Goal: Task Accomplishment & Management: Manage account settings

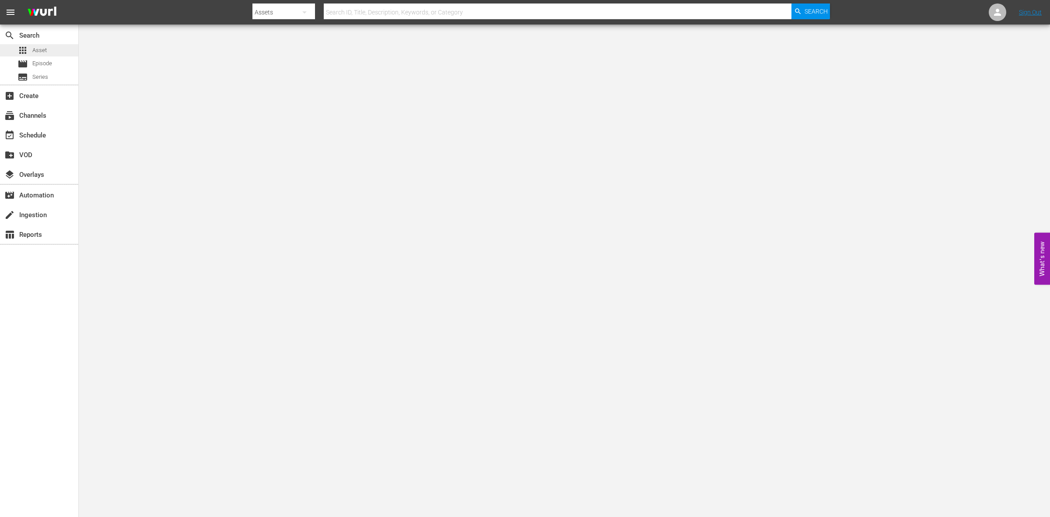
click at [40, 55] on div "apps Asset" at bounding box center [32, 50] width 29 height 12
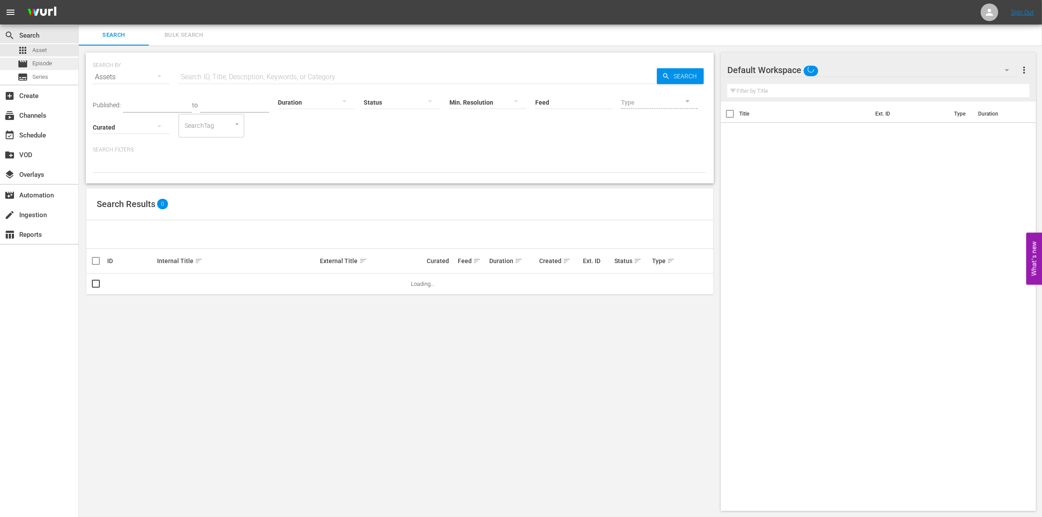
click at [46, 62] on span "Episode" at bounding box center [42, 63] width 20 height 9
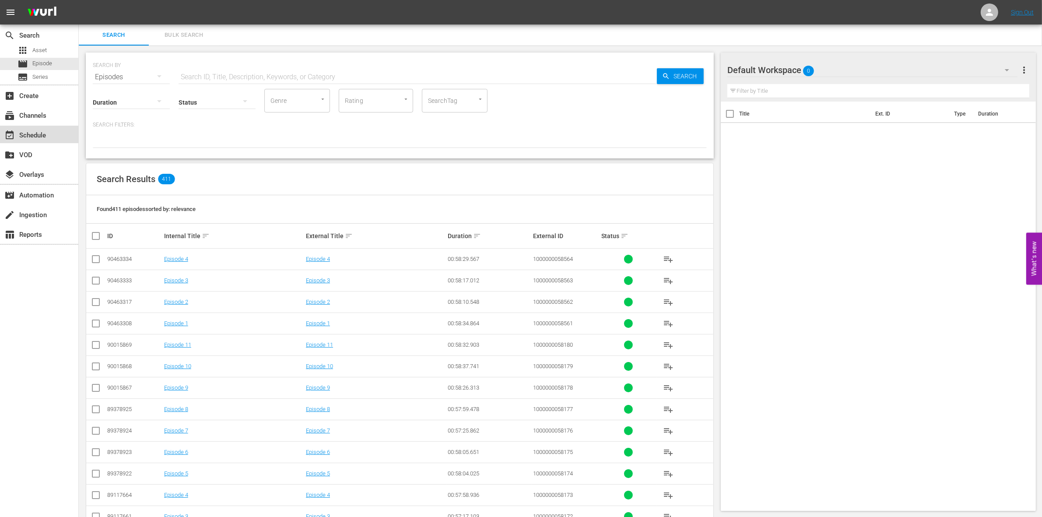
click at [30, 130] on div "event_available Schedule" at bounding box center [24, 134] width 49 height 8
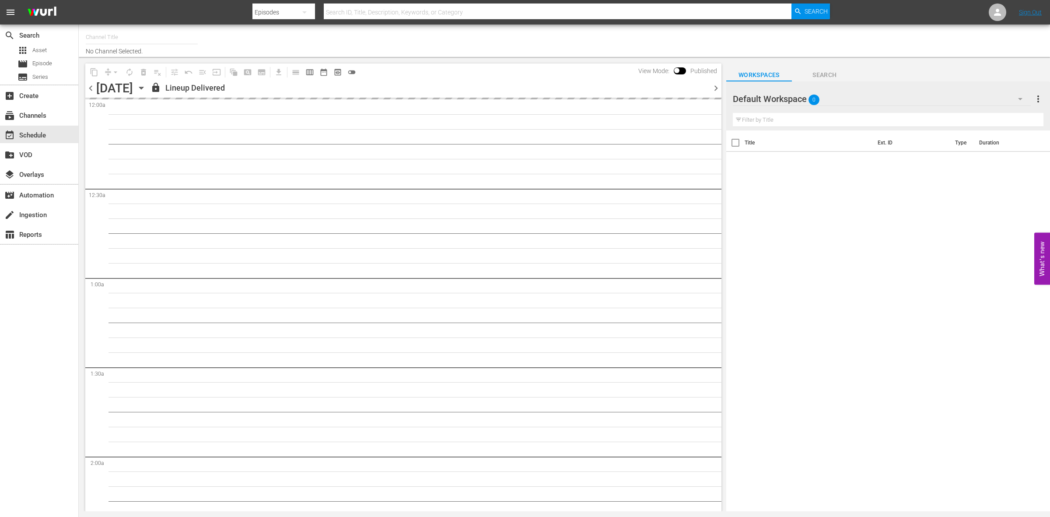
type input "So Real (1869)"
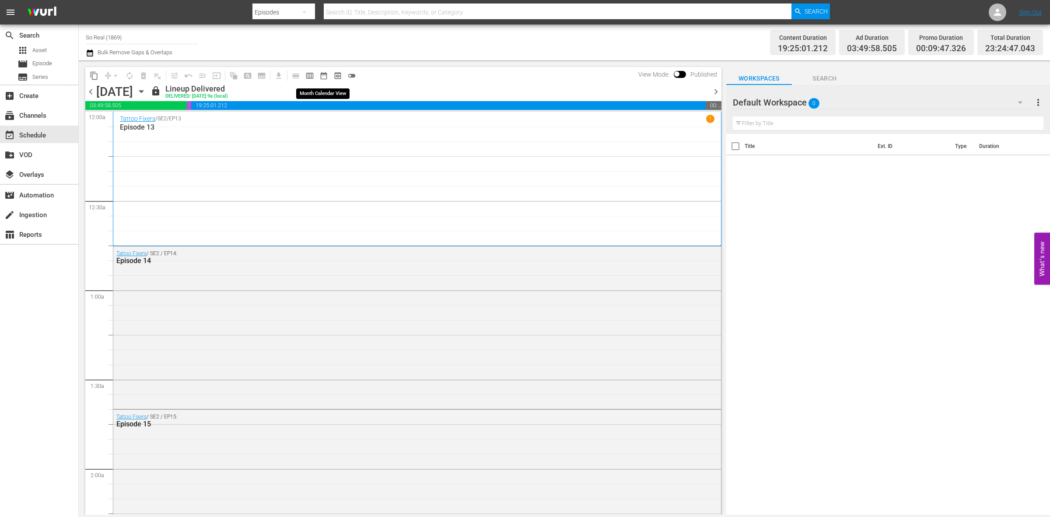
click at [322, 77] on span "date_range_outlined" at bounding box center [323, 75] width 9 height 9
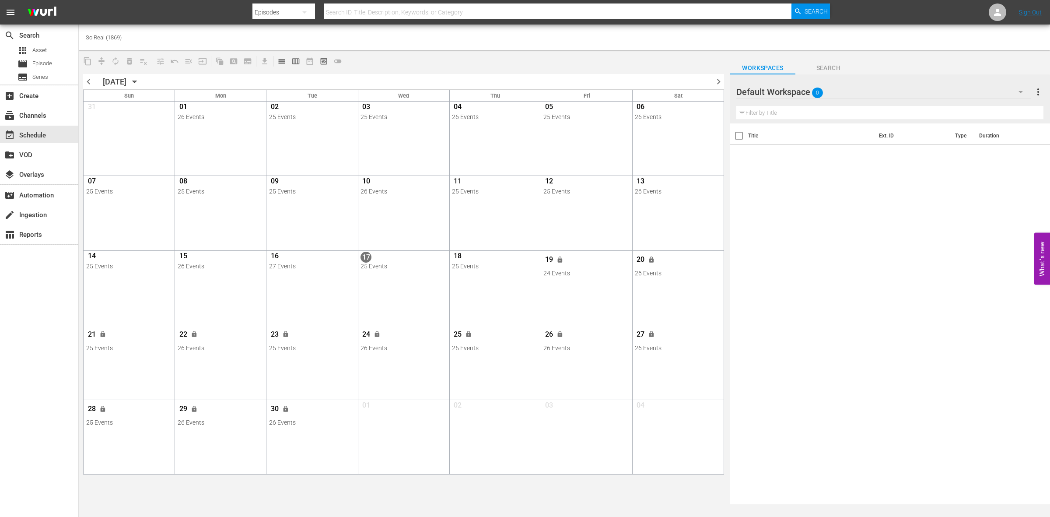
click at [140, 80] on icon "button" at bounding box center [135, 82] width 10 height 10
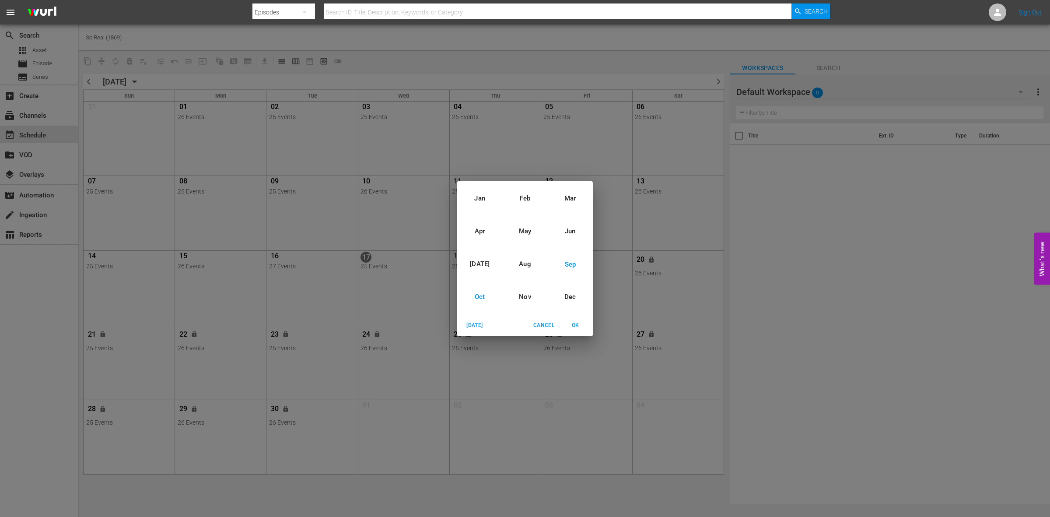
click at [478, 290] on div "Oct" at bounding box center [479, 296] width 45 height 33
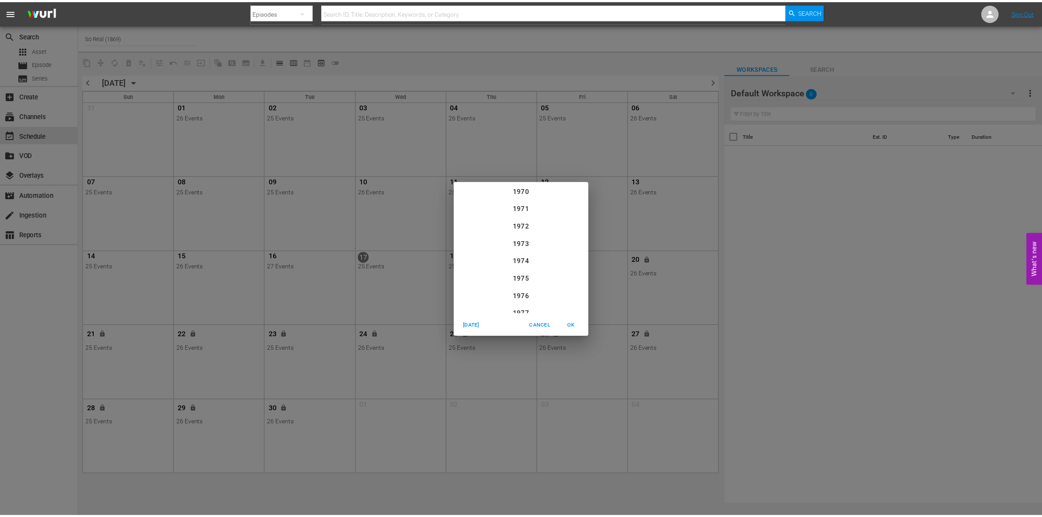
scroll to position [910, 0]
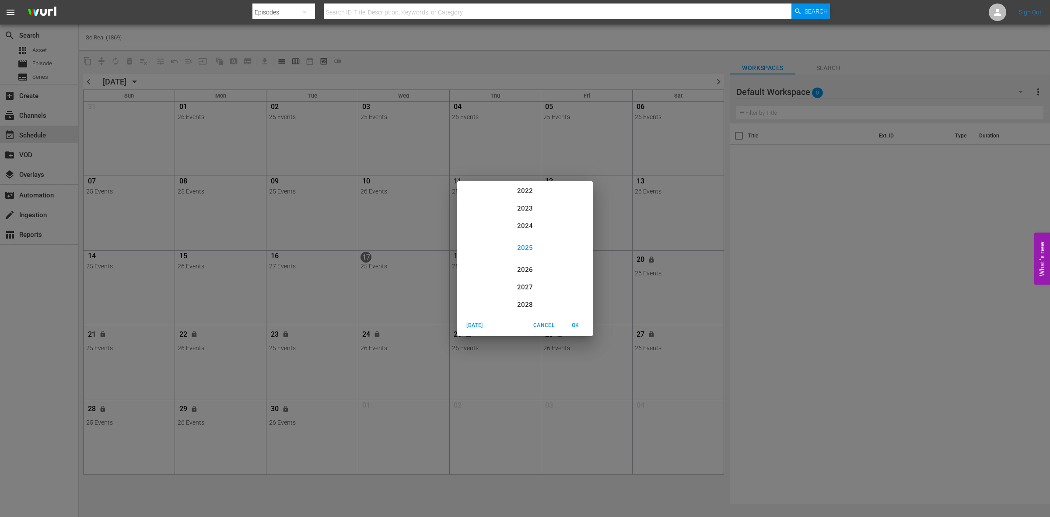
click at [583, 326] on span "OK" at bounding box center [575, 325] width 21 height 9
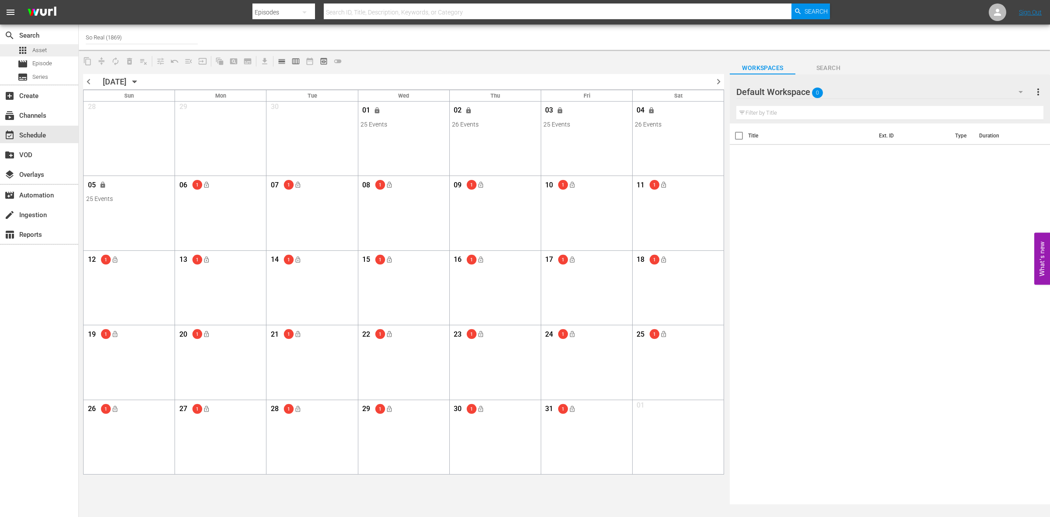
click at [46, 52] on div "apps Asset" at bounding box center [39, 50] width 78 height 12
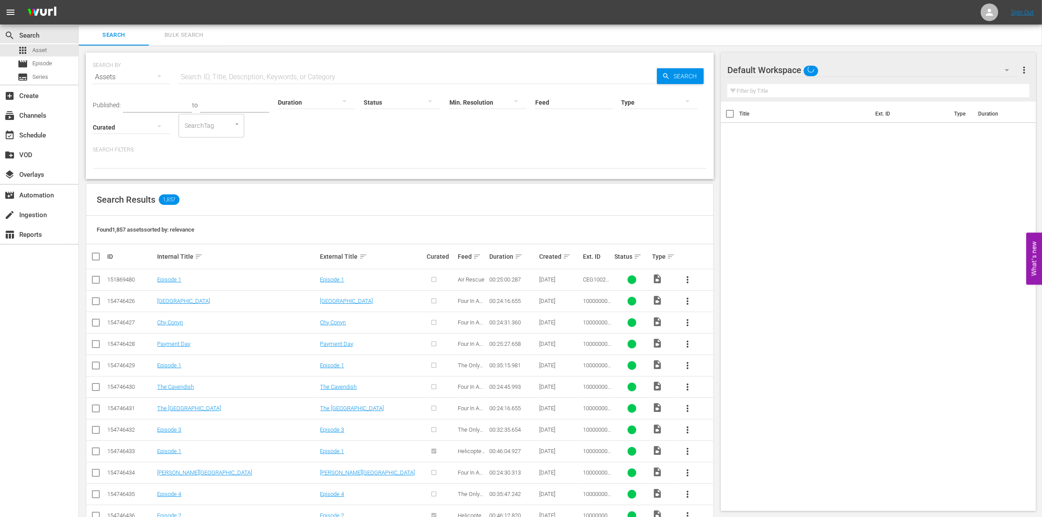
click at [207, 66] on div "SEARCH BY Search By Assets Search ID, Title, Description, Keywords, or Category…" at bounding box center [400, 72] width 614 height 32
click at [207, 73] on input "text" at bounding box center [418, 77] width 478 height 21
paste input "1000000058565"
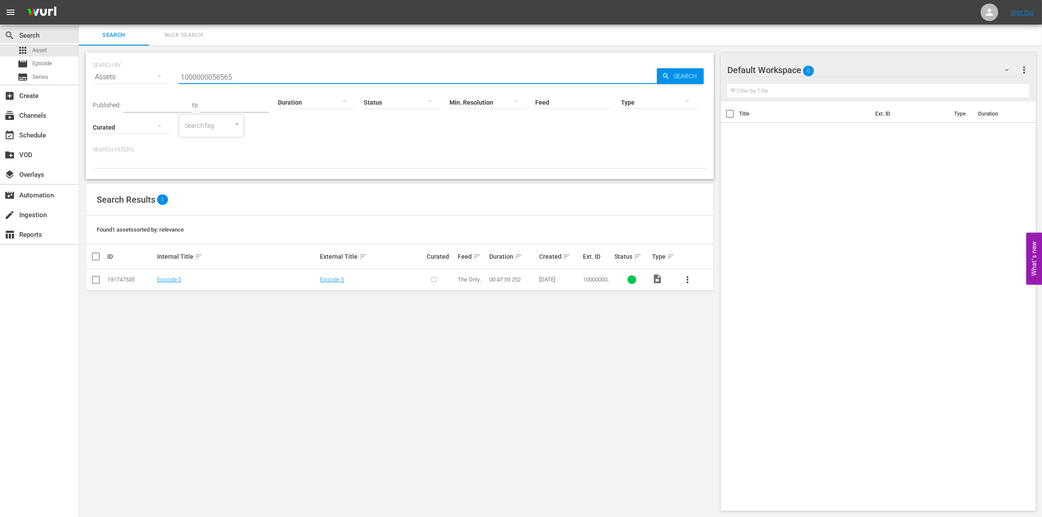
type input "1000000058565"
click at [95, 284] on input "checkbox" at bounding box center [96, 281] width 11 height 11
checkbox input "true"
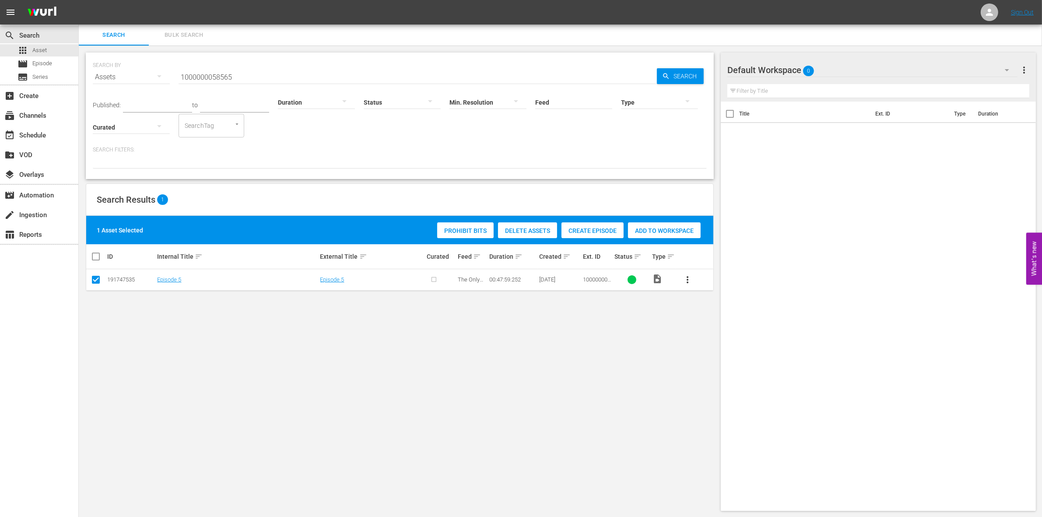
click at [644, 236] on div "Add to Workspace" at bounding box center [664, 230] width 73 height 17
click at [266, 73] on input "1000000058565" at bounding box center [418, 77] width 478 height 21
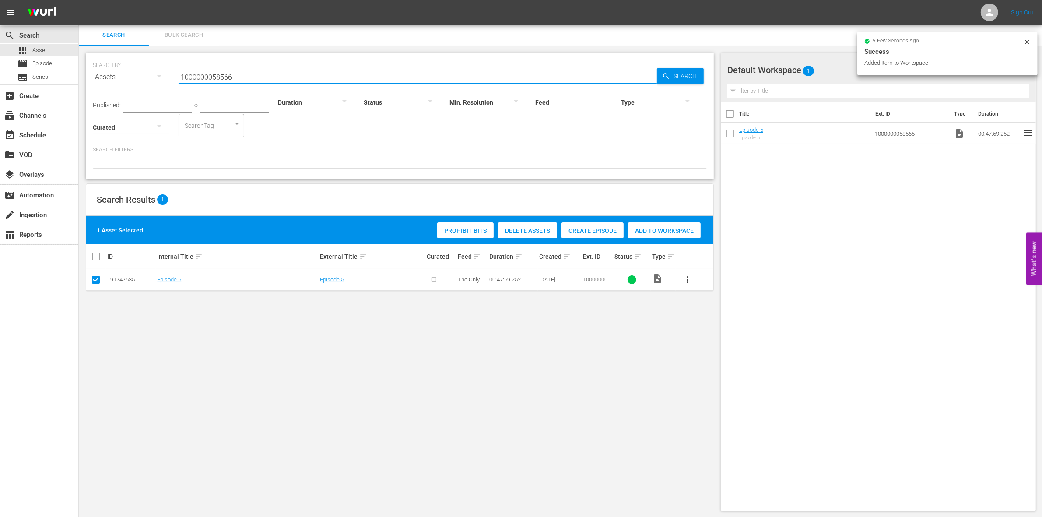
type input "1000000058566"
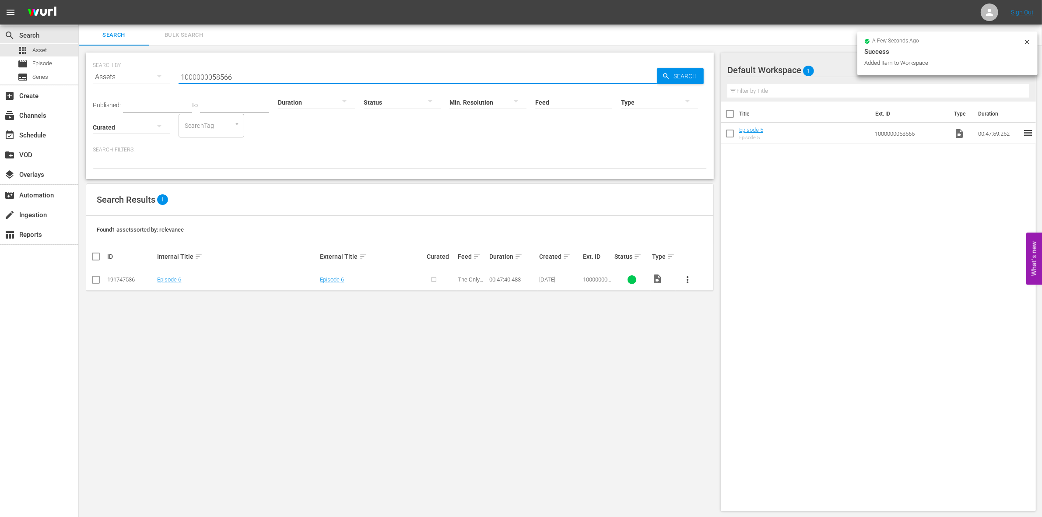
click at [99, 283] on input "checkbox" at bounding box center [96, 281] width 11 height 11
checkbox input "true"
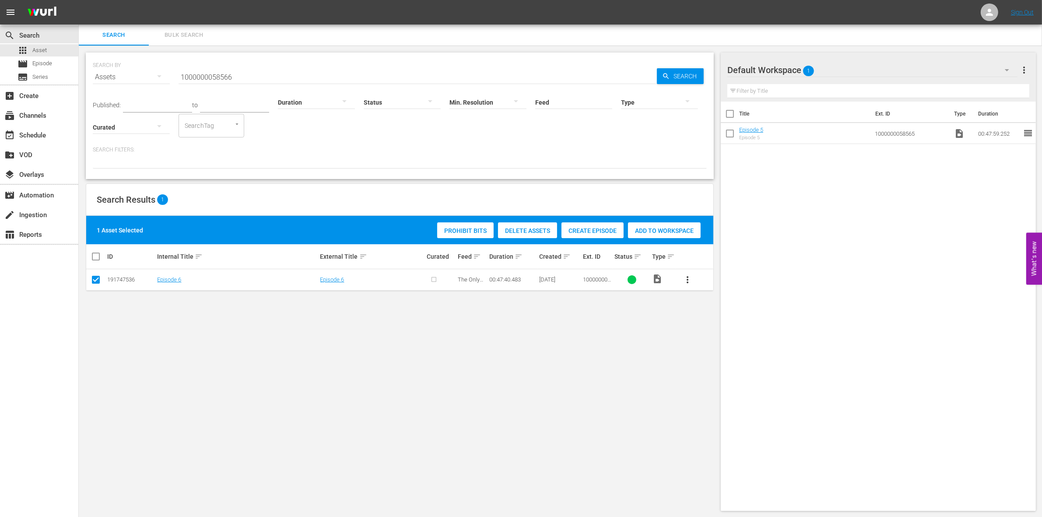
click at [659, 221] on div "Prohibit Bits Delete Assets Create Episode Add to Workspace" at bounding box center [569, 230] width 268 height 20
click at [658, 228] on span "Add to Workspace" at bounding box center [664, 230] width 73 height 7
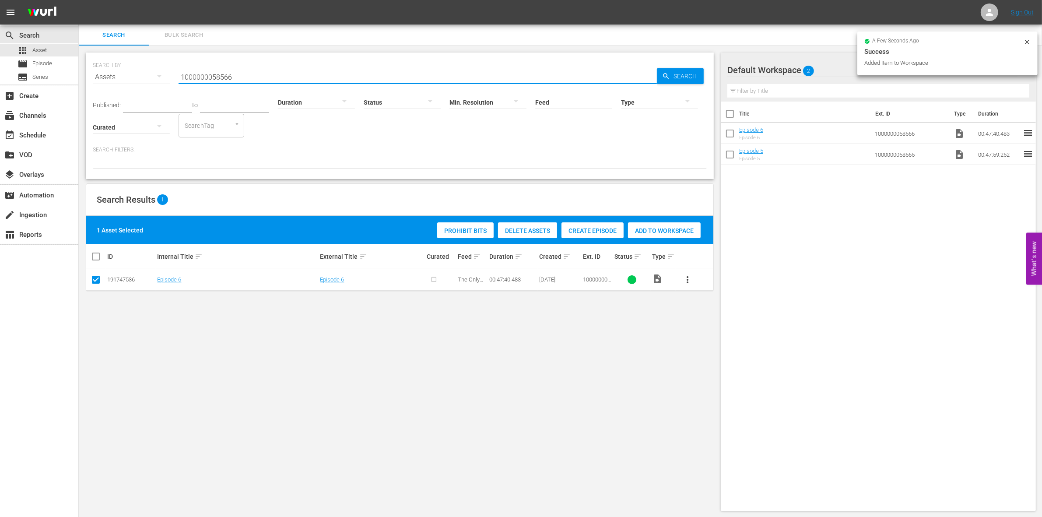
click at [270, 77] on input "1000000058566" at bounding box center [418, 77] width 478 height 21
type input "1000000058567"
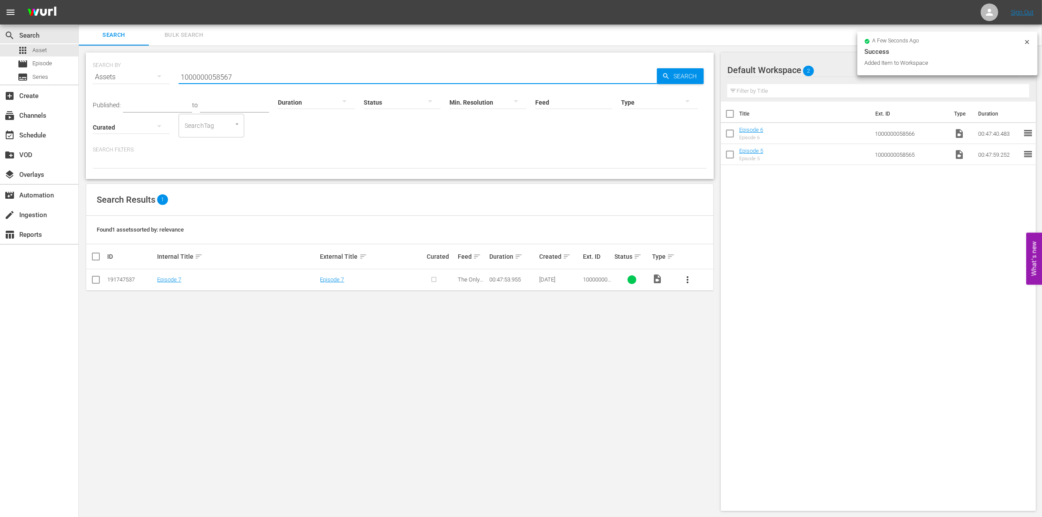
click at [93, 277] on input "checkbox" at bounding box center [96, 281] width 11 height 11
checkbox input "true"
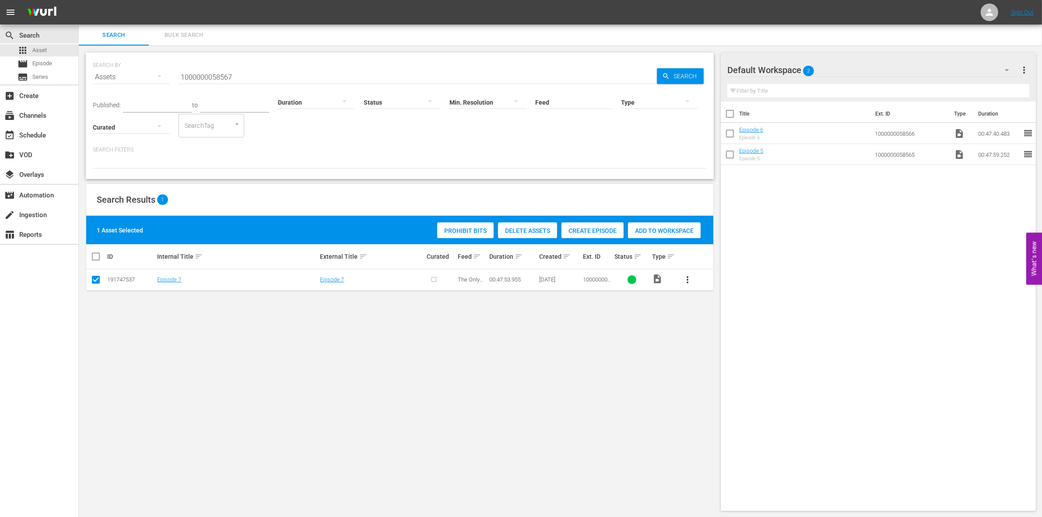
click at [645, 231] on span "Add to Workspace" at bounding box center [664, 230] width 73 height 7
click at [732, 173] on input "checkbox" at bounding box center [730, 177] width 18 height 18
checkbox input "true"
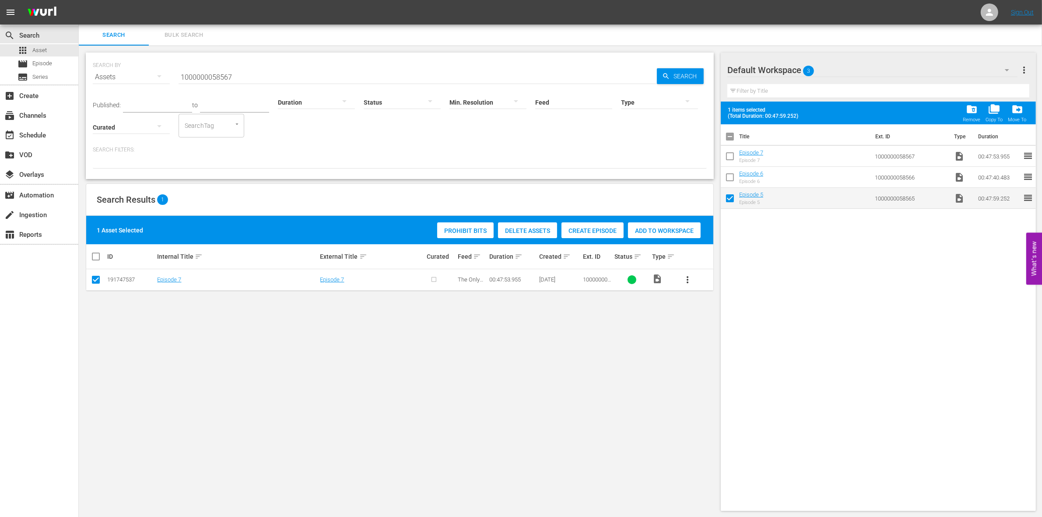
click at [728, 175] on input "checkbox" at bounding box center [730, 179] width 18 height 18
checkbox input "true"
click at [728, 161] on input "checkbox" at bounding box center [730, 158] width 18 height 18
checkbox input "true"
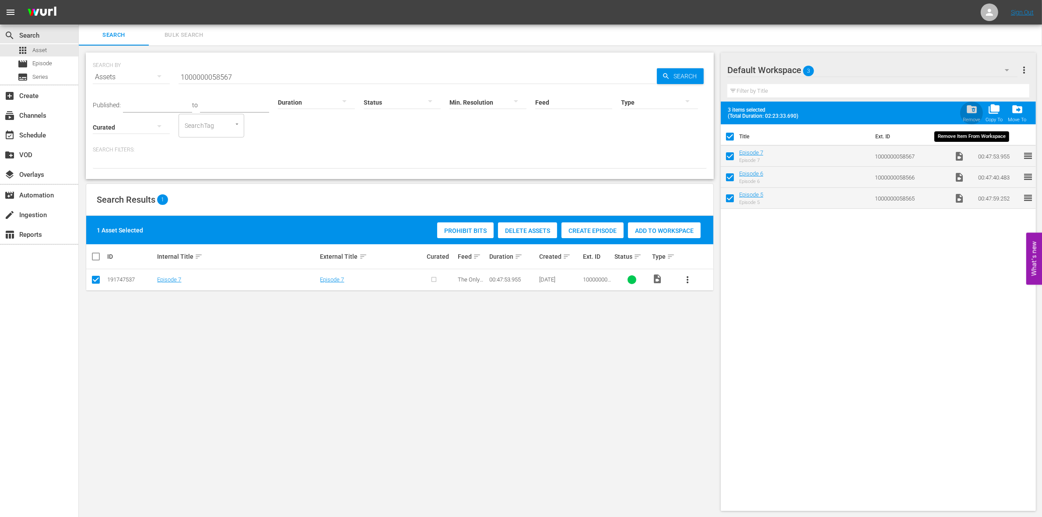
click at [840, 108] on span "folder_delete" at bounding box center [972, 109] width 12 height 12
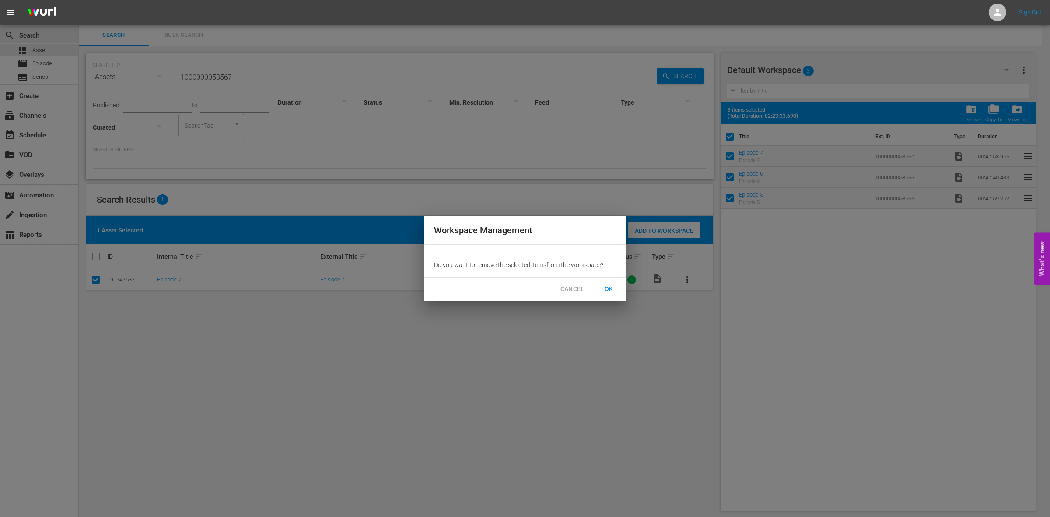
click at [614, 292] on span "OK" at bounding box center [609, 289] width 14 height 11
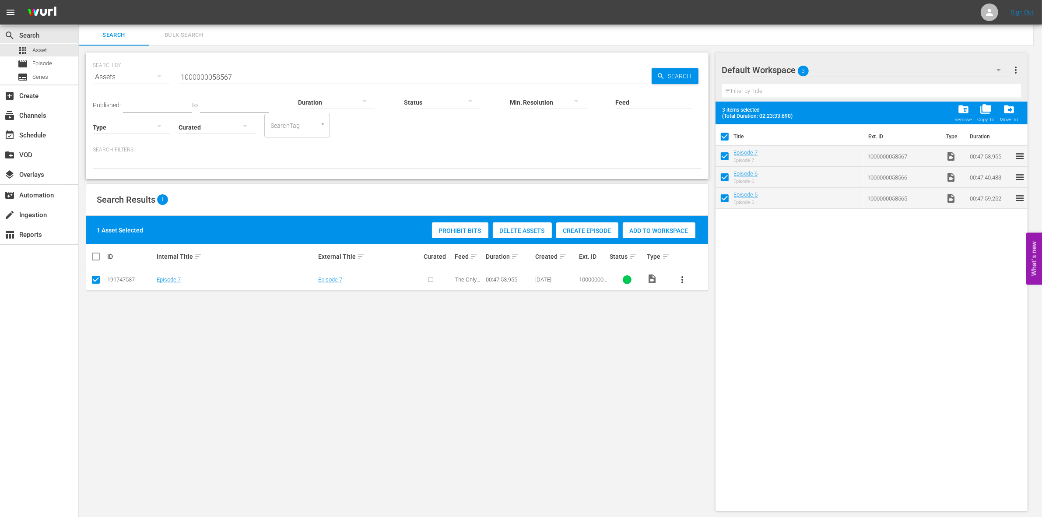
checkbox input "false"
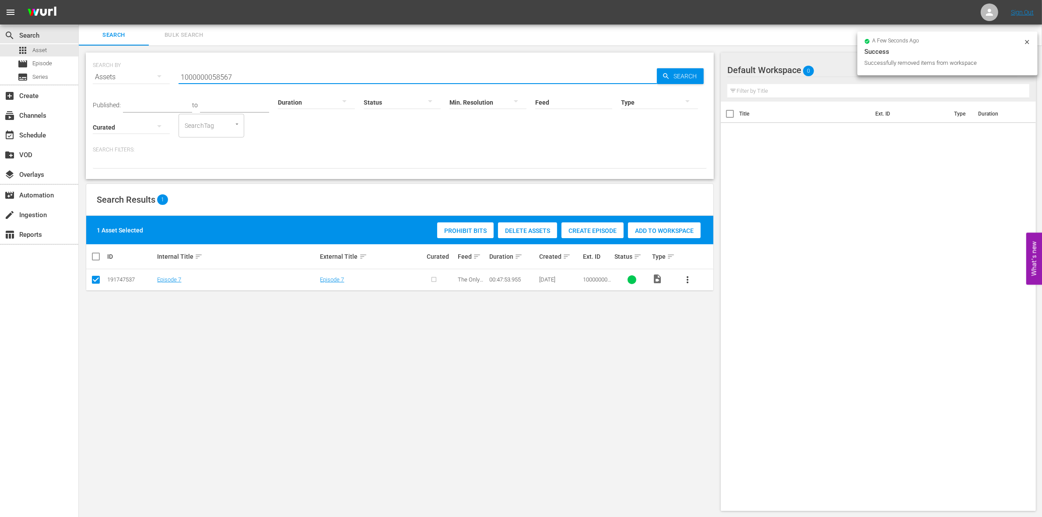
click at [217, 80] on input "1000000058567" at bounding box center [418, 77] width 478 height 21
paste input "5"
type input "1000000058565"
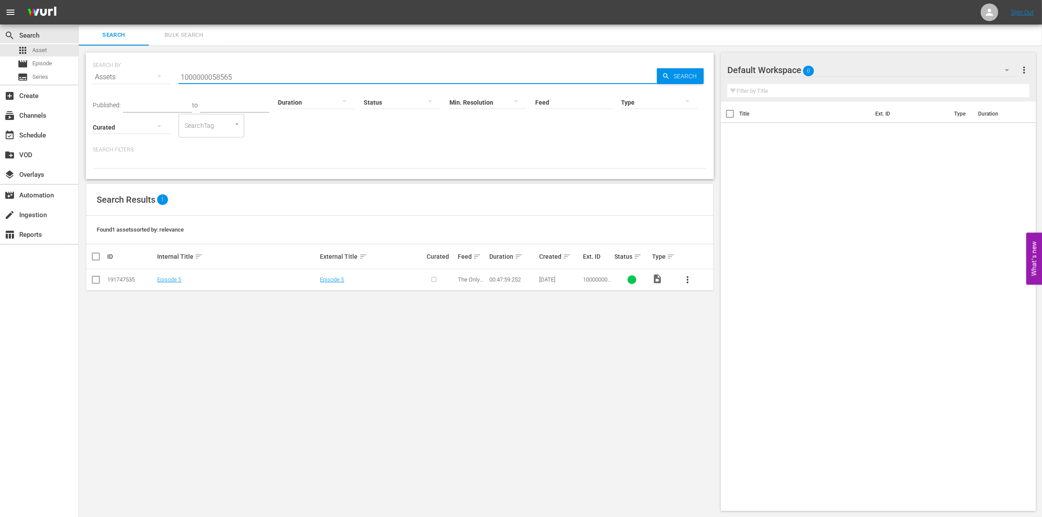
click at [94, 279] on input "checkbox" at bounding box center [96, 281] width 11 height 11
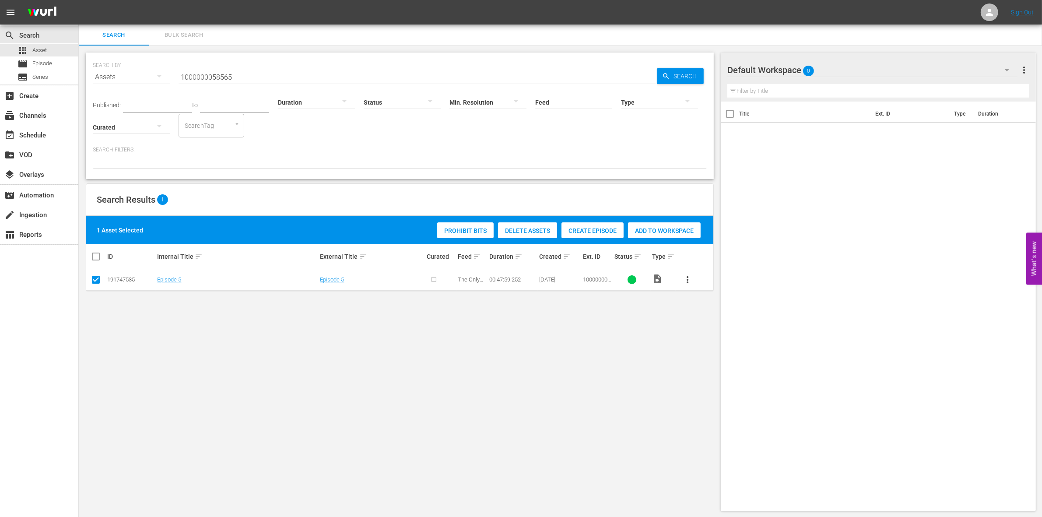
click at [580, 236] on div "Create Episode" at bounding box center [592, 230] width 62 height 17
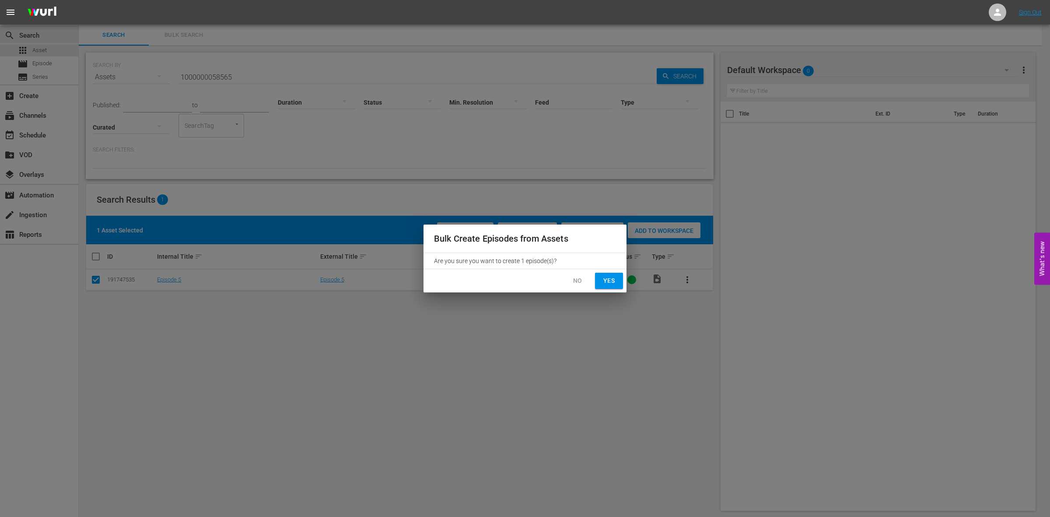
click at [606, 277] on span "Yes" at bounding box center [609, 280] width 14 height 11
checkbox input "false"
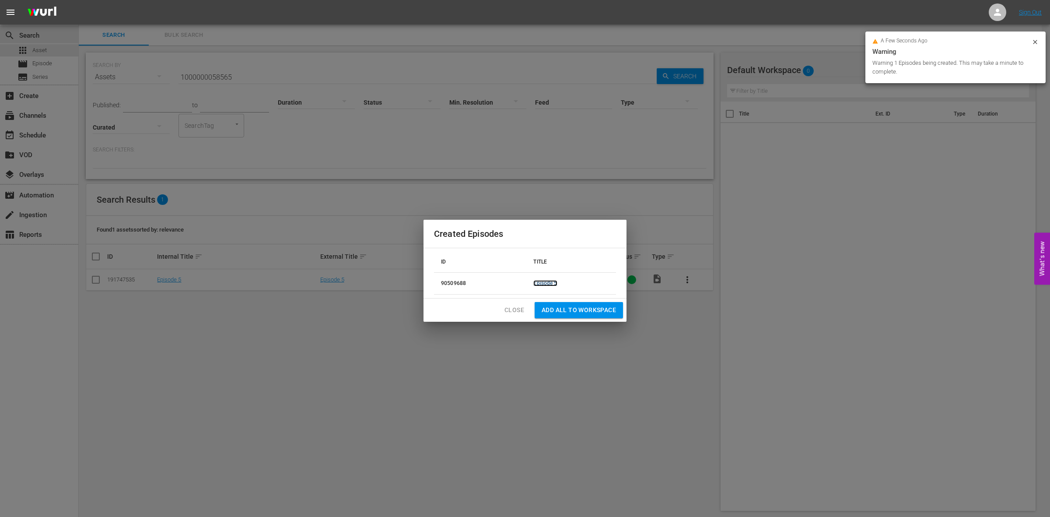
click at [550, 284] on link "Episode 5" at bounding box center [545, 283] width 24 height 6
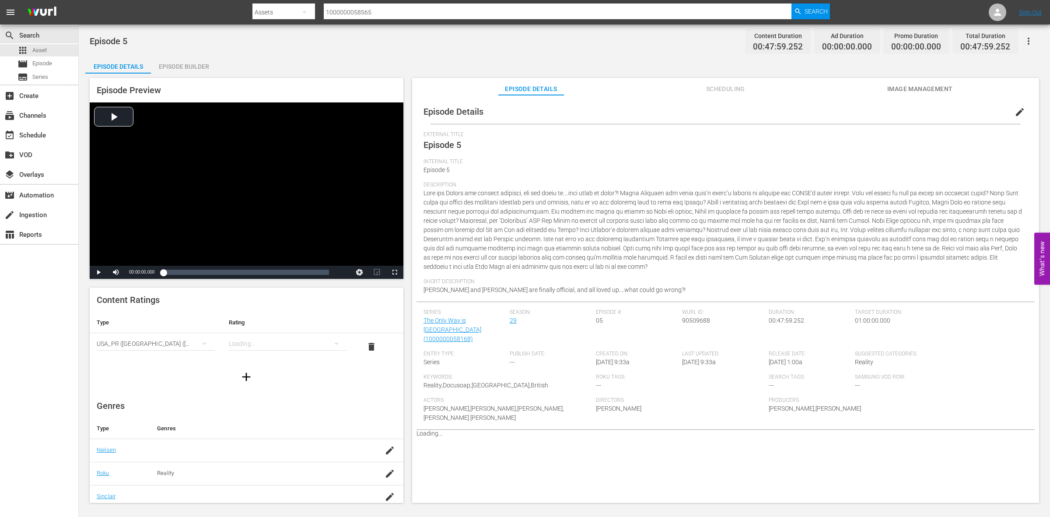
click at [197, 69] on div "Episode Builder" at bounding box center [184, 66] width 66 height 21
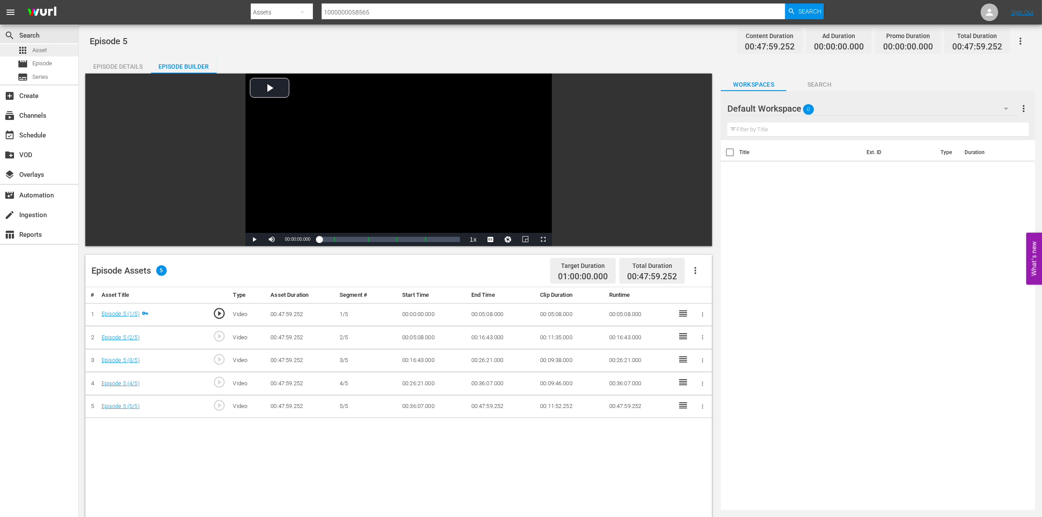
click at [42, 48] on span "Asset" at bounding box center [39, 50] width 14 height 9
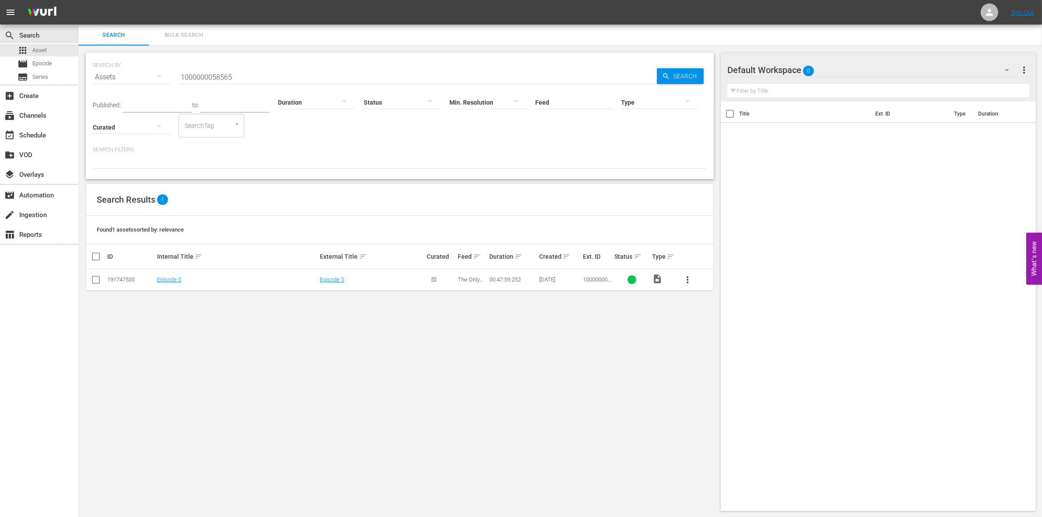
click at [648, 99] on div at bounding box center [659, 102] width 77 height 25
click at [646, 142] on div "Promo" at bounding box center [659, 143] width 77 height 14
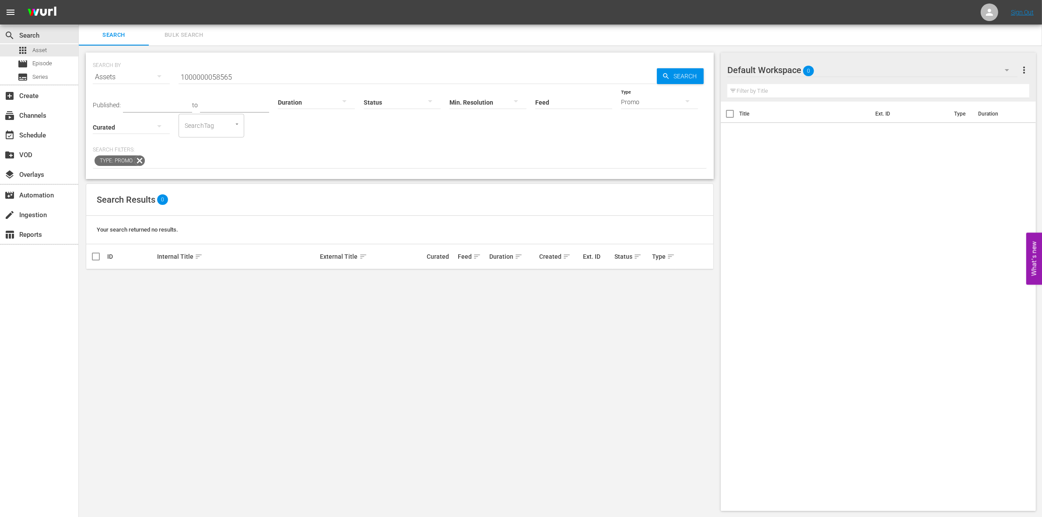
click at [257, 74] on input "1000000058565" at bounding box center [418, 77] width 478 height 21
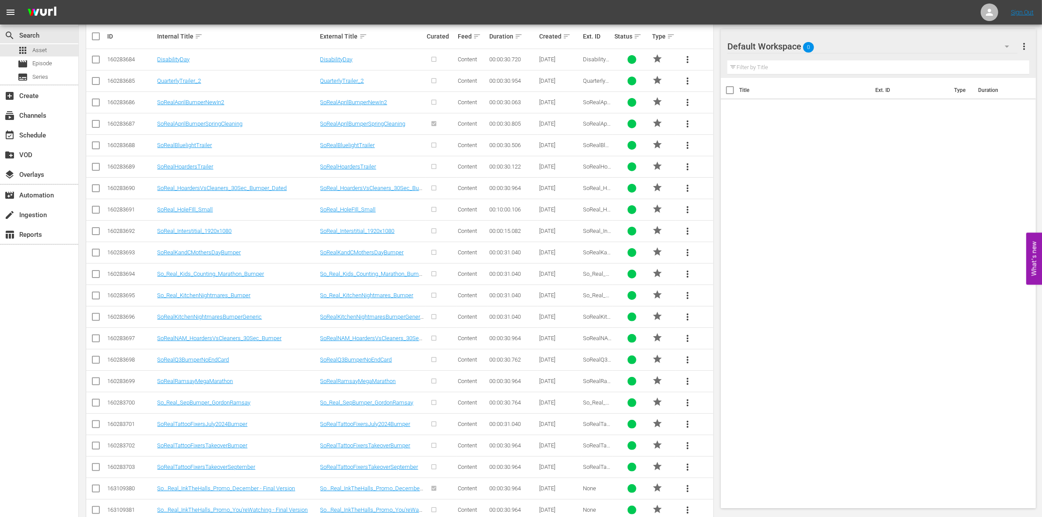
scroll to position [501, 0]
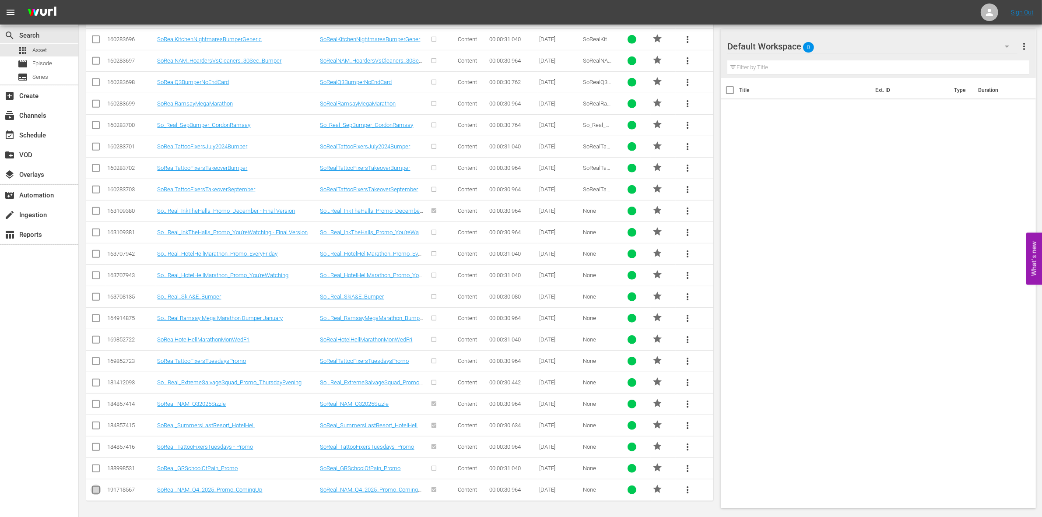
click at [94, 398] on input "checkbox" at bounding box center [96, 491] width 11 height 11
checkbox input "true"
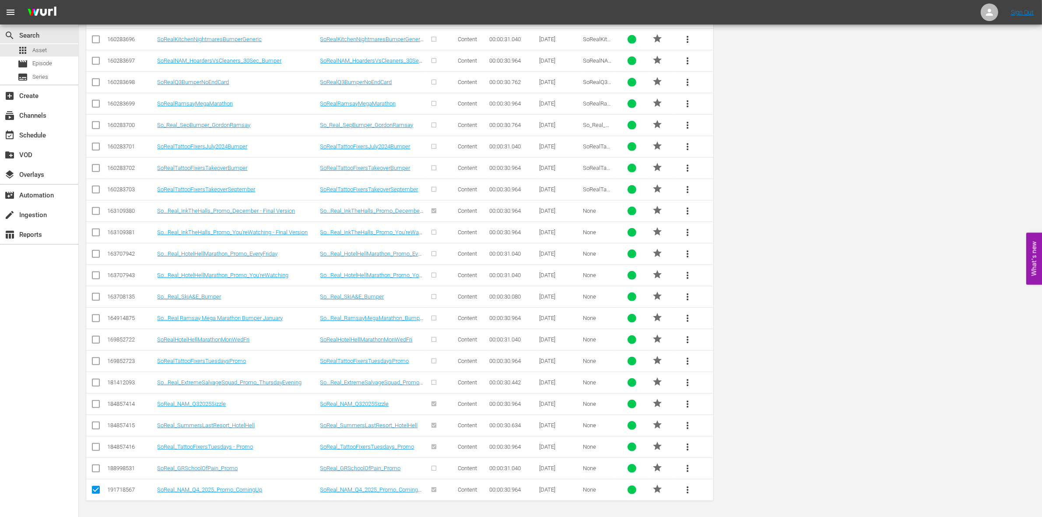
scroll to position [0, 0]
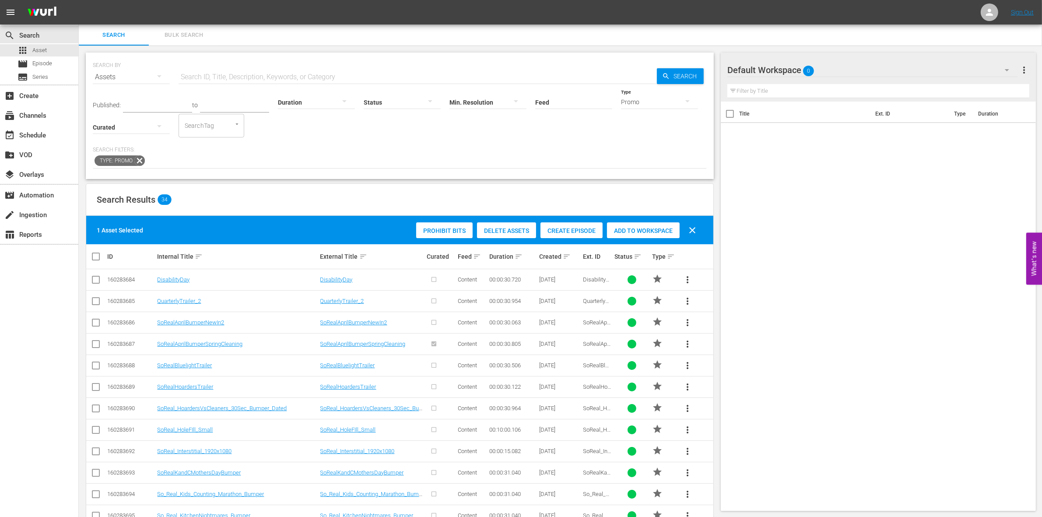
click at [650, 232] on span "Add to Workspace" at bounding box center [643, 230] width 73 height 7
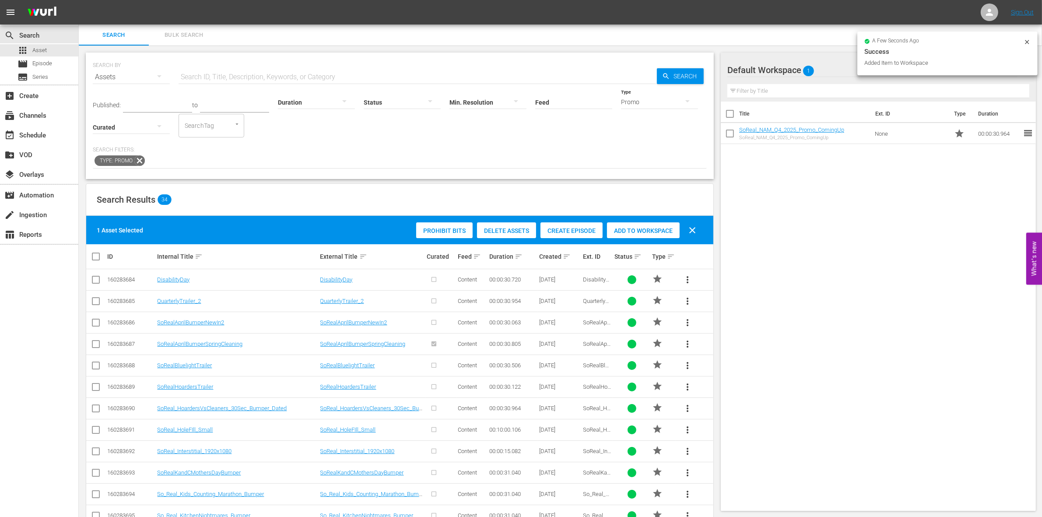
click at [635, 95] on div "Promo" at bounding box center [659, 102] width 77 height 25
click at [639, 112] on div "Ad" at bounding box center [659, 115] width 77 height 14
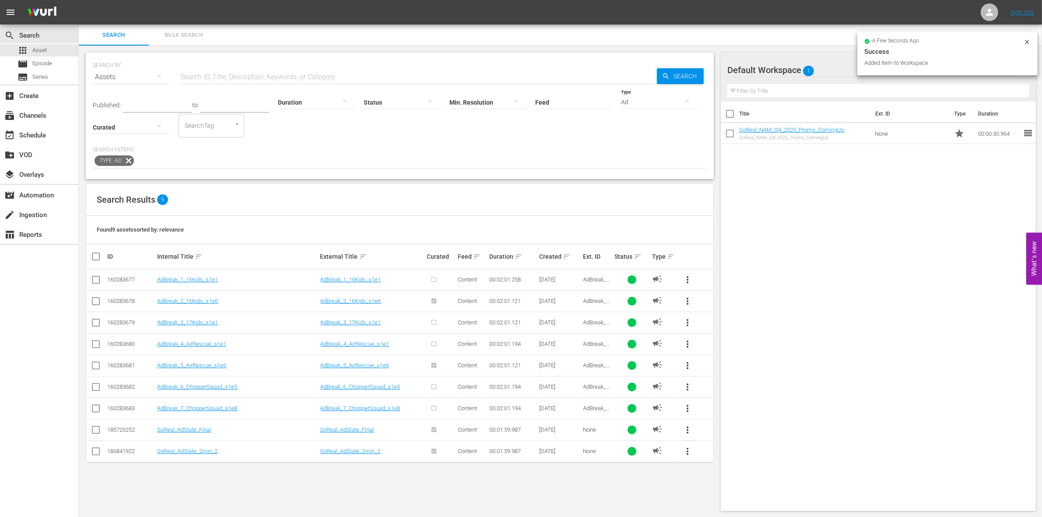
scroll to position [0, 0]
click at [95, 398] on input "checkbox" at bounding box center [96, 431] width 11 height 11
checkbox input "true"
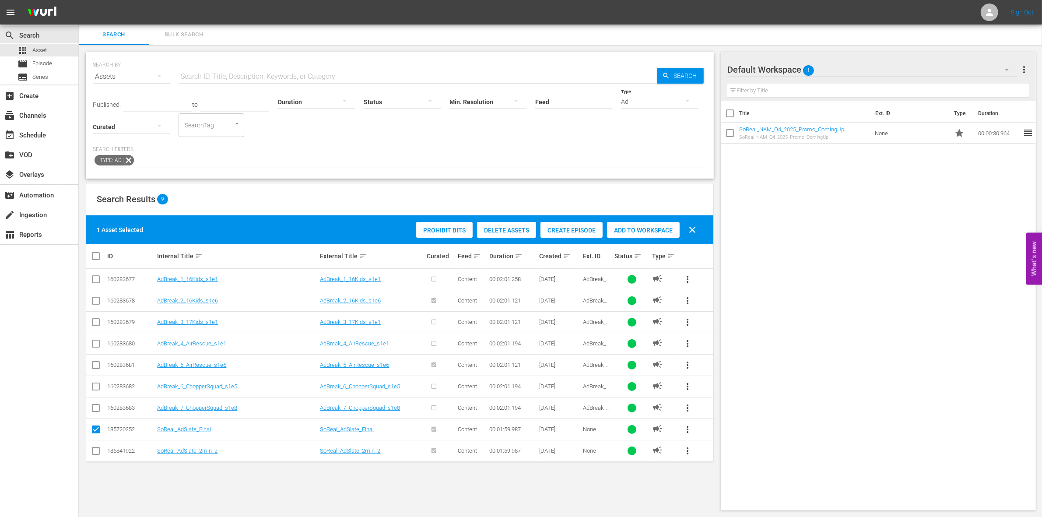
click at [662, 233] on div "Add to Workspace" at bounding box center [643, 230] width 73 height 17
click at [658, 102] on div "Ad" at bounding box center [659, 101] width 77 height 25
click at [646, 99] on div "Video" at bounding box center [659, 101] width 77 height 14
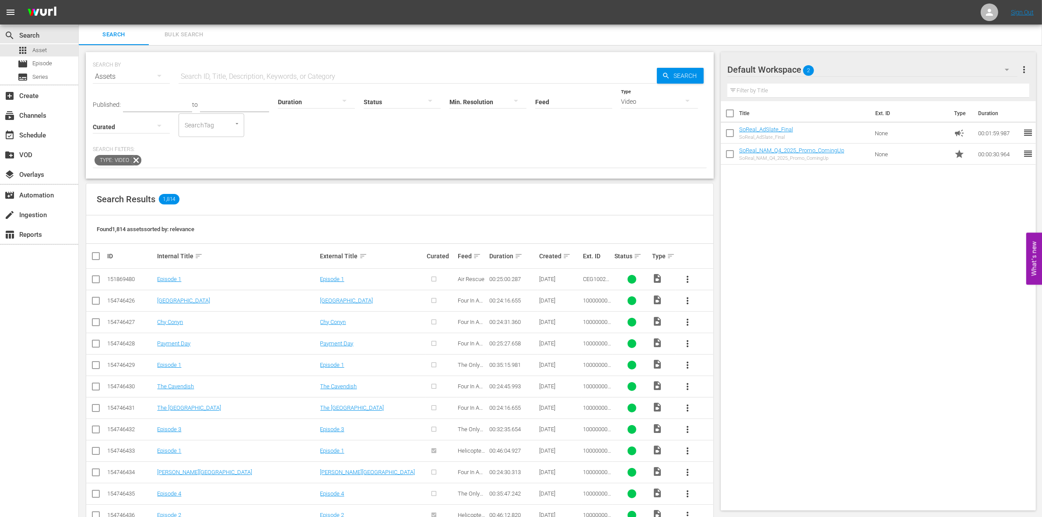
click at [429, 86] on div "Status" at bounding box center [402, 97] width 77 height 32
click at [384, 79] on input "text" at bounding box center [418, 76] width 478 height 21
paste input "1000000058565"
type input "1000000058565"
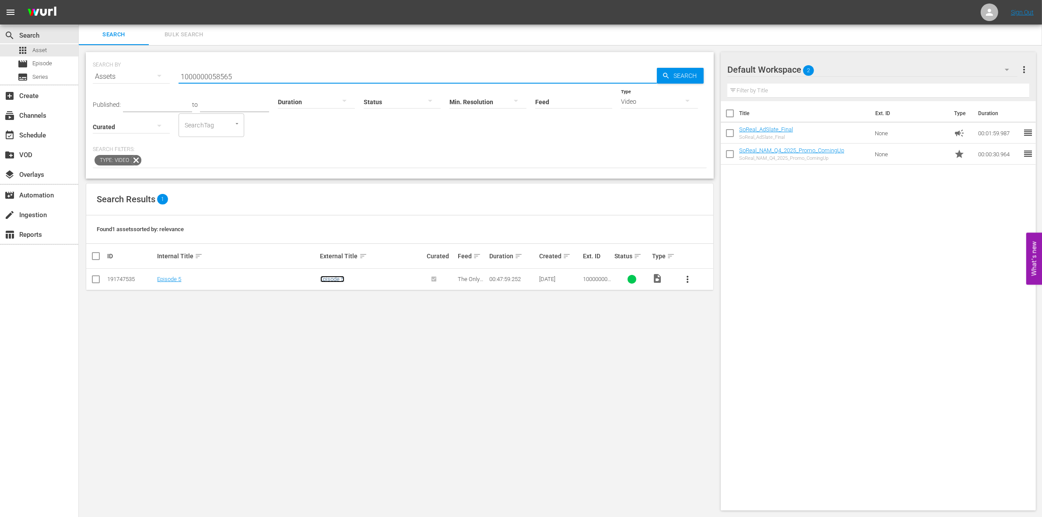
click at [334, 277] on link "Episode 5" at bounding box center [332, 279] width 24 height 7
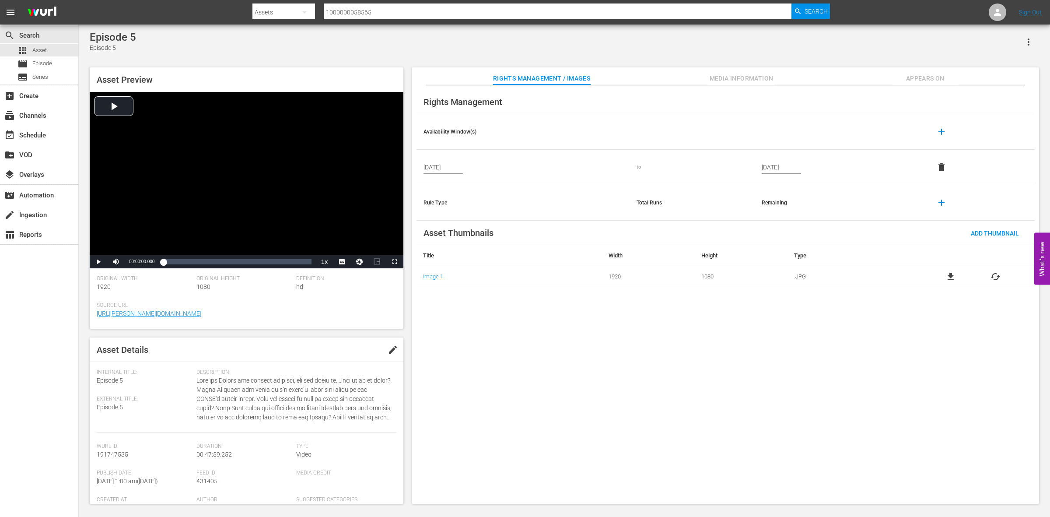
click at [840, 84] on button "Appears On" at bounding box center [926, 76] width 66 height 18
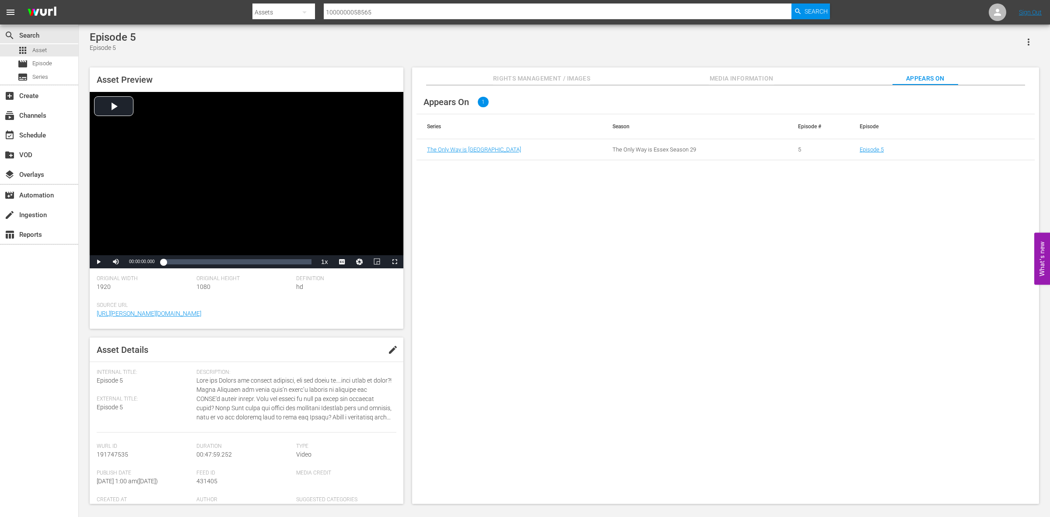
click at [840, 144] on td "Episode 5" at bounding box center [942, 149] width 186 height 21
click at [840, 148] on link "Episode 5" at bounding box center [872, 149] width 24 height 7
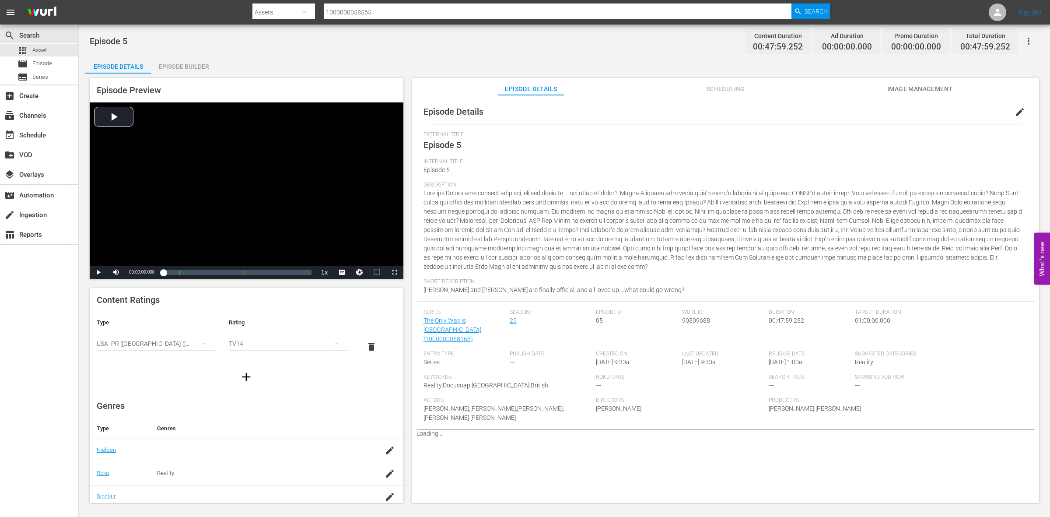
click at [193, 67] on div "Episode Builder" at bounding box center [184, 66] width 66 height 21
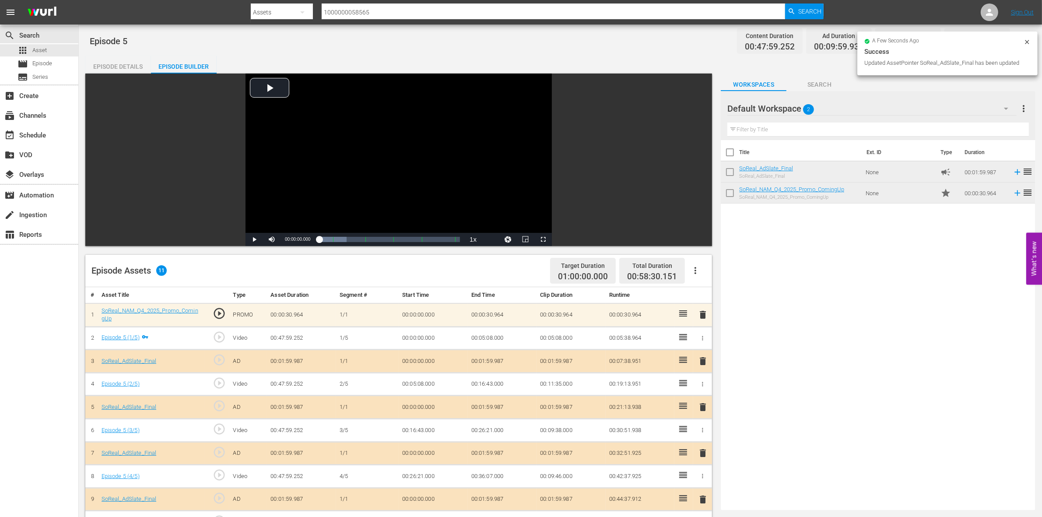
click at [840, 40] on icon at bounding box center [1026, 42] width 7 height 7
click at [840, 40] on icon "button" at bounding box center [1020, 41] width 11 height 11
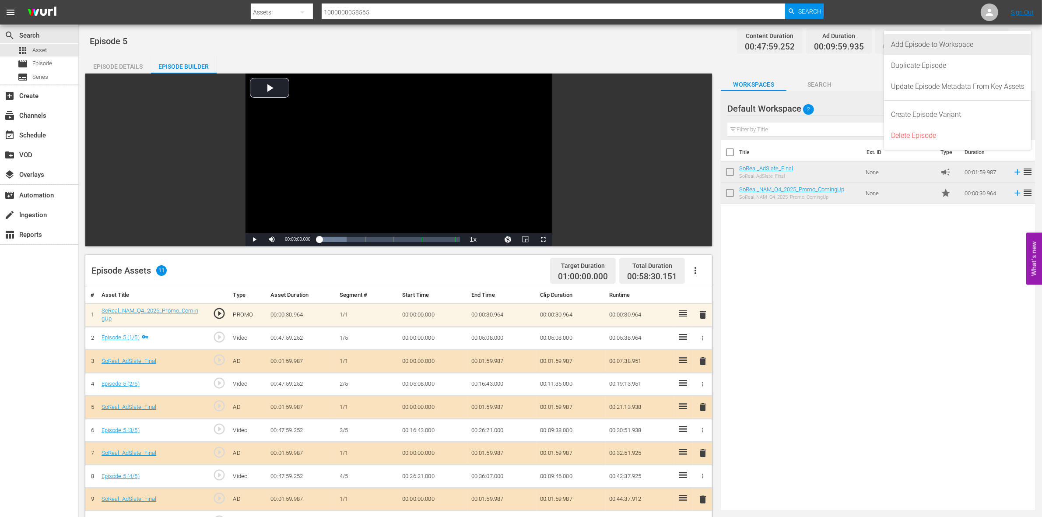
click at [840, 46] on div "Add Episode to Workspace" at bounding box center [957, 44] width 133 height 21
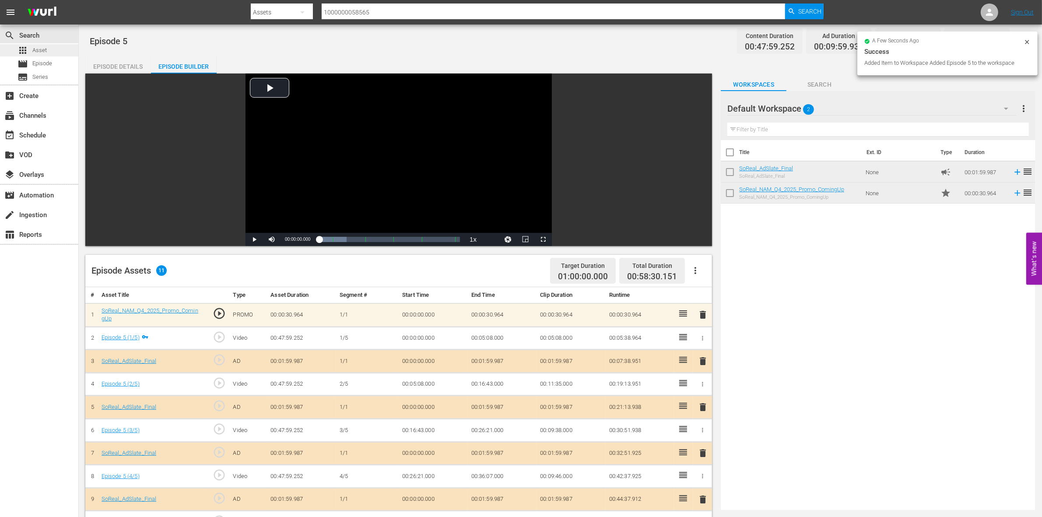
click at [43, 50] on span "Asset" at bounding box center [39, 50] width 14 height 9
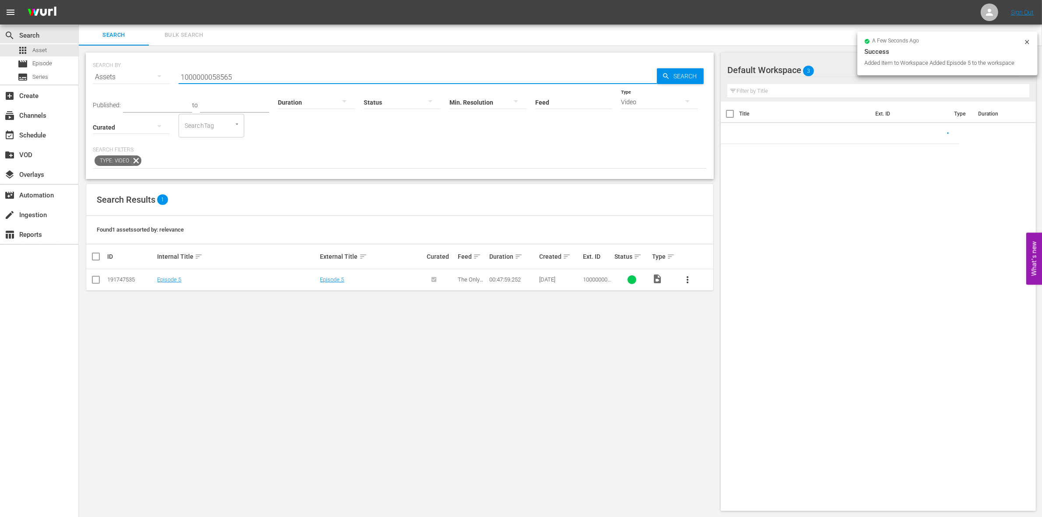
click at [250, 77] on input "1000000058565" at bounding box center [418, 77] width 478 height 21
type input "1000000058566"
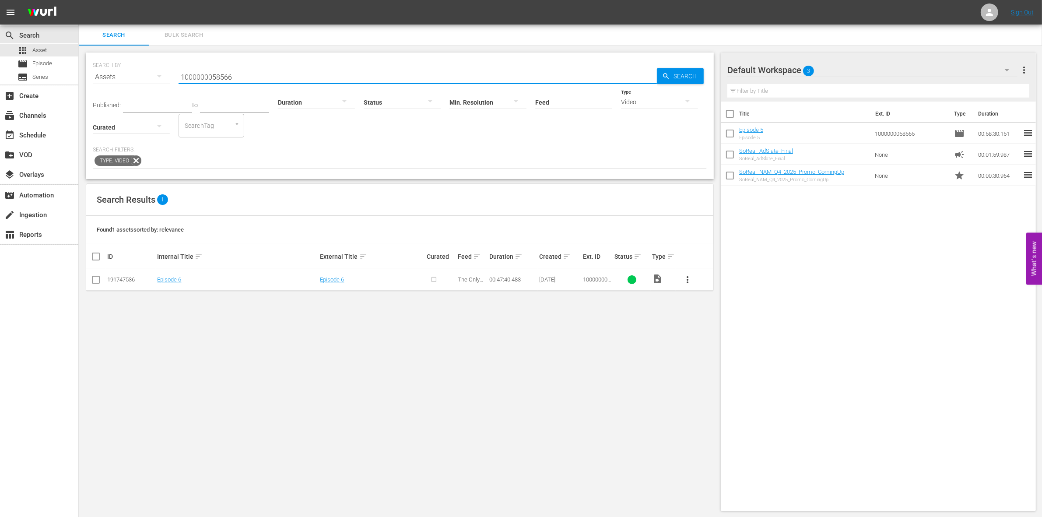
click at [98, 283] on input "checkbox" at bounding box center [96, 281] width 11 height 11
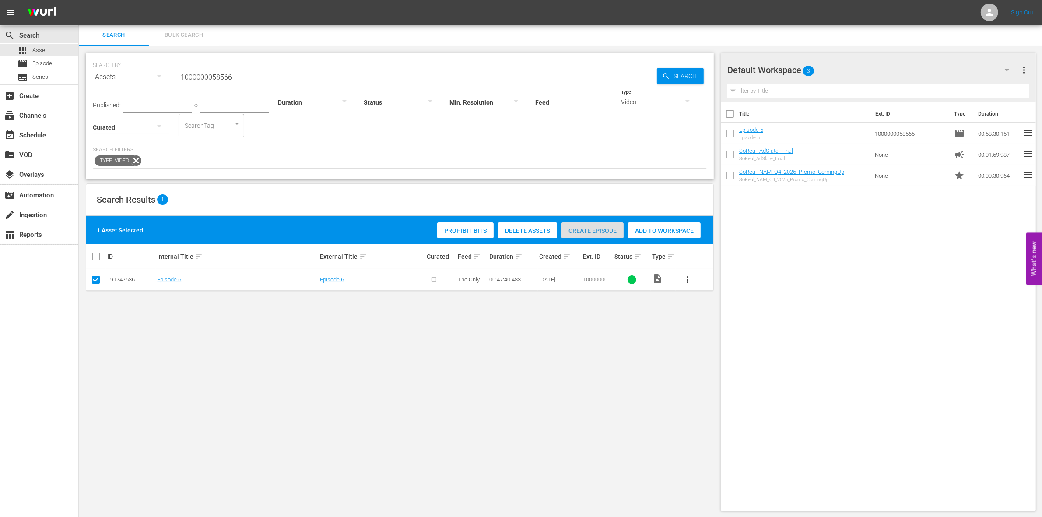
click at [585, 227] on span "Create Episode" at bounding box center [592, 230] width 62 height 7
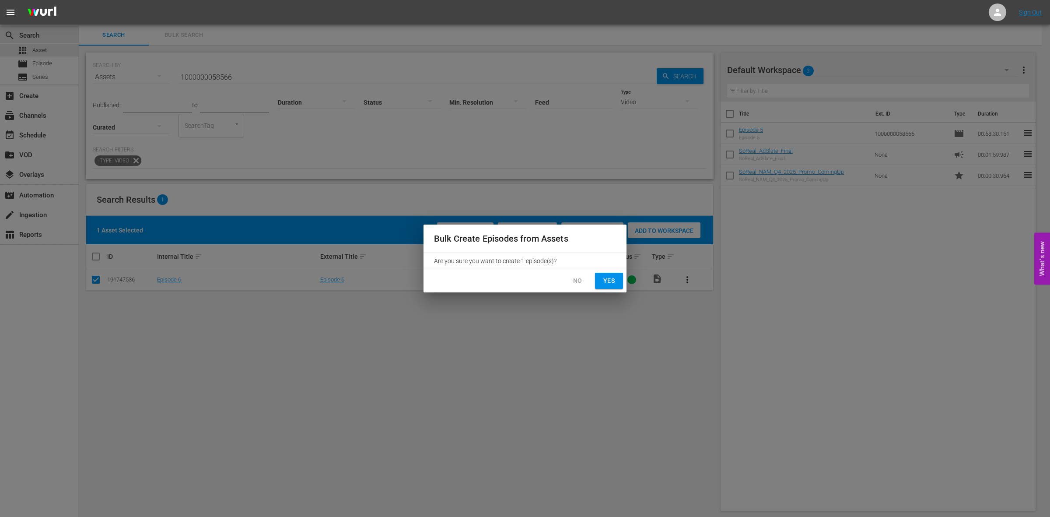
click at [605, 278] on span "Yes" at bounding box center [609, 280] width 14 height 11
checkbox input "false"
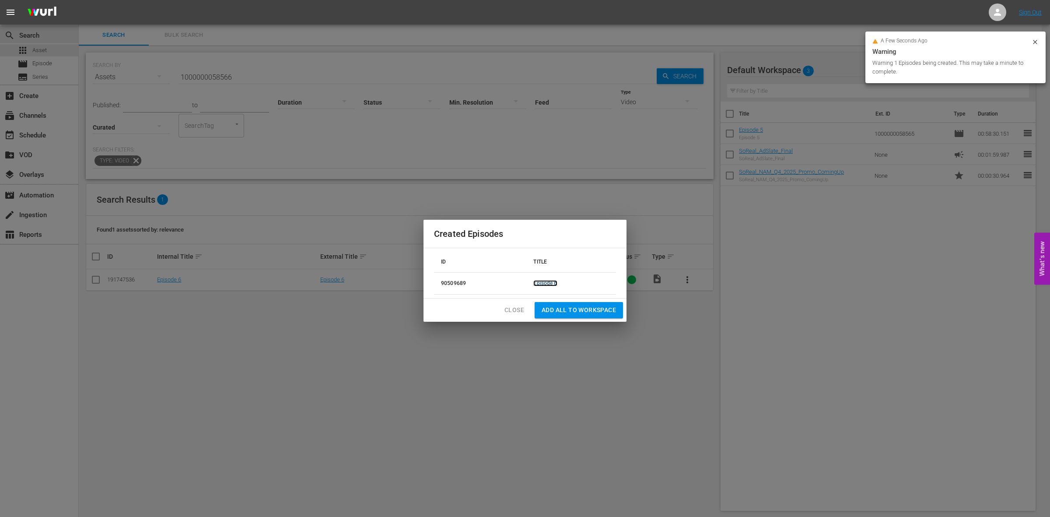
click at [543, 284] on link "Episode 6" at bounding box center [545, 283] width 24 height 6
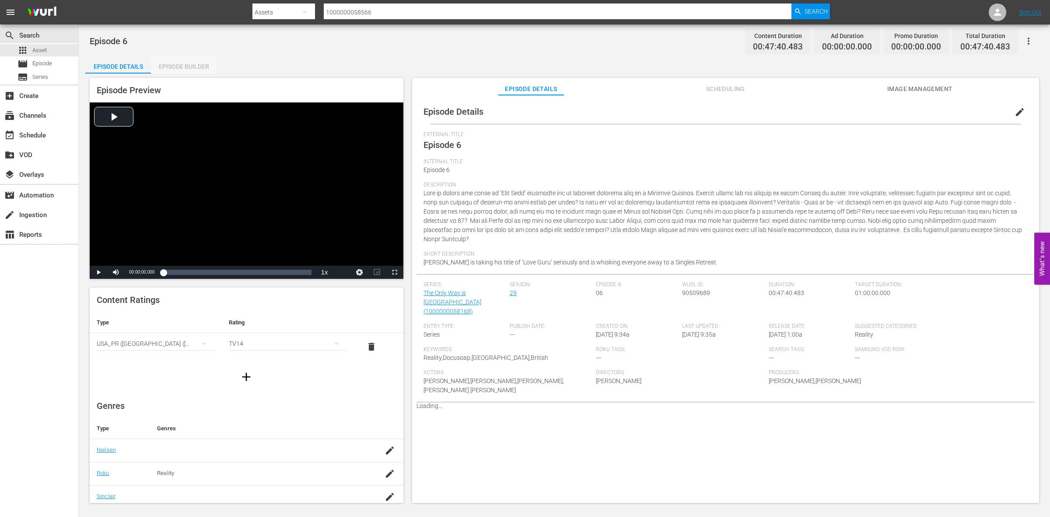
click at [189, 60] on div "Episode Builder" at bounding box center [184, 66] width 66 height 21
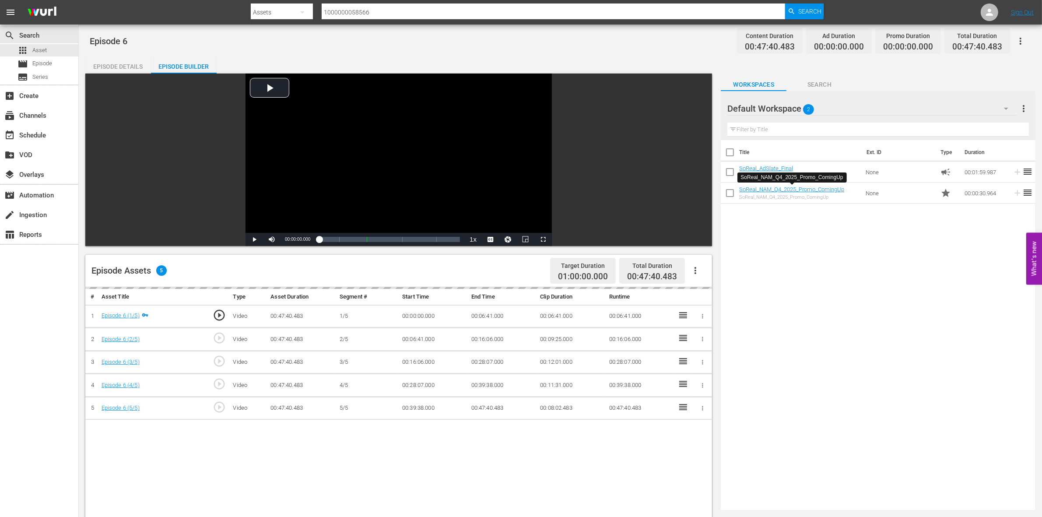
click at [434, 315] on td "00:00:00.000" at bounding box center [433, 316] width 69 height 23
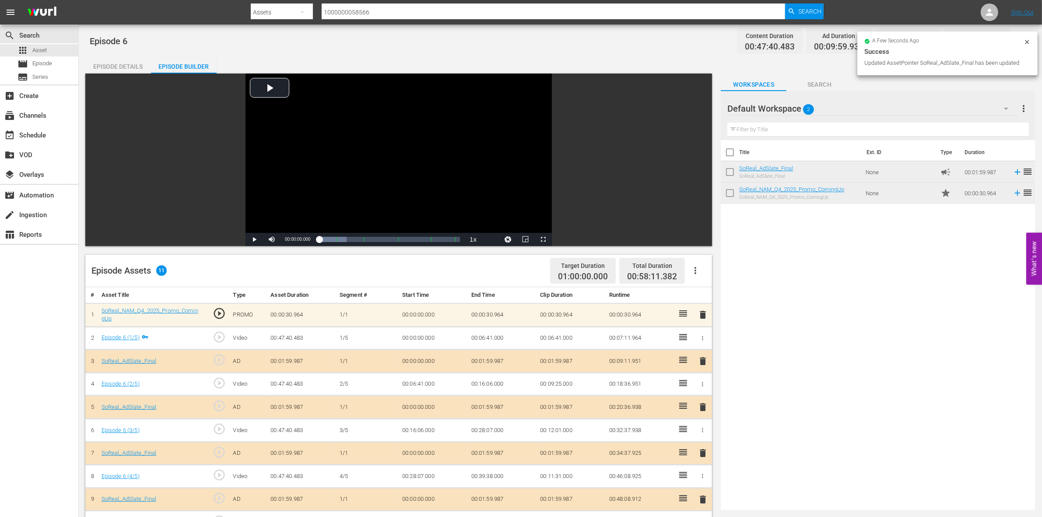
click at [840, 44] on icon at bounding box center [1026, 42] width 7 height 7
click at [840, 39] on icon "button" at bounding box center [1020, 41] width 11 height 11
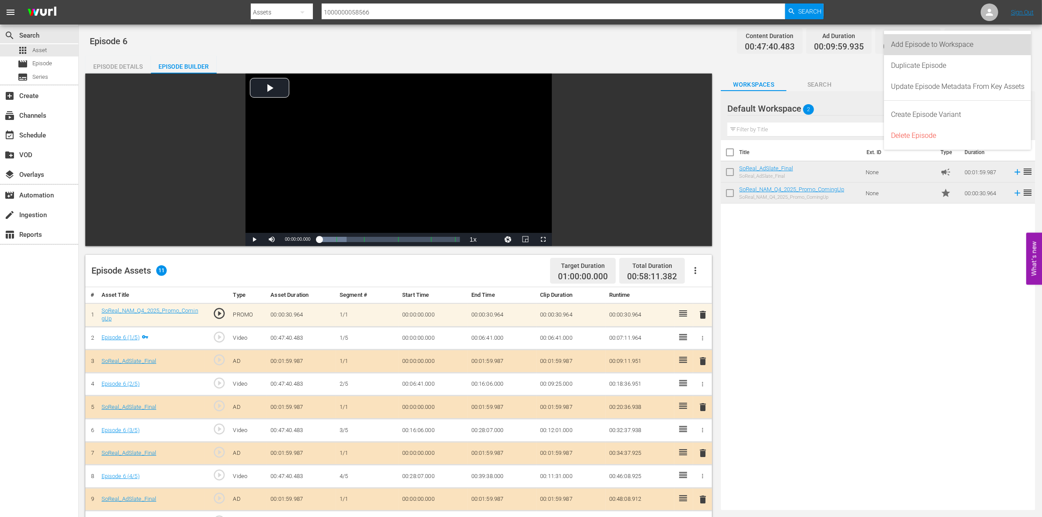
click at [840, 44] on div "Add Episode to Workspace" at bounding box center [957, 44] width 133 height 21
click at [59, 50] on div "apps Asset" at bounding box center [39, 50] width 78 height 12
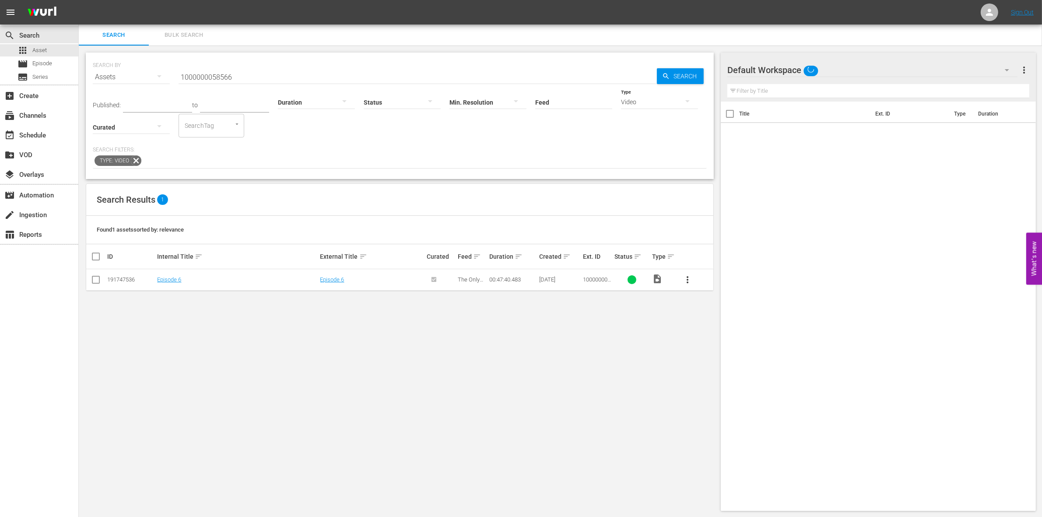
click at [244, 77] on input "1000000058566" at bounding box center [418, 77] width 478 height 21
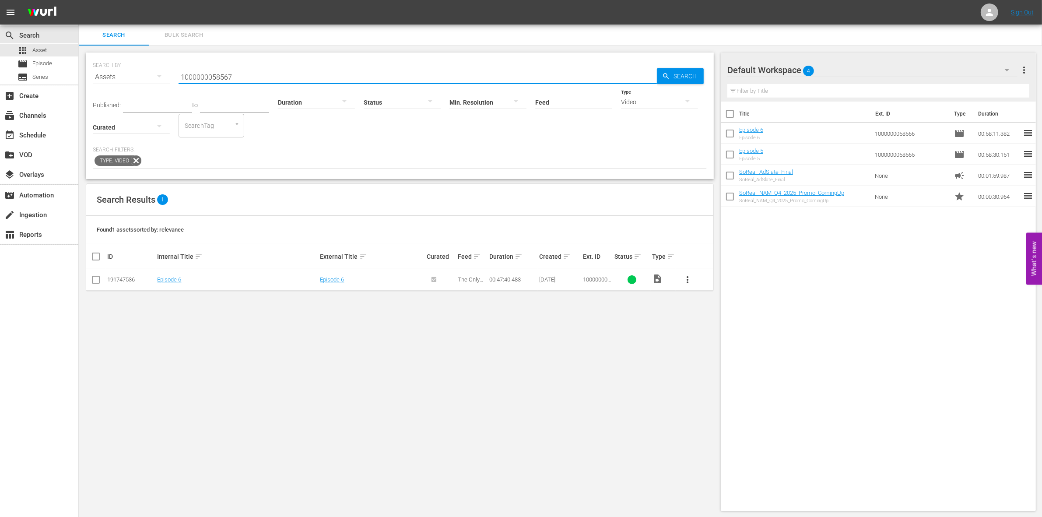
type input "1000000058567"
click at [96, 279] on input "checkbox" at bounding box center [96, 281] width 11 height 11
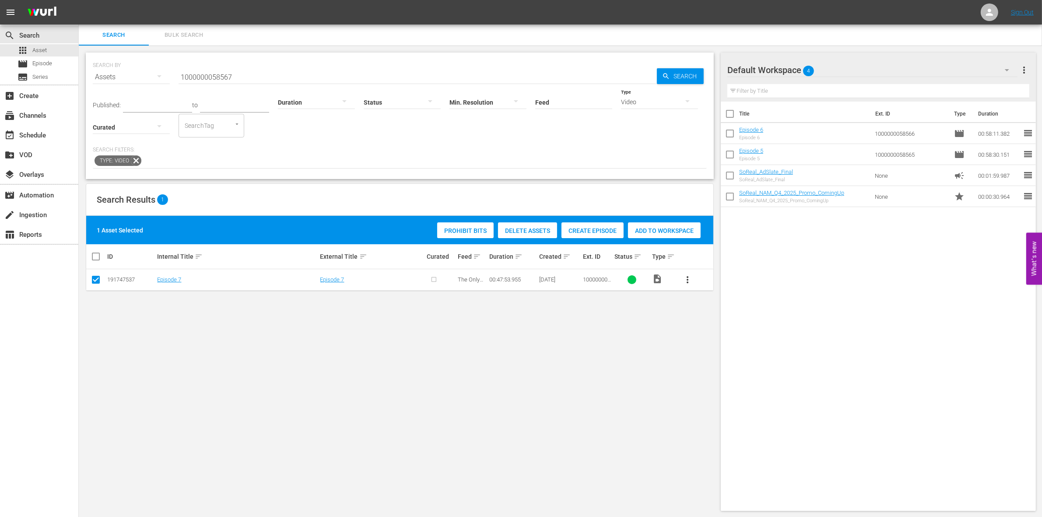
click at [576, 227] on span "Create Episode" at bounding box center [592, 230] width 62 height 7
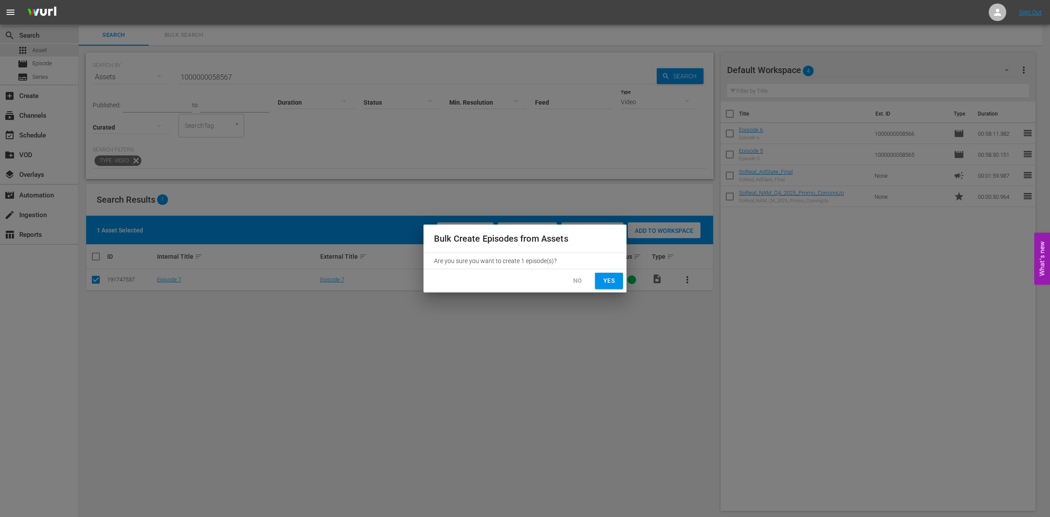
click at [606, 280] on span "Yes" at bounding box center [609, 280] width 14 height 11
checkbox input "false"
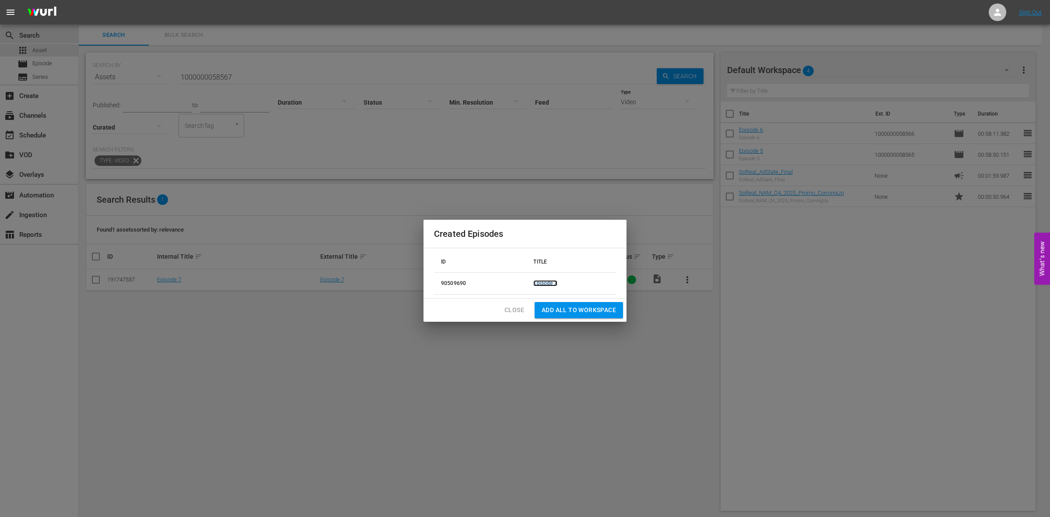
click at [539, 283] on link "Episode 7" at bounding box center [545, 283] width 24 height 6
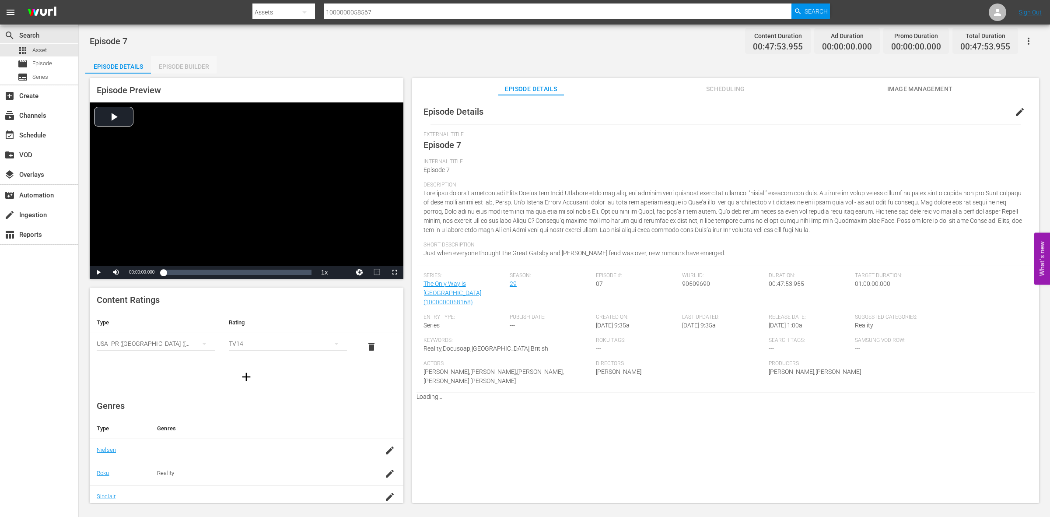
click at [196, 67] on div "Episode Builder" at bounding box center [184, 66] width 66 height 21
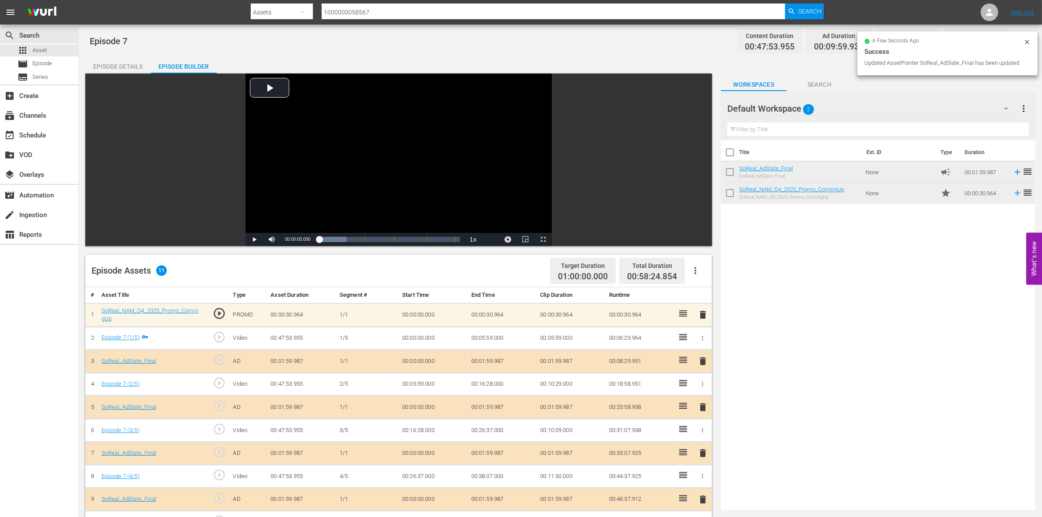
click at [840, 41] on icon at bounding box center [1026, 42] width 7 height 7
click at [840, 41] on icon "button" at bounding box center [1020, 41] width 11 height 11
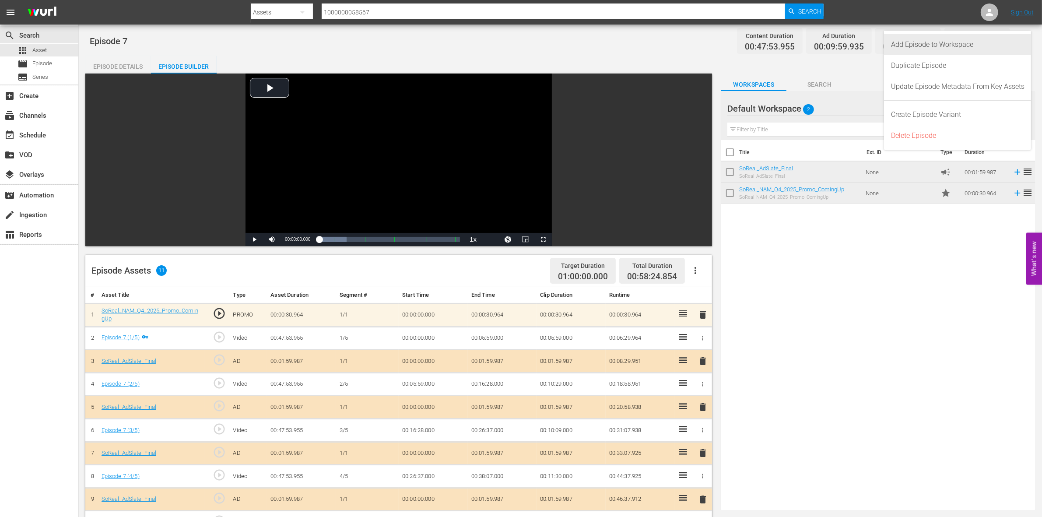
click at [840, 46] on div "Add Episode to Workspace" at bounding box center [957, 44] width 133 height 21
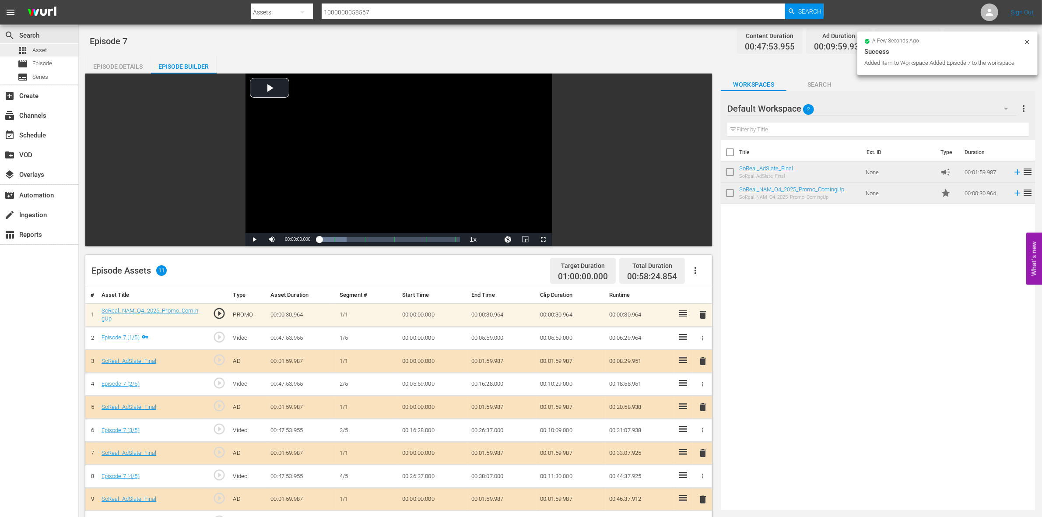
click at [28, 53] on div "apps Asset" at bounding box center [32, 50] width 29 height 12
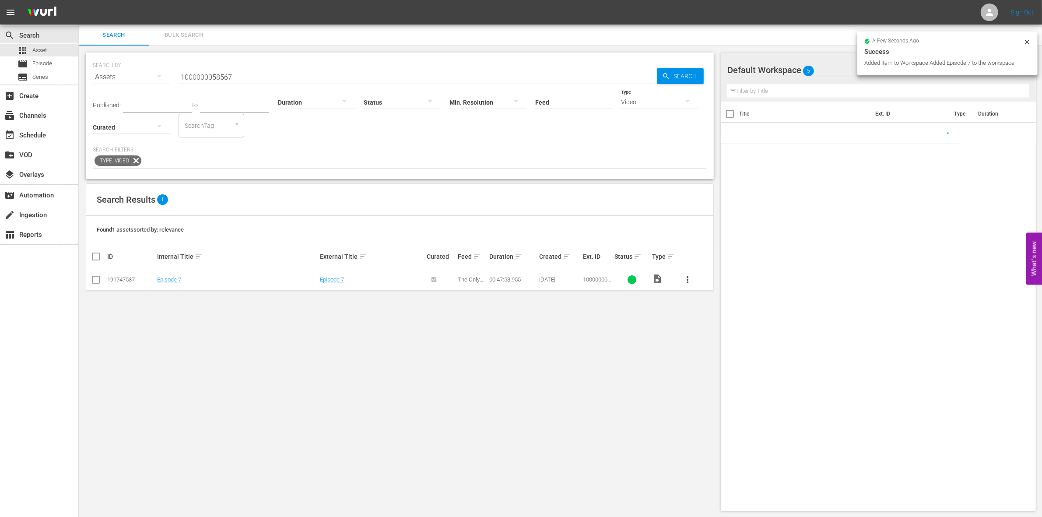
click at [249, 78] on input "1000000058567" at bounding box center [418, 77] width 478 height 21
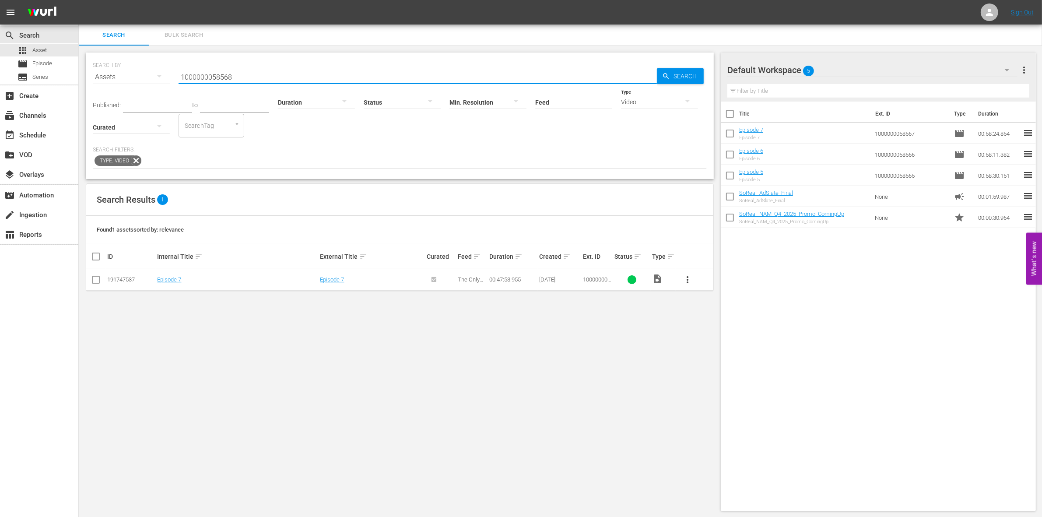
type input "1000000058568"
click at [95, 278] on input "checkbox" at bounding box center [96, 281] width 11 height 11
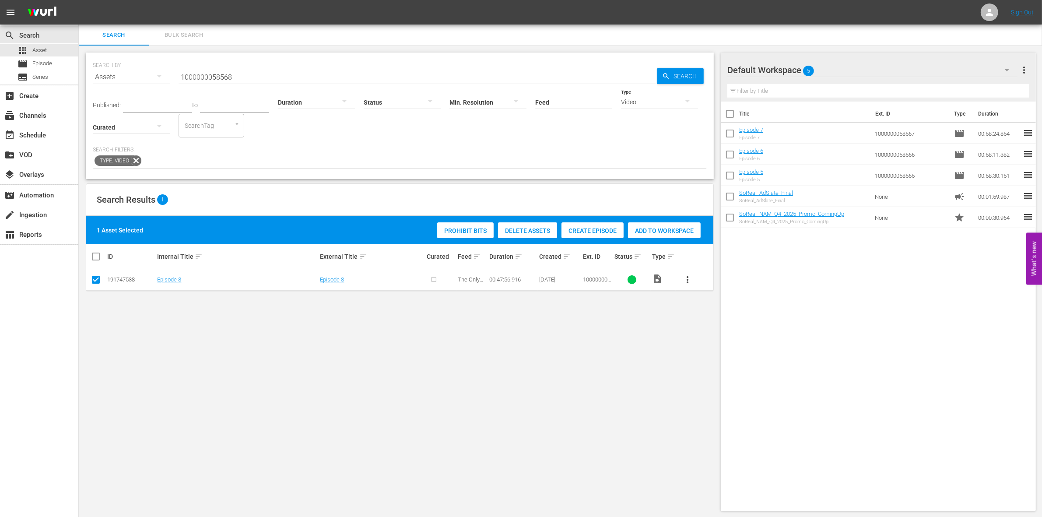
click at [606, 232] on span "Create Episode" at bounding box center [592, 230] width 62 height 7
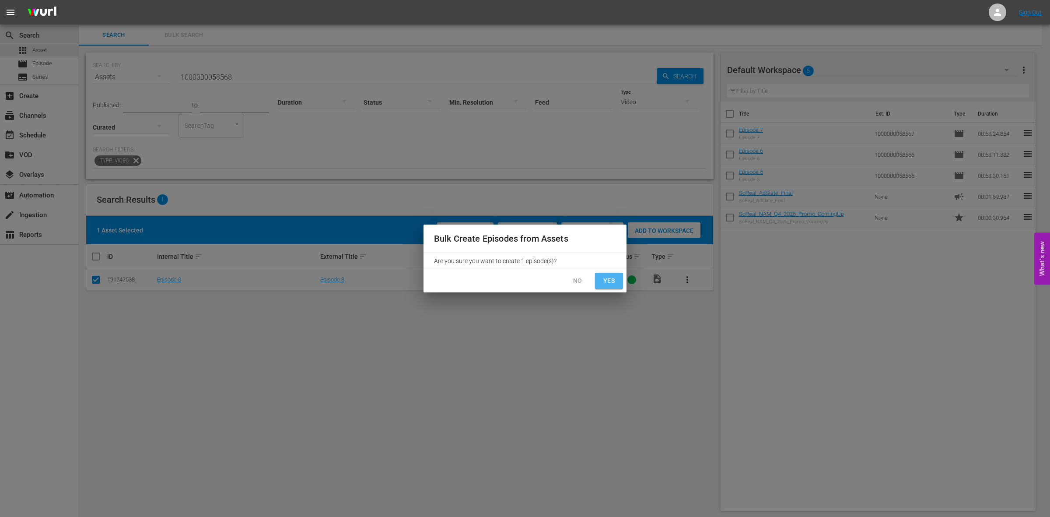
click at [609, 285] on span "Yes" at bounding box center [609, 280] width 14 height 11
checkbox input "false"
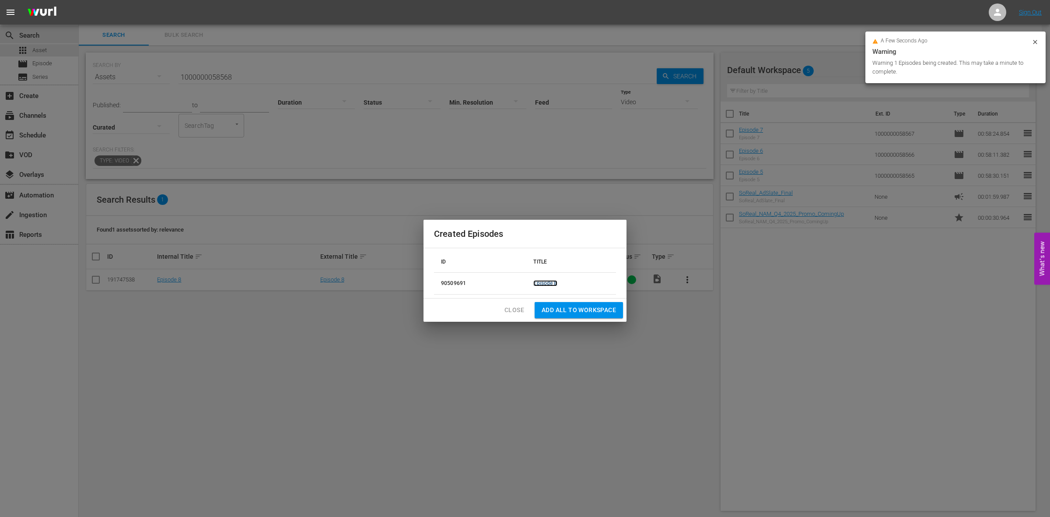
click at [543, 284] on link "Episode 8" at bounding box center [545, 283] width 24 height 6
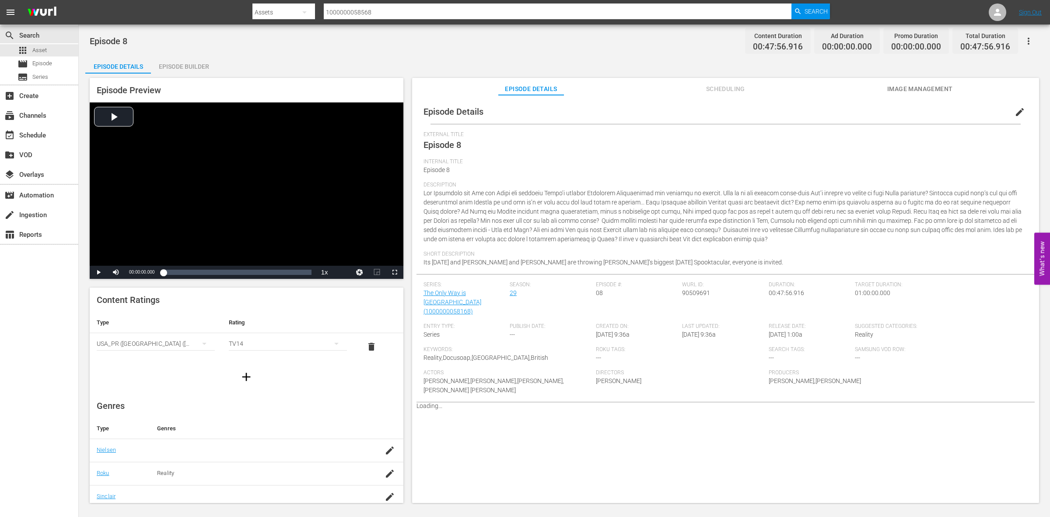
click at [195, 68] on div "Episode Builder" at bounding box center [184, 66] width 66 height 21
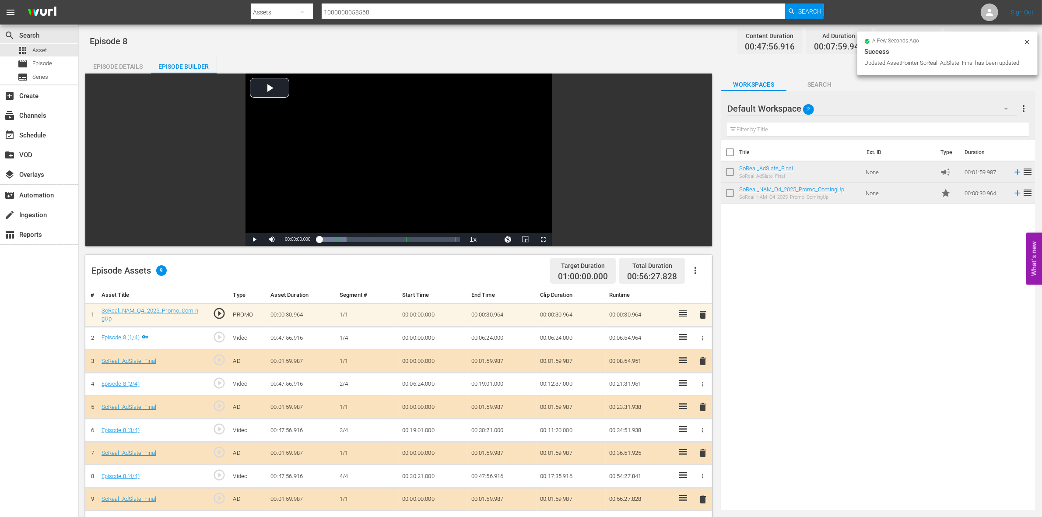
click at [840, 45] on div "a few seconds ago Success Updated AssetPointer SoReal_AdSlate_Final has been up…" at bounding box center [947, 53] width 166 height 29
click at [840, 43] on icon at bounding box center [1026, 42] width 7 height 7
click at [840, 39] on icon "button" at bounding box center [1020, 41] width 11 height 11
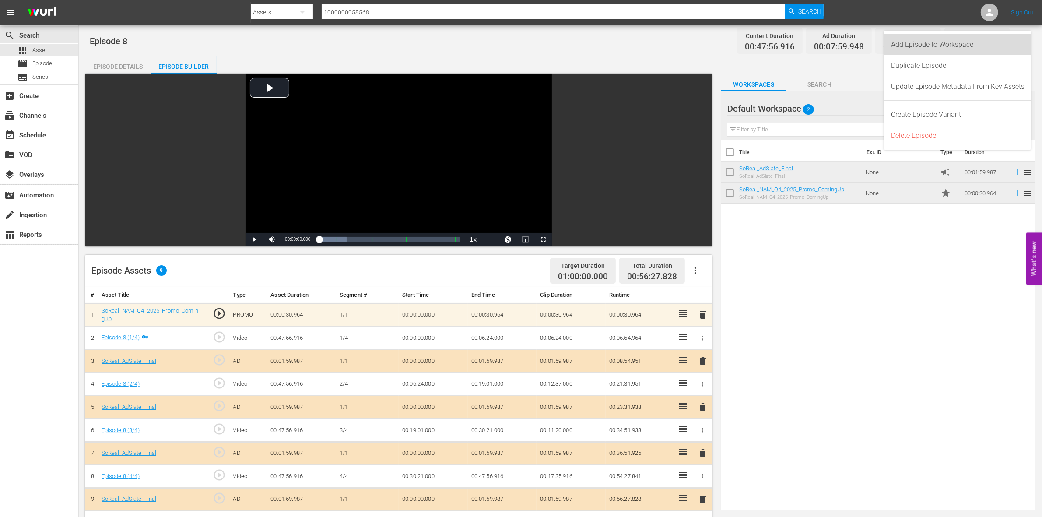
click at [840, 43] on div "Add Episode to Workspace" at bounding box center [957, 44] width 133 height 21
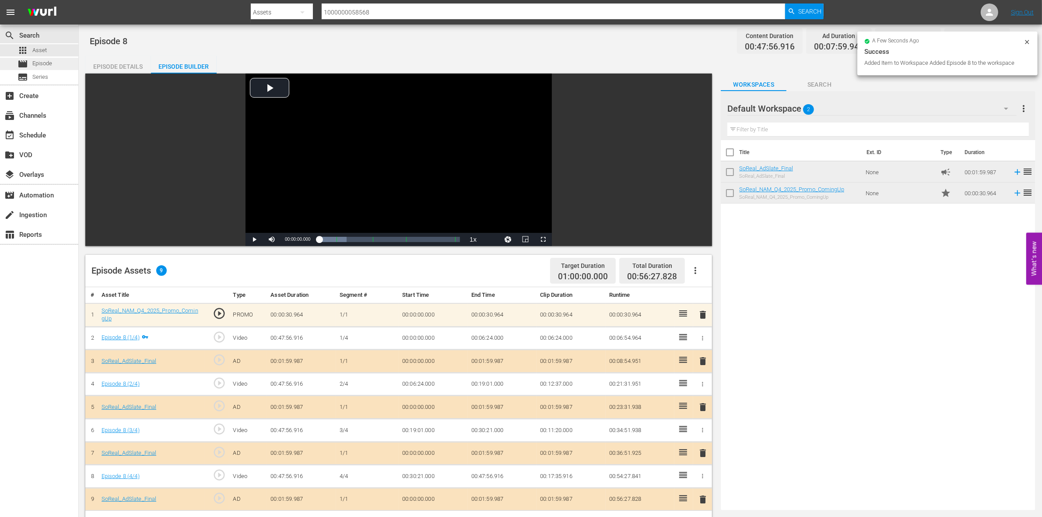
click at [38, 62] on span "Episode" at bounding box center [42, 63] width 20 height 9
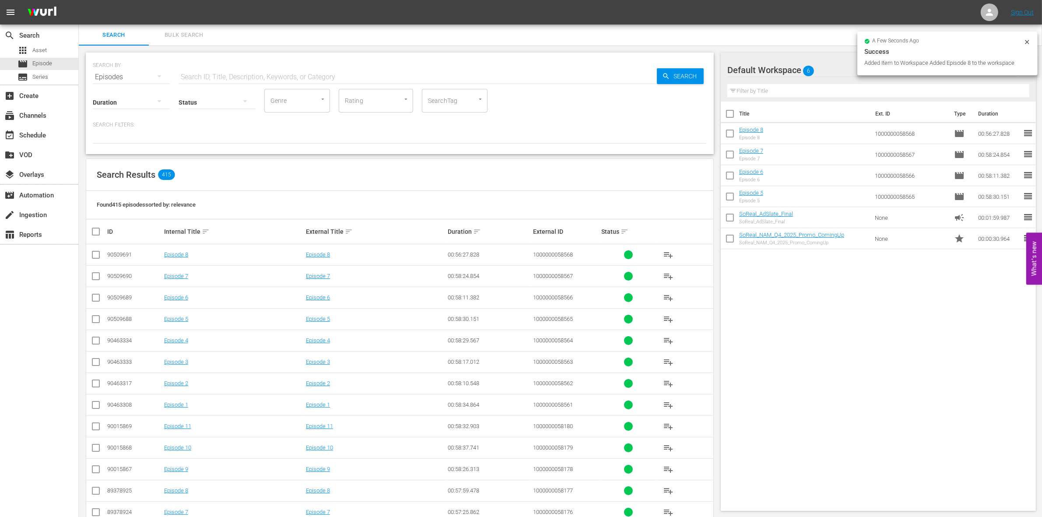
click at [736, 120] on input "checkbox" at bounding box center [730, 115] width 18 height 18
checkbox input "true"
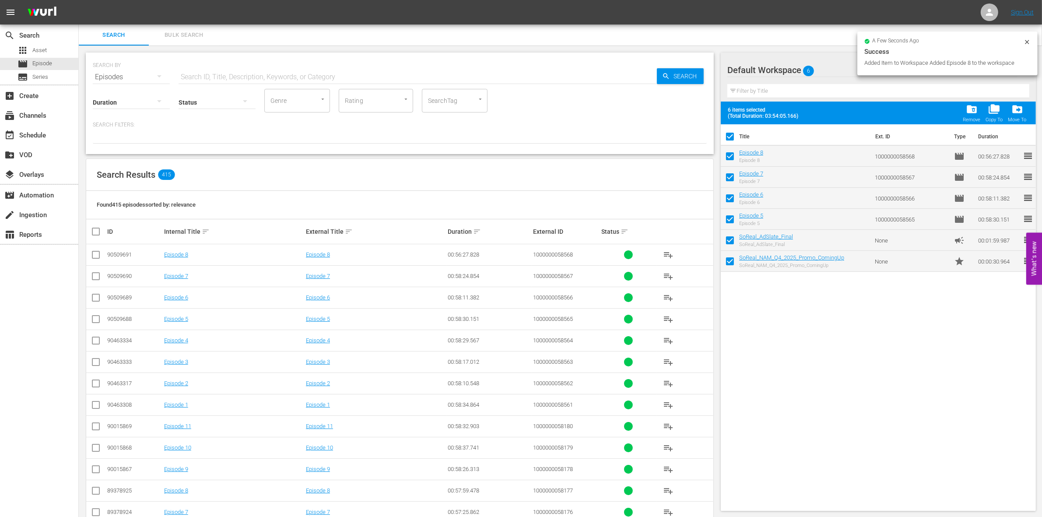
checkbox input "true"
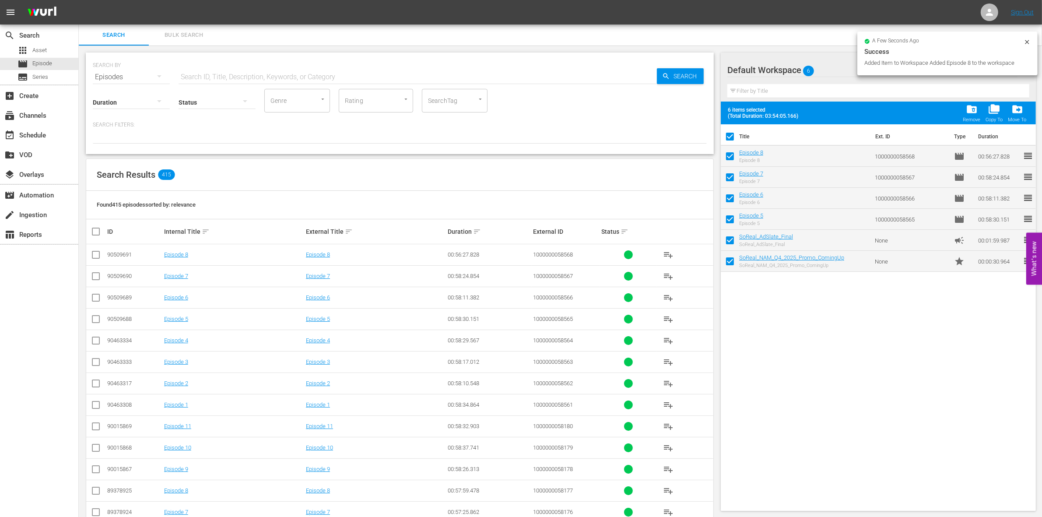
checkbox input "true"
click at [840, 115] on div "folder_delete Remove" at bounding box center [972, 112] width 18 height 19
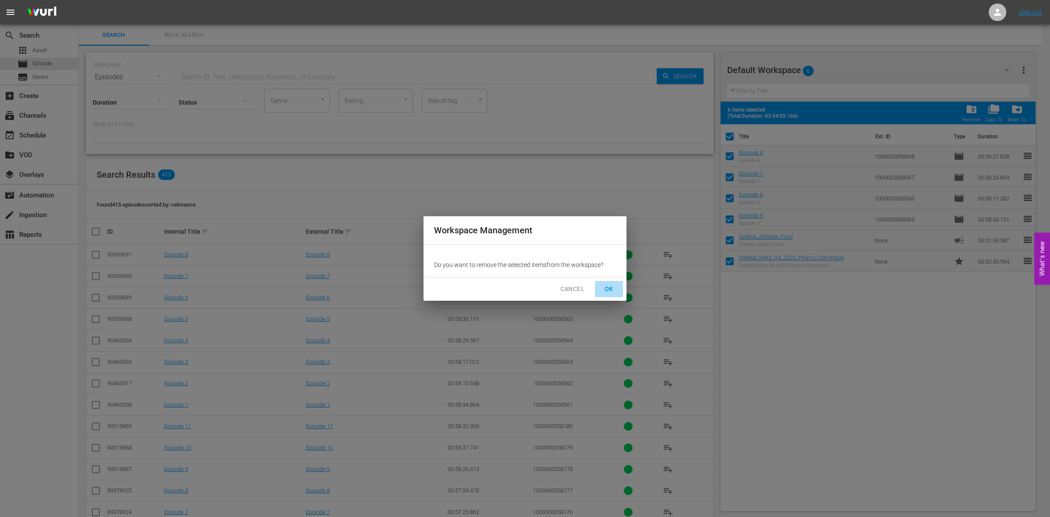
click at [615, 285] on span "OK" at bounding box center [609, 289] width 14 height 11
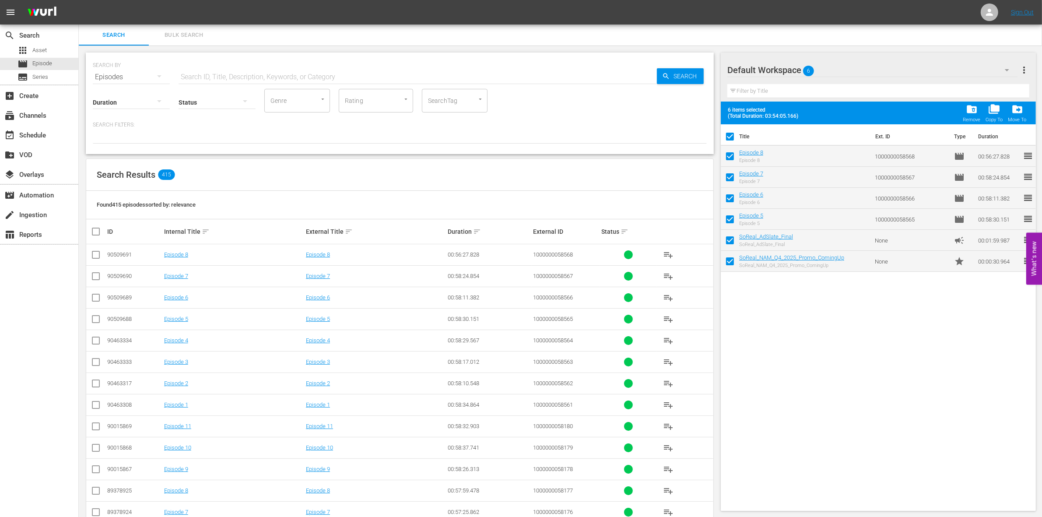
checkbox input "false"
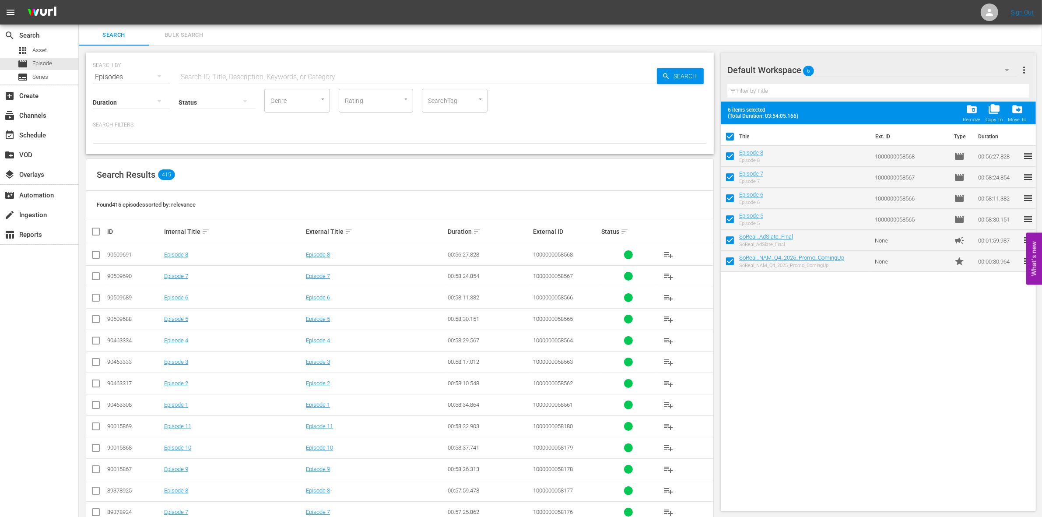
checkbox input "false"
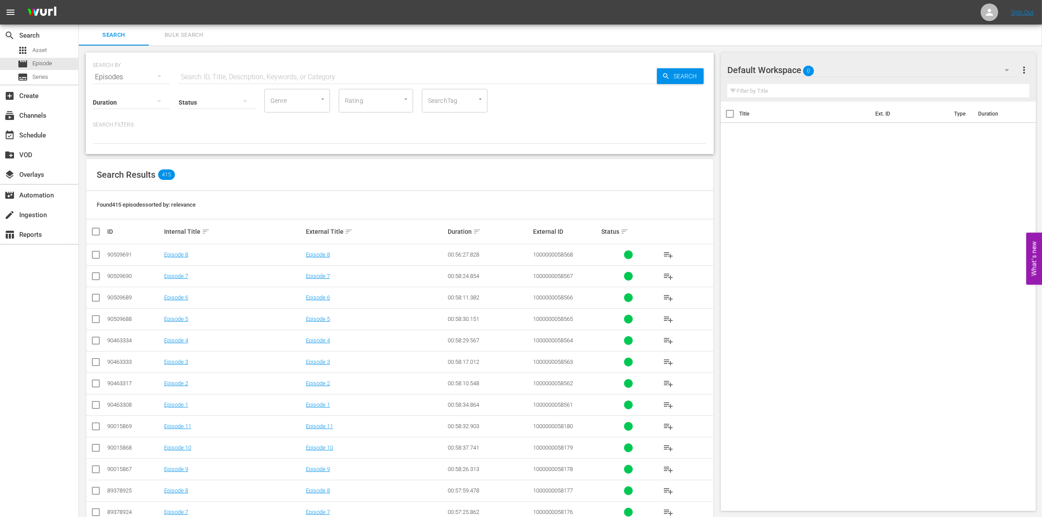
click at [565, 220] on th "External ID" at bounding box center [566, 231] width 68 height 25
click at [214, 69] on input "text" at bounding box center [418, 77] width 478 height 21
paste input "1000000003093"
type input "1000000003093"
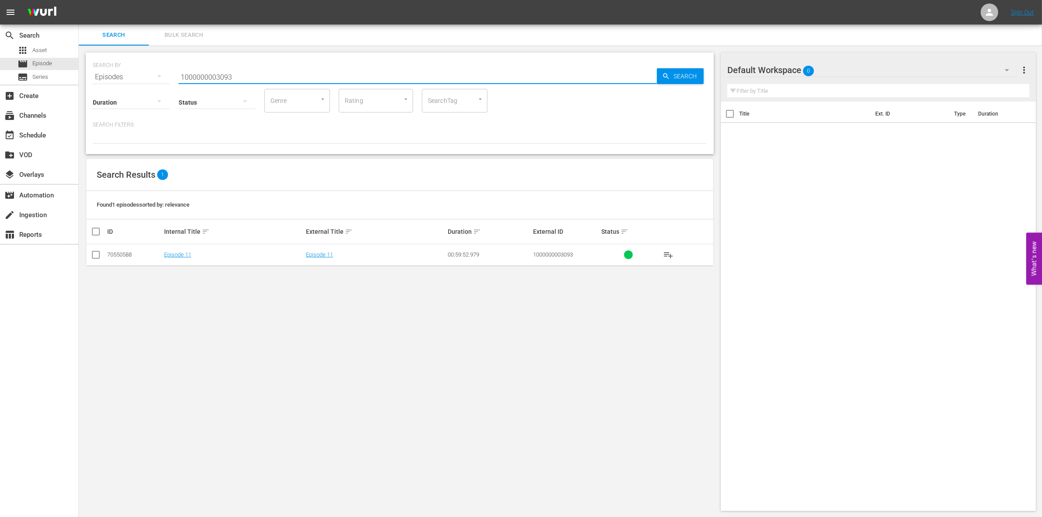
click at [91, 251] on input "checkbox" at bounding box center [96, 256] width 11 height 11
checkbox input "true"
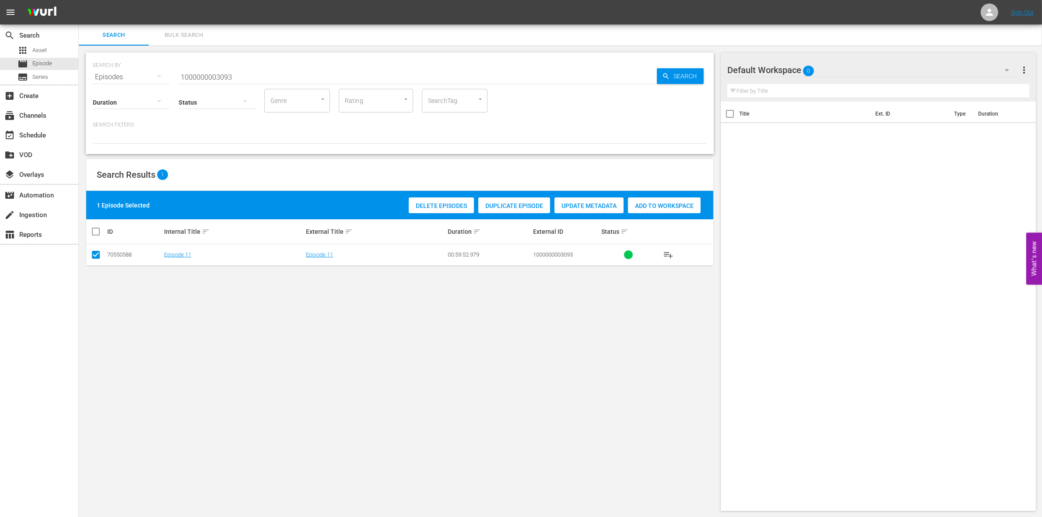
click at [672, 193] on div "1 Episode Selected Delete Episodes Duplicate Episode Update Metadata Add to Wor…" at bounding box center [399, 205] width 627 height 28
click at [658, 202] on span "Add to Workspace" at bounding box center [664, 205] width 73 height 7
click at [255, 69] on input "1000000003093" at bounding box center [418, 77] width 478 height 21
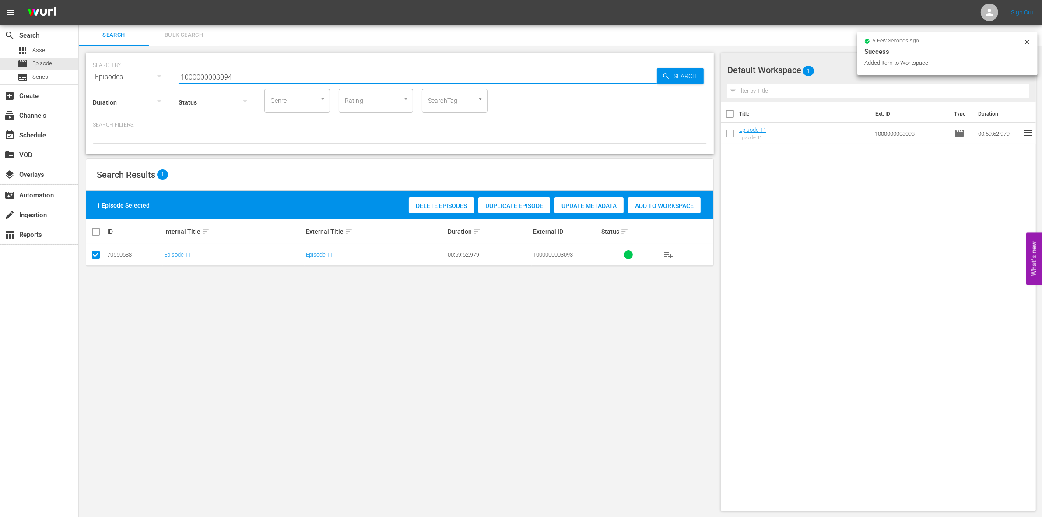
type input "1000000003094"
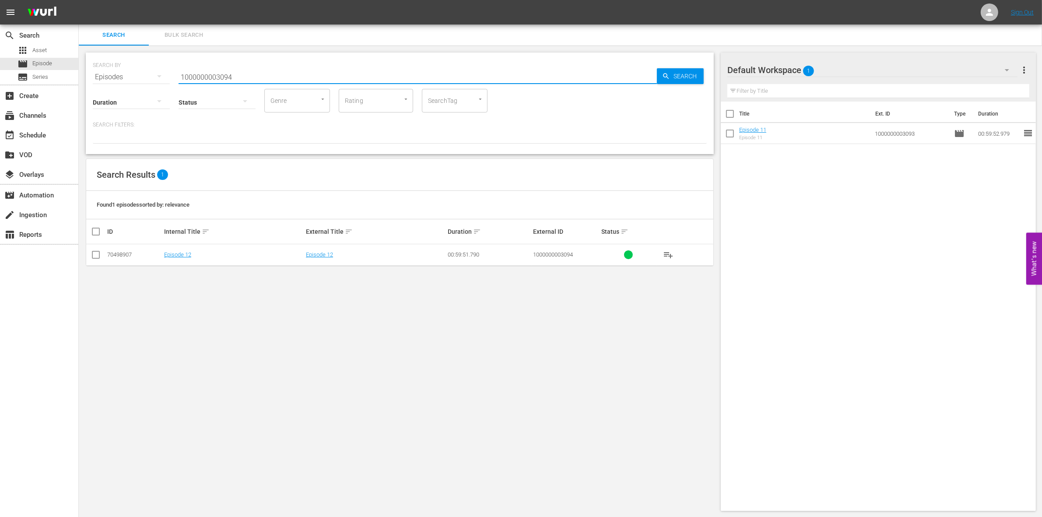
click at [95, 259] on input "checkbox" at bounding box center [96, 256] width 11 height 11
checkbox input "true"
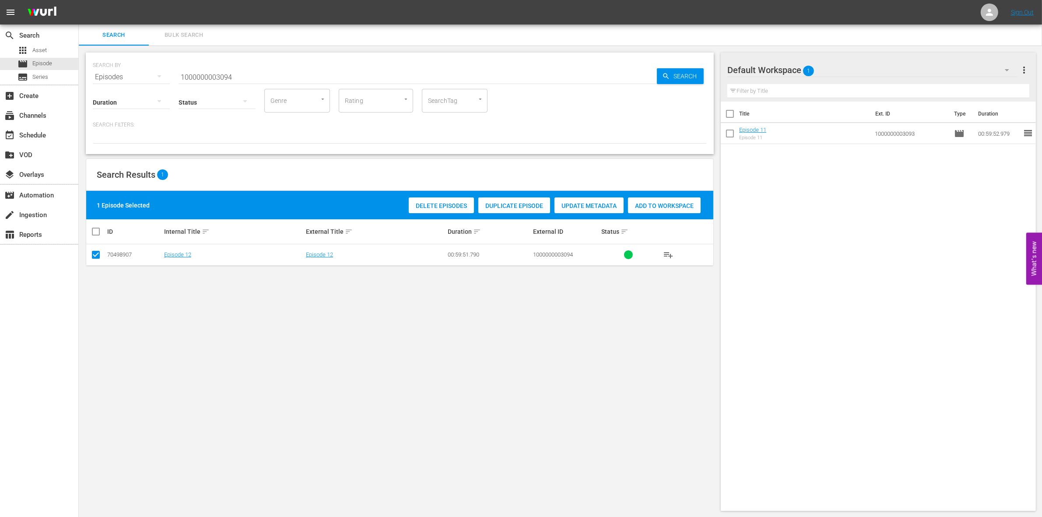
click at [640, 200] on div "Add to Workspace" at bounding box center [664, 205] width 73 height 17
click at [235, 77] on input "1000000003094" at bounding box center [418, 77] width 478 height 21
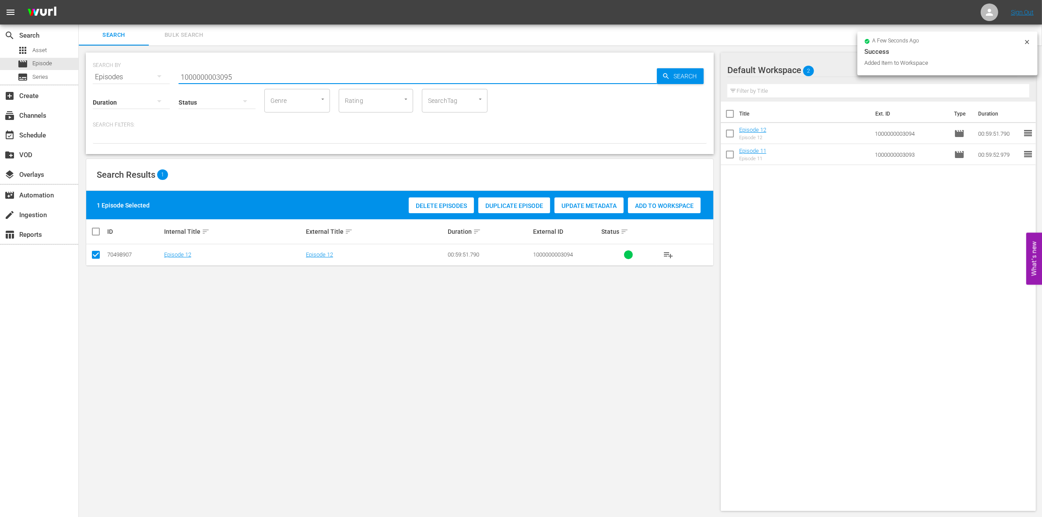
type input "1000000003095"
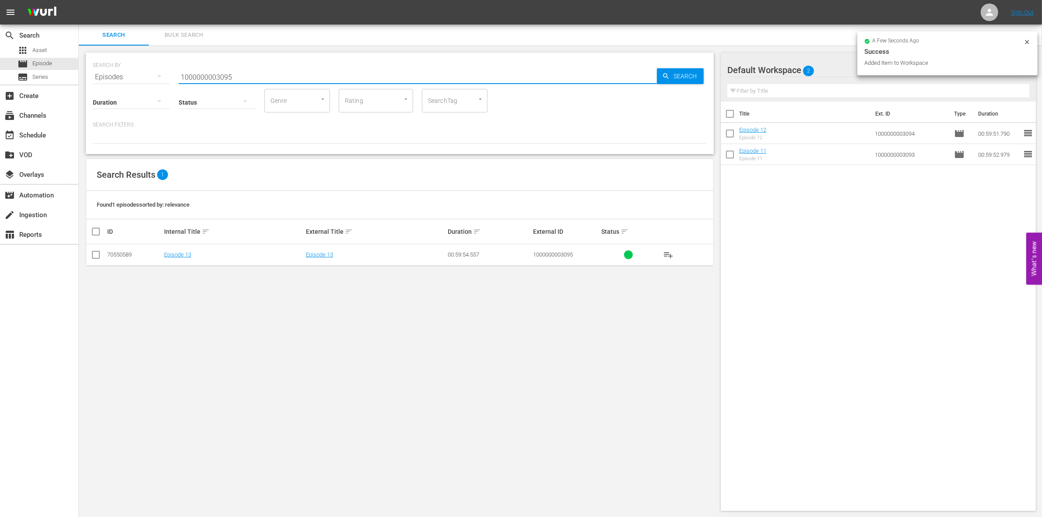
click at [98, 257] on input "checkbox" at bounding box center [96, 256] width 11 height 11
checkbox input "true"
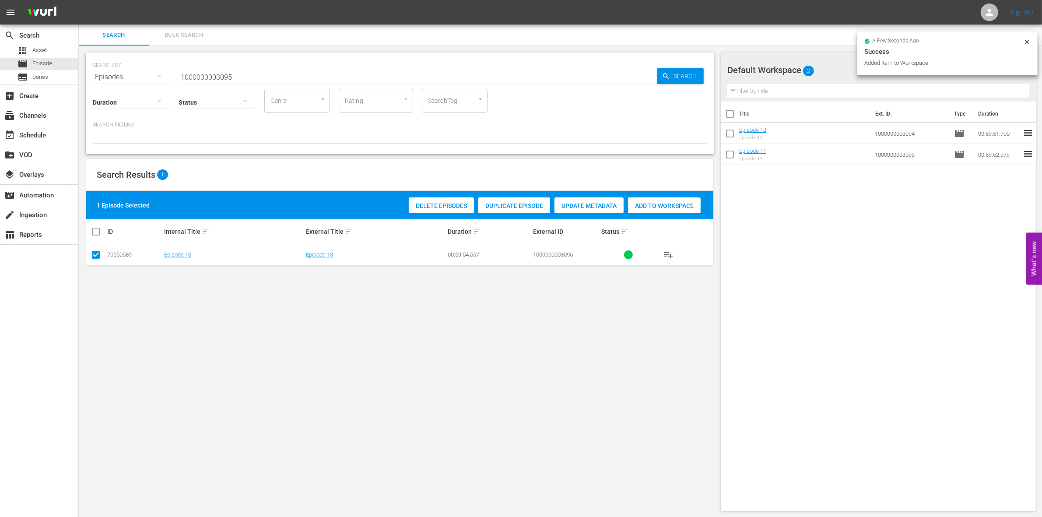
click at [658, 206] on span "Add to Workspace" at bounding box center [664, 205] width 73 height 7
click at [242, 77] on input "1000000003095" at bounding box center [418, 77] width 478 height 21
type input "1000000003096"
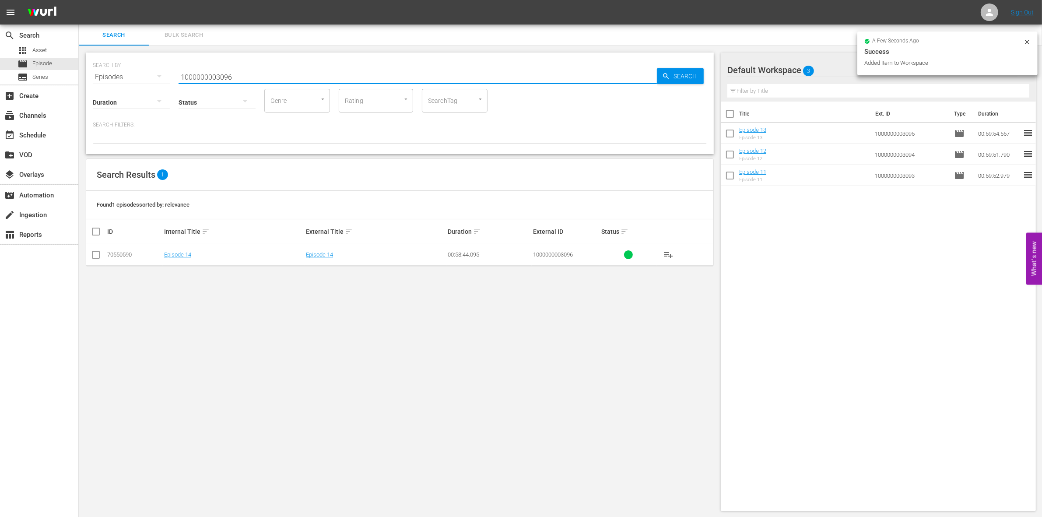
click at [95, 255] on input "checkbox" at bounding box center [96, 256] width 11 height 11
checkbox input "true"
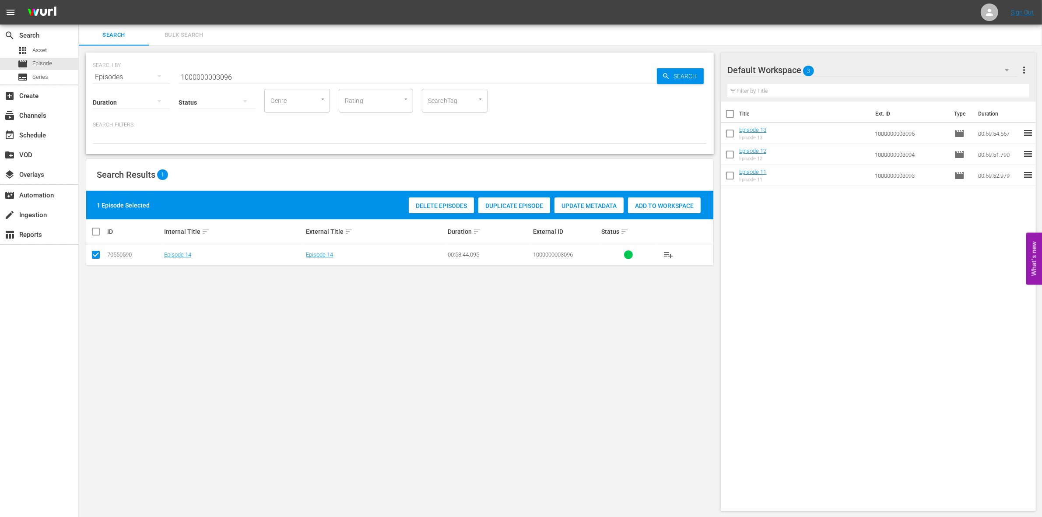
click at [674, 195] on div "Delete Episodes Duplicate Episode Update Metadata Add to Workspace" at bounding box center [554, 205] width 296 height 20
click at [657, 206] on span "Add to Workspace" at bounding box center [664, 205] width 73 height 7
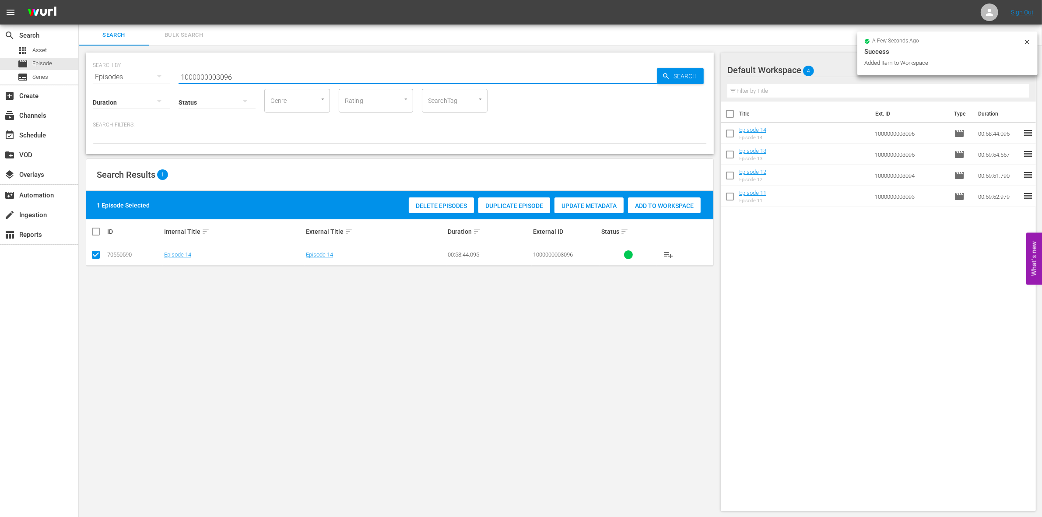
click at [252, 79] on input "1000000003096" at bounding box center [418, 77] width 478 height 21
type input "1000000003097"
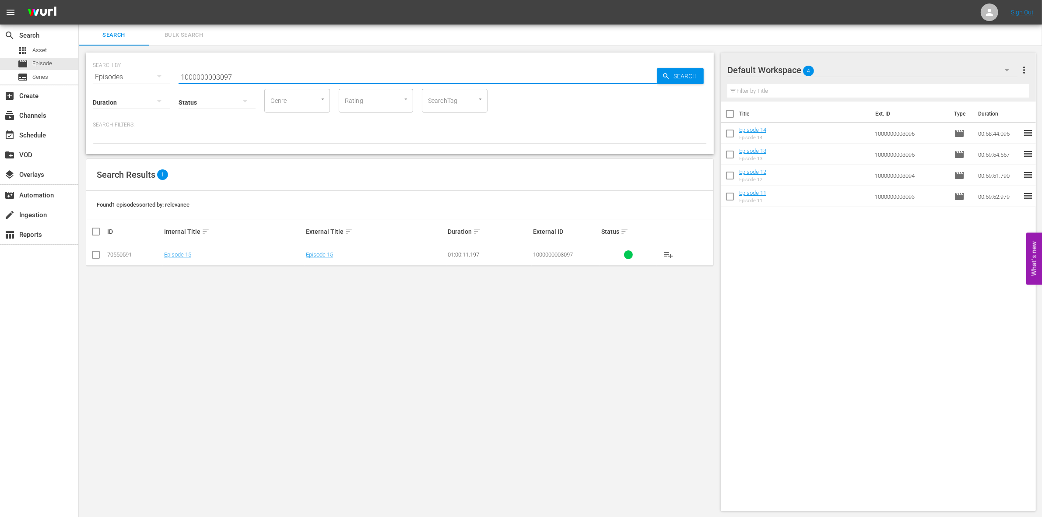
click at [96, 252] on input "checkbox" at bounding box center [96, 256] width 11 height 11
checkbox input "true"
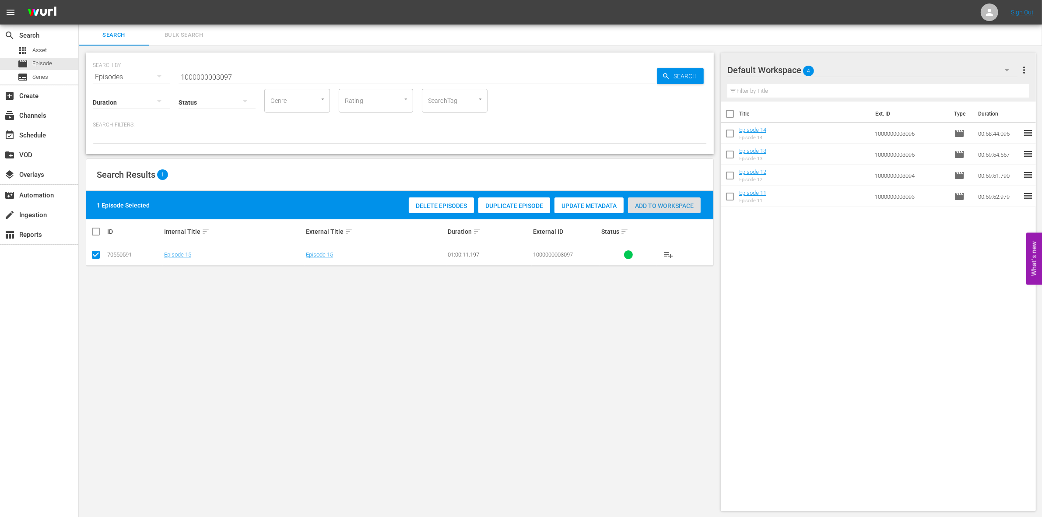
click at [669, 210] on div "Add to Workspace" at bounding box center [664, 205] width 73 height 17
click at [231, 71] on input "1000000003097" at bounding box center [418, 77] width 478 height 21
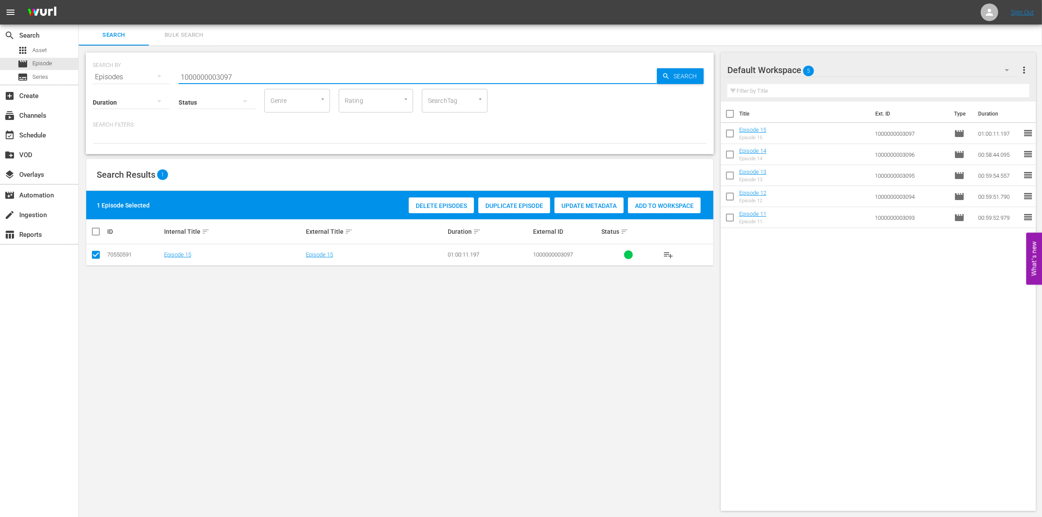
click at [231, 71] on input "1000000003097" at bounding box center [418, 77] width 478 height 21
paste input "775"
type input "1000000007757"
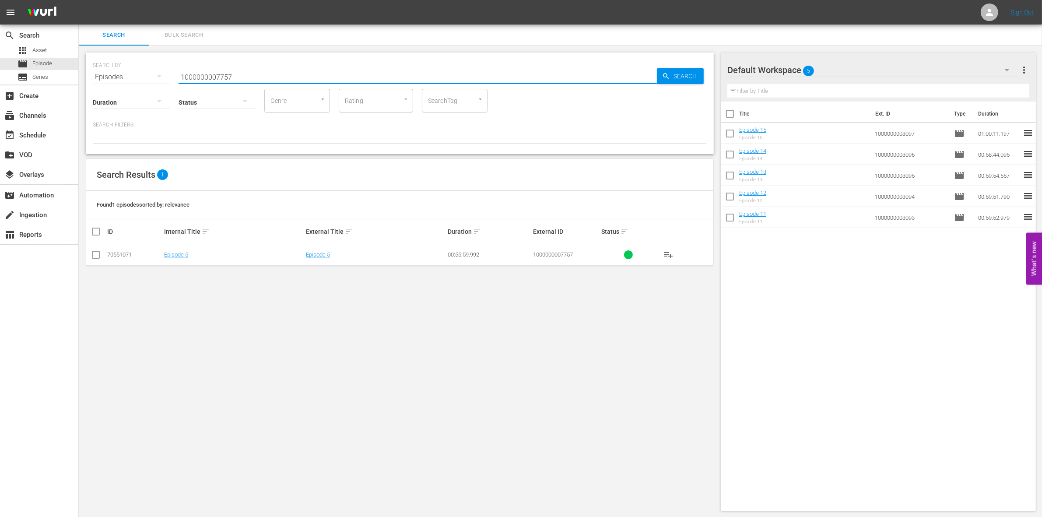
click at [97, 256] on input "checkbox" at bounding box center [96, 256] width 11 height 11
checkbox input "true"
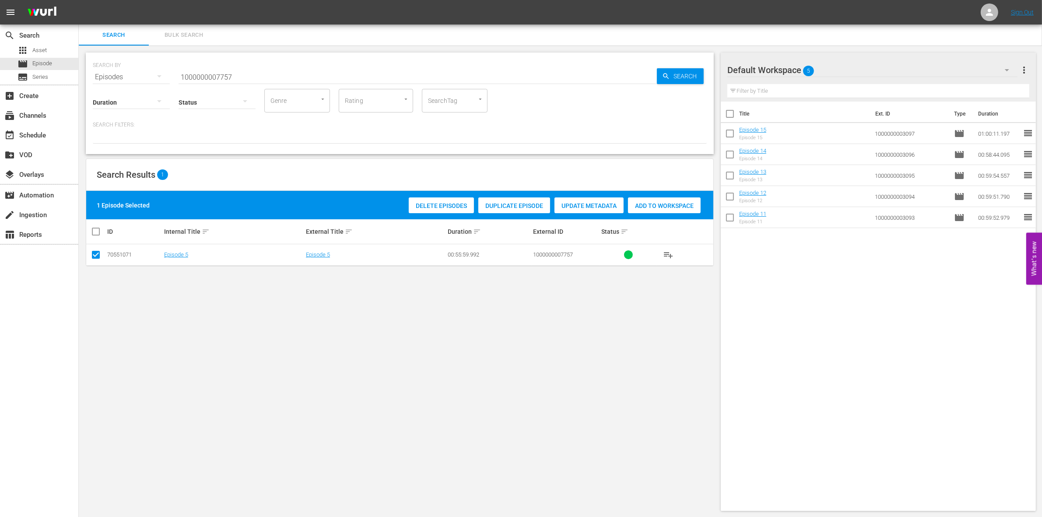
click at [655, 209] on div "Add to Workspace" at bounding box center [664, 205] width 73 height 17
click at [254, 75] on input "1000000007757" at bounding box center [418, 77] width 478 height 21
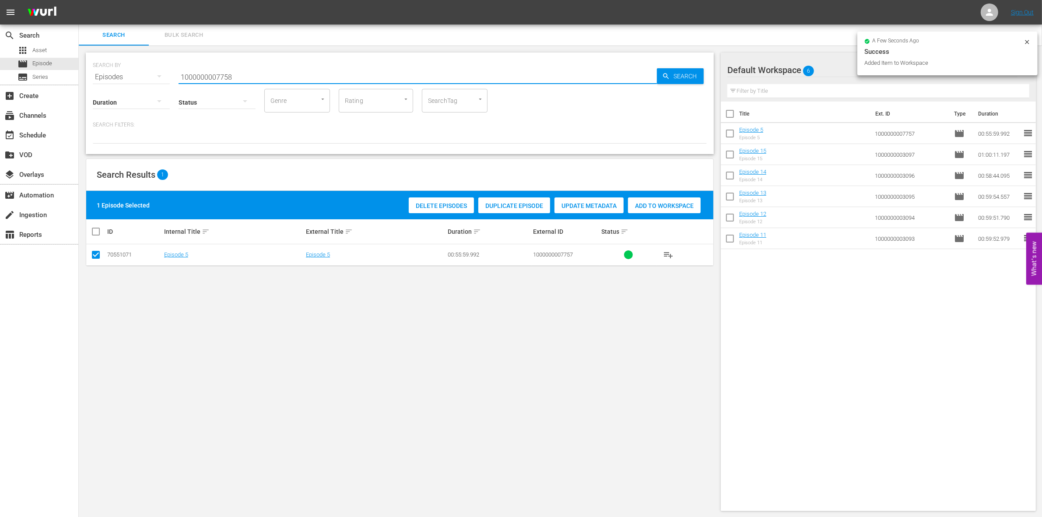
type input "1000000007758"
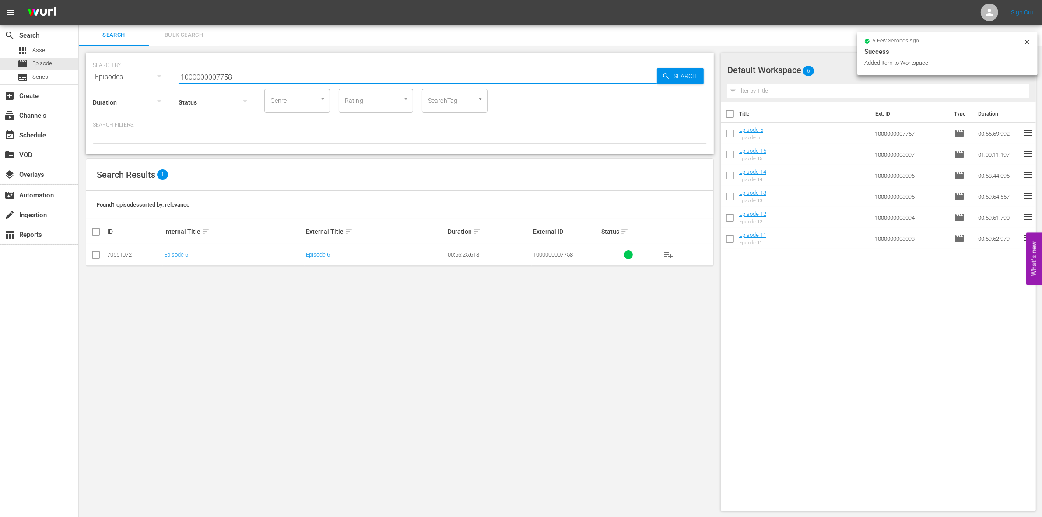
click at [93, 257] on input "checkbox" at bounding box center [96, 256] width 11 height 11
checkbox input "true"
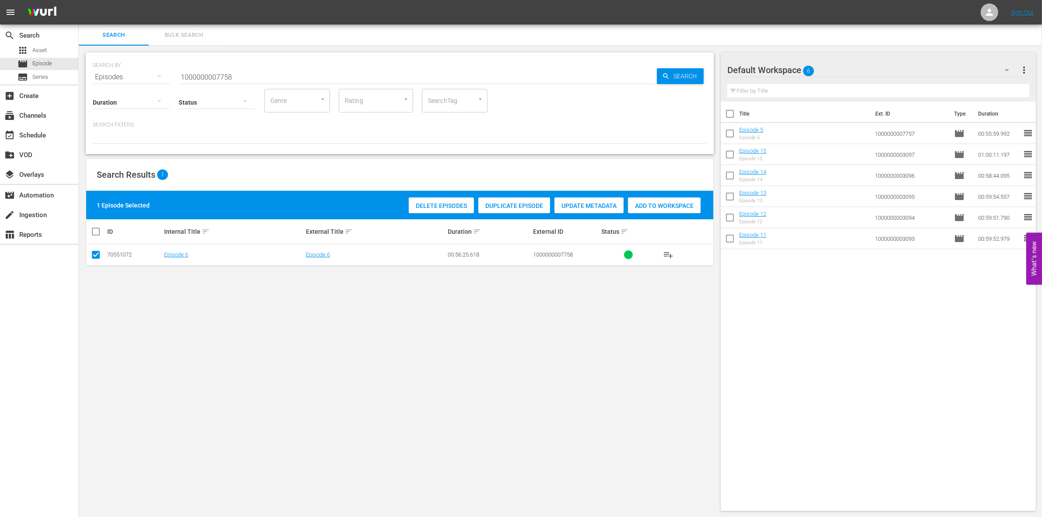
click at [639, 210] on div "Add to Workspace" at bounding box center [664, 205] width 73 height 17
click at [265, 75] on input "1000000007758" at bounding box center [418, 77] width 478 height 21
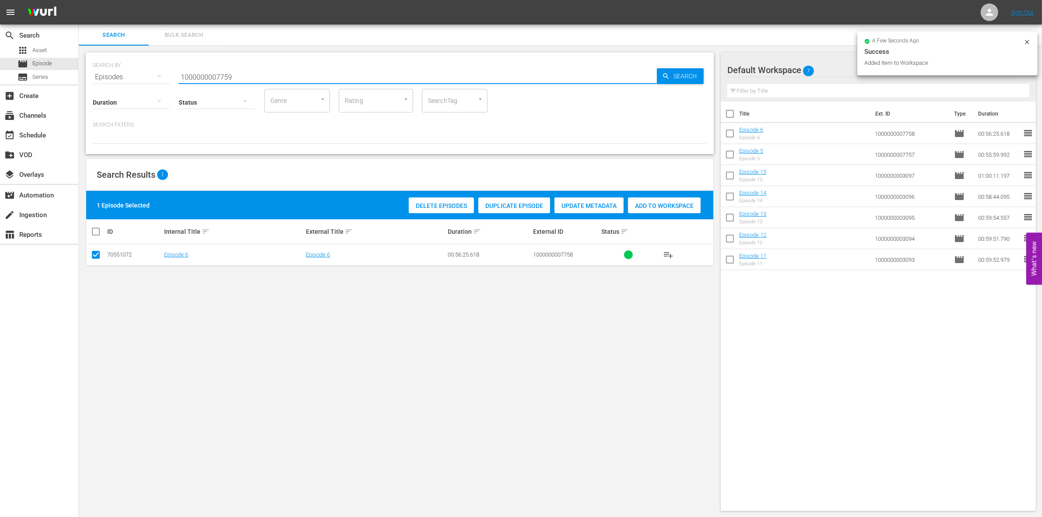
type input "1000000007759"
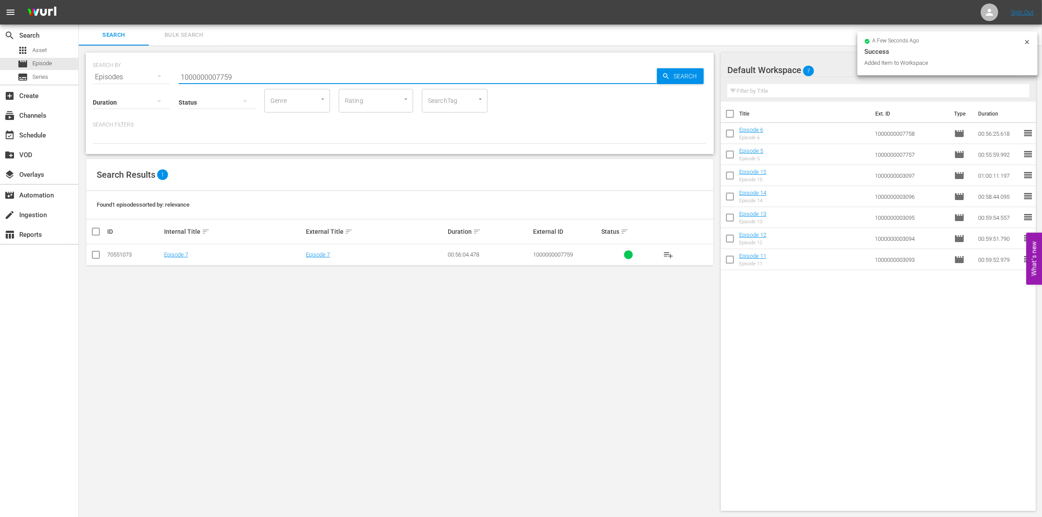
click at [95, 254] on input "checkbox" at bounding box center [96, 256] width 11 height 11
checkbox input "true"
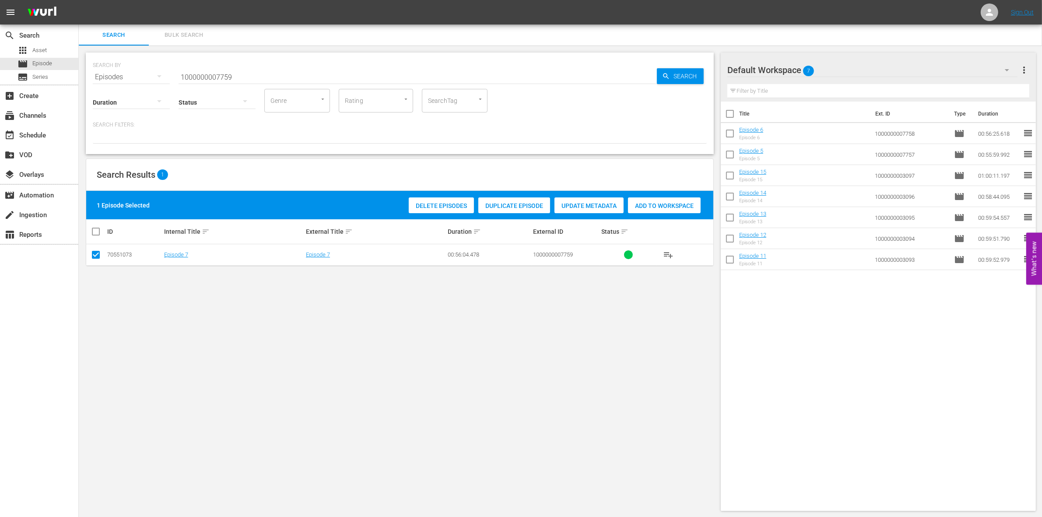
click at [675, 206] on span "Add to Workspace" at bounding box center [664, 205] width 73 height 7
click at [287, 75] on input "1000000007759" at bounding box center [418, 77] width 478 height 21
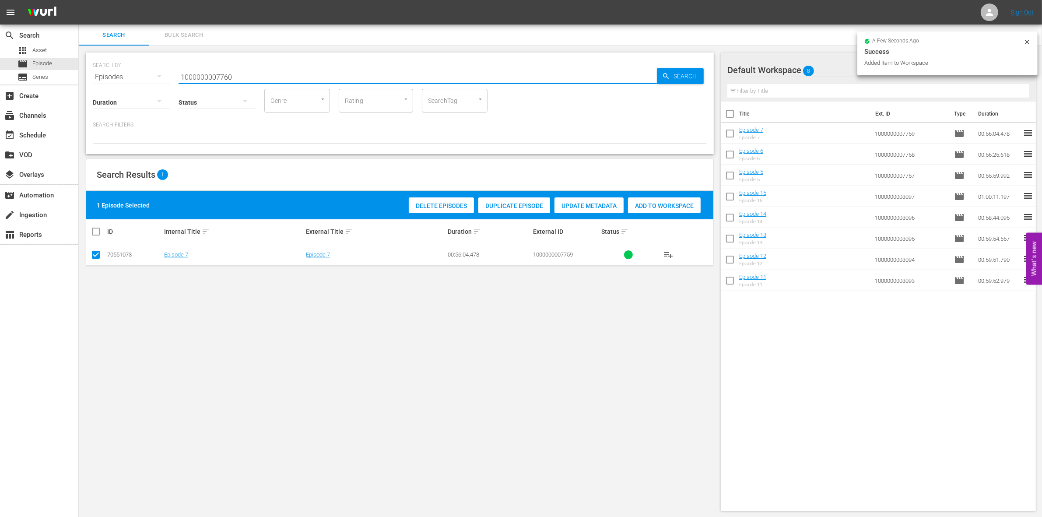
type input "1000000007760"
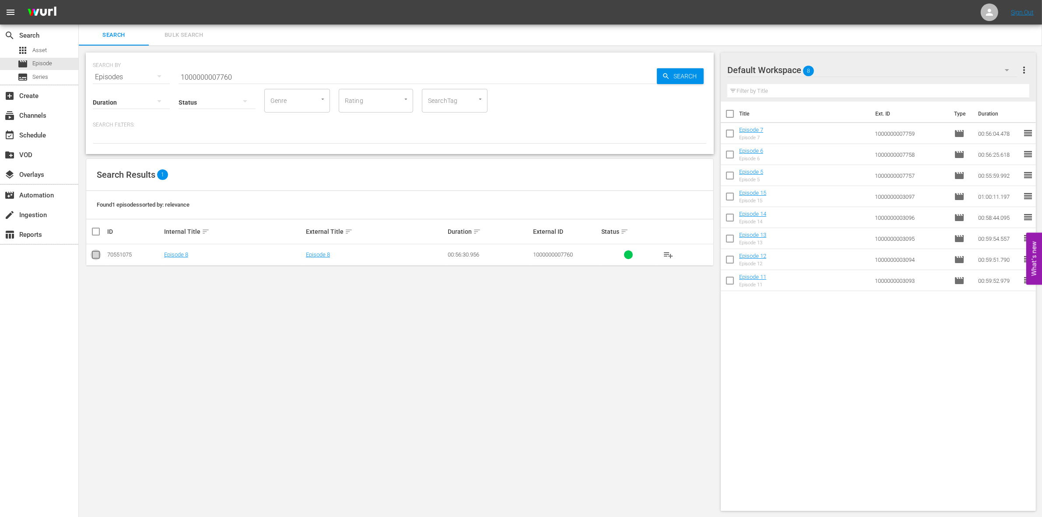
click at [92, 256] on input "checkbox" at bounding box center [96, 256] width 11 height 11
checkbox input "true"
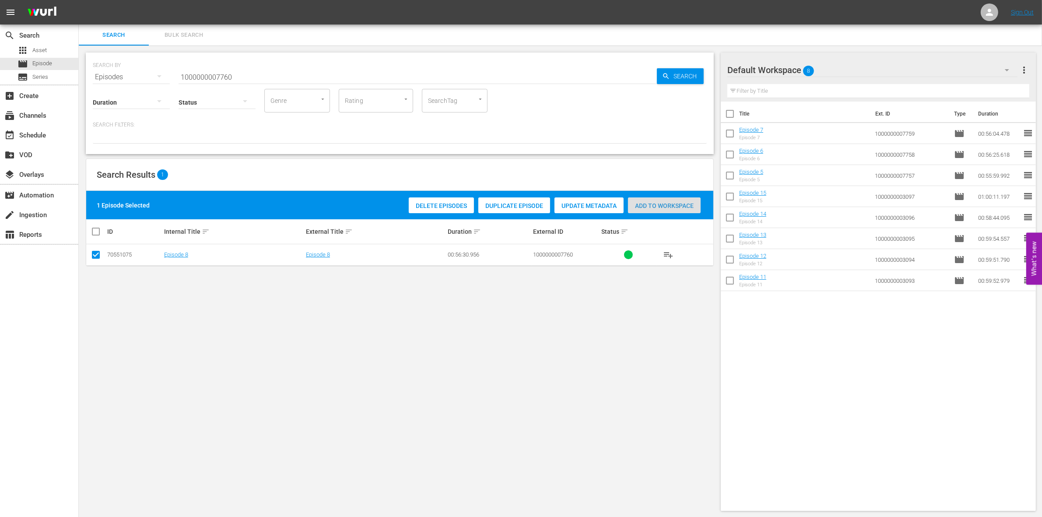
click at [655, 204] on span "Add to Workspace" at bounding box center [664, 205] width 73 height 7
click at [243, 74] on input "1000000007760" at bounding box center [418, 77] width 478 height 21
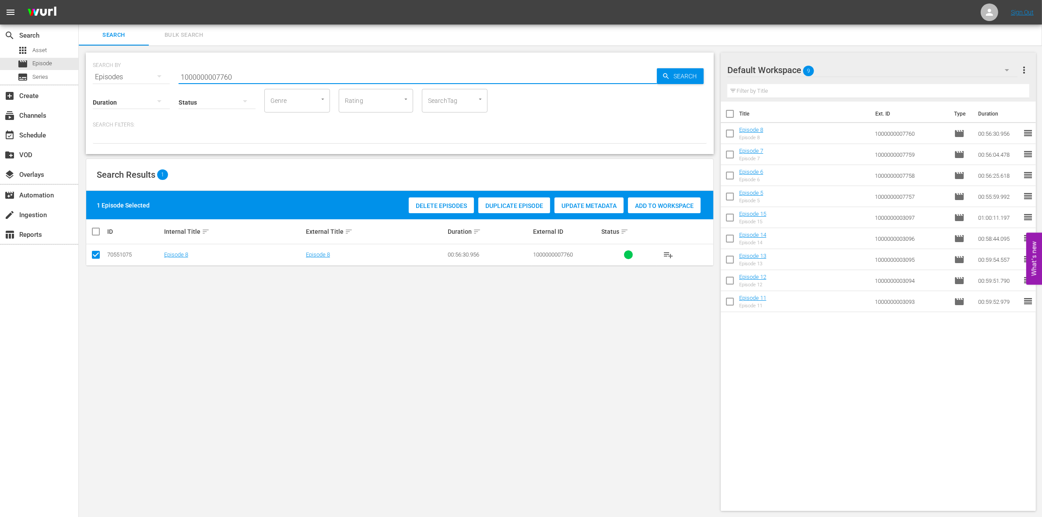
click at [243, 74] on input "1000000007760" at bounding box center [418, 77] width 478 height 21
paste input "35227"
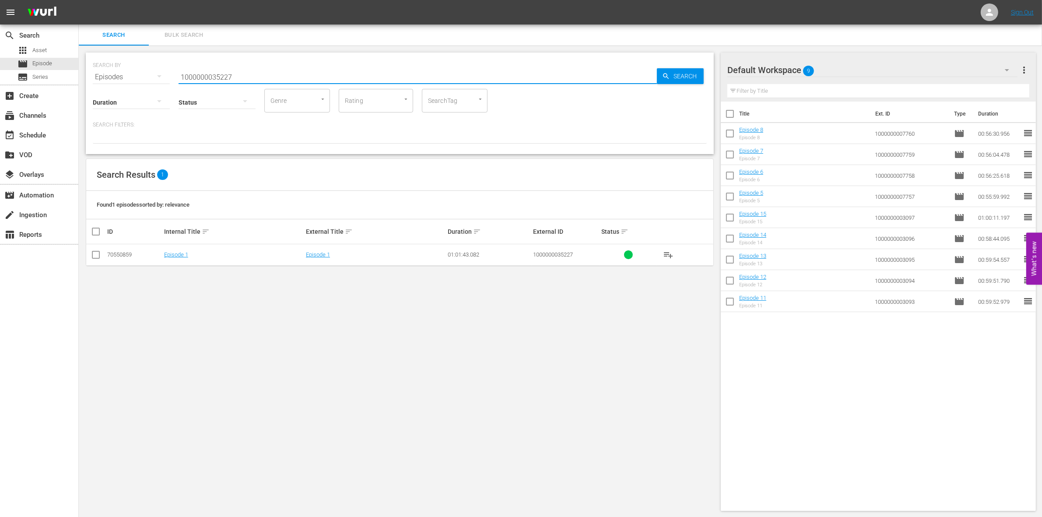
type input "1000000035227"
click at [93, 257] on input "checkbox" at bounding box center [96, 256] width 11 height 11
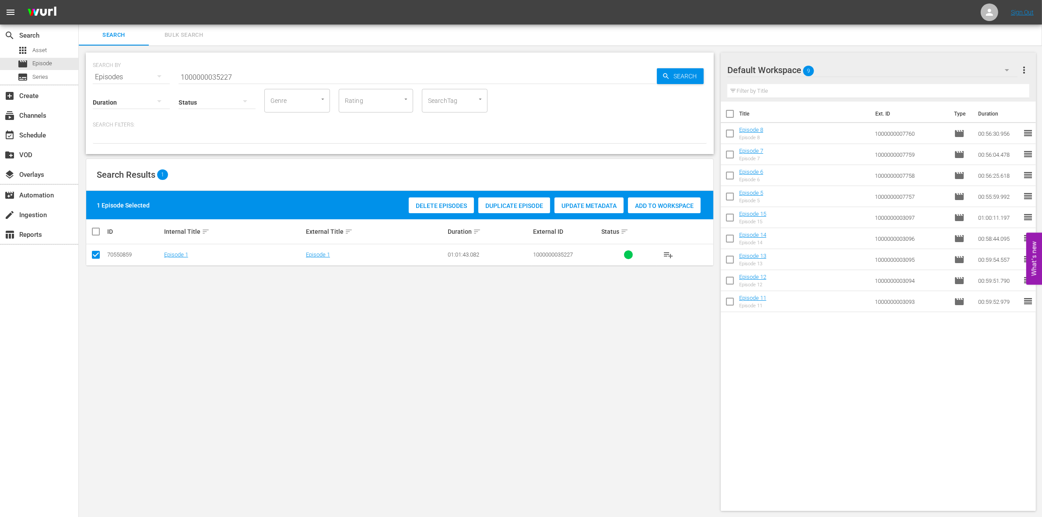
click at [93, 257] on input "checkbox" at bounding box center [96, 256] width 11 height 11
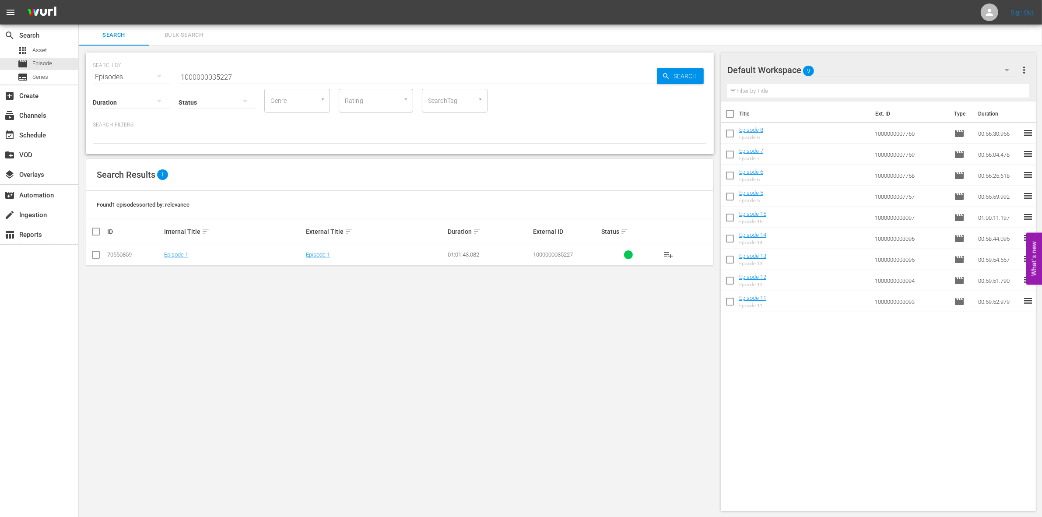
click at [93, 257] on input "checkbox" at bounding box center [96, 256] width 11 height 11
checkbox input "true"
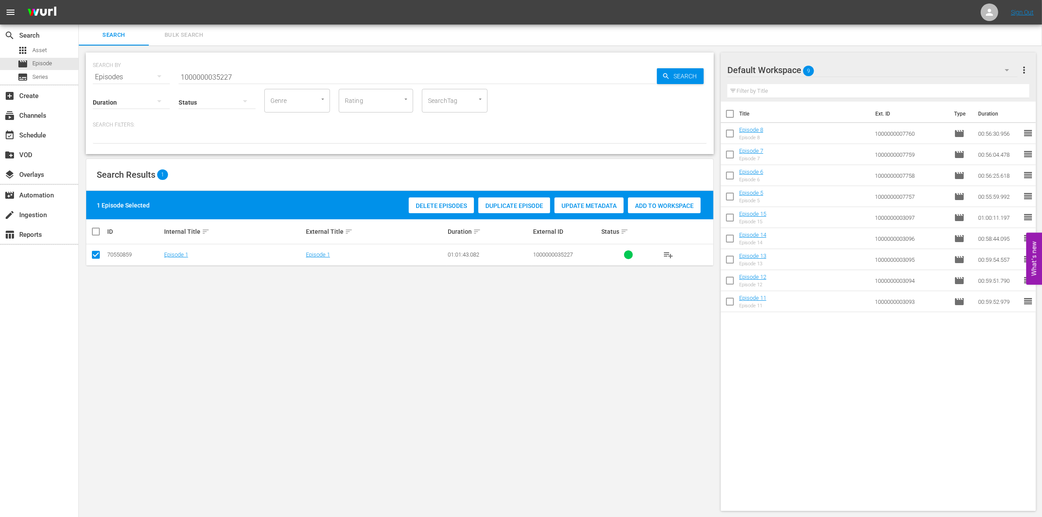
click at [658, 211] on div "Add to Workspace" at bounding box center [664, 205] width 73 height 17
click at [238, 74] on input "1000000035227" at bounding box center [418, 77] width 478 height 21
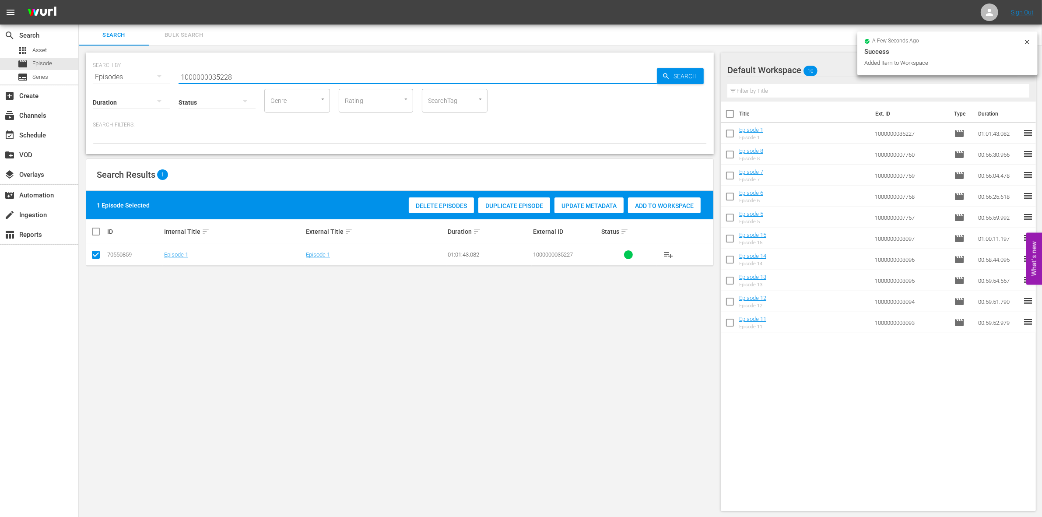
type input "1000000035228"
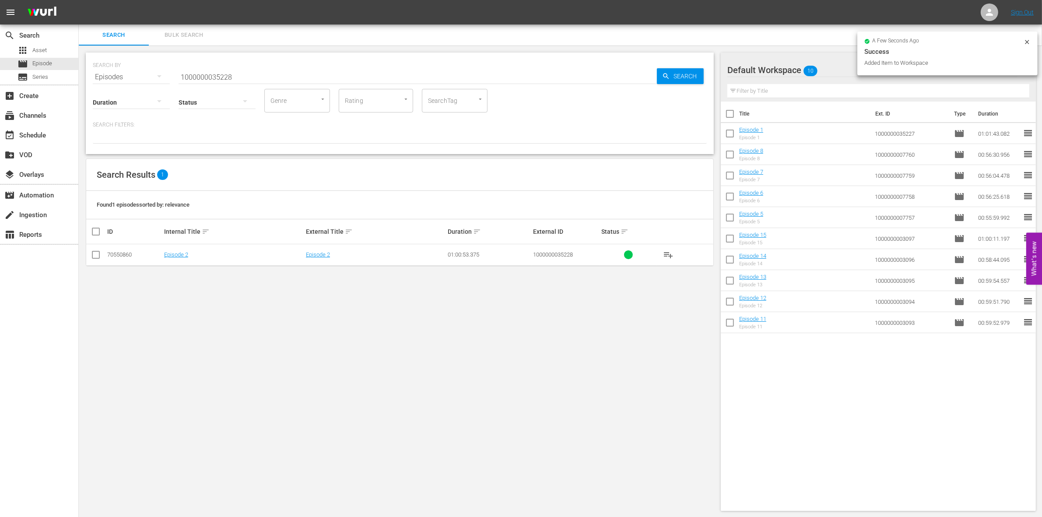
click at [103, 256] on td at bounding box center [96, 254] width 20 height 21
click at [99, 256] on input "checkbox" at bounding box center [96, 256] width 11 height 11
checkbox input "true"
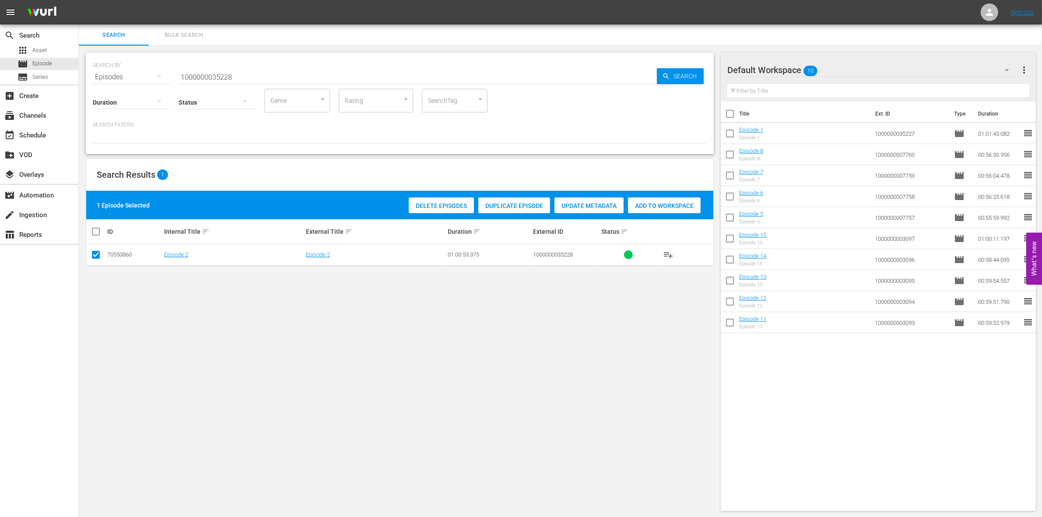
click at [666, 202] on span "Add to Workspace" at bounding box center [664, 205] width 73 height 7
click at [252, 73] on input "1000000035228" at bounding box center [418, 77] width 478 height 21
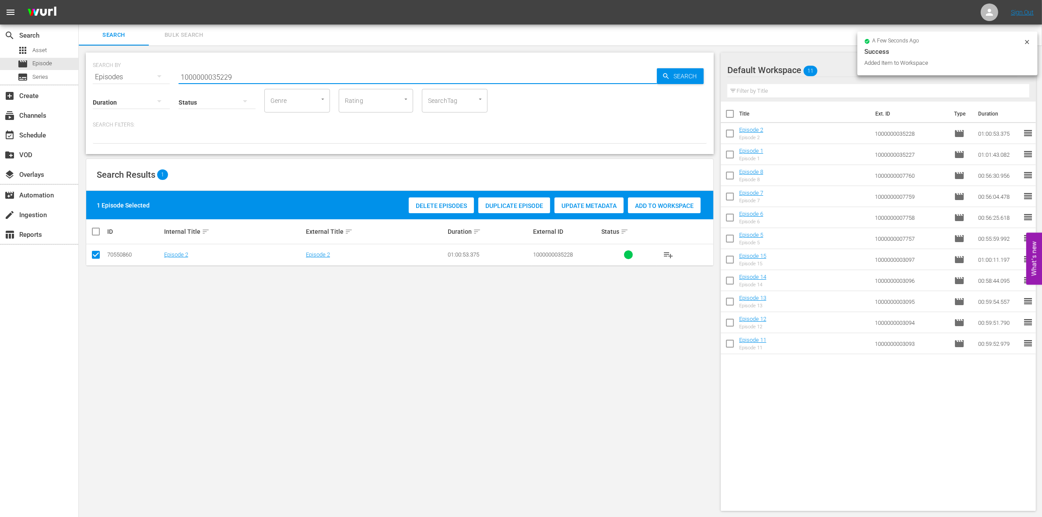
type input "1000000035229"
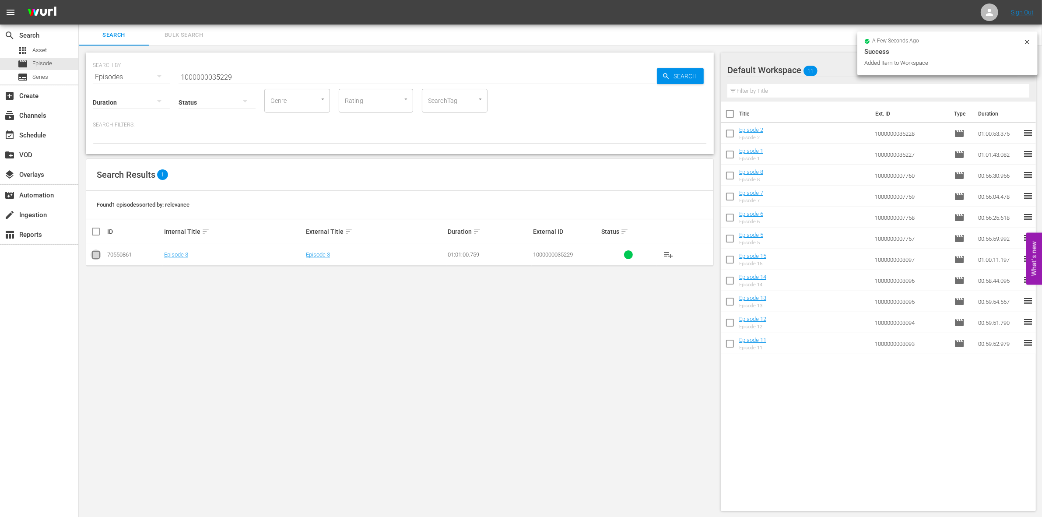
click at [96, 255] on input "checkbox" at bounding box center [96, 256] width 11 height 11
checkbox input "true"
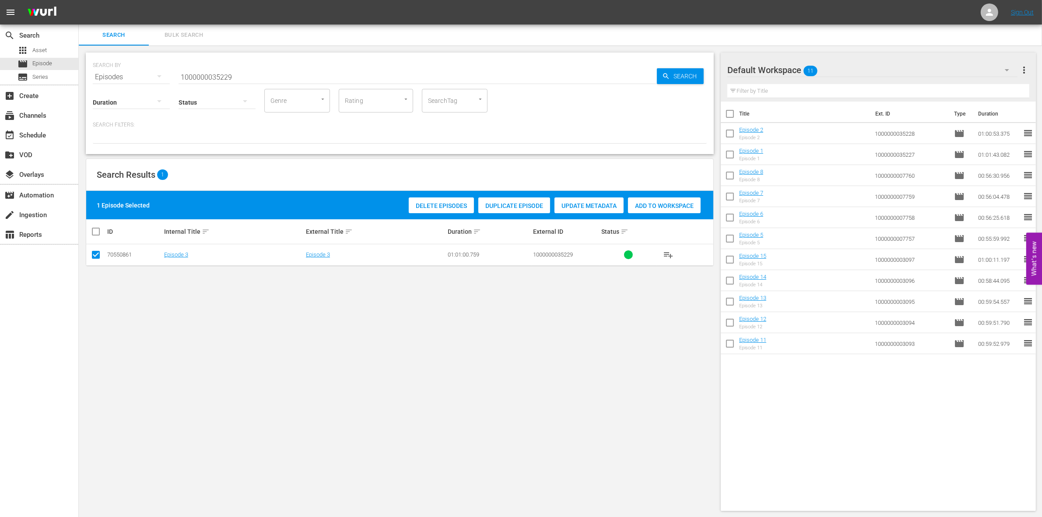
click at [664, 209] on div "Add to Workspace" at bounding box center [664, 205] width 73 height 17
click at [228, 74] on input "1000000035229" at bounding box center [418, 77] width 478 height 21
paste input "70"
type input "1000000035270"
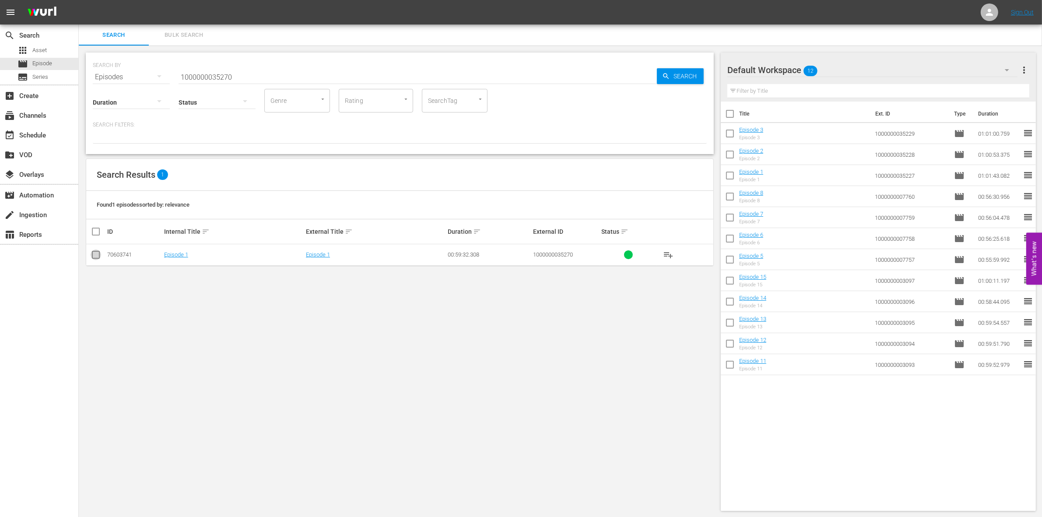
click at [100, 257] on input "checkbox" at bounding box center [96, 256] width 11 height 11
checkbox input "true"
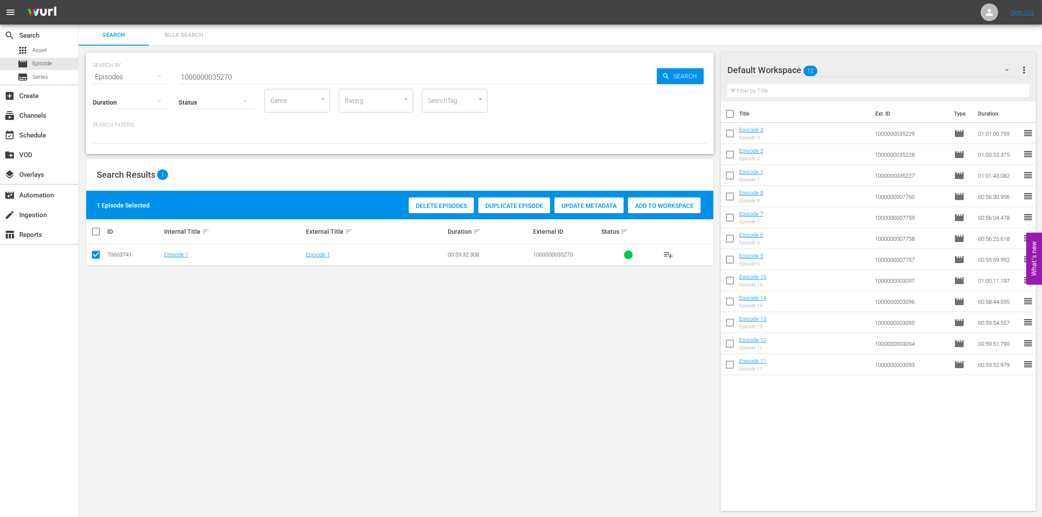
click at [658, 208] on span "Add to Workspace" at bounding box center [664, 205] width 73 height 7
click at [214, 69] on input "1000000035270" at bounding box center [418, 77] width 478 height 21
paste input "21"
type input "1000000035221"
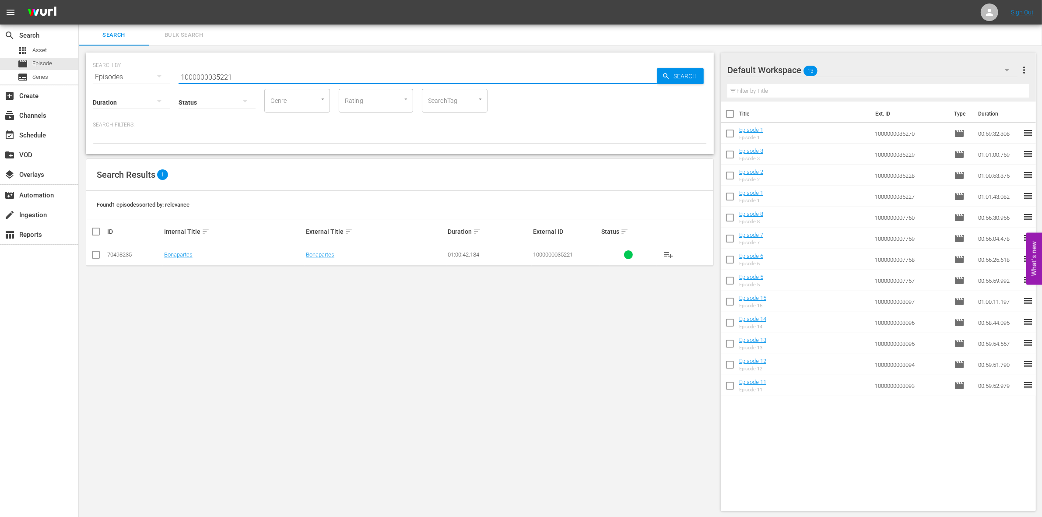
click at [96, 257] on input "checkbox" at bounding box center [96, 256] width 11 height 11
checkbox input "true"
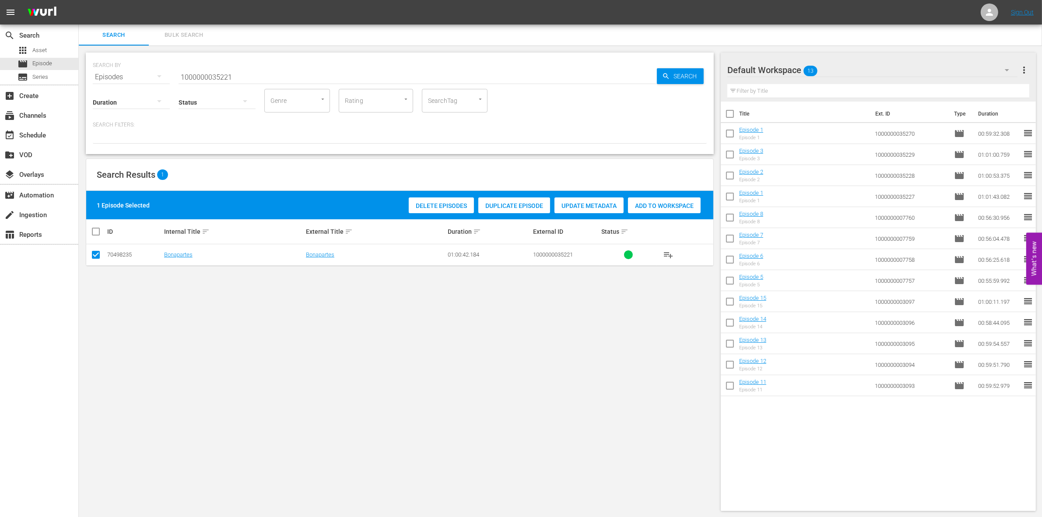
click at [674, 205] on span "Add to Workspace" at bounding box center [664, 205] width 73 height 7
click at [274, 74] on input "1000000035221" at bounding box center [418, 77] width 478 height 21
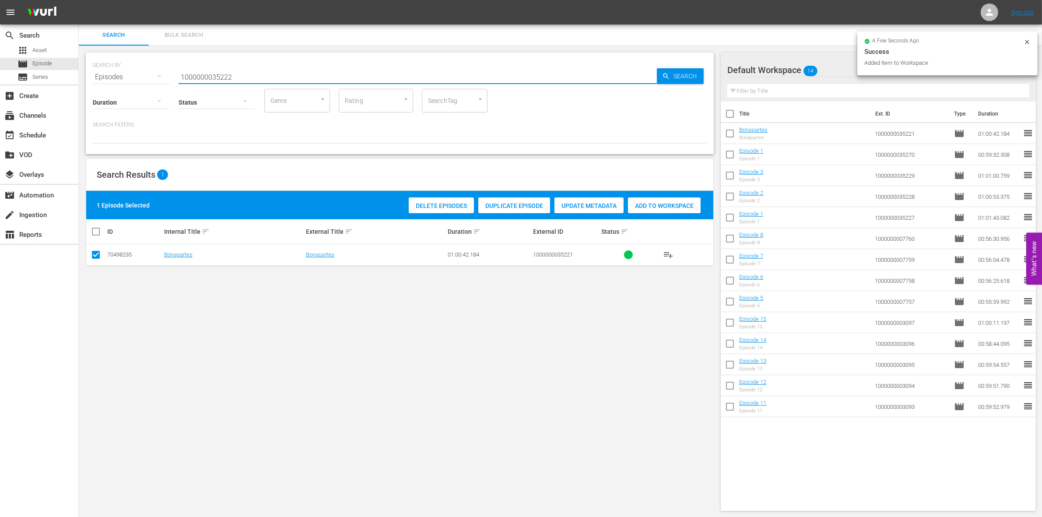
type input "1000000035222"
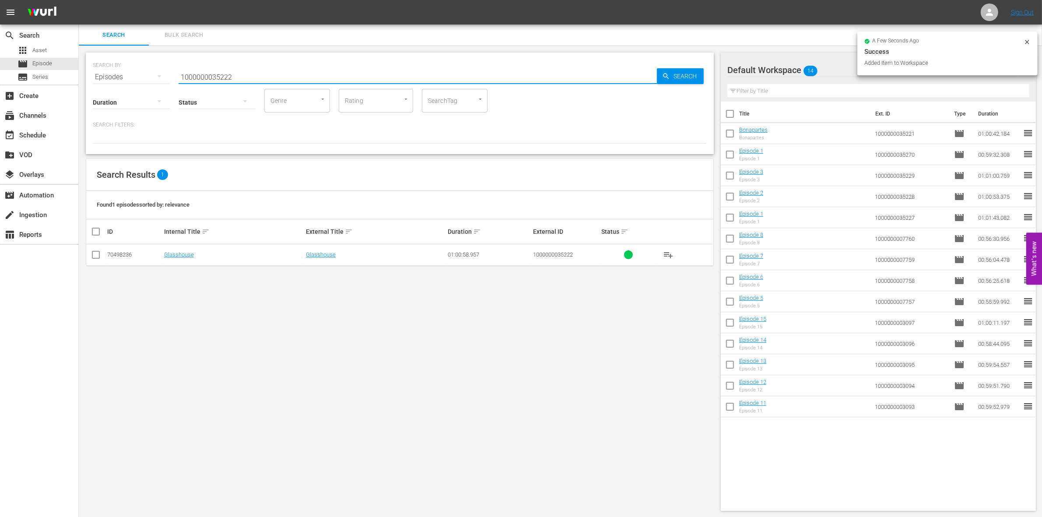
click at [97, 252] on input "checkbox" at bounding box center [96, 256] width 11 height 11
checkbox input "true"
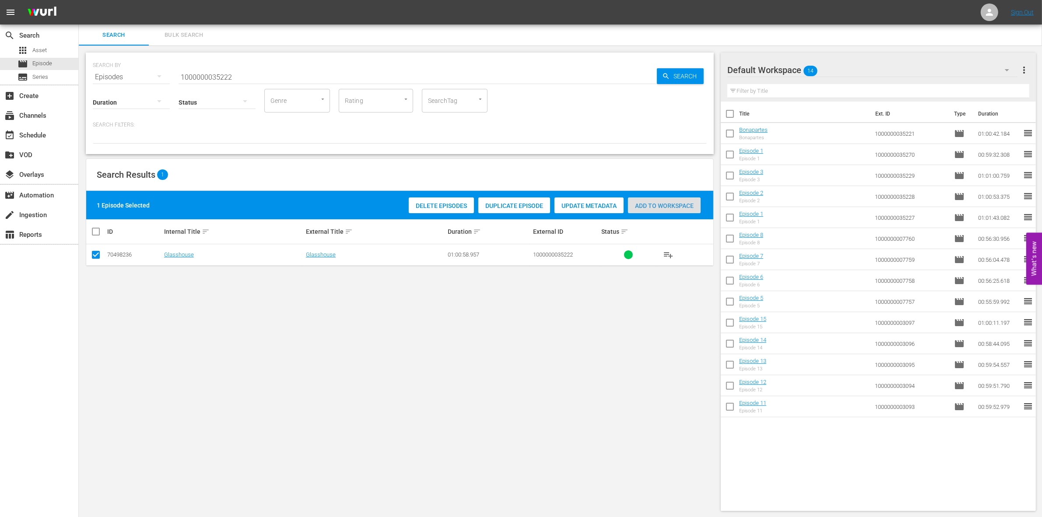
click at [666, 205] on span "Add to Workspace" at bounding box center [664, 205] width 73 height 7
click at [257, 75] on input "1000000035222" at bounding box center [418, 77] width 478 height 21
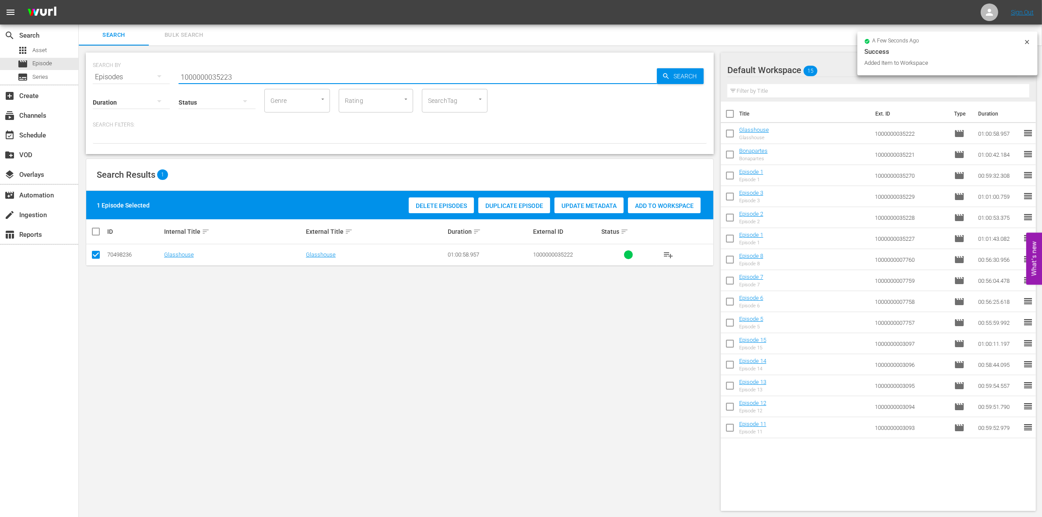
type input "1000000035223"
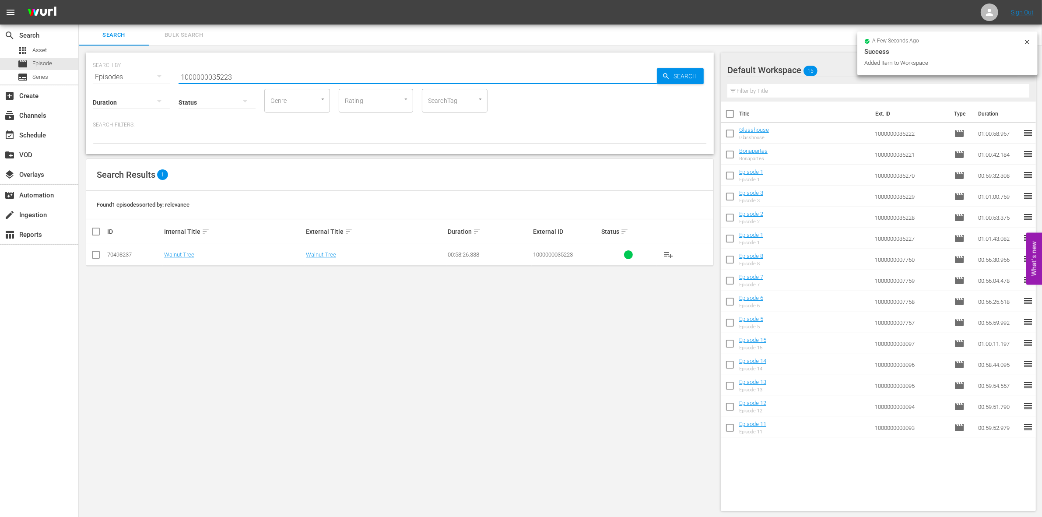
click at [88, 254] on td at bounding box center [96, 254] width 20 height 21
click at [92, 254] on input "checkbox" at bounding box center [96, 256] width 11 height 11
checkbox input "true"
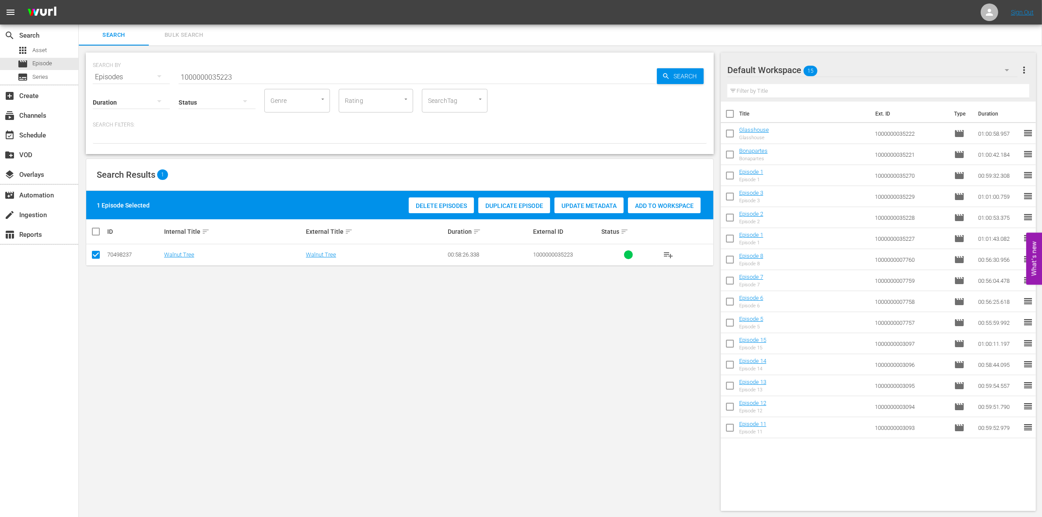
click at [651, 197] on div "Add to Workspace" at bounding box center [664, 205] width 73 height 17
click at [237, 77] on input "1000000035223" at bounding box center [418, 77] width 478 height 21
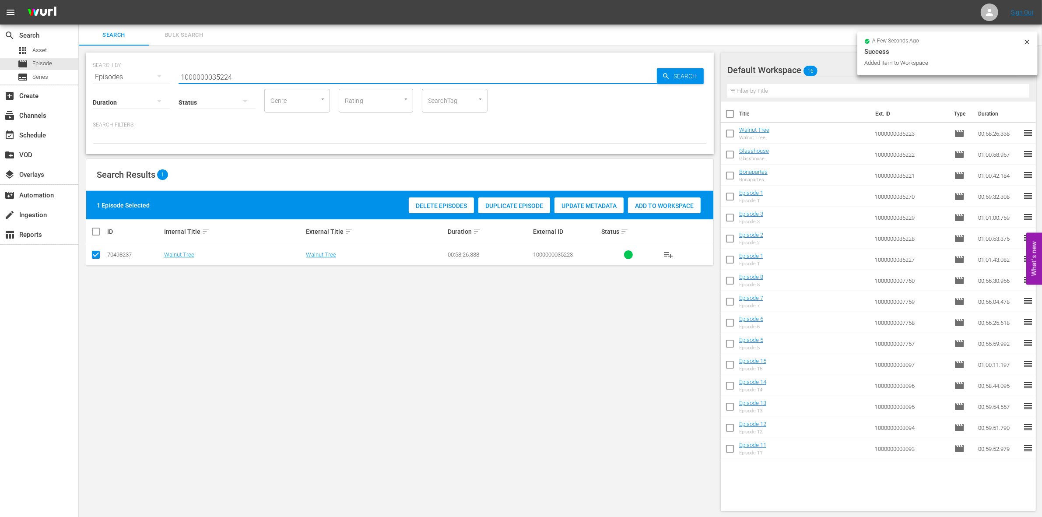
type input "1000000035224"
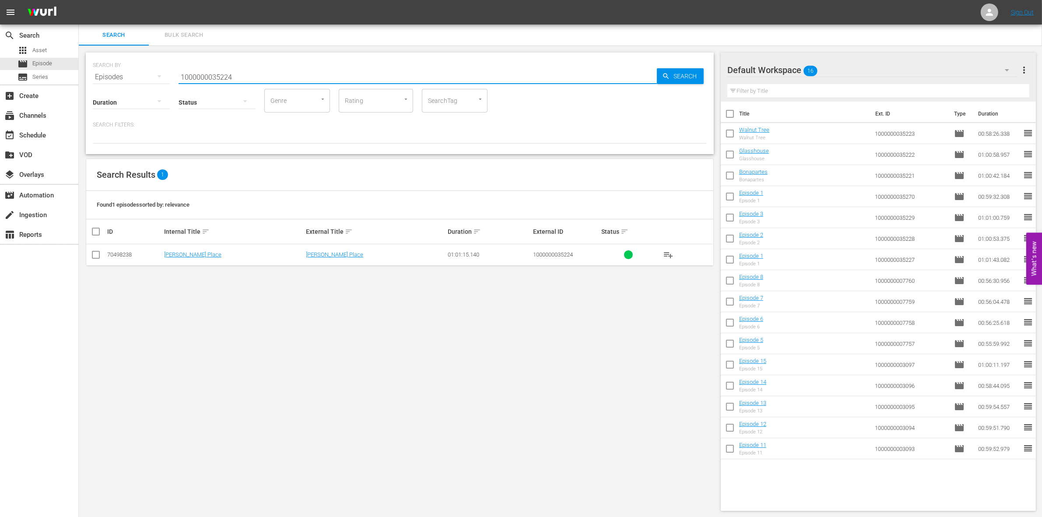
click at [93, 255] on input "checkbox" at bounding box center [96, 256] width 11 height 11
checkbox input "true"
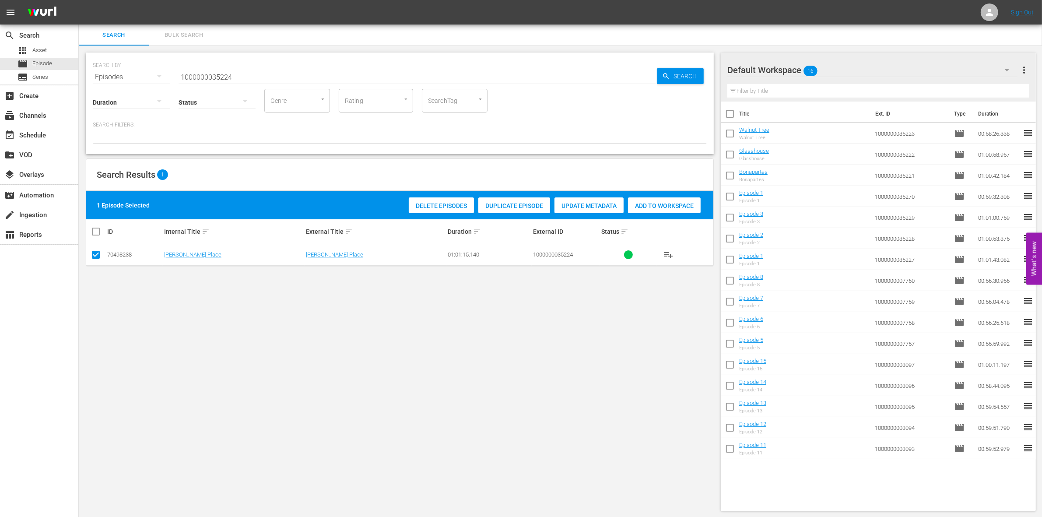
click at [660, 202] on span "Add to Workspace" at bounding box center [664, 205] width 73 height 7
click at [224, 77] on input "1000000035224" at bounding box center [418, 77] width 478 height 21
paste input "52"
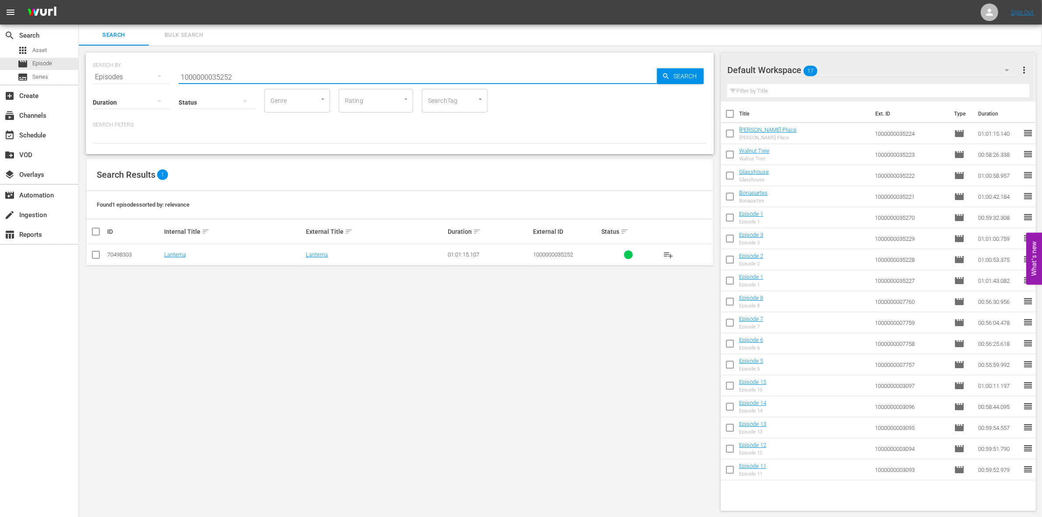
type input "1000000035252"
click at [95, 254] on input "checkbox" at bounding box center [96, 256] width 11 height 11
checkbox input "true"
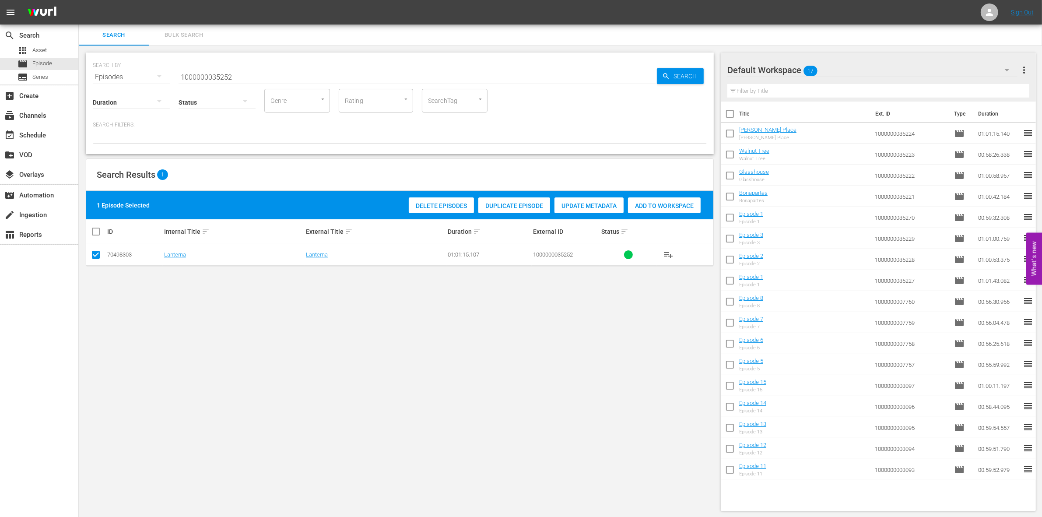
click at [653, 203] on span "Add to Workspace" at bounding box center [664, 205] width 73 height 7
click at [269, 76] on input "1000000035252" at bounding box center [418, 77] width 478 height 21
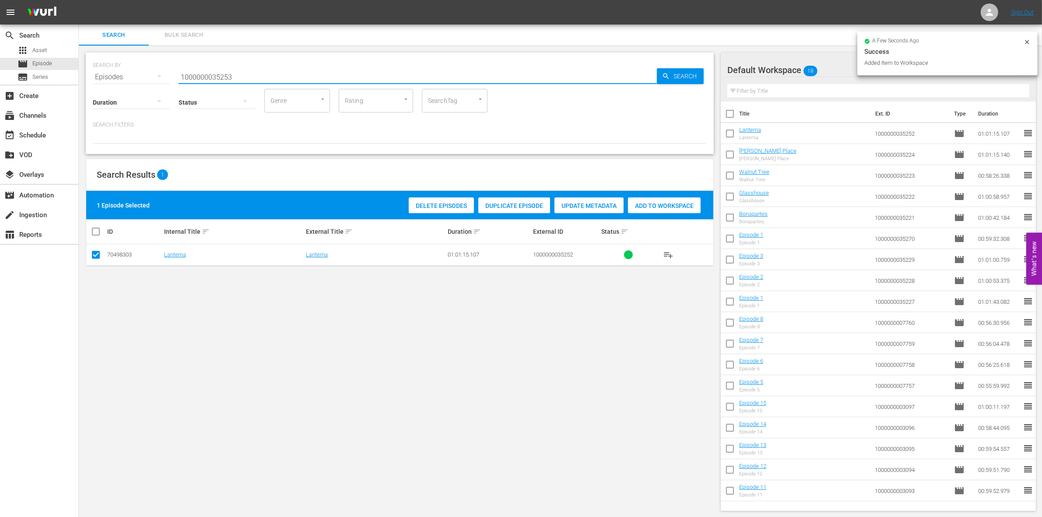
type input "1000000035253"
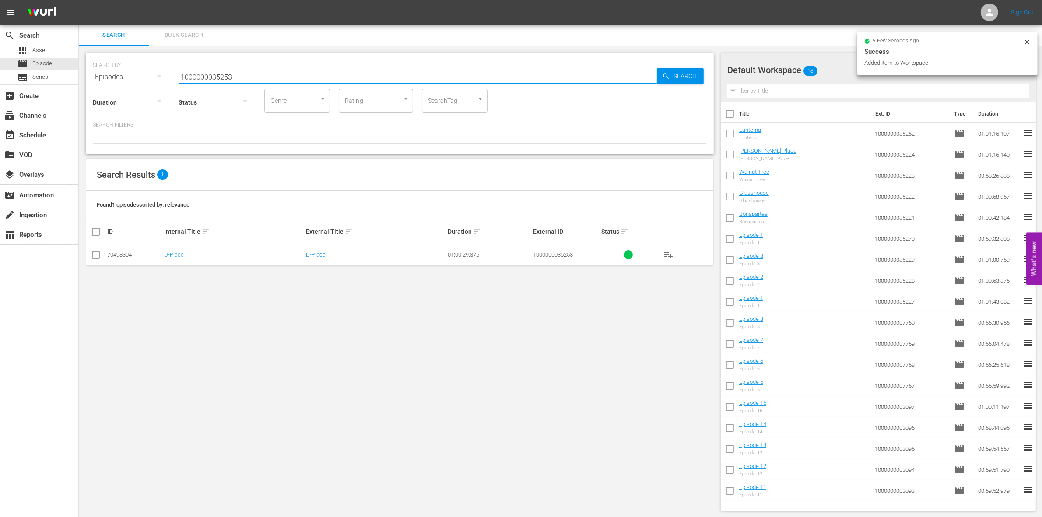
click at [97, 257] on input "checkbox" at bounding box center [96, 256] width 11 height 11
checkbox input "true"
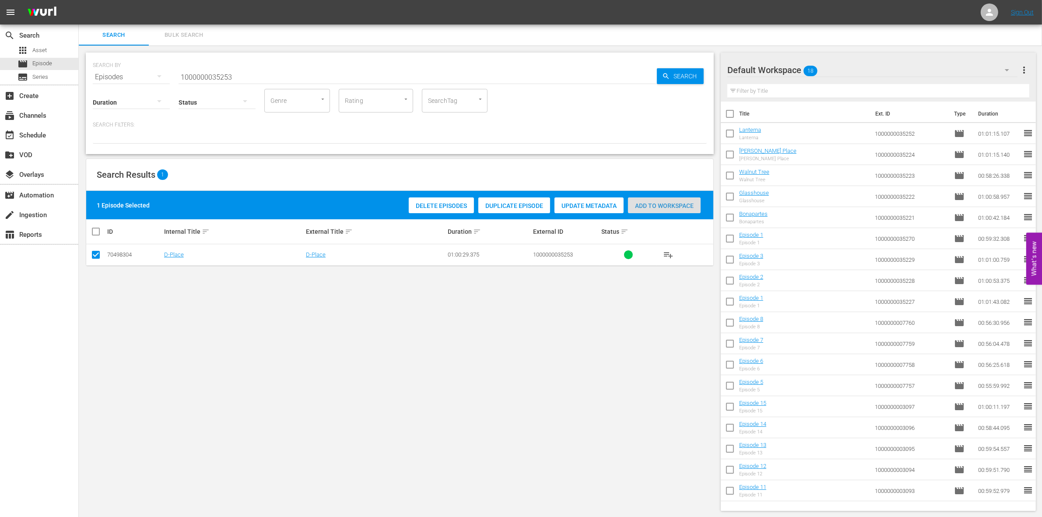
click at [674, 202] on span "Add to Workspace" at bounding box center [664, 205] width 73 height 7
click at [198, 77] on input "1000000035253" at bounding box center [418, 77] width 478 height 21
paste input "23295"
type input "1000000023295"
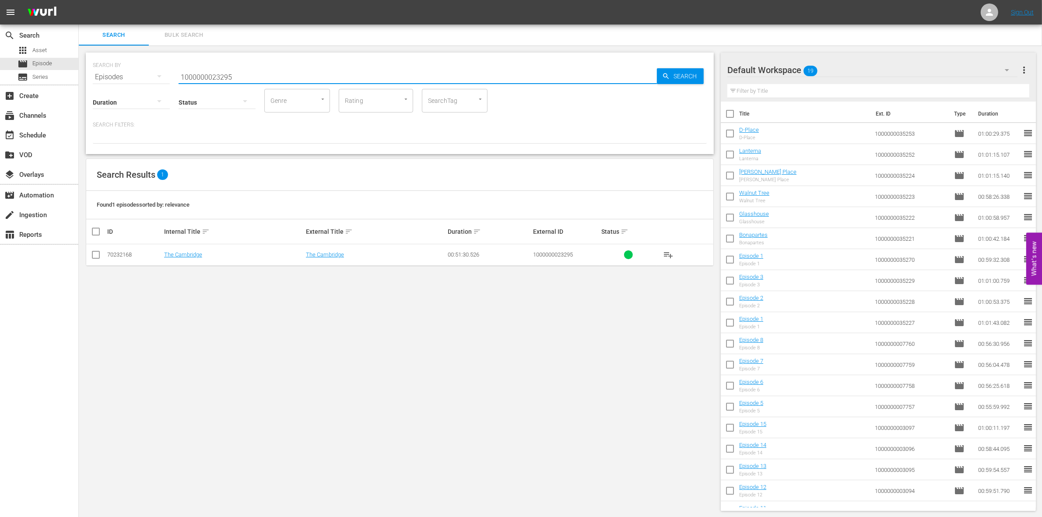
click at [93, 254] on input "checkbox" at bounding box center [96, 256] width 11 height 11
checkbox input "true"
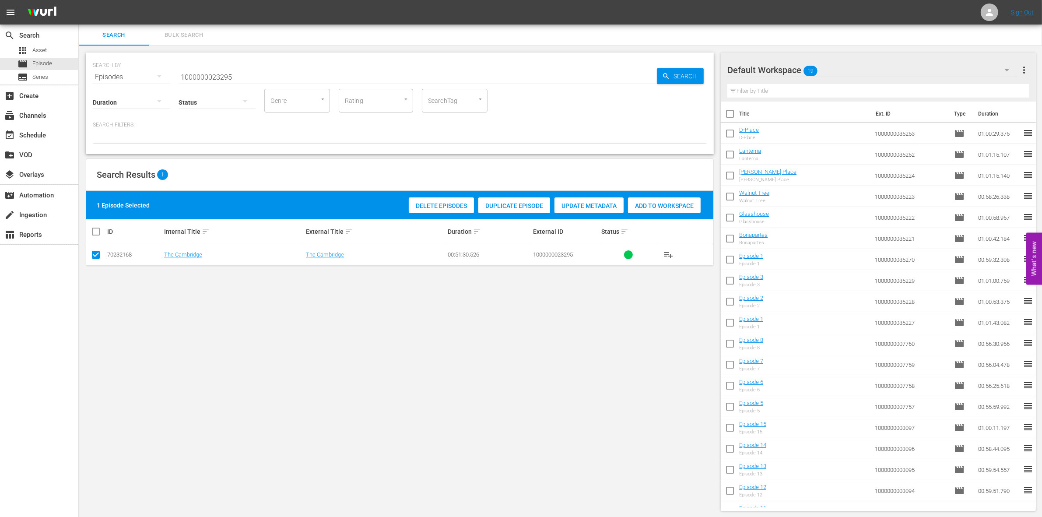
click at [663, 212] on div "Add to Workspace" at bounding box center [664, 205] width 73 height 17
click at [266, 65] on div "SEARCH BY Search By Episodes Search ID, Title, Description, Keywords, or Catego…" at bounding box center [400, 72] width 614 height 32
click at [249, 73] on input "1000000023295" at bounding box center [418, 77] width 478 height 21
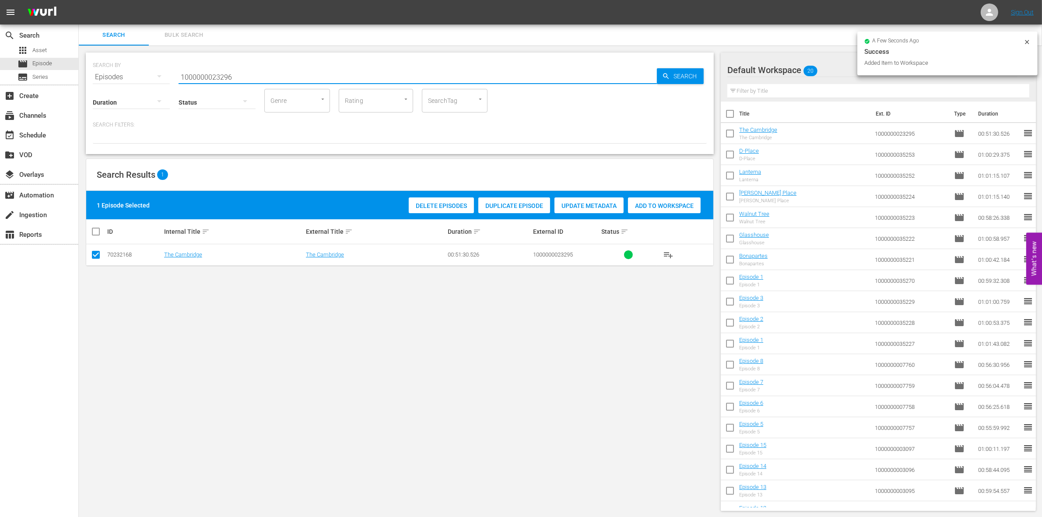
type input "1000000023296"
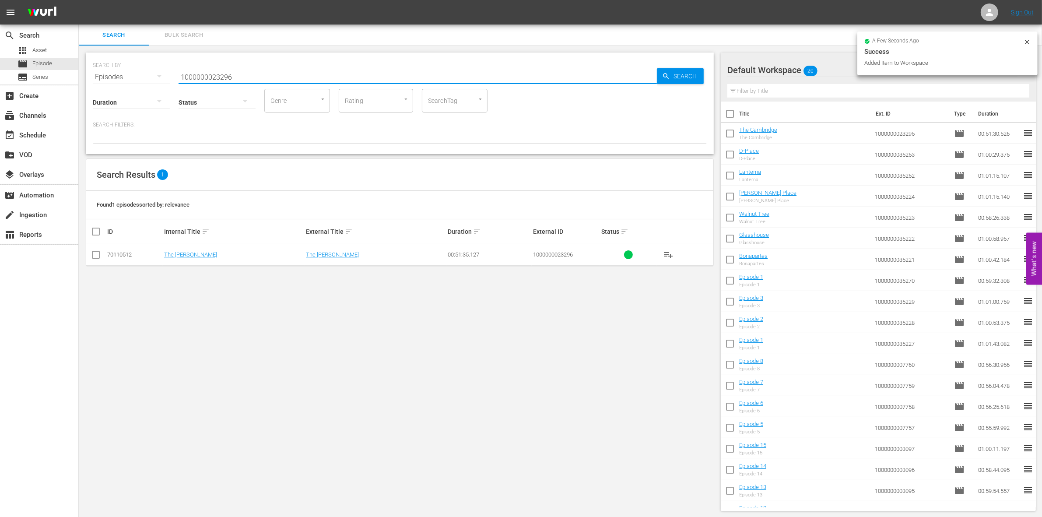
click at [95, 253] on input "checkbox" at bounding box center [96, 256] width 11 height 11
checkbox input "true"
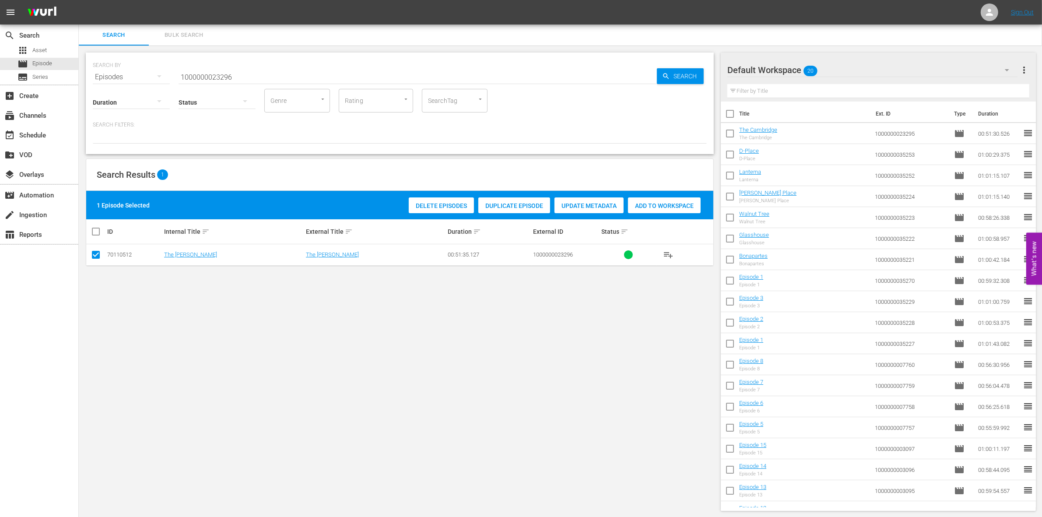
click at [659, 205] on span "Add to Workspace" at bounding box center [664, 205] width 73 height 7
click at [256, 75] on input "1000000023296" at bounding box center [418, 77] width 478 height 21
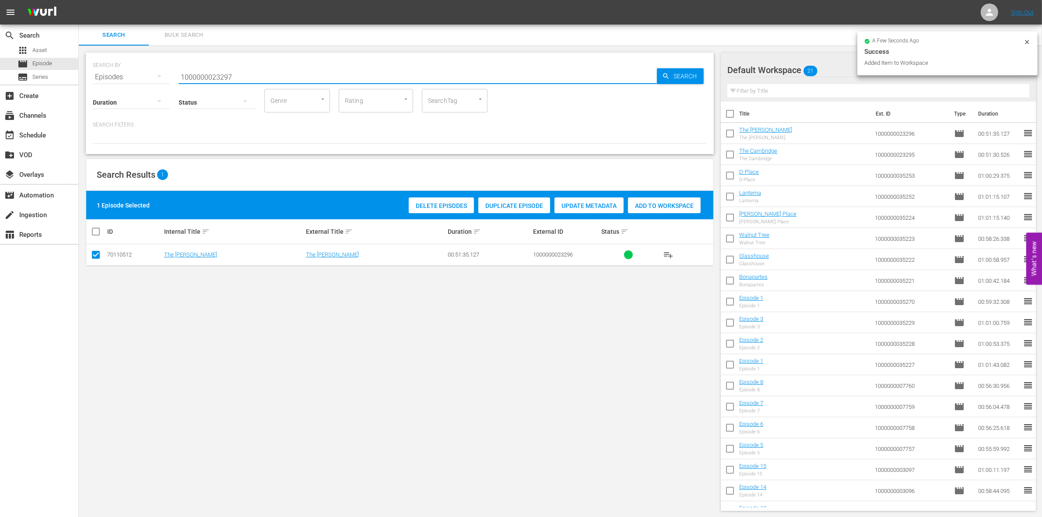
type input "1000000023297"
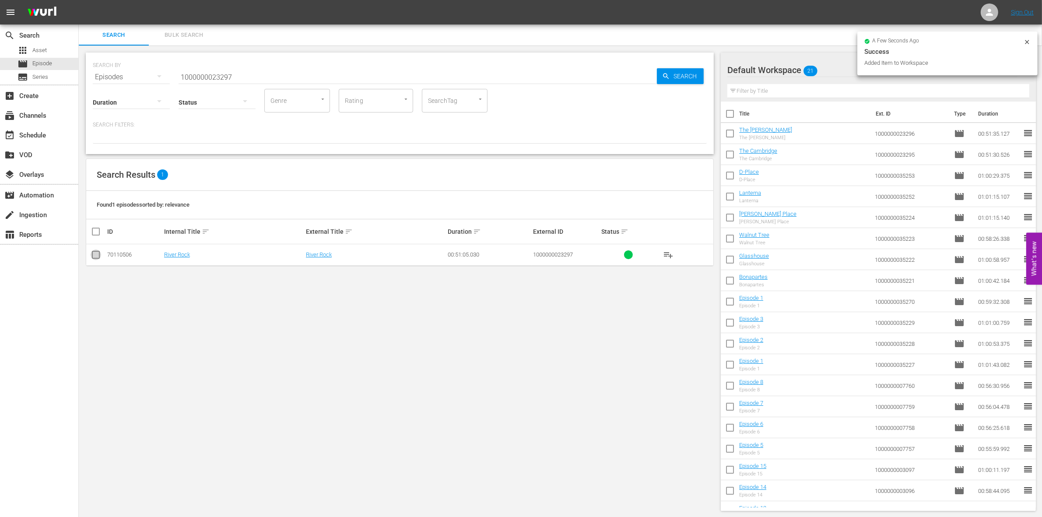
click at [95, 255] on input "checkbox" at bounding box center [96, 256] width 11 height 11
checkbox input "true"
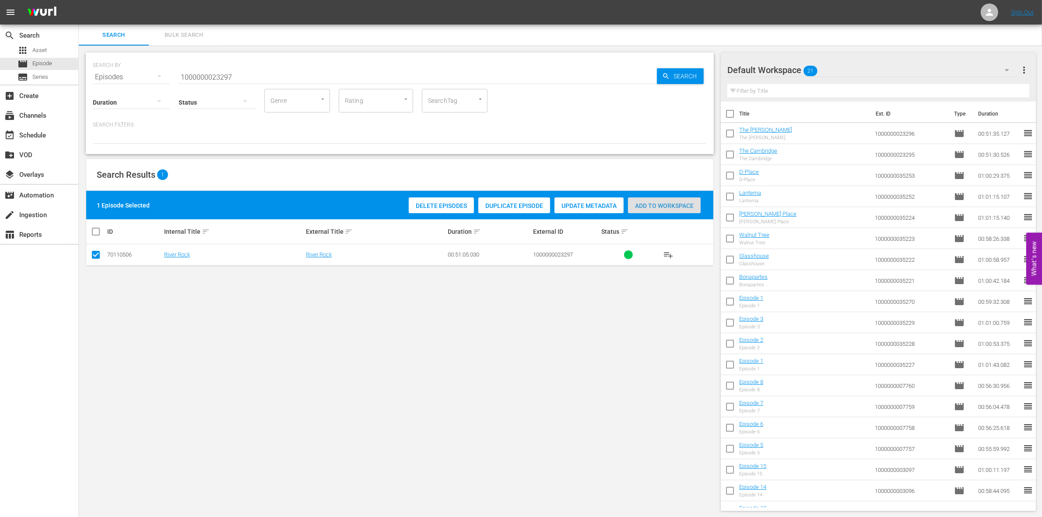
click at [652, 209] on div "Add to Workspace" at bounding box center [664, 205] width 73 height 17
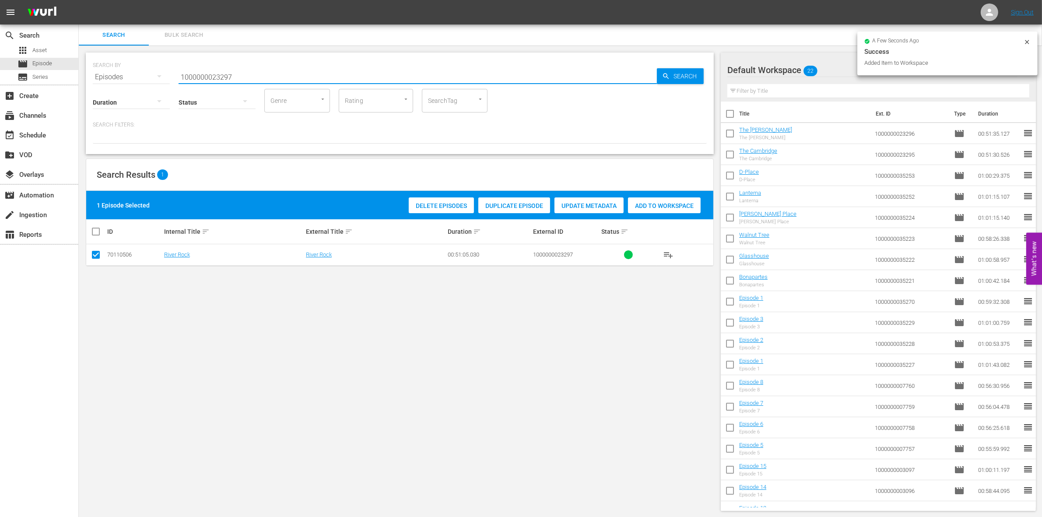
click at [263, 77] on input "1000000023297" at bounding box center [418, 77] width 478 height 21
type input "1000000023298"
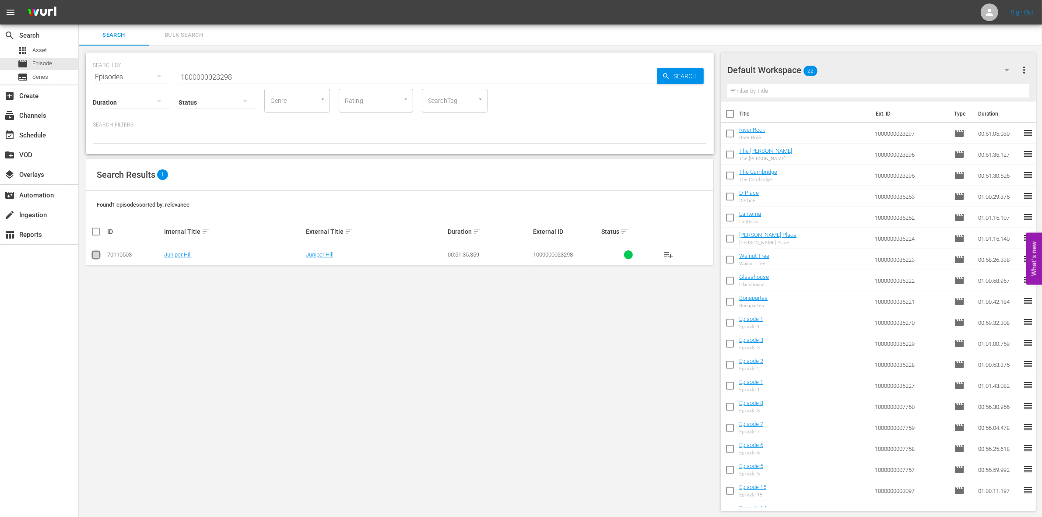
click at [96, 252] on input "checkbox" at bounding box center [96, 256] width 11 height 11
checkbox input "true"
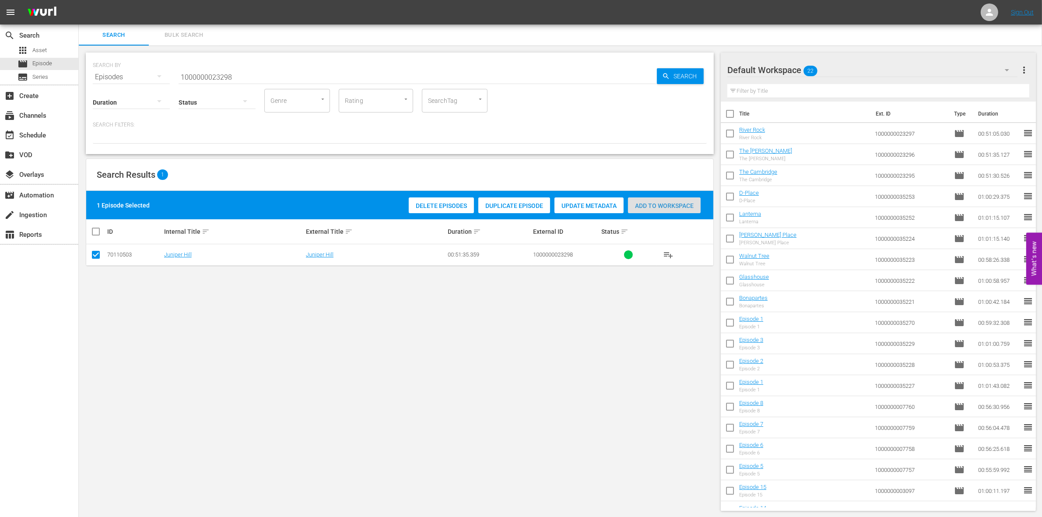
click at [661, 200] on div "Add to Workspace" at bounding box center [664, 205] width 73 height 17
click at [280, 69] on input "1000000023298" at bounding box center [418, 77] width 478 height 21
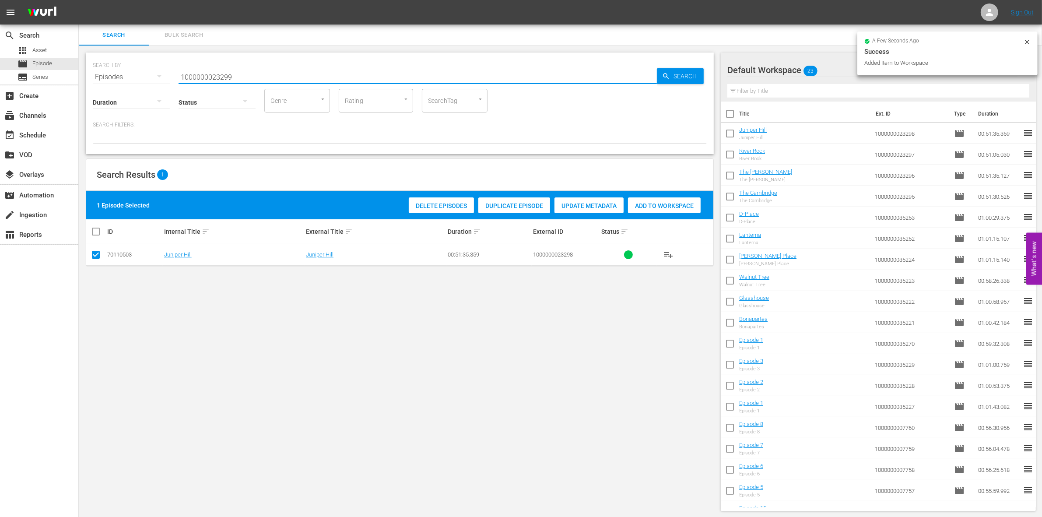
type input "1000000023299"
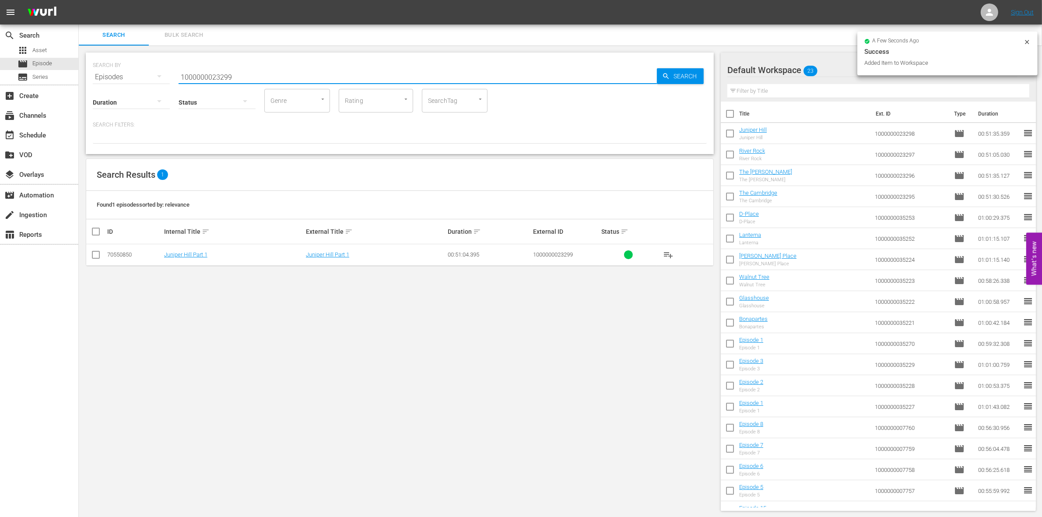
click at [95, 256] on input "checkbox" at bounding box center [96, 256] width 11 height 11
checkbox input "true"
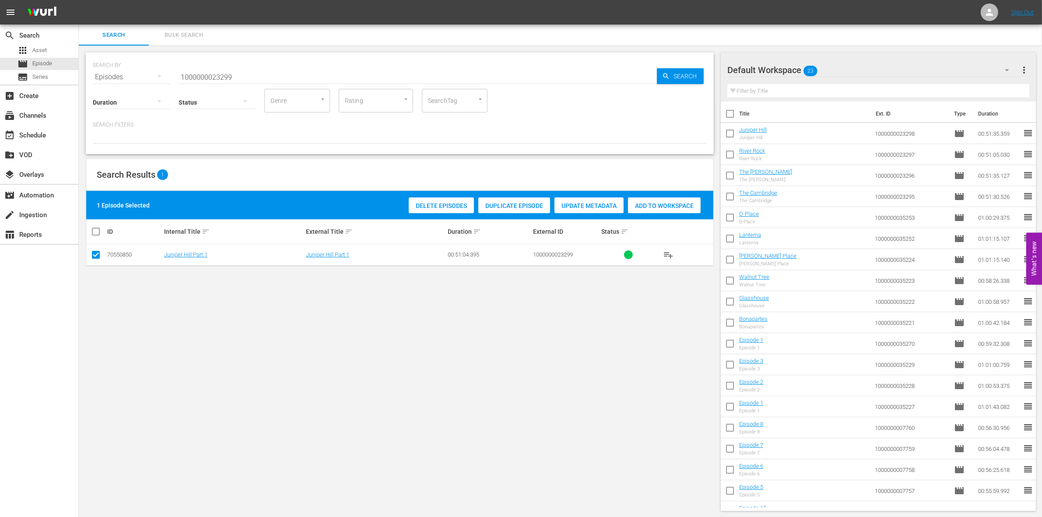
click at [644, 204] on span "Add to Workspace" at bounding box center [664, 205] width 73 height 7
click at [277, 74] on input "1000000023299" at bounding box center [418, 77] width 478 height 21
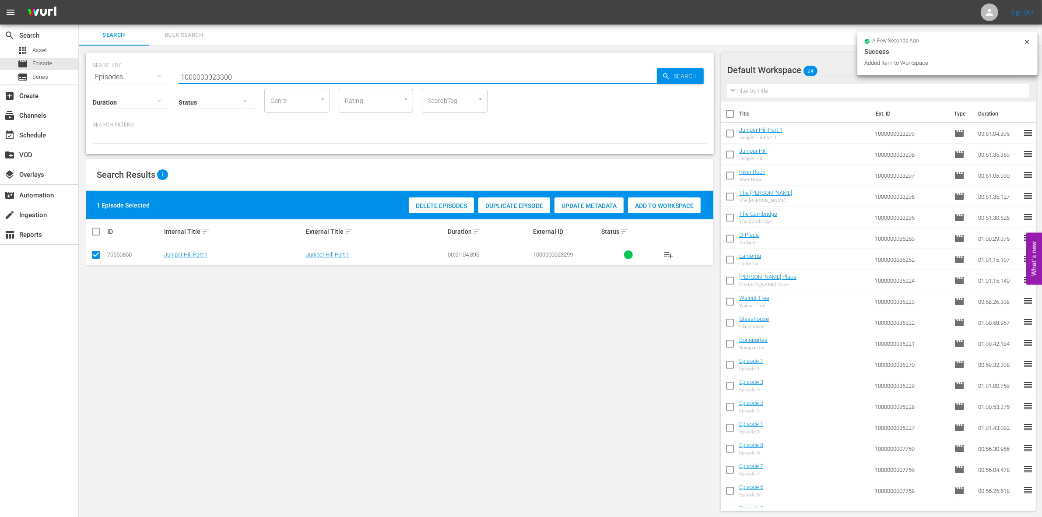
type input "1000000023300"
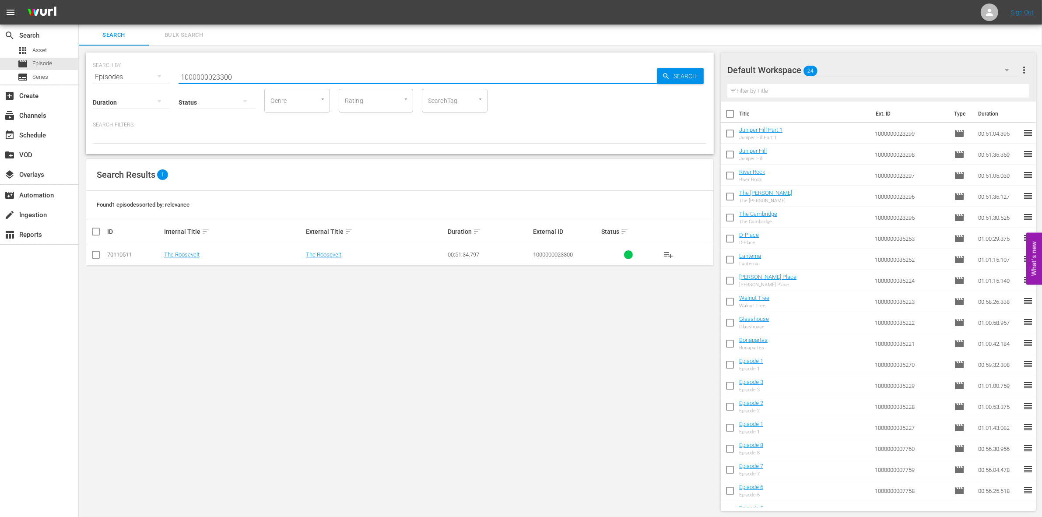
click at [92, 254] on input "checkbox" at bounding box center [96, 256] width 11 height 11
checkbox input "true"
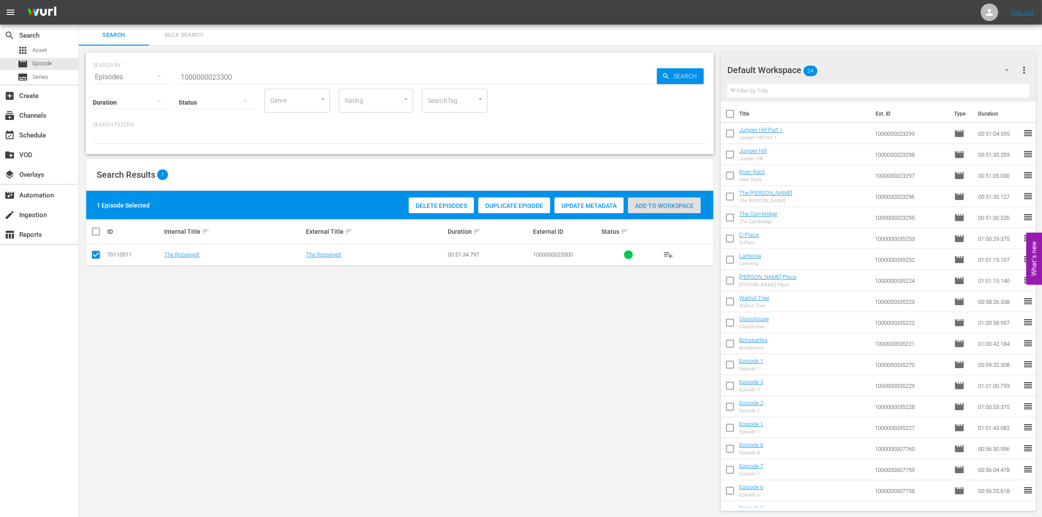
click at [653, 206] on span "Add to Workspace" at bounding box center [664, 205] width 73 height 7
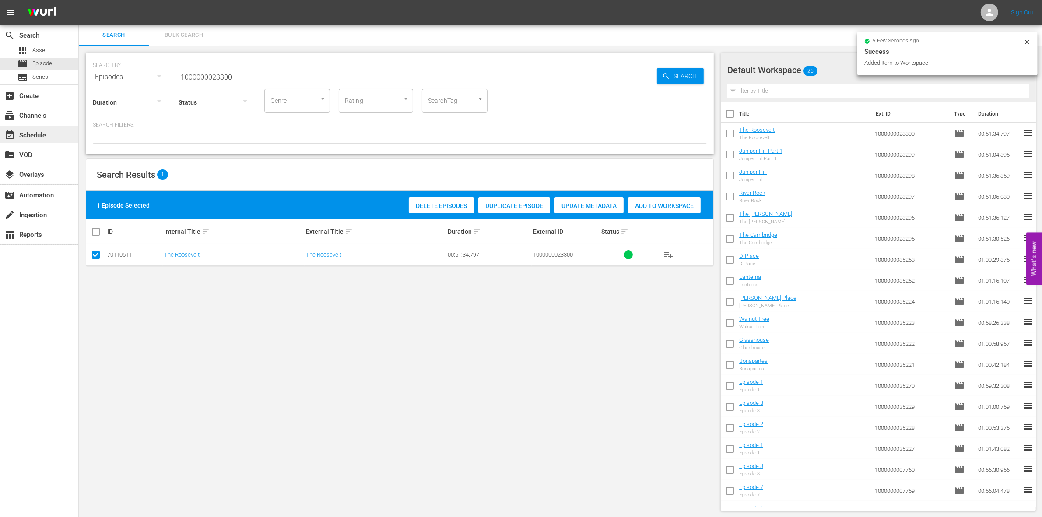
click at [43, 137] on div "event_available Schedule" at bounding box center [24, 134] width 49 height 8
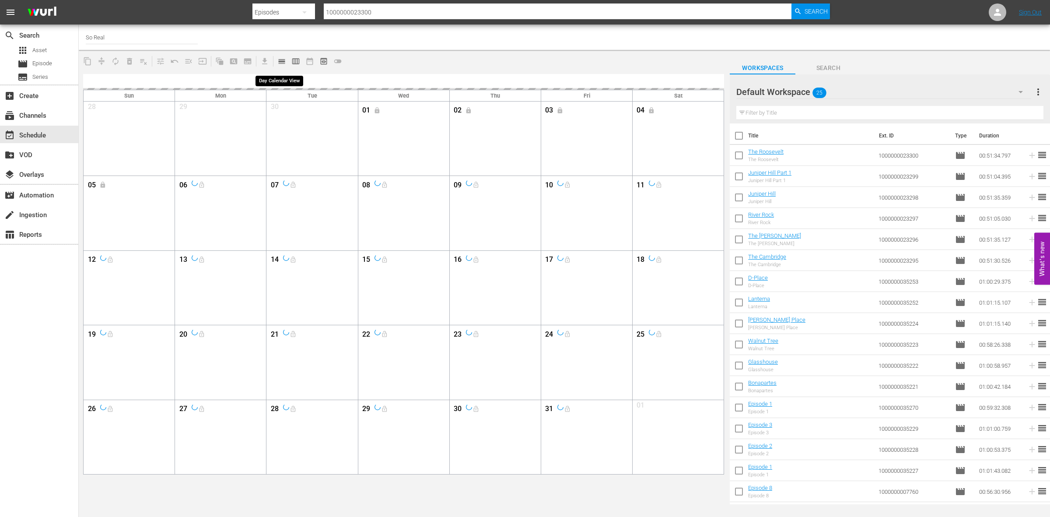
click at [284, 62] on span "calendar_view_day_outlined" at bounding box center [281, 61] width 9 height 9
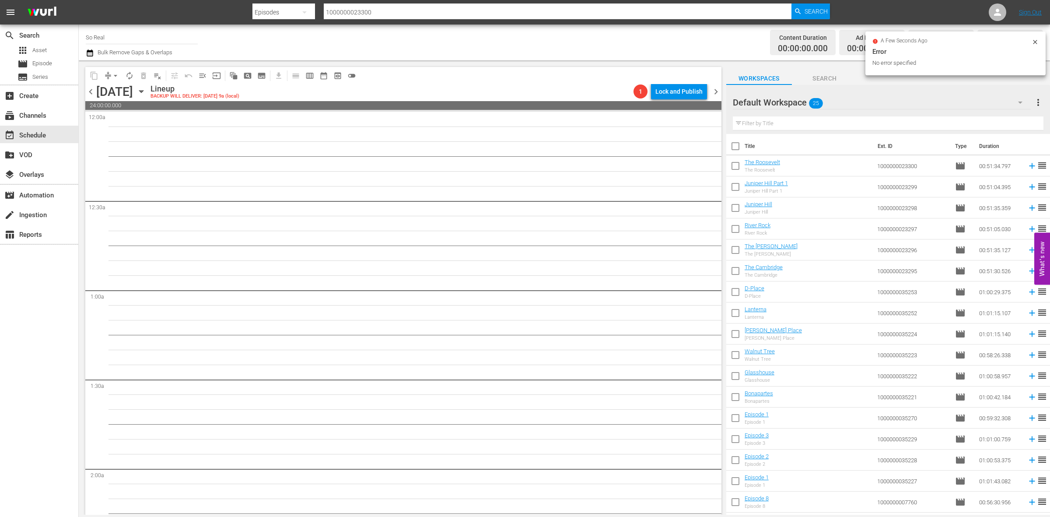
click at [146, 93] on icon "button" at bounding box center [142, 92] width 10 height 10
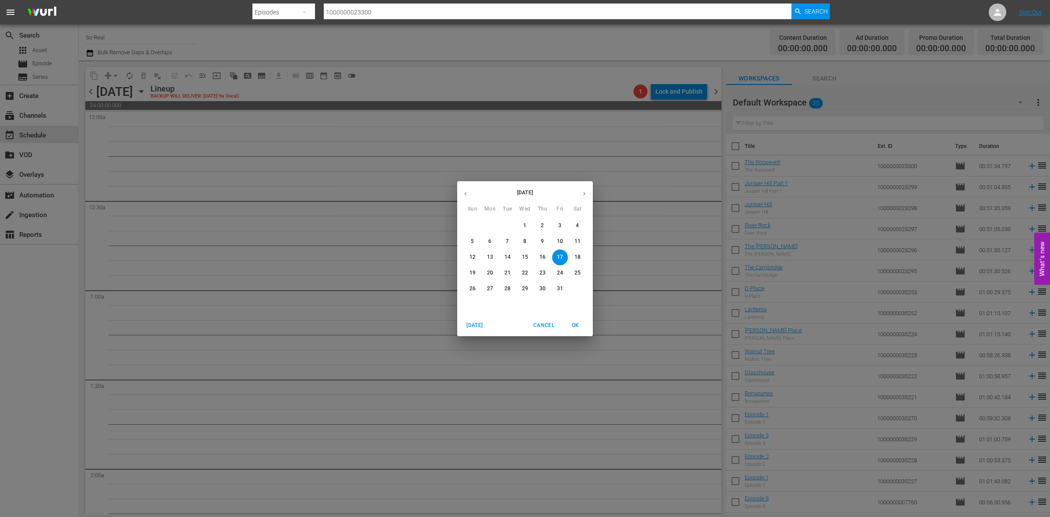
click at [490, 245] on p "6" at bounding box center [489, 241] width 3 height 7
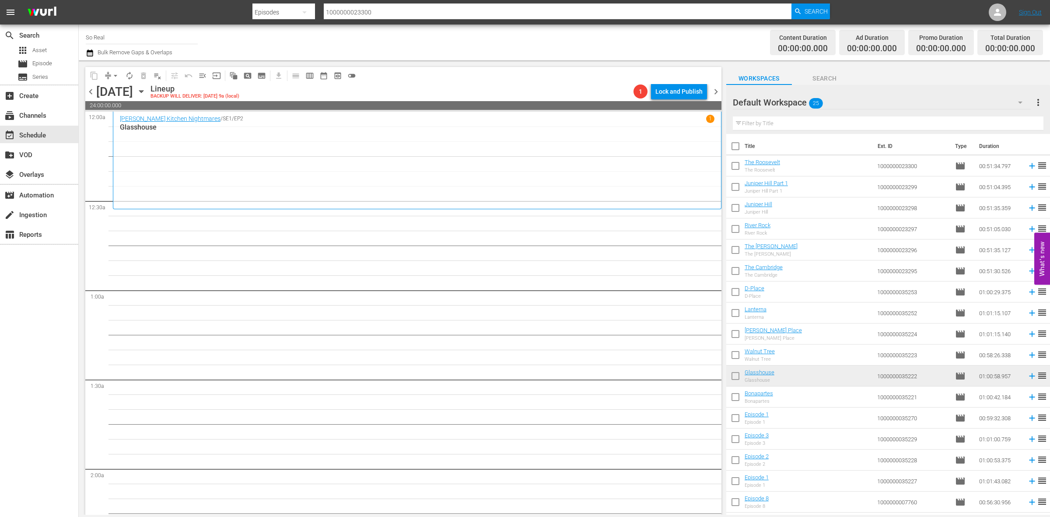
scroll to position [164, 0]
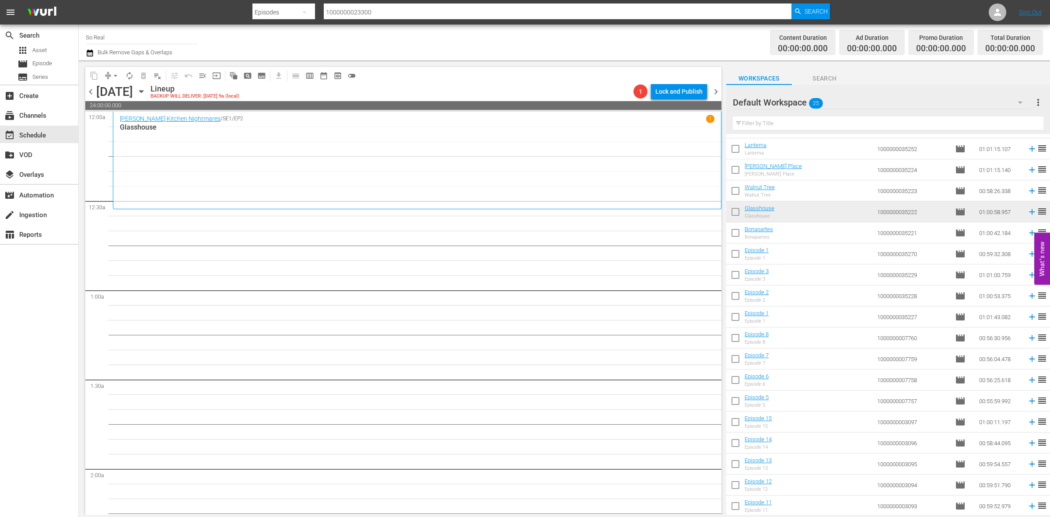
click at [737, 398] on input "checkbox" at bounding box center [735, 507] width 18 height 18
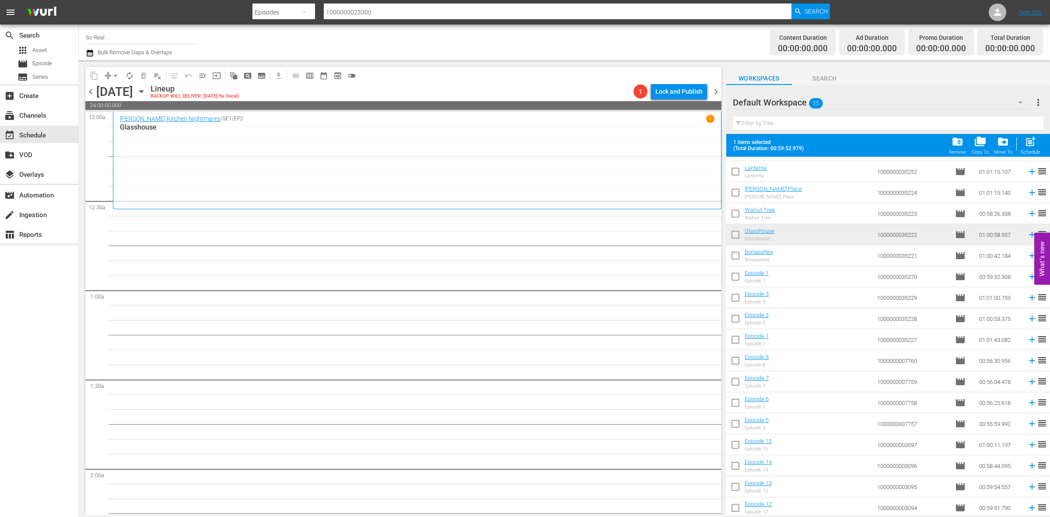
click at [840, 137] on span "post_add" at bounding box center [1031, 142] width 12 height 12
checkbox input "false"
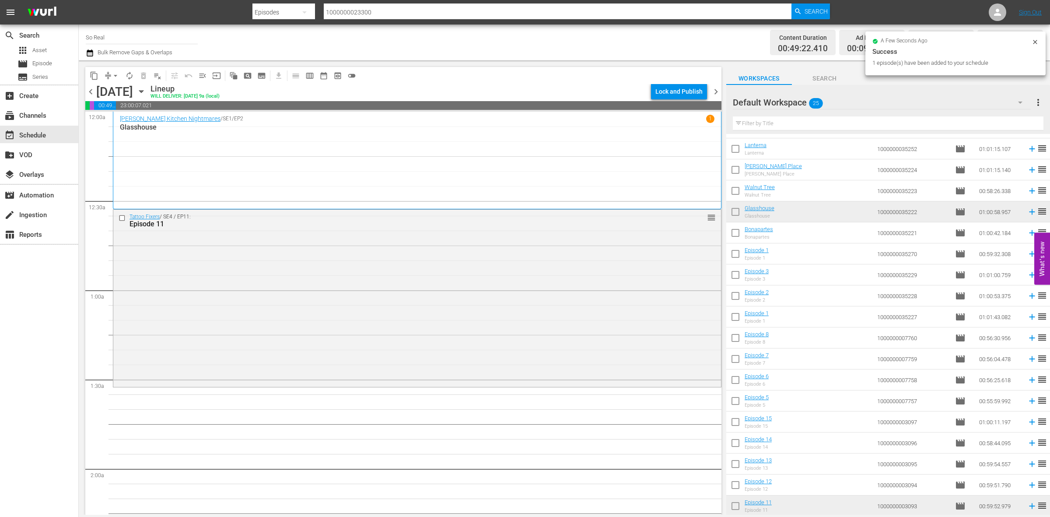
click at [739, 398] on input "checkbox" at bounding box center [735, 486] width 18 height 18
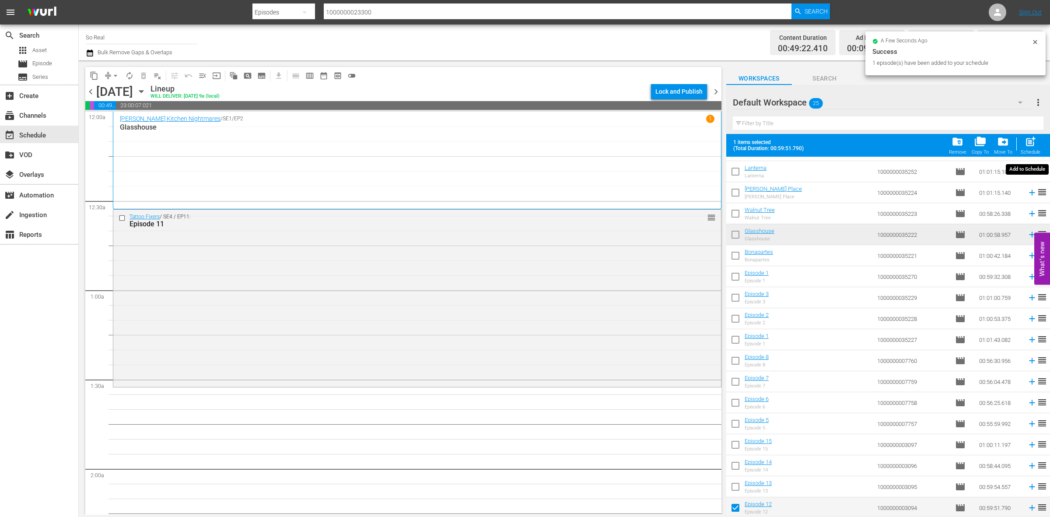
click at [840, 147] on div "post_add Schedule" at bounding box center [1031, 145] width 20 height 19
checkbox input "false"
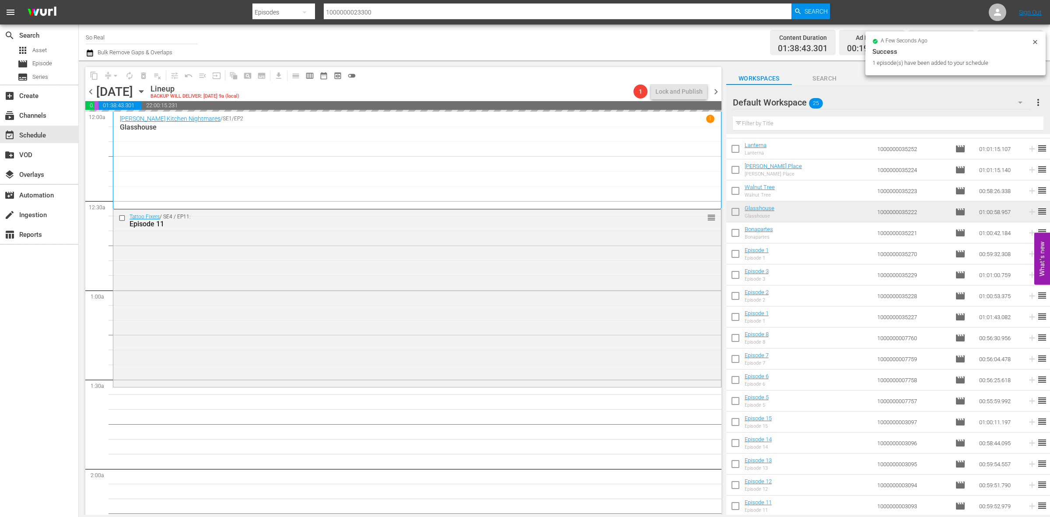
click at [734, 398] on input "checkbox" at bounding box center [735, 465] width 18 height 18
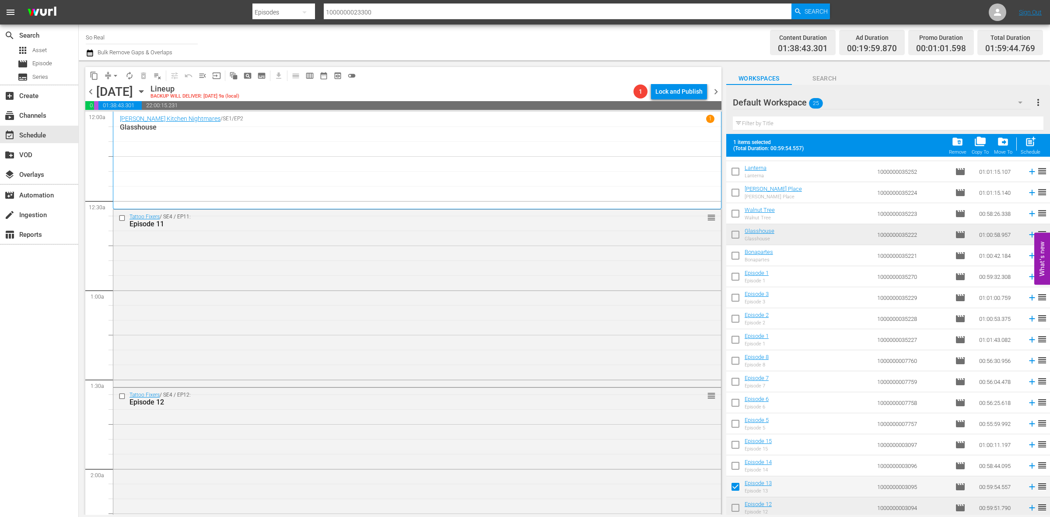
click at [840, 147] on span "post_add" at bounding box center [1031, 142] width 12 height 12
checkbox input "false"
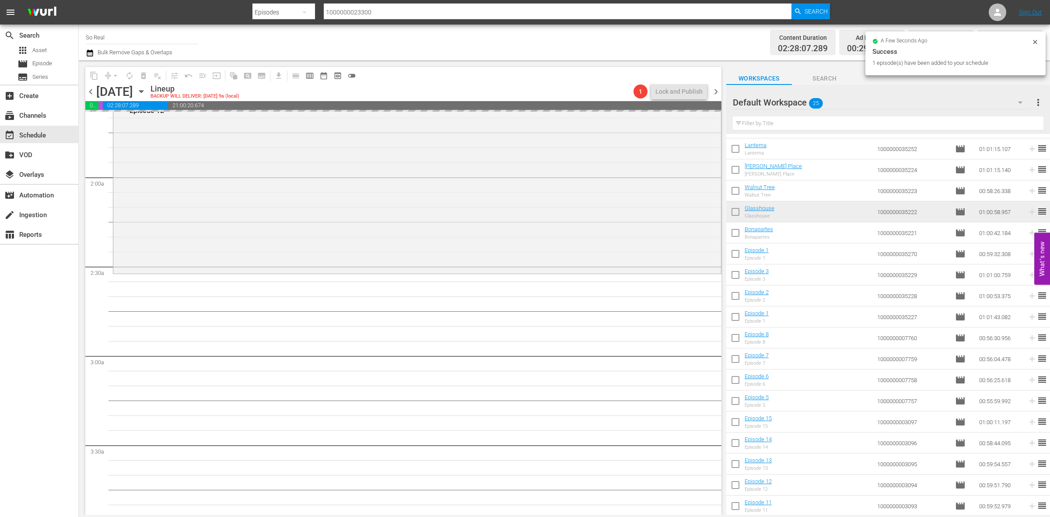
scroll to position [294, 0]
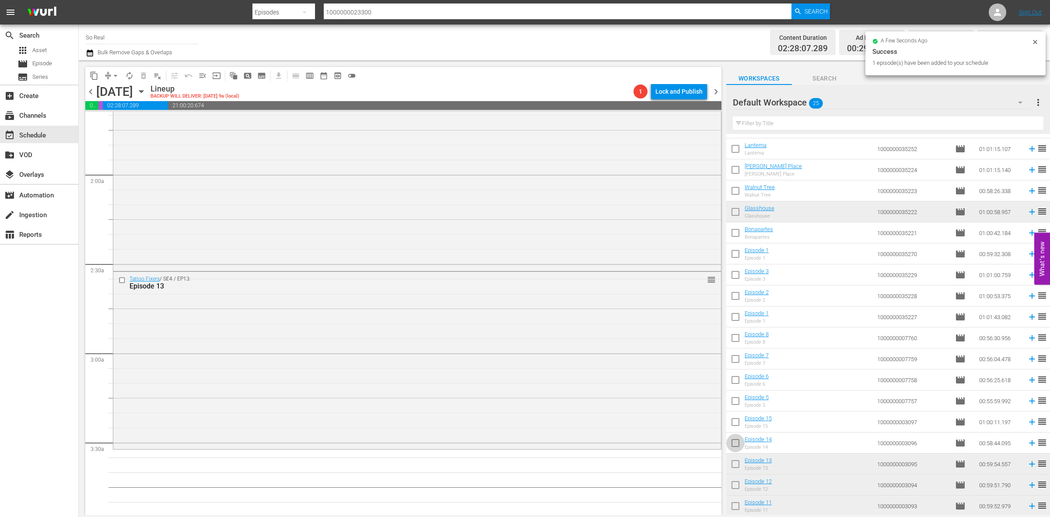
click at [736, 398] on input "checkbox" at bounding box center [735, 444] width 18 height 18
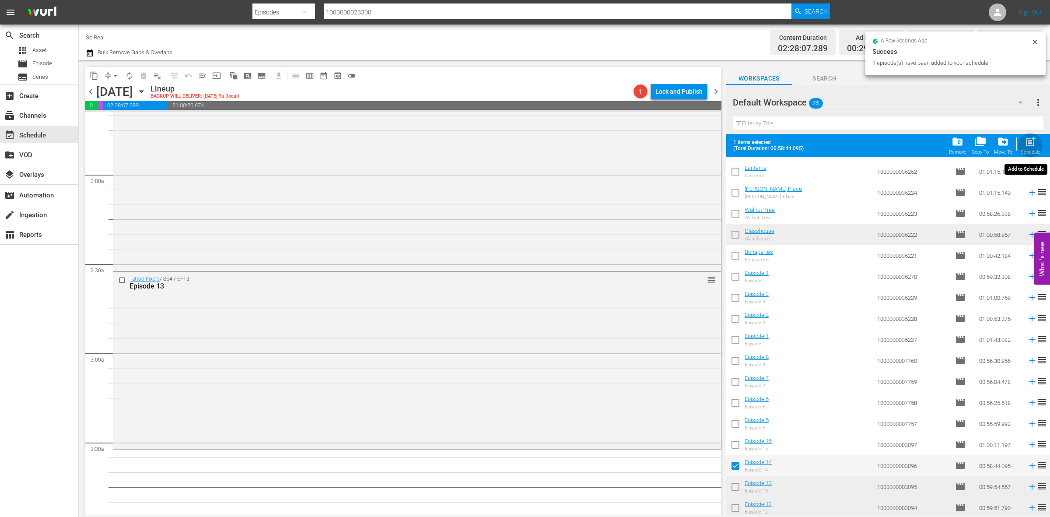
click at [840, 144] on span "post_add" at bounding box center [1031, 142] width 12 height 12
checkbox input "false"
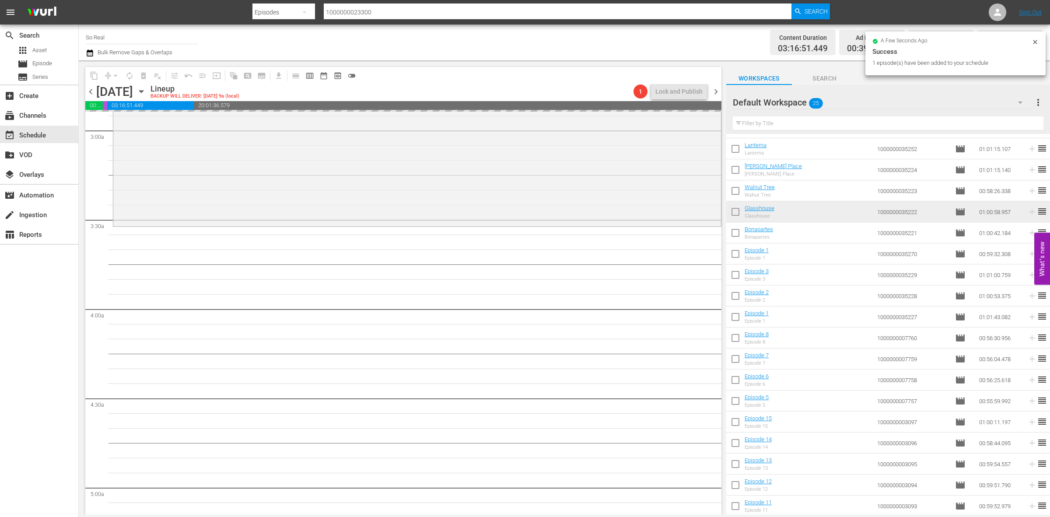
scroll to position [517, 0]
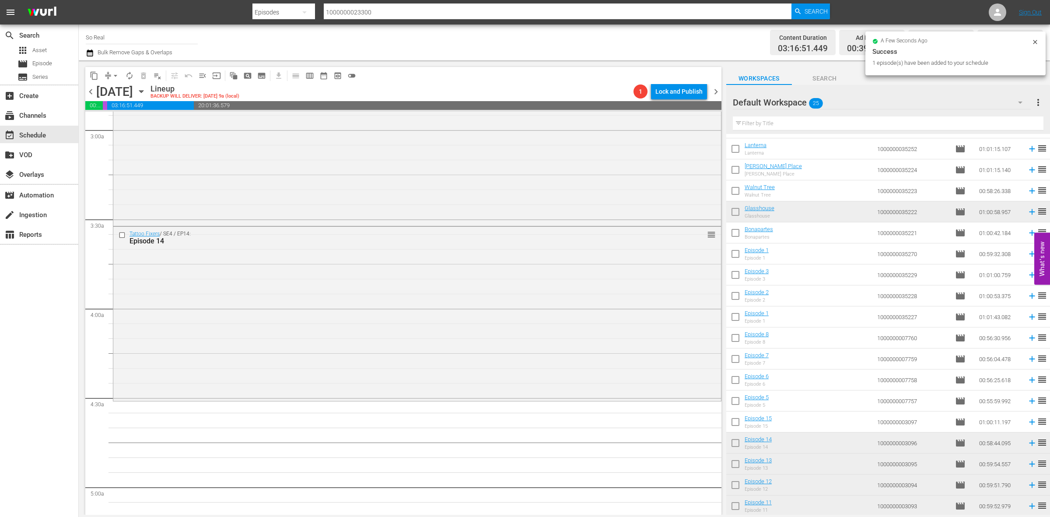
click at [736, 398] on input "checkbox" at bounding box center [735, 423] width 18 height 18
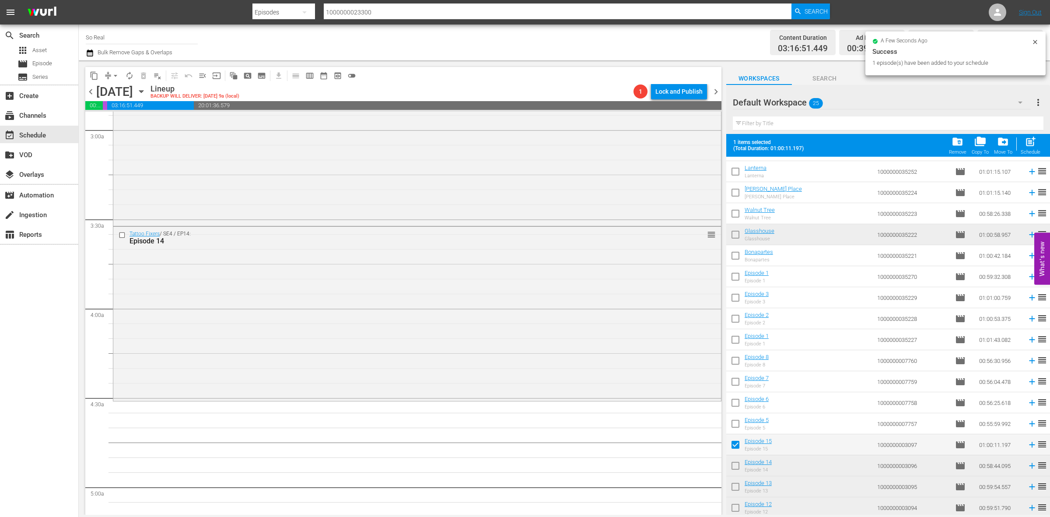
click at [840, 137] on span "post_add" at bounding box center [1031, 142] width 12 height 12
checkbox input "false"
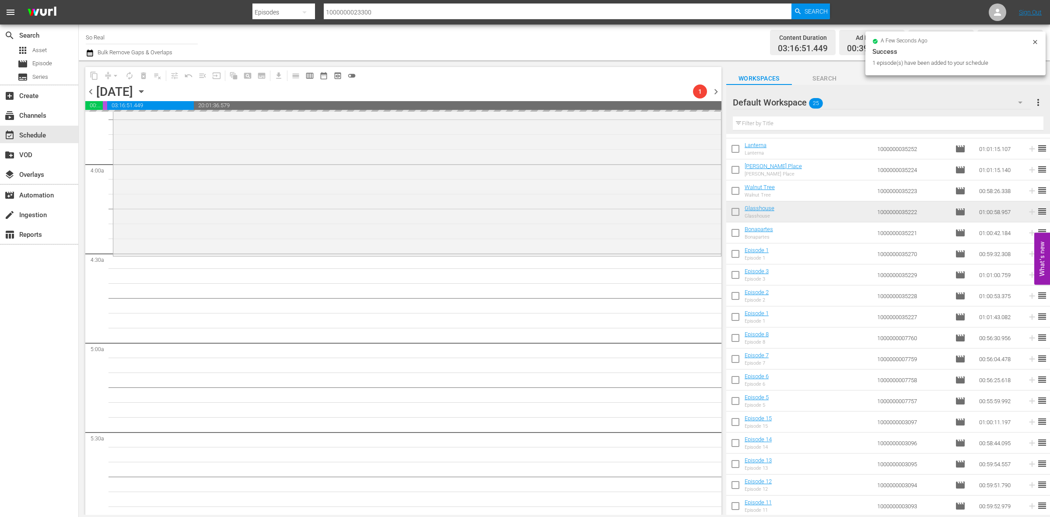
scroll to position [662, 0]
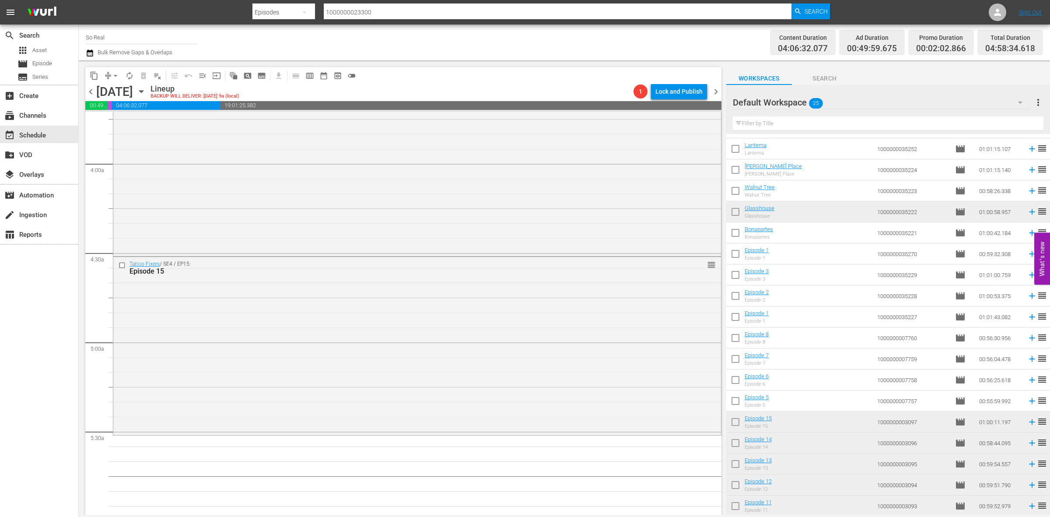
click at [740, 398] on input "checkbox" at bounding box center [735, 402] width 18 height 18
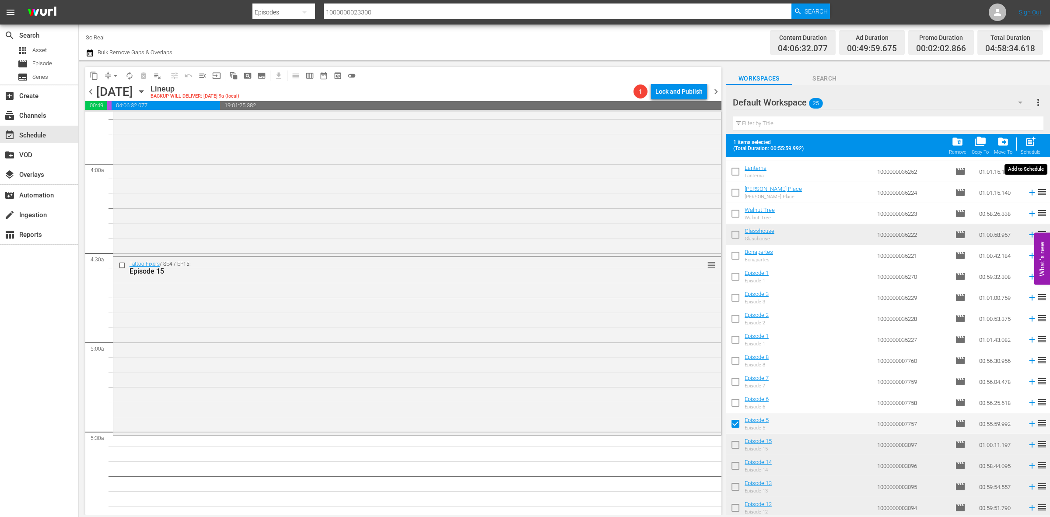
click at [840, 147] on div "post_add Schedule" at bounding box center [1031, 145] width 20 height 19
checkbox input "false"
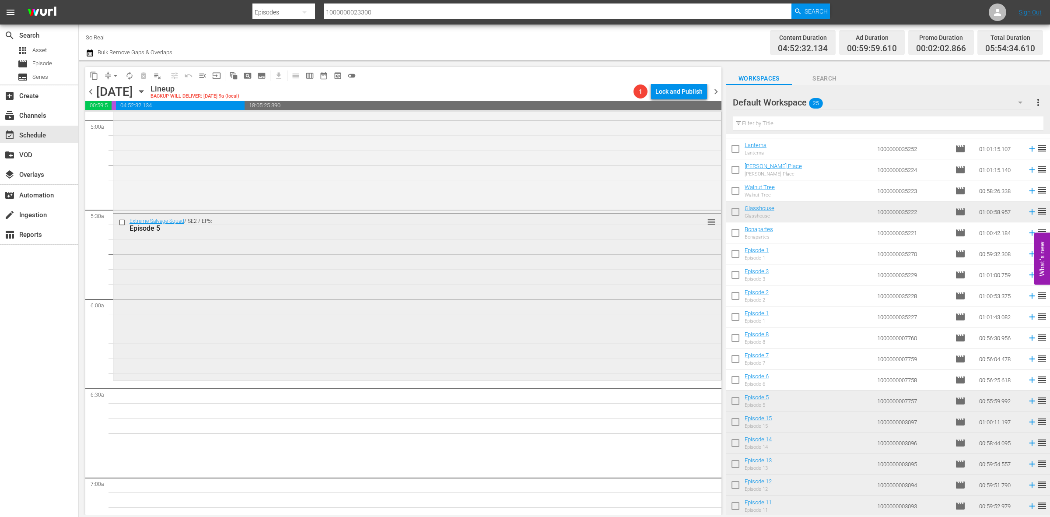
scroll to position [965, 0]
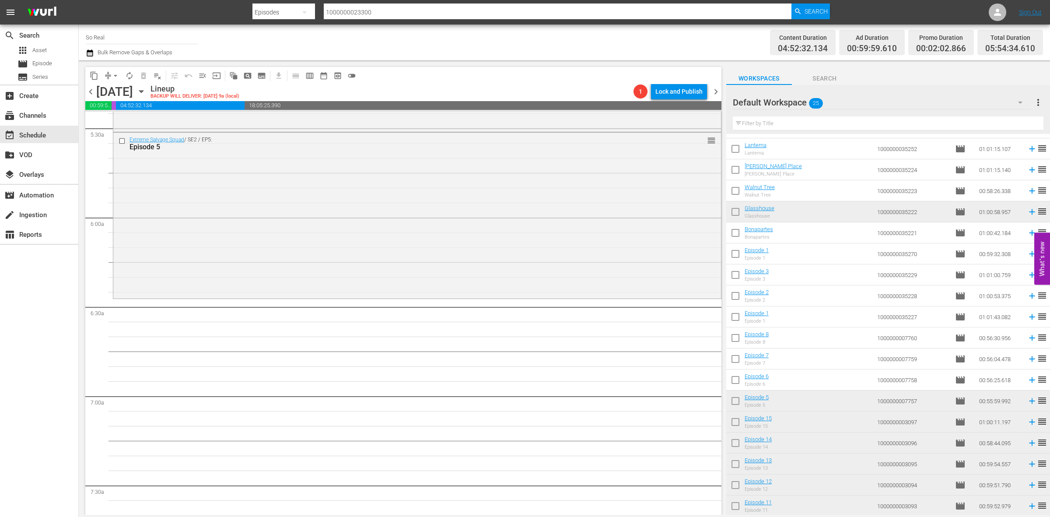
click at [732, 378] on input "checkbox" at bounding box center [735, 381] width 18 height 18
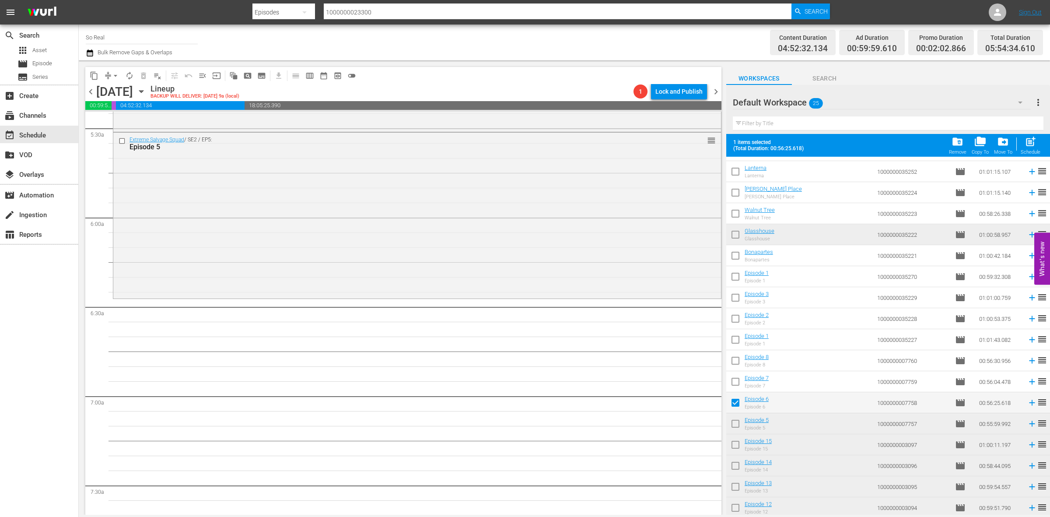
click at [840, 142] on span "post_add" at bounding box center [1031, 142] width 12 height 12
checkbox input "false"
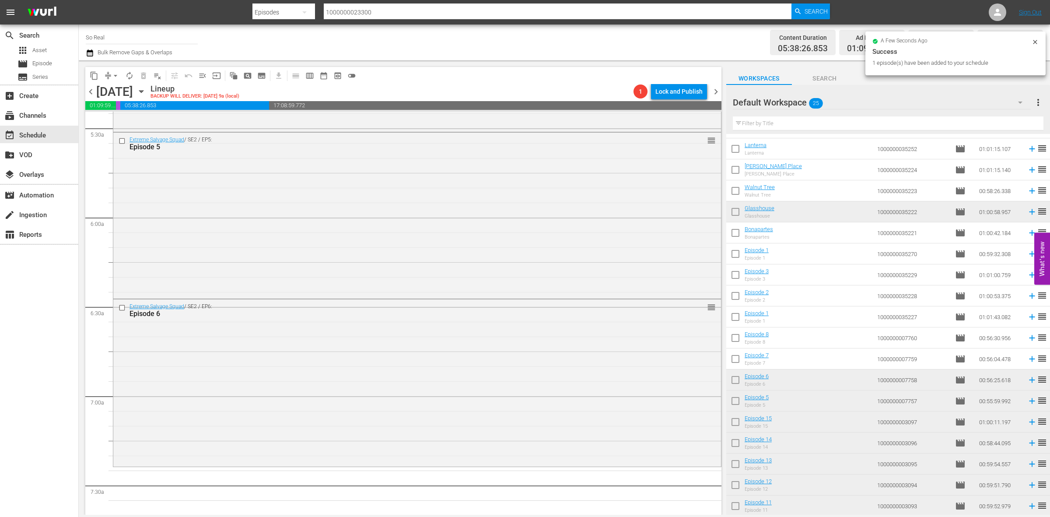
click at [734, 362] on input "checkbox" at bounding box center [735, 360] width 18 height 18
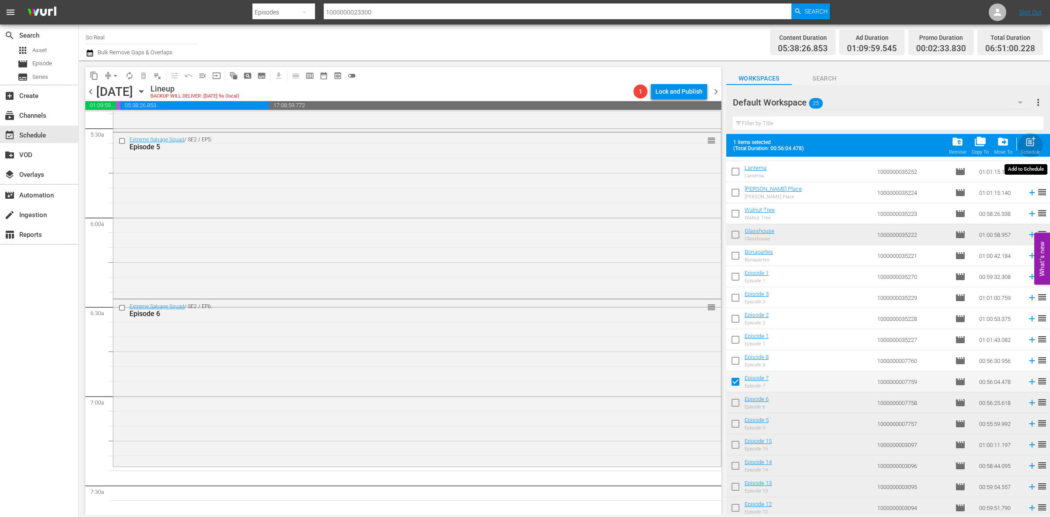
click at [840, 147] on span "post_add" at bounding box center [1031, 142] width 12 height 12
checkbox input "false"
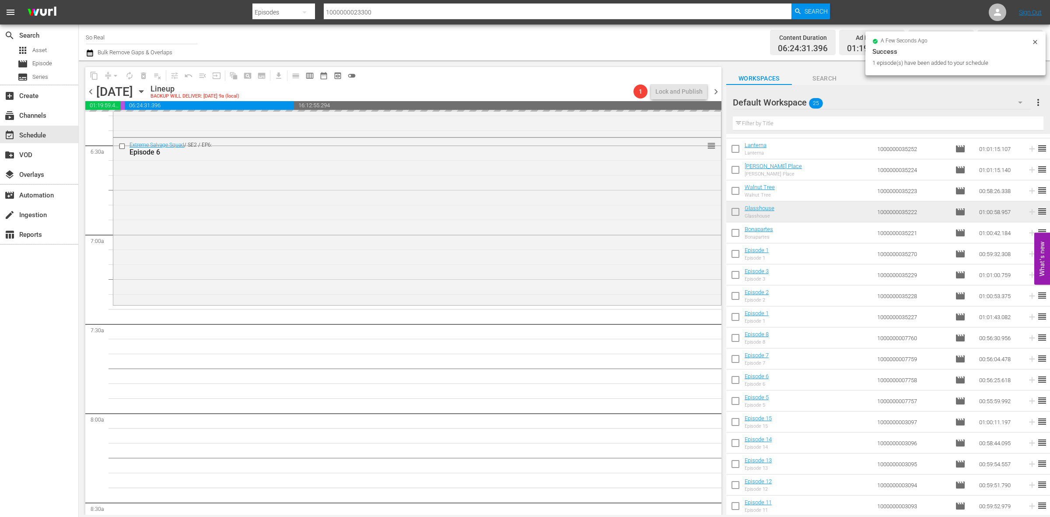
scroll to position [1129, 0]
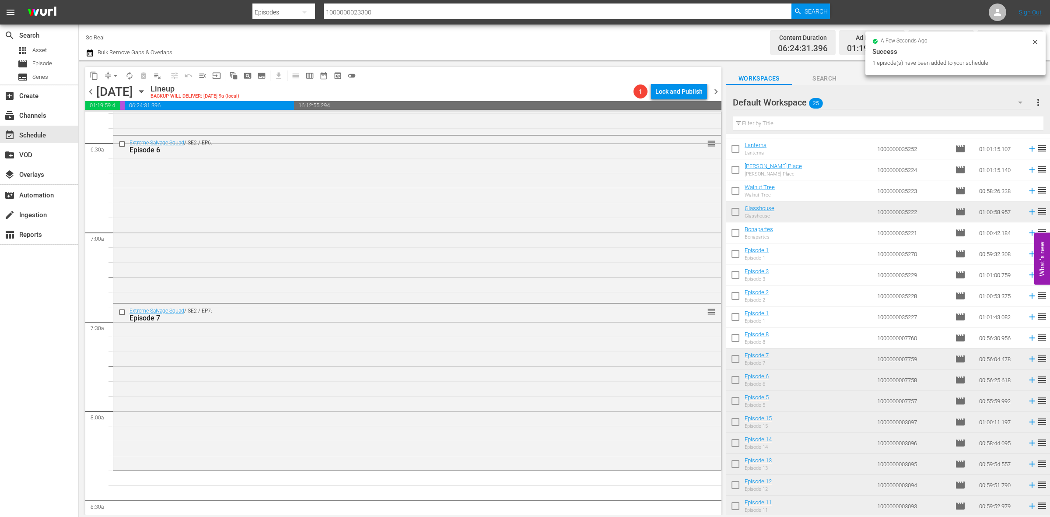
click at [735, 340] on input "checkbox" at bounding box center [735, 339] width 18 height 18
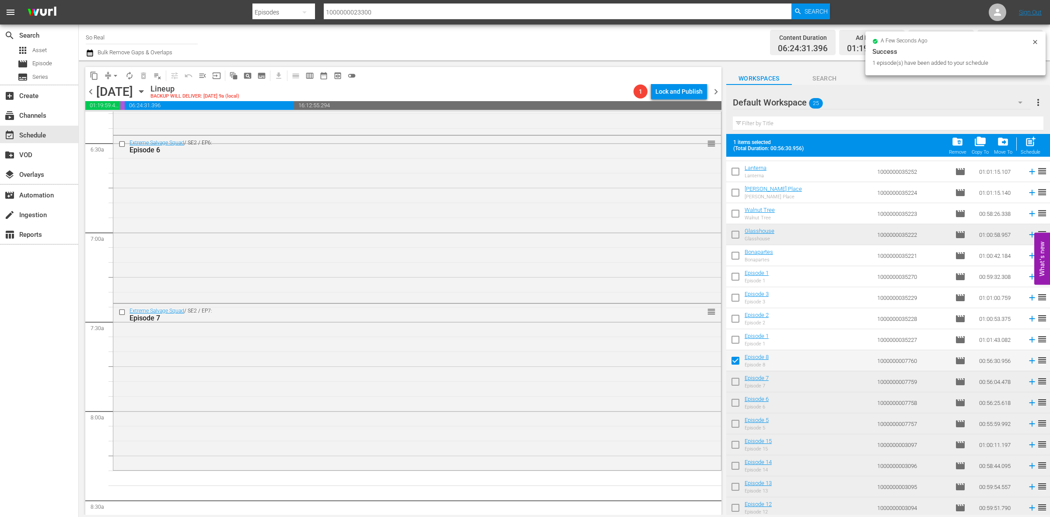
click at [840, 147] on span "post_add" at bounding box center [1031, 142] width 12 height 12
checkbox input "false"
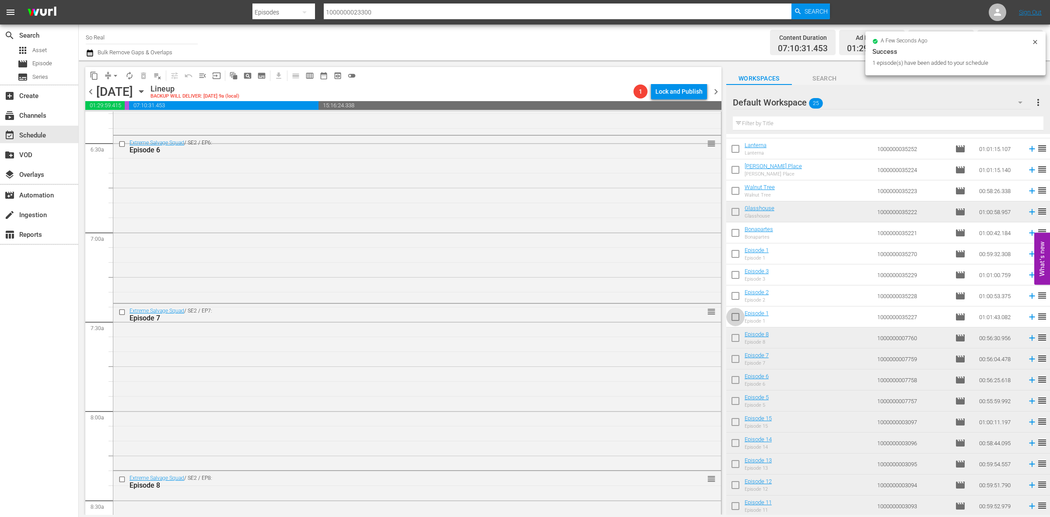
click at [730, 317] on input "checkbox" at bounding box center [735, 318] width 18 height 18
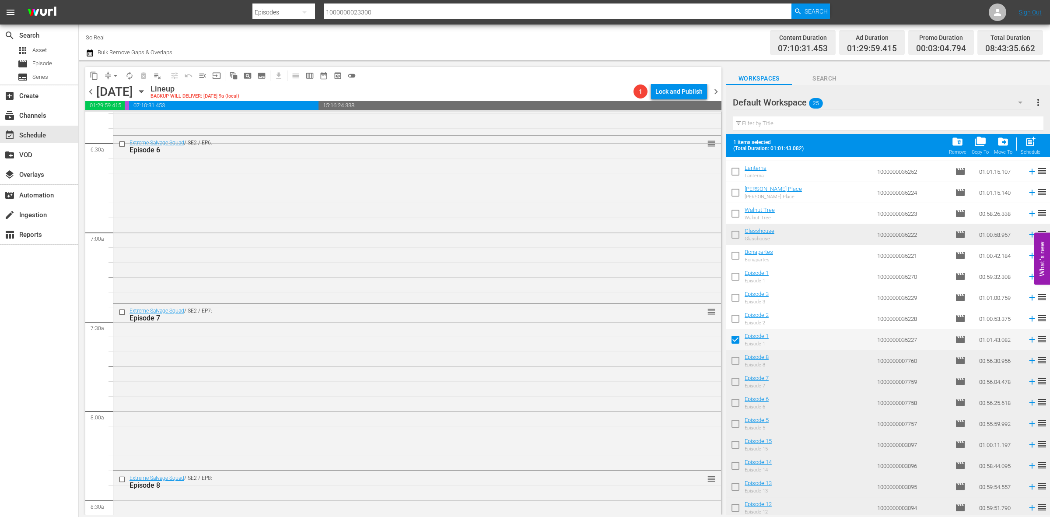
click at [840, 139] on span "post_add" at bounding box center [1031, 142] width 12 height 12
checkbox input "false"
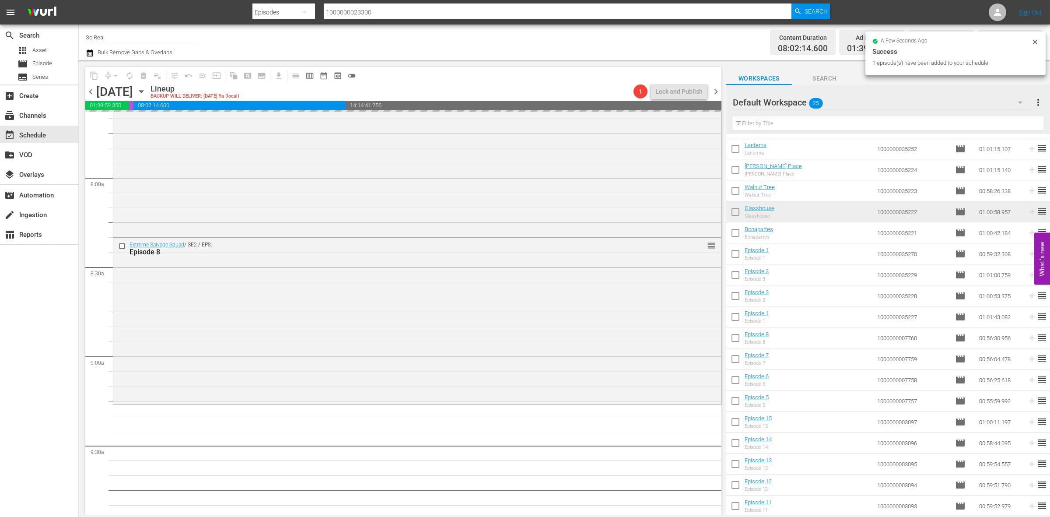
scroll to position [1363, 0]
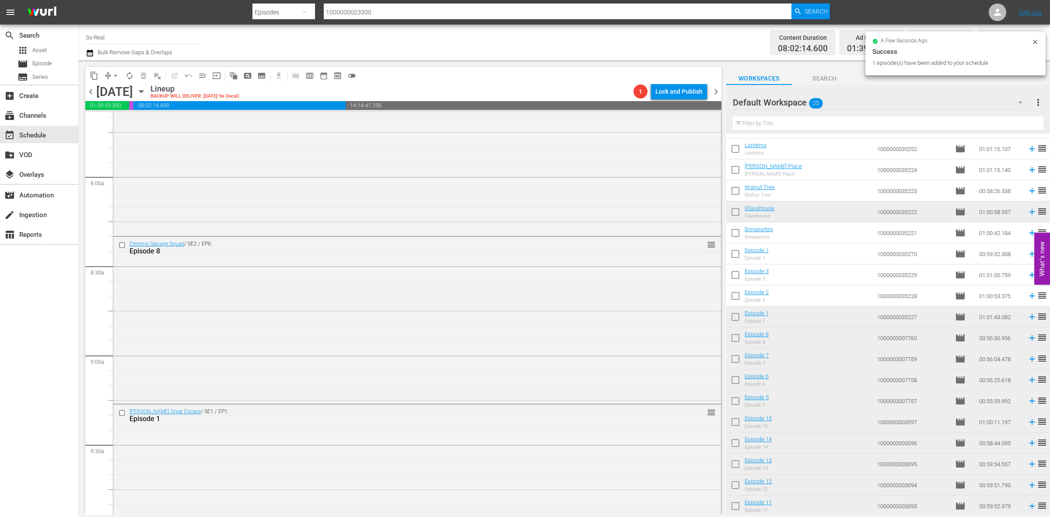
click at [738, 297] on input "checkbox" at bounding box center [735, 297] width 18 height 18
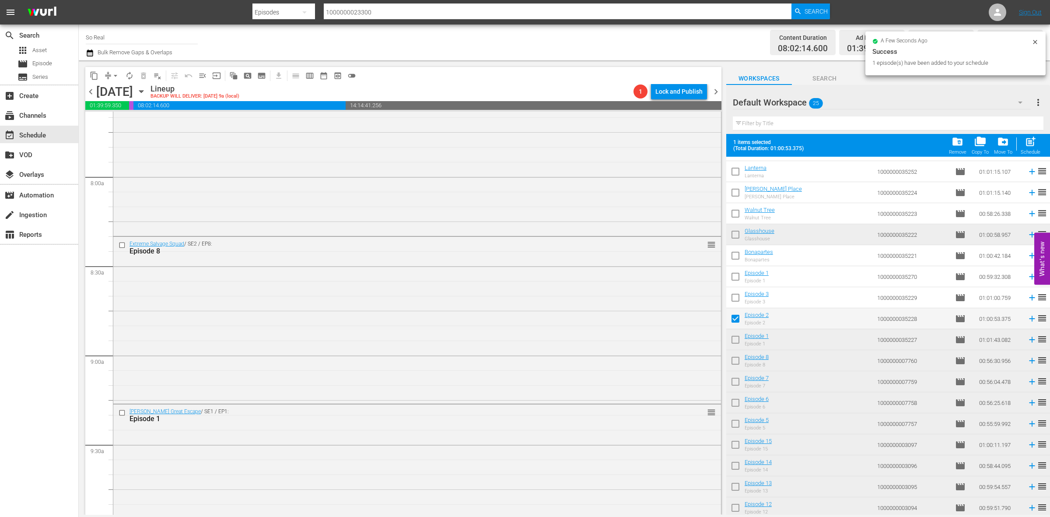
click at [840, 148] on div "post_add Schedule" at bounding box center [1031, 145] width 20 height 19
checkbox input "false"
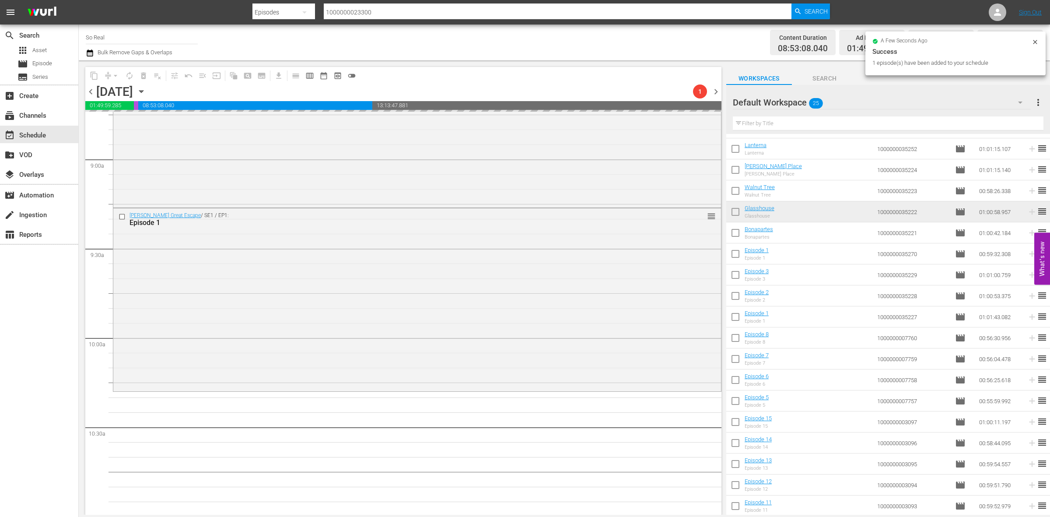
scroll to position [1579, 0]
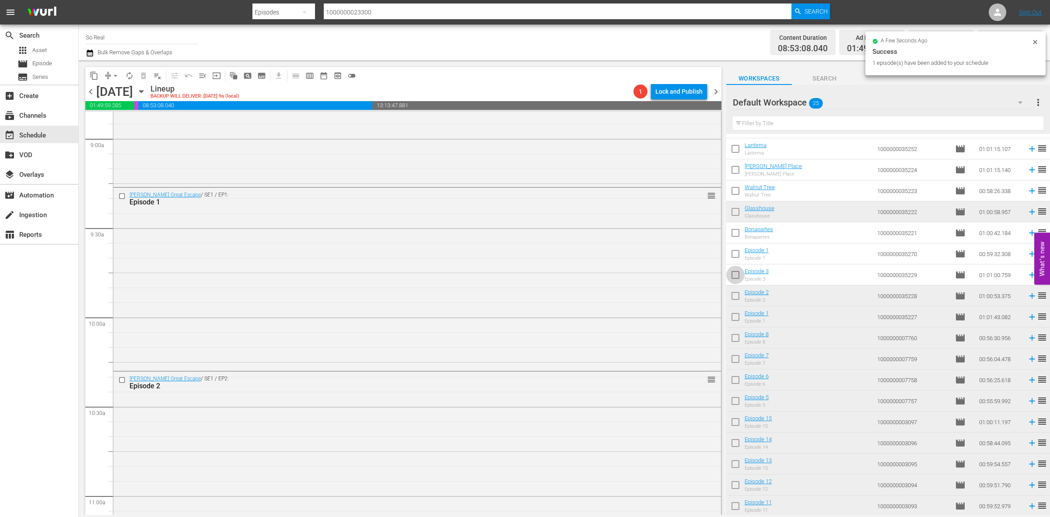
click at [732, 275] on input "checkbox" at bounding box center [735, 276] width 18 height 18
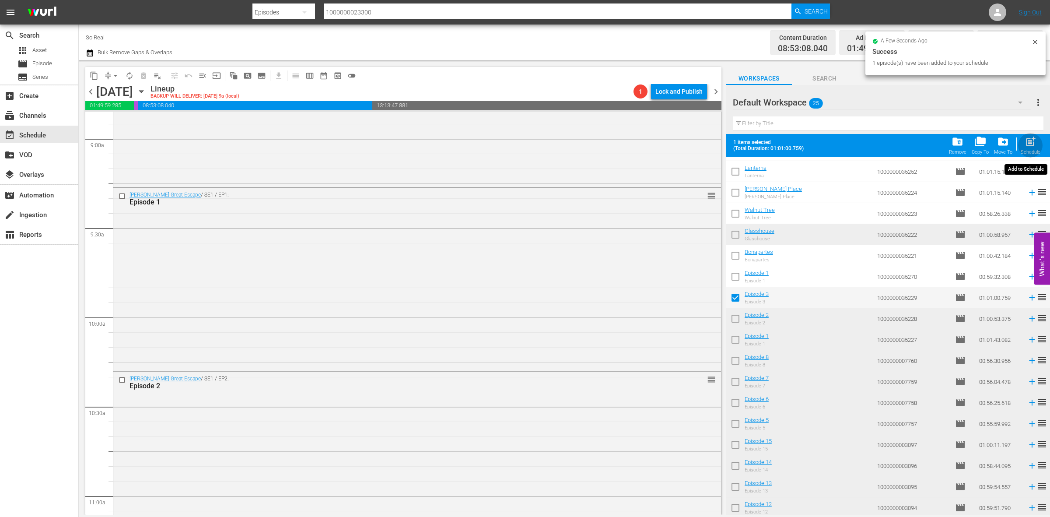
click at [840, 135] on button "post_add Schedule" at bounding box center [1030, 145] width 25 height 25
checkbox input "false"
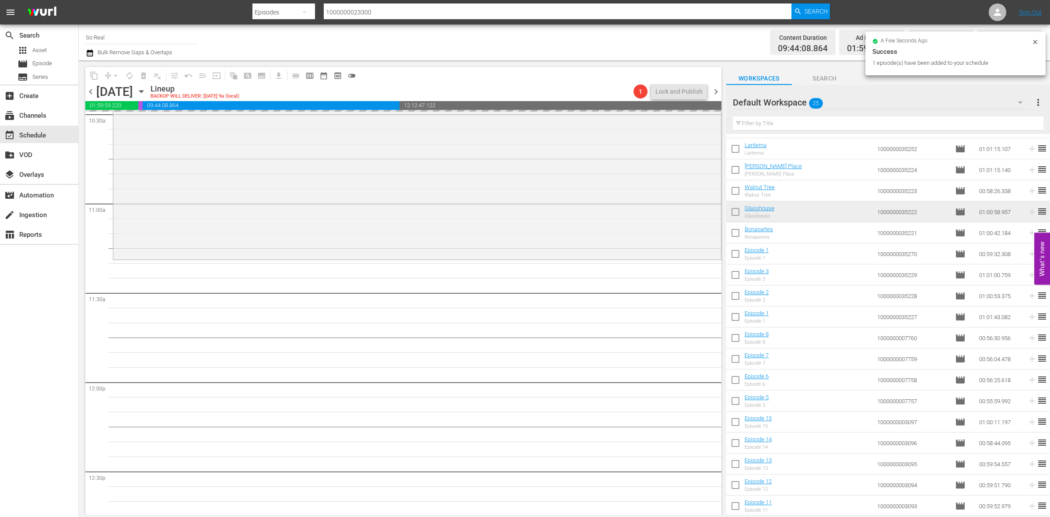
scroll to position [1873, 0]
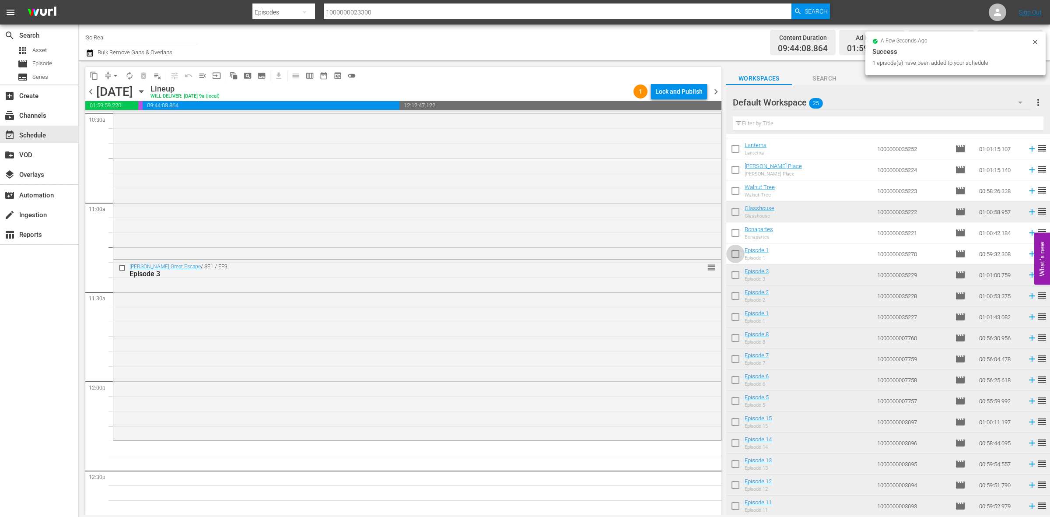
click at [743, 258] on input "checkbox" at bounding box center [735, 255] width 18 height 18
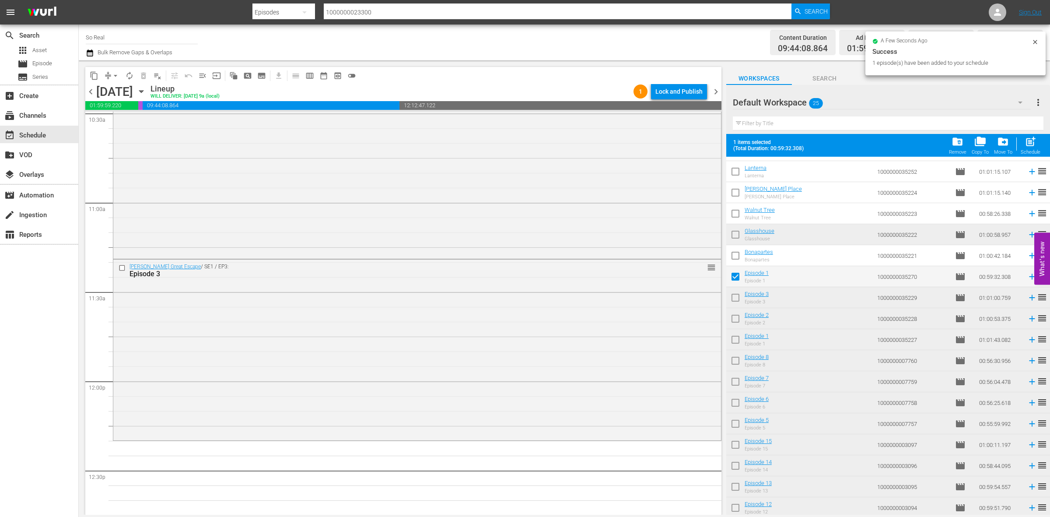
click at [840, 145] on span "post_add" at bounding box center [1031, 142] width 12 height 12
checkbox input "false"
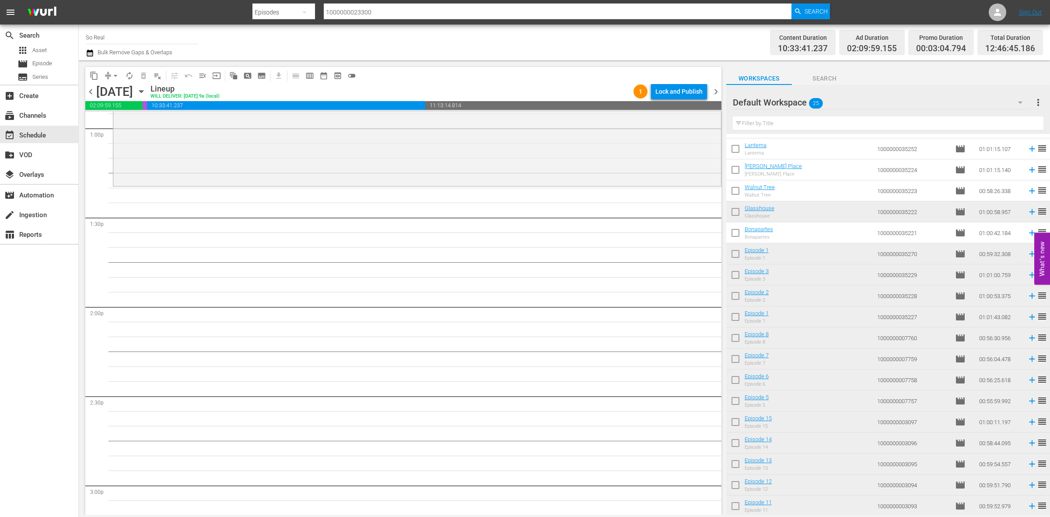
scroll to position [2304, 0]
click at [734, 237] on input "checkbox" at bounding box center [735, 234] width 18 height 18
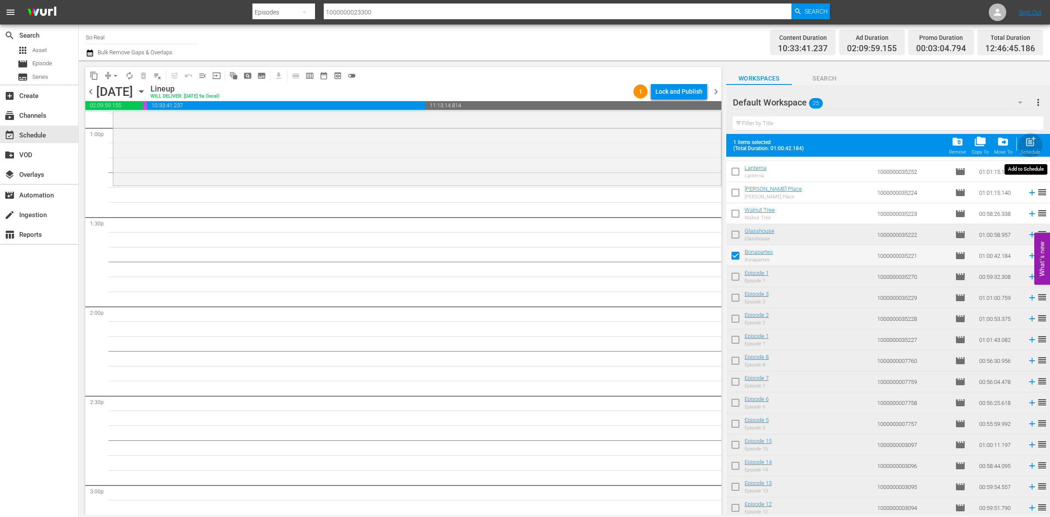
click at [840, 147] on span "post_add" at bounding box center [1031, 142] width 12 height 12
checkbox input "false"
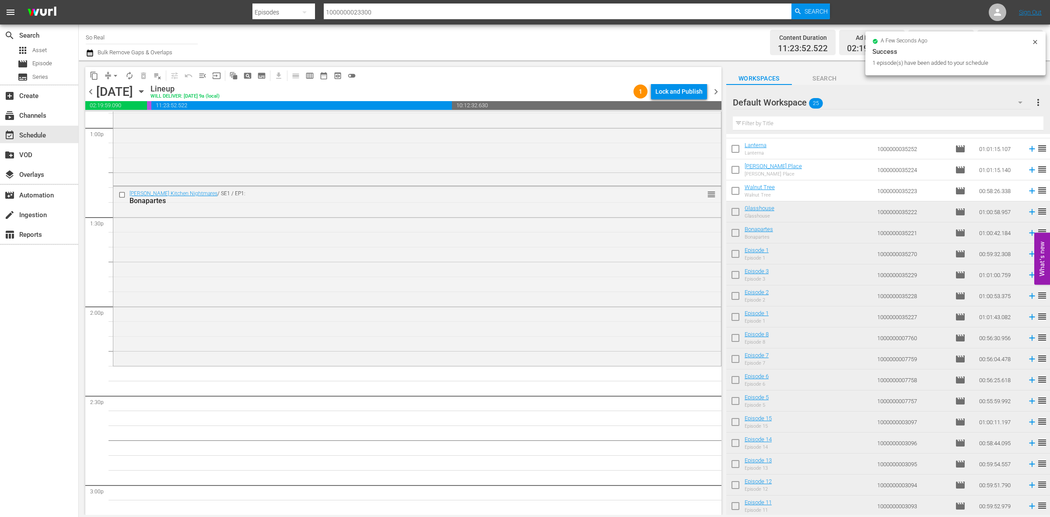
click at [736, 187] on input "checkbox" at bounding box center [735, 192] width 18 height 18
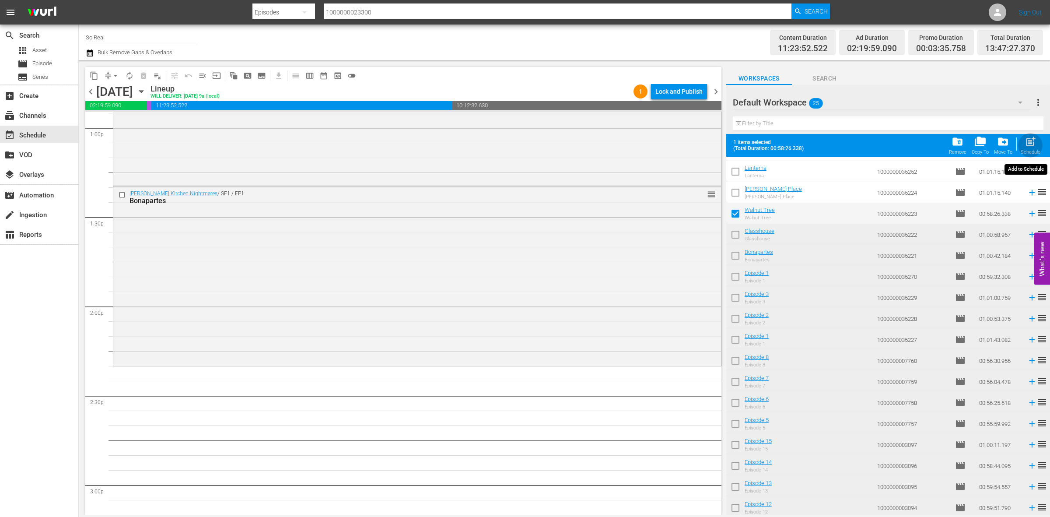
click at [840, 152] on div "Schedule" at bounding box center [1031, 152] width 20 height 6
checkbox input "false"
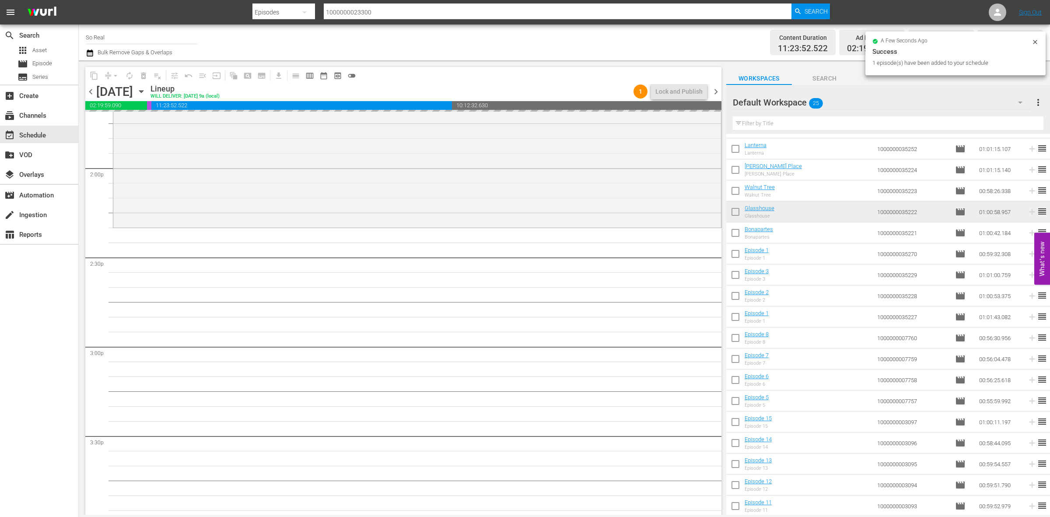
scroll to position [2444, 0]
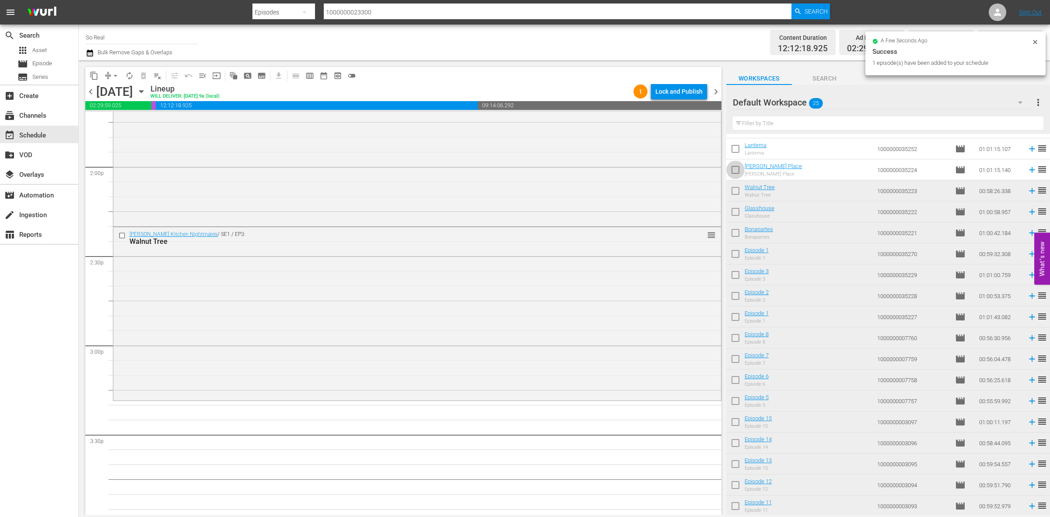
click at [736, 168] on input "checkbox" at bounding box center [735, 171] width 18 height 18
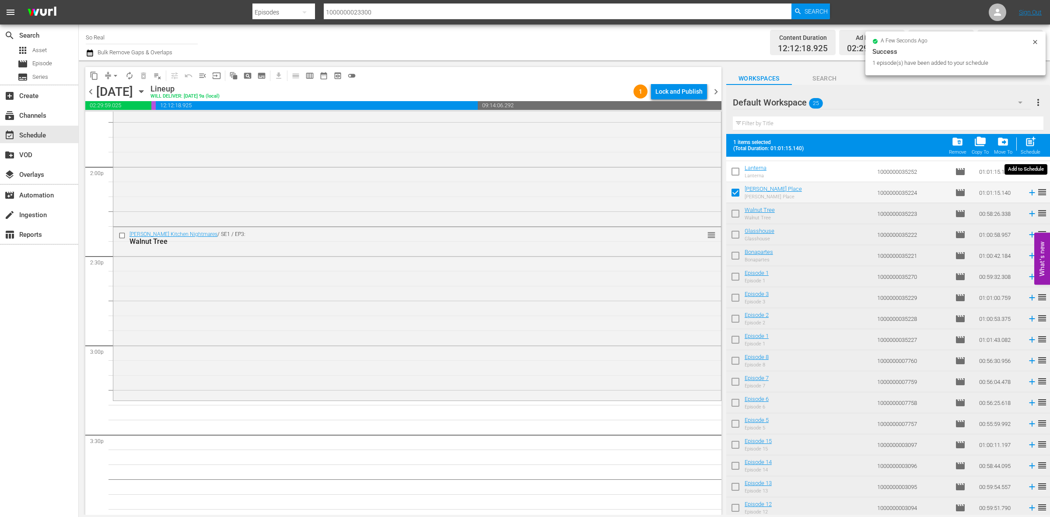
click at [840, 136] on span "post_add" at bounding box center [1031, 142] width 12 height 12
checkbox input "false"
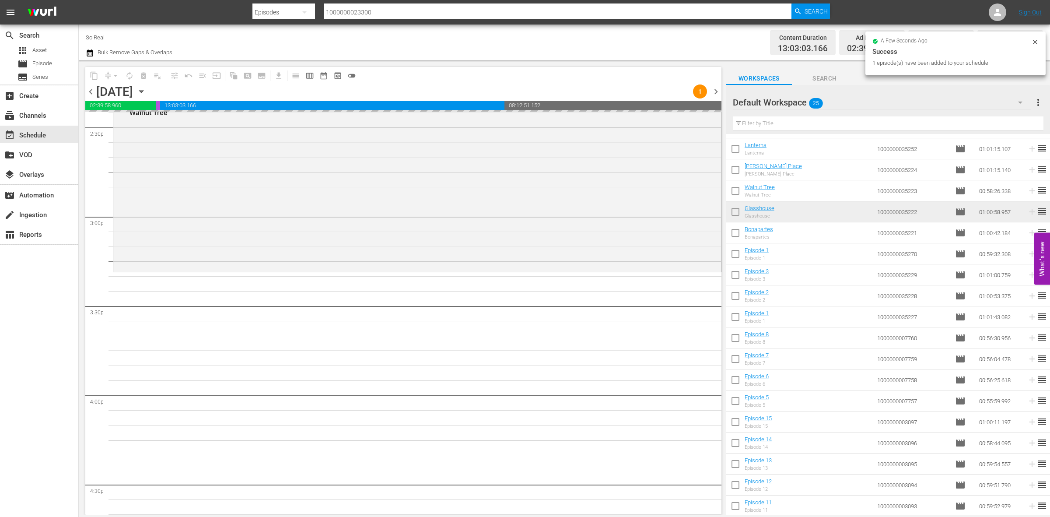
scroll to position [2595, 0]
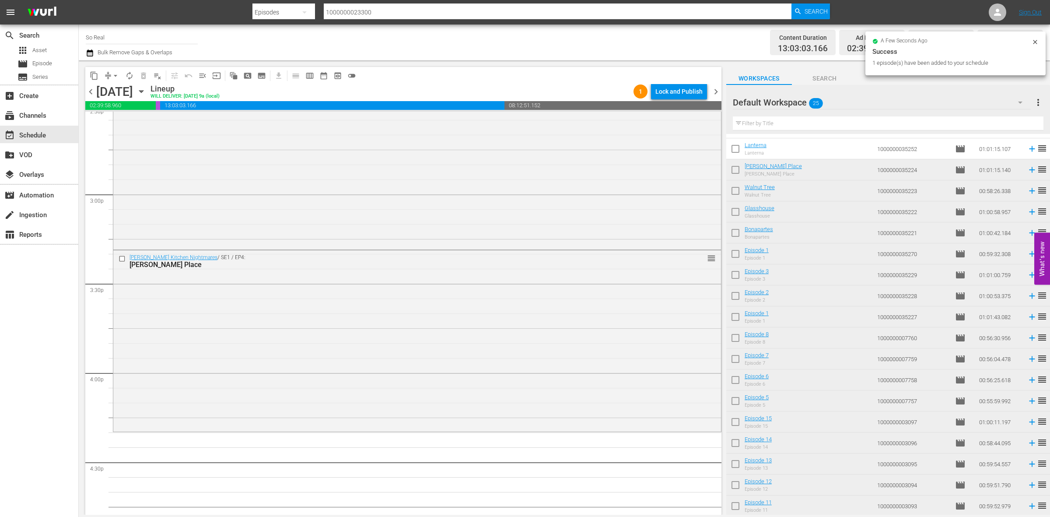
click at [736, 149] on input "checkbox" at bounding box center [735, 150] width 18 height 18
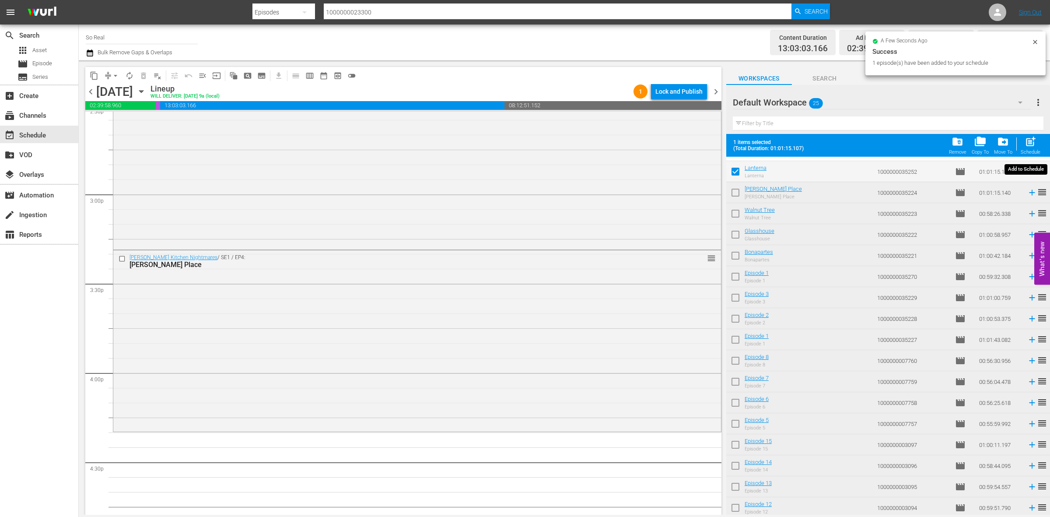
click at [840, 138] on span "post_add" at bounding box center [1031, 142] width 12 height 12
checkbox input "false"
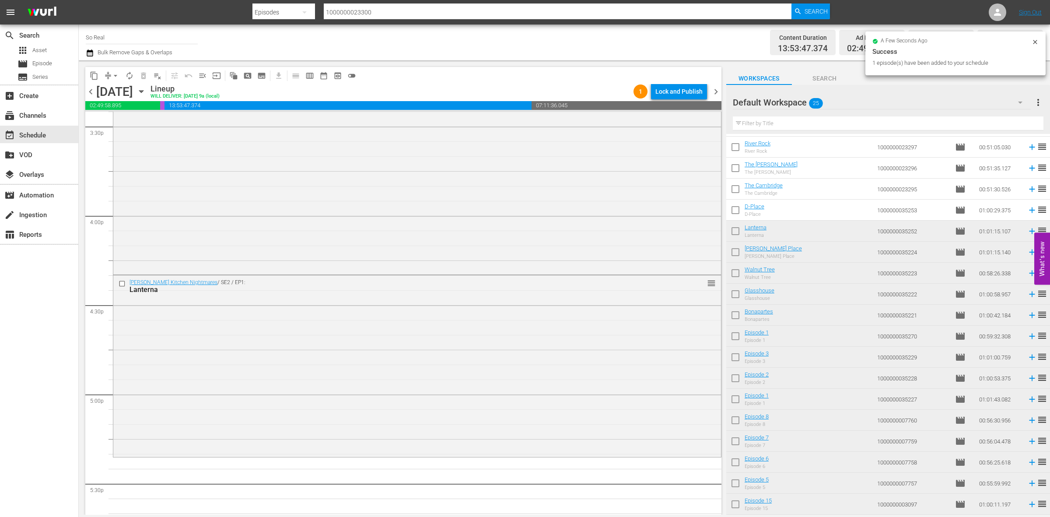
scroll to position [67, 0]
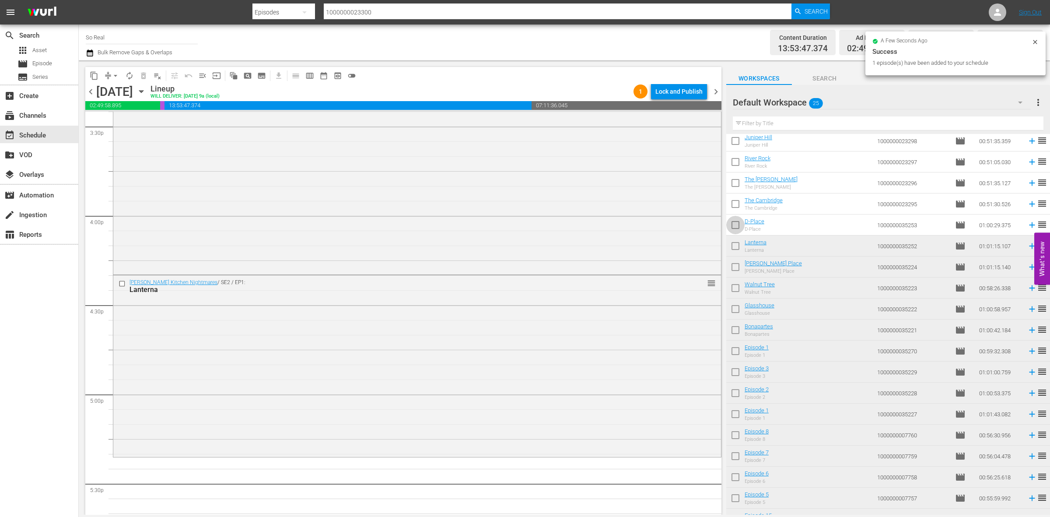
click at [734, 227] on input "checkbox" at bounding box center [735, 226] width 18 height 18
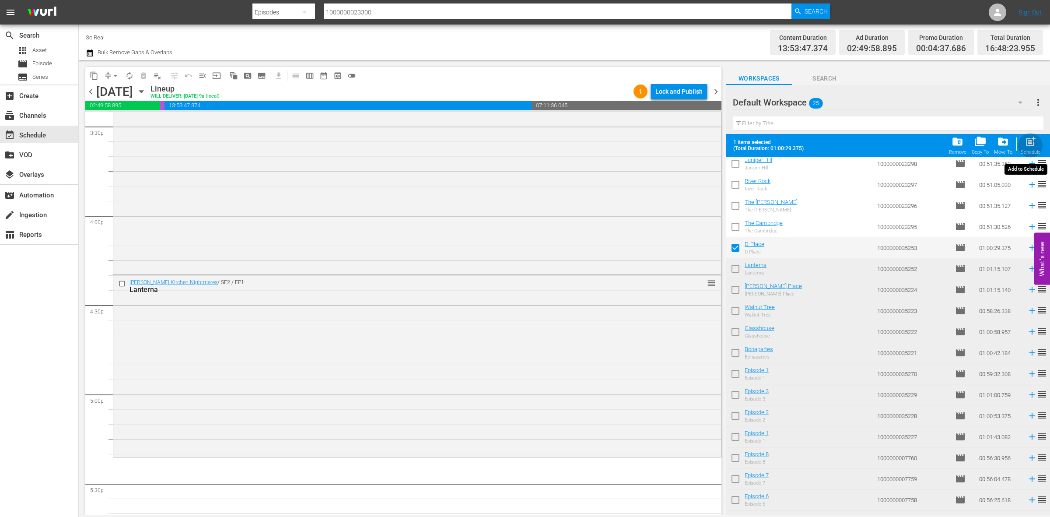
click at [840, 149] on div "post_add Schedule" at bounding box center [1031, 145] width 20 height 19
checkbox input "false"
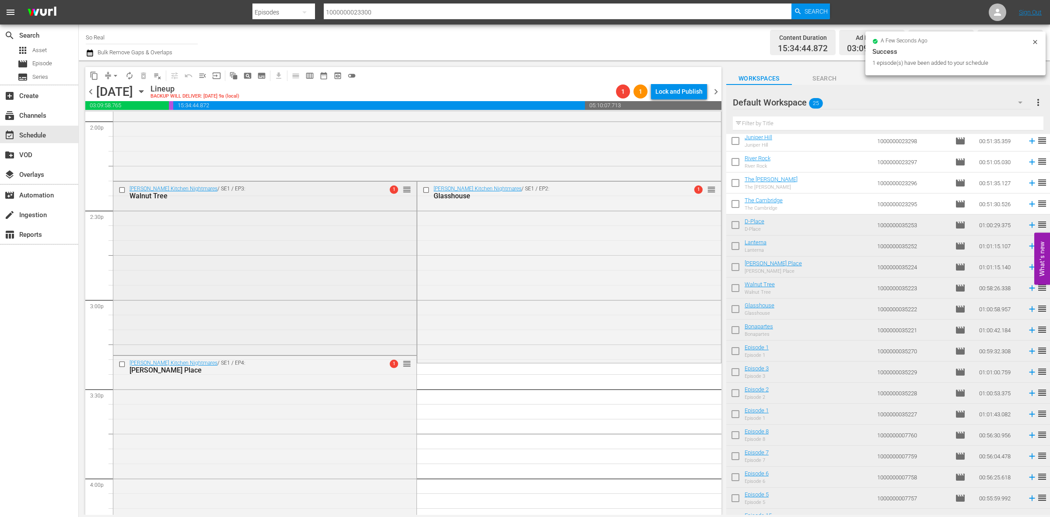
scroll to position [2491, 0]
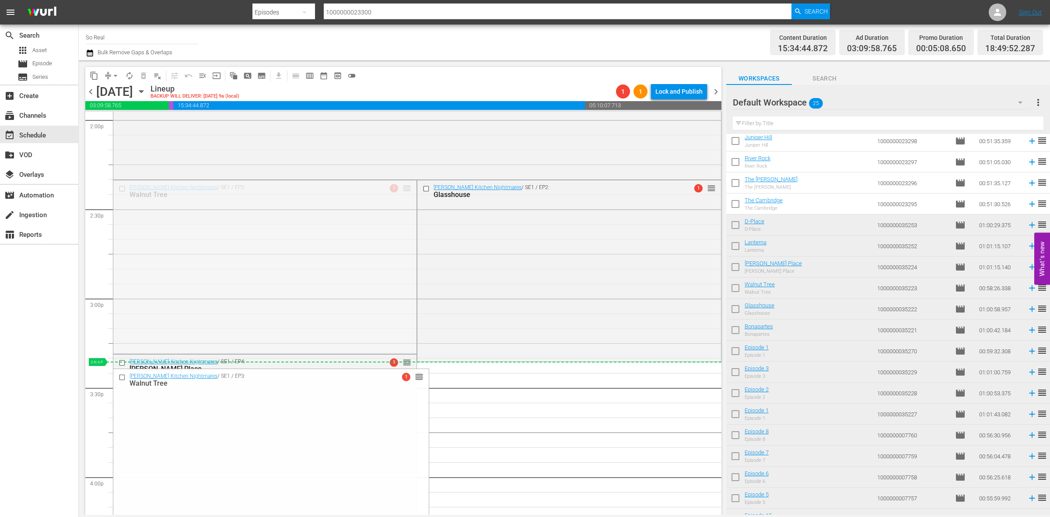
drag, startPoint x: 403, startPoint y: 187, endPoint x: 576, endPoint y: 368, distance: 250.3
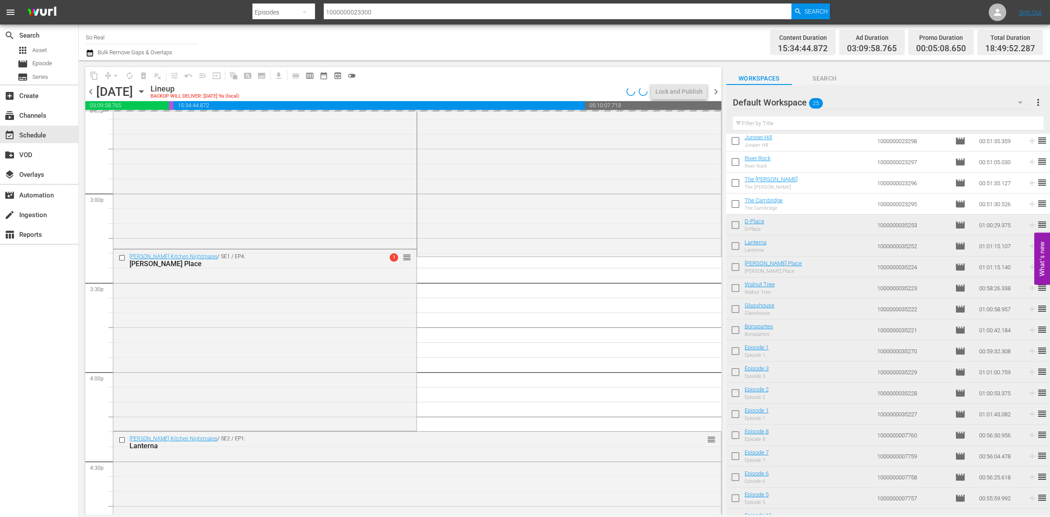
scroll to position [2597, 0]
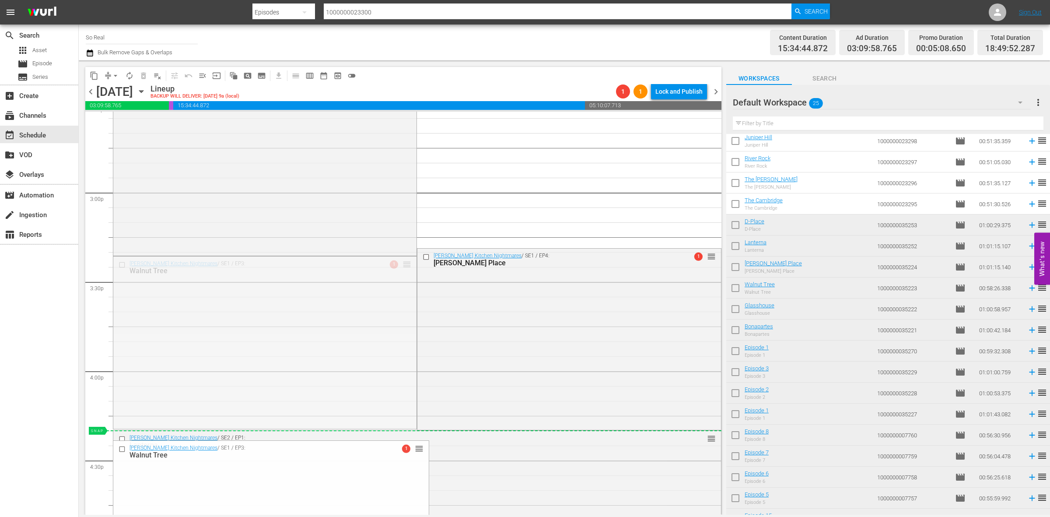
drag, startPoint x: 400, startPoint y: 263, endPoint x: 425, endPoint y: 430, distance: 169.3
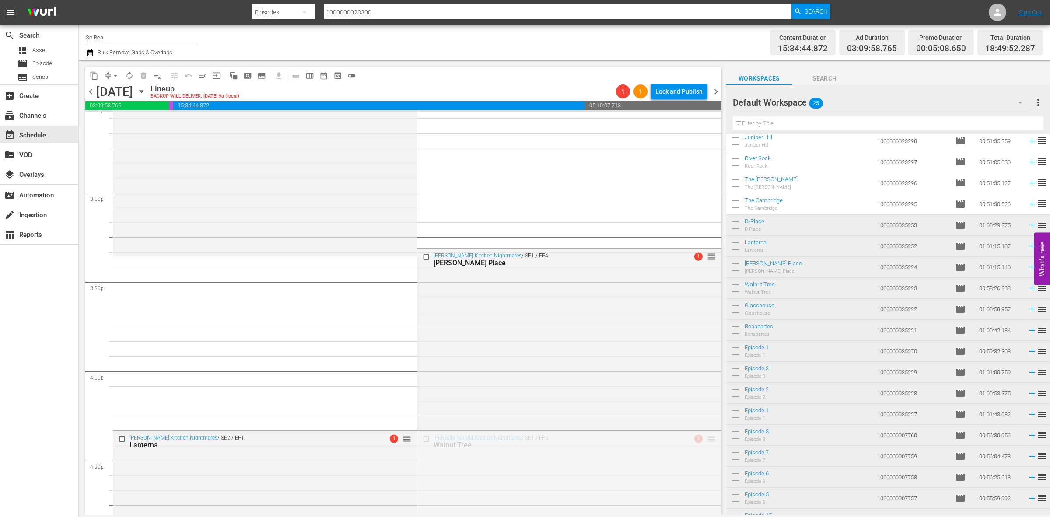
drag, startPoint x: 703, startPoint y: 438, endPoint x: 366, endPoint y: 259, distance: 380.7
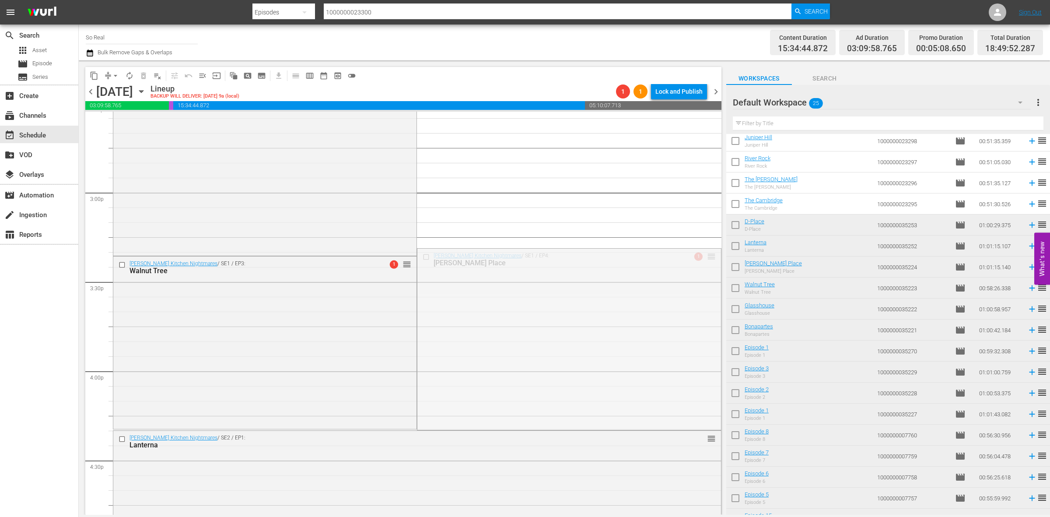
drag, startPoint x: 703, startPoint y: 253, endPoint x: 274, endPoint y: 434, distance: 465.4
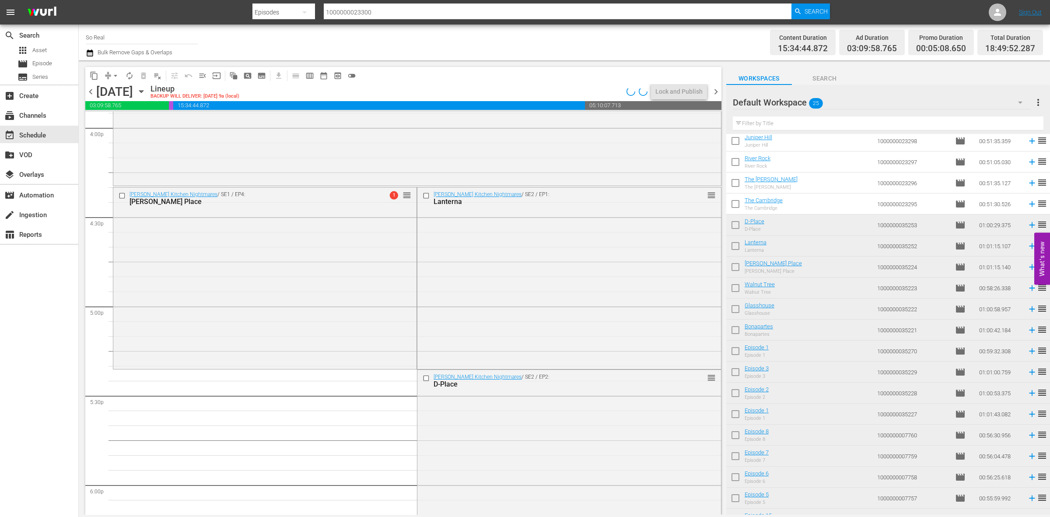
scroll to position [2866, 0]
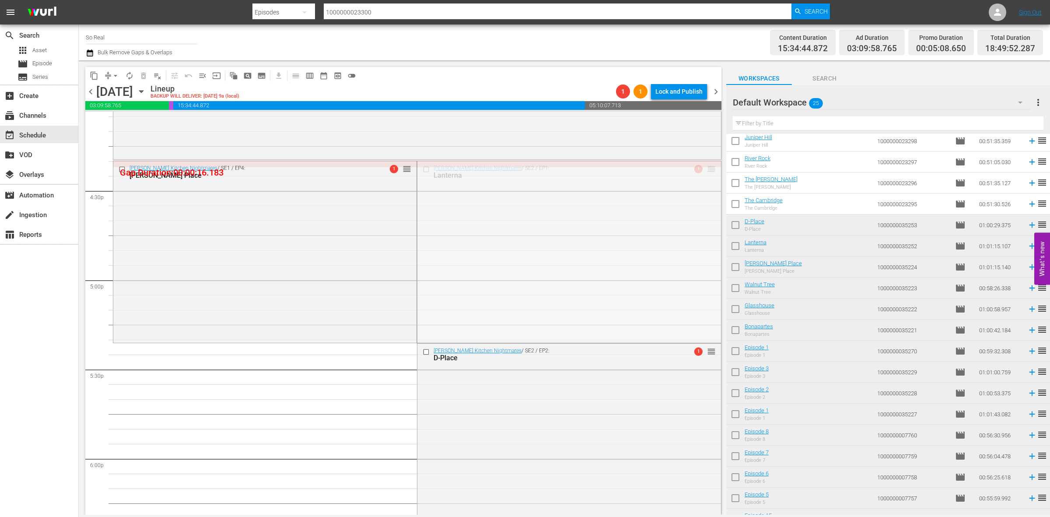
drag, startPoint x: 701, startPoint y: 167, endPoint x: 344, endPoint y: 348, distance: 400.5
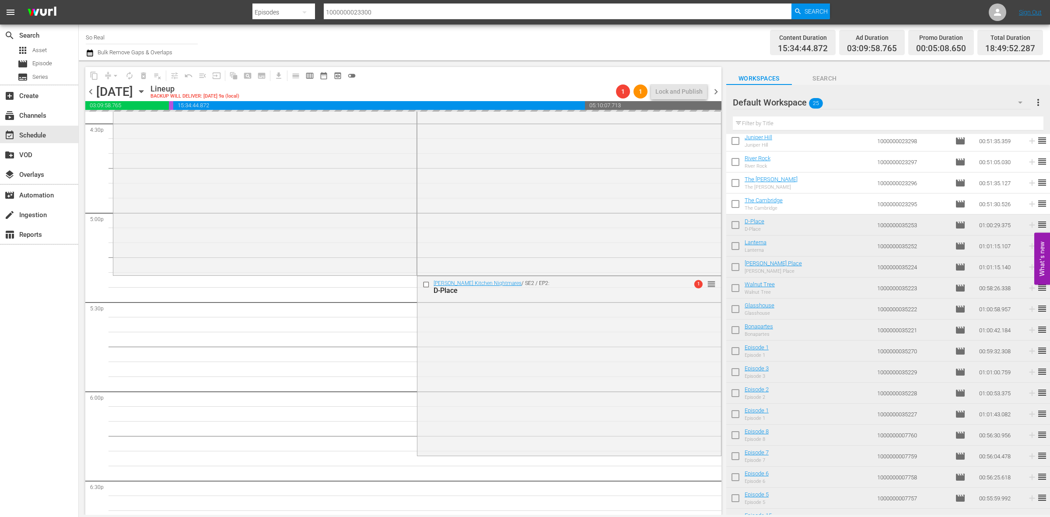
scroll to position [2934, 0]
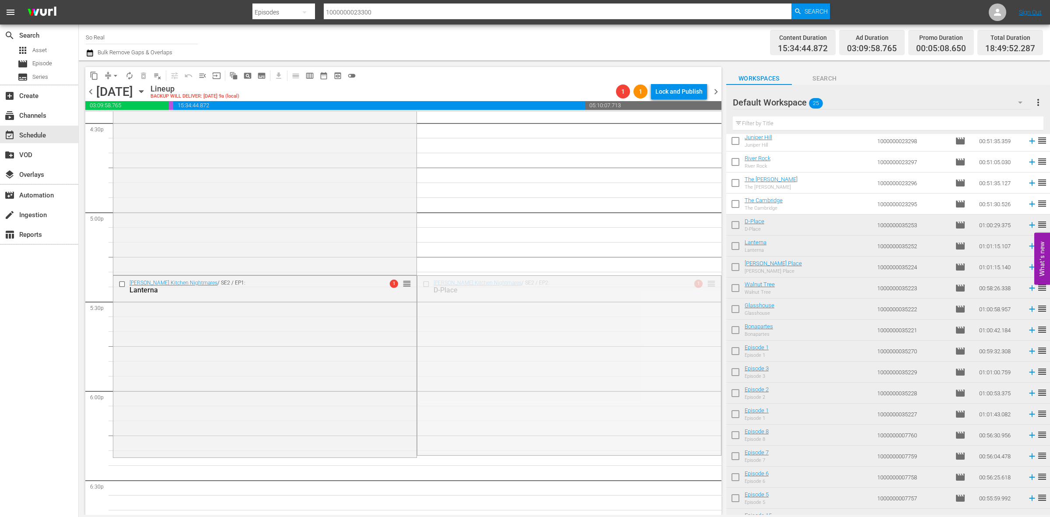
drag, startPoint x: 705, startPoint y: 284, endPoint x: 416, endPoint y: 460, distance: 338.2
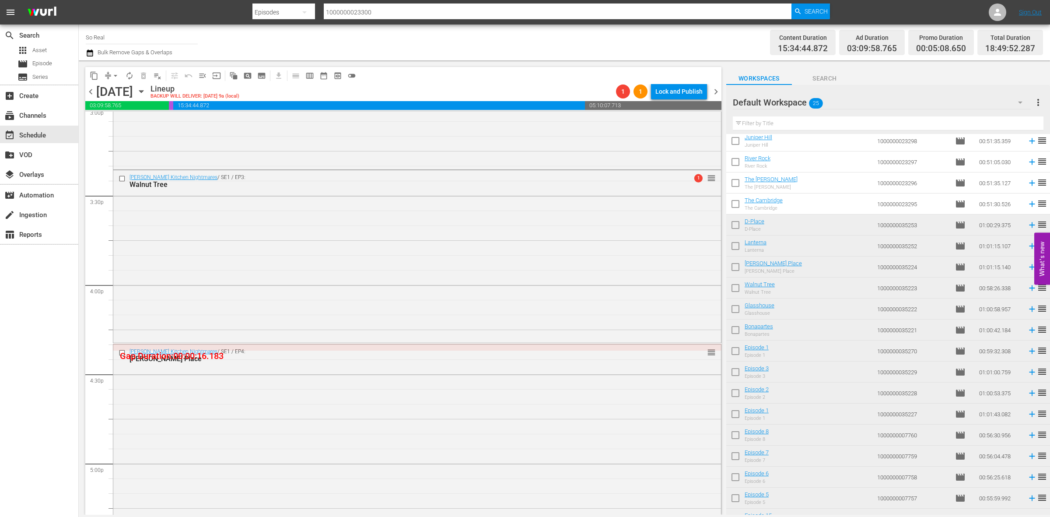
scroll to position [2682, 0]
click at [116, 80] on button "arrow_drop_down" at bounding box center [116, 76] width 14 height 14
click at [114, 121] on li "Align to End of Previous Day" at bounding box center [116, 122] width 92 height 14
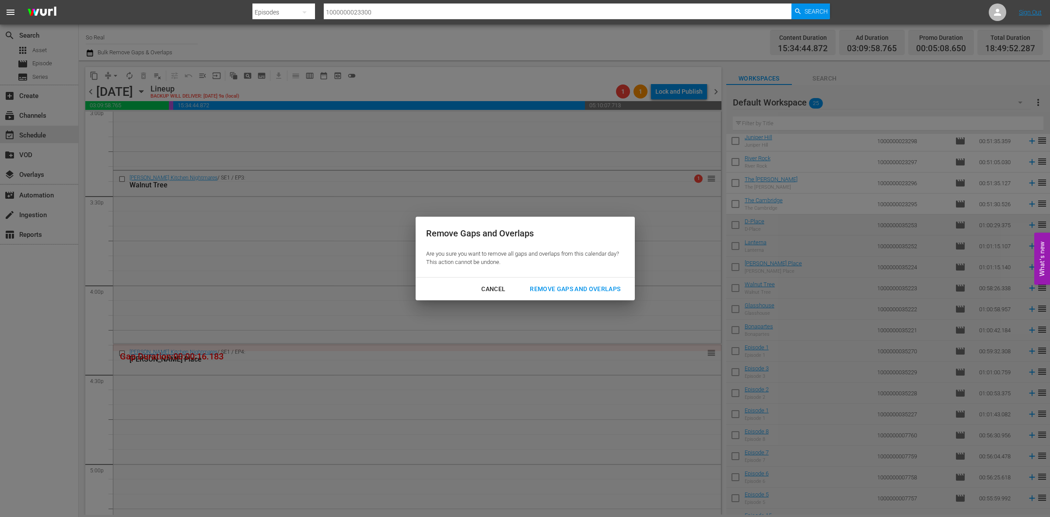
click at [577, 292] on div "Remove Gaps and Overlaps" at bounding box center [575, 289] width 105 height 11
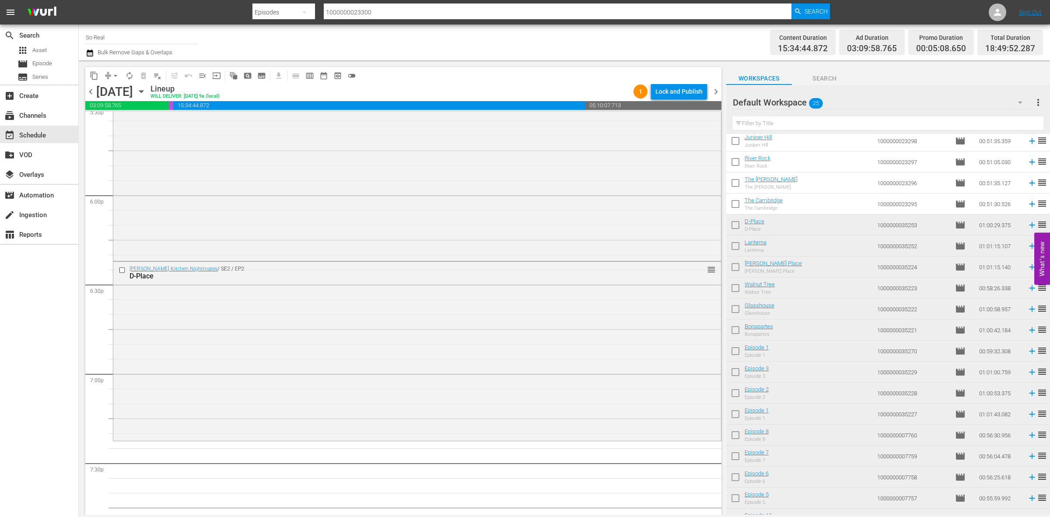
scroll to position [3227, 0]
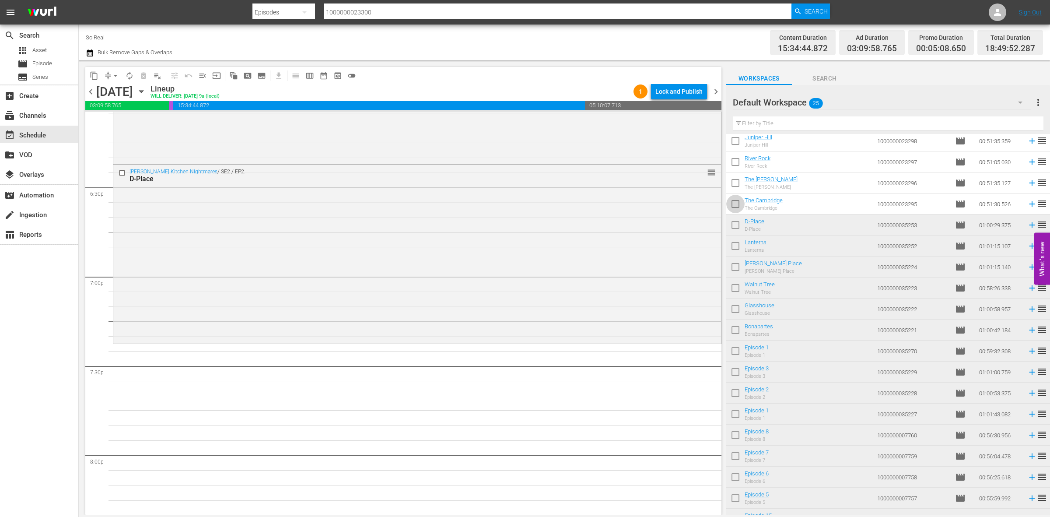
click at [737, 206] on input "checkbox" at bounding box center [735, 205] width 18 height 18
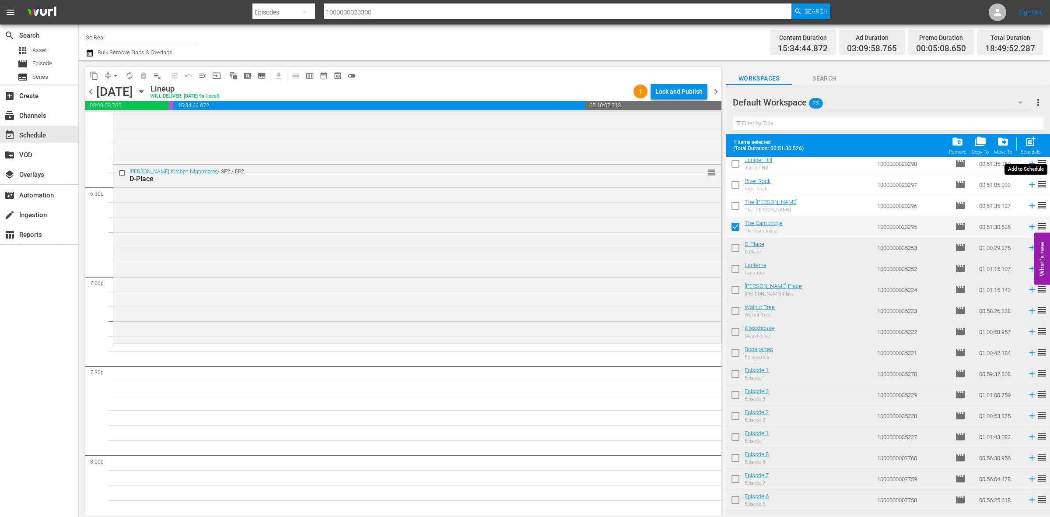
click at [840, 143] on span "post_add" at bounding box center [1031, 142] width 12 height 12
checkbox input "false"
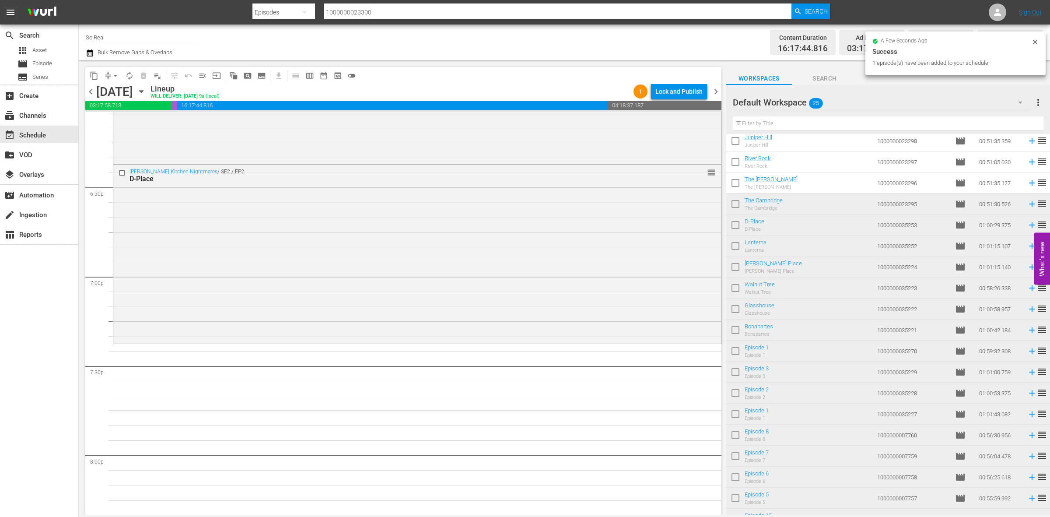
scroll to position [3211, 0]
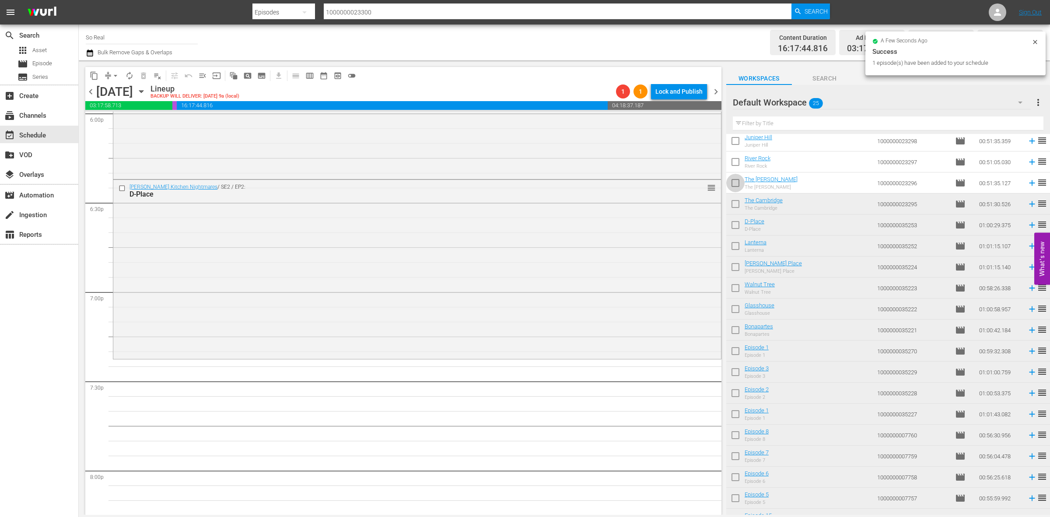
click at [735, 189] on input "checkbox" at bounding box center [735, 184] width 18 height 18
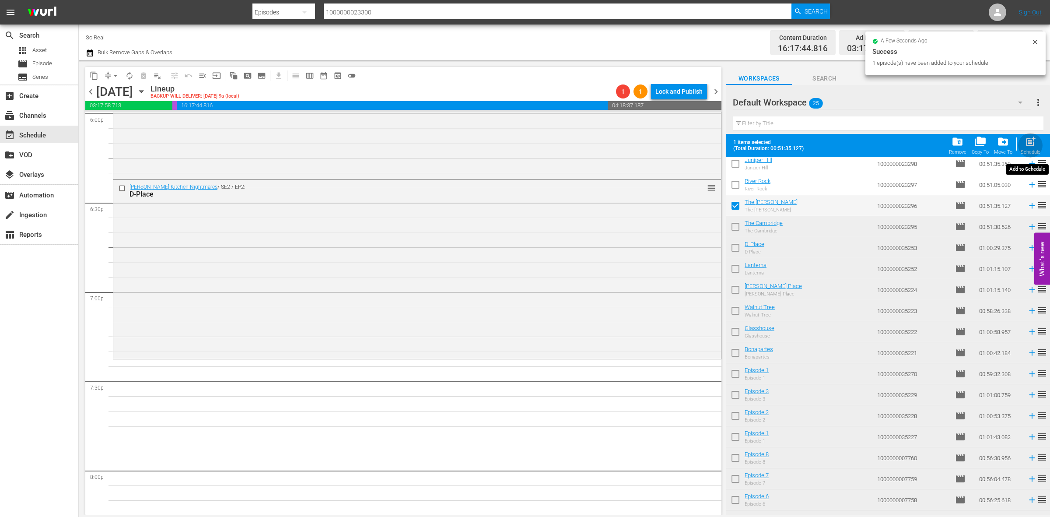
click at [840, 149] on div "post_add Schedule" at bounding box center [1031, 145] width 20 height 19
checkbox input "false"
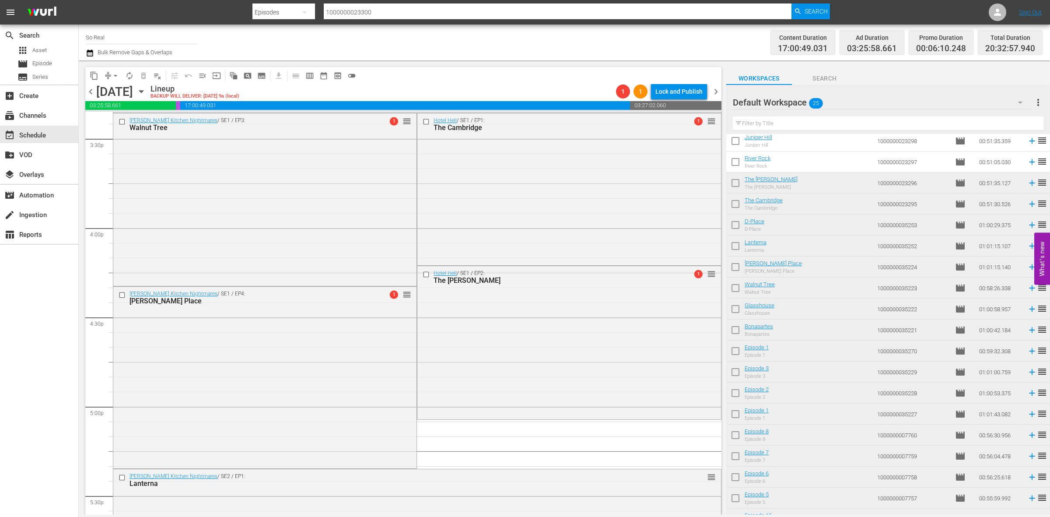
scroll to position [2744, 0]
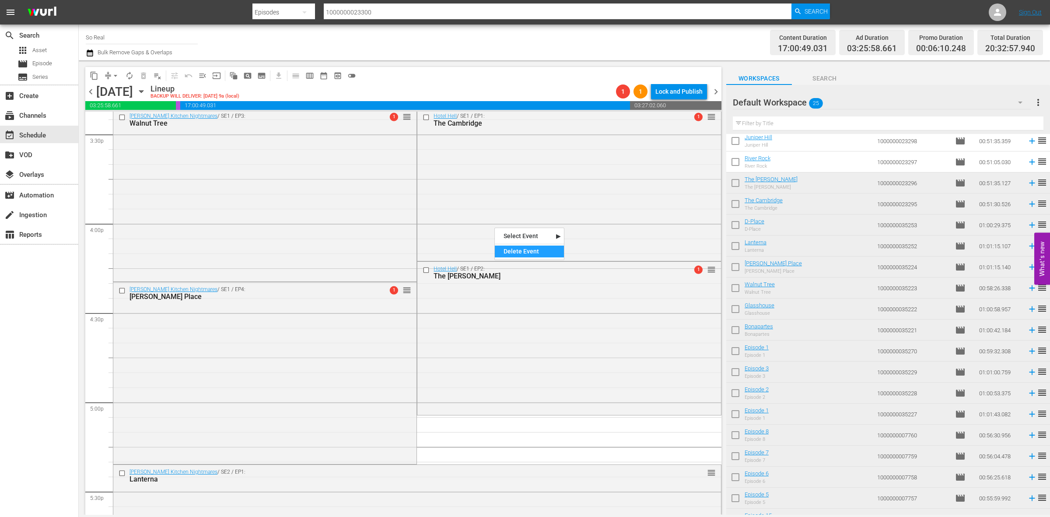
click at [515, 251] on div "Delete Event" at bounding box center [529, 251] width 69 height 12
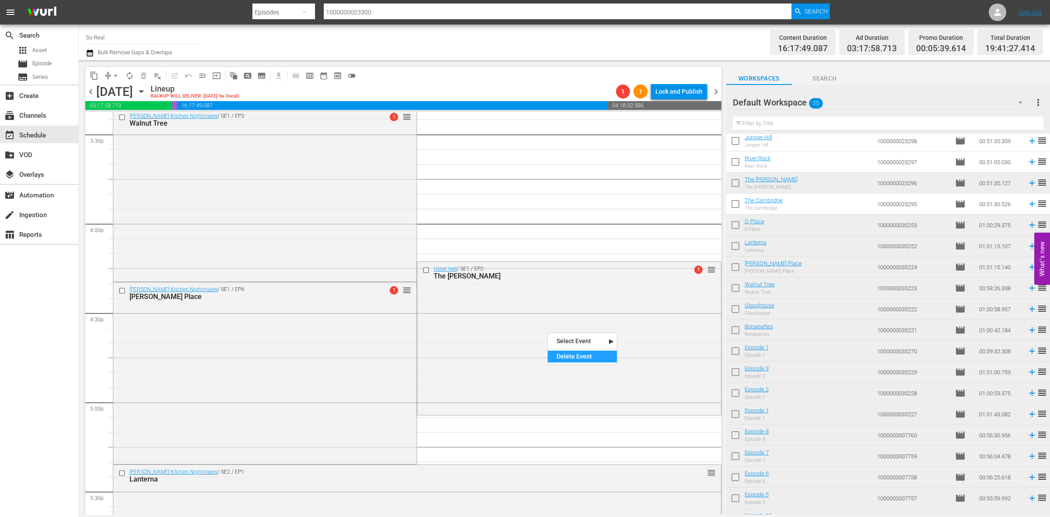
click at [567, 360] on div "Delete Event" at bounding box center [582, 356] width 69 height 12
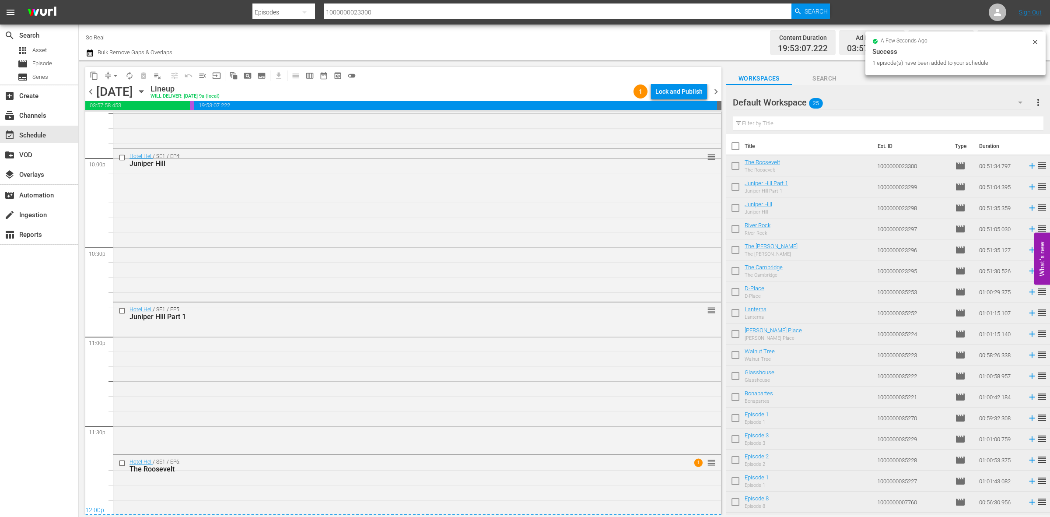
scroll to position [3973, 0]
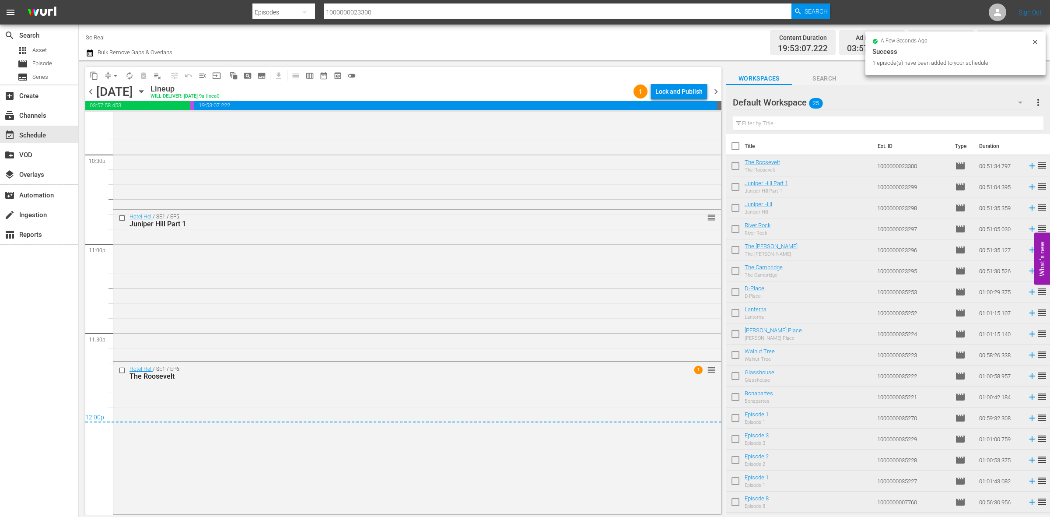
click at [110, 77] on button "arrow_drop_down" at bounding box center [116, 76] width 14 height 14
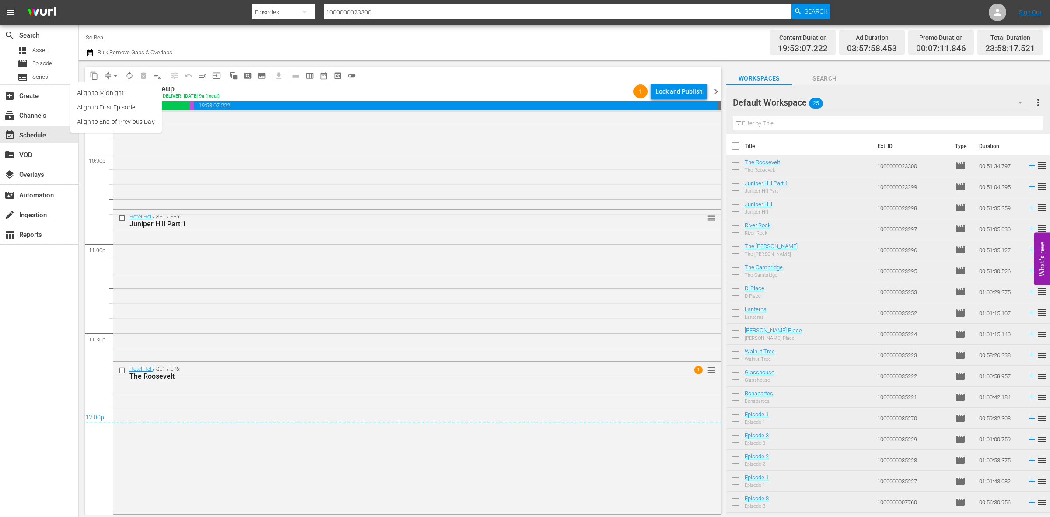
click at [127, 117] on li "Align to End of Previous Day" at bounding box center [116, 122] width 92 height 14
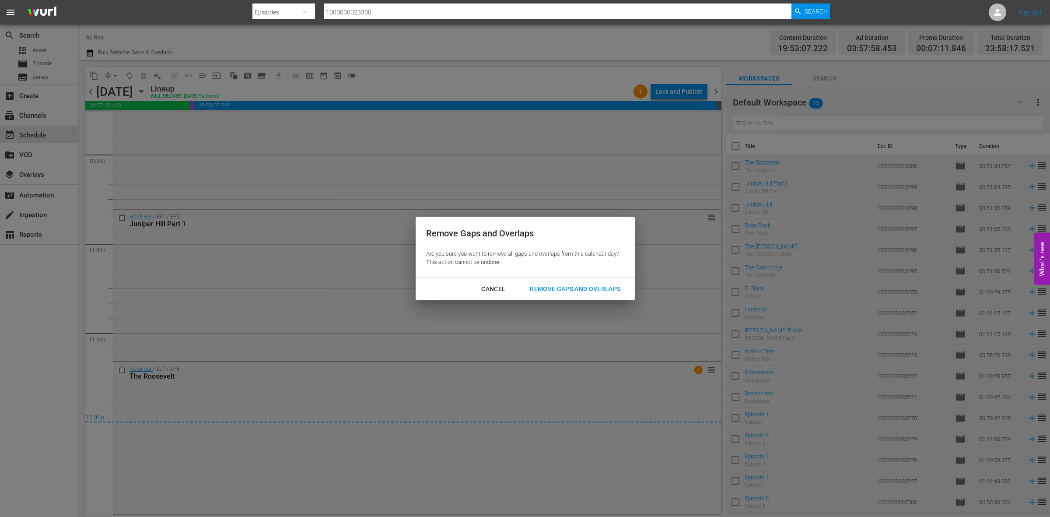
click at [592, 283] on button "Remove Gaps and Overlaps" at bounding box center [575, 289] width 112 height 16
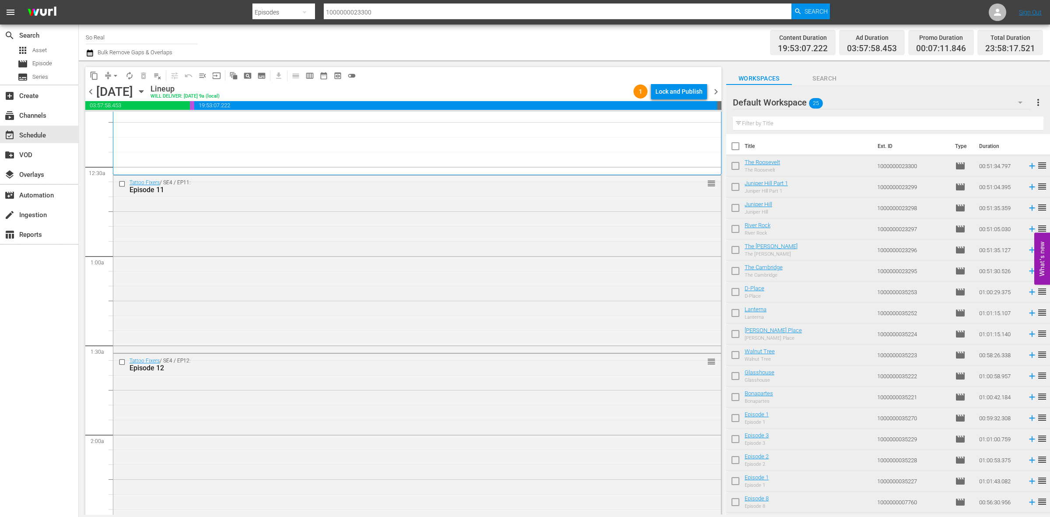
scroll to position [0, 0]
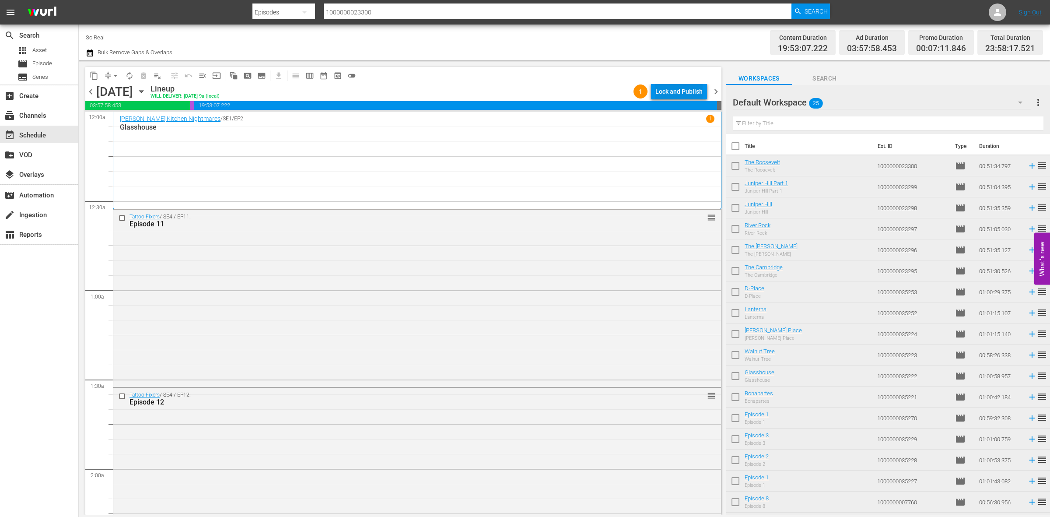
click at [655, 97] on div "Lock and Publish" at bounding box center [678, 92] width 47 height 16
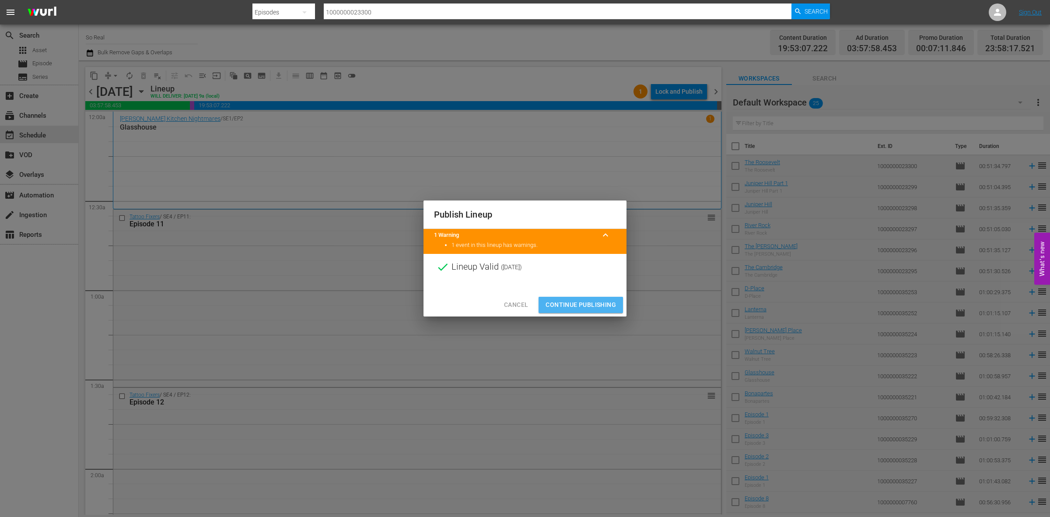
click at [613, 303] on span "Continue Publishing" at bounding box center [581, 304] width 70 height 11
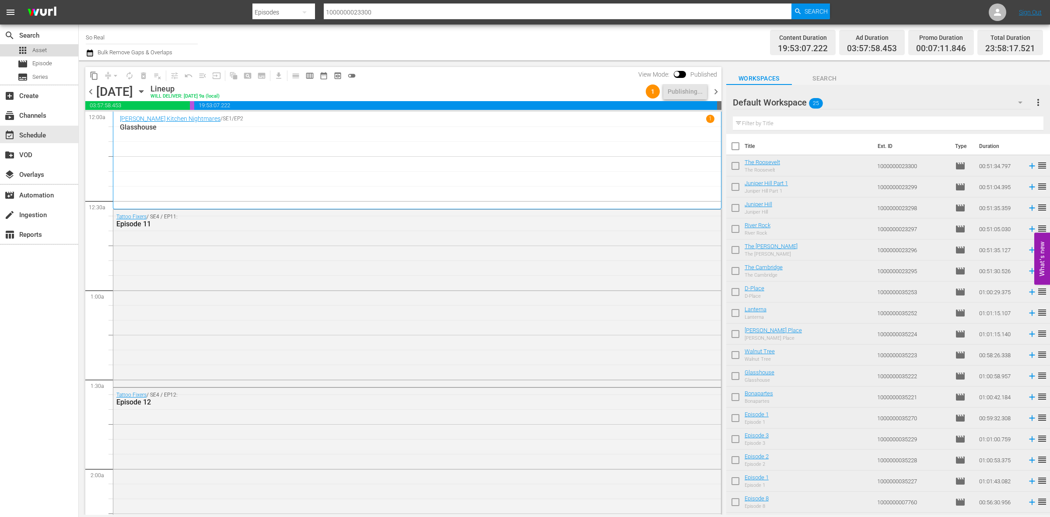
click at [44, 56] on div "apps Asset" at bounding box center [32, 50] width 29 height 12
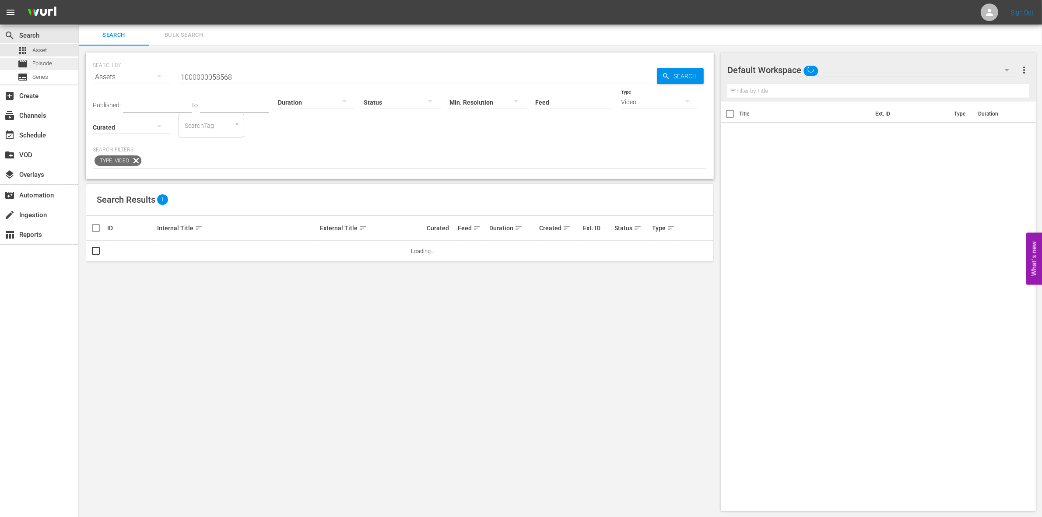
click at [34, 60] on span "Episode" at bounding box center [42, 63] width 20 height 9
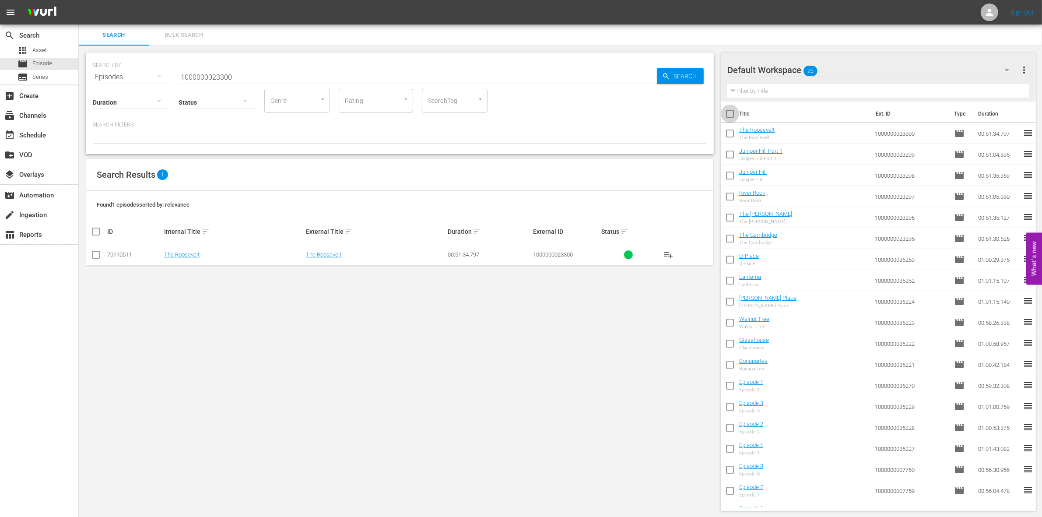
click at [728, 114] on input "checkbox" at bounding box center [730, 115] width 18 height 18
checkbox input "true"
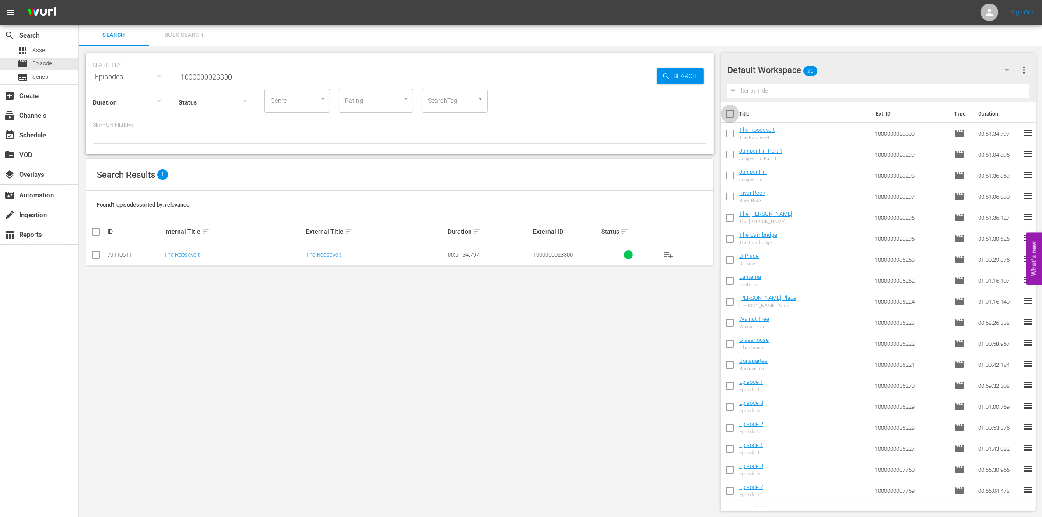
checkbox input "true"
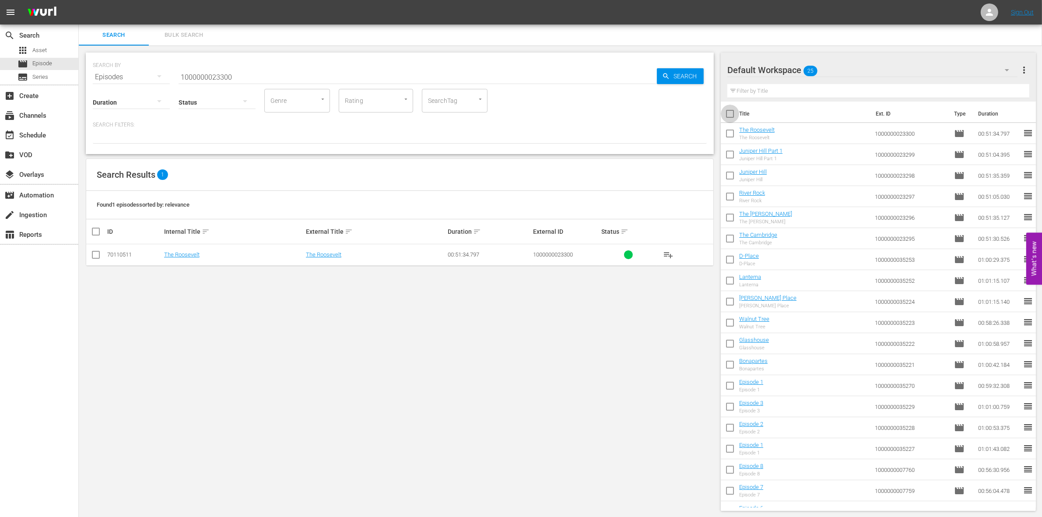
checkbox input "true"
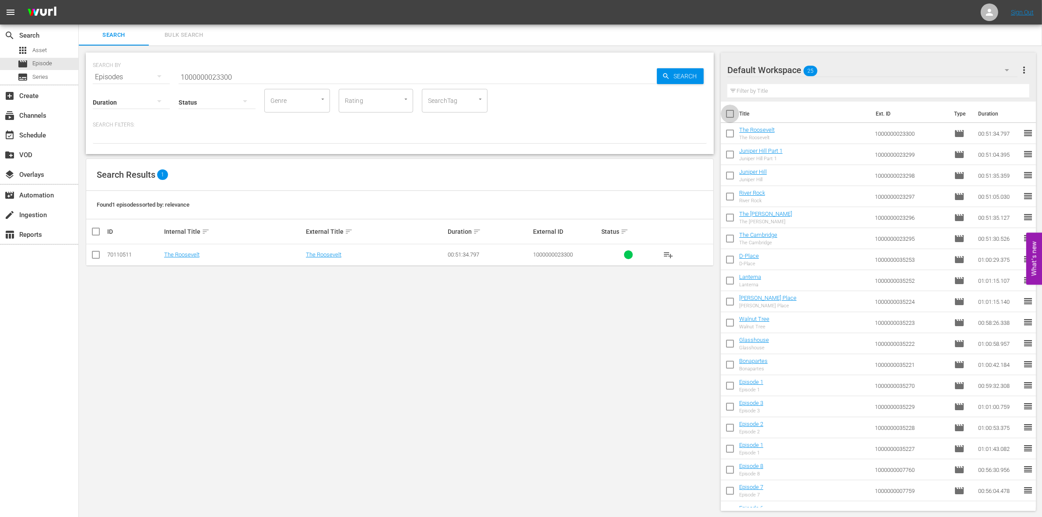
checkbox input "true"
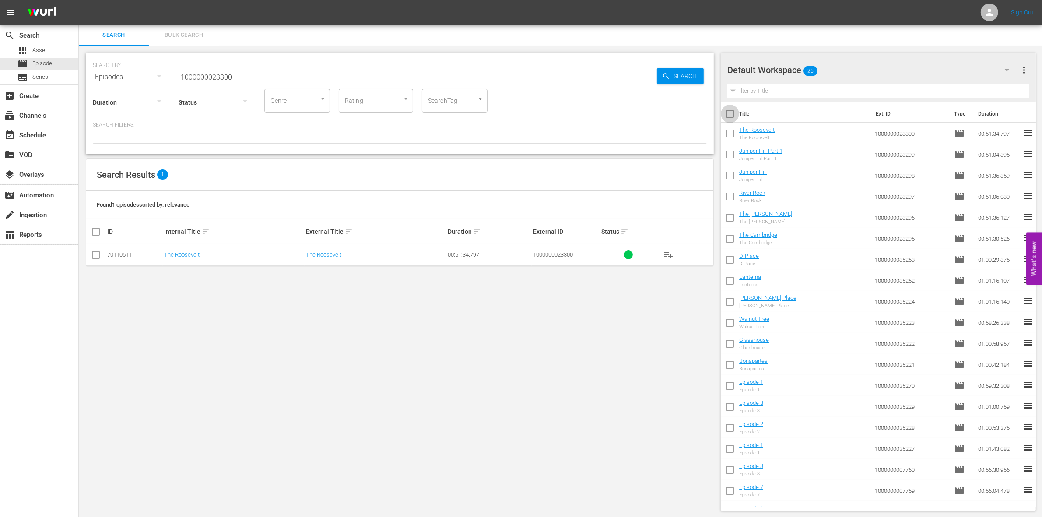
checkbox input "true"
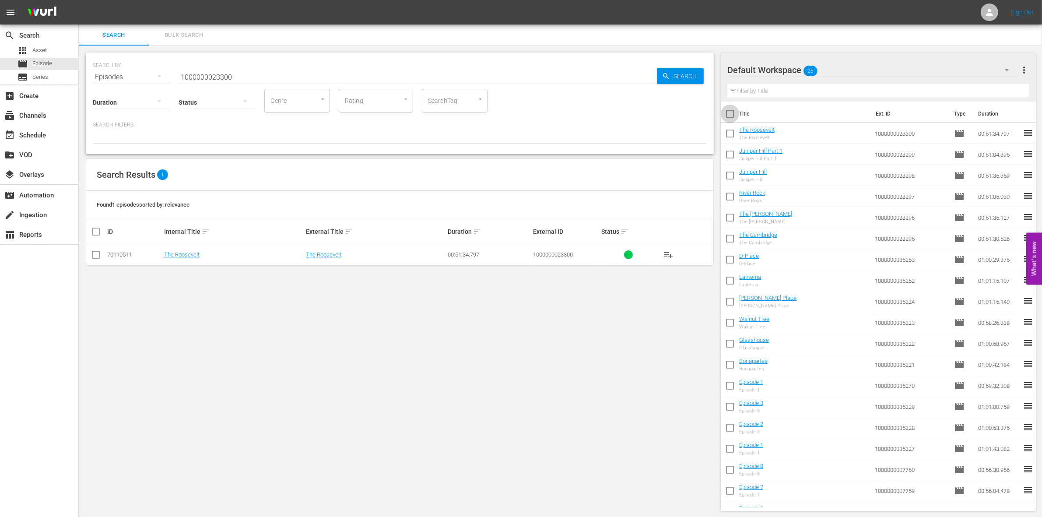
checkbox input "true"
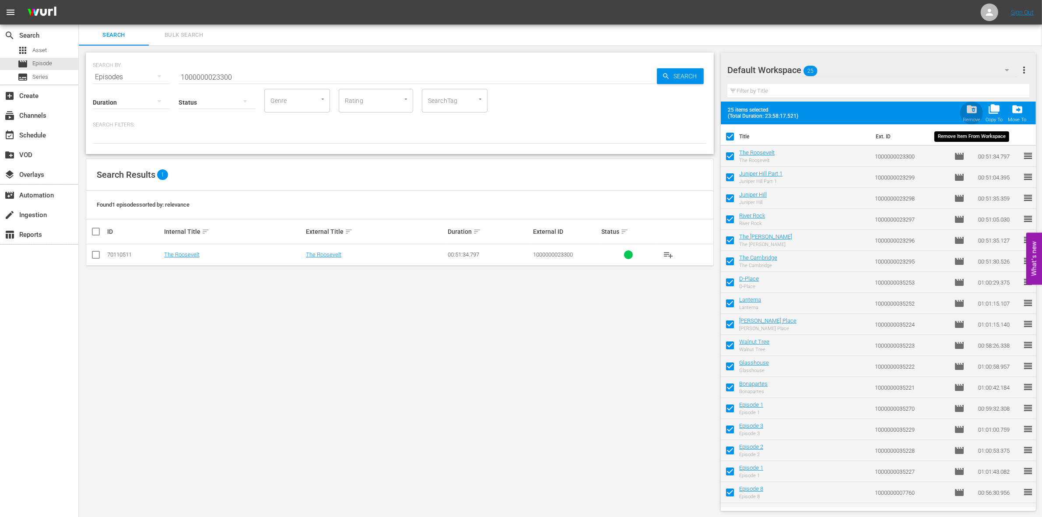
click at [977, 118] on div "Remove" at bounding box center [972, 120] width 18 height 6
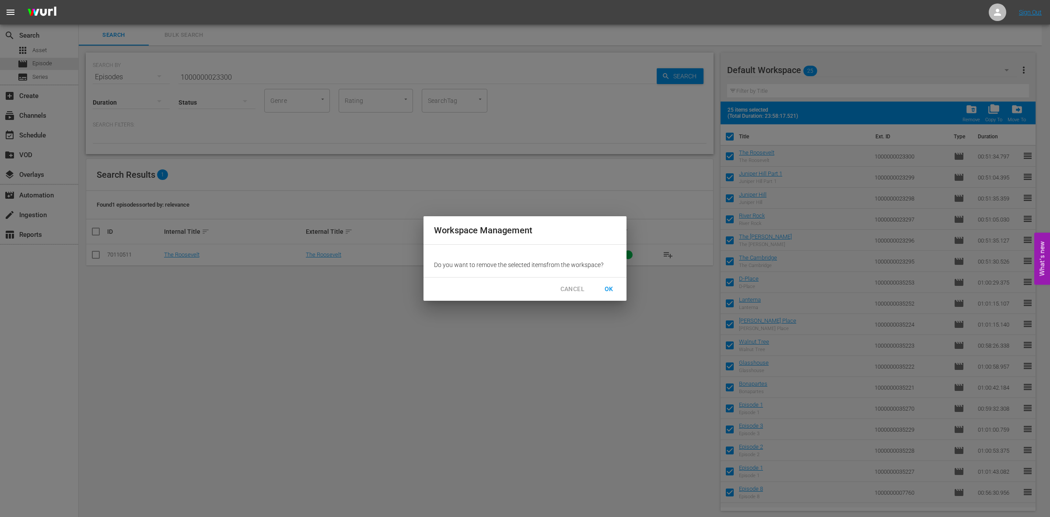
click at [609, 290] on span "OK" at bounding box center [609, 289] width 14 height 11
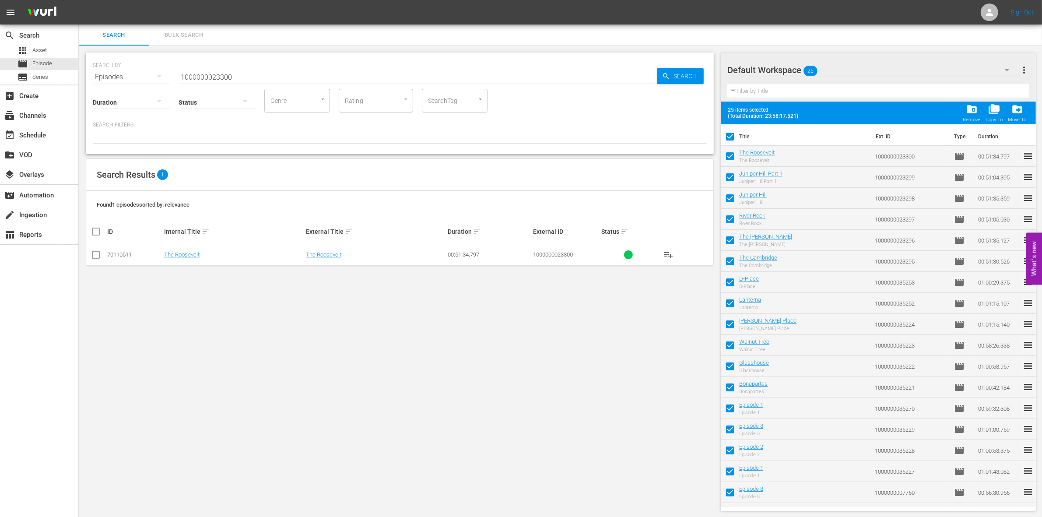
checkbox input "false"
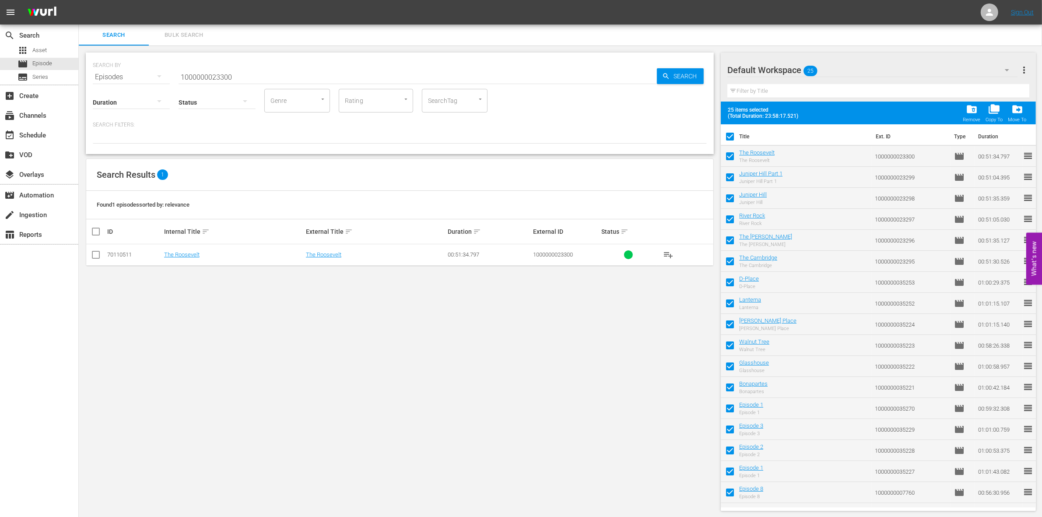
checkbox input "false"
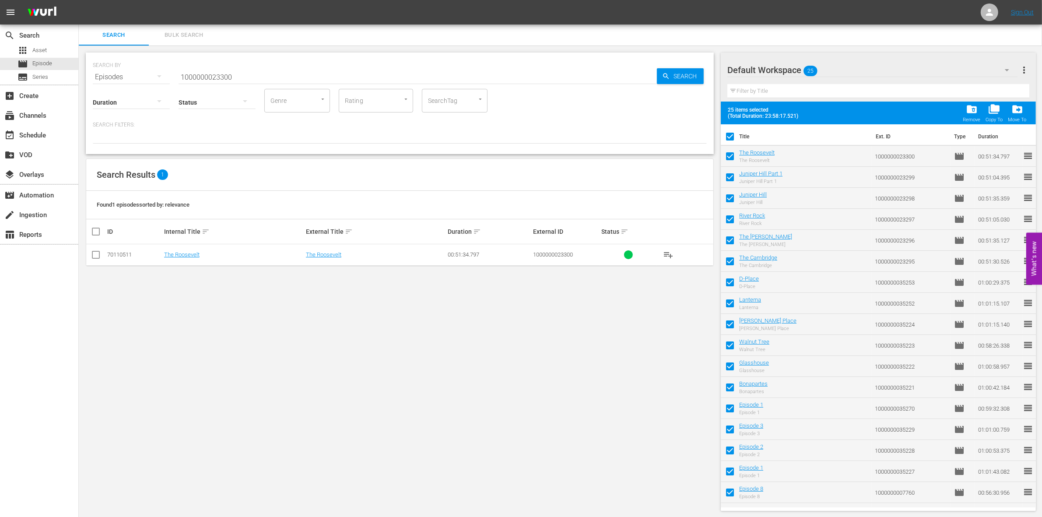
checkbox input "false"
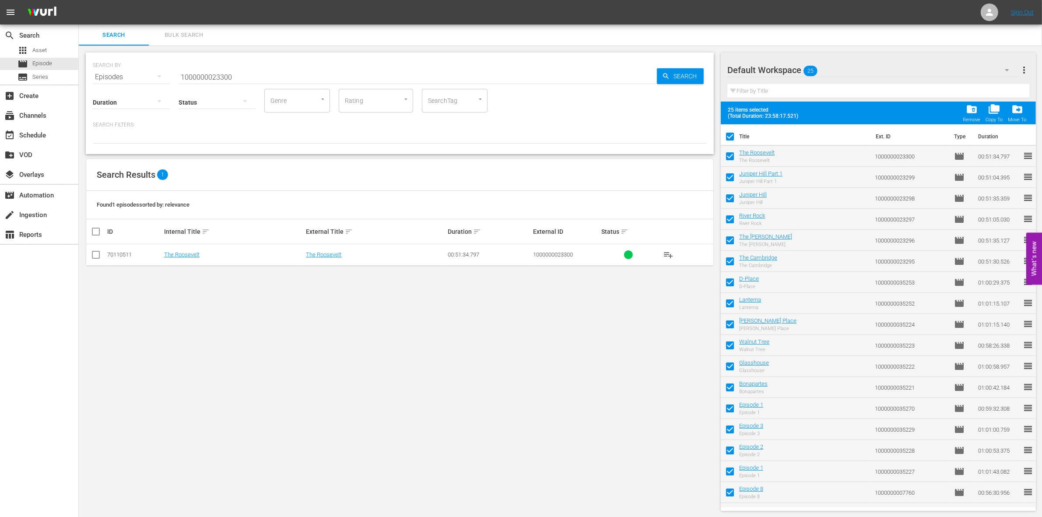
checkbox input "false"
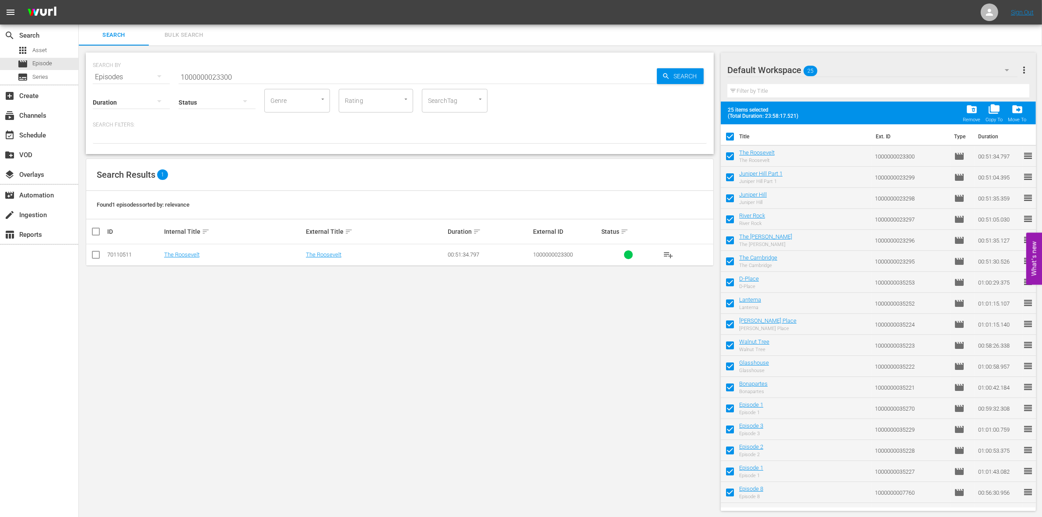
checkbox input "false"
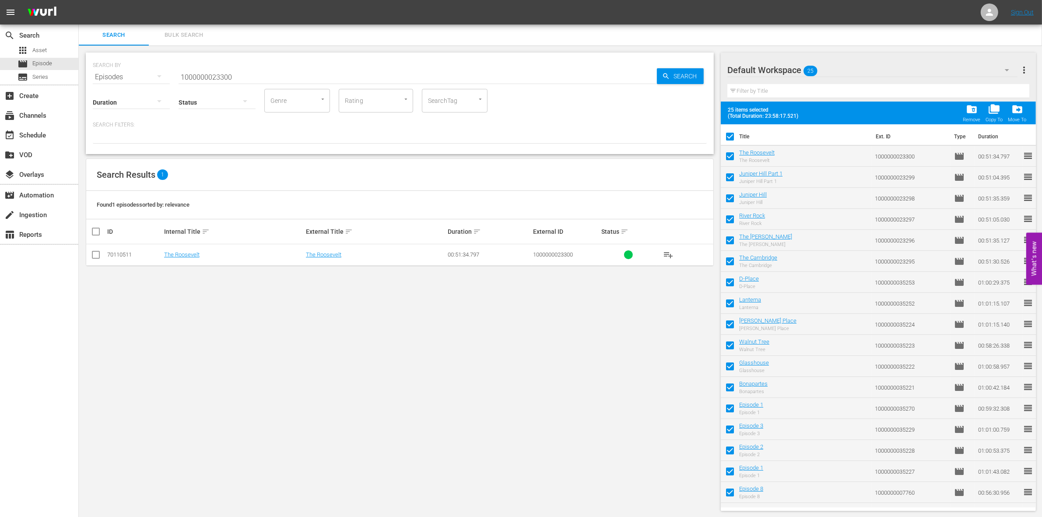
checkbox input "false"
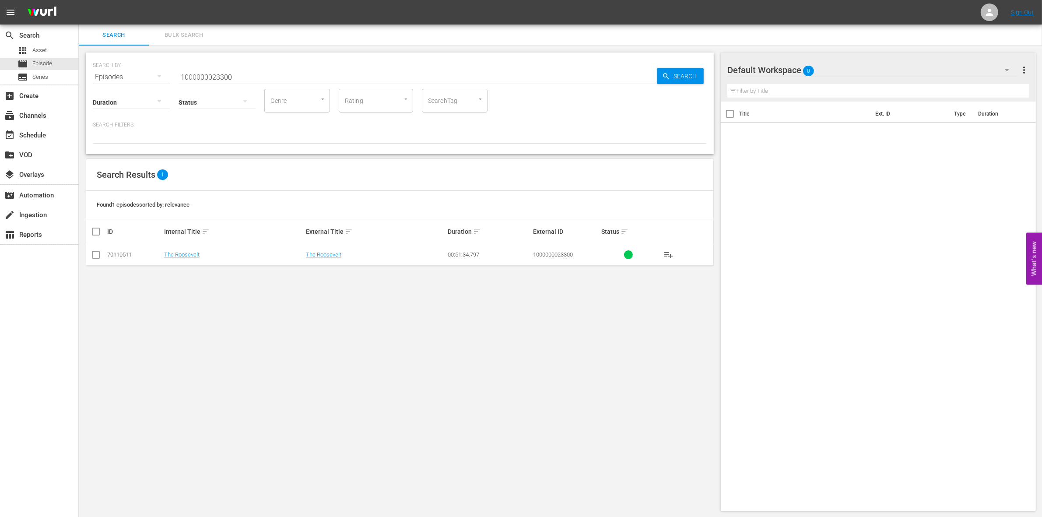
click at [202, 74] on input "1000000023300" at bounding box center [418, 77] width 478 height 21
paste input "35254"
type input "1000000035254"
click at [97, 259] on input "checkbox" at bounding box center [96, 256] width 11 height 11
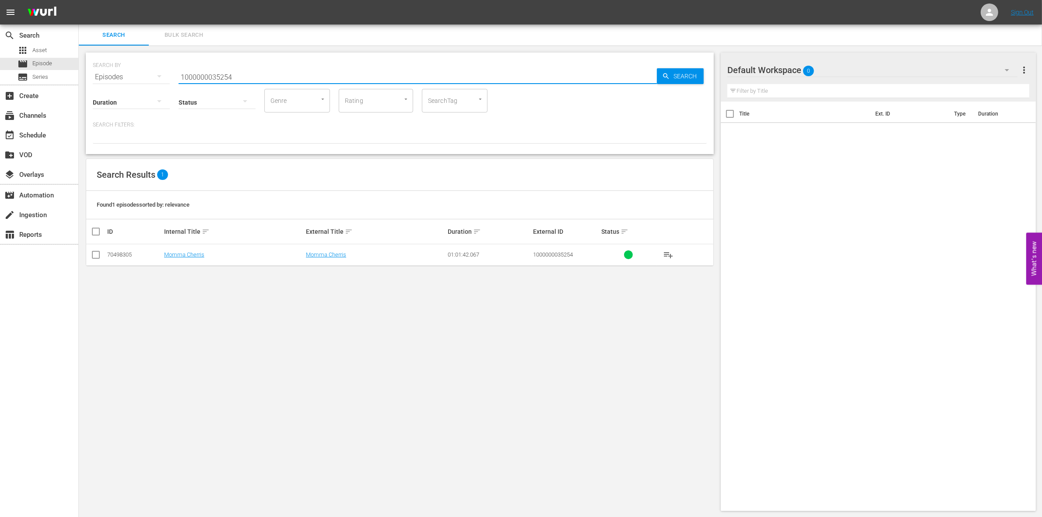
checkbox input "true"
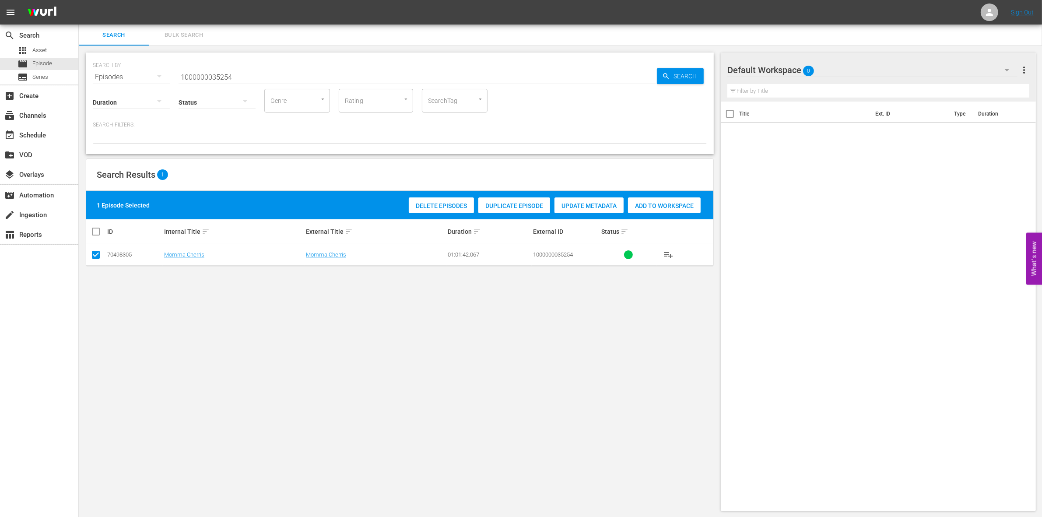
click at [674, 207] on span "Add to Workspace" at bounding box center [664, 205] width 73 height 7
click at [302, 67] on input "1000000035254" at bounding box center [418, 77] width 478 height 21
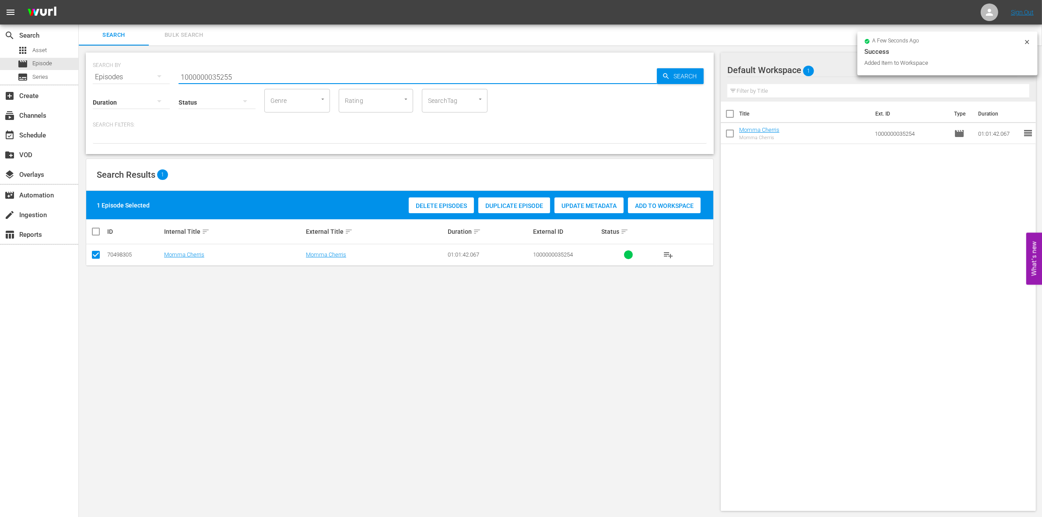
type input "1000000035255"
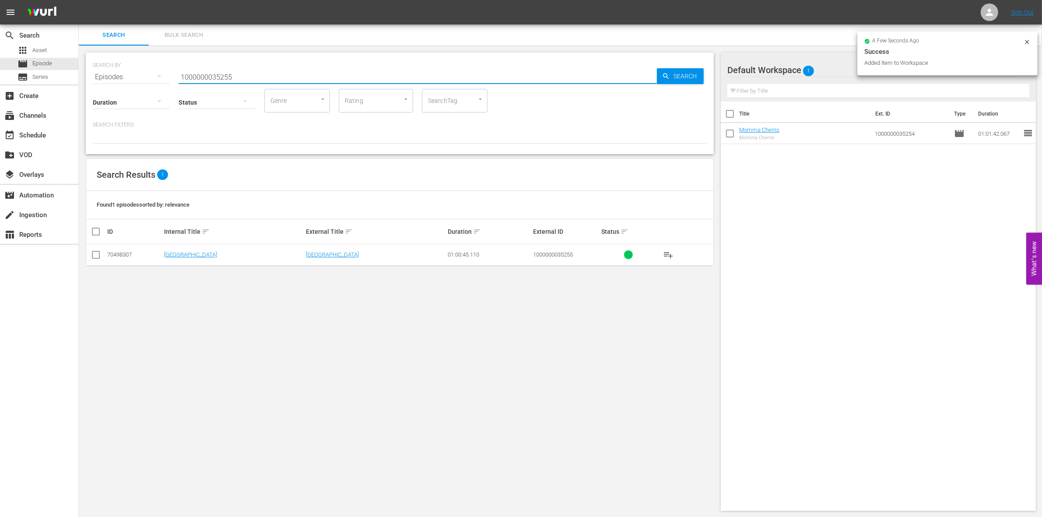
click at [101, 254] on input "checkbox" at bounding box center [96, 256] width 11 height 11
checkbox input "true"
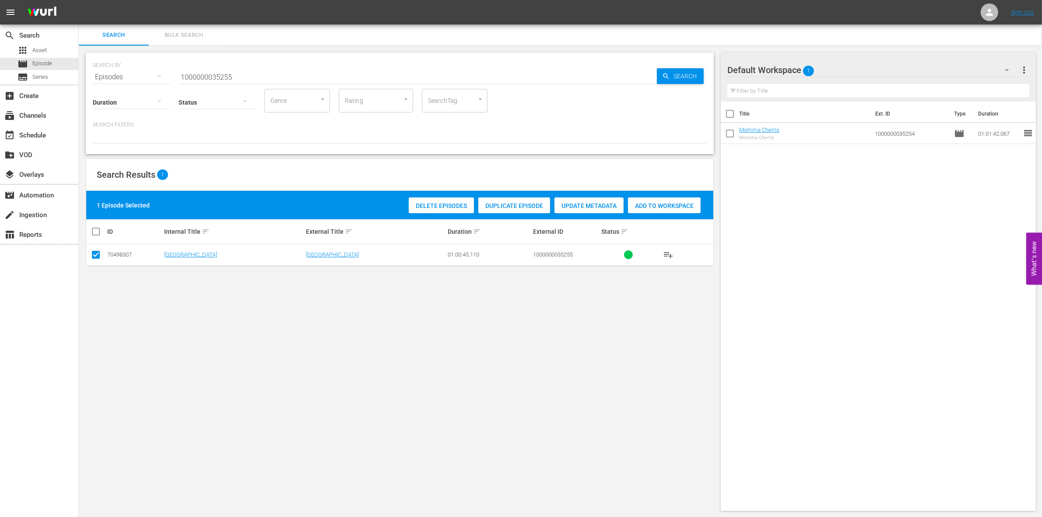
click at [673, 213] on div "Delete Episodes Duplicate Episode Update Metadata Add to Workspace" at bounding box center [554, 205] width 296 height 20
click at [668, 211] on div "Add to Workspace" at bounding box center [664, 205] width 73 height 17
click at [257, 74] on input "1000000035255" at bounding box center [418, 77] width 478 height 21
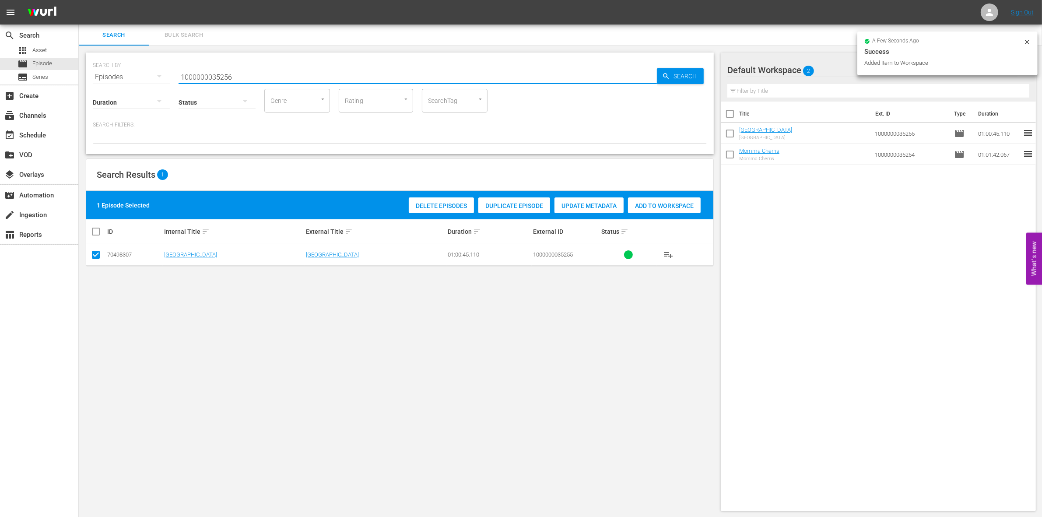
type input "1000000035256"
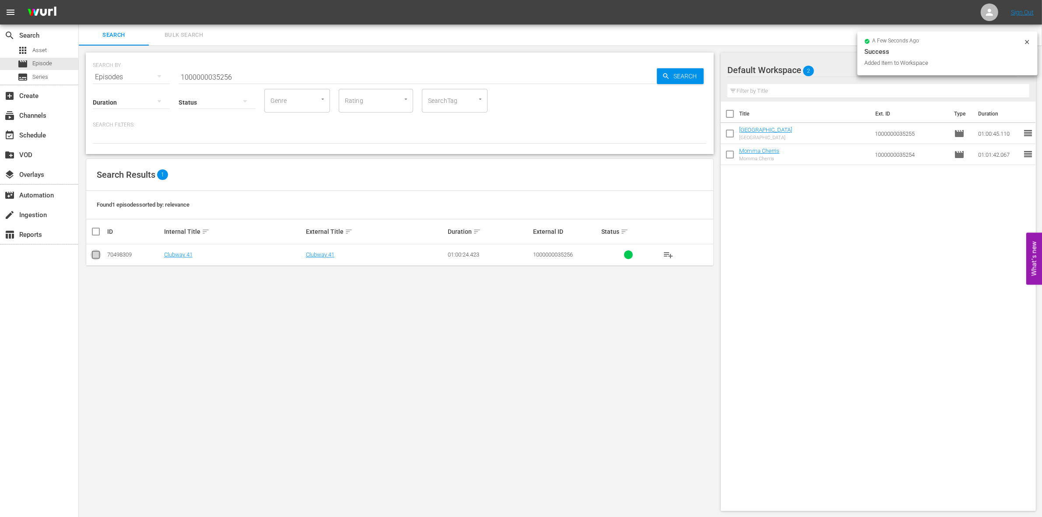
click at [93, 256] on input "checkbox" at bounding box center [96, 256] width 11 height 11
checkbox input "true"
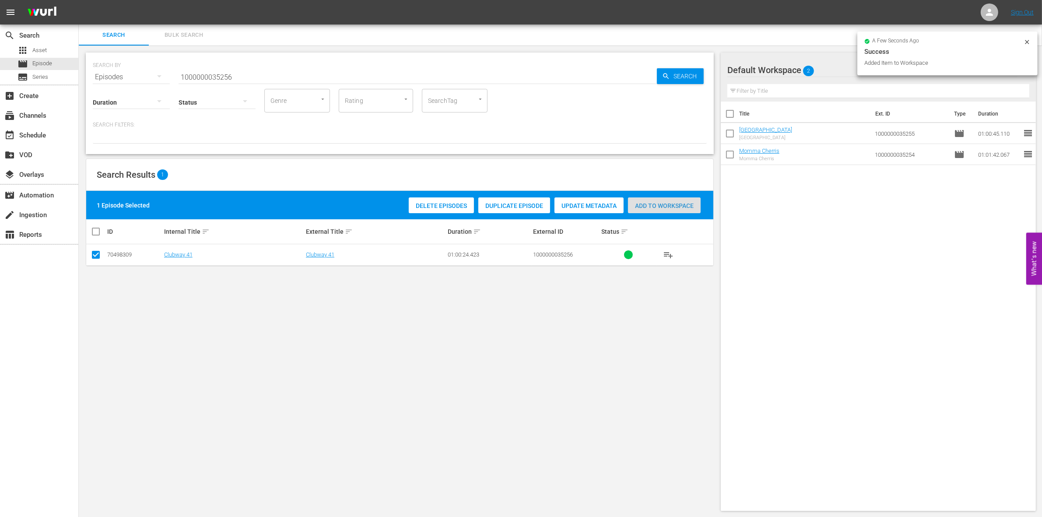
click at [649, 208] on span "Add to Workspace" at bounding box center [664, 205] width 73 height 7
click at [256, 71] on input "1000000035256" at bounding box center [418, 77] width 478 height 21
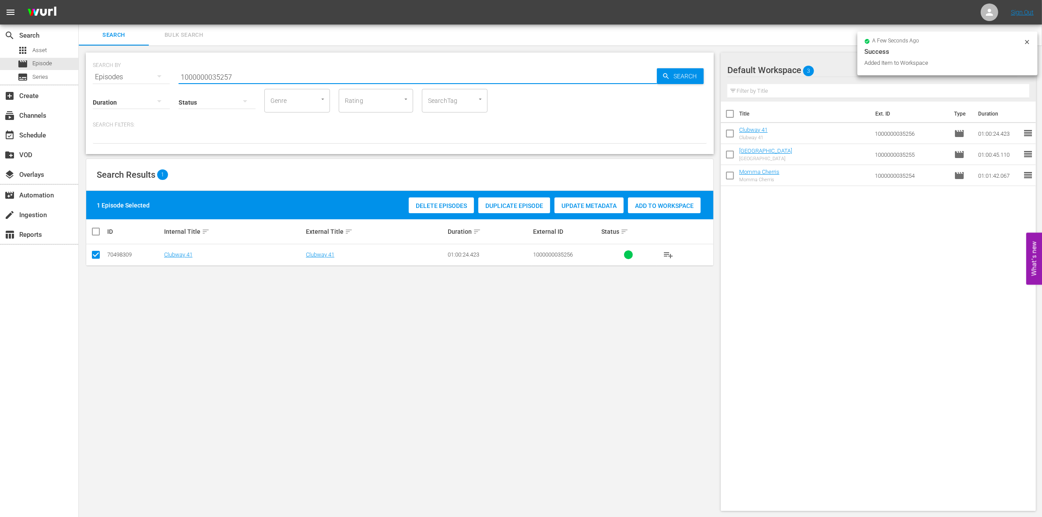
type input "1000000035257"
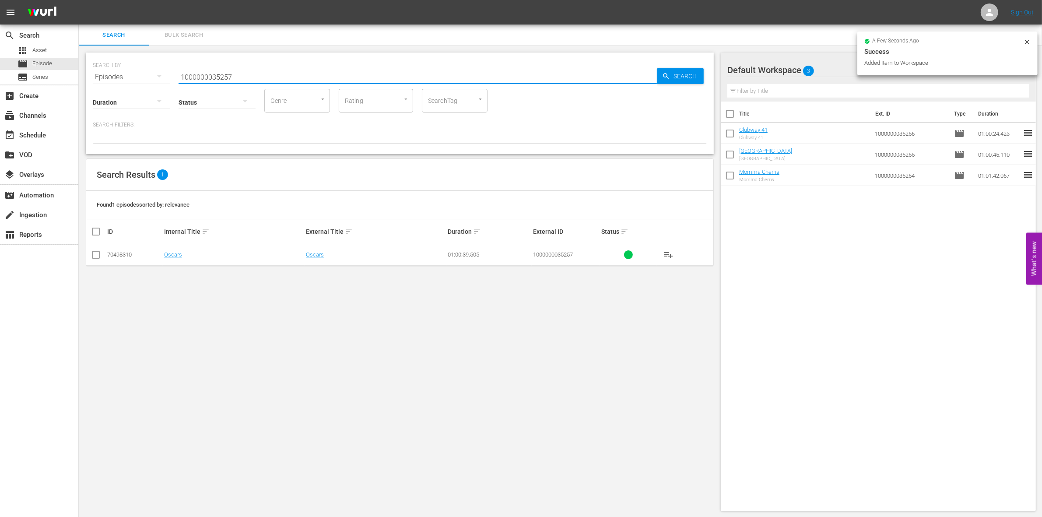
click at [98, 255] on input "checkbox" at bounding box center [96, 256] width 11 height 11
checkbox input "true"
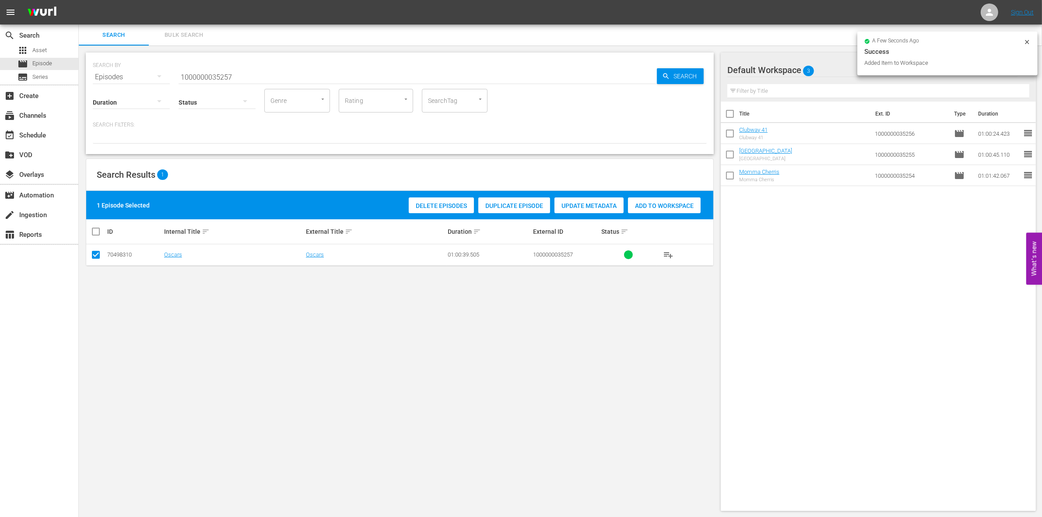
click at [651, 207] on span "Add to Workspace" at bounding box center [664, 205] width 73 height 7
click at [245, 74] on input "1000000035257" at bounding box center [418, 77] width 478 height 21
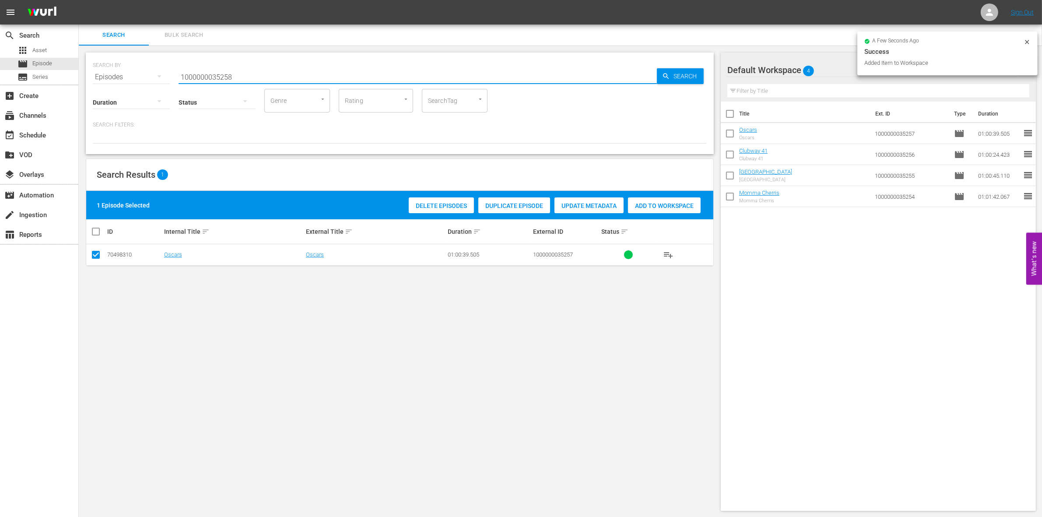
type input "1000000035258"
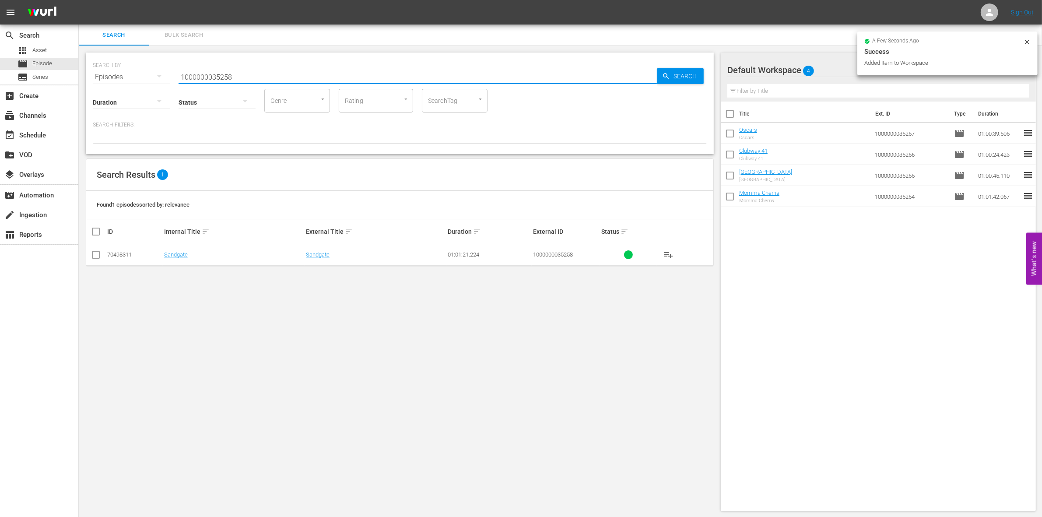
click at [95, 252] on input "checkbox" at bounding box center [96, 256] width 11 height 11
checkbox input "true"
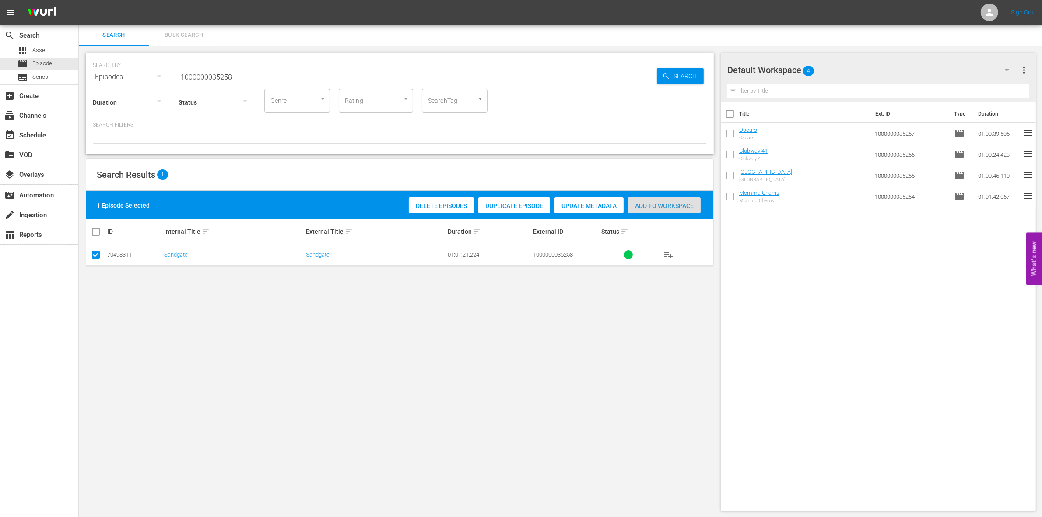
click at [671, 207] on span "Add to Workspace" at bounding box center [664, 205] width 73 height 7
click at [216, 81] on div "Status" at bounding box center [217, 97] width 77 height 32
click at [202, 72] on input "1000000035258" at bounding box center [418, 77] width 478 height 21
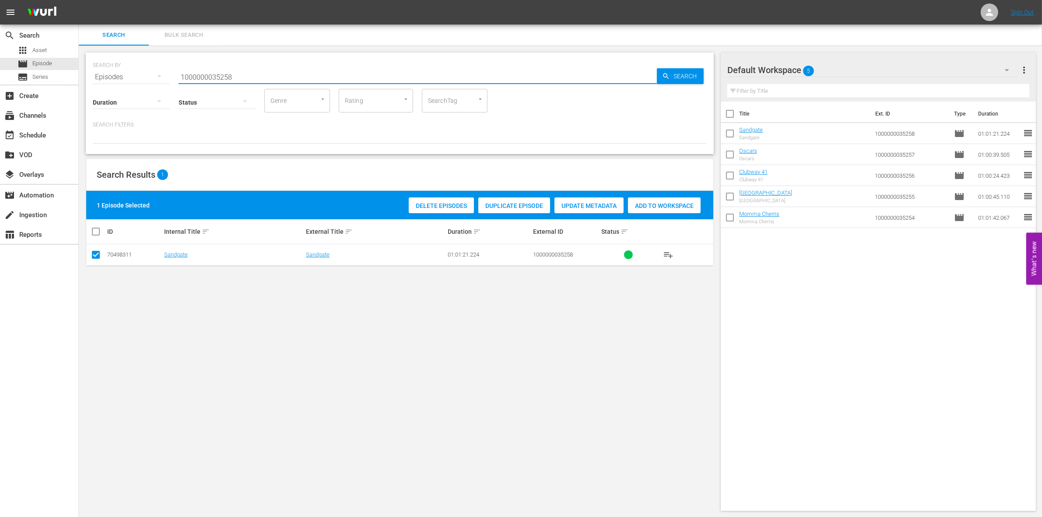
click at [202, 72] on input "1000000035258" at bounding box center [418, 77] width 478 height 21
paste input "CEG10029665"
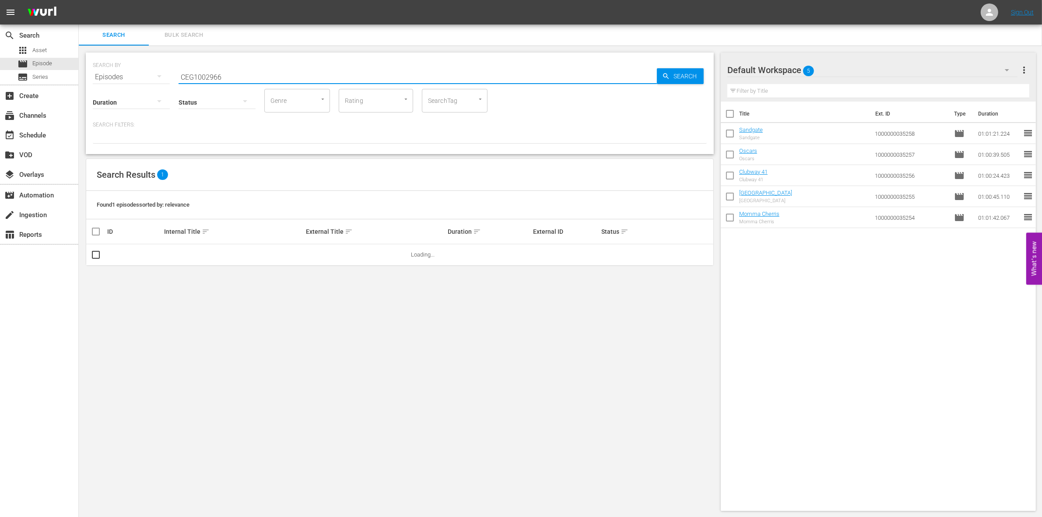
type input "CEG1002966"
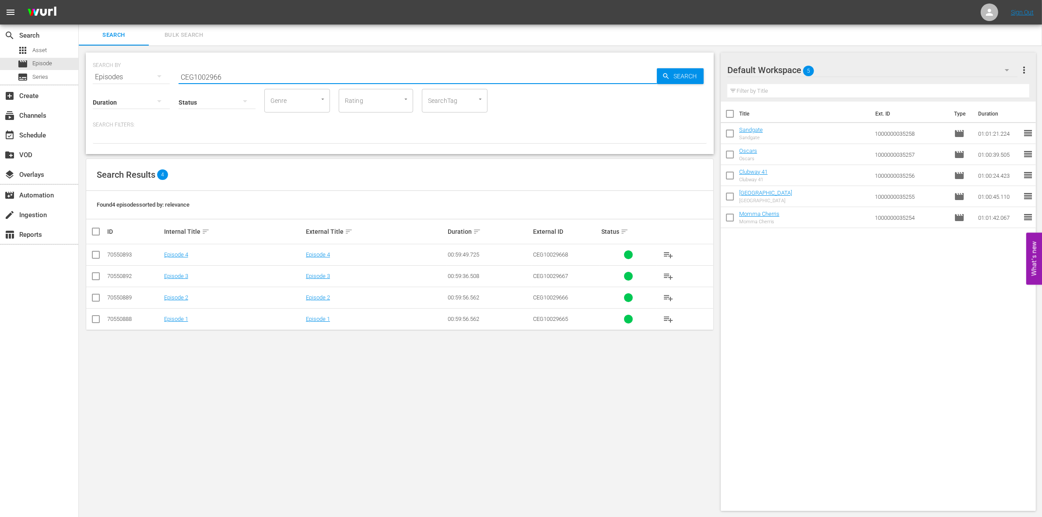
click at [96, 319] on input "checkbox" at bounding box center [96, 320] width 11 height 11
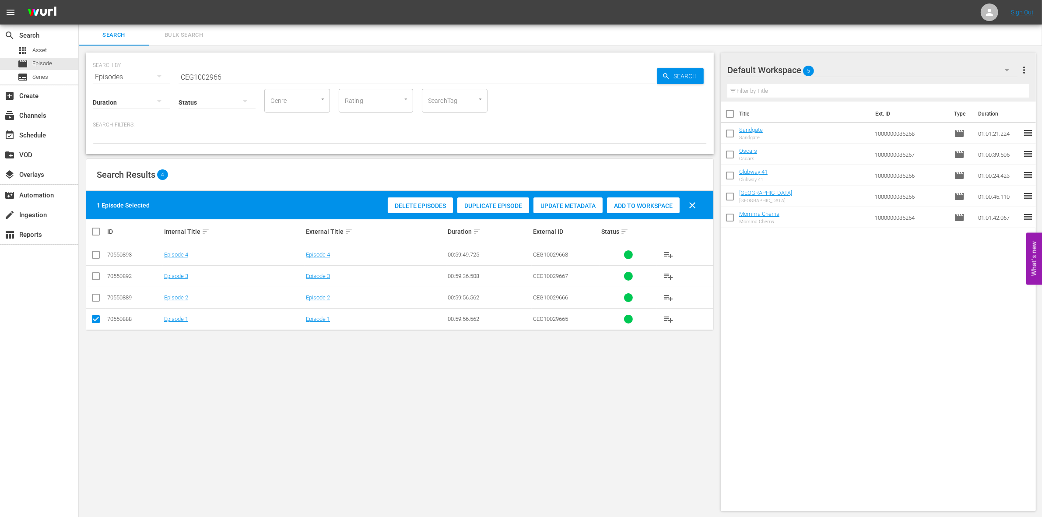
click at [644, 206] on span "Add to Workspace" at bounding box center [643, 205] width 73 height 7
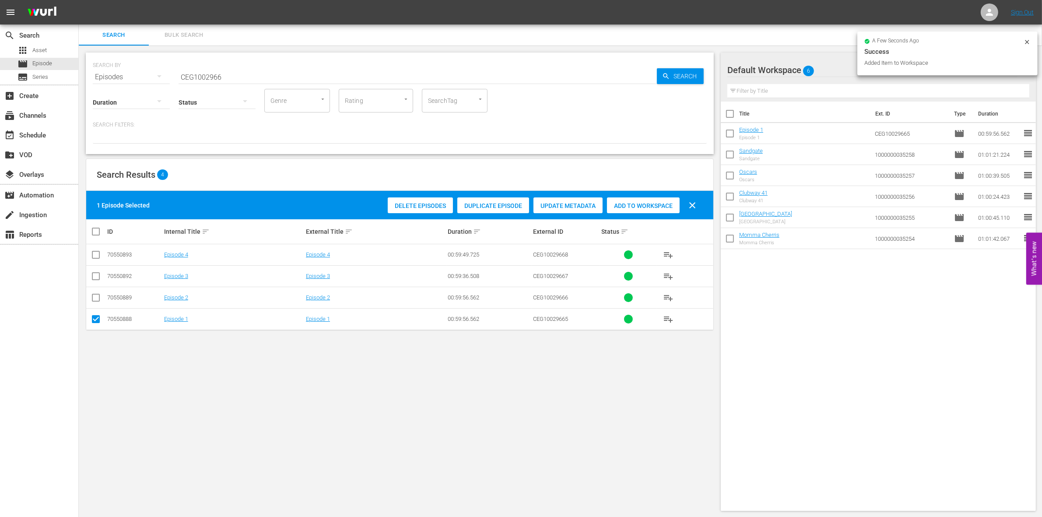
click at [95, 320] on input "checkbox" at bounding box center [96, 320] width 11 height 11
checkbox input "false"
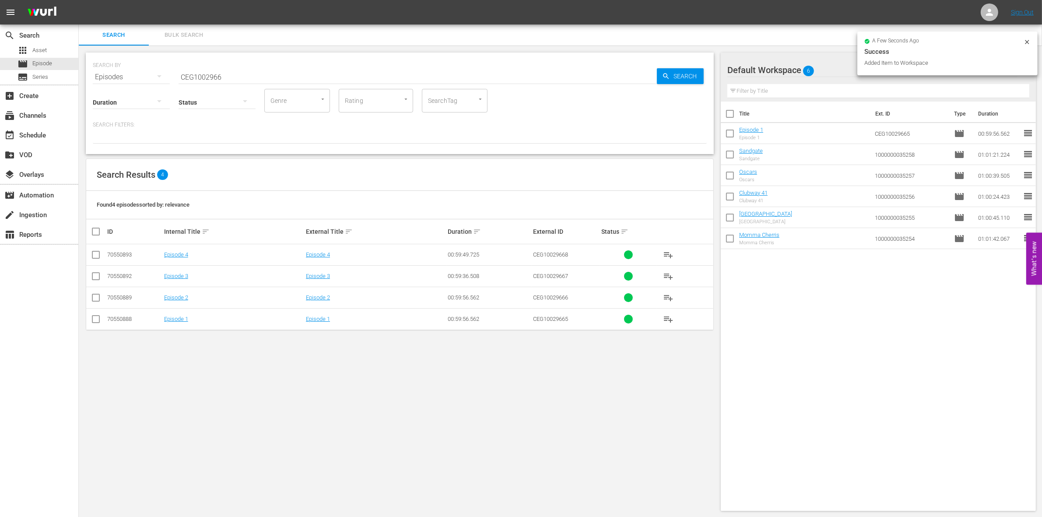
click at [97, 302] on input "checkbox" at bounding box center [96, 299] width 11 height 11
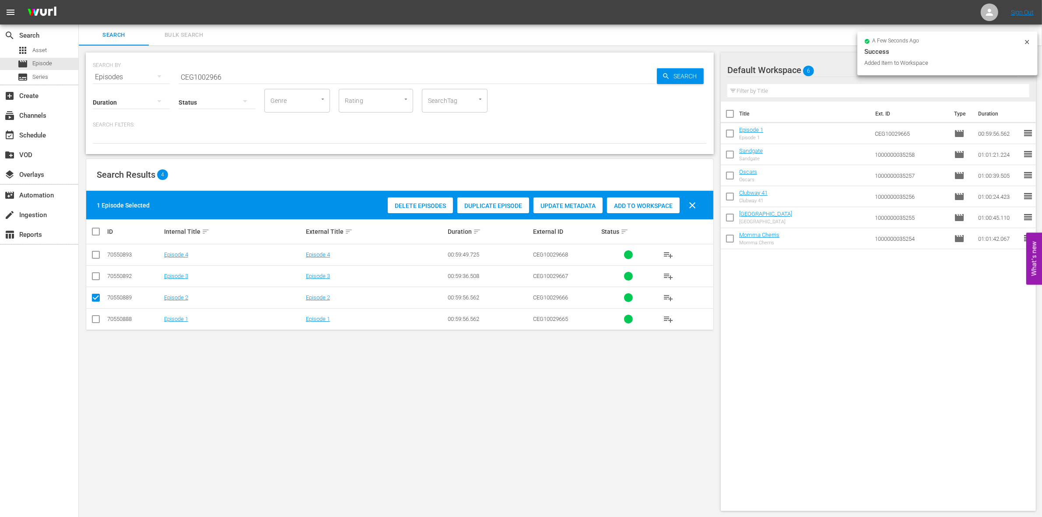
click at [639, 204] on span "Add to Workspace" at bounding box center [643, 205] width 73 height 7
click at [98, 298] on input "checkbox" at bounding box center [96, 299] width 11 height 11
checkbox input "false"
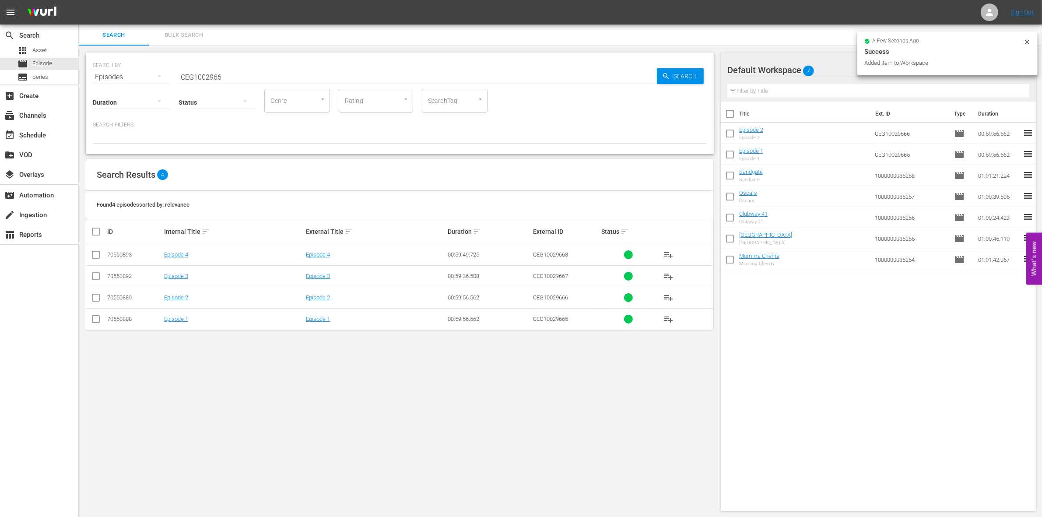
click at [95, 281] on input "checkbox" at bounding box center [96, 278] width 11 height 11
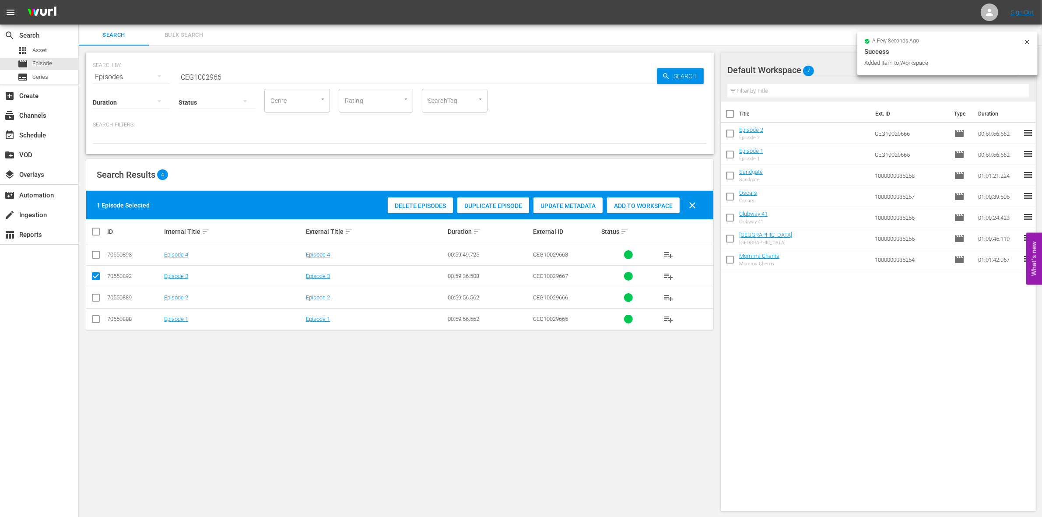
click at [654, 214] on div "Delete Episodes Duplicate Episode Update Metadata Add to Workspace clear" at bounding box center [543, 205] width 317 height 21
click at [632, 202] on span "Add to Workspace" at bounding box center [643, 205] width 73 height 7
click at [98, 277] on input "checkbox" at bounding box center [96, 278] width 11 height 11
checkbox input "false"
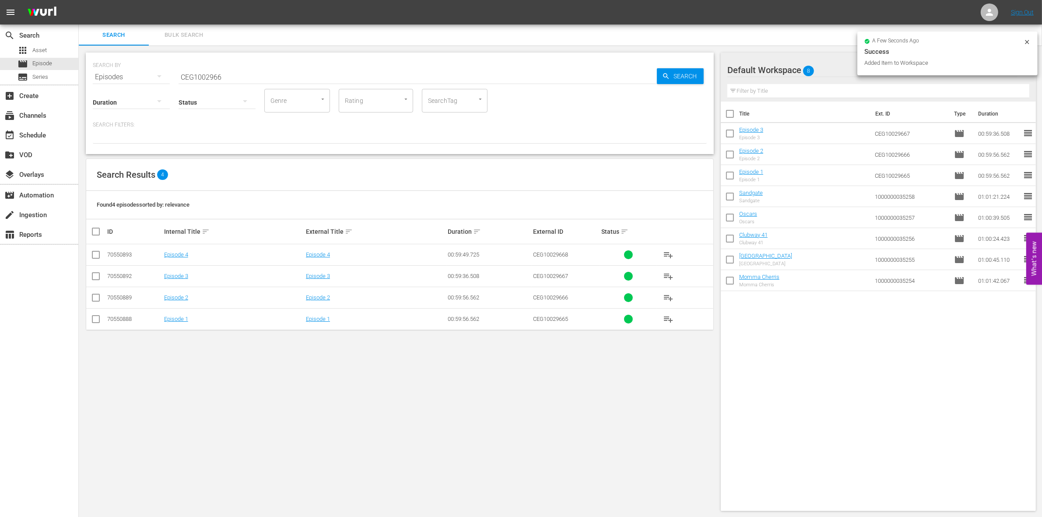
click at [96, 253] on input "checkbox" at bounding box center [96, 256] width 11 height 11
checkbox input "true"
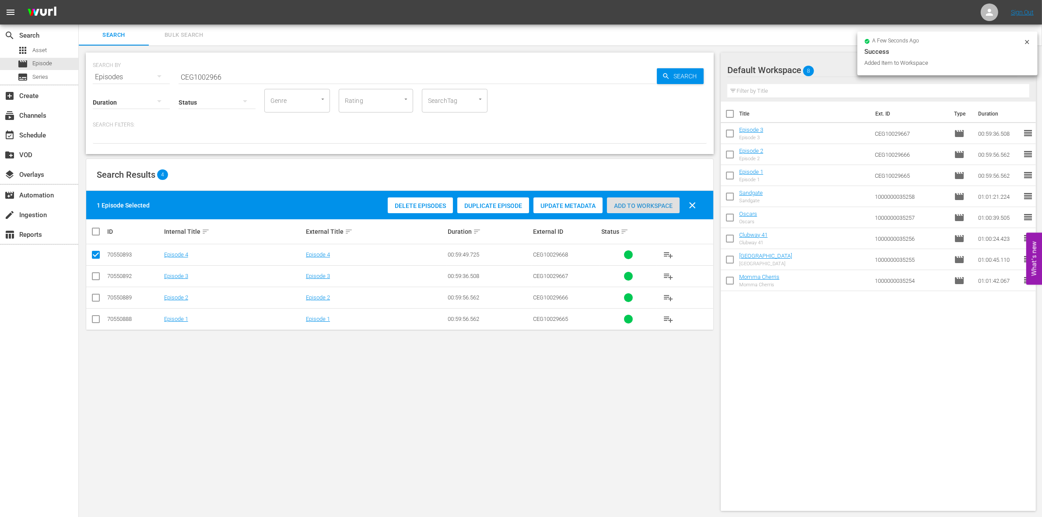
click at [653, 206] on span "Add to Workspace" at bounding box center [643, 205] width 73 height 7
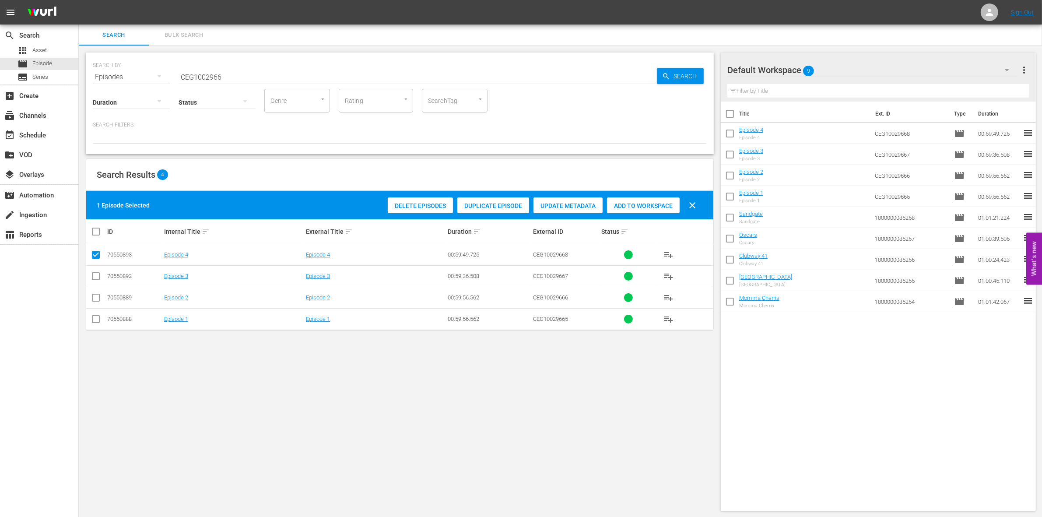
click at [210, 71] on input "CEG1002966" at bounding box center [418, 77] width 478 height 21
click at [214, 70] on input "CEG1002966" at bounding box center [418, 77] width 478 height 21
paste input "1000000023313"
type input "1000000023313"
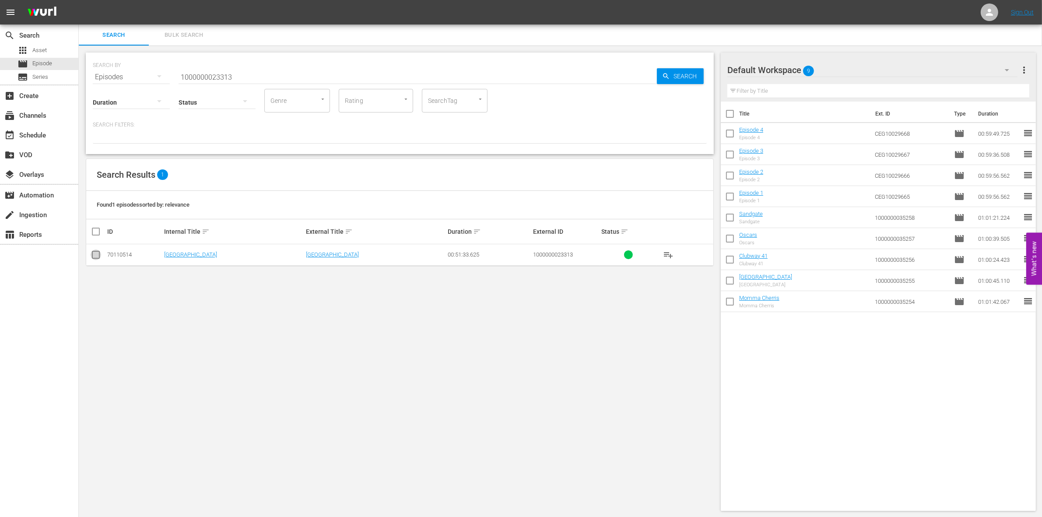
click at [98, 251] on input "checkbox" at bounding box center [96, 256] width 11 height 11
checkbox input "true"
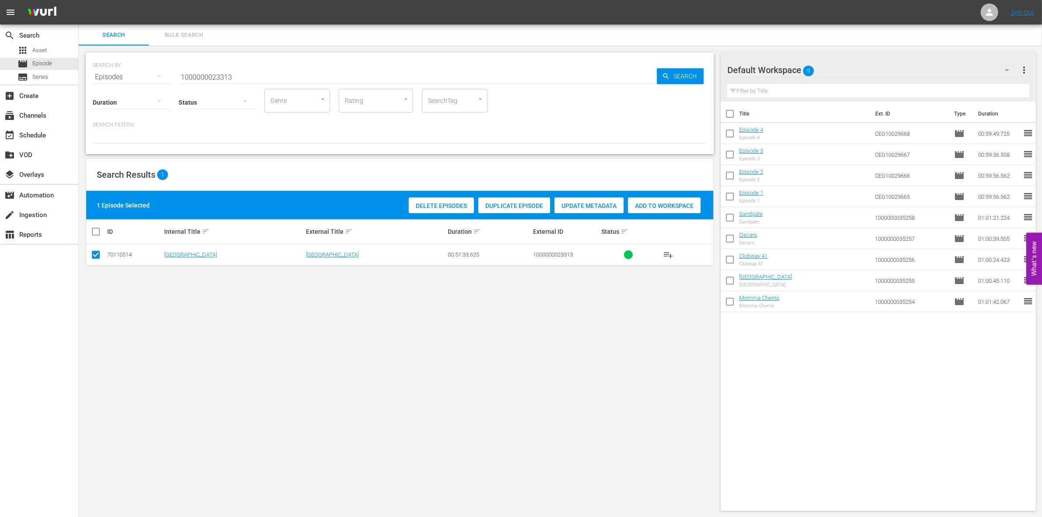
click at [659, 208] on span "Add to Workspace" at bounding box center [664, 205] width 73 height 7
click at [254, 73] on input "1000000023313" at bounding box center [418, 77] width 478 height 21
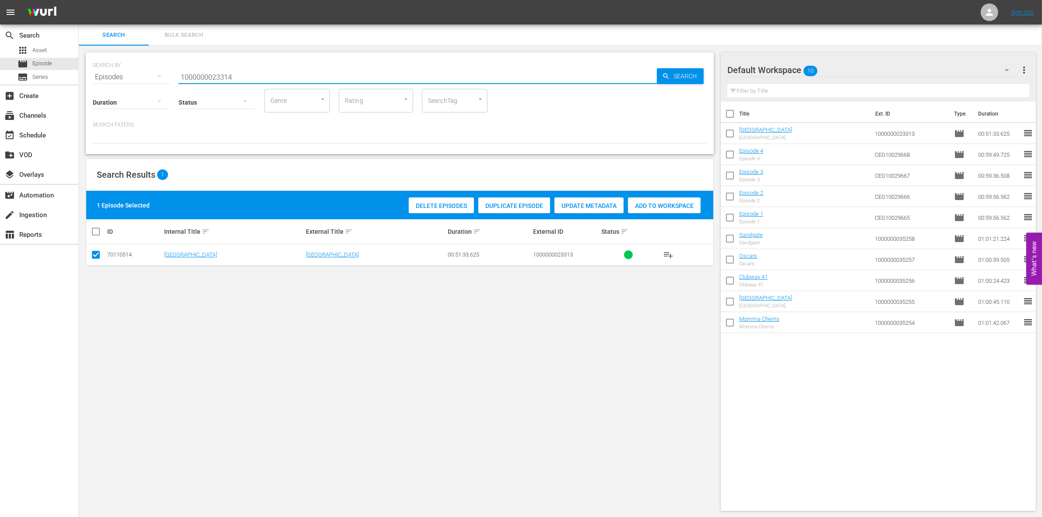
type input "1000000023314"
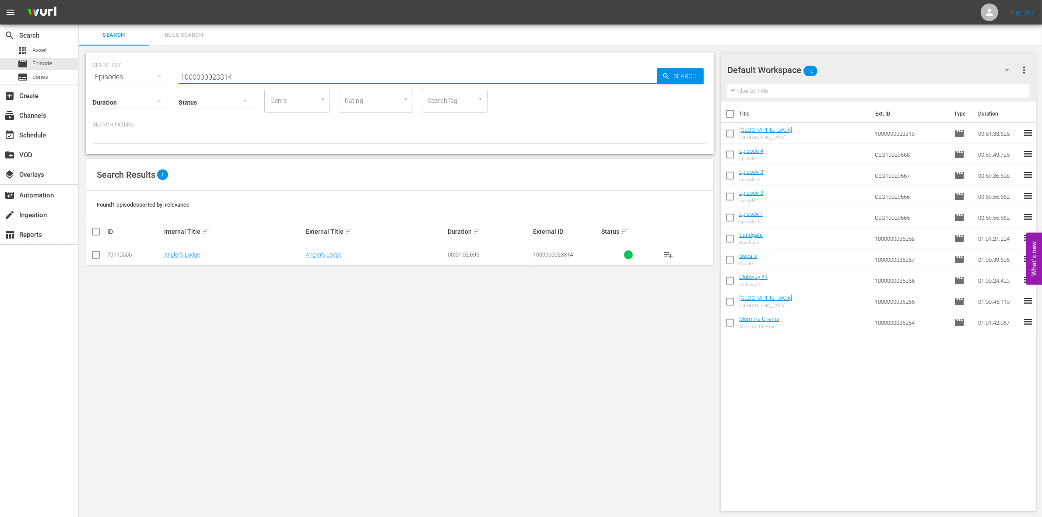
click at [99, 250] on icon at bounding box center [96, 254] width 11 height 11
click at [98, 254] on input "checkbox" at bounding box center [96, 256] width 11 height 11
checkbox input "true"
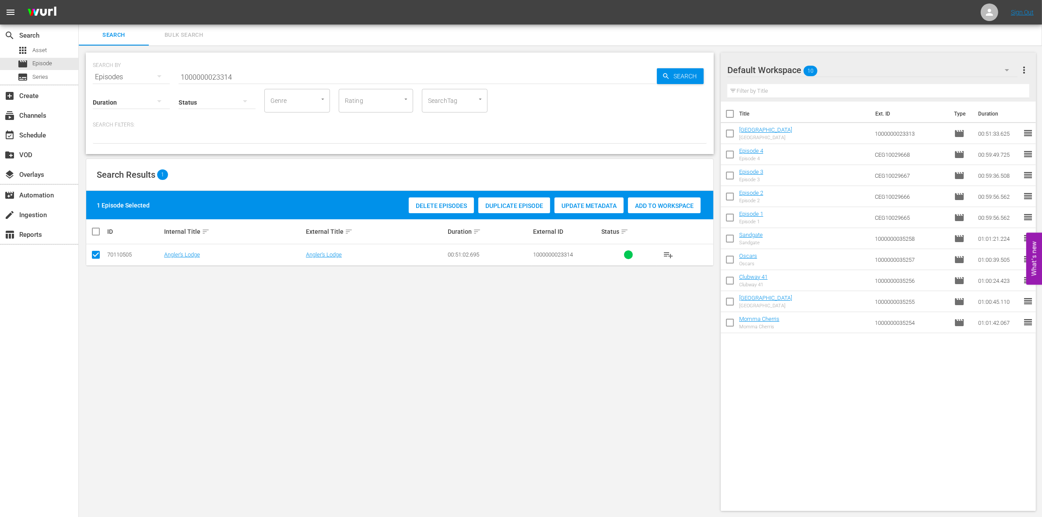
click at [659, 202] on span "Add to Workspace" at bounding box center [664, 205] width 73 height 7
click at [273, 79] on input "1000000023314" at bounding box center [418, 77] width 478 height 21
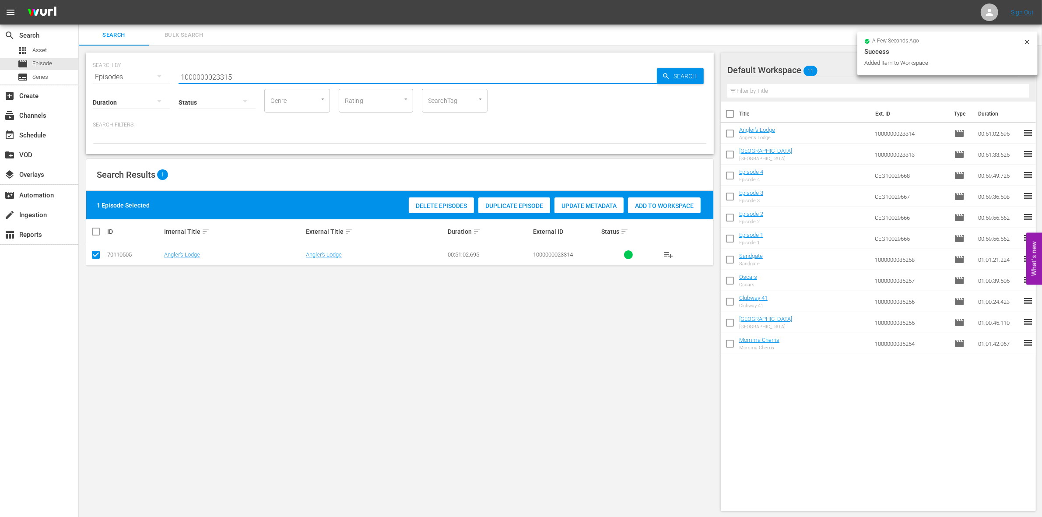
type input "1000000023315"
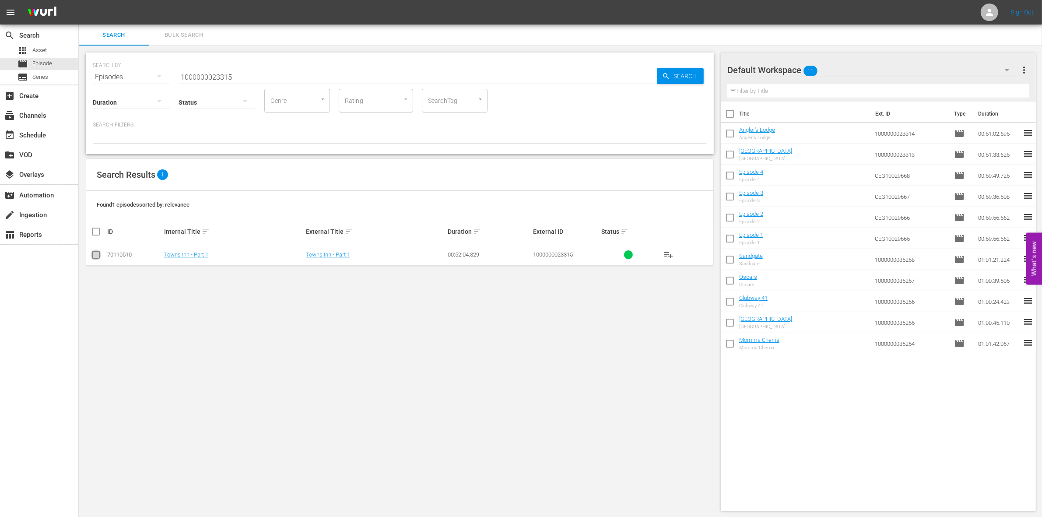
click at [95, 258] on input "checkbox" at bounding box center [96, 256] width 11 height 11
checkbox input "true"
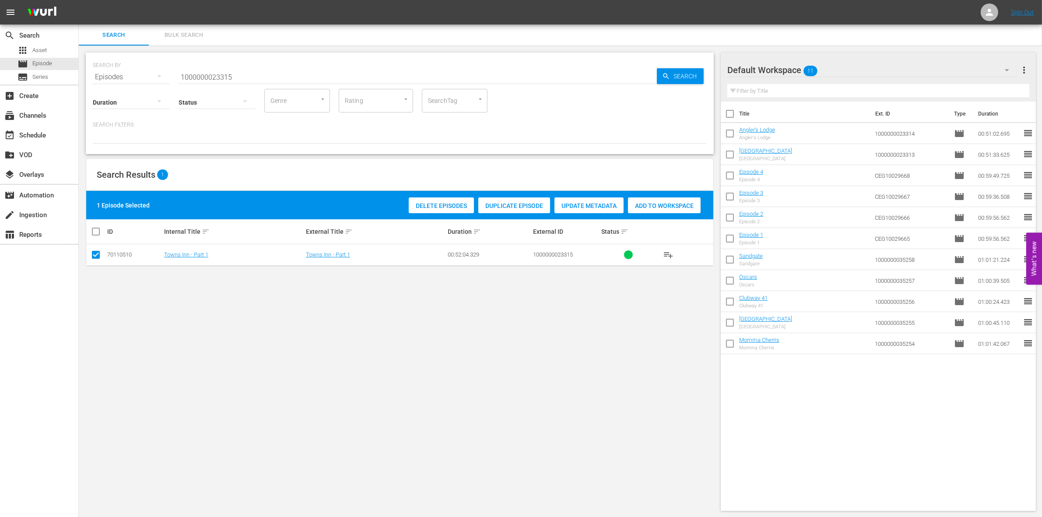
click at [671, 202] on span "Add to Workspace" at bounding box center [664, 205] width 73 height 7
click at [292, 84] on hr at bounding box center [418, 84] width 478 height 0
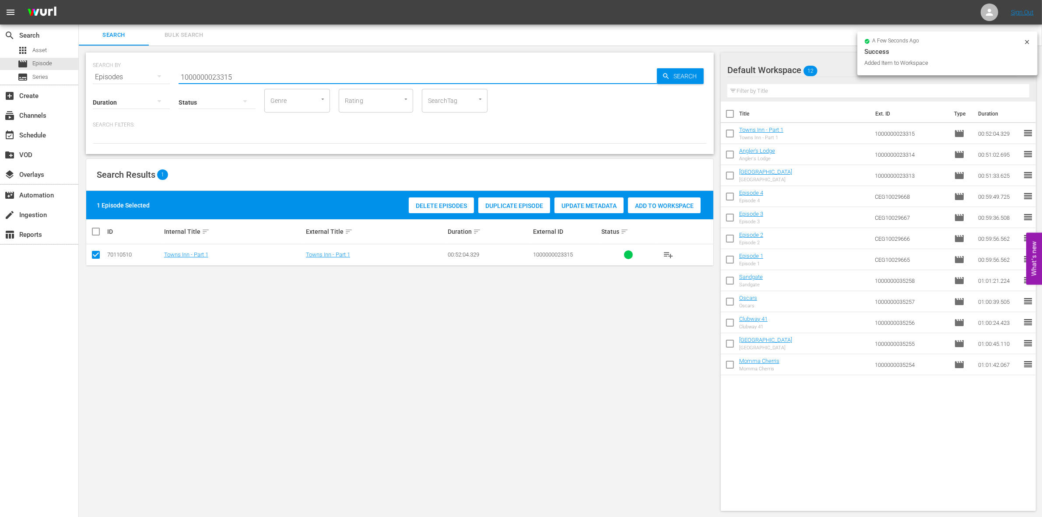
click at [280, 79] on input "1000000023315" at bounding box center [418, 77] width 478 height 21
type input "1000000023316"
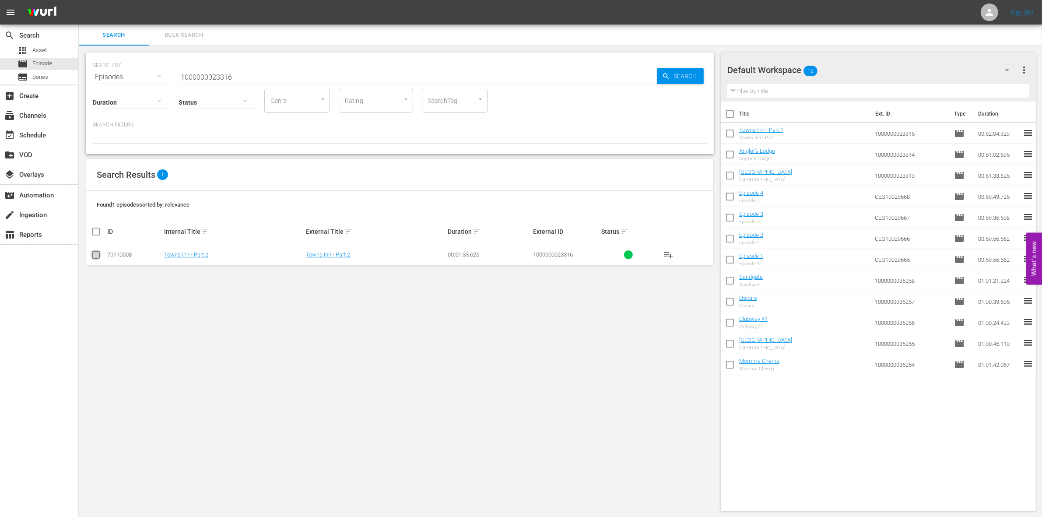
click at [95, 255] on input "checkbox" at bounding box center [96, 256] width 11 height 11
checkbox input "true"
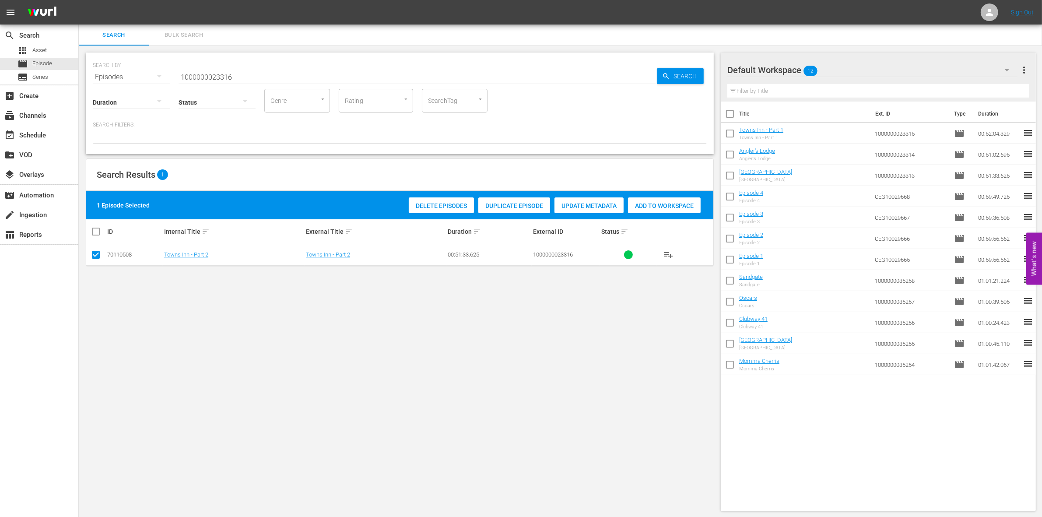
click at [685, 204] on span "Add to Workspace" at bounding box center [664, 205] width 73 height 7
click at [221, 74] on input "1000000023316" at bounding box center [418, 77] width 478 height 21
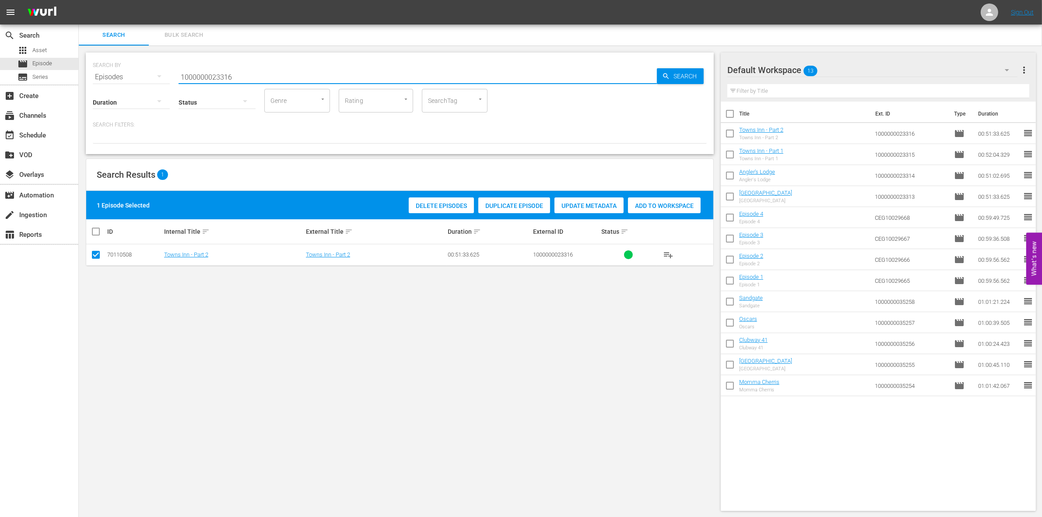
click at [221, 74] on input "1000000023316" at bounding box center [418, 77] width 478 height 21
paste input "35259"
type input "1000000035259"
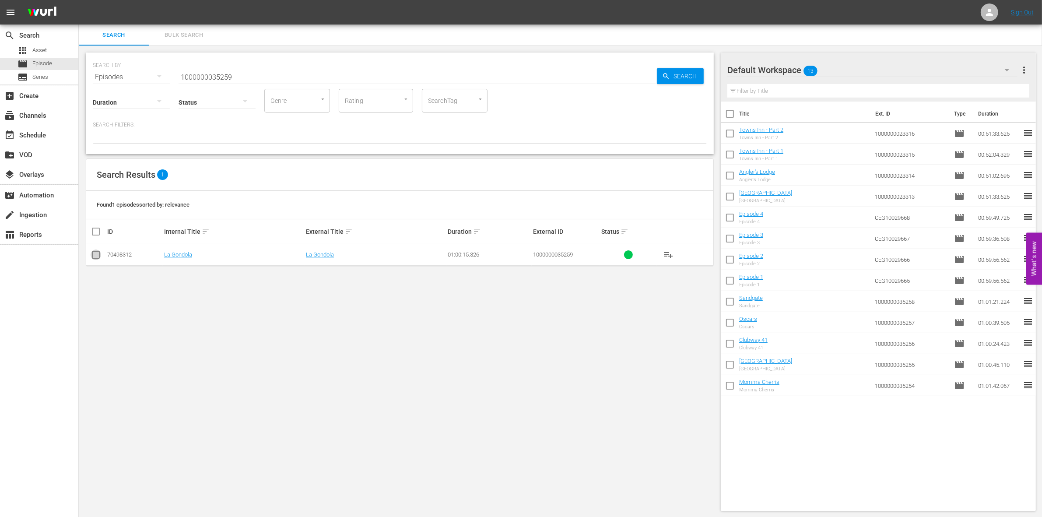
click at [93, 251] on input "checkbox" at bounding box center [96, 256] width 11 height 11
checkbox input "true"
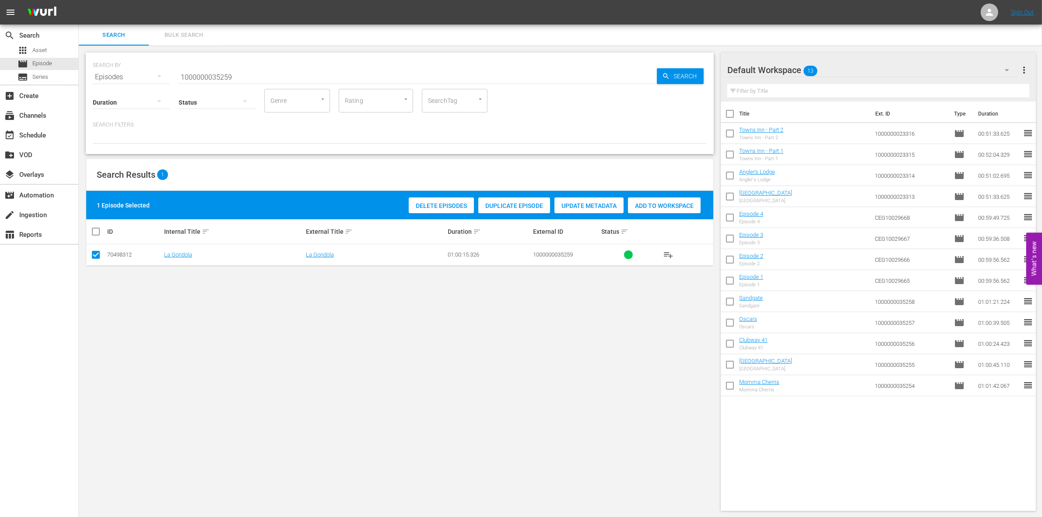
click at [637, 208] on span "Add to Workspace" at bounding box center [664, 205] width 73 height 7
click at [248, 77] on input "1000000035259" at bounding box center [418, 77] width 478 height 21
click at [232, 70] on input "1000000035259" at bounding box center [418, 77] width 478 height 21
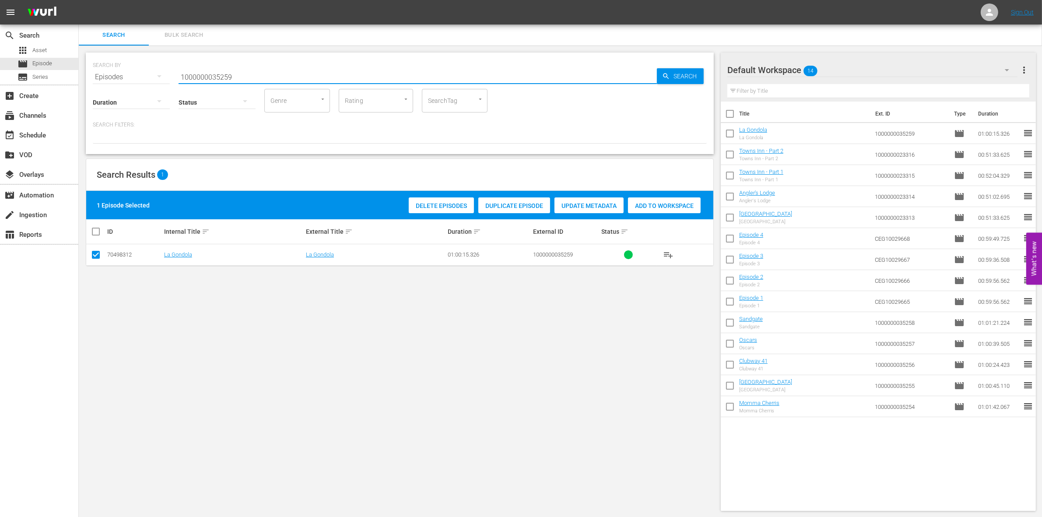
click at [232, 70] on input "1000000035259" at bounding box center [418, 77] width 478 height 21
paste input "41722"
type input "1000000041722"
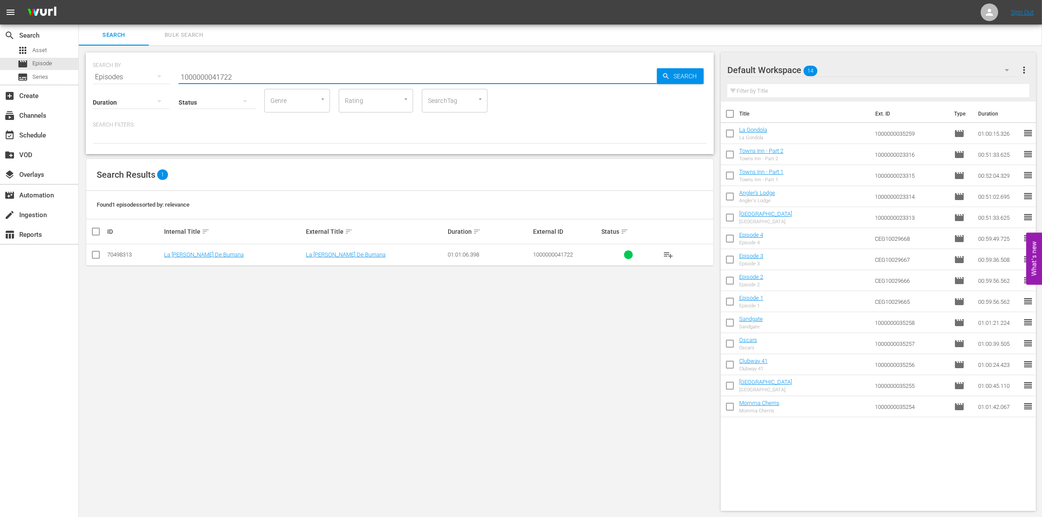
click at [96, 256] on input "checkbox" at bounding box center [96, 256] width 11 height 11
checkbox input "true"
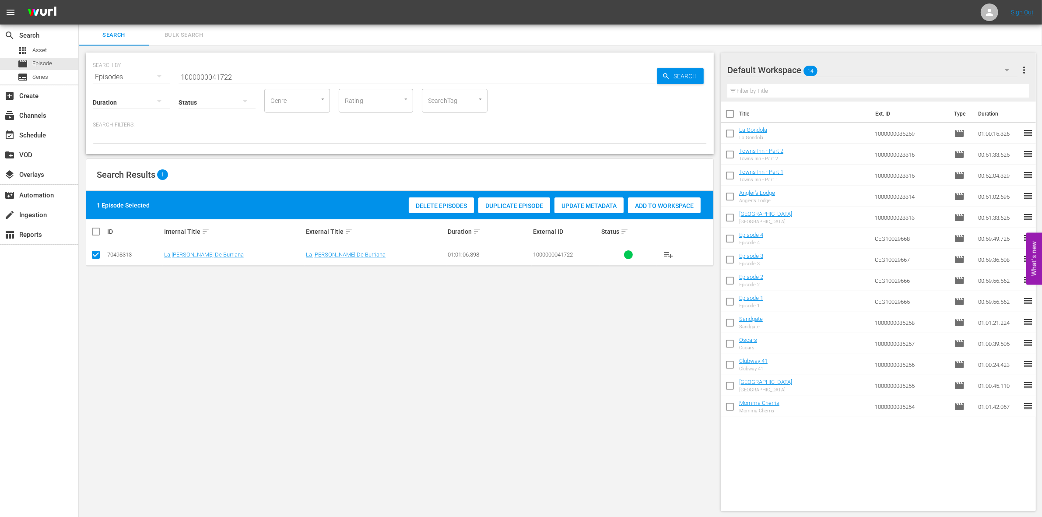
click at [671, 205] on span "Add to Workspace" at bounding box center [664, 205] width 73 height 7
click at [236, 79] on input "1000000041722" at bounding box center [418, 77] width 478 height 21
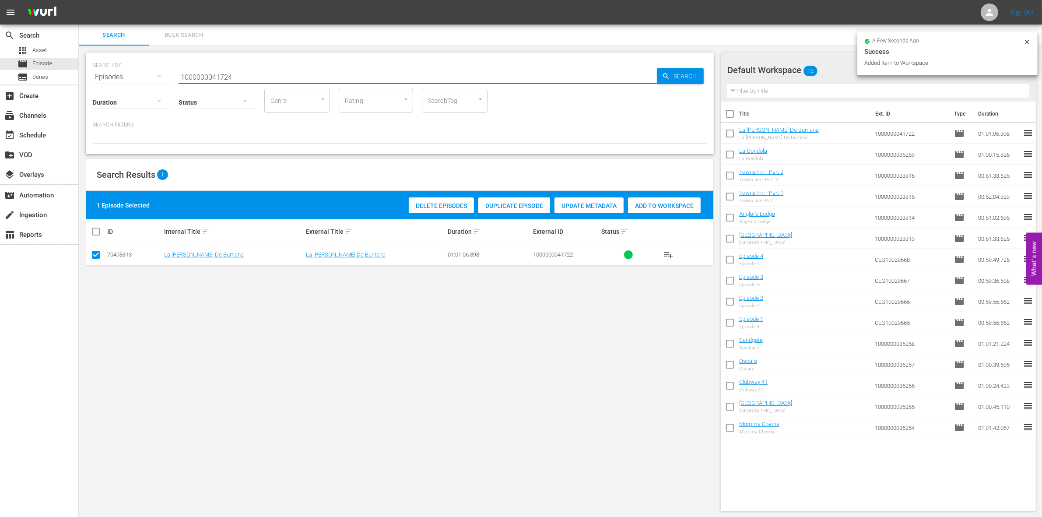
type input "1000000041724"
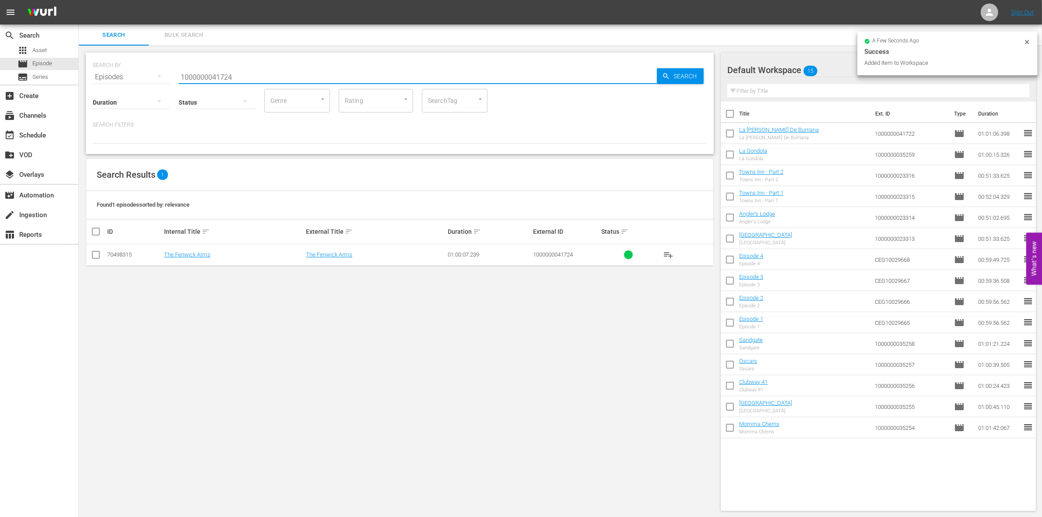
click at [95, 255] on input "checkbox" at bounding box center [96, 256] width 11 height 11
checkbox input "true"
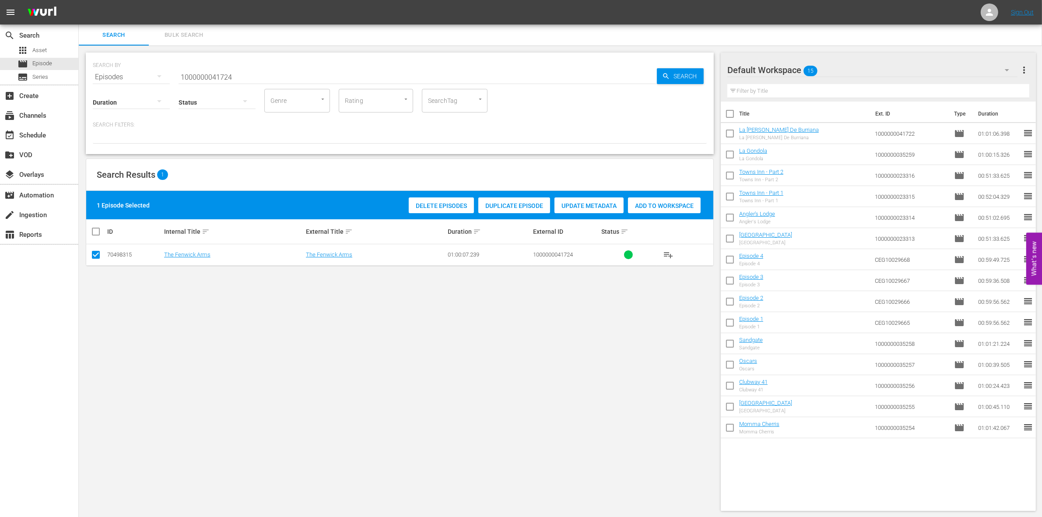
click at [688, 210] on div "Add to Workspace" at bounding box center [664, 205] width 73 height 17
click at [285, 66] on div "SEARCH BY Search By Episodes Search ID, Title, Description, Keywords, or Catego…" at bounding box center [400, 72] width 614 height 32
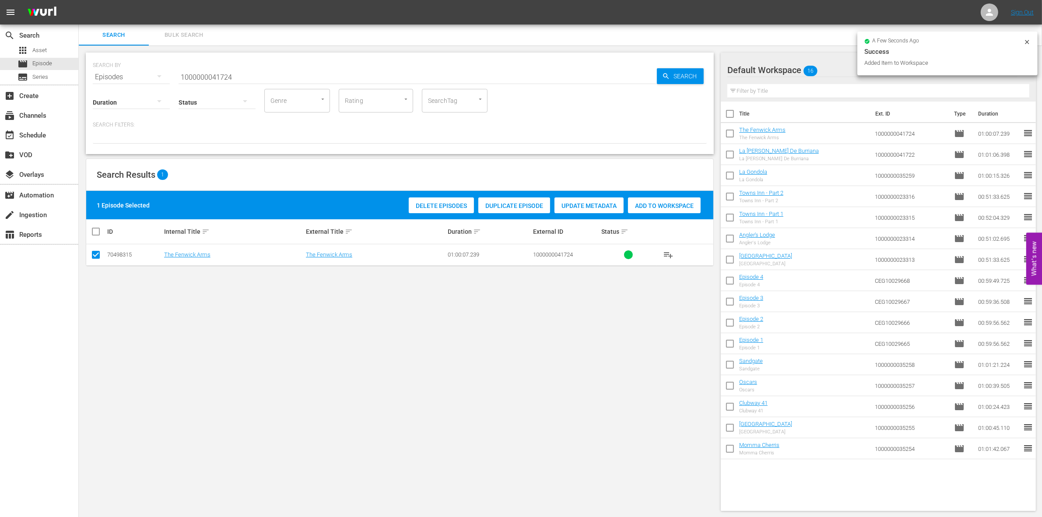
click at [264, 74] on input "1000000041724" at bounding box center [418, 77] width 478 height 21
type input "1000000041726"
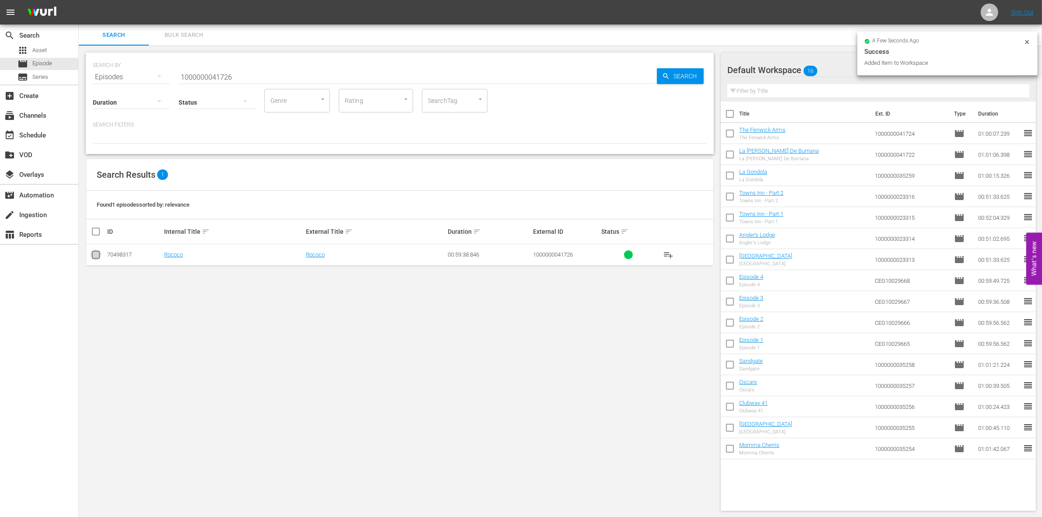
click at [93, 254] on input "checkbox" at bounding box center [96, 256] width 11 height 11
checkbox input "true"
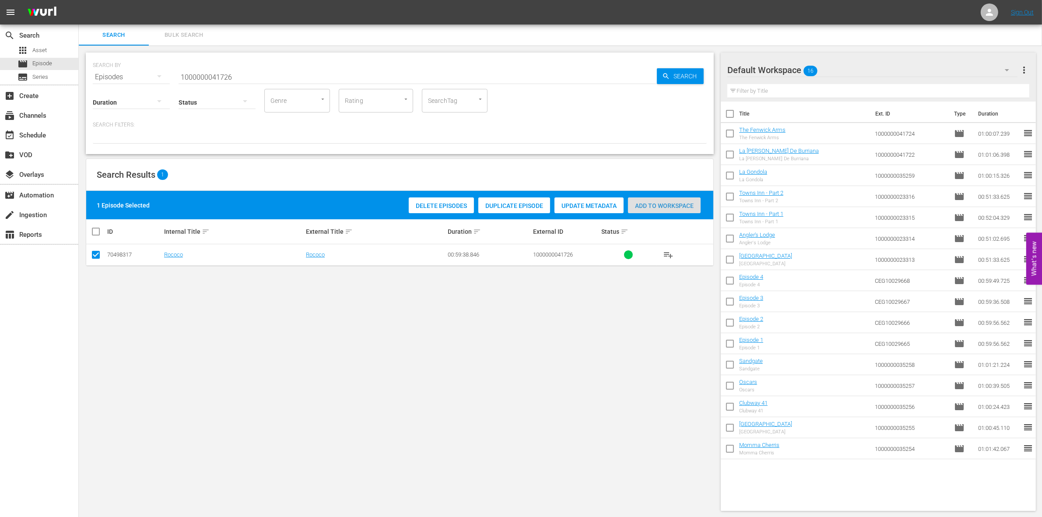
click at [663, 202] on span "Add to Workspace" at bounding box center [664, 205] width 73 height 7
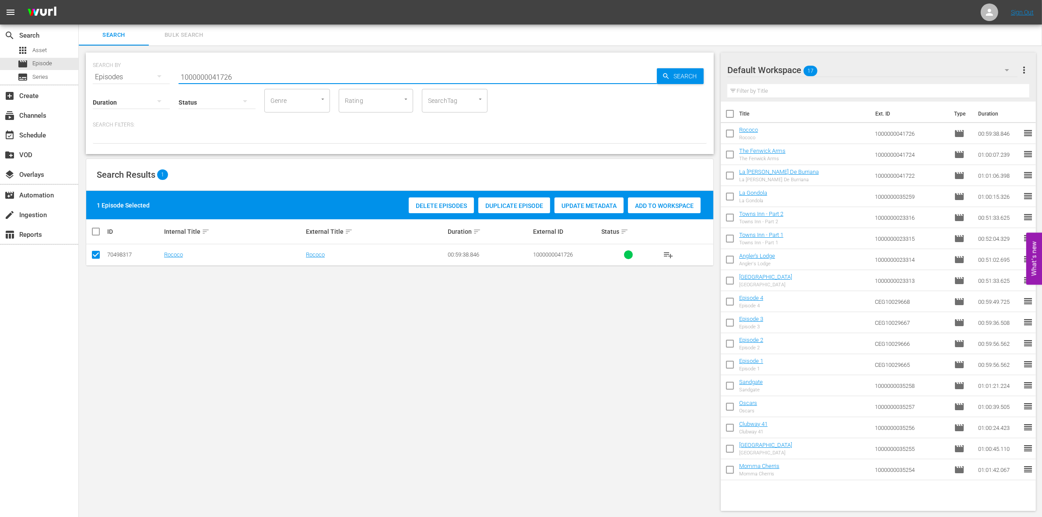
click at [206, 69] on input "1000000041726" at bounding box center [418, 77] width 478 height 21
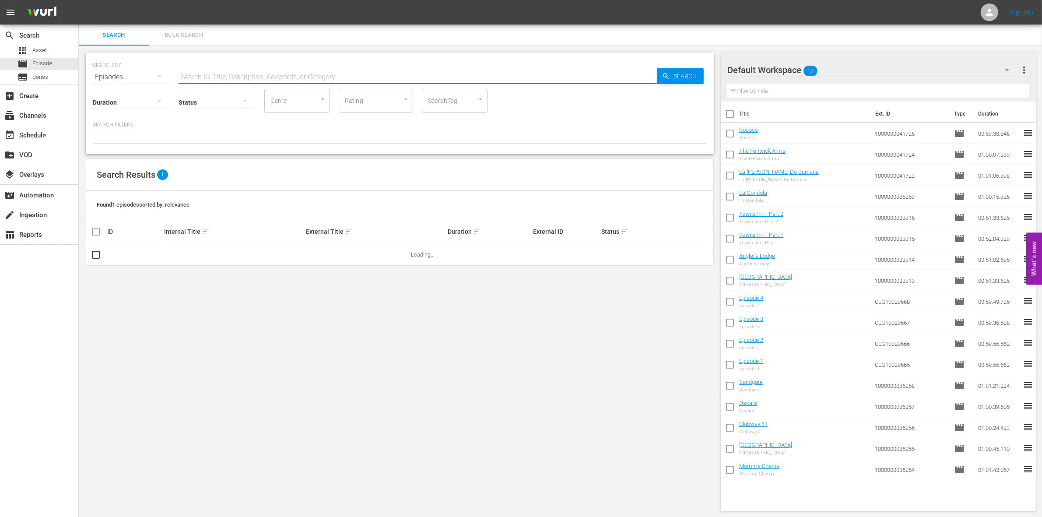
paste input "1000000041726"
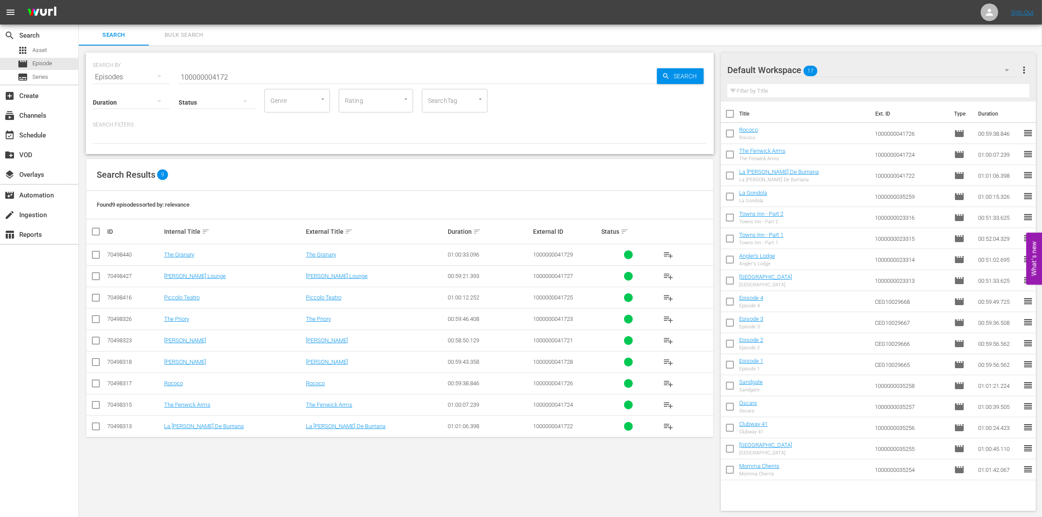
click at [201, 81] on div "Status" at bounding box center [217, 97] width 77 height 32
click at [196, 78] on input "100000004172" at bounding box center [418, 77] width 478 height 21
drag, startPoint x: 196, startPoint y: 78, endPoint x: 202, endPoint y: 77, distance: 6.1
click at [202, 77] on input "100000004172" at bounding box center [418, 77] width 478 height 21
paste input "01776"
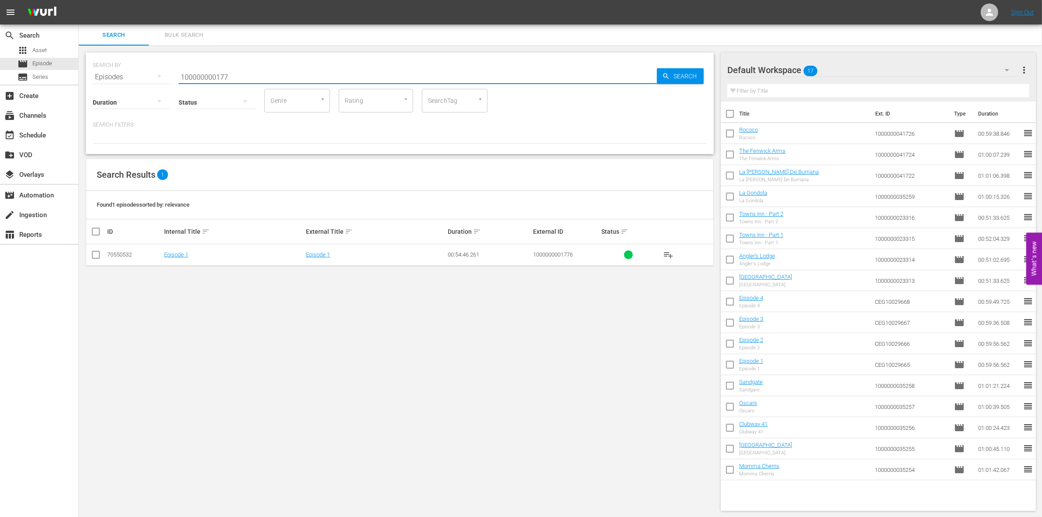
type input "100000000177"
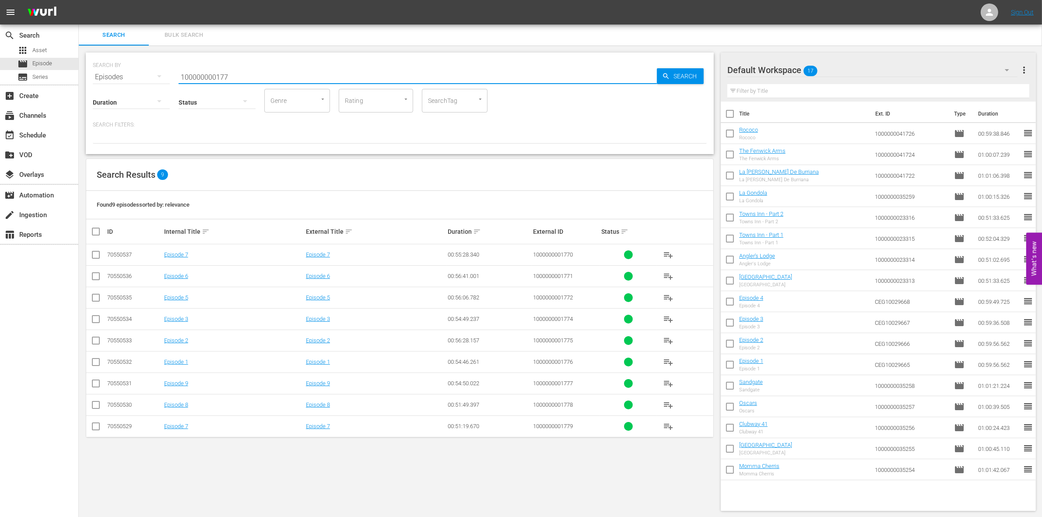
click at [94, 361] on input "checkbox" at bounding box center [96, 363] width 11 height 11
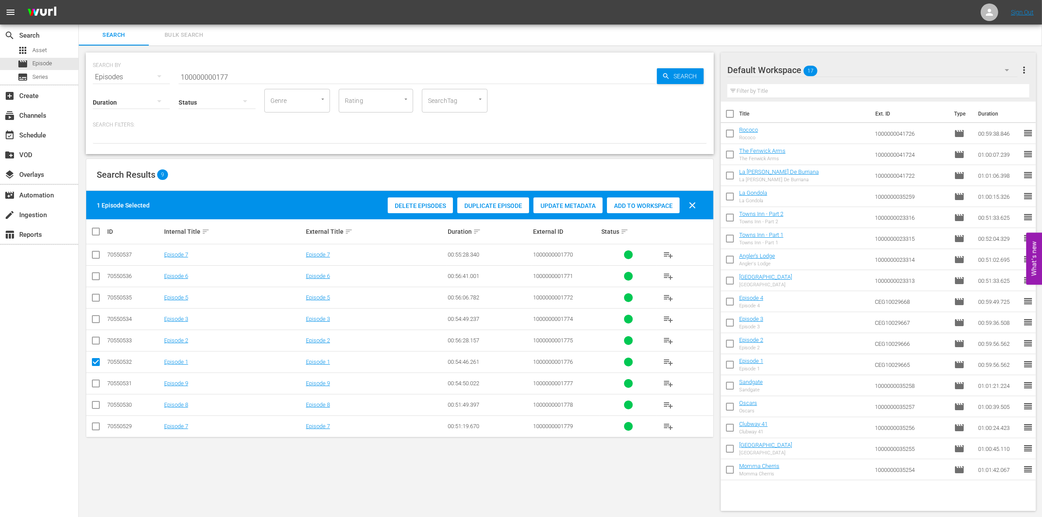
click at [652, 204] on span "Add to Workspace" at bounding box center [643, 205] width 73 height 7
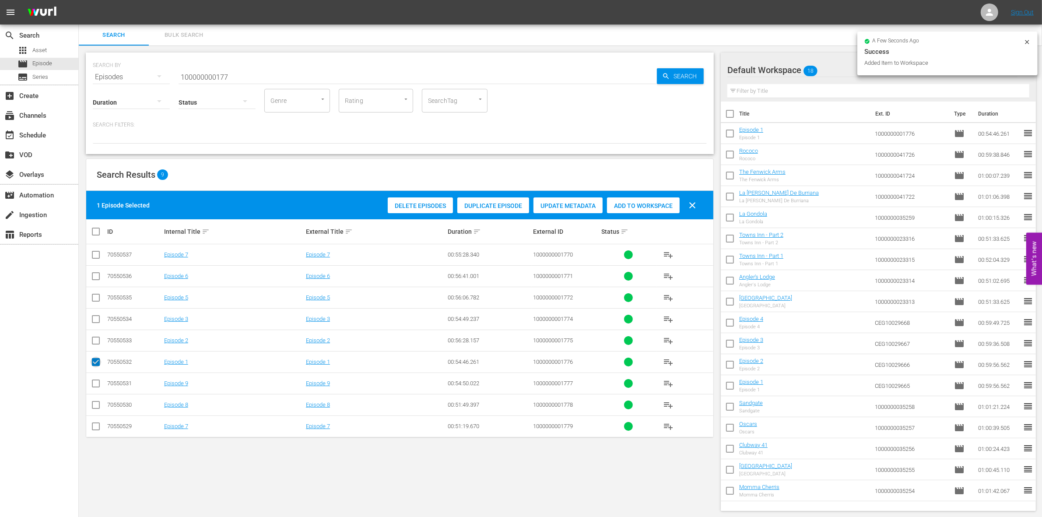
click at [97, 364] on input "checkbox" at bounding box center [96, 363] width 11 height 11
checkbox input "false"
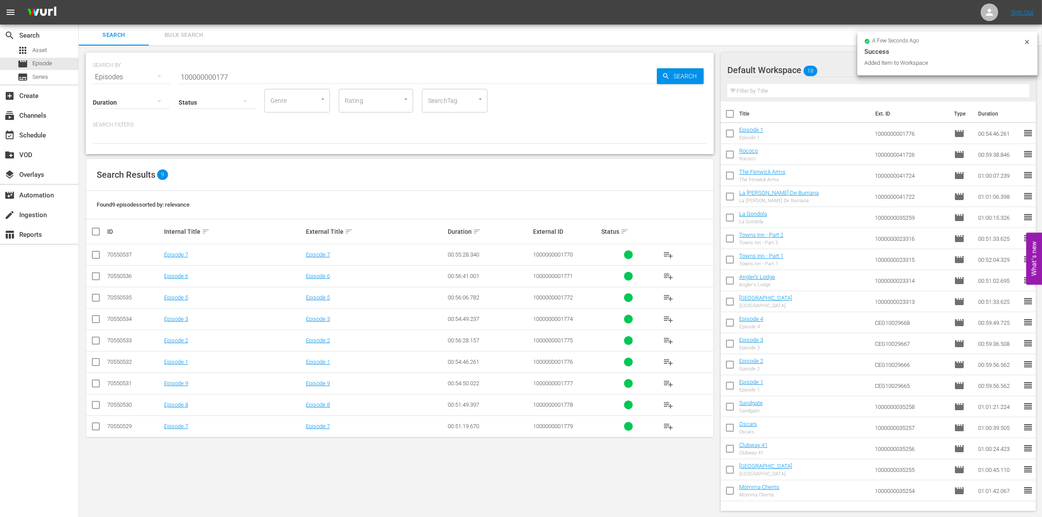
click at [95, 343] on input "checkbox" at bounding box center [96, 342] width 11 height 11
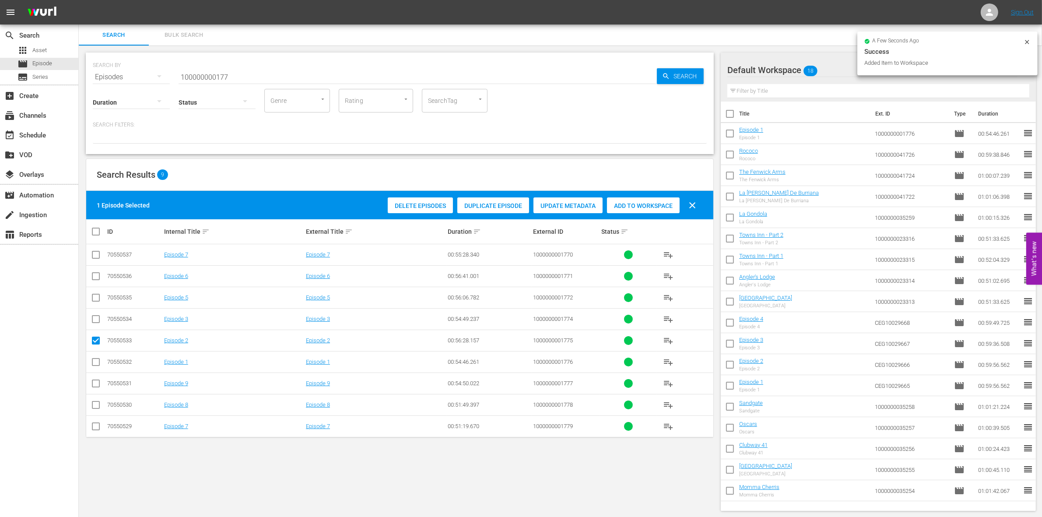
click at [626, 200] on div "Add to Workspace" at bounding box center [643, 205] width 73 height 17
click at [93, 342] on input "checkbox" at bounding box center [96, 342] width 11 height 11
checkbox input "false"
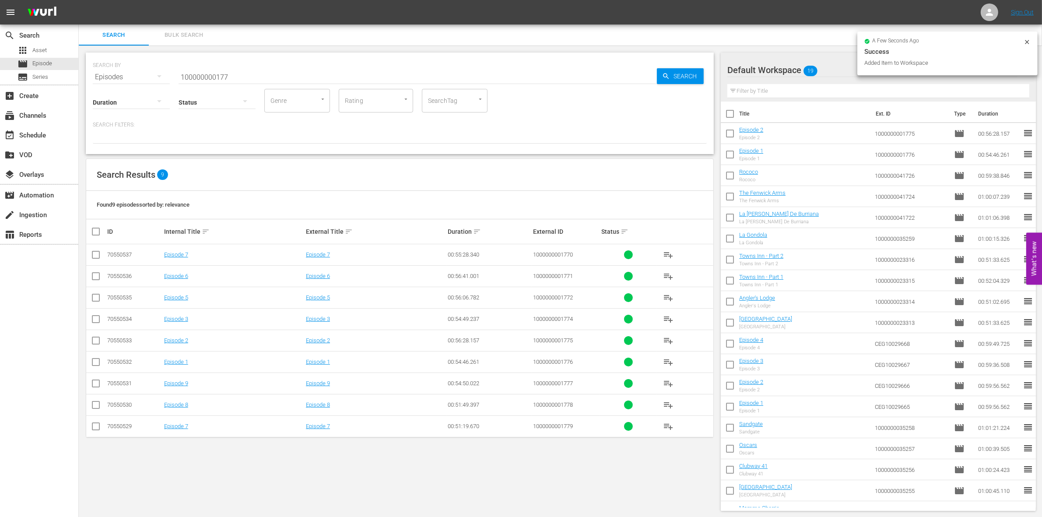
click at [97, 319] on input "checkbox" at bounding box center [96, 320] width 11 height 11
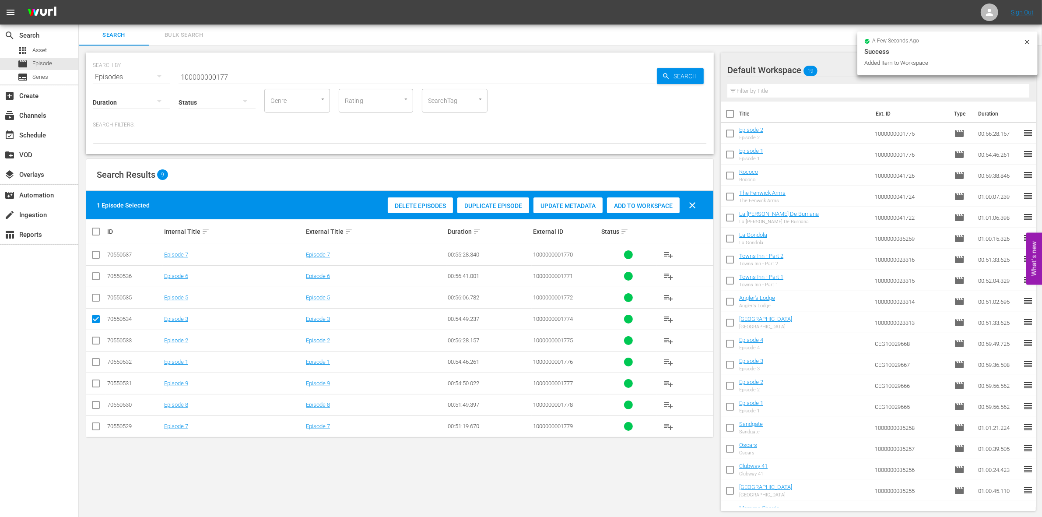
click at [645, 206] on span "Add to Workspace" at bounding box center [643, 205] width 73 height 7
click at [94, 320] on input "checkbox" at bounding box center [96, 320] width 11 height 11
checkbox input "false"
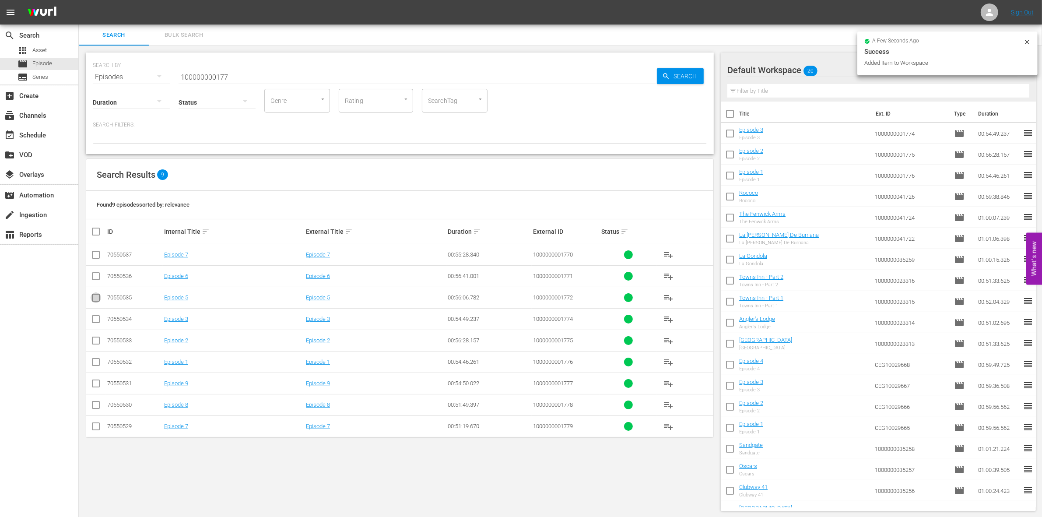
click at [94, 300] on input "checkbox" at bounding box center [96, 299] width 11 height 11
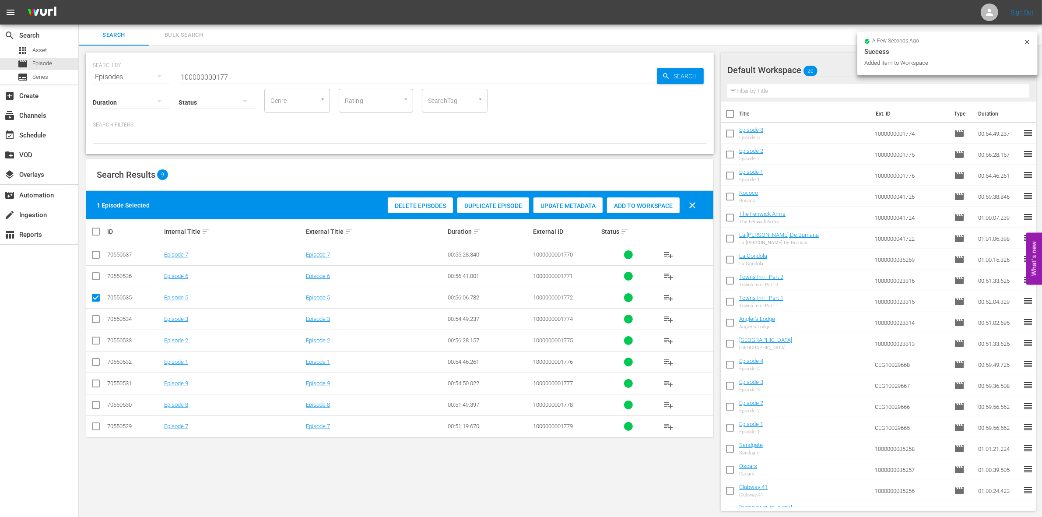
click at [631, 206] on span "Add to Workspace" at bounding box center [643, 205] width 73 height 7
click at [96, 300] on input "checkbox" at bounding box center [96, 299] width 11 height 11
checkbox input "false"
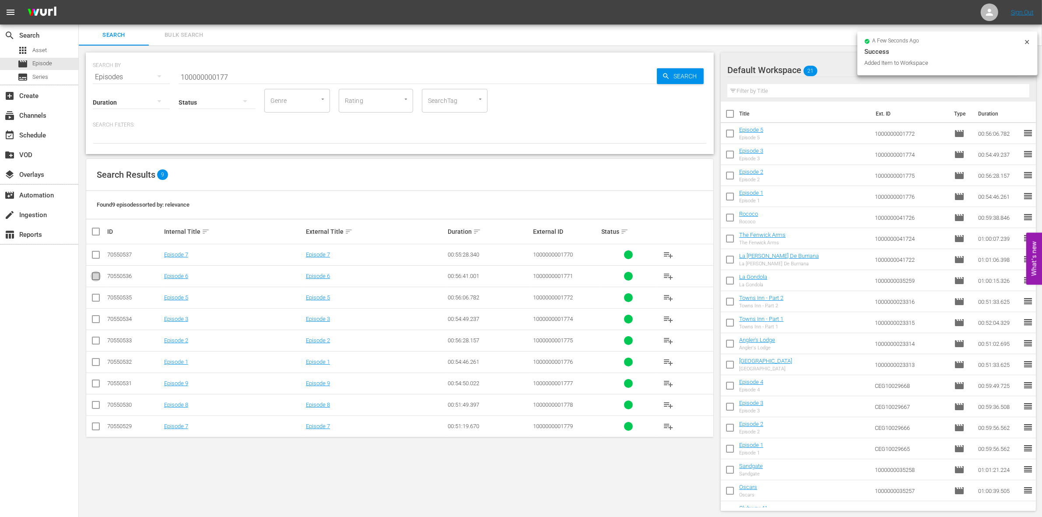
click at [96, 277] on input "checkbox" at bounding box center [96, 278] width 11 height 11
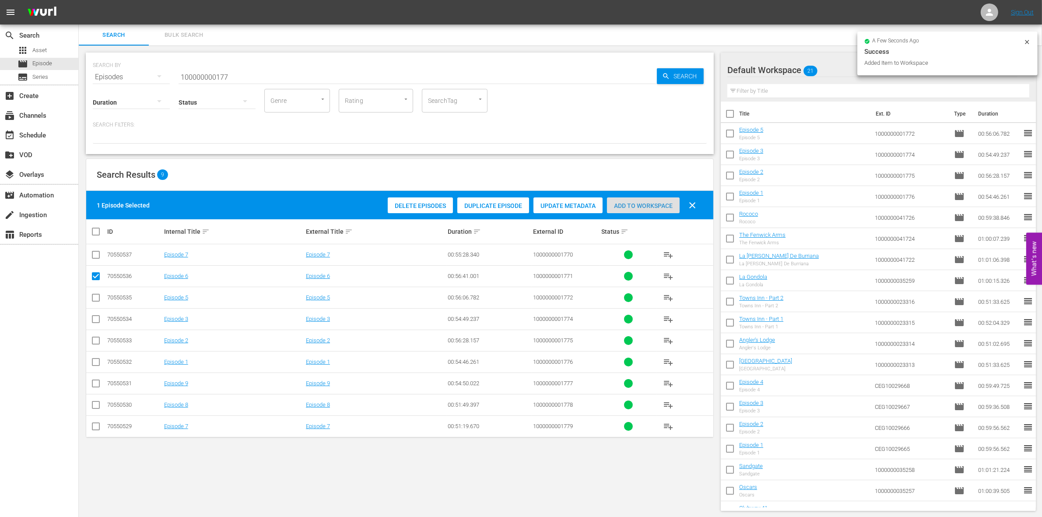
click at [649, 200] on div "Add to Workspace" at bounding box center [643, 205] width 73 height 17
click at [93, 277] on input "checkbox" at bounding box center [96, 278] width 11 height 11
checkbox input "false"
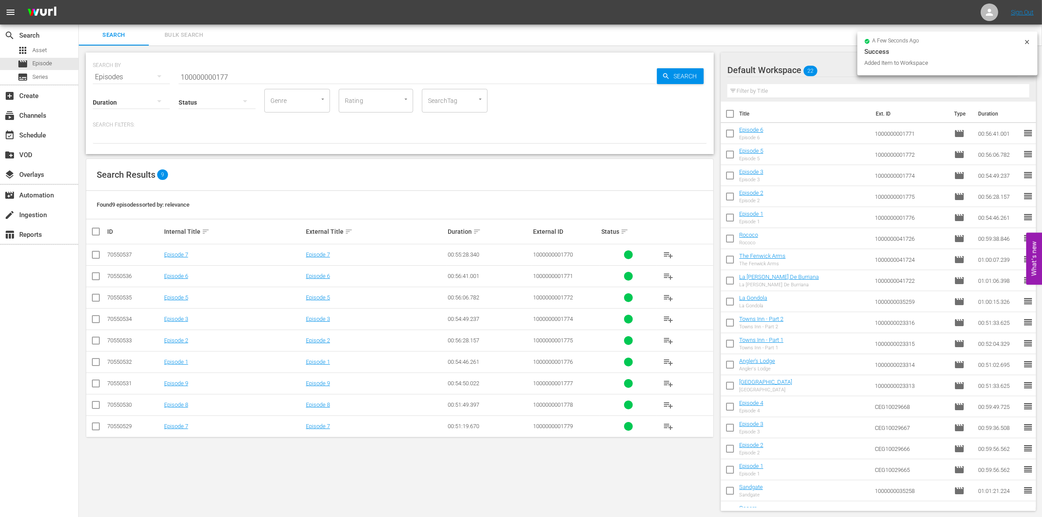
click at [98, 257] on input "checkbox" at bounding box center [96, 256] width 11 height 11
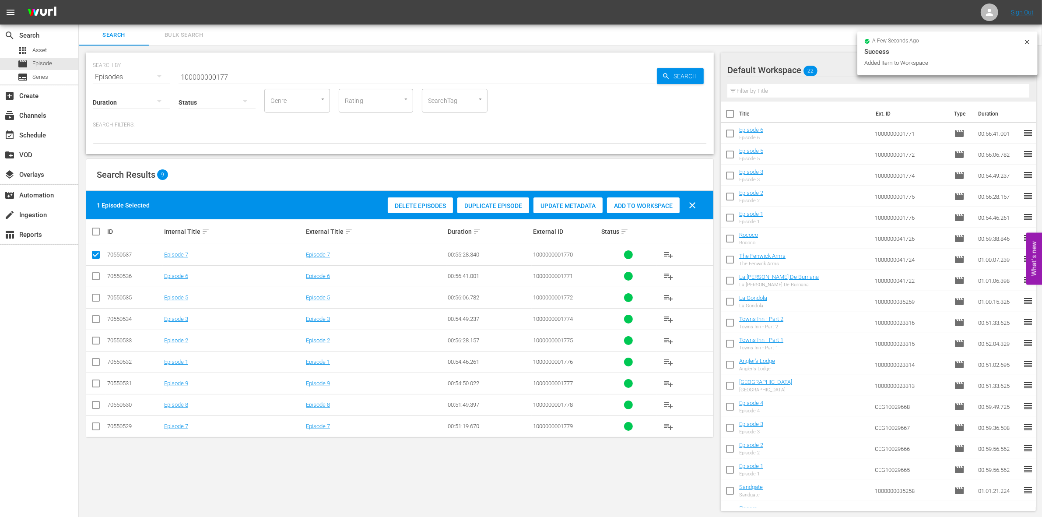
click at [648, 214] on div "Delete Episodes Duplicate Episode Update Metadata Add to Workspace clear" at bounding box center [543, 205] width 317 height 21
click at [647, 210] on div "Add to Workspace" at bounding box center [643, 205] width 73 height 17
click at [93, 256] on input "checkbox" at bounding box center [96, 256] width 11 height 11
checkbox input "false"
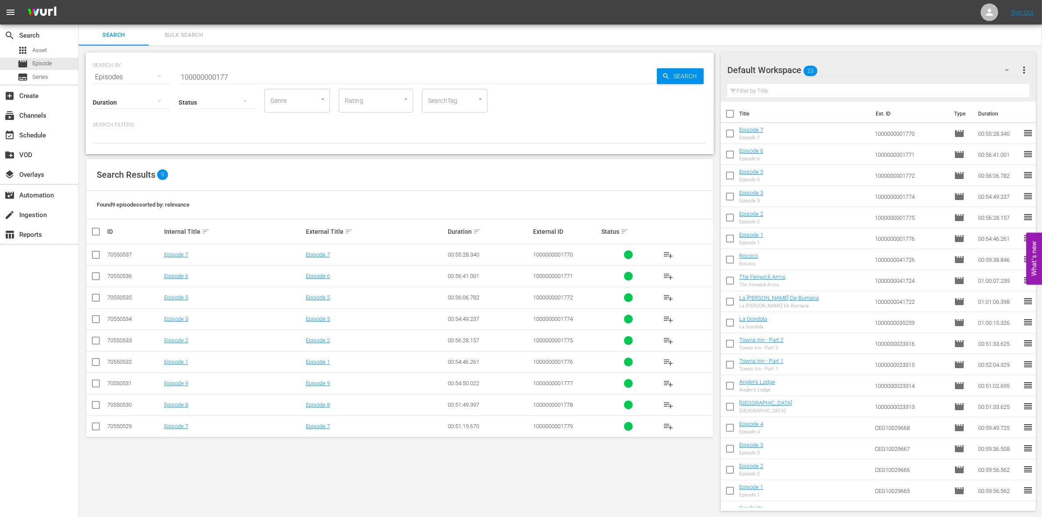
click at [224, 72] on input "100000000177" at bounding box center [418, 77] width 478 height 21
click at [225, 73] on input "100000000177" at bounding box center [418, 77] width 478 height 21
paste input "69"
type input "1000000001769"
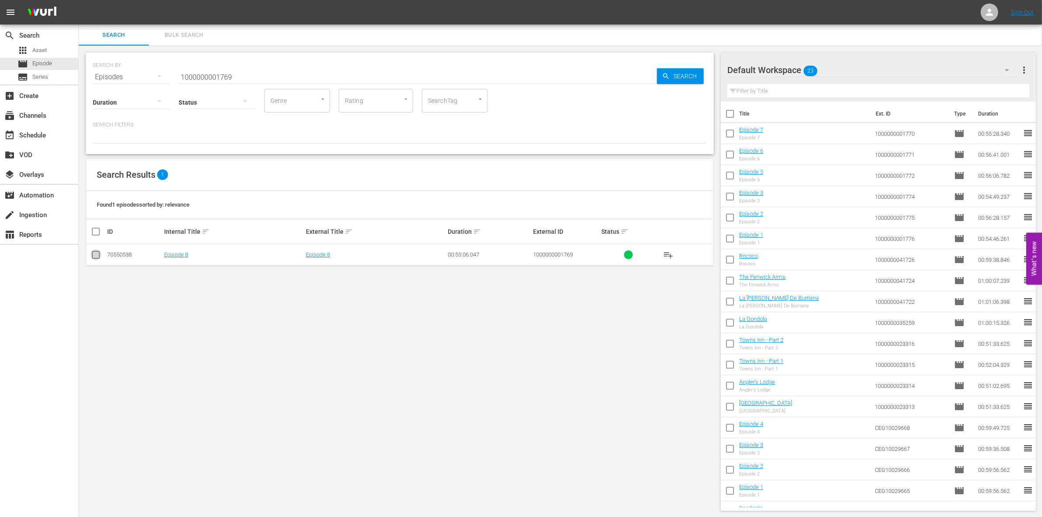
click at [99, 257] on input "checkbox" at bounding box center [96, 256] width 11 height 11
checkbox input "true"
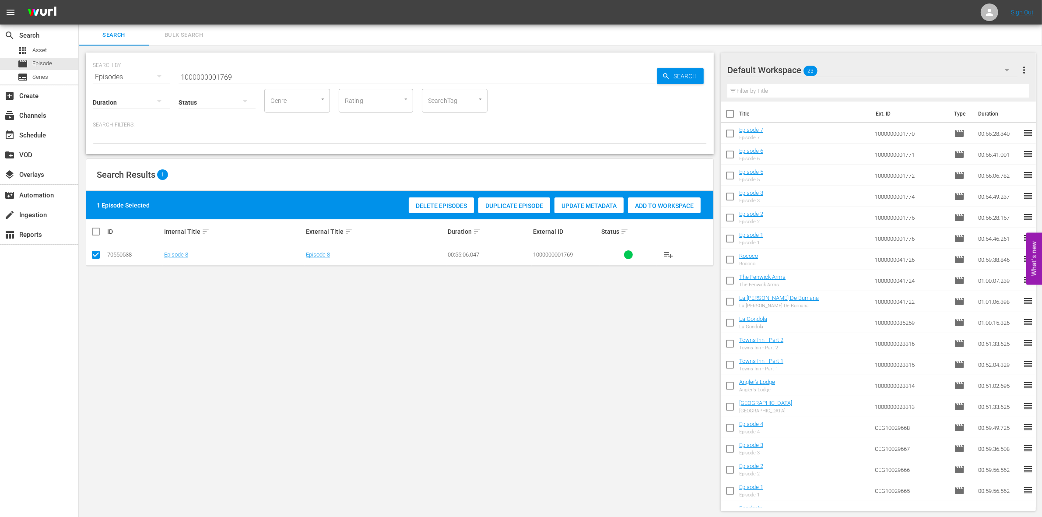
click at [662, 197] on div "Add to Workspace" at bounding box center [664, 205] width 73 height 17
click at [35, 128] on div "event_available Schedule" at bounding box center [39, 135] width 78 height 18
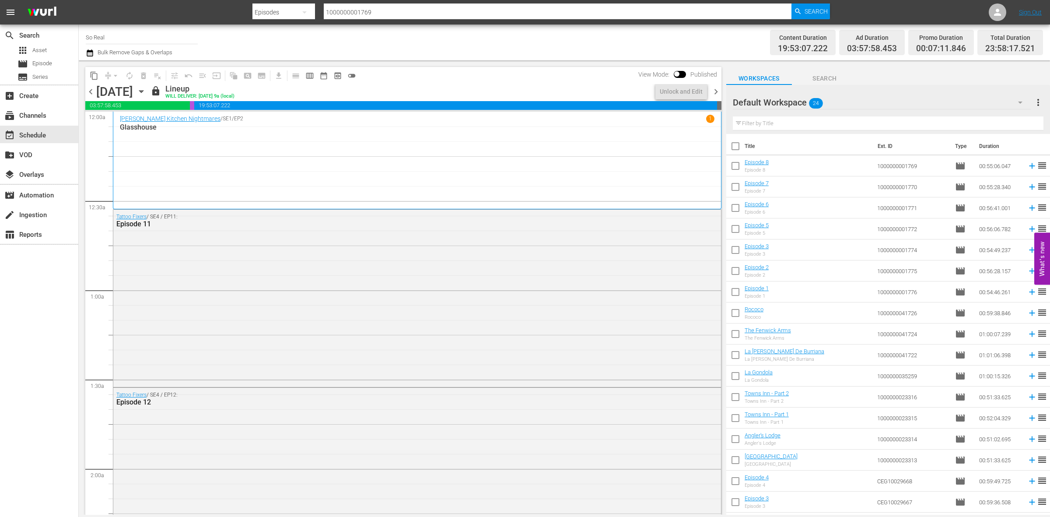
click at [712, 85] on div "chevron_left [DATE] [DATE] lock Lineup WILL DELIVER: [DATE] 9a (local) Unlock a…" at bounding box center [403, 92] width 636 height 17
click at [716, 90] on span "chevron_right" at bounding box center [716, 91] width 11 height 11
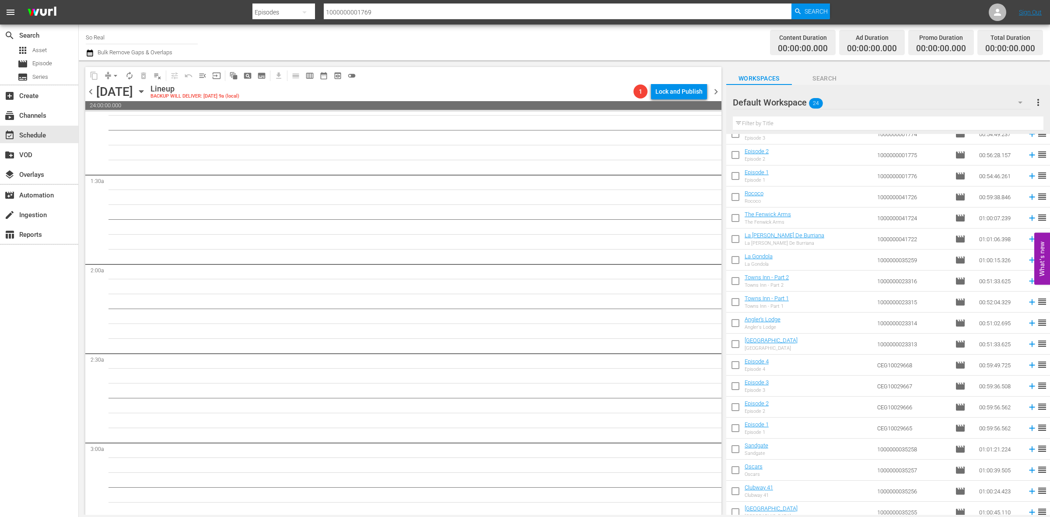
scroll to position [143, 0]
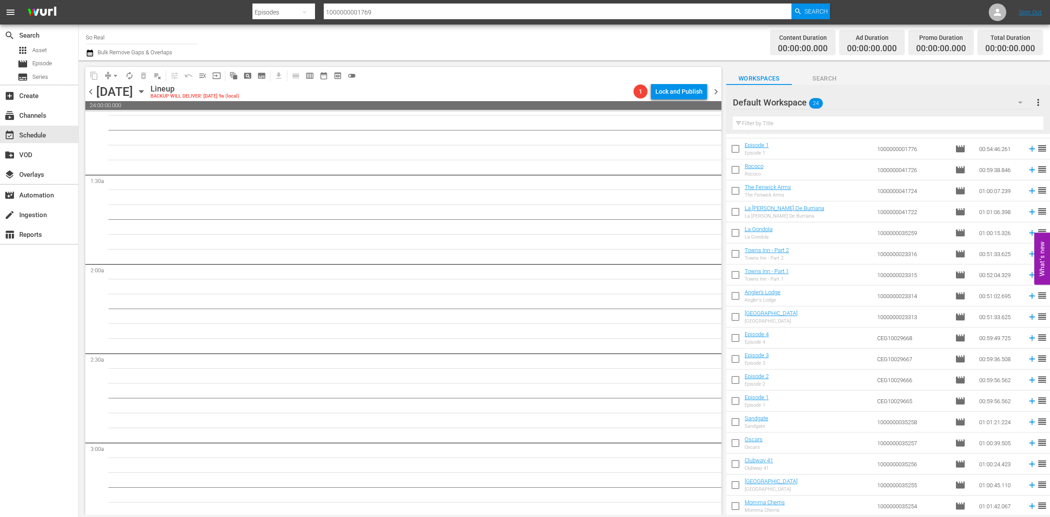
click at [736, 508] on input "checkbox" at bounding box center [735, 507] width 18 height 18
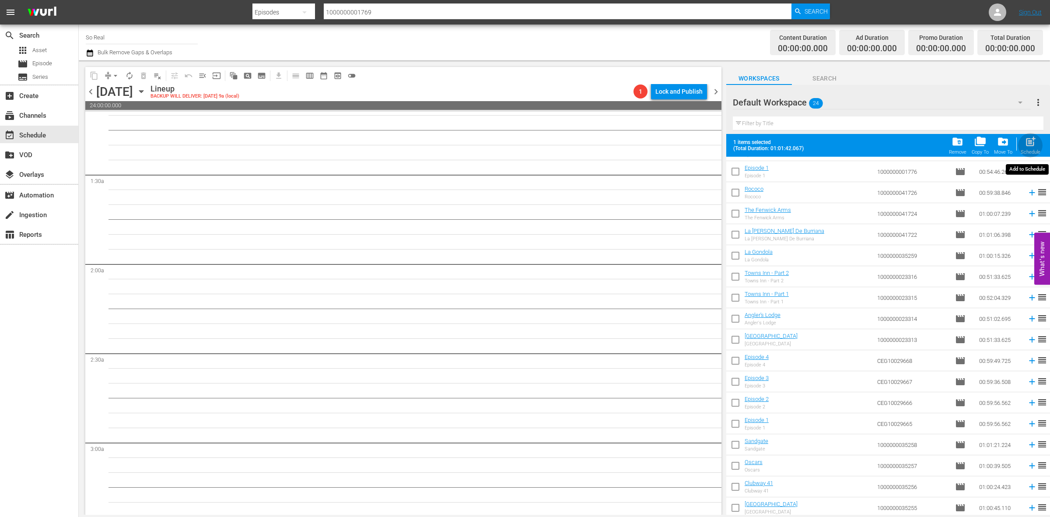
click at [1029, 143] on span "post_add" at bounding box center [1031, 142] width 12 height 12
checkbox input "false"
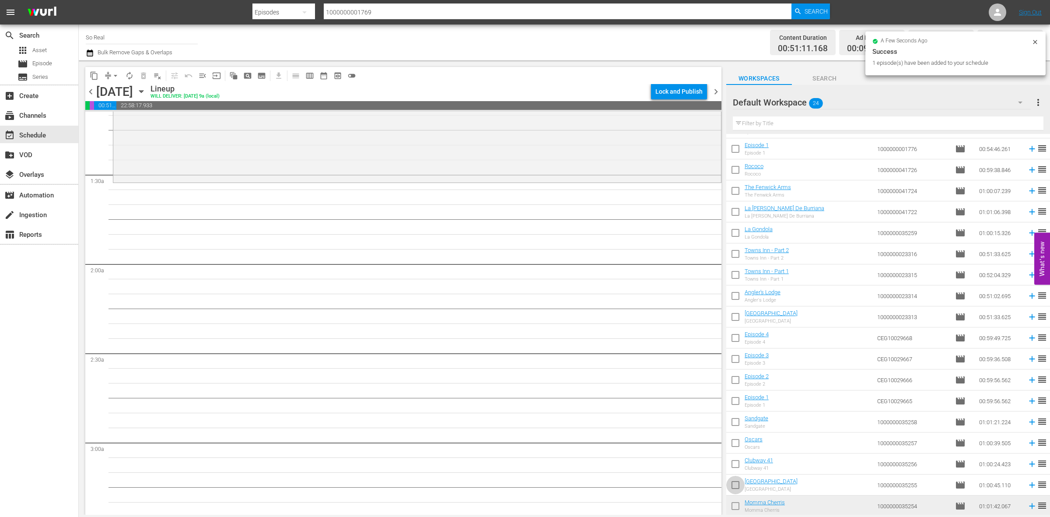
click at [739, 487] on input "checkbox" at bounding box center [735, 486] width 18 height 18
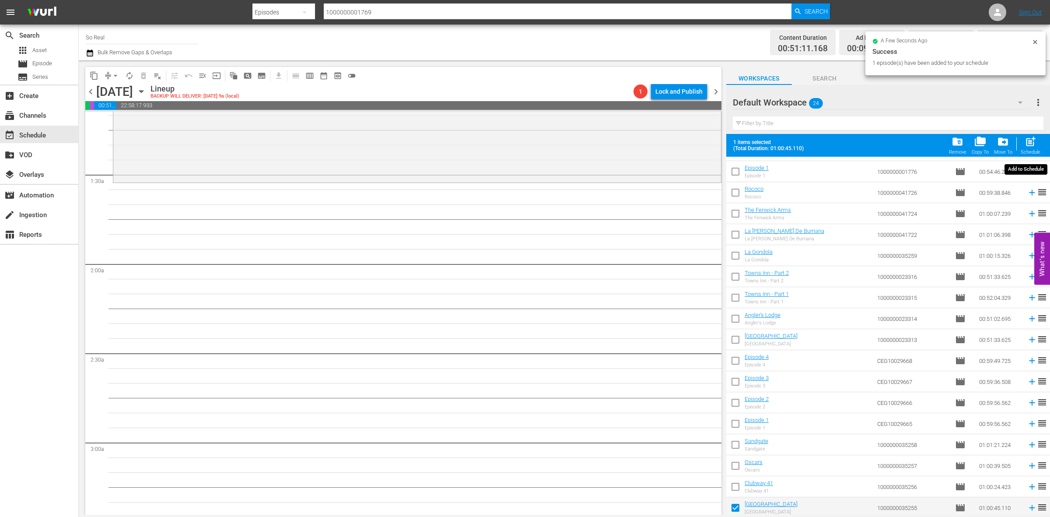
click at [1031, 141] on span "post_add" at bounding box center [1031, 142] width 12 height 12
checkbox input "false"
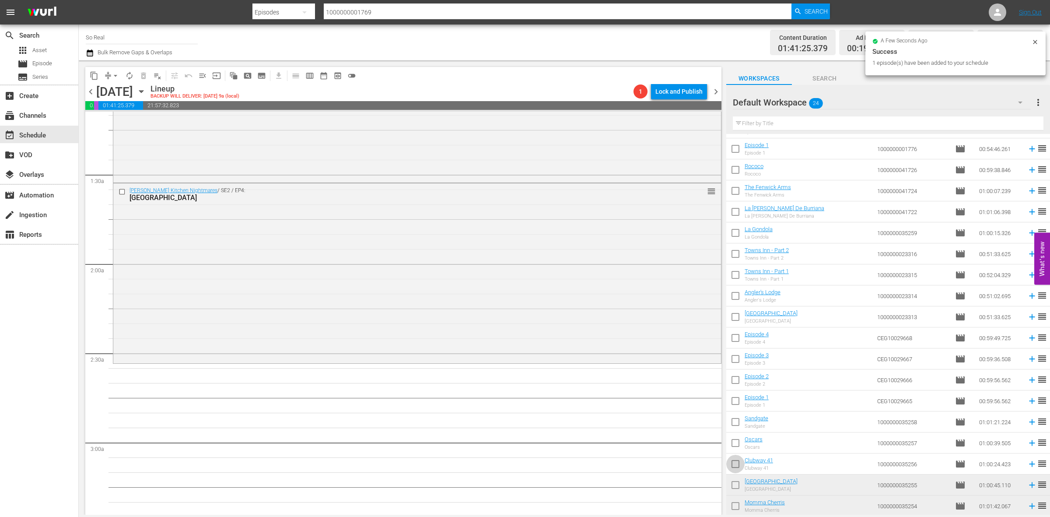
click at [734, 465] on input "checkbox" at bounding box center [735, 465] width 18 height 18
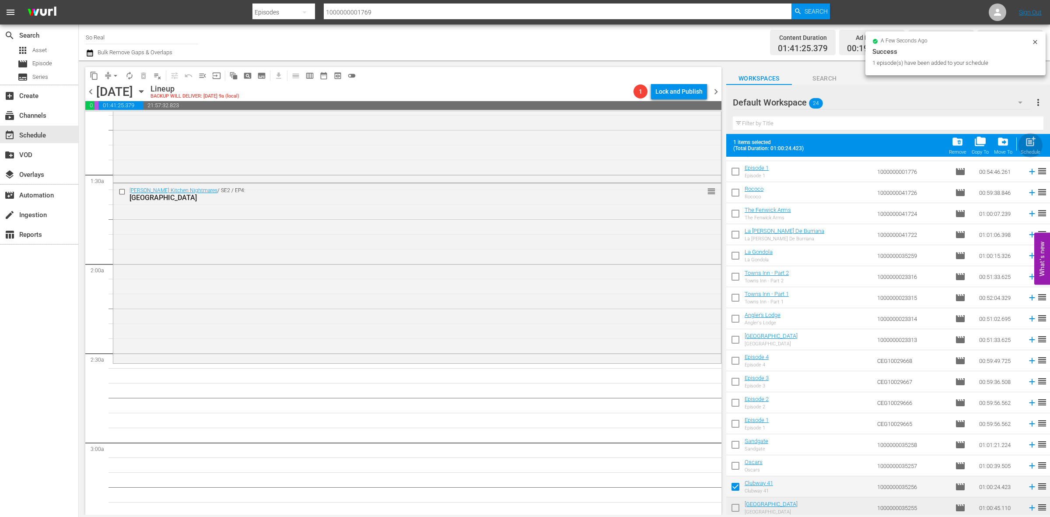
click at [1031, 143] on span "post_add" at bounding box center [1031, 142] width 12 height 12
checkbox input "false"
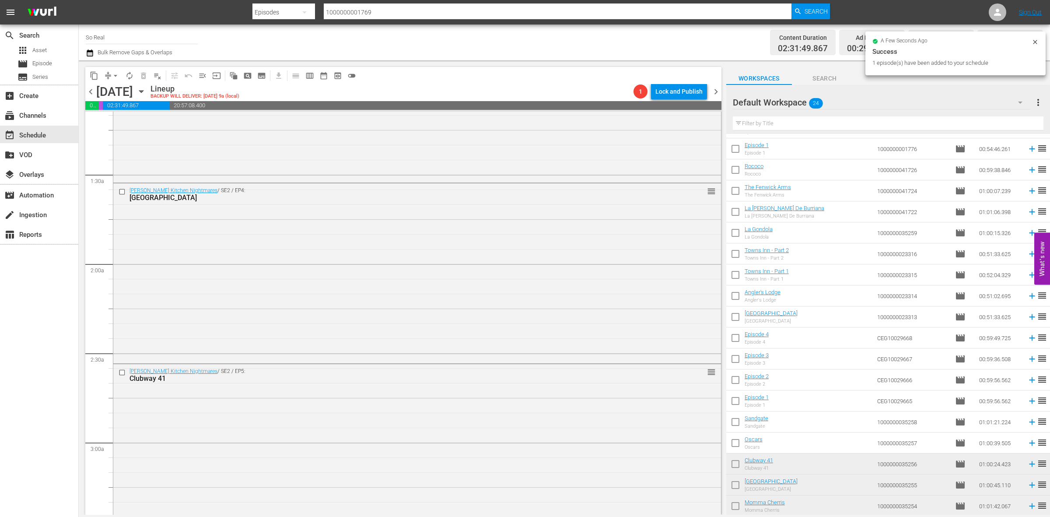
click at [738, 442] on input "checkbox" at bounding box center [735, 444] width 18 height 18
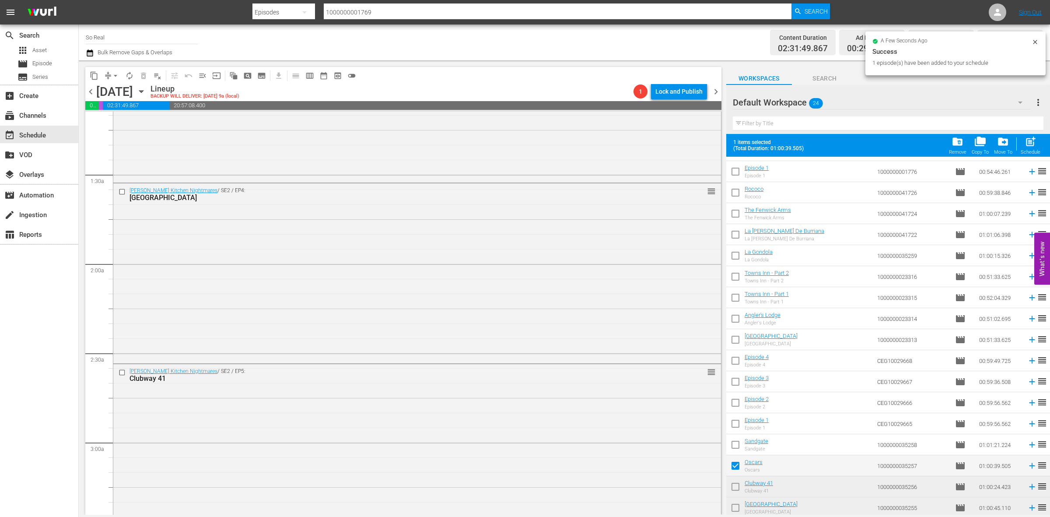
click at [1027, 148] on div "post_add Schedule" at bounding box center [1031, 145] width 20 height 19
checkbox input "false"
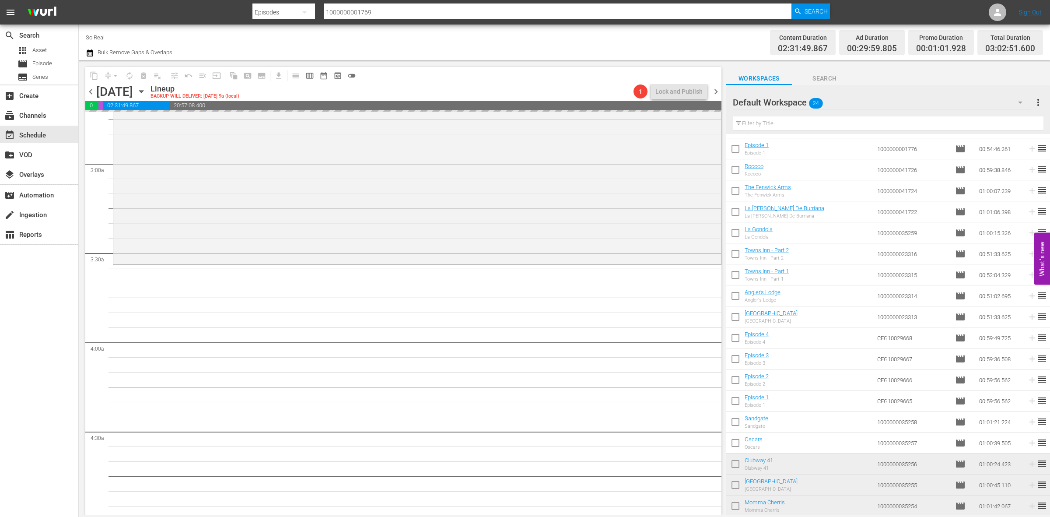
scroll to position [484, 0]
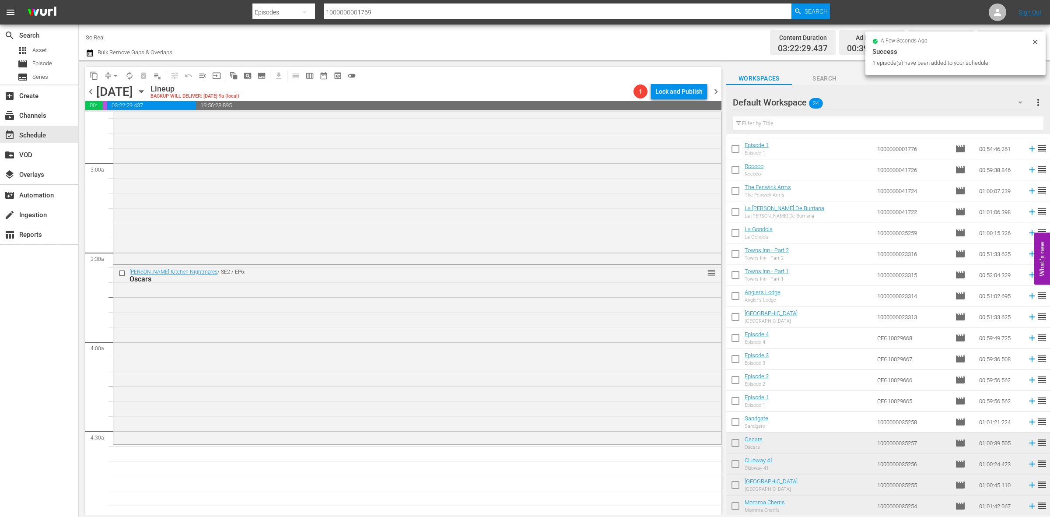
click at [735, 421] on input "checkbox" at bounding box center [735, 423] width 18 height 18
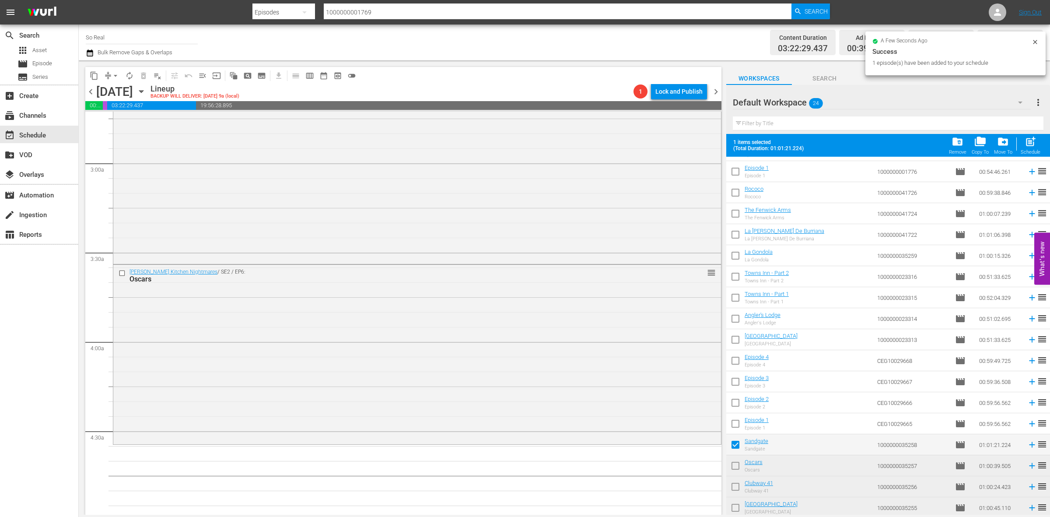
click at [1021, 149] on div "post_add Schedule" at bounding box center [1031, 145] width 20 height 19
checkbox input "false"
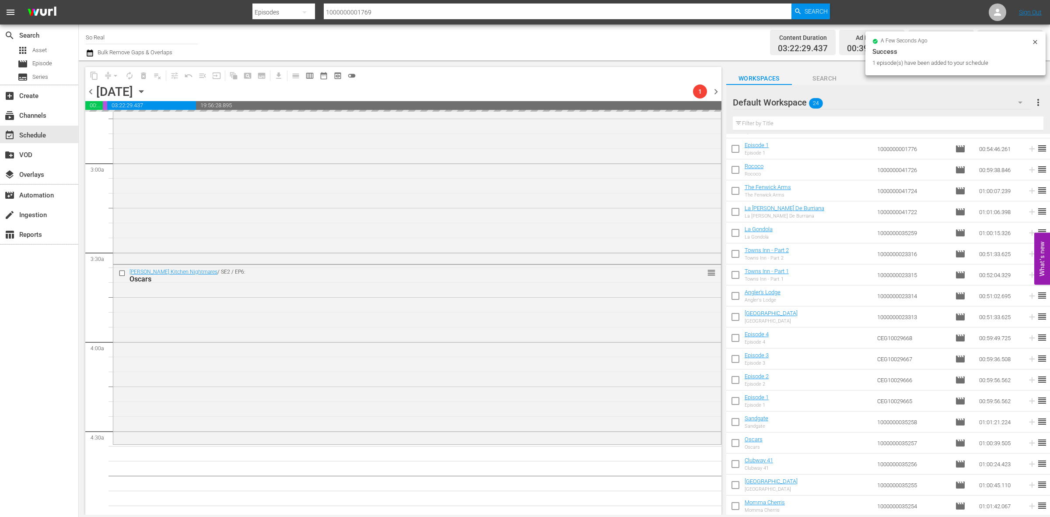
scroll to position [678, 0]
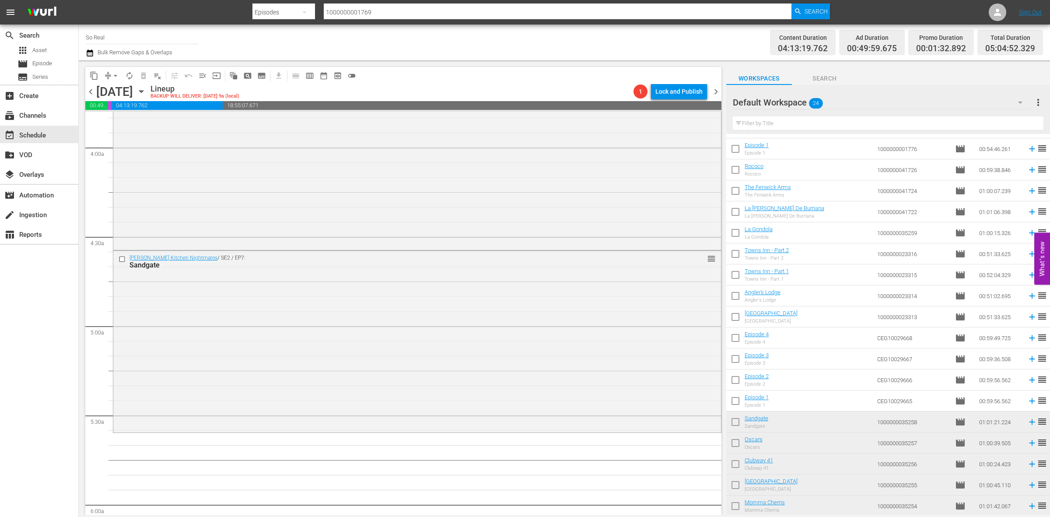
click at [736, 399] on input "checkbox" at bounding box center [735, 402] width 18 height 18
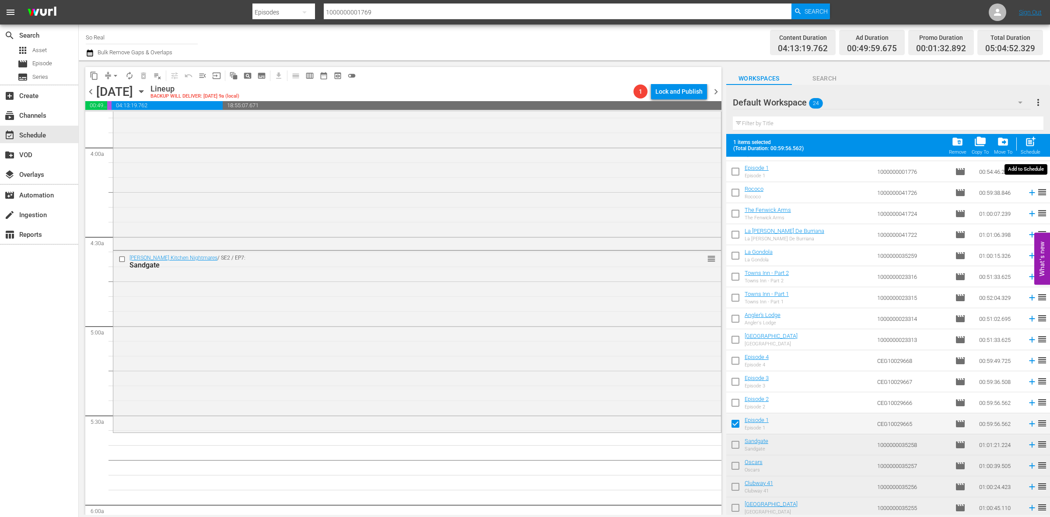
click at [1028, 140] on span "post_add" at bounding box center [1031, 142] width 12 height 12
checkbox input "false"
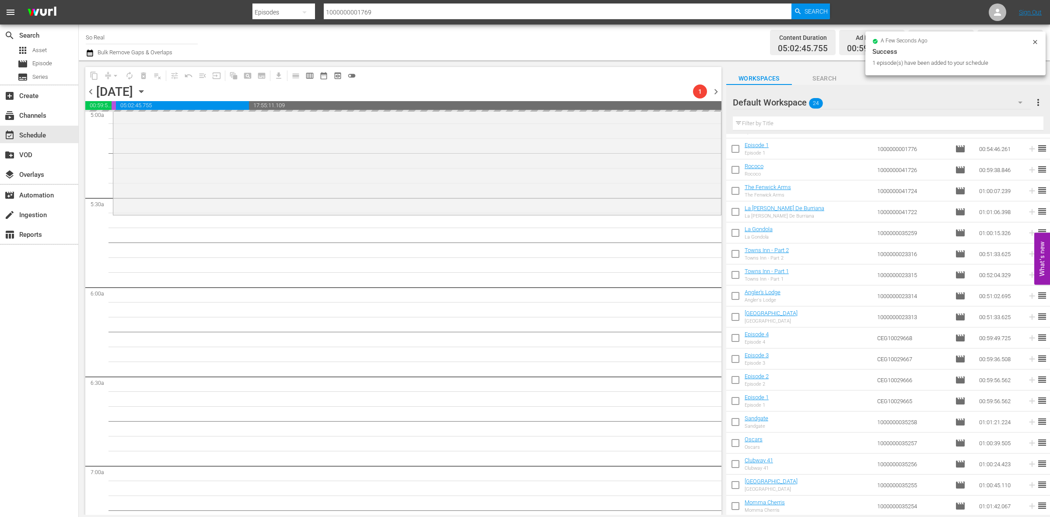
scroll to position [896, 0]
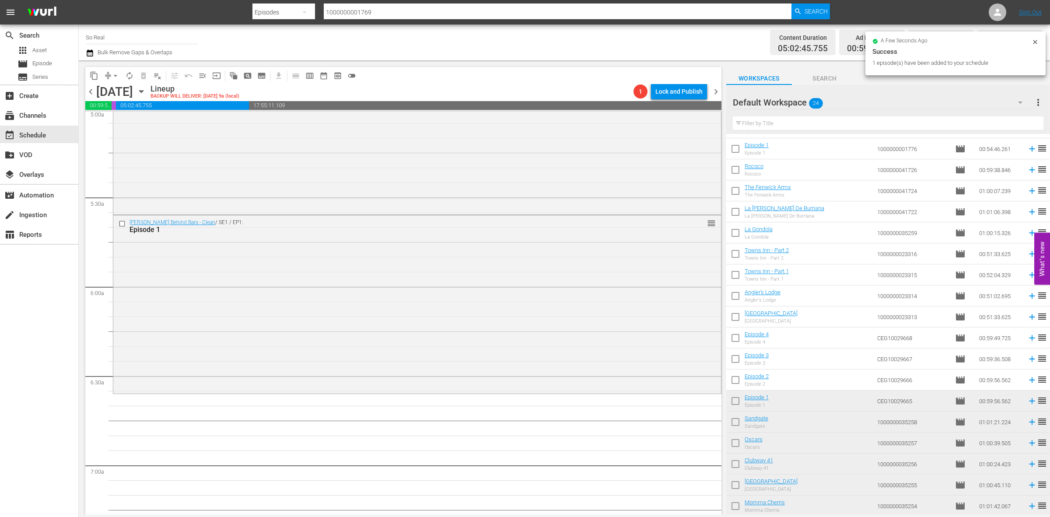
click at [737, 381] on input "checkbox" at bounding box center [735, 381] width 18 height 18
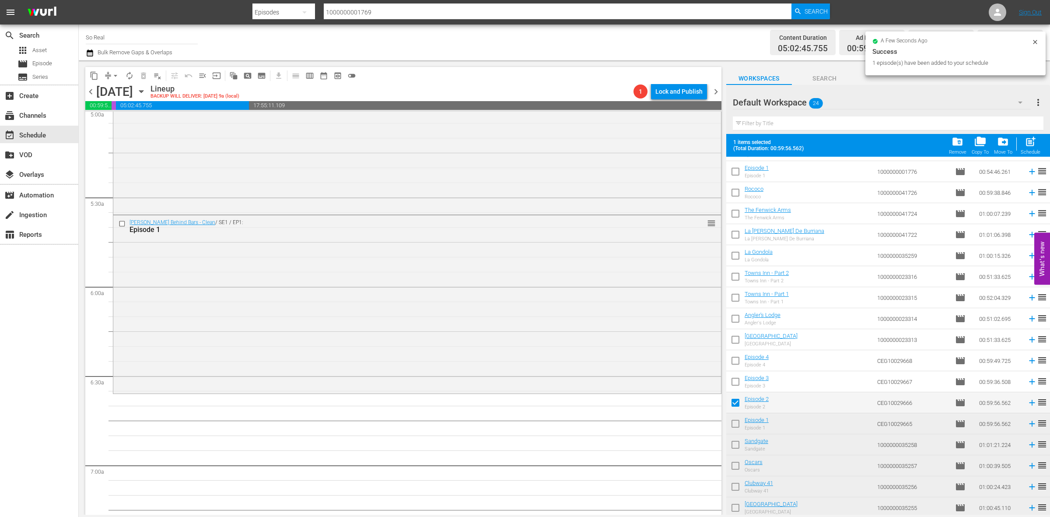
click at [1030, 142] on span "post_add" at bounding box center [1031, 142] width 12 height 12
checkbox input "false"
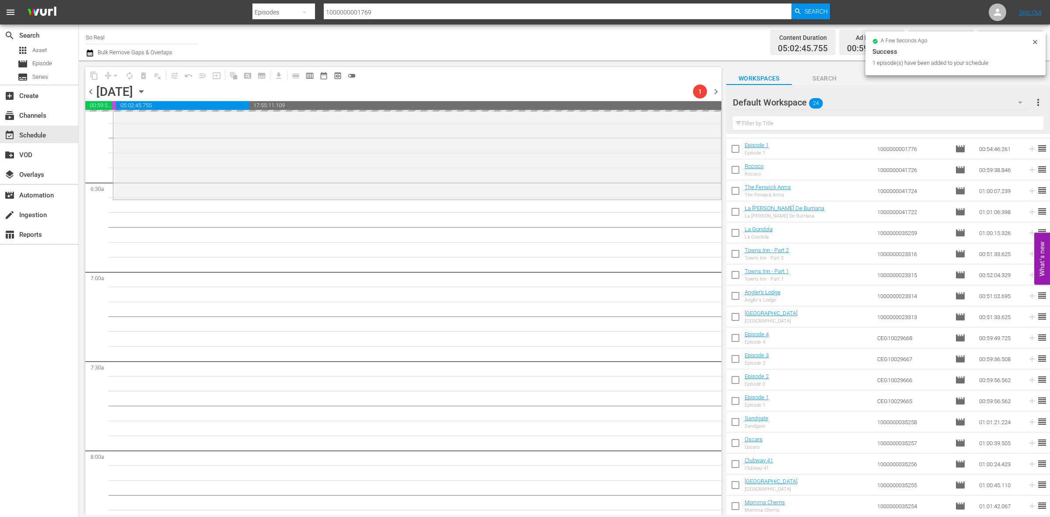
scroll to position [1092, 0]
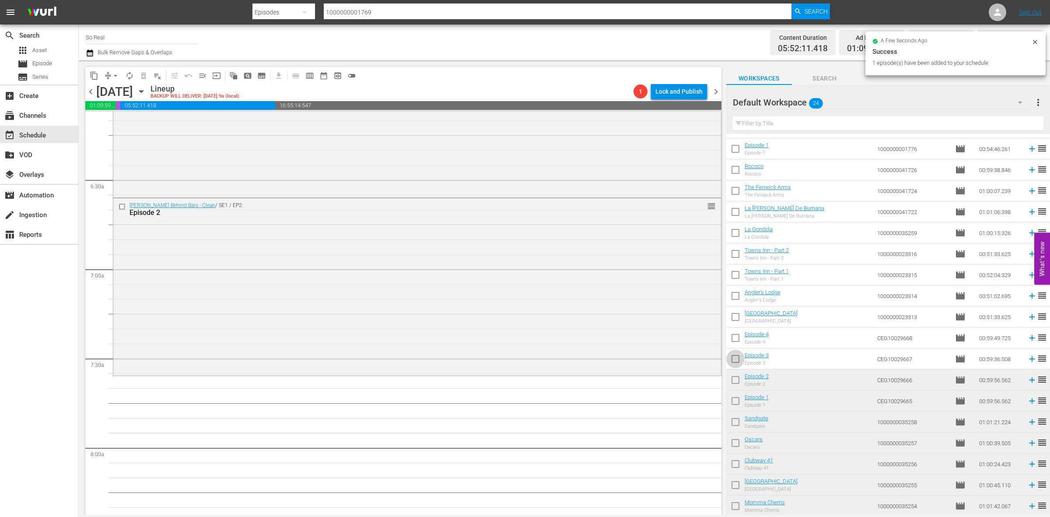
click at [735, 359] on input "checkbox" at bounding box center [735, 360] width 18 height 18
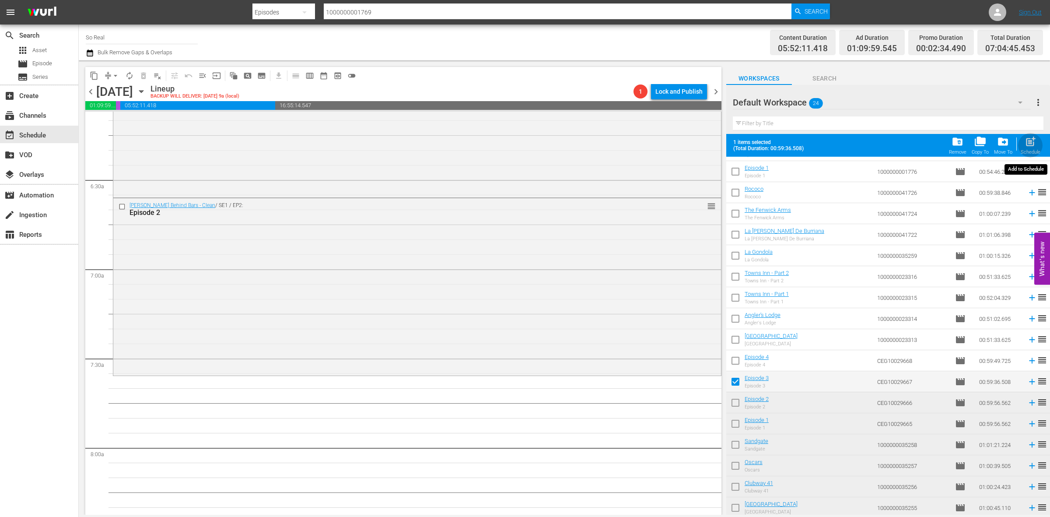
click at [1025, 143] on span "post_add" at bounding box center [1031, 142] width 12 height 12
checkbox input "false"
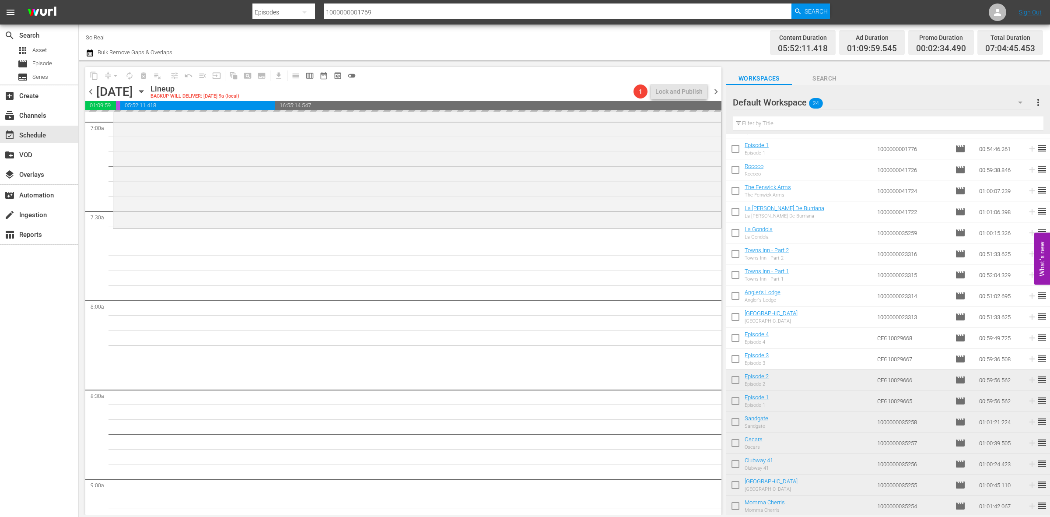
scroll to position [1240, 0]
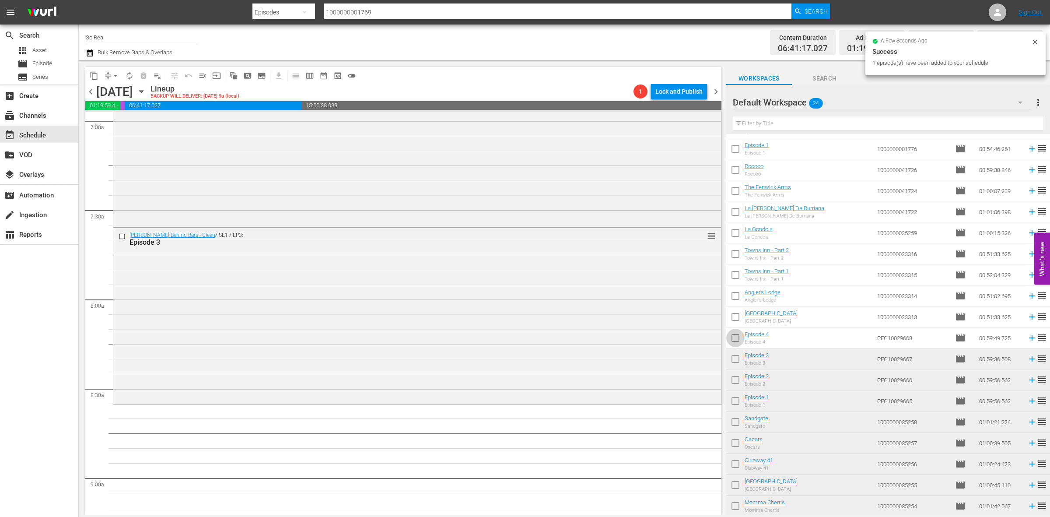
click at [735, 337] on input "checkbox" at bounding box center [735, 339] width 18 height 18
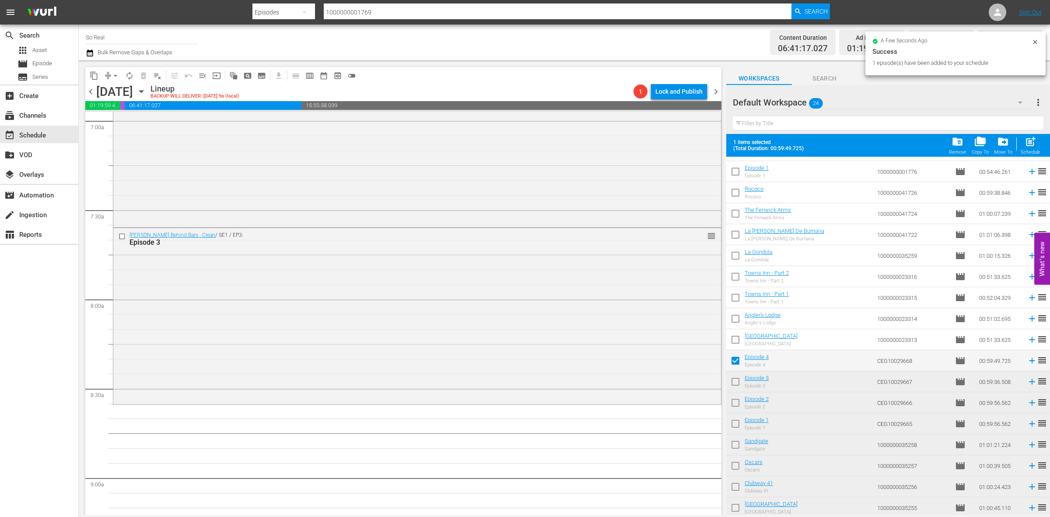
click at [1033, 138] on span "post_add" at bounding box center [1031, 142] width 12 height 12
checkbox input "false"
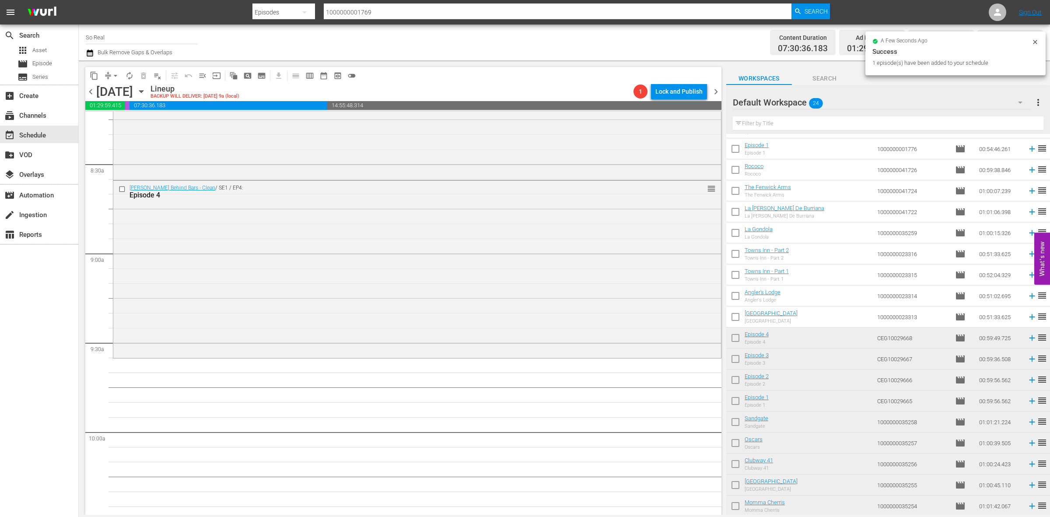
scroll to position [1468, 0]
click at [734, 313] on input "checkbox" at bounding box center [735, 318] width 18 height 18
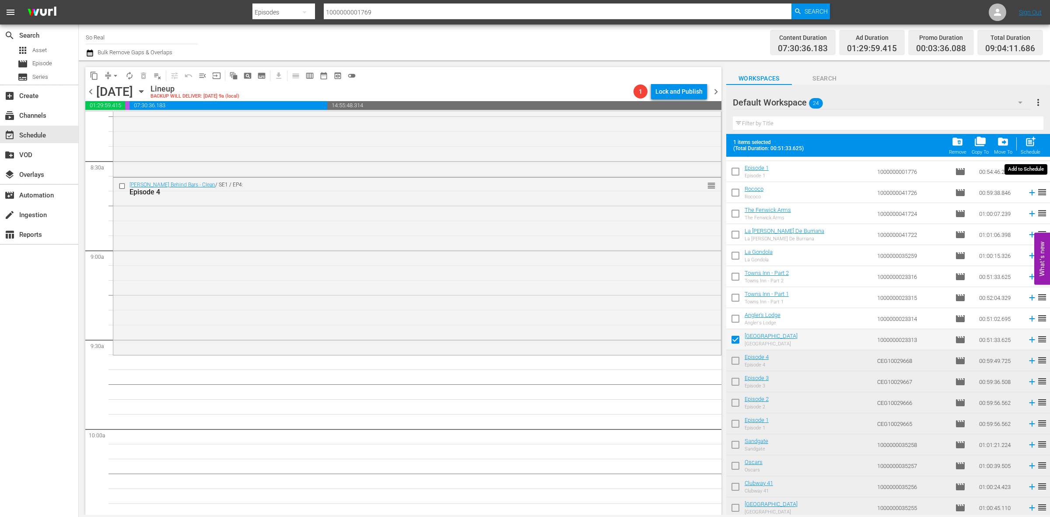
click at [1026, 146] on span "post_add" at bounding box center [1031, 142] width 12 height 12
checkbox input "false"
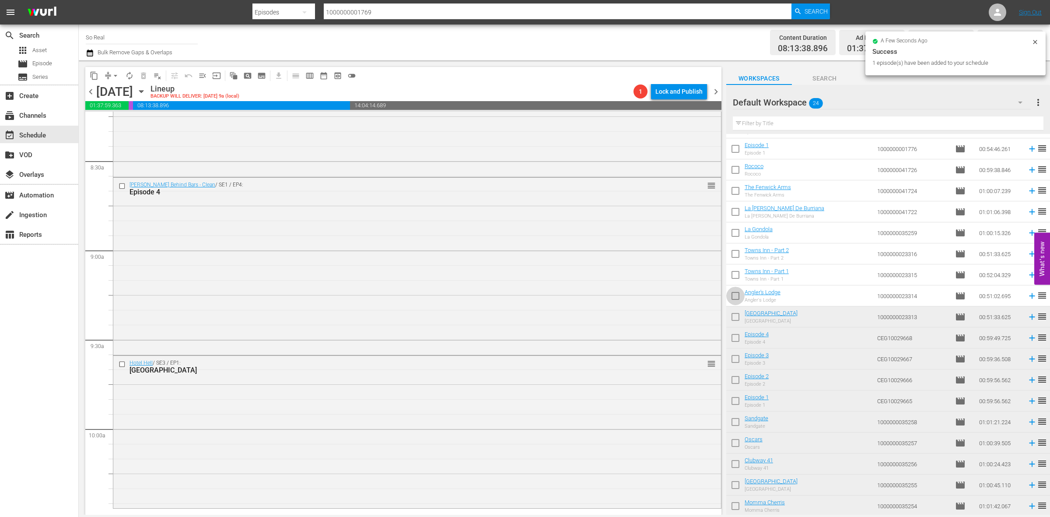
click at [734, 296] on input "checkbox" at bounding box center [735, 297] width 18 height 18
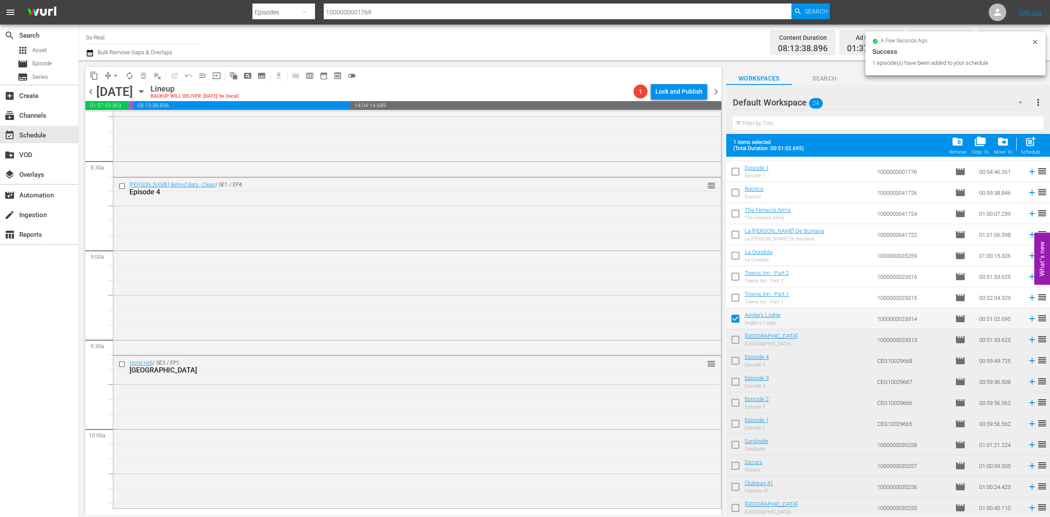
click at [1025, 142] on span "post_add" at bounding box center [1031, 142] width 12 height 12
checkbox input "false"
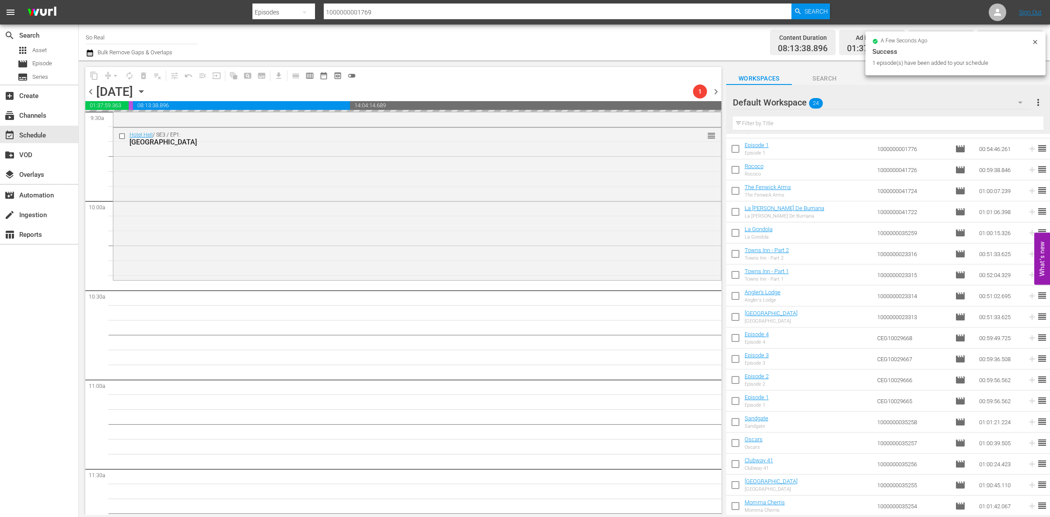
scroll to position [1696, 0]
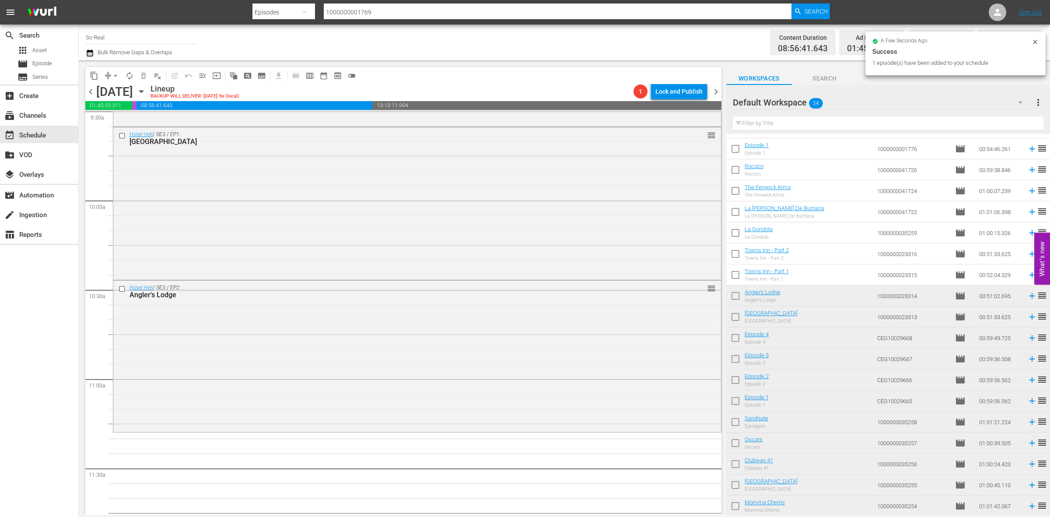
click at [733, 276] on input "checkbox" at bounding box center [735, 276] width 18 height 18
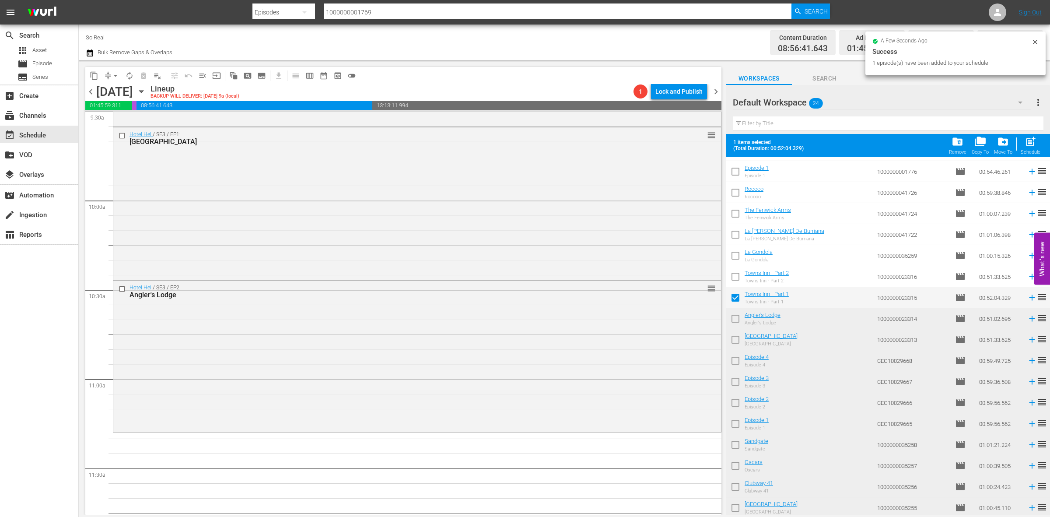
click at [1028, 147] on span "post_add" at bounding box center [1031, 142] width 12 height 12
checkbox input "false"
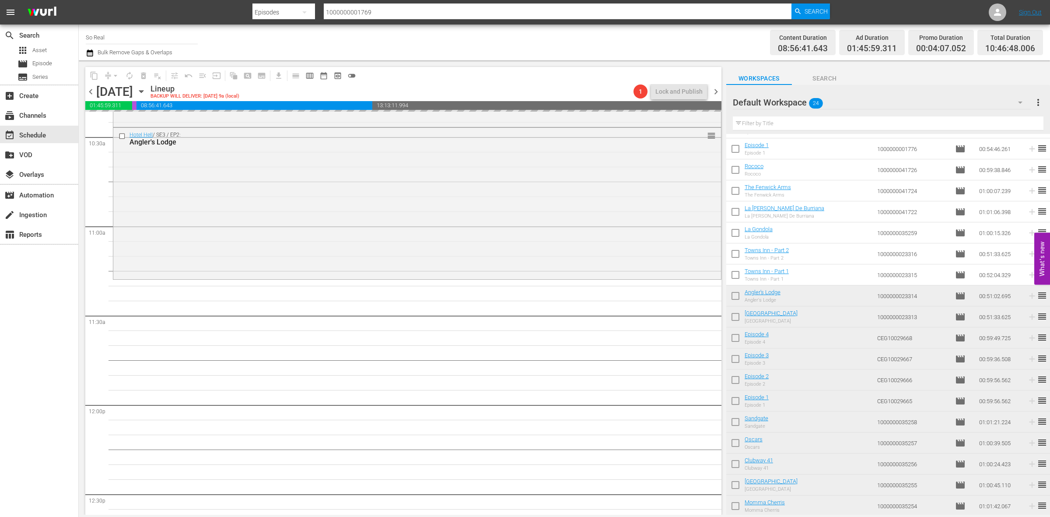
scroll to position [1849, 0]
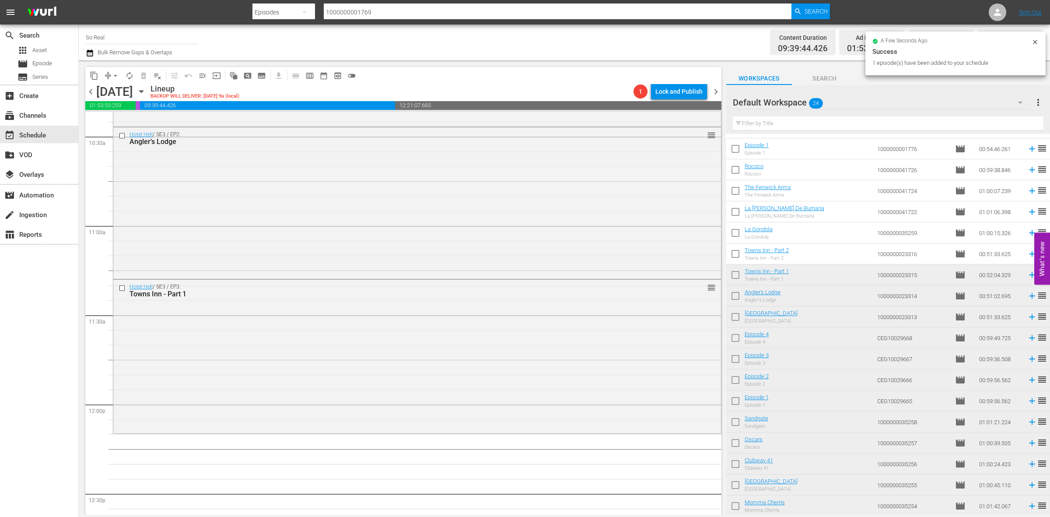
click at [740, 253] on input "checkbox" at bounding box center [735, 255] width 18 height 18
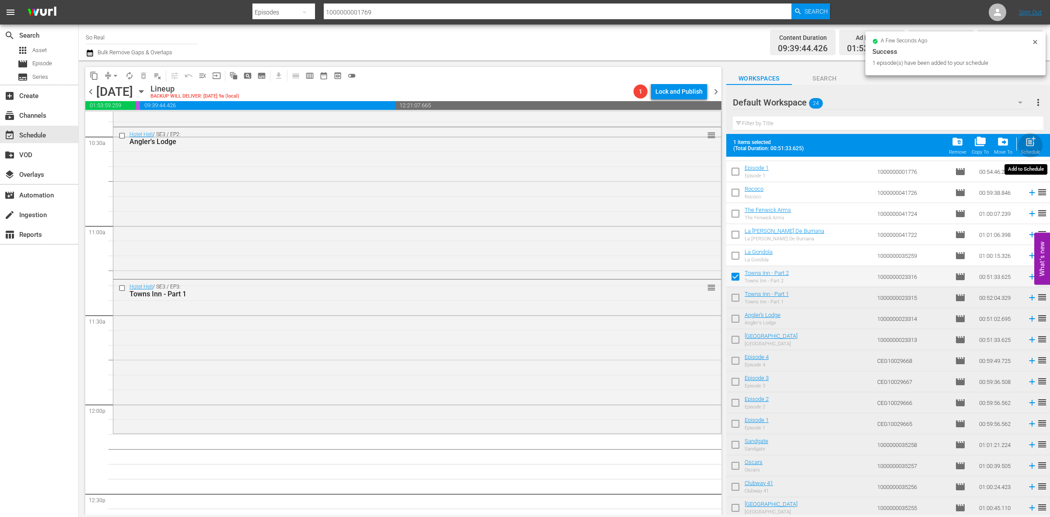
click at [1022, 144] on div "post_add Schedule" at bounding box center [1031, 145] width 20 height 19
checkbox input "false"
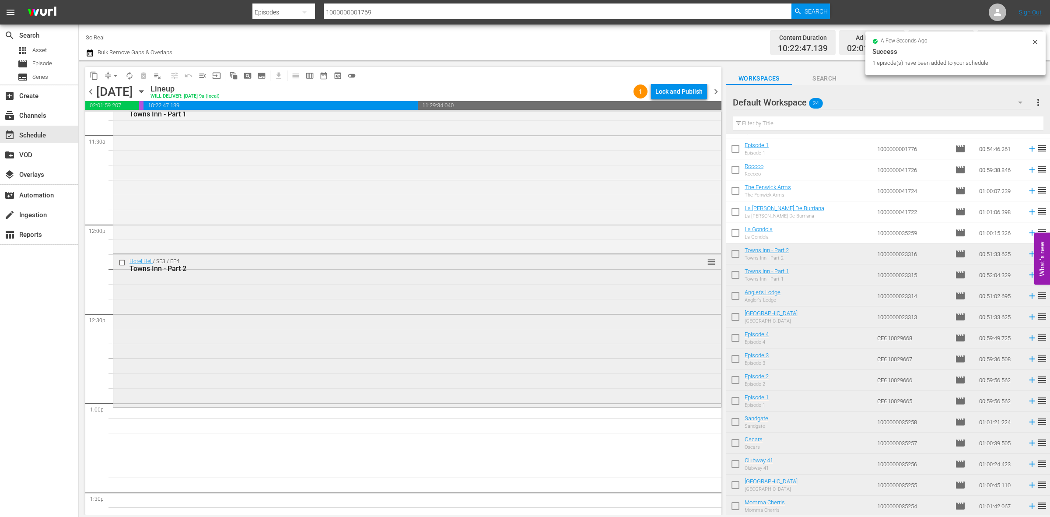
scroll to position [2030, 0]
click at [731, 235] on input "checkbox" at bounding box center [735, 234] width 18 height 18
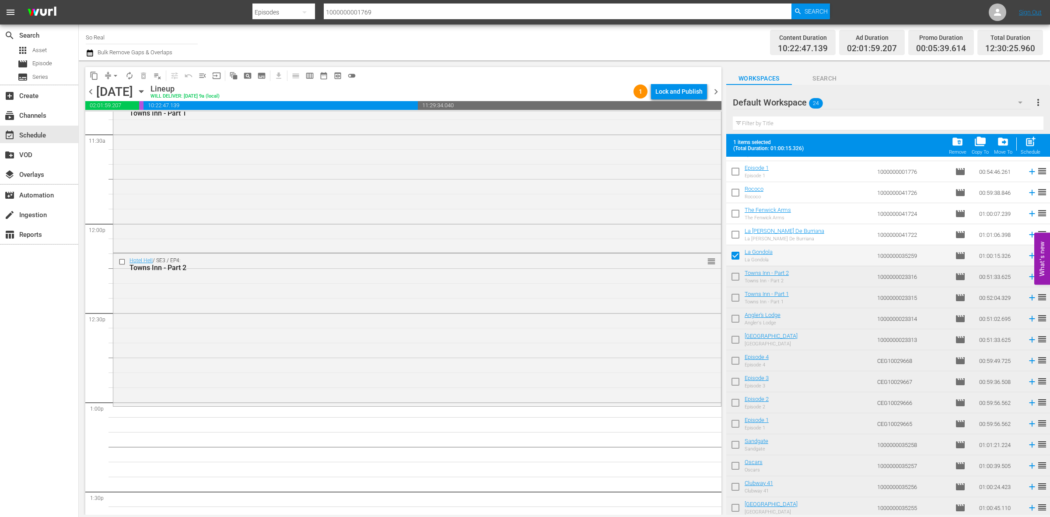
click at [1027, 147] on span "post_add" at bounding box center [1031, 142] width 12 height 12
checkbox input "false"
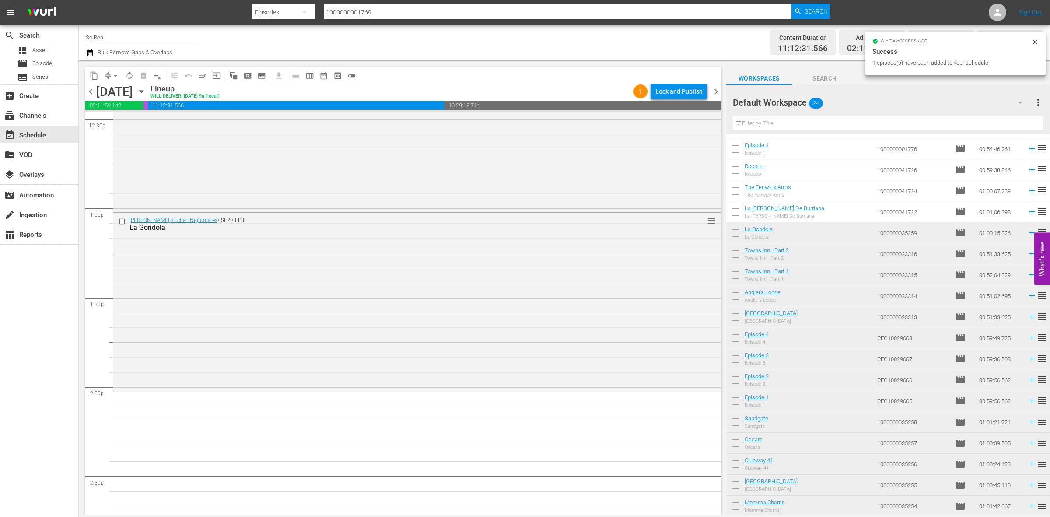
scroll to position [2228, 0]
click at [738, 214] on input "checkbox" at bounding box center [735, 213] width 18 height 18
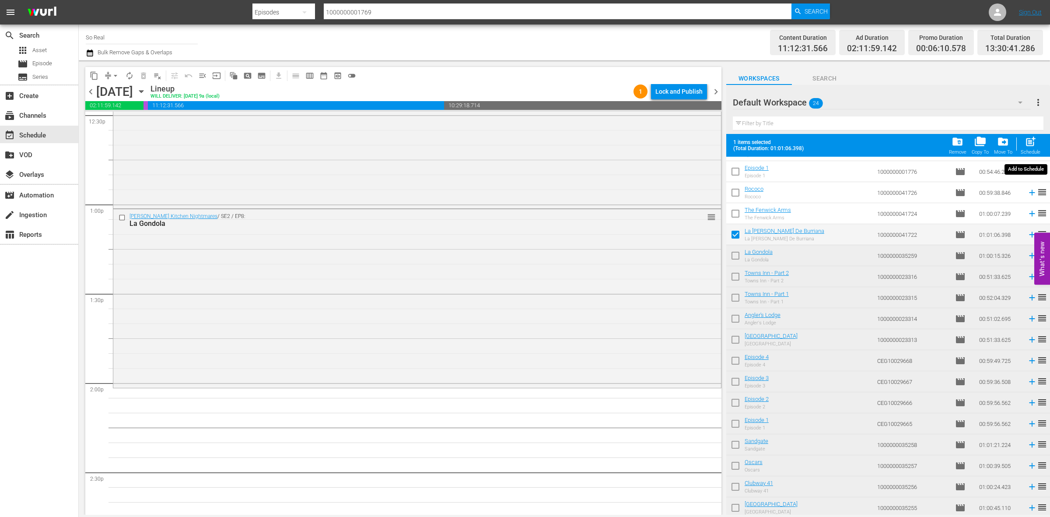
click at [1033, 144] on span "post_add" at bounding box center [1031, 142] width 12 height 12
checkbox input "false"
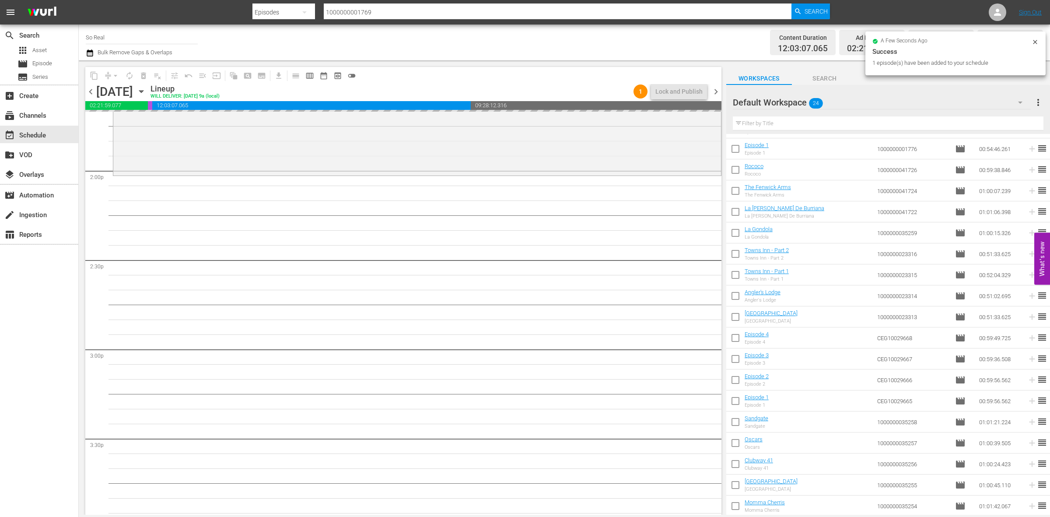
scroll to position [2440, 0]
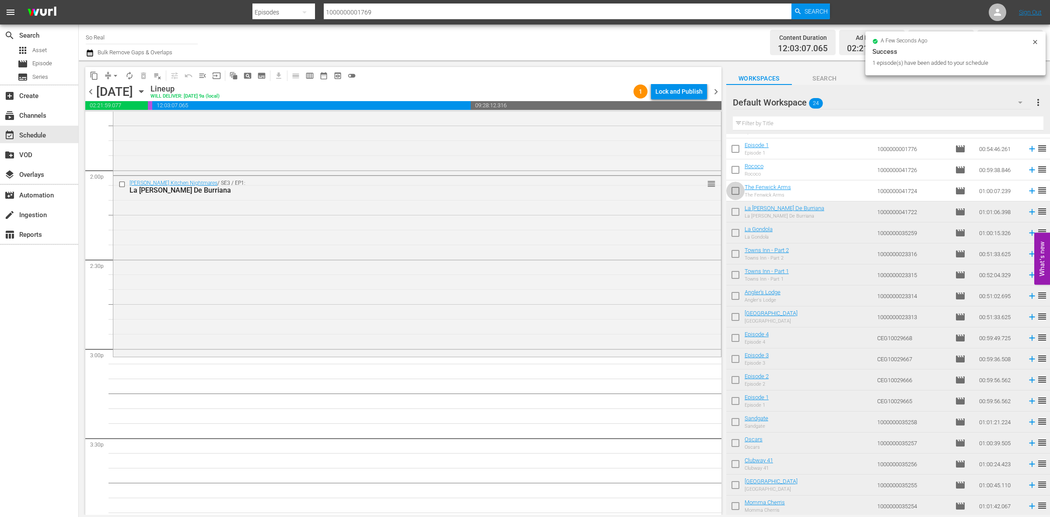
click at [738, 193] on input "checkbox" at bounding box center [735, 192] width 18 height 18
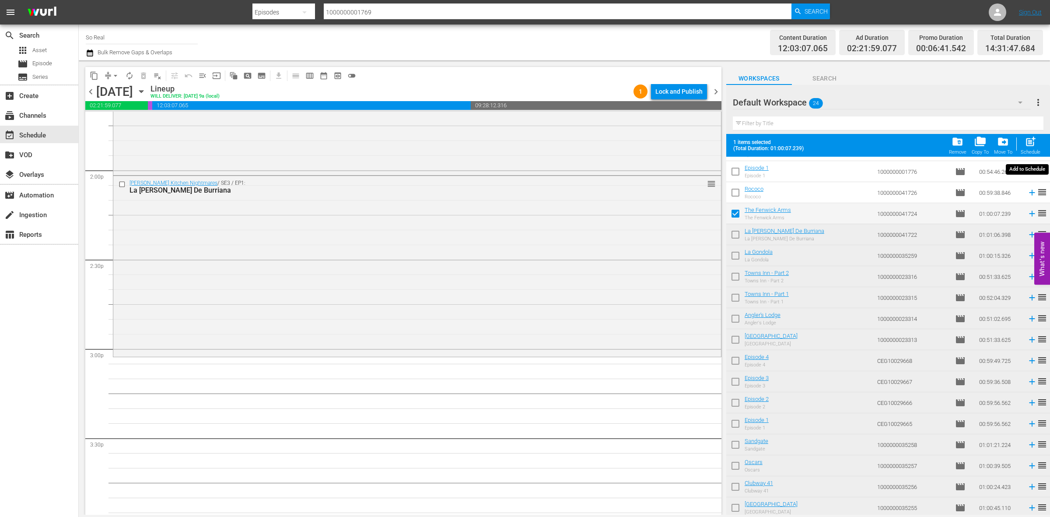
click at [1030, 146] on span "post_add" at bounding box center [1031, 142] width 12 height 12
checkbox input "false"
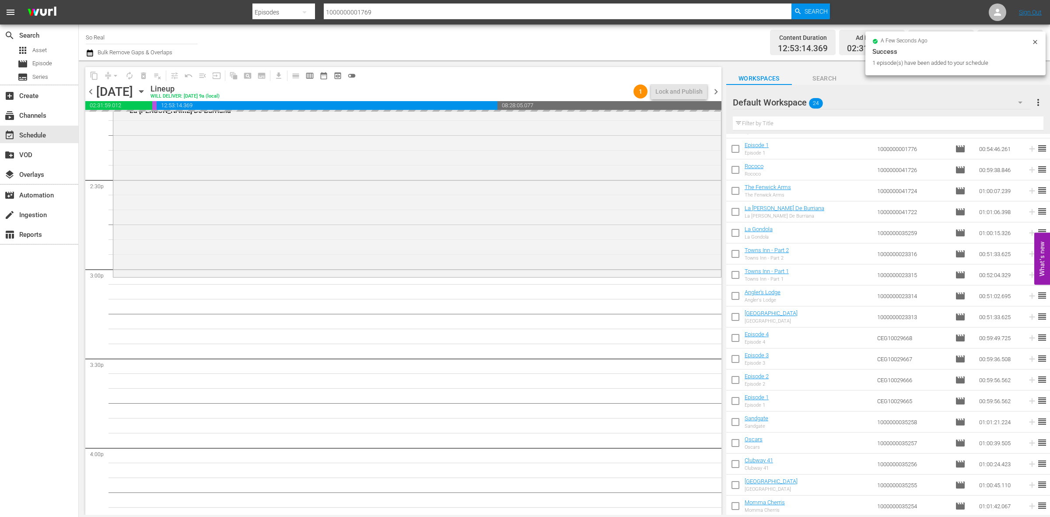
scroll to position [2520, 0]
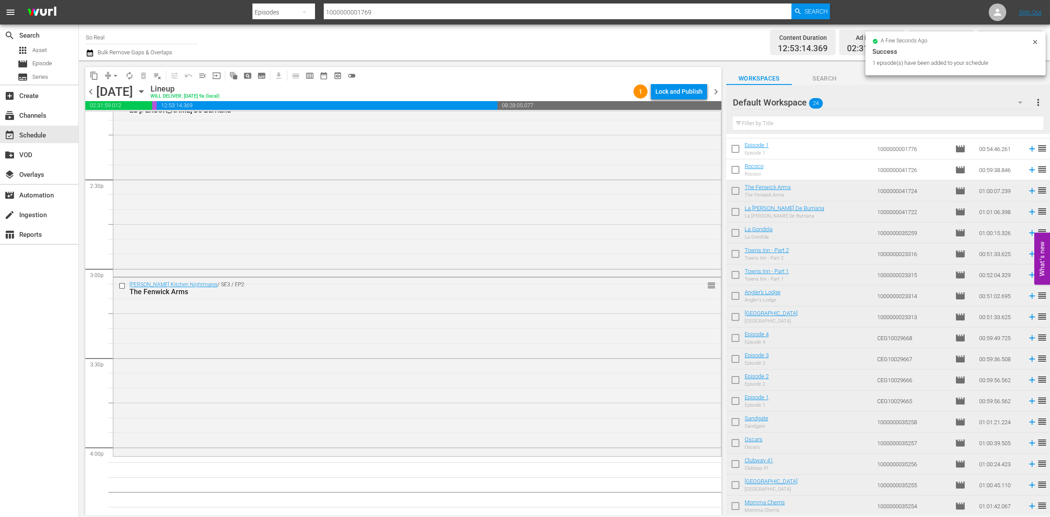
click at [733, 175] on input "checkbox" at bounding box center [735, 171] width 18 height 18
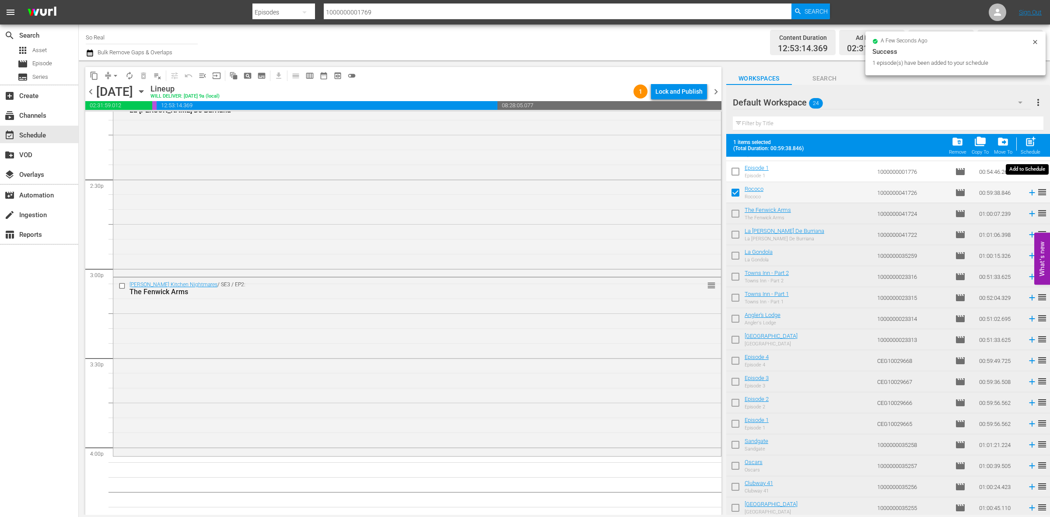
click at [1039, 137] on div "post_add Schedule" at bounding box center [1031, 145] width 20 height 19
checkbox input "false"
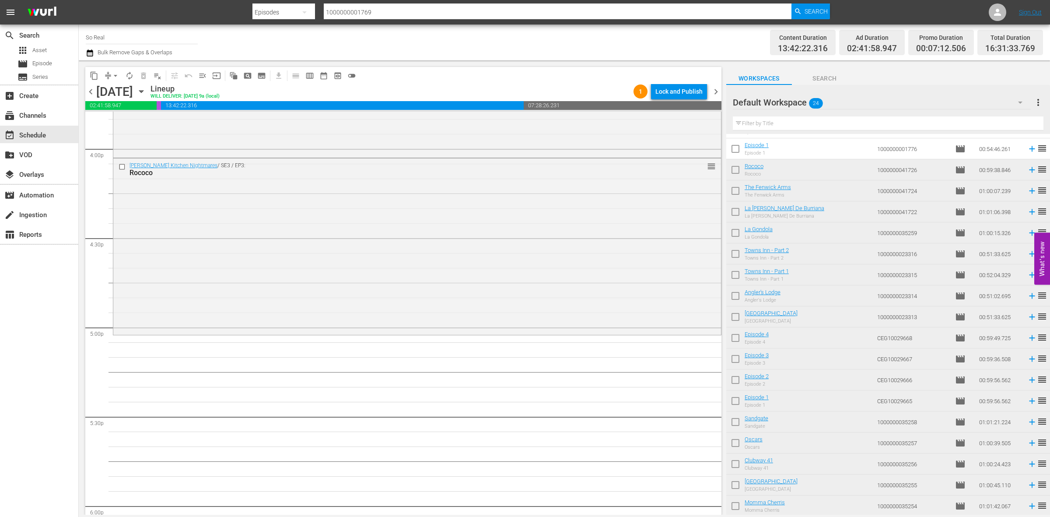
scroll to position [0, 0]
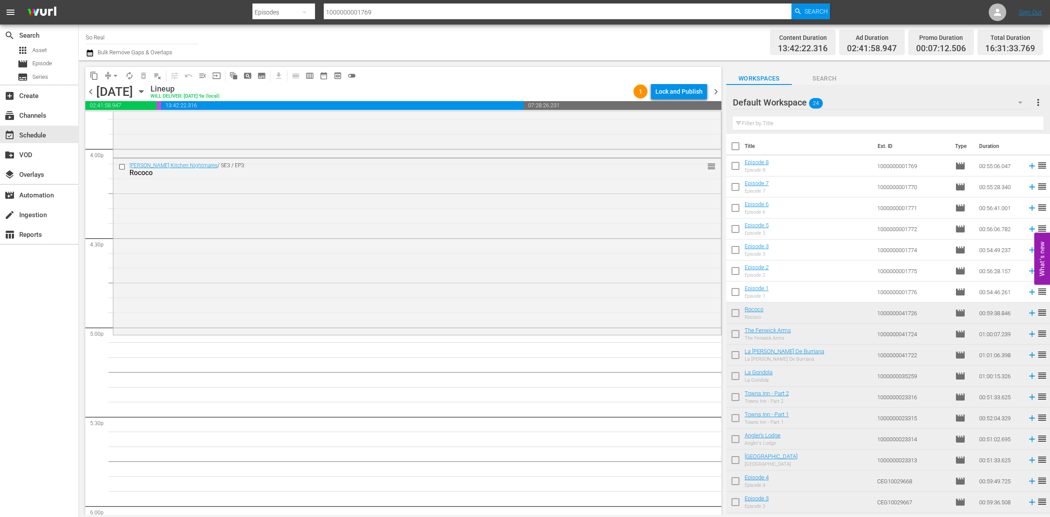
click at [736, 294] on input "checkbox" at bounding box center [735, 293] width 18 height 18
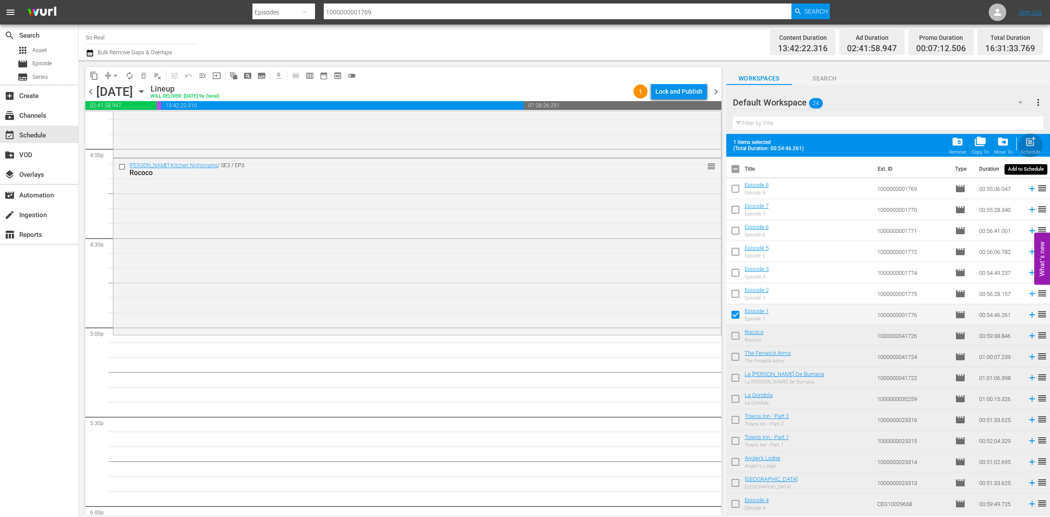
click at [1031, 147] on span "post_add" at bounding box center [1031, 142] width 12 height 12
checkbox input "false"
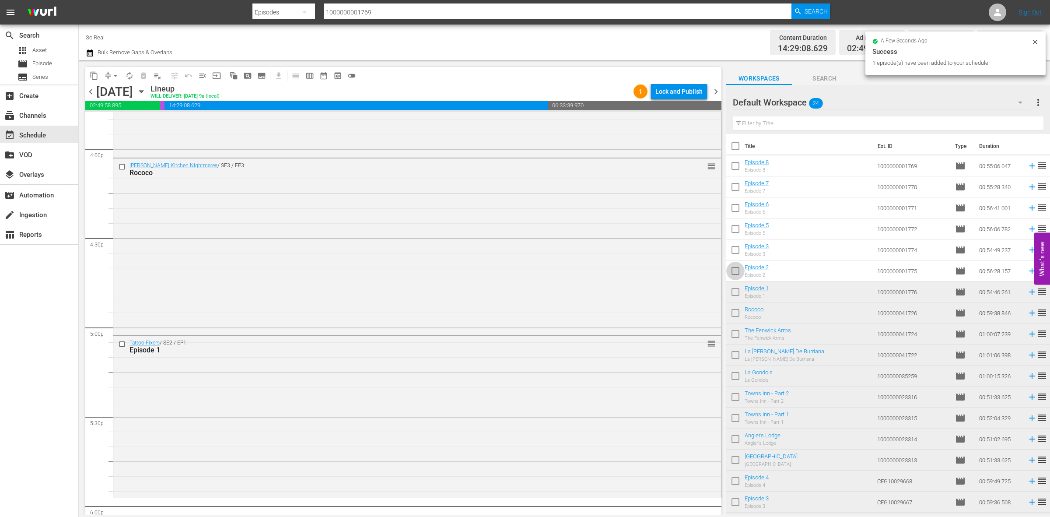
click at [738, 267] on input "checkbox" at bounding box center [735, 272] width 18 height 18
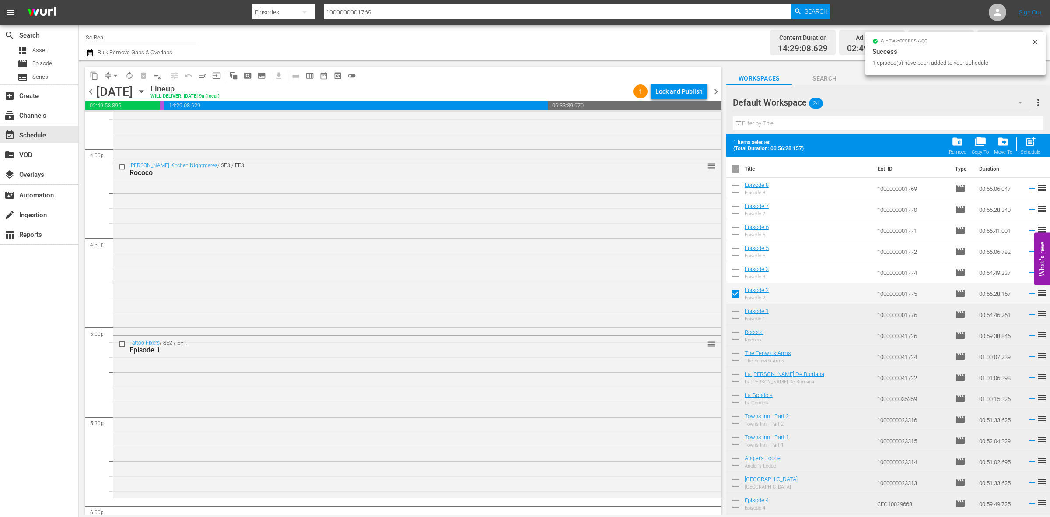
click at [1032, 135] on button "post_add Schedule" at bounding box center [1030, 145] width 25 height 25
checkbox input "false"
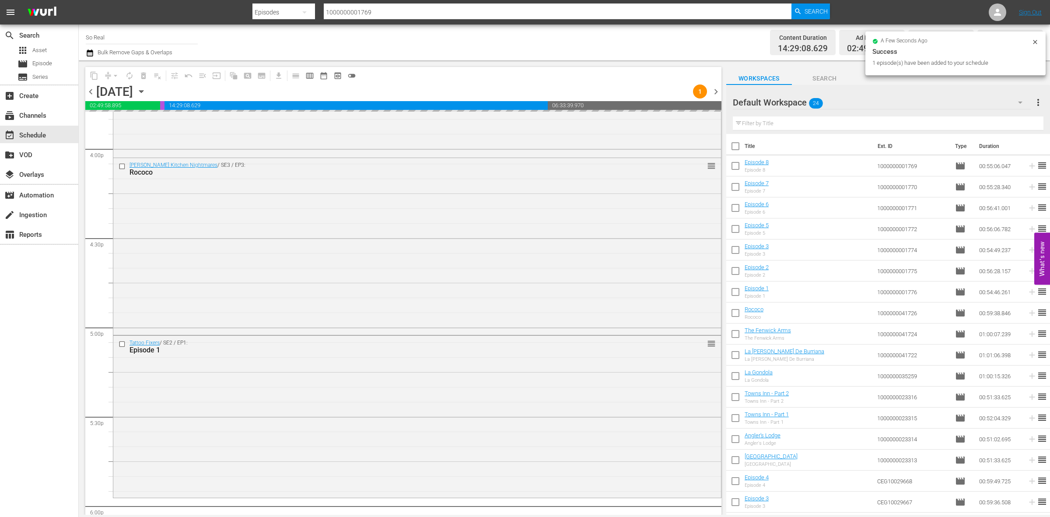
scroll to position [3053, 0]
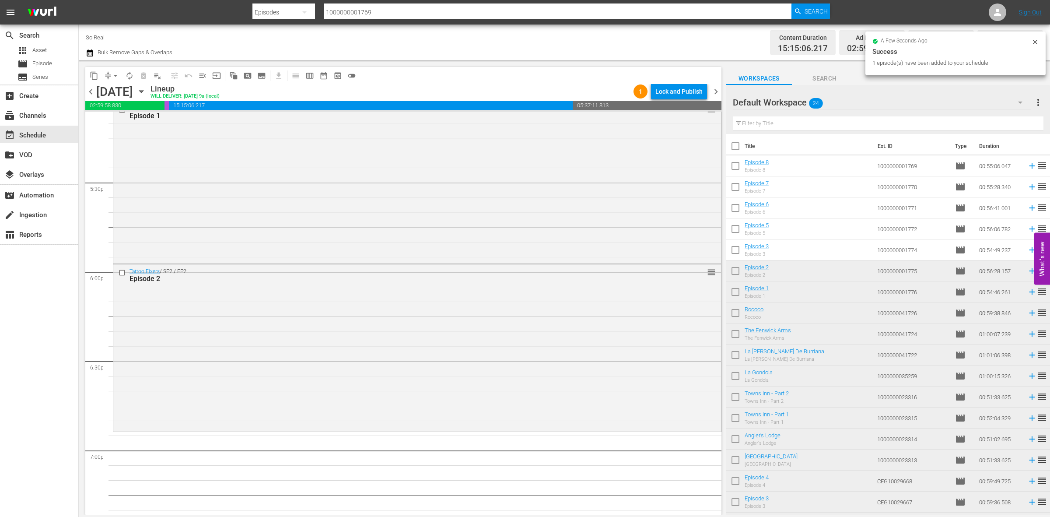
click at [738, 252] on input "checkbox" at bounding box center [735, 251] width 18 height 18
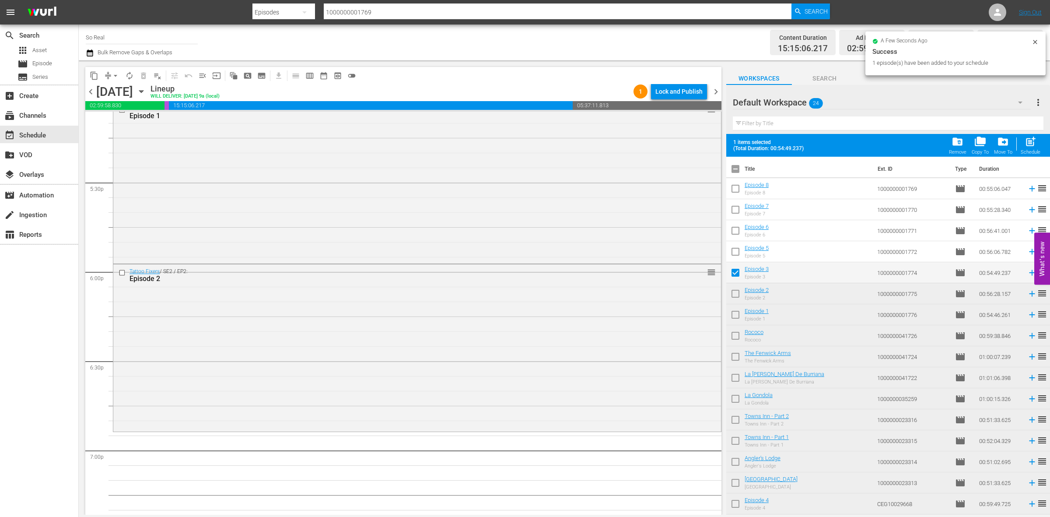
click at [1030, 146] on span "post_add" at bounding box center [1031, 142] width 12 height 12
checkbox input "false"
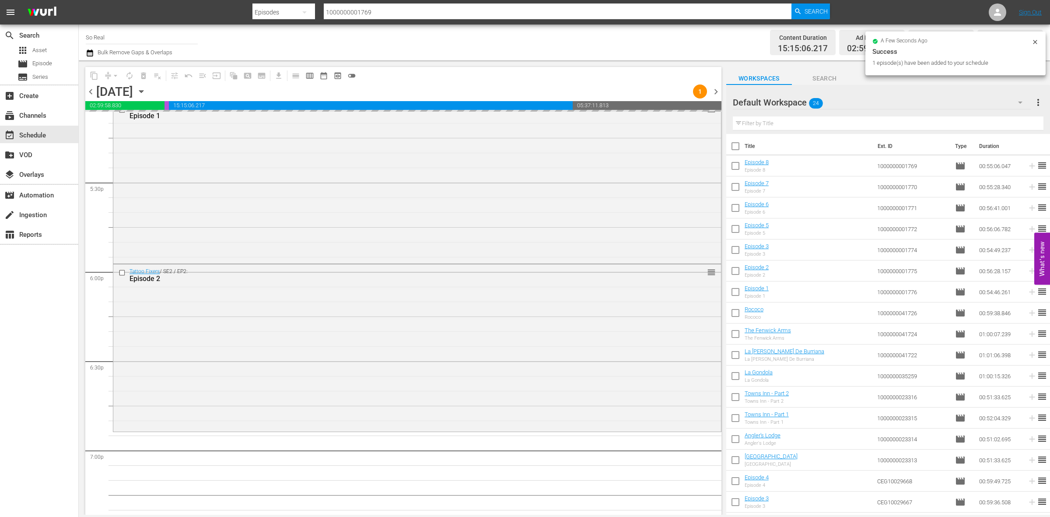
scroll to position [3219, 0]
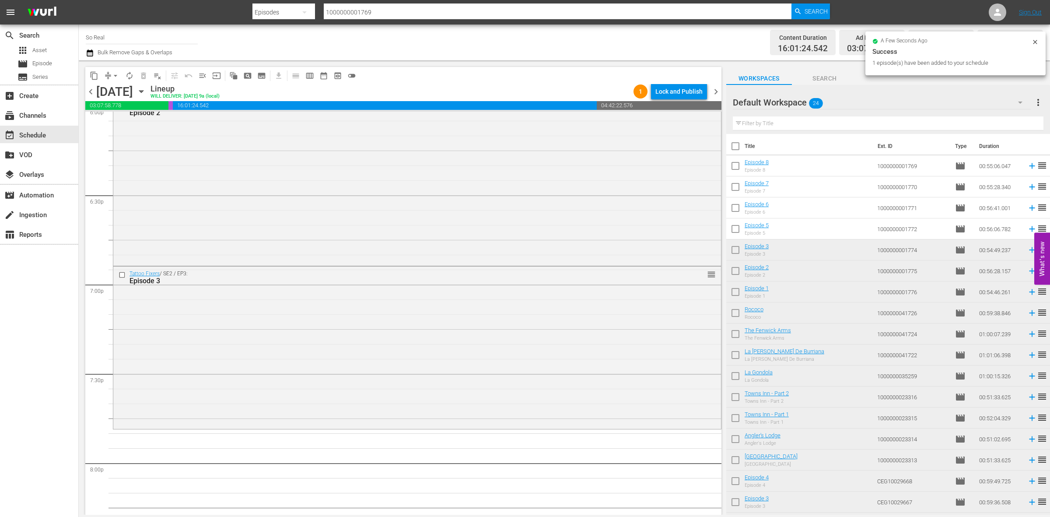
click at [739, 228] on input "checkbox" at bounding box center [735, 230] width 18 height 18
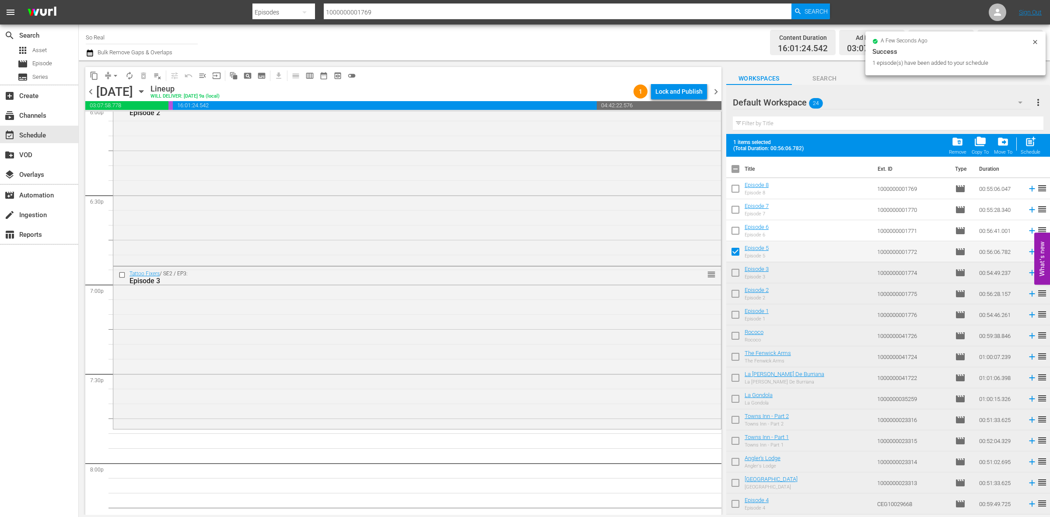
click at [1025, 142] on span "post_add" at bounding box center [1031, 142] width 12 height 12
checkbox input "false"
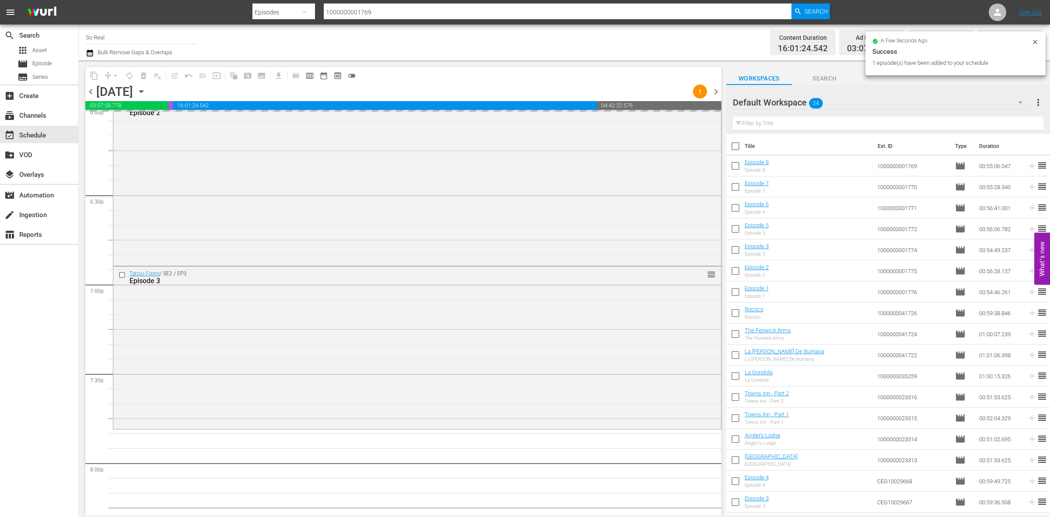
scroll to position [3353, 0]
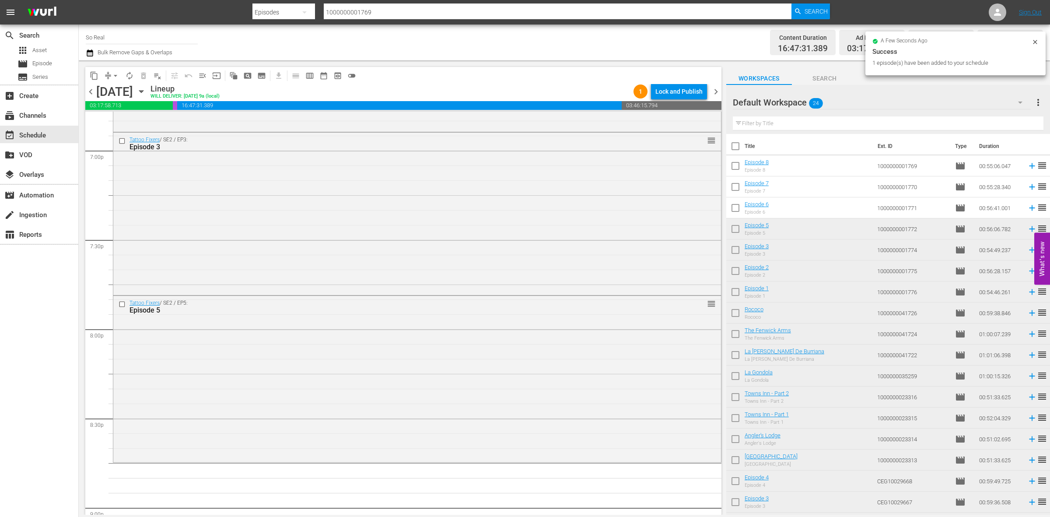
click at [740, 208] on input "checkbox" at bounding box center [735, 209] width 18 height 18
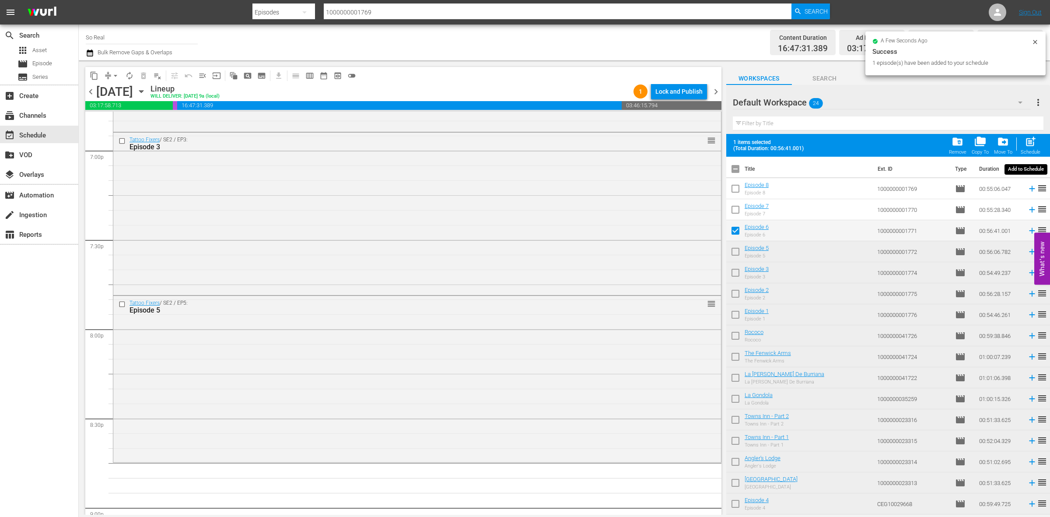
click at [1027, 136] on span "post_add" at bounding box center [1031, 142] width 12 height 12
checkbox input "false"
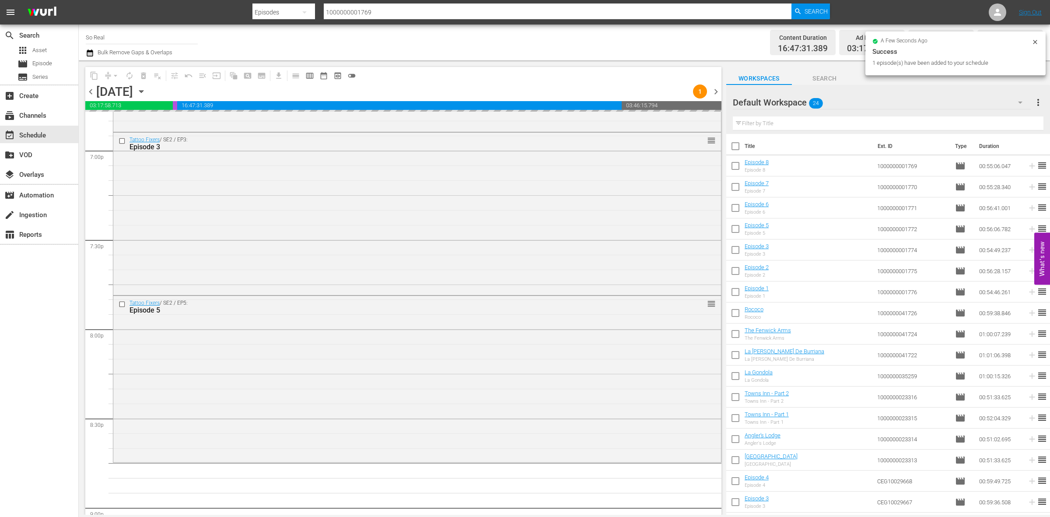
scroll to position [3500, 0]
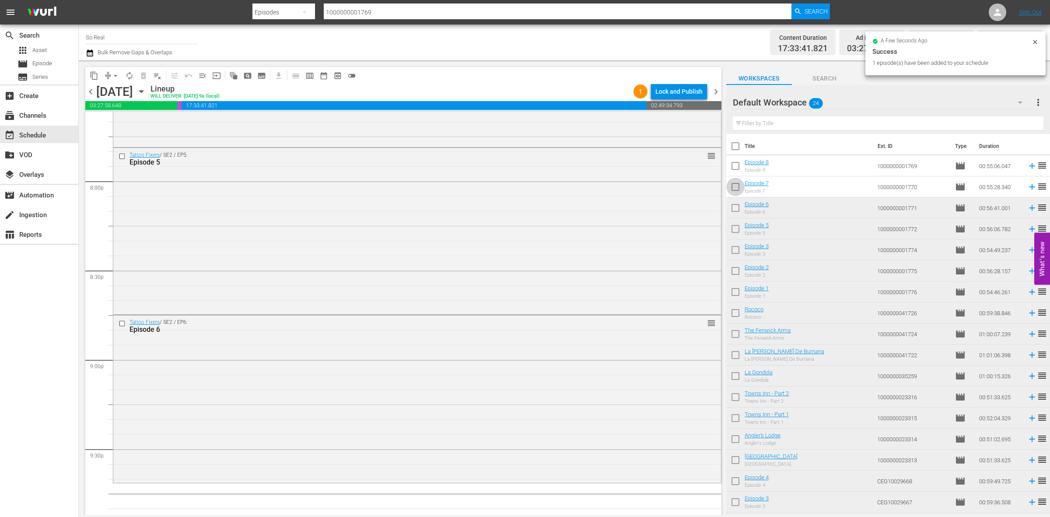
click at [735, 184] on input "checkbox" at bounding box center [735, 188] width 18 height 18
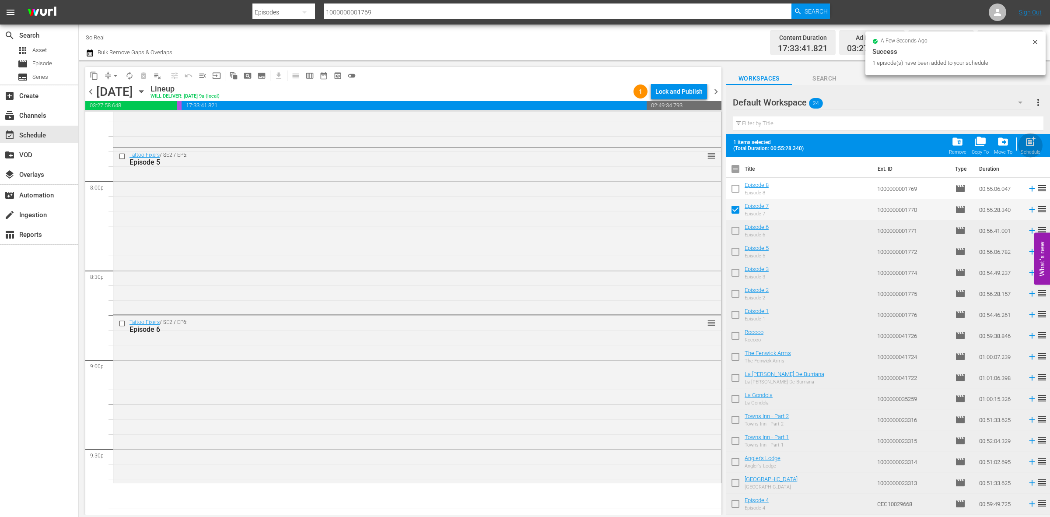
click at [1026, 141] on span "post_add" at bounding box center [1031, 142] width 12 height 12
checkbox input "false"
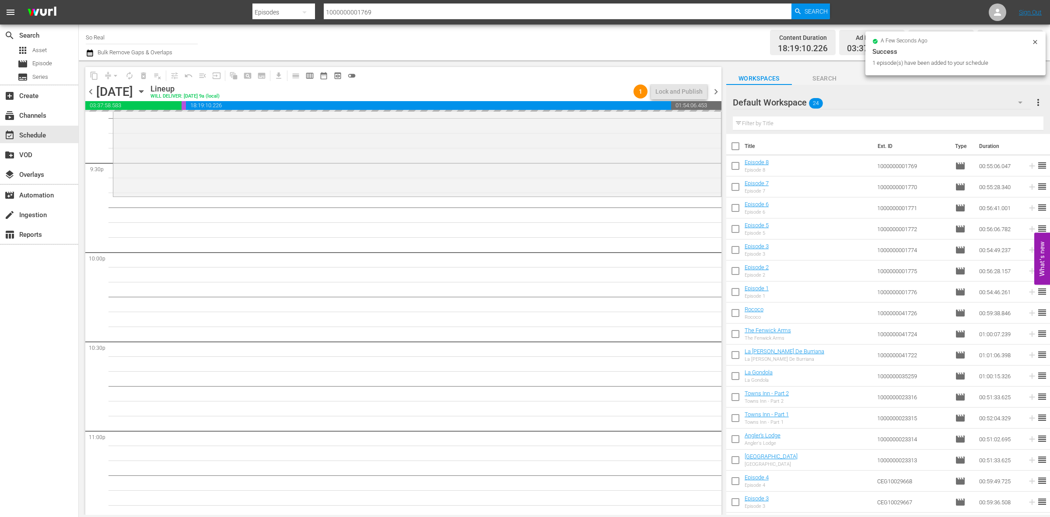
scroll to position [3787, 0]
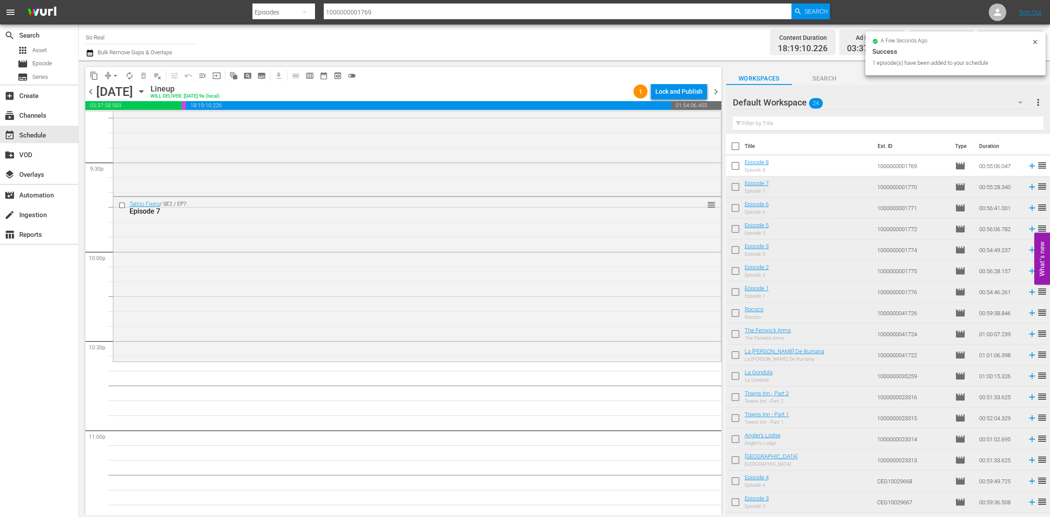
click at [733, 166] on input "checkbox" at bounding box center [735, 167] width 18 height 18
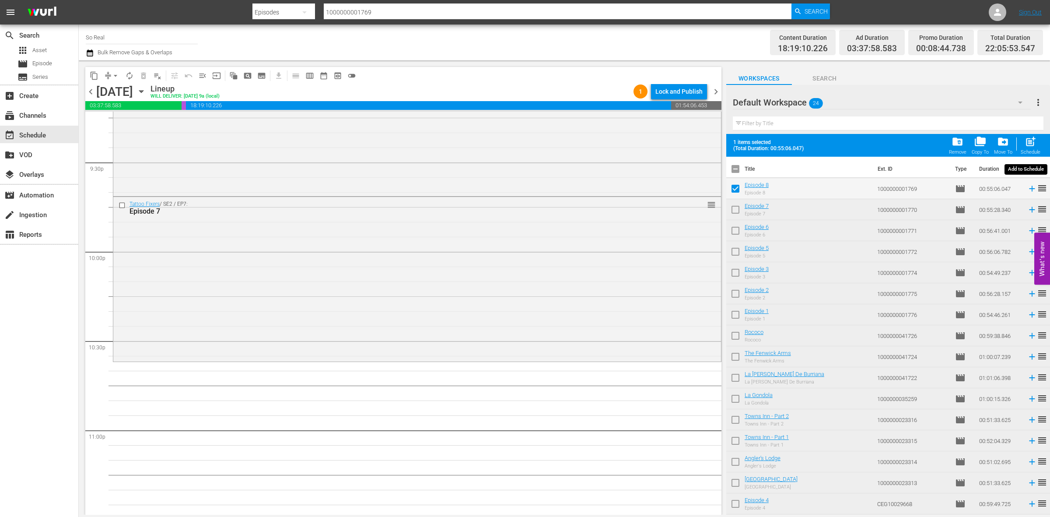
click at [1036, 140] on span "post_add" at bounding box center [1031, 142] width 12 height 12
checkbox input "false"
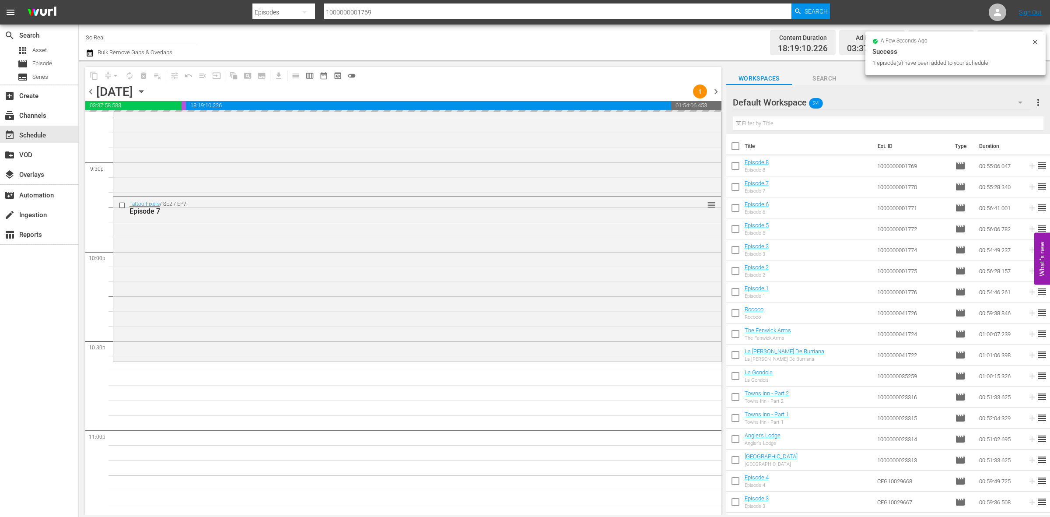
scroll to position [3881, 0]
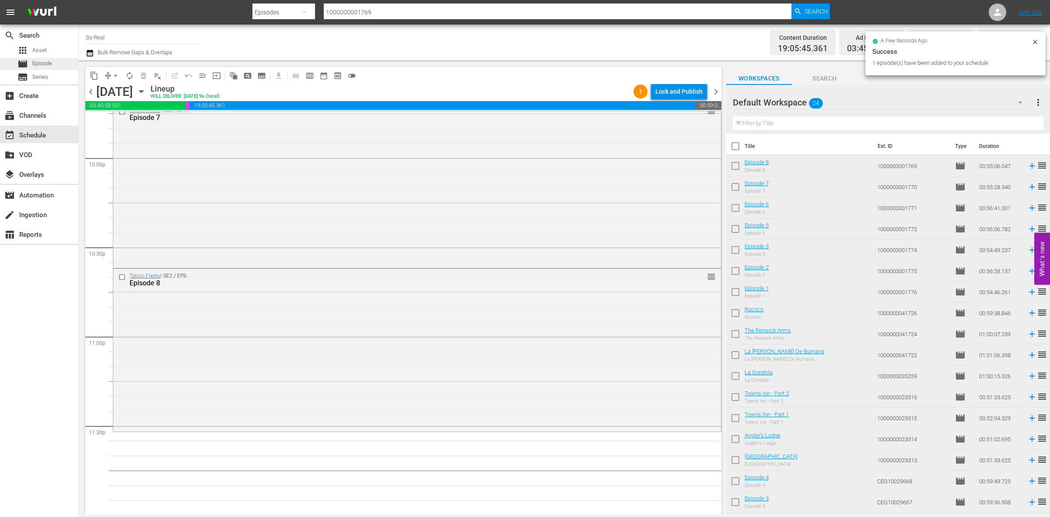
click at [36, 67] on span "Episode" at bounding box center [42, 63] width 20 height 9
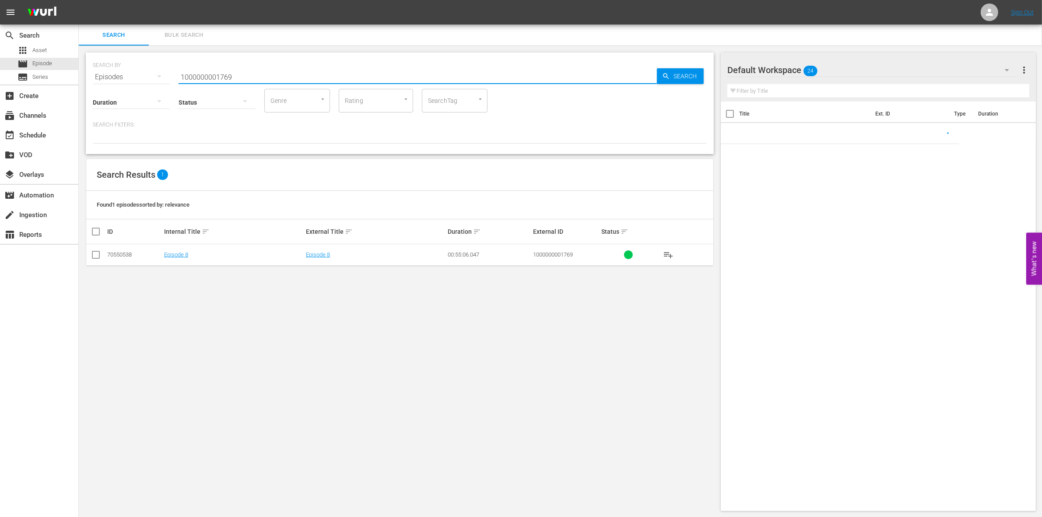
click at [275, 87] on input "1000000001769" at bounding box center [418, 77] width 478 height 21
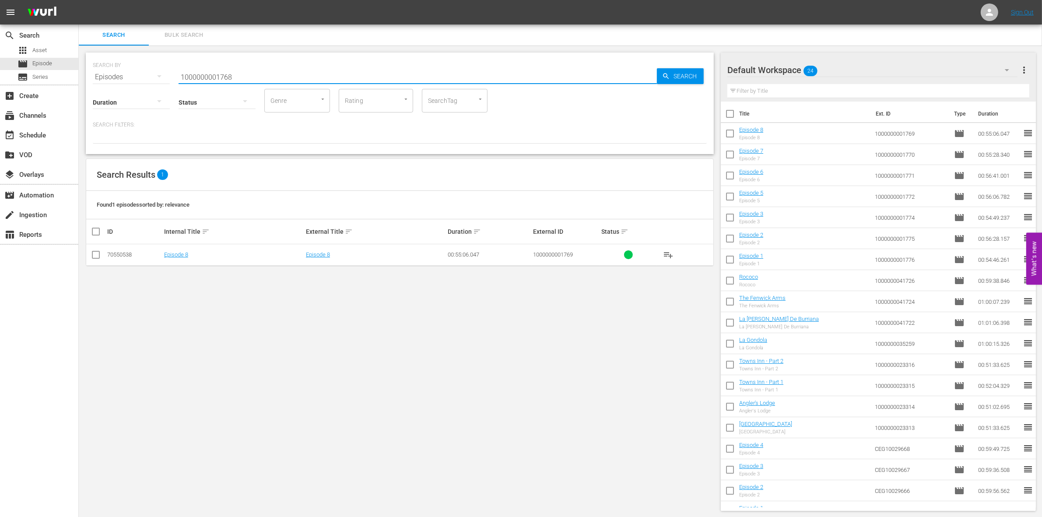
type input "1000000001768"
click at [94, 257] on input "checkbox" at bounding box center [96, 256] width 11 height 11
checkbox input "true"
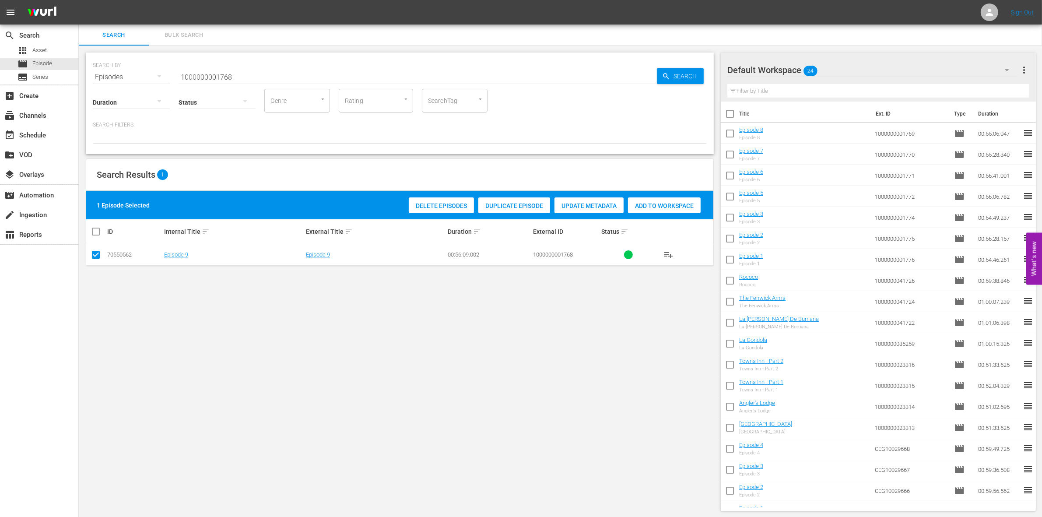
click at [679, 202] on span "Add to Workspace" at bounding box center [664, 205] width 73 height 7
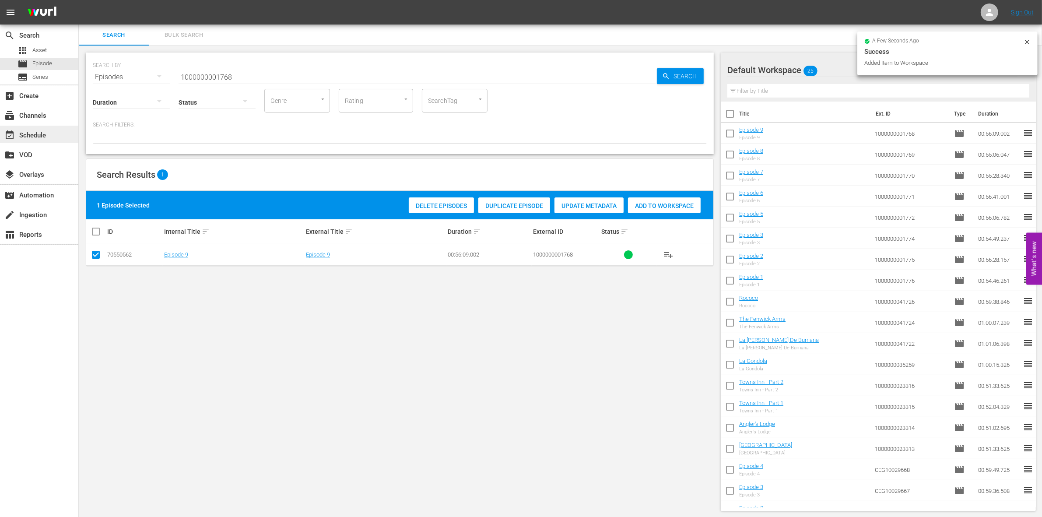
click at [35, 129] on div "event_available Schedule" at bounding box center [39, 135] width 78 height 18
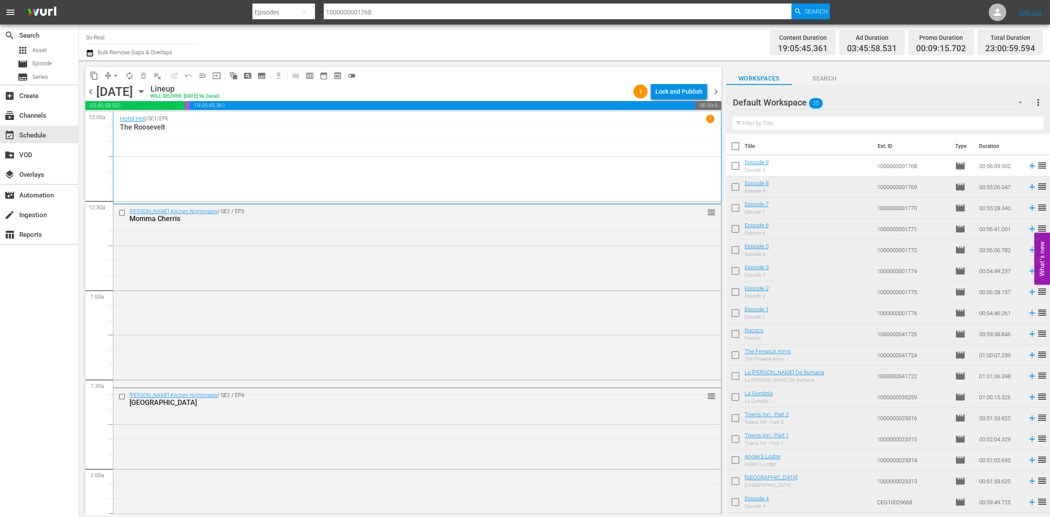
click at [741, 169] on input "checkbox" at bounding box center [735, 167] width 18 height 18
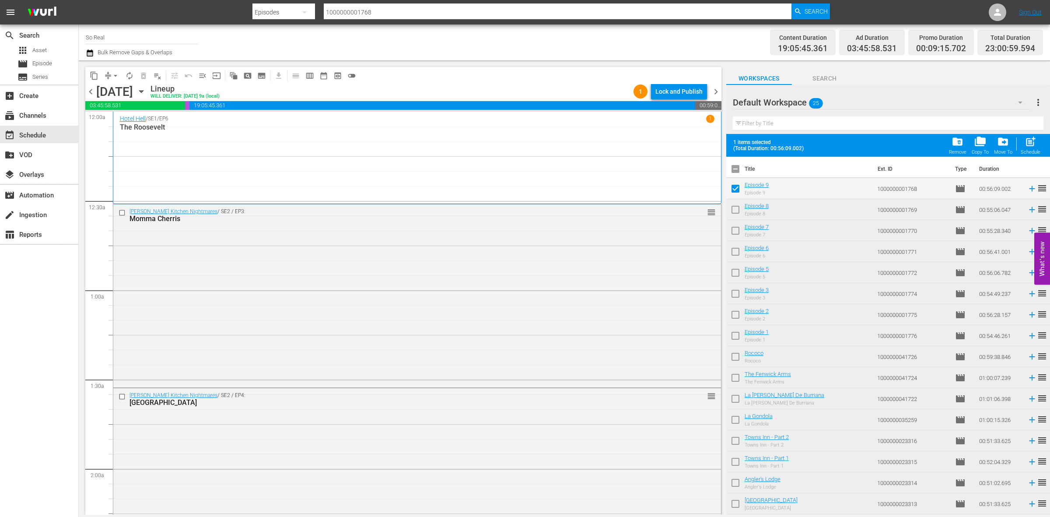
click at [1036, 142] on span "post_add" at bounding box center [1031, 142] width 12 height 12
checkbox input "false"
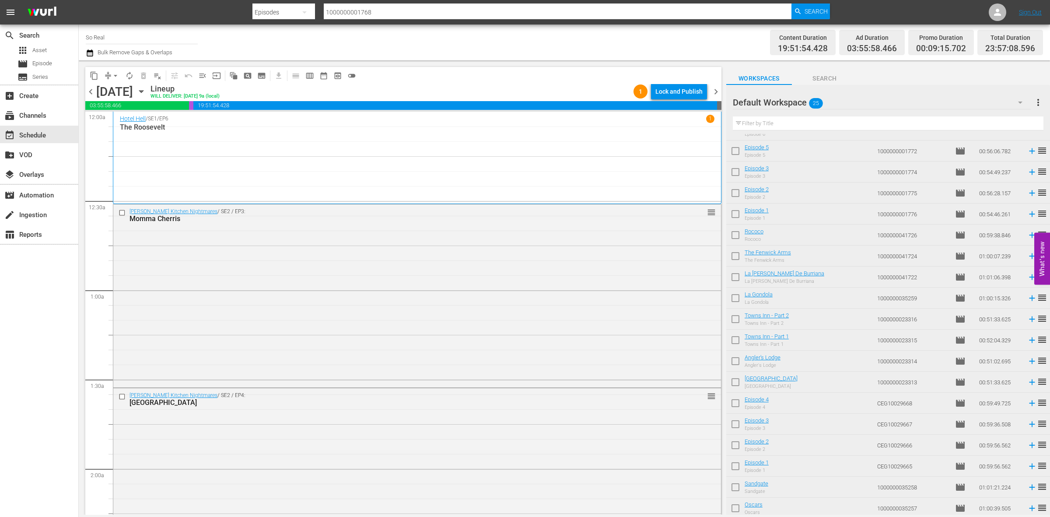
scroll to position [99, 0]
click at [113, 74] on span "arrow_drop_down" at bounding box center [115, 75] width 9 height 9
click at [127, 120] on li "Align to End of Previous Day" at bounding box center [116, 122] width 92 height 14
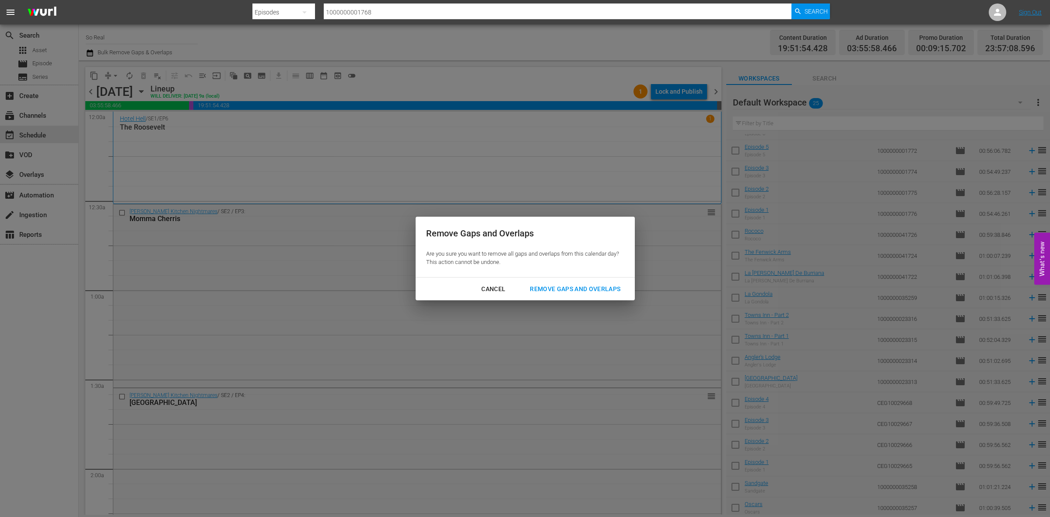
click at [598, 292] on div "Remove Gaps and Overlaps" at bounding box center [575, 289] width 105 height 11
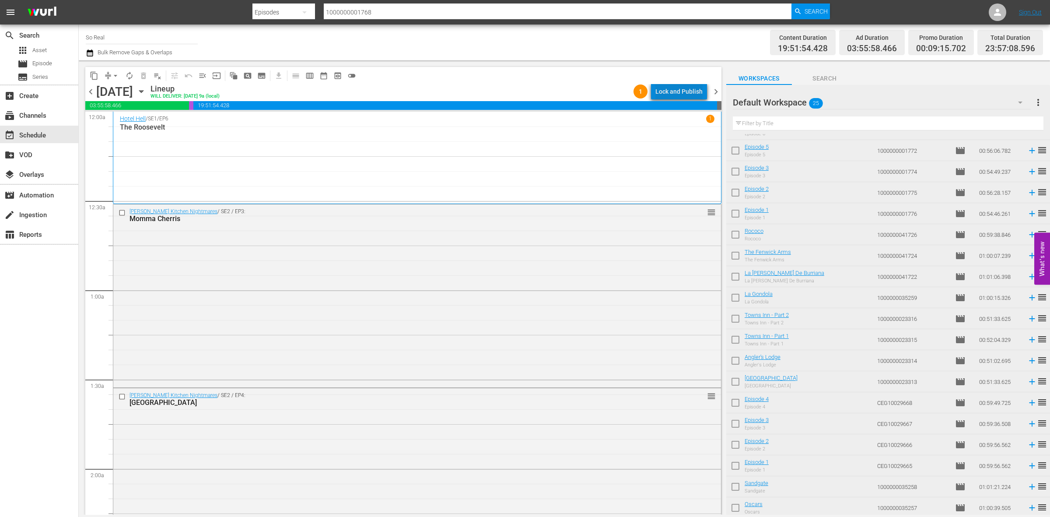
click at [690, 93] on div "Lock and Publish" at bounding box center [678, 92] width 47 height 16
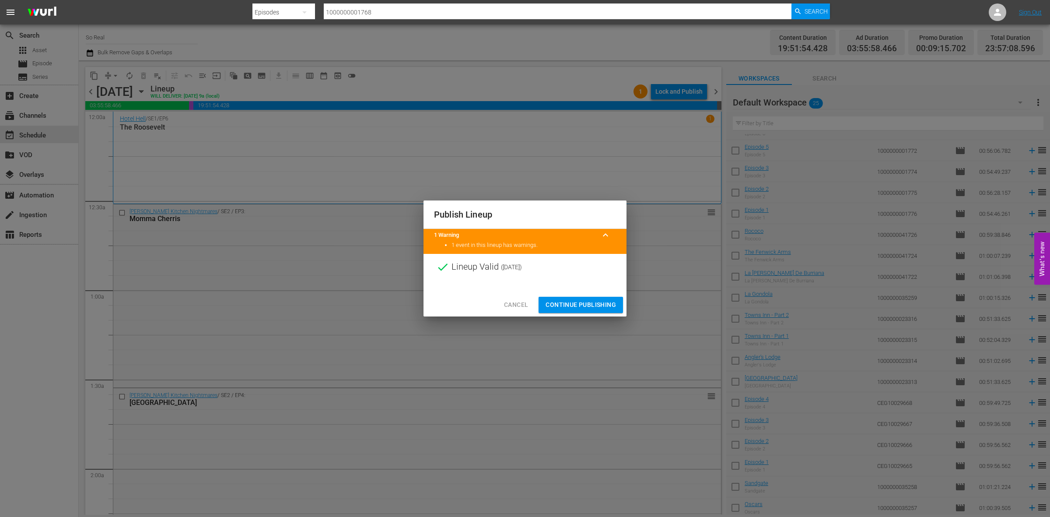
click at [574, 300] on span "Continue Publishing" at bounding box center [581, 304] width 70 height 11
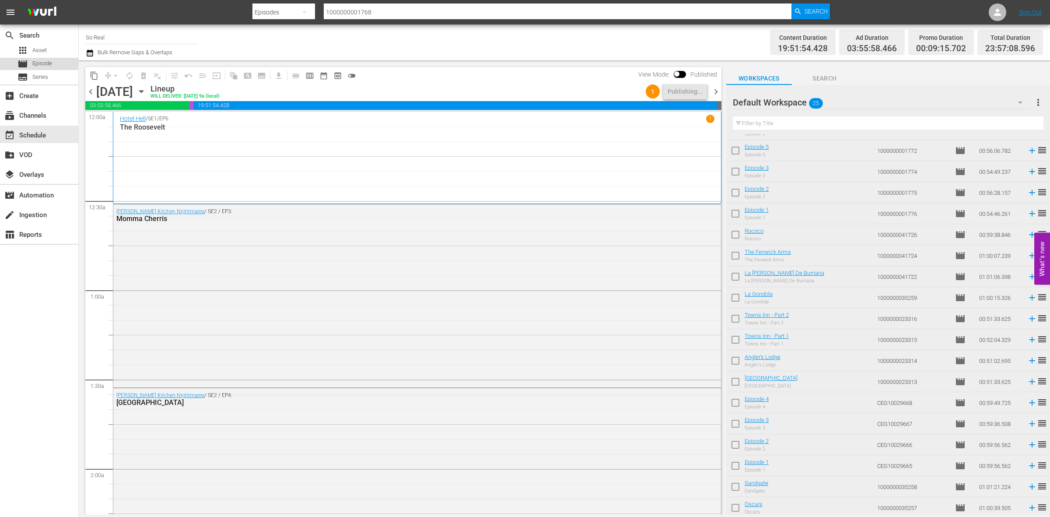
click at [49, 66] on span "Episode" at bounding box center [42, 63] width 20 height 9
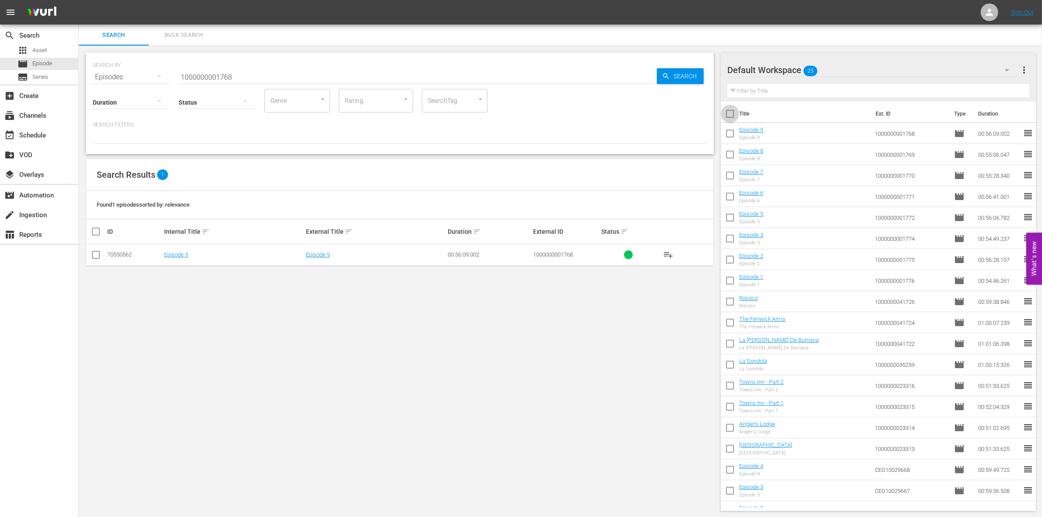
click at [732, 114] on input "checkbox" at bounding box center [730, 115] width 18 height 18
checkbox input "true"
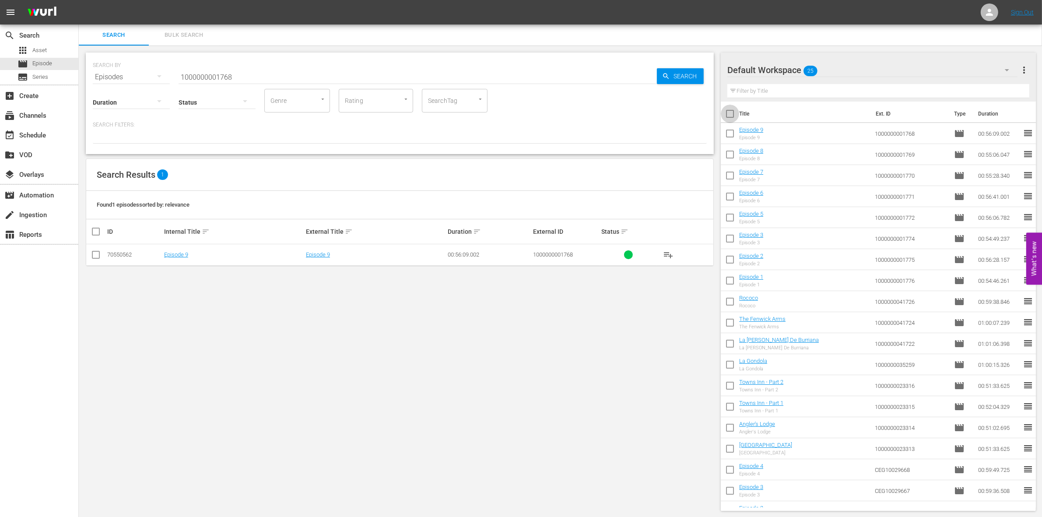
checkbox input "true"
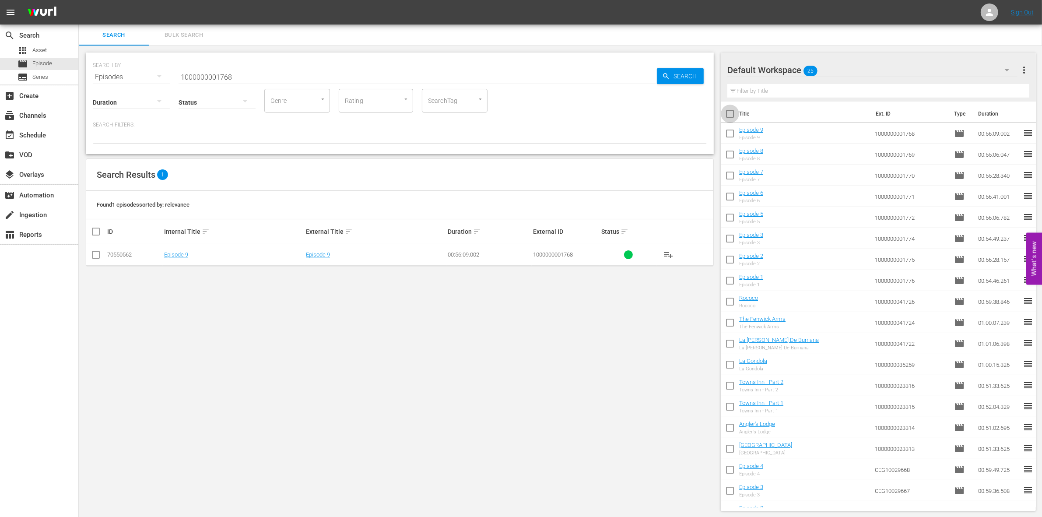
checkbox input "true"
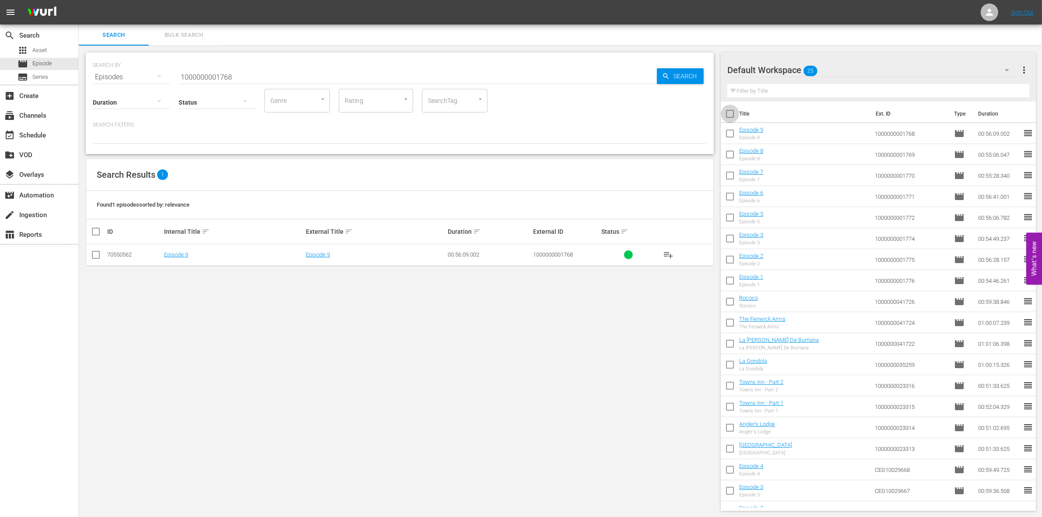
checkbox input "true"
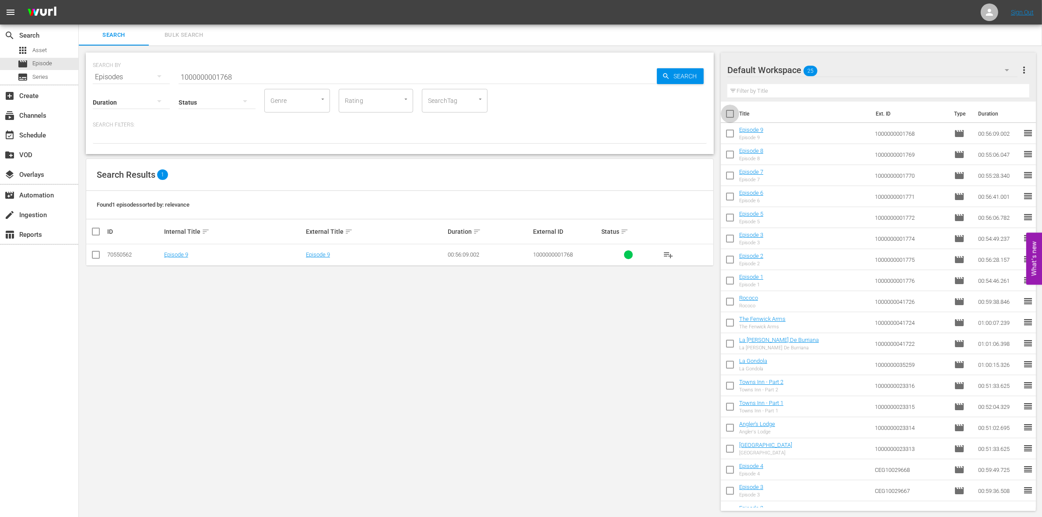
checkbox input "true"
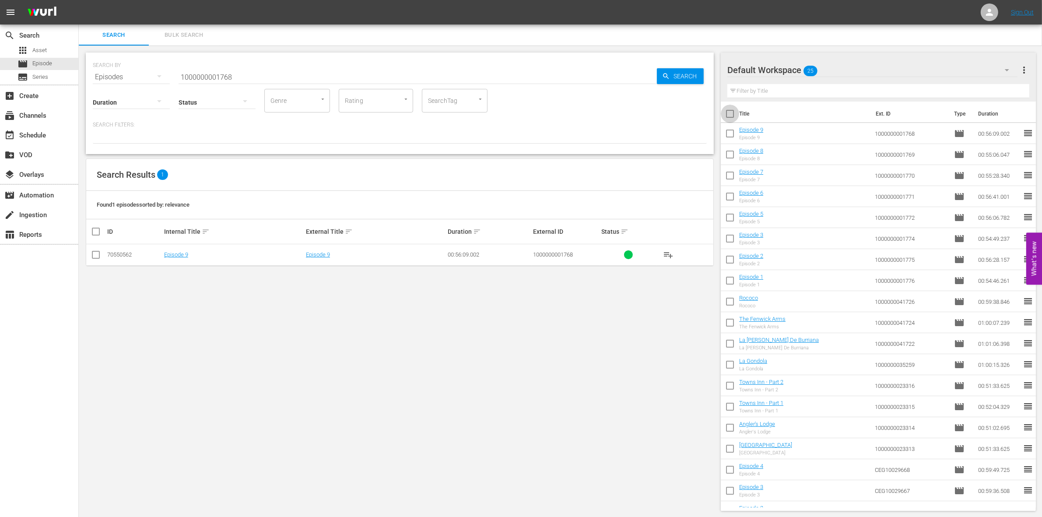
checkbox input "true"
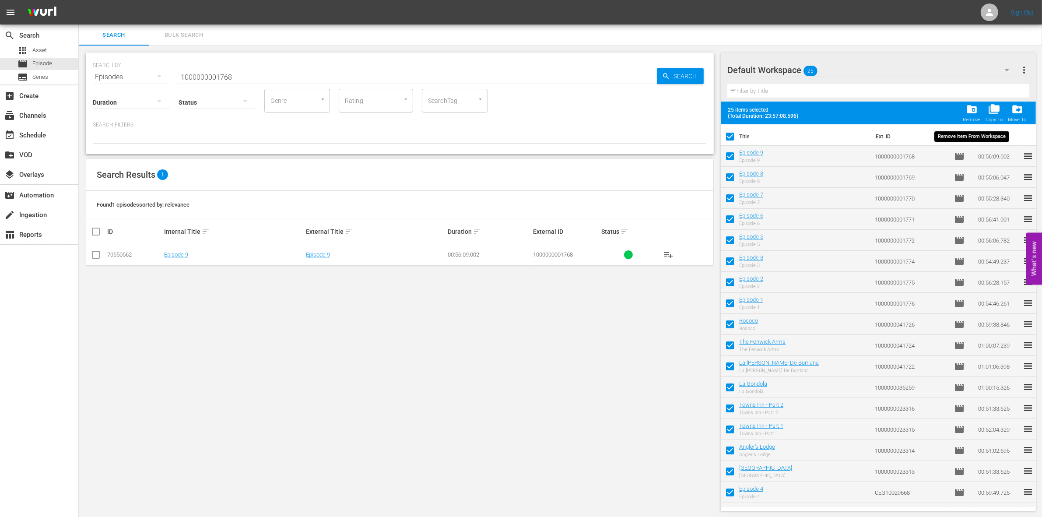
click at [968, 112] on span "folder_delete" at bounding box center [972, 109] width 12 height 12
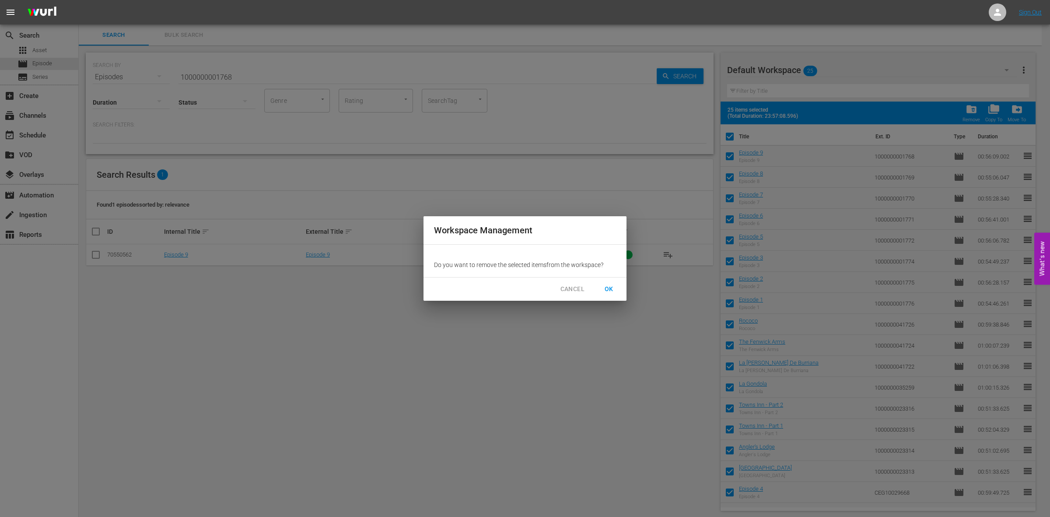
click at [610, 285] on span "OK" at bounding box center [609, 289] width 14 height 11
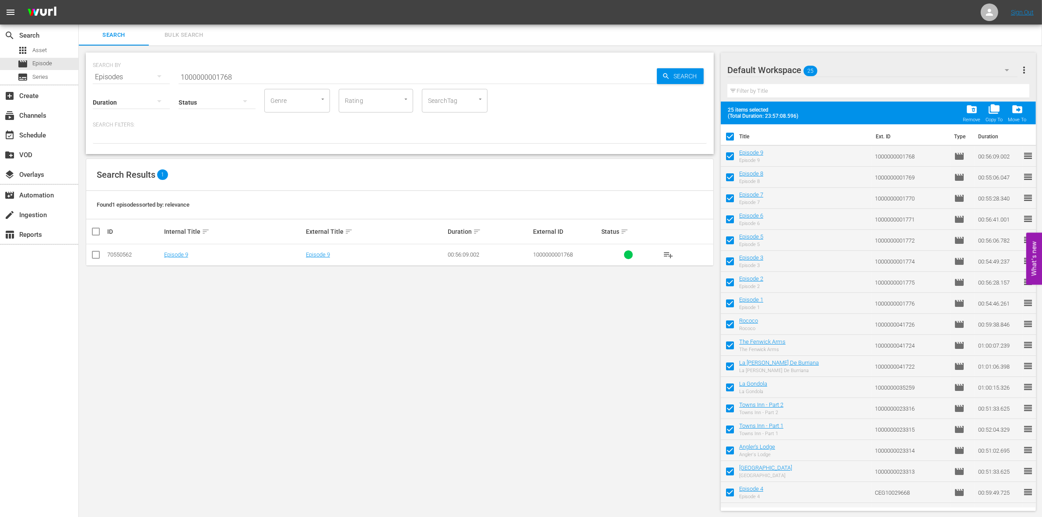
checkbox input "false"
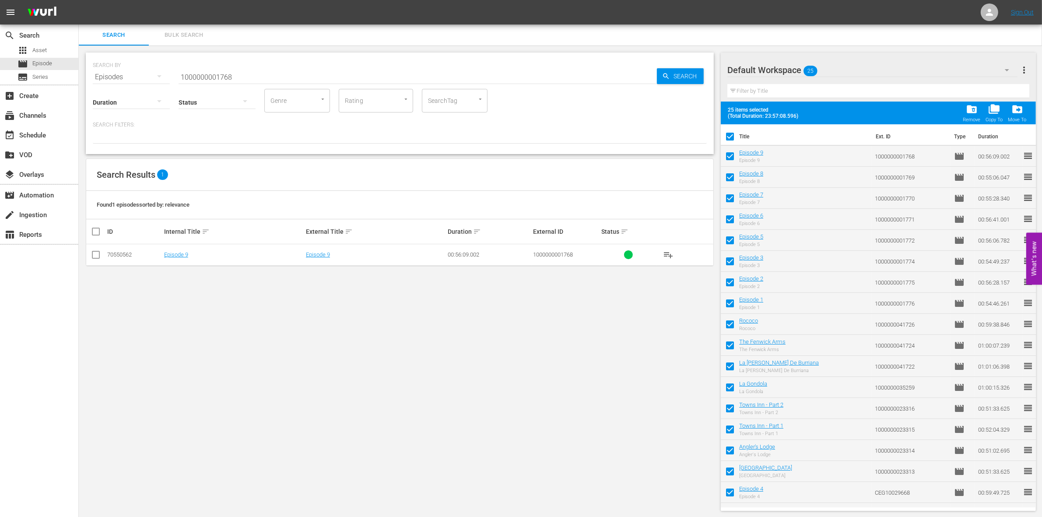
checkbox input "false"
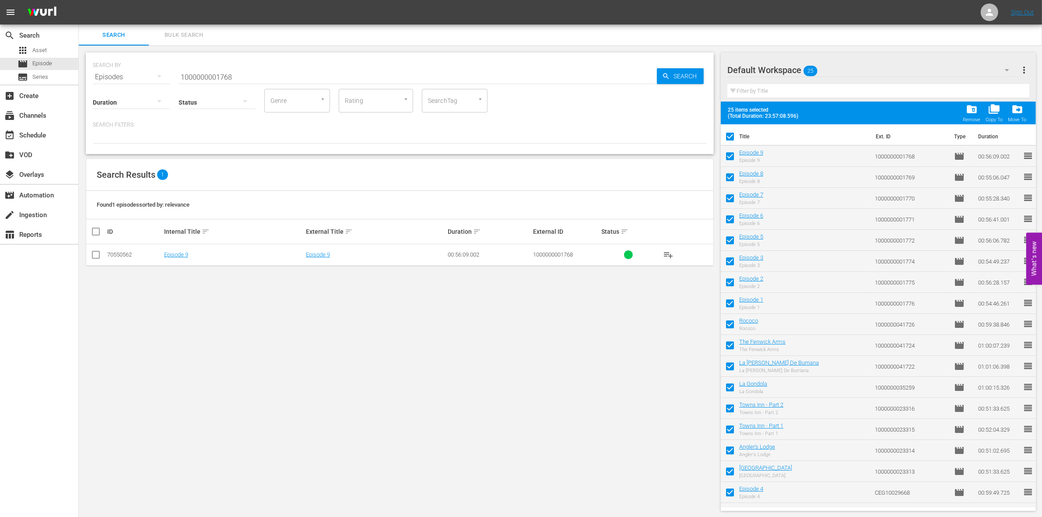
checkbox input "false"
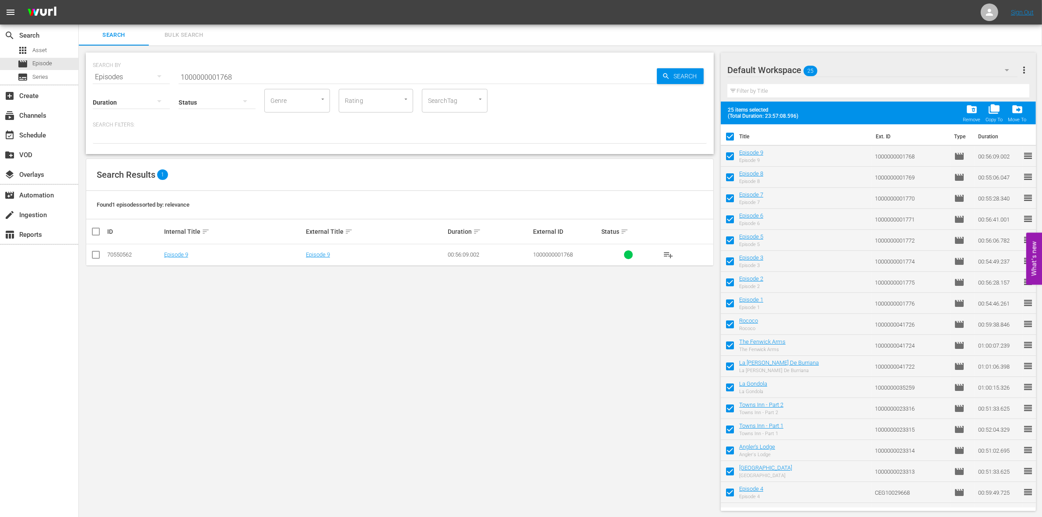
checkbox input "false"
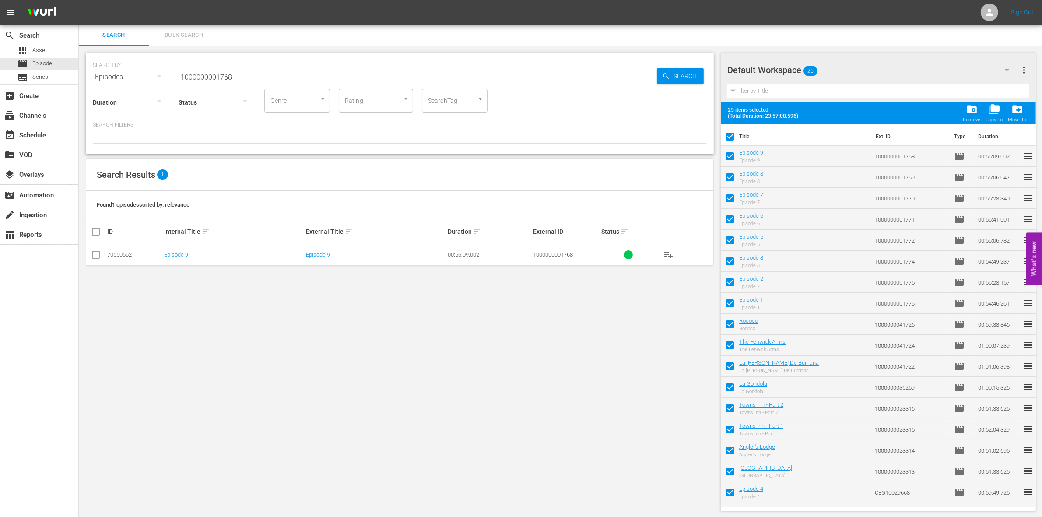
checkbox input "false"
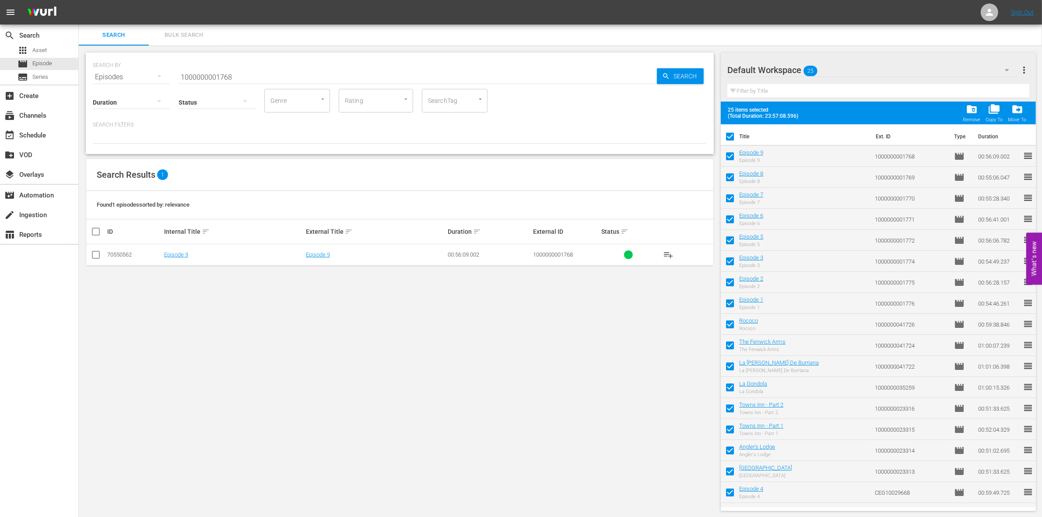
checkbox input "false"
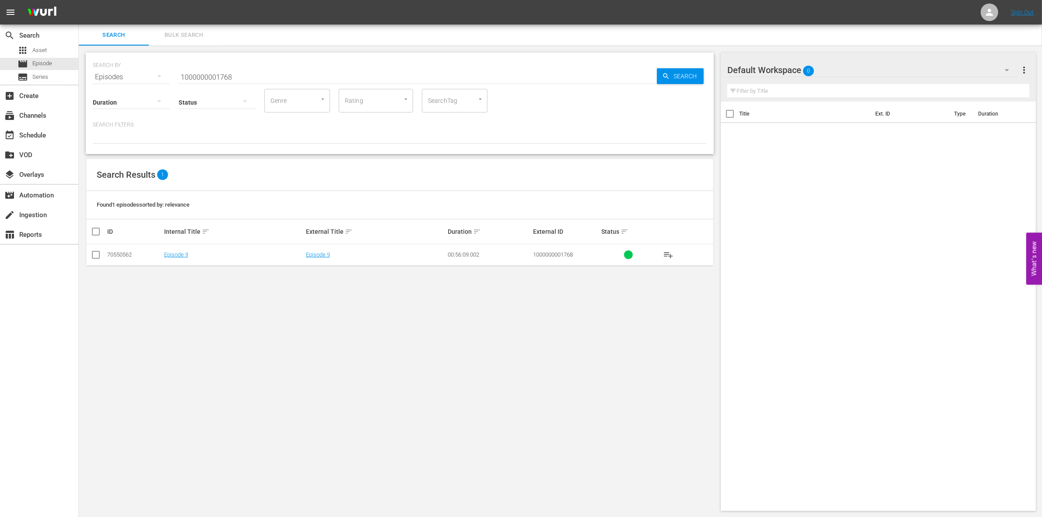
click at [219, 72] on input "1000000001768" at bounding box center [418, 77] width 478 height 21
paste input "CEG10029665"
type input "CEG1002966"
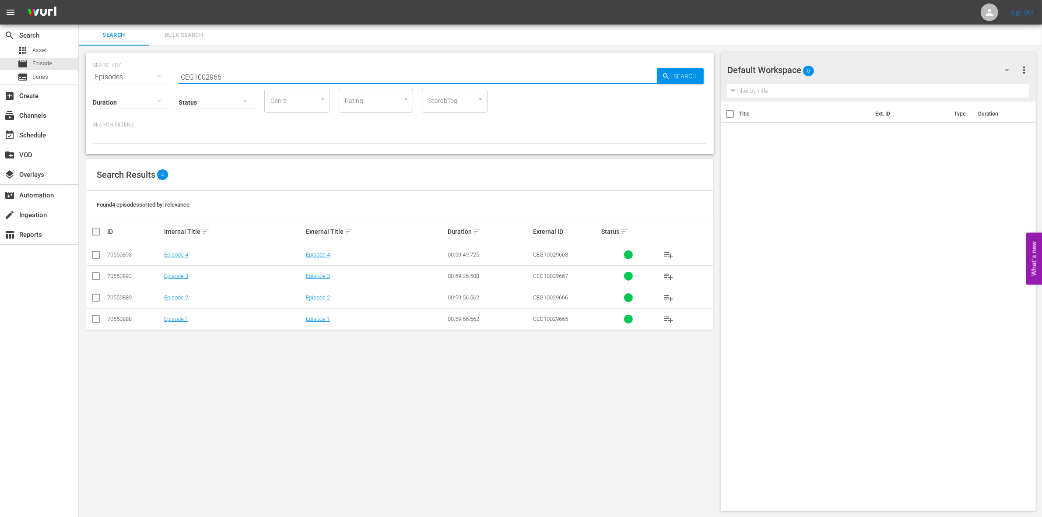
click at [95, 320] on input "checkbox" at bounding box center [96, 320] width 11 height 11
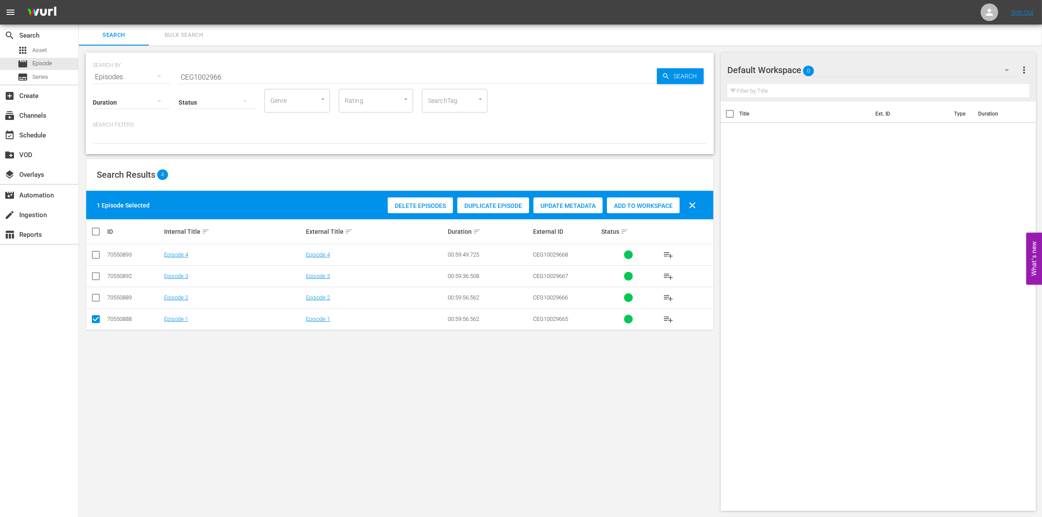
click at [653, 202] on span "Add to Workspace" at bounding box center [643, 205] width 73 height 7
click at [92, 323] on input "checkbox" at bounding box center [96, 320] width 11 height 11
checkbox input "false"
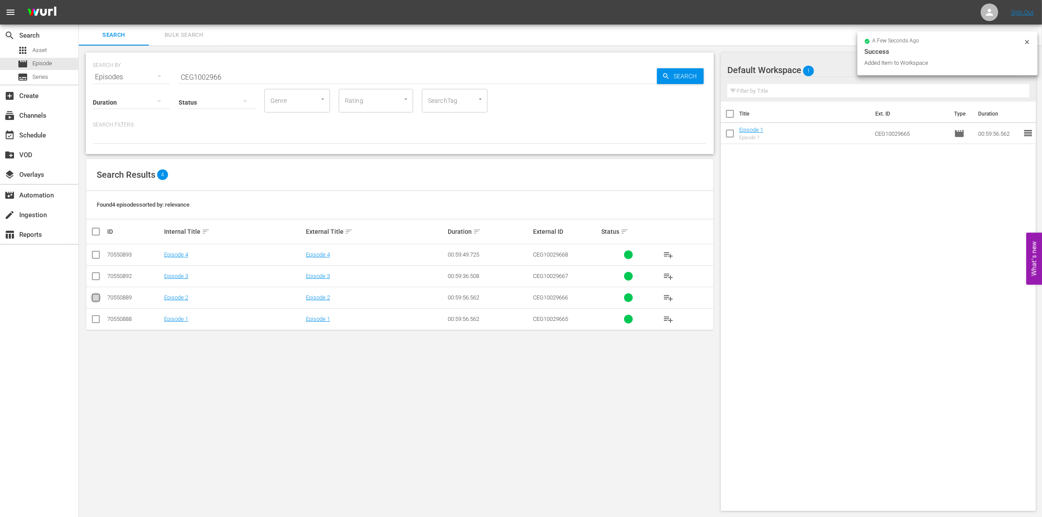
click at [93, 301] on input "checkbox" at bounding box center [96, 299] width 11 height 11
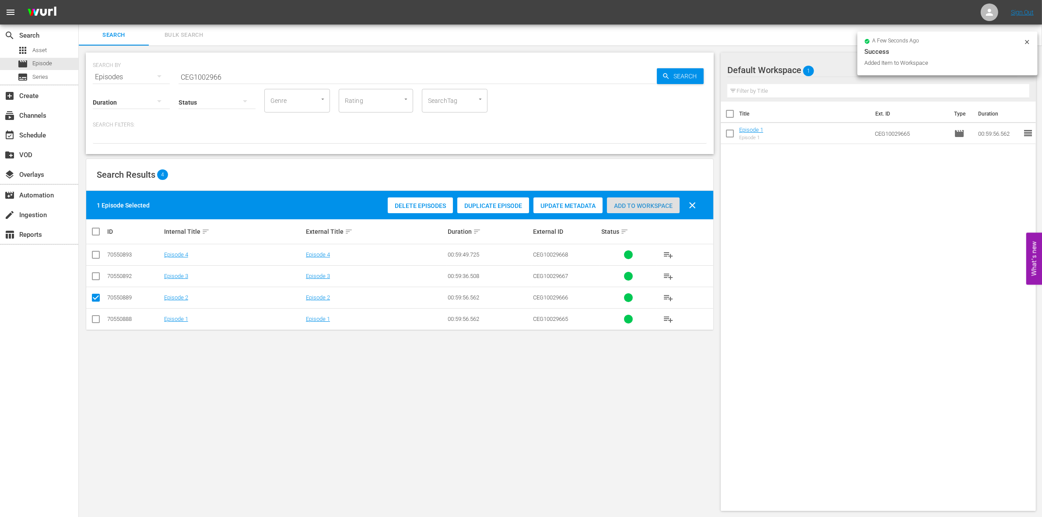
click at [624, 202] on span "Add to Workspace" at bounding box center [643, 205] width 73 height 7
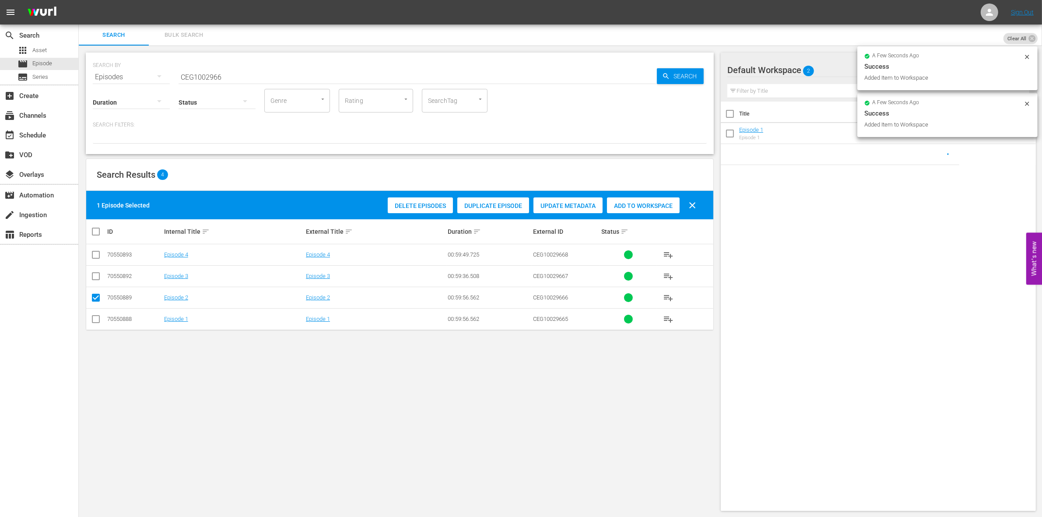
click at [93, 301] on input "checkbox" at bounding box center [96, 299] width 11 height 11
checkbox input "false"
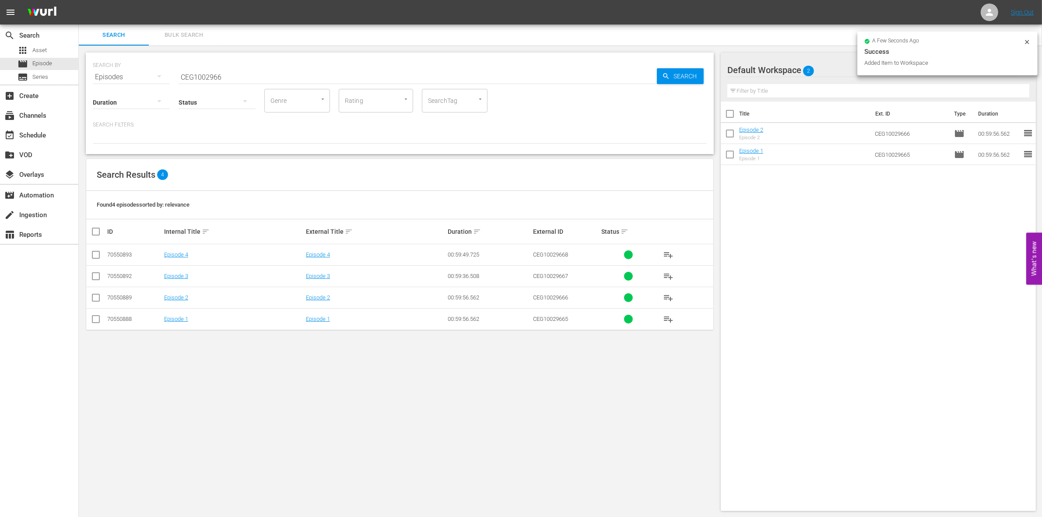
click at [97, 277] on input "checkbox" at bounding box center [96, 278] width 11 height 11
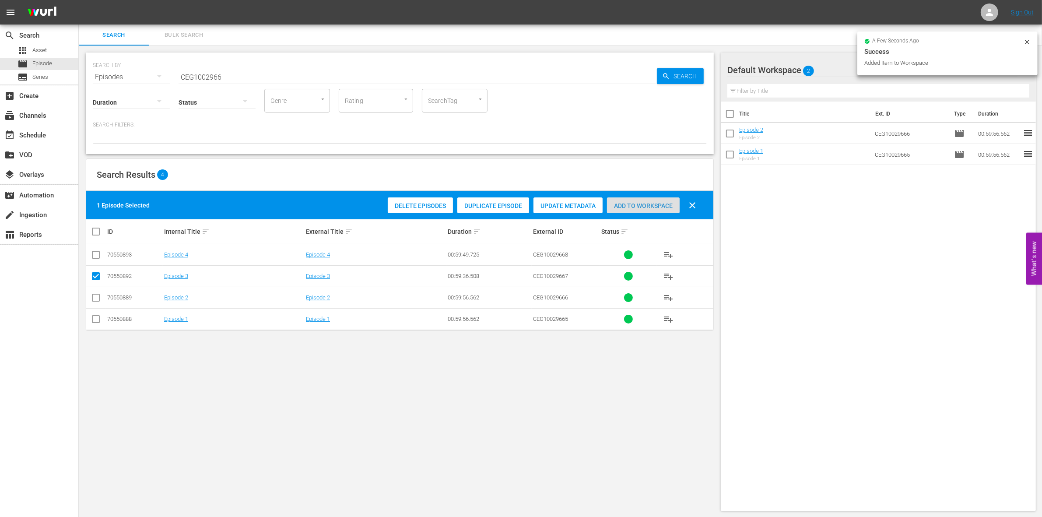
click at [654, 203] on span "Add to Workspace" at bounding box center [643, 205] width 73 height 7
click at [95, 274] on input "checkbox" at bounding box center [96, 278] width 11 height 11
checkbox input "false"
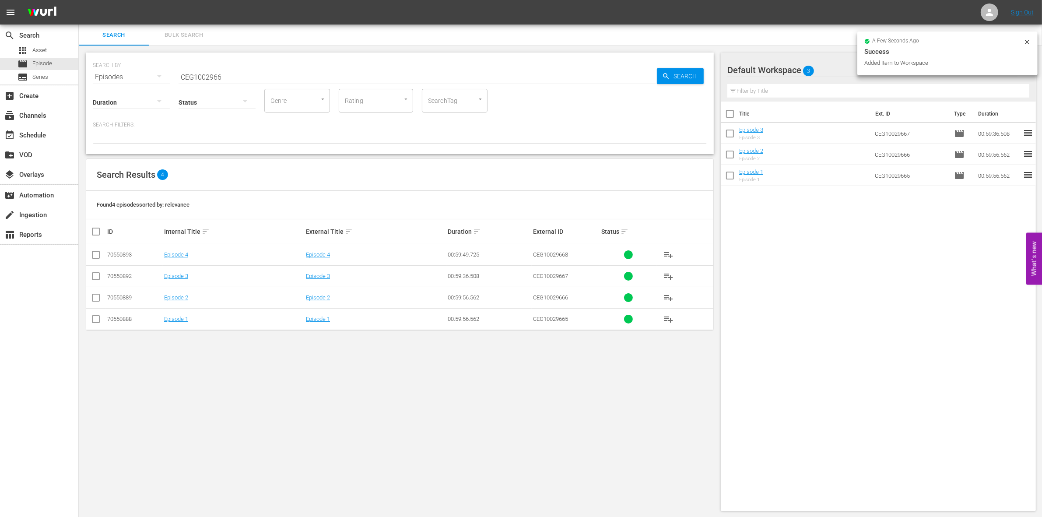
click at [93, 253] on input "checkbox" at bounding box center [96, 256] width 11 height 11
checkbox input "true"
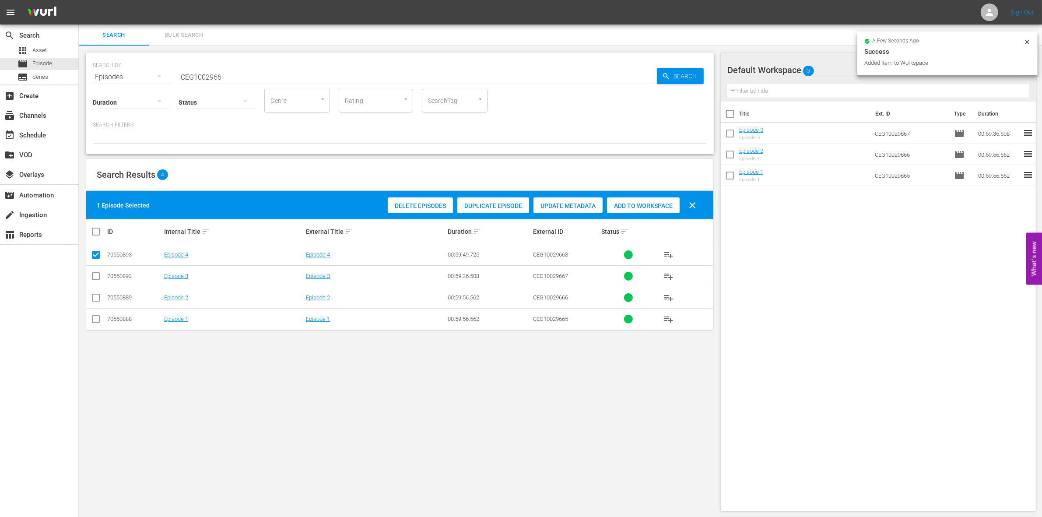
click at [643, 186] on div "Search Results 4" at bounding box center [399, 175] width 627 height 32
click at [636, 197] on div "Add to Workspace" at bounding box center [643, 205] width 73 height 17
click at [206, 76] on input "CEG1002966" at bounding box center [418, 77] width 478 height 21
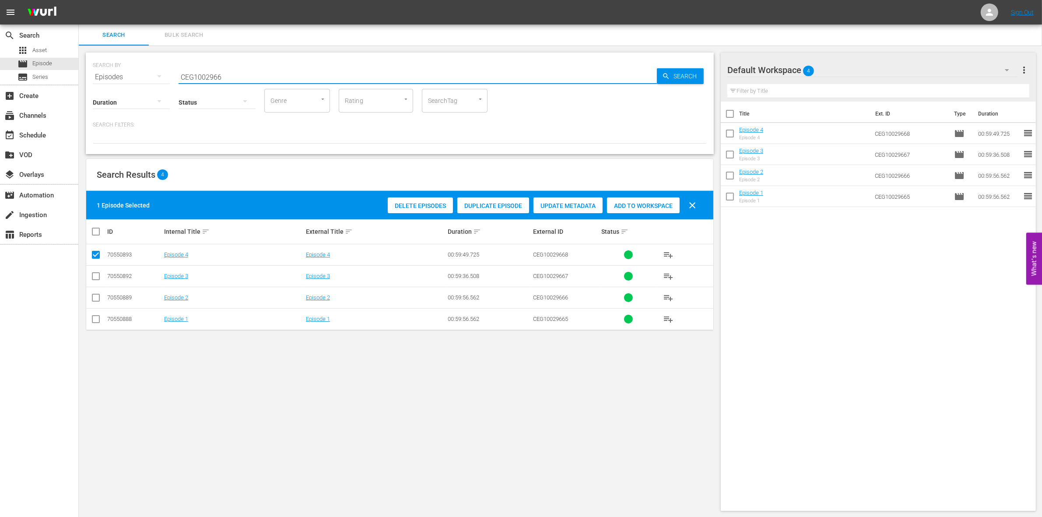
paste input "1000000035227"
type input "1000000035227"
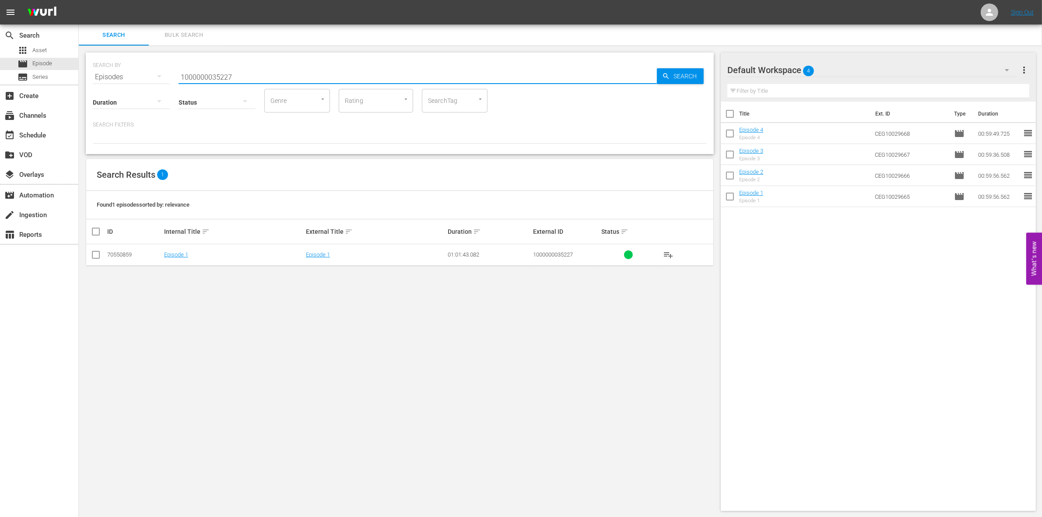
click at [94, 259] on input "checkbox" at bounding box center [96, 256] width 11 height 11
checkbox input "true"
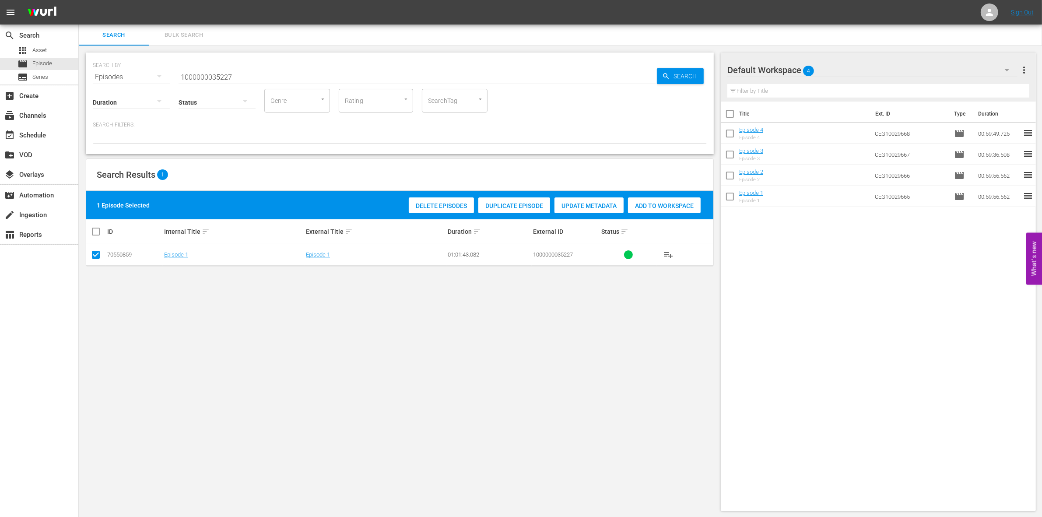
click at [679, 207] on span "Add to Workspace" at bounding box center [664, 205] width 73 height 7
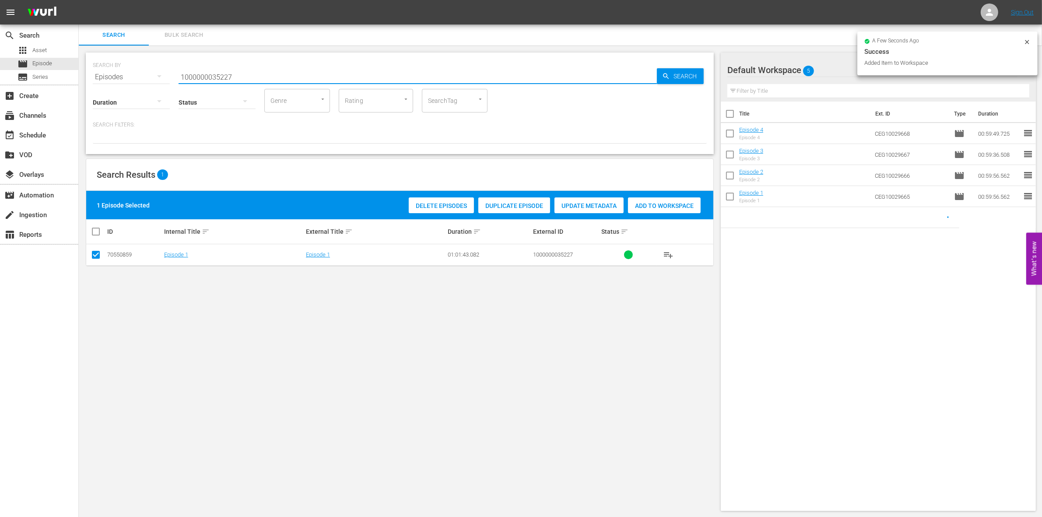
click at [312, 78] on input "1000000035227" at bounding box center [418, 77] width 478 height 21
type input "1000000035228"
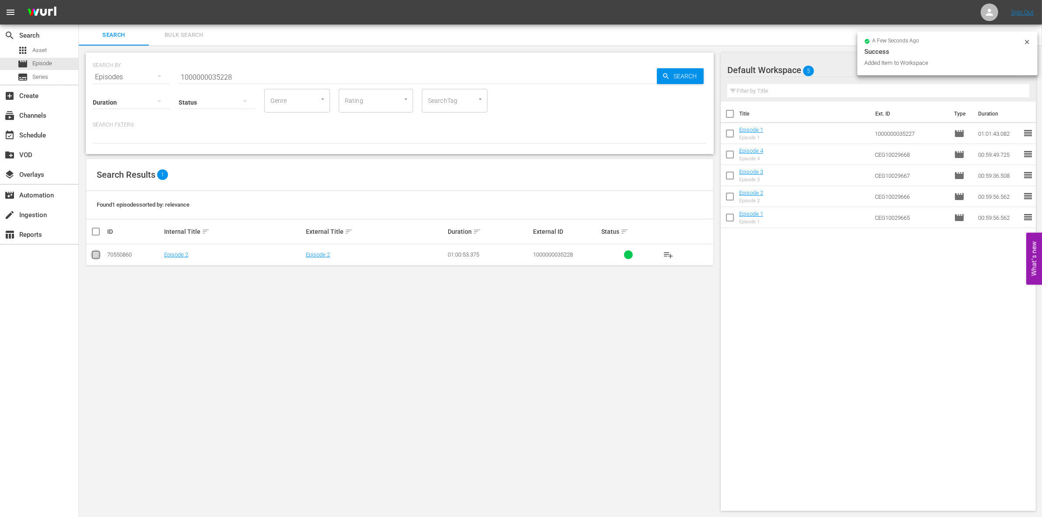
click at [93, 255] on input "checkbox" at bounding box center [96, 256] width 11 height 11
checkbox input "true"
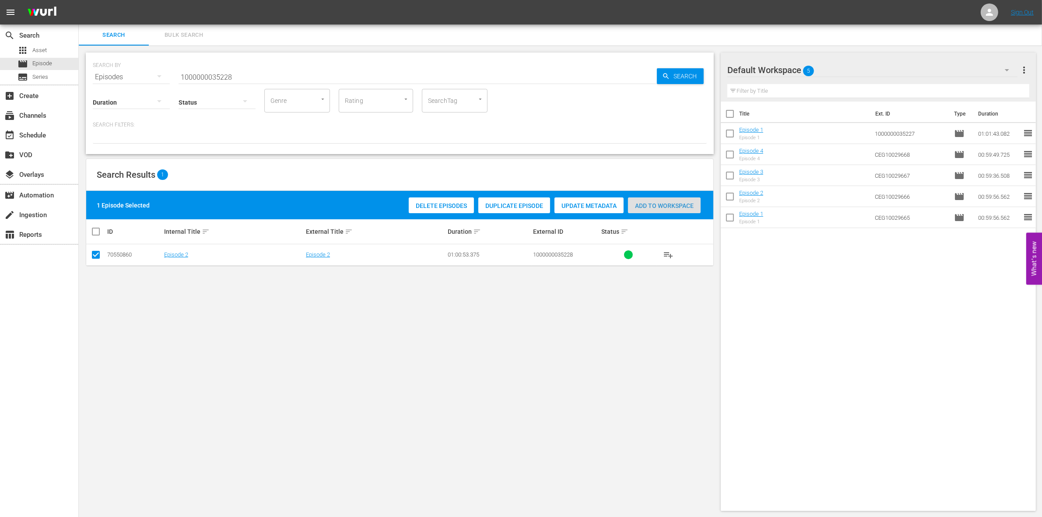
click at [658, 204] on span "Add to Workspace" at bounding box center [664, 205] width 73 height 7
click at [263, 68] on input "1000000035228" at bounding box center [418, 77] width 478 height 21
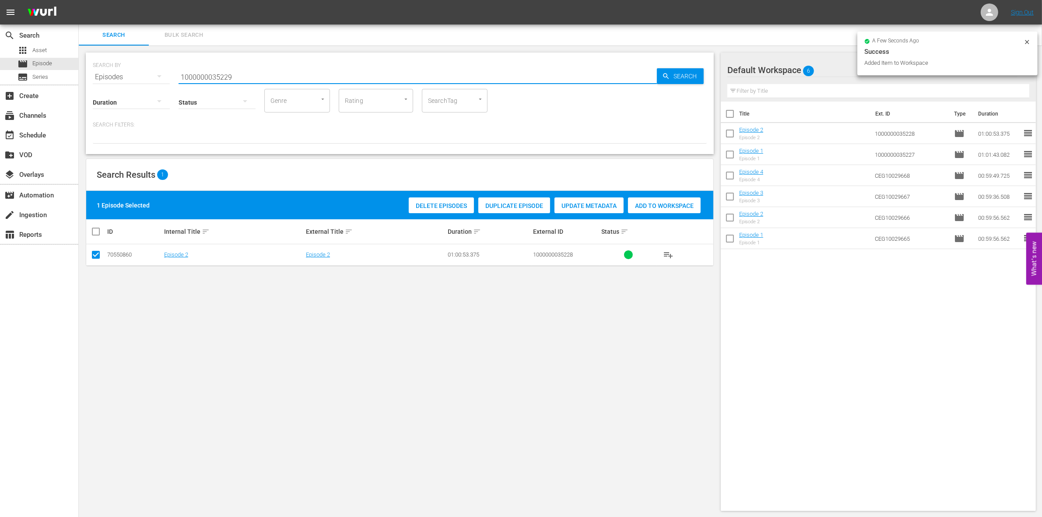
type input "1000000035229"
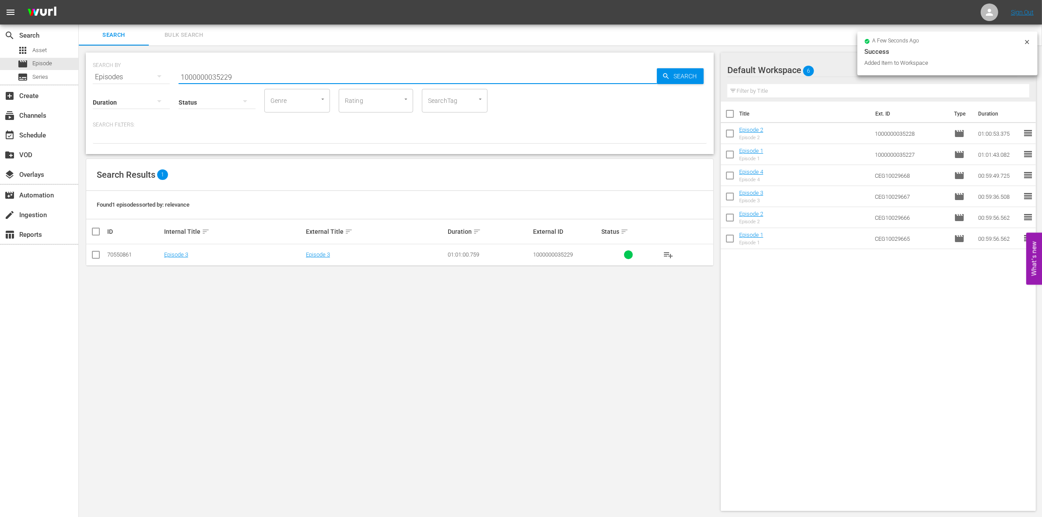
click at [95, 256] on input "checkbox" at bounding box center [96, 256] width 11 height 11
checkbox input "true"
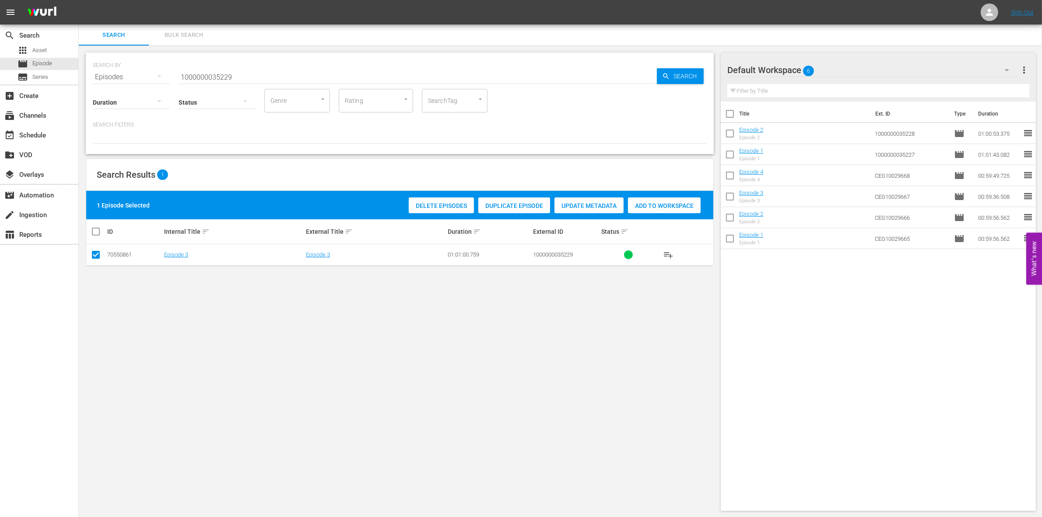
click at [658, 210] on div "Add to Workspace" at bounding box center [664, 205] width 73 height 17
click at [238, 77] on input "1000000035229" at bounding box center [418, 77] width 478 height 21
paste input "04866"
type input "1000000004866"
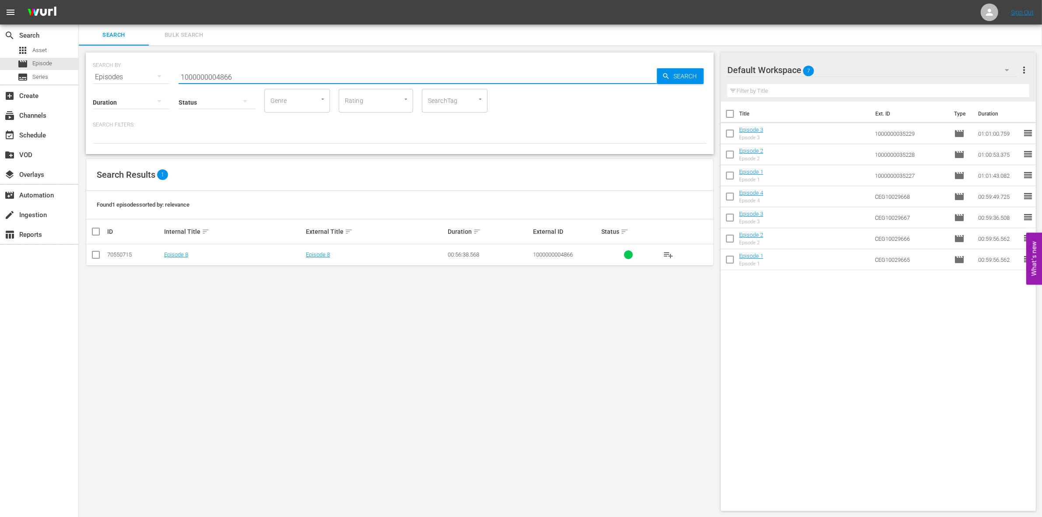
click at [95, 256] on input "checkbox" at bounding box center [96, 256] width 11 height 11
checkbox input "true"
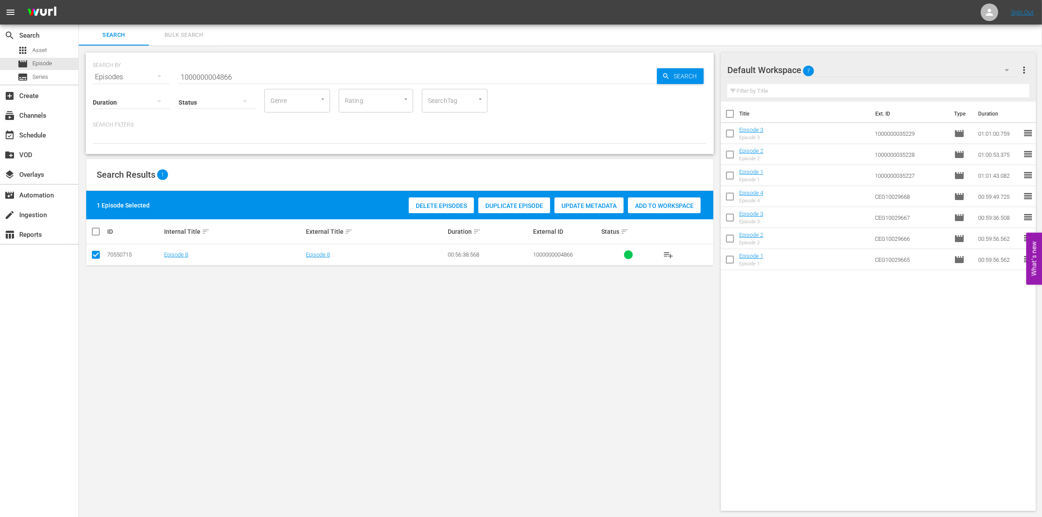
click at [671, 207] on span "Add to Workspace" at bounding box center [664, 205] width 73 height 7
click at [266, 75] on input "1000000004866" at bounding box center [418, 77] width 478 height 21
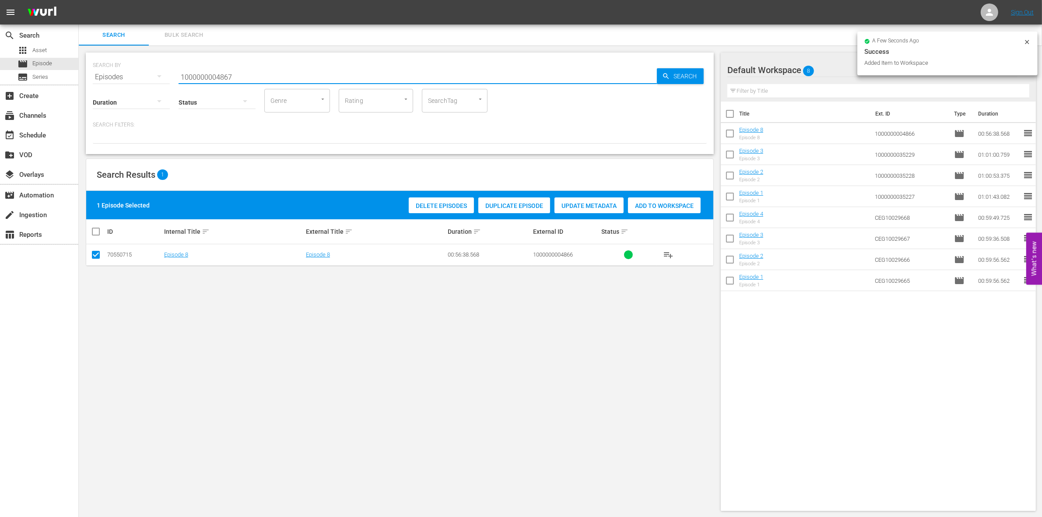
type input "1000000004867"
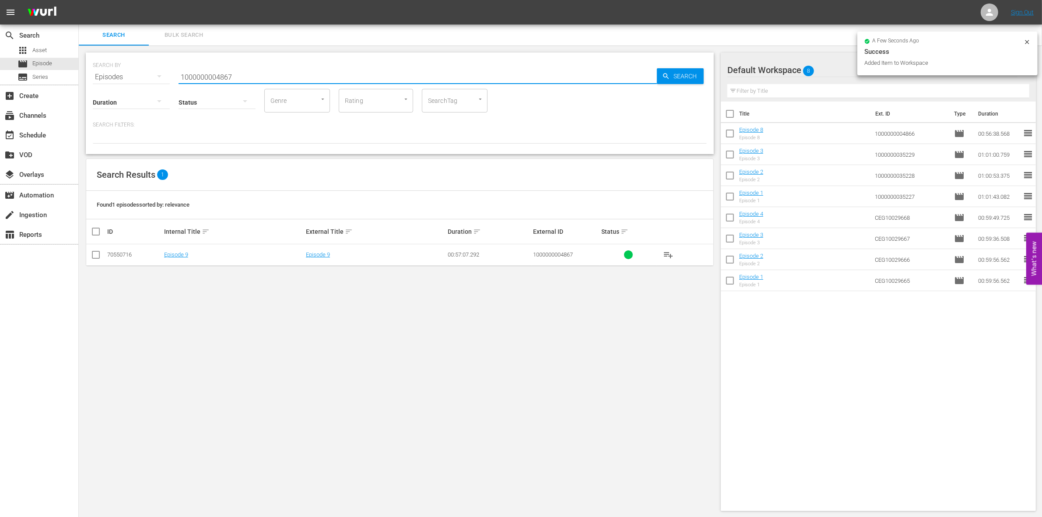
click at [91, 255] on input "checkbox" at bounding box center [96, 256] width 11 height 11
checkbox input "true"
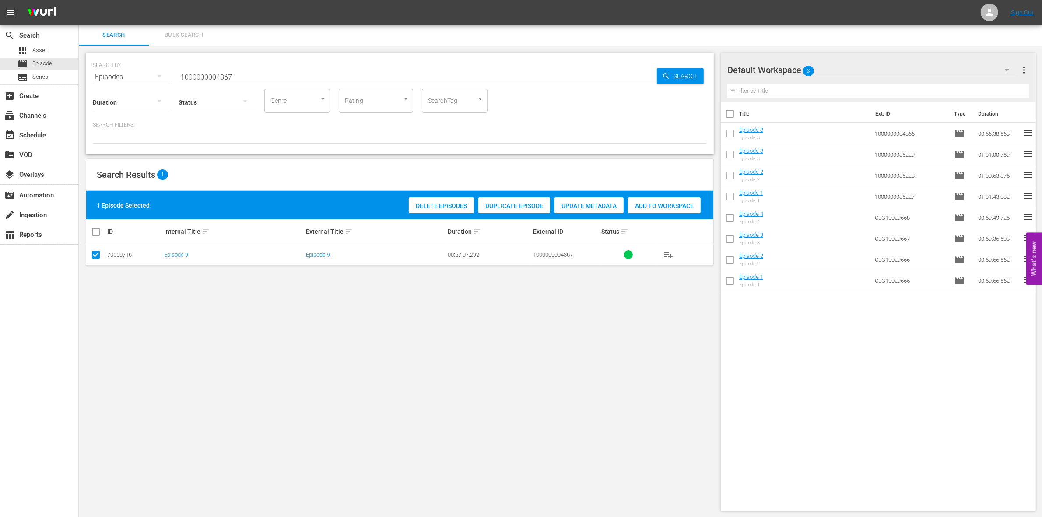
click at [661, 202] on span "Add to Workspace" at bounding box center [664, 205] width 73 height 7
click at [253, 77] on input "1000000004867" at bounding box center [418, 77] width 478 height 21
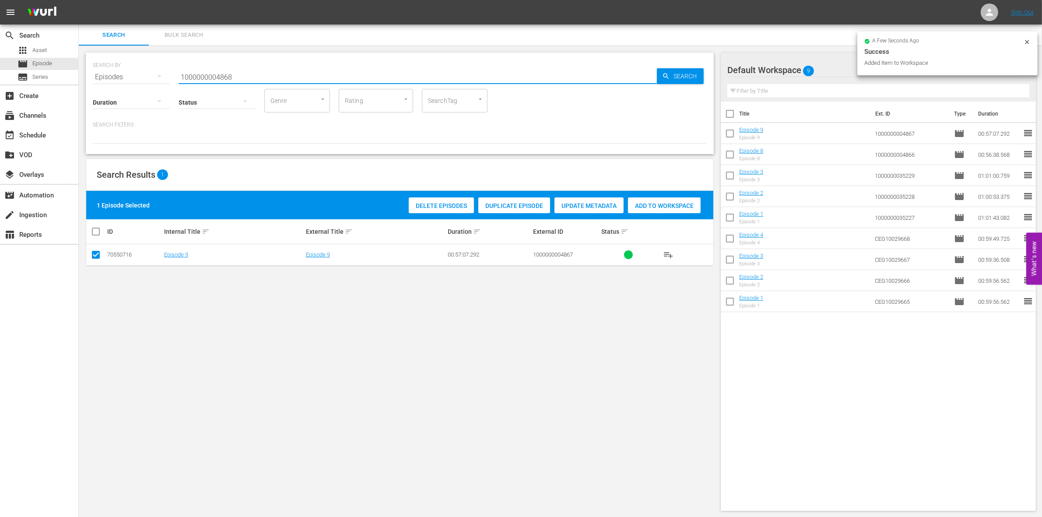
type input "1000000004868"
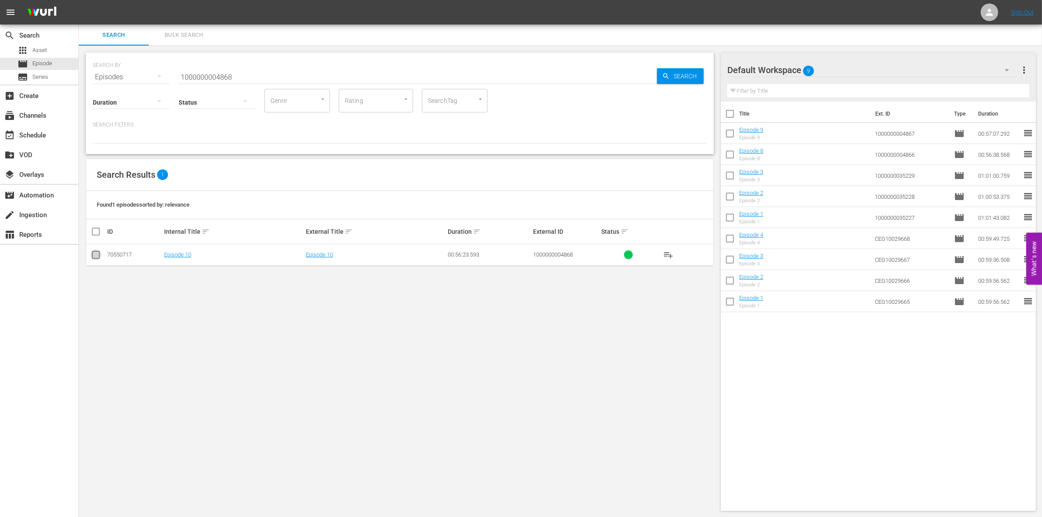
click at [101, 249] on icon at bounding box center [96, 254] width 11 height 11
click at [100, 254] on input "checkbox" at bounding box center [96, 256] width 11 height 11
checkbox input "true"
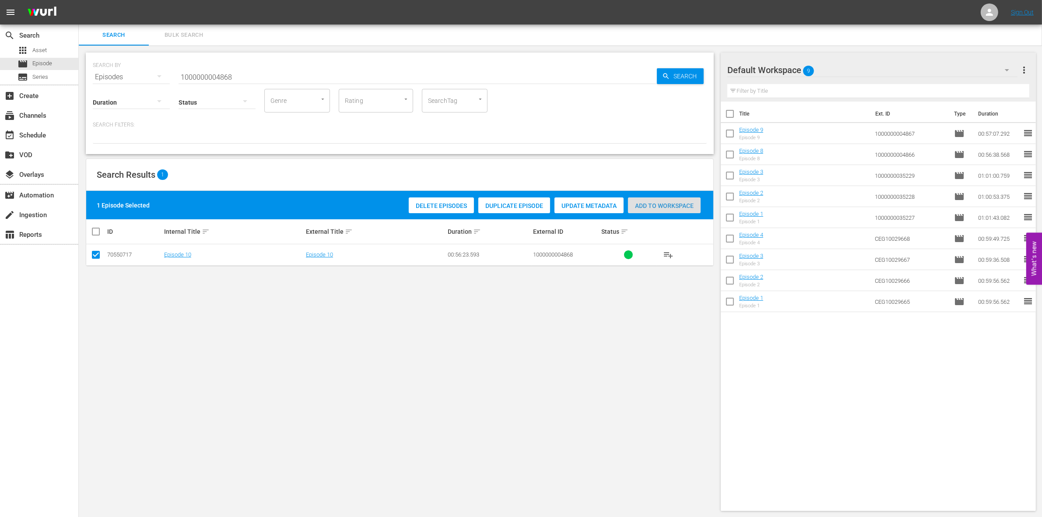
click at [689, 197] on div "Add to Workspace" at bounding box center [664, 205] width 73 height 17
click at [213, 73] on input "1000000004868" at bounding box center [418, 77] width 478 height 21
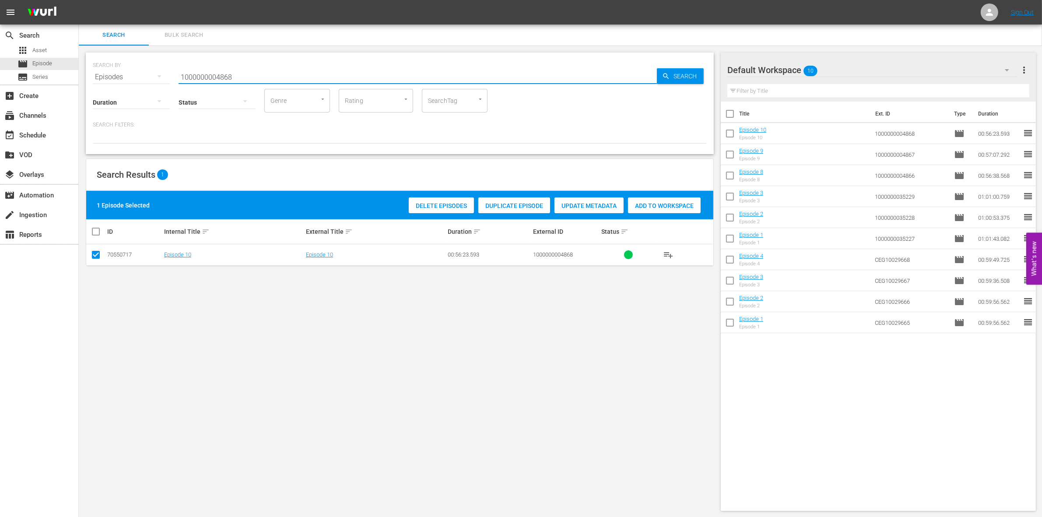
click at [213, 73] on input "1000000004868" at bounding box center [418, 77] width 478 height 21
paste input "4172"
type input "1000000041728"
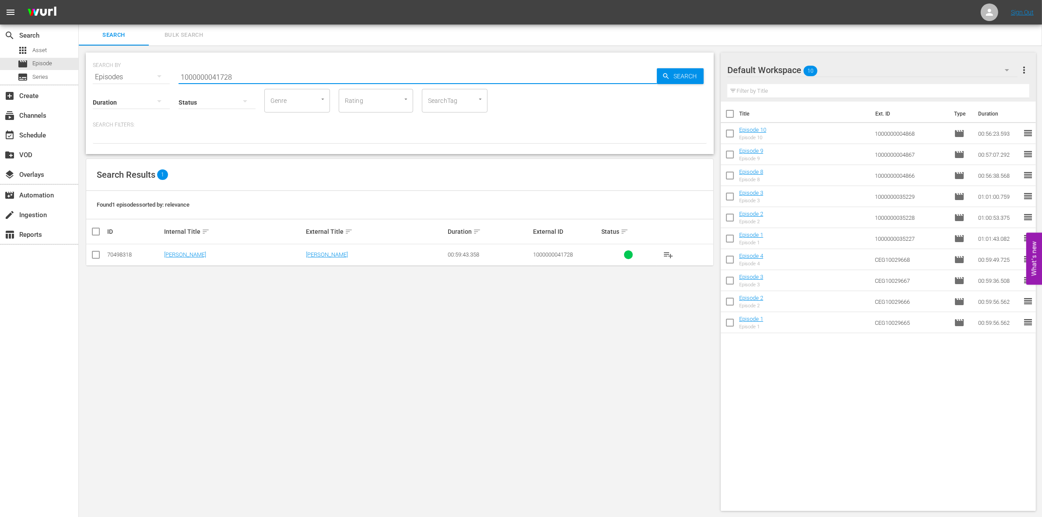
click at [93, 252] on input "checkbox" at bounding box center [96, 256] width 11 height 11
checkbox input "true"
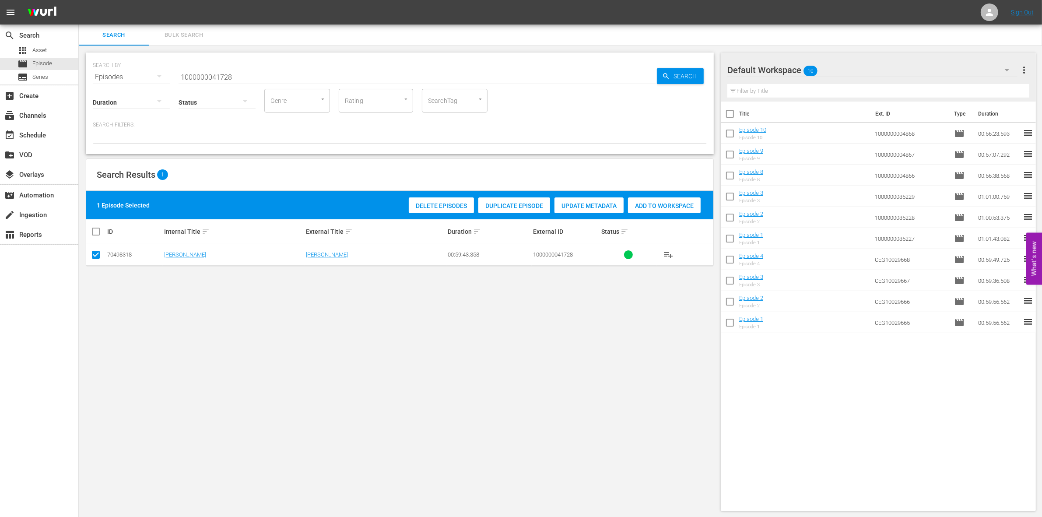
click at [649, 198] on div "Add to Workspace" at bounding box center [664, 205] width 73 height 17
click at [277, 72] on input "1000000041728" at bounding box center [418, 77] width 478 height 21
paste input "1"
type input "1000000041721"
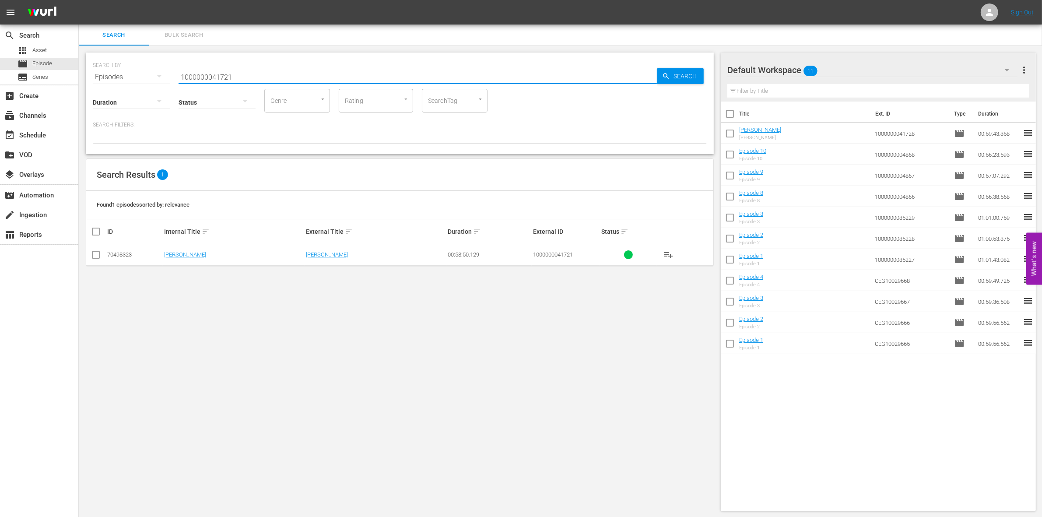
click at [98, 255] on input "checkbox" at bounding box center [96, 256] width 11 height 11
checkbox input "true"
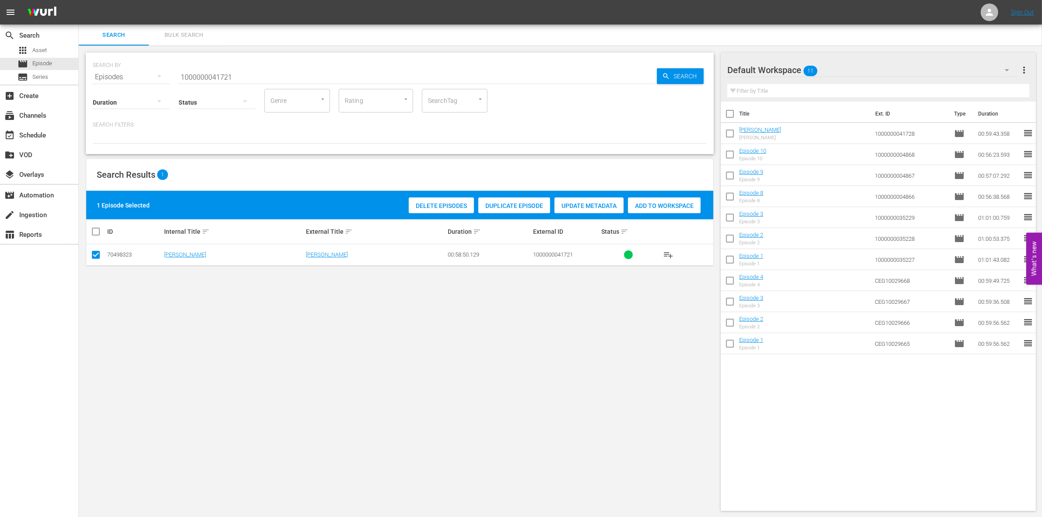
click at [677, 205] on span "Add to Workspace" at bounding box center [664, 205] width 73 height 7
click at [239, 60] on div "SEARCH BY Search By Episodes Search ID, Title, Description, Keywords, or Catego…" at bounding box center [400, 72] width 614 height 32
click at [215, 72] on input "1000000041721" at bounding box center [418, 77] width 478 height 21
paste input "5"
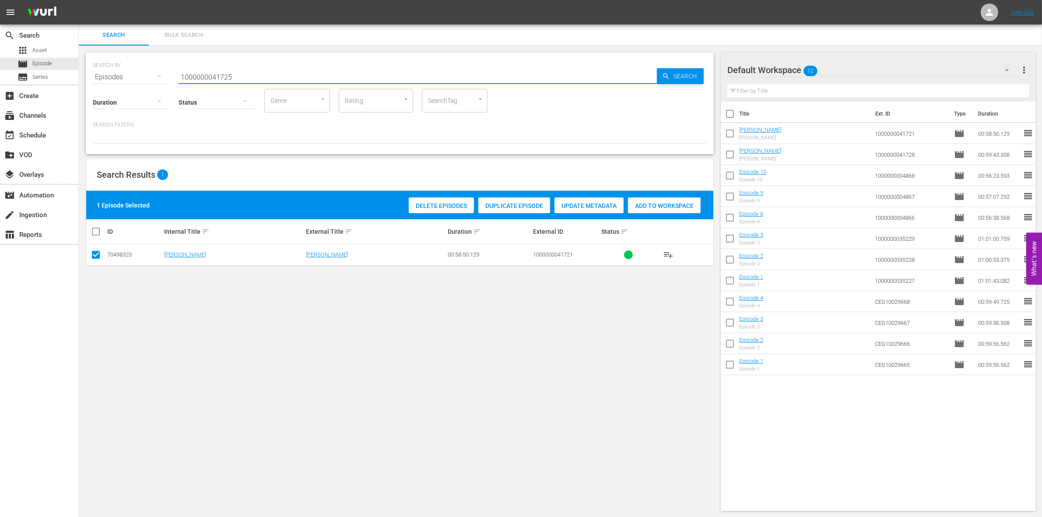
type input "1000000041725"
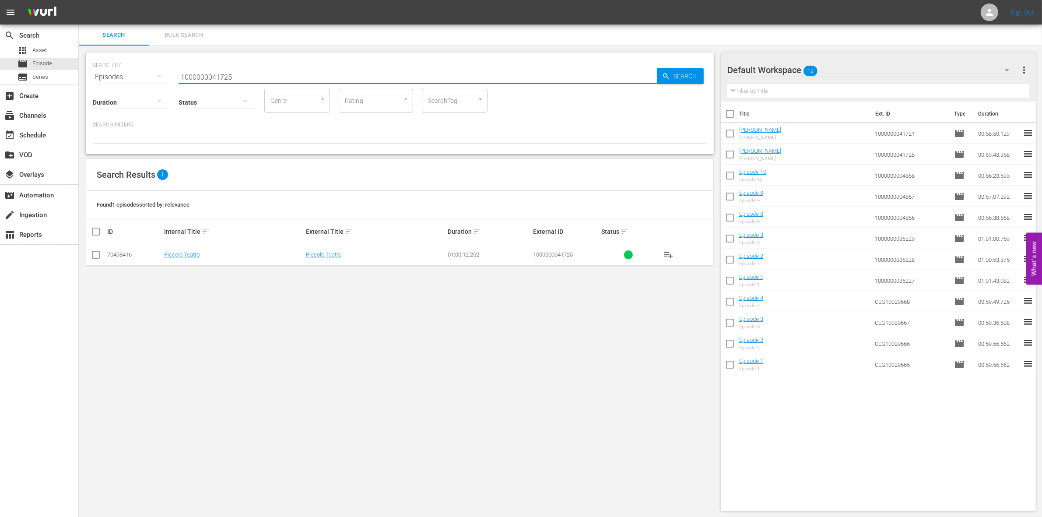
click at [93, 252] on input "checkbox" at bounding box center [96, 256] width 11 height 11
checkbox input "true"
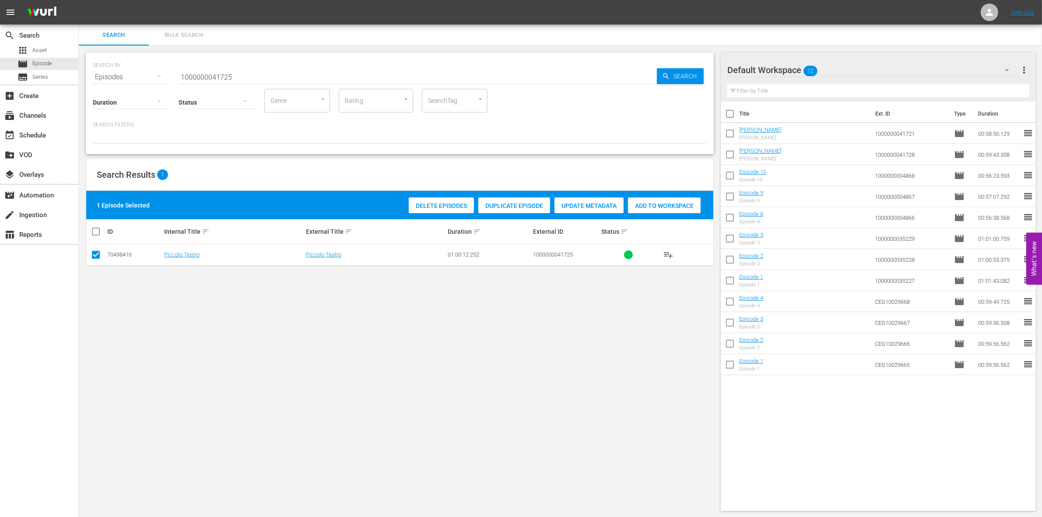
click at [642, 197] on div "Add to Workspace" at bounding box center [664, 205] width 73 height 17
click at [277, 64] on div "SEARCH BY Search By Episodes Search ID, Title, Description, Keywords, or Catego…" at bounding box center [400, 72] width 614 height 32
click at [257, 70] on input "1000000041725" at bounding box center [418, 77] width 478 height 21
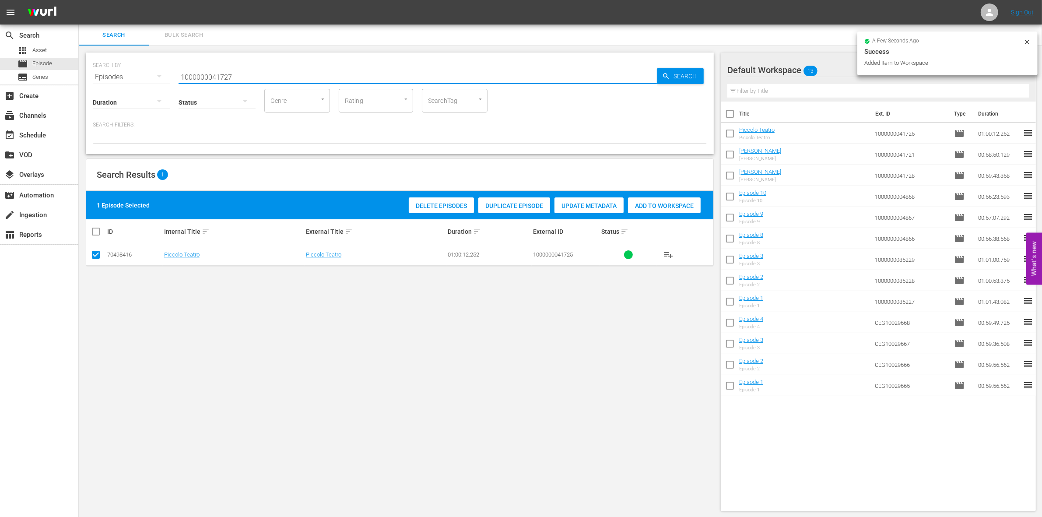
type input "1000000041727"
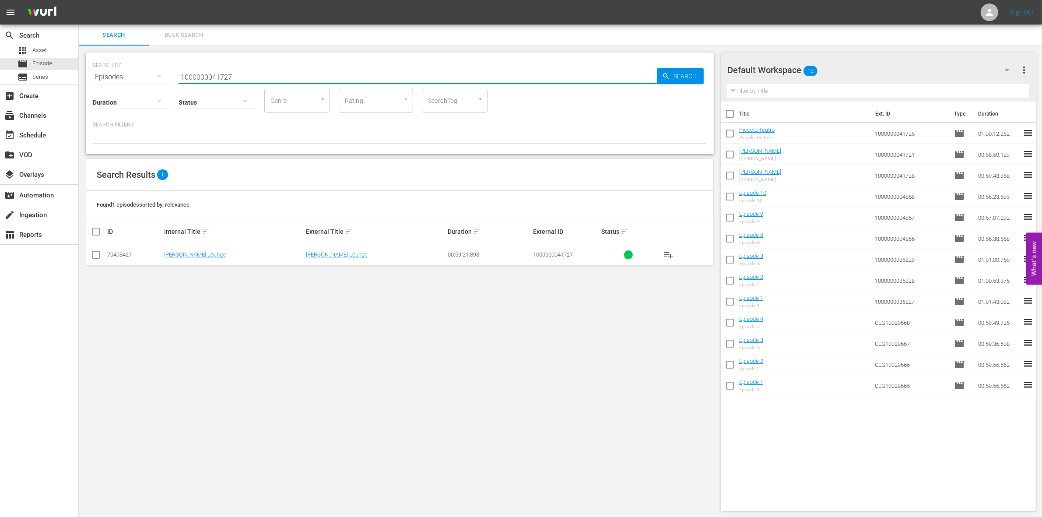
click at [88, 252] on td at bounding box center [96, 254] width 20 height 21
click at [95, 254] on input "checkbox" at bounding box center [96, 256] width 11 height 11
checkbox input "true"
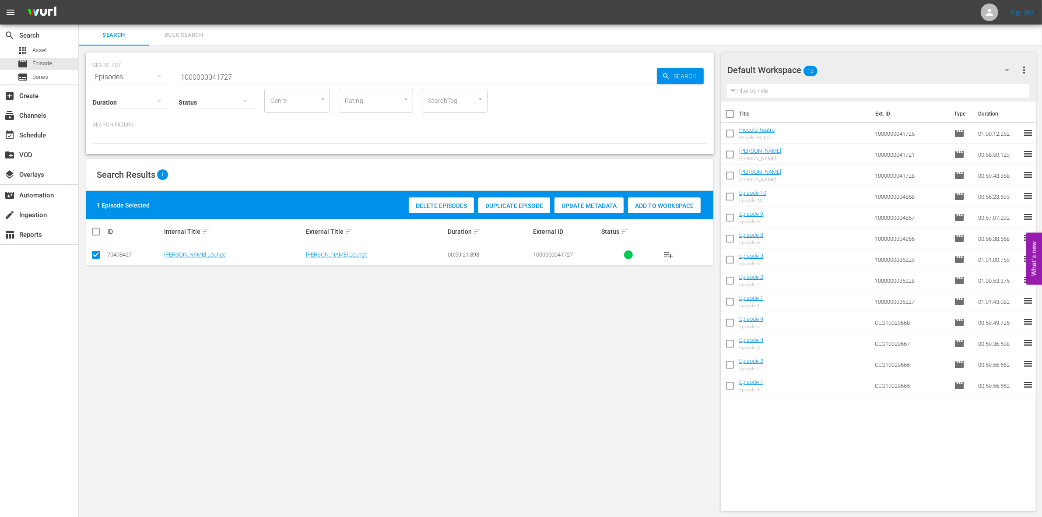
click at [652, 202] on span "Add to Workspace" at bounding box center [664, 205] width 73 height 7
click at [246, 81] on div "Status" at bounding box center [217, 97] width 77 height 32
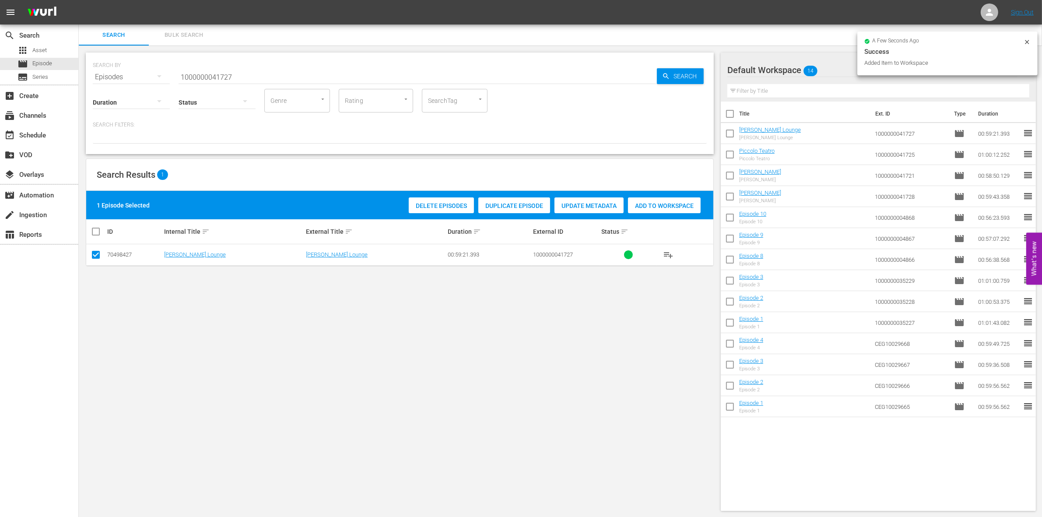
click at [238, 73] on input "1000000041727" at bounding box center [418, 77] width 478 height 21
type input "1000000041729"
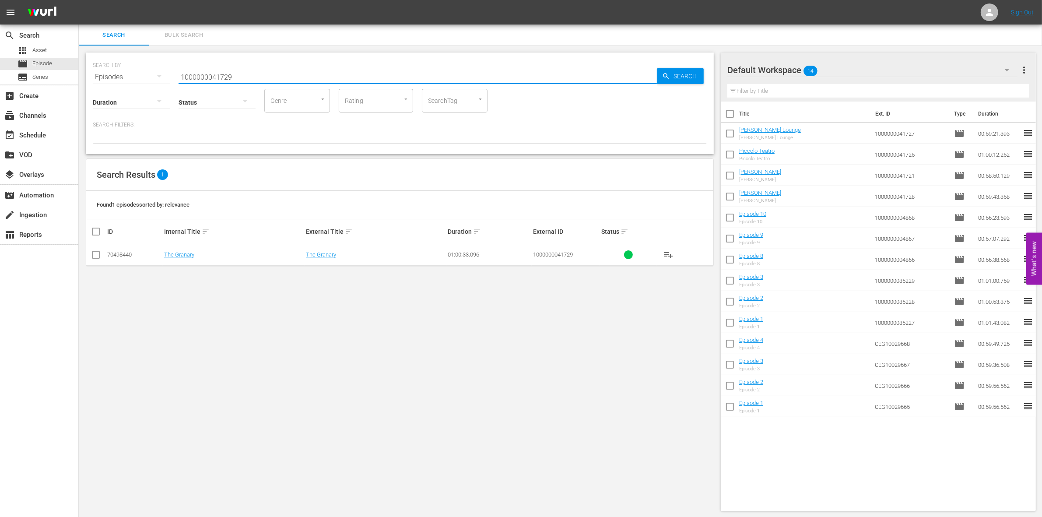
click at [95, 254] on input "checkbox" at bounding box center [96, 256] width 11 height 11
checkbox input "true"
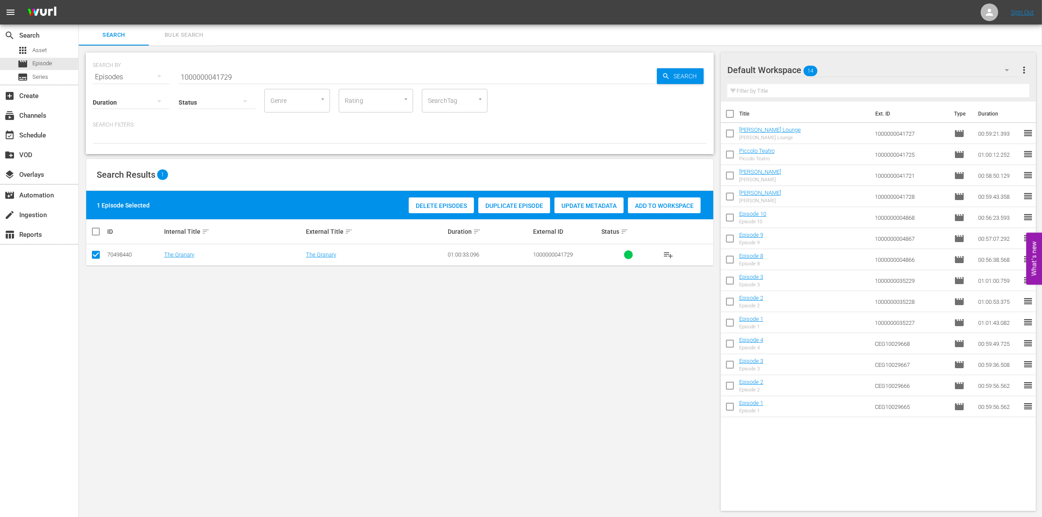
click at [657, 210] on div "Add to Workspace" at bounding box center [664, 205] width 73 height 17
click at [213, 71] on input "1000000041729" at bounding box center [418, 77] width 478 height 21
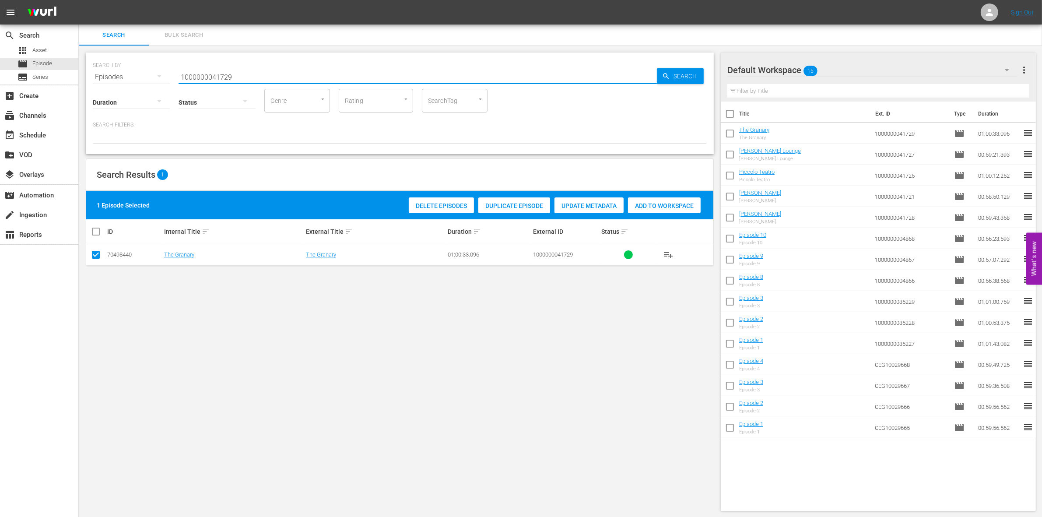
click at [213, 71] on input "1000000041729" at bounding box center [418, 77] width 478 height 21
paste input "58561"
type input "1000000058561"
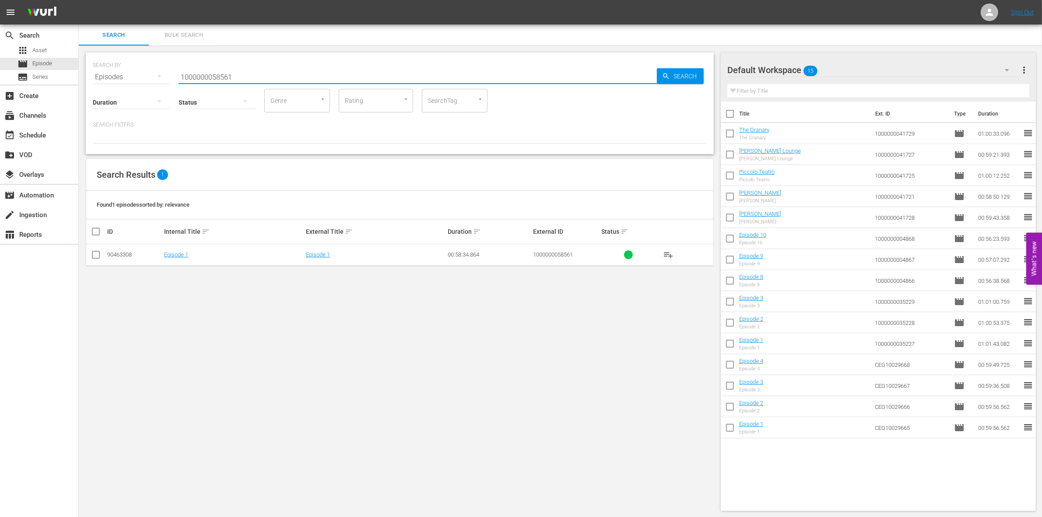
click at [97, 259] on input "checkbox" at bounding box center [96, 256] width 11 height 11
checkbox input "true"
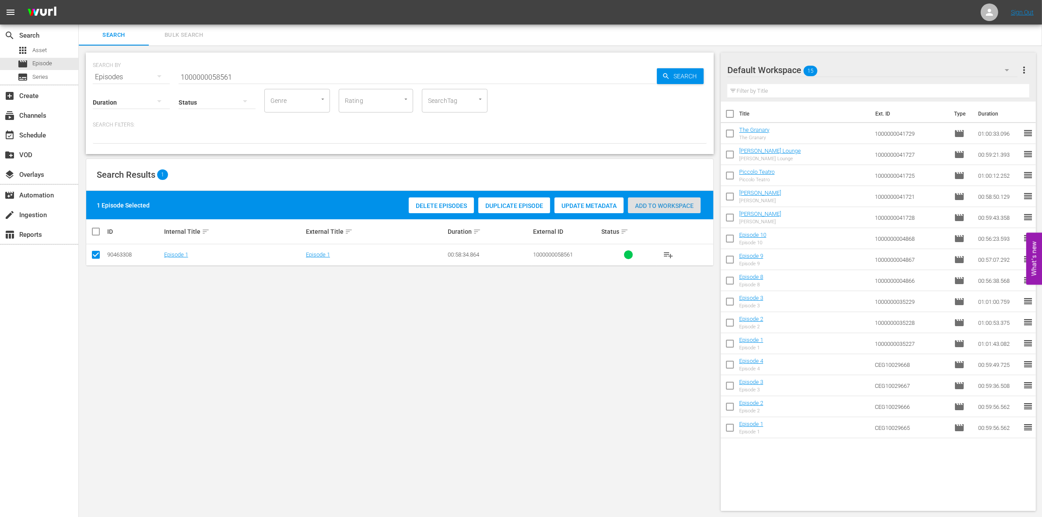
click at [678, 204] on span "Add to Workspace" at bounding box center [664, 205] width 73 height 7
click at [266, 77] on input "1000000058561" at bounding box center [418, 77] width 478 height 21
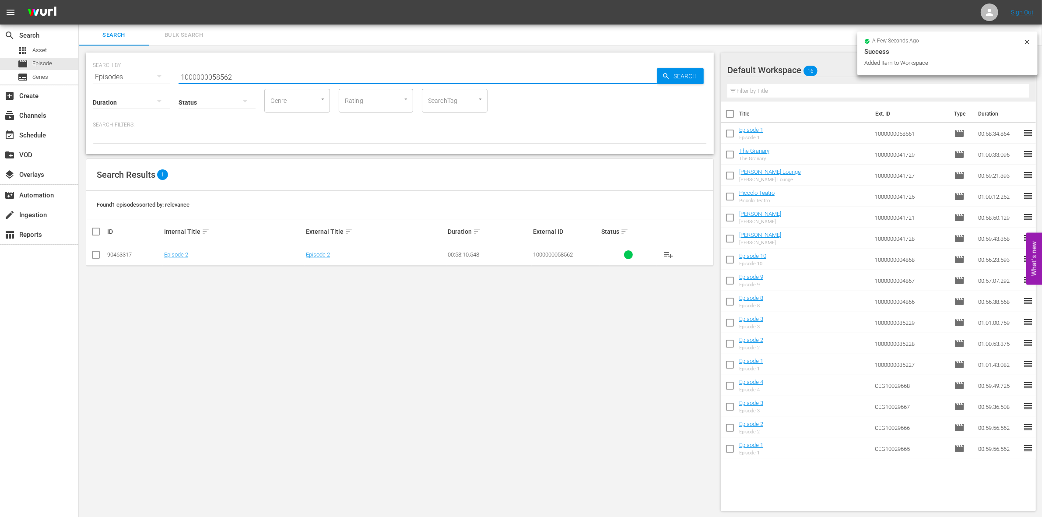
click at [98, 259] on input "checkbox" at bounding box center [96, 256] width 11 height 11
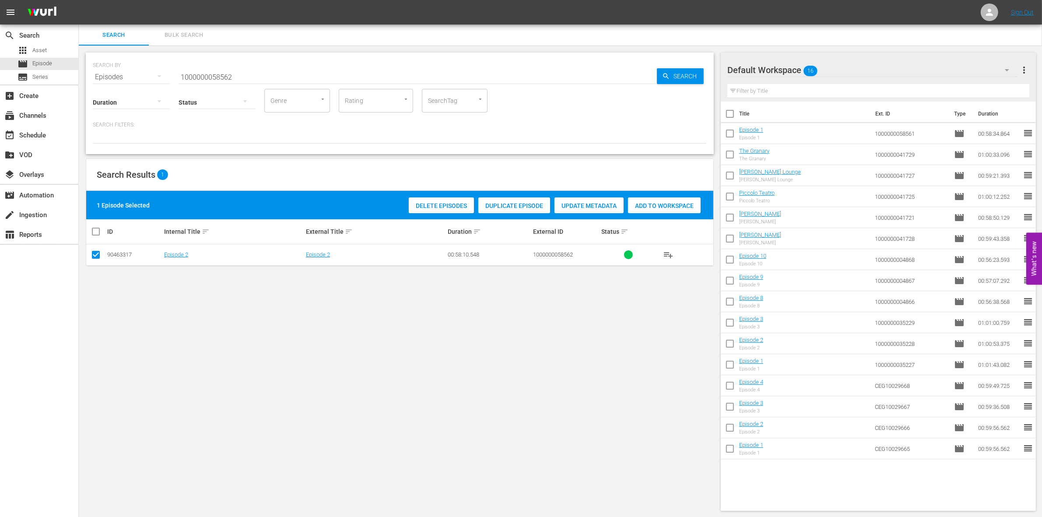
click at [684, 206] on span "Add to Workspace" at bounding box center [664, 205] width 73 height 7
click at [248, 77] on input "1000000058562" at bounding box center [418, 77] width 478 height 21
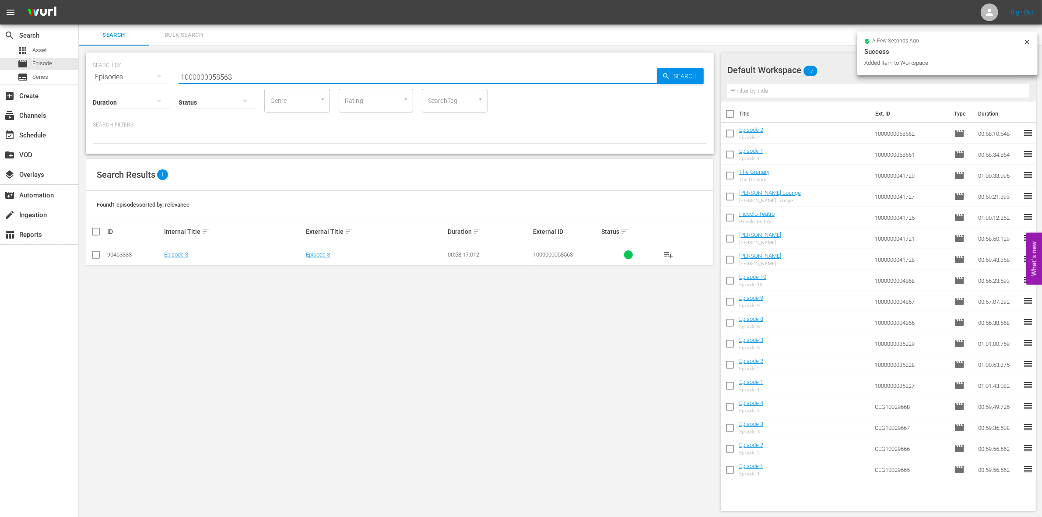
click at [99, 256] on input "checkbox" at bounding box center [96, 256] width 11 height 11
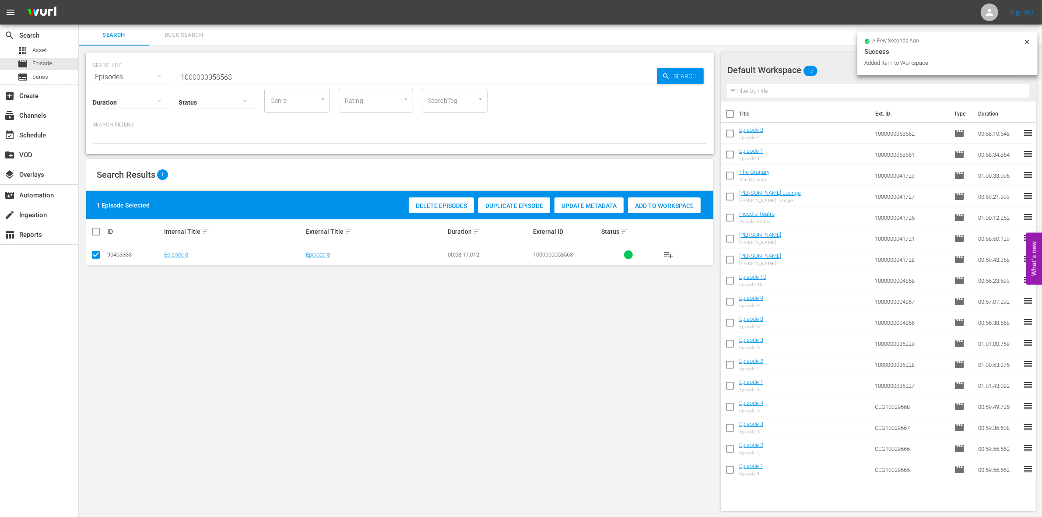
click at [672, 202] on span "Add to Workspace" at bounding box center [664, 205] width 73 height 7
click at [286, 84] on input "1000000058563" at bounding box center [418, 77] width 478 height 21
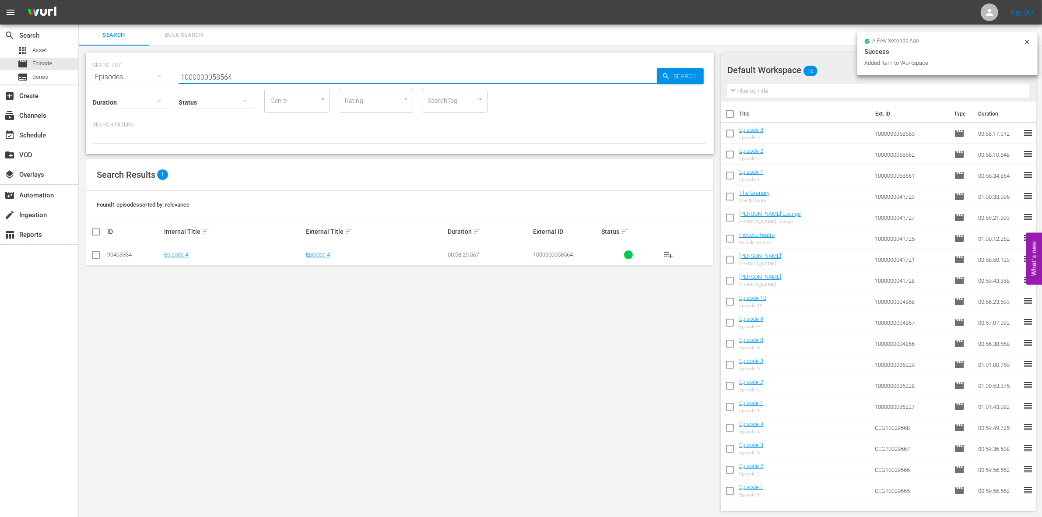
click at [94, 254] on input "checkbox" at bounding box center [96, 256] width 11 height 11
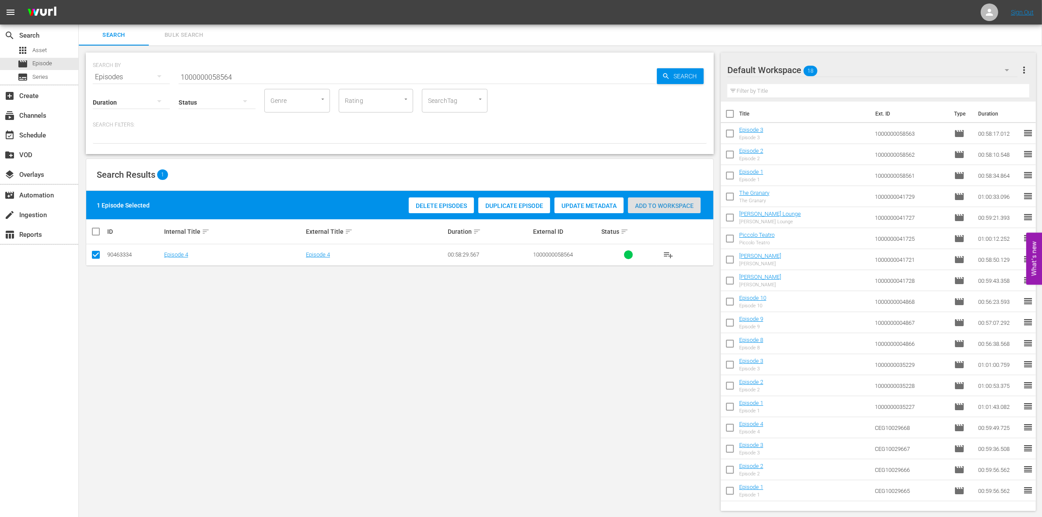
click at [675, 203] on span "Add to Workspace" at bounding box center [664, 205] width 73 height 7
click at [262, 70] on input "1000000058564" at bounding box center [418, 77] width 478 height 21
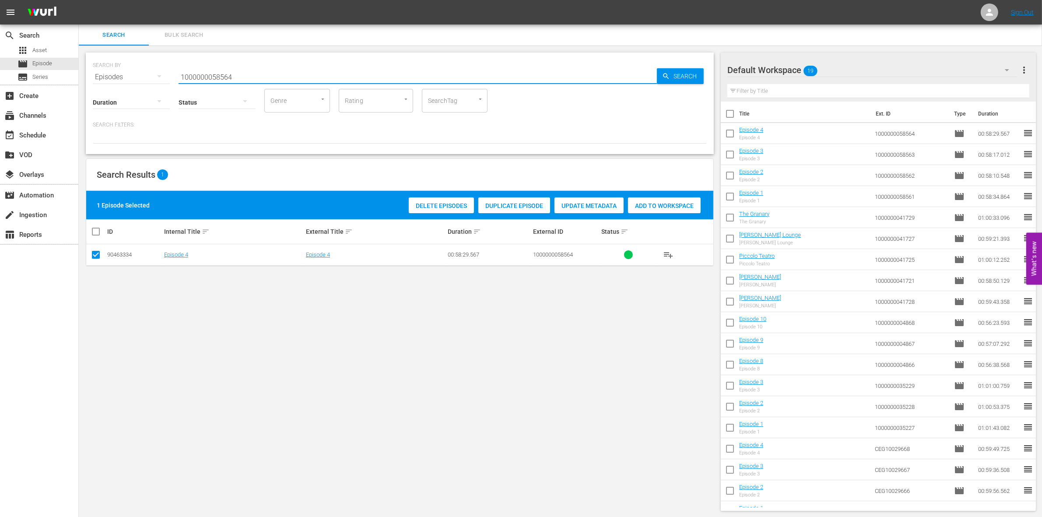
click at [262, 70] on input "1000000058564" at bounding box center [418, 77] width 478 height 21
paste input "23303"
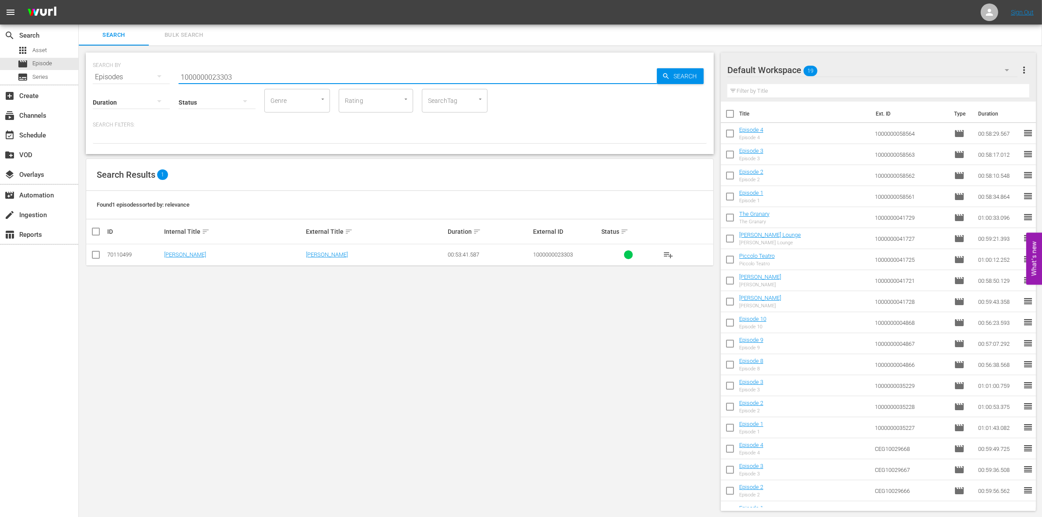
click at [98, 257] on input "checkbox" at bounding box center [96, 256] width 11 height 11
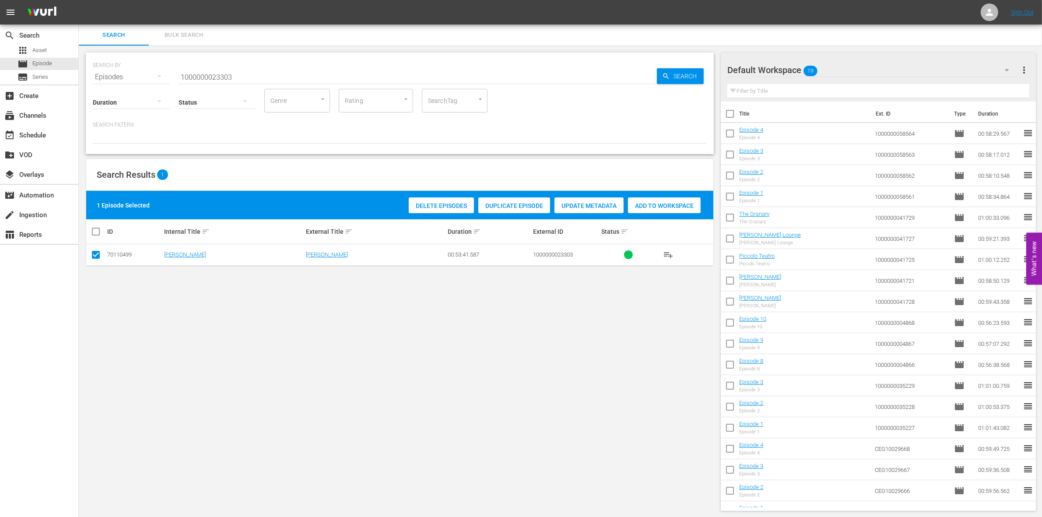
click at [659, 210] on div "Add to Workspace" at bounding box center [664, 205] width 73 height 17
click at [265, 75] on input "1000000023303" at bounding box center [418, 77] width 478 height 21
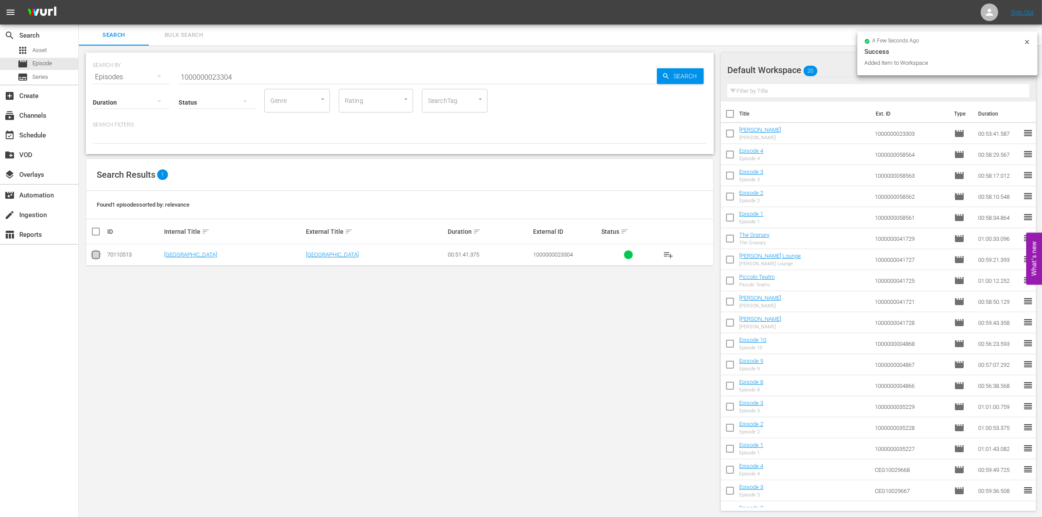
click at [94, 253] on input "checkbox" at bounding box center [96, 256] width 11 height 11
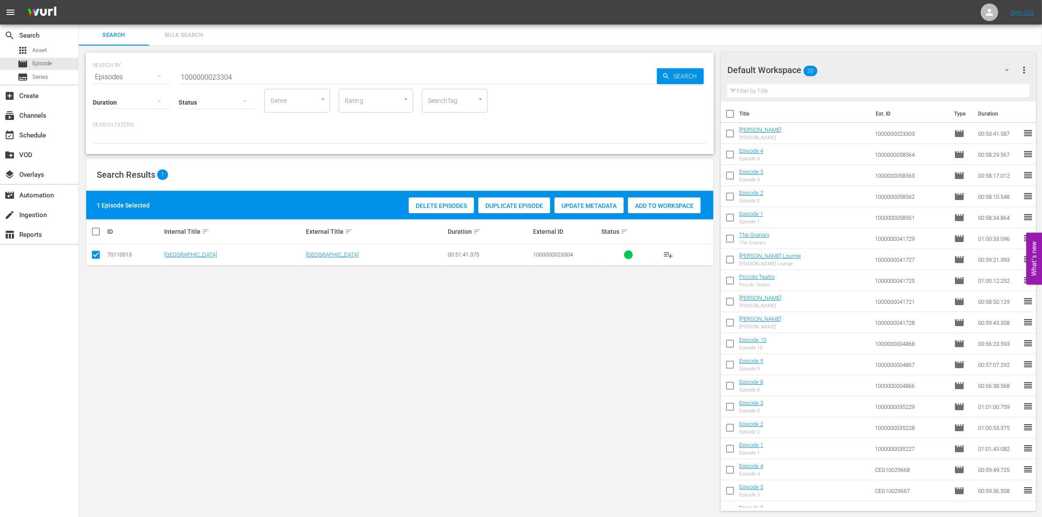
click at [641, 208] on span "Add to Workspace" at bounding box center [664, 205] width 73 height 7
click at [254, 71] on input "1000000023304" at bounding box center [418, 77] width 478 height 21
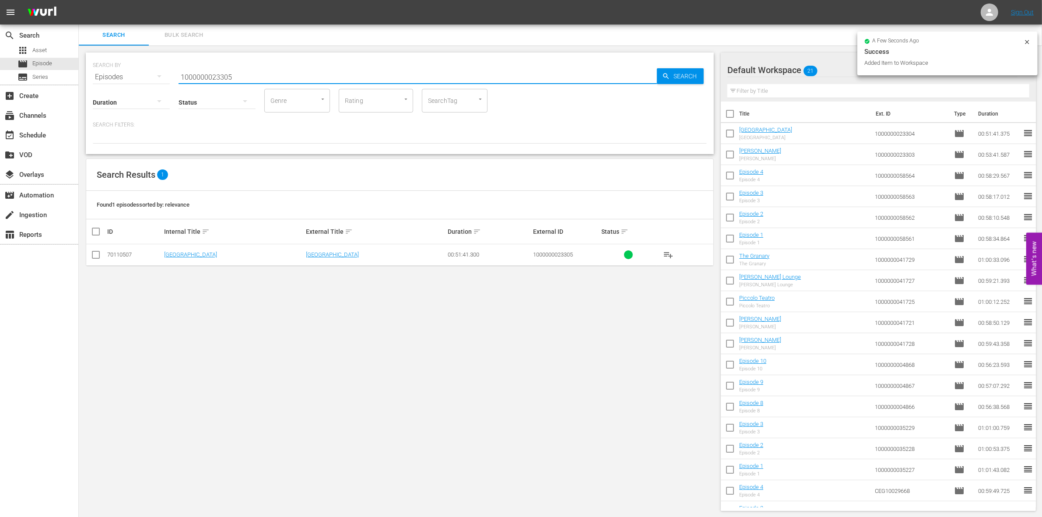
click at [95, 259] on input "checkbox" at bounding box center [96, 256] width 11 height 11
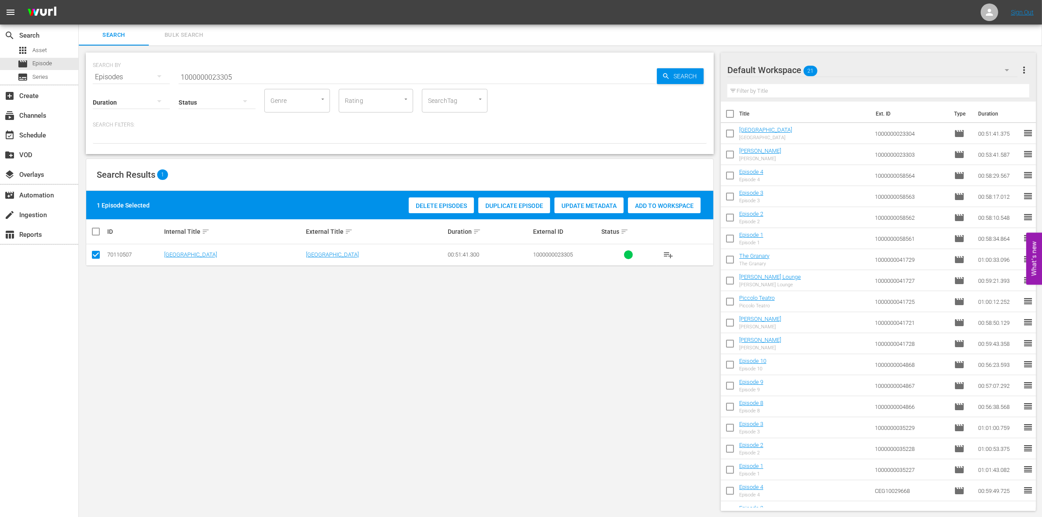
click at [641, 215] on div "Delete Episodes Duplicate Episode Update Metadata Add to Workspace" at bounding box center [554, 205] width 296 height 20
click at [640, 209] on div "Add to Workspace" at bounding box center [664, 205] width 73 height 17
click at [253, 77] on input "1000000023305" at bounding box center [418, 77] width 478 height 21
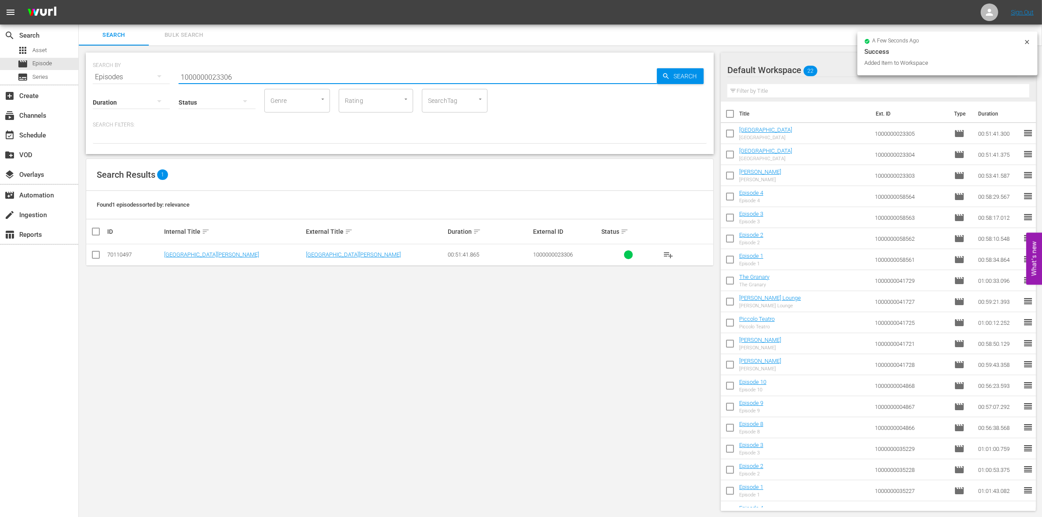
click at [99, 256] on input "checkbox" at bounding box center [96, 256] width 11 height 11
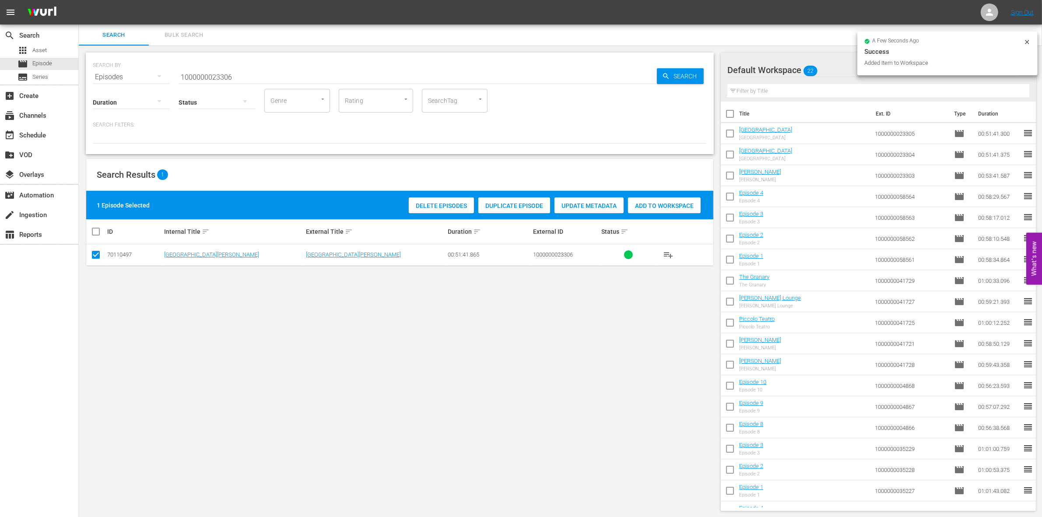
click at [651, 207] on span "Add to Workspace" at bounding box center [664, 205] width 73 height 7
click at [257, 76] on input "1000000023306" at bounding box center [418, 77] width 478 height 21
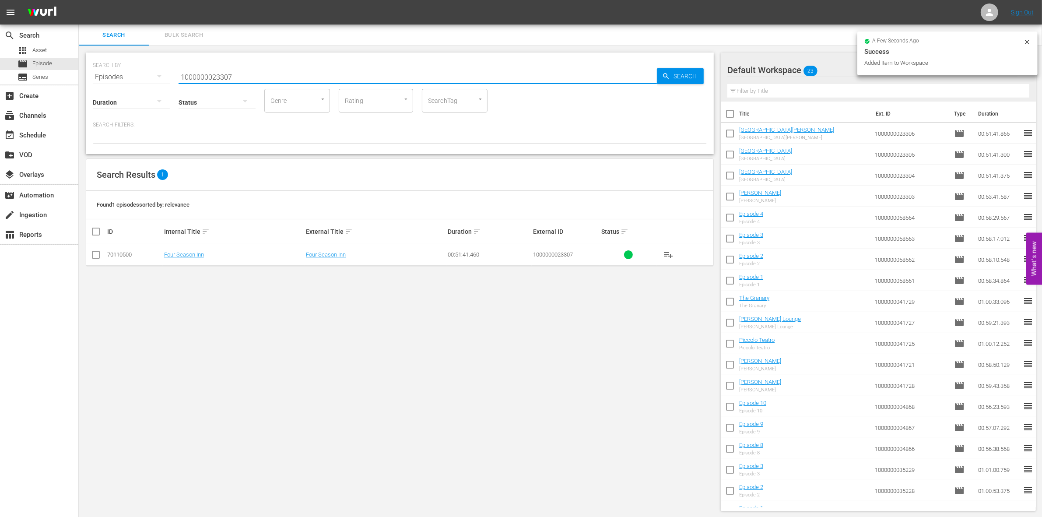
click at [99, 257] on input "checkbox" at bounding box center [96, 256] width 11 height 11
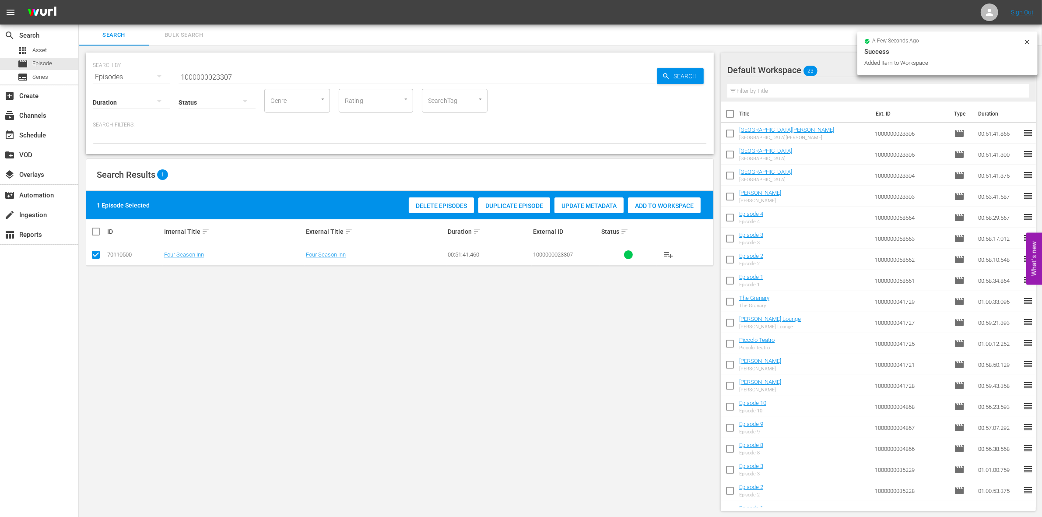
click at [677, 207] on span "Add to Workspace" at bounding box center [664, 205] width 73 height 7
click at [269, 67] on input "1000000023307" at bounding box center [418, 77] width 478 height 21
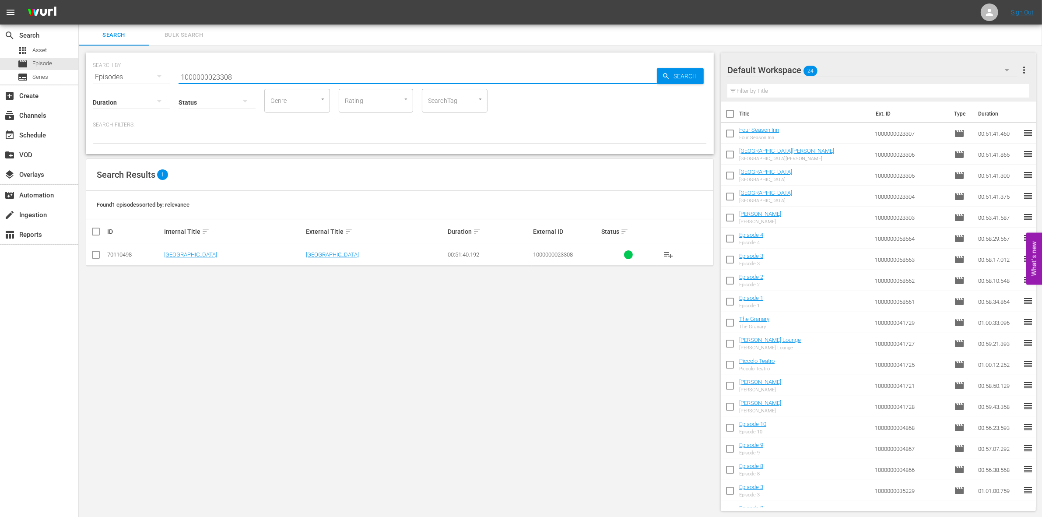
click at [96, 252] on input "checkbox" at bounding box center [96, 256] width 11 height 11
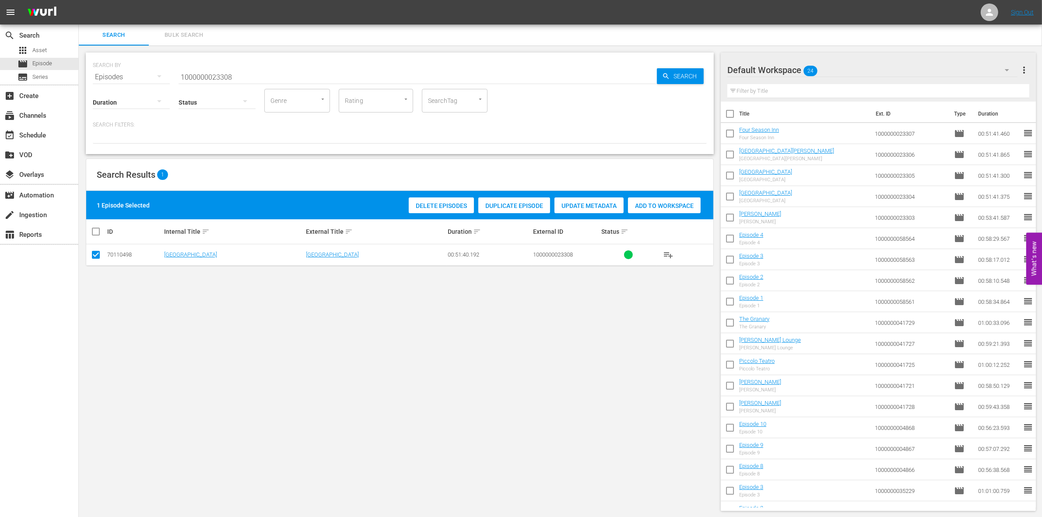
click at [650, 193] on div "1 Episode Selected Delete Episodes Duplicate Episode Update Metadata Add to Wor…" at bounding box center [399, 205] width 627 height 28
click at [653, 203] on span "Add to Workspace" at bounding box center [664, 205] width 73 height 7
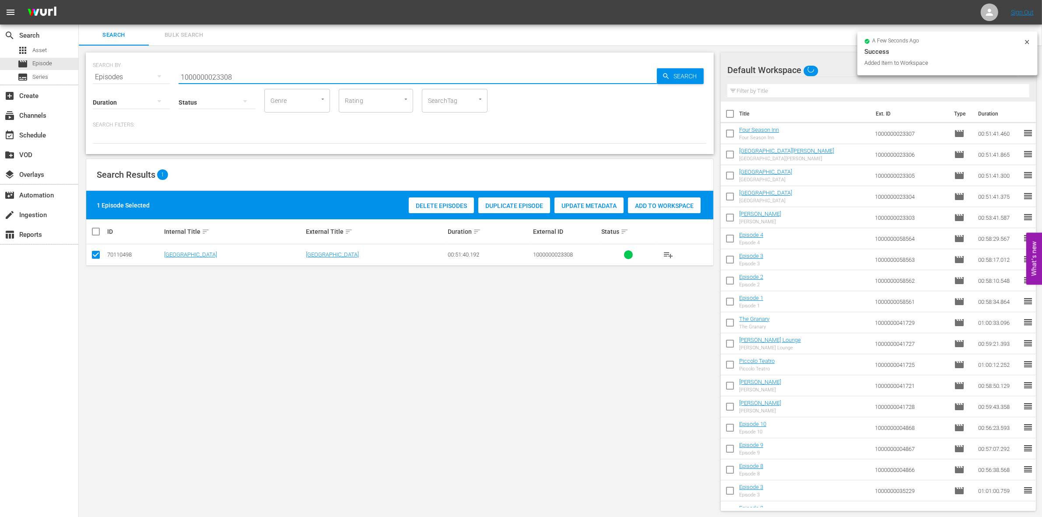
click at [259, 74] on input "1000000023308" at bounding box center [418, 77] width 478 height 21
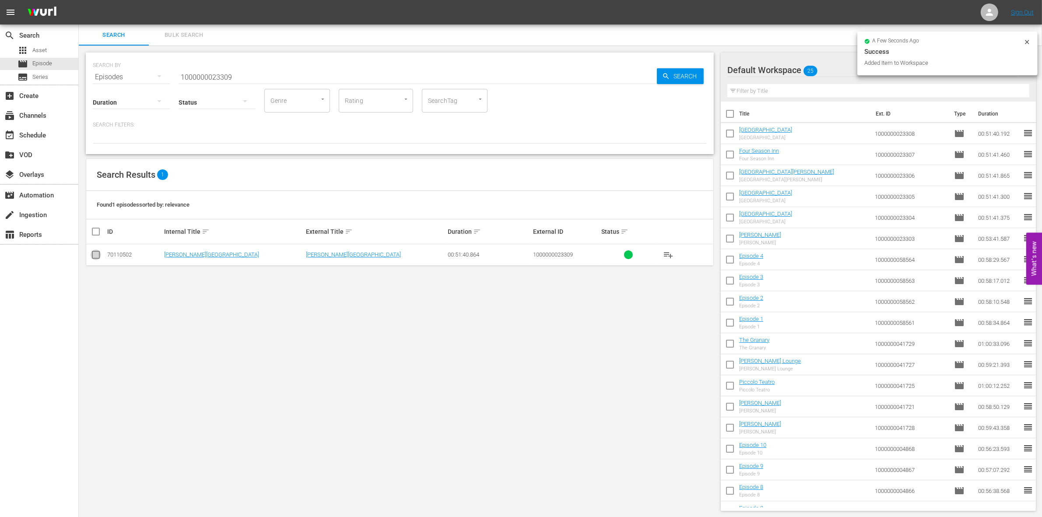
click at [94, 255] on input "checkbox" at bounding box center [96, 256] width 11 height 11
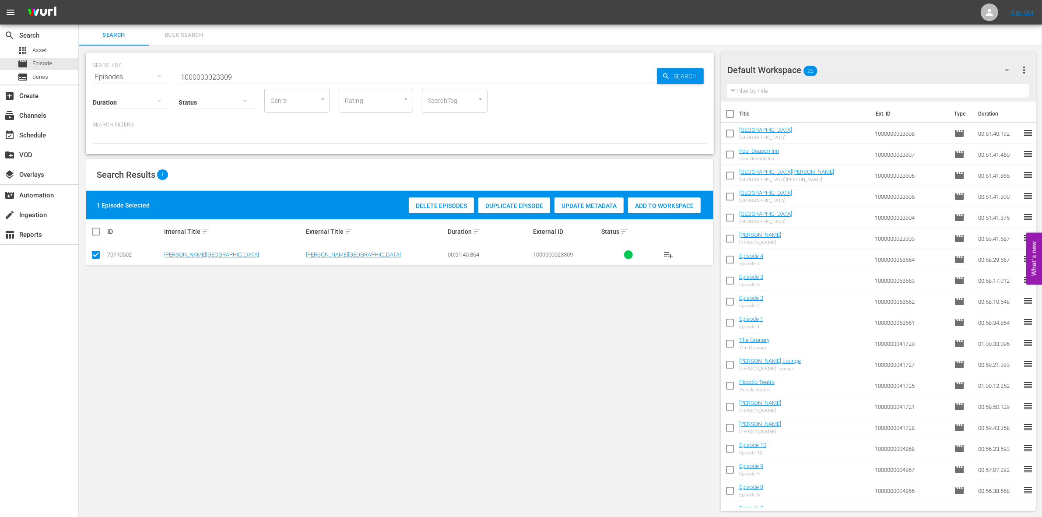
click at [665, 200] on div "Add to Workspace" at bounding box center [664, 205] width 73 height 17
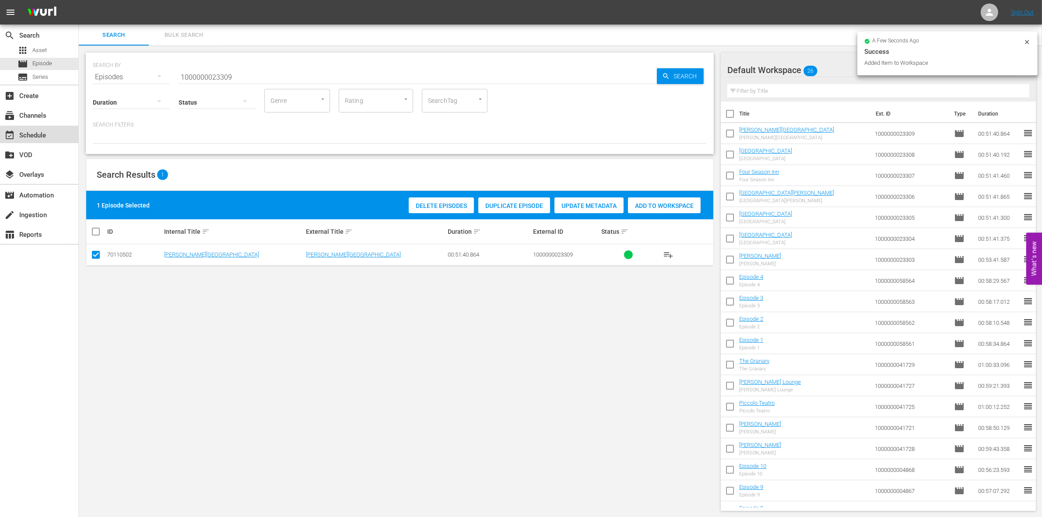
click at [52, 140] on div "event_available Schedule" at bounding box center [39, 135] width 78 height 18
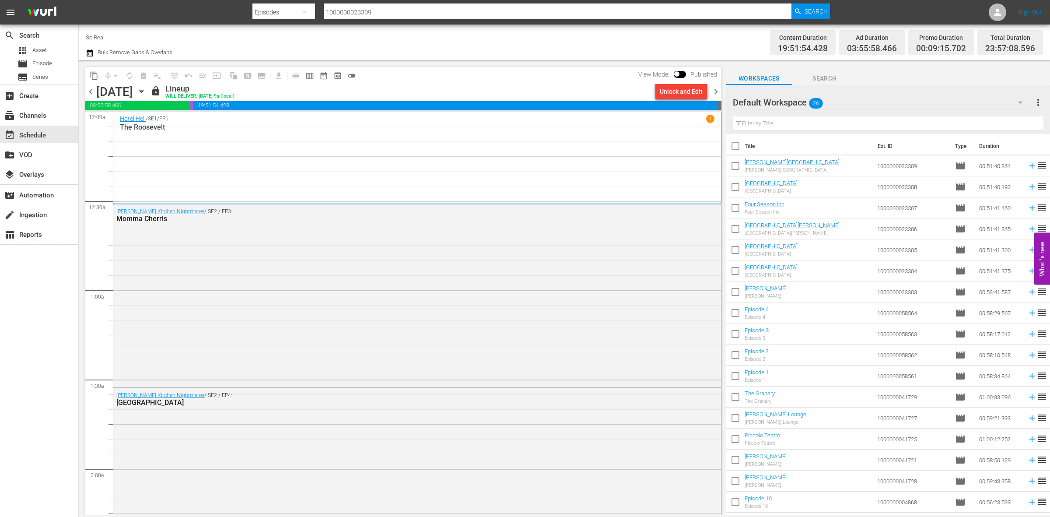
click at [715, 92] on span "chevron_right" at bounding box center [716, 91] width 11 height 11
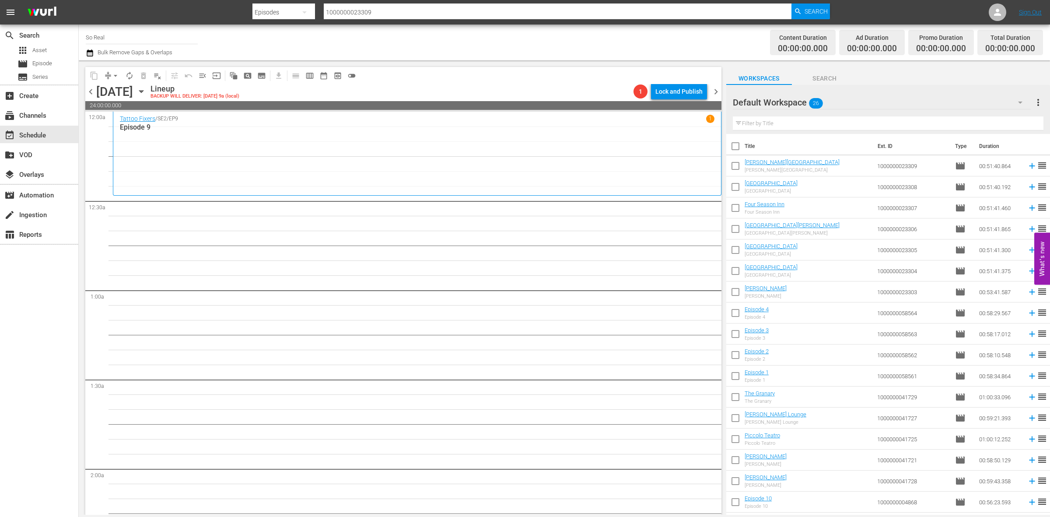
scroll to position [185, 0]
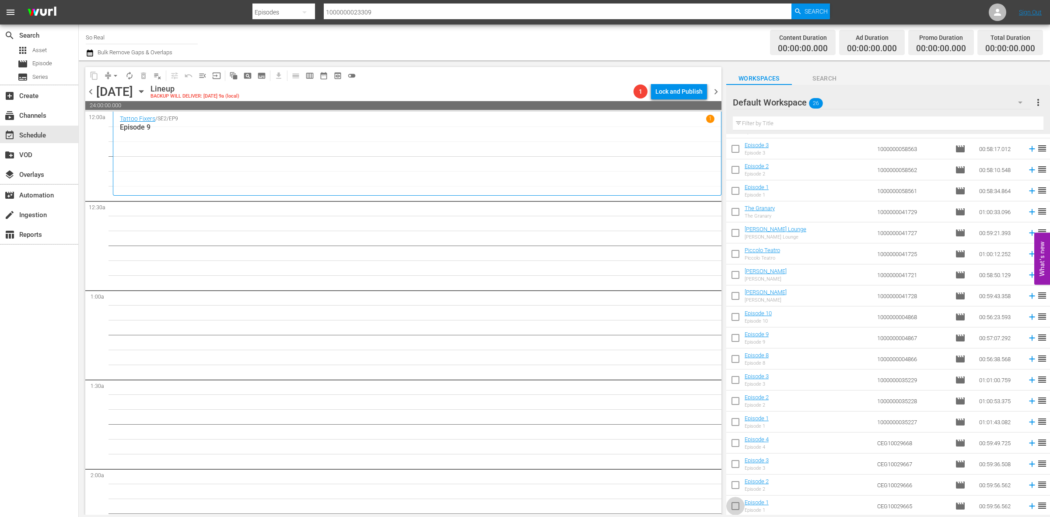
click at [739, 508] on input "checkbox" at bounding box center [735, 507] width 18 height 18
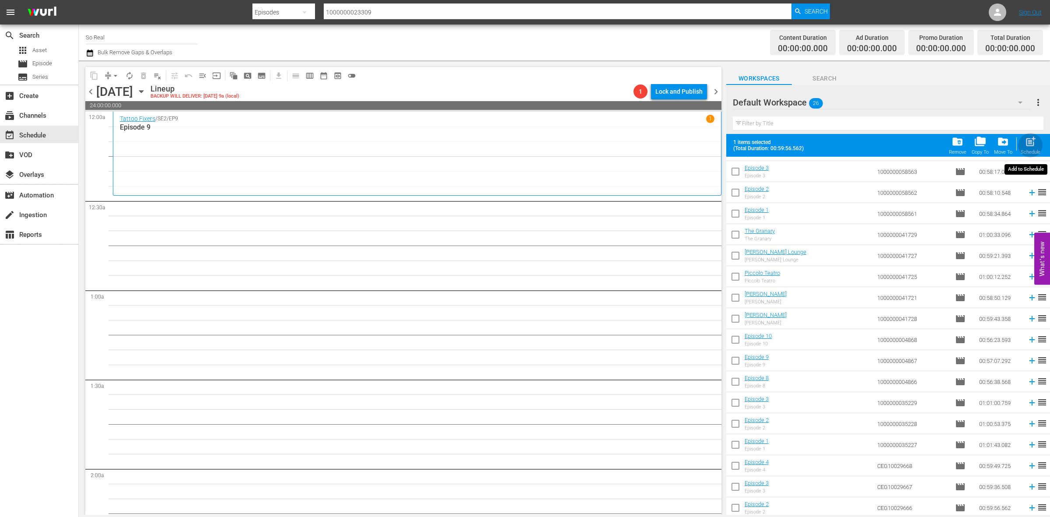
click at [1031, 141] on span "post_add" at bounding box center [1031, 142] width 12 height 12
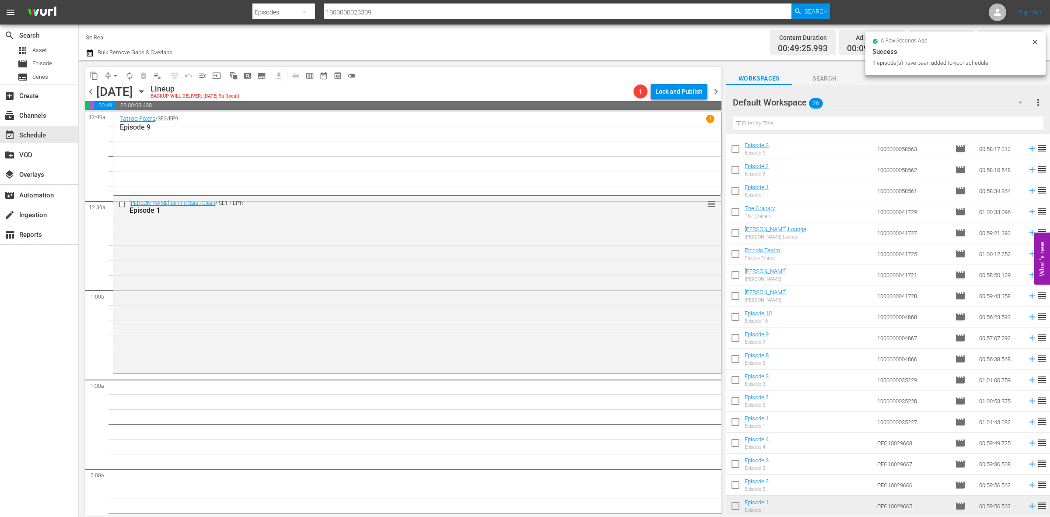
click at [739, 487] on input "checkbox" at bounding box center [735, 486] width 18 height 18
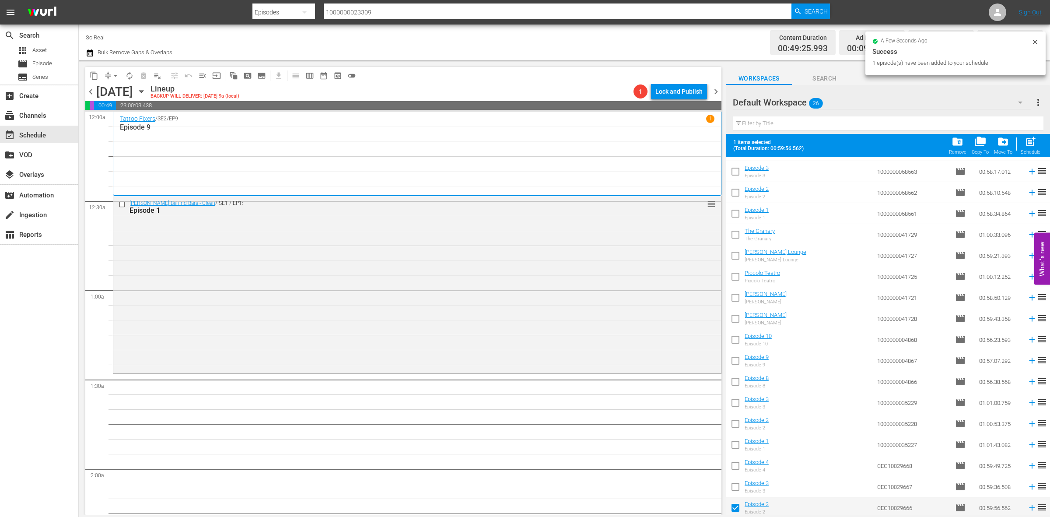
click at [1016, 146] on div at bounding box center [1016, 143] width 0 height 13
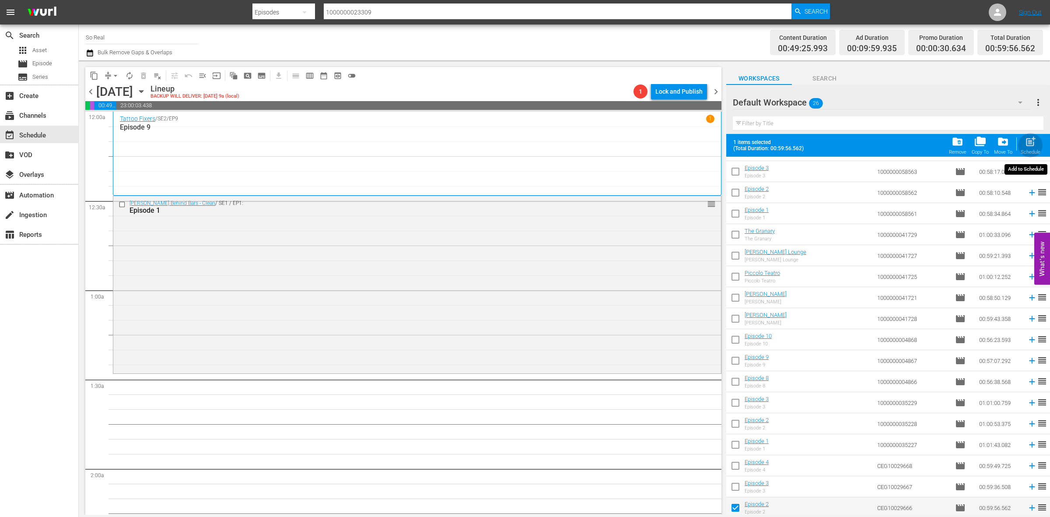
click at [1028, 143] on span "post_add" at bounding box center [1031, 142] width 12 height 12
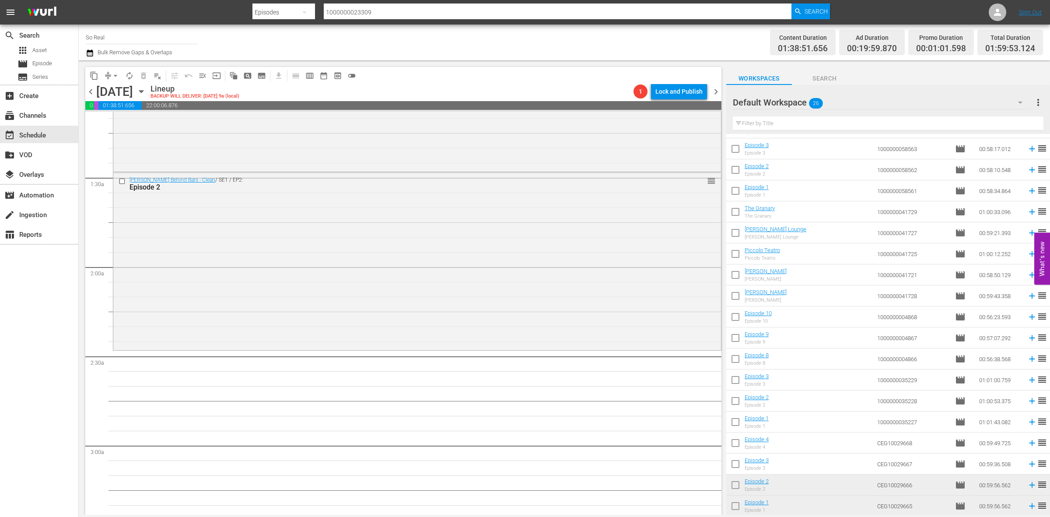
scroll to position [202, 0]
click at [730, 465] on input "checkbox" at bounding box center [735, 465] width 18 height 18
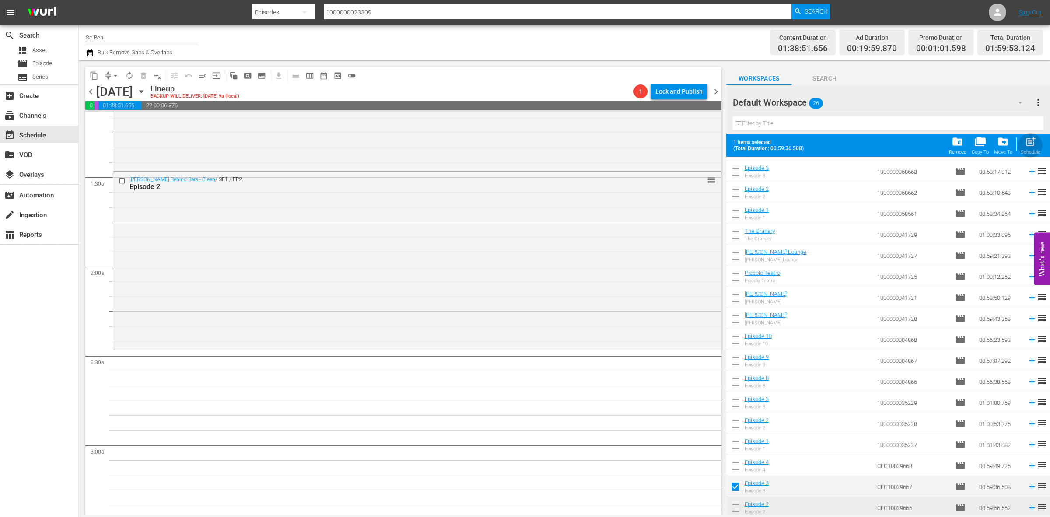
click at [1026, 144] on span "post_add" at bounding box center [1031, 142] width 12 height 12
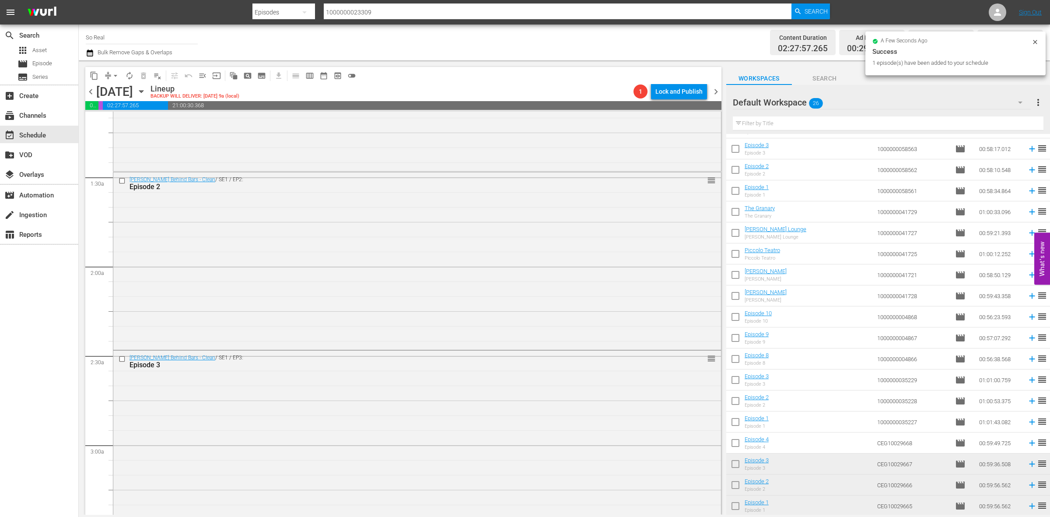
click at [740, 443] on input "checkbox" at bounding box center [735, 444] width 18 height 18
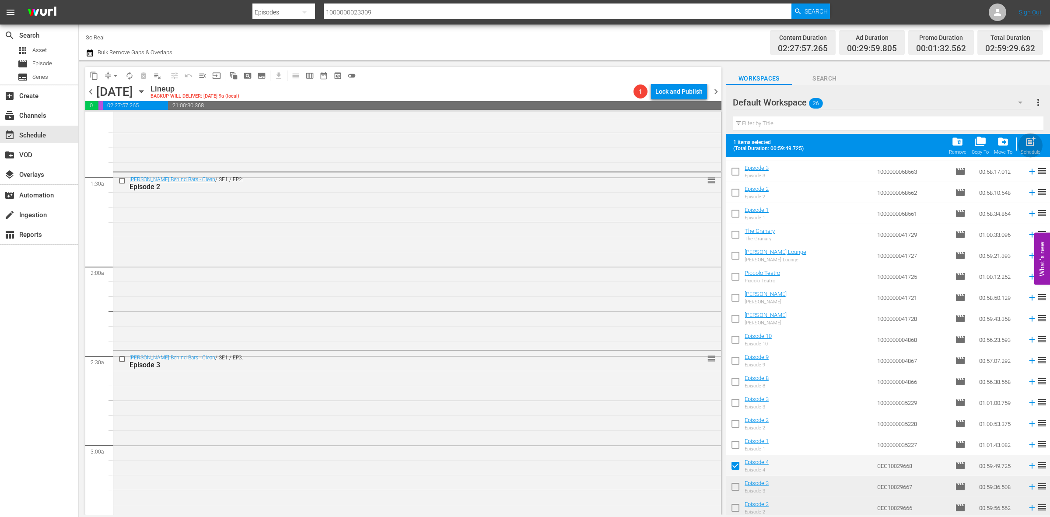
click at [1022, 144] on div "post_add Schedule" at bounding box center [1031, 145] width 20 height 19
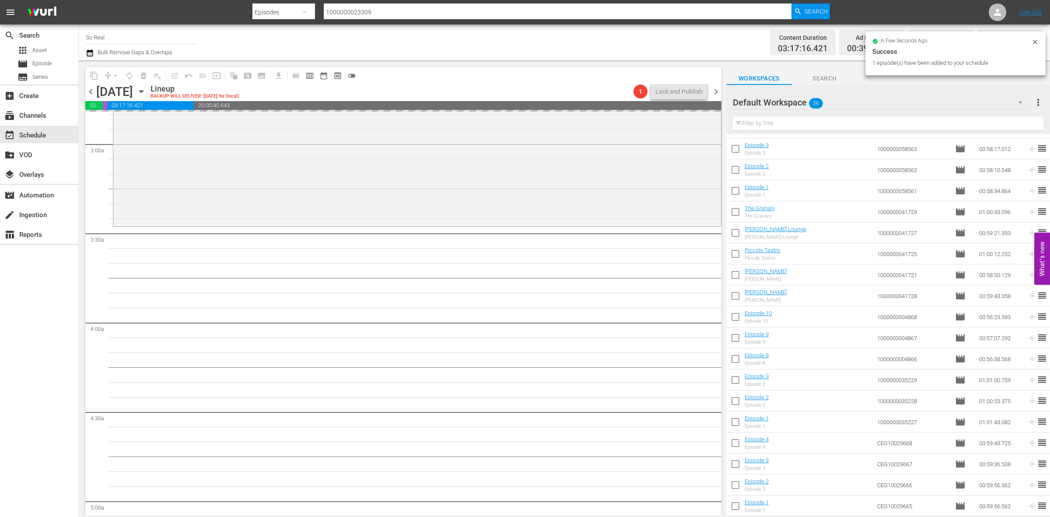
scroll to position [503, 0]
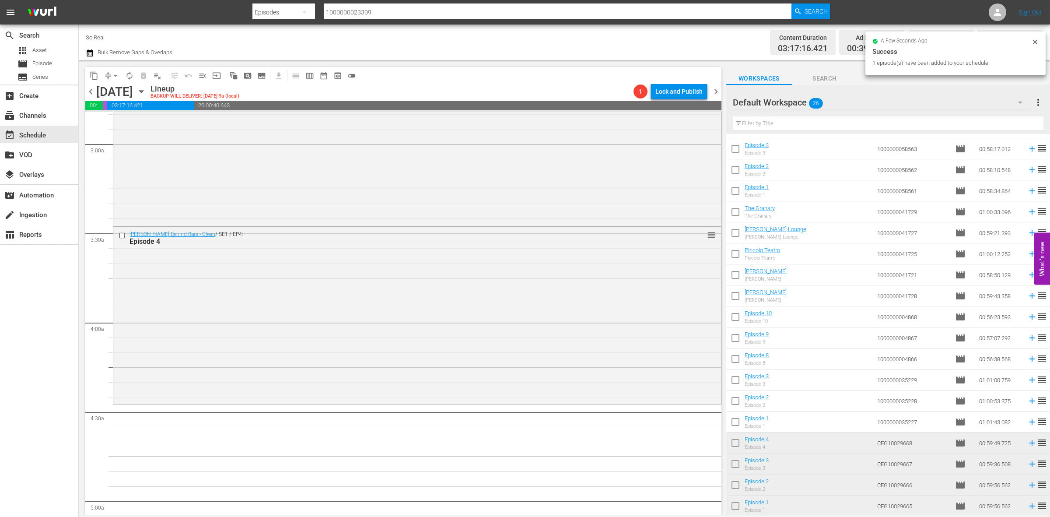
click at [740, 421] on input "checkbox" at bounding box center [735, 423] width 18 height 18
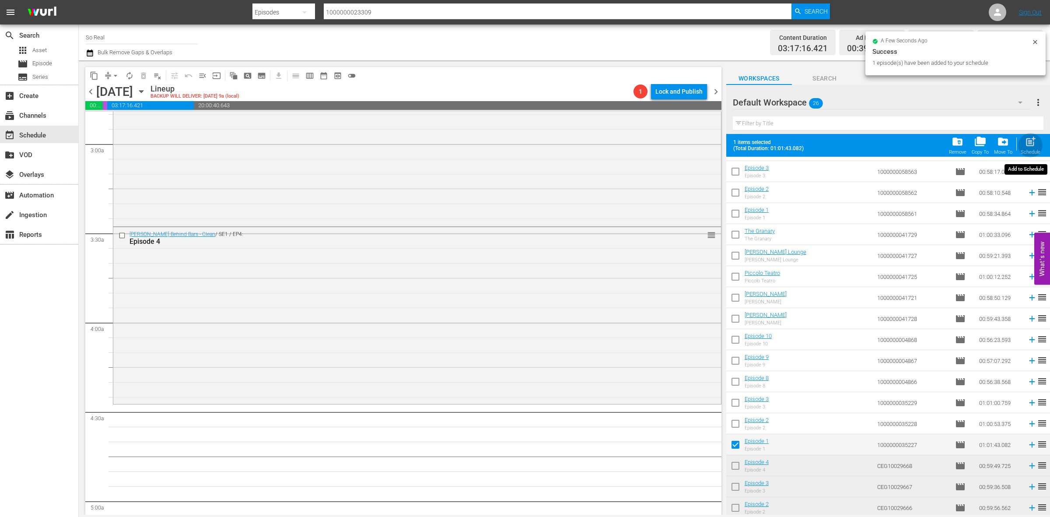
click at [1029, 138] on span "post_add" at bounding box center [1031, 142] width 12 height 12
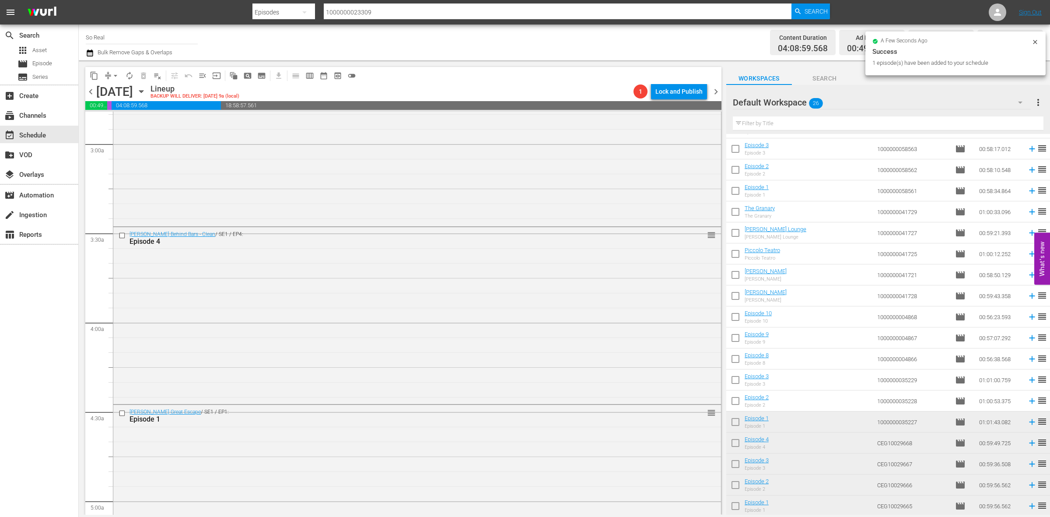
click at [737, 399] on input "checkbox" at bounding box center [735, 402] width 18 height 18
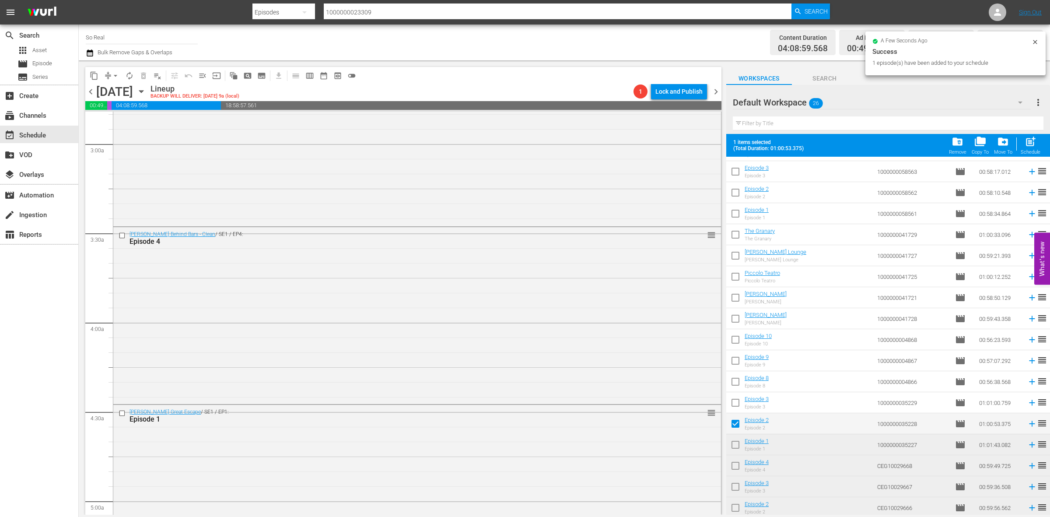
click at [1033, 145] on span "post_add" at bounding box center [1031, 142] width 12 height 12
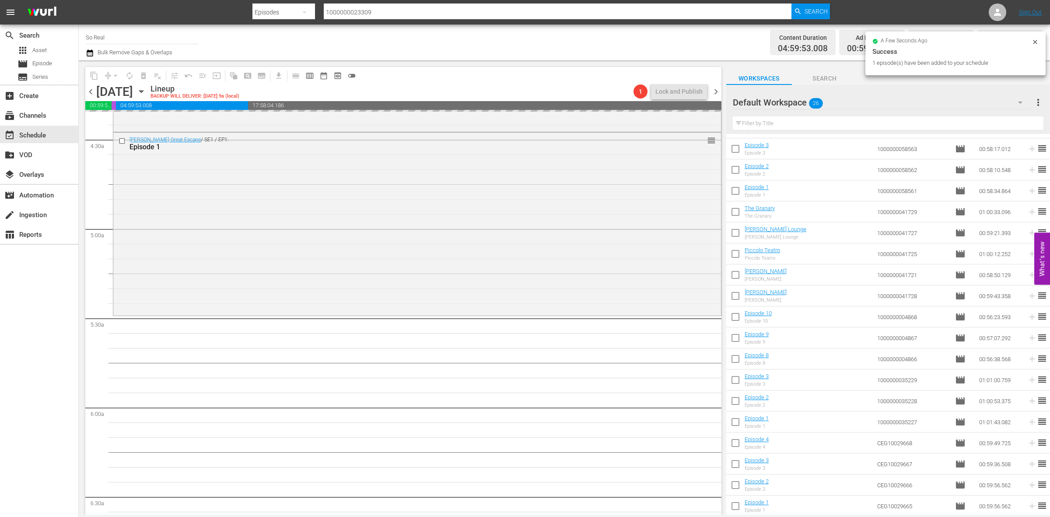
scroll to position [779, 0]
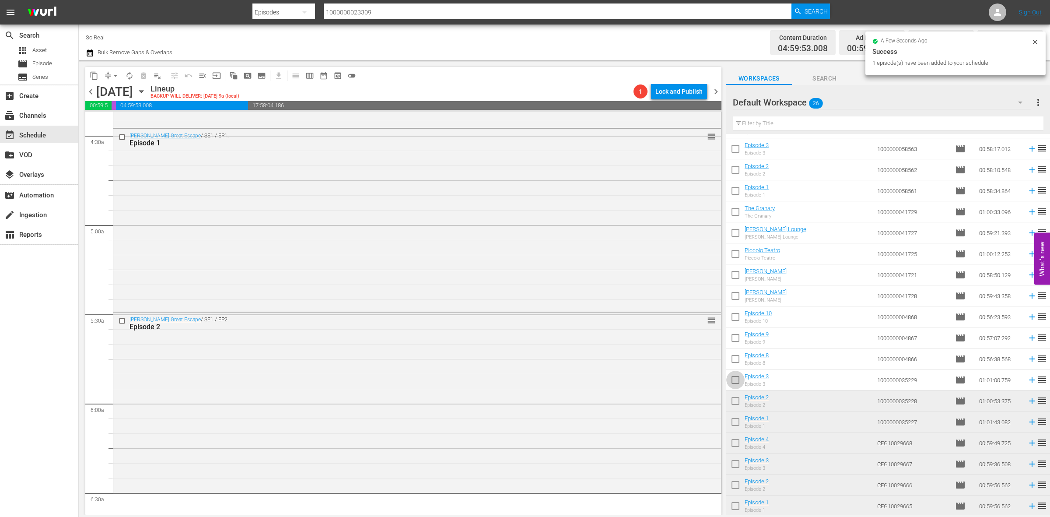
click at [737, 381] on input "checkbox" at bounding box center [735, 381] width 18 height 18
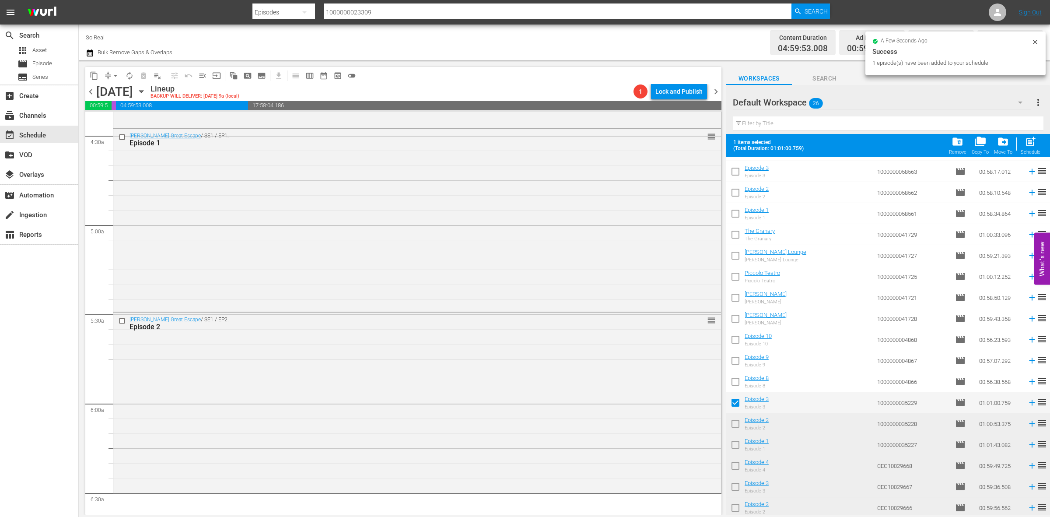
click at [1026, 145] on span "post_add" at bounding box center [1031, 142] width 12 height 12
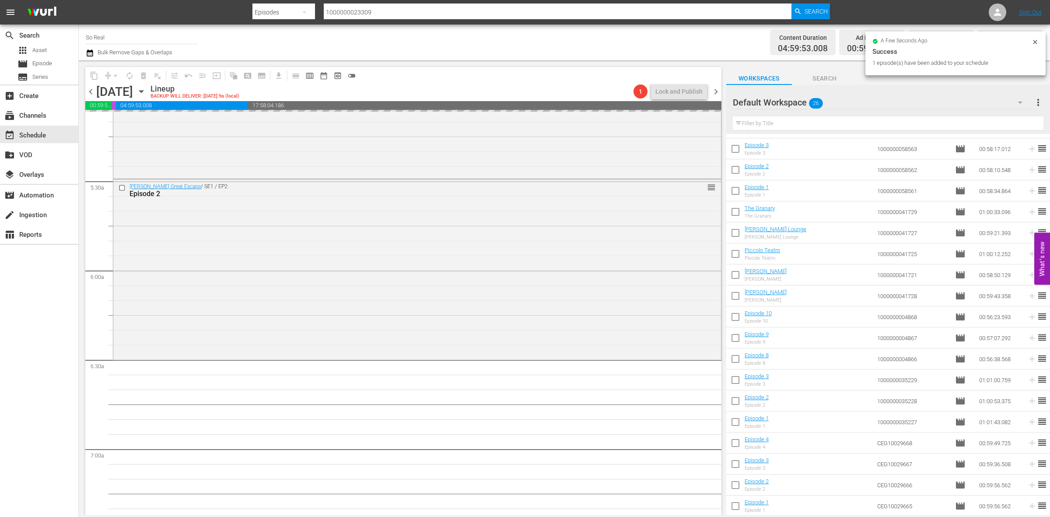
scroll to position [985, 0]
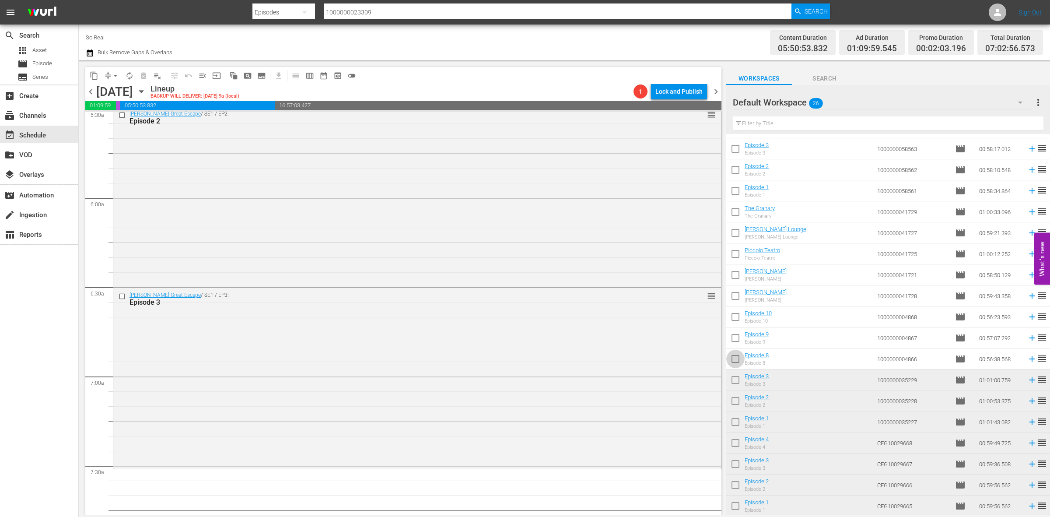
click at [738, 357] on input "checkbox" at bounding box center [735, 360] width 18 height 18
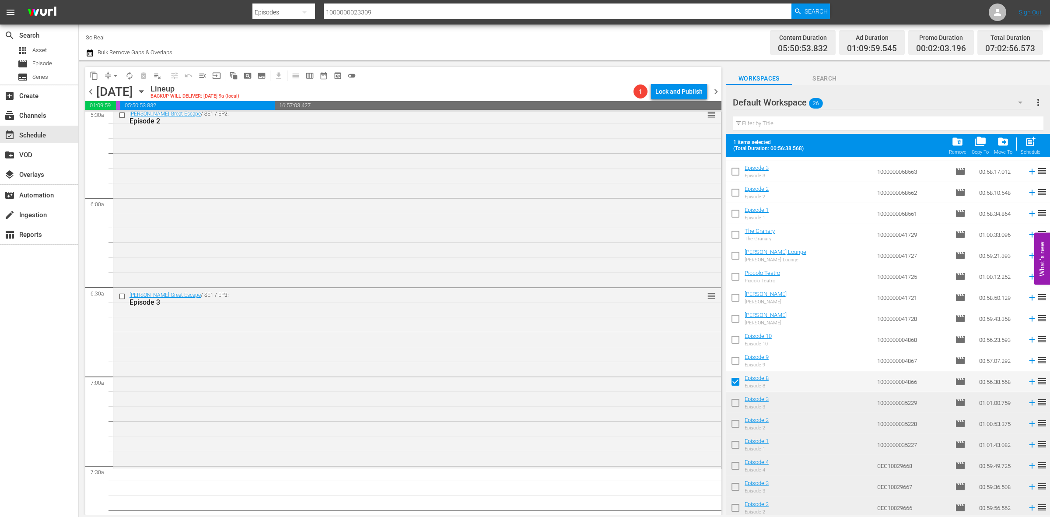
click at [1028, 151] on div "Schedule" at bounding box center [1031, 152] width 20 height 6
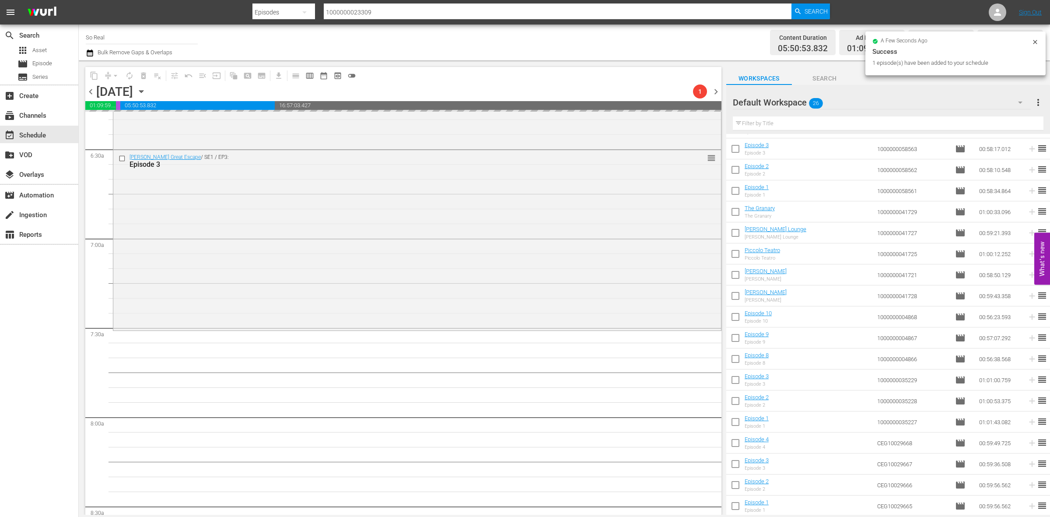
scroll to position [1149, 0]
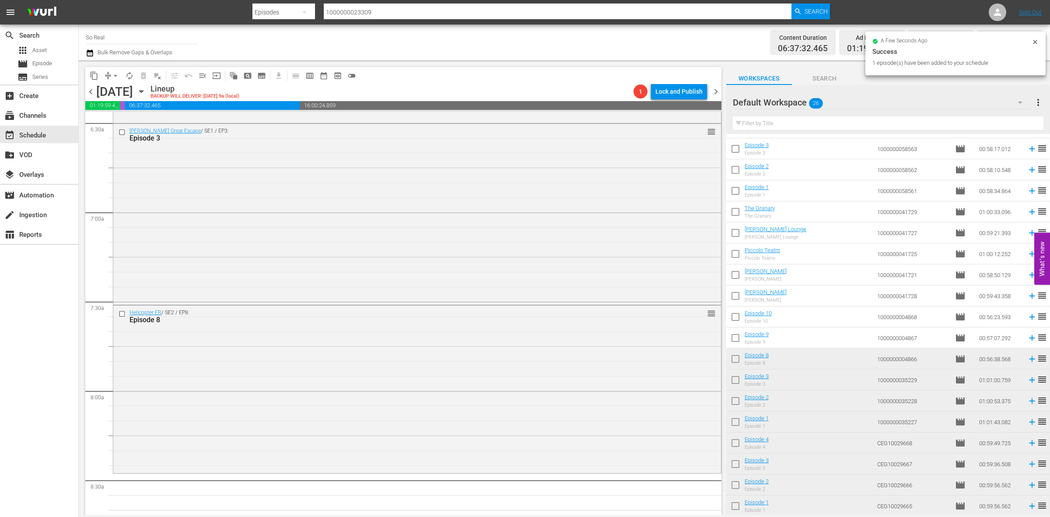
click at [732, 340] on input "checkbox" at bounding box center [735, 339] width 18 height 18
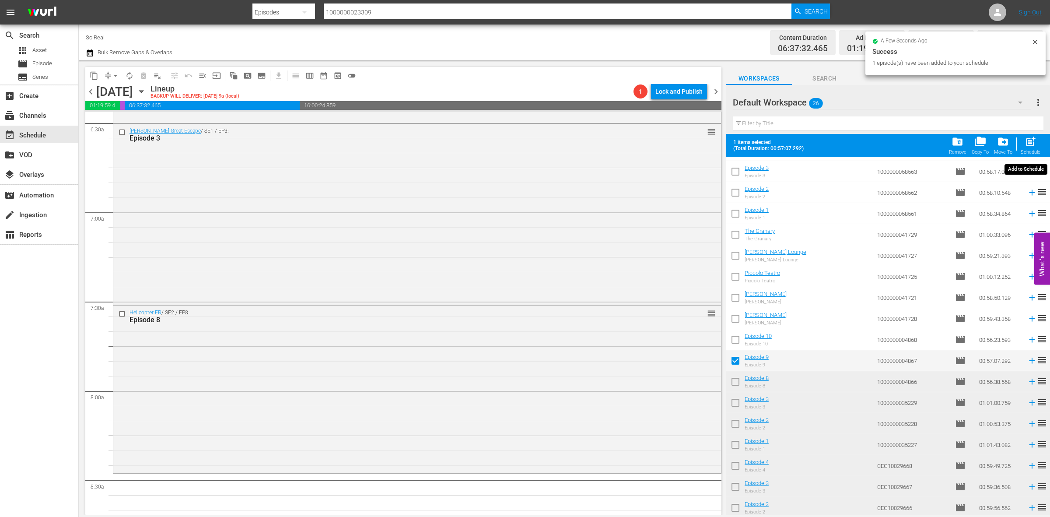
click at [1032, 143] on span "post_add" at bounding box center [1031, 142] width 12 height 12
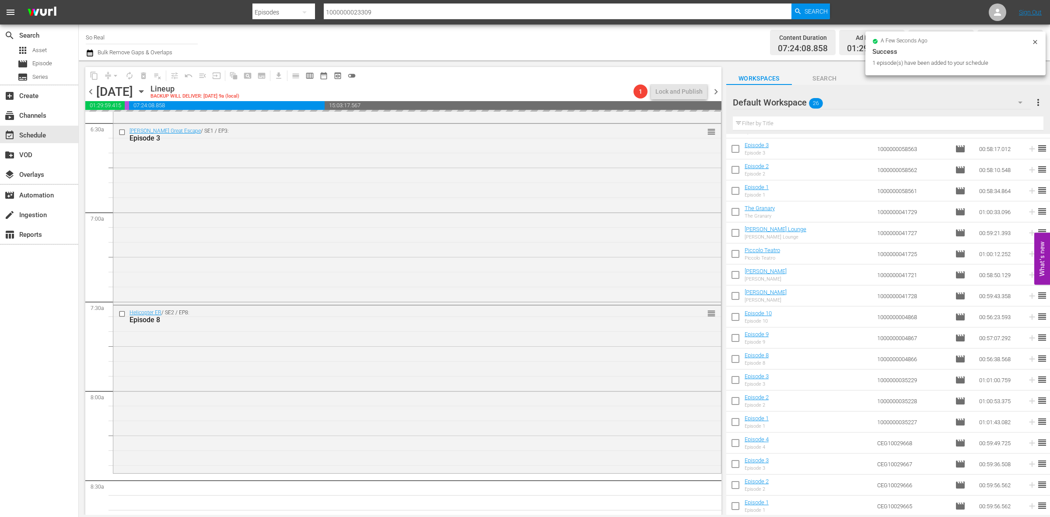
scroll to position [1300, 0]
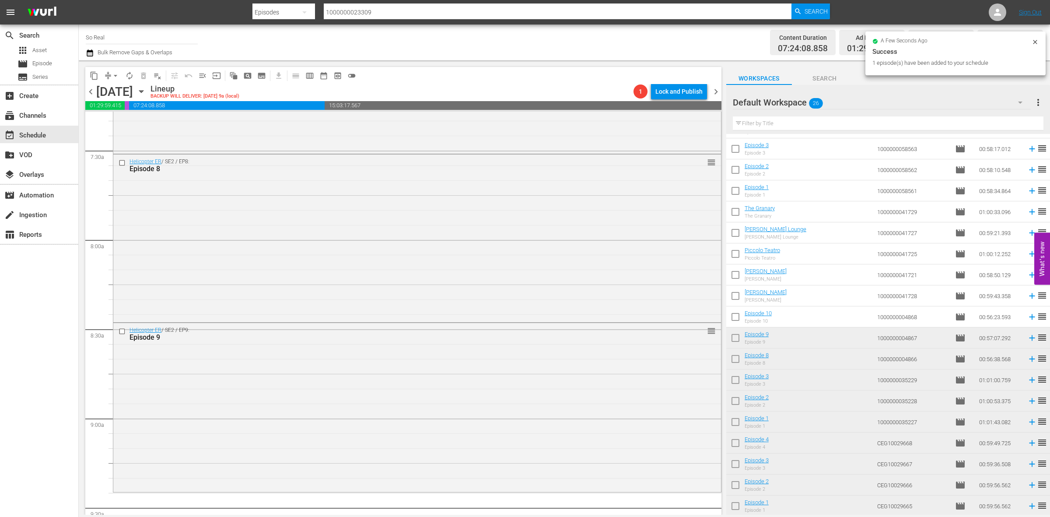
click at [738, 316] on input "checkbox" at bounding box center [735, 318] width 18 height 18
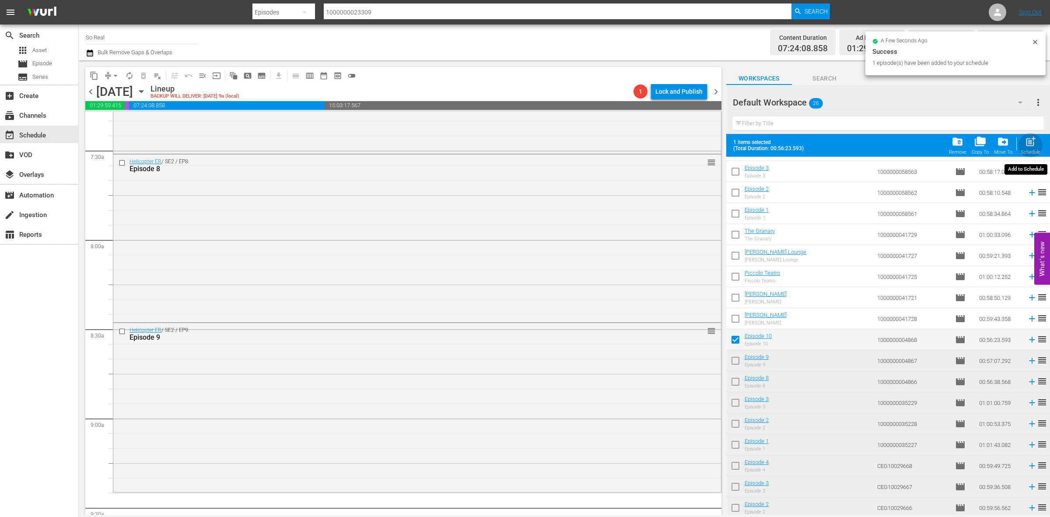
click at [1027, 144] on span "post_add" at bounding box center [1031, 142] width 12 height 12
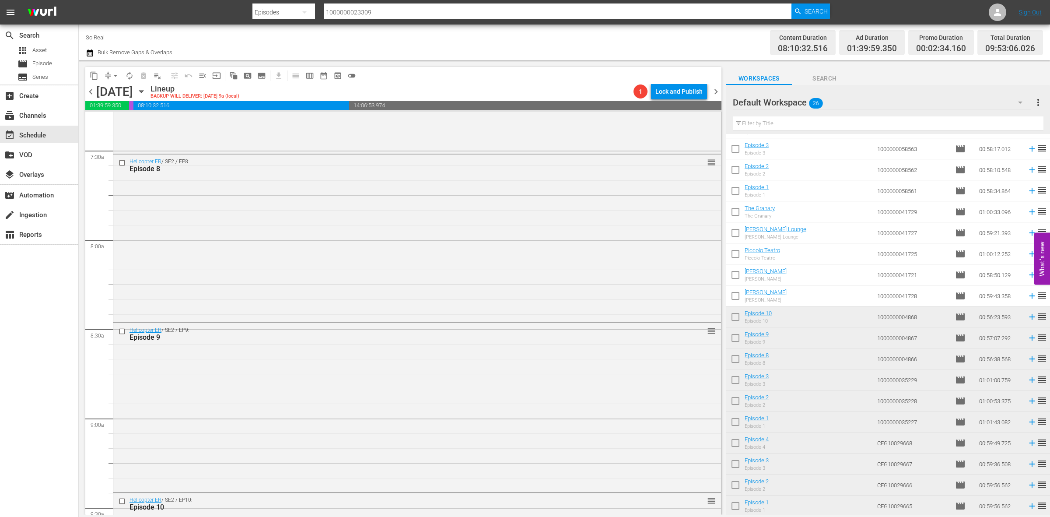
click at [735, 299] on input "checkbox" at bounding box center [735, 297] width 18 height 18
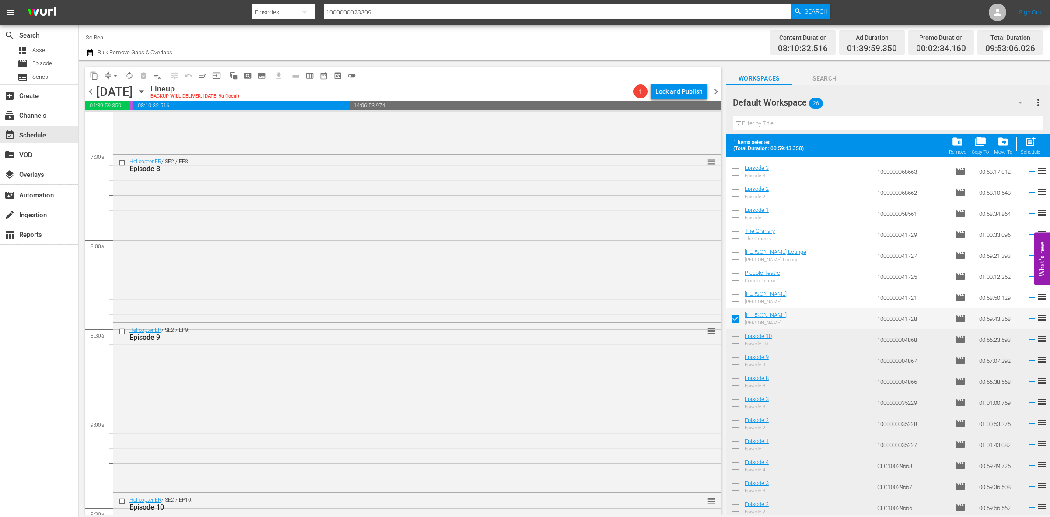
click at [1026, 147] on span "post_add" at bounding box center [1031, 142] width 12 height 12
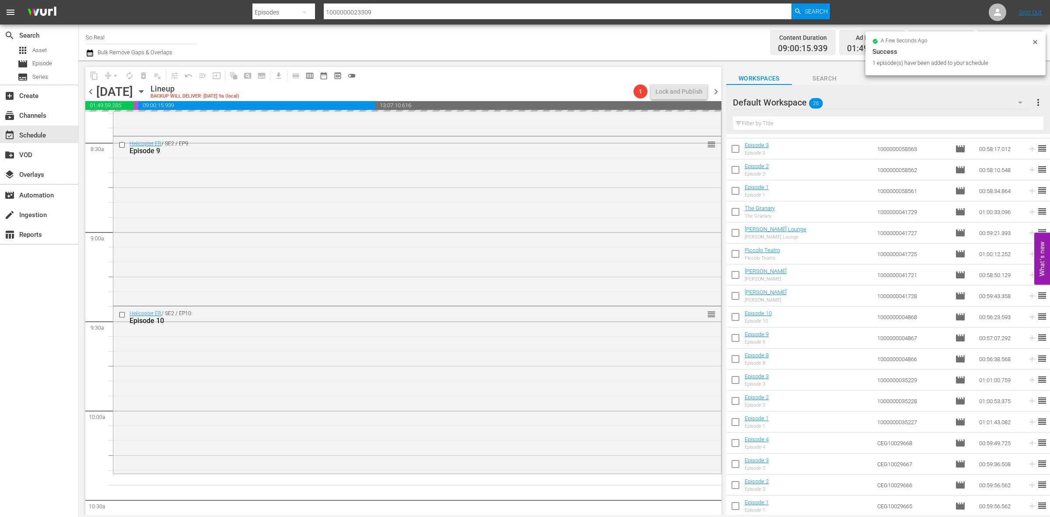
scroll to position [1491, 0]
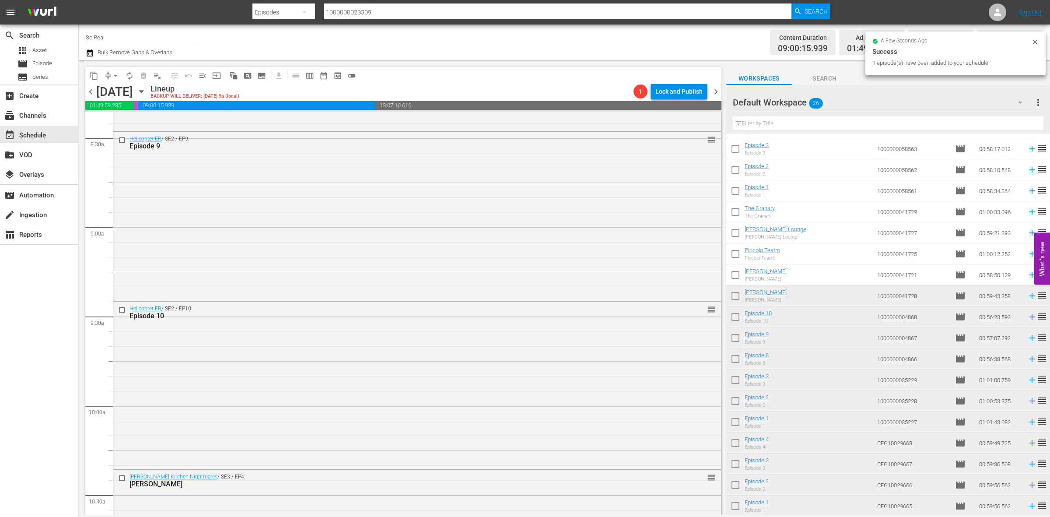
click at [739, 274] on input "checkbox" at bounding box center [735, 276] width 18 height 18
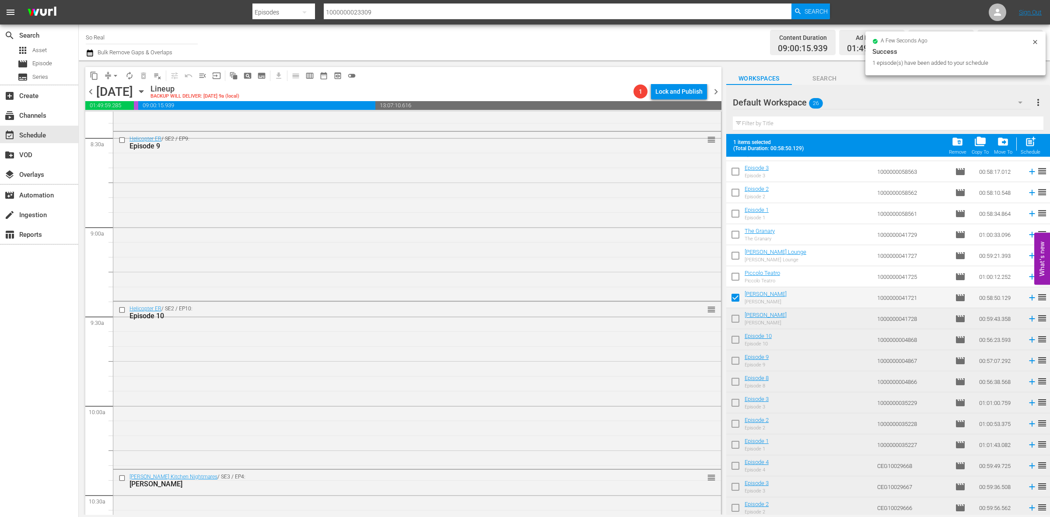
click at [1029, 142] on span "post_add" at bounding box center [1031, 142] width 12 height 12
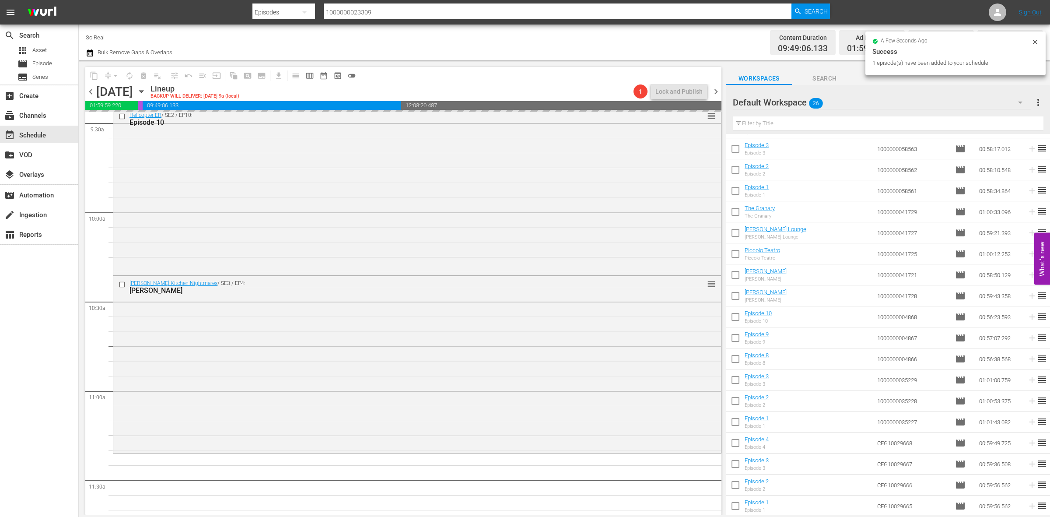
scroll to position [1694, 0]
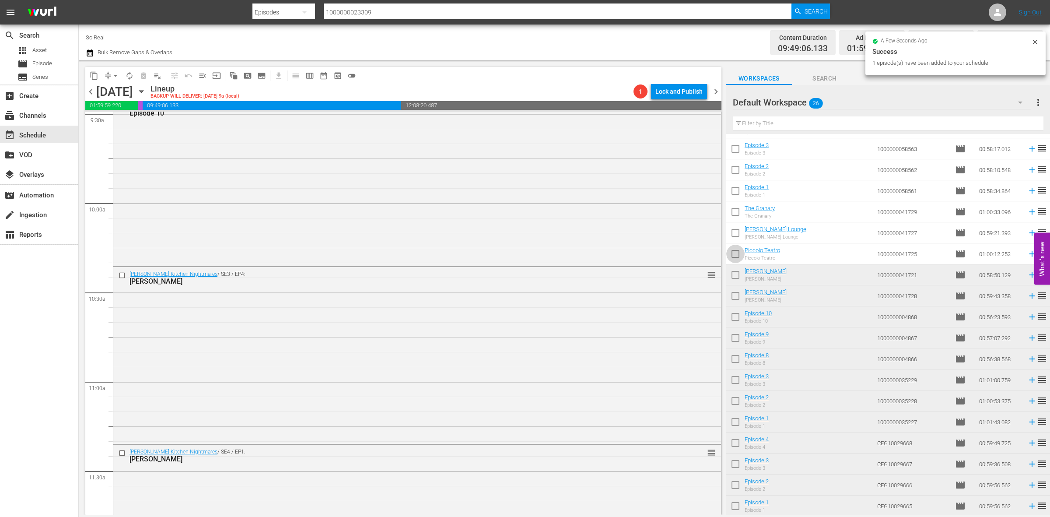
click at [739, 255] on input "checkbox" at bounding box center [735, 255] width 18 height 18
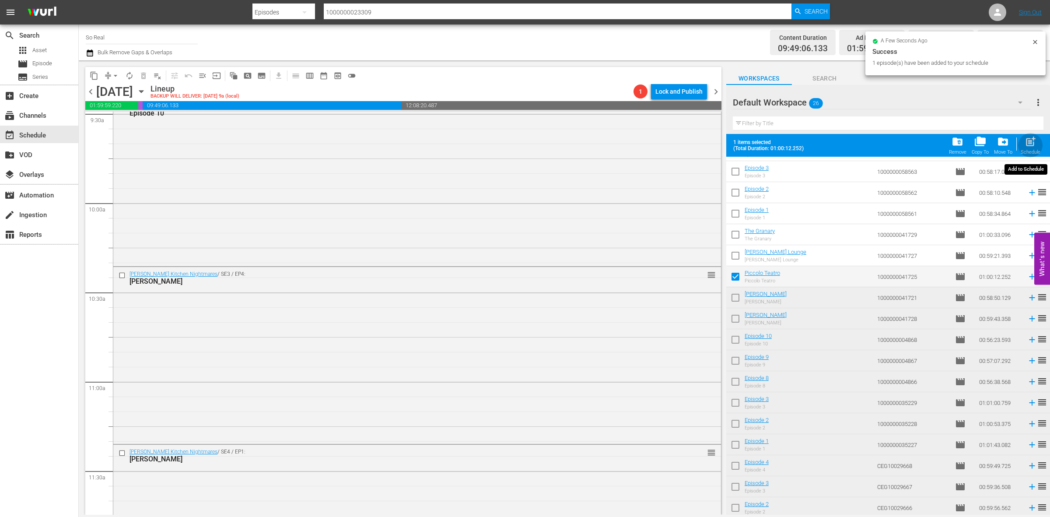
click at [1032, 143] on span "post_add" at bounding box center [1031, 142] width 12 height 12
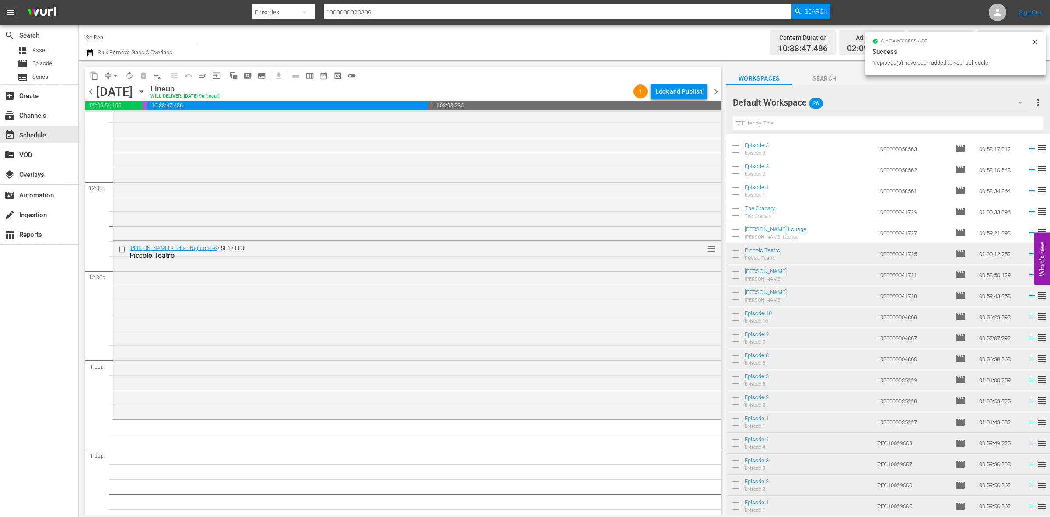
scroll to position [2088, 0]
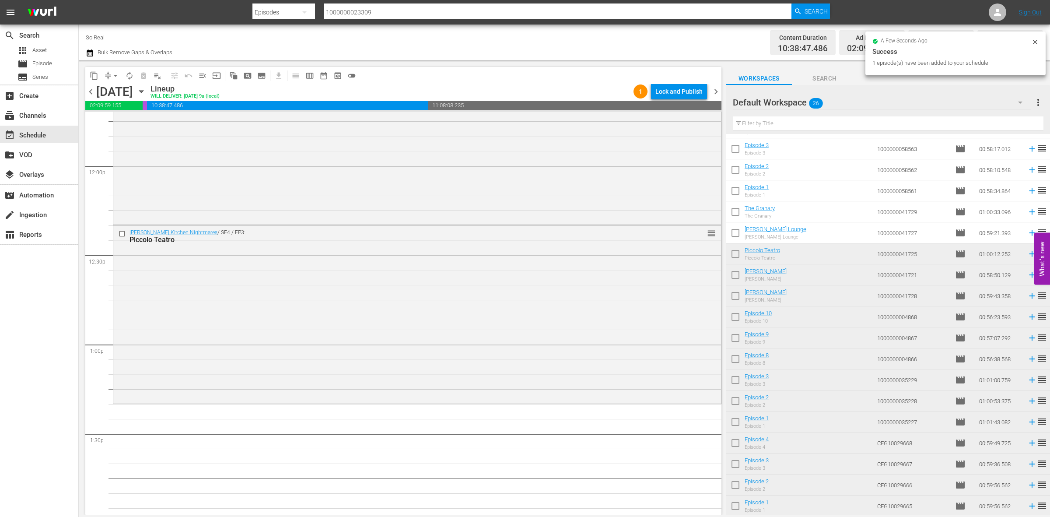
click at [740, 235] on input "checkbox" at bounding box center [735, 234] width 18 height 18
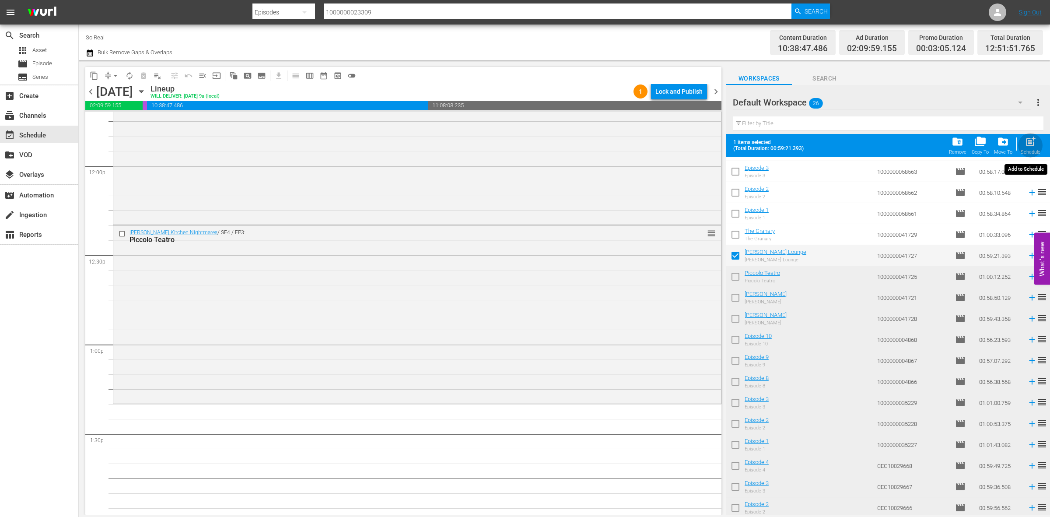
click at [1027, 148] on div "post_add Schedule" at bounding box center [1031, 145] width 20 height 19
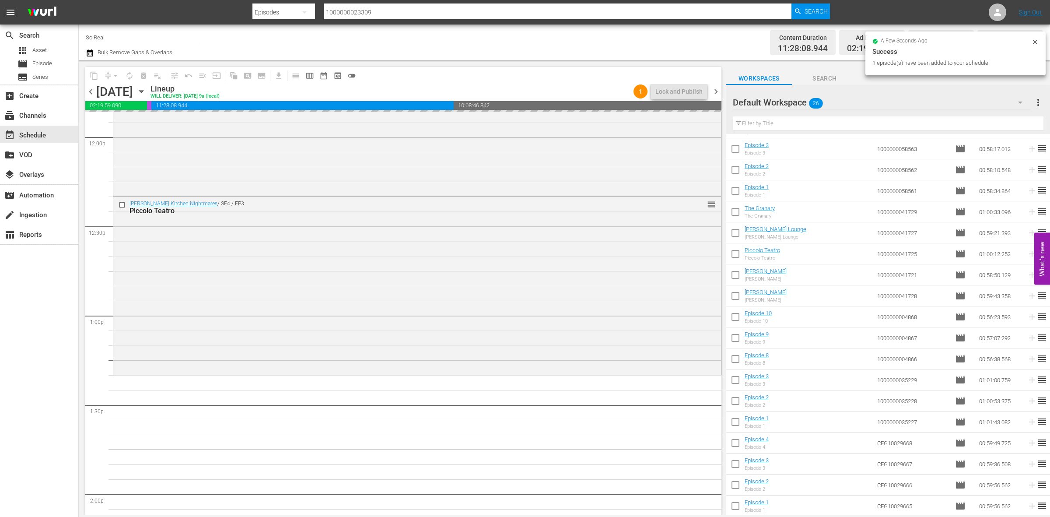
scroll to position [2123, 0]
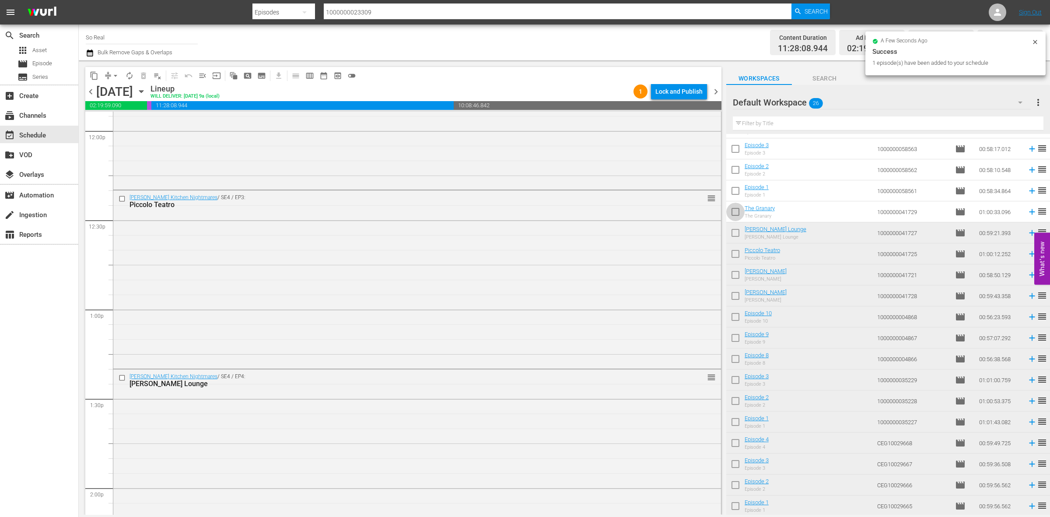
click at [737, 210] on input "checkbox" at bounding box center [735, 213] width 18 height 18
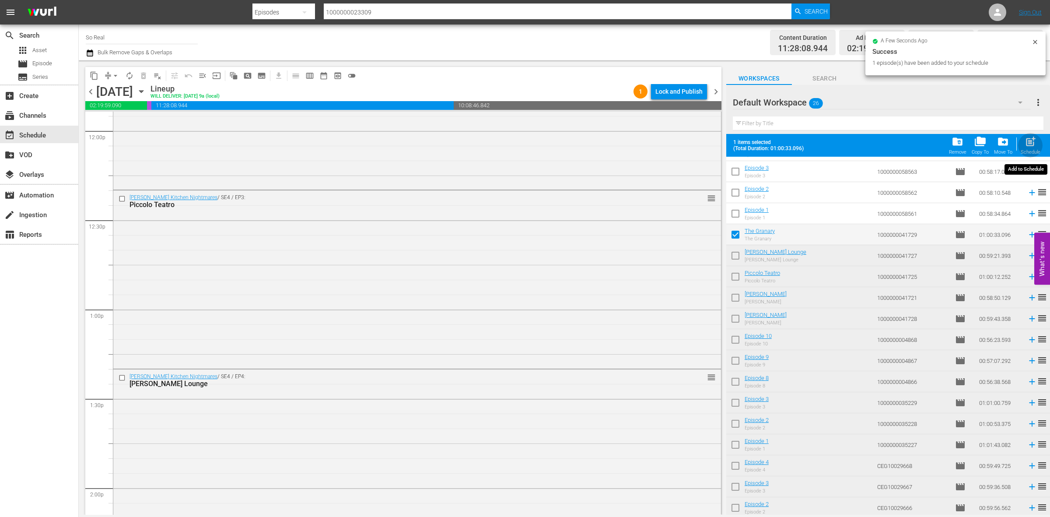
click at [1032, 137] on span "post_add" at bounding box center [1031, 142] width 12 height 12
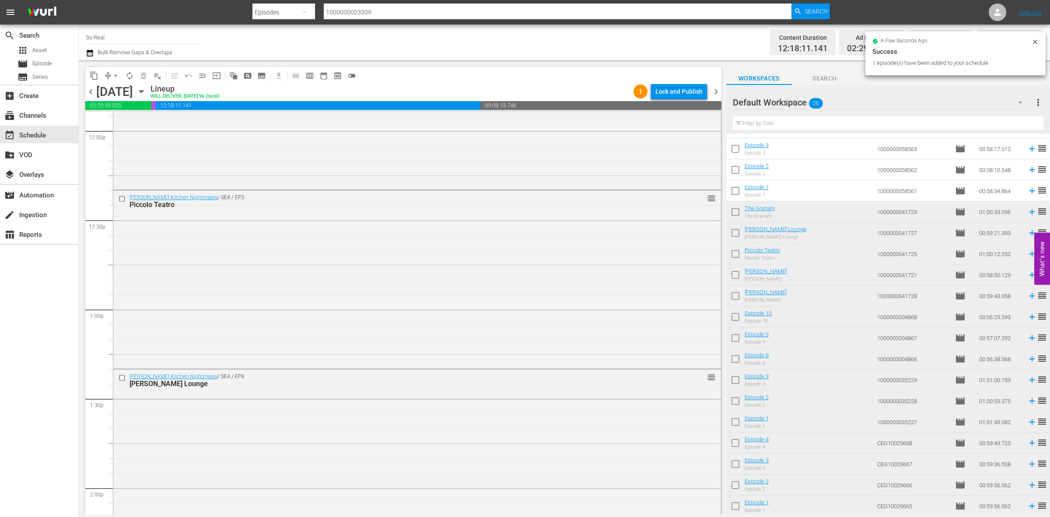
click at [734, 189] on input "checkbox" at bounding box center [735, 192] width 18 height 18
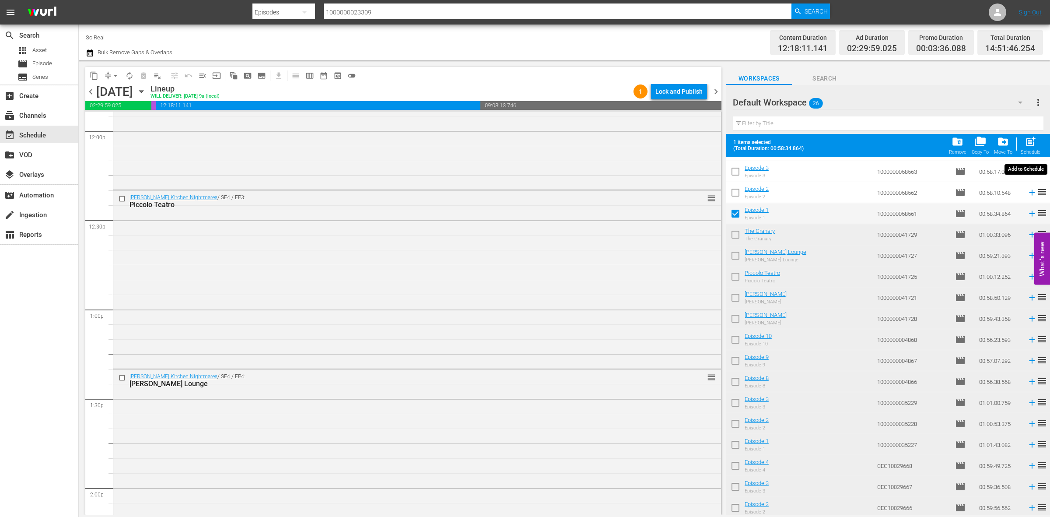
click at [1025, 150] on div "Schedule" at bounding box center [1031, 152] width 20 height 6
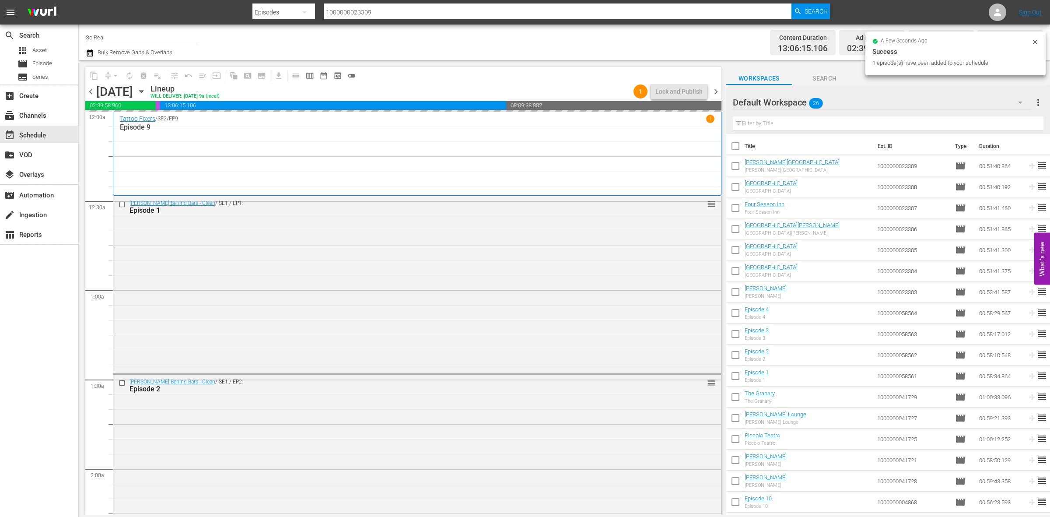
scroll to position [185, 0]
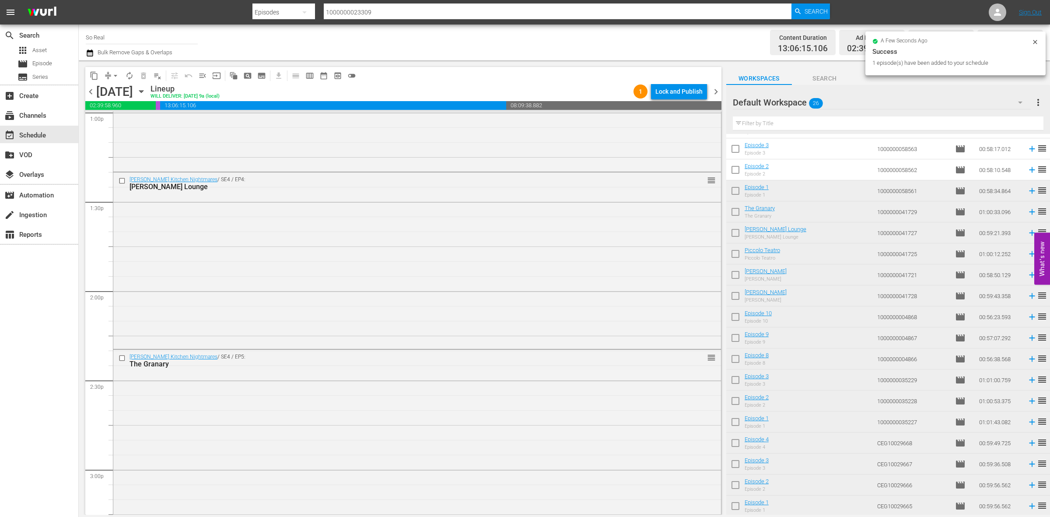
click at [738, 171] on input "checkbox" at bounding box center [735, 171] width 18 height 18
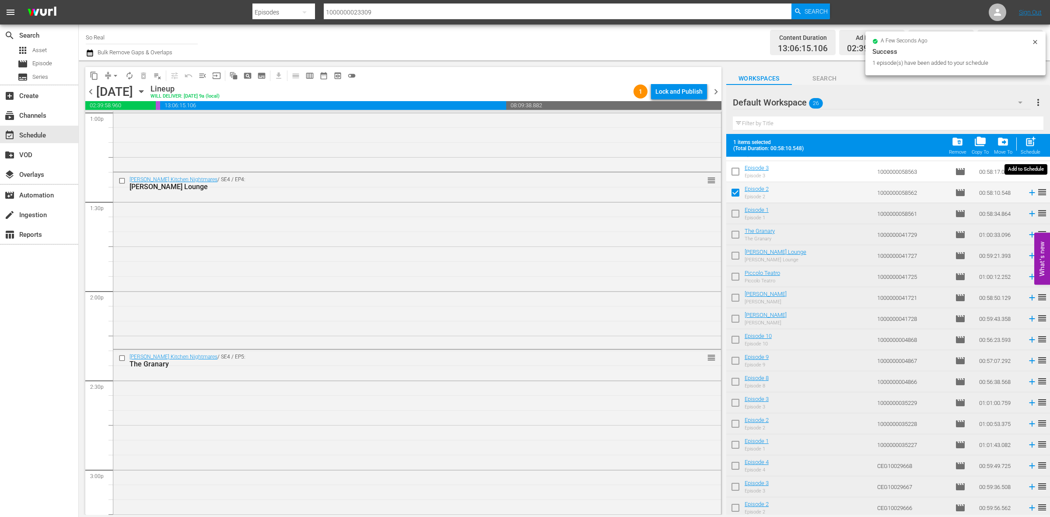
click at [1022, 151] on div "Schedule" at bounding box center [1031, 152] width 20 height 6
checkbox input "false"
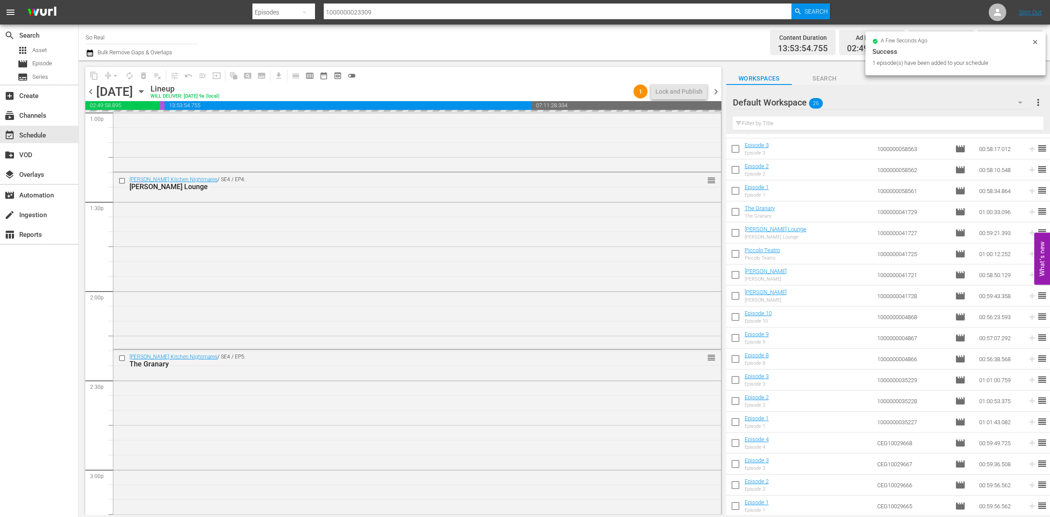
scroll to position [2473, 0]
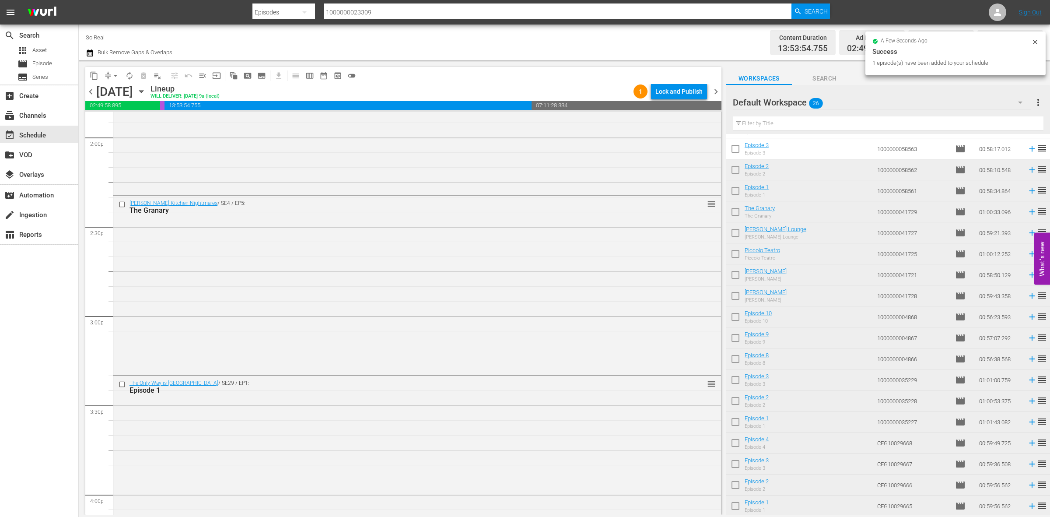
click at [734, 150] on input "checkbox" at bounding box center [735, 150] width 18 height 18
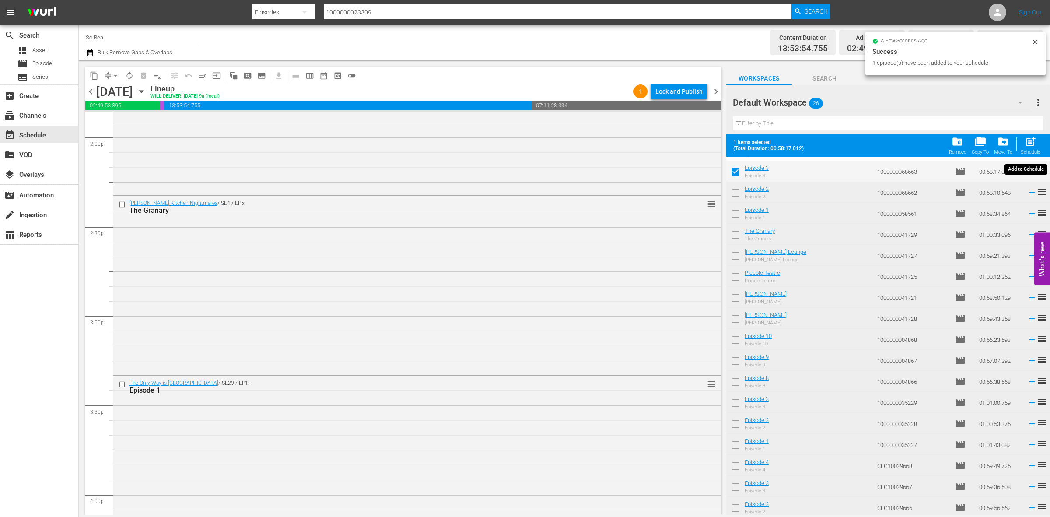
click at [1028, 143] on span "post_add" at bounding box center [1031, 142] width 12 height 12
checkbox input "false"
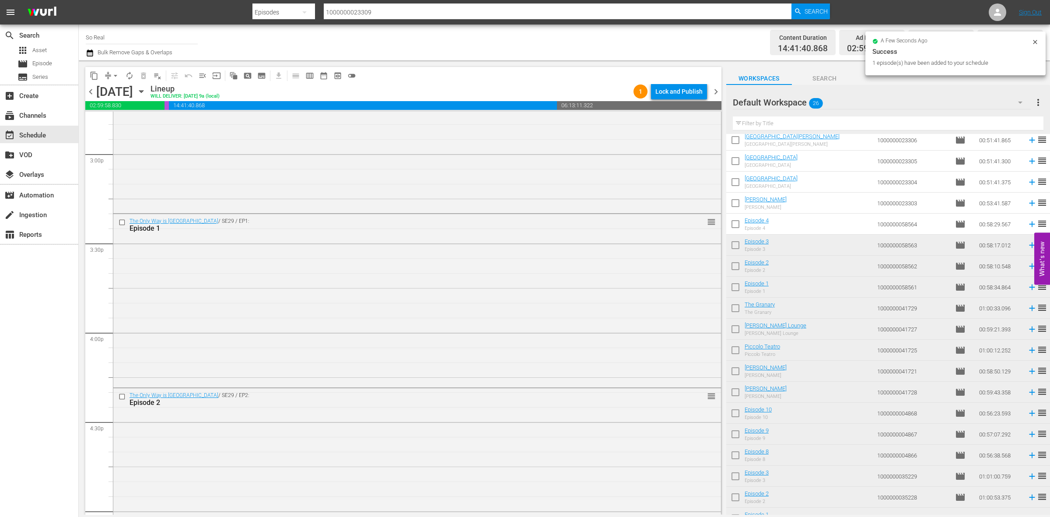
scroll to position [88, 0]
click at [736, 231] on input "checkbox" at bounding box center [735, 227] width 18 height 18
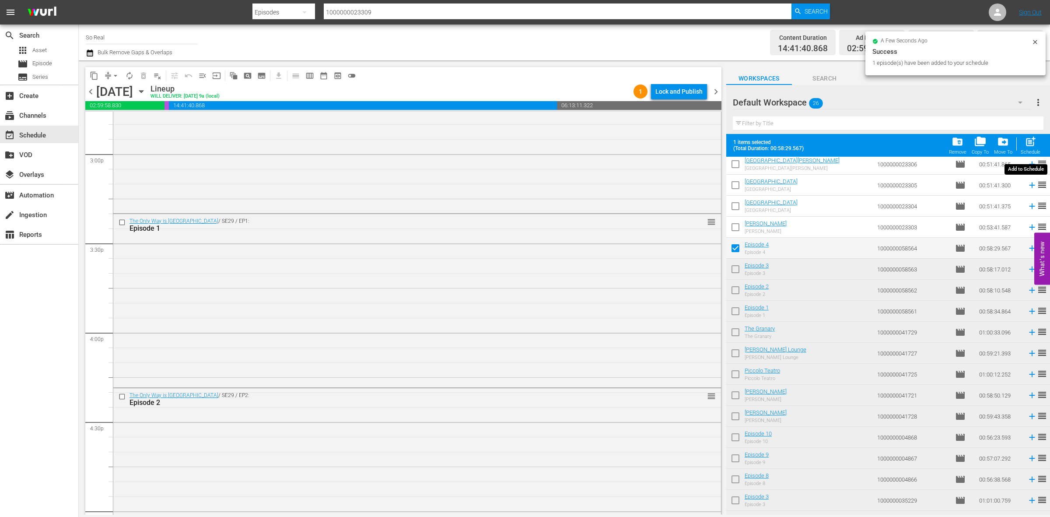
click at [1033, 142] on span "post_add" at bounding box center [1031, 142] width 12 height 12
checkbox input "false"
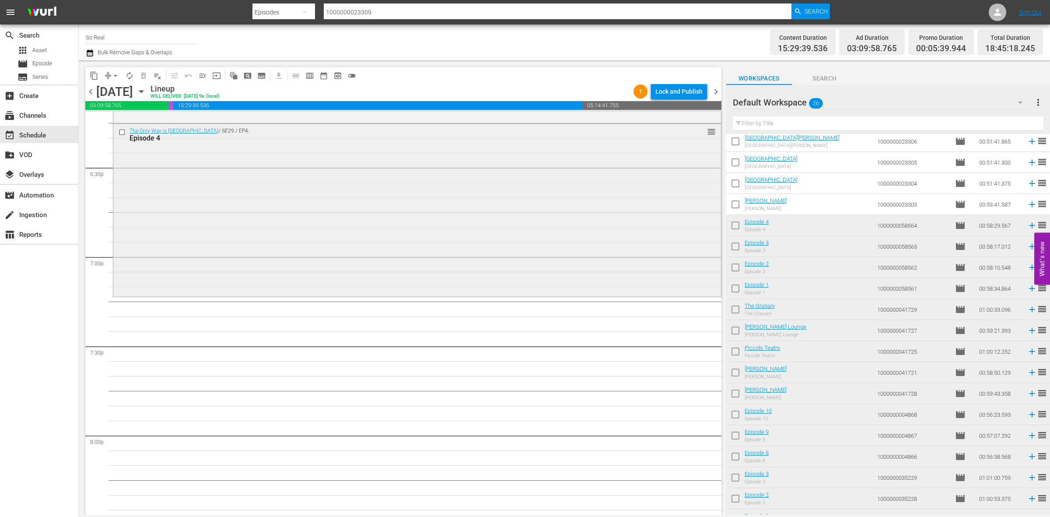
scroll to position [3290, 0]
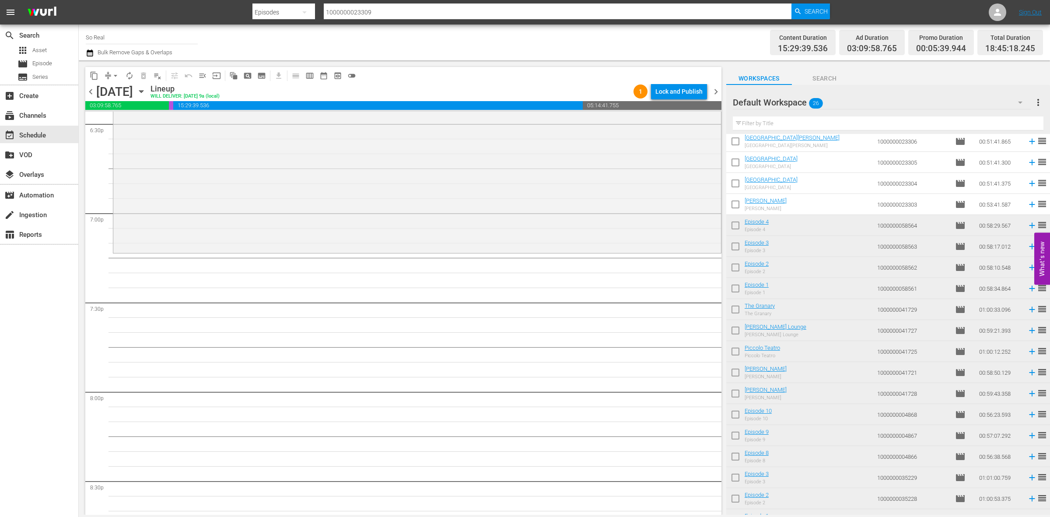
click at [734, 206] on input "checkbox" at bounding box center [735, 206] width 18 height 18
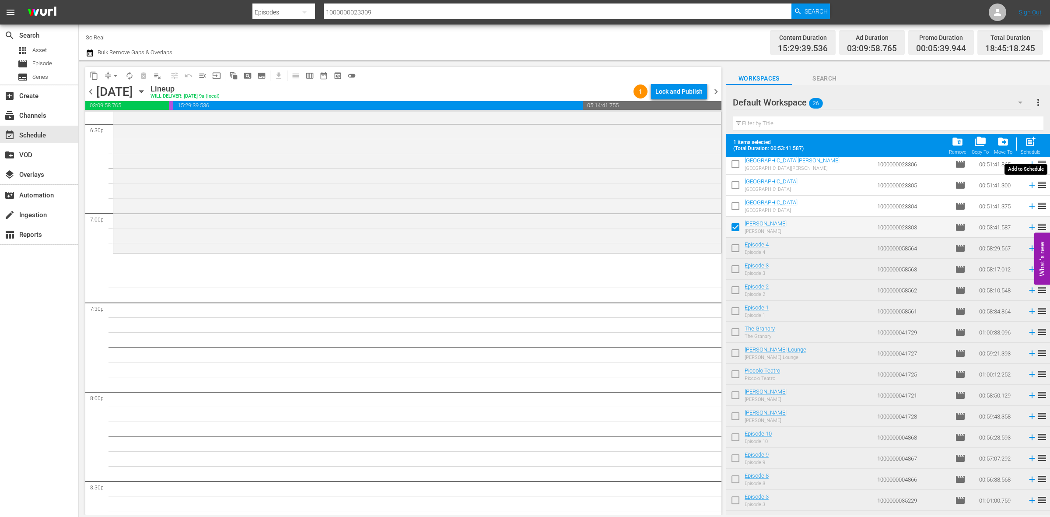
click at [1028, 147] on span "post_add" at bounding box center [1031, 142] width 12 height 12
checkbox input "false"
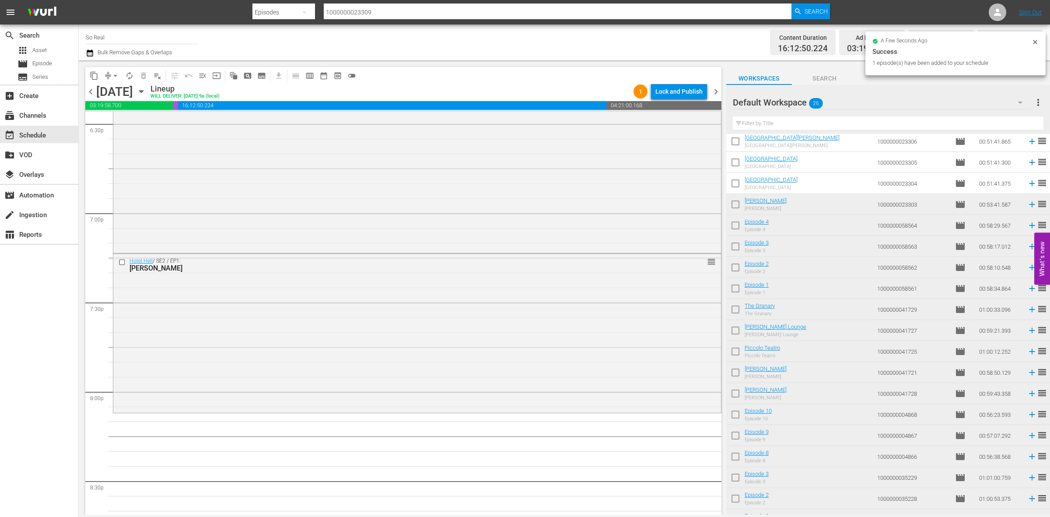
click at [738, 189] on input "checkbox" at bounding box center [735, 185] width 18 height 18
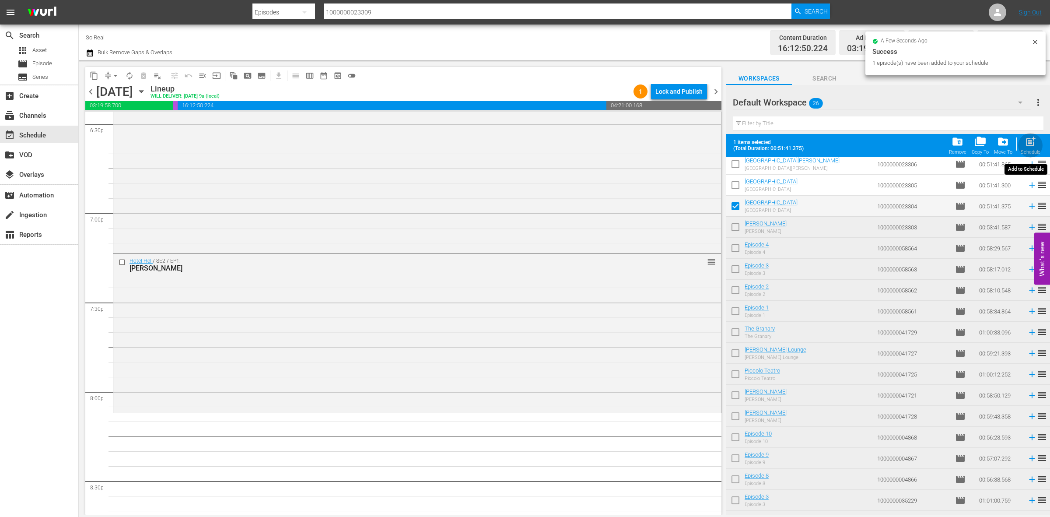
click at [1037, 141] on div "post_add Schedule" at bounding box center [1031, 145] width 20 height 19
checkbox input "false"
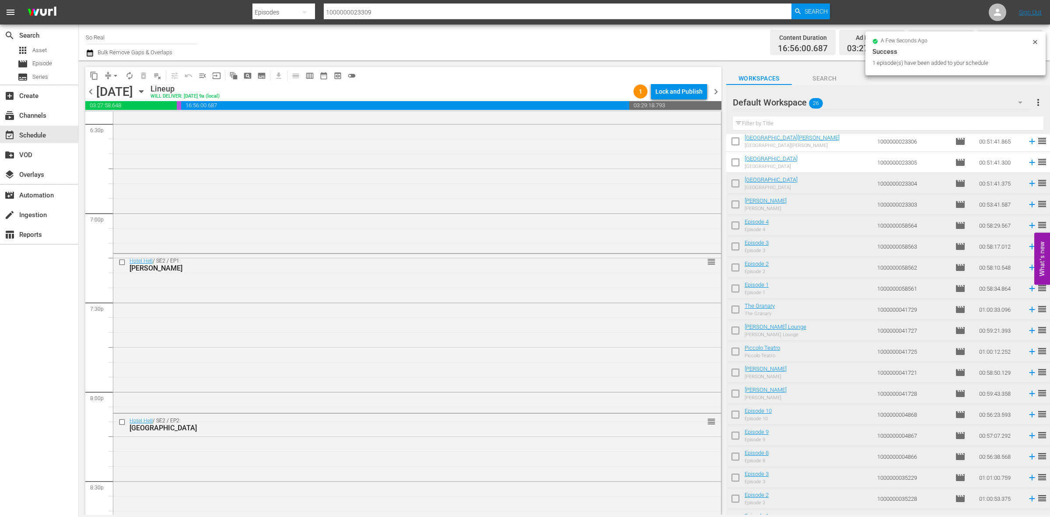
click at [736, 171] on input "checkbox" at bounding box center [735, 164] width 18 height 18
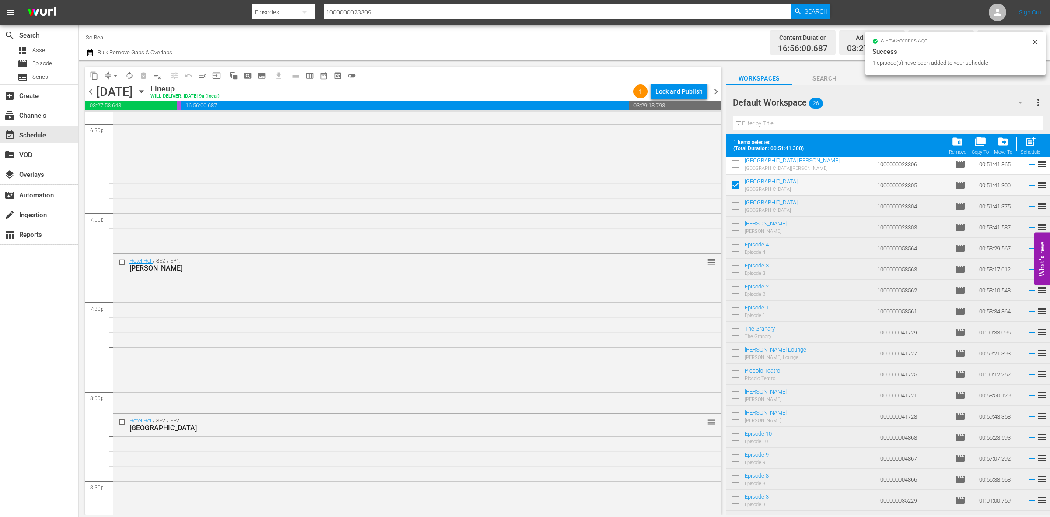
click at [1031, 141] on span "post_add" at bounding box center [1031, 142] width 12 height 12
checkbox input "false"
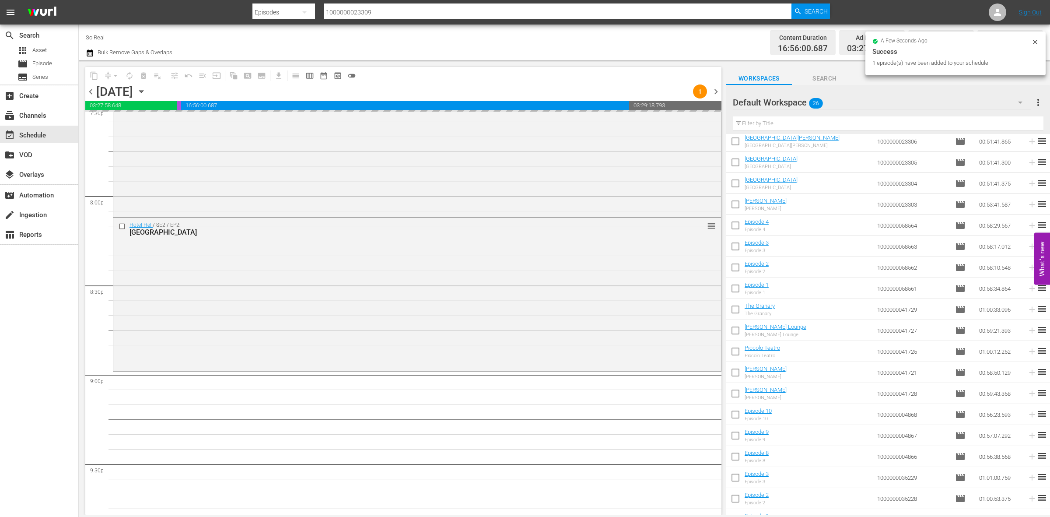
scroll to position [3534, 0]
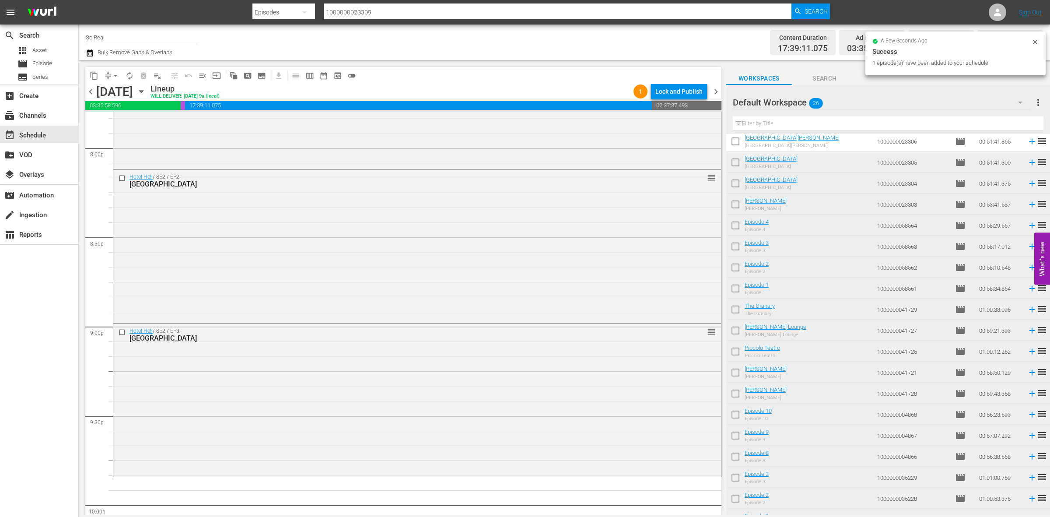
click at [734, 139] on input "checkbox" at bounding box center [735, 143] width 18 height 18
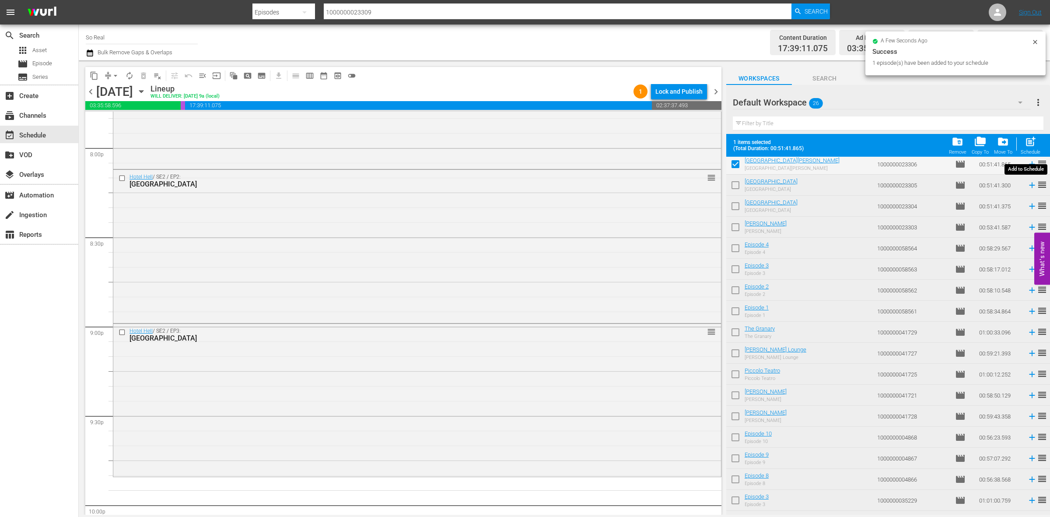
click at [1034, 143] on span "post_add" at bounding box center [1031, 142] width 12 height 12
checkbox input "false"
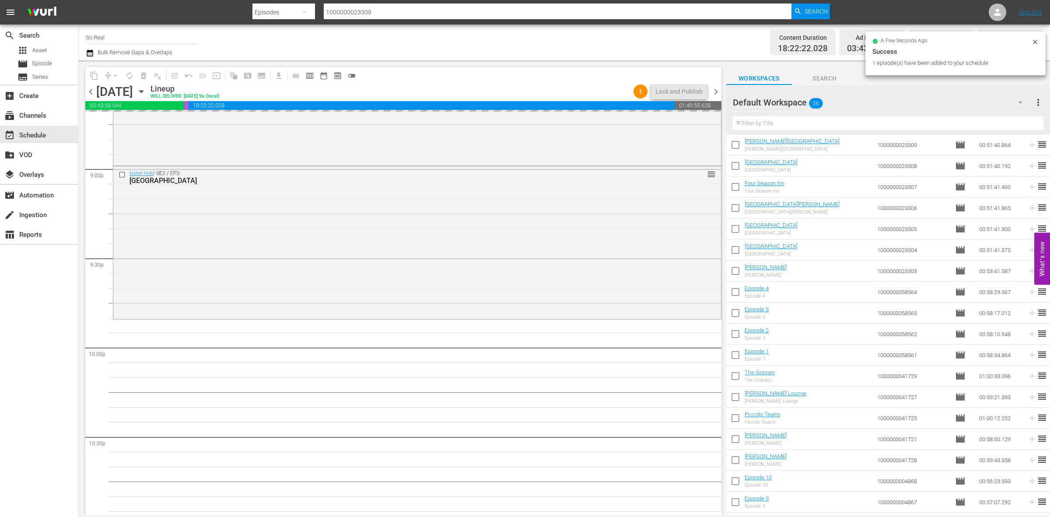
scroll to position [0, 0]
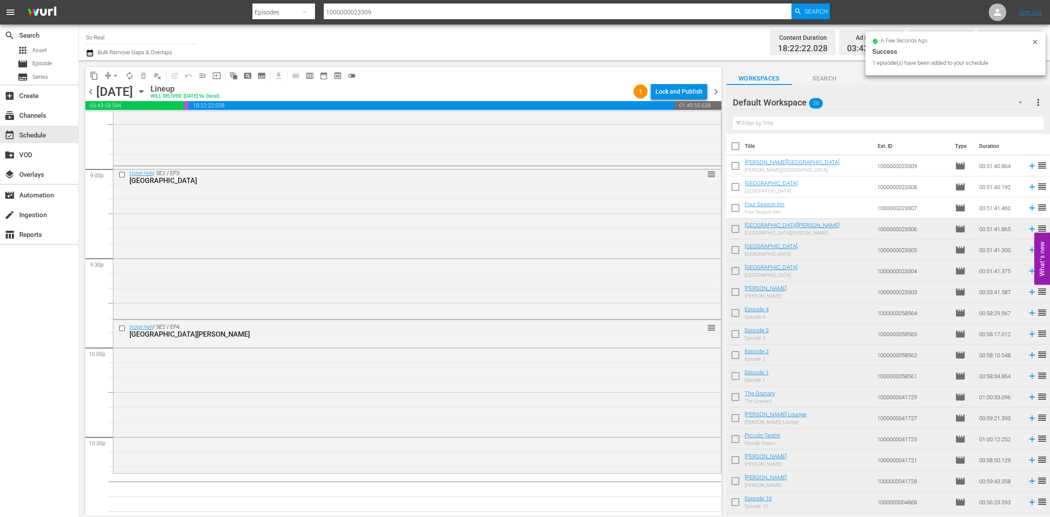
click at [735, 214] on input "checkbox" at bounding box center [735, 209] width 18 height 18
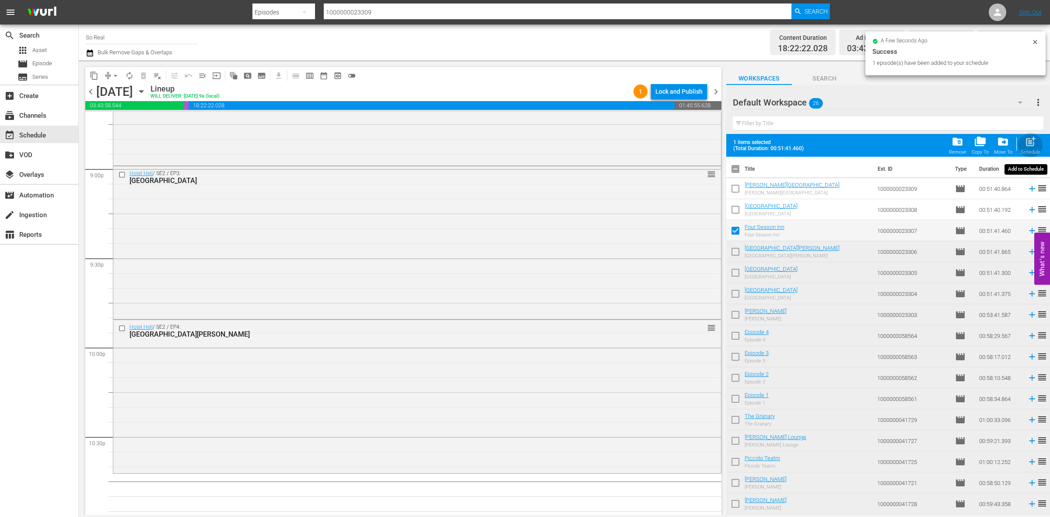
click at [1029, 145] on span "post_add" at bounding box center [1031, 142] width 12 height 12
checkbox input "false"
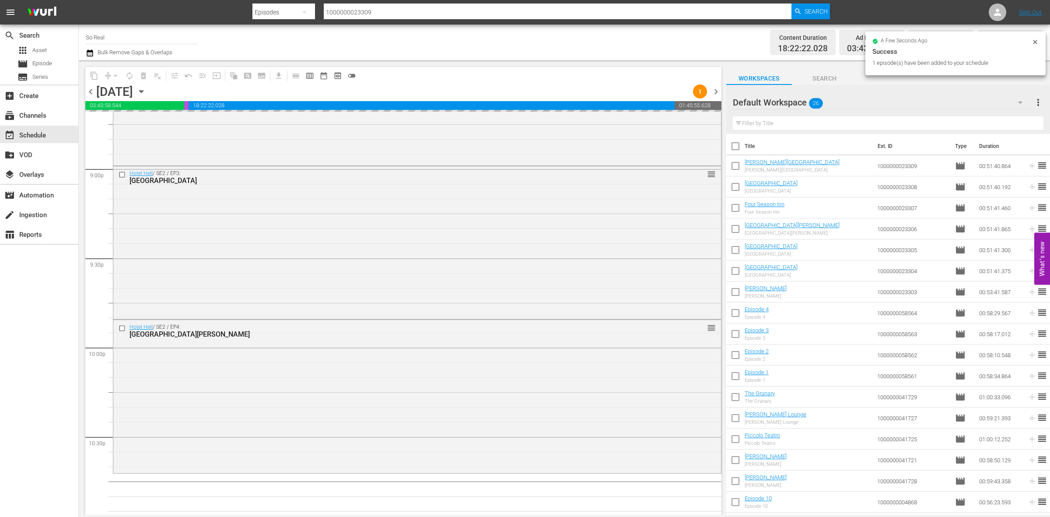
scroll to position [3870, 0]
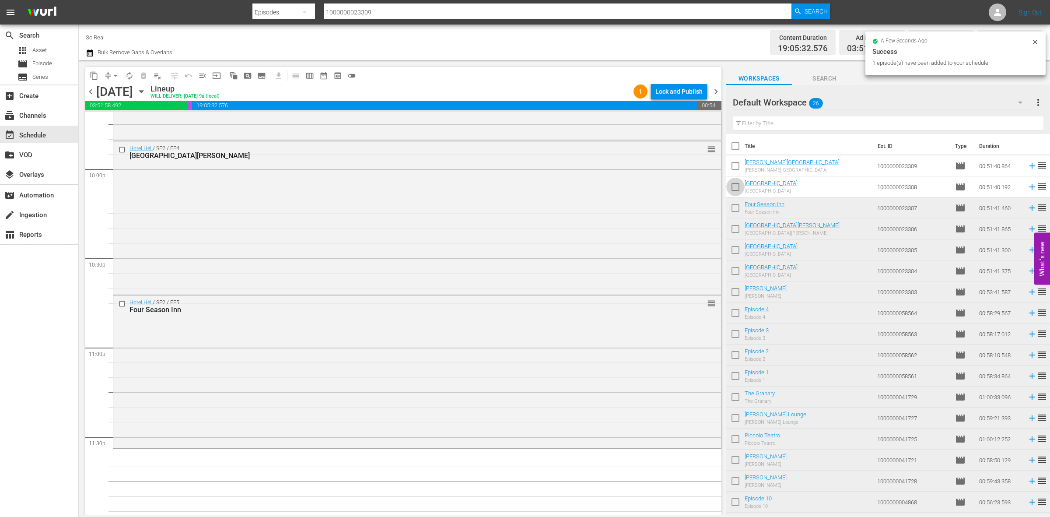
click at [733, 186] on input "checkbox" at bounding box center [735, 188] width 18 height 18
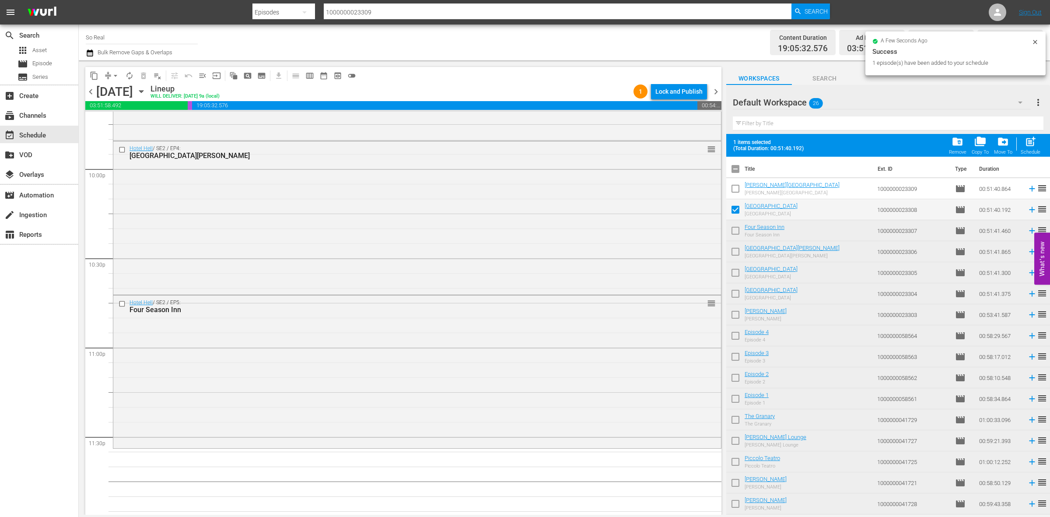
click at [1025, 143] on span "post_add" at bounding box center [1031, 142] width 12 height 12
checkbox input "false"
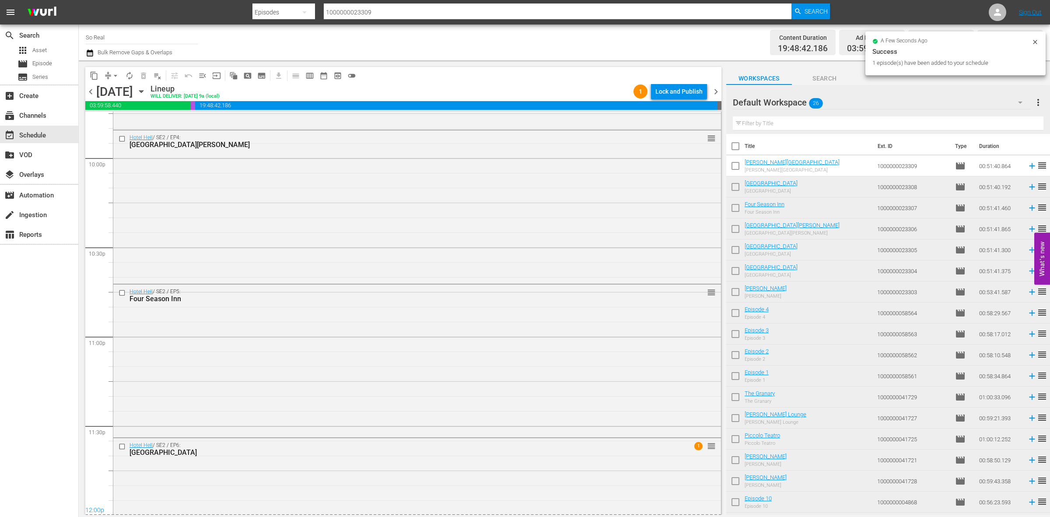
scroll to position [3957, 0]
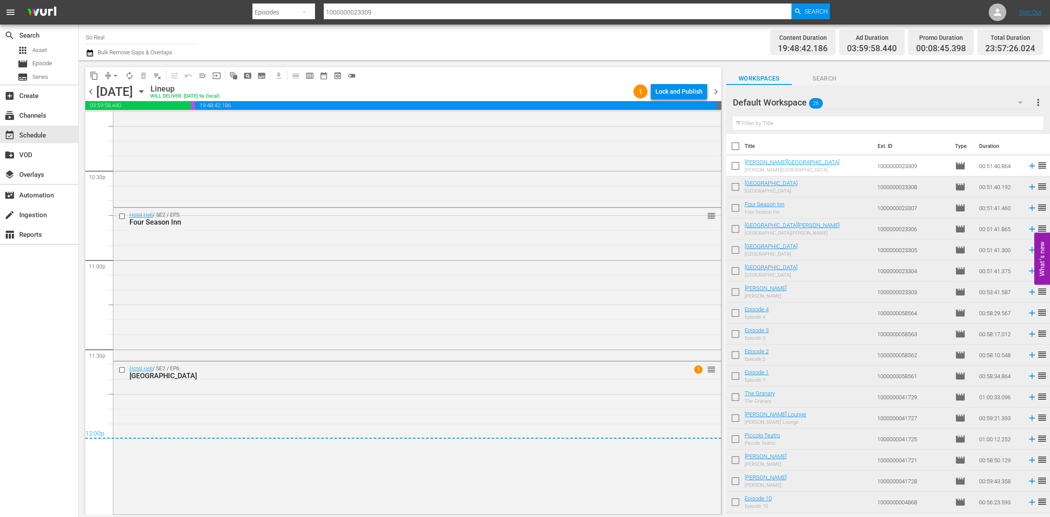
click at [116, 76] on span "arrow_drop_down" at bounding box center [115, 75] width 9 height 9
click at [125, 121] on li "Align to End of Previous Day" at bounding box center [116, 122] width 92 height 14
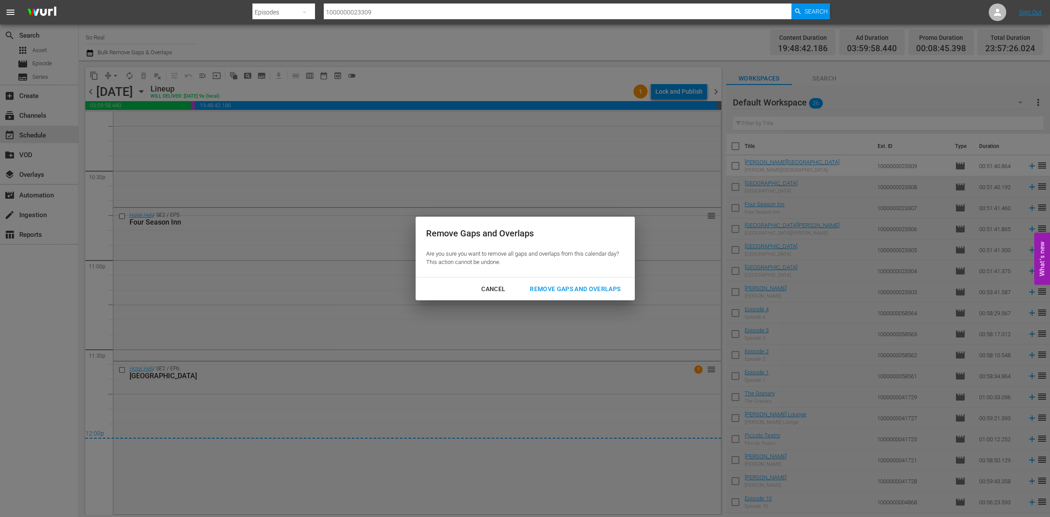
click at [583, 291] on div "Remove Gaps and Overlaps" at bounding box center [575, 289] width 105 height 11
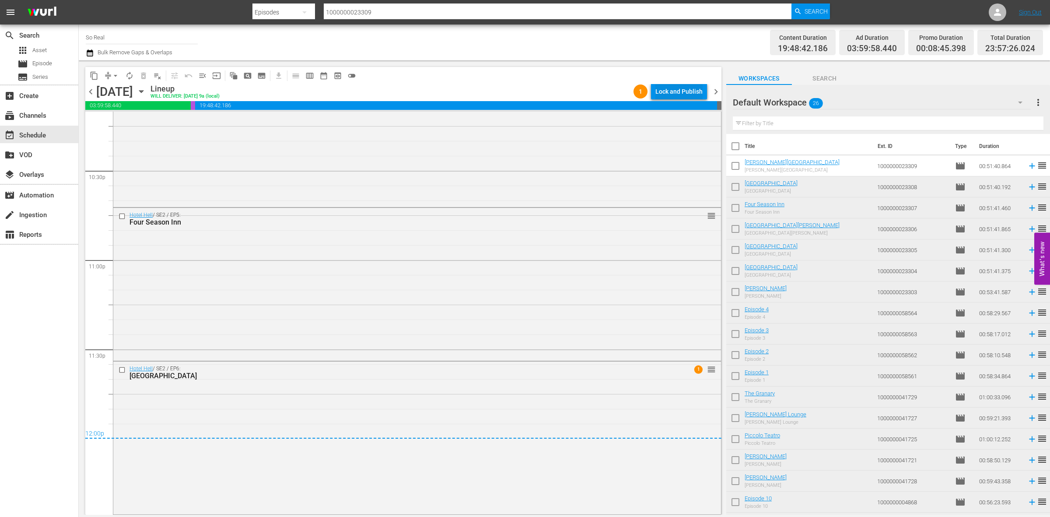
click at [670, 90] on div "Lock and Publish" at bounding box center [678, 92] width 47 height 16
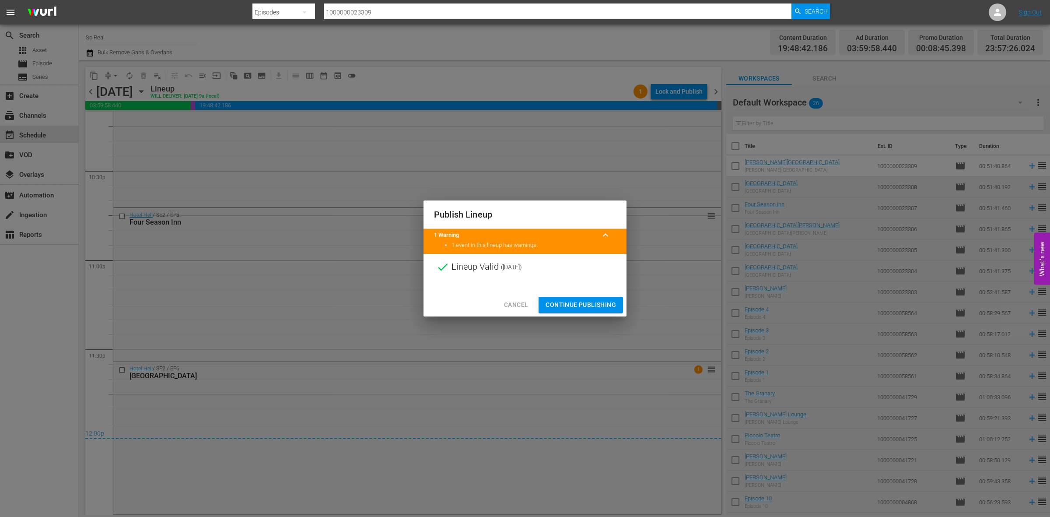
click at [583, 300] on span "Continue Publishing" at bounding box center [581, 304] width 70 height 11
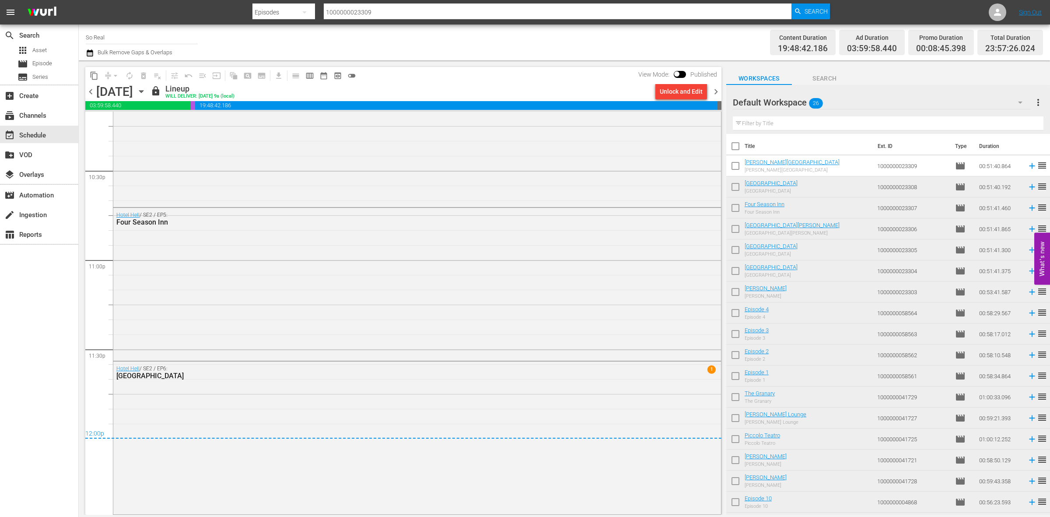
click at [718, 93] on span "chevron_right" at bounding box center [716, 91] width 11 height 11
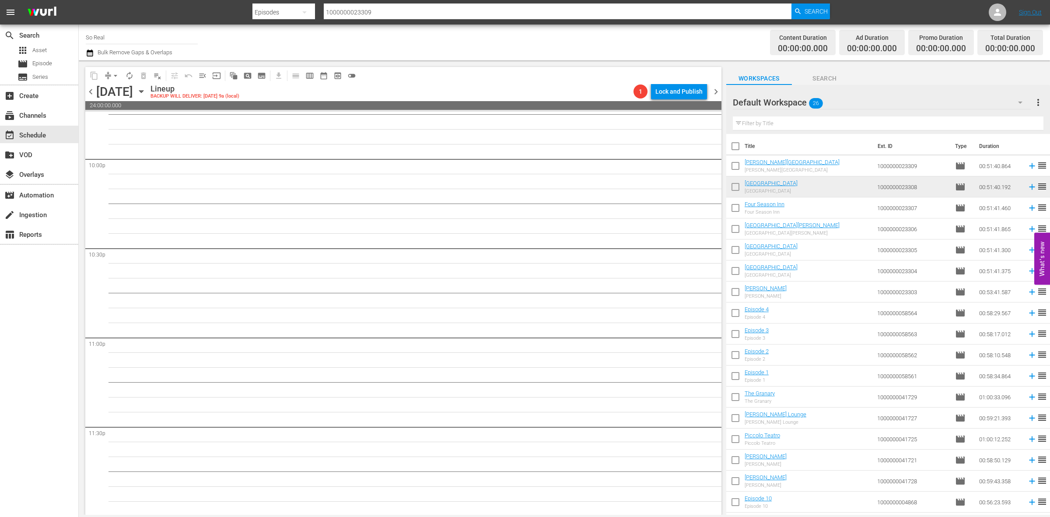
scroll to position [3881, 0]
click at [738, 146] on input "checkbox" at bounding box center [735, 148] width 18 height 18
checkbox input "true"
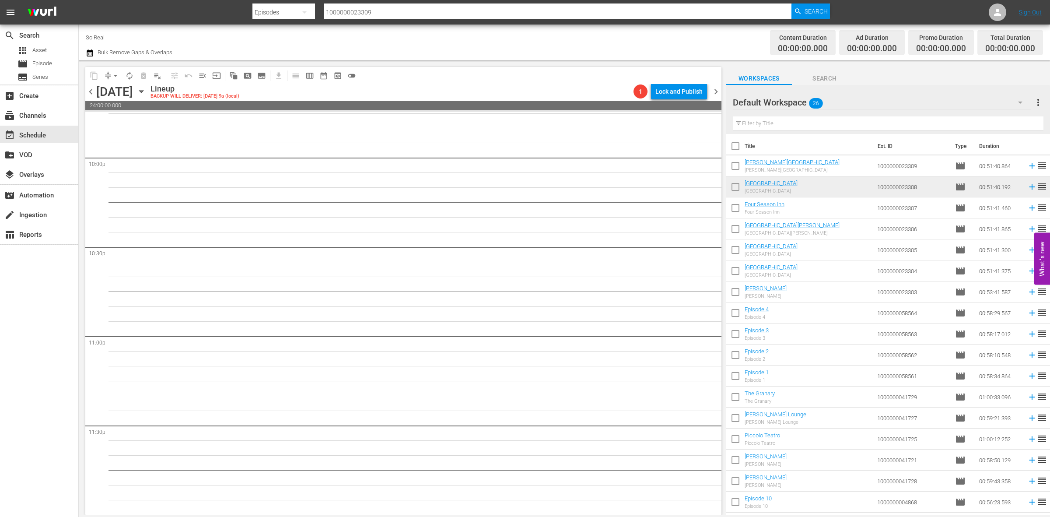
checkbox input "true"
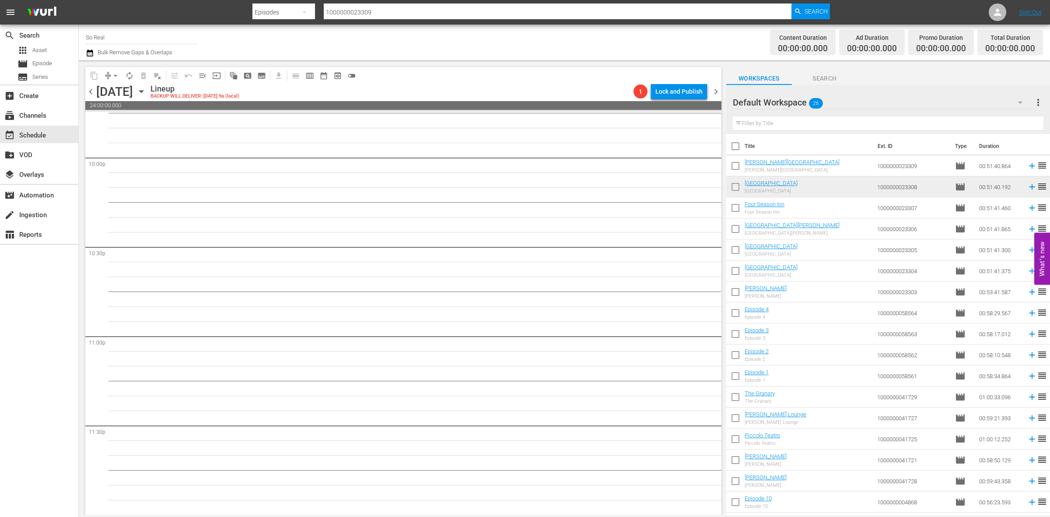
checkbox input "true"
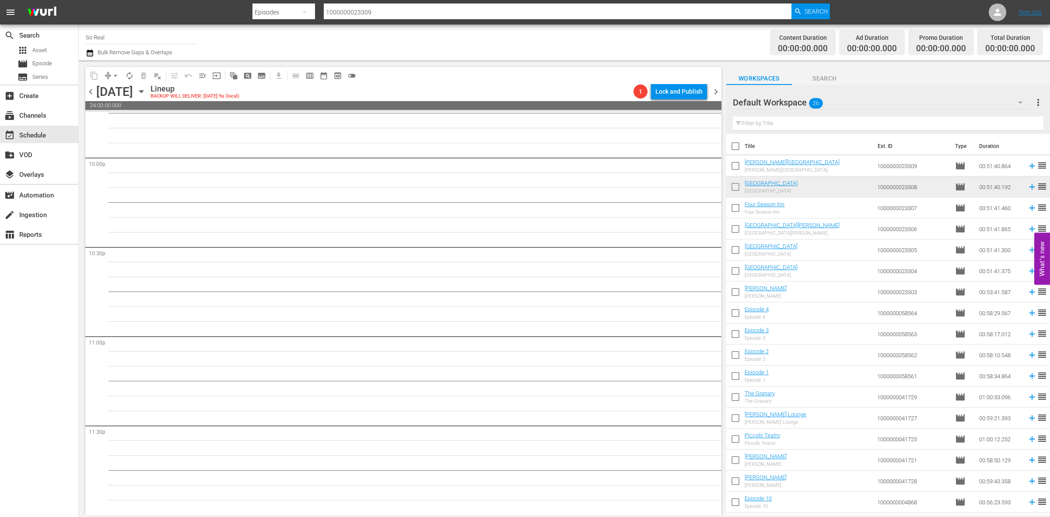
checkbox input "true"
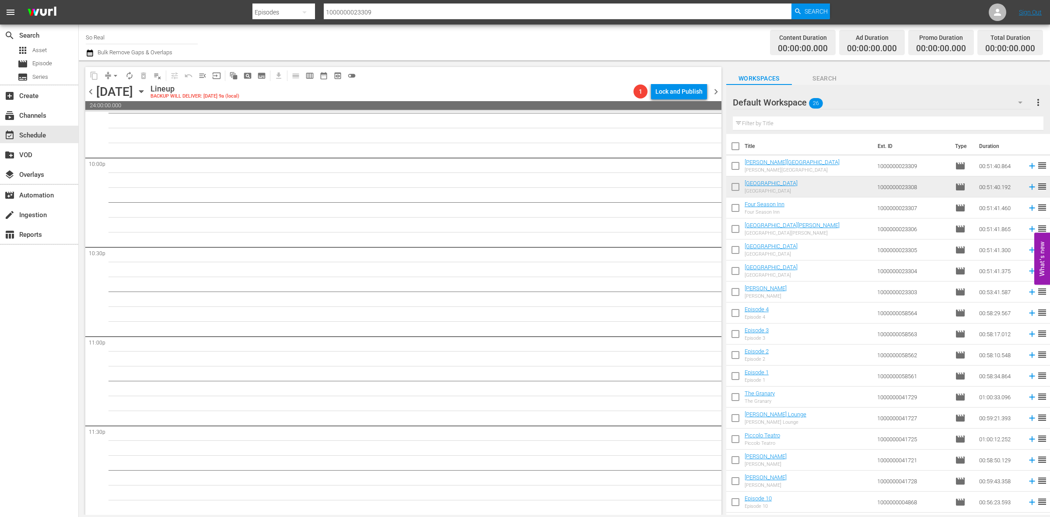
checkbox input "true"
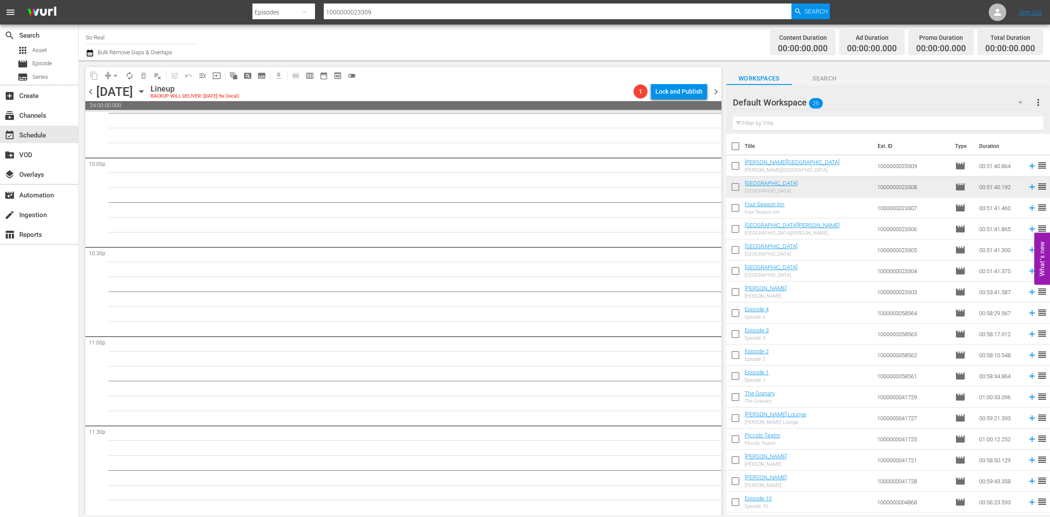
checkbox input "true"
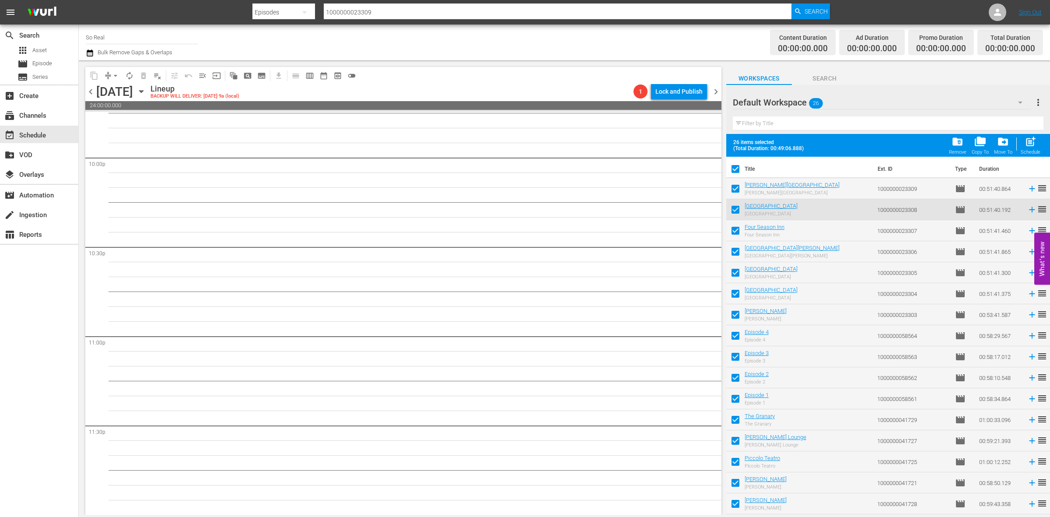
click at [957, 147] on span "folder_delete" at bounding box center [958, 142] width 12 height 12
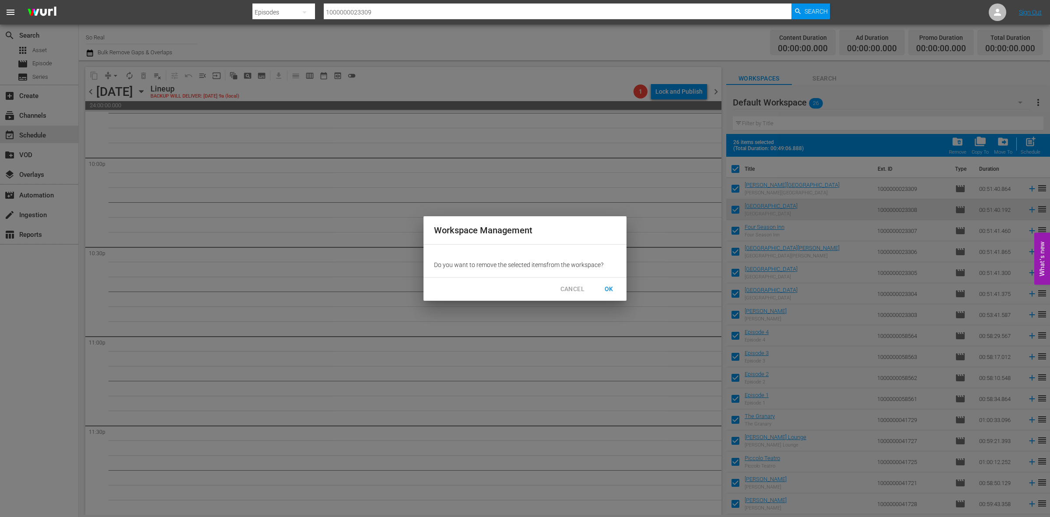
click at [609, 287] on span "OK" at bounding box center [609, 289] width 14 height 11
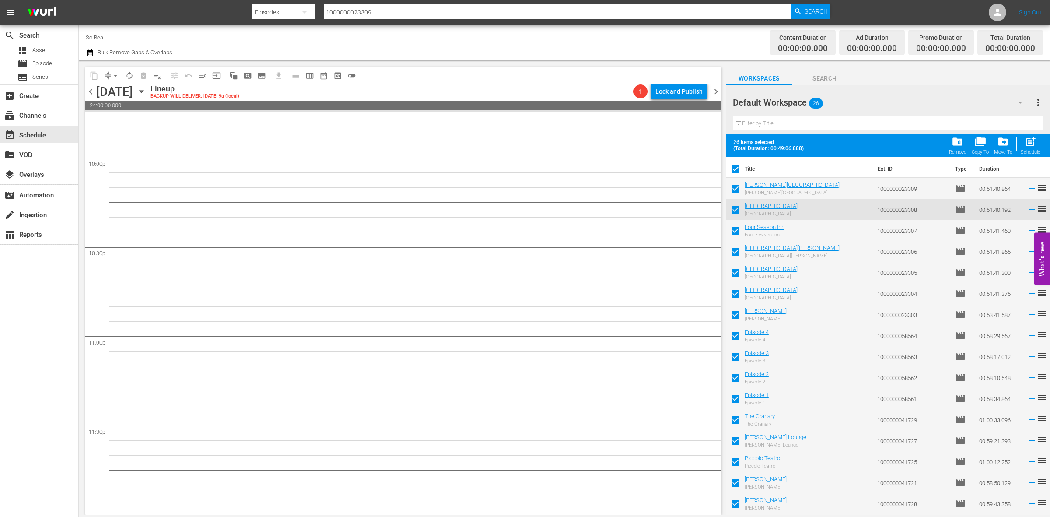
checkbox input "false"
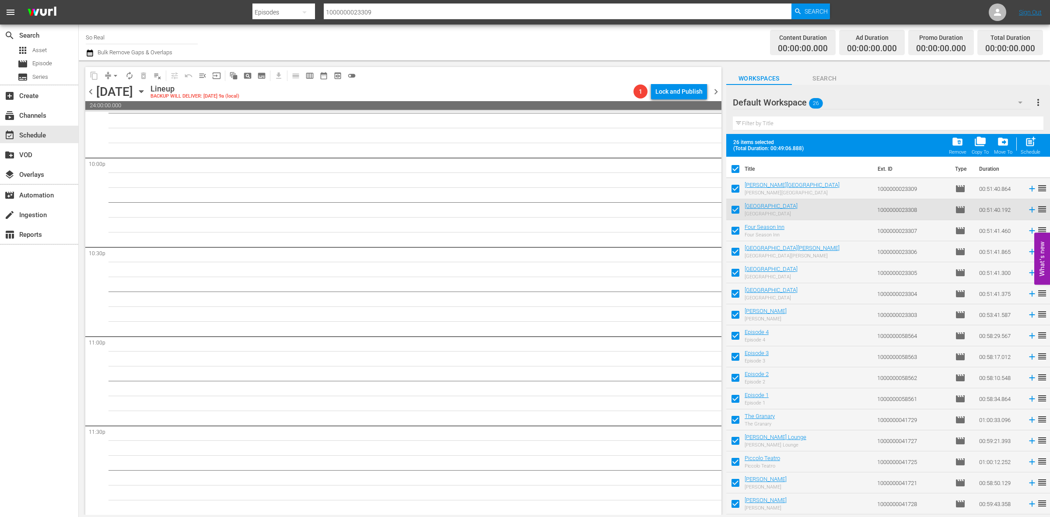
checkbox input "false"
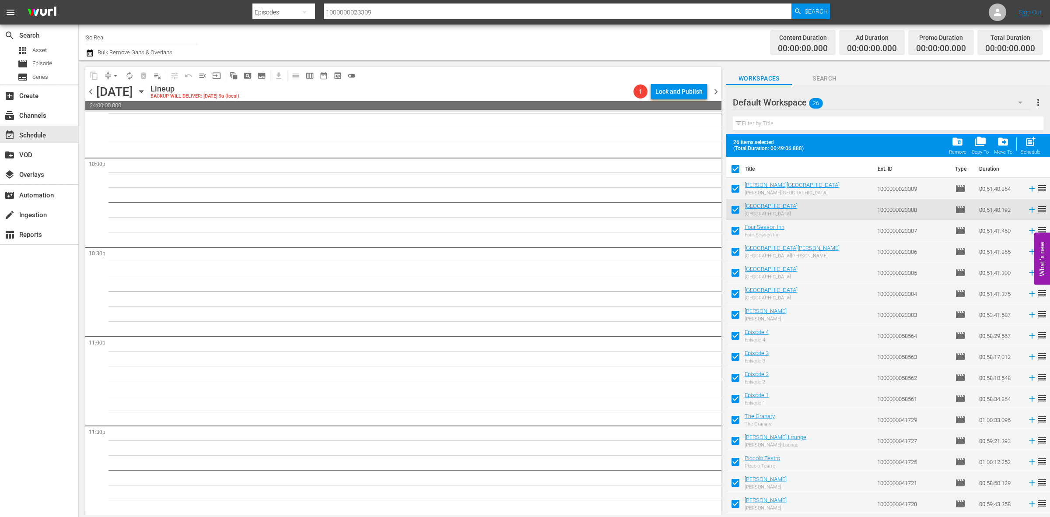
checkbox input "false"
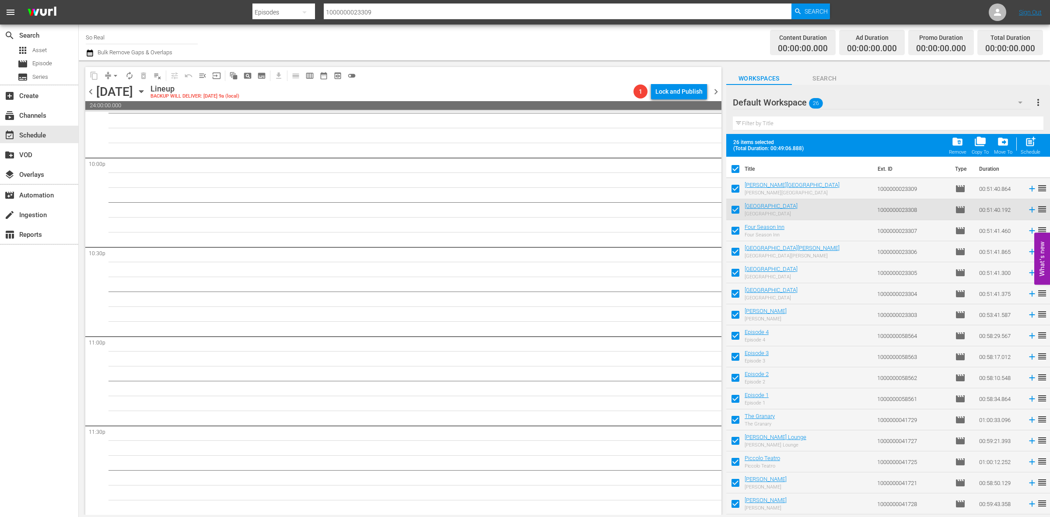
checkbox input "false"
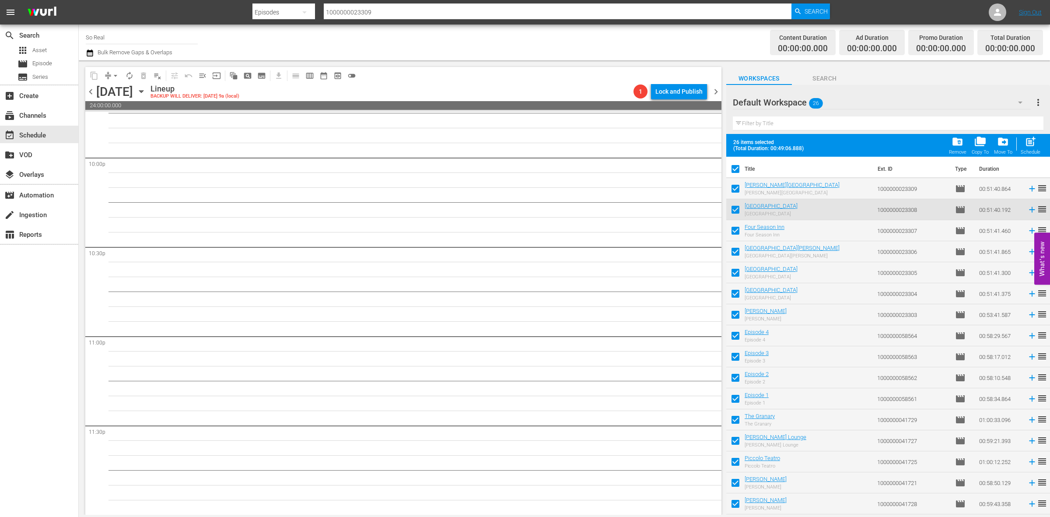
checkbox input "false"
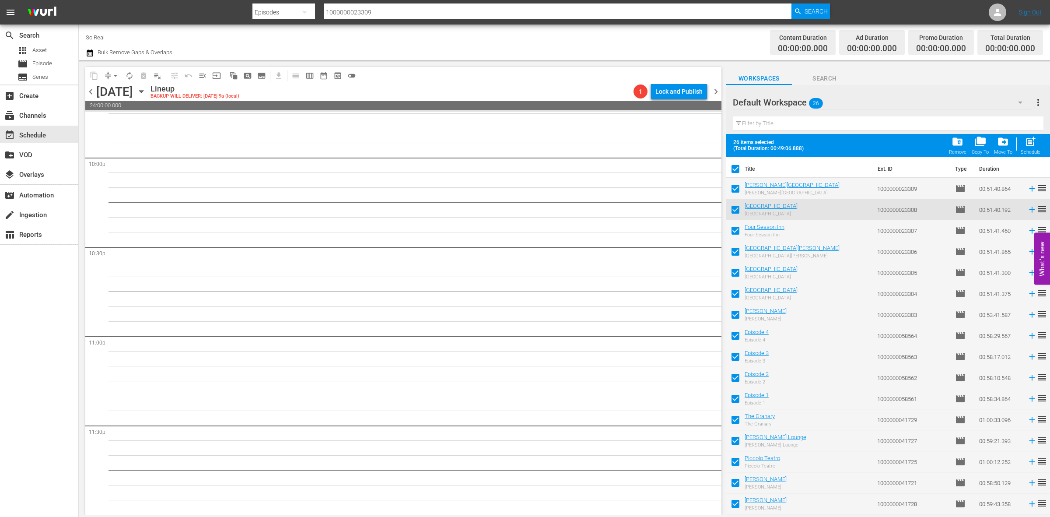
checkbox input "false"
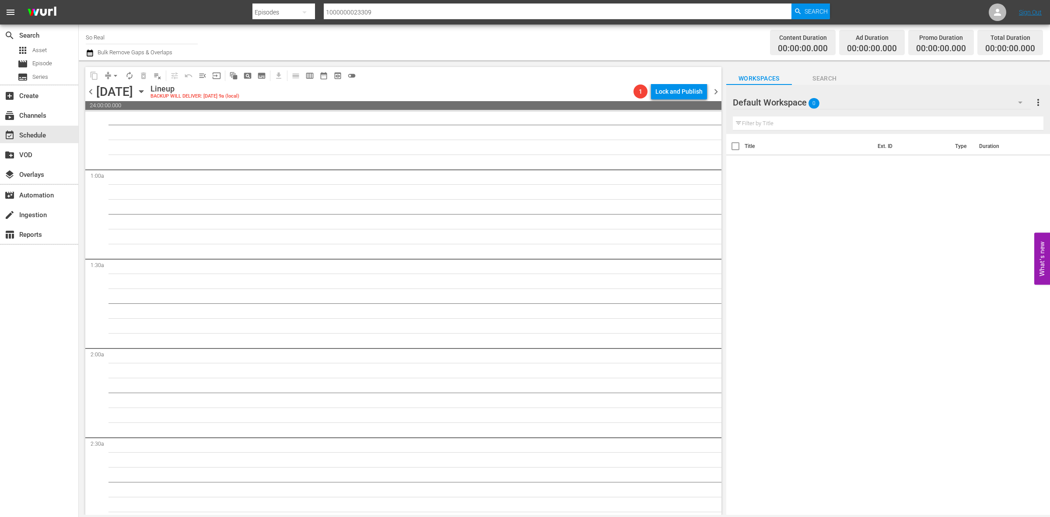
scroll to position [0, 0]
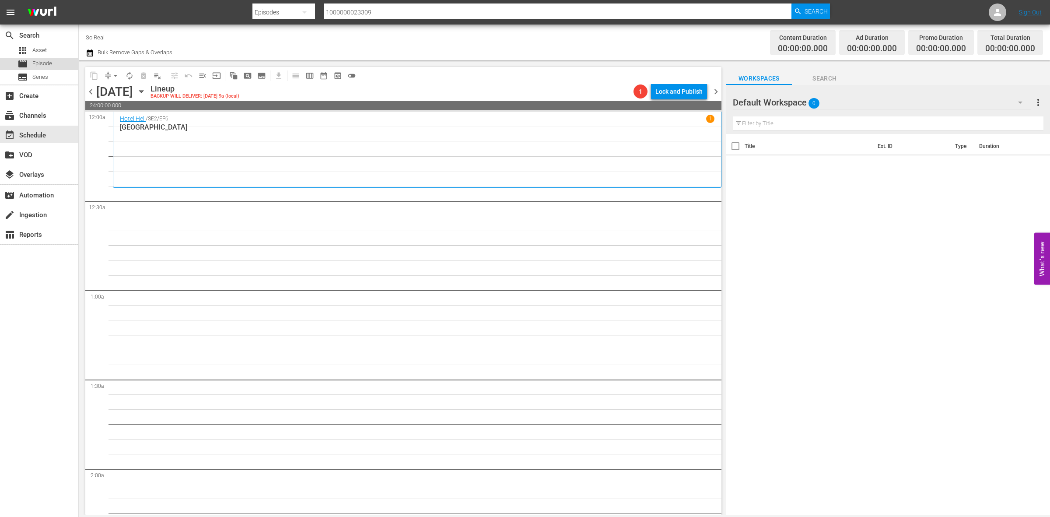
click at [55, 58] on div "movie Episode" at bounding box center [39, 64] width 78 height 12
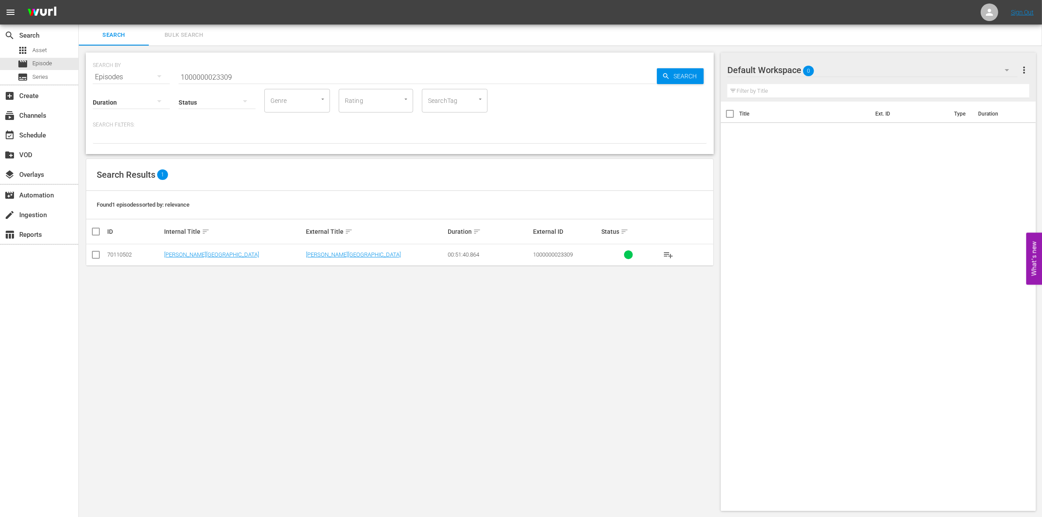
click at [255, 76] on input "1000000023309" at bounding box center [418, 77] width 478 height 21
paste input "41731"
type input "1000000041731"
click at [100, 258] on input "checkbox" at bounding box center [96, 256] width 11 height 11
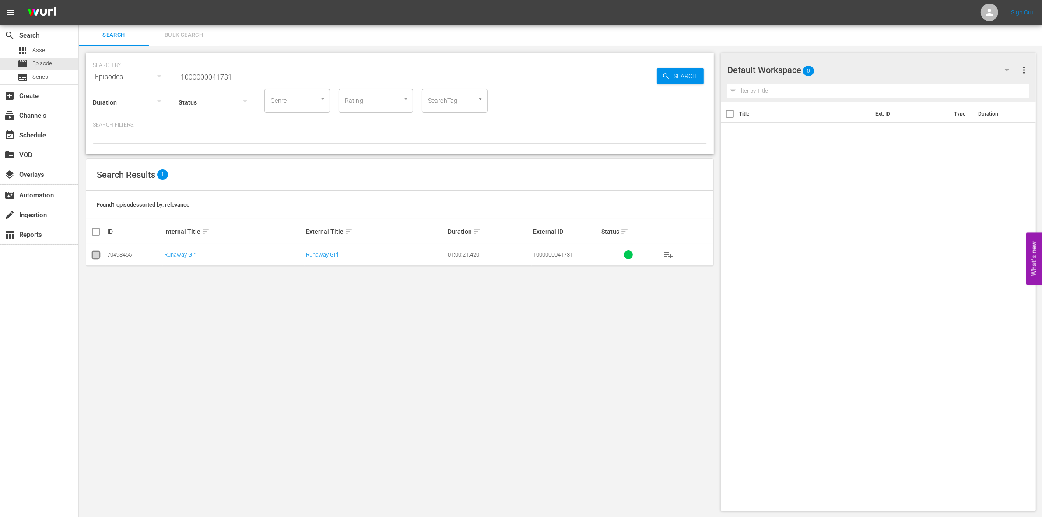
checkbox input "true"
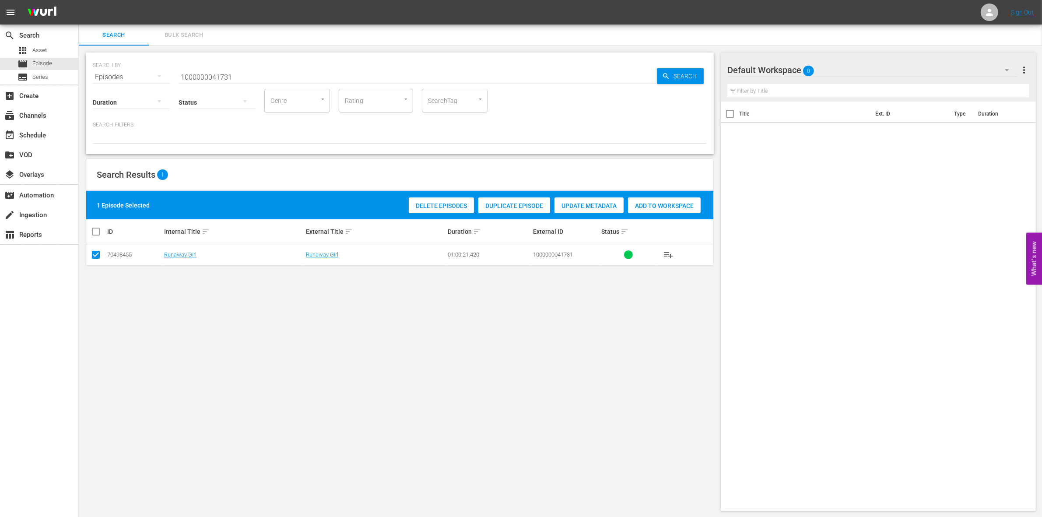
click at [670, 200] on div "Add to Workspace" at bounding box center [664, 205] width 73 height 17
click at [213, 72] on input "1000000041731" at bounding box center [418, 77] width 478 height 21
paste input "57656"
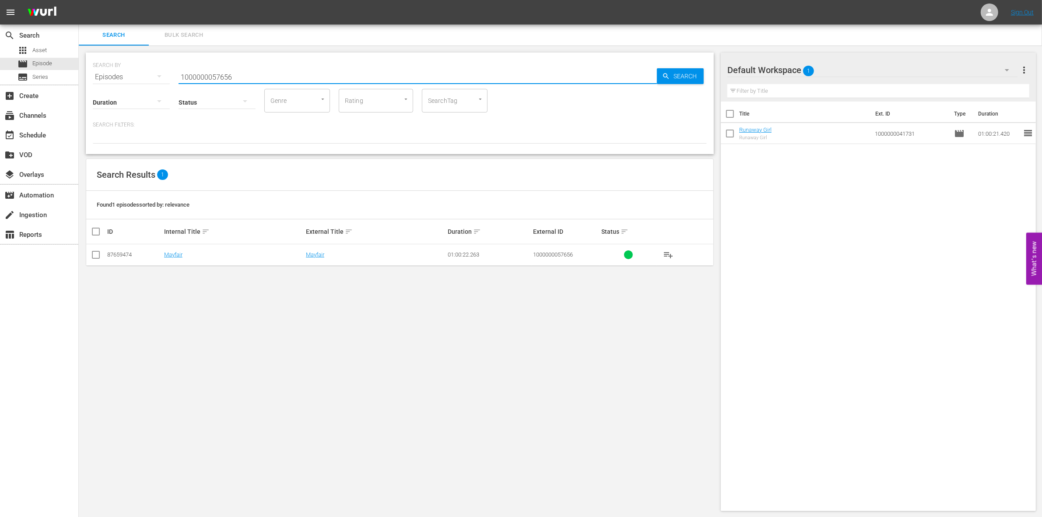
type input "1000000057656"
click at [95, 252] on input "checkbox" at bounding box center [96, 256] width 11 height 11
checkbox input "true"
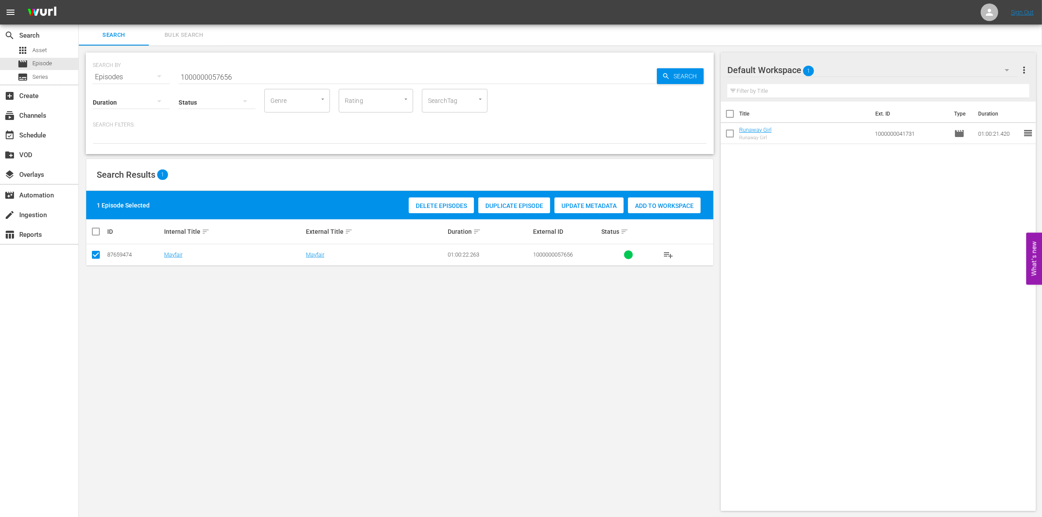
click at [664, 214] on div "Delete Episodes Duplicate Episode Update Metadata Add to Workspace" at bounding box center [554, 205] width 296 height 20
click at [662, 204] on span "Add to Workspace" at bounding box center [664, 205] width 73 height 7
click at [240, 77] on input "1000000057656" at bounding box center [418, 77] width 478 height 21
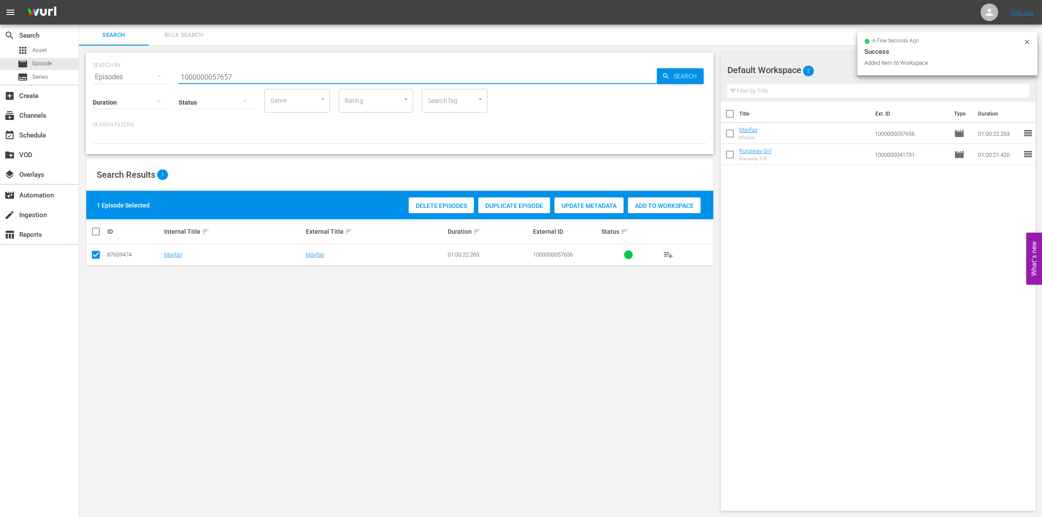
type input "1000000057657"
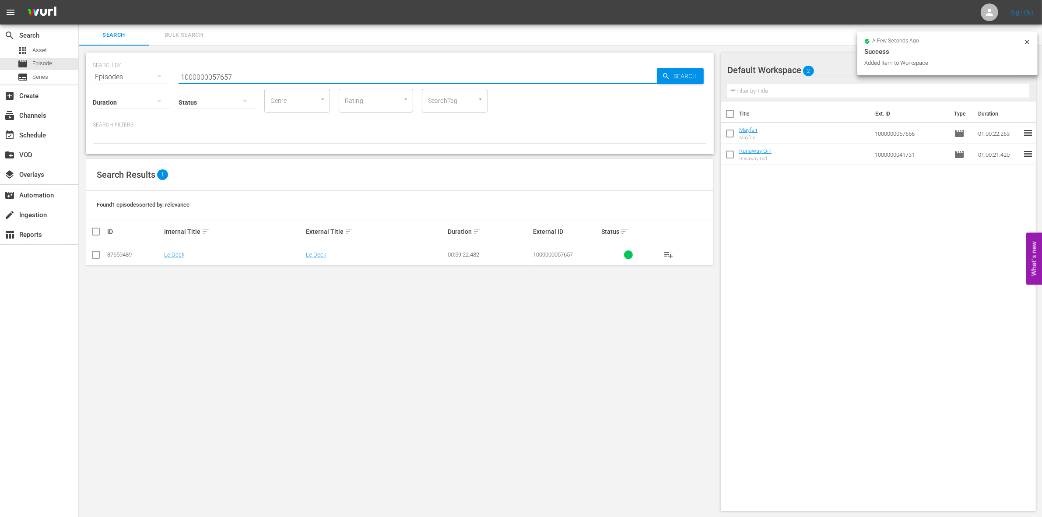
click at [97, 257] on input "checkbox" at bounding box center [96, 256] width 11 height 11
checkbox input "true"
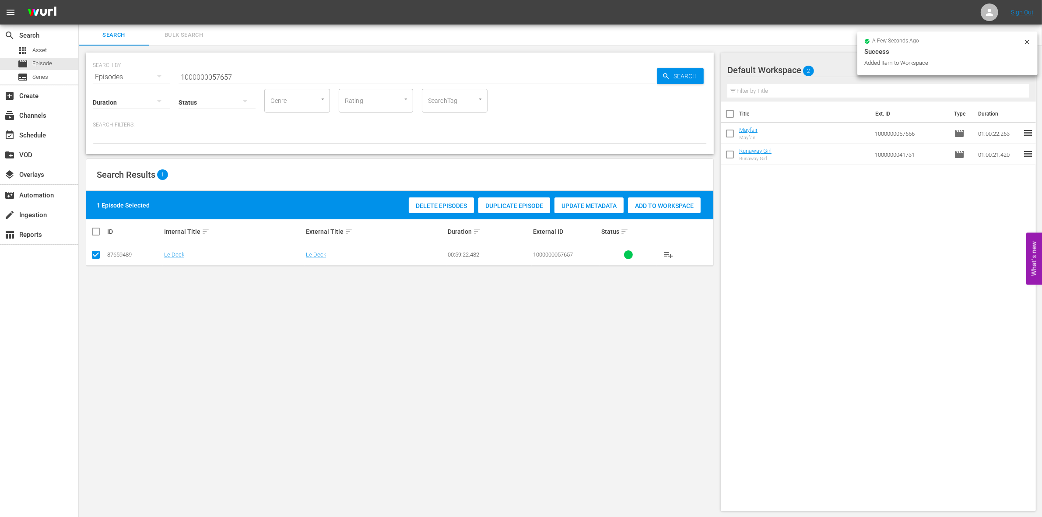
click at [674, 204] on span "Add to Workspace" at bounding box center [664, 205] width 73 height 7
click at [306, 77] on input "1000000057657" at bounding box center [418, 77] width 478 height 21
type input "1000000057658"
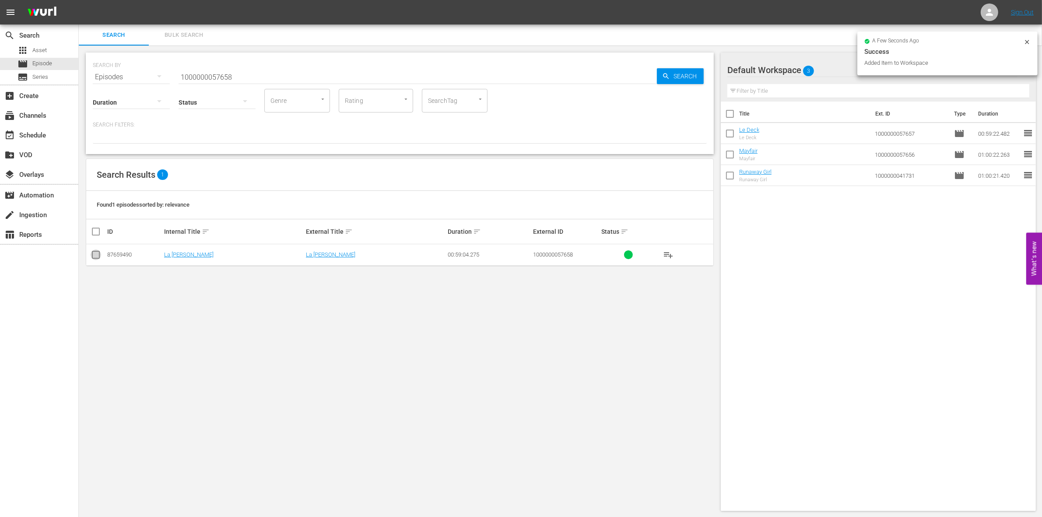
click at [99, 252] on input "checkbox" at bounding box center [96, 256] width 11 height 11
checkbox input "true"
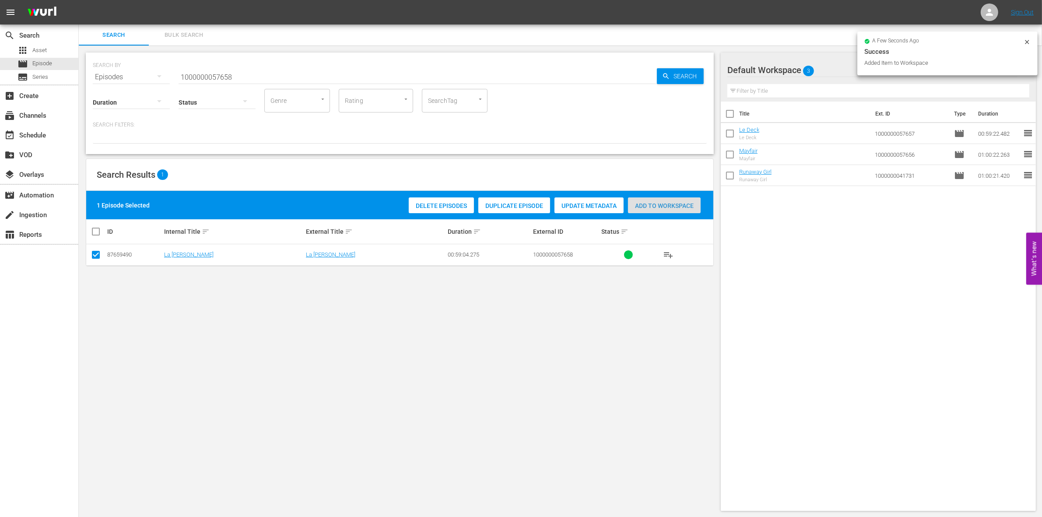
click at [655, 213] on div "Add to Workspace" at bounding box center [664, 205] width 73 height 17
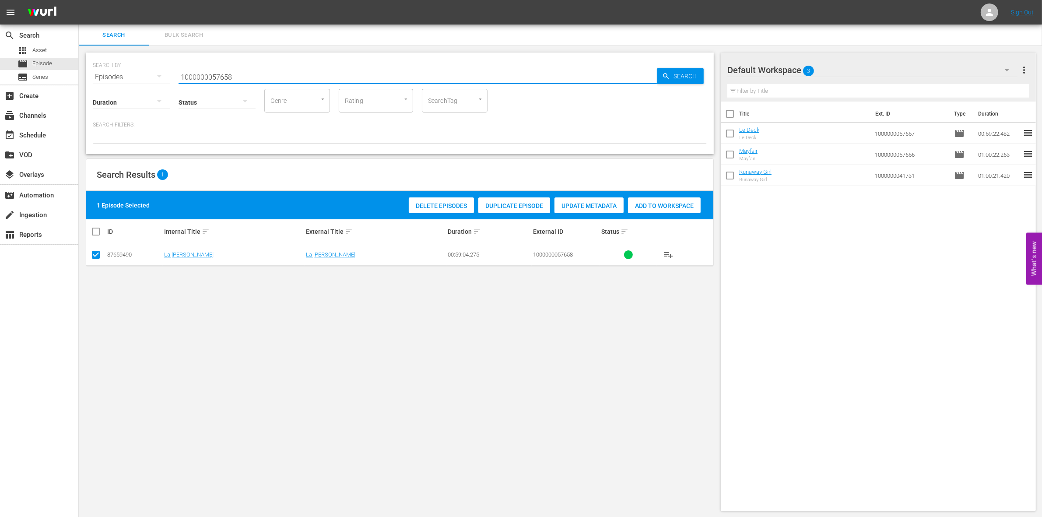
click at [274, 77] on input "1000000057658" at bounding box center [418, 77] width 478 height 21
type input "1000000057659"
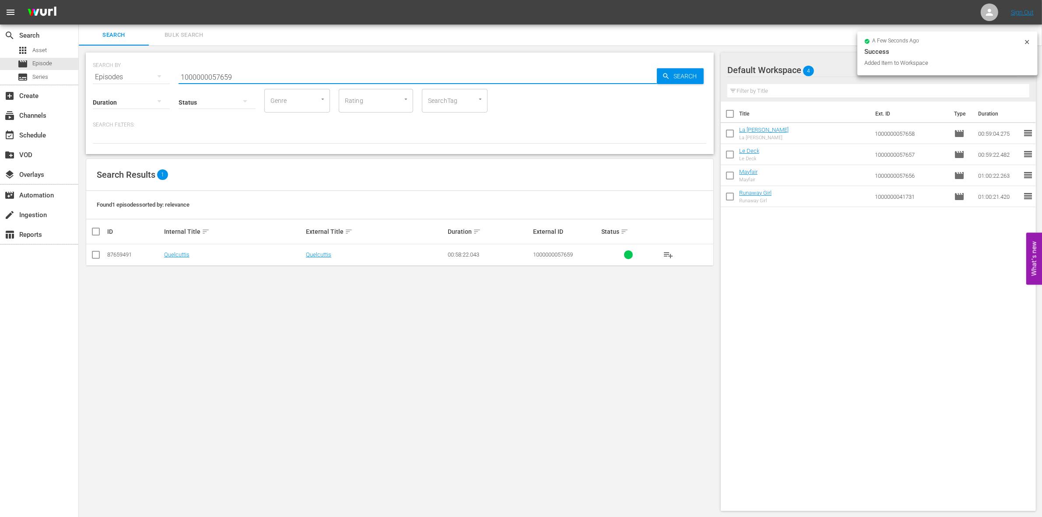
click at [93, 257] on input "checkbox" at bounding box center [96, 256] width 11 height 11
checkbox input "true"
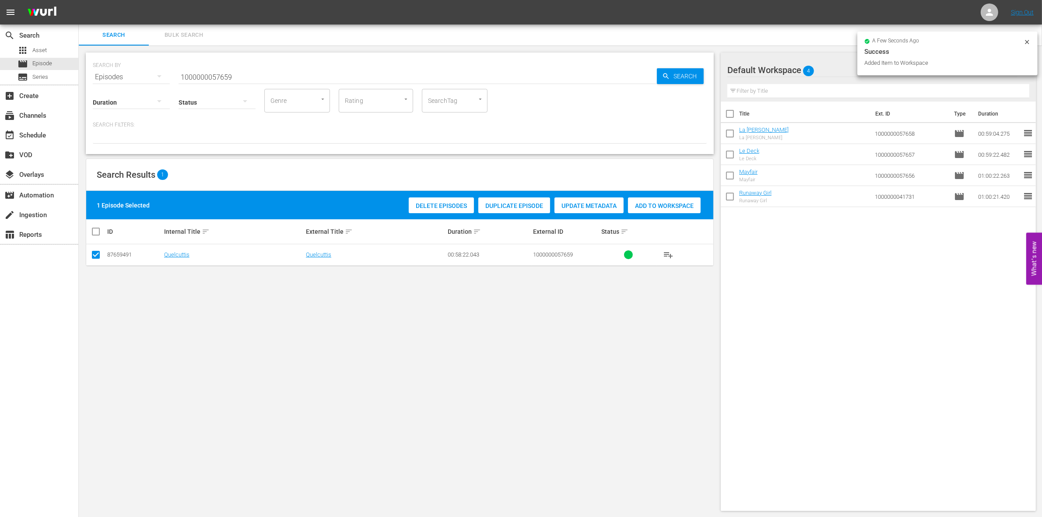
click at [638, 206] on span "Add to Workspace" at bounding box center [664, 205] width 73 height 7
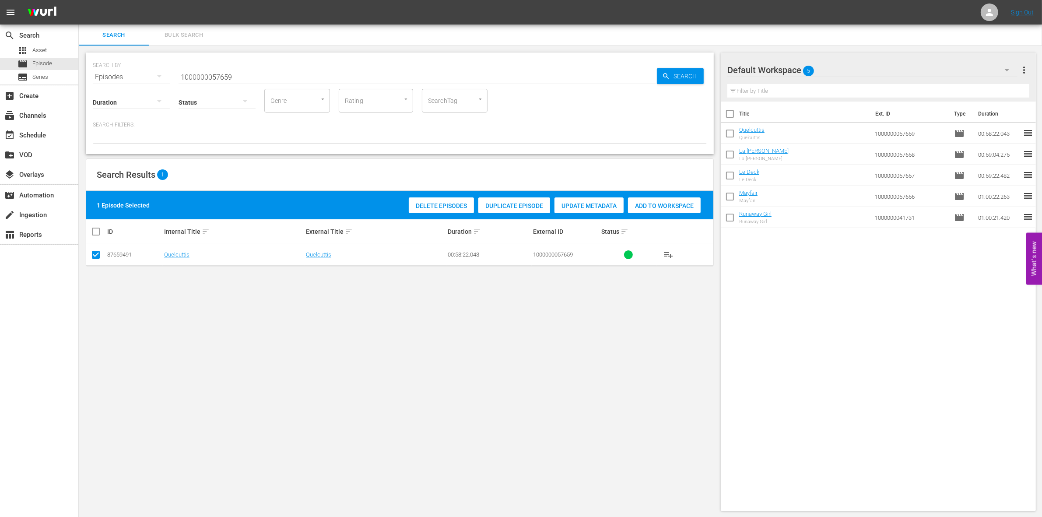
click at [201, 81] on div "Status" at bounding box center [217, 97] width 77 height 32
click at [195, 77] on input "1000000057659" at bounding box center [418, 77] width 478 height 21
click at [196, 76] on input "1000000057659" at bounding box center [418, 77] width 478 height 21
paste input "35221"
type input "1000000035221"
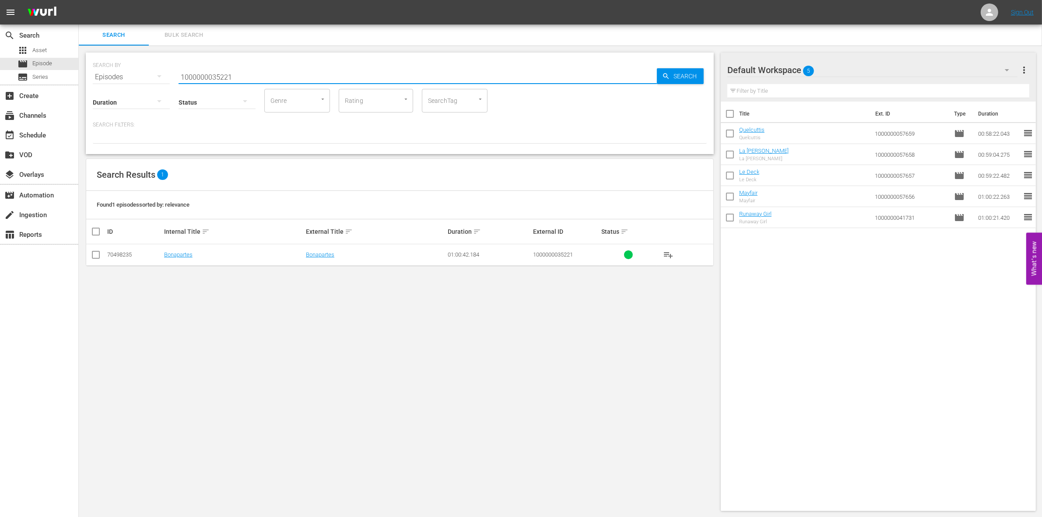
click at [93, 258] on input "checkbox" at bounding box center [96, 256] width 11 height 11
checkbox input "true"
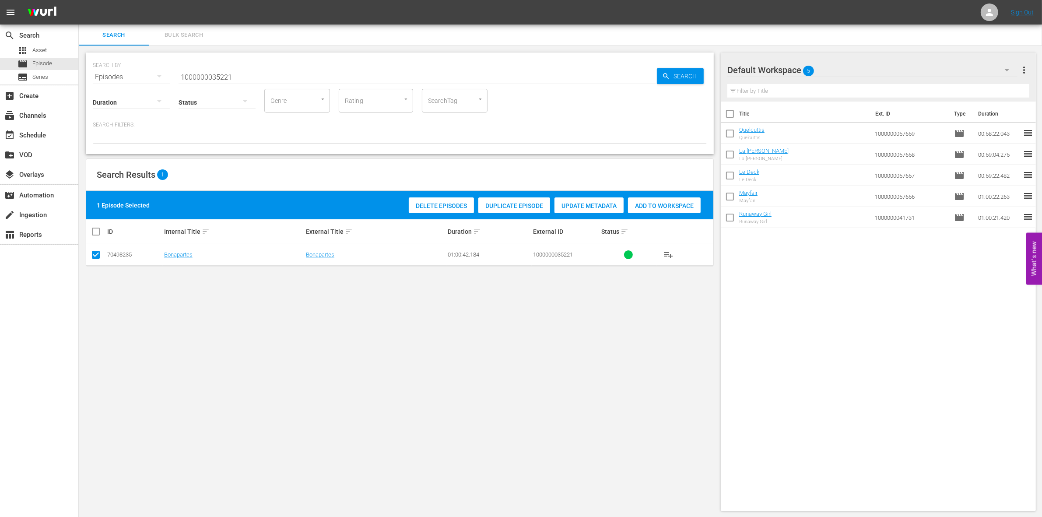
click at [653, 204] on span "Add to Workspace" at bounding box center [664, 205] width 73 height 7
click at [245, 74] on input "1000000035221" at bounding box center [418, 77] width 478 height 21
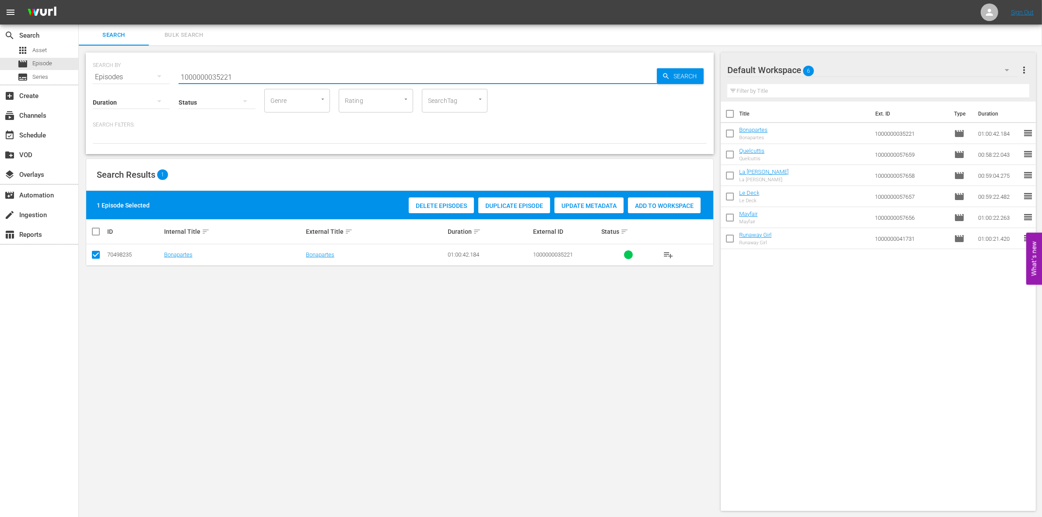
click at [245, 74] on input "1000000035221" at bounding box center [418, 77] width 478 height 21
paste input "04870"
type input "100000000487"
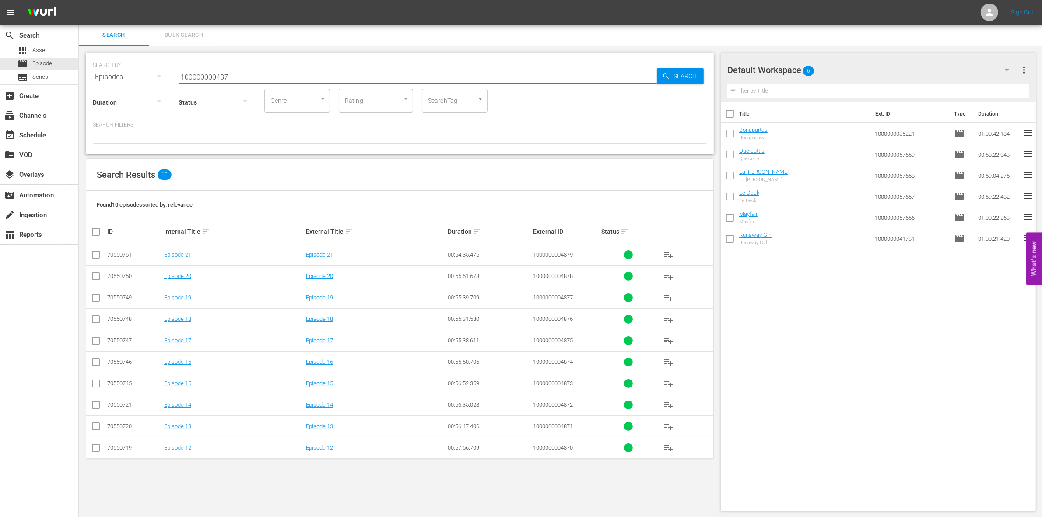
click at [91, 451] on input "checkbox" at bounding box center [96, 449] width 11 height 11
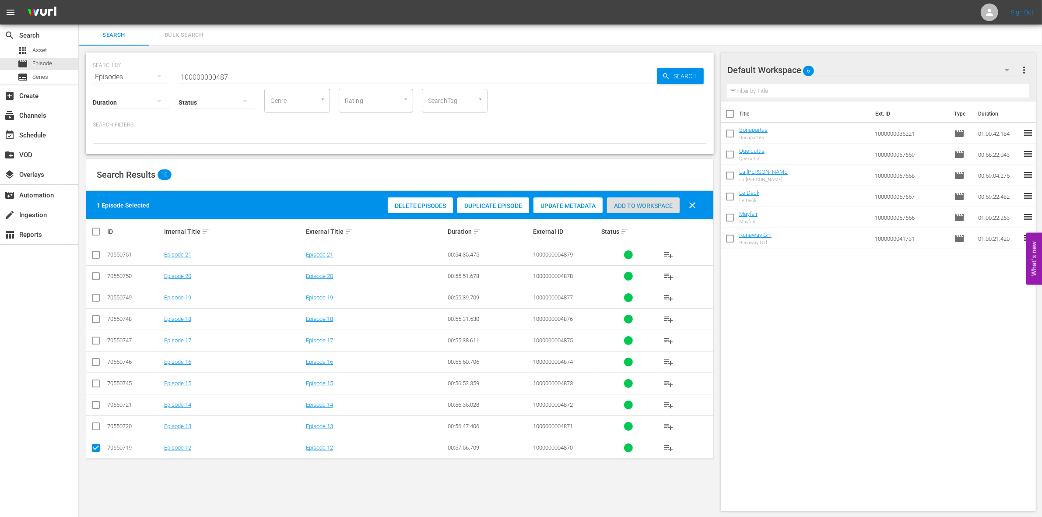
click at [637, 200] on div "Add to Workspace" at bounding box center [643, 205] width 73 height 17
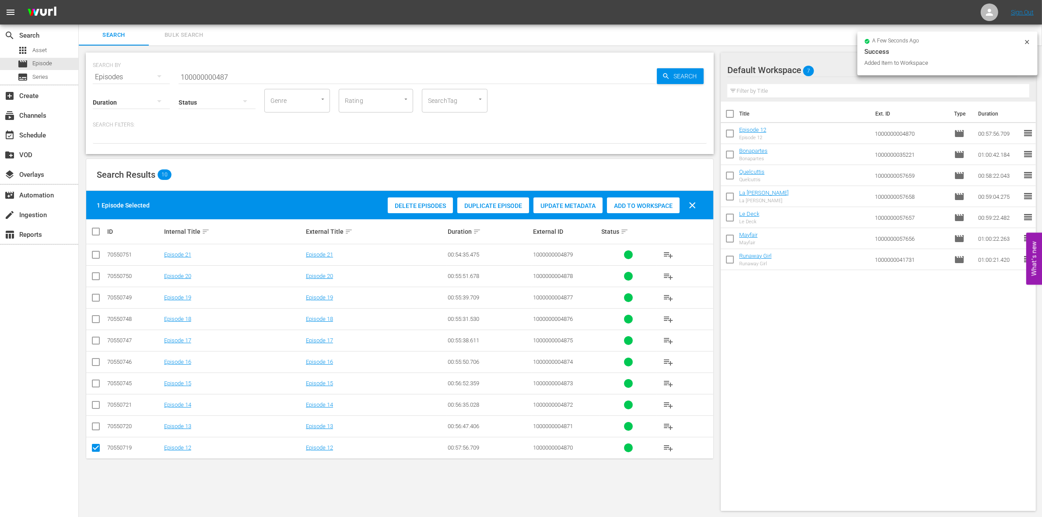
click at [101, 448] on td at bounding box center [96, 447] width 20 height 21
click at [97, 448] on input "checkbox" at bounding box center [96, 449] width 11 height 11
checkbox input "false"
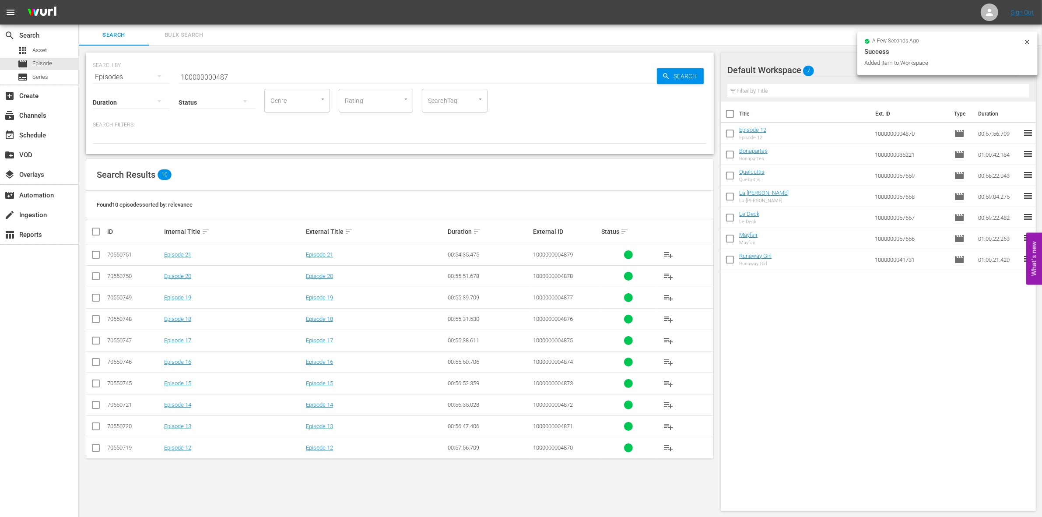
click at [96, 427] on input "checkbox" at bounding box center [96, 428] width 11 height 11
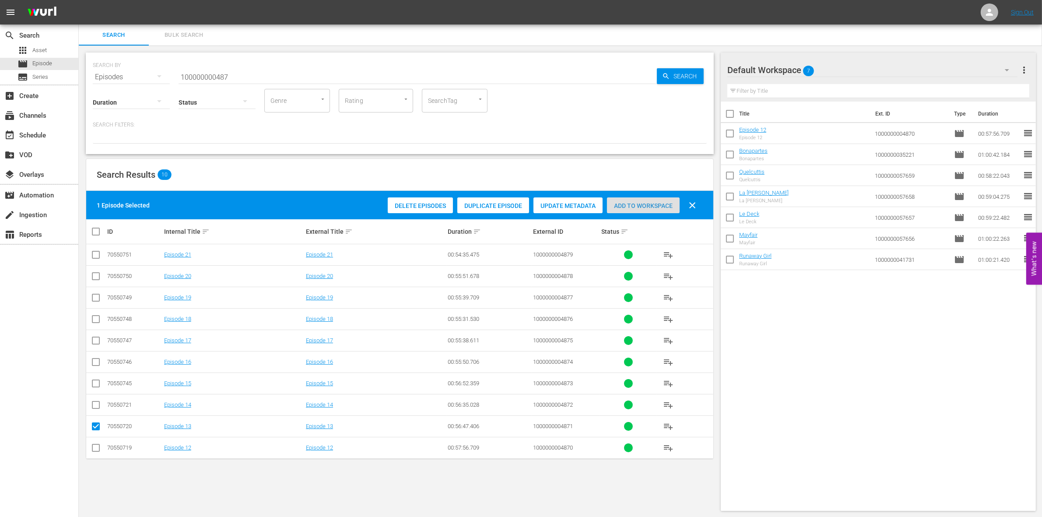
click at [654, 202] on span "Add to Workspace" at bounding box center [643, 205] width 73 height 7
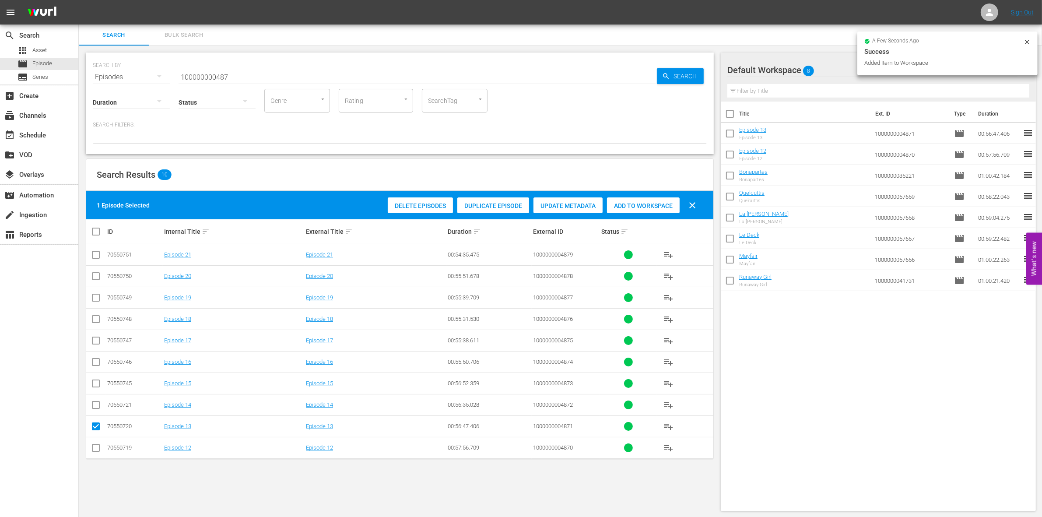
click at [95, 429] on input "checkbox" at bounding box center [96, 428] width 11 height 11
checkbox input "false"
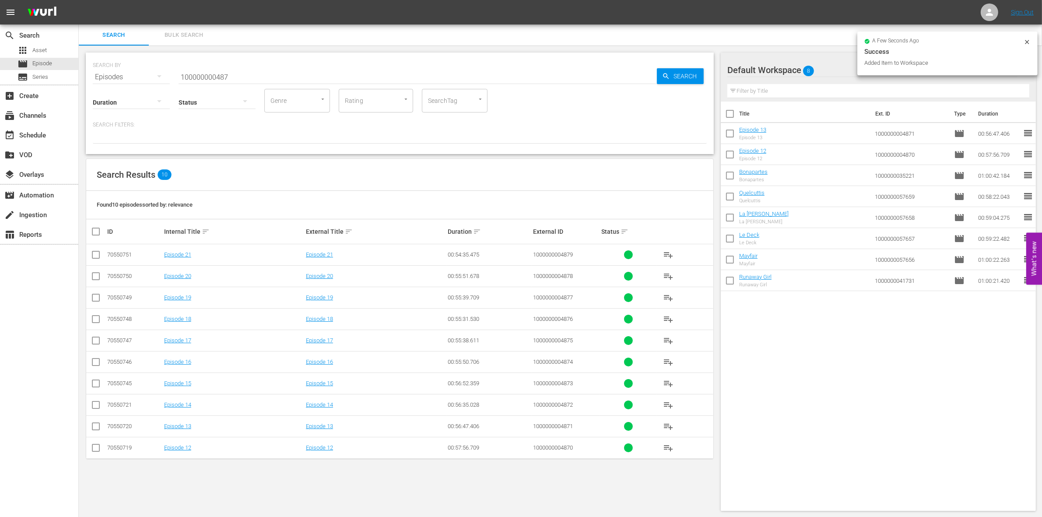
click at [95, 408] on input "checkbox" at bounding box center [96, 406] width 11 height 11
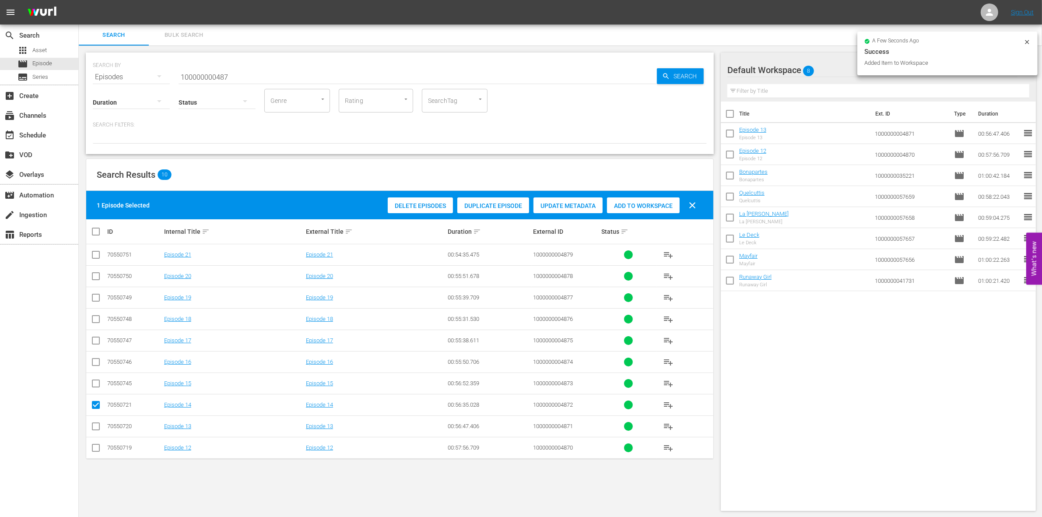
click at [642, 200] on div "Add to Workspace" at bounding box center [643, 205] width 73 height 17
click at [95, 402] on input "checkbox" at bounding box center [96, 406] width 11 height 11
checkbox input "false"
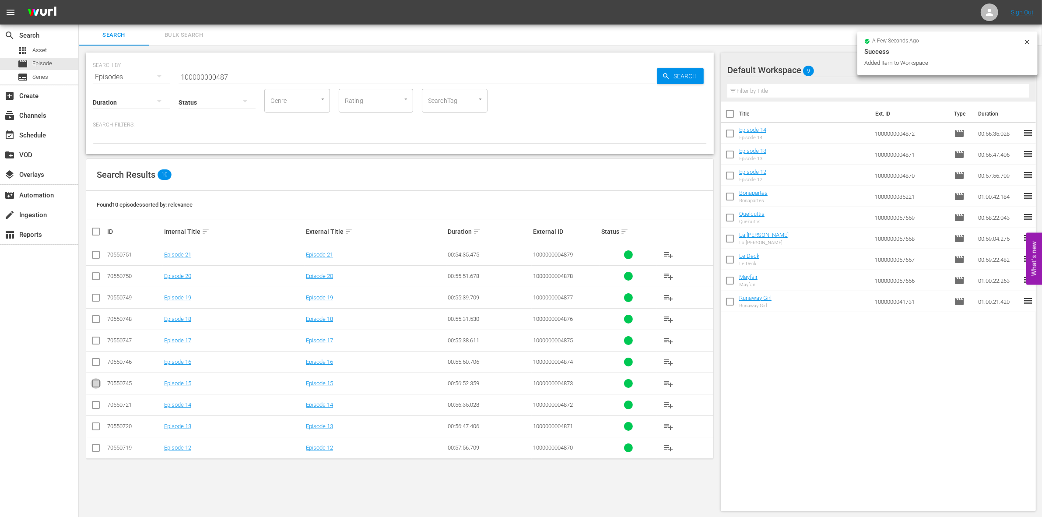
click at [95, 389] on input "checkbox" at bounding box center [96, 385] width 11 height 11
checkbox input "true"
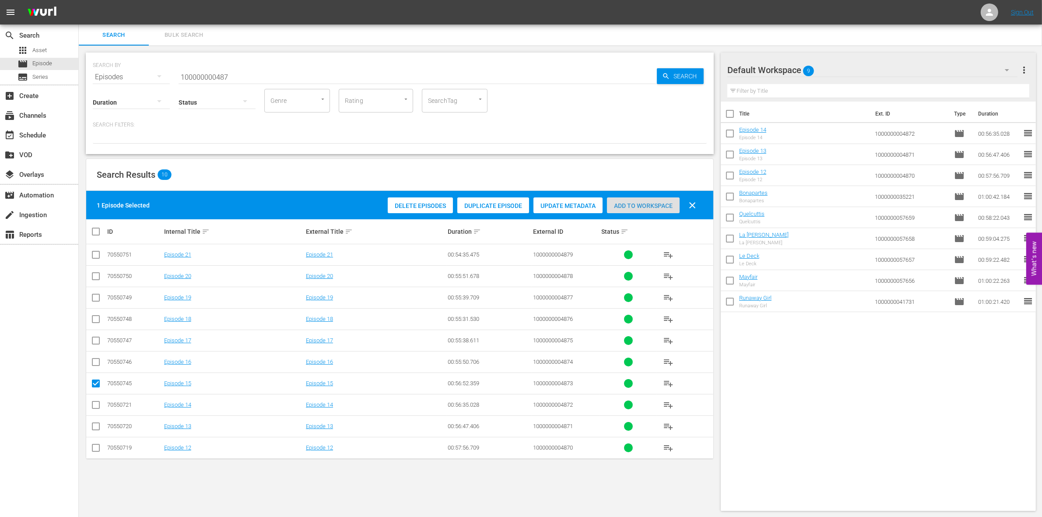
click at [646, 203] on span "Add to Workspace" at bounding box center [643, 205] width 73 height 7
click at [282, 81] on input "100000000487" at bounding box center [418, 77] width 478 height 21
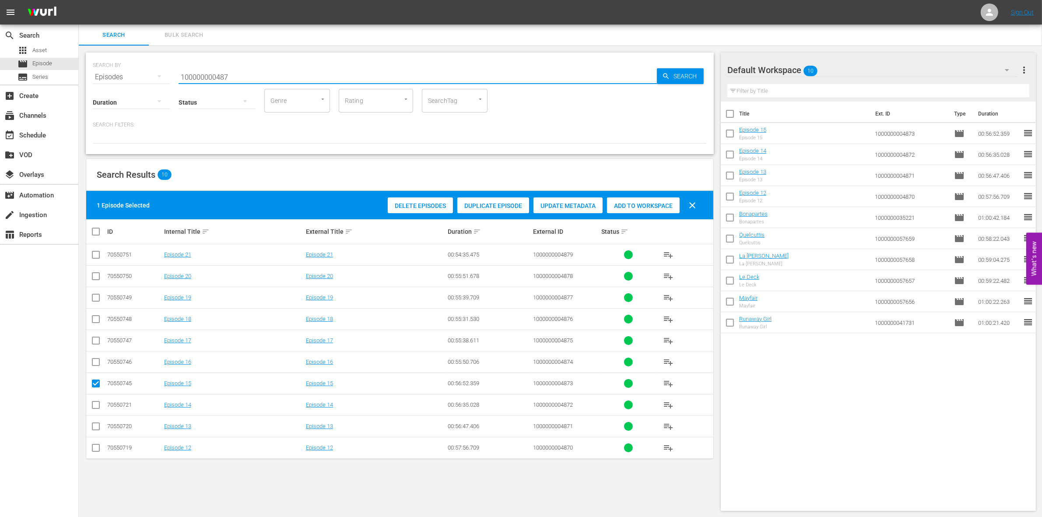
click at [282, 81] on input "100000000487" at bounding box center [418, 77] width 478 height 21
paste input "56722"
type input "1000000056722"
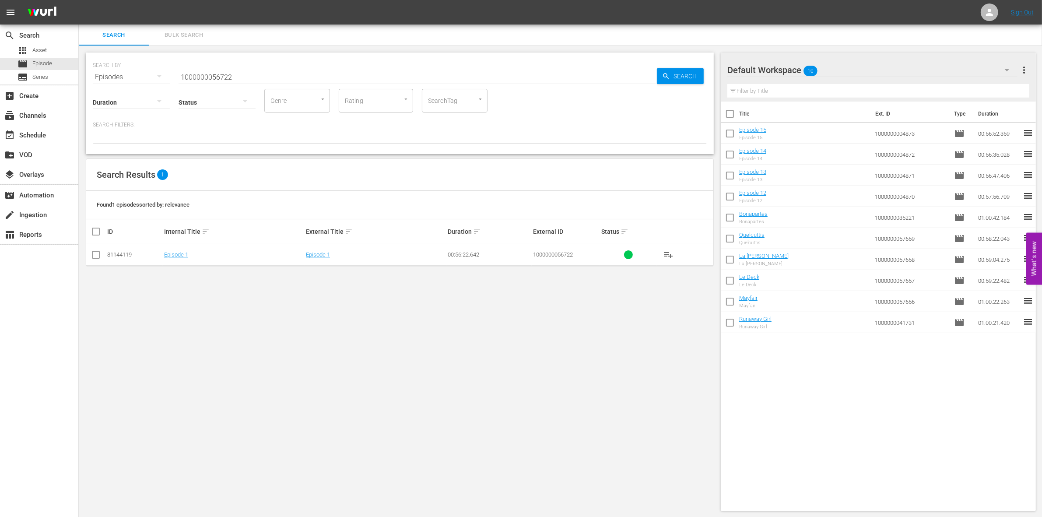
click at [86, 259] on div "Search Results 1 Found 1 episodes sorted by: relevance ID Internal Title sort E…" at bounding box center [400, 212] width 628 height 108
click at [93, 259] on input "checkbox" at bounding box center [96, 256] width 11 height 11
checkbox input "true"
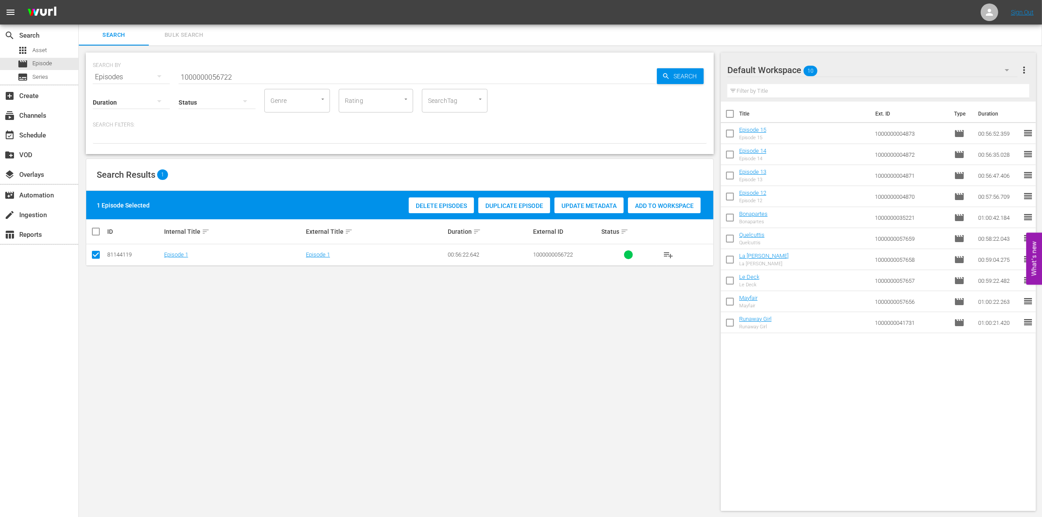
click at [687, 206] on span "Add to Workspace" at bounding box center [664, 205] width 73 height 7
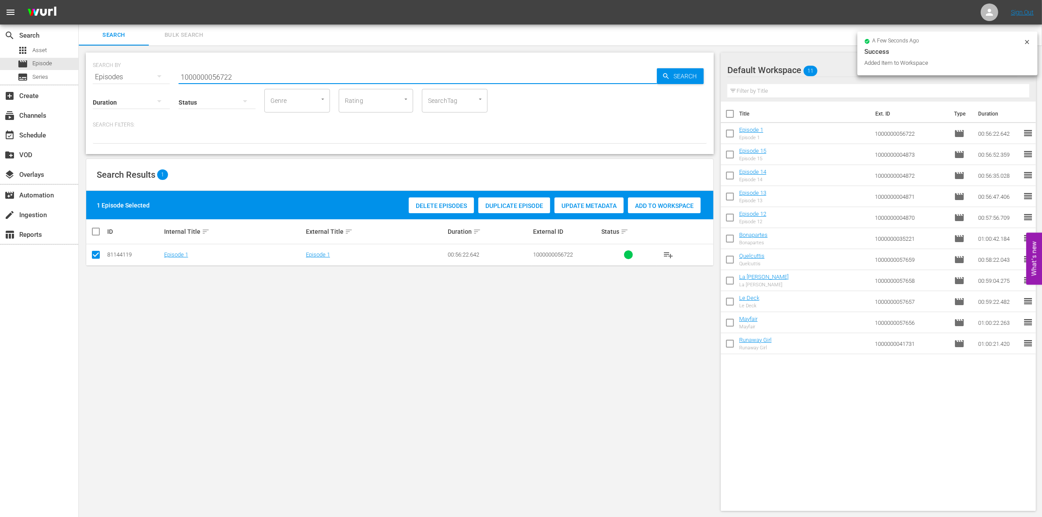
click at [240, 78] on input "1000000056722" at bounding box center [418, 77] width 478 height 21
type input "1000000056723"
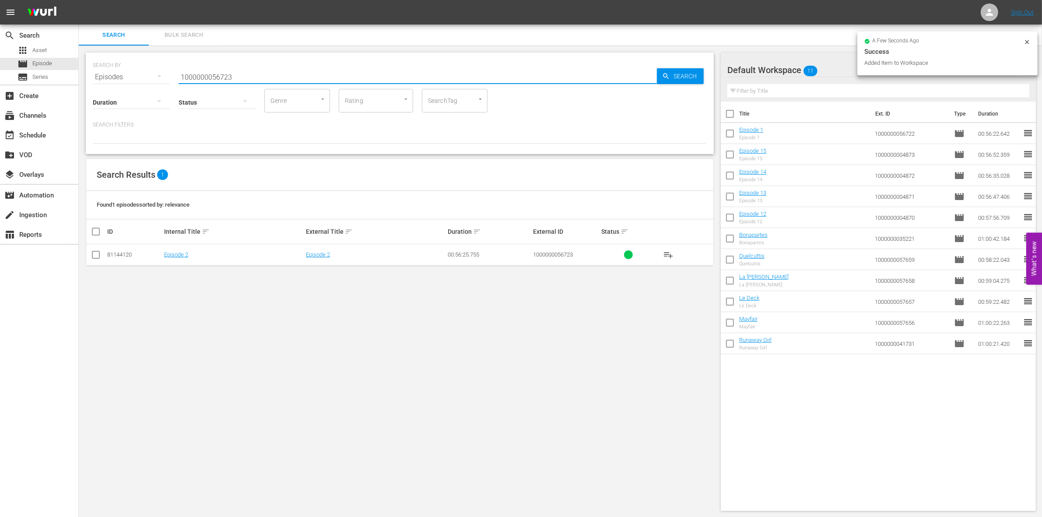
click at [95, 259] on input "checkbox" at bounding box center [96, 256] width 11 height 11
checkbox input "true"
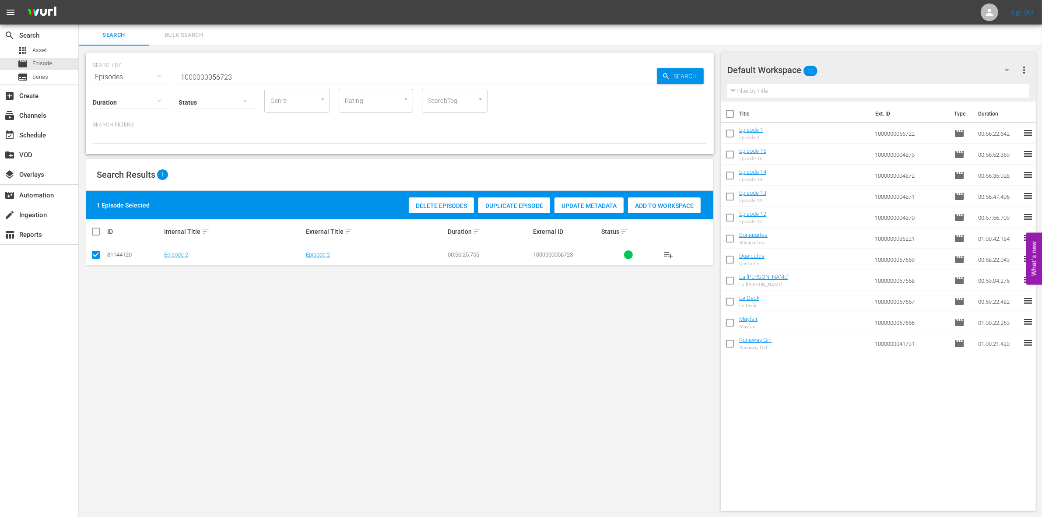
click at [650, 203] on span "Add to Workspace" at bounding box center [664, 205] width 73 height 7
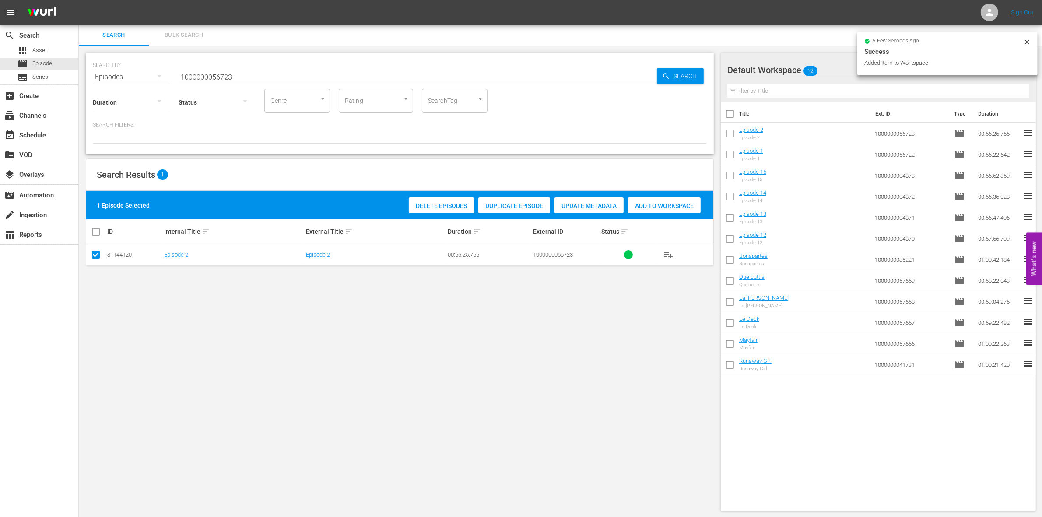
click at [260, 80] on input "1000000056723" at bounding box center [418, 77] width 478 height 21
type input "1000000056724"
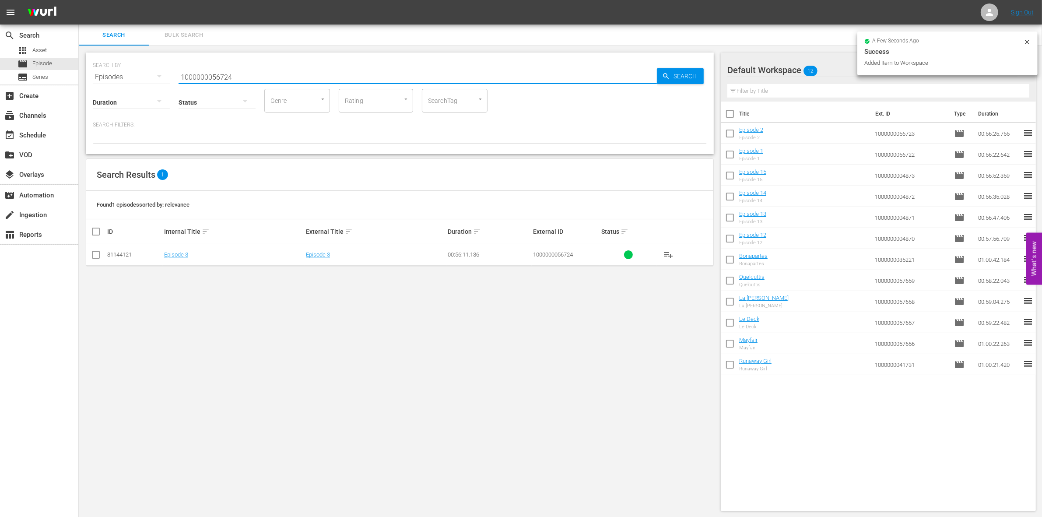
click at [95, 252] on input "checkbox" at bounding box center [96, 256] width 11 height 11
checkbox input "true"
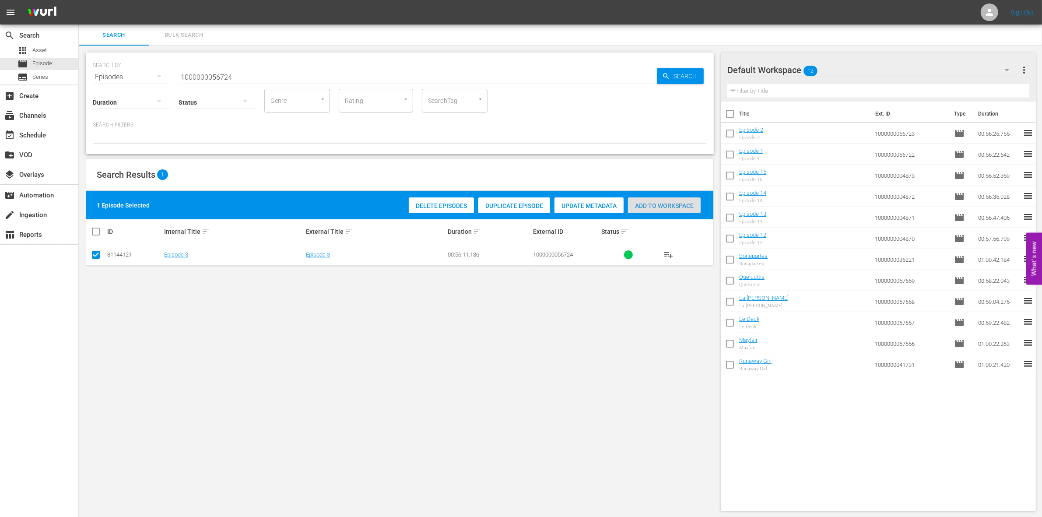
click at [685, 207] on span "Add to Workspace" at bounding box center [664, 205] width 73 height 7
click at [272, 77] on input "1000000056724" at bounding box center [418, 77] width 478 height 21
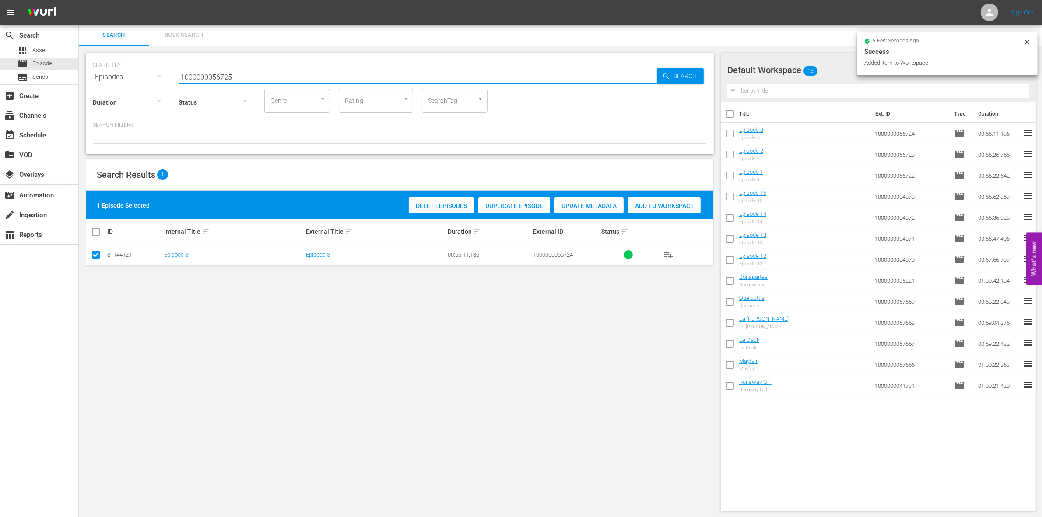
type input "1000000056725"
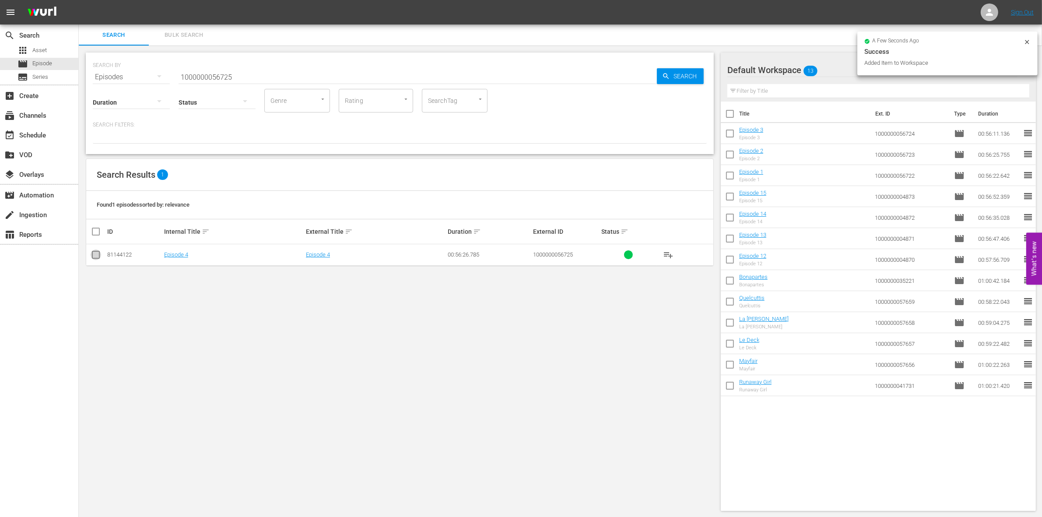
click at [97, 254] on input "checkbox" at bounding box center [96, 256] width 11 height 11
checkbox input "true"
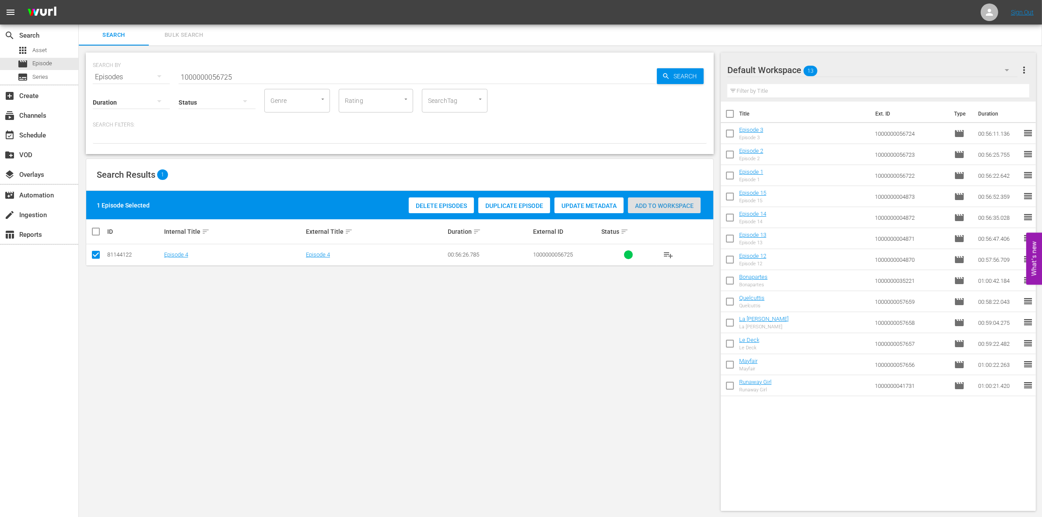
click at [655, 200] on div "Add to Workspace" at bounding box center [664, 205] width 73 height 17
click at [206, 83] on div "Status" at bounding box center [217, 97] width 77 height 32
click at [198, 77] on input "1000000056725" at bounding box center [418, 77] width 478 height 21
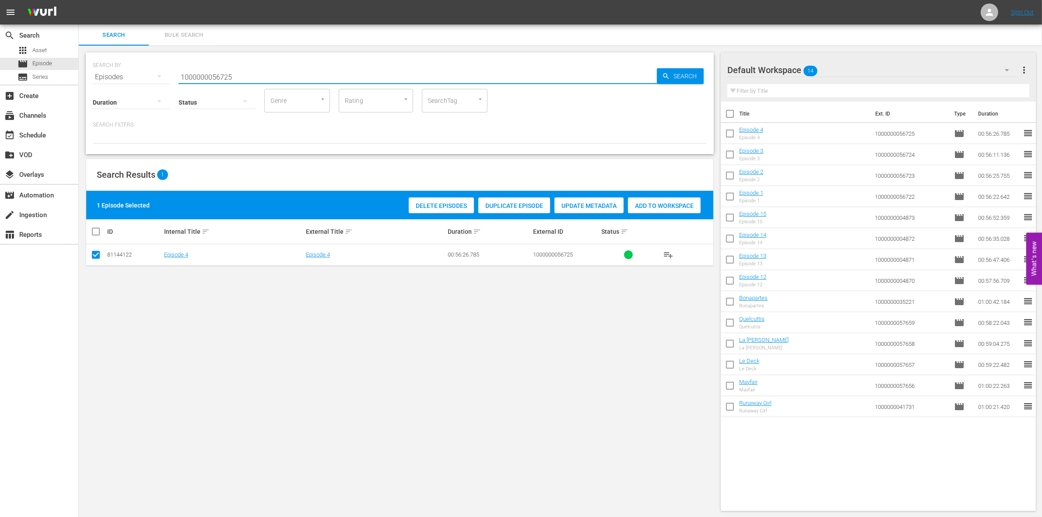
click at [198, 77] on input "1000000056725" at bounding box center [418, 77] width 478 height 21
paste input "2329"
type input "1000000023295"
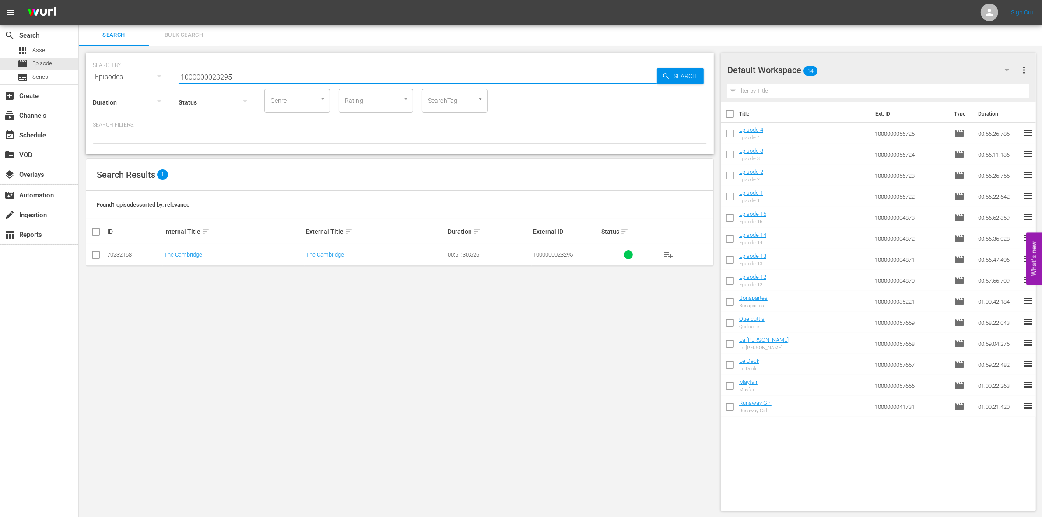
click at [97, 257] on input "checkbox" at bounding box center [96, 256] width 11 height 11
checkbox input "true"
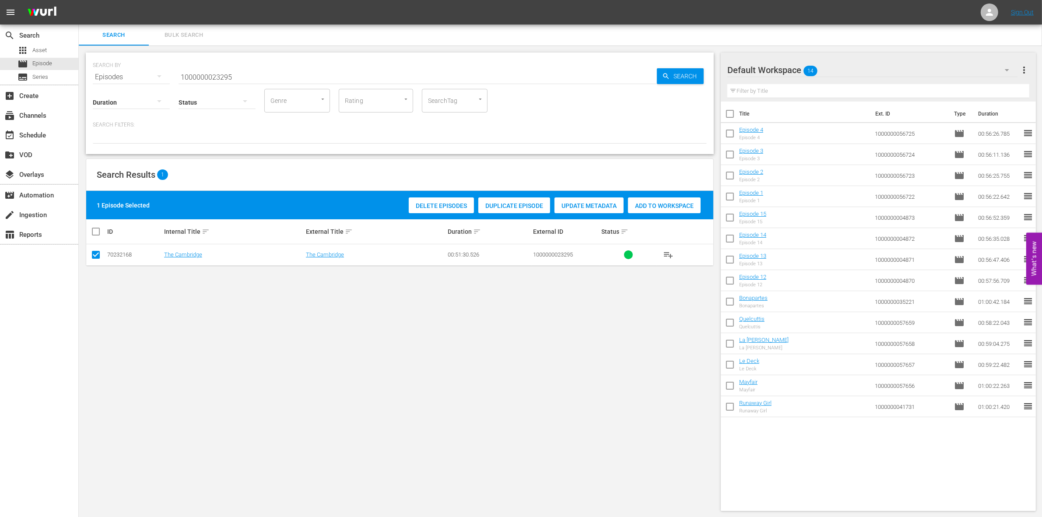
click at [657, 206] on span "Add to Workspace" at bounding box center [664, 205] width 73 height 7
click at [278, 76] on input "1000000023295" at bounding box center [418, 77] width 478 height 21
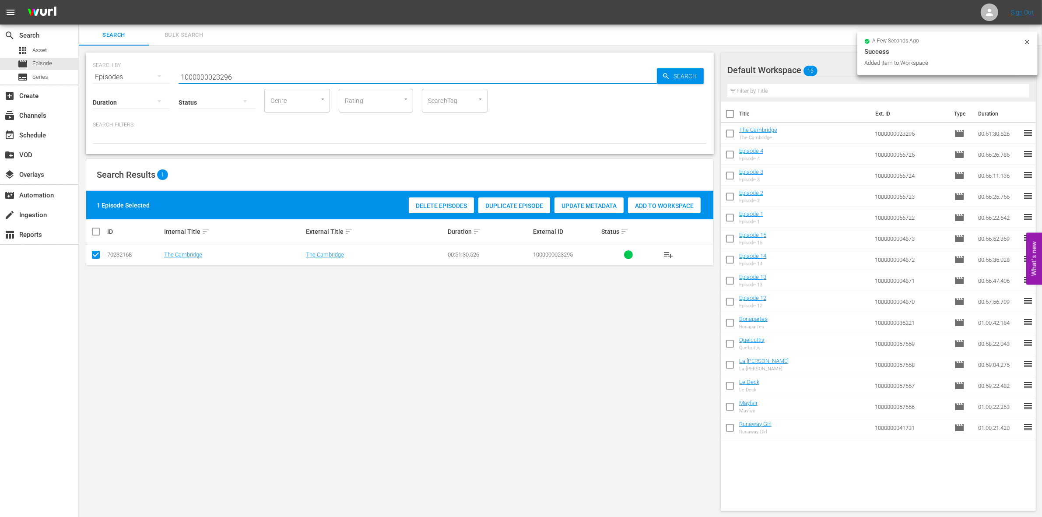
type input "1000000023296"
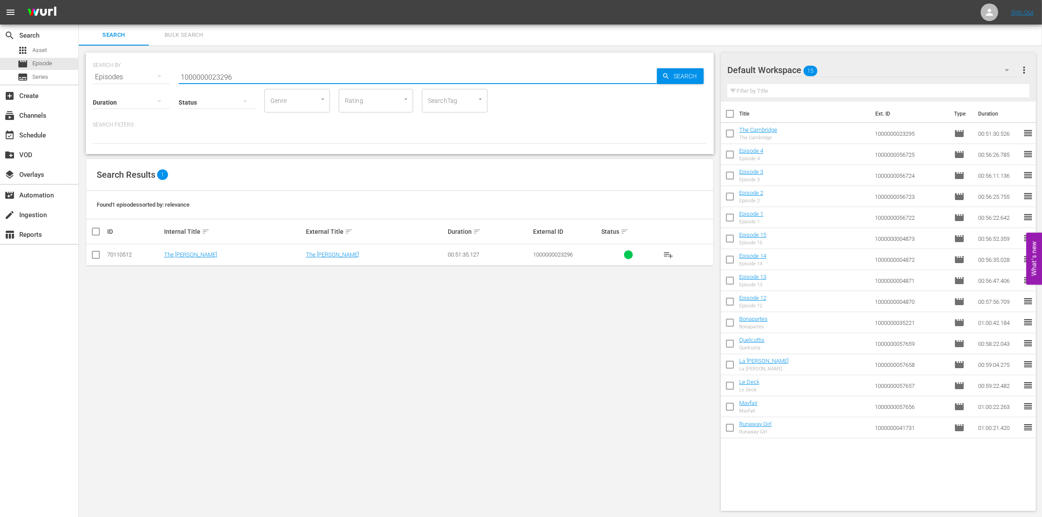
click at [95, 255] on input "checkbox" at bounding box center [96, 256] width 11 height 11
checkbox input "true"
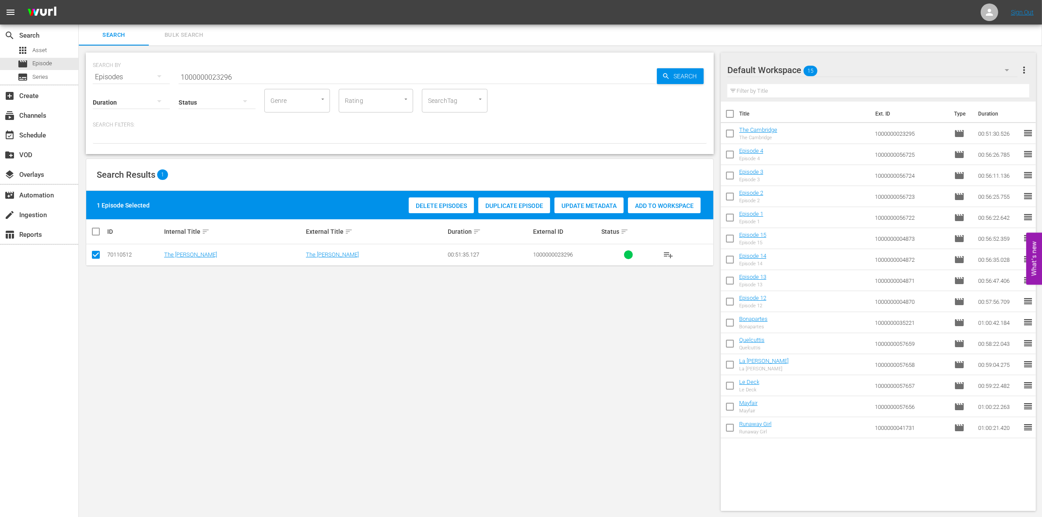
click at [672, 206] on span "Add to Workspace" at bounding box center [664, 205] width 73 height 7
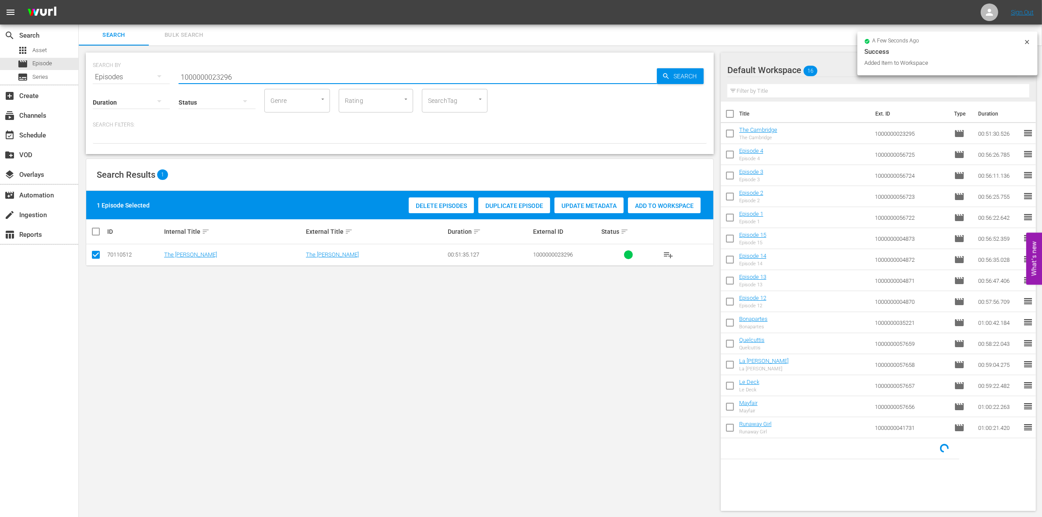
click at [290, 81] on input "1000000023296" at bounding box center [418, 77] width 478 height 21
type input "1000000023297"
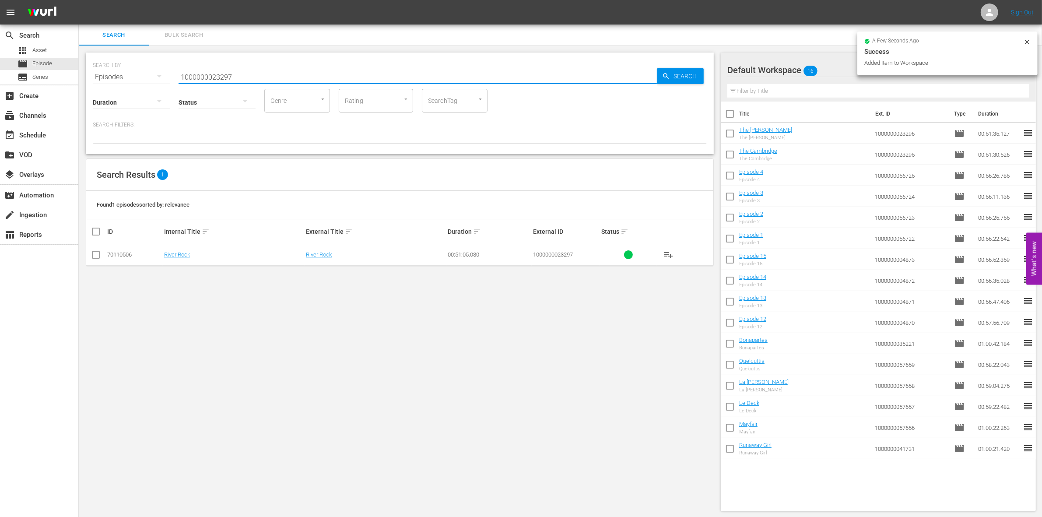
click at [97, 252] on input "checkbox" at bounding box center [96, 256] width 11 height 11
checkbox input "true"
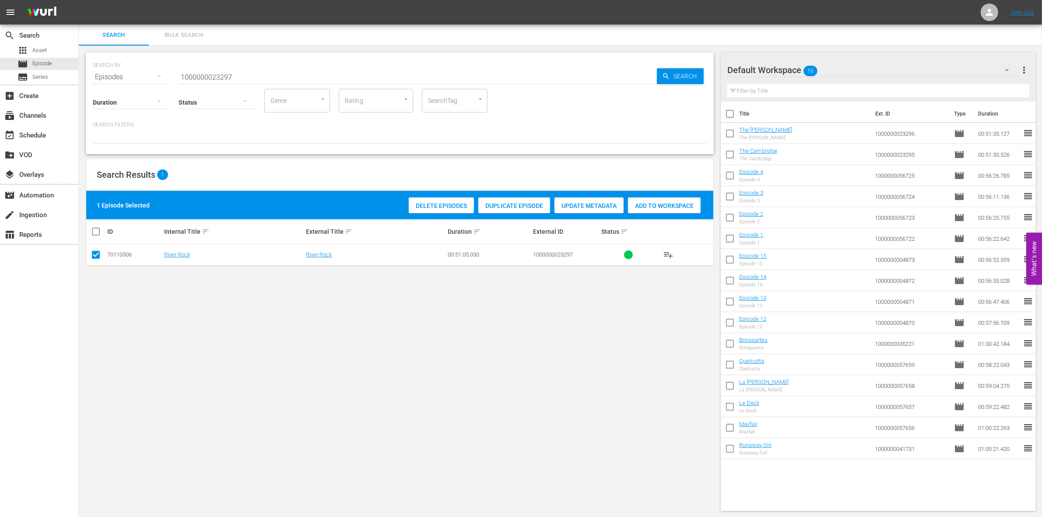
click at [655, 210] on div "Add to Workspace" at bounding box center [664, 205] width 73 height 17
click at [259, 73] on input "1000000023297" at bounding box center [418, 77] width 478 height 21
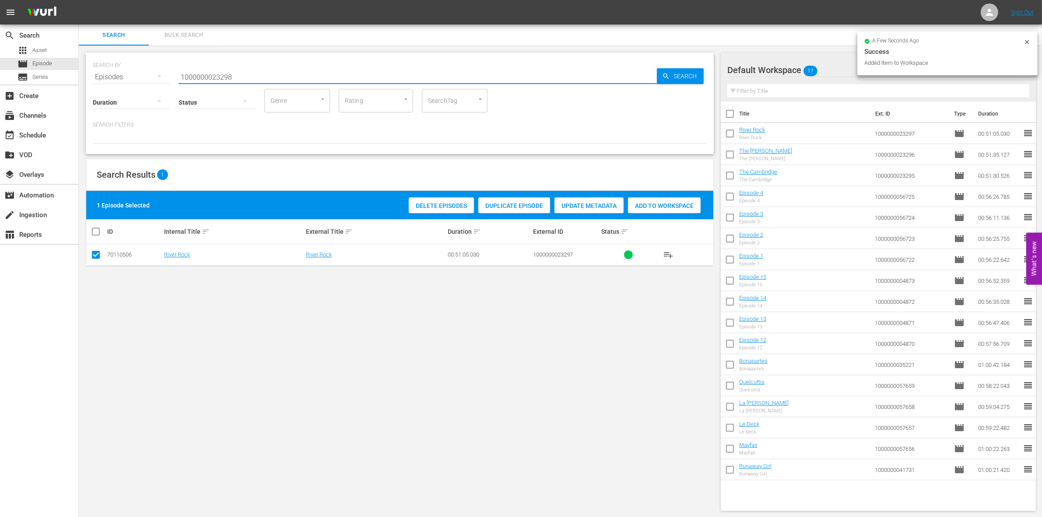
type input "1000000023298"
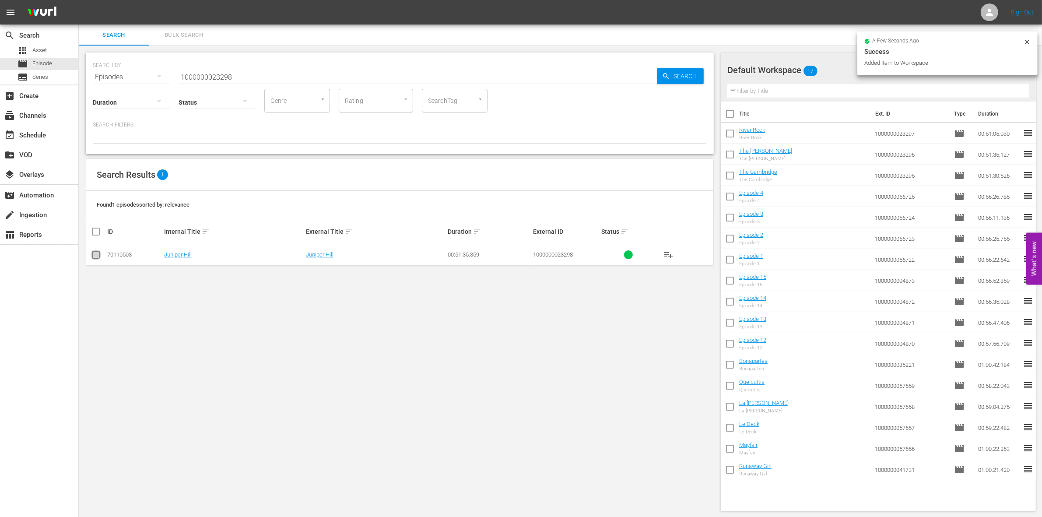
click at [99, 257] on input "checkbox" at bounding box center [96, 256] width 11 height 11
checkbox input "true"
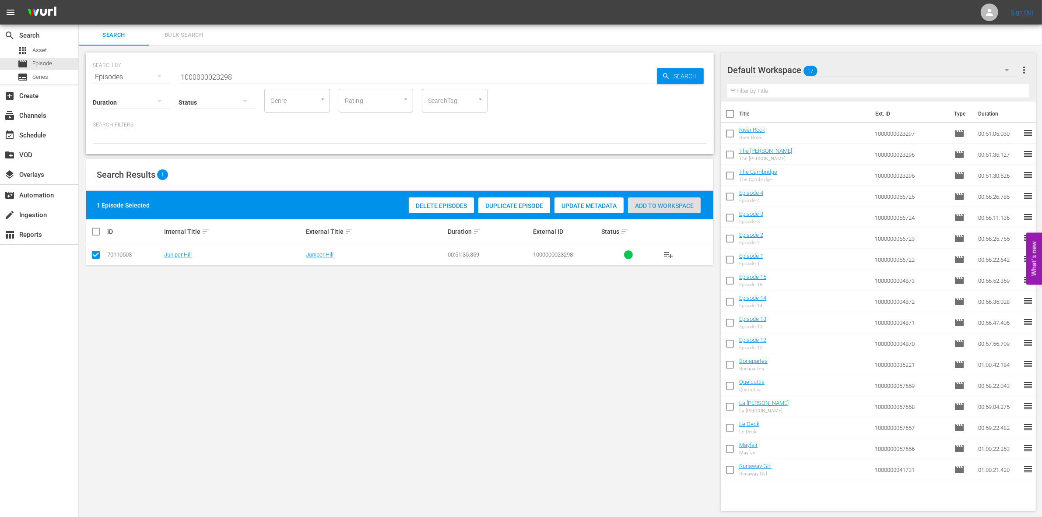
click at [653, 206] on span "Add to Workspace" at bounding box center [664, 205] width 73 height 7
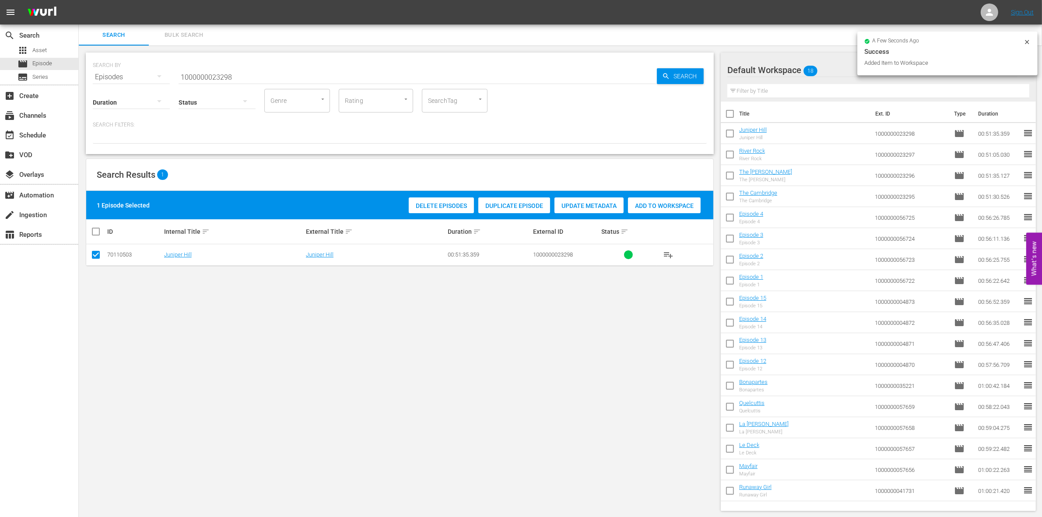
click at [287, 67] on input "1000000023298" at bounding box center [418, 77] width 478 height 21
type input "1000000023299"
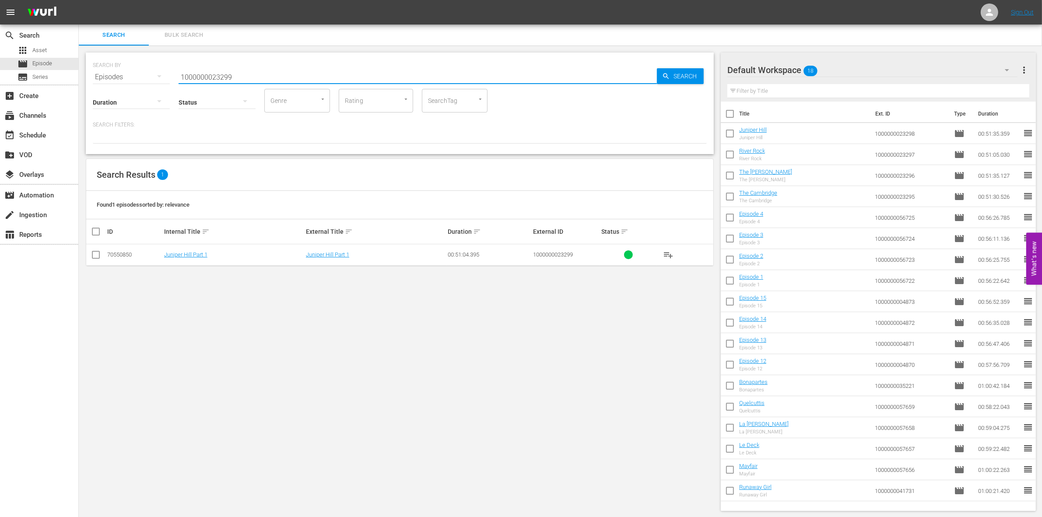
click at [95, 252] on input "checkbox" at bounding box center [96, 256] width 11 height 11
checkbox input "true"
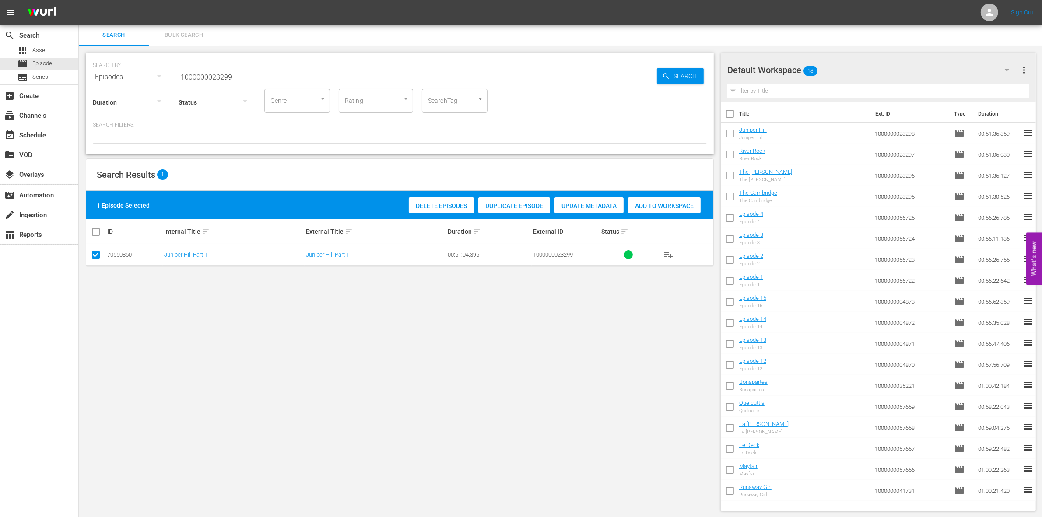
click at [668, 204] on span "Add to Workspace" at bounding box center [664, 205] width 73 height 7
click at [213, 74] on input "1000000023299" at bounding box center [418, 77] width 478 height 21
paste input "35222"
type input "1000000035222"
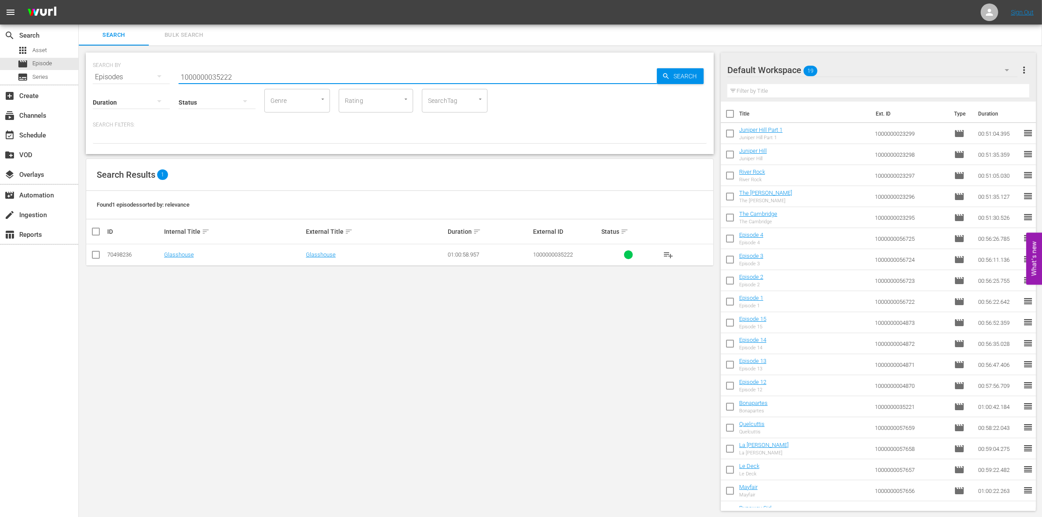
click at [98, 259] on input "checkbox" at bounding box center [96, 256] width 11 height 11
checkbox input "true"
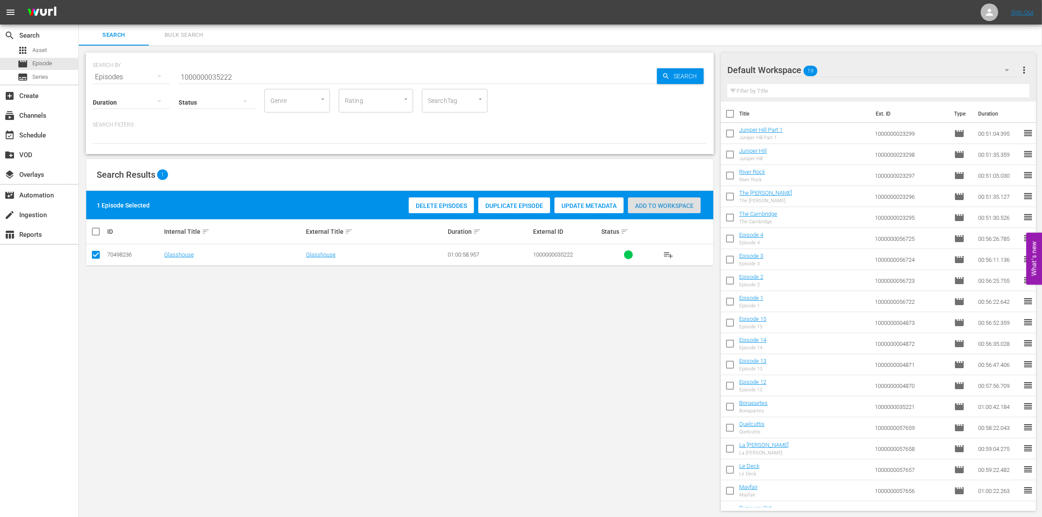
click at [670, 203] on span "Add to Workspace" at bounding box center [664, 205] width 73 height 7
click at [256, 79] on input "1000000035222" at bounding box center [418, 77] width 478 height 21
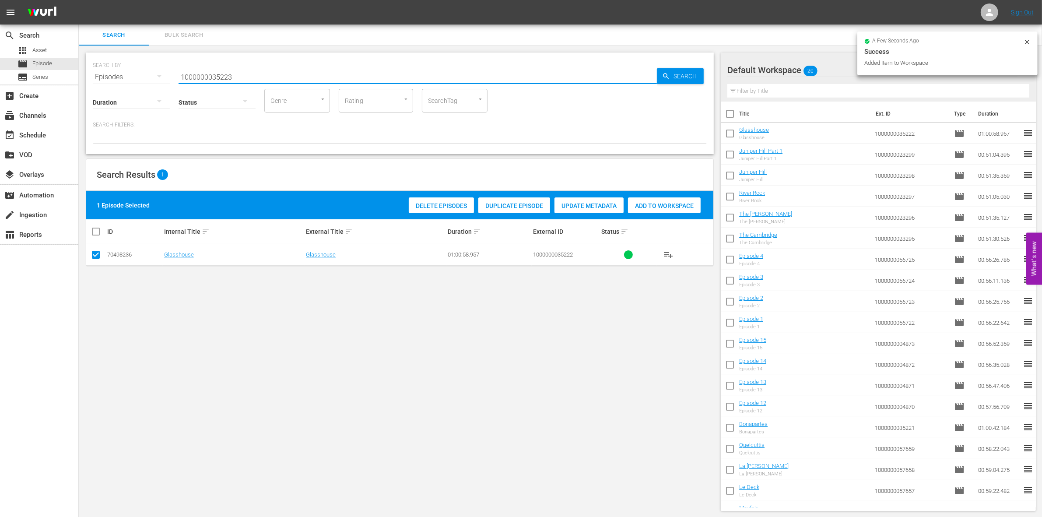
type input "1000000035223"
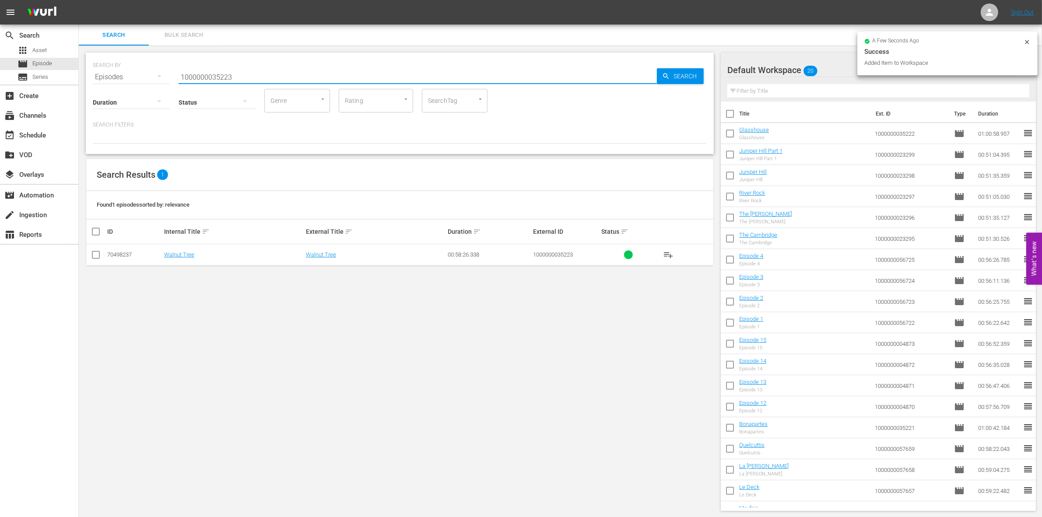
click at [94, 254] on input "checkbox" at bounding box center [96, 256] width 11 height 11
checkbox input "true"
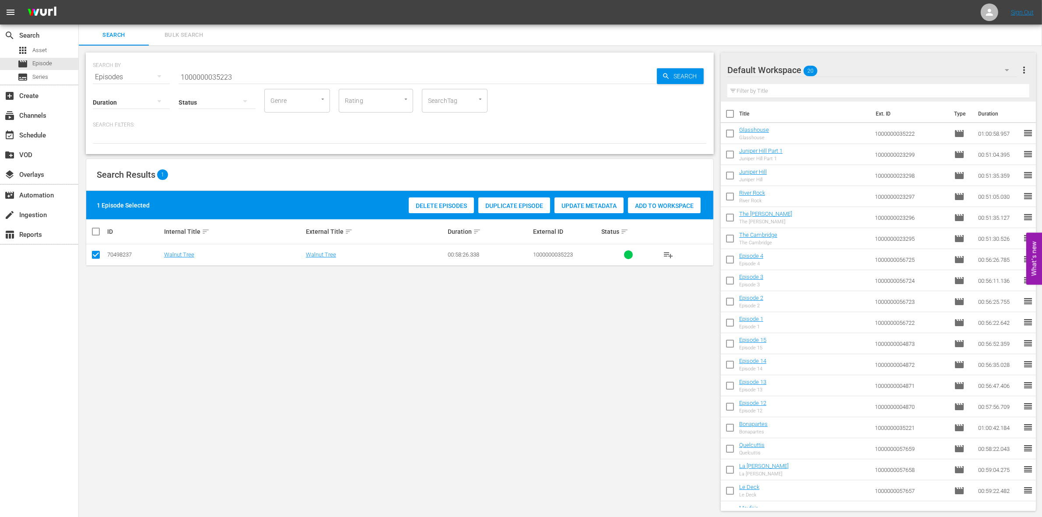
click at [659, 202] on span "Add to Workspace" at bounding box center [664, 205] width 73 height 7
click at [241, 72] on input "1000000035223" at bounding box center [418, 77] width 478 height 21
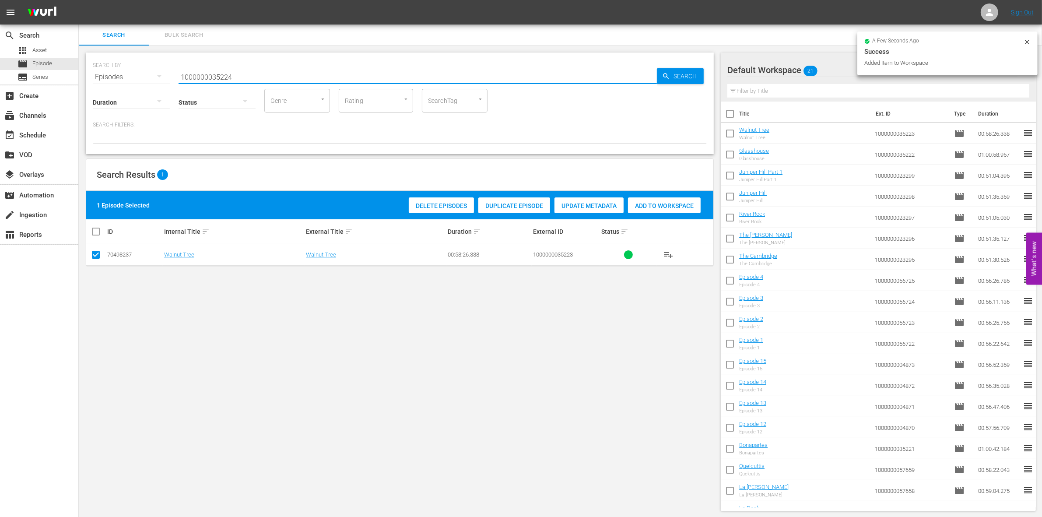
type input "1000000035224"
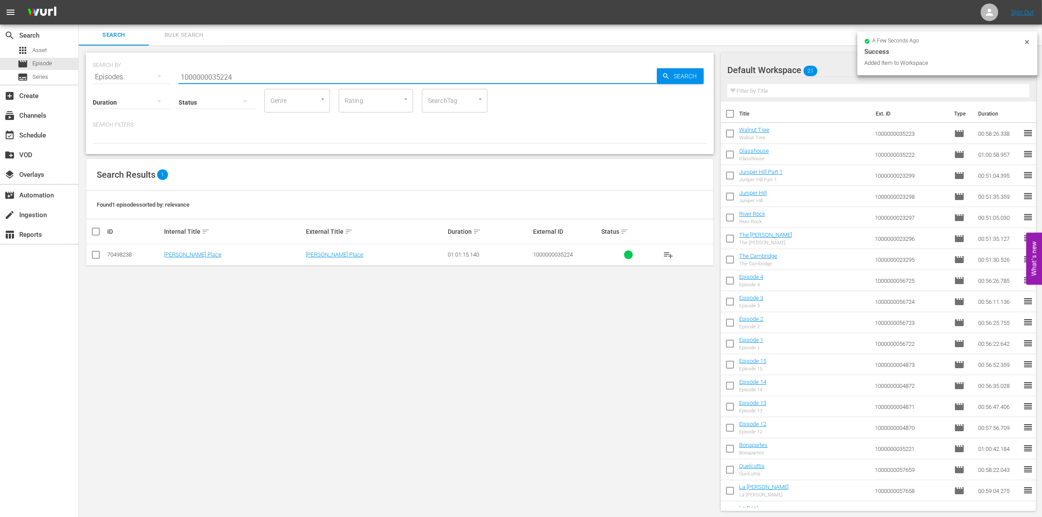
click at [93, 260] on input "checkbox" at bounding box center [96, 256] width 11 height 11
checkbox input "true"
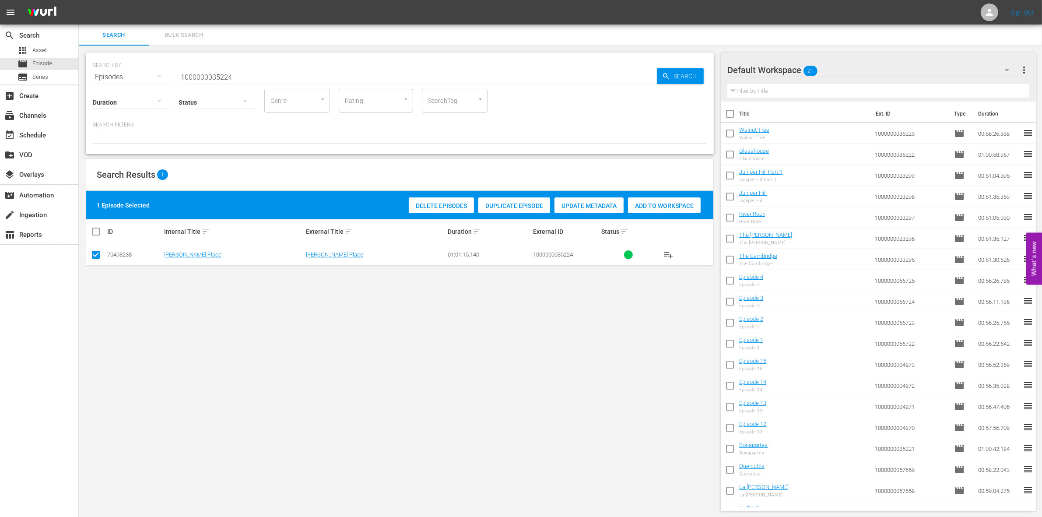
click at [665, 204] on span "Add to Workspace" at bounding box center [664, 205] width 73 height 7
click at [212, 79] on input "1000000035224" at bounding box center [418, 77] width 478 height 21
paste input "52"
type input "1000000035252"
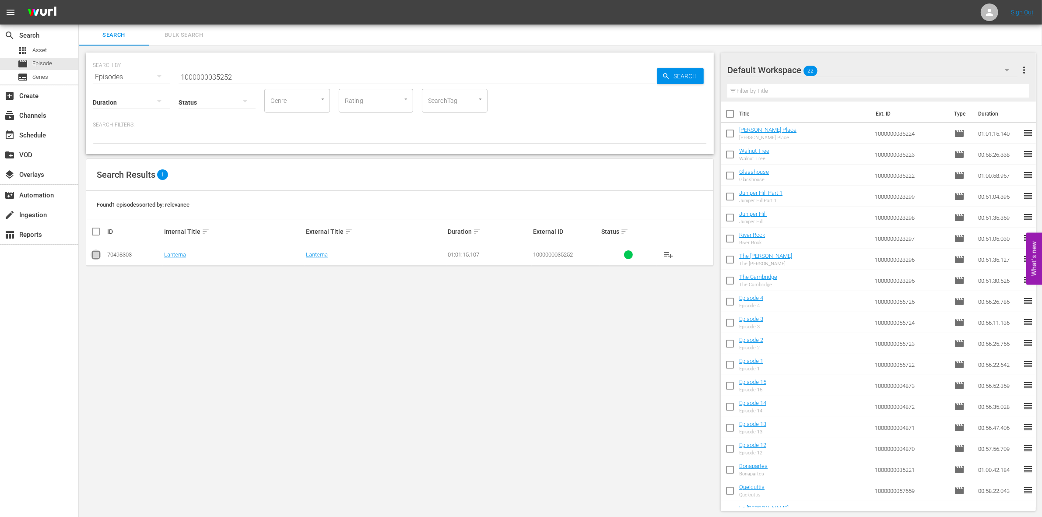
click at [91, 254] on input "checkbox" at bounding box center [96, 256] width 11 height 11
checkbox input "true"
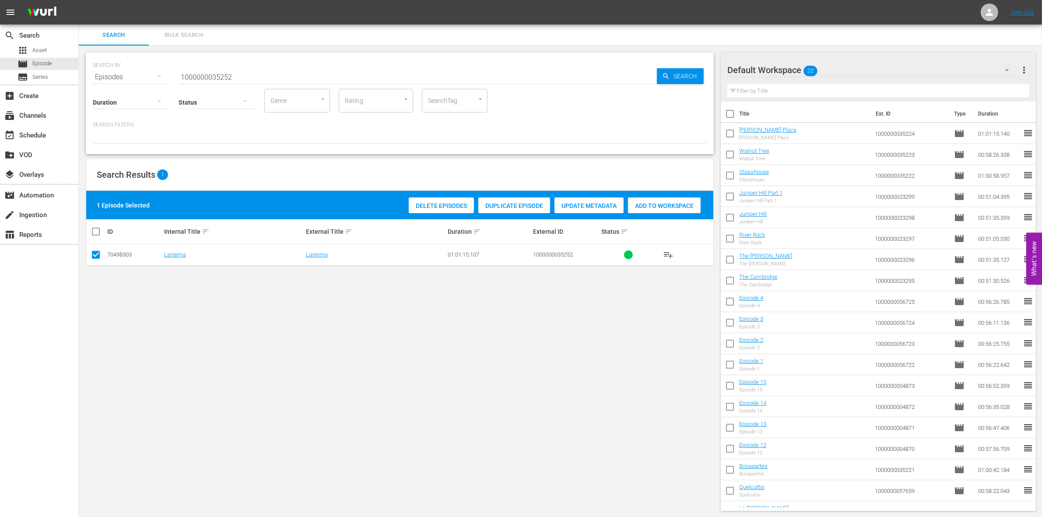
click at [658, 202] on span "Add to Workspace" at bounding box center [664, 205] width 73 height 7
click at [281, 74] on input "1000000035252" at bounding box center [418, 77] width 478 height 21
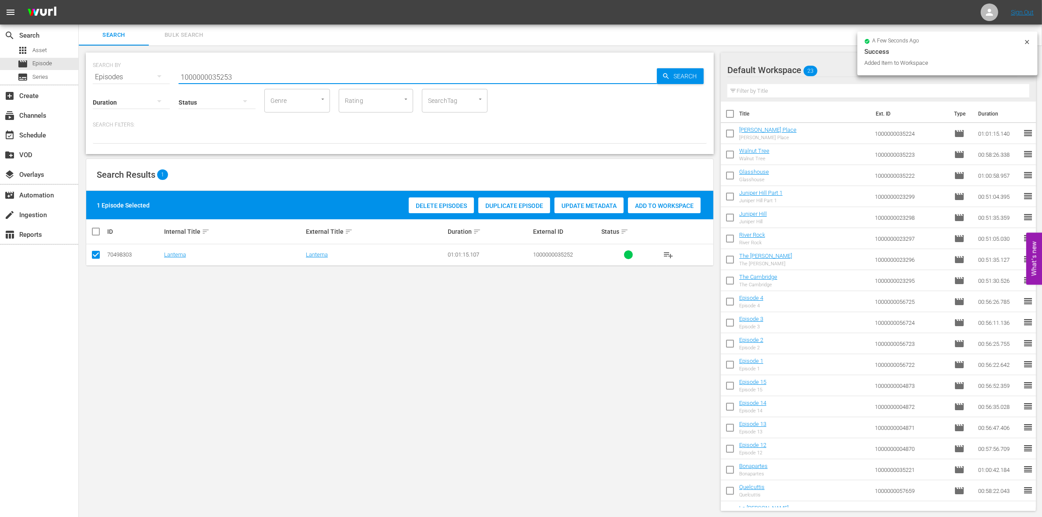
type input "1000000035253"
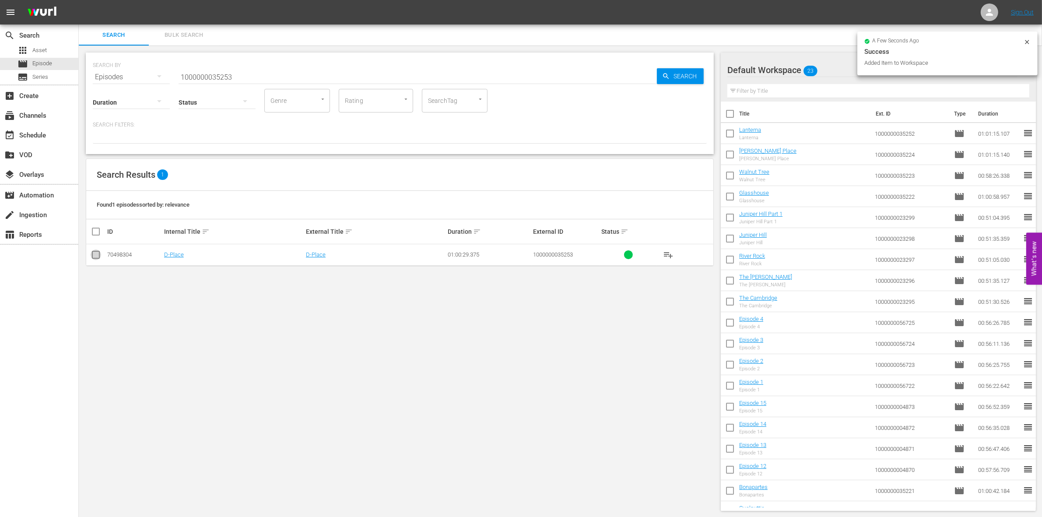
click at [95, 257] on input "checkbox" at bounding box center [96, 256] width 11 height 11
checkbox input "true"
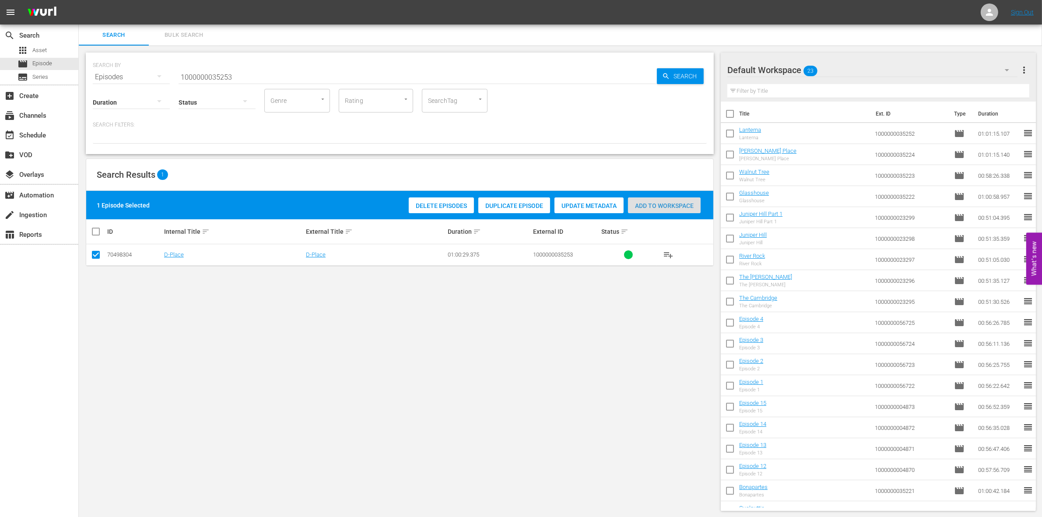
click at [670, 204] on span "Add to Workspace" at bounding box center [664, 205] width 73 height 7
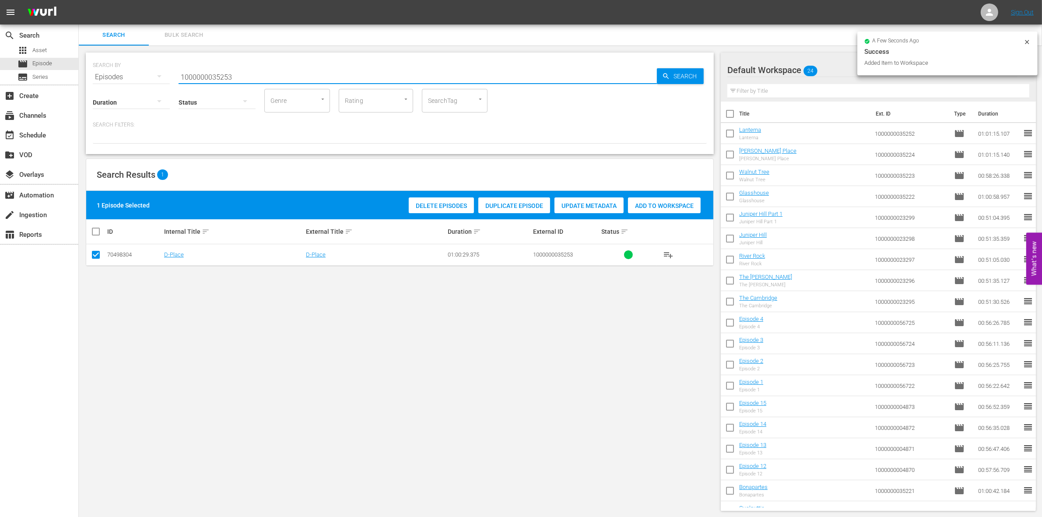
click at [286, 71] on input "1000000035253" at bounding box center [418, 77] width 478 height 21
type input "1000000035254"
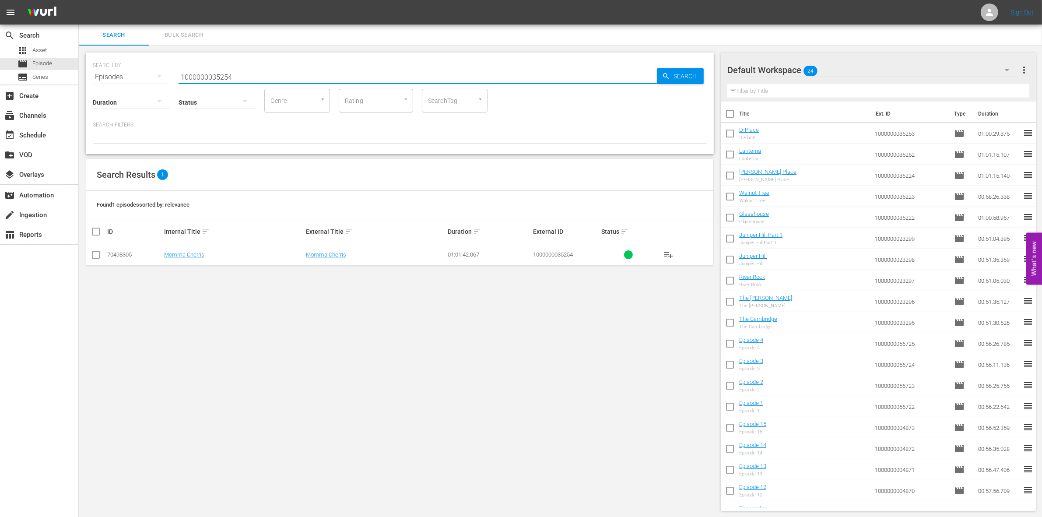
click at [95, 256] on input "checkbox" at bounding box center [96, 256] width 11 height 11
checkbox input "true"
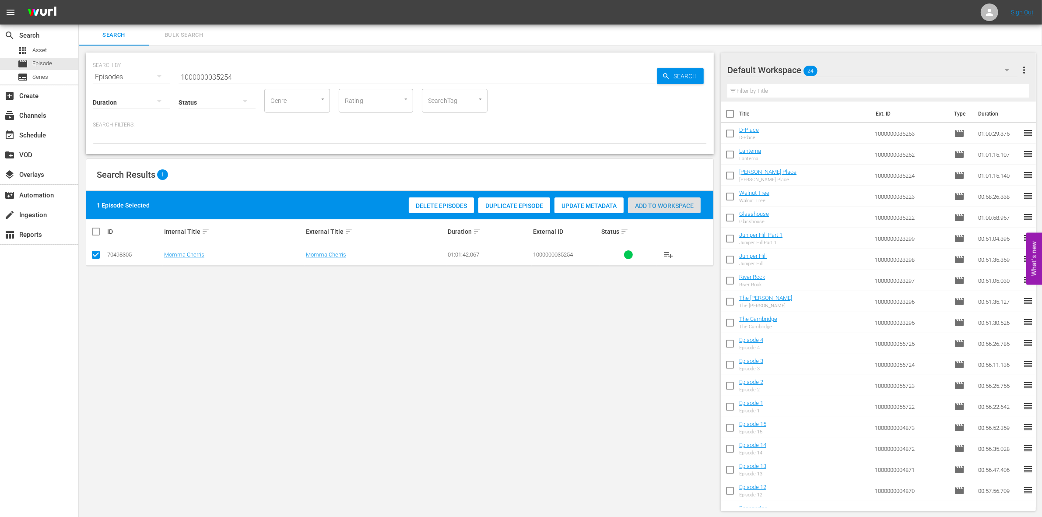
click at [642, 211] on div "Add to Workspace" at bounding box center [664, 205] width 73 height 17
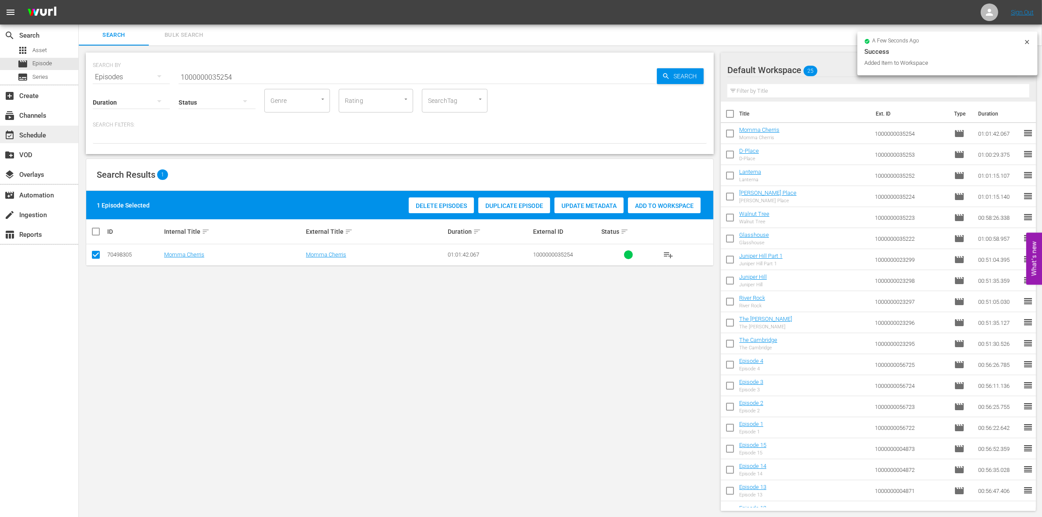
click at [63, 138] on div "event_available Schedule" at bounding box center [39, 135] width 78 height 18
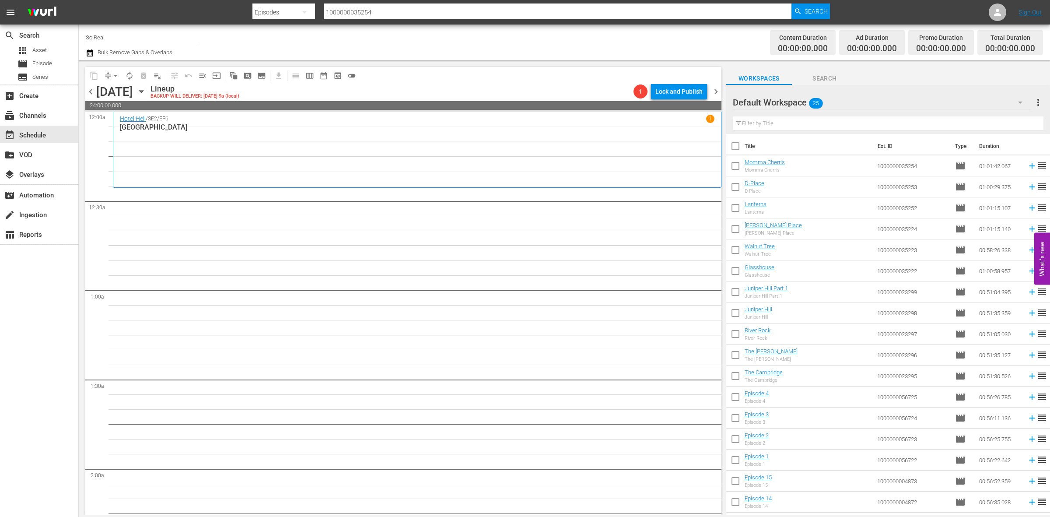
scroll to position [164, 0]
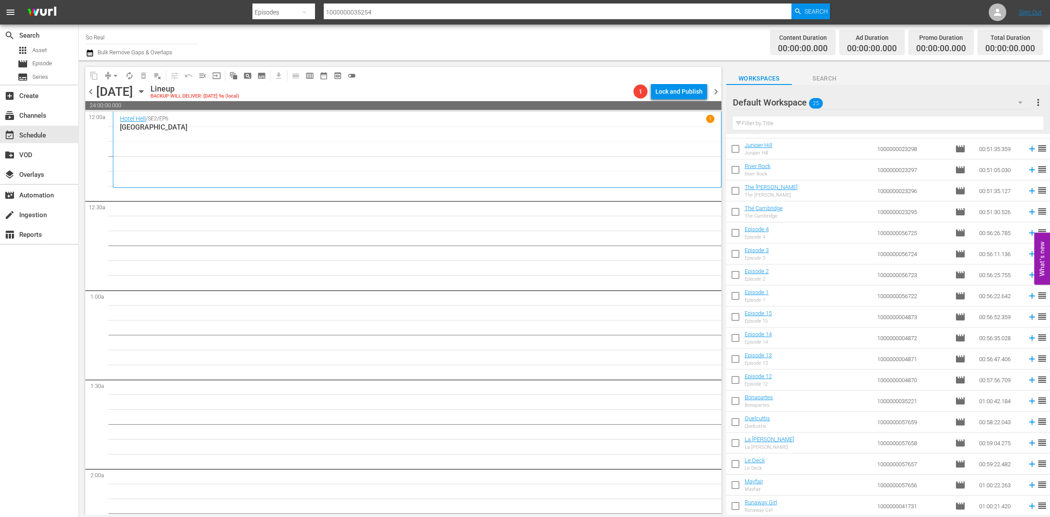
click at [736, 511] on input "checkbox" at bounding box center [735, 507] width 18 height 18
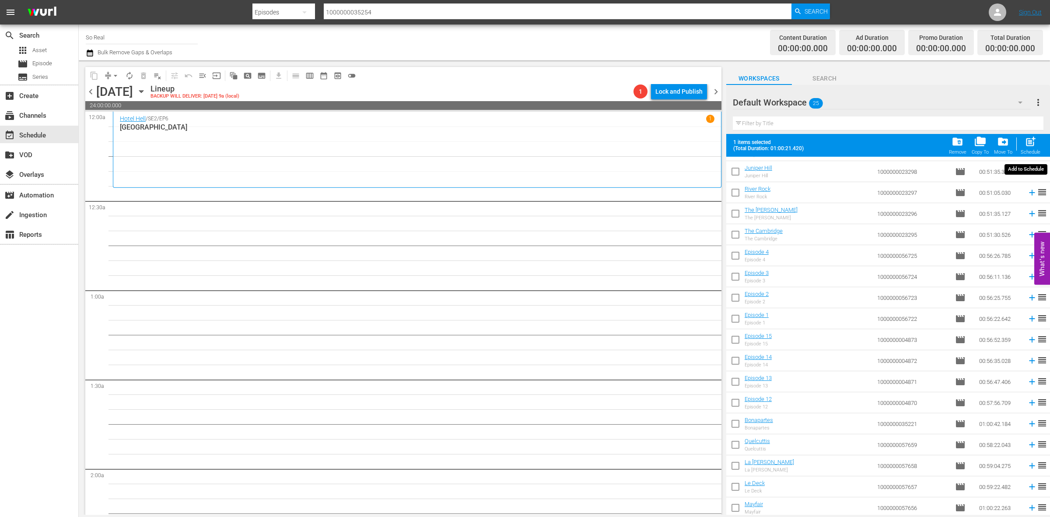
click at [1023, 140] on div "post_add Schedule" at bounding box center [1031, 145] width 20 height 19
checkbox input "false"
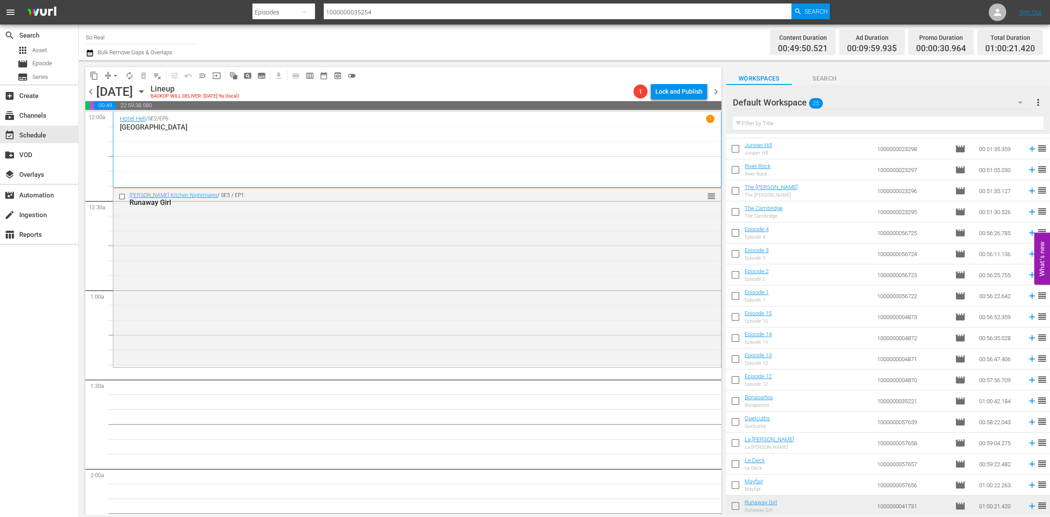
click at [738, 484] on input "checkbox" at bounding box center [735, 486] width 18 height 18
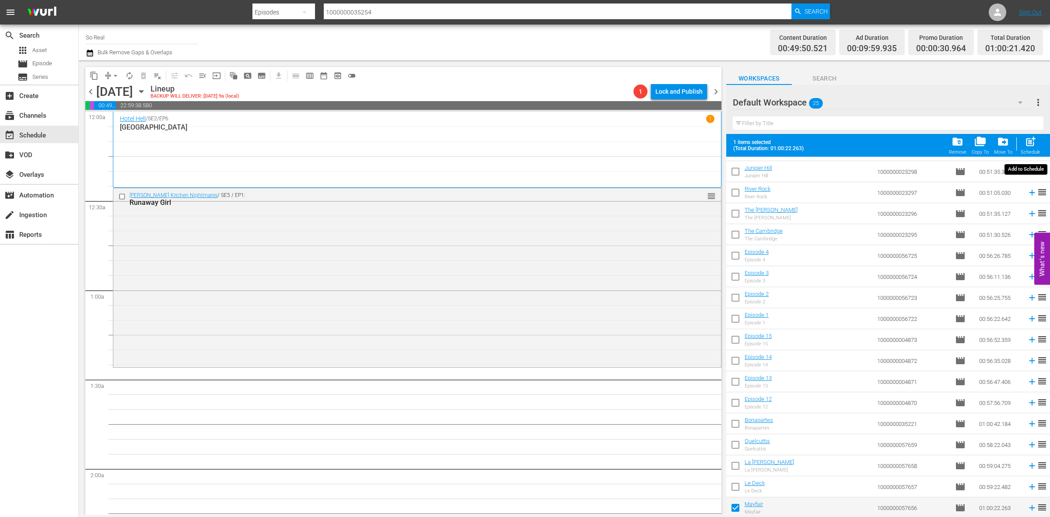
click at [1029, 144] on span "post_add" at bounding box center [1031, 142] width 12 height 12
checkbox input "false"
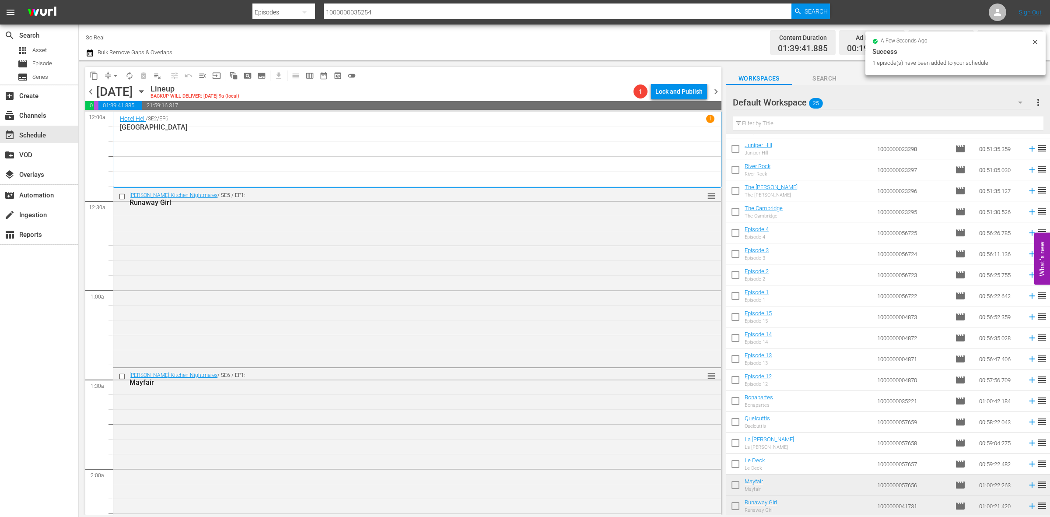
click at [735, 464] on input "checkbox" at bounding box center [735, 465] width 18 height 18
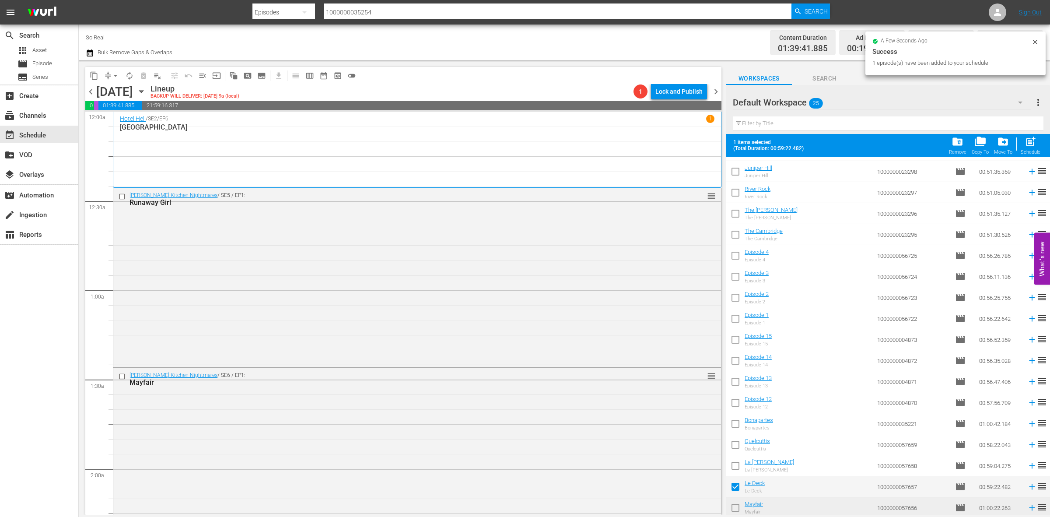
click at [1029, 143] on span "post_add" at bounding box center [1031, 142] width 12 height 12
checkbox input "false"
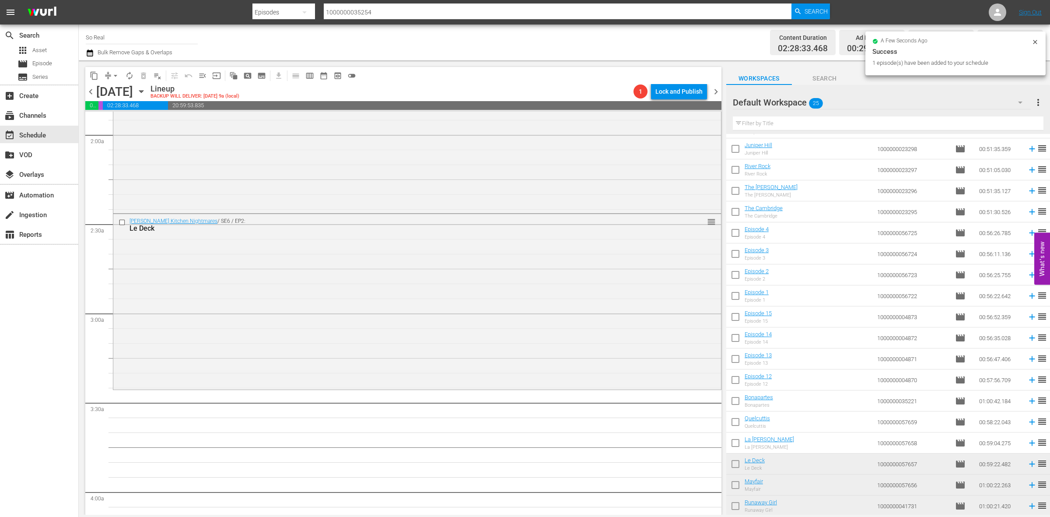
scroll to position [337, 0]
click at [738, 447] on input "checkbox" at bounding box center [735, 444] width 18 height 18
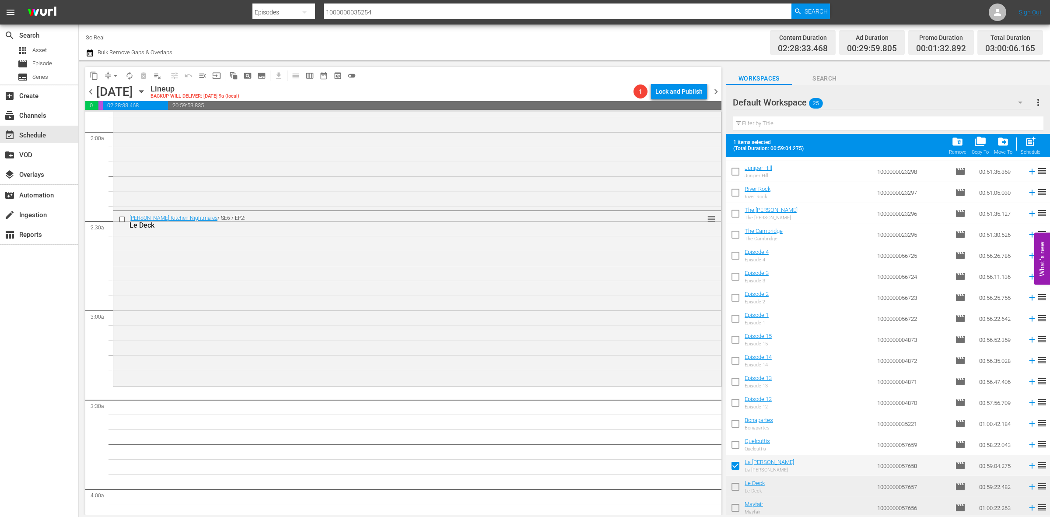
click at [1026, 141] on span "post_add" at bounding box center [1031, 142] width 12 height 12
checkbox input "false"
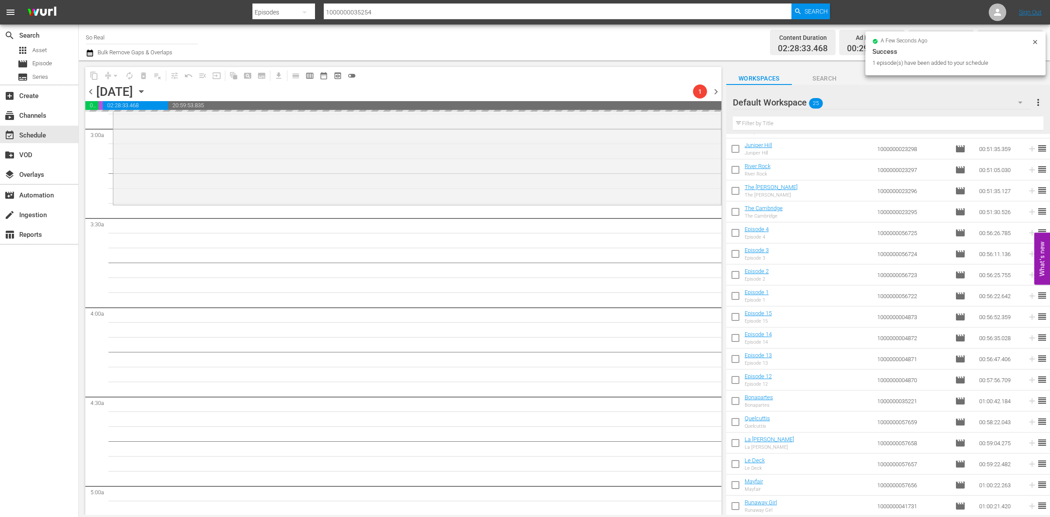
scroll to position [564, 0]
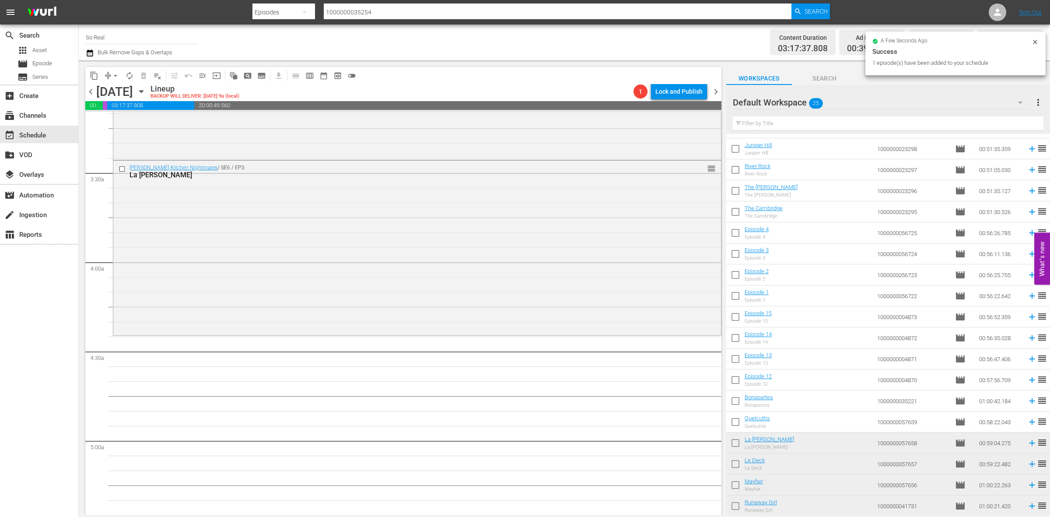
click at [737, 424] on input "checkbox" at bounding box center [735, 423] width 18 height 18
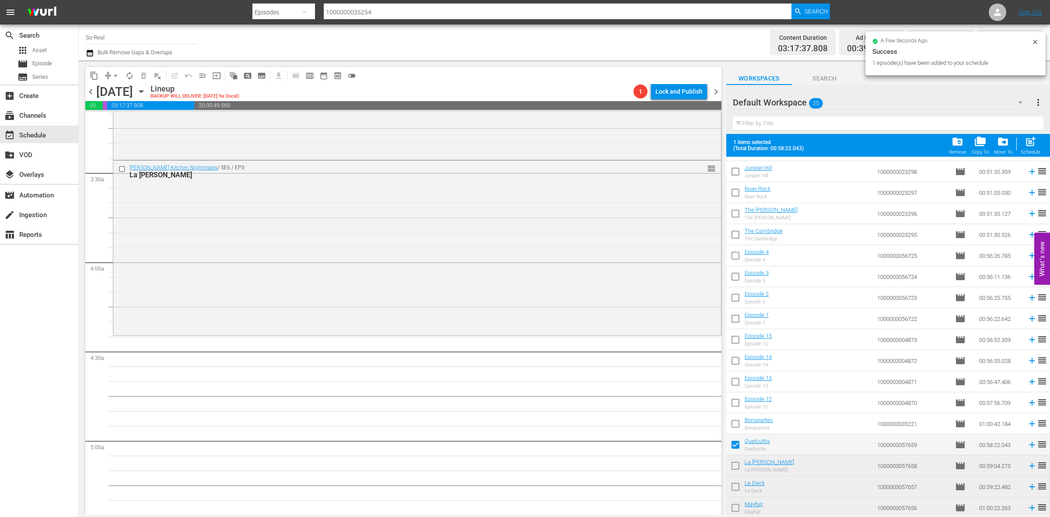
click at [1021, 150] on div "Schedule" at bounding box center [1031, 152] width 20 height 6
checkbox input "false"
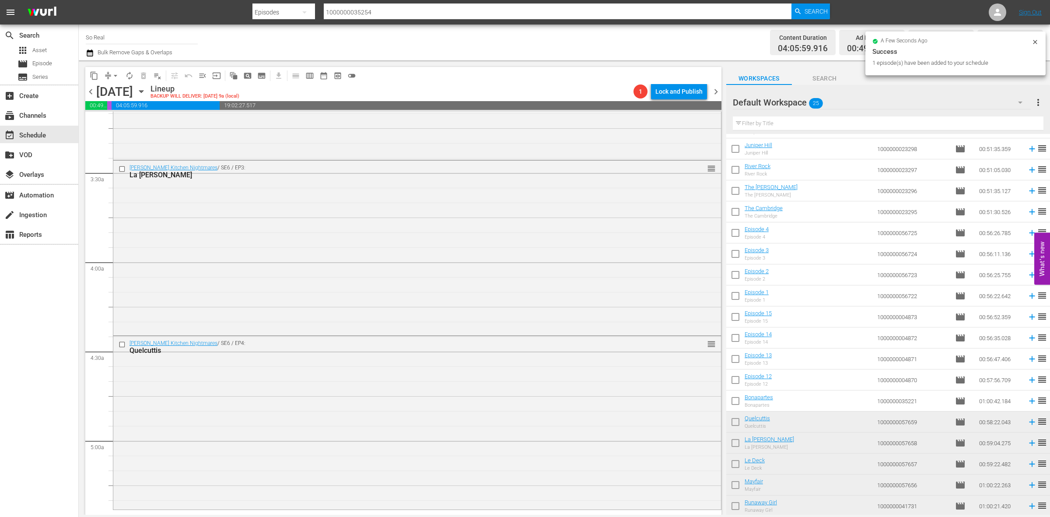
click at [730, 399] on input "checkbox" at bounding box center [735, 402] width 18 height 18
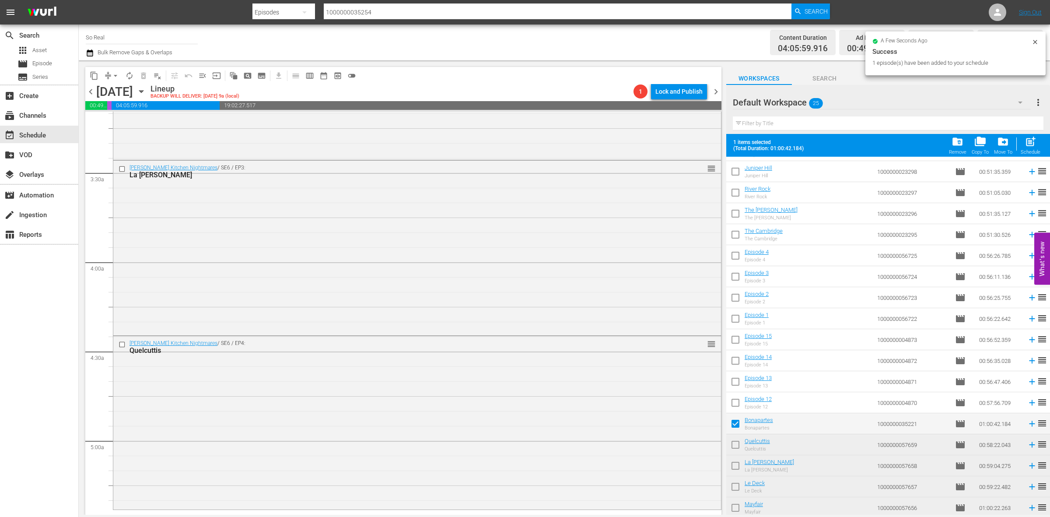
click at [1032, 147] on span "post_add" at bounding box center [1031, 142] width 12 height 12
checkbox input "false"
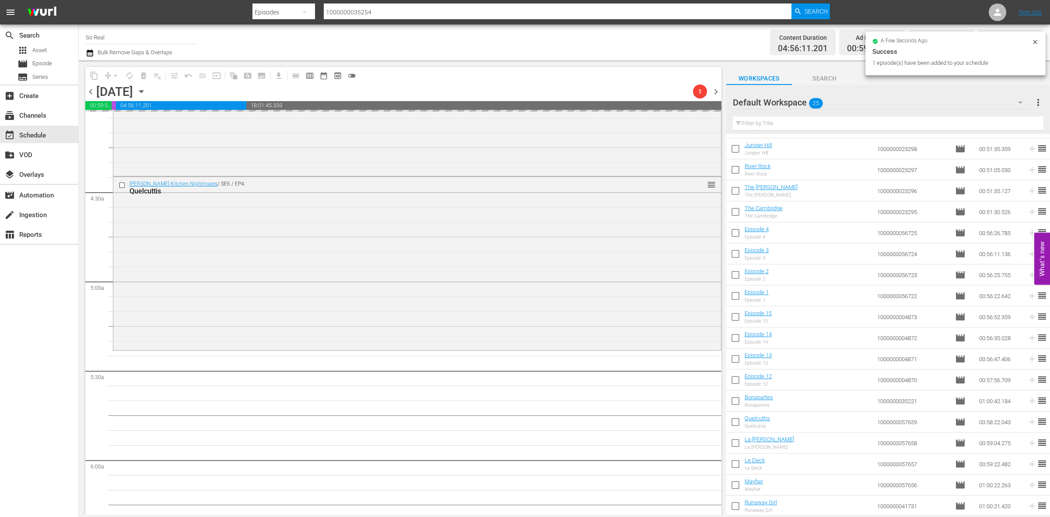
scroll to position [733, 0]
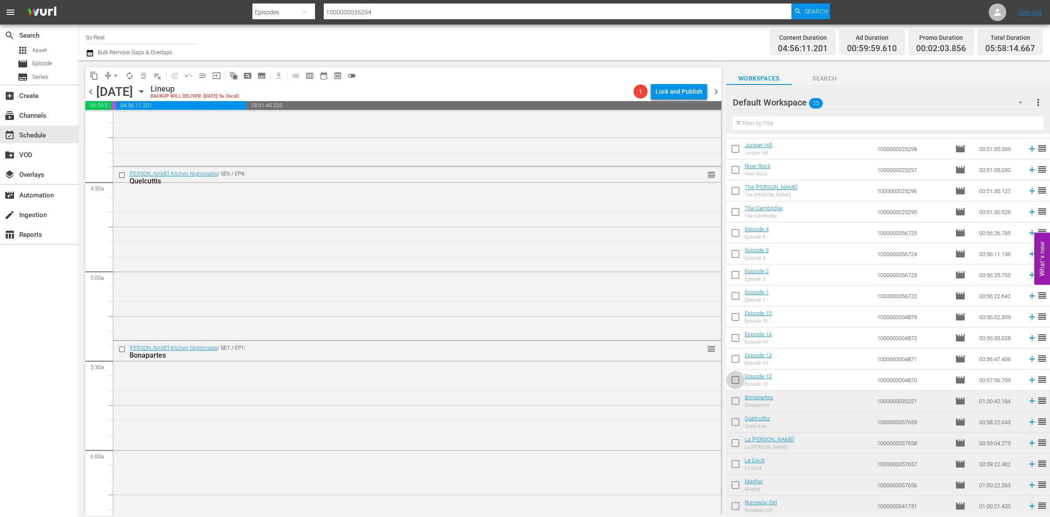
click at [730, 383] on input "checkbox" at bounding box center [735, 381] width 18 height 18
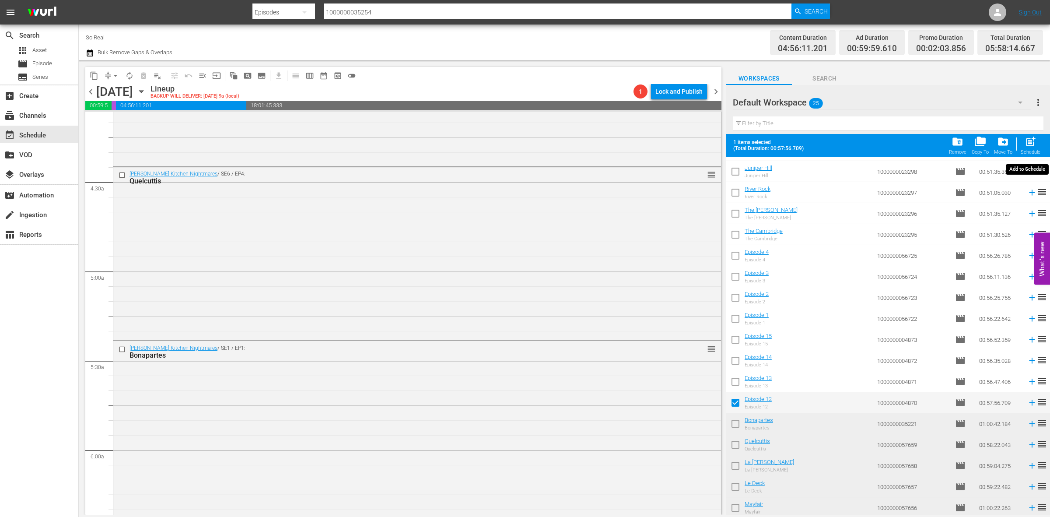
click at [1027, 147] on span "post_add" at bounding box center [1031, 142] width 12 height 12
checkbox input "false"
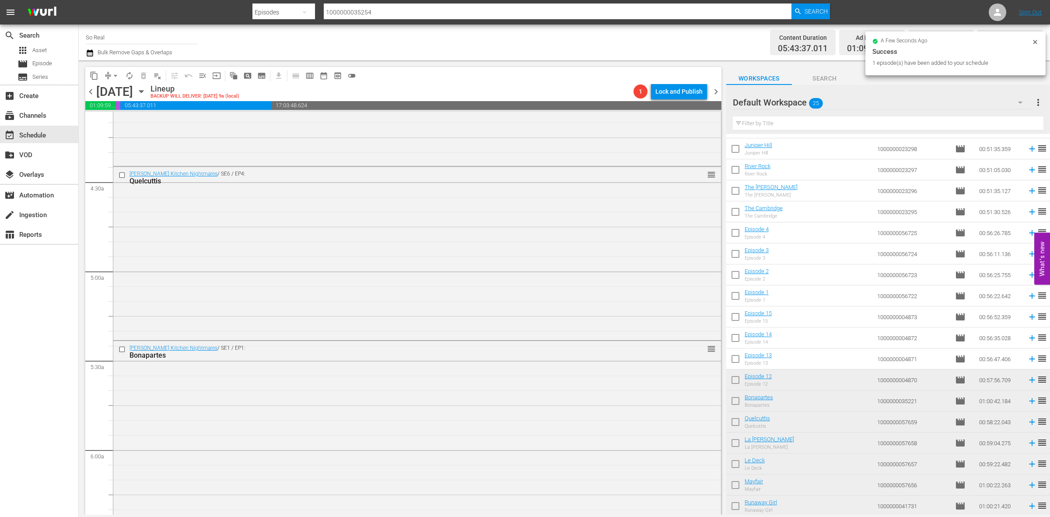
click at [736, 360] on input "checkbox" at bounding box center [735, 360] width 18 height 18
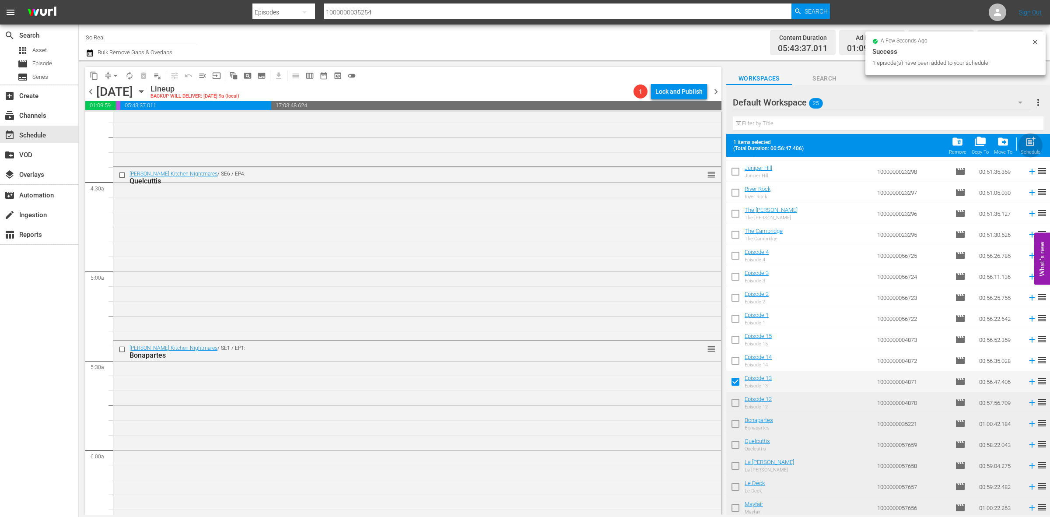
click at [1033, 145] on span "post_add" at bounding box center [1031, 142] width 12 height 12
checkbox input "false"
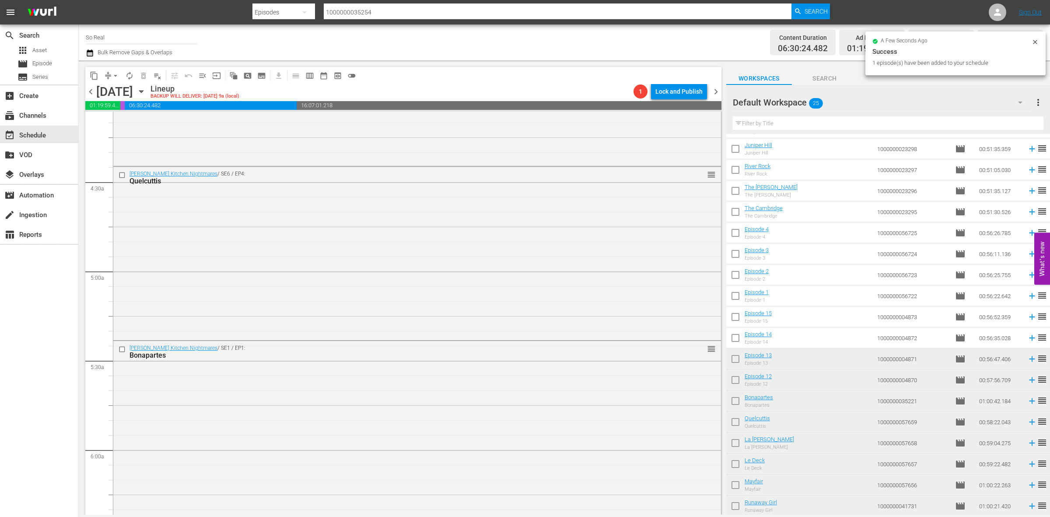
click at [731, 340] on input "checkbox" at bounding box center [735, 339] width 18 height 18
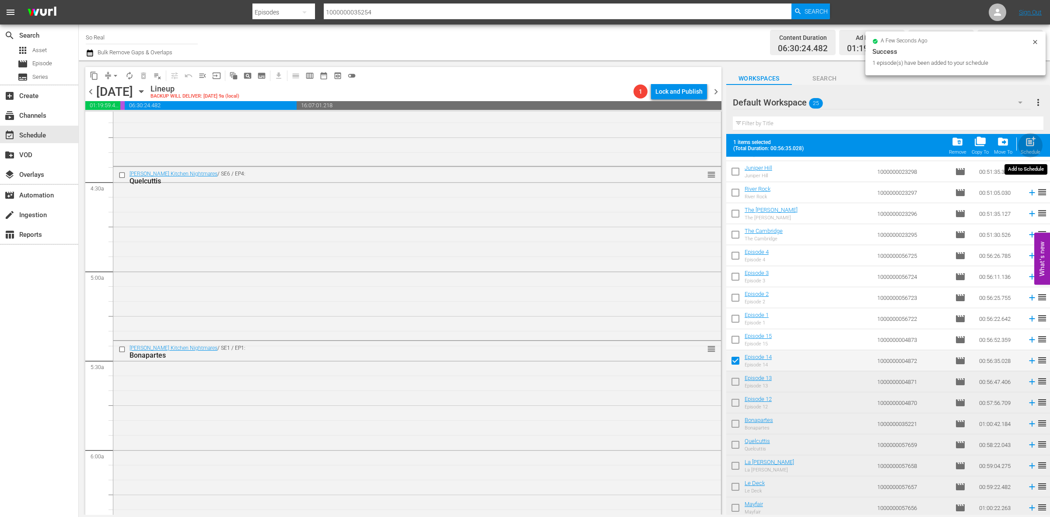
click at [1025, 144] on span "post_add" at bounding box center [1031, 142] width 12 height 12
checkbox input "false"
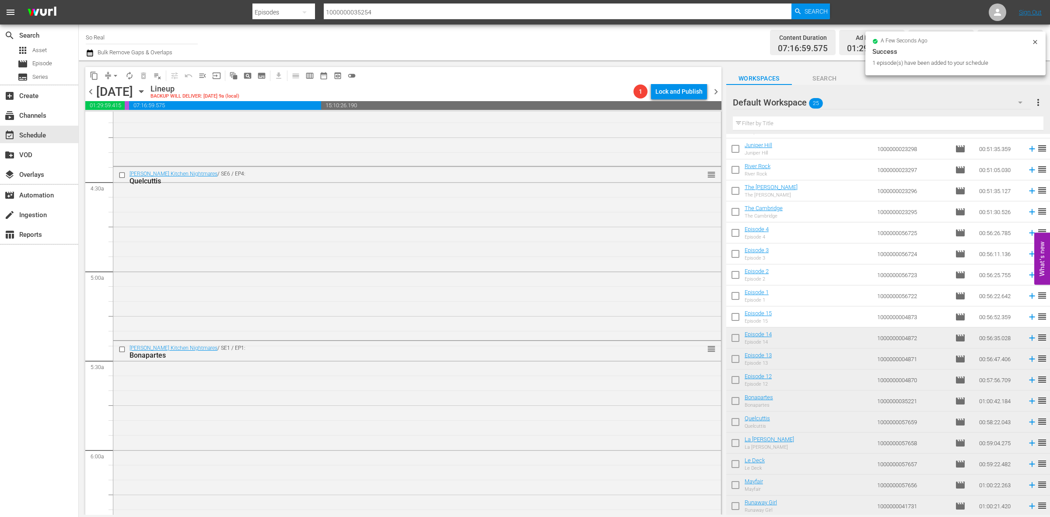
click at [738, 320] on input "checkbox" at bounding box center [735, 318] width 18 height 18
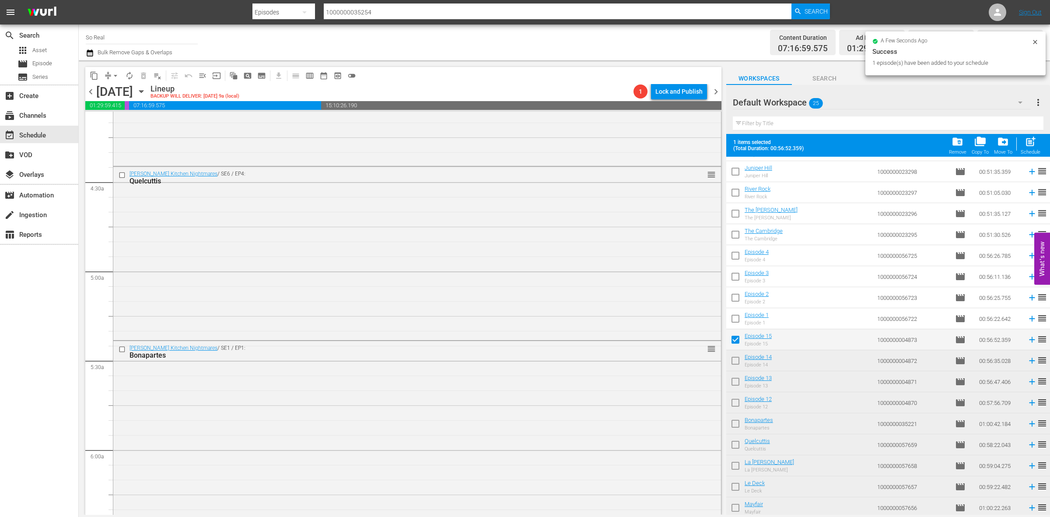
click at [1035, 148] on div "post_add Schedule" at bounding box center [1031, 145] width 20 height 19
checkbox input "false"
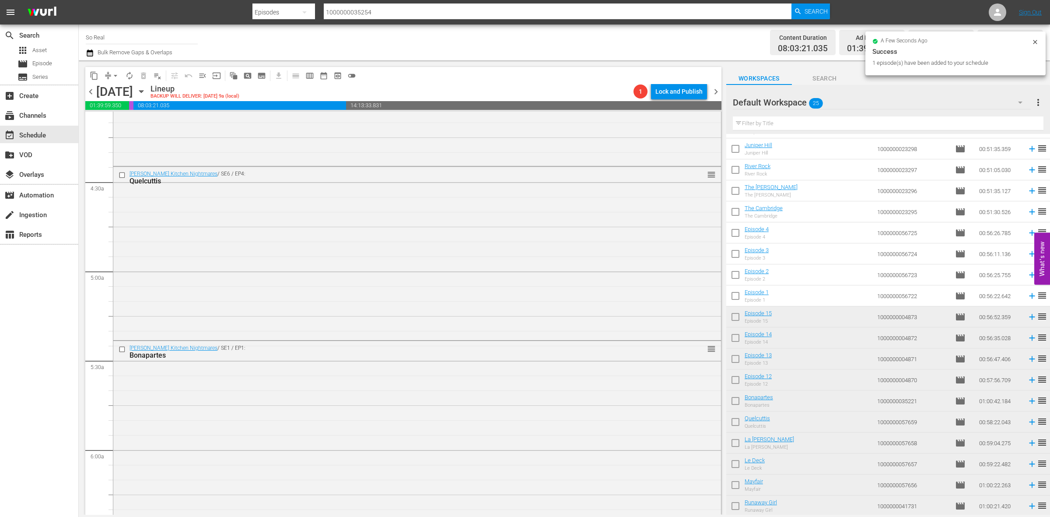
click at [738, 298] on input "checkbox" at bounding box center [735, 297] width 18 height 18
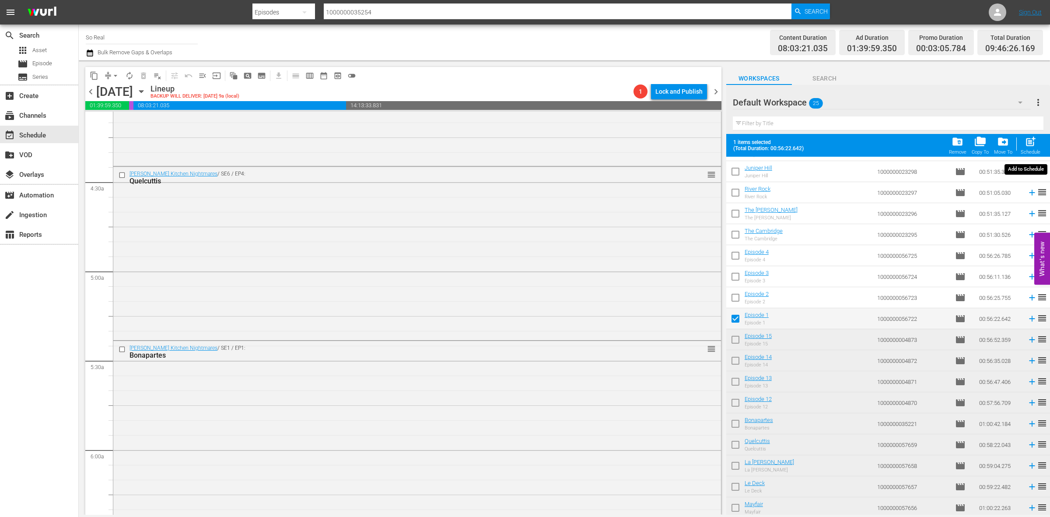
click at [1025, 147] on span "post_add" at bounding box center [1031, 142] width 12 height 12
checkbox input "false"
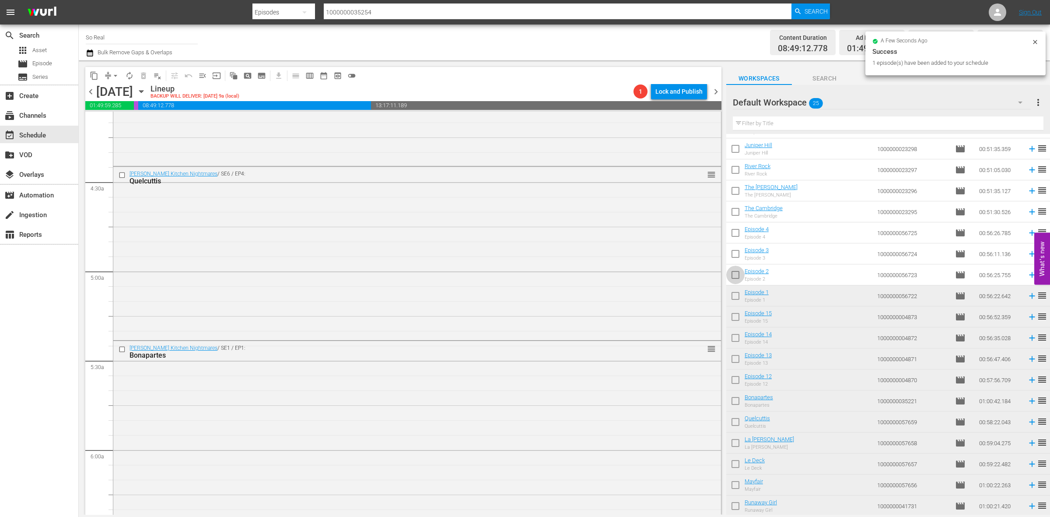
click at [737, 279] on input "checkbox" at bounding box center [735, 276] width 18 height 18
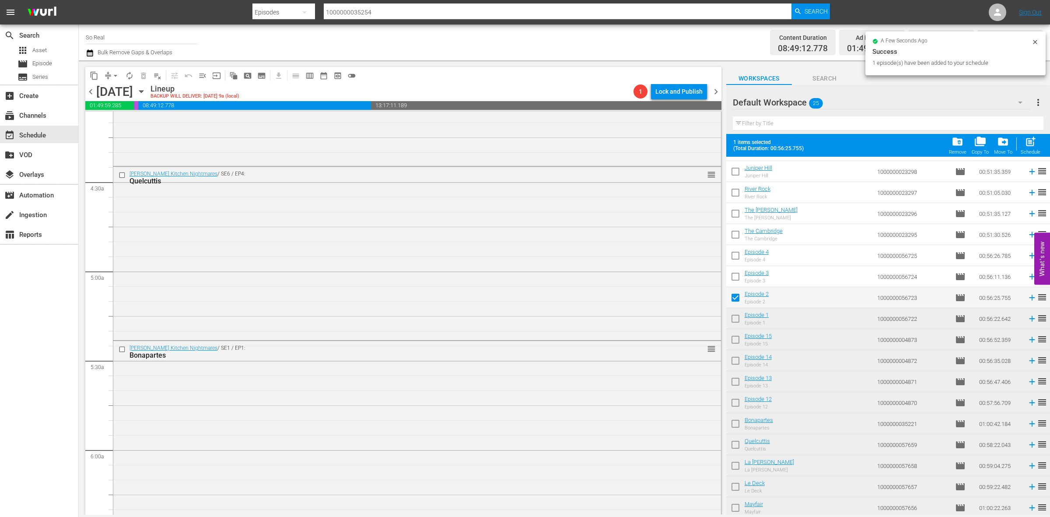
click at [1029, 146] on span "post_add" at bounding box center [1031, 142] width 12 height 12
checkbox input "false"
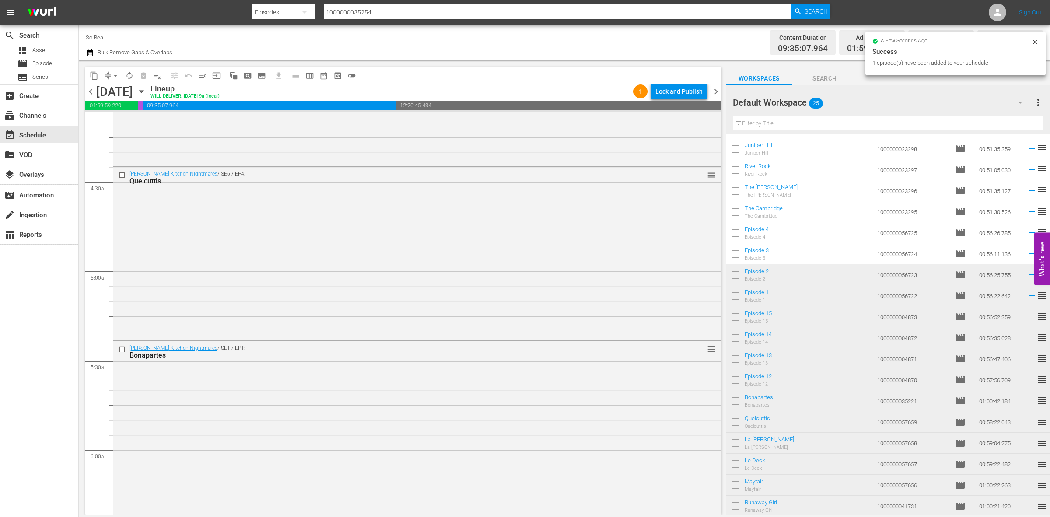
click at [735, 250] on input "checkbox" at bounding box center [735, 255] width 18 height 18
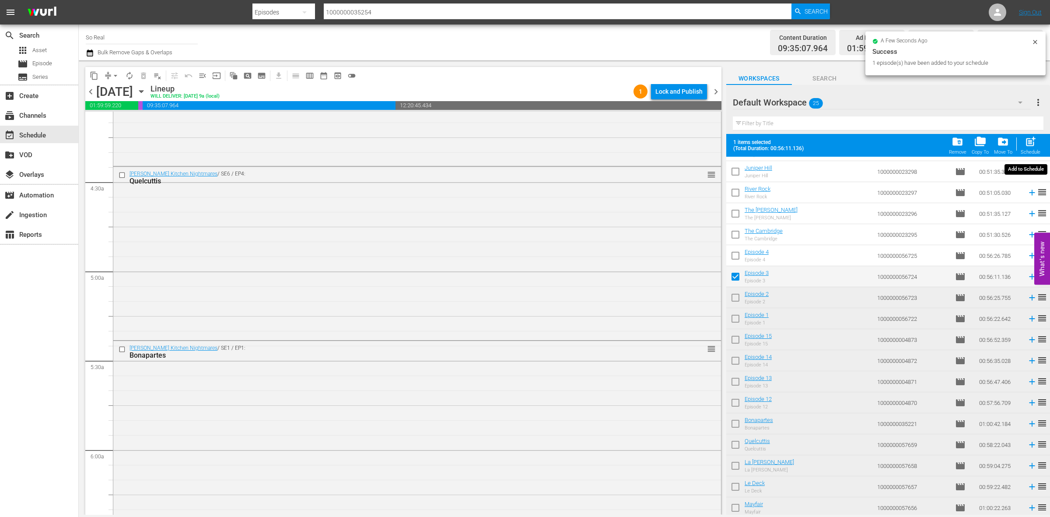
click at [1025, 137] on span "post_add" at bounding box center [1031, 142] width 12 height 12
checkbox input "false"
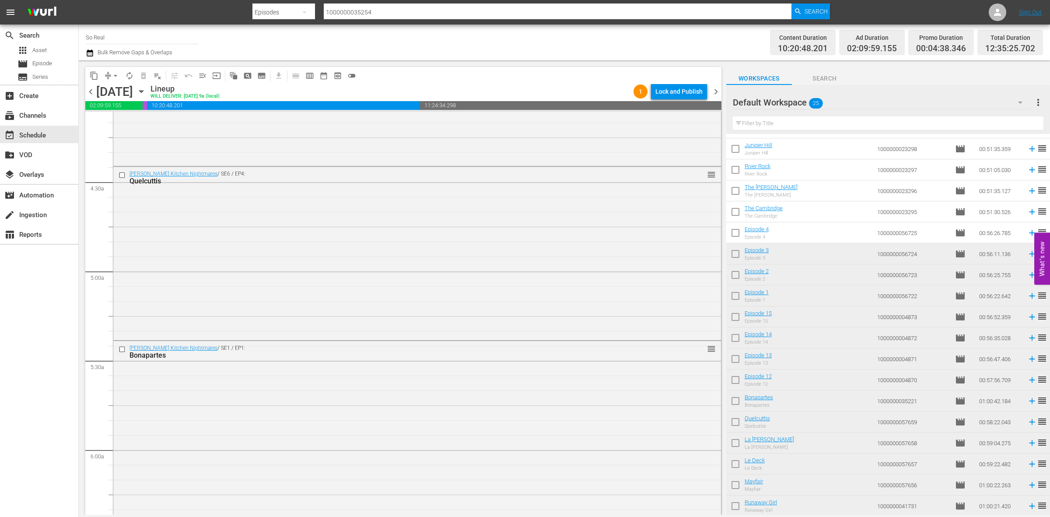
click at [734, 229] on input "checkbox" at bounding box center [735, 234] width 18 height 18
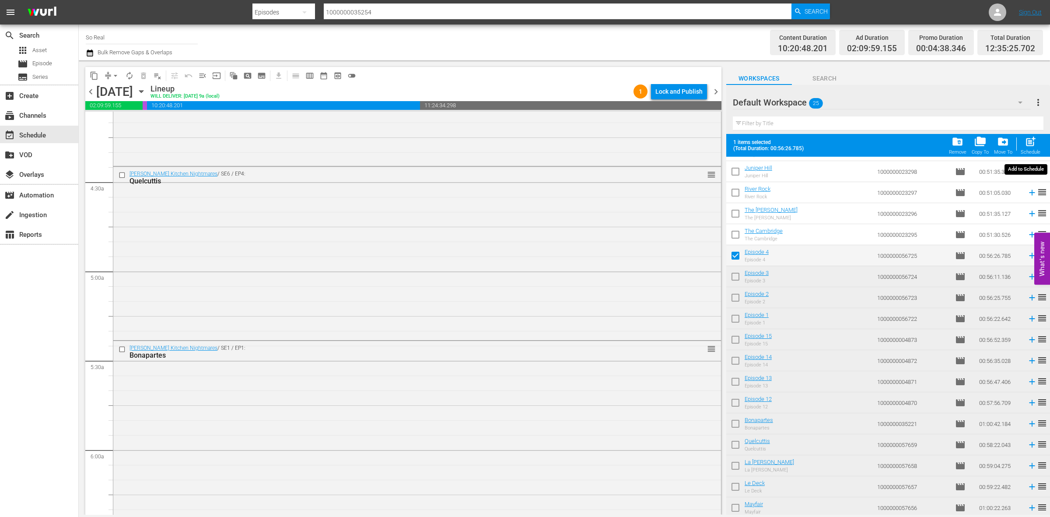
click at [1028, 152] on div "Schedule" at bounding box center [1031, 152] width 20 height 6
checkbox input "false"
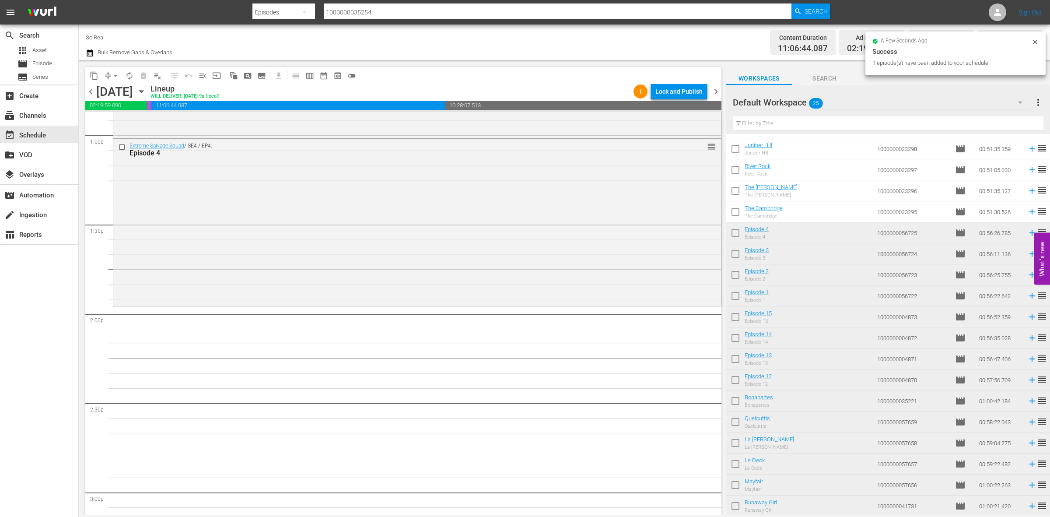
scroll to position [2297, 0]
click at [736, 210] on input "checkbox" at bounding box center [735, 213] width 18 height 18
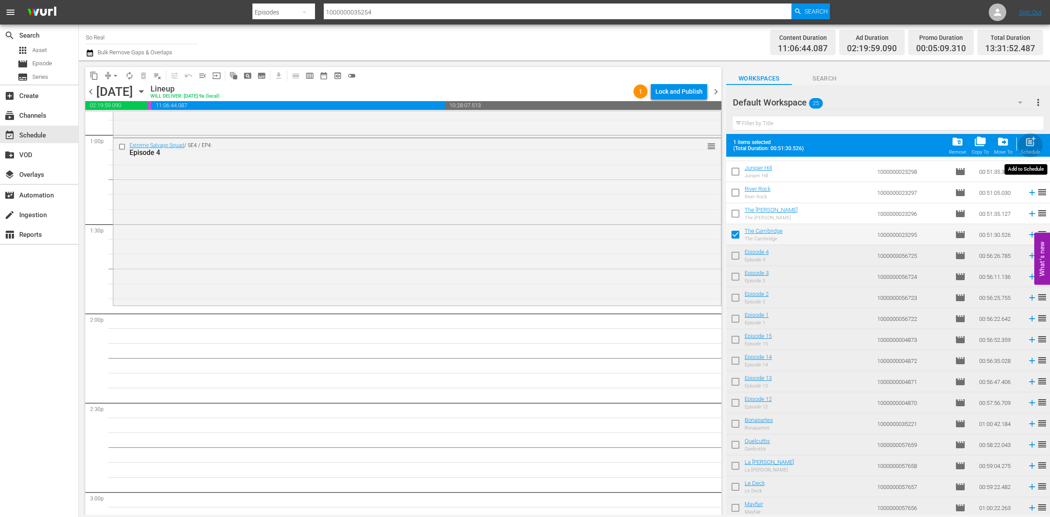
click at [1028, 140] on span "post_add" at bounding box center [1031, 142] width 12 height 12
checkbox input "false"
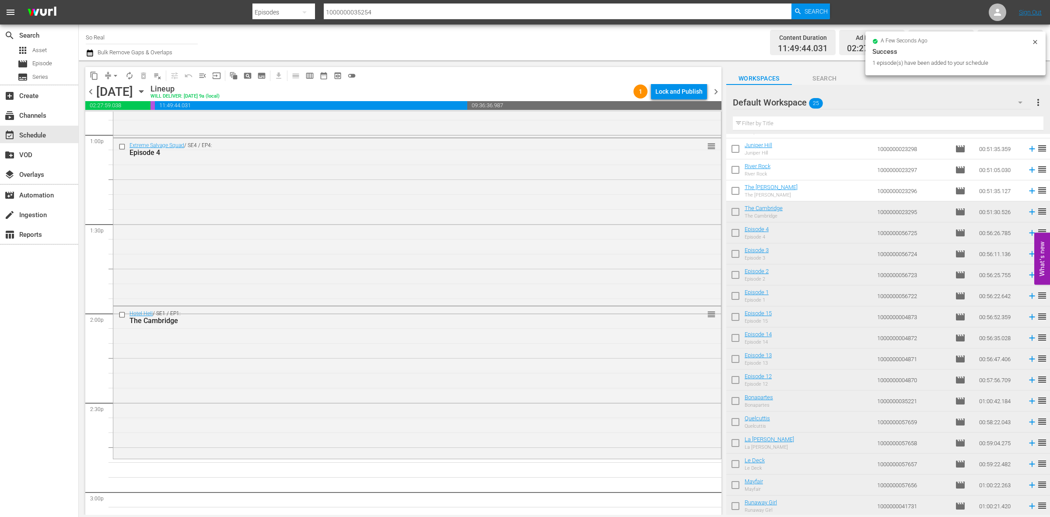
click at [735, 189] on input "checkbox" at bounding box center [735, 192] width 18 height 18
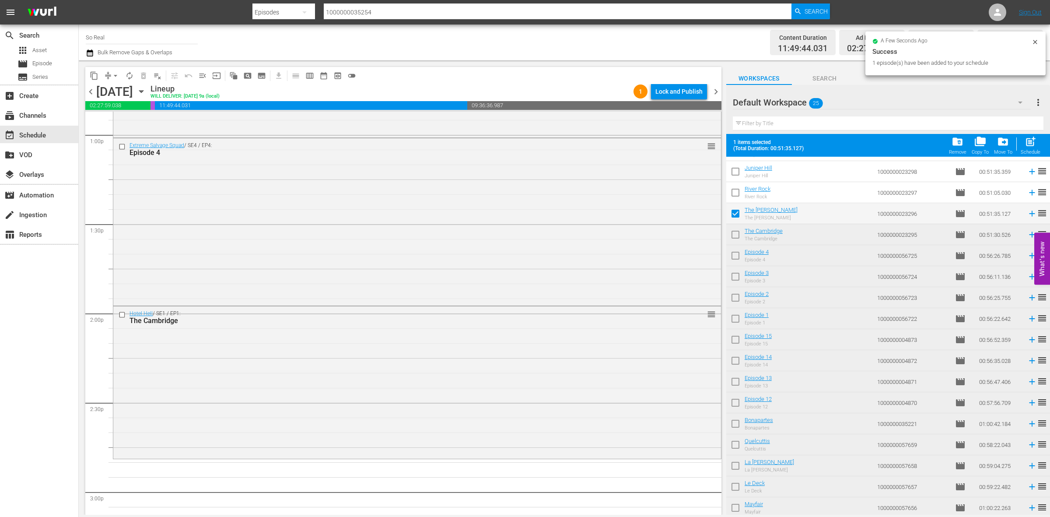
click at [1033, 146] on span "post_add" at bounding box center [1031, 142] width 12 height 12
checkbox input "false"
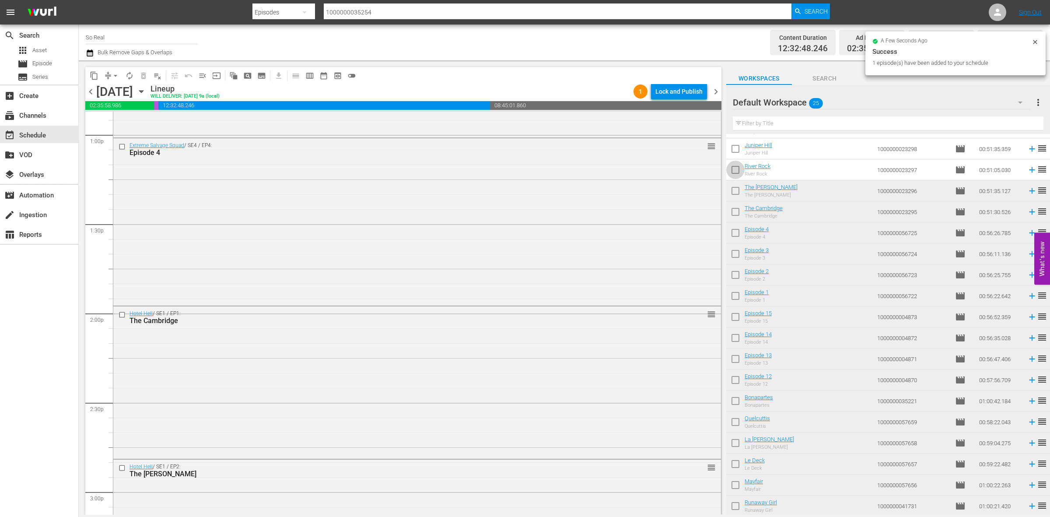
click at [737, 172] on input "checkbox" at bounding box center [735, 171] width 18 height 18
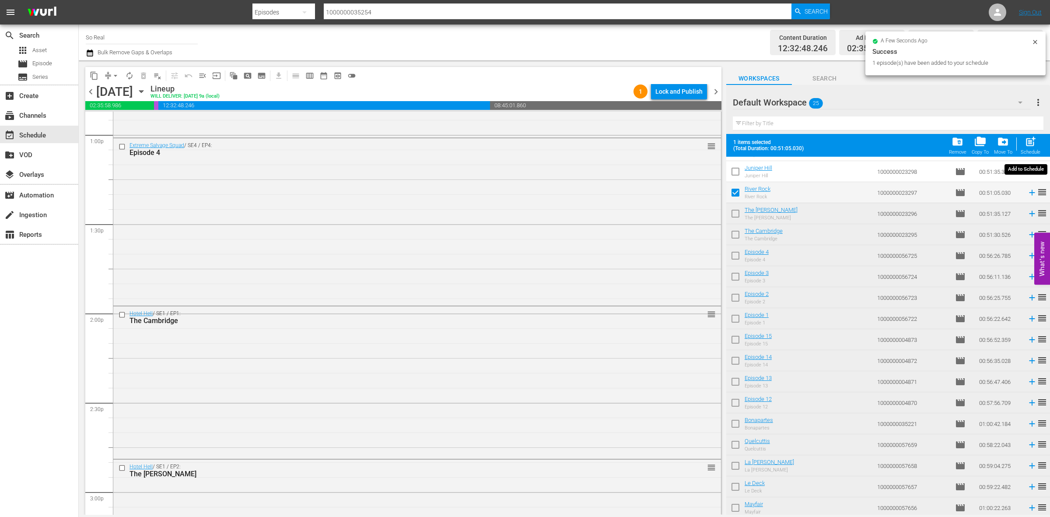
click at [1030, 142] on span "post_add" at bounding box center [1031, 142] width 12 height 12
checkbox input "false"
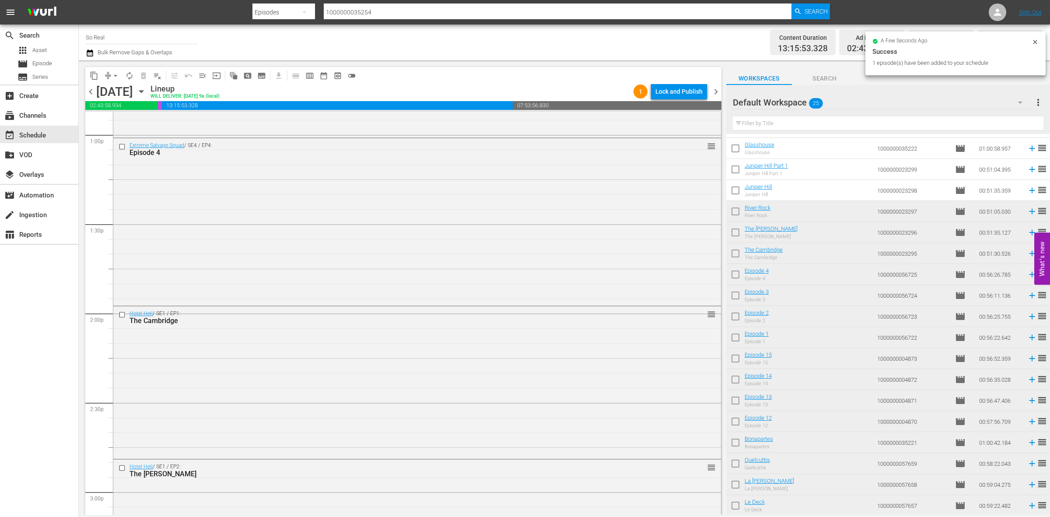
scroll to position [99, 0]
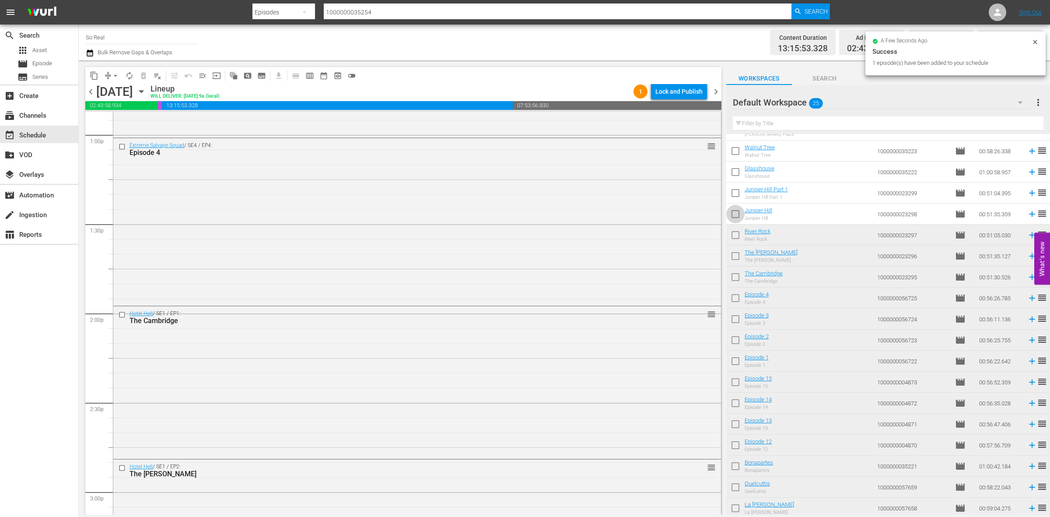
click at [736, 219] on input "checkbox" at bounding box center [735, 216] width 18 height 18
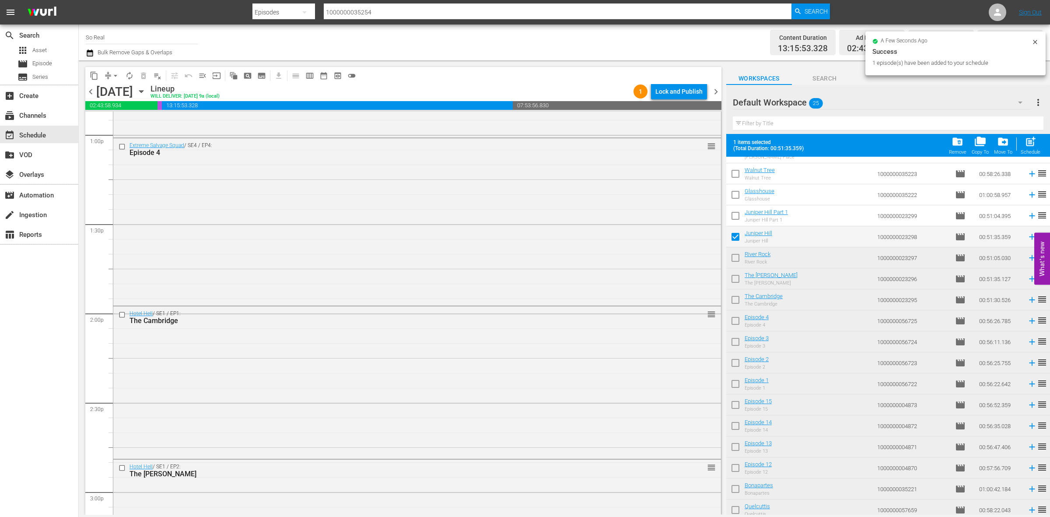
click at [1026, 148] on div "post_add Schedule" at bounding box center [1031, 145] width 20 height 19
checkbox input "false"
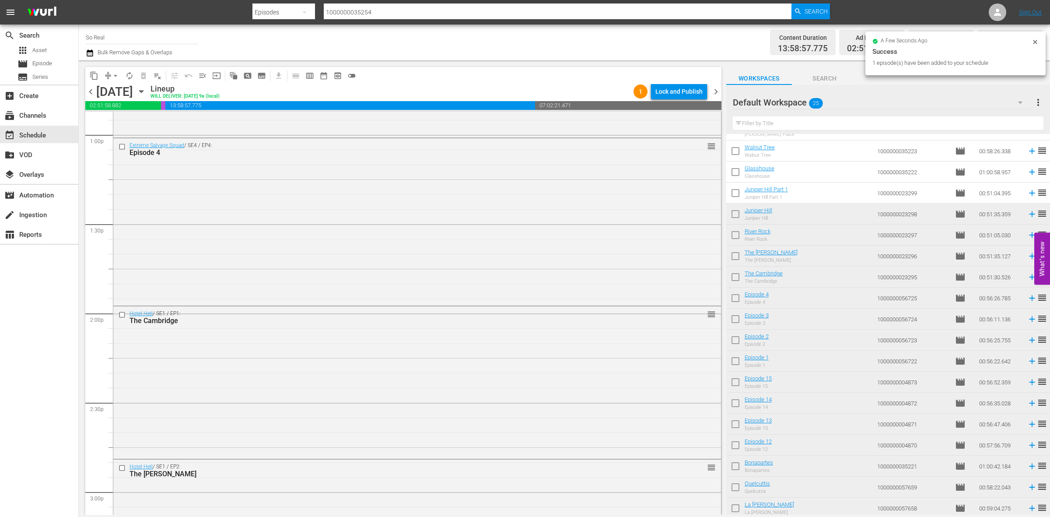
click at [739, 195] on input "checkbox" at bounding box center [735, 195] width 18 height 18
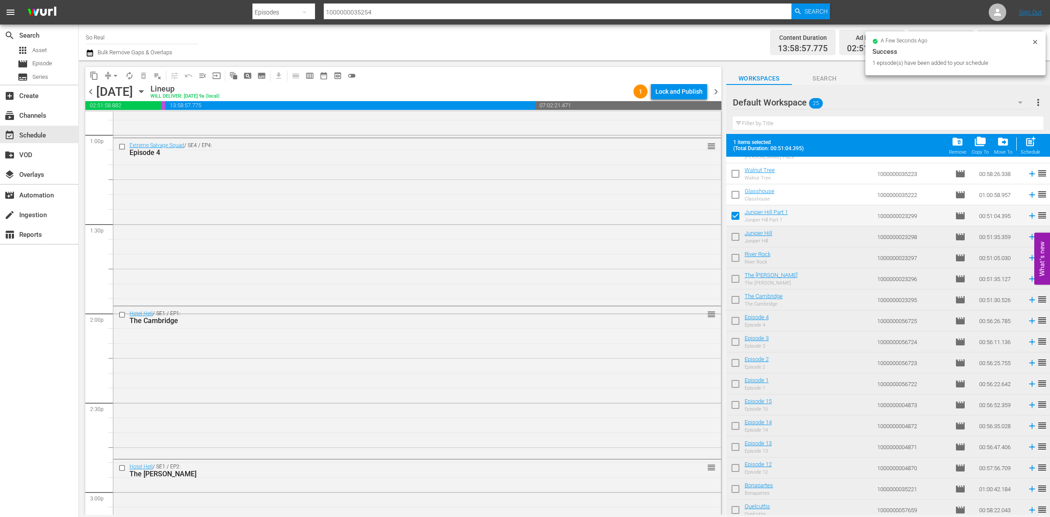
click at [1032, 148] on div "post_add Schedule" at bounding box center [1031, 145] width 20 height 19
checkbox input "false"
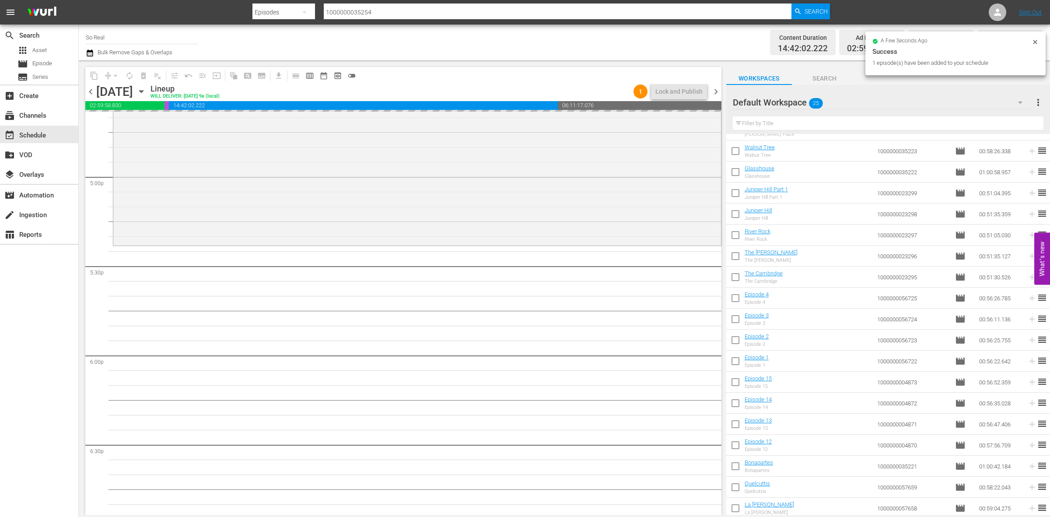
scroll to position [2982, 0]
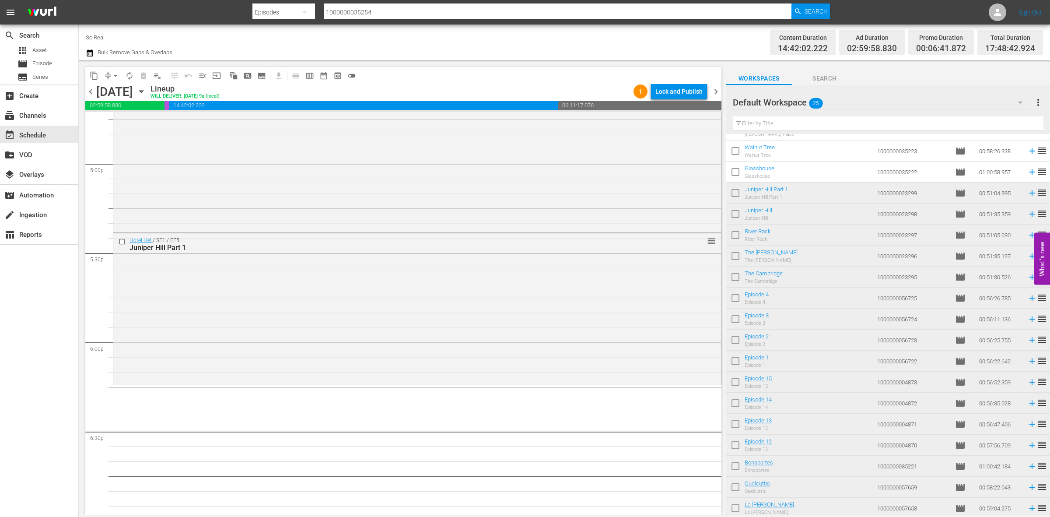
click at [735, 174] on input "checkbox" at bounding box center [735, 174] width 18 height 18
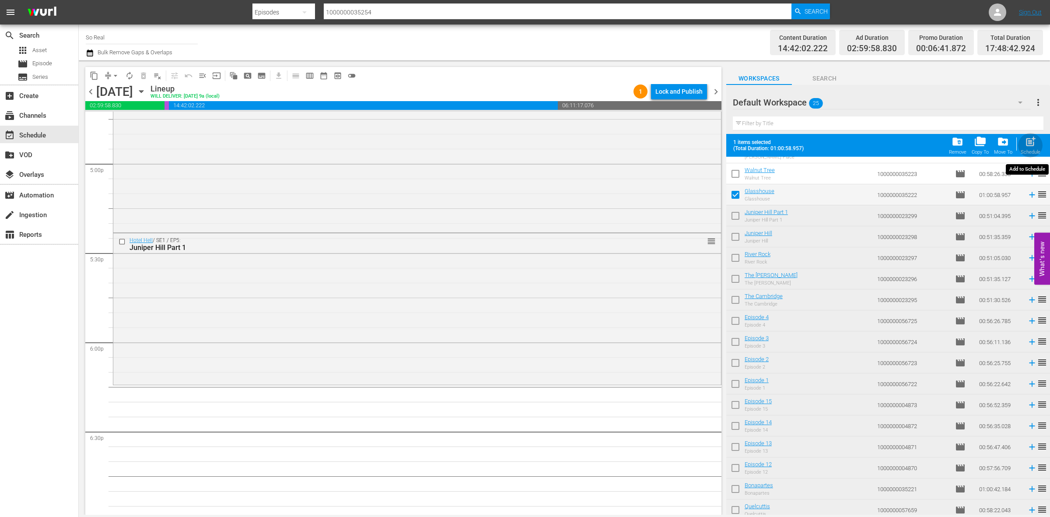
click at [1033, 150] on div "Schedule" at bounding box center [1031, 152] width 20 height 6
checkbox input "false"
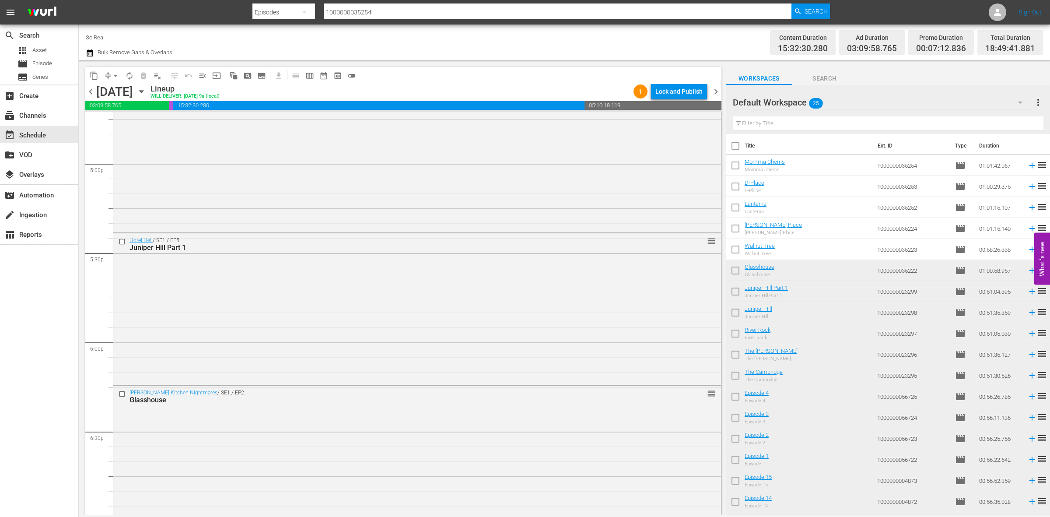
scroll to position [0, 0]
click at [738, 259] on input "checkbox" at bounding box center [735, 251] width 18 height 18
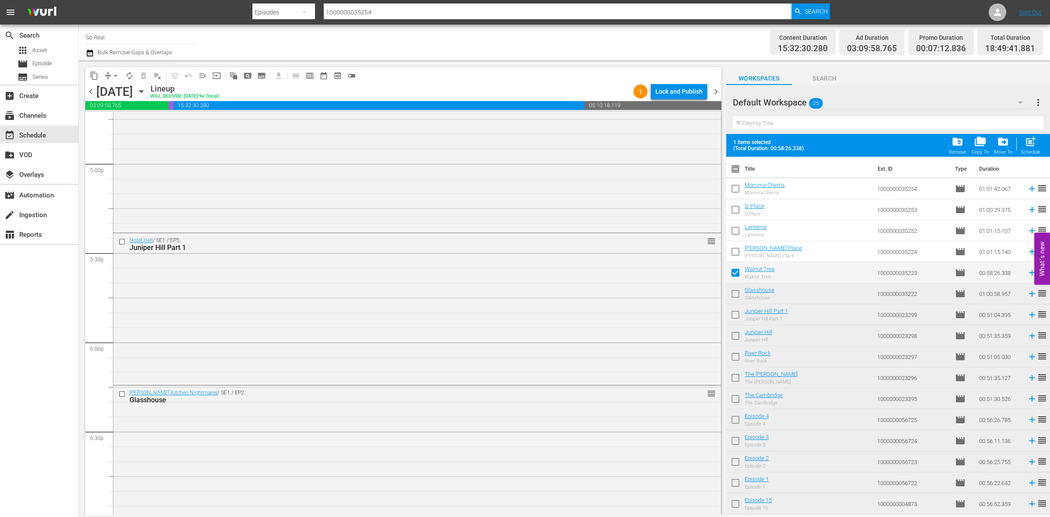
click at [1026, 142] on span "post_add" at bounding box center [1031, 142] width 12 height 12
checkbox input "false"
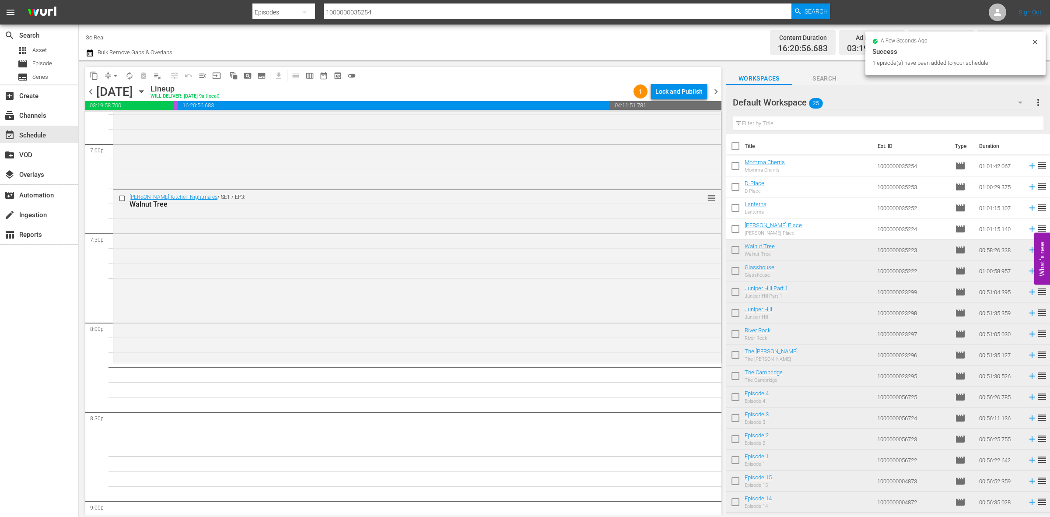
scroll to position [3360, 0]
click at [733, 230] on input "checkbox" at bounding box center [735, 230] width 18 height 18
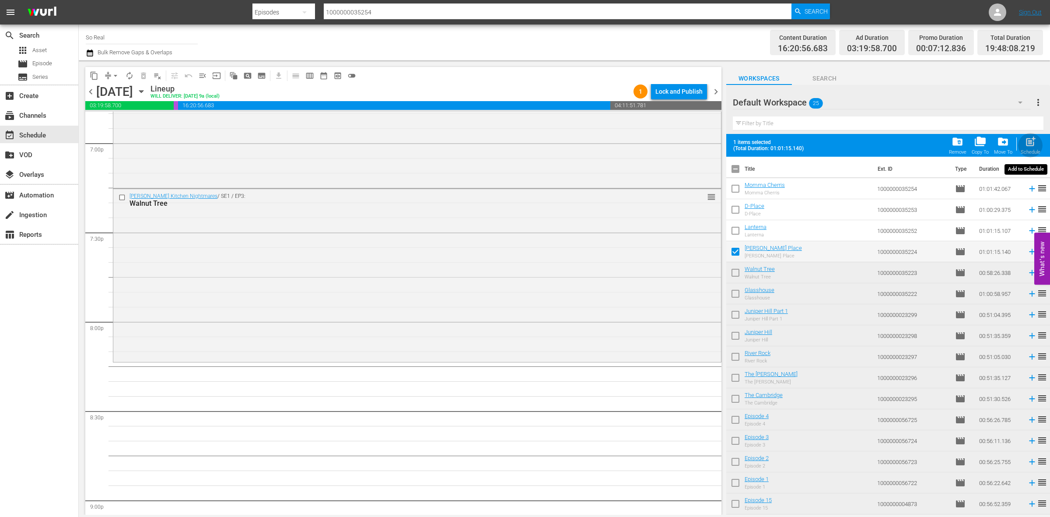
click at [1027, 142] on span "post_add" at bounding box center [1031, 142] width 12 height 12
checkbox input "false"
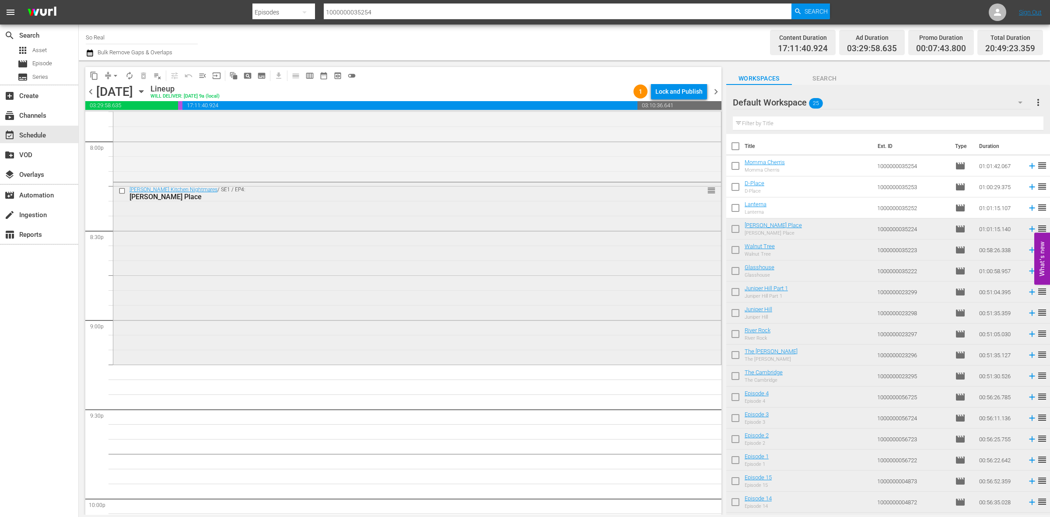
scroll to position [3540, 0]
click at [733, 206] on input "checkbox" at bounding box center [735, 209] width 18 height 18
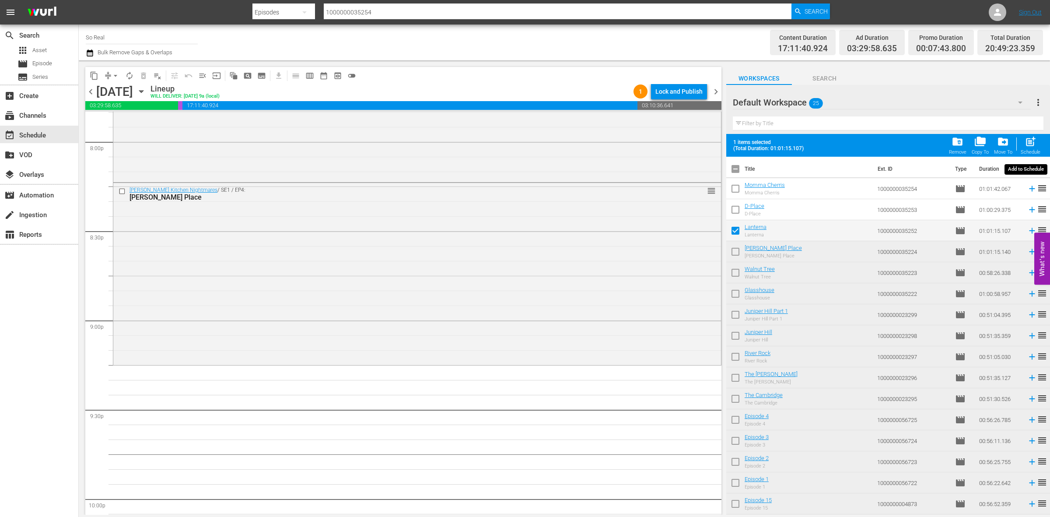
click at [1026, 141] on span "post_add" at bounding box center [1031, 142] width 12 height 12
checkbox input "false"
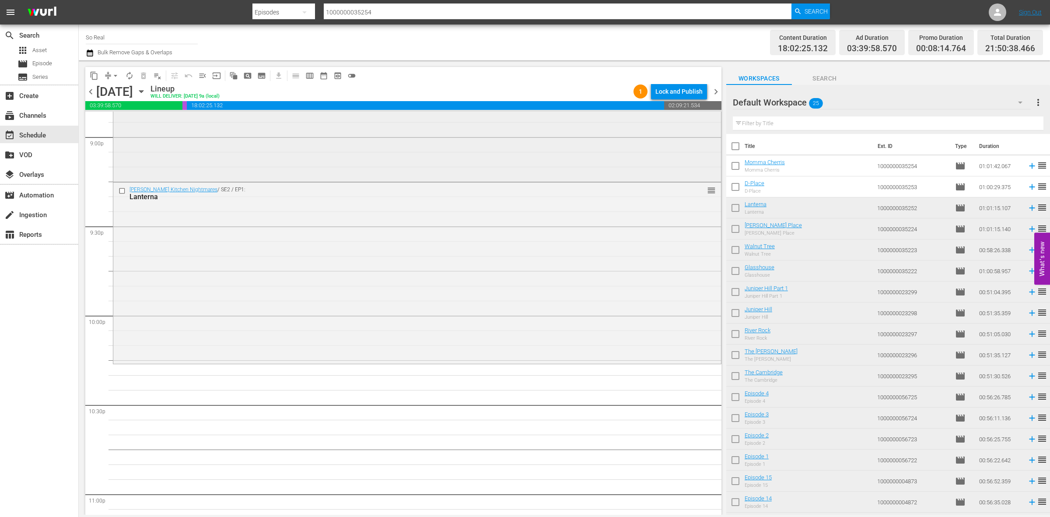
scroll to position [3742, 0]
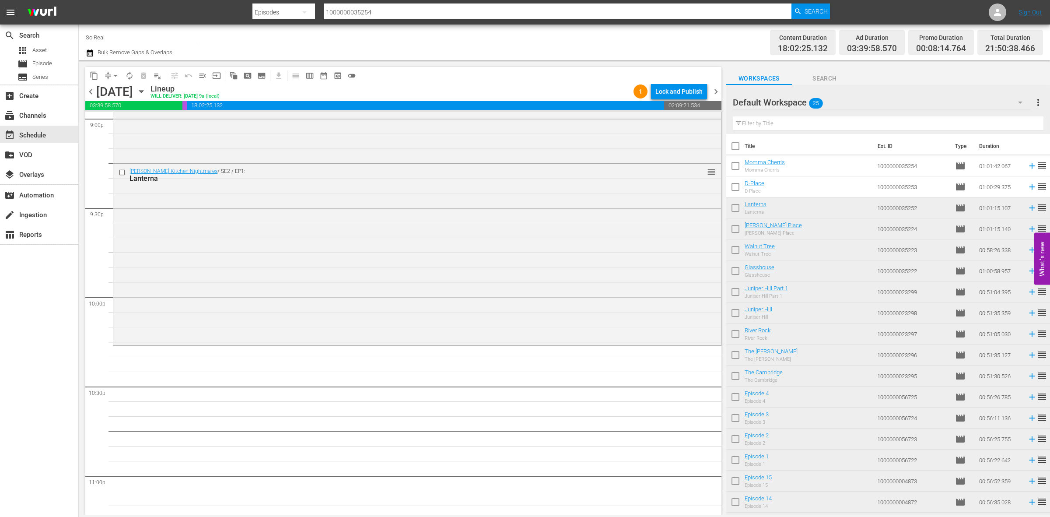
click at [738, 189] on input "checkbox" at bounding box center [735, 188] width 18 height 18
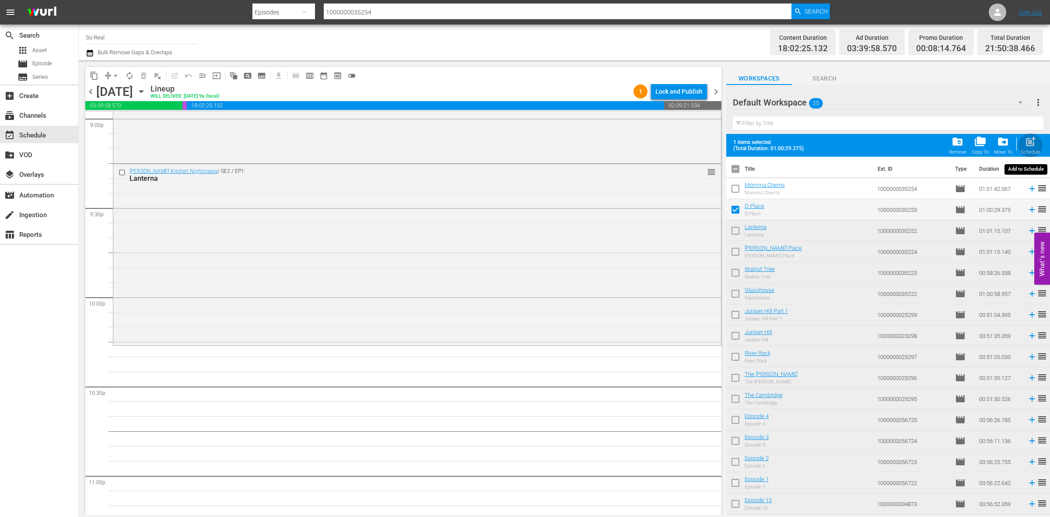
click at [1034, 140] on span "post_add" at bounding box center [1031, 142] width 12 height 12
checkbox input "false"
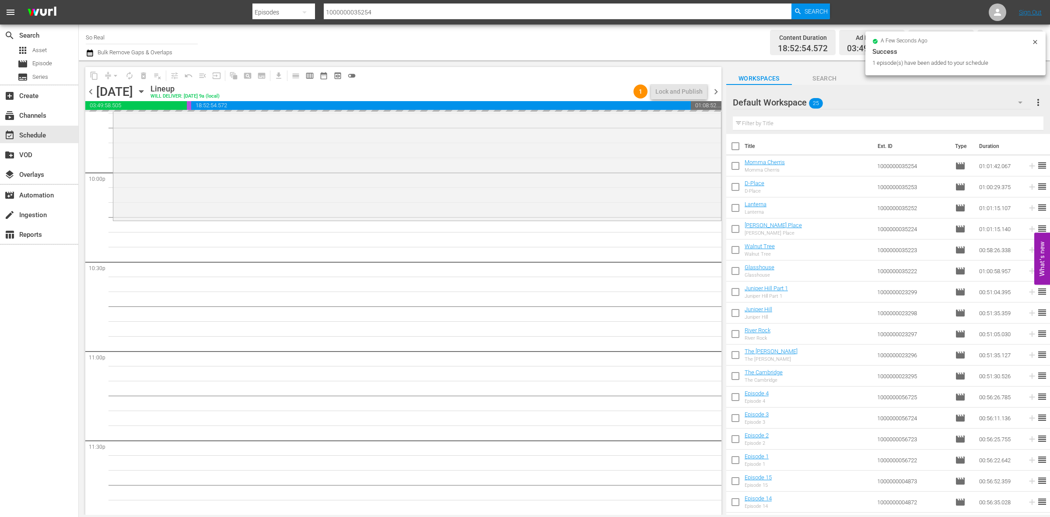
scroll to position [3867, 0]
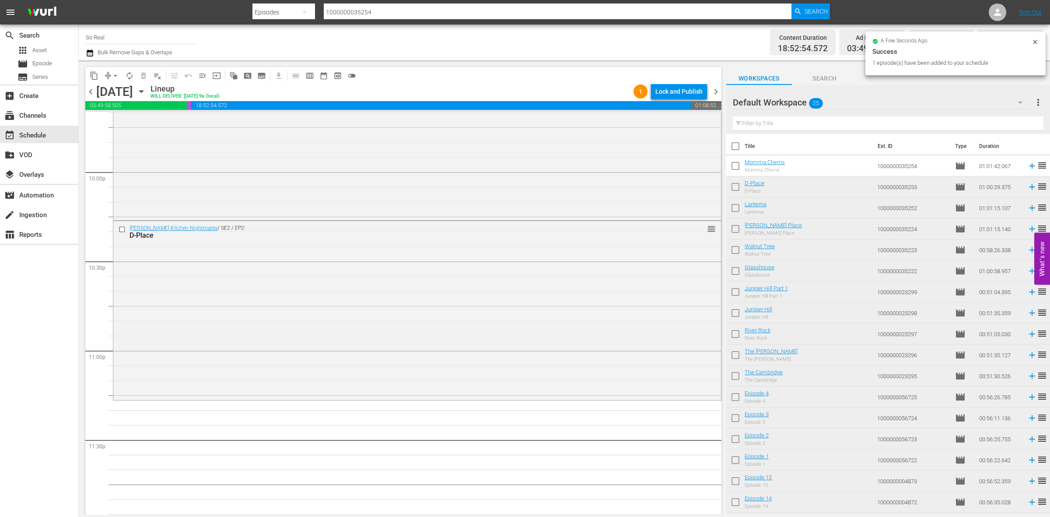
click at [738, 168] on input "checkbox" at bounding box center [735, 167] width 18 height 18
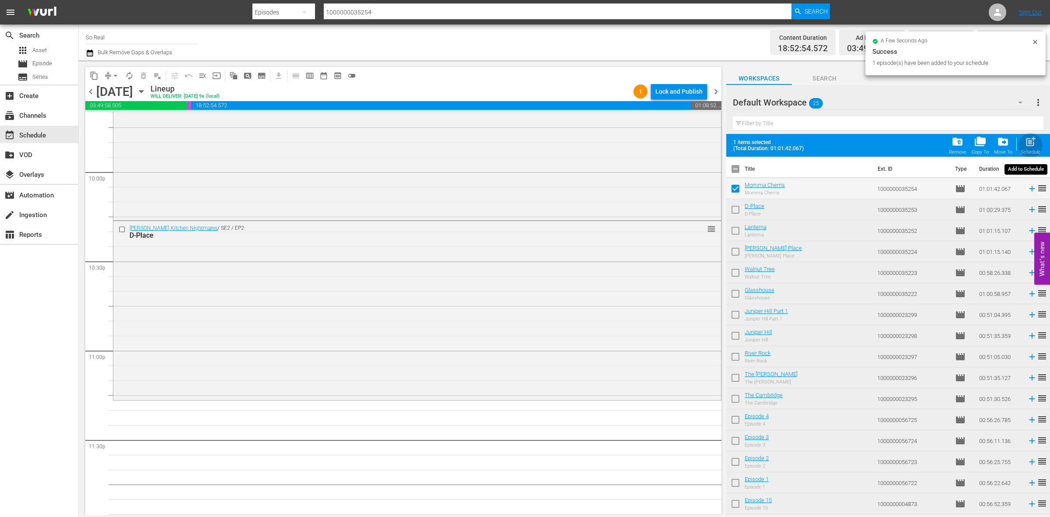
click at [1027, 141] on span "post_add" at bounding box center [1031, 142] width 12 height 12
checkbox input "false"
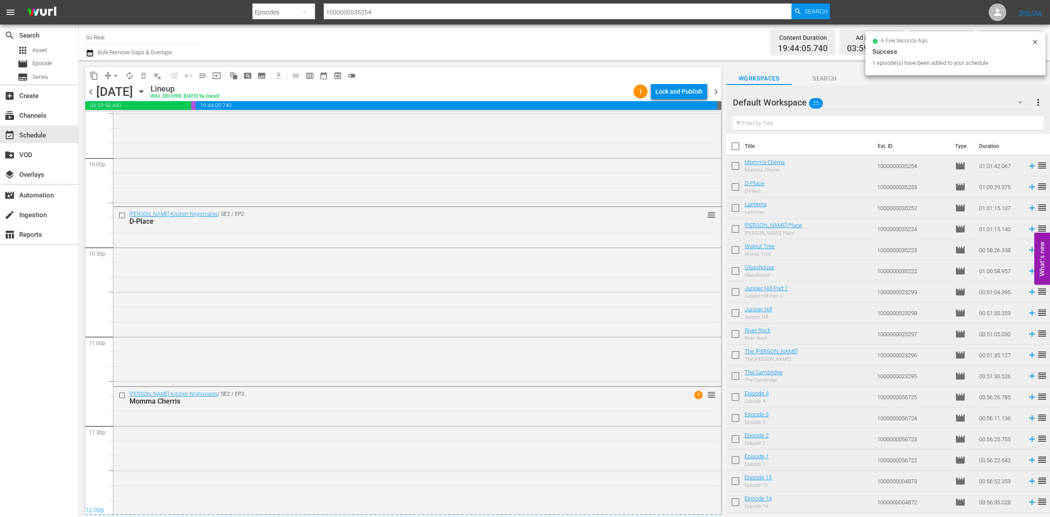
scroll to position [3936, 0]
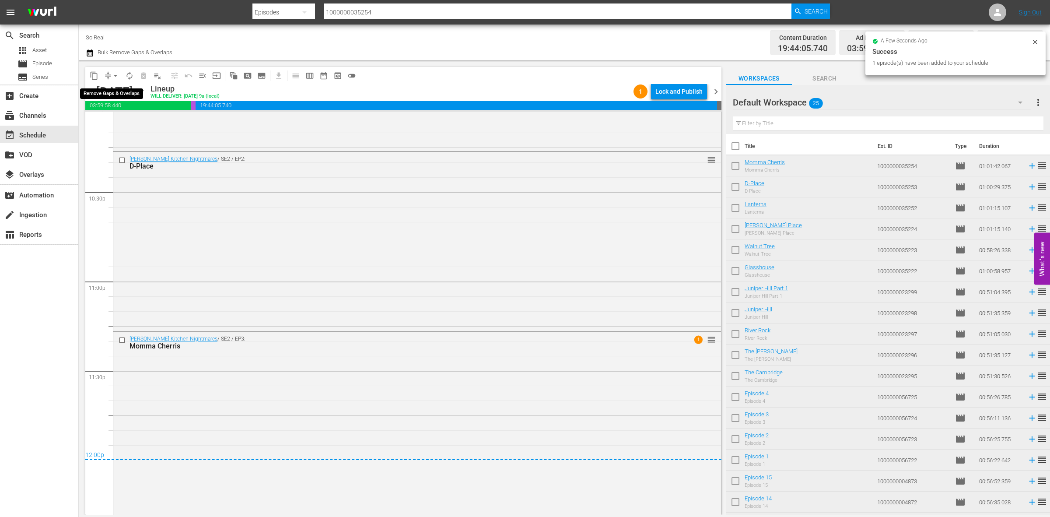
click at [113, 79] on span "arrow_drop_down" at bounding box center [115, 75] width 9 height 9
click at [128, 120] on li "Align to End of Previous Day" at bounding box center [116, 122] width 92 height 14
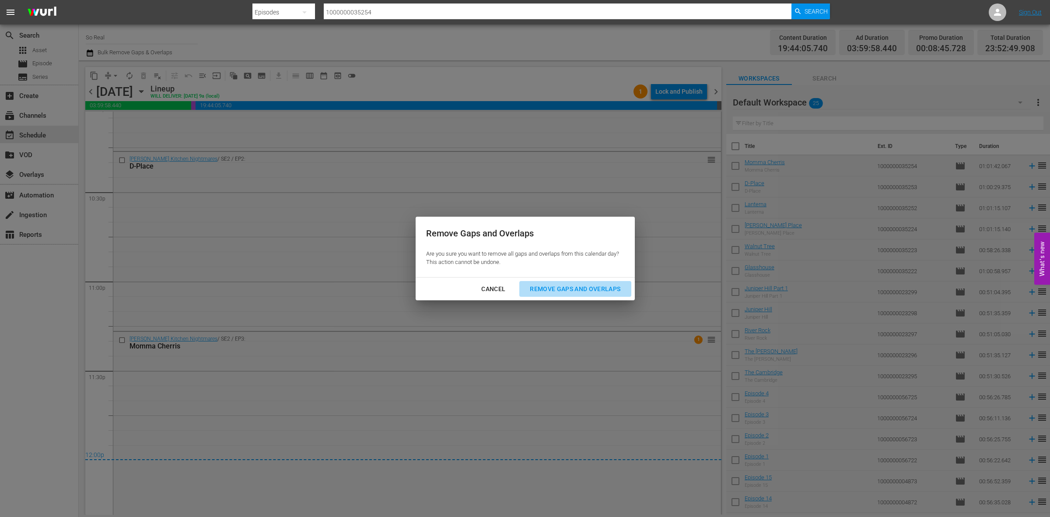
click at [596, 281] on button "Remove Gaps and Overlaps" at bounding box center [575, 289] width 112 height 16
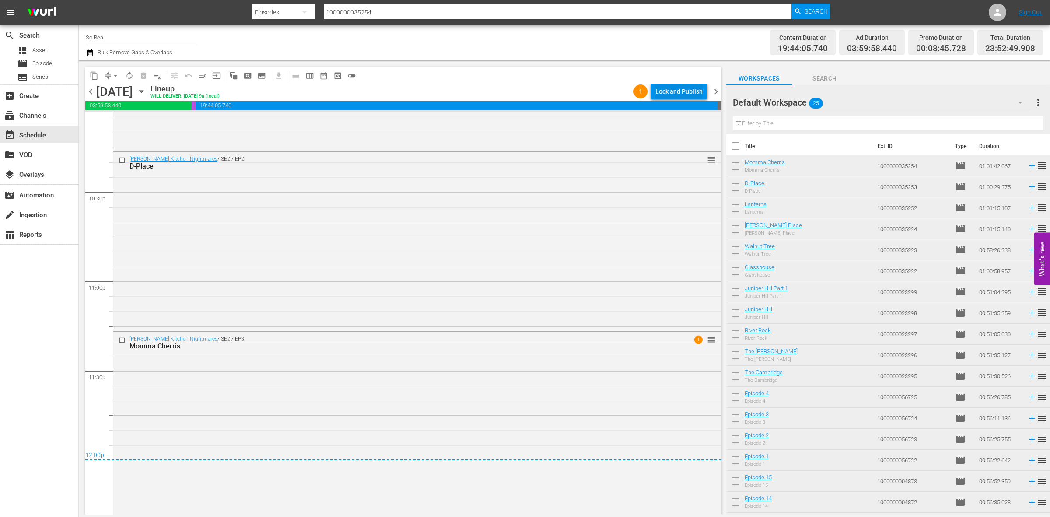
click at [670, 88] on div "Lock and Publish" at bounding box center [678, 92] width 47 height 16
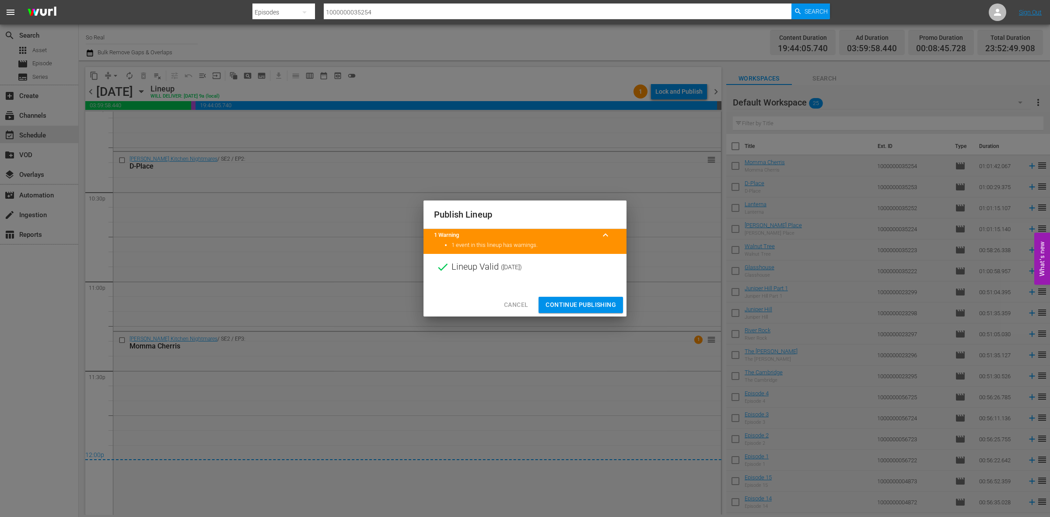
click at [583, 302] on span "Continue Publishing" at bounding box center [581, 304] width 70 height 11
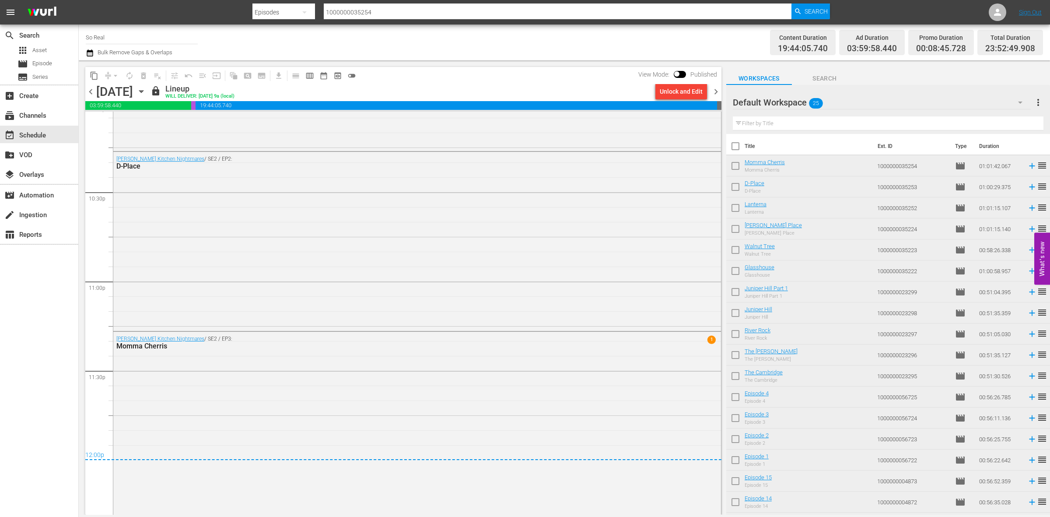
click at [714, 92] on span "chevron_right" at bounding box center [716, 91] width 11 height 11
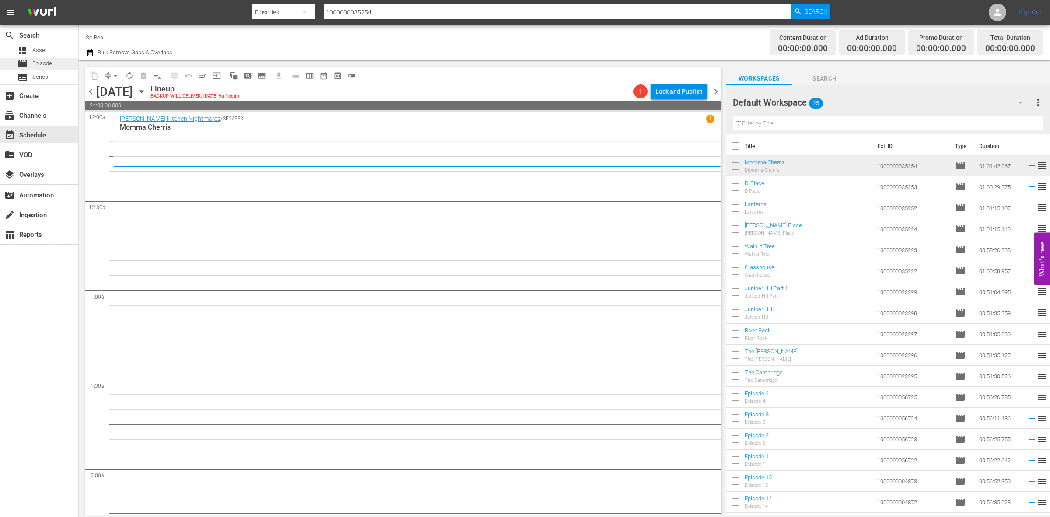
click at [46, 60] on span "Episode" at bounding box center [42, 63] width 20 height 9
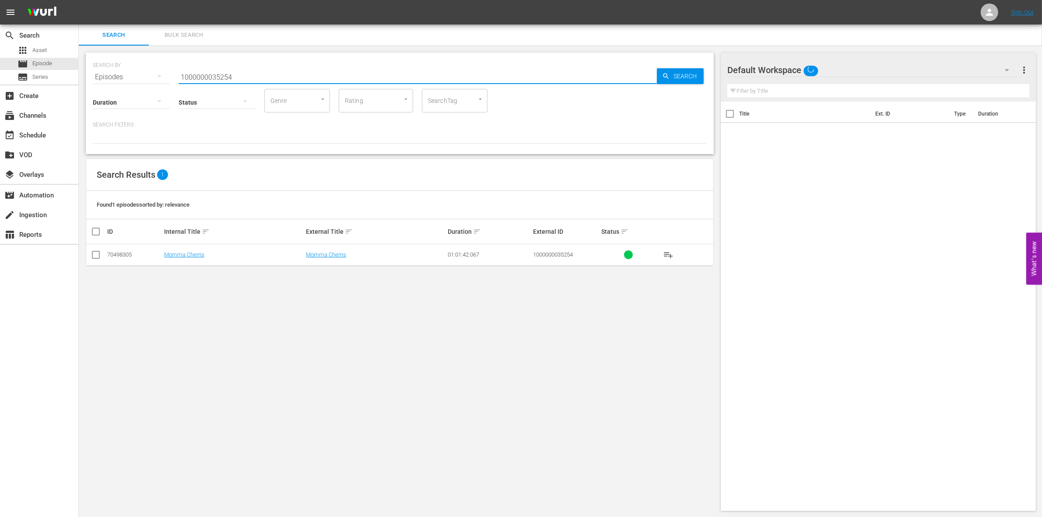
click at [191, 74] on input "1000000035254" at bounding box center [418, 77] width 478 height 21
paste input "01770"
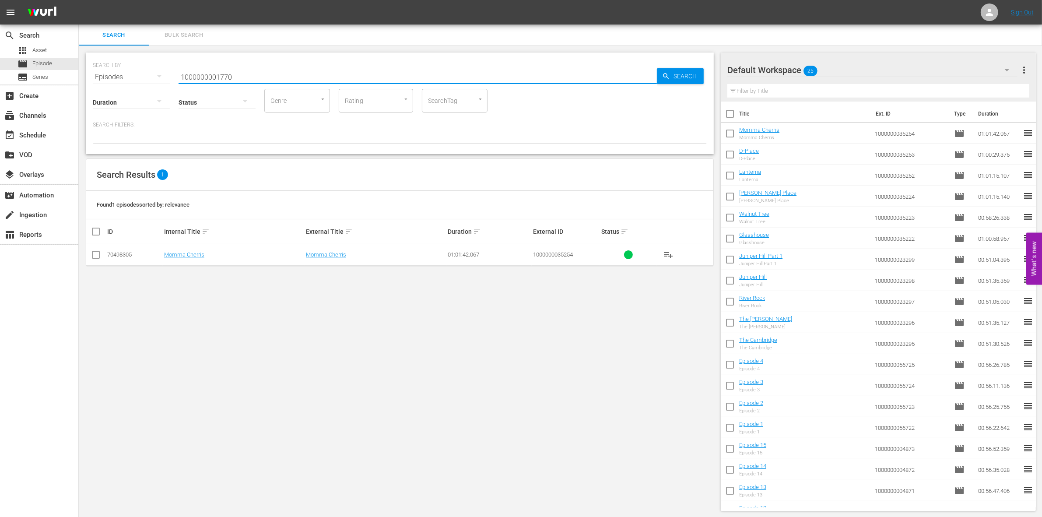
type input "1000000001770"
click at [97, 256] on input "checkbox" at bounding box center [96, 256] width 11 height 11
checkbox input "true"
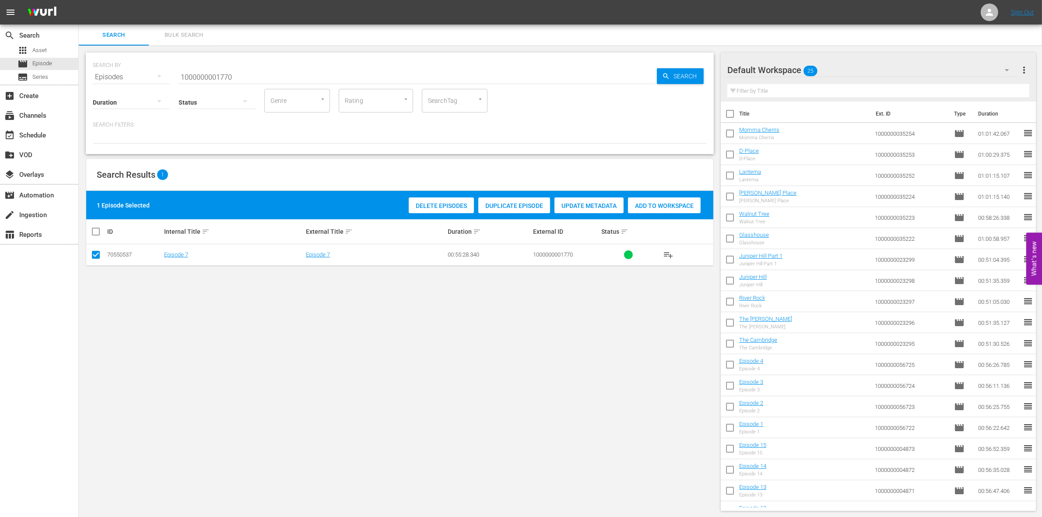
click at [683, 210] on div "Add to Workspace" at bounding box center [664, 205] width 73 height 17
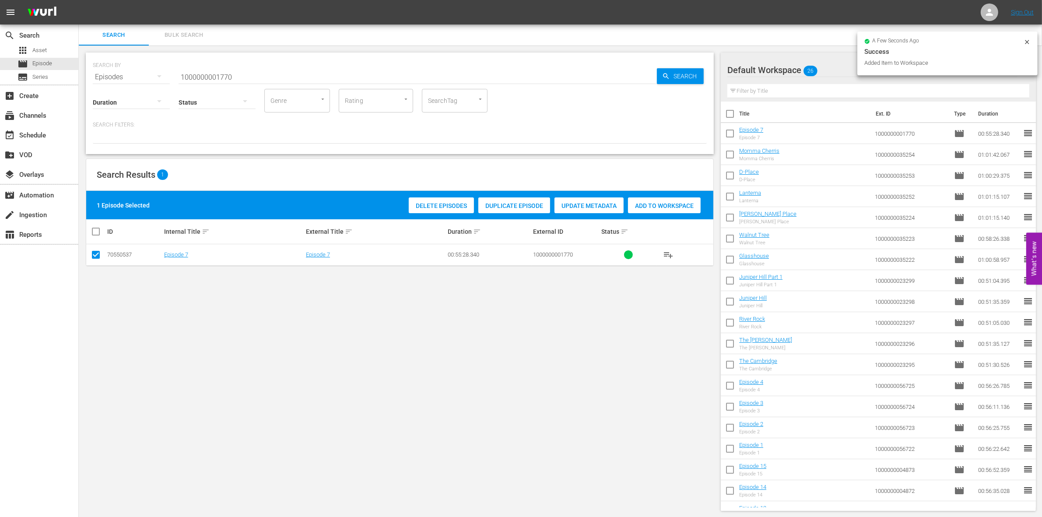
click at [322, 73] on input "1000000001770" at bounding box center [418, 77] width 478 height 21
type input "1000000001769"
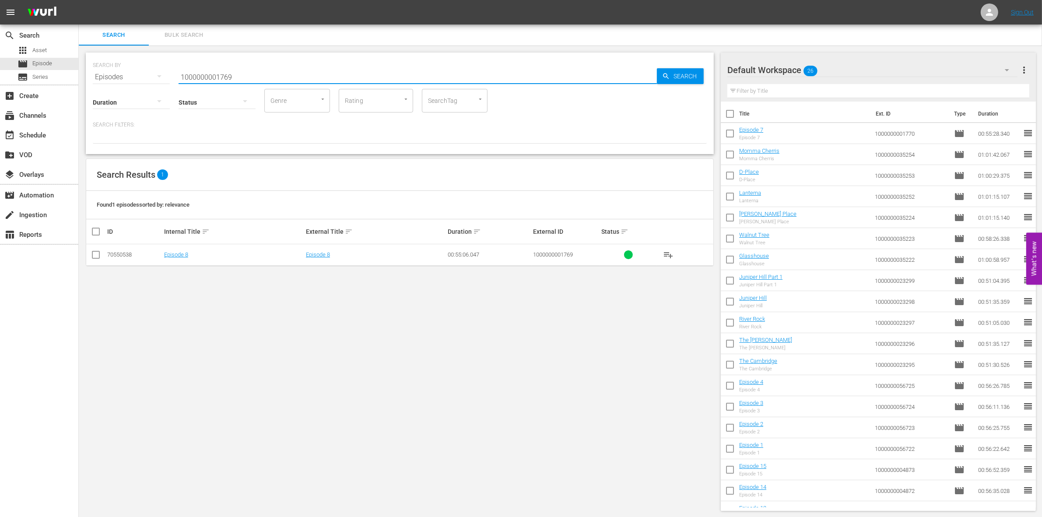
click at [97, 253] on input "checkbox" at bounding box center [96, 256] width 11 height 11
checkbox input "true"
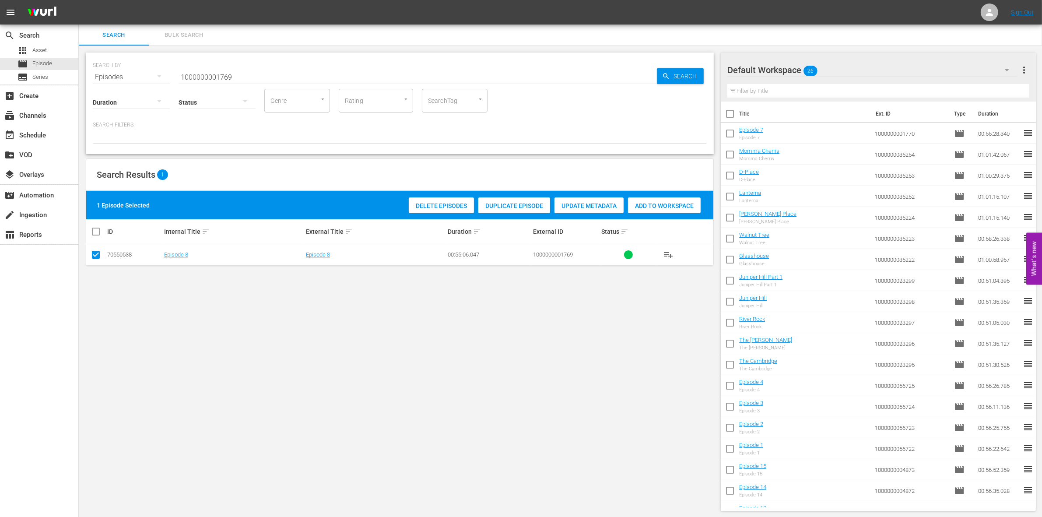
click at [674, 202] on span "Add to Workspace" at bounding box center [664, 205] width 73 height 7
click at [259, 71] on input "1000000001769" at bounding box center [418, 77] width 478 height 21
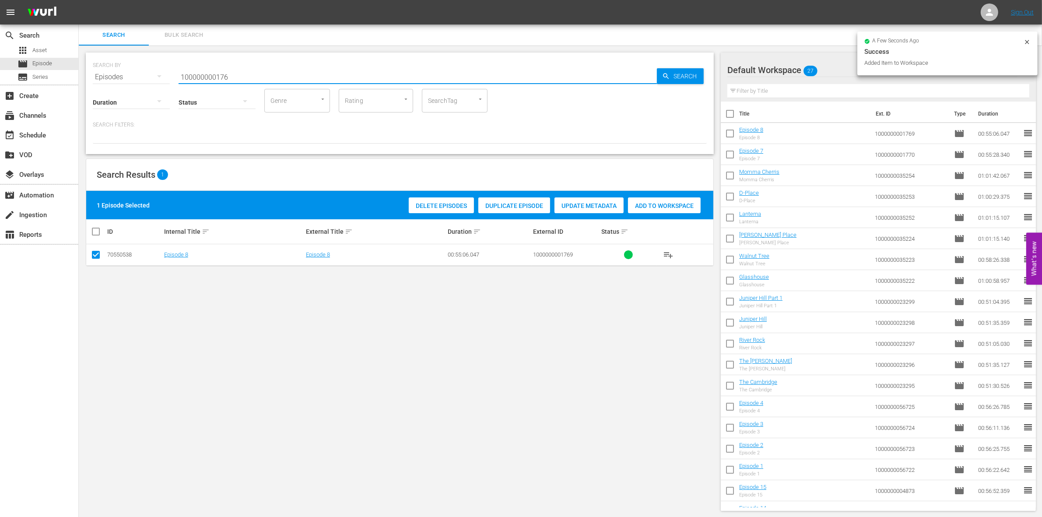
type input "100000000176"
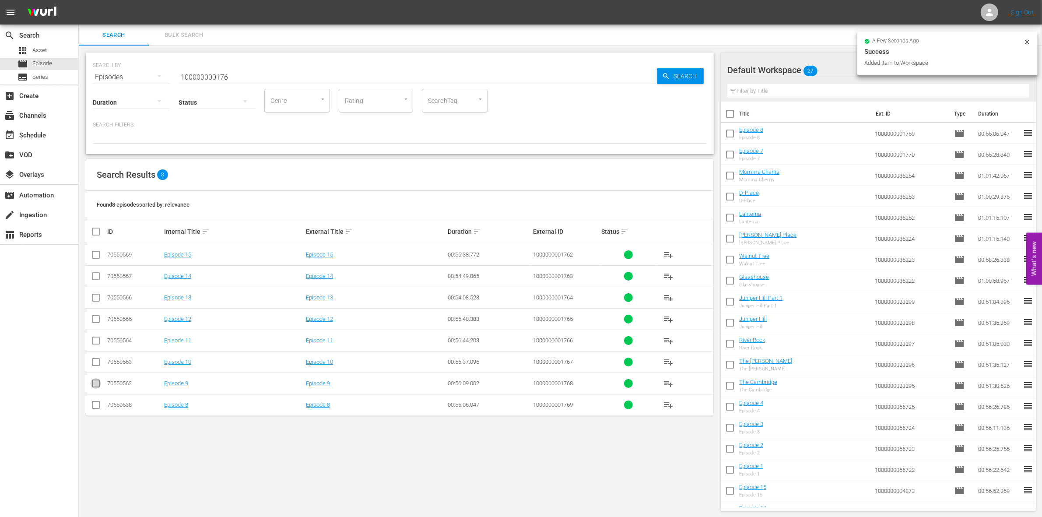
click at [93, 382] on input "checkbox" at bounding box center [96, 385] width 11 height 11
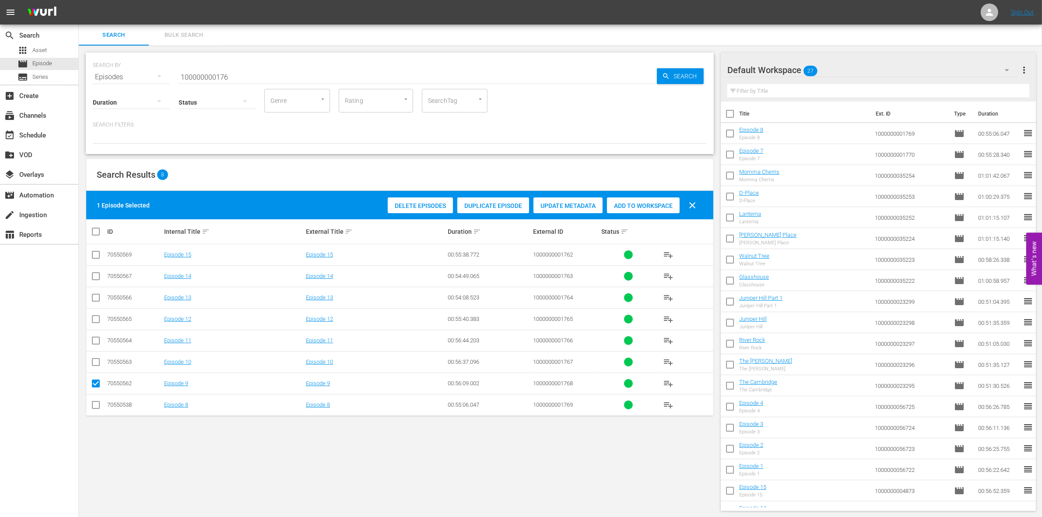
click at [649, 202] on span "Add to Workspace" at bounding box center [643, 205] width 73 height 7
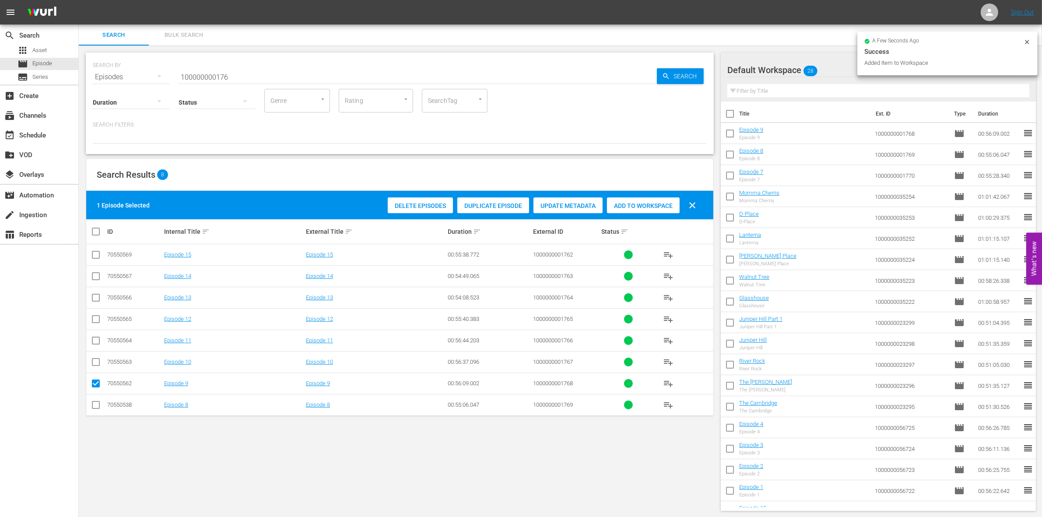
click at [98, 383] on input "checkbox" at bounding box center [96, 385] width 11 height 11
checkbox input "false"
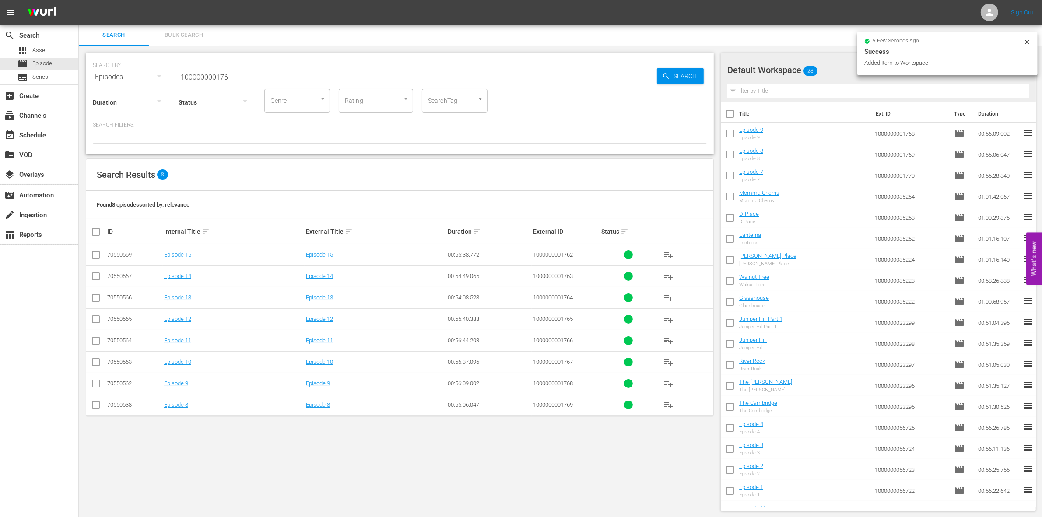
click at [92, 364] on input "checkbox" at bounding box center [96, 363] width 11 height 11
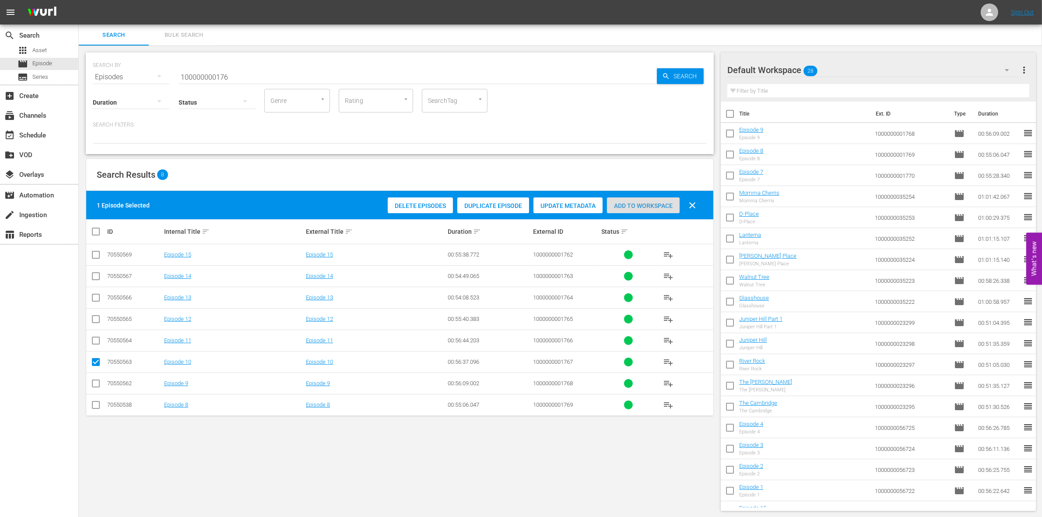
click at [648, 203] on span "Add to Workspace" at bounding box center [643, 205] width 73 height 7
click at [92, 359] on input "checkbox" at bounding box center [96, 363] width 11 height 11
checkbox input "false"
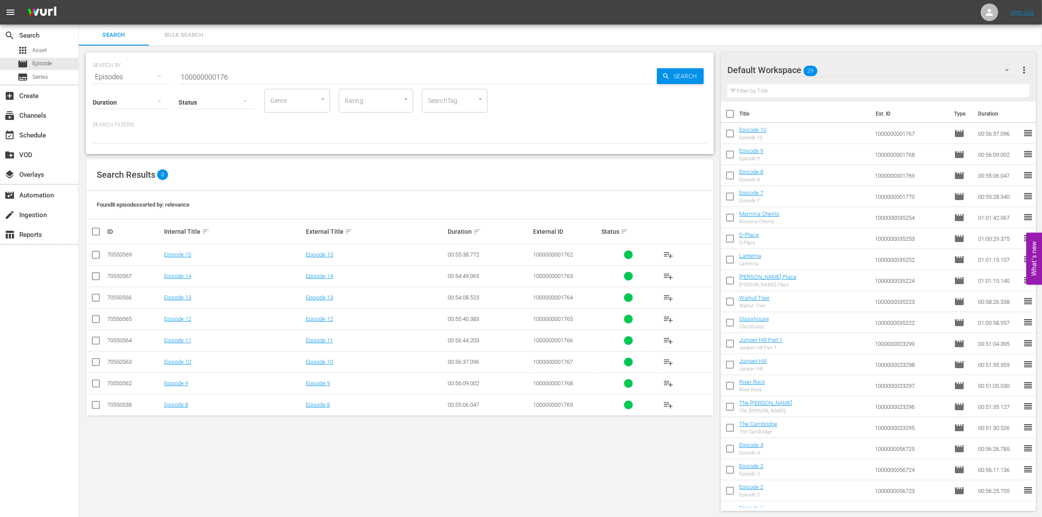
click at [104, 336] on td at bounding box center [96, 339] width 20 height 21
click at [97, 340] on input "checkbox" at bounding box center [96, 342] width 11 height 11
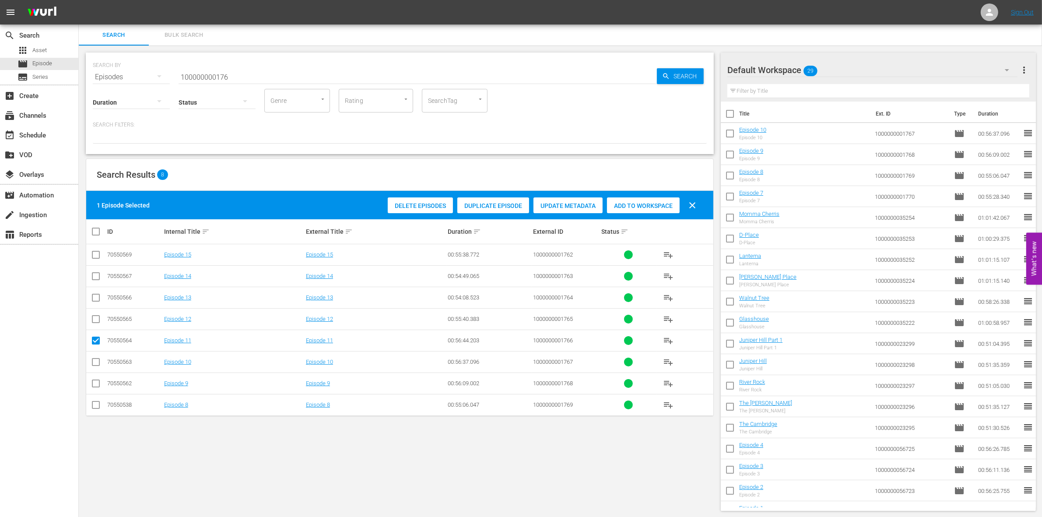
click at [664, 209] on div "Add to Workspace" at bounding box center [643, 205] width 73 height 17
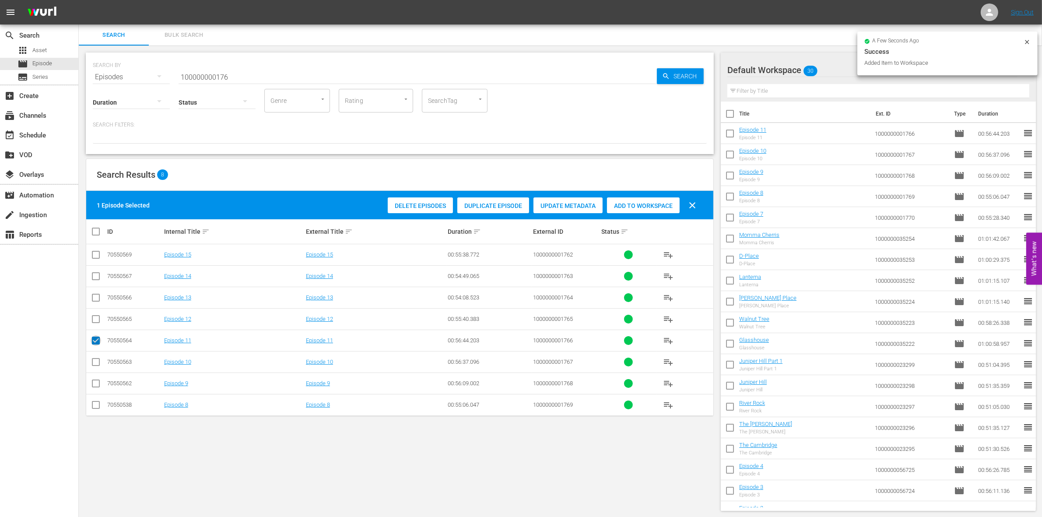
click at [95, 342] on input "checkbox" at bounding box center [96, 342] width 11 height 11
checkbox input "false"
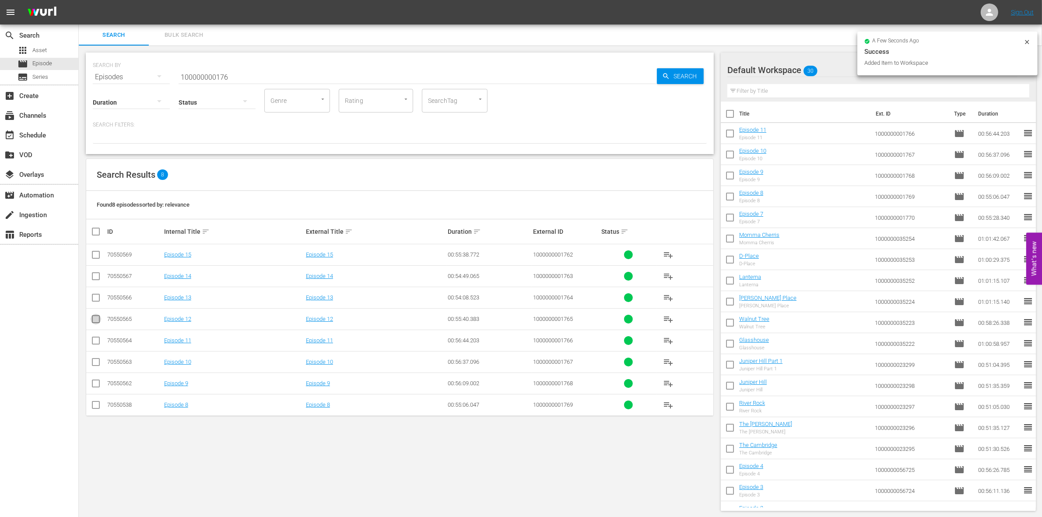
click at [97, 319] on input "checkbox" at bounding box center [96, 320] width 11 height 11
checkbox input "true"
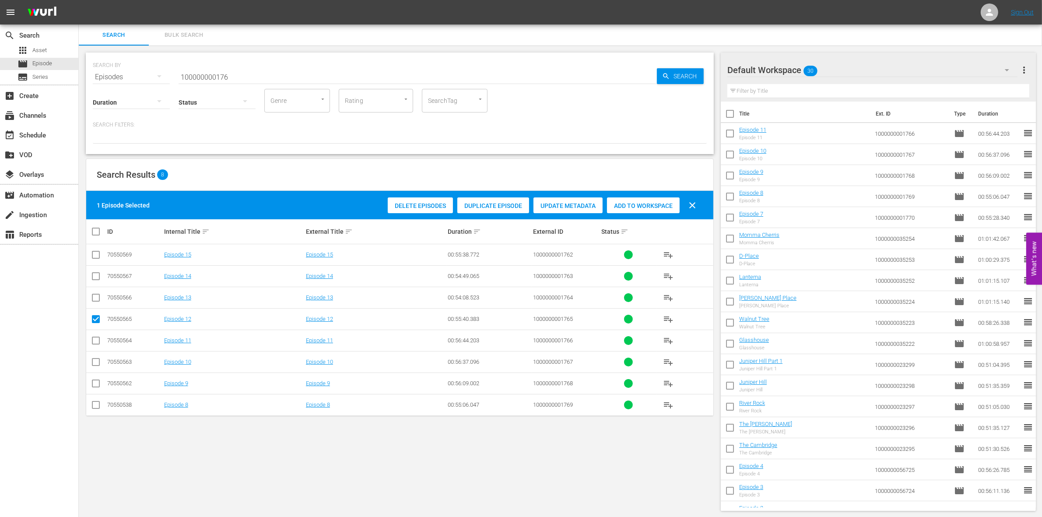
click at [652, 203] on span "Add to Workspace" at bounding box center [643, 205] width 73 height 7
click at [223, 80] on input "100000000176" at bounding box center [418, 77] width 478 height 21
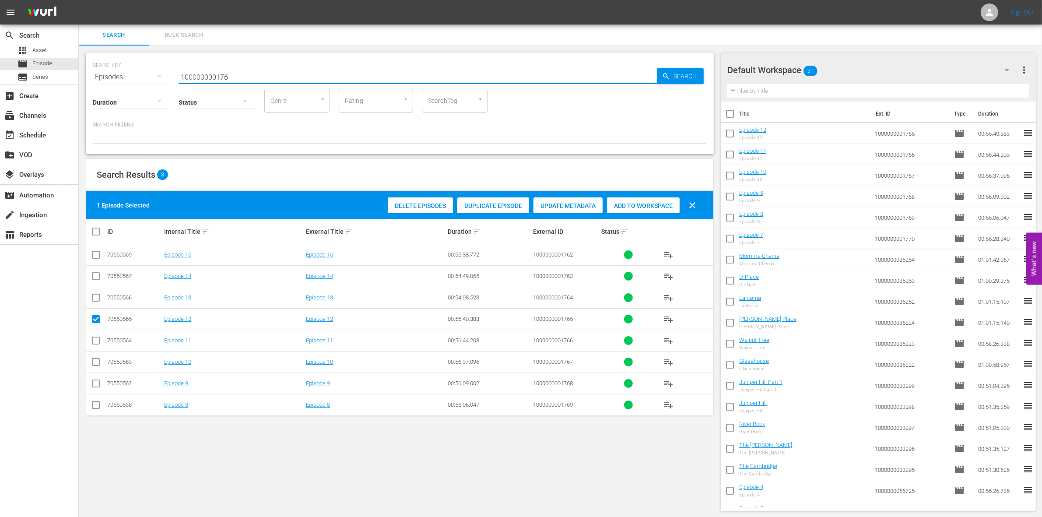
click at [223, 80] on input "100000000176" at bounding box center [418, 77] width 478 height 21
paste input "4874"
type input "1000000004874"
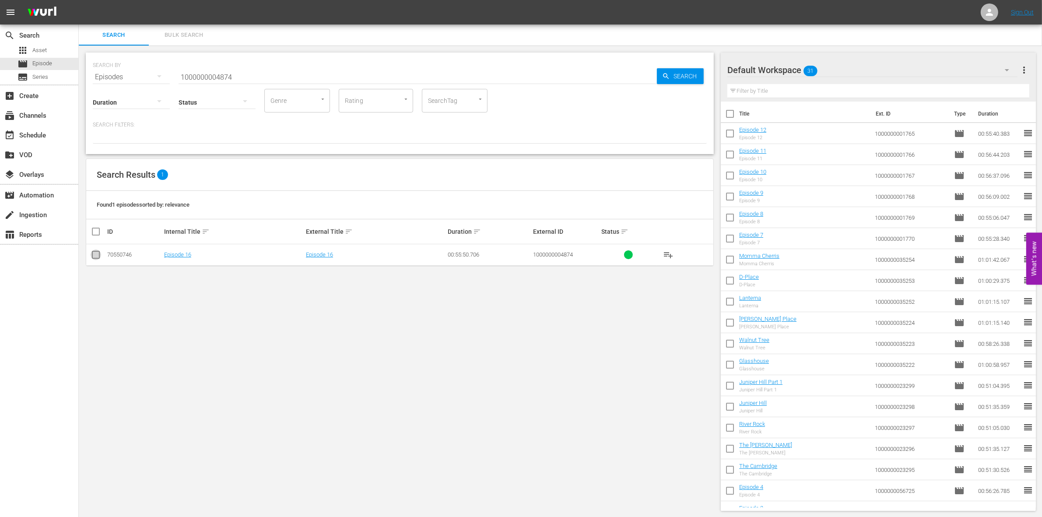
click at [95, 254] on input "checkbox" at bounding box center [96, 256] width 11 height 11
checkbox input "true"
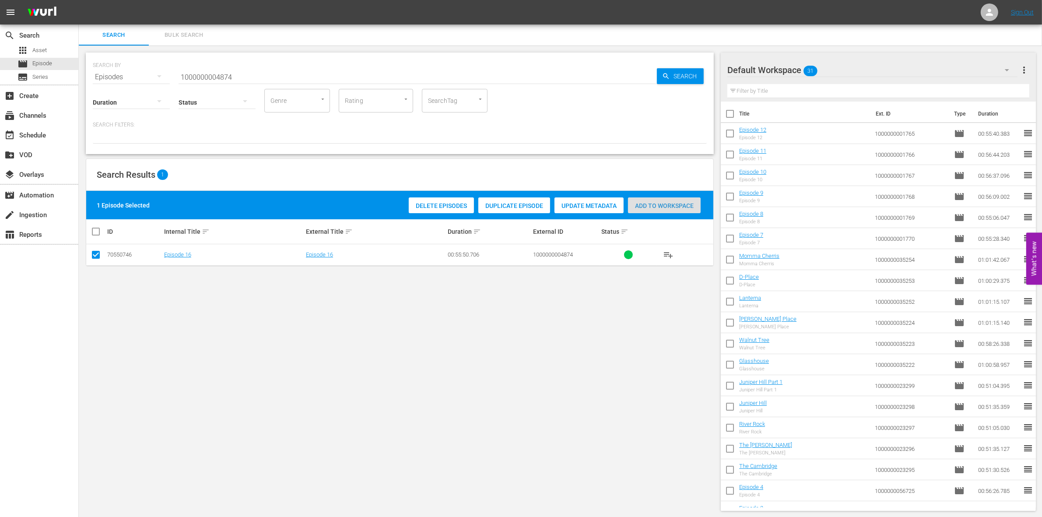
click at [678, 202] on span "Add to Workspace" at bounding box center [664, 205] width 73 height 7
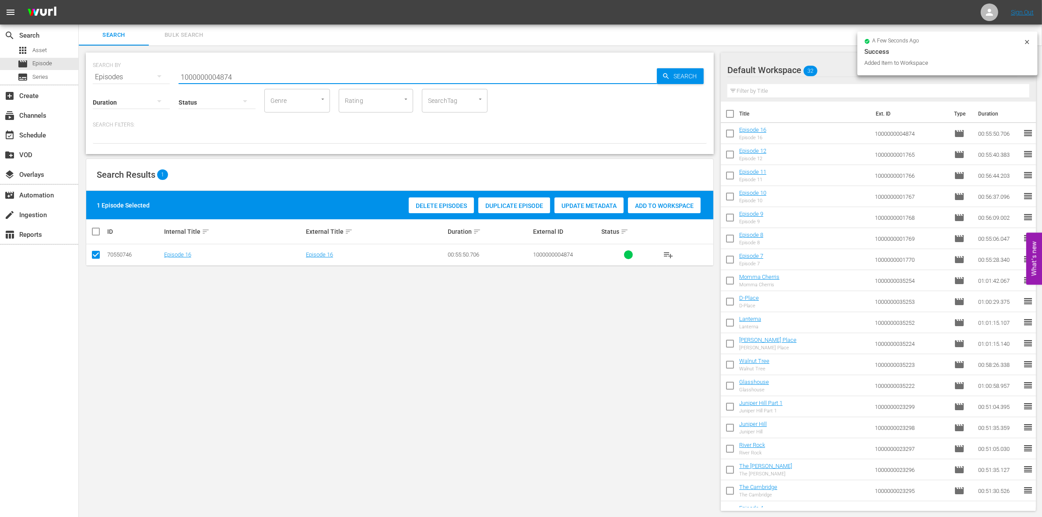
click at [288, 75] on input "1000000004874" at bounding box center [418, 77] width 478 height 21
type input "1000000004875"
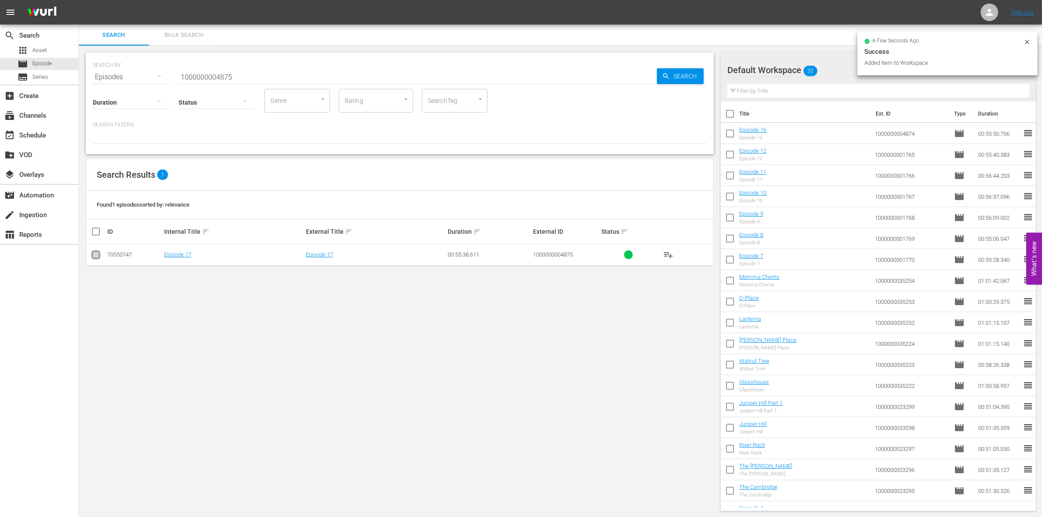
click at [93, 258] on input "checkbox" at bounding box center [96, 256] width 11 height 11
checkbox input "true"
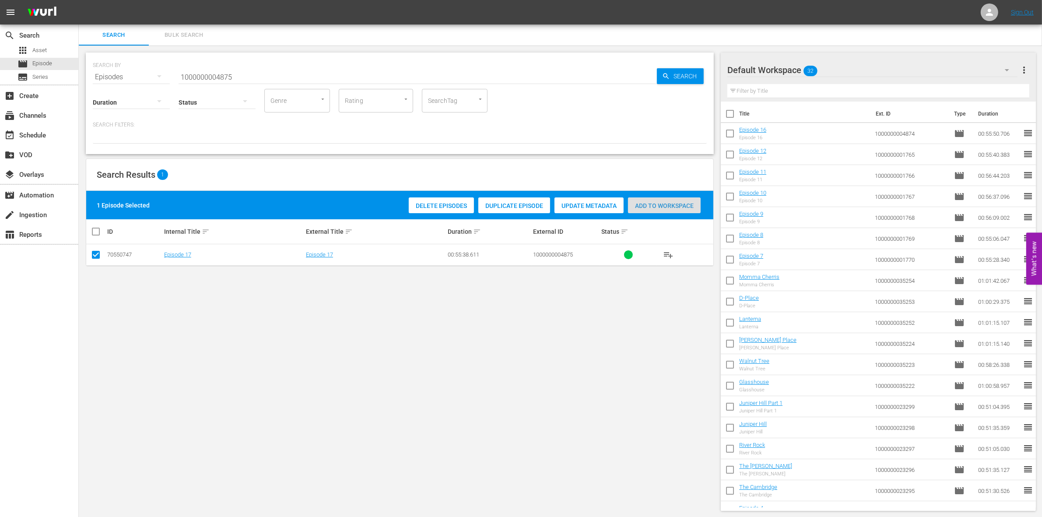
click at [652, 198] on div "Add to Workspace" at bounding box center [664, 205] width 73 height 17
click at [257, 77] on input "1000000004875" at bounding box center [418, 77] width 478 height 21
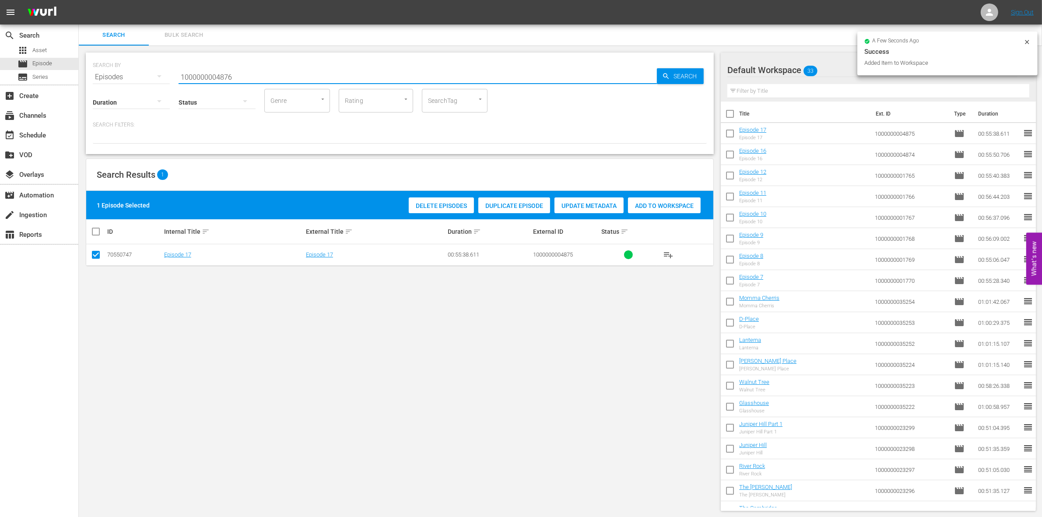
type input "1000000004876"
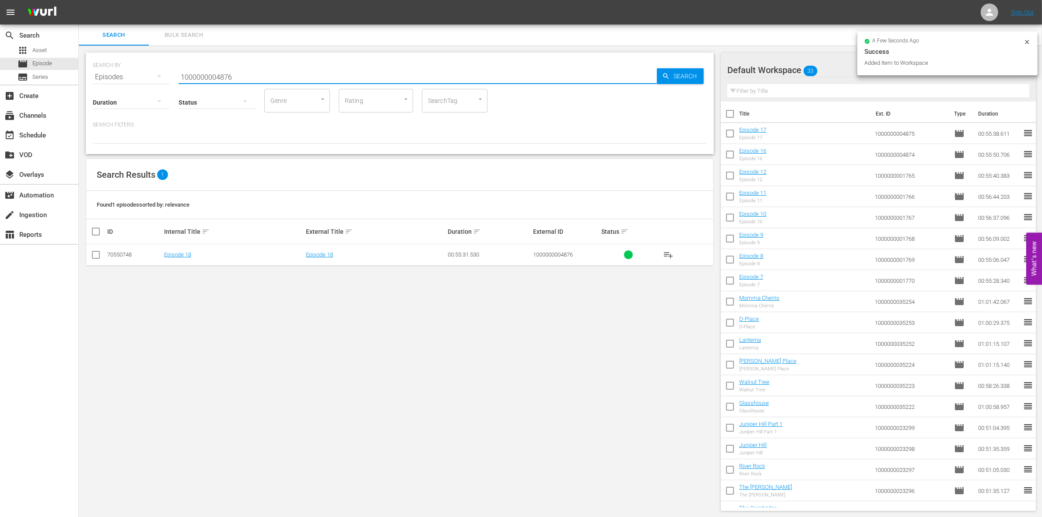
click at [93, 249] on td at bounding box center [96, 254] width 20 height 21
click at [93, 255] on input "checkbox" at bounding box center [96, 256] width 11 height 11
checkbox input "true"
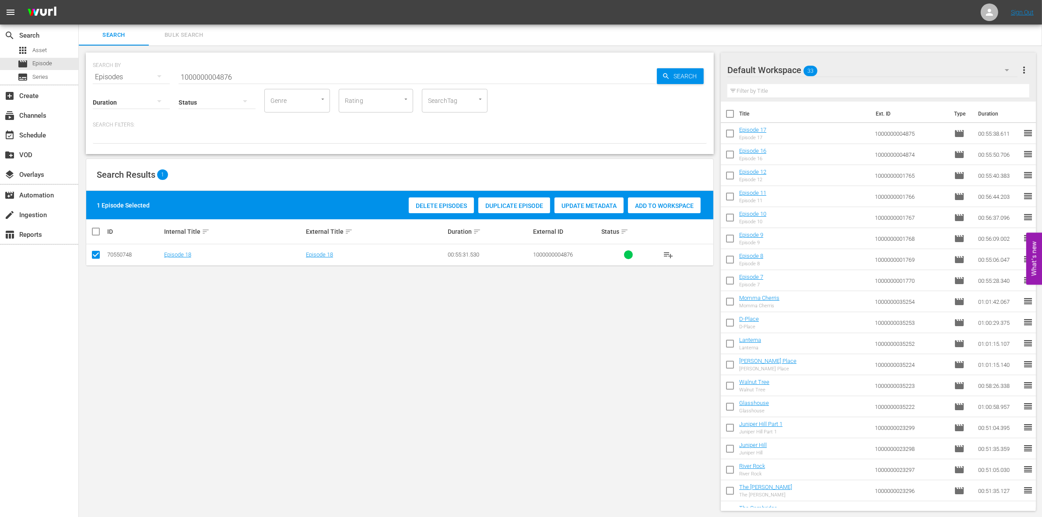
click at [671, 204] on span "Add to Workspace" at bounding box center [664, 205] width 73 height 7
click at [304, 80] on input "1000000004876" at bounding box center [418, 77] width 478 height 21
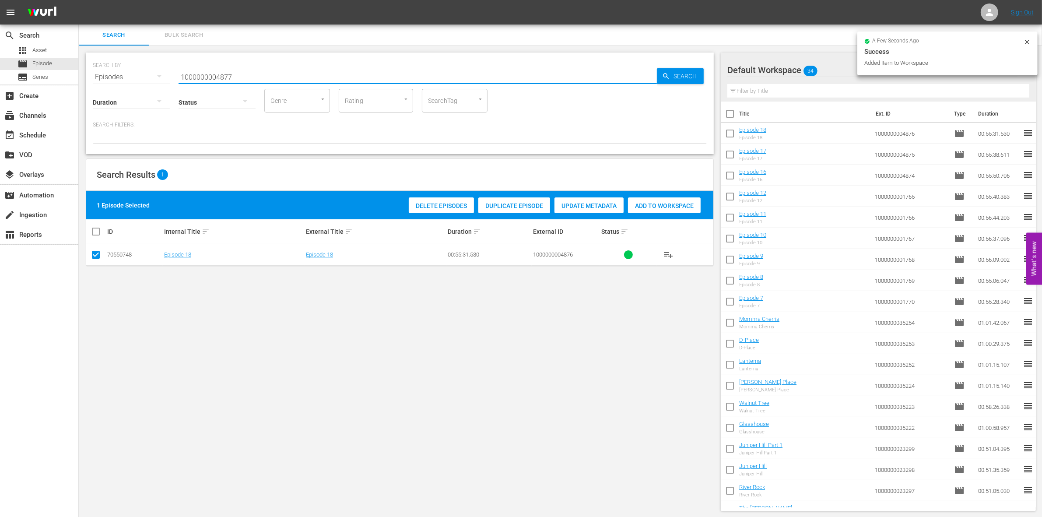
type input "1000000004877"
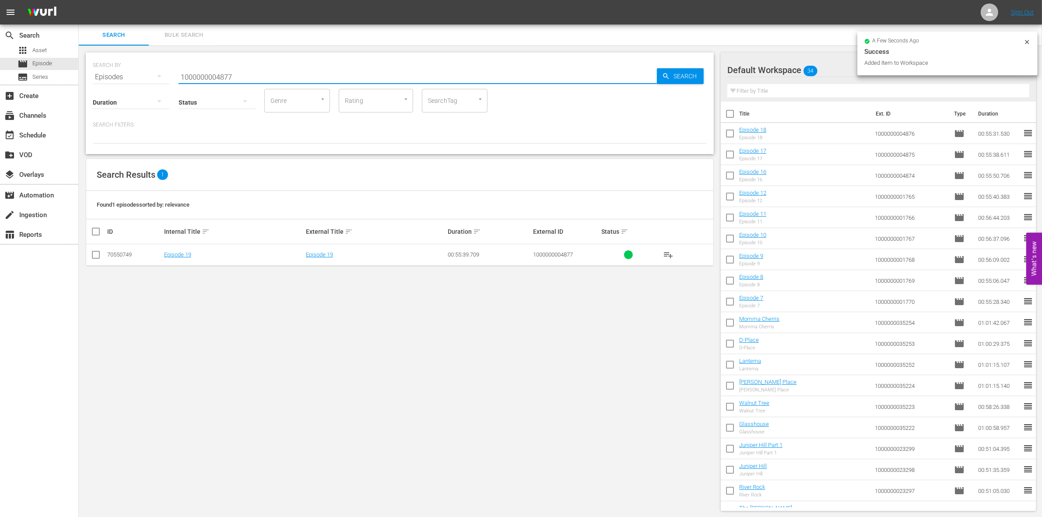
click at [97, 254] on input "checkbox" at bounding box center [96, 256] width 11 height 11
checkbox input "true"
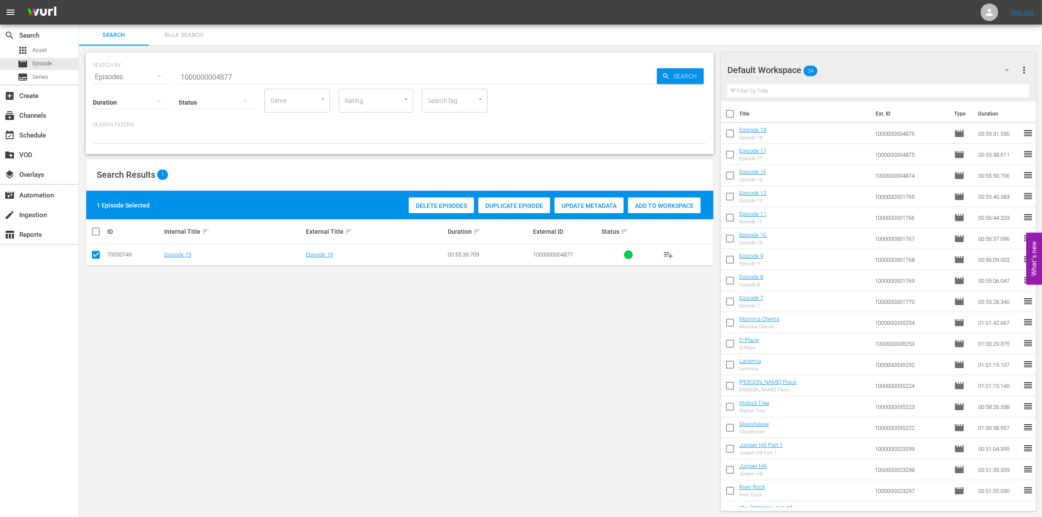
click at [675, 198] on div "Add to Workspace" at bounding box center [664, 205] width 73 height 17
click at [215, 70] on input "1000000004877" at bounding box center [418, 77] width 478 height 21
paste input "56726"
type input "1000000056726"
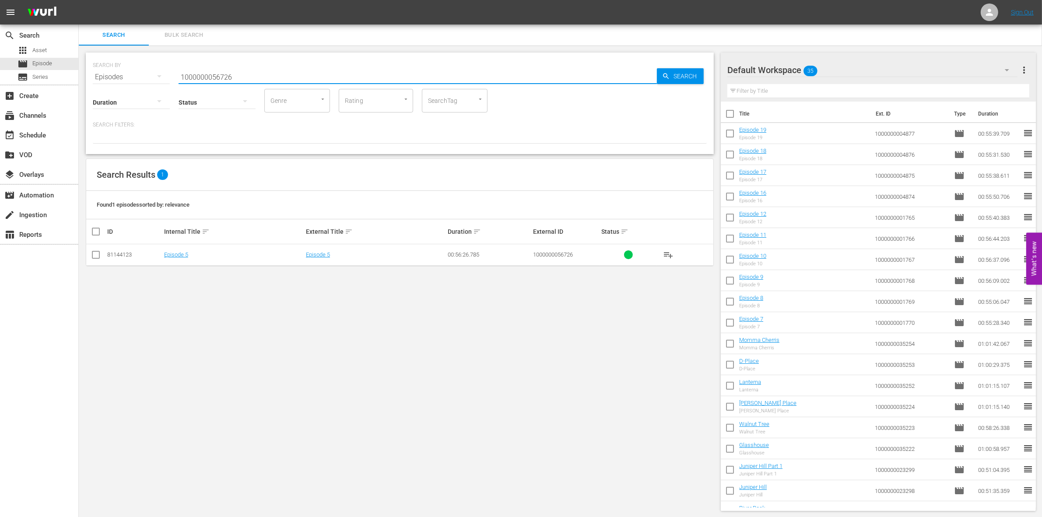
click at [100, 253] on input "checkbox" at bounding box center [96, 256] width 11 height 11
checkbox input "true"
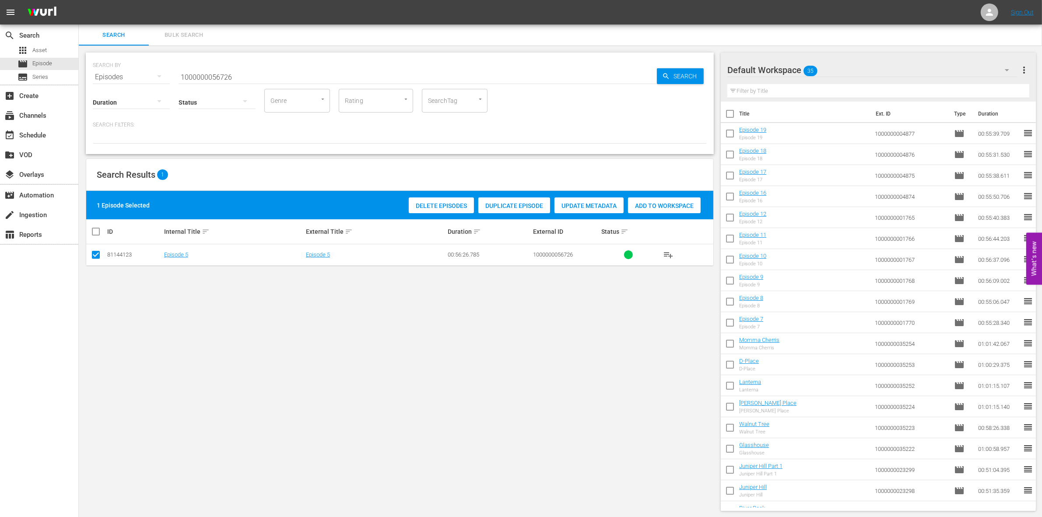
click at [669, 200] on div "Add to Workspace" at bounding box center [664, 205] width 73 height 17
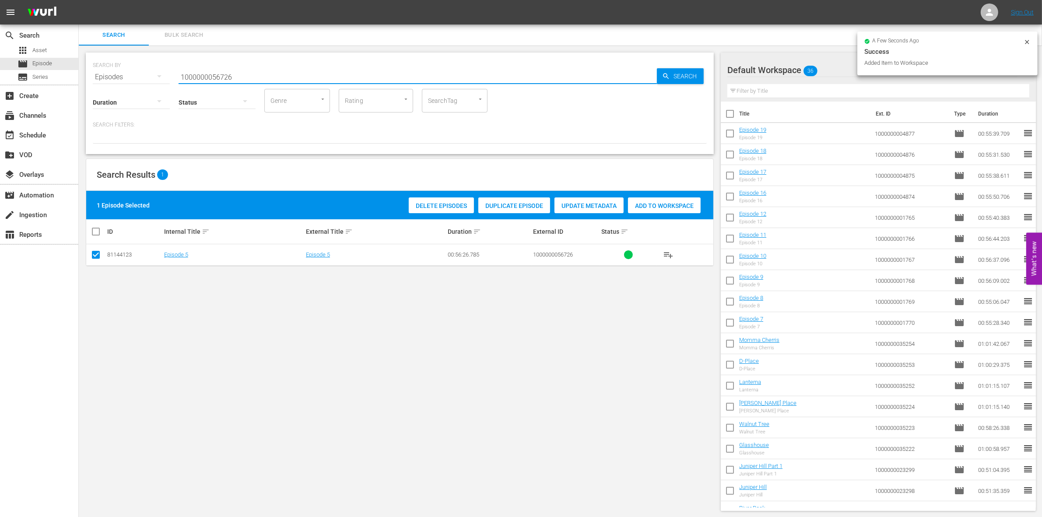
click at [296, 75] on input "1000000056726" at bounding box center [418, 77] width 478 height 21
type input "1000000056727"
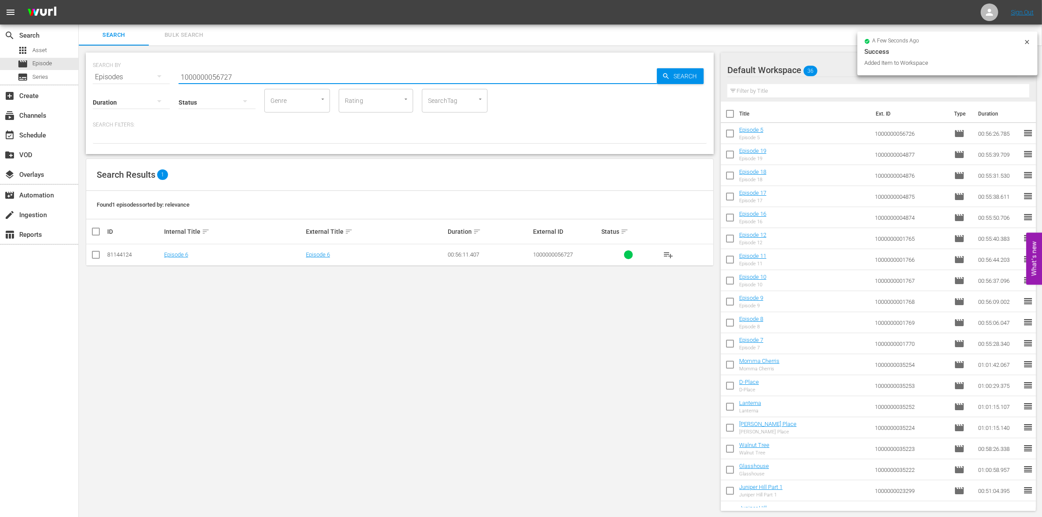
click at [92, 255] on input "checkbox" at bounding box center [96, 256] width 11 height 11
checkbox input "true"
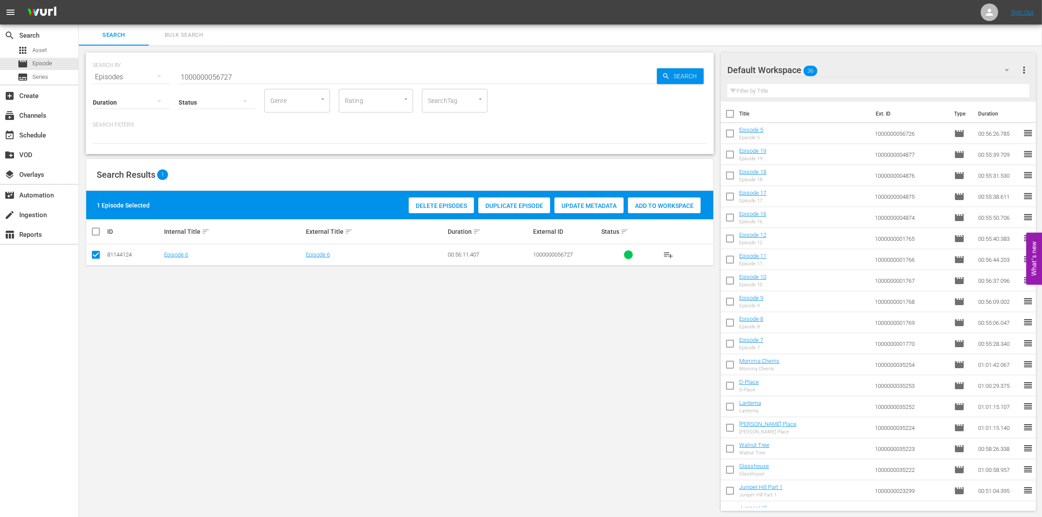
click at [666, 193] on div "1 Episode Selected Delete Episodes Duplicate Episode Update Metadata Add to Wor…" at bounding box center [399, 205] width 627 height 28
click at [650, 204] on span "Add to Workspace" at bounding box center [664, 205] width 73 height 7
click at [280, 78] on input "1000000056727" at bounding box center [418, 77] width 478 height 21
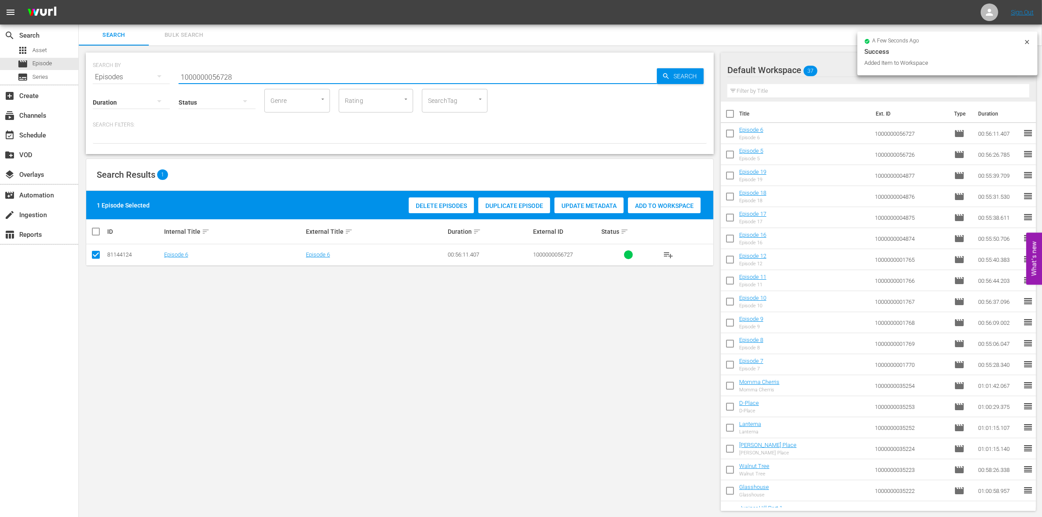
type input "1000000056728"
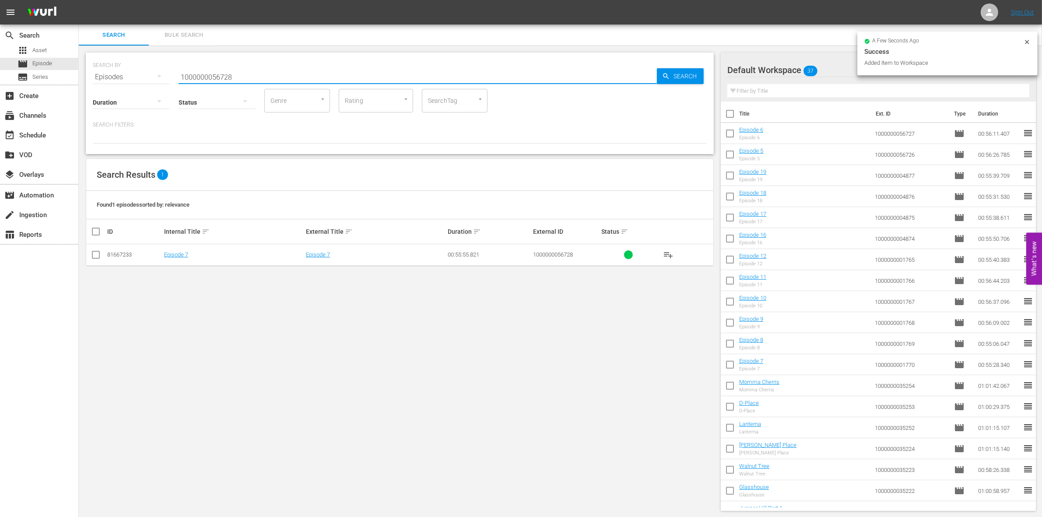
click at [93, 259] on input "checkbox" at bounding box center [96, 256] width 11 height 11
checkbox input "true"
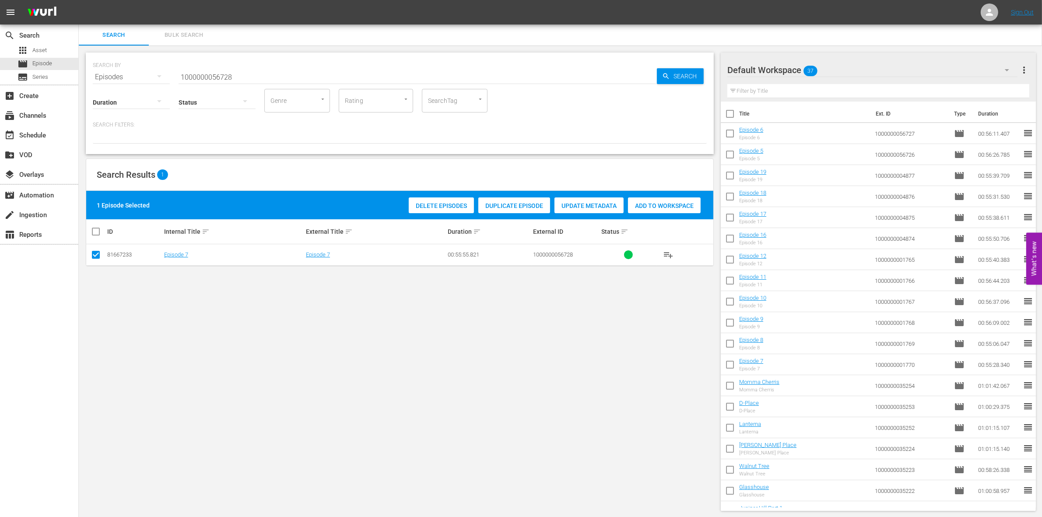
click at [670, 208] on span "Add to Workspace" at bounding box center [664, 205] width 73 height 7
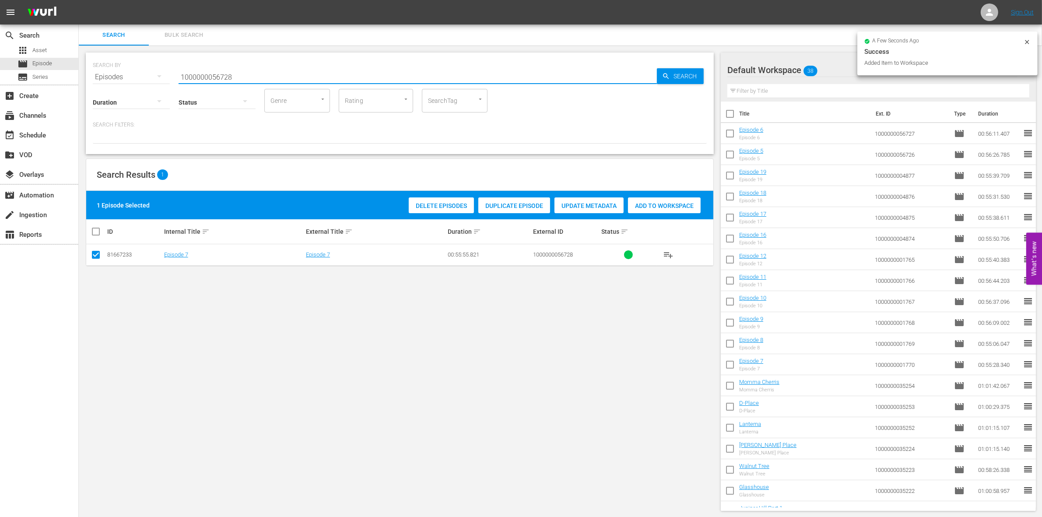
click at [290, 73] on input "1000000056728" at bounding box center [418, 77] width 478 height 21
type input "1000000056729"
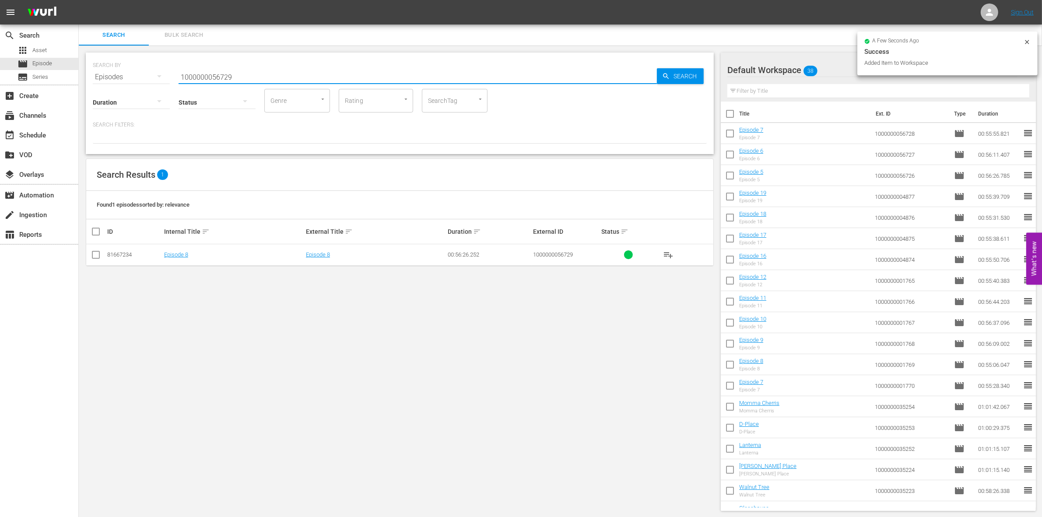
click at [88, 256] on td at bounding box center [96, 254] width 20 height 21
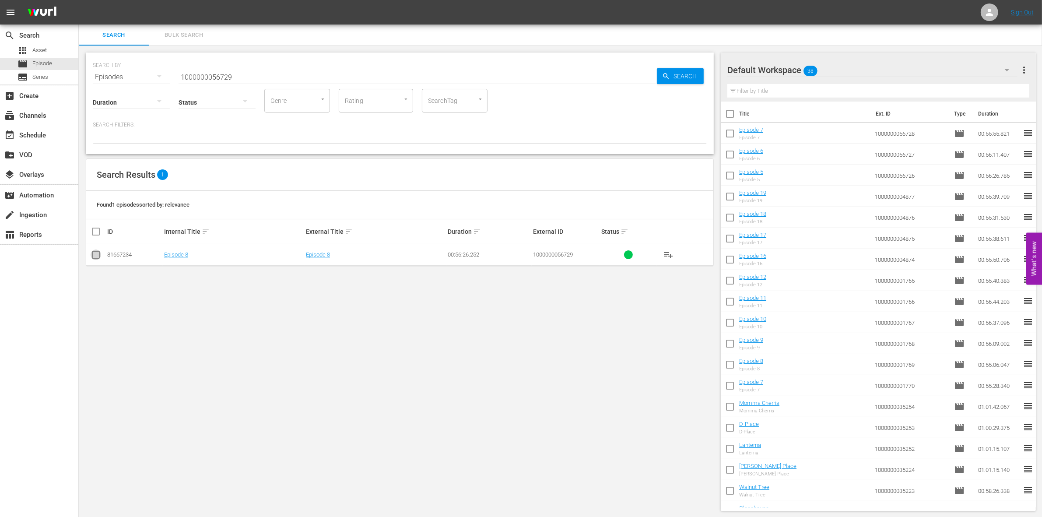
click at [97, 256] on input "checkbox" at bounding box center [96, 256] width 11 height 11
checkbox input "true"
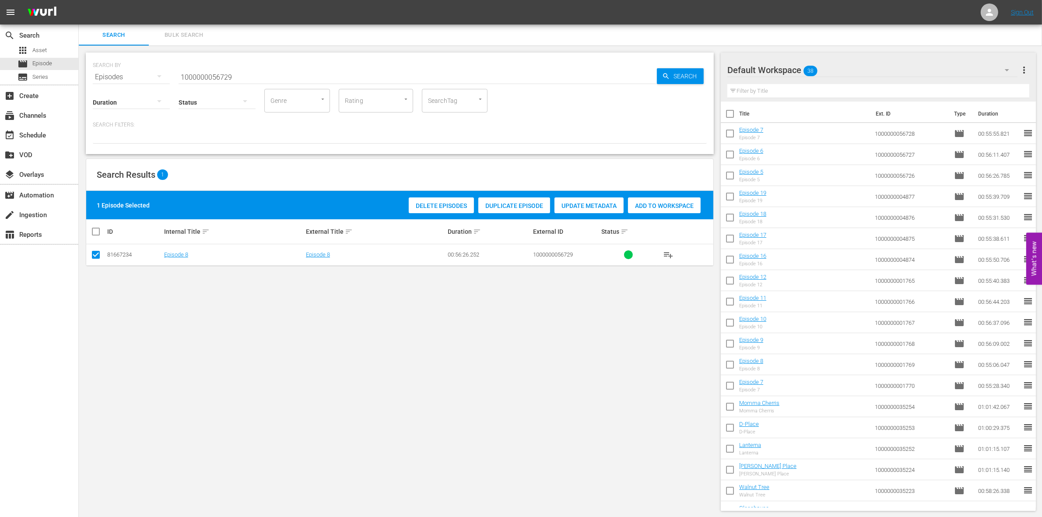
click at [652, 200] on div "Add to Workspace" at bounding box center [664, 205] width 73 height 17
click at [215, 74] on input "1000000056729" at bounding box center [418, 77] width 478 height 21
paste input "35255"
type input "1000000035255"
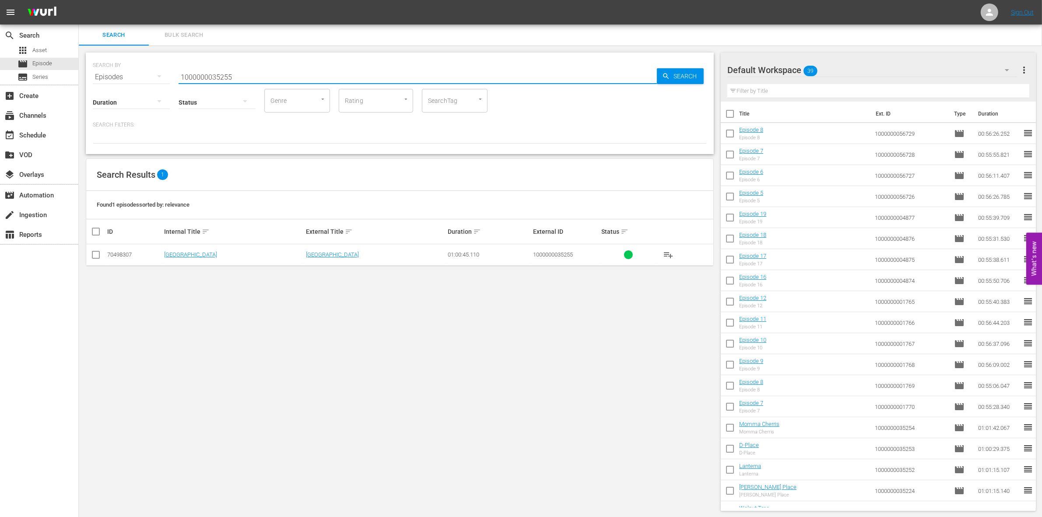
click at [98, 255] on input "checkbox" at bounding box center [96, 256] width 11 height 11
checkbox input "true"
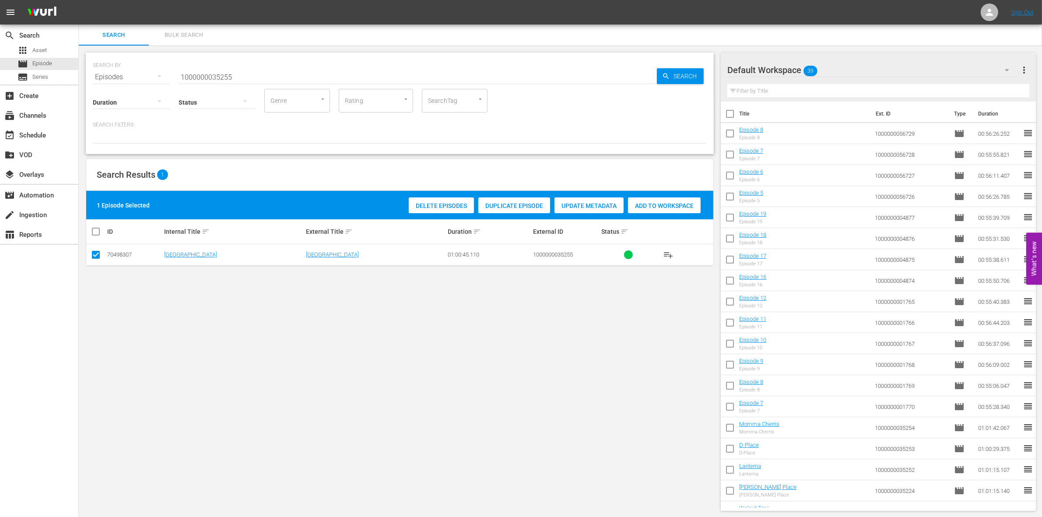
click at [650, 199] on div "Add to Workspace" at bounding box center [664, 205] width 73 height 17
click at [270, 72] on input "1000000035255" at bounding box center [418, 77] width 478 height 21
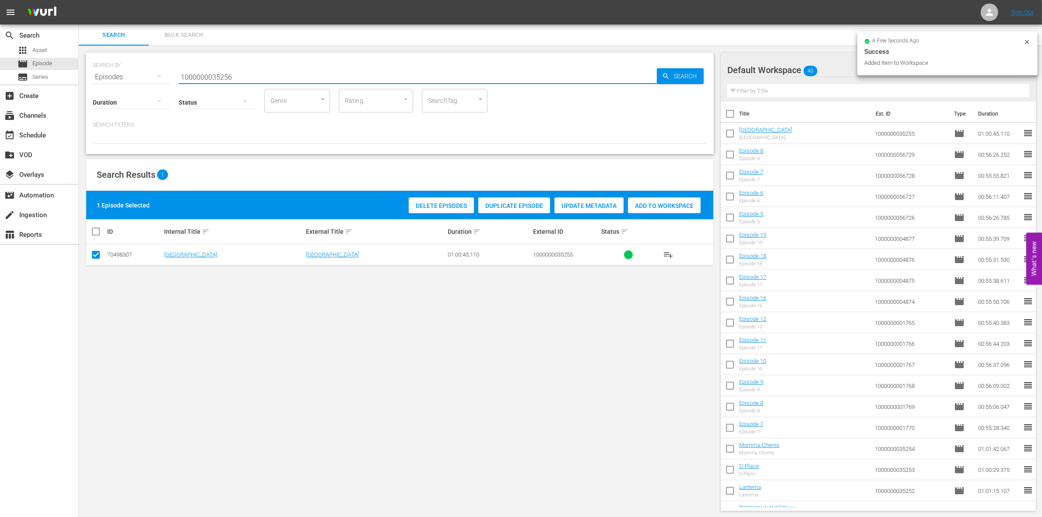
type input "1000000035256"
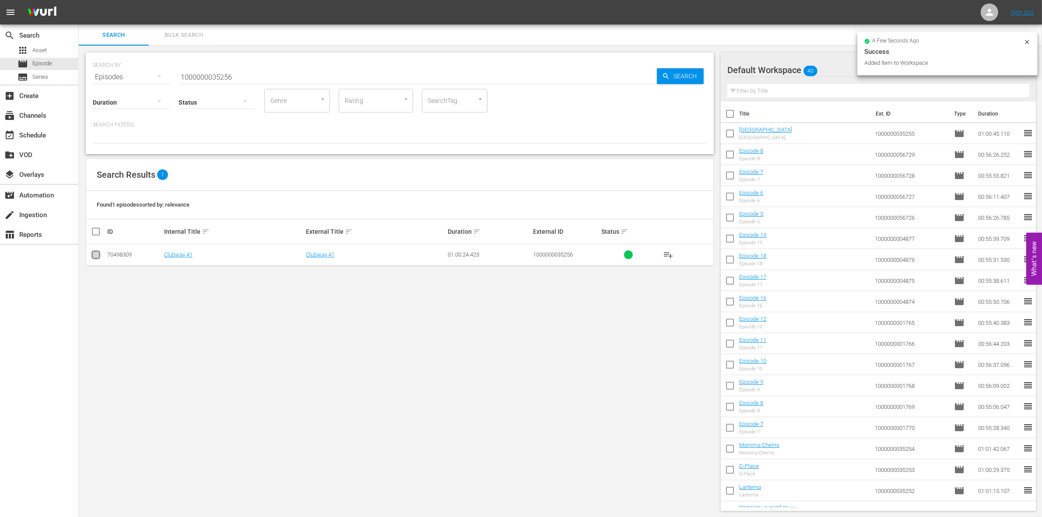
click at [97, 255] on input "checkbox" at bounding box center [96, 256] width 11 height 11
checkbox input "true"
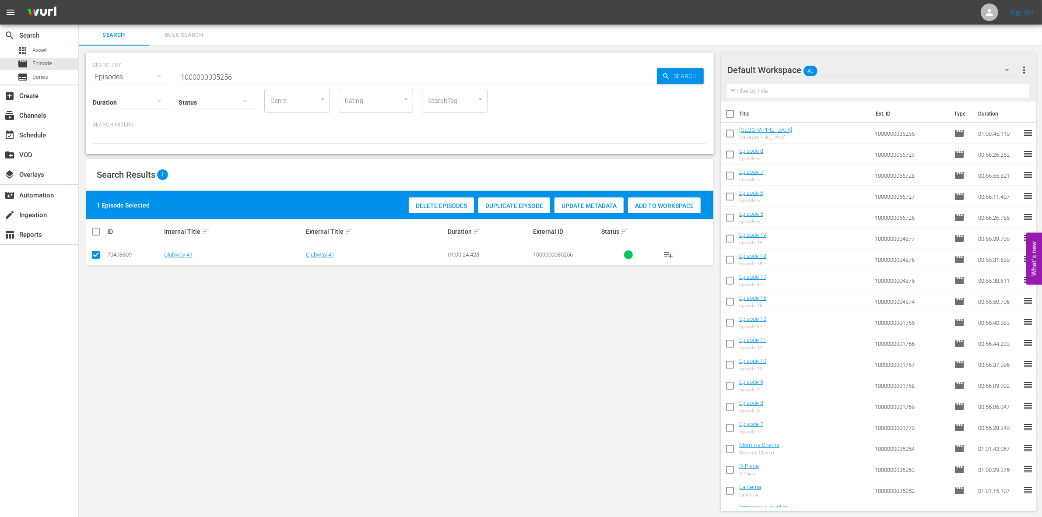
click at [648, 207] on span "Add to Workspace" at bounding box center [664, 205] width 73 height 7
click at [263, 71] on input "1000000035256" at bounding box center [418, 77] width 478 height 21
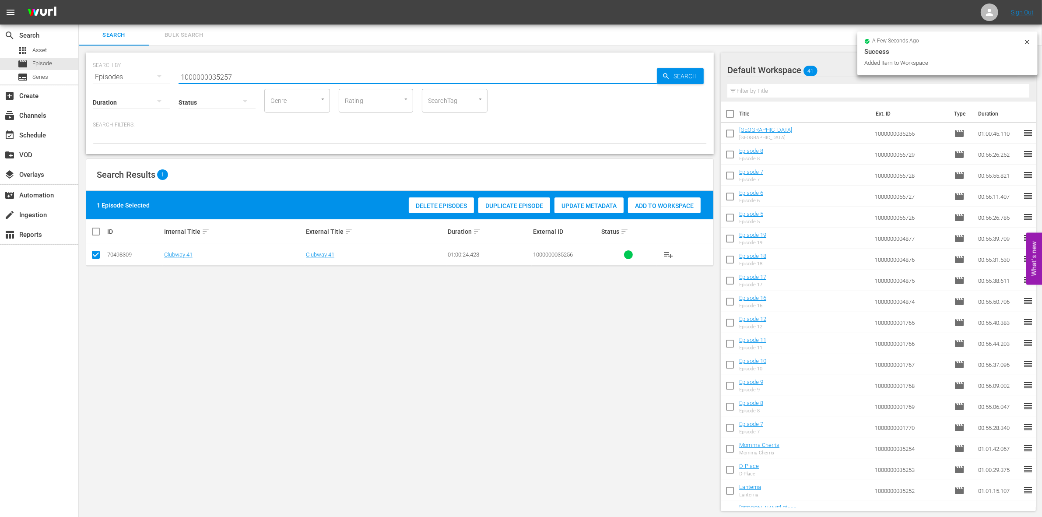
type input "1000000035257"
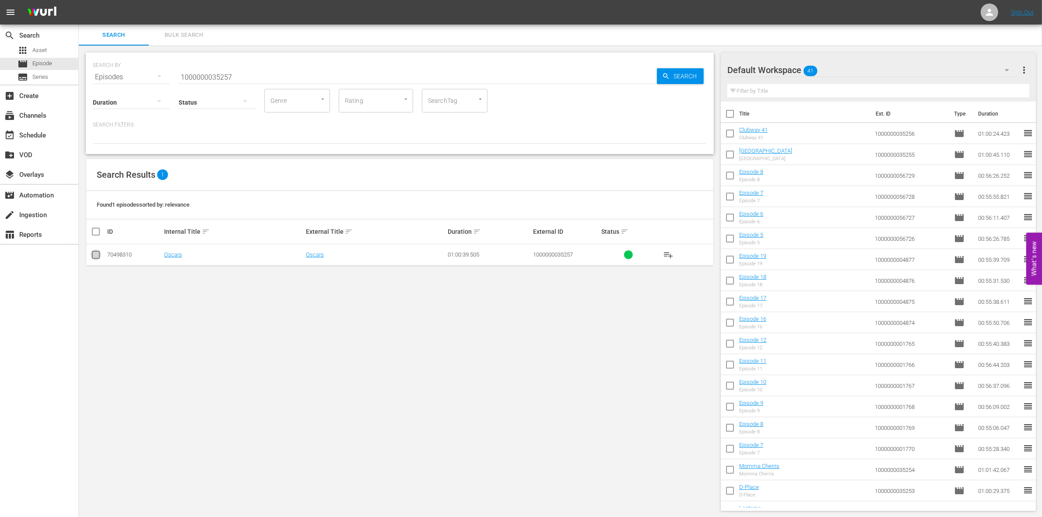
click at [95, 254] on input "checkbox" at bounding box center [96, 256] width 11 height 11
checkbox input "true"
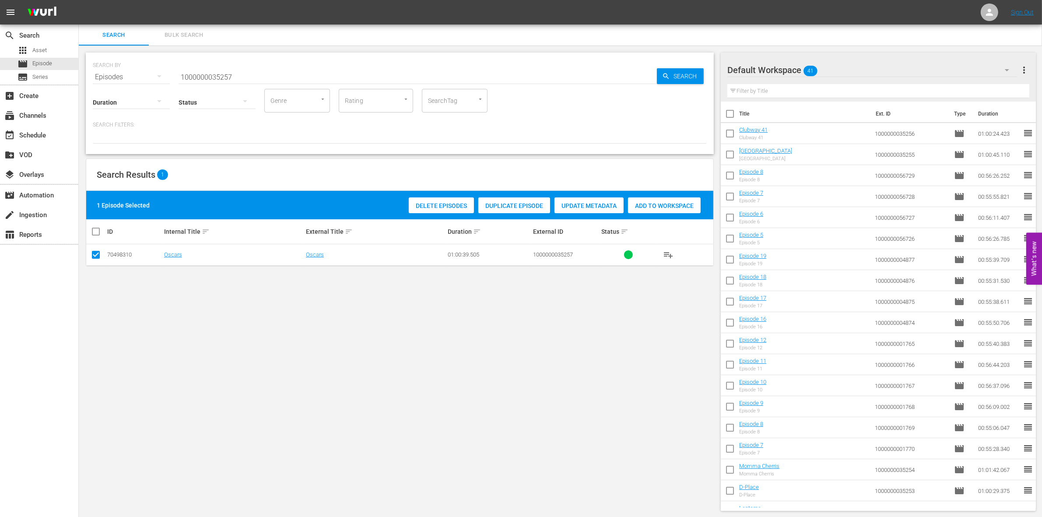
click at [661, 208] on span "Add to Workspace" at bounding box center [664, 205] width 73 height 7
click at [245, 75] on input "1000000035257" at bounding box center [418, 77] width 478 height 21
type input "1000000035258"
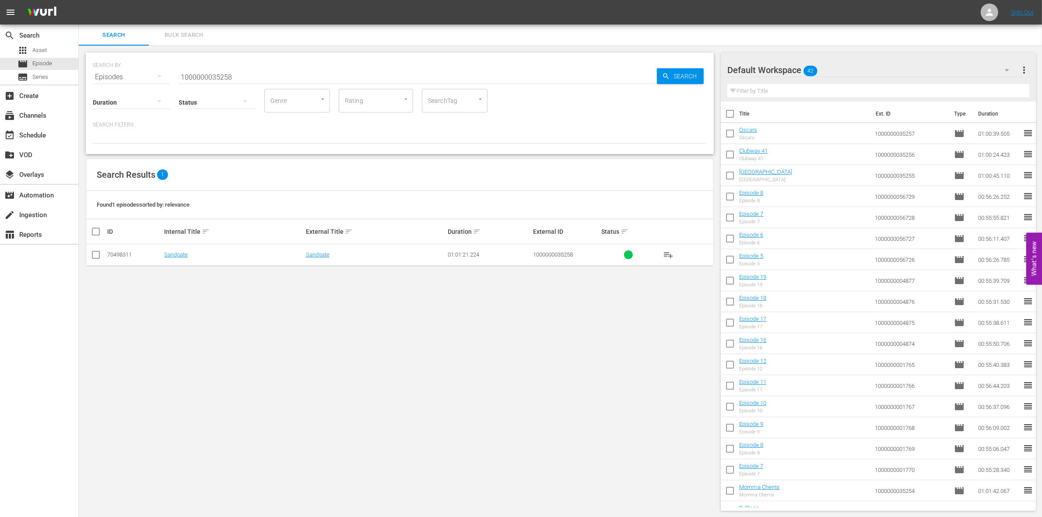
click at [101, 261] on td at bounding box center [96, 254] width 20 height 21
click at [97, 257] on input "checkbox" at bounding box center [96, 256] width 11 height 11
checkbox input "true"
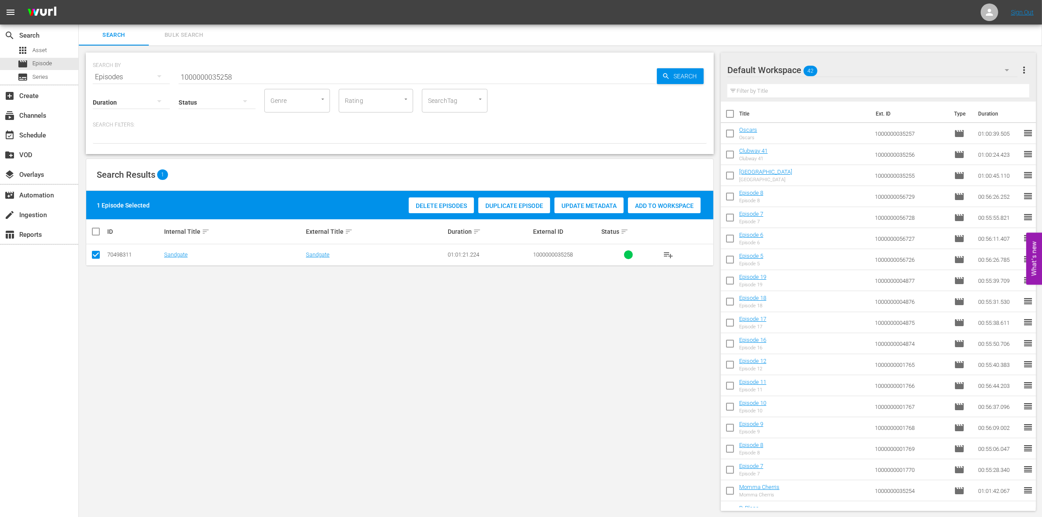
click at [655, 199] on div "Add to Workspace" at bounding box center [664, 205] width 73 height 17
click at [273, 68] on input "1000000035258" at bounding box center [418, 77] width 478 height 21
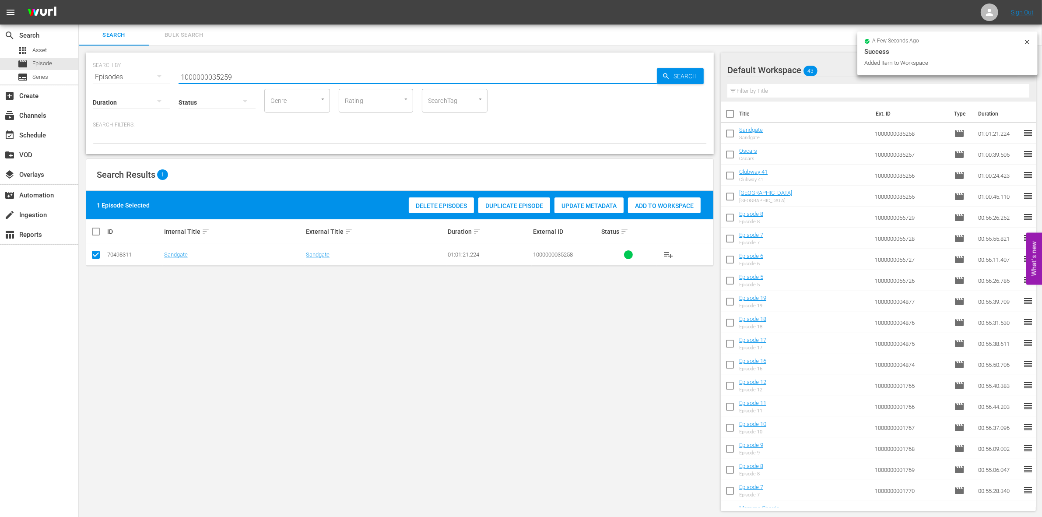
type input "1000000035259"
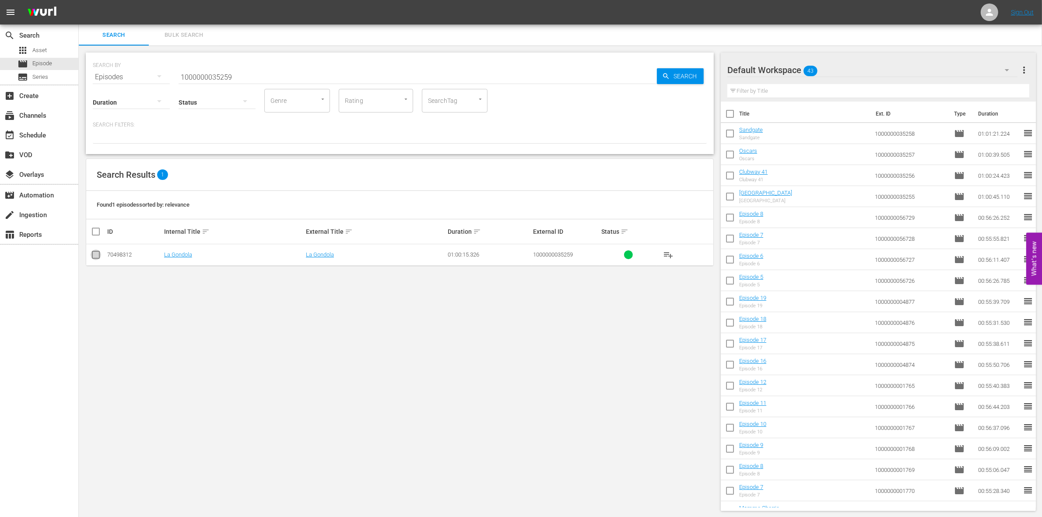
click at [95, 256] on input "checkbox" at bounding box center [96, 256] width 11 height 11
checkbox input "true"
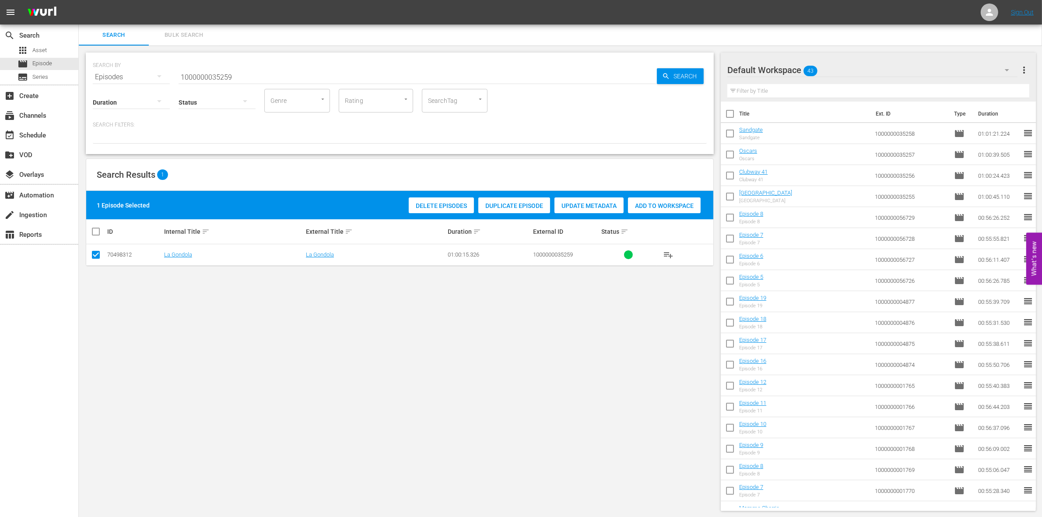
click at [637, 202] on span "Add to Workspace" at bounding box center [664, 205] width 73 height 7
click at [260, 70] on input "1000000035259" at bounding box center [418, 77] width 478 height 21
paste input "23313"
type input "1000000023313"
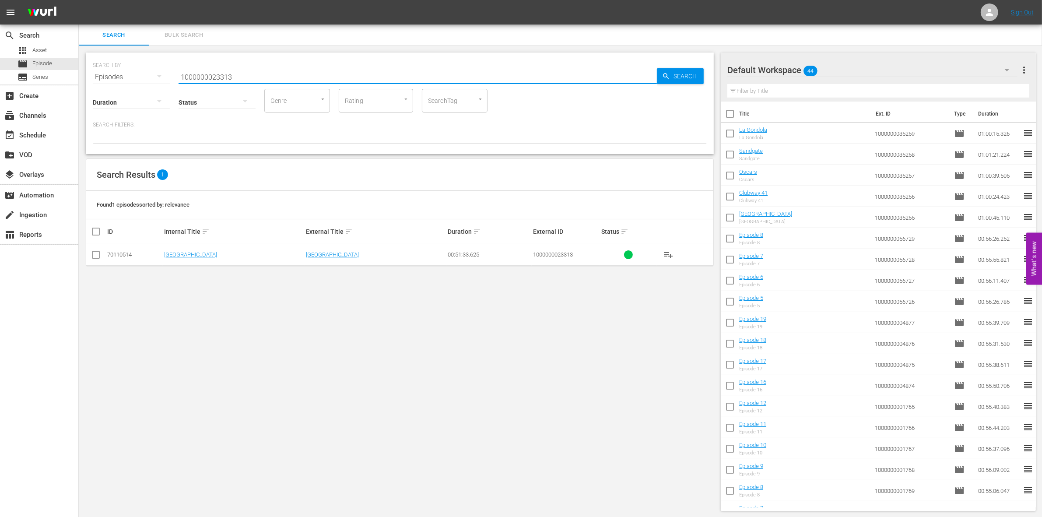
click at [94, 255] on input "checkbox" at bounding box center [96, 256] width 11 height 11
checkbox input "true"
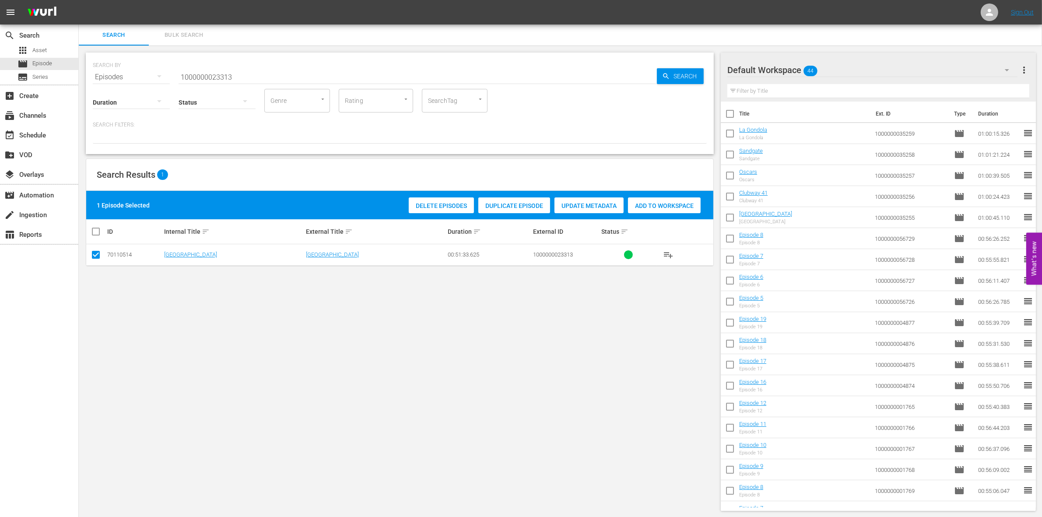
click at [675, 206] on span "Add to Workspace" at bounding box center [664, 205] width 73 height 7
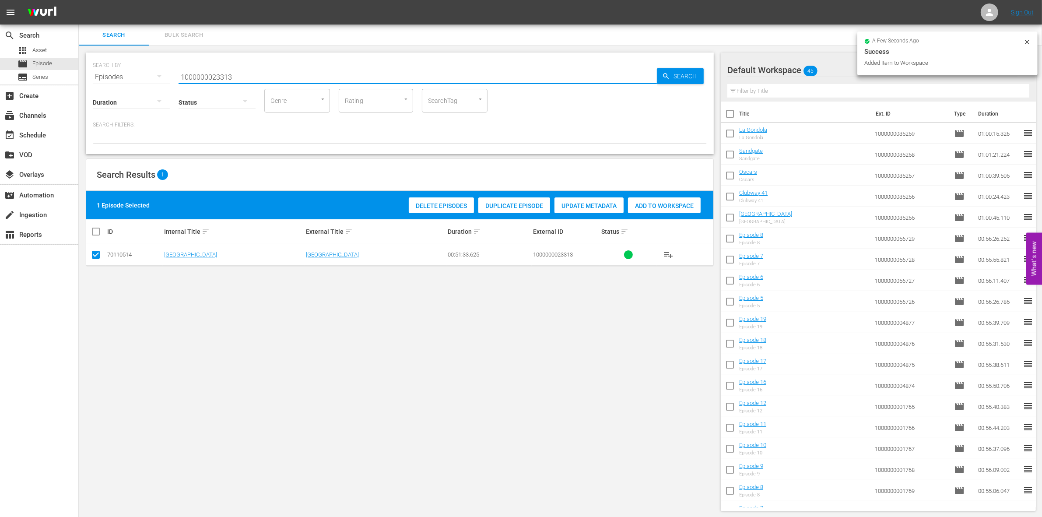
click at [269, 80] on input "1000000023313" at bounding box center [418, 77] width 478 height 21
type input "1000000023314"
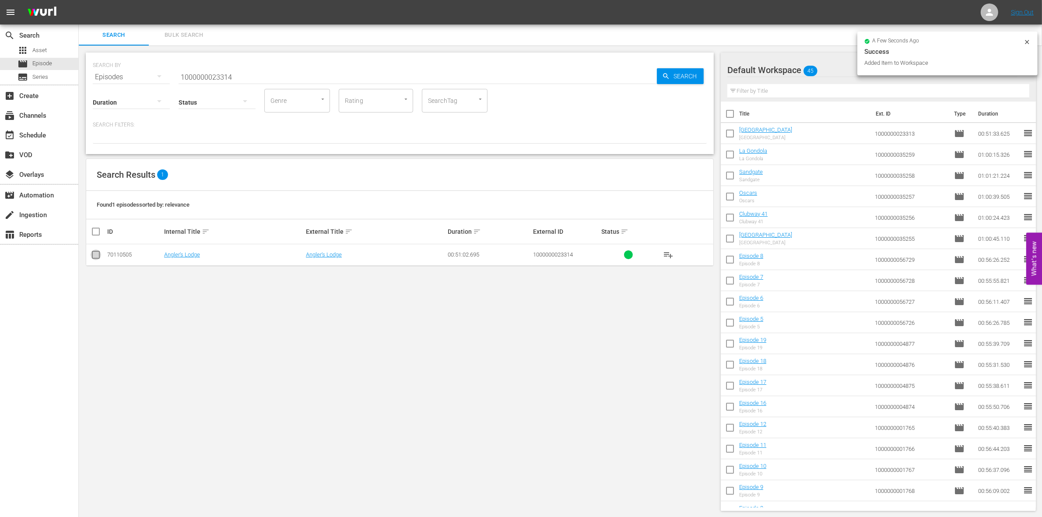
click at [95, 257] on input "checkbox" at bounding box center [96, 256] width 11 height 11
checkbox input "true"
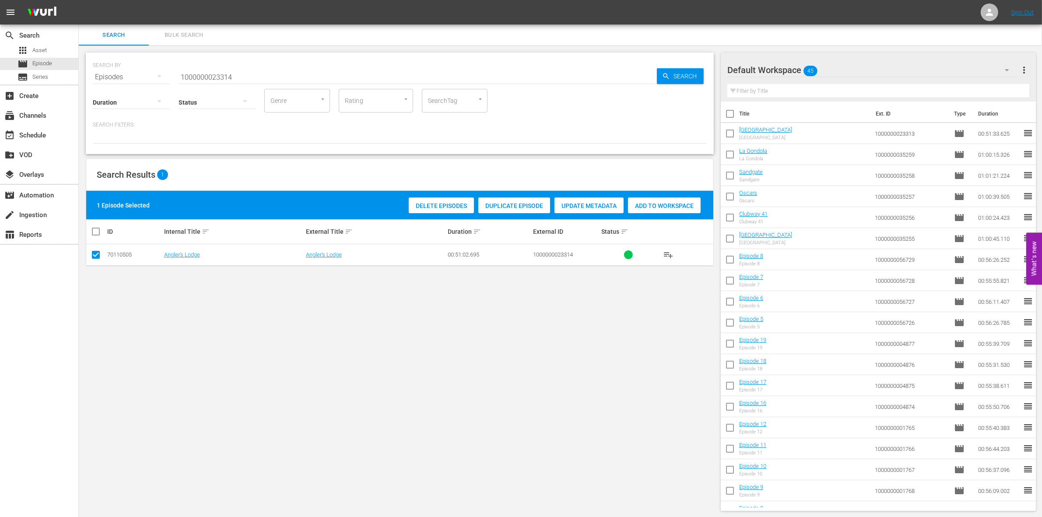
click at [648, 205] on span "Add to Workspace" at bounding box center [664, 205] width 73 height 7
click at [267, 76] on input "1000000023314" at bounding box center [418, 77] width 478 height 21
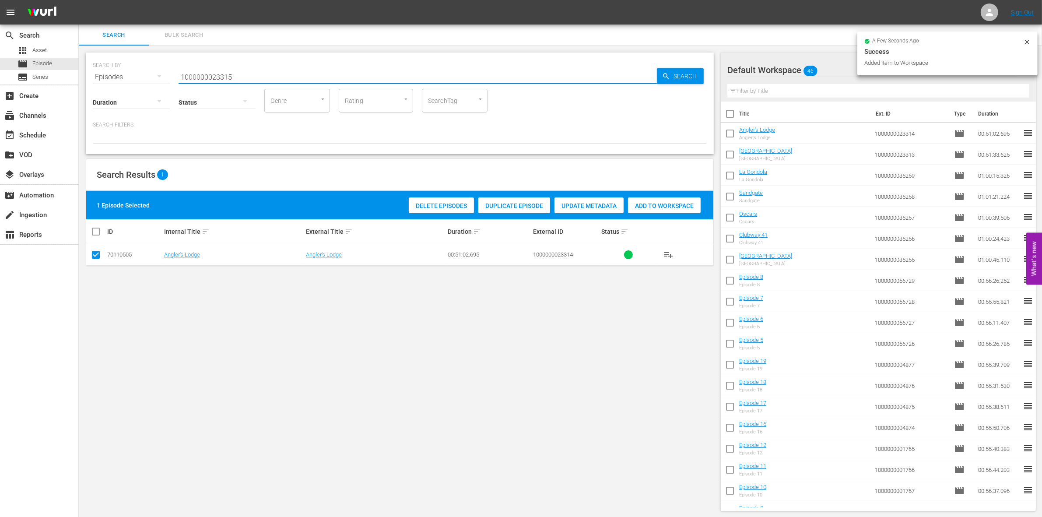
type input "1000000023315"
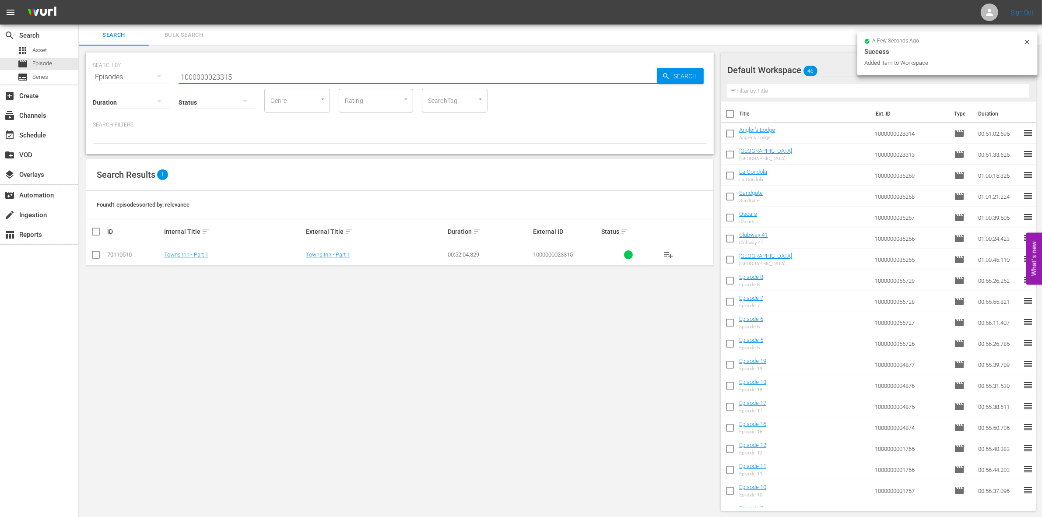
click at [92, 257] on input "checkbox" at bounding box center [96, 256] width 11 height 11
checkbox input "true"
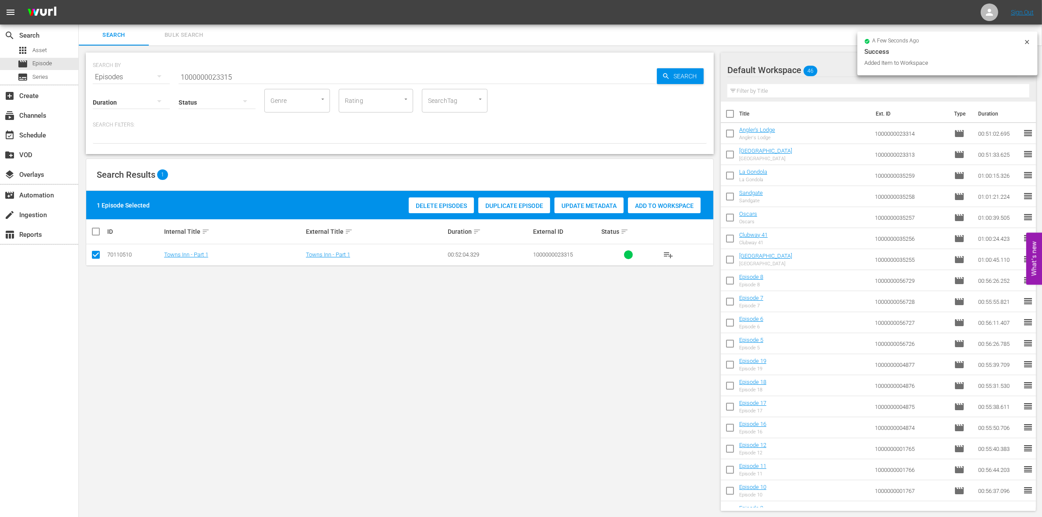
click at [650, 208] on span "Add to Workspace" at bounding box center [664, 205] width 73 height 7
click at [236, 74] on input "1000000023315" at bounding box center [418, 77] width 478 height 21
type input "1000000023316"
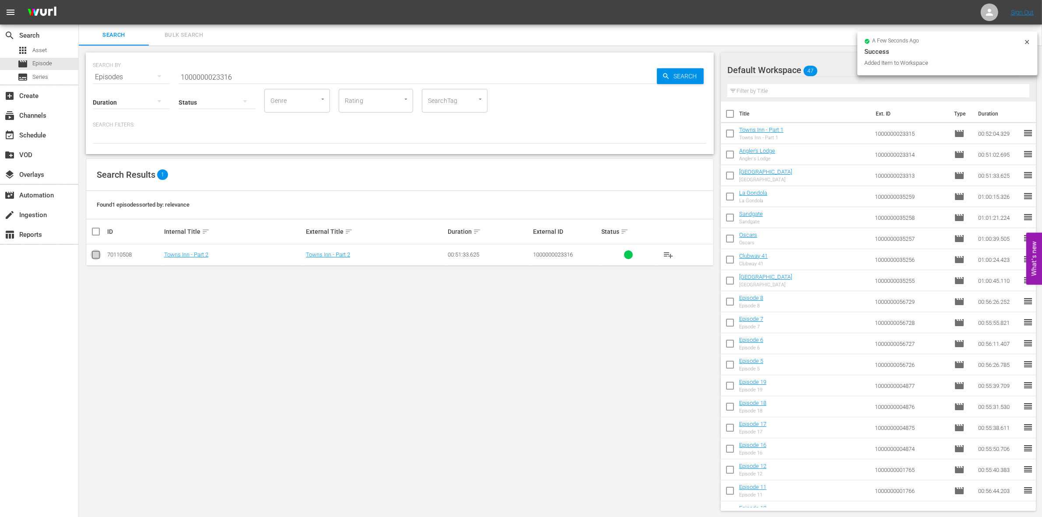
click at [94, 256] on input "checkbox" at bounding box center [96, 256] width 11 height 11
checkbox input "true"
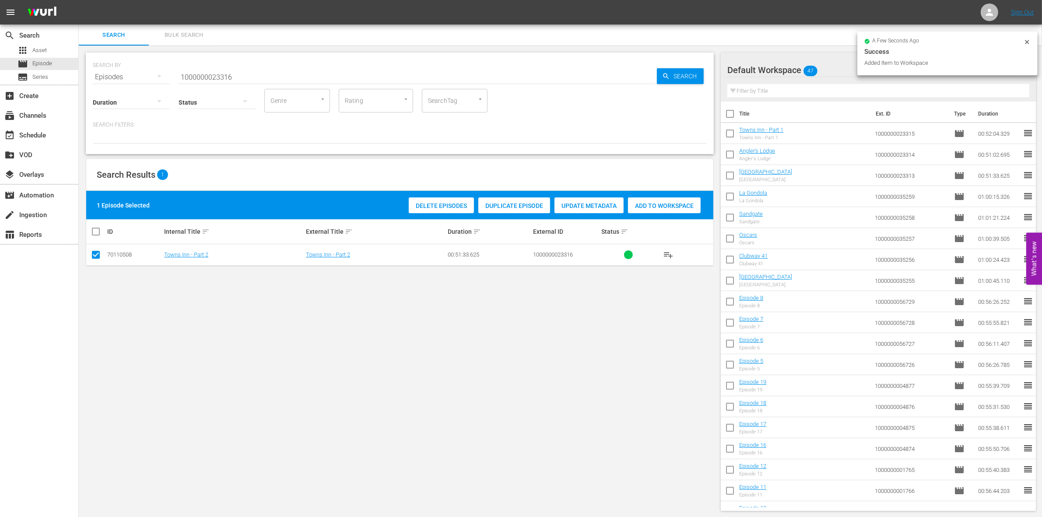
click at [627, 209] on div "Delete Episodes Duplicate Episode Update Metadata Add to Workspace" at bounding box center [554, 205] width 296 height 20
click at [651, 208] on span "Add to Workspace" at bounding box center [664, 205] width 73 height 7
click at [259, 75] on input "1000000023316" at bounding box center [418, 77] width 478 height 21
type input "1000000023317"
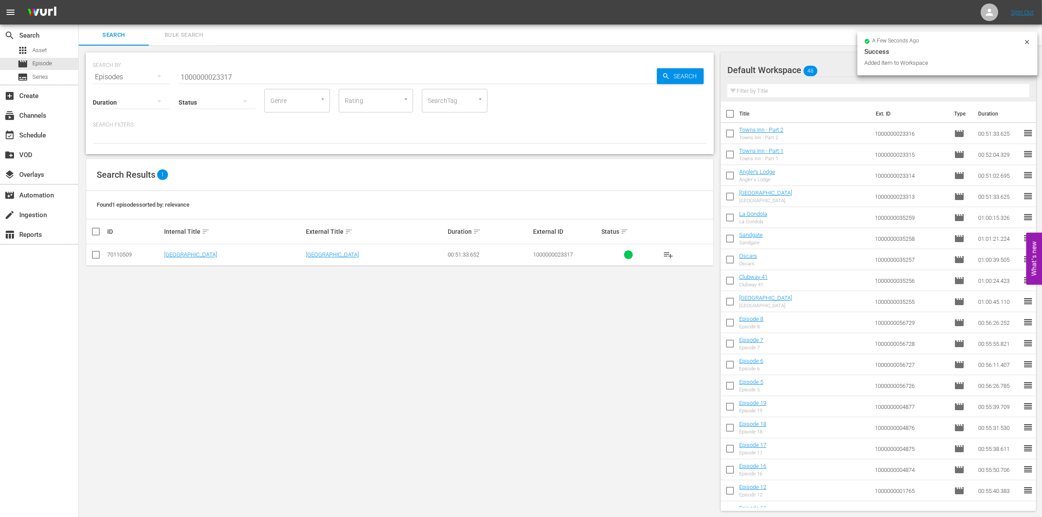
click at [104, 252] on td at bounding box center [96, 254] width 20 height 21
click at [96, 254] on input "checkbox" at bounding box center [96, 256] width 11 height 11
checkbox input "true"
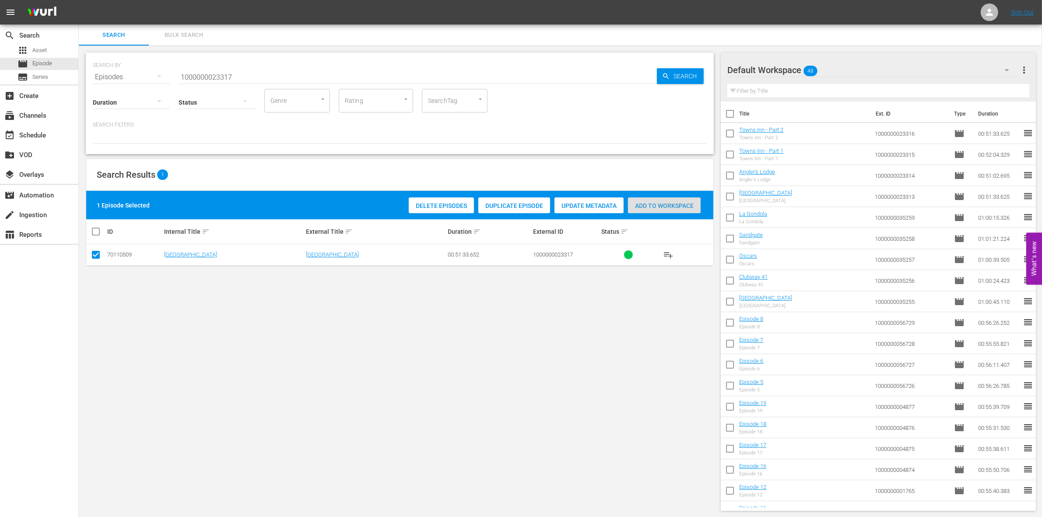
click at [661, 200] on div "Add to Workspace" at bounding box center [664, 205] width 73 height 17
click at [248, 75] on input "1000000023317" at bounding box center [418, 77] width 478 height 21
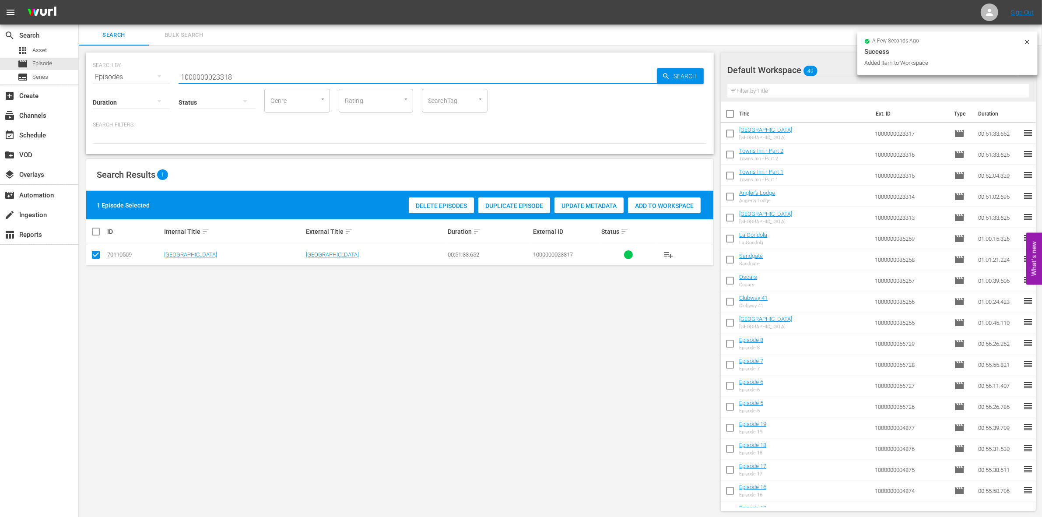
type input "1000000023318"
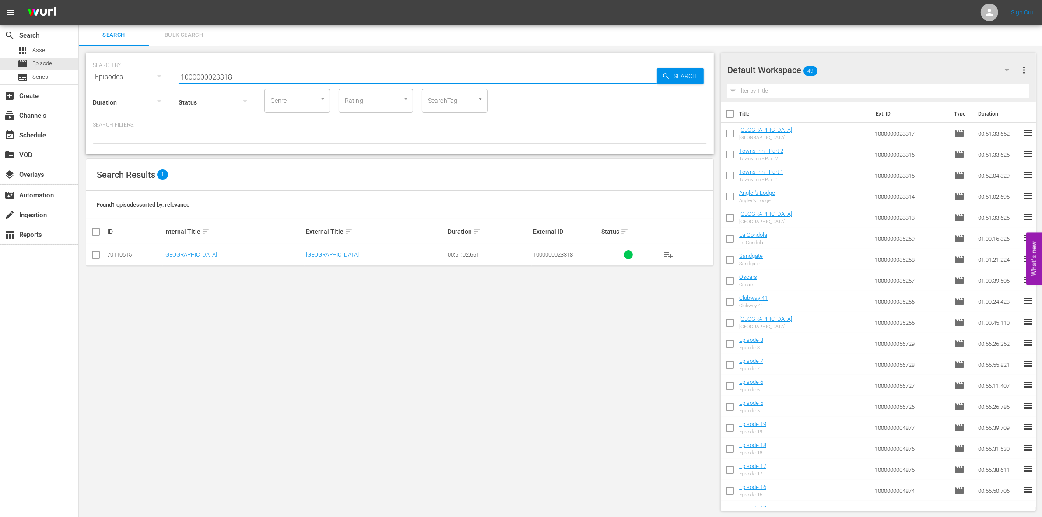
click at [95, 257] on input "checkbox" at bounding box center [96, 256] width 11 height 11
checkbox input "true"
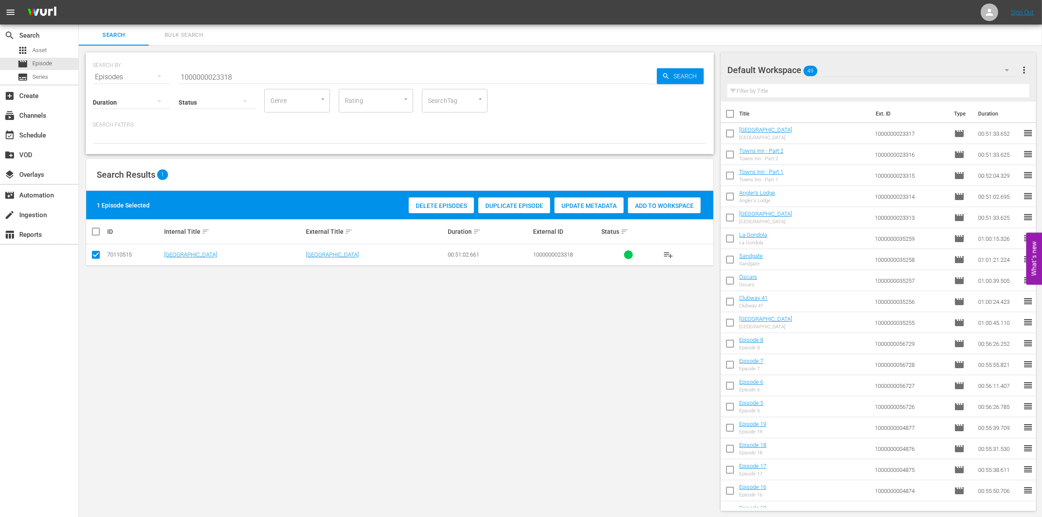
click at [686, 207] on span "Add to Workspace" at bounding box center [664, 205] width 73 height 7
click at [263, 73] on input "1000000023318" at bounding box center [418, 77] width 478 height 21
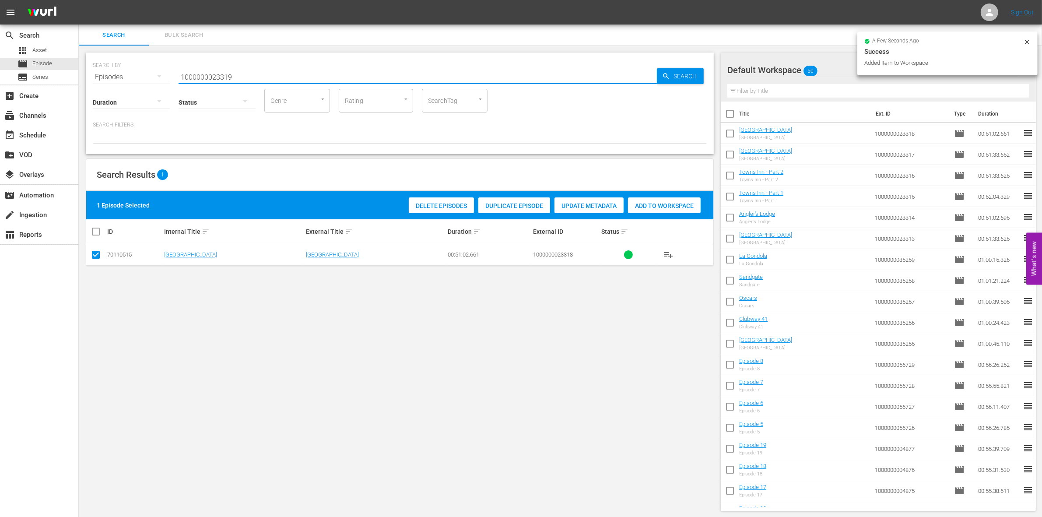
type input "1000000023319"
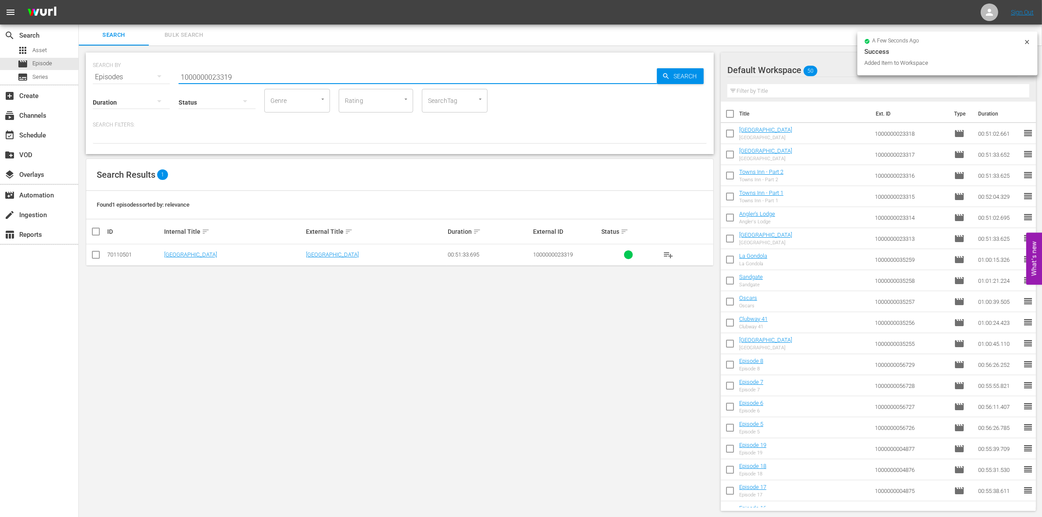
click at [99, 255] on input "checkbox" at bounding box center [96, 256] width 11 height 11
checkbox input "true"
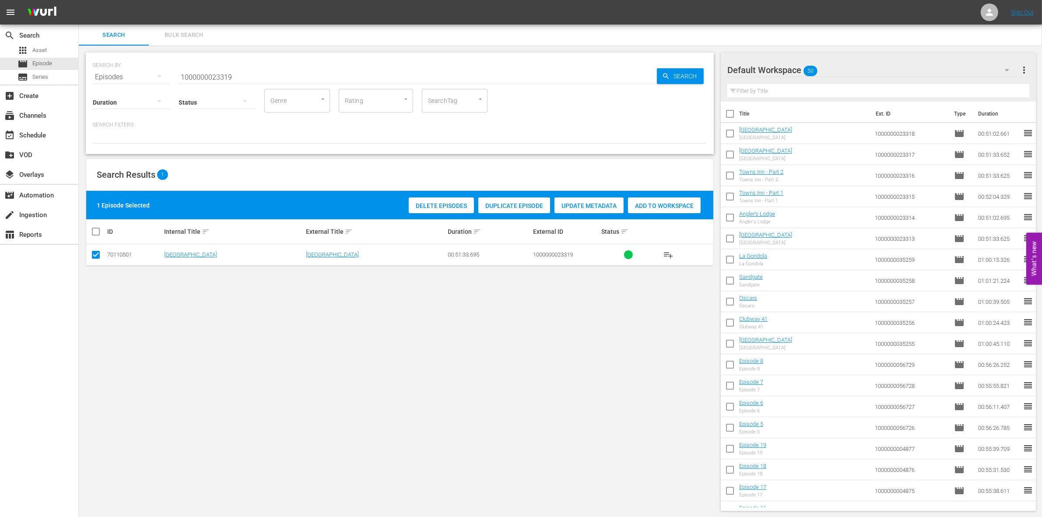
click at [657, 204] on span "Add to Workspace" at bounding box center [664, 205] width 73 height 7
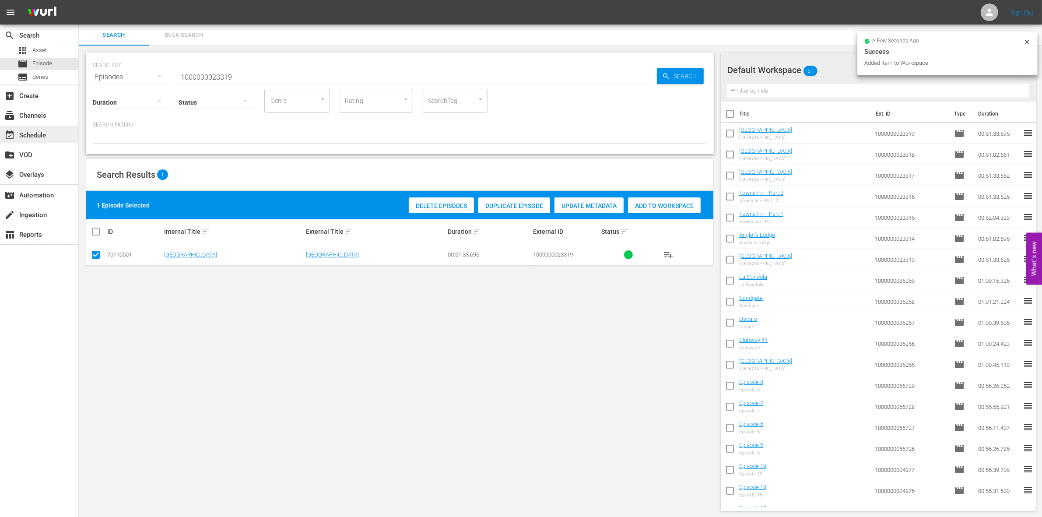
click at [30, 138] on div "event_available Schedule" at bounding box center [24, 134] width 49 height 8
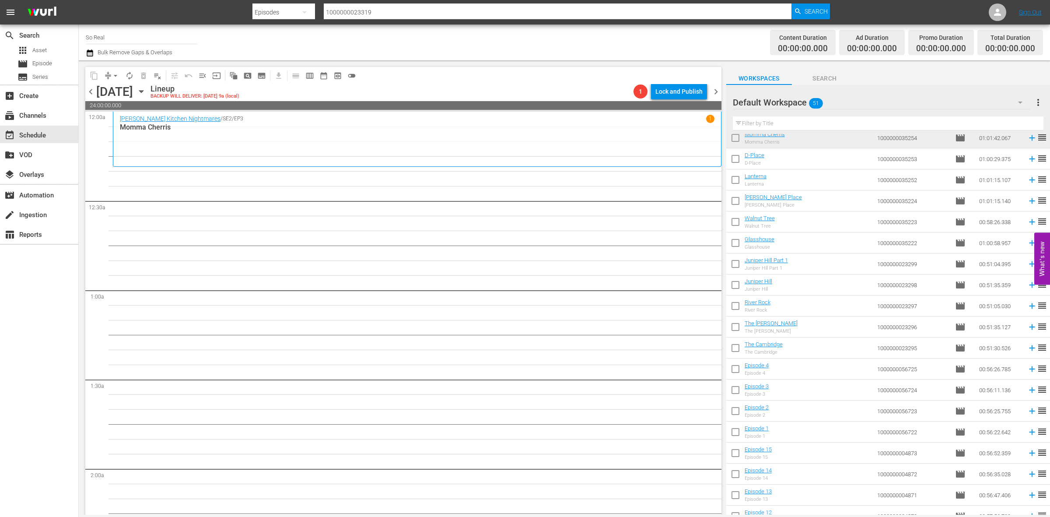
scroll to position [710, 0]
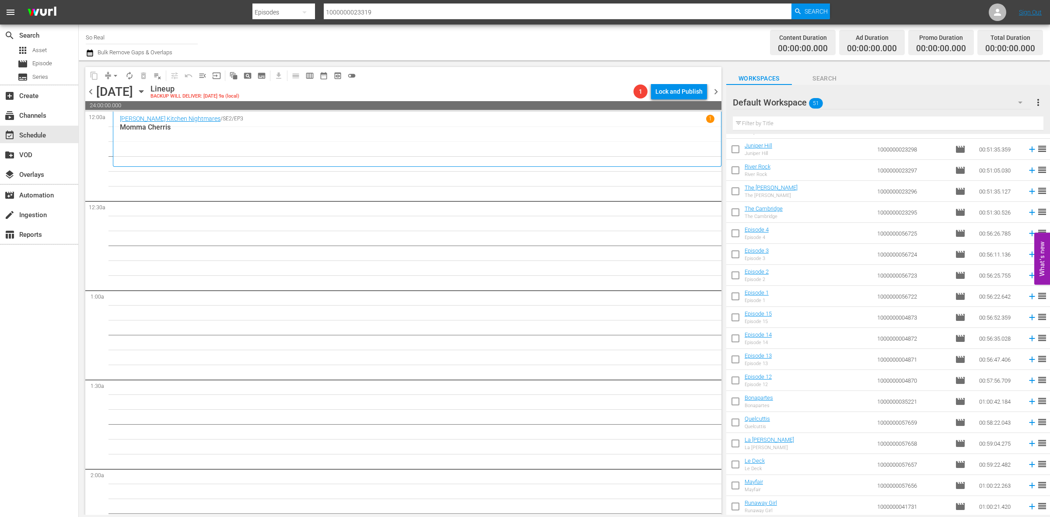
click at [742, 504] on input "checkbox" at bounding box center [735, 508] width 18 height 18
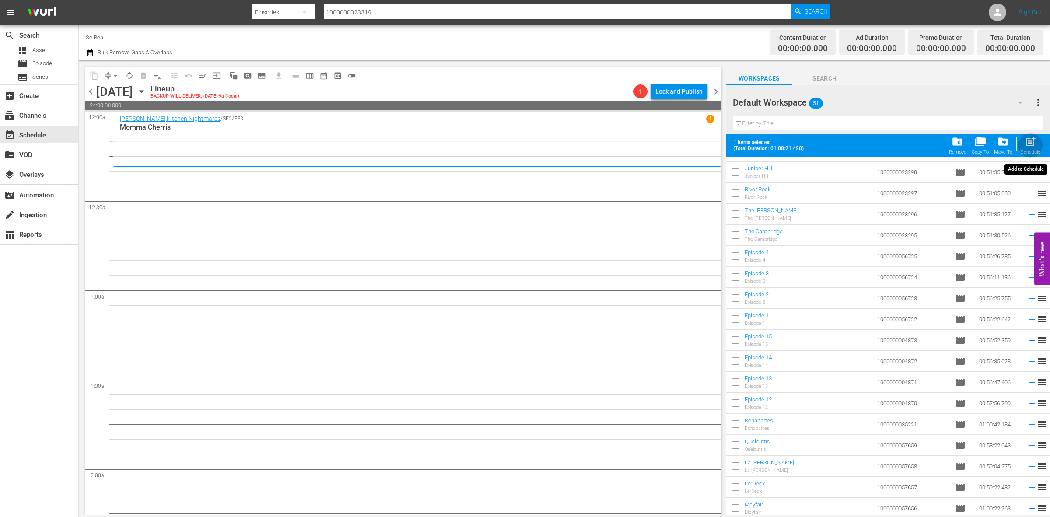
click at [1027, 140] on span "post_add" at bounding box center [1031, 142] width 12 height 12
checkbox input "false"
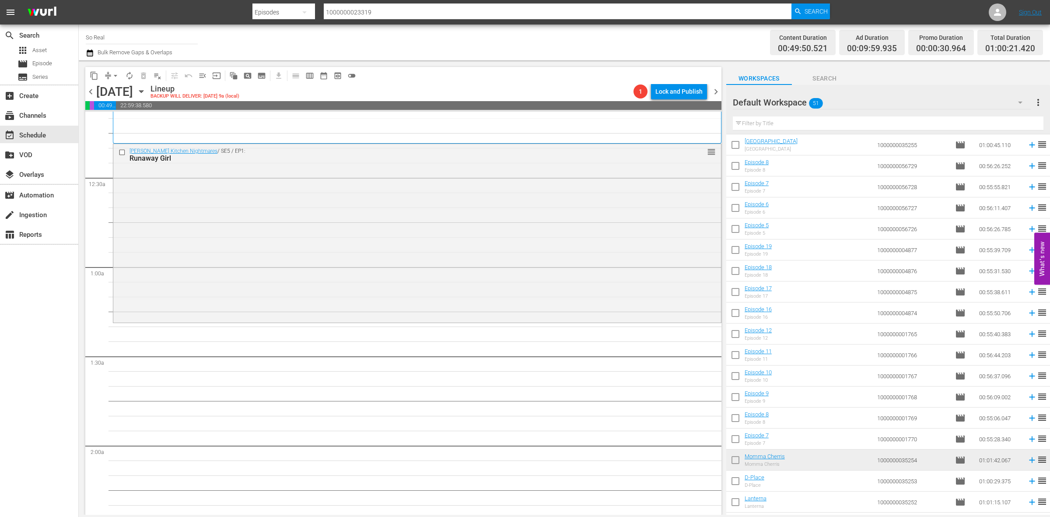
scroll to position [263, 0]
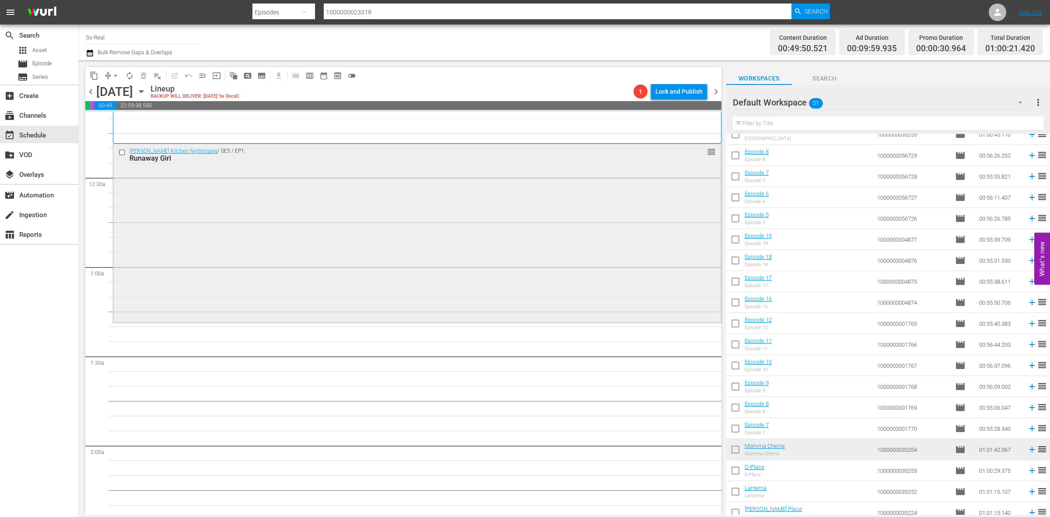
click at [392, 249] on div "Ramsay's Kitchen Nightmares / SE5 / EP1: Runaway Girl reorder" at bounding box center [417, 232] width 608 height 177
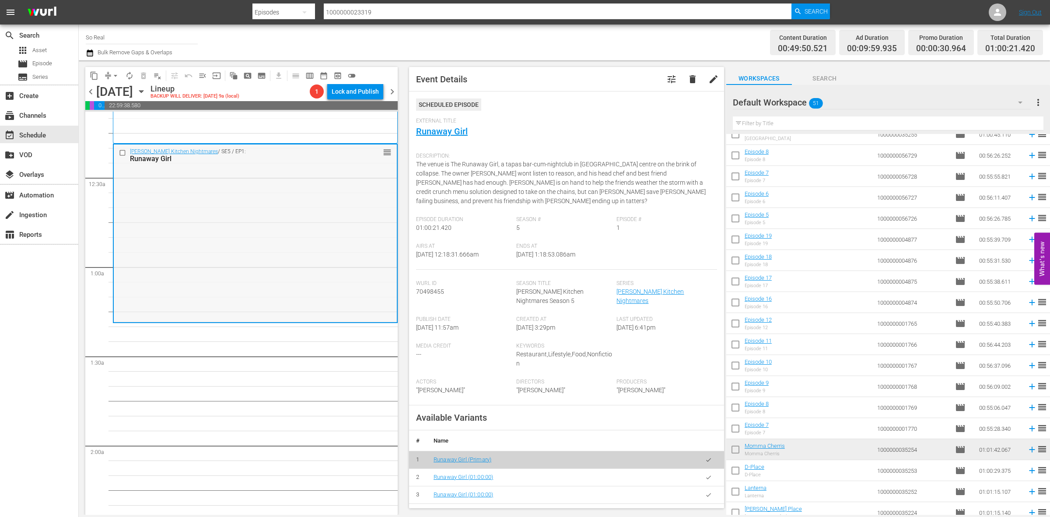
drag, startPoint x: 392, startPoint y: 249, endPoint x: 341, endPoint y: 248, distance: 50.8
click at [360, 275] on div "Delete Event" at bounding box center [376, 272] width 69 height 12
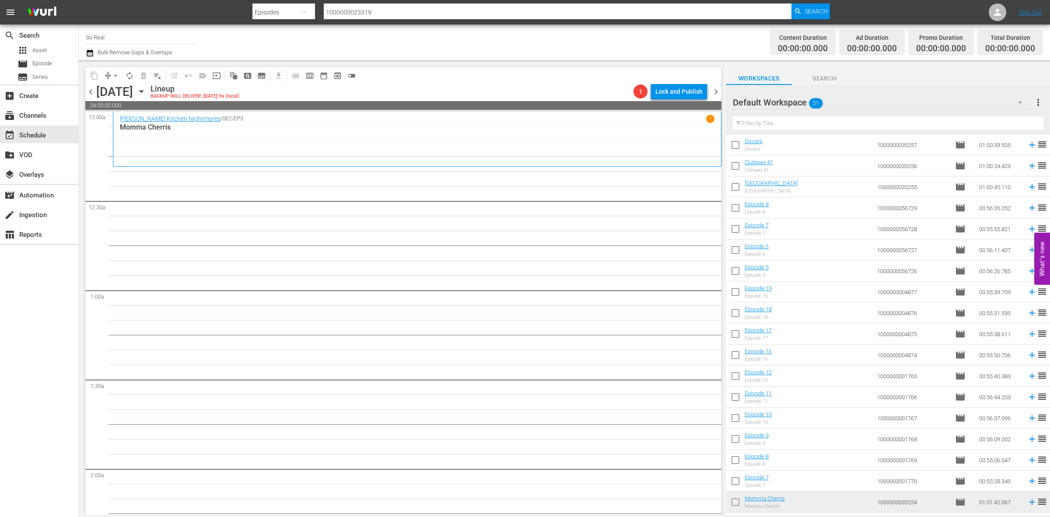
scroll to position [223, 0]
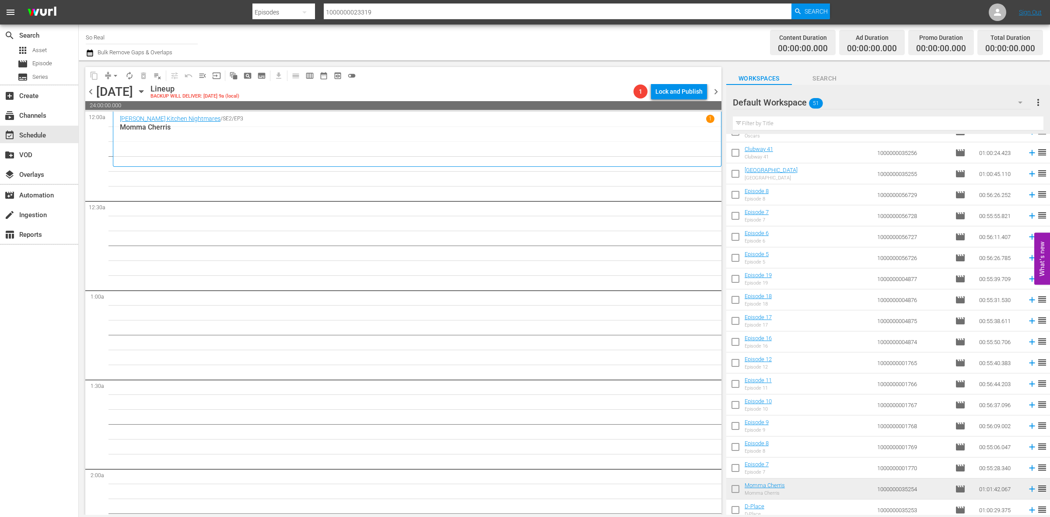
click at [738, 468] on input "checkbox" at bounding box center [735, 469] width 18 height 18
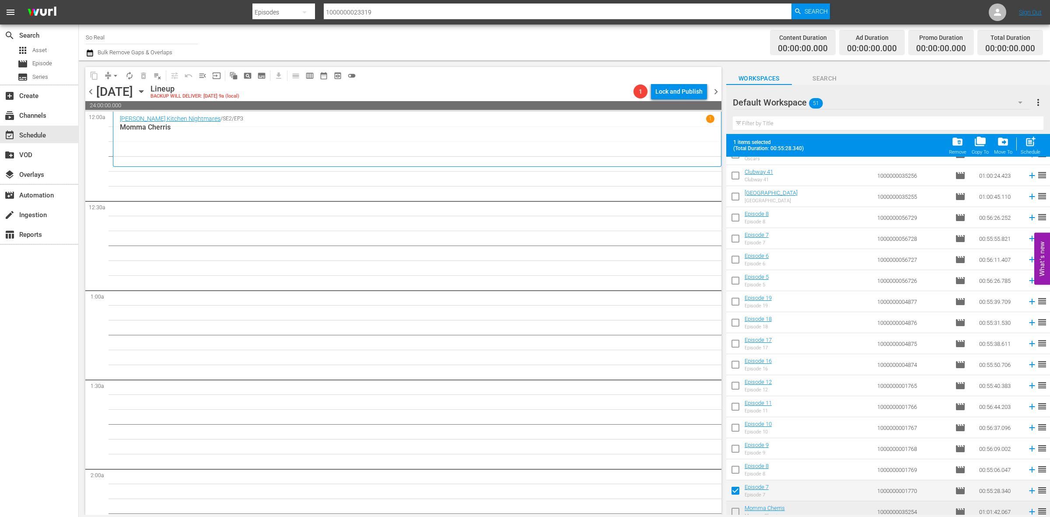
click at [1029, 150] on div "Schedule" at bounding box center [1031, 152] width 20 height 6
checkbox input "false"
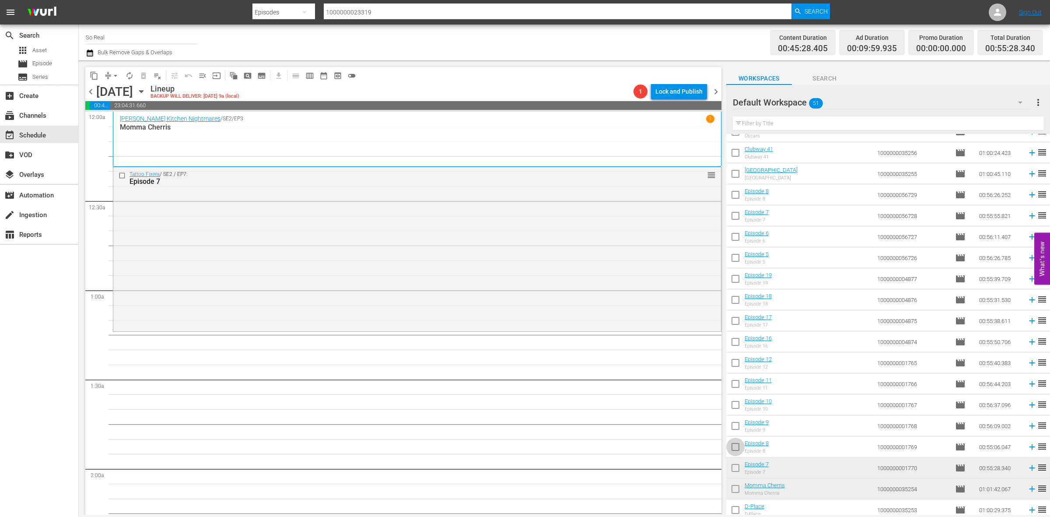
click at [741, 445] on input "checkbox" at bounding box center [735, 448] width 18 height 18
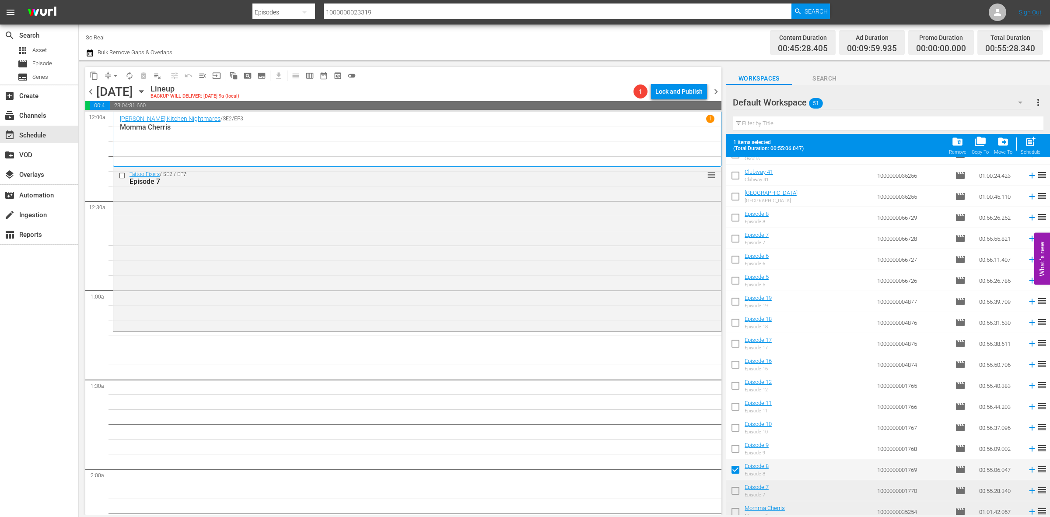
click at [1034, 149] on div "post_add Schedule" at bounding box center [1031, 145] width 20 height 19
checkbox input "false"
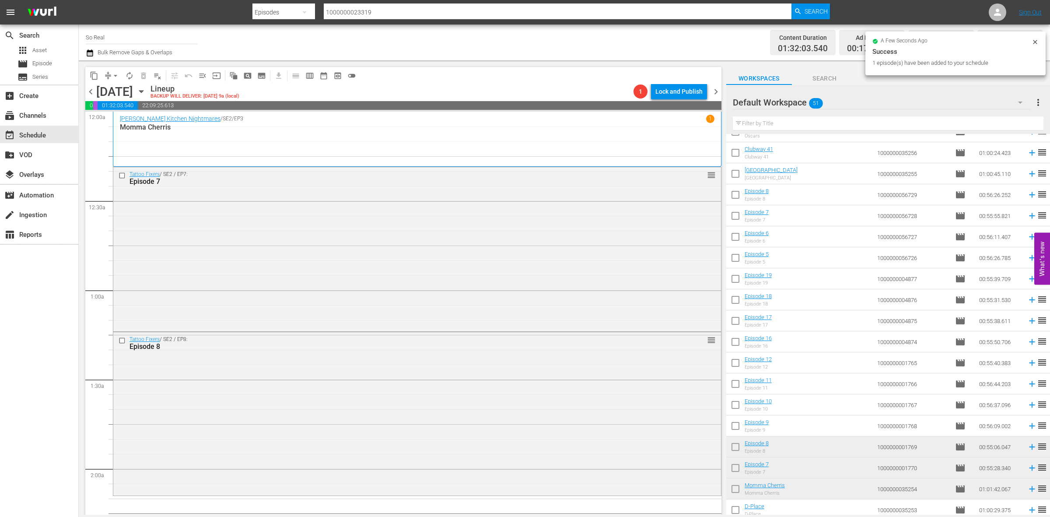
click at [734, 426] on input "checkbox" at bounding box center [735, 427] width 18 height 18
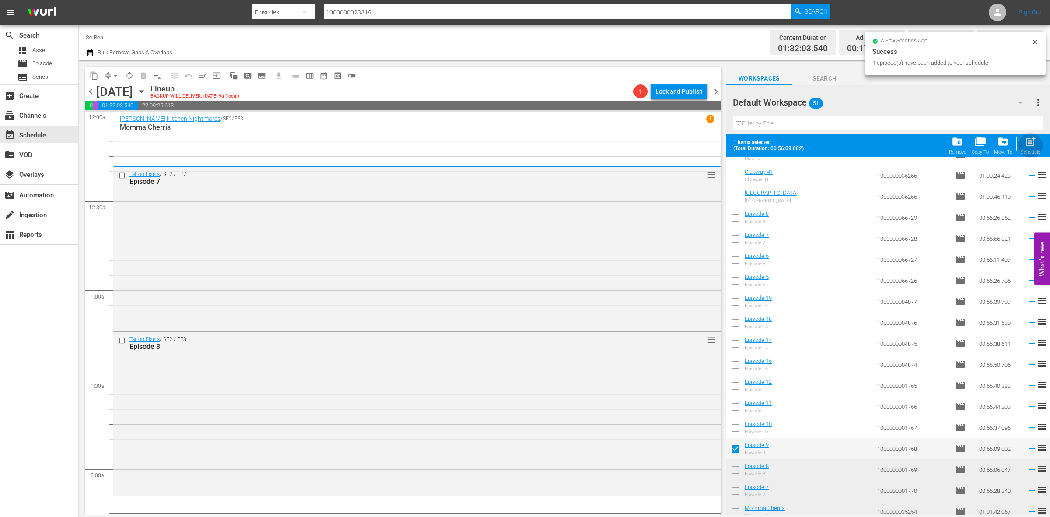
click at [1033, 134] on button "post_add Schedule" at bounding box center [1030, 145] width 25 height 25
checkbox input "false"
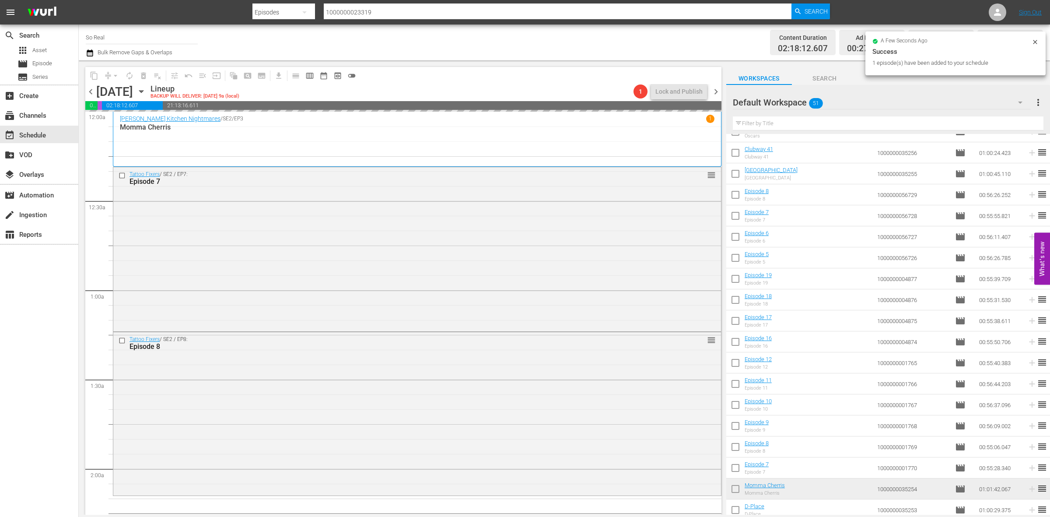
scroll to position [187, 0]
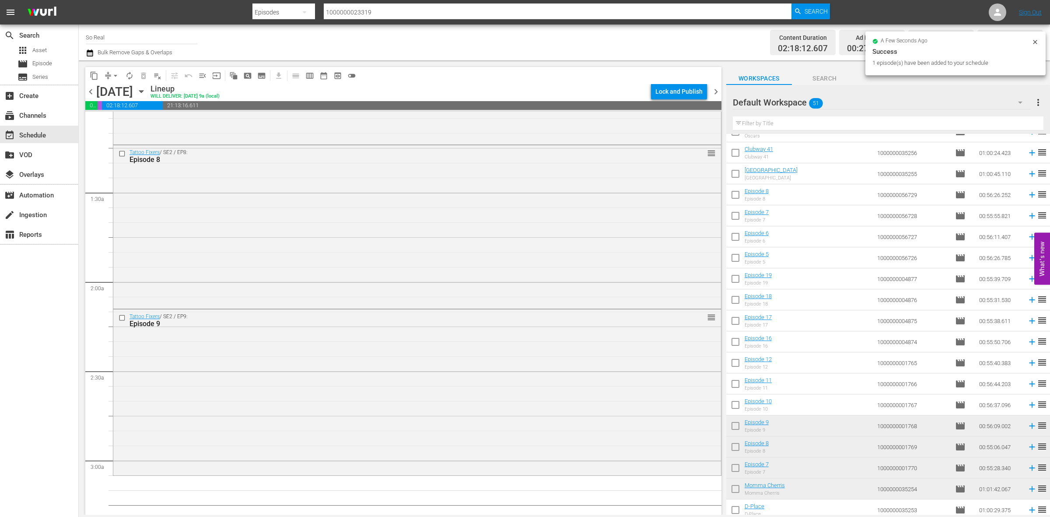
click at [730, 408] on input "checkbox" at bounding box center [735, 406] width 18 height 18
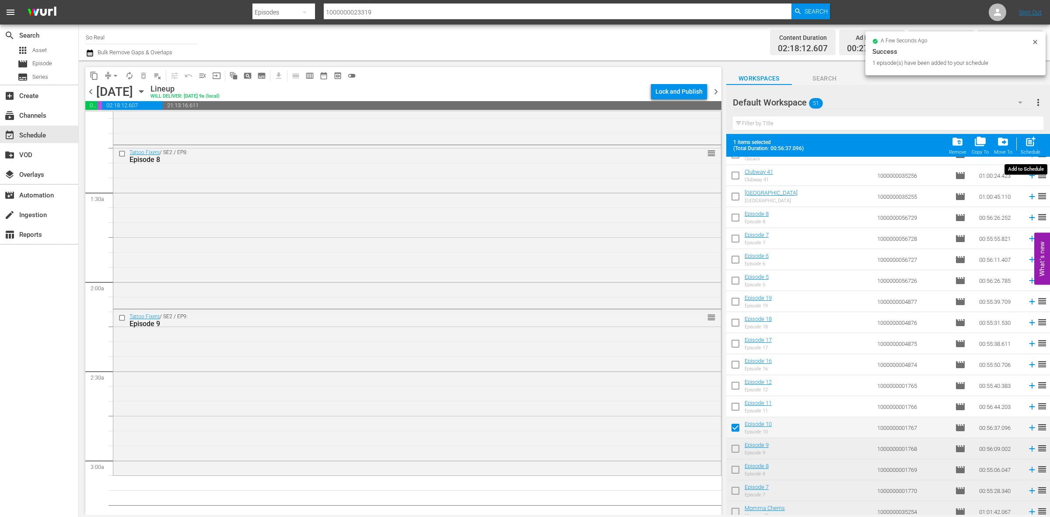
click at [1037, 144] on div "post_add Schedule" at bounding box center [1031, 145] width 20 height 19
checkbox input "false"
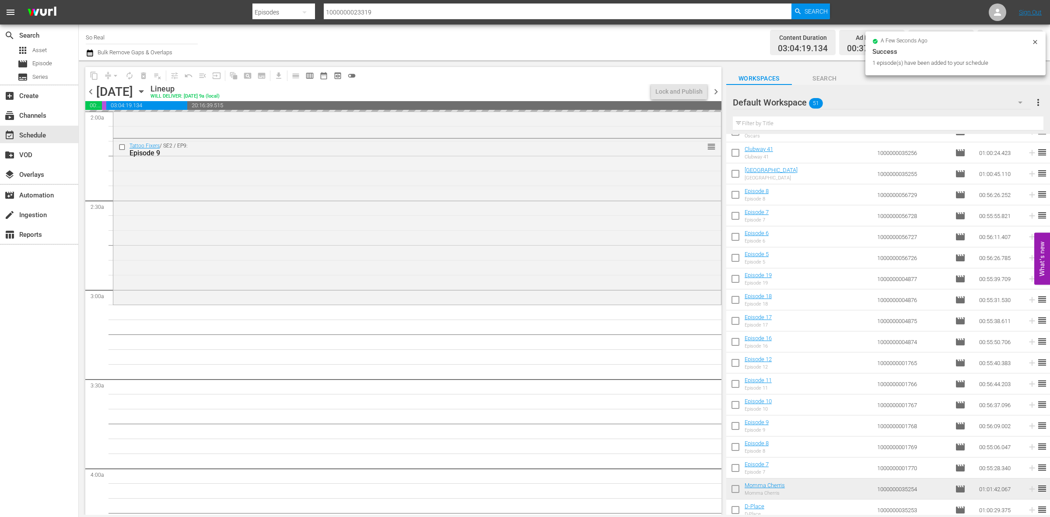
scroll to position [363, 0]
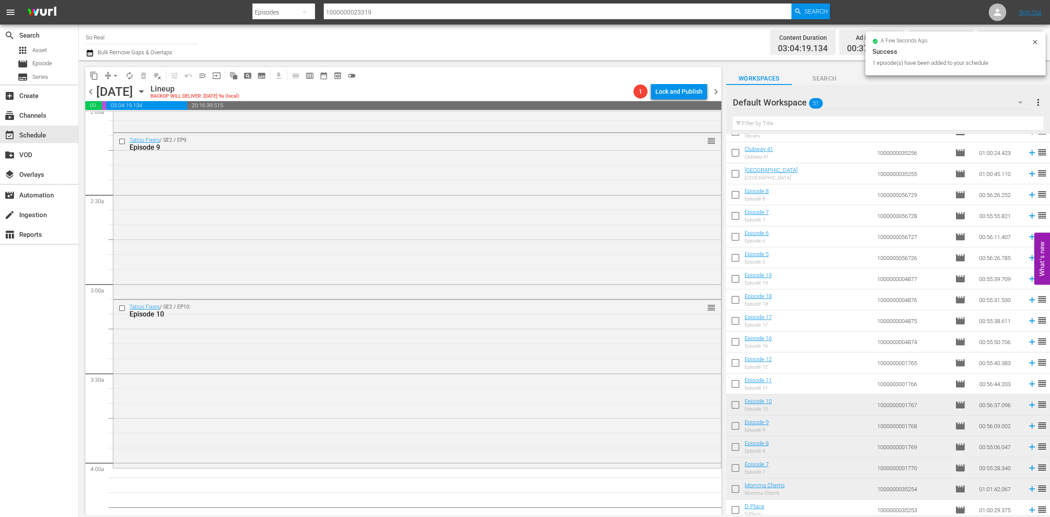
click at [735, 384] on input "checkbox" at bounding box center [735, 385] width 18 height 18
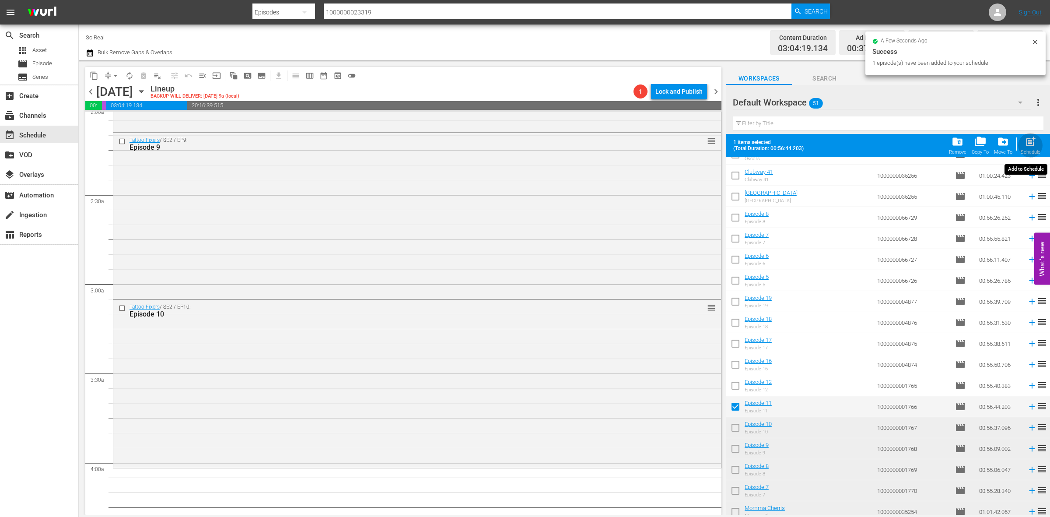
click at [1028, 140] on span "post_add" at bounding box center [1031, 142] width 12 height 12
checkbox input "false"
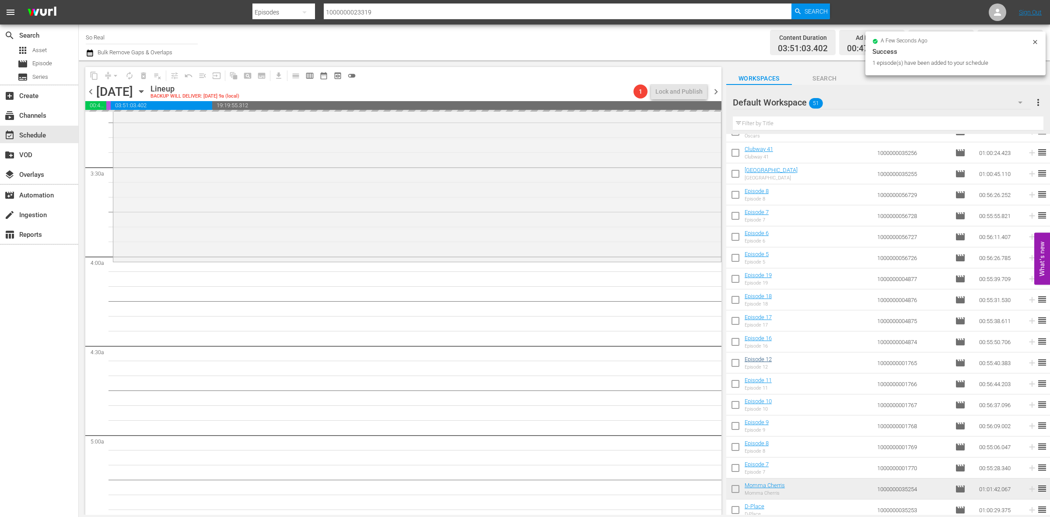
scroll to position [570, 0]
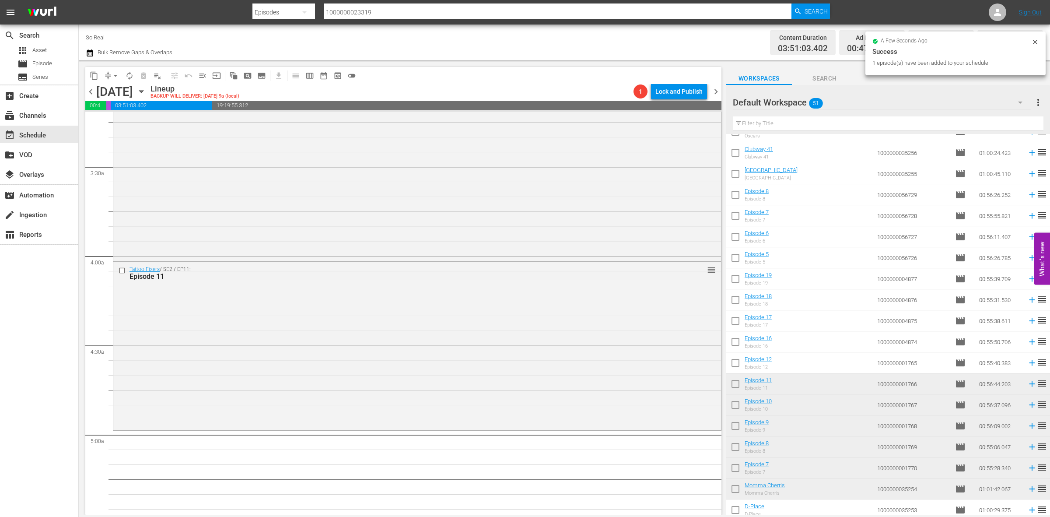
click at [738, 362] on input "checkbox" at bounding box center [735, 364] width 18 height 18
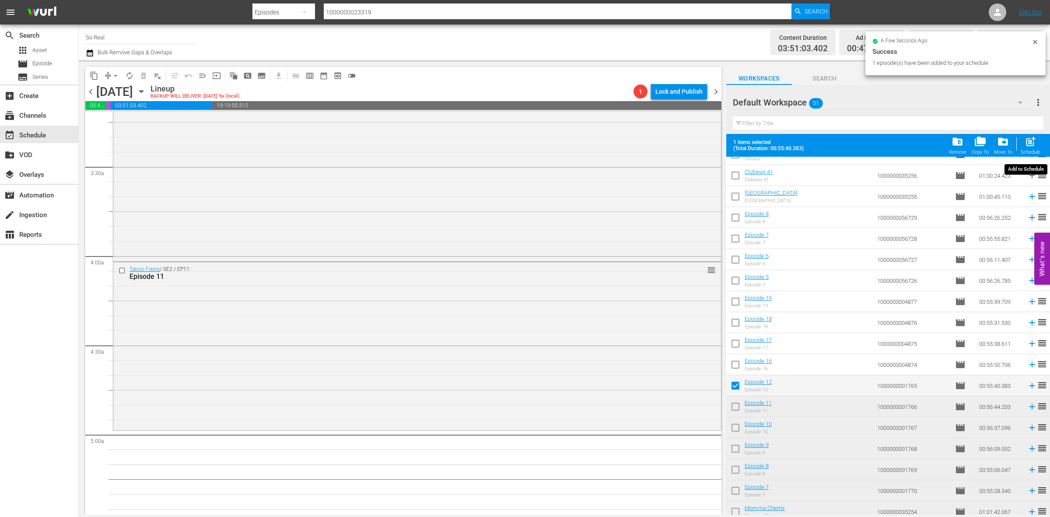
click at [1034, 147] on span "post_add" at bounding box center [1031, 142] width 12 height 12
checkbox input "false"
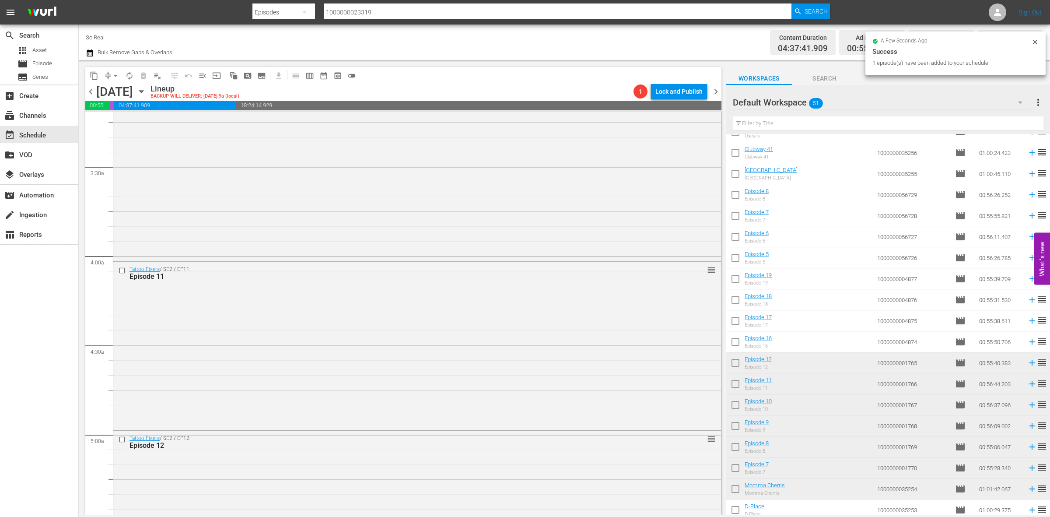
click at [741, 344] on input "checkbox" at bounding box center [735, 343] width 18 height 18
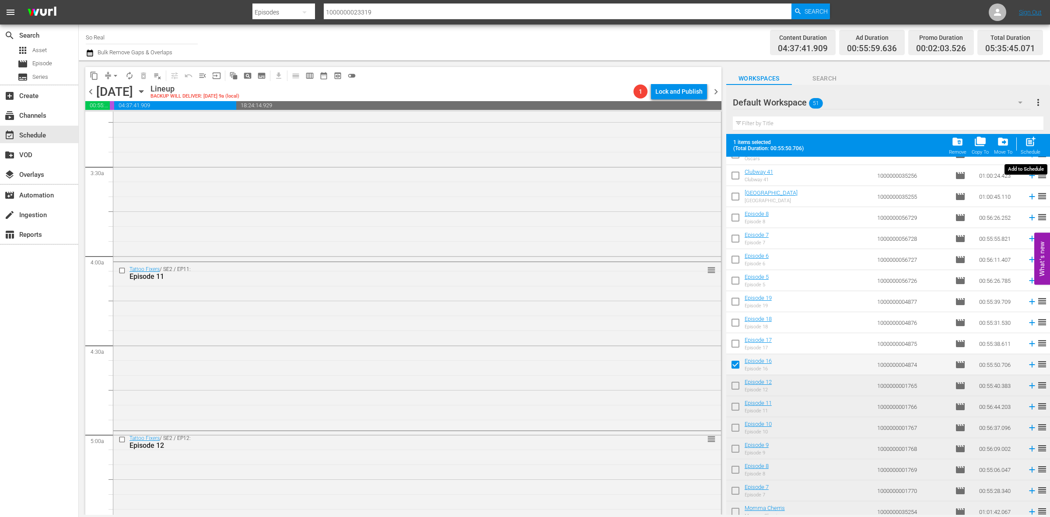
click at [1025, 140] on span "post_add" at bounding box center [1031, 142] width 12 height 12
checkbox input "false"
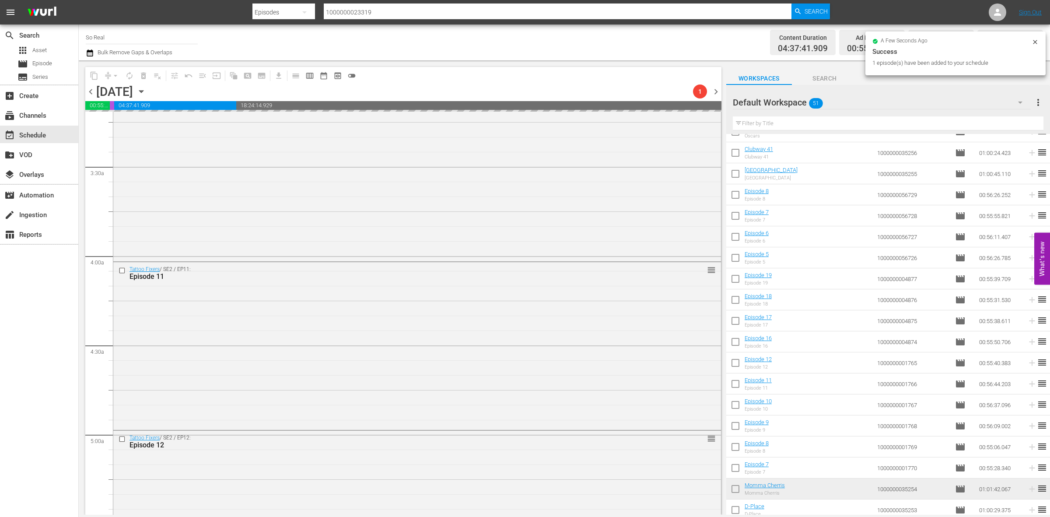
scroll to position [833, 0]
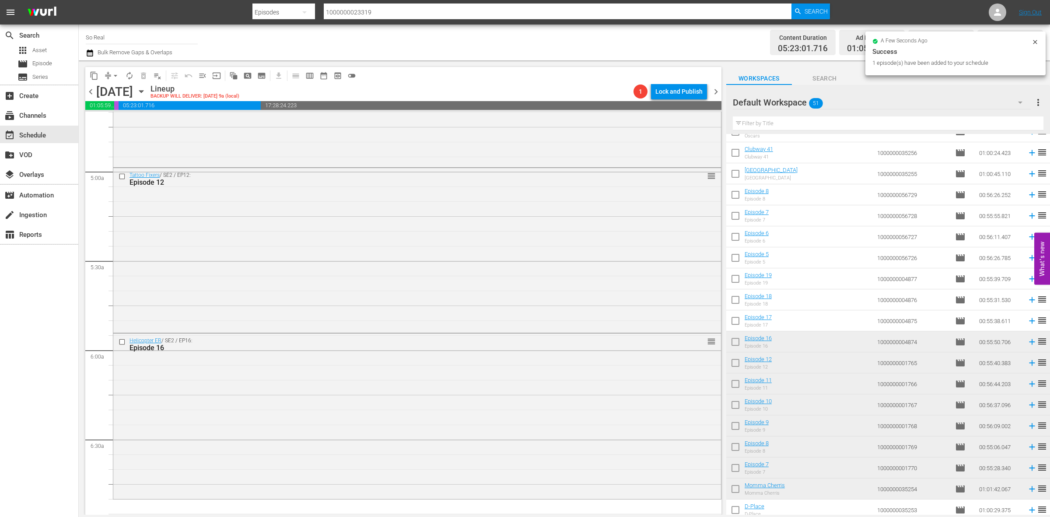
click at [739, 325] on input "checkbox" at bounding box center [735, 322] width 18 height 18
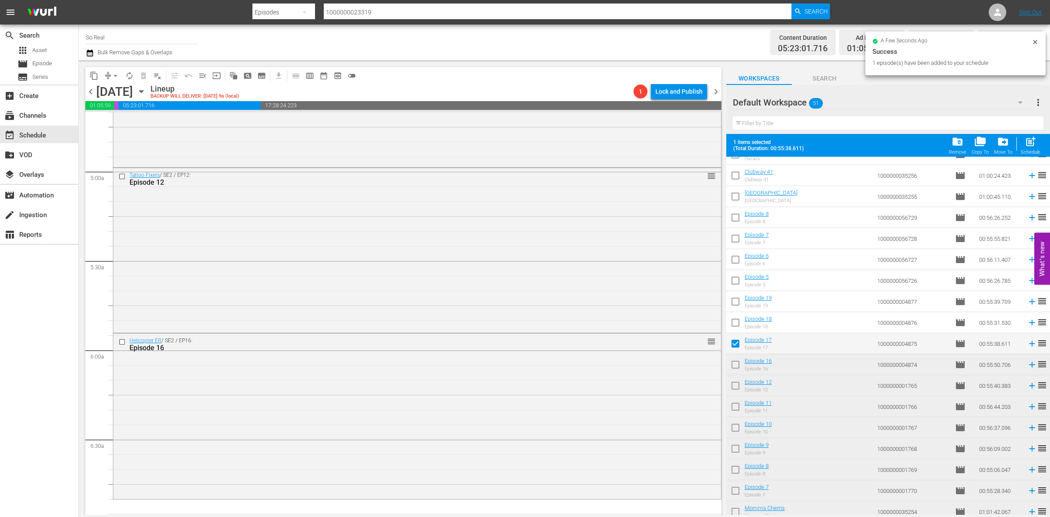
click at [1034, 149] on div "post_add Schedule" at bounding box center [1031, 145] width 20 height 19
checkbox input "false"
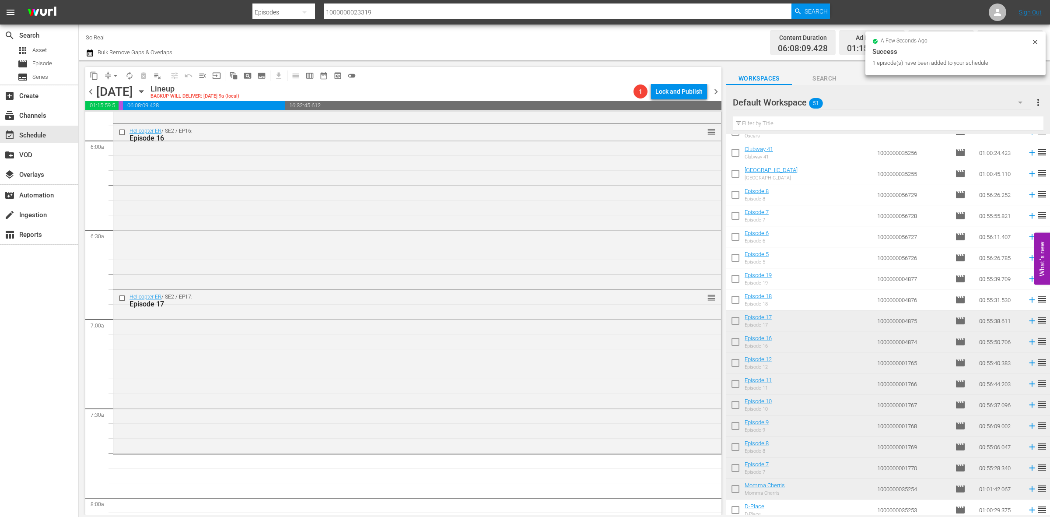
scroll to position [1044, 0]
click at [743, 303] on input "checkbox" at bounding box center [735, 301] width 18 height 18
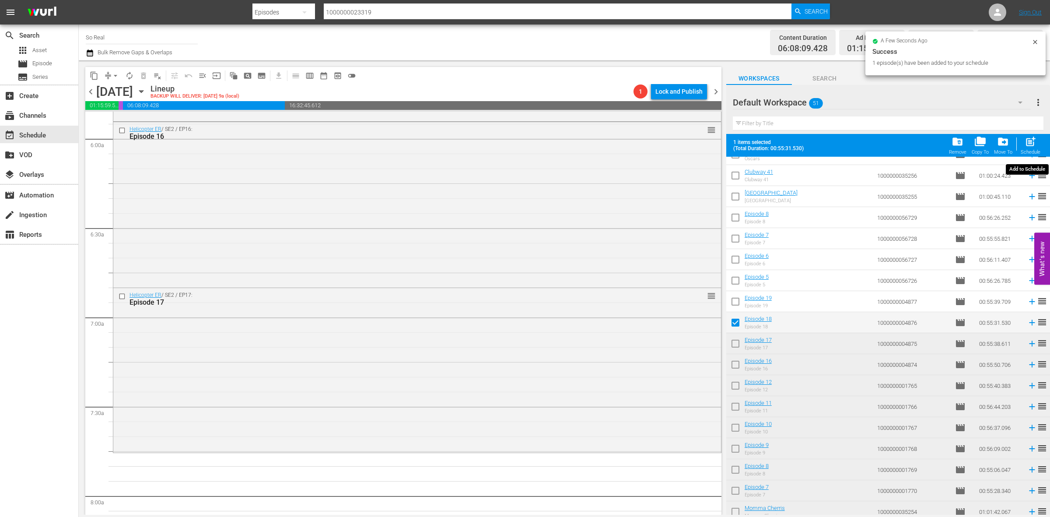
click at [1038, 149] on div "post_add Schedule" at bounding box center [1031, 145] width 20 height 19
checkbox input "false"
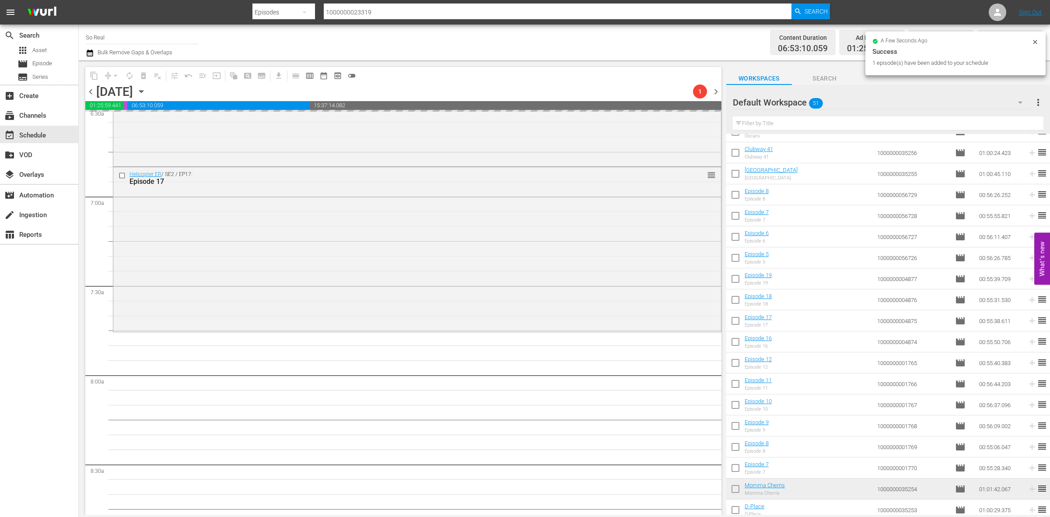
scroll to position [1165, 0]
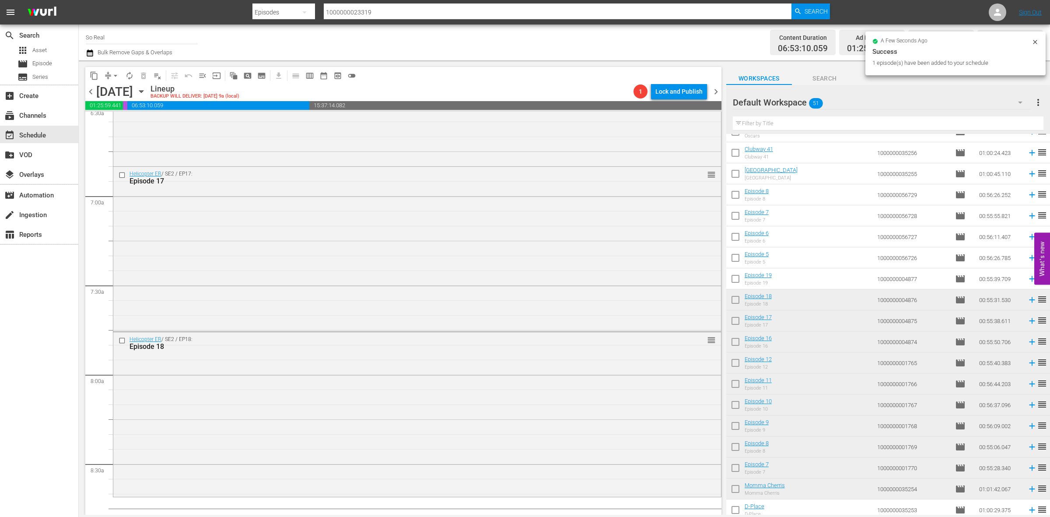
click at [734, 279] on input "checkbox" at bounding box center [735, 280] width 18 height 18
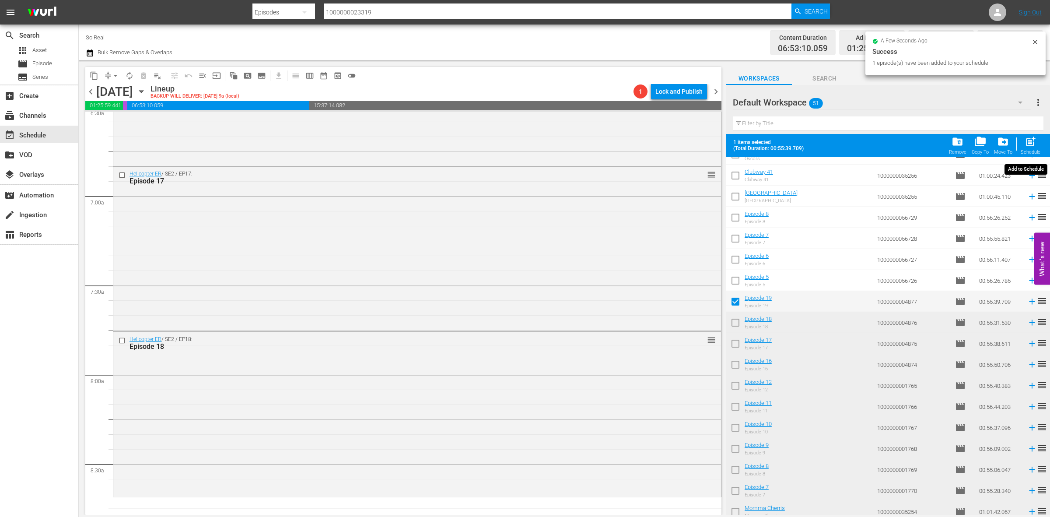
click at [1025, 147] on span "post_add" at bounding box center [1031, 142] width 12 height 12
checkbox input "false"
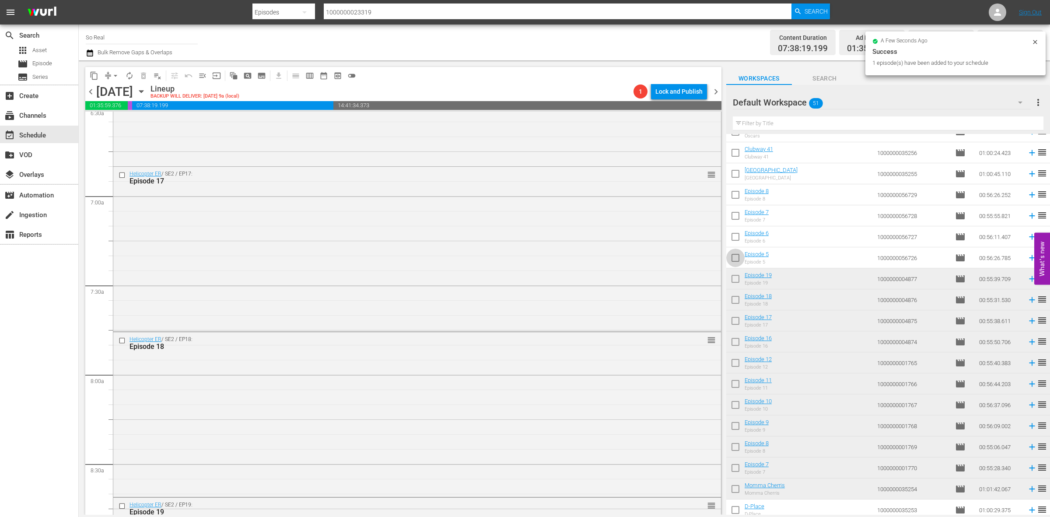
click at [733, 261] on input "checkbox" at bounding box center [735, 259] width 18 height 18
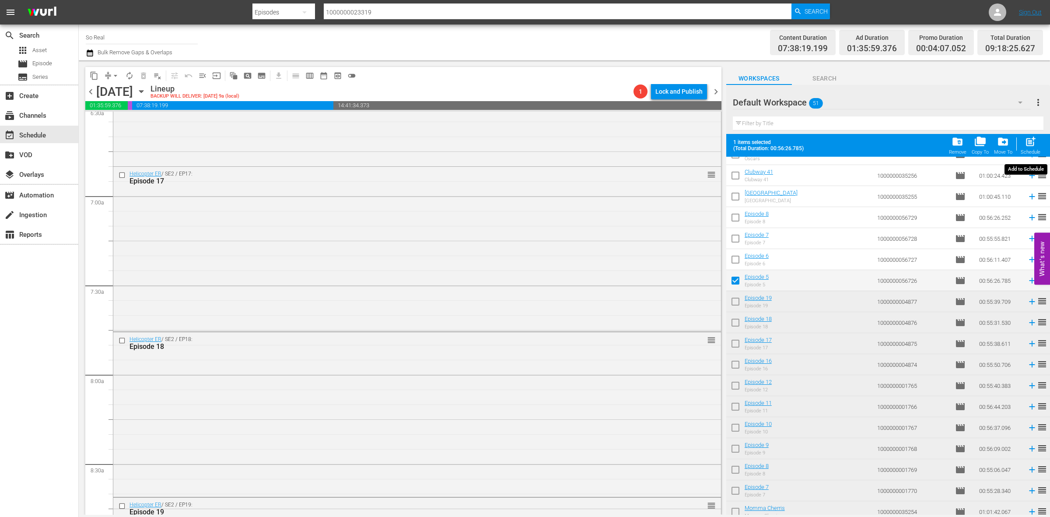
click at [1035, 140] on span "post_add" at bounding box center [1031, 142] width 12 height 12
checkbox input "false"
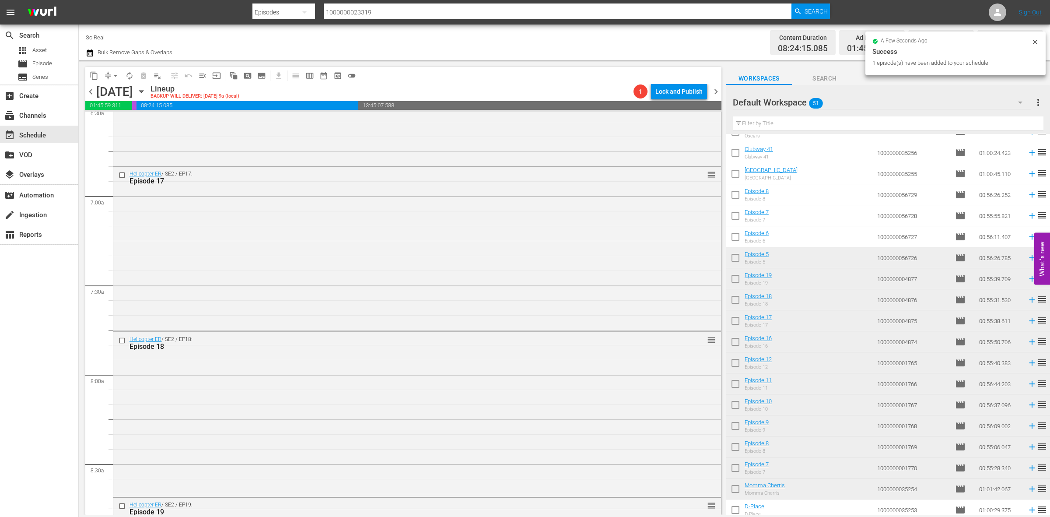
click at [736, 238] on input "checkbox" at bounding box center [735, 238] width 18 height 18
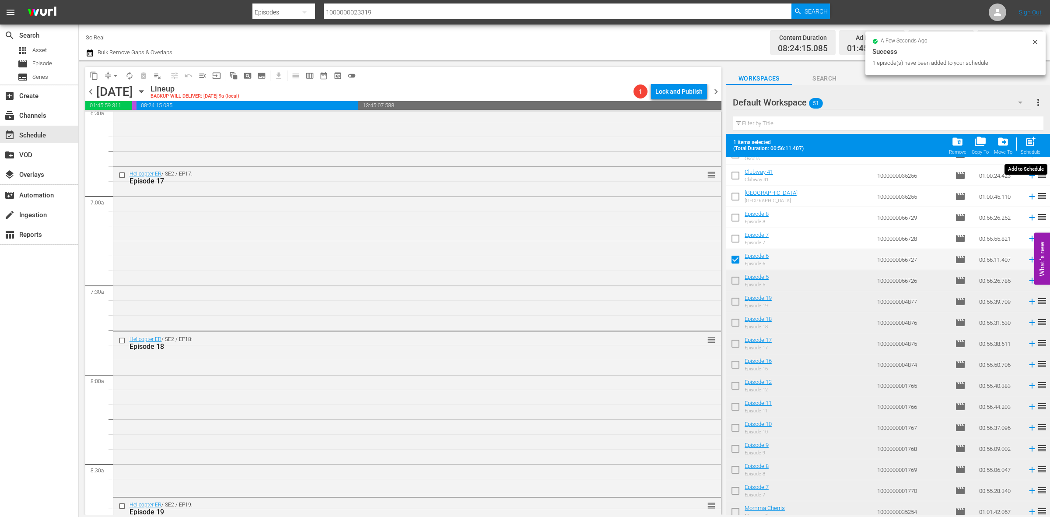
click at [1022, 147] on div "post_add Schedule" at bounding box center [1031, 145] width 20 height 19
checkbox input "false"
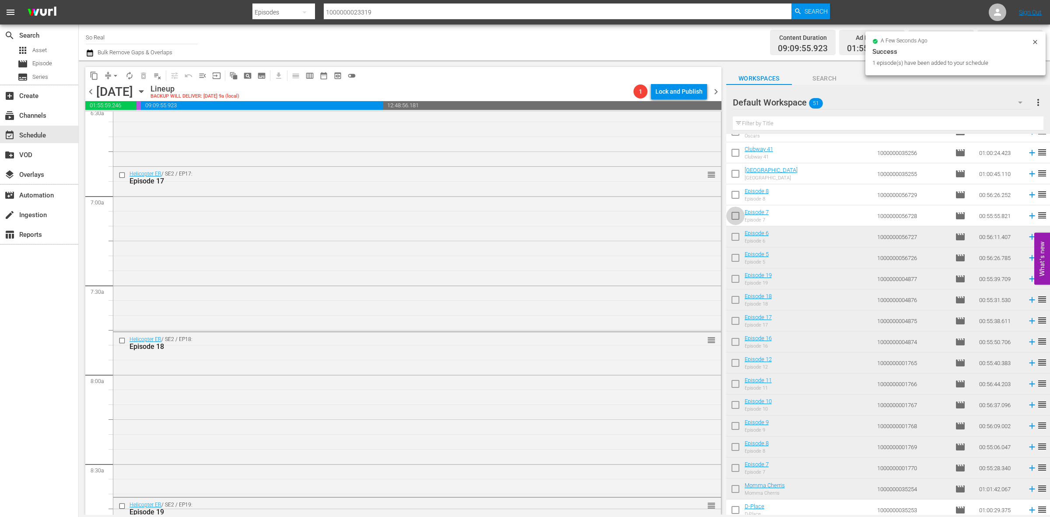
click at [734, 217] on input "checkbox" at bounding box center [735, 217] width 18 height 18
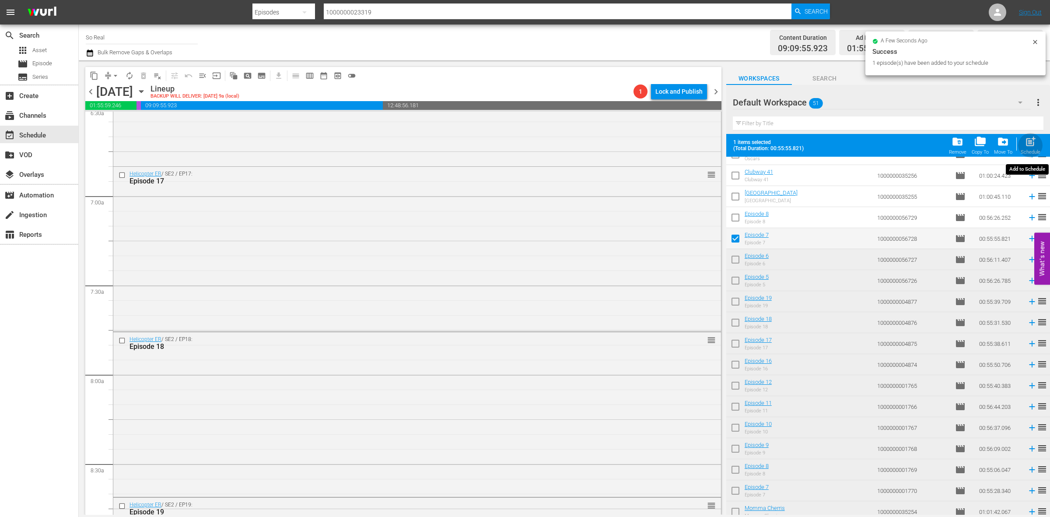
click at [1033, 144] on span "post_add" at bounding box center [1031, 142] width 12 height 12
checkbox input "false"
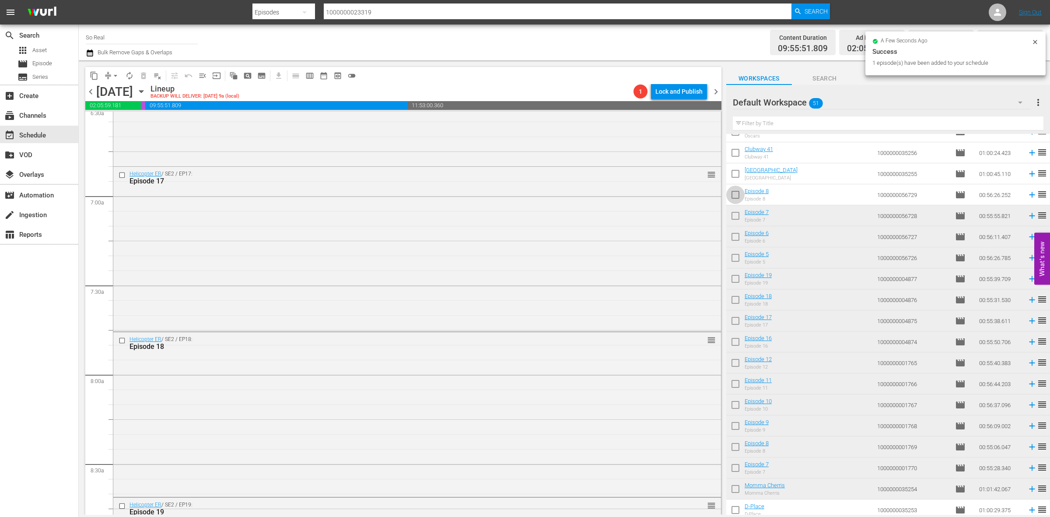
click at [734, 194] on input "checkbox" at bounding box center [735, 196] width 18 height 18
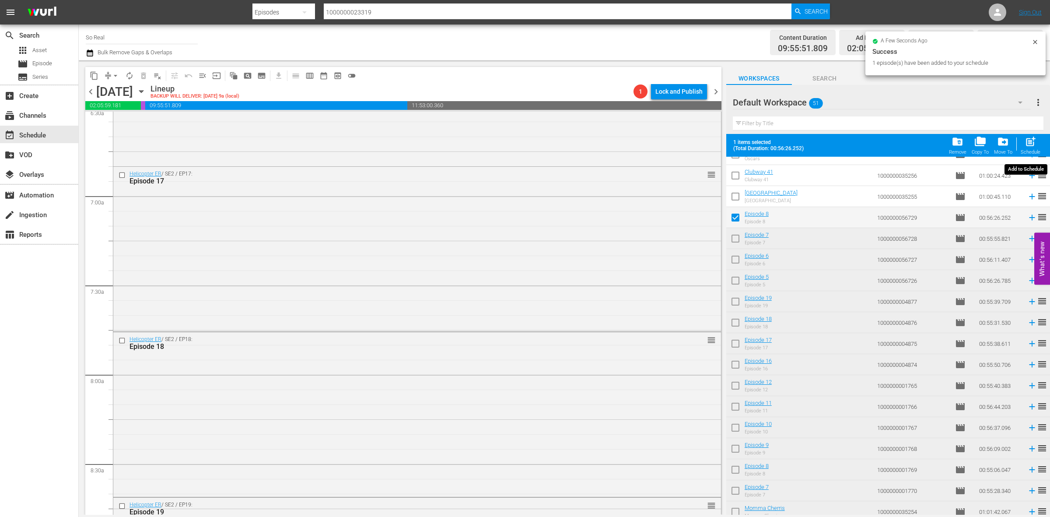
click at [1028, 143] on span "post_add" at bounding box center [1031, 142] width 12 height 12
checkbox input "false"
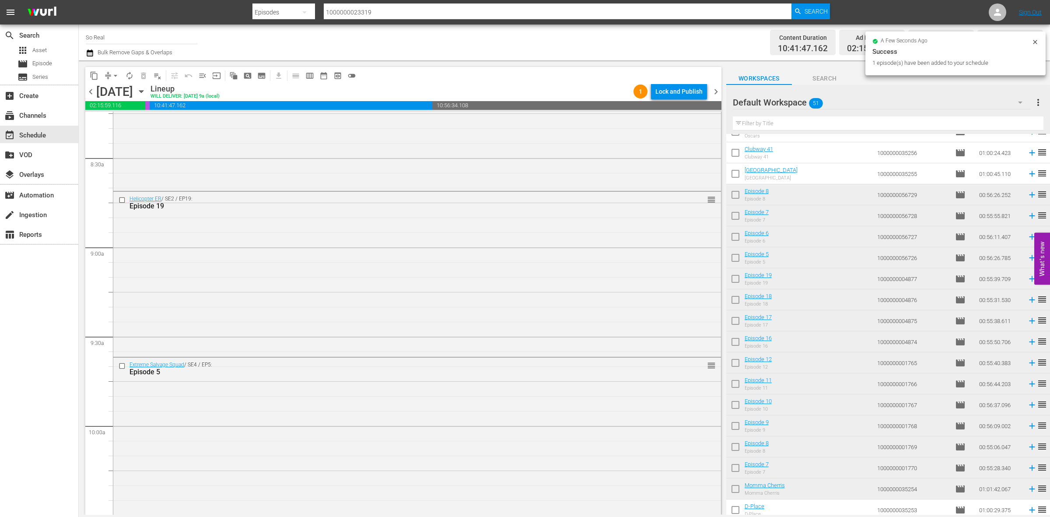
scroll to position [1547, 0]
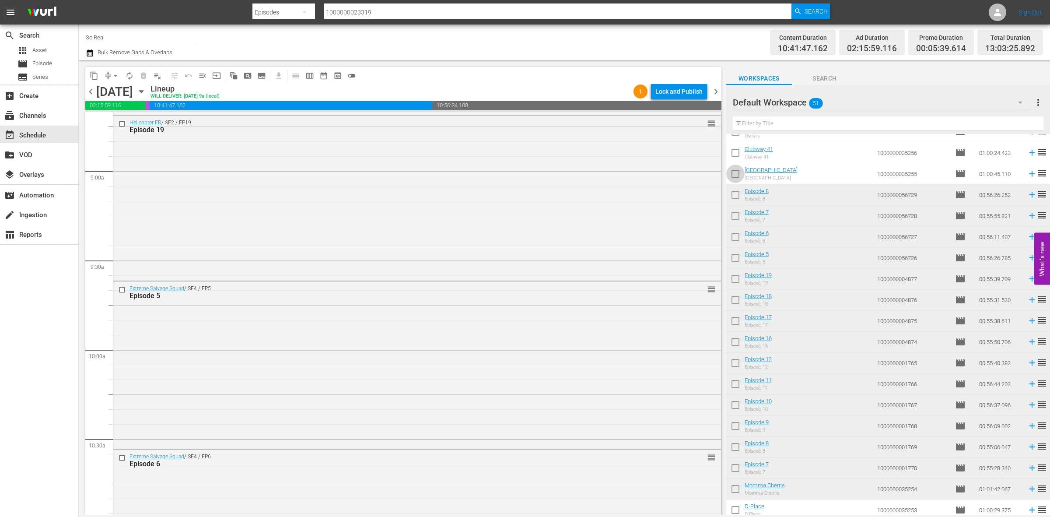
click at [734, 171] on input "checkbox" at bounding box center [735, 175] width 18 height 18
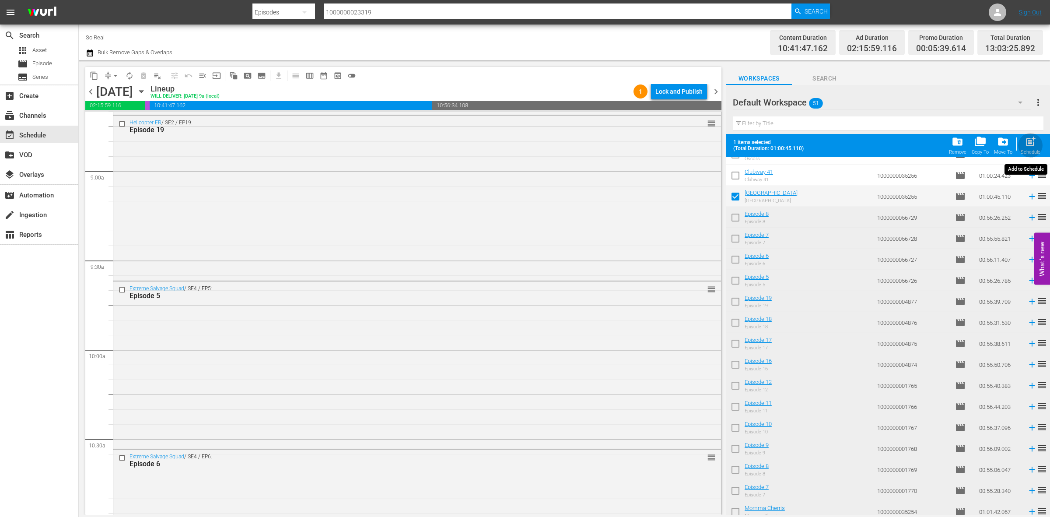
click at [1031, 147] on span "post_add" at bounding box center [1031, 142] width 12 height 12
checkbox input "false"
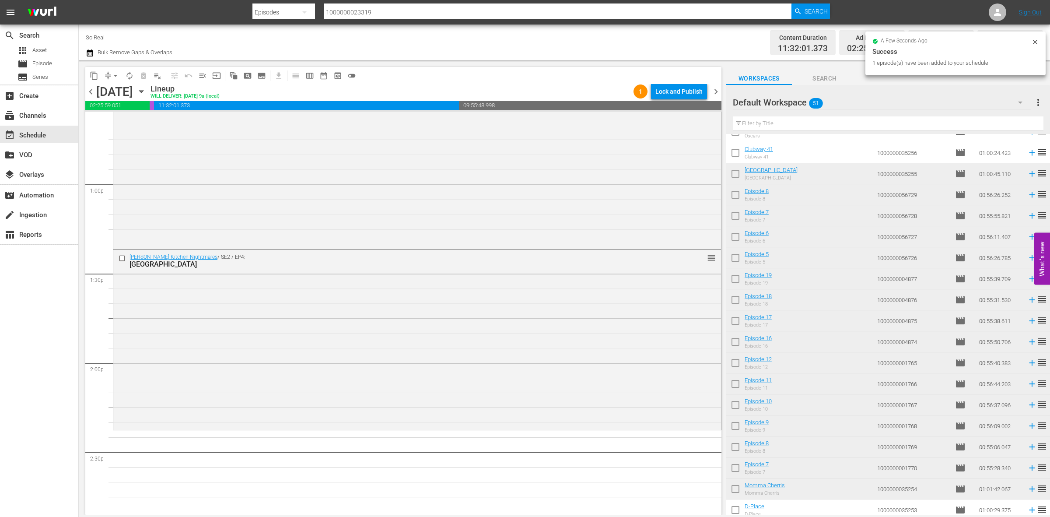
scroll to position [2324, 0]
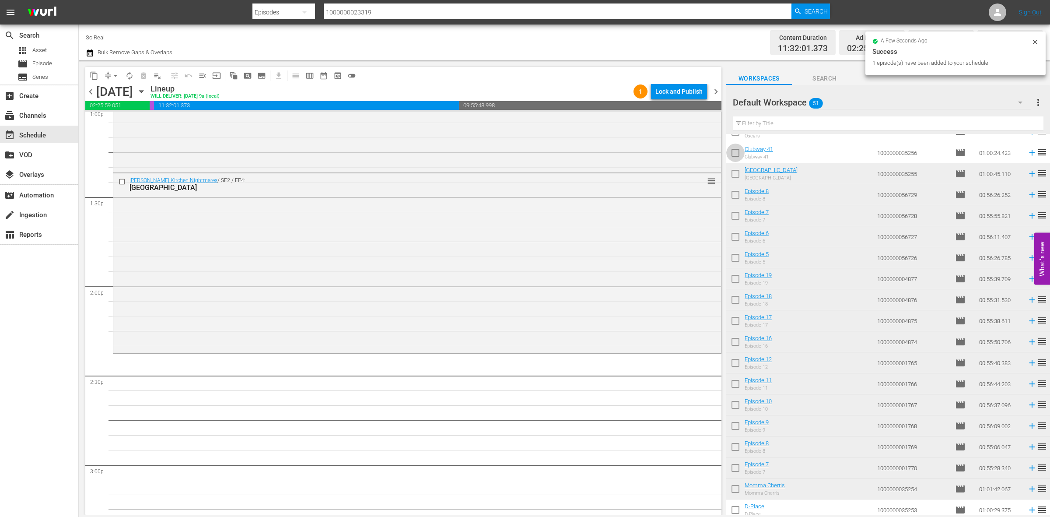
click at [736, 156] on input "checkbox" at bounding box center [735, 154] width 18 height 18
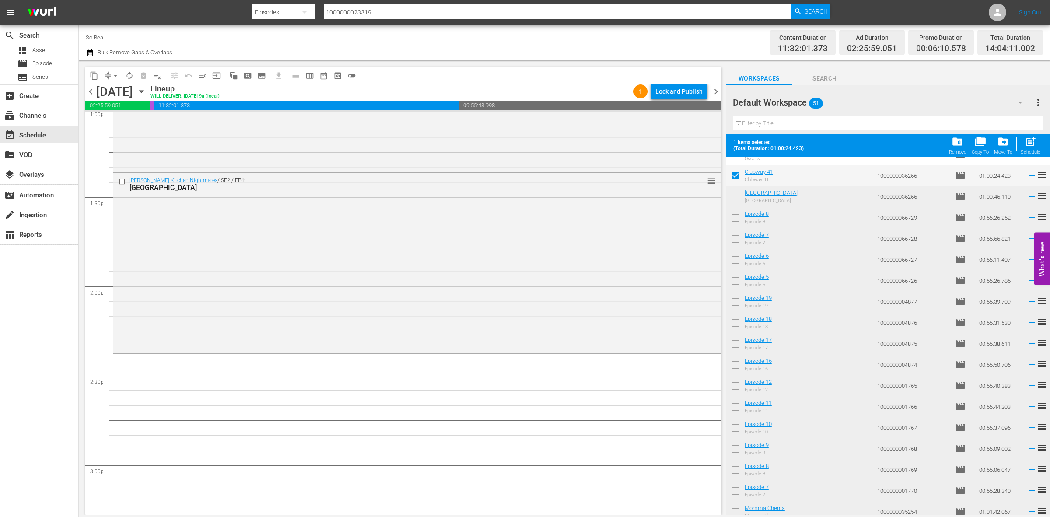
click at [1035, 146] on span "post_add" at bounding box center [1031, 142] width 12 height 12
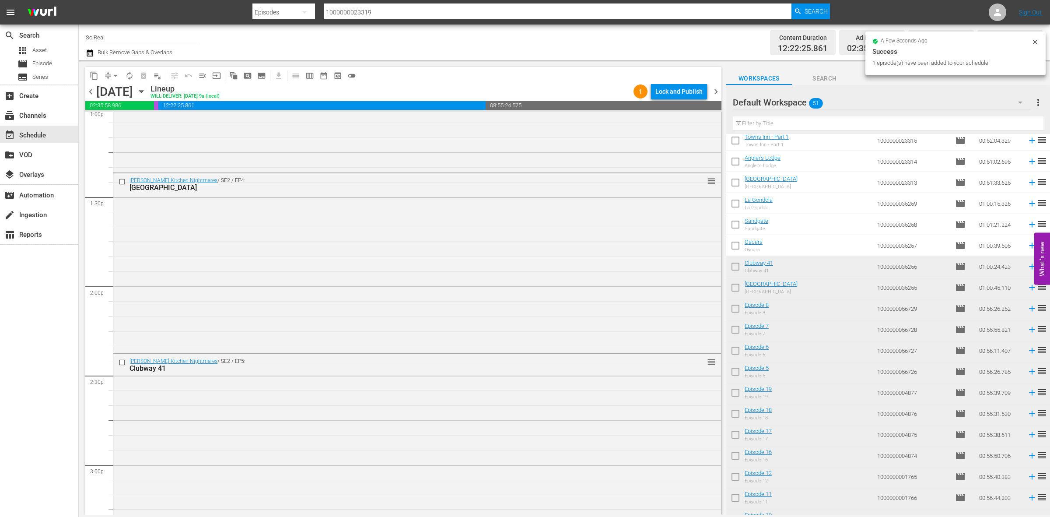
scroll to position [108, 0]
click at [735, 247] on input "checkbox" at bounding box center [735, 248] width 18 height 18
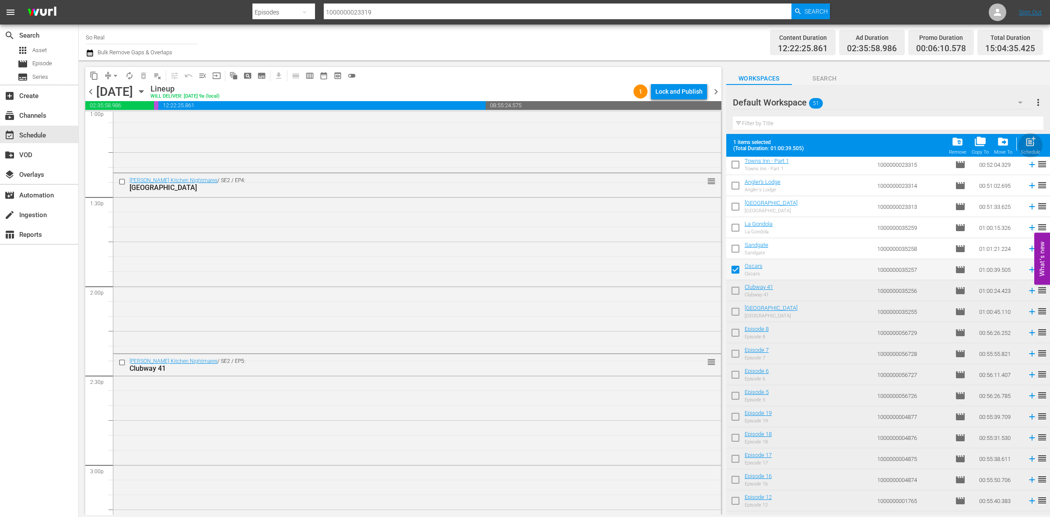
click at [1035, 141] on span "post_add" at bounding box center [1031, 142] width 12 height 12
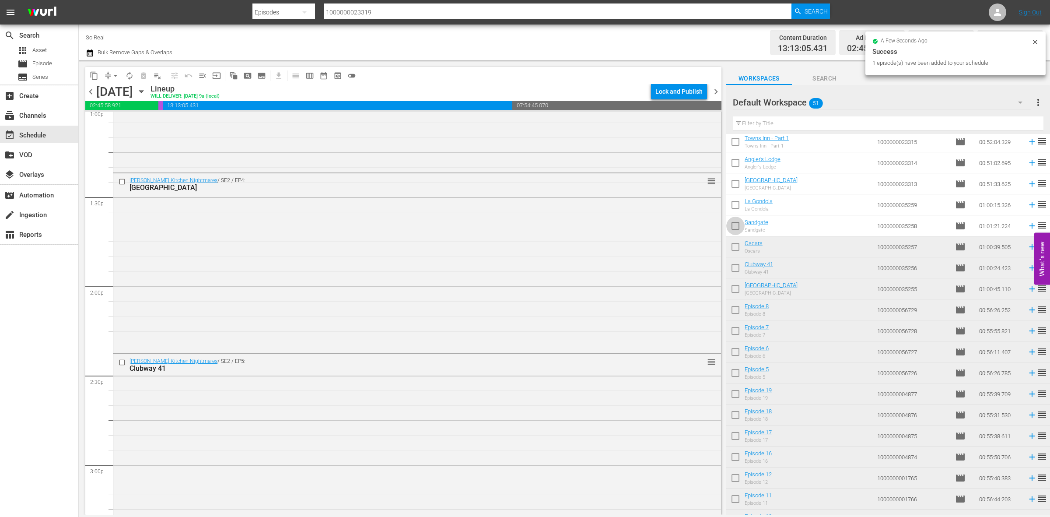
click at [739, 228] on input "checkbox" at bounding box center [735, 227] width 18 height 18
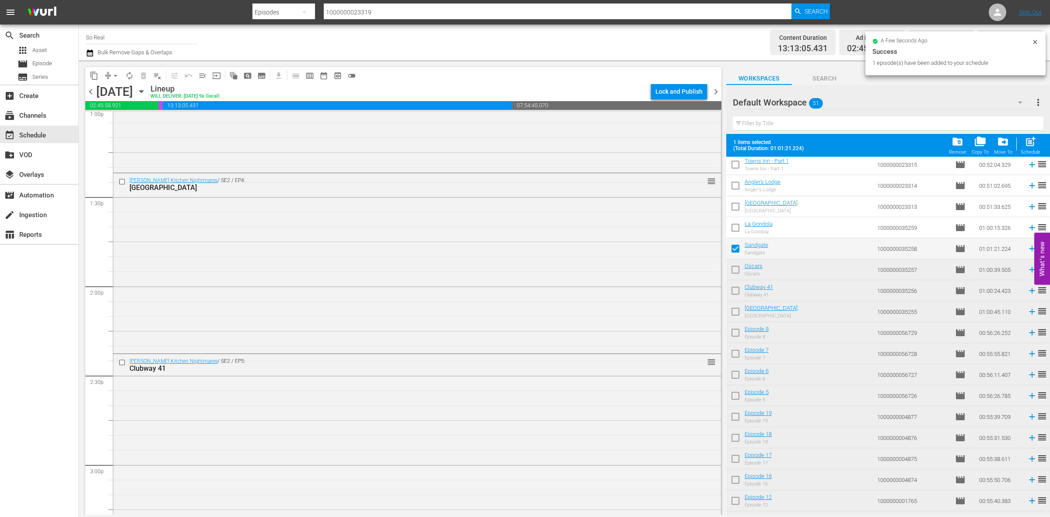
click at [1026, 139] on span "post_add" at bounding box center [1031, 142] width 12 height 12
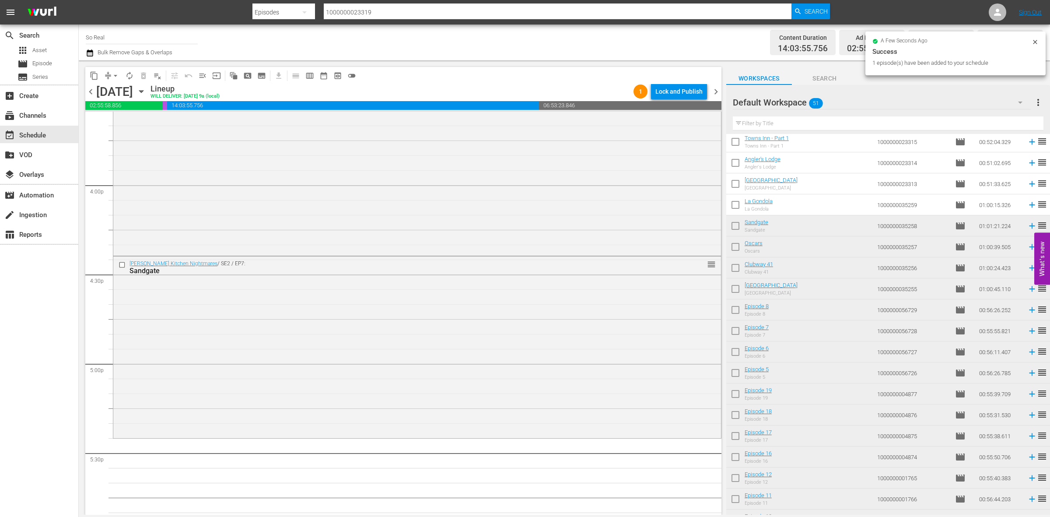
scroll to position [2786, 0]
click at [734, 207] on input "checkbox" at bounding box center [735, 206] width 18 height 18
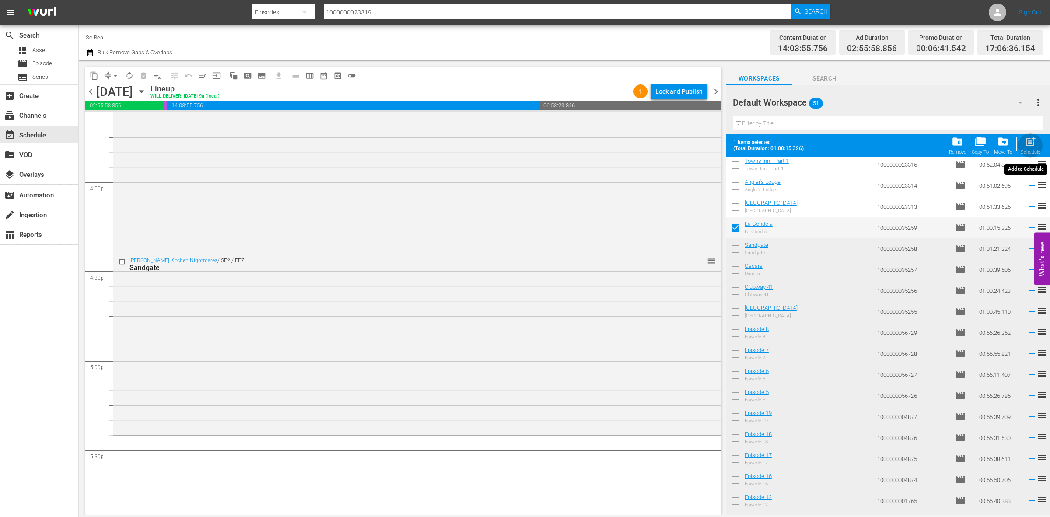
click at [1032, 150] on div "Schedule" at bounding box center [1031, 152] width 20 height 6
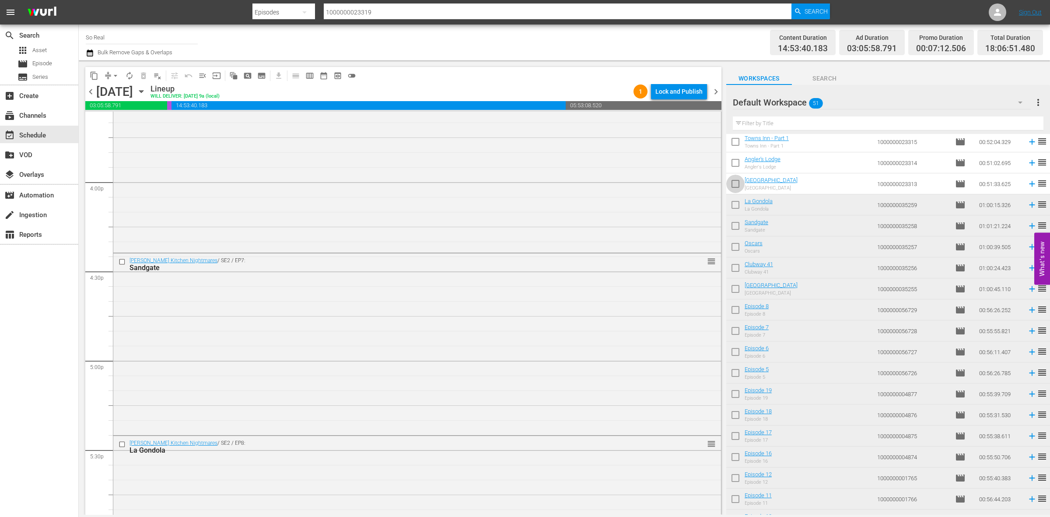
click at [734, 187] on input "checkbox" at bounding box center [735, 185] width 18 height 18
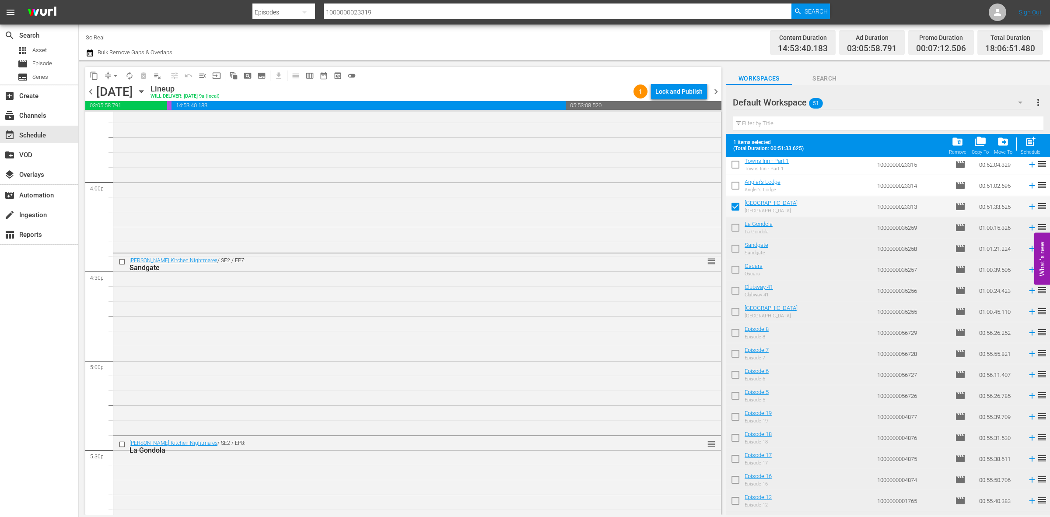
click at [1025, 141] on span "post_add" at bounding box center [1031, 142] width 12 height 12
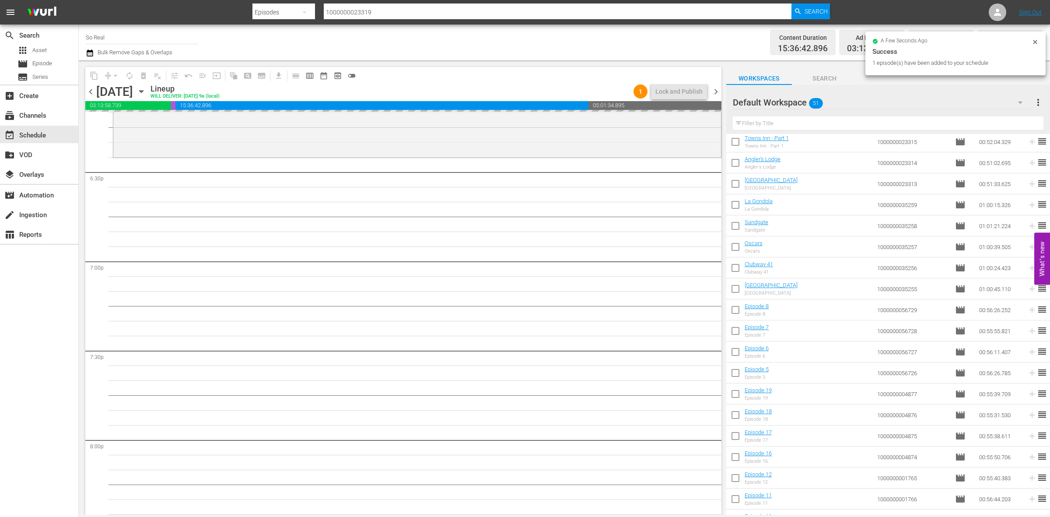
scroll to position [3242, 0]
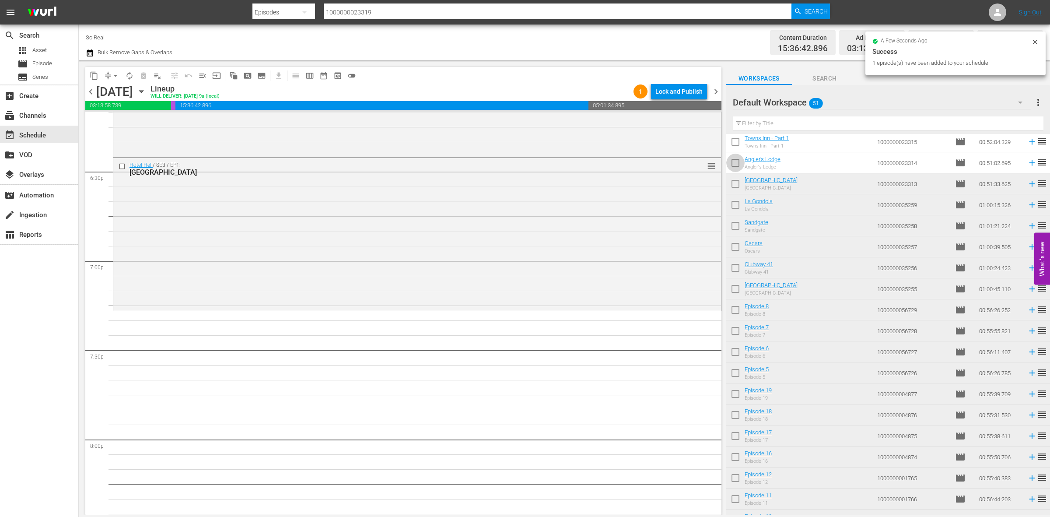
click at [738, 167] on input "checkbox" at bounding box center [735, 164] width 18 height 18
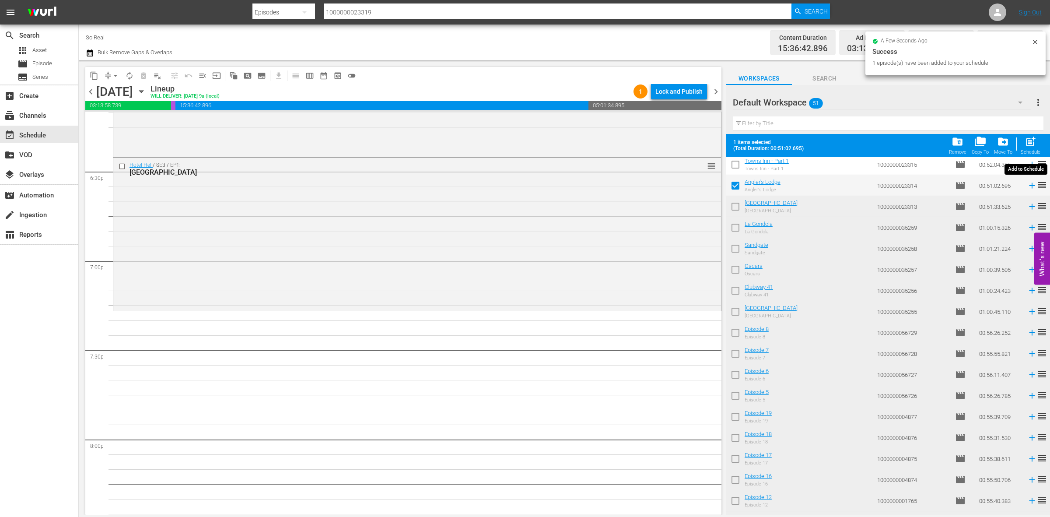
click at [1028, 139] on span "post_add" at bounding box center [1031, 142] width 12 height 12
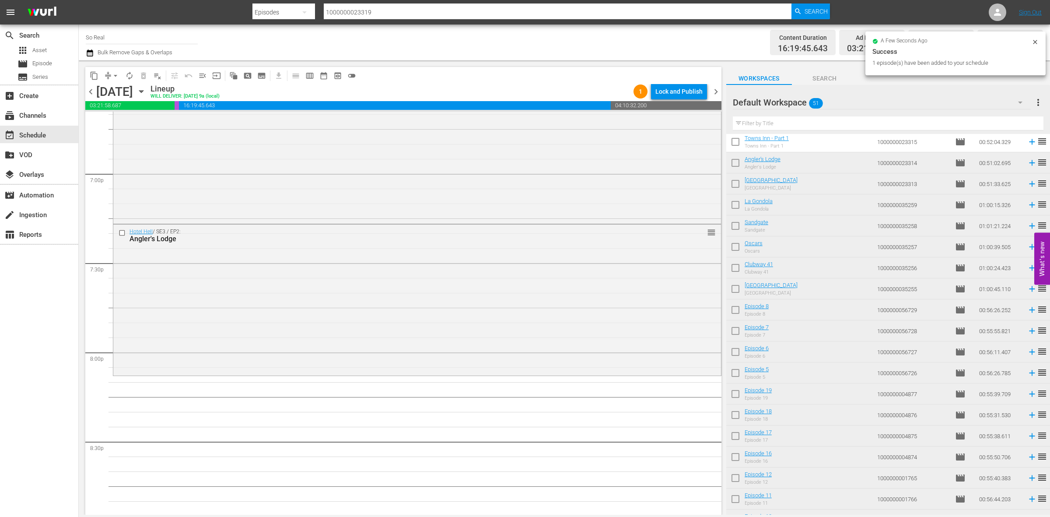
scroll to position [0, 0]
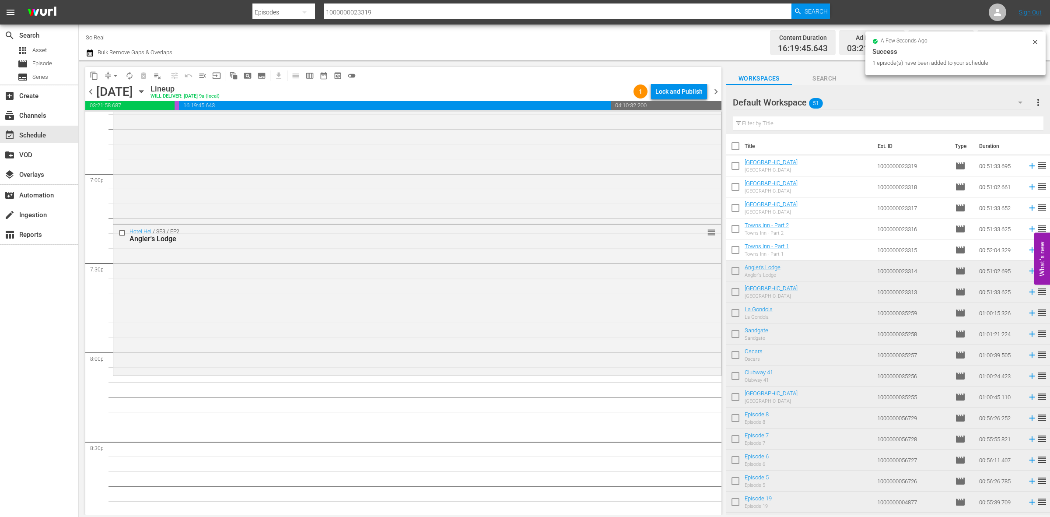
click at [735, 253] on input "checkbox" at bounding box center [735, 251] width 18 height 18
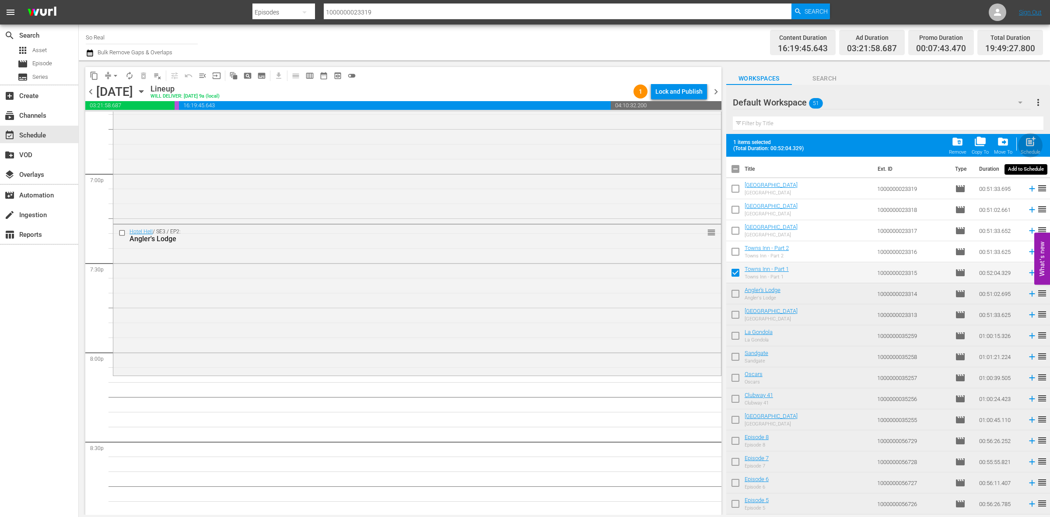
click at [1024, 142] on div "post_add Schedule" at bounding box center [1031, 145] width 20 height 19
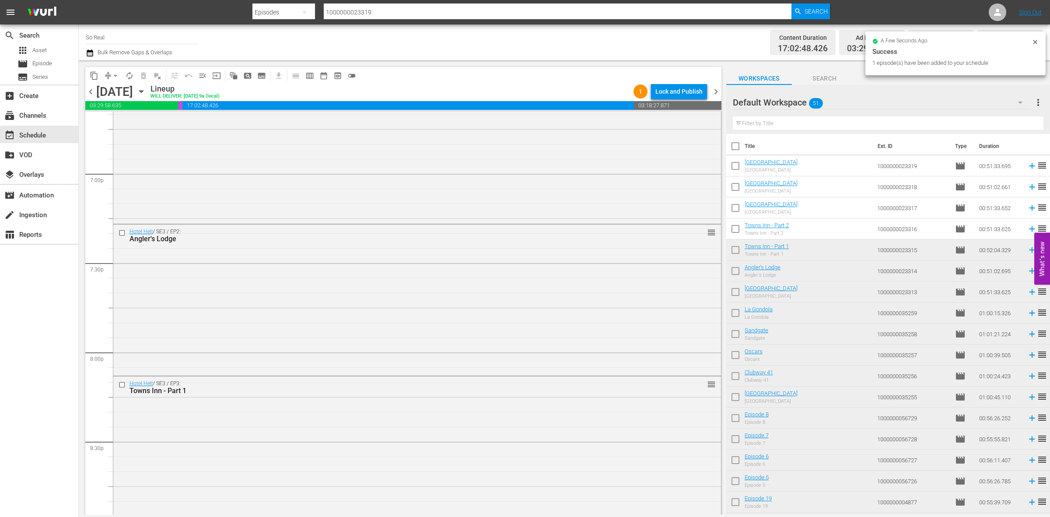
click at [739, 228] on input "checkbox" at bounding box center [735, 230] width 18 height 18
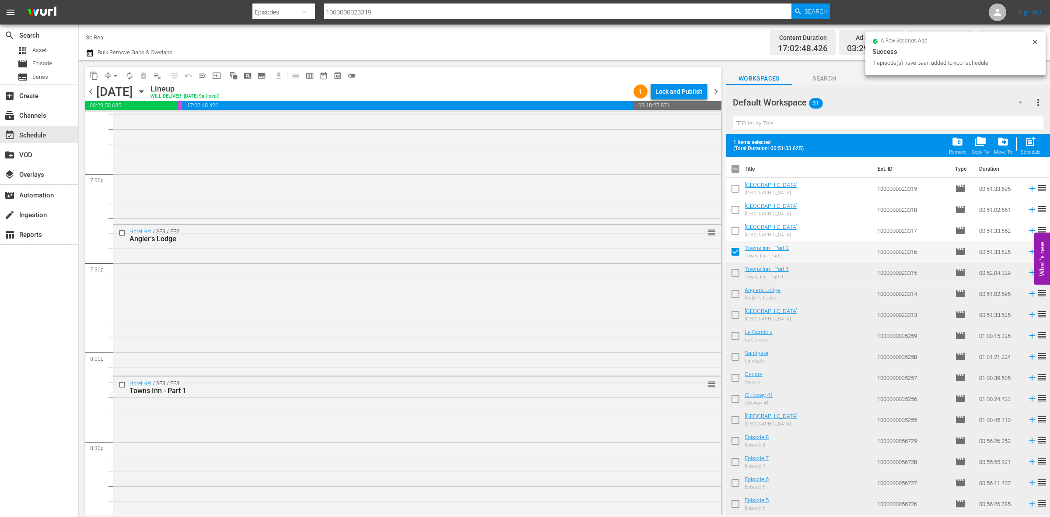
click at [1036, 141] on span "post_add" at bounding box center [1031, 142] width 12 height 12
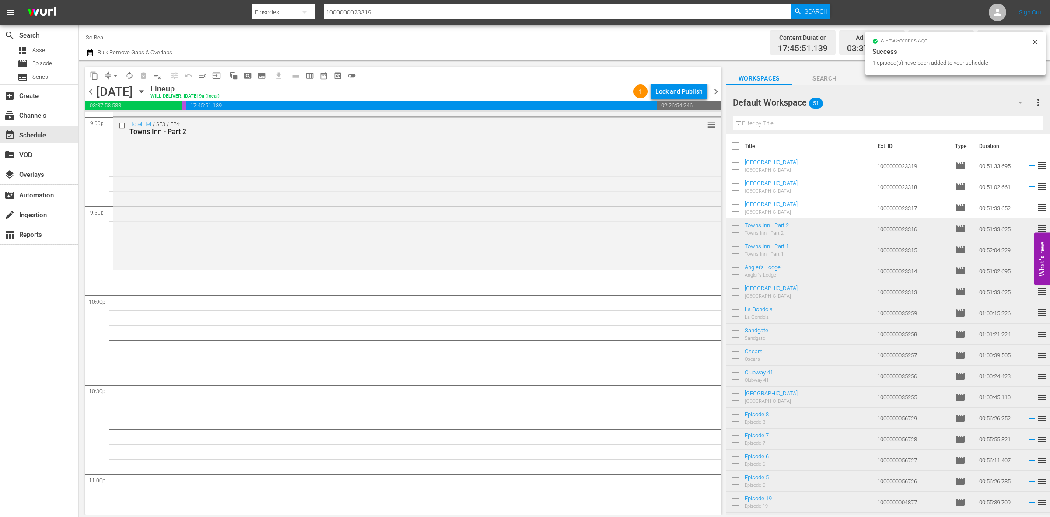
scroll to position [3744, 0]
click at [737, 208] on input "checkbox" at bounding box center [735, 209] width 18 height 18
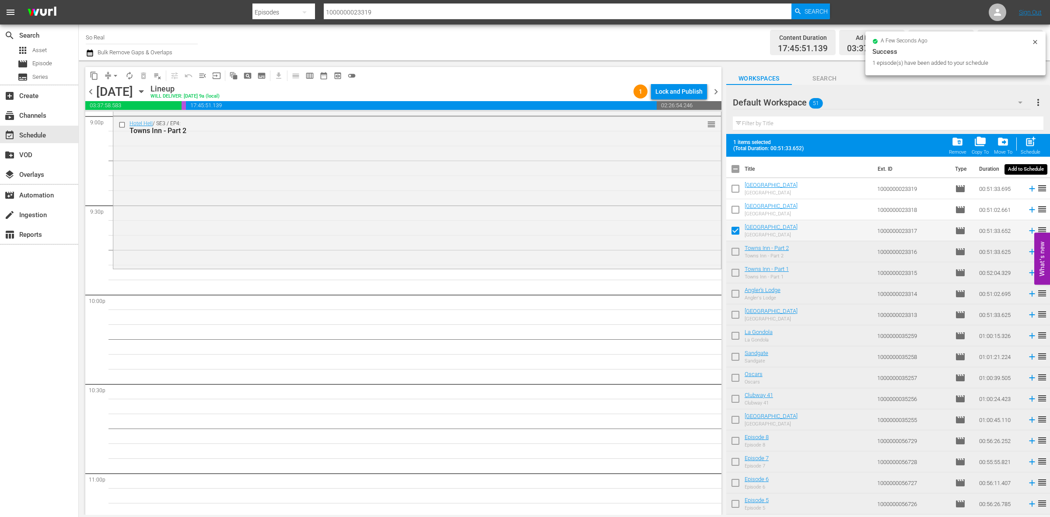
click at [1032, 140] on span "post_add" at bounding box center [1031, 142] width 12 height 12
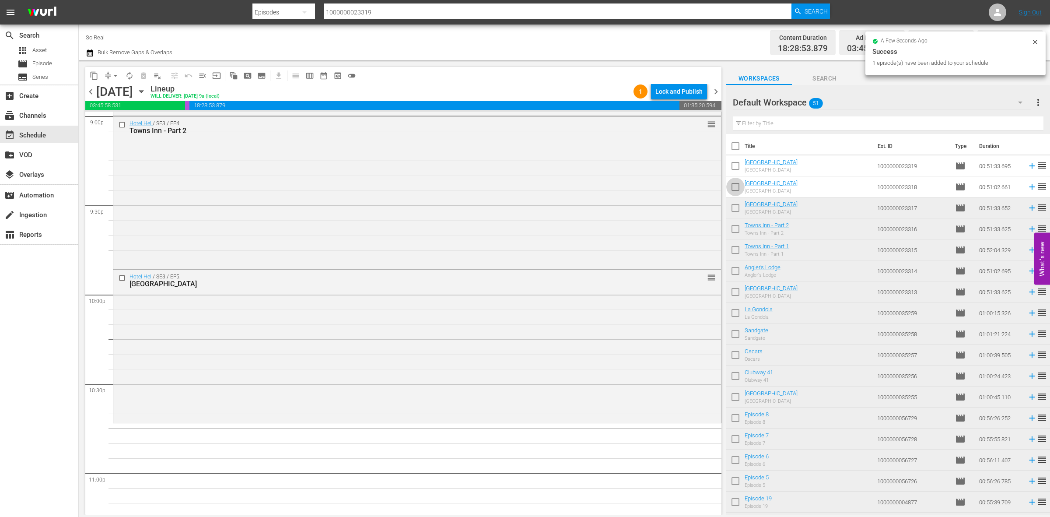
click at [738, 189] on input "checkbox" at bounding box center [735, 188] width 18 height 18
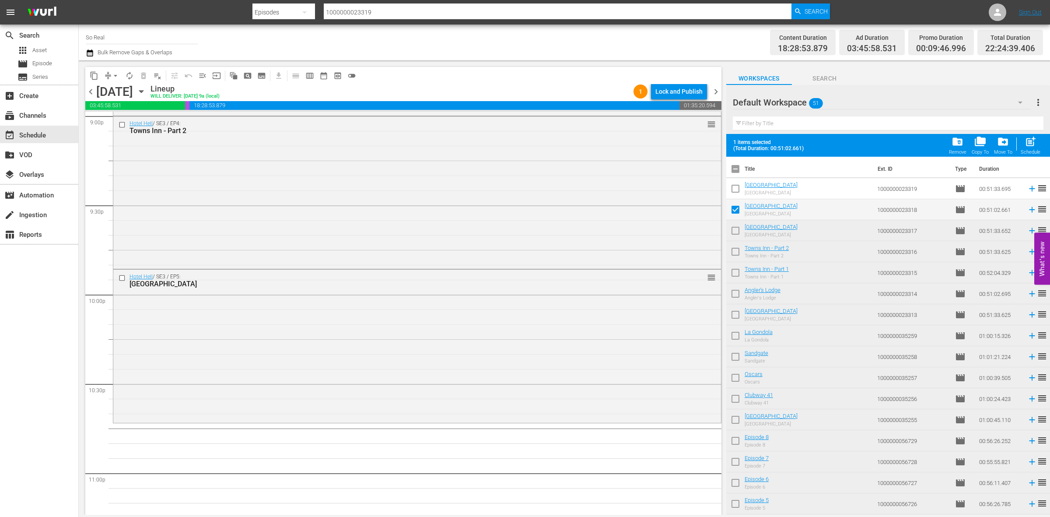
click at [1027, 145] on span "post_add" at bounding box center [1031, 142] width 12 height 12
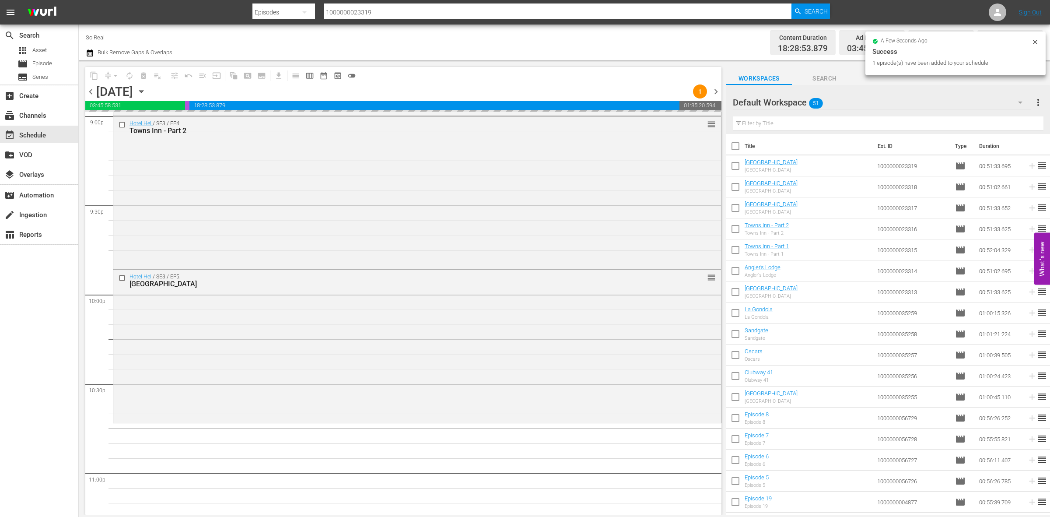
scroll to position [3881, 0]
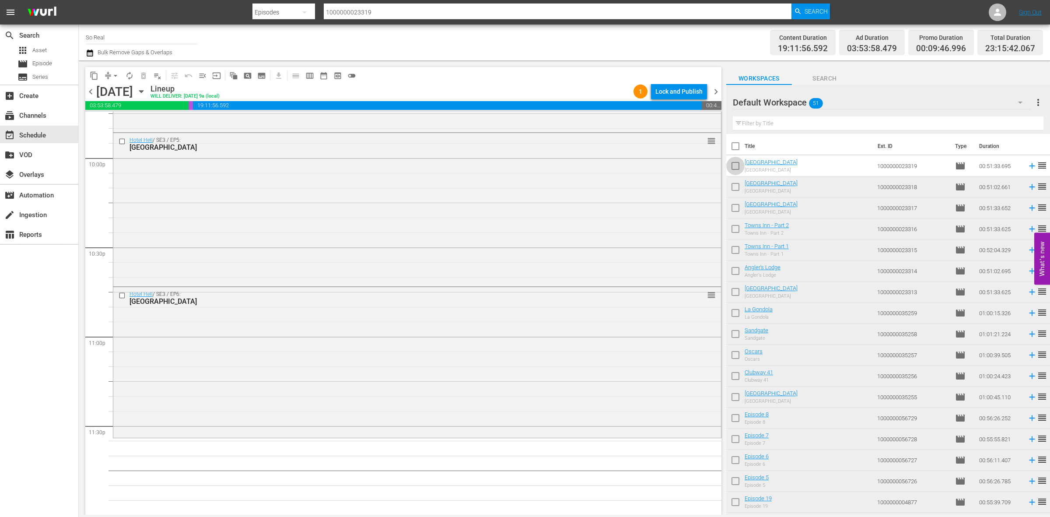
click at [732, 160] on input "checkbox" at bounding box center [735, 167] width 18 height 18
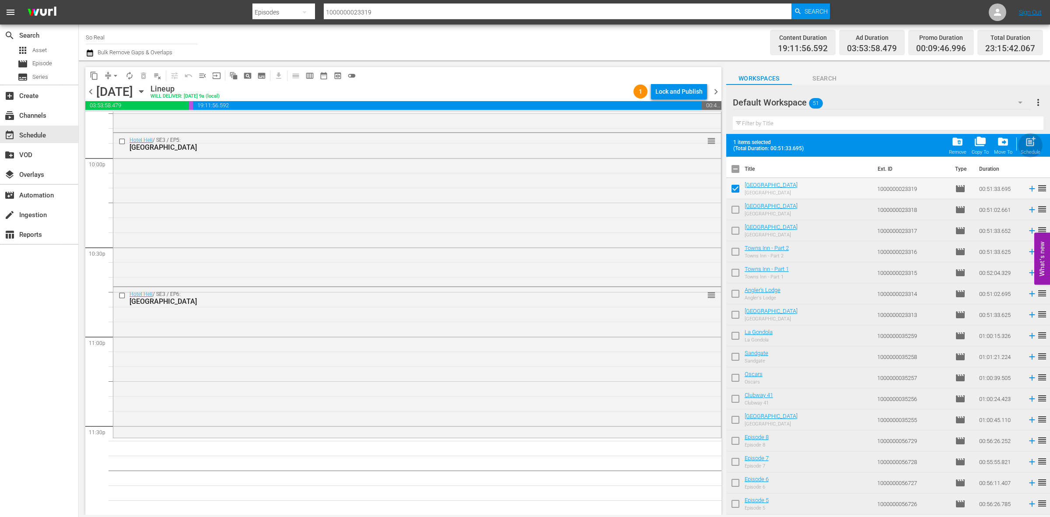
click at [1029, 135] on button "post_add Schedule" at bounding box center [1030, 145] width 25 height 25
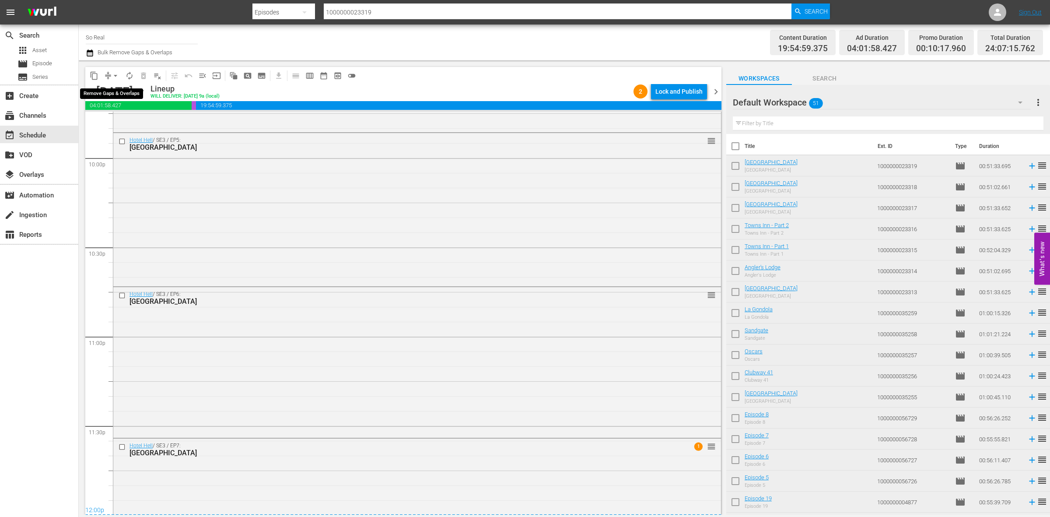
click at [116, 79] on span "arrow_drop_down" at bounding box center [115, 75] width 9 height 9
click at [120, 119] on li "Align to End of Previous Day" at bounding box center [116, 122] width 92 height 14
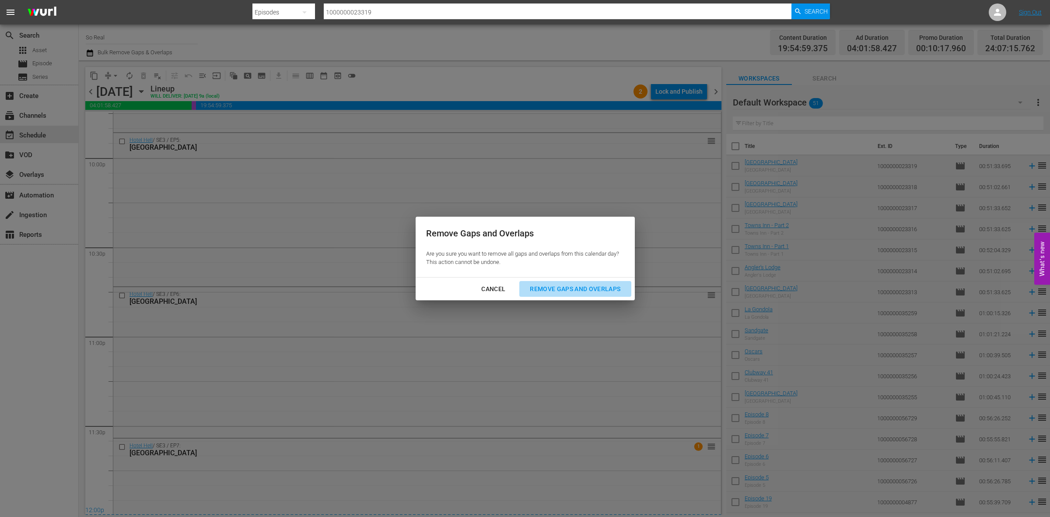
click at [603, 291] on div "Remove Gaps and Overlaps" at bounding box center [575, 289] width 105 height 11
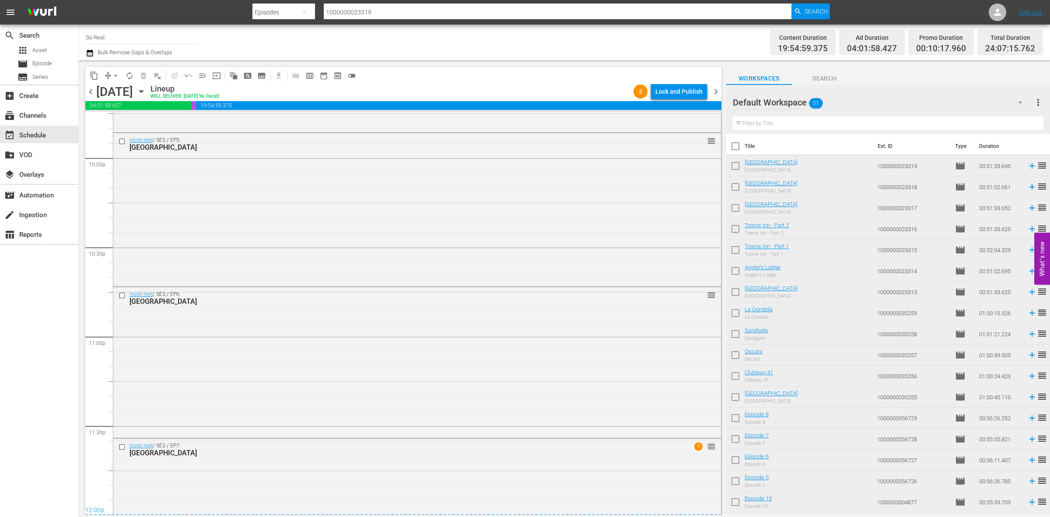
click at [668, 99] on div "chevron_left Friday, October 10th October 10th Lineup WILL DELIVER: 10/9 @ 9a (…" at bounding box center [403, 92] width 636 height 17
click at [667, 98] on div "Lock and Publish" at bounding box center [678, 92] width 47 height 16
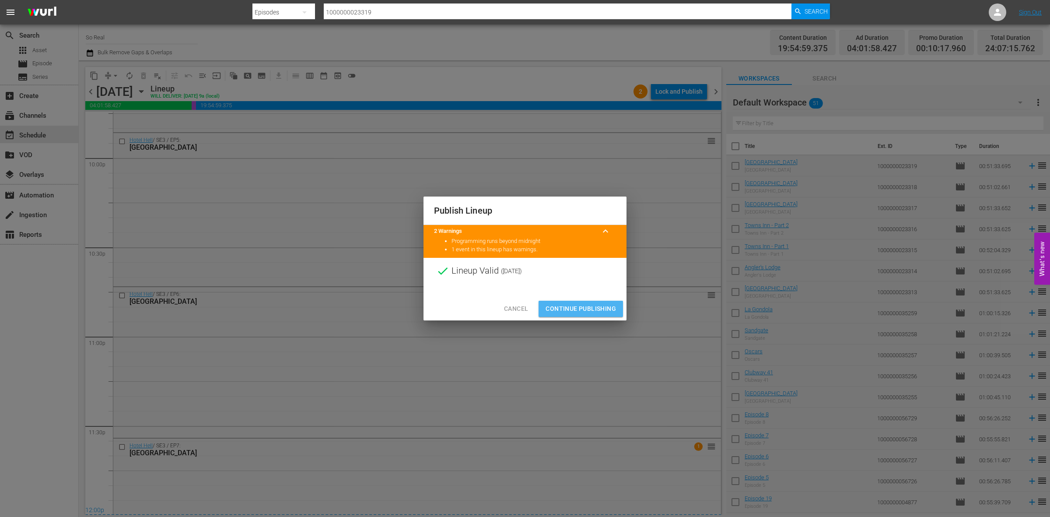
click at [584, 307] on span "Continue Publishing" at bounding box center [581, 308] width 70 height 11
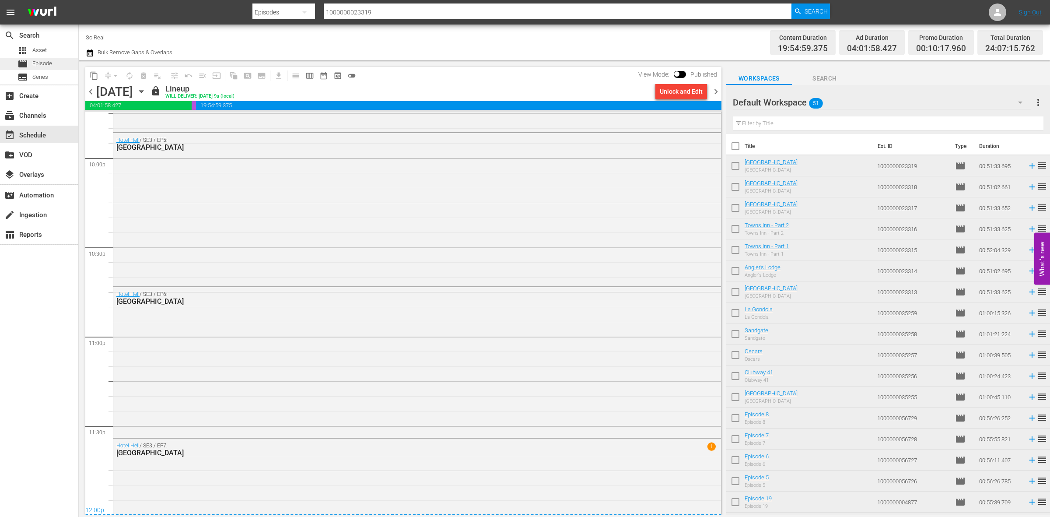
click at [27, 61] on span "movie" at bounding box center [23, 64] width 11 height 11
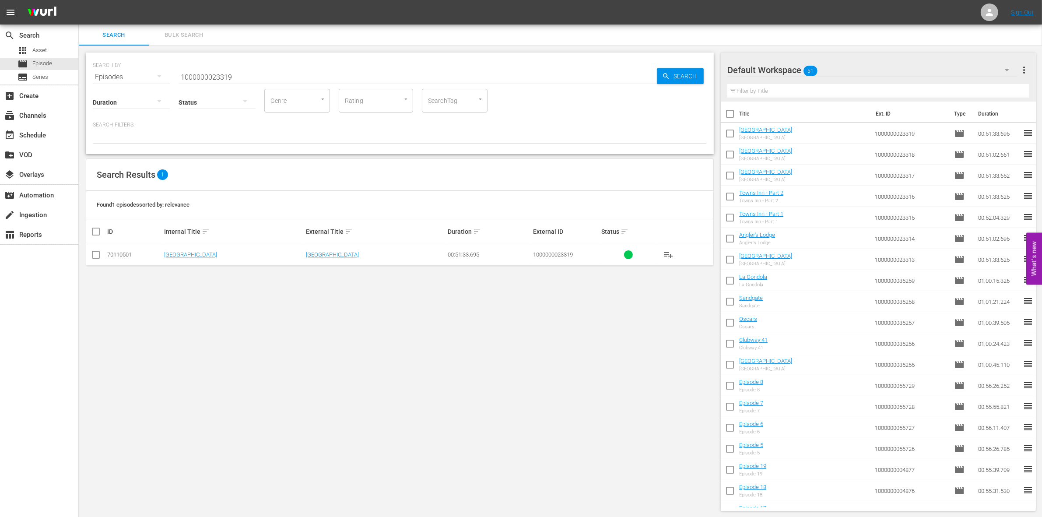
click at [731, 115] on input "checkbox" at bounding box center [730, 115] width 18 height 18
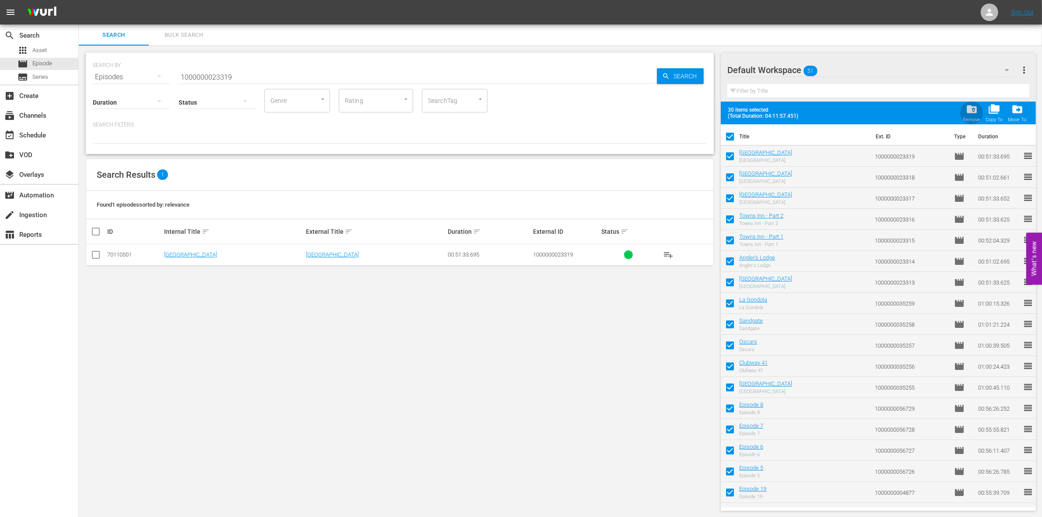
click at [969, 102] on button "folder_delete Remove" at bounding box center [971, 113] width 23 height 25
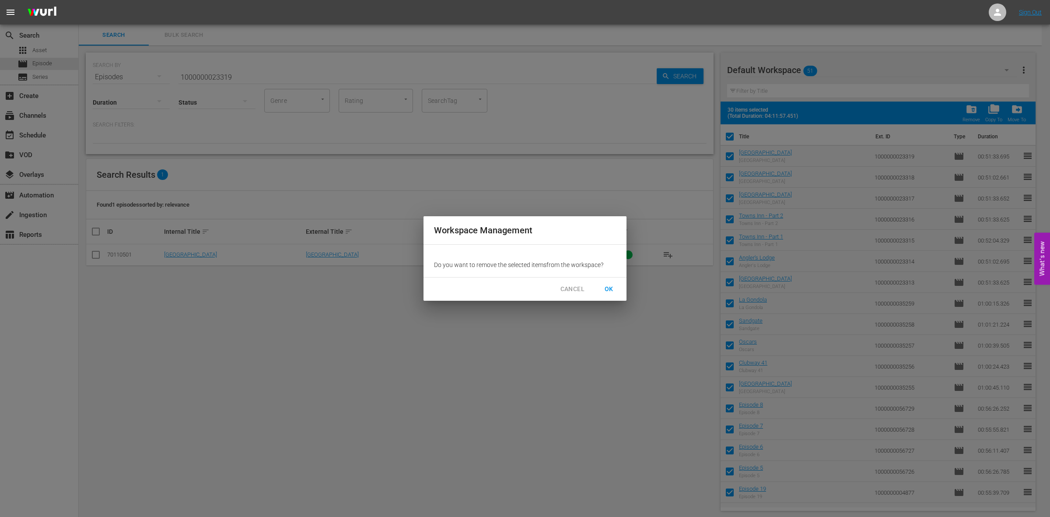
click at [607, 284] on span "OK" at bounding box center [609, 289] width 14 height 11
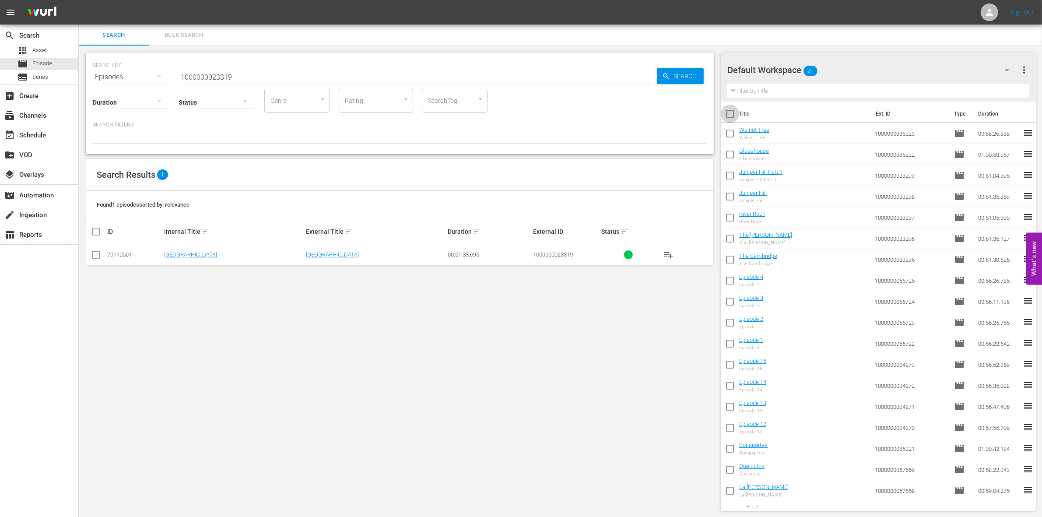
click at [734, 113] on input "checkbox" at bounding box center [730, 115] width 18 height 18
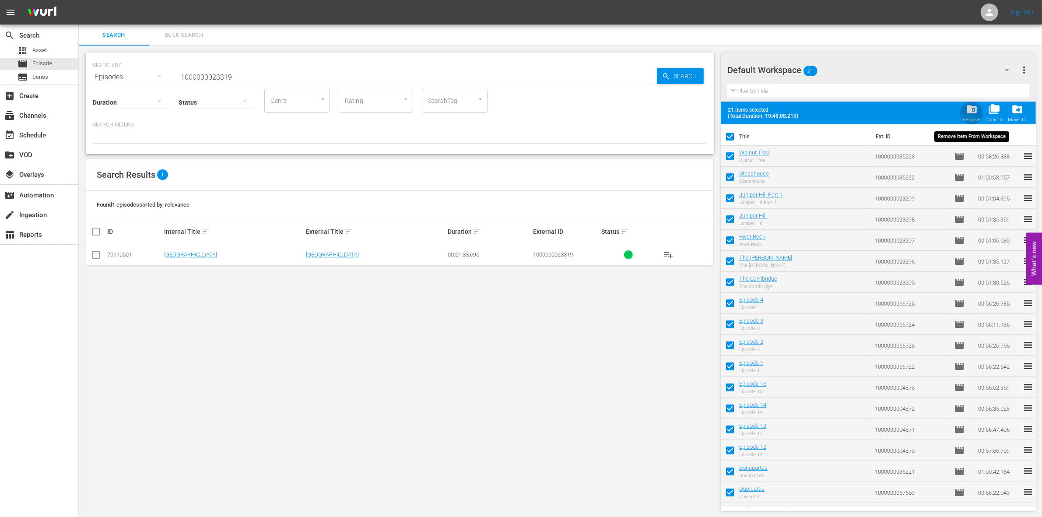
click at [975, 115] on span "folder_delete" at bounding box center [972, 109] width 12 height 12
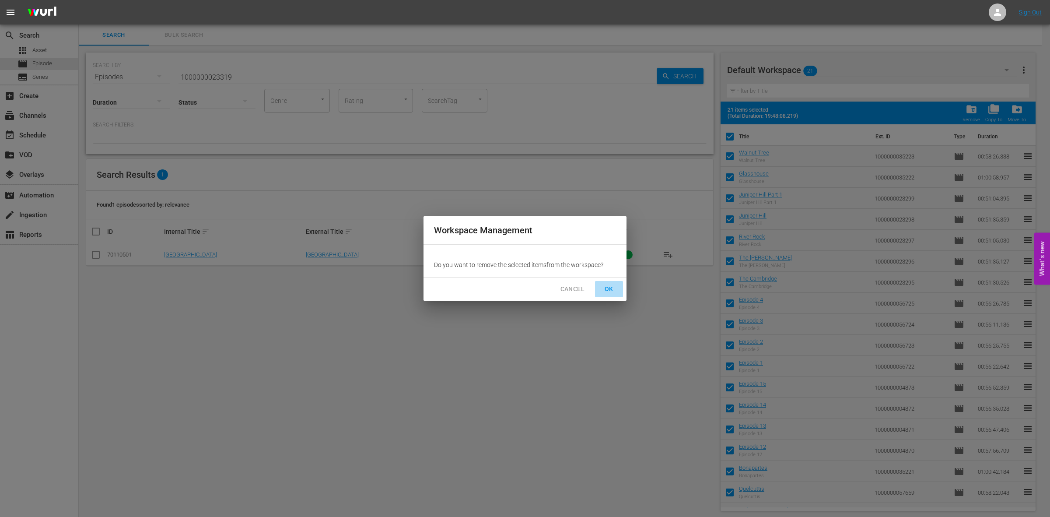
click at [617, 289] on button "OK" at bounding box center [609, 289] width 28 height 16
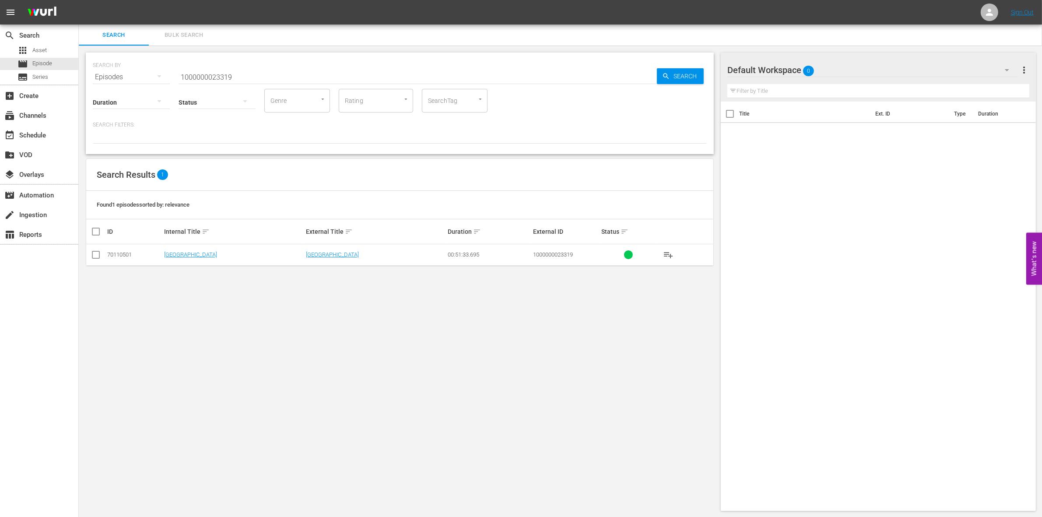
click at [210, 68] on input "1000000023319" at bounding box center [418, 77] width 478 height 21
paste input "07753"
click at [102, 257] on td at bounding box center [96, 254] width 20 height 21
click at [99, 256] on input "checkbox" at bounding box center [96, 256] width 11 height 11
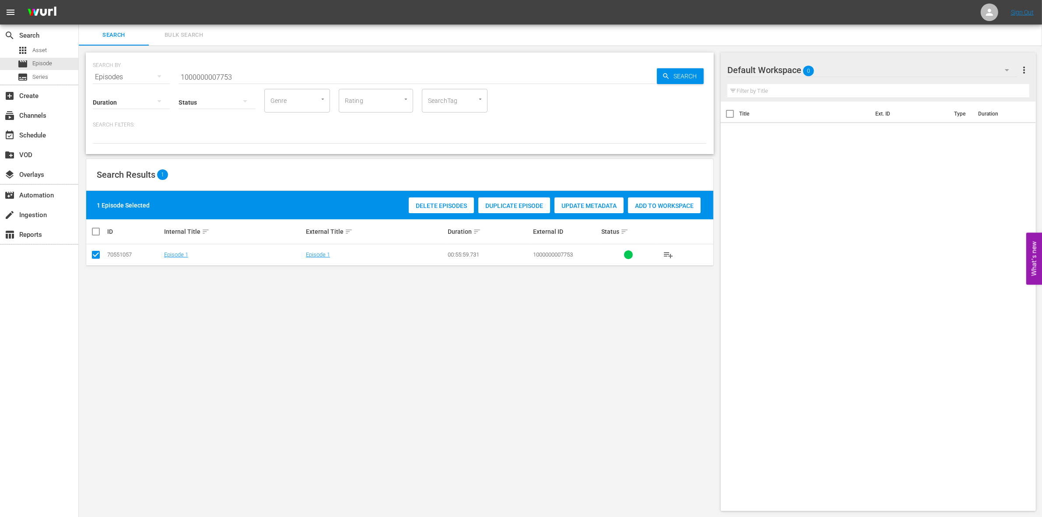
click at [651, 206] on span "Add to Workspace" at bounding box center [664, 205] width 73 height 7
click at [243, 81] on div "Status" at bounding box center [217, 97] width 77 height 32
click at [239, 73] on input "1000000007753" at bounding box center [418, 77] width 478 height 21
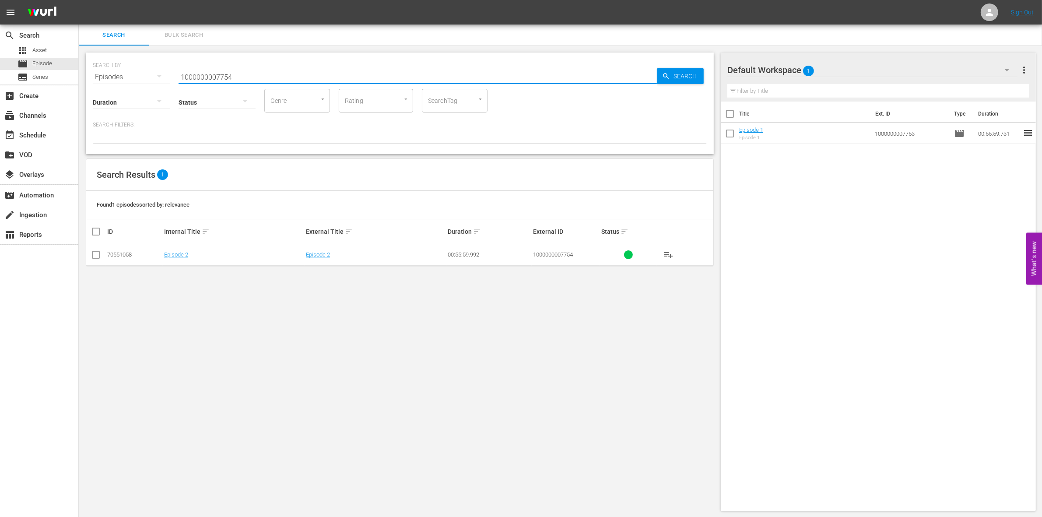
click at [93, 256] on input "checkbox" at bounding box center [96, 256] width 11 height 11
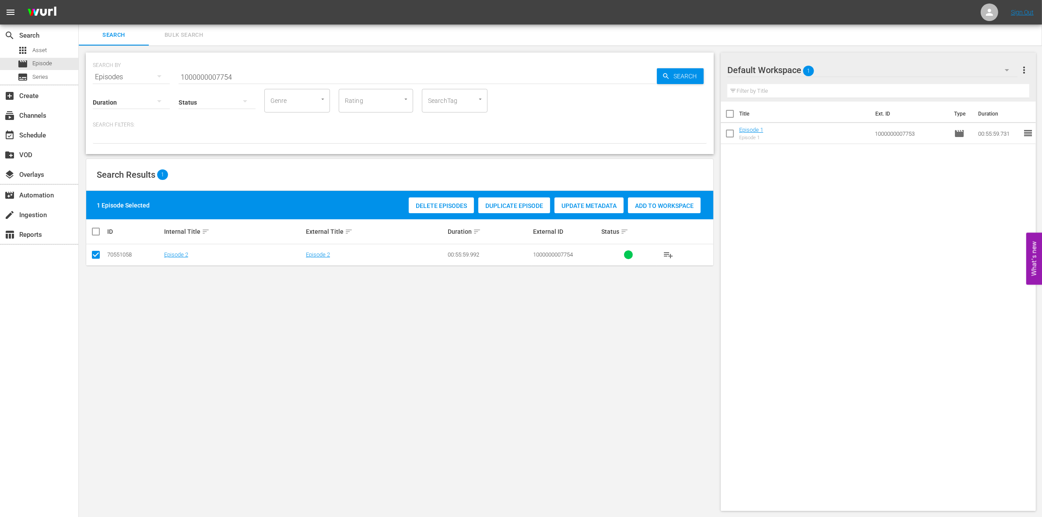
click at [676, 202] on span "Add to Workspace" at bounding box center [664, 205] width 73 height 7
click at [284, 74] on input "1000000007754" at bounding box center [418, 77] width 478 height 21
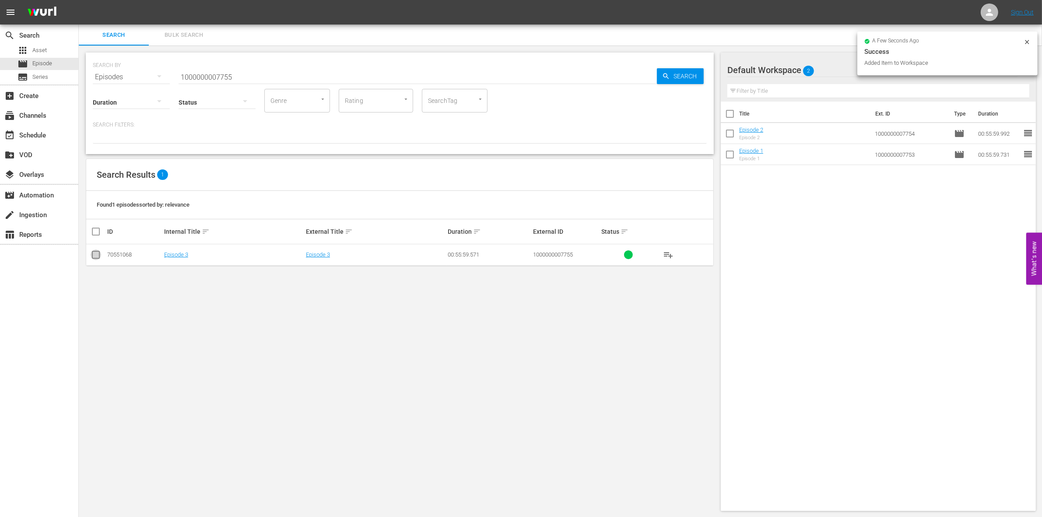
click at [92, 256] on input "checkbox" at bounding box center [96, 256] width 11 height 11
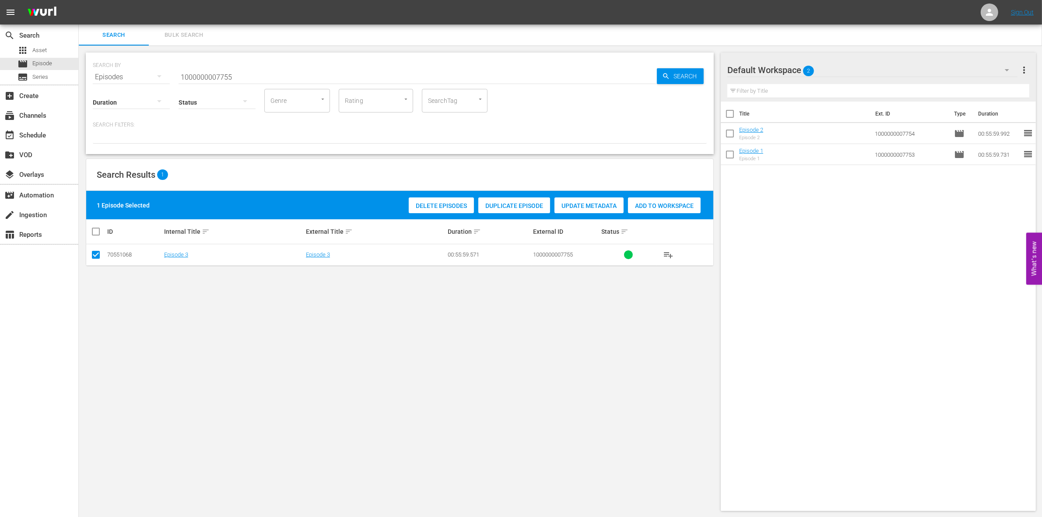
click at [650, 189] on div "Search Results 1" at bounding box center [399, 175] width 627 height 32
click at [647, 210] on div "Add to Workspace" at bounding box center [664, 205] width 73 height 17
click at [283, 77] on input "1000000007755" at bounding box center [418, 77] width 478 height 21
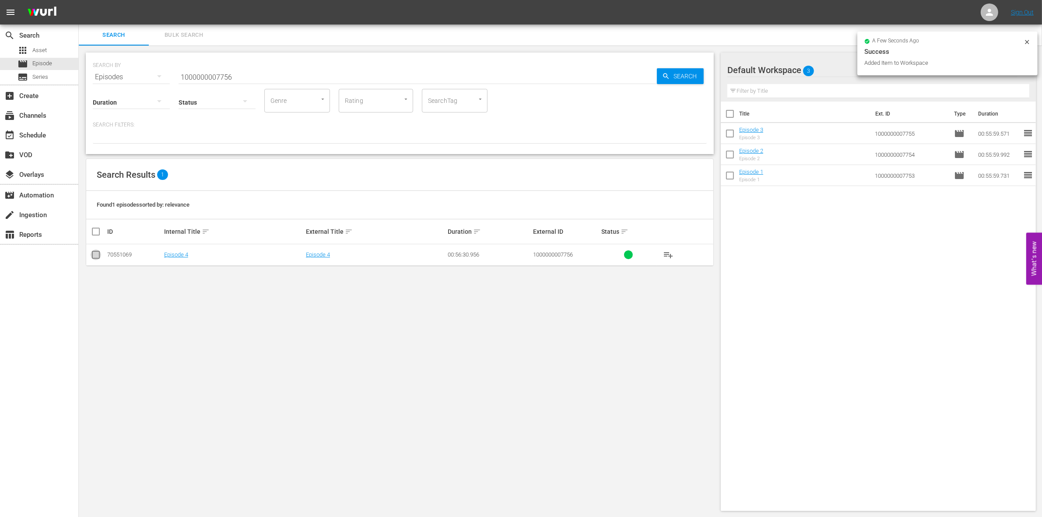
click at [95, 256] on input "checkbox" at bounding box center [96, 256] width 11 height 11
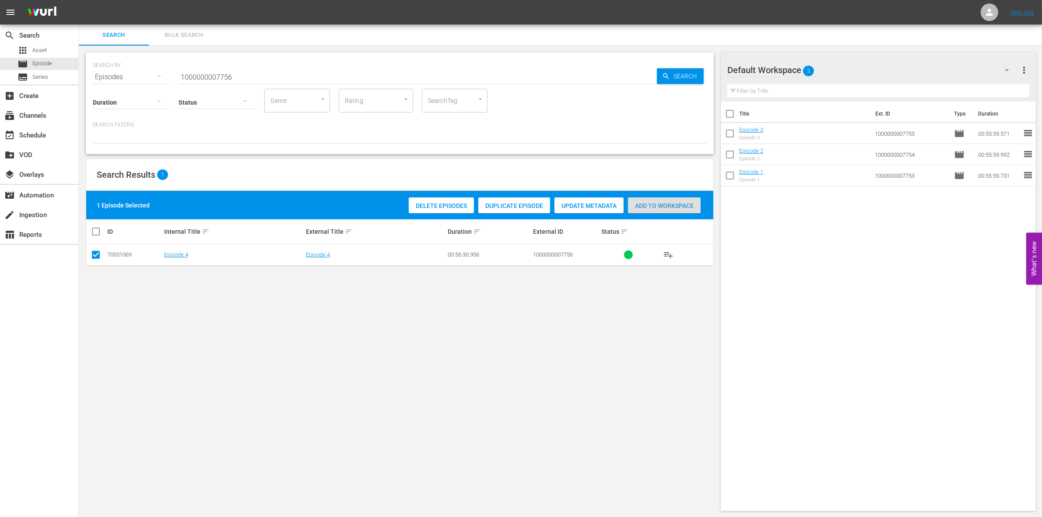
click at [640, 206] on span "Add to Workspace" at bounding box center [664, 205] width 73 height 7
click at [279, 72] on input "1000000007756" at bounding box center [418, 77] width 478 height 21
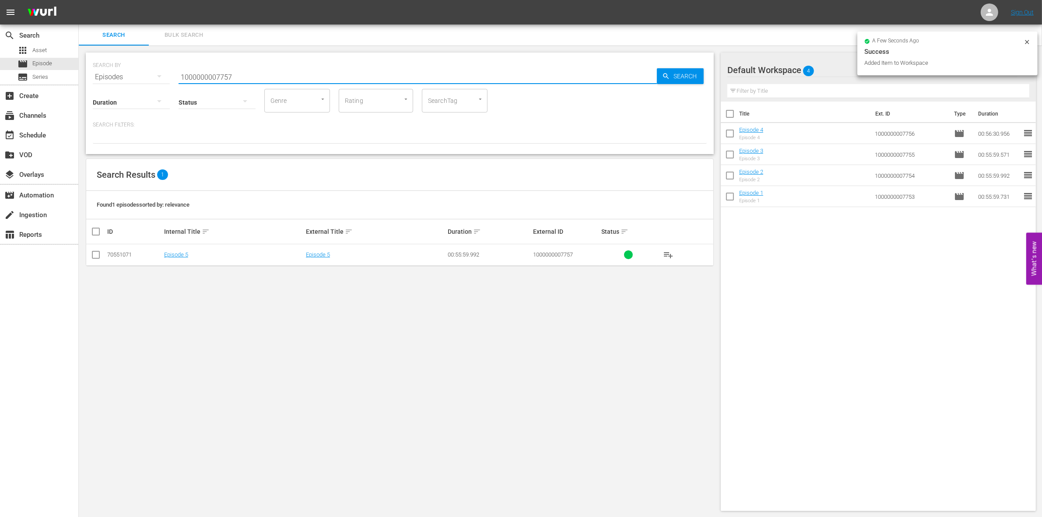
click at [104, 257] on td at bounding box center [96, 254] width 20 height 21
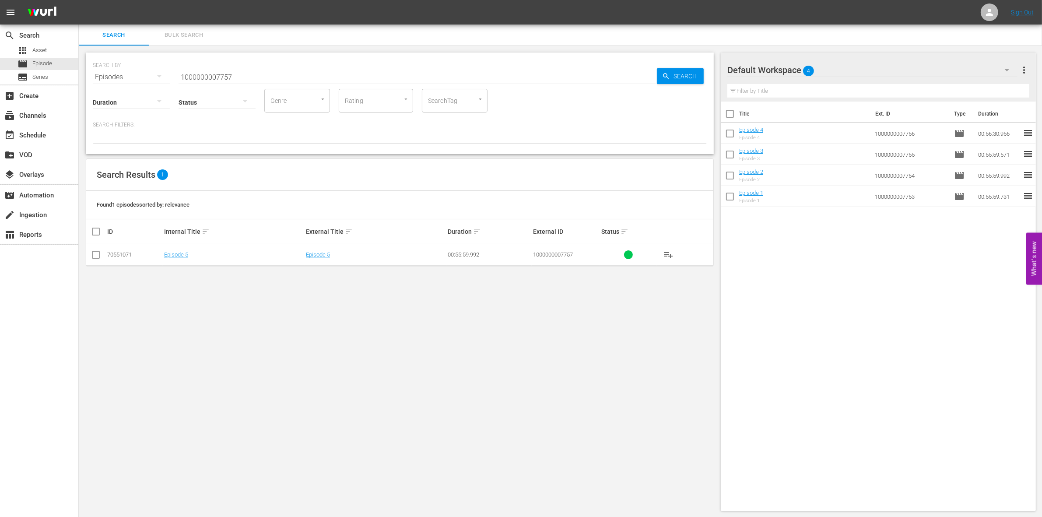
click at [97, 256] on input "checkbox" at bounding box center [96, 256] width 11 height 11
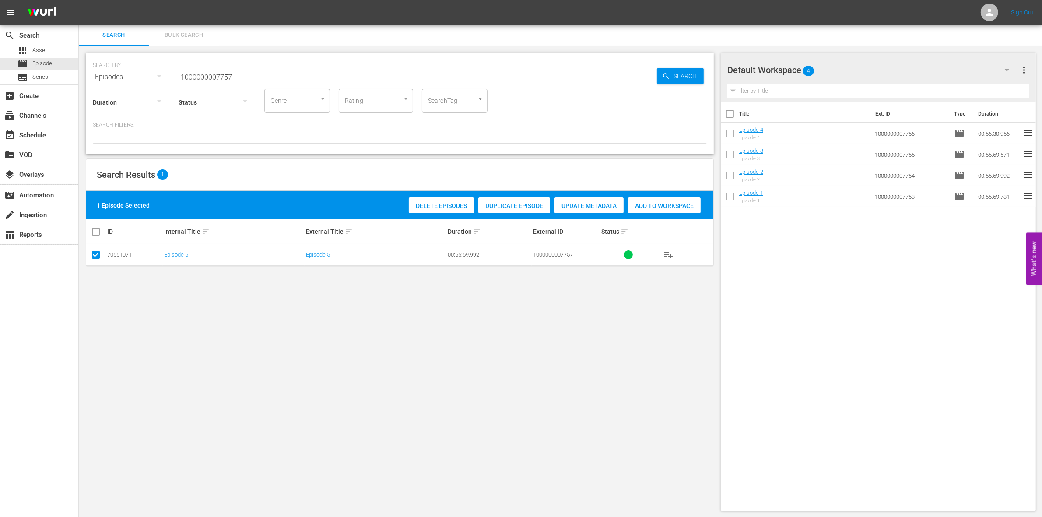
click at [651, 200] on div "Add to Workspace" at bounding box center [664, 205] width 73 height 17
click at [242, 70] on input "1000000007757" at bounding box center [418, 77] width 478 height 21
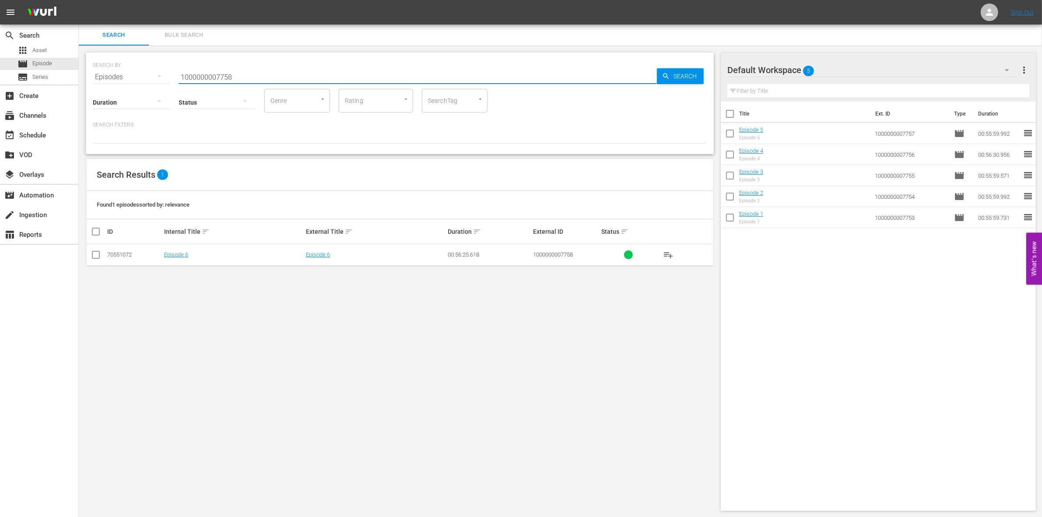
click at [94, 259] on input "checkbox" at bounding box center [96, 256] width 11 height 11
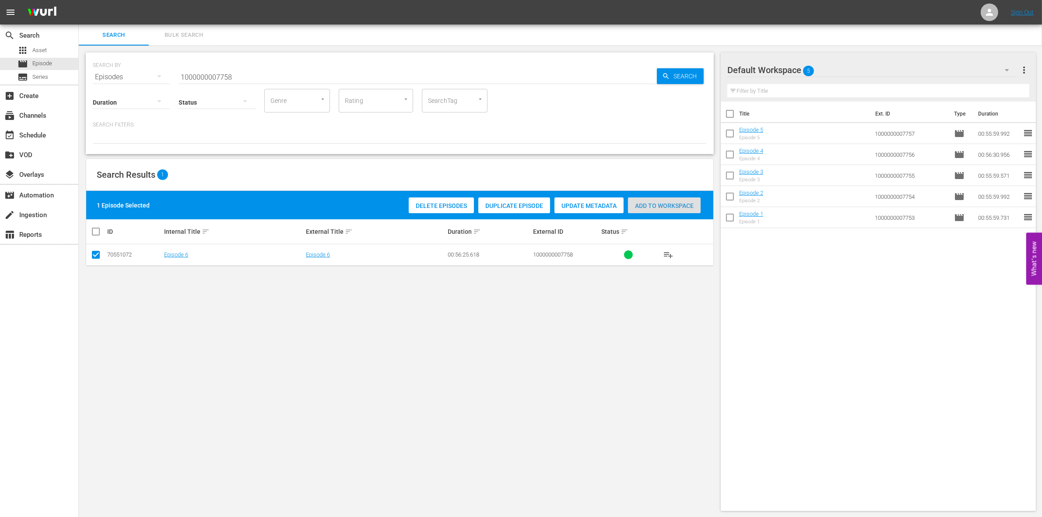
click at [659, 203] on span "Add to Workspace" at bounding box center [664, 205] width 73 height 7
click at [222, 77] on input "1000000007758" at bounding box center [418, 77] width 478 height 21
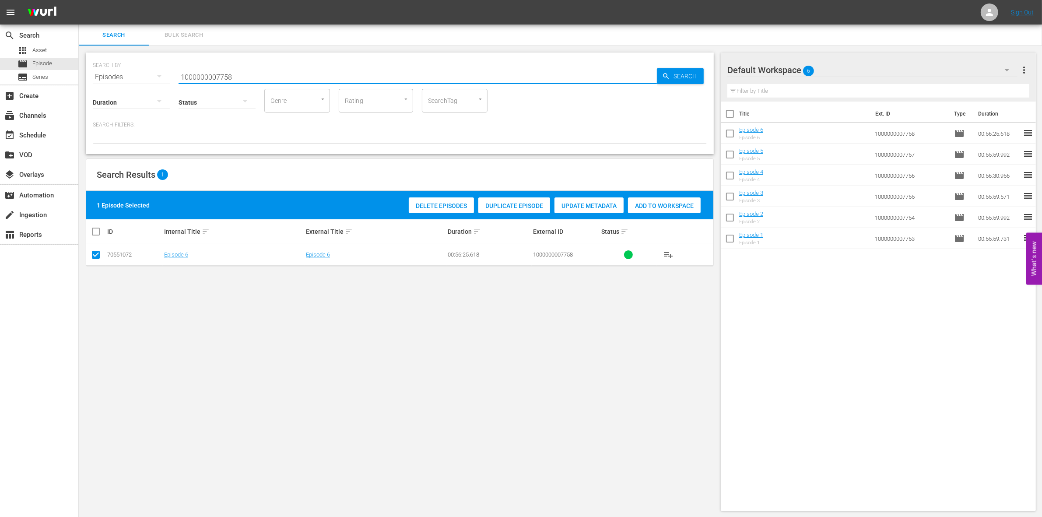
click at [222, 77] on input "1000000007758" at bounding box center [418, 77] width 478 height 21
paste input "CEG10029665"
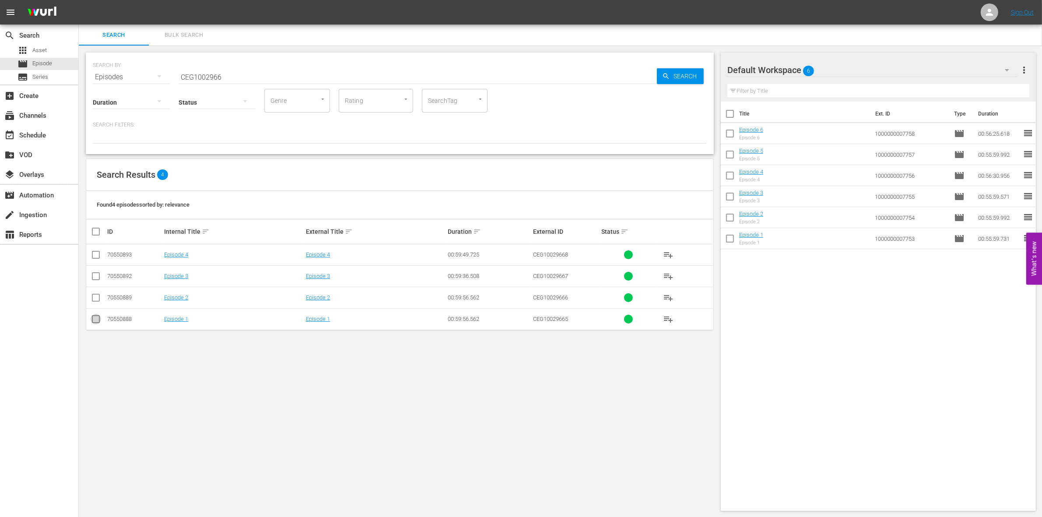
click at [95, 321] on input "checkbox" at bounding box center [96, 320] width 11 height 11
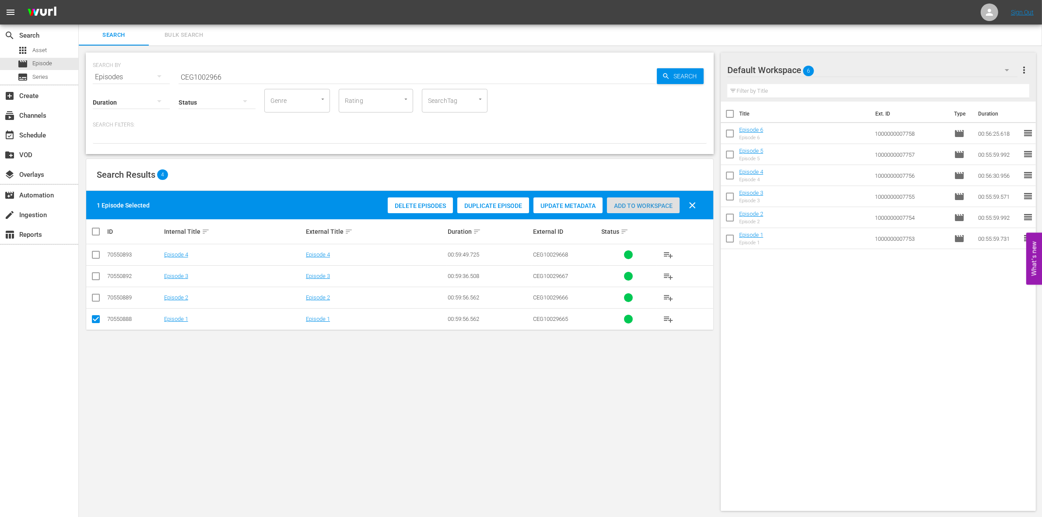
click at [645, 200] on div "Add to Workspace" at bounding box center [643, 205] width 73 height 17
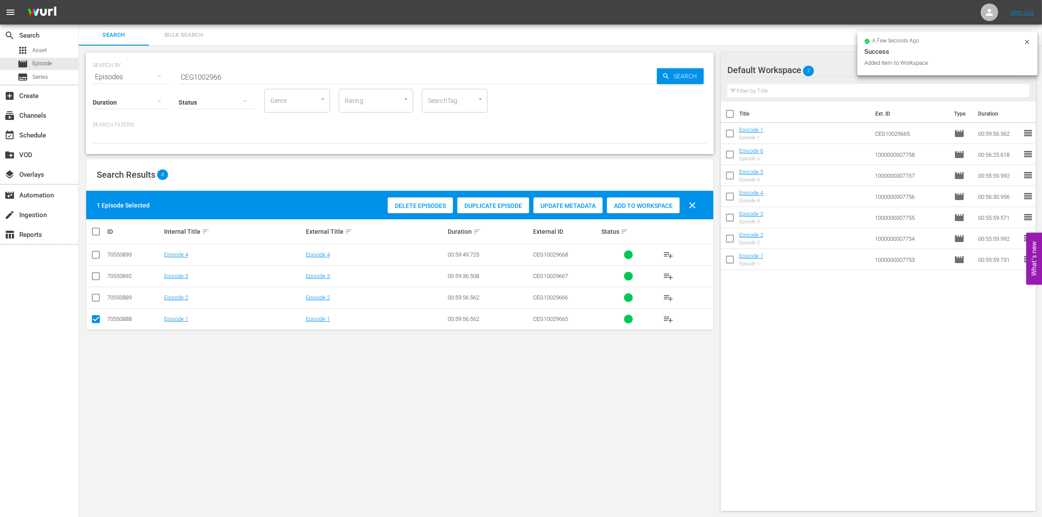
click at [96, 321] on input "checkbox" at bounding box center [96, 320] width 11 height 11
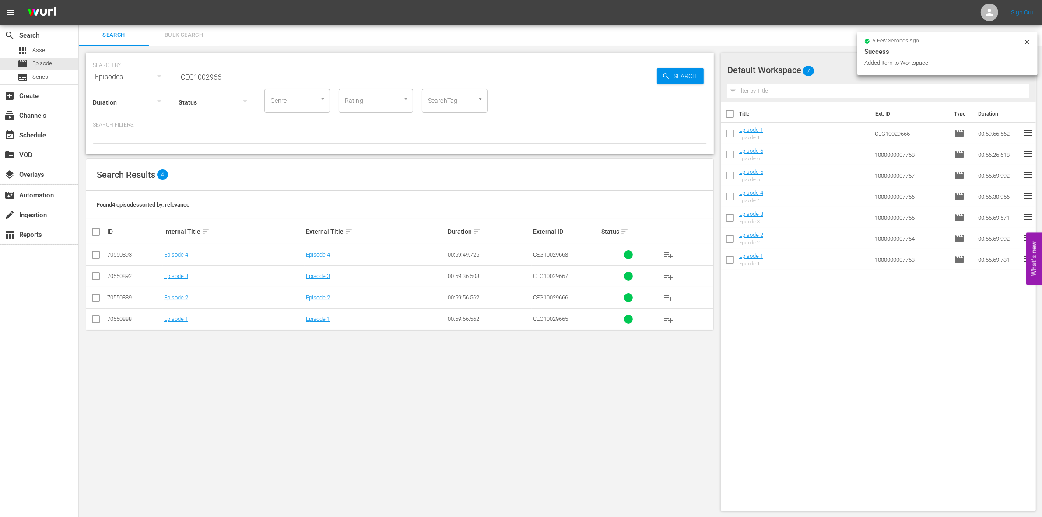
click at [95, 298] on input "checkbox" at bounding box center [96, 299] width 11 height 11
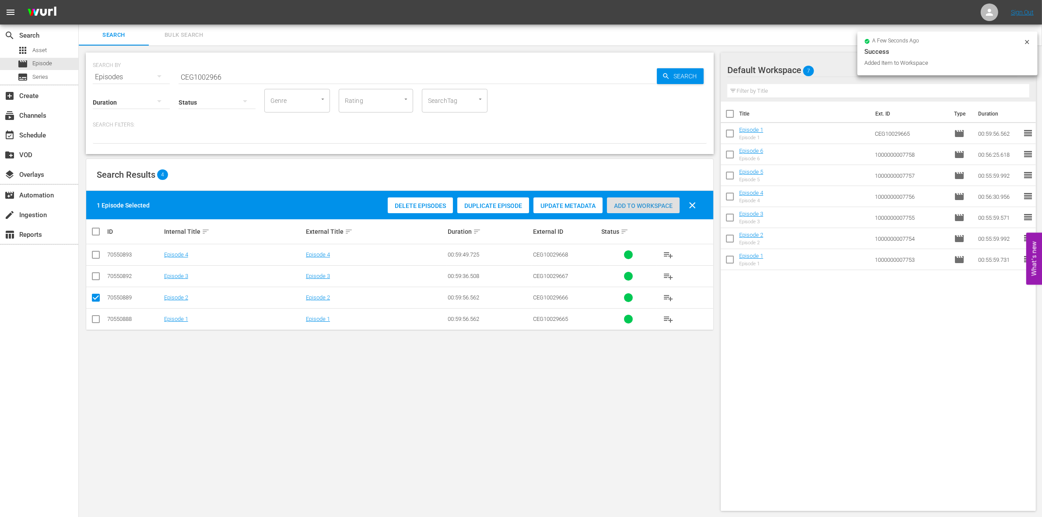
click at [655, 205] on span "Add to Workspace" at bounding box center [643, 205] width 73 height 7
click at [96, 300] on input "checkbox" at bounding box center [96, 299] width 11 height 11
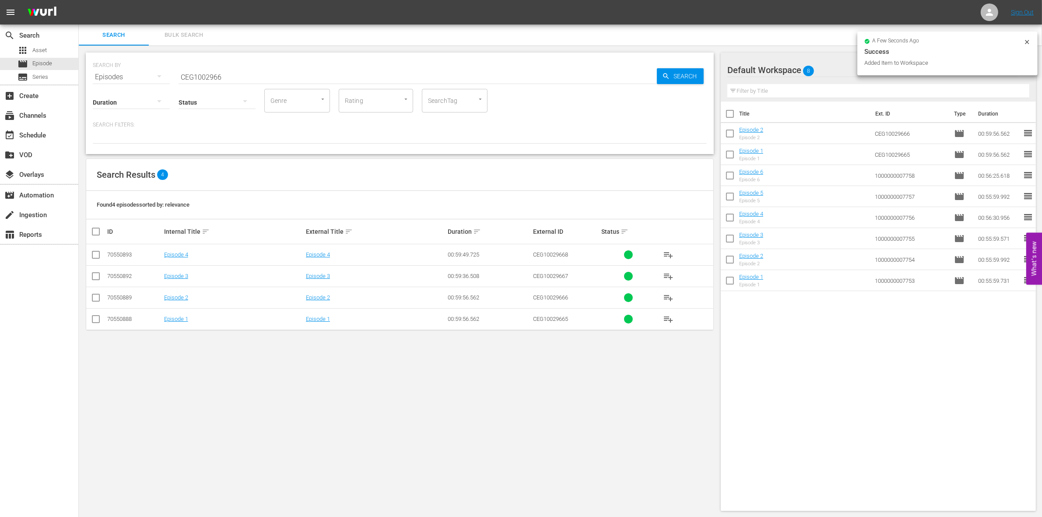
click at [95, 274] on input "checkbox" at bounding box center [96, 278] width 11 height 11
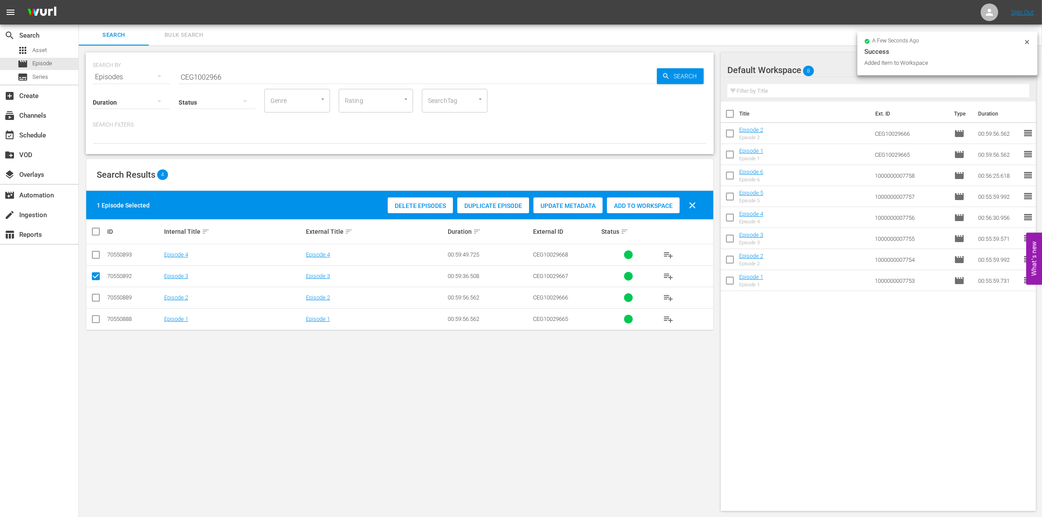
click at [652, 204] on span "Add to Workspace" at bounding box center [643, 205] width 73 height 7
click at [93, 276] on input "checkbox" at bounding box center [96, 278] width 11 height 11
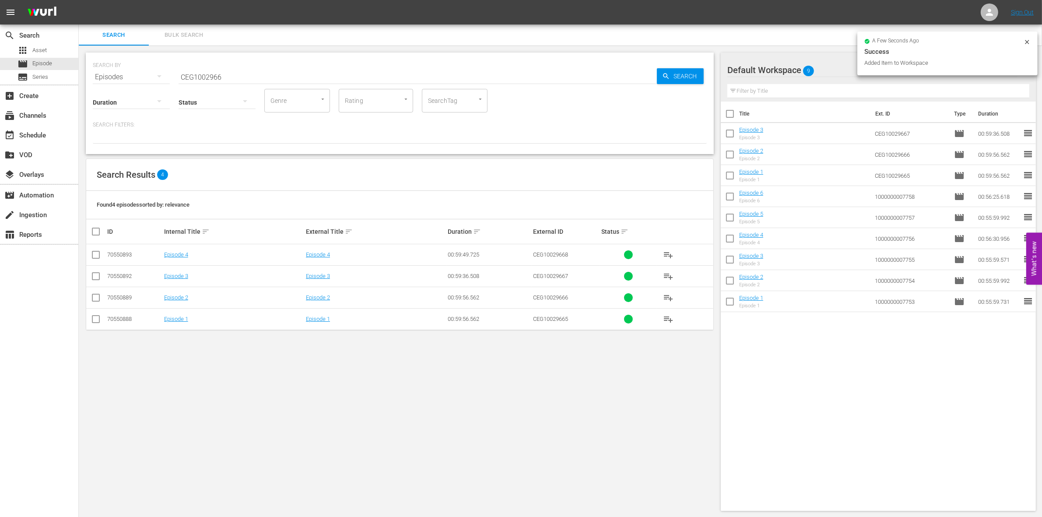
click at [94, 252] on input "checkbox" at bounding box center [96, 256] width 11 height 11
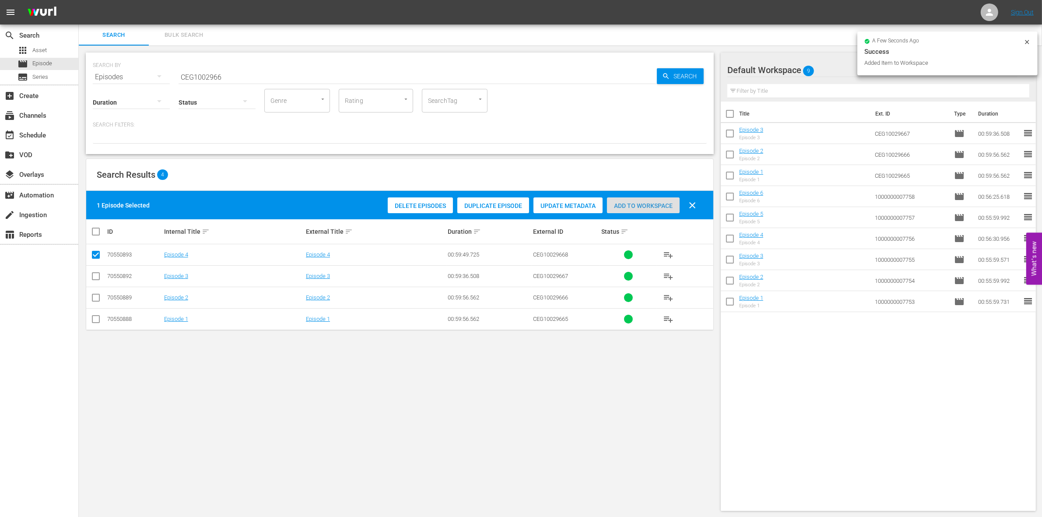
click at [642, 208] on span "Add to Workspace" at bounding box center [643, 205] width 73 height 7
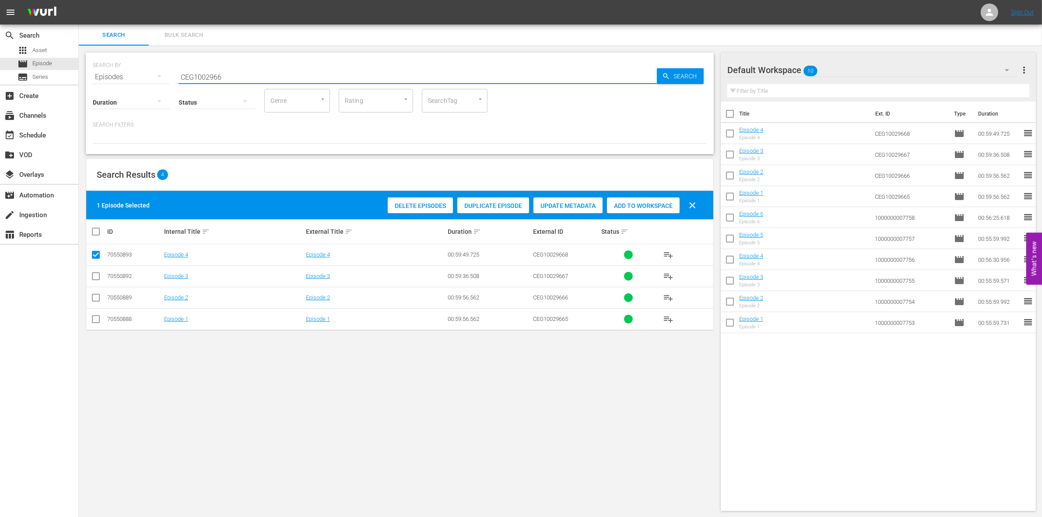
click at [180, 76] on input "CEG1002966" at bounding box center [418, 77] width 478 height 21
paste input "1000000035227"
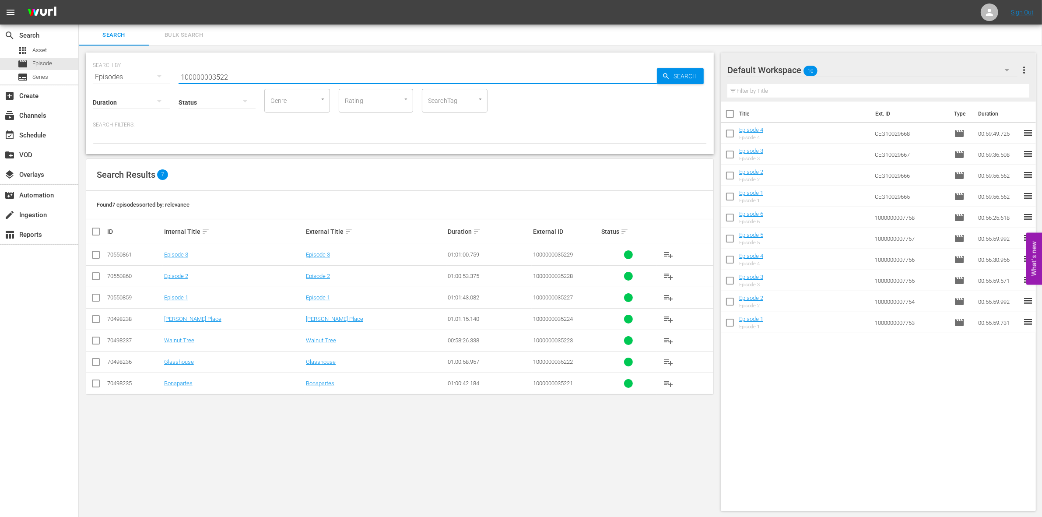
click at [99, 298] on input "checkbox" at bounding box center [96, 299] width 11 height 11
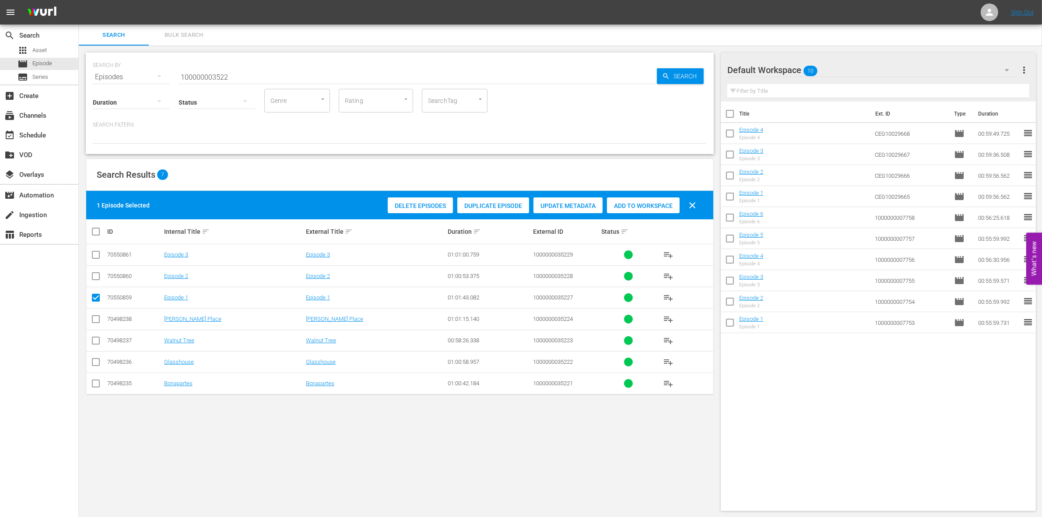
click at [658, 209] on div "Add to Workspace" at bounding box center [643, 205] width 73 height 17
click at [99, 296] on input "checkbox" at bounding box center [96, 299] width 11 height 11
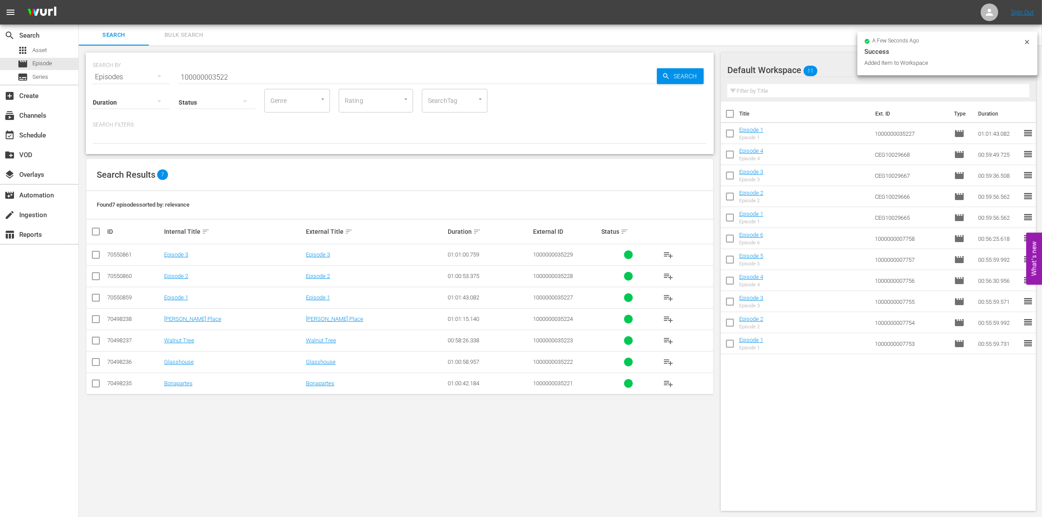
click at [97, 279] on input "checkbox" at bounding box center [96, 278] width 11 height 11
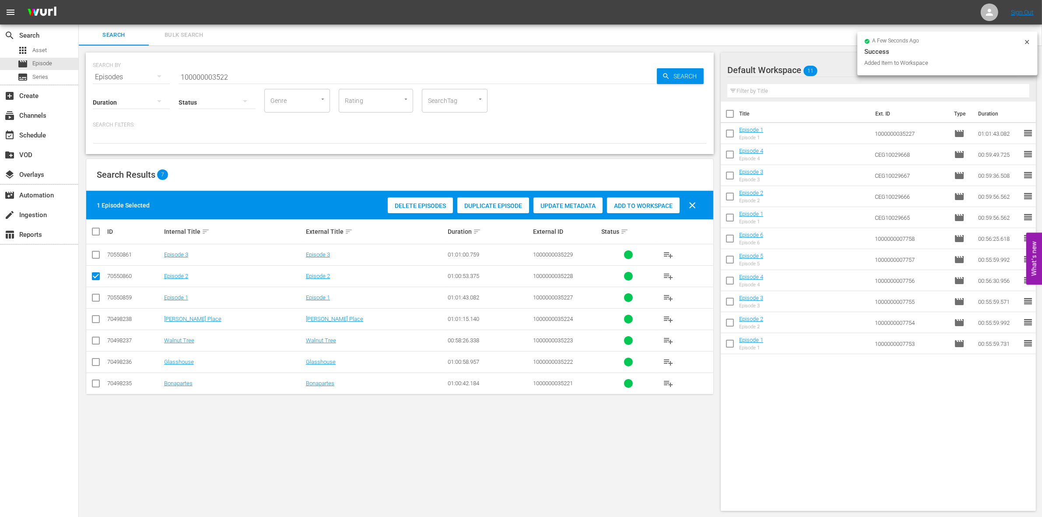
click at [650, 202] on span "Add to Workspace" at bounding box center [643, 205] width 73 height 7
click at [91, 278] on input "checkbox" at bounding box center [96, 278] width 11 height 11
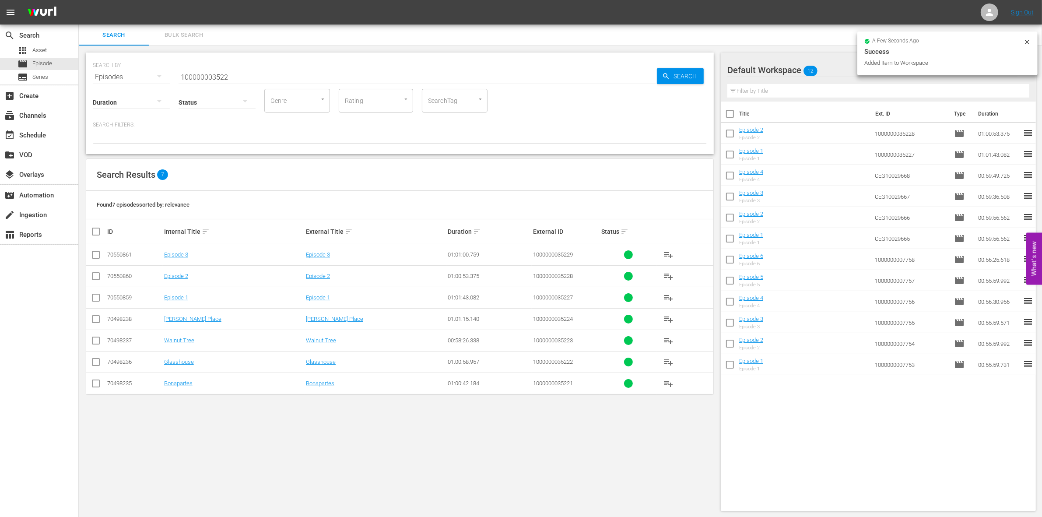
click at [96, 256] on input "checkbox" at bounding box center [96, 256] width 11 height 11
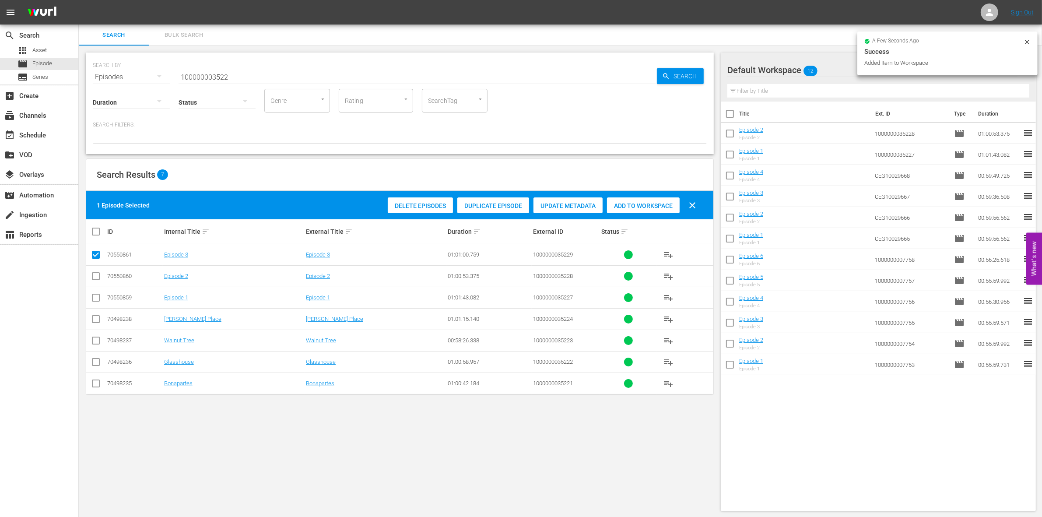
click at [661, 205] on span "Add to Workspace" at bounding box center [643, 205] width 73 height 7
click at [199, 82] on div "Status" at bounding box center [217, 97] width 77 height 32
click at [195, 77] on input "100000003522" at bounding box center [418, 77] width 478 height 21
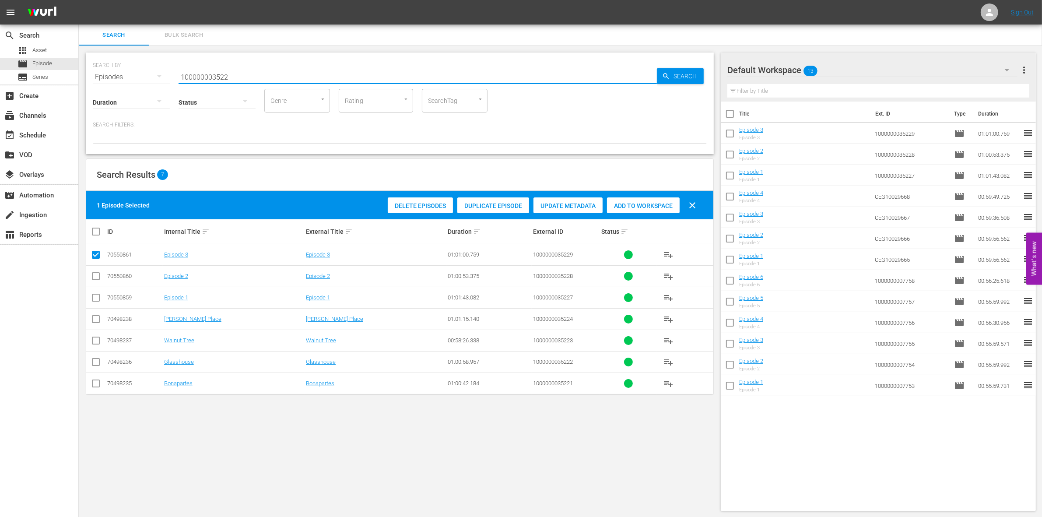
click at [195, 77] on input "100000003522" at bounding box center [418, 77] width 478 height 21
paste input "23303"
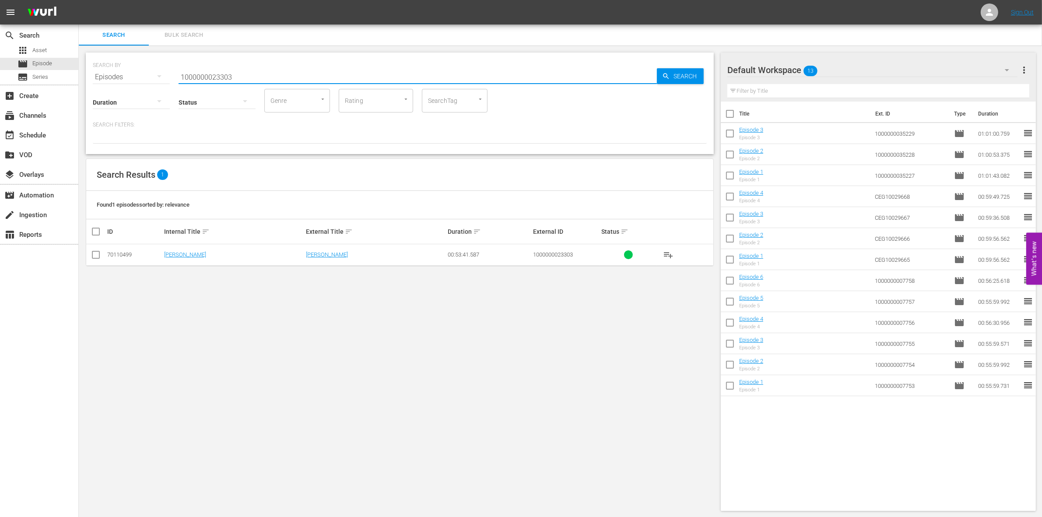
click at [97, 254] on input "checkbox" at bounding box center [96, 256] width 11 height 11
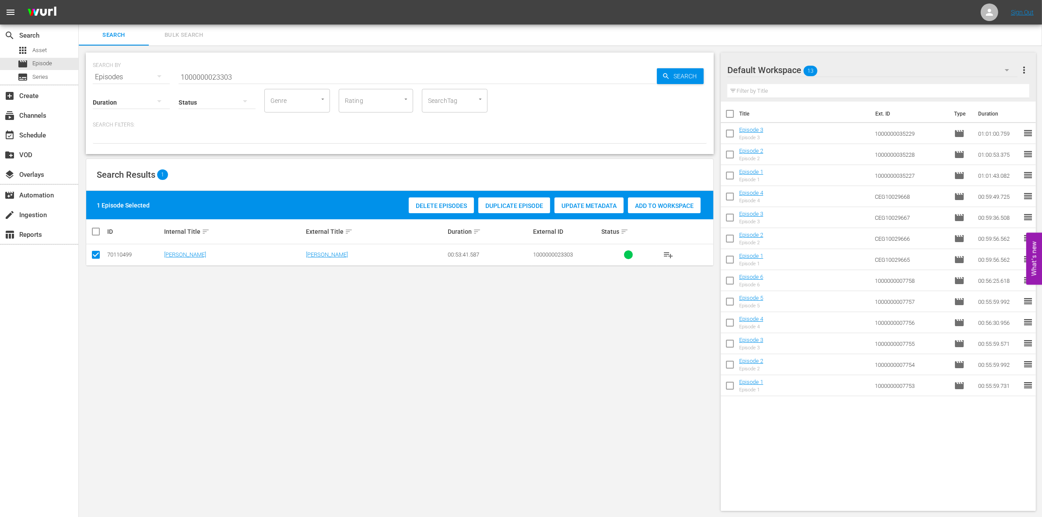
click at [663, 209] on div "Add to Workspace" at bounding box center [664, 205] width 73 height 17
click at [259, 79] on input "1000000023303" at bounding box center [418, 77] width 478 height 21
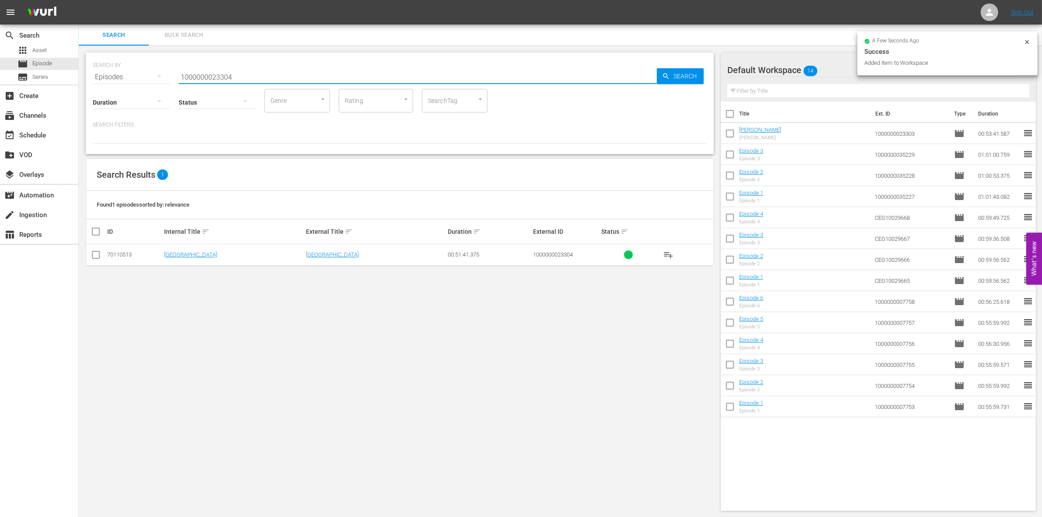
click at [93, 252] on input "checkbox" at bounding box center [96, 256] width 11 height 11
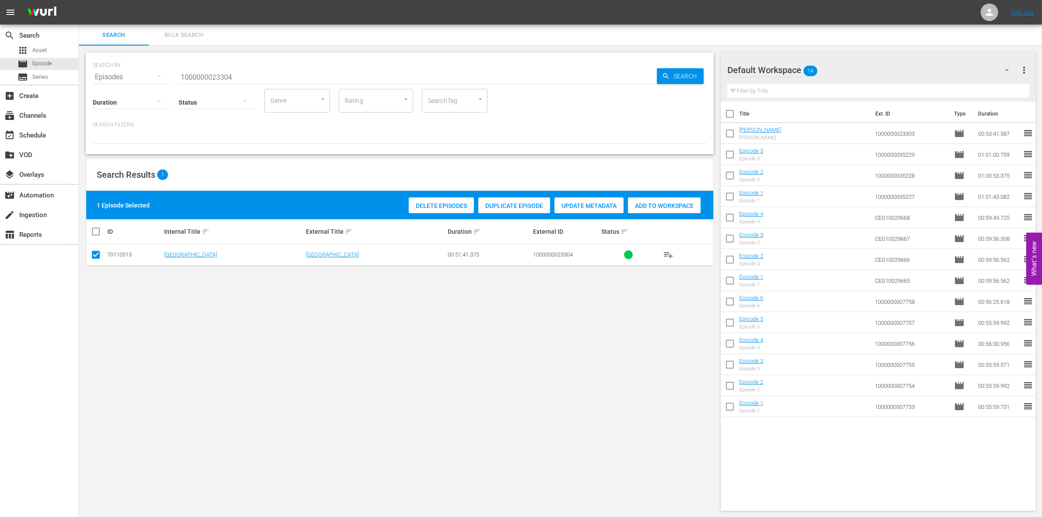
click at [650, 202] on span "Add to Workspace" at bounding box center [664, 205] width 73 height 7
click at [252, 74] on input "1000000023304" at bounding box center [418, 77] width 478 height 21
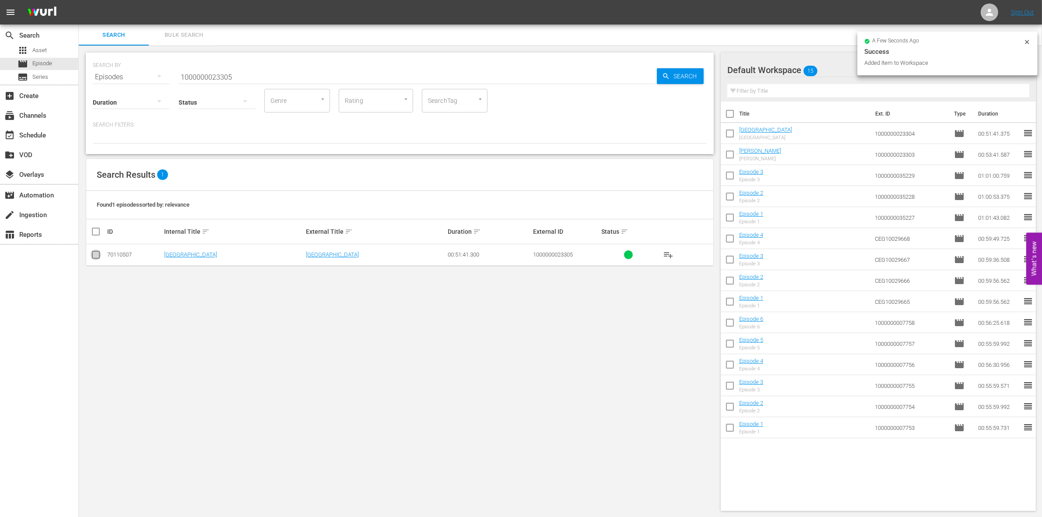
click at [97, 254] on input "checkbox" at bounding box center [96, 256] width 11 height 11
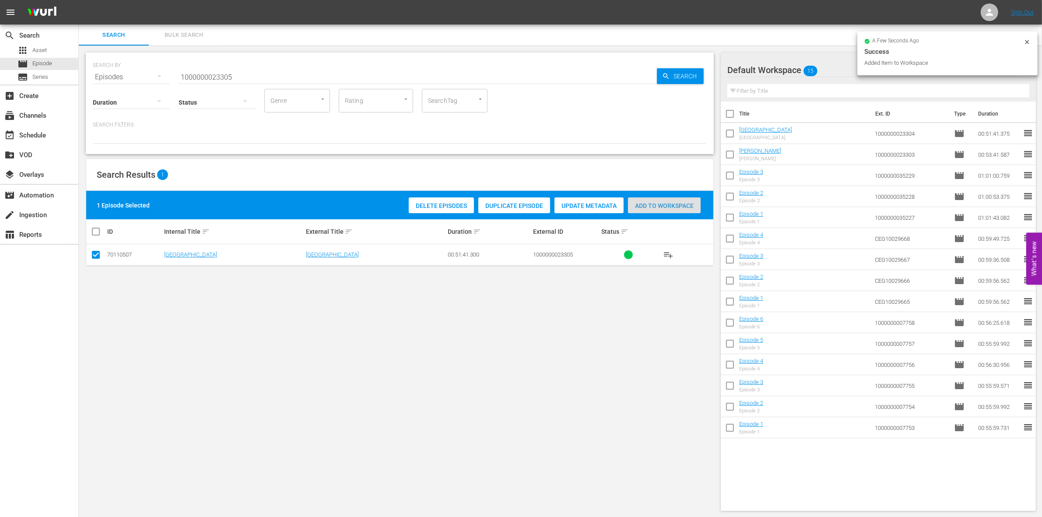
click at [665, 203] on span "Add to Workspace" at bounding box center [664, 205] width 73 height 7
click at [272, 76] on input "1000000023305" at bounding box center [418, 77] width 478 height 21
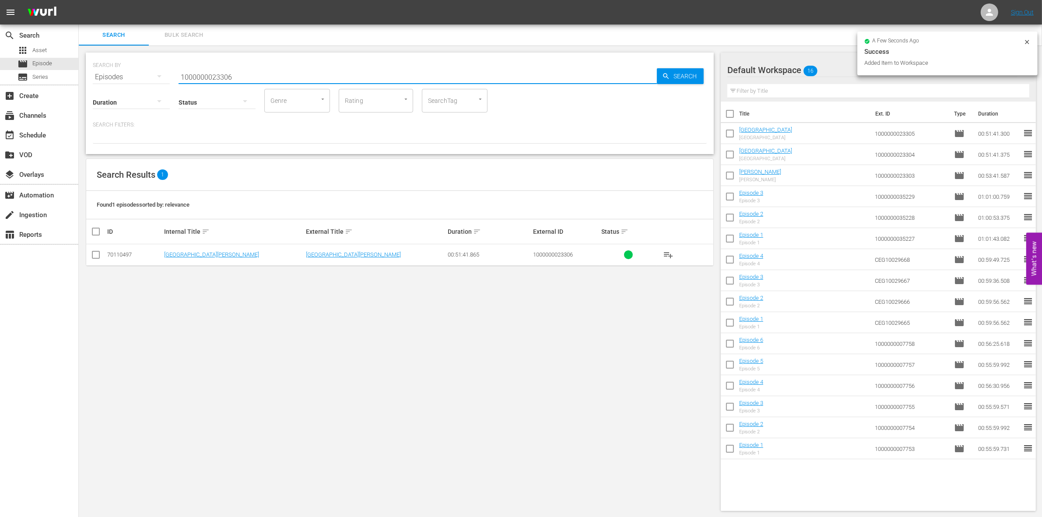
click at [97, 254] on input "checkbox" at bounding box center [96, 256] width 11 height 11
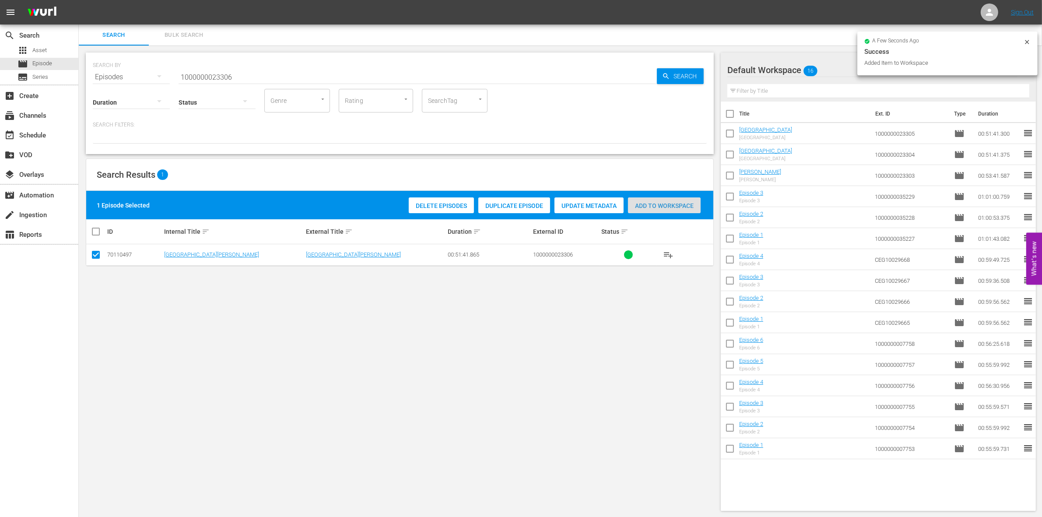
click at [639, 207] on span "Add to Workspace" at bounding box center [664, 205] width 73 height 7
click at [237, 77] on input "1000000023306" at bounding box center [418, 77] width 478 height 21
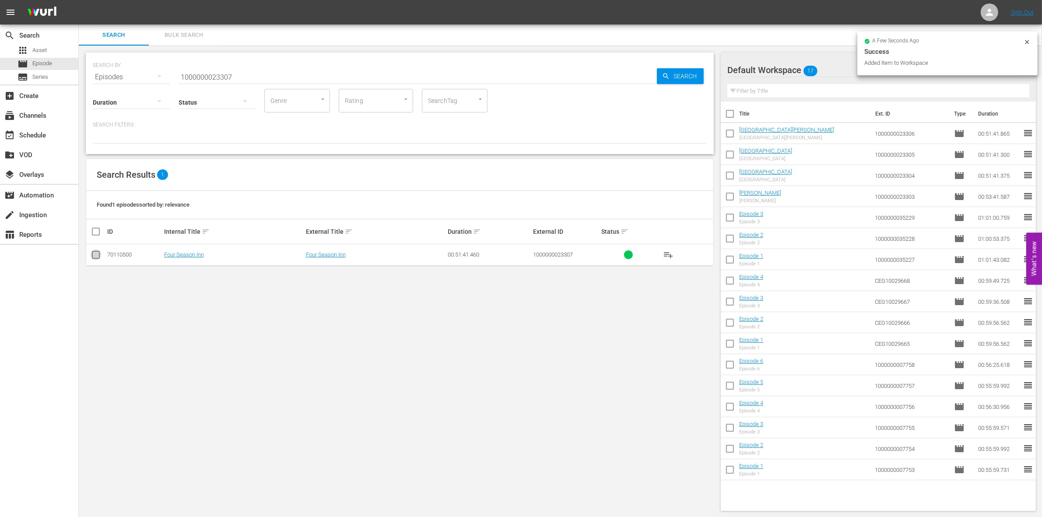
click at [95, 253] on input "checkbox" at bounding box center [96, 256] width 11 height 11
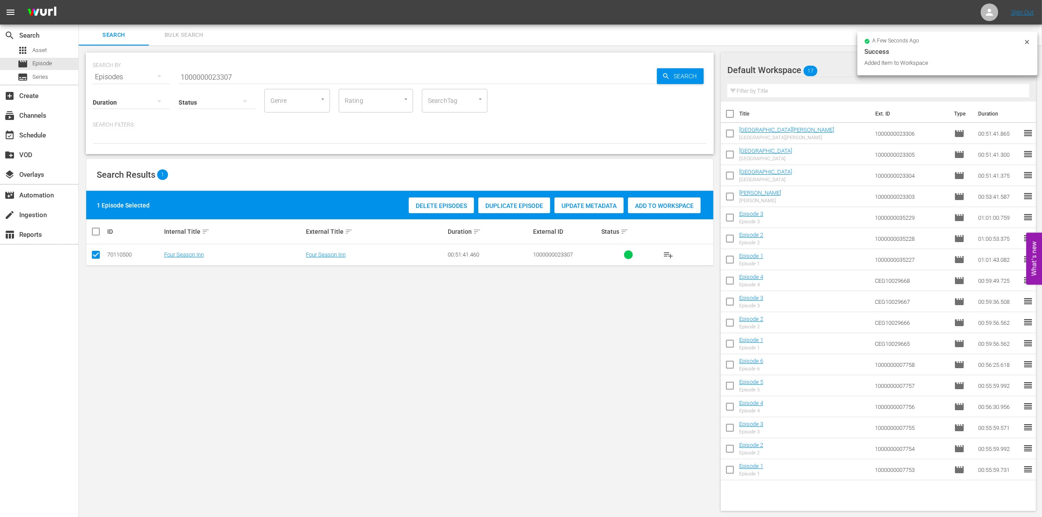
click at [676, 204] on span "Add to Workspace" at bounding box center [664, 205] width 73 height 7
click at [254, 77] on input "1000000023307" at bounding box center [418, 77] width 478 height 21
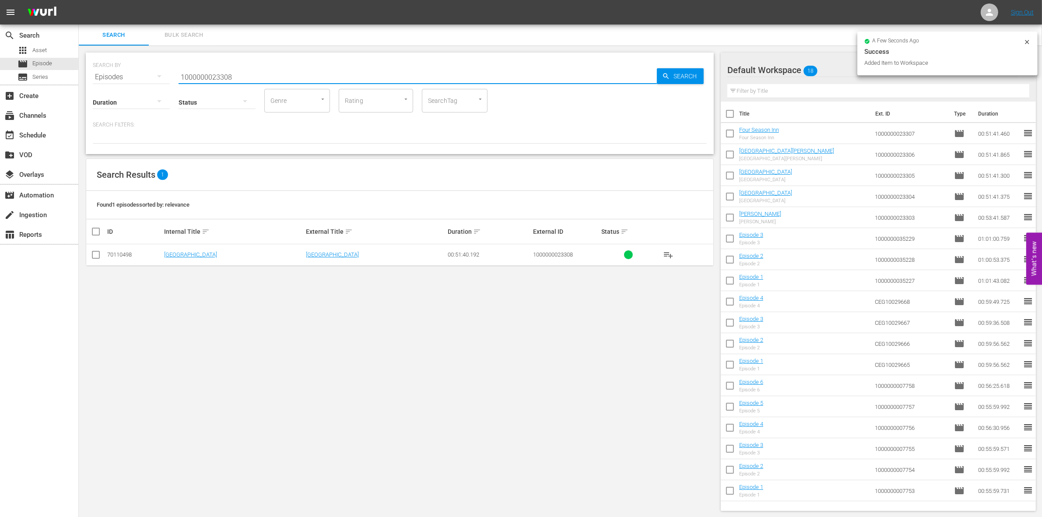
click at [93, 255] on input "checkbox" at bounding box center [96, 256] width 11 height 11
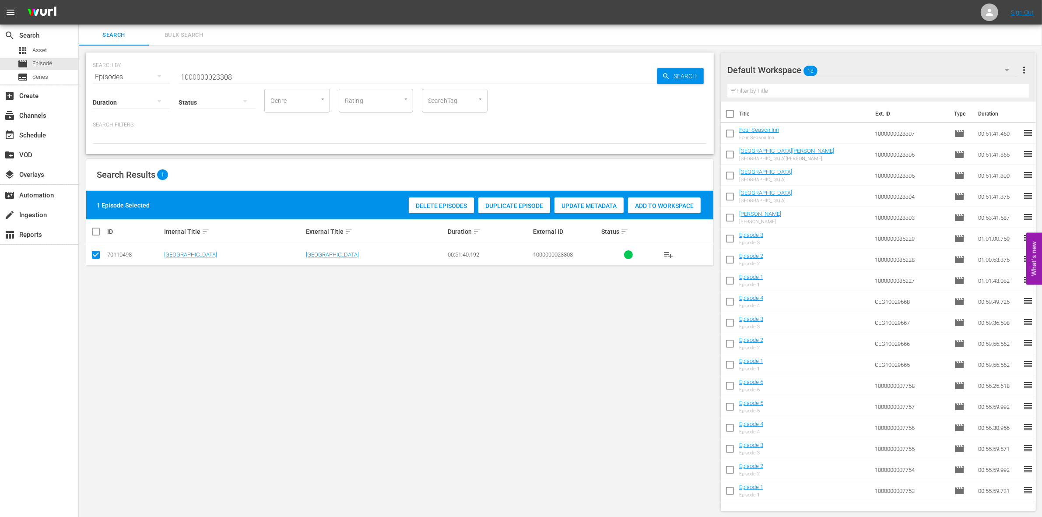
click at [653, 204] on span "Add to Workspace" at bounding box center [664, 205] width 73 height 7
click at [208, 75] on input "1000000023308" at bounding box center [418, 77] width 478 height 21
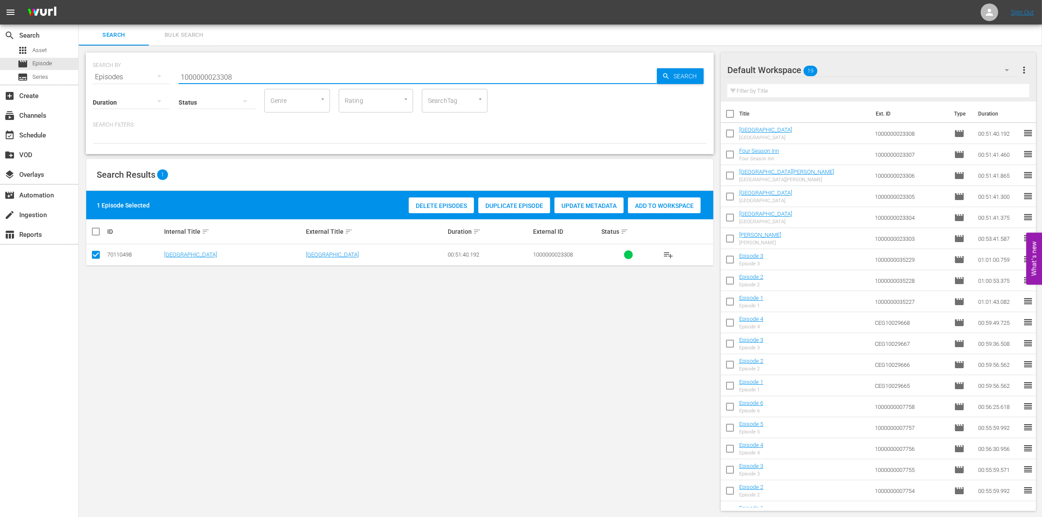
click at [208, 75] on input "1000000023308" at bounding box center [418, 77] width 478 height 21
paste input "41722"
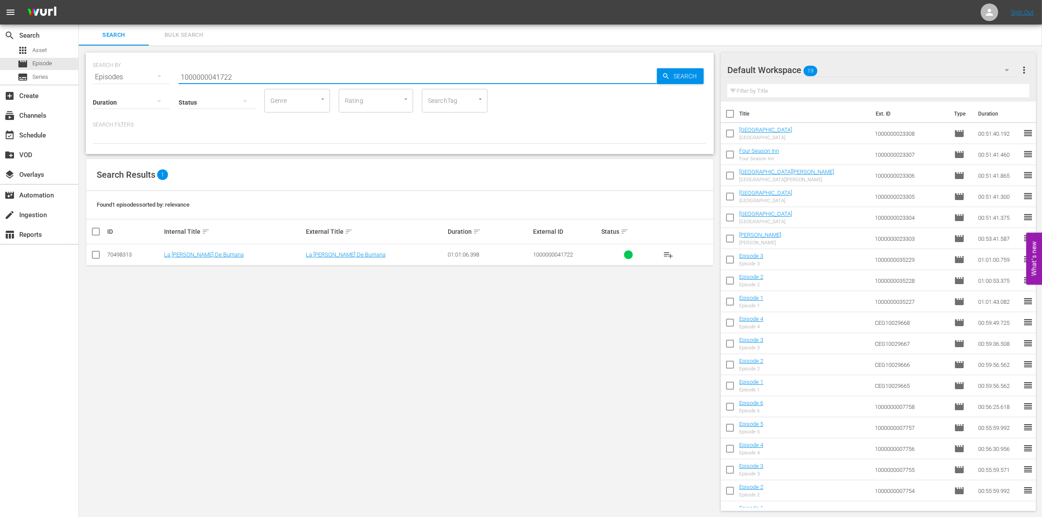
click at [97, 255] on input "checkbox" at bounding box center [96, 256] width 11 height 11
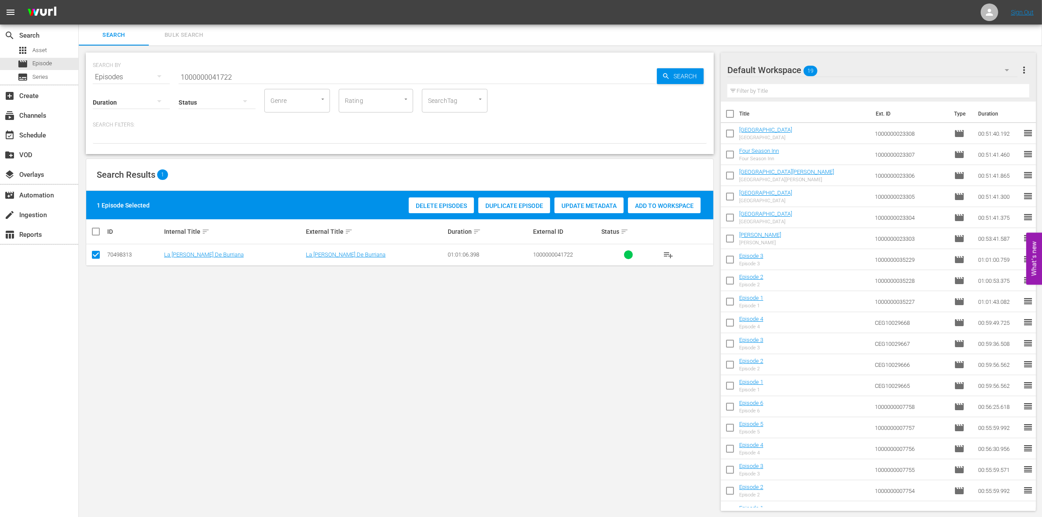
click at [678, 207] on span "Add to Workspace" at bounding box center [664, 205] width 73 height 7
click at [266, 77] on input "1000000041722" at bounding box center [418, 77] width 478 height 21
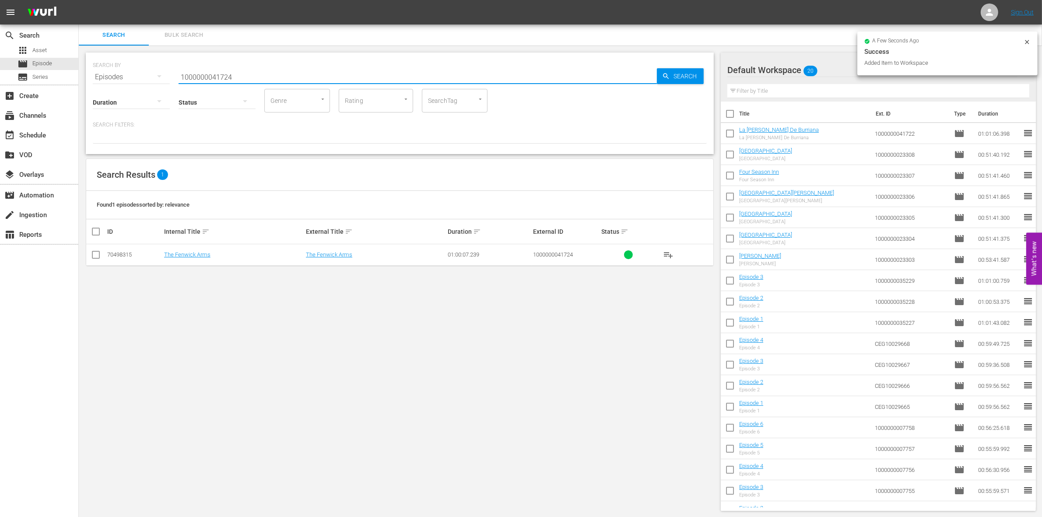
click at [95, 257] on input "checkbox" at bounding box center [96, 256] width 11 height 11
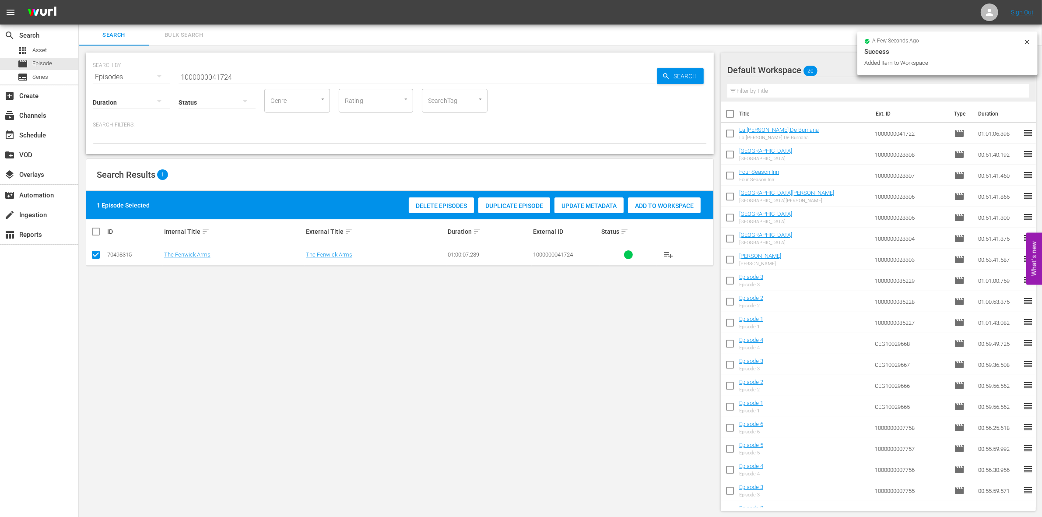
click at [659, 195] on div "Delete Episodes Duplicate Episode Update Metadata Add to Workspace" at bounding box center [554, 205] width 296 height 20
click at [635, 214] on div "Delete Episodes Duplicate Episode Update Metadata Add to Workspace" at bounding box center [554, 205] width 296 height 20
click at [657, 211] on div "Add to Workspace" at bounding box center [664, 205] width 73 height 17
click at [264, 82] on input "1000000041724" at bounding box center [418, 77] width 478 height 21
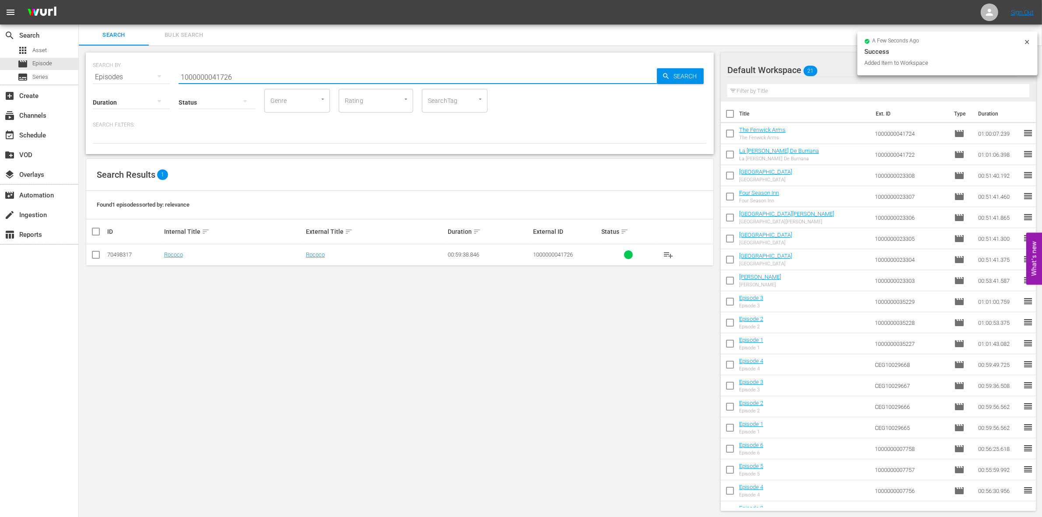
click at [93, 255] on input "checkbox" at bounding box center [96, 256] width 11 height 11
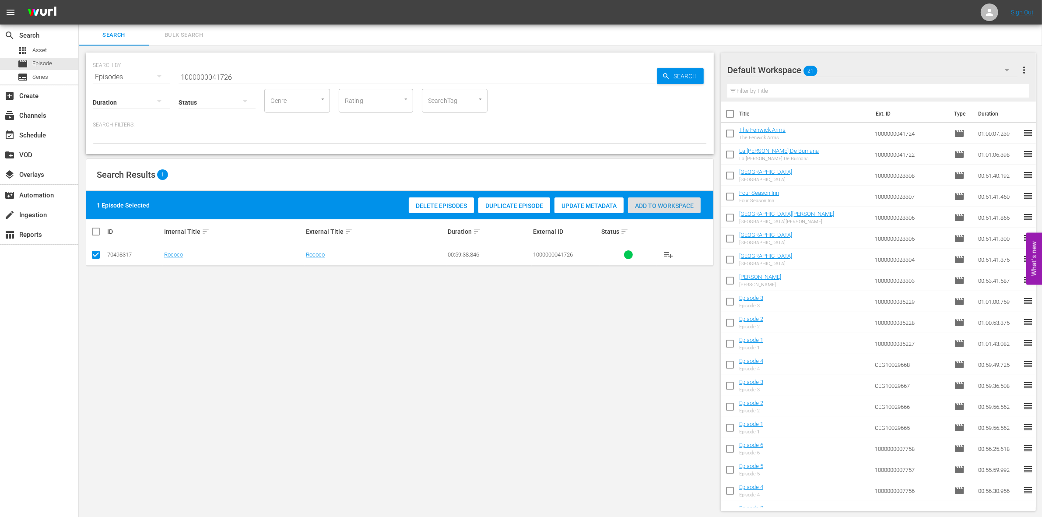
click at [656, 203] on span "Add to Workspace" at bounding box center [664, 205] width 73 height 7
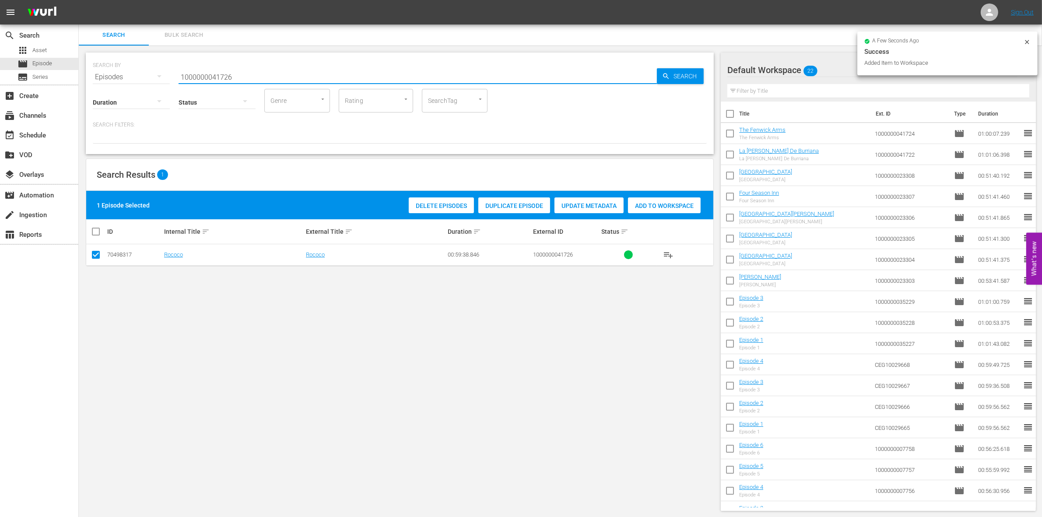
click at [253, 75] on input "1000000041726" at bounding box center [418, 77] width 478 height 21
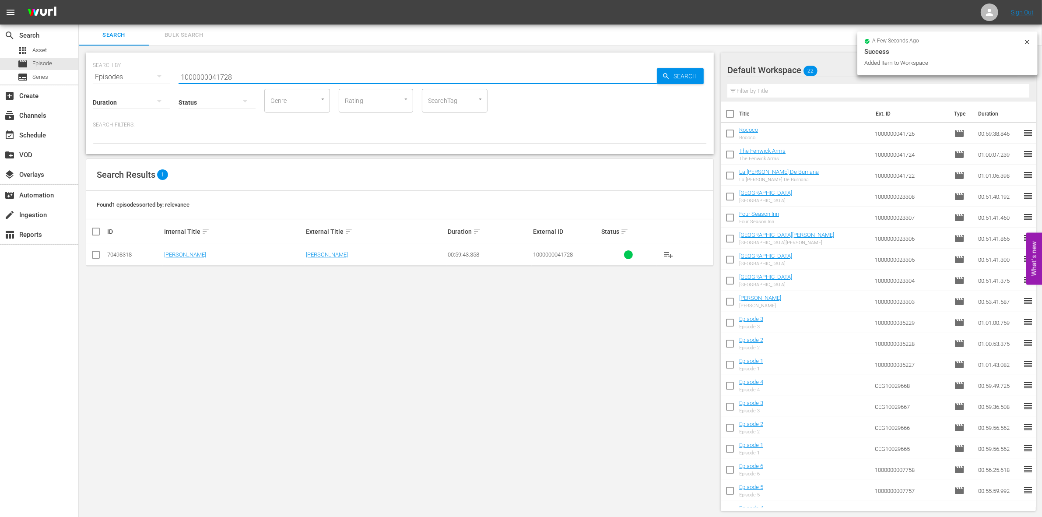
click at [92, 256] on input "checkbox" at bounding box center [96, 256] width 11 height 11
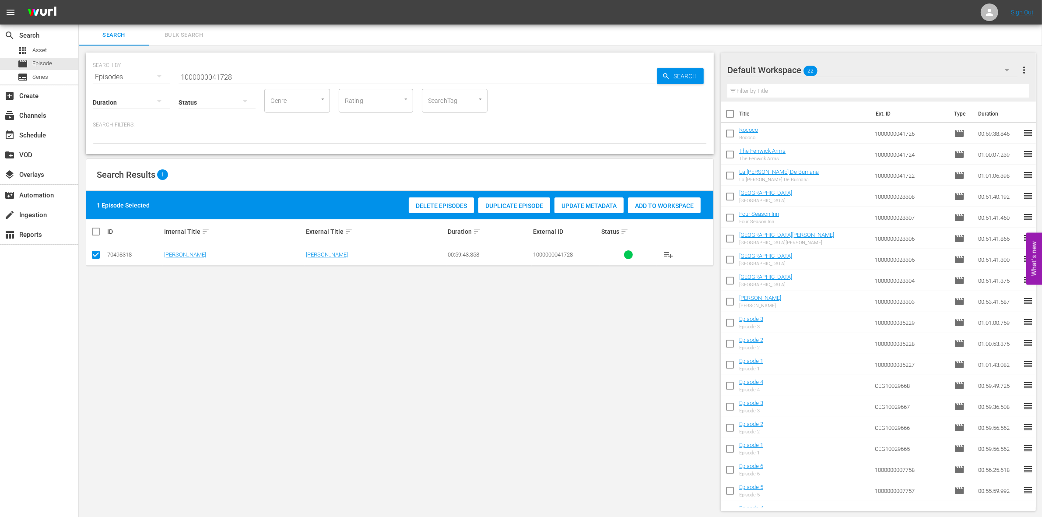
click at [668, 212] on div "Add to Workspace" at bounding box center [664, 205] width 73 height 17
click at [193, 76] on input "1000000041728" at bounding box center [418, 77] width 478 height 21
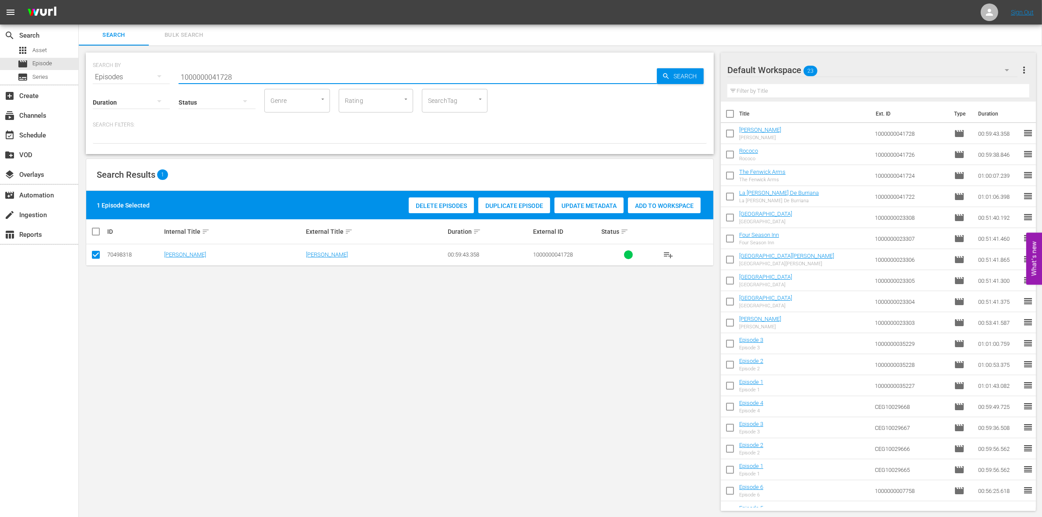
click at [193, 76] on input "1000000041728" at bounding box center [418, 77] width 478 height 21
paste input "1"
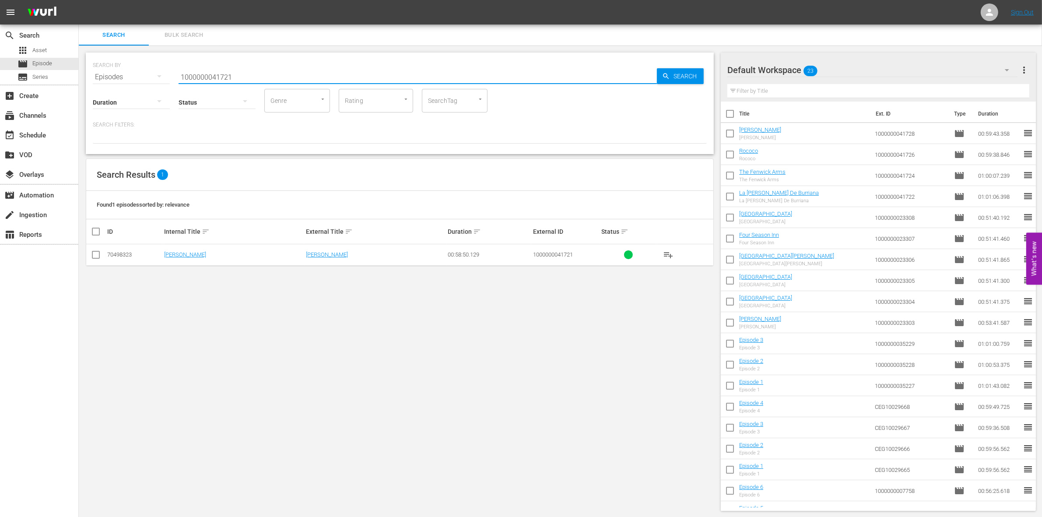
click at [94, 258] on input "checkbox" at bounding box center [96, 256] width 11 height 11
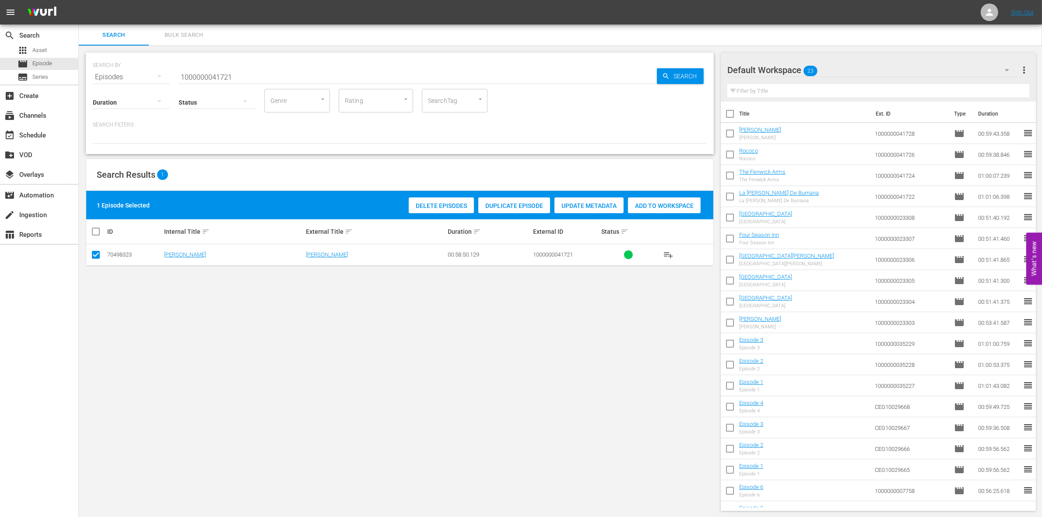
click at [664, 202] on span "Add to Workspace" at bounding box center [664, 205] width 73 height 7
click at [209, 74] on input "1000000041721" at bounding box center [418, 77] width 478 height 21
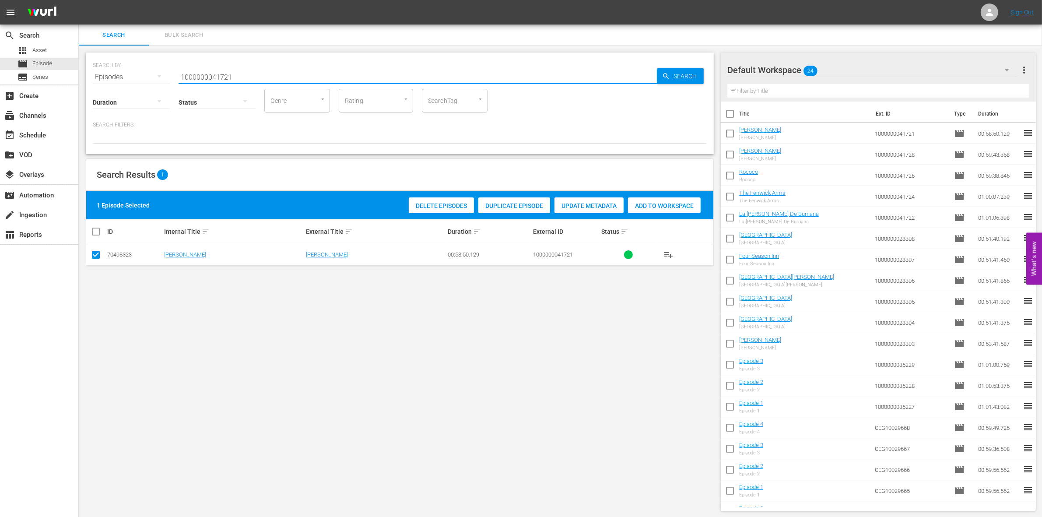
click at [209, 74] on input "1000000041721" at bounding box center [418, 77] width 478 height 21
paste input "5"
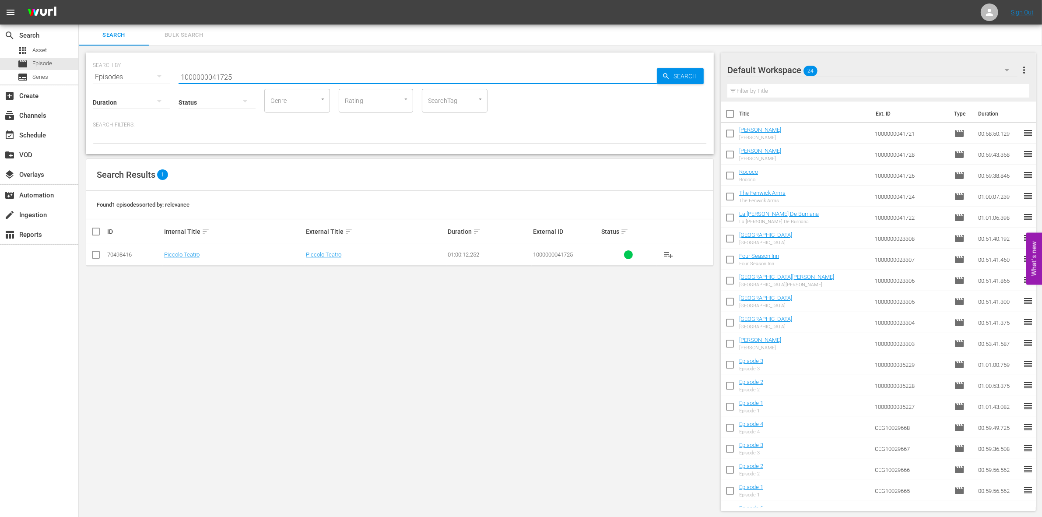
click at [91, 258] on input "checkbox" at bounding box center [96, 256] width 11 height 11
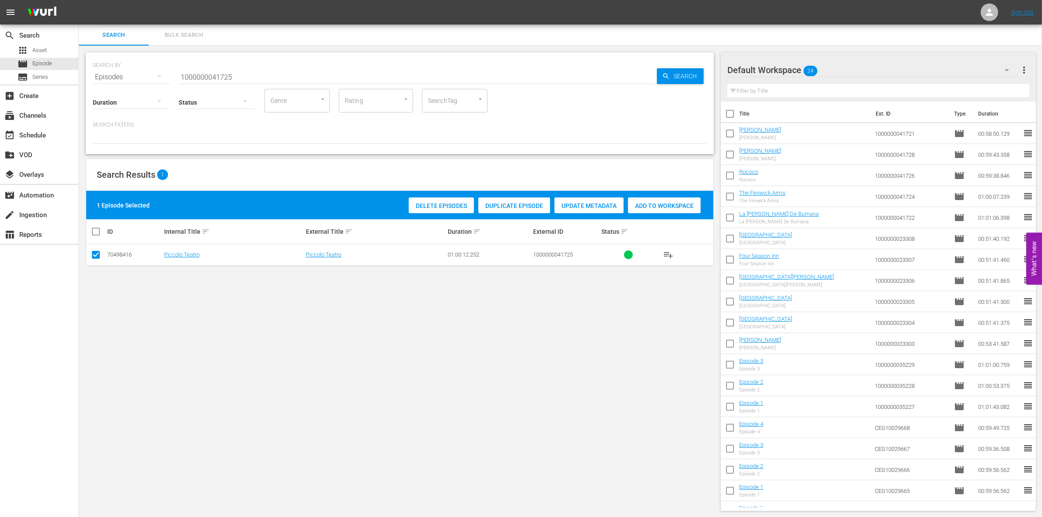
click at [655, 196] on div "Delete Episodes Duplicate Episode Update Metadata Add to Workspace" at bounding box center [554, 205] width 296 height 20
click at [315, 72] on input "1000000041725" at bounding box center [418, 77] width 478 height 21
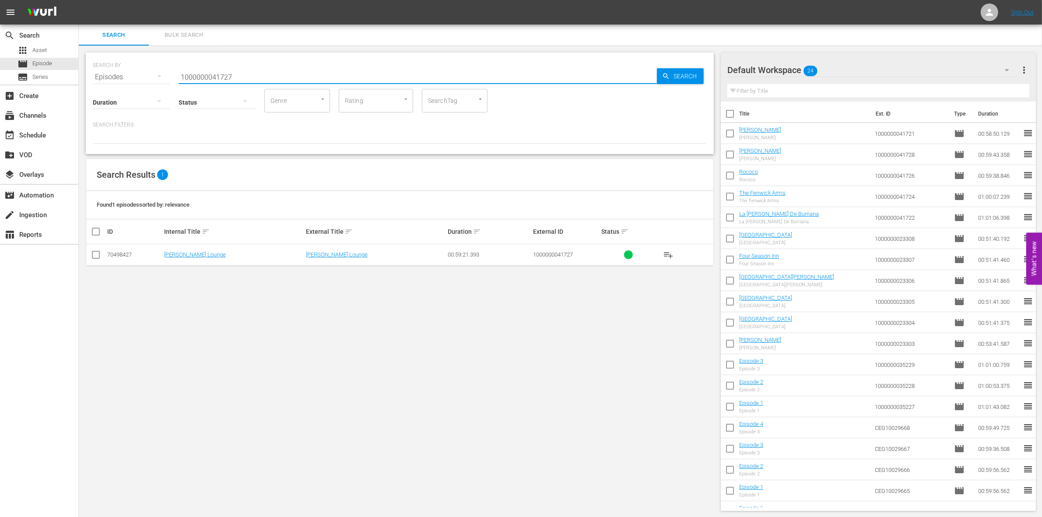
click at [95, 254] on input "checkbox" at bounding box center [96, 256] width 11 height 11
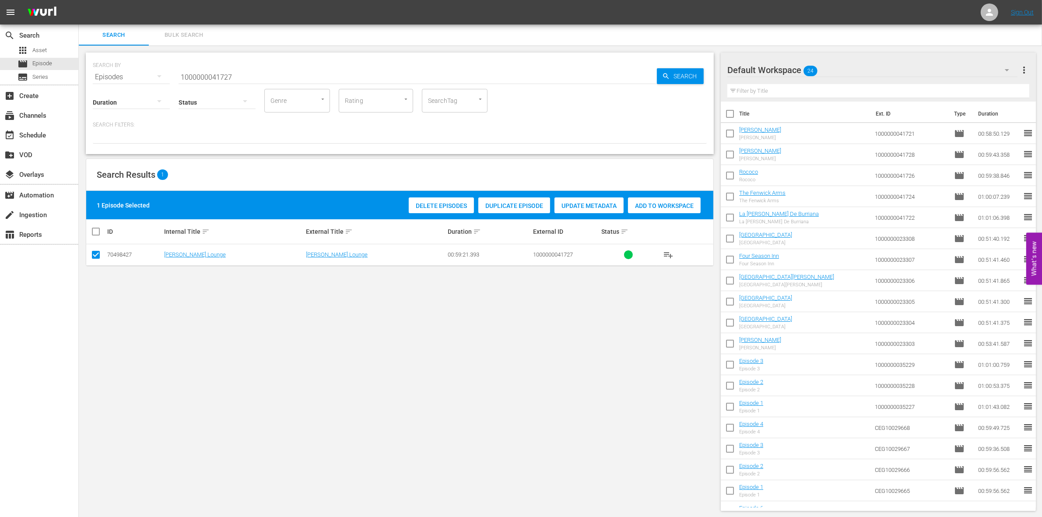
click at [671, 196] on div "Delete Episodes Duplicate Episode Update Metadata Add to Workspace" at bounding box center [554, 205] width 296 height 20
click at [663, 200] on div "Add to Workspace" at bounding box center [664, 205] width 73 height 17
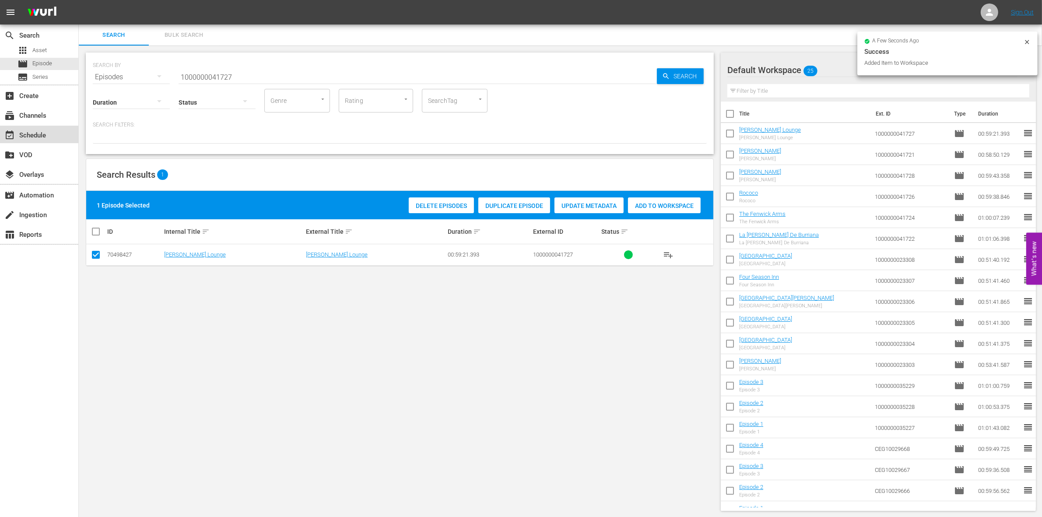
click at [51, 141] on div "event_available Schedule" at bounding box center [39, 135] width 78 height 18
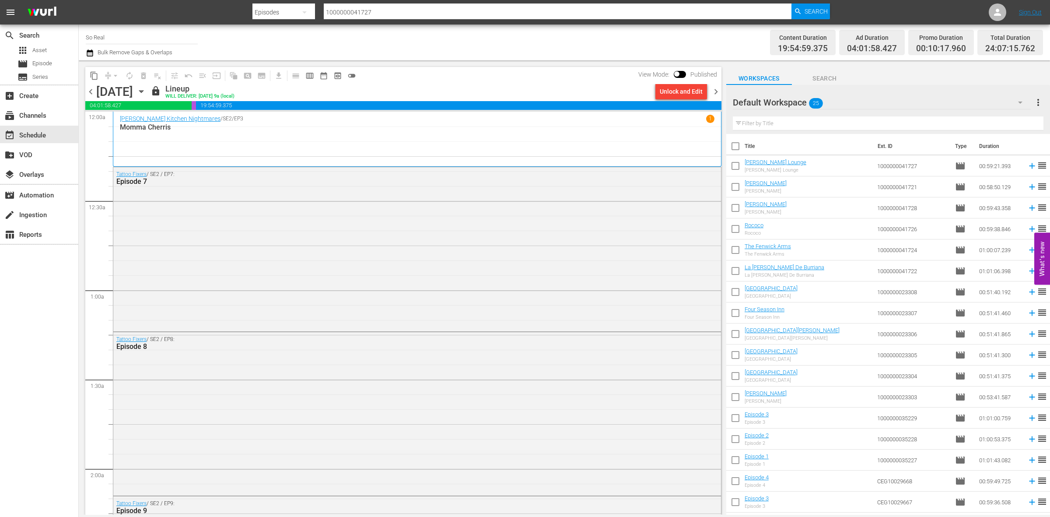
click at [714, 91] on span "chevron_right" at bounding box center [716, 91] width 11 height 11
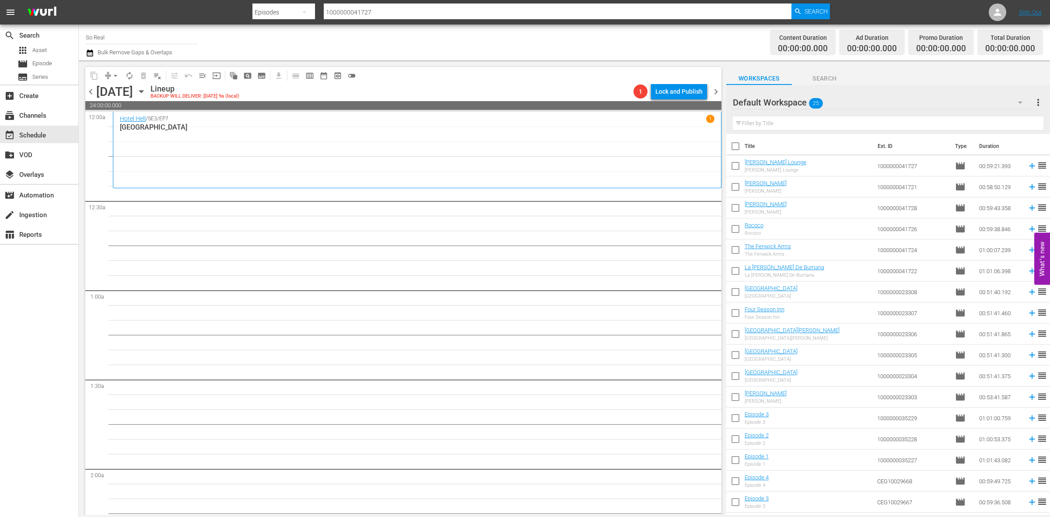
scroll to position [164, 0]
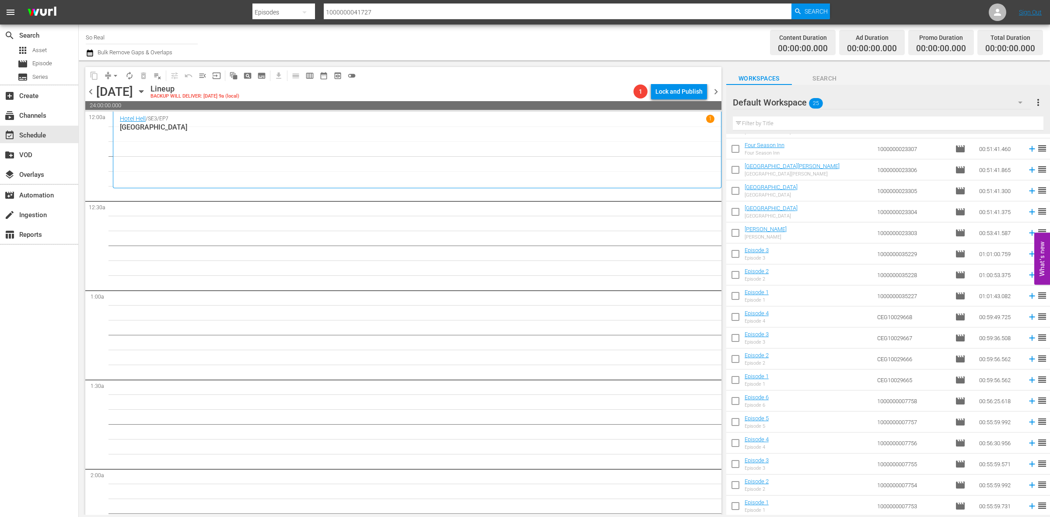
click at [738, 504] on input "checkbox" at bounding box center [735, 507] width 18 height 18
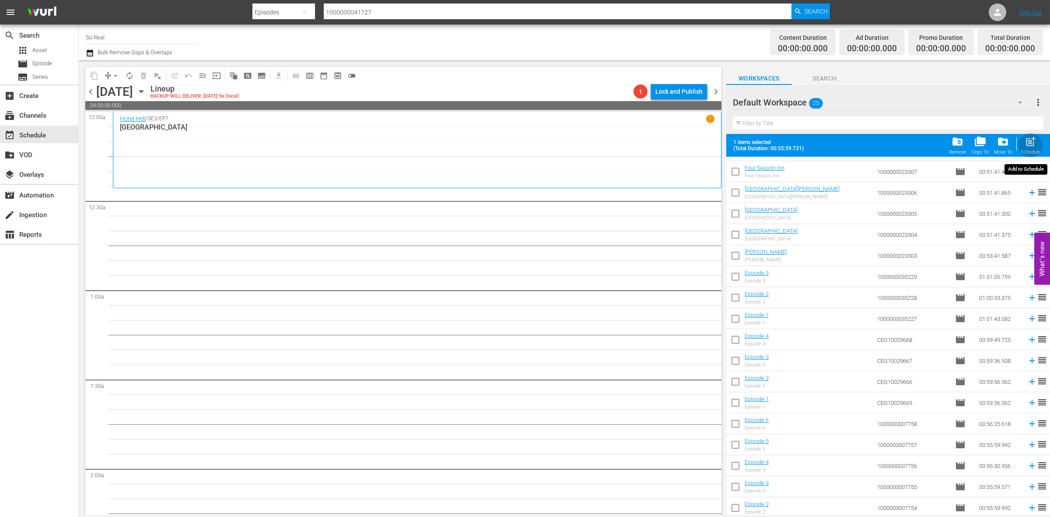
click at [1031, 141] on span "post_add" at bounding box center [1031, 142] width 12 height 12
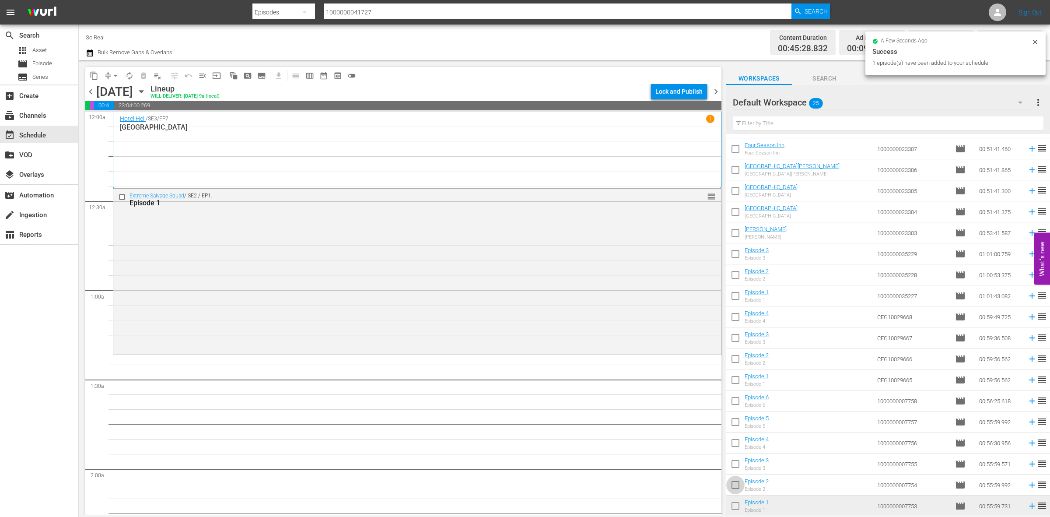
click at [737, 487] on input "checkbox" at bounding box center [735, 486] width 18 height 18
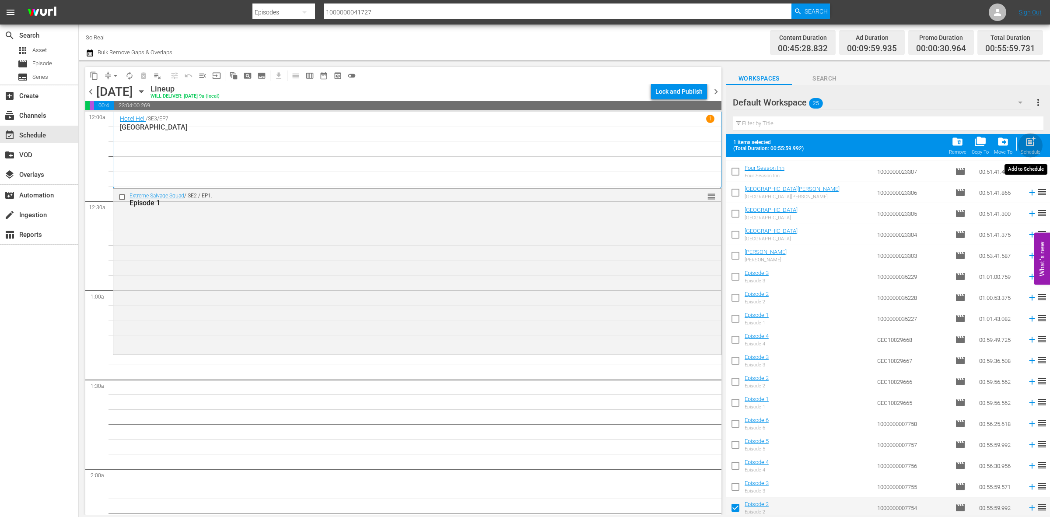
click at [1031, 145] on span "post_add" at bounding box center [1031, 142] width 12 height 12
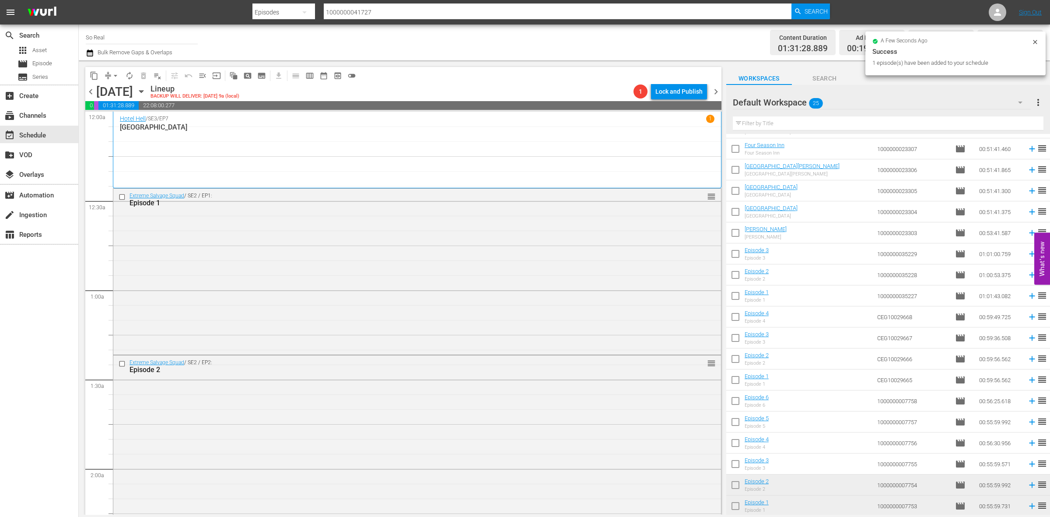
click at [737, 462] on input "checkbox" at bounding box center [735, 465] width 18 height 18
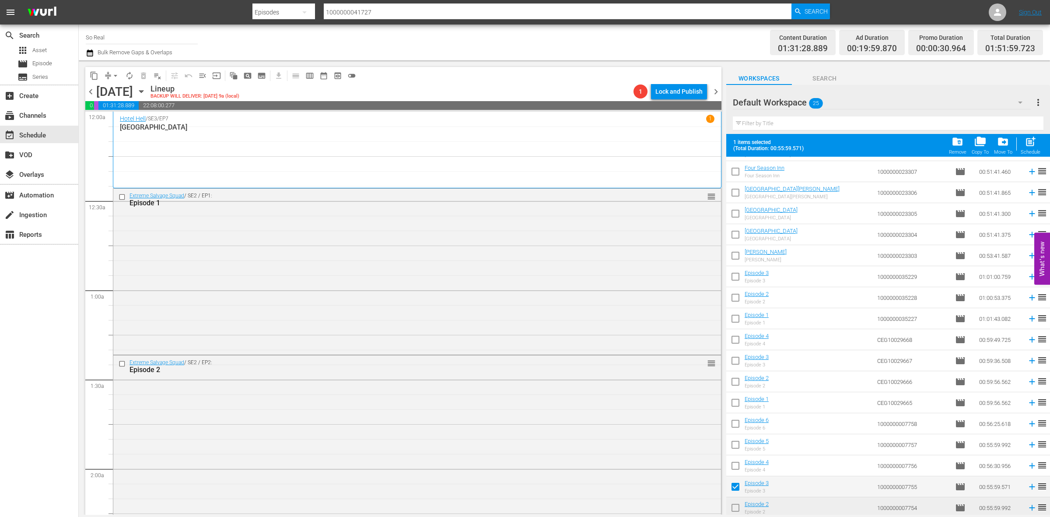
click at [1027, 135] on button "post_add Schedule" at bounding box center [1030, 145] width 25 height 25
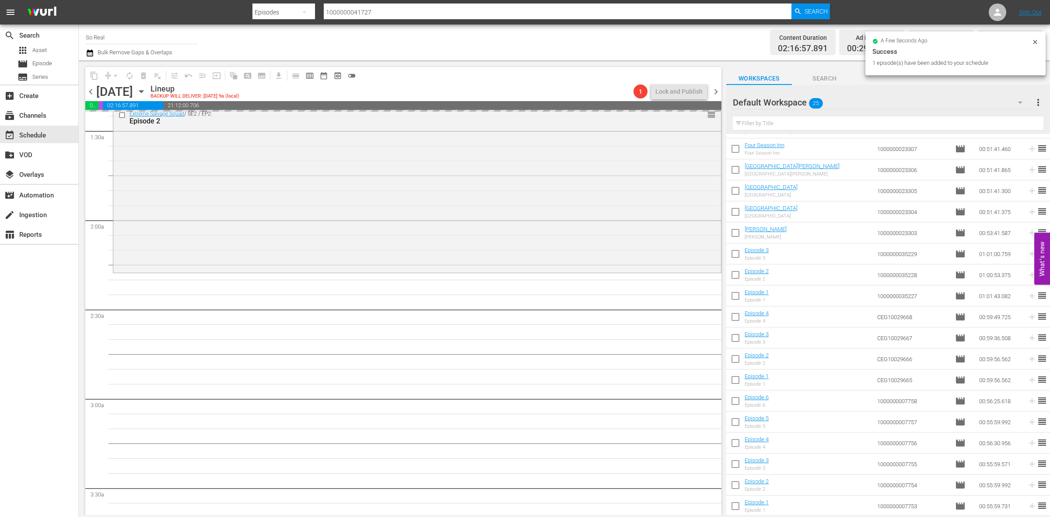
scroll to position [249, 0]
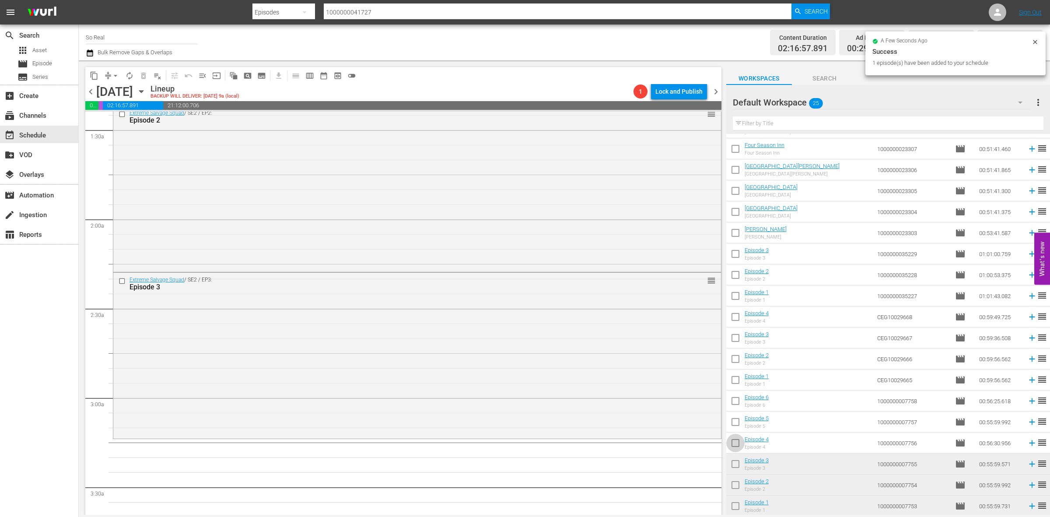
click at [735, 447] on input "checkbox" at bounding box center [735, 444] width 18 height 18
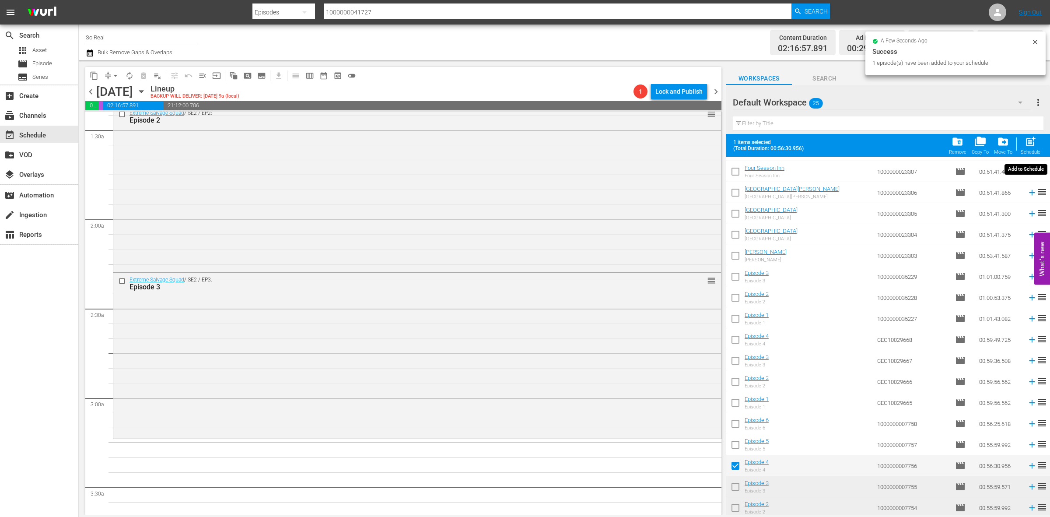
click at [1024, 147] on div "post_add Schedule" at bounding box center [1031, 145] width 20 height 19
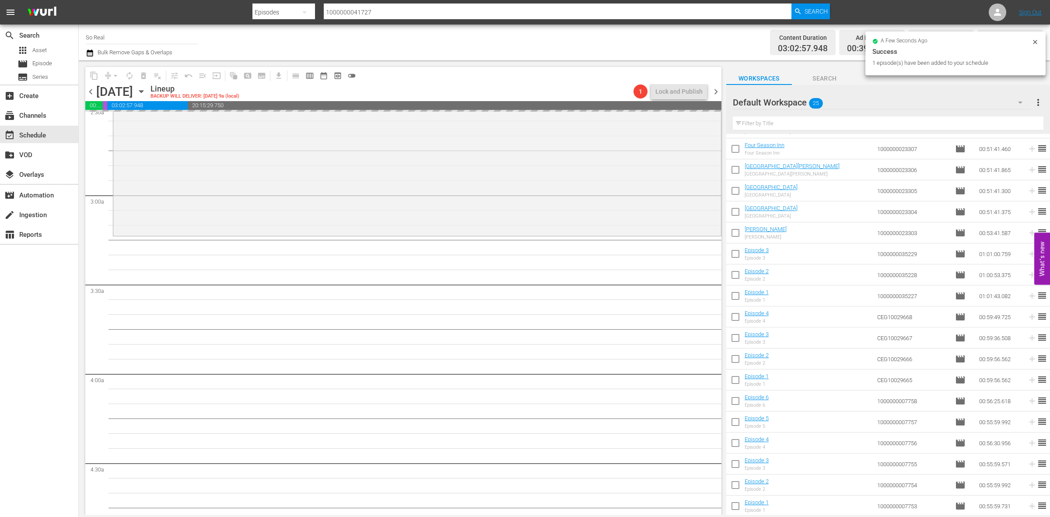
scroll to position [454, 0]
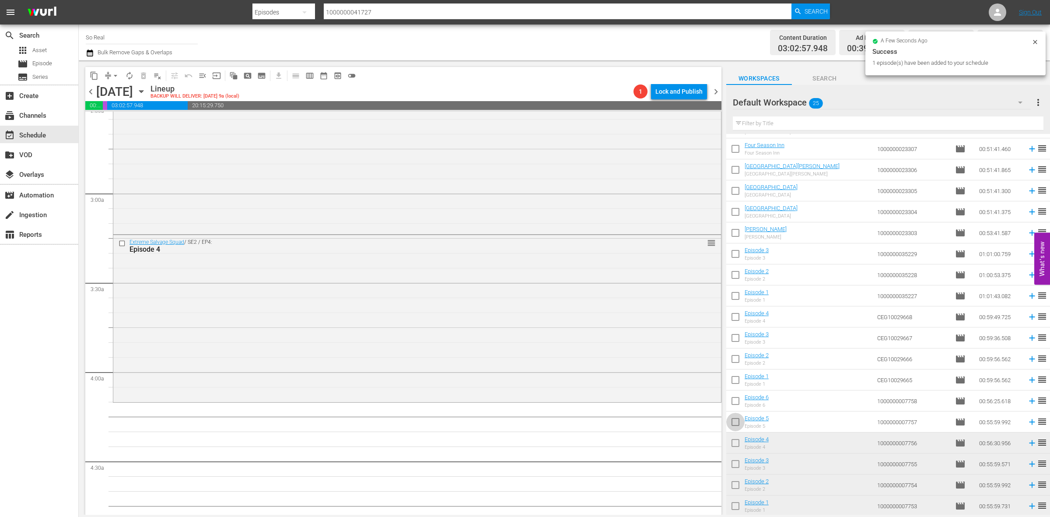
click at [736, 420] on input "checkbox" at bounding box center [735, 423] width 18 height 18
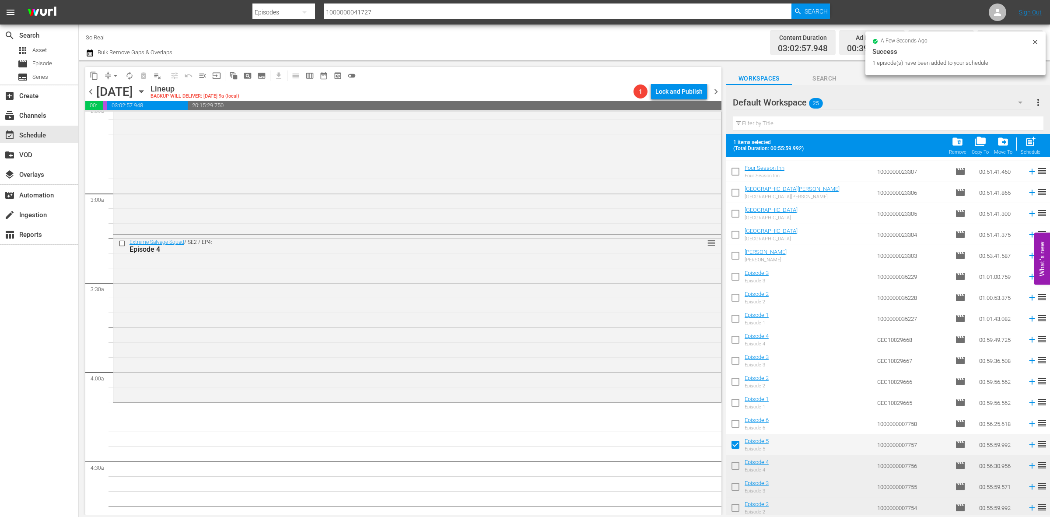
click at [1028, 145] on span "post_add" at bounding box center [1031, 142] width 12 height 12
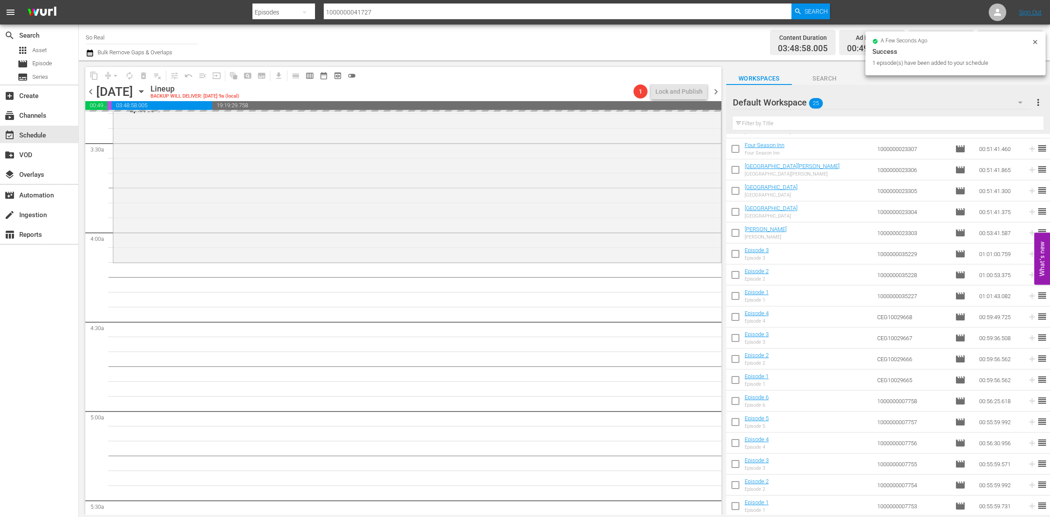
scroll to position [599, 0]
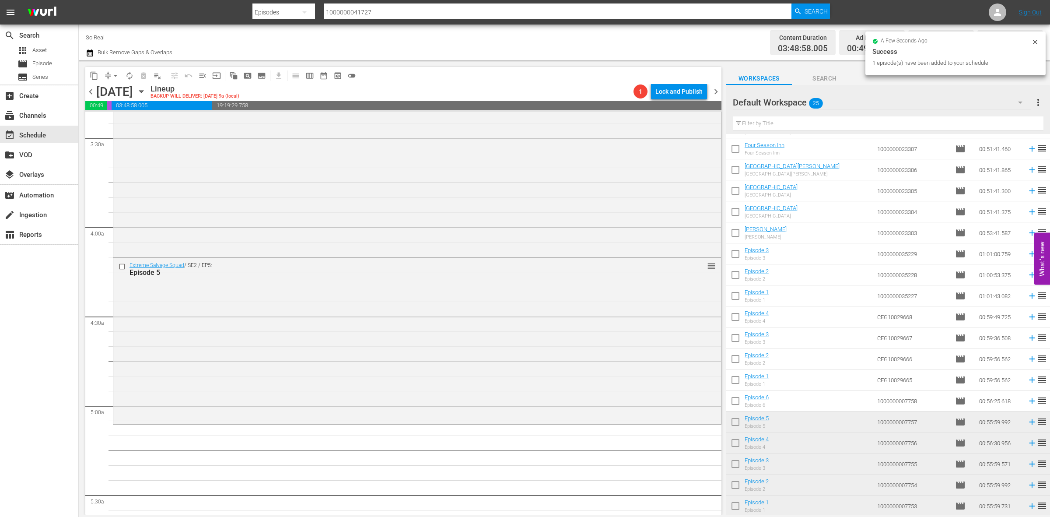
click at [734, 402] on input "checkbox" at bounding box center [735, 402] width 18 height 18
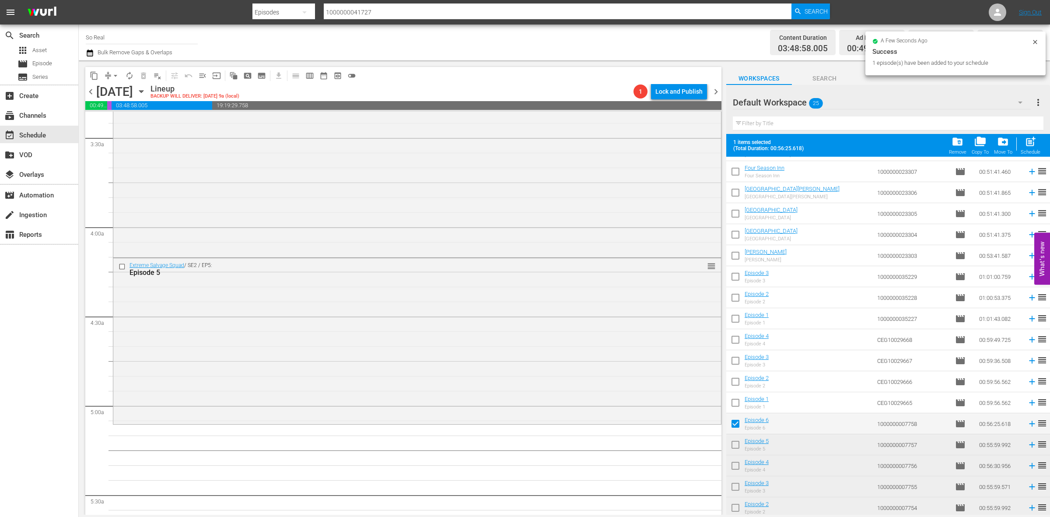
click at [1033, 143] on span "post_add" at bounding box center [1031, 142] width 12 height 12
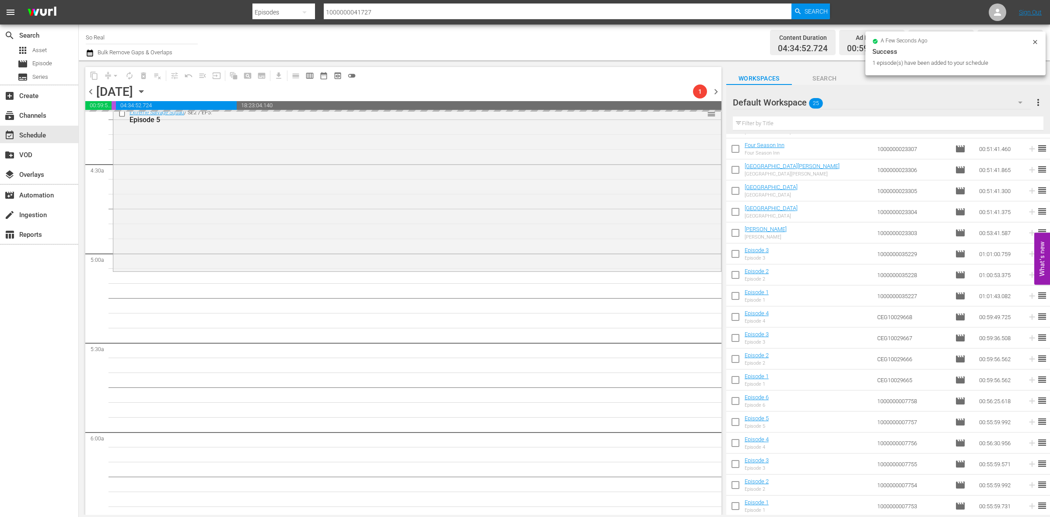
scroll to position [755, 0]
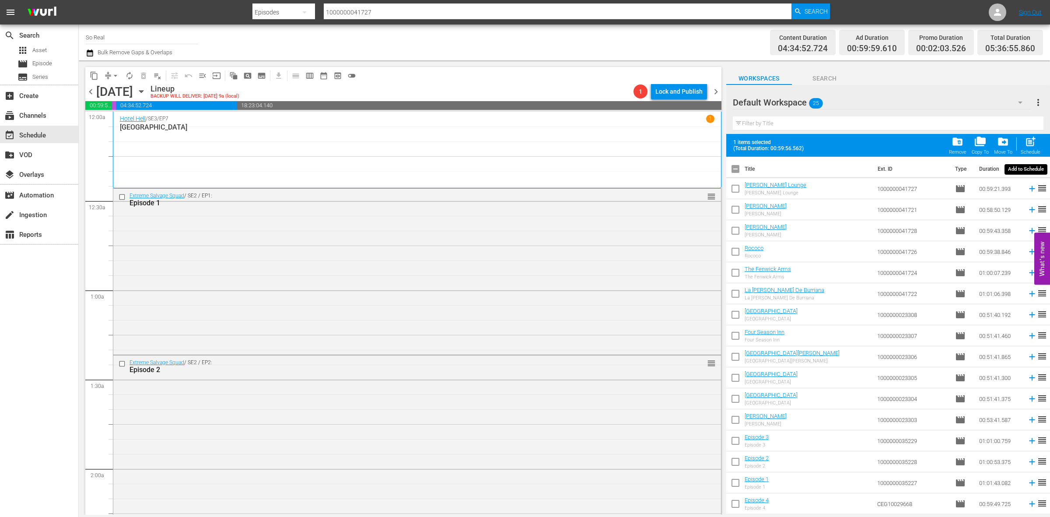
scroll to position [164, 0]
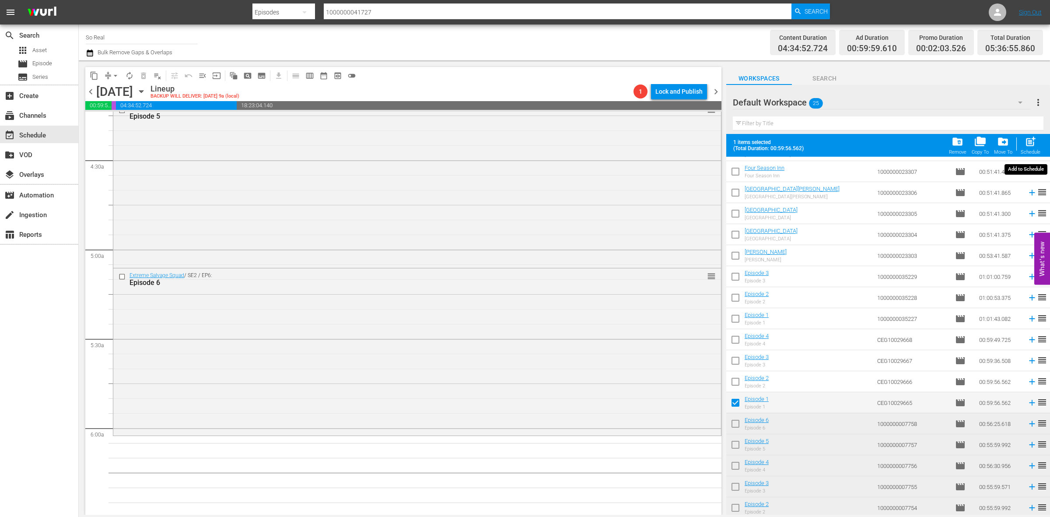
click at [1033, 141] on span "post_add" at bounding box center [1031, 142] width 12 height 12
checkbox input "false"
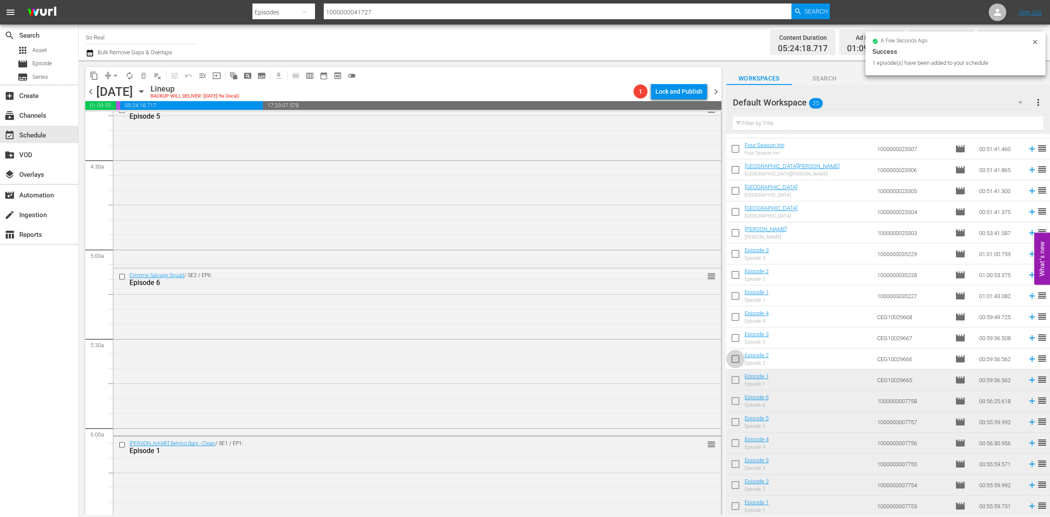
click at [736, 357] on input "checkbox" at bounding box center [735, 360] width 18 height 18
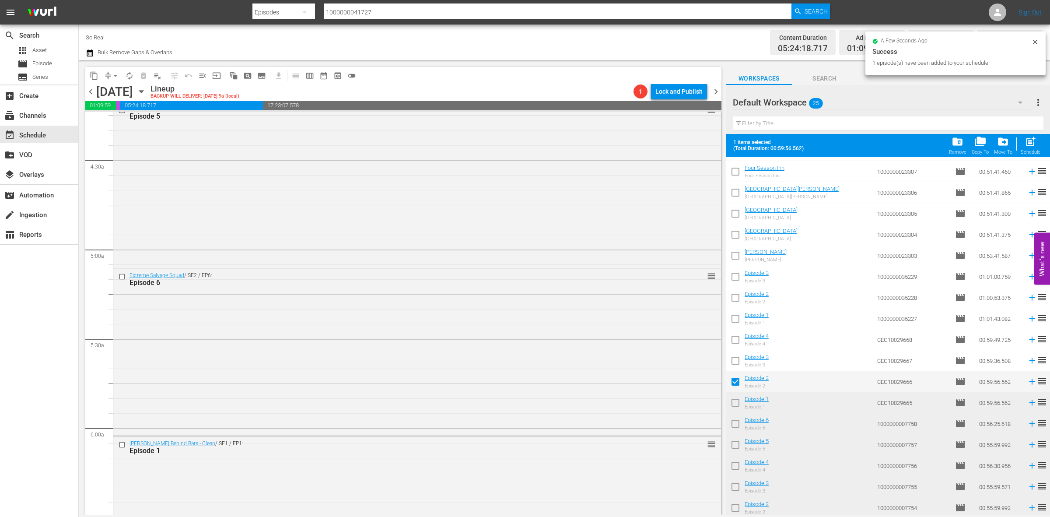
click at [1026, 143] on span "post_add" at bounding box center [1031, 142] width 12 height 12
checkbox input "false"
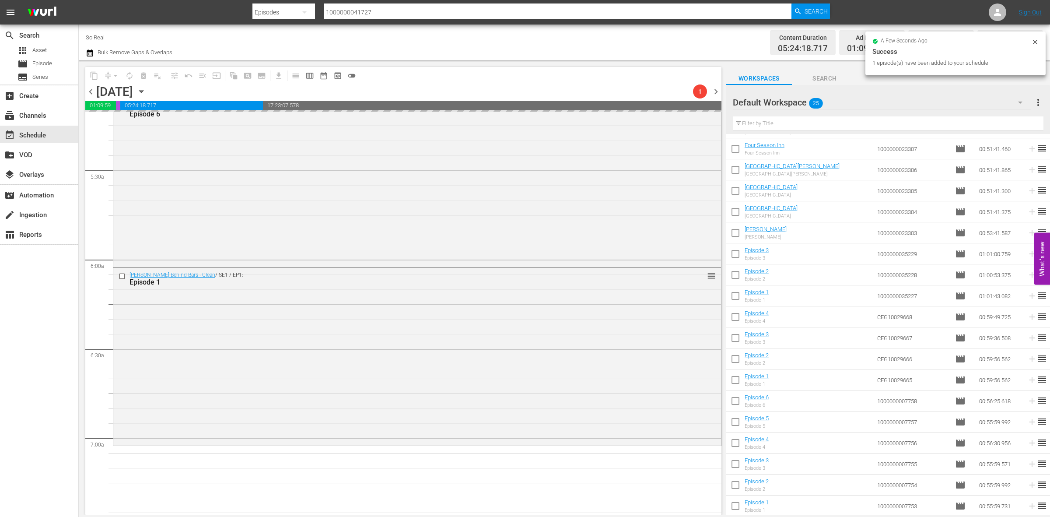
scroll to position [937, 0]
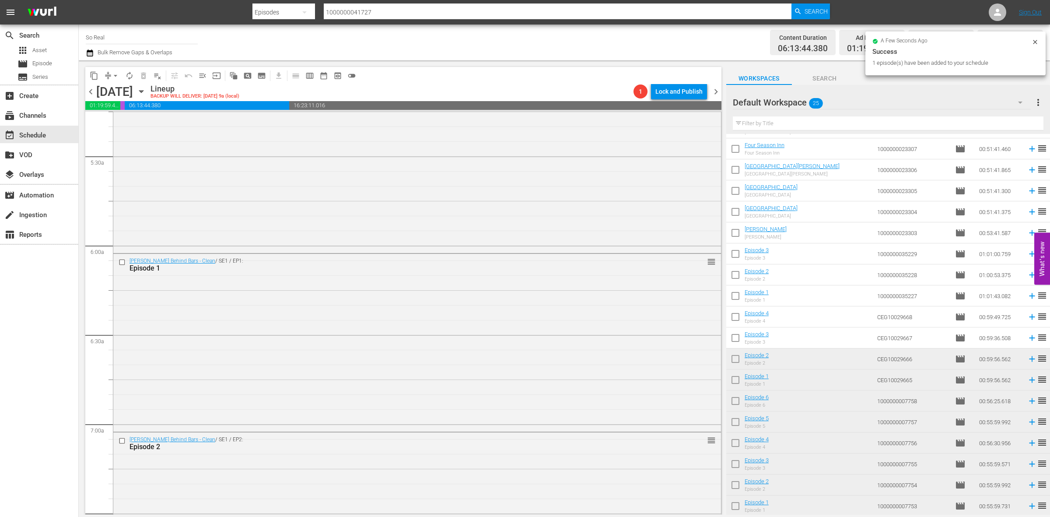
click at [737, 338] on input "checkbox" at bounding box center [735, 339] width 18 height 18
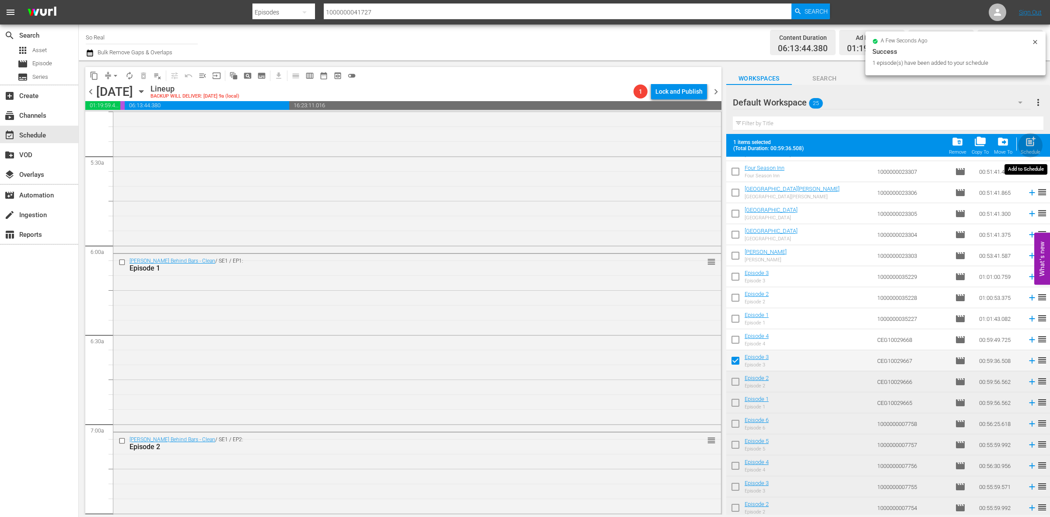
click at [1030, 144] on span "post_add" at bounding box center [1031, 142] width 12 height 12
checkbox input "false"
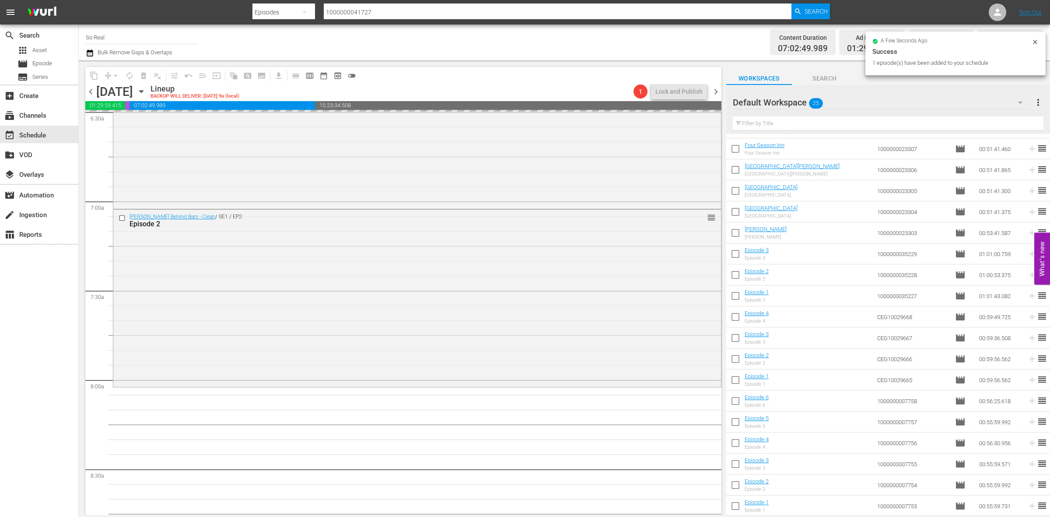
scroll to position [1160, 0]
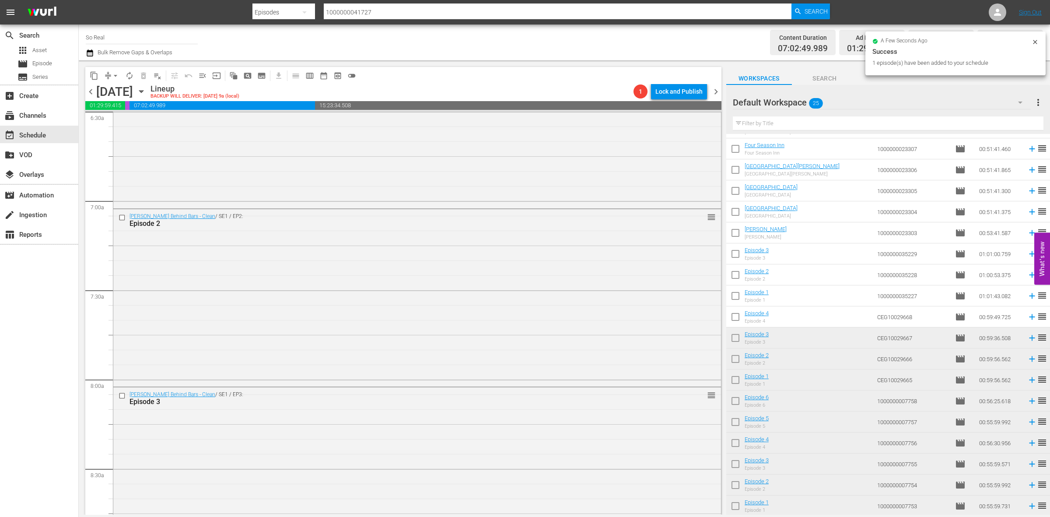
click at [735, 319] on input "checkbox" at bounding box center [735, 318] width 18 height 18
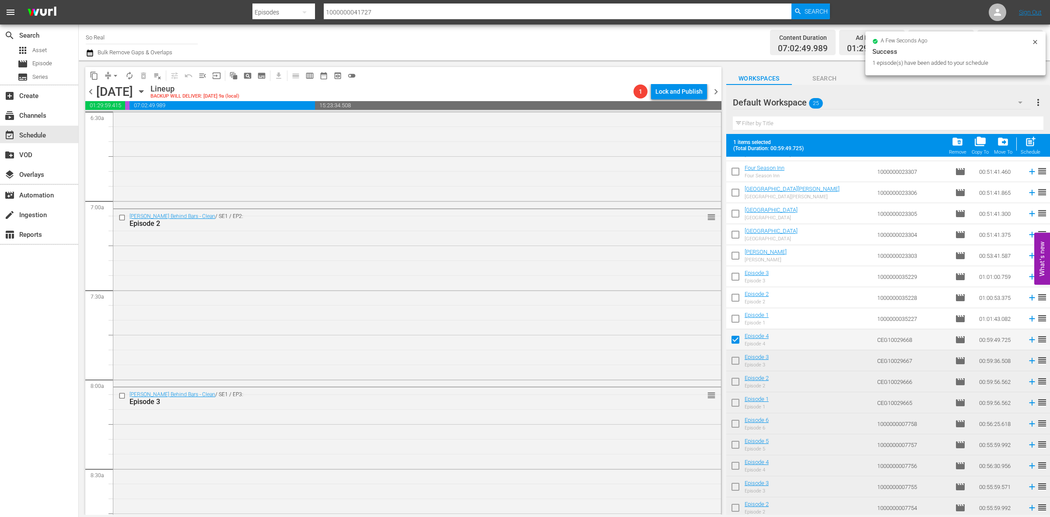
click at [1027, 147] on span "post_add" at bounding box center [1031, 142] width 12 height 12
checkbox input "false"
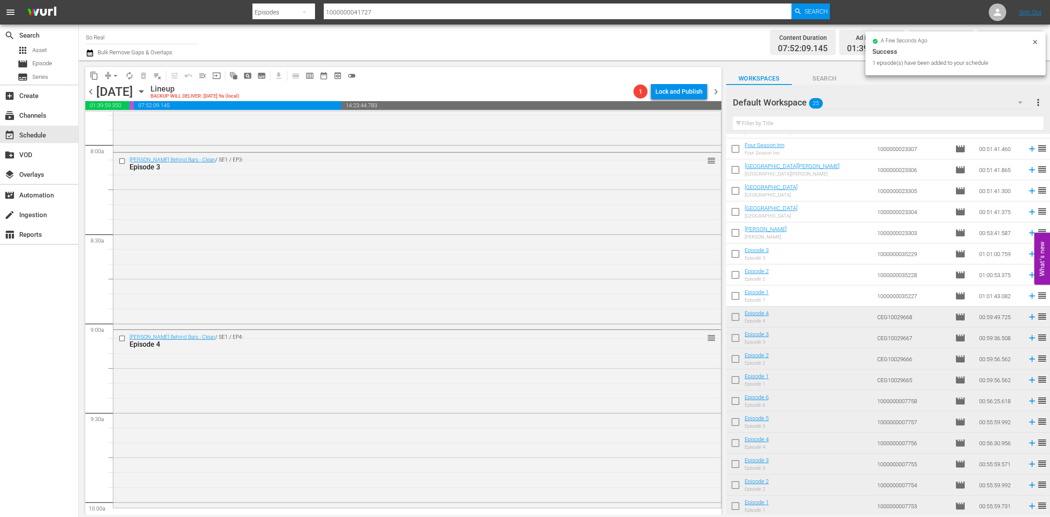
scroll to position [1506, 0]
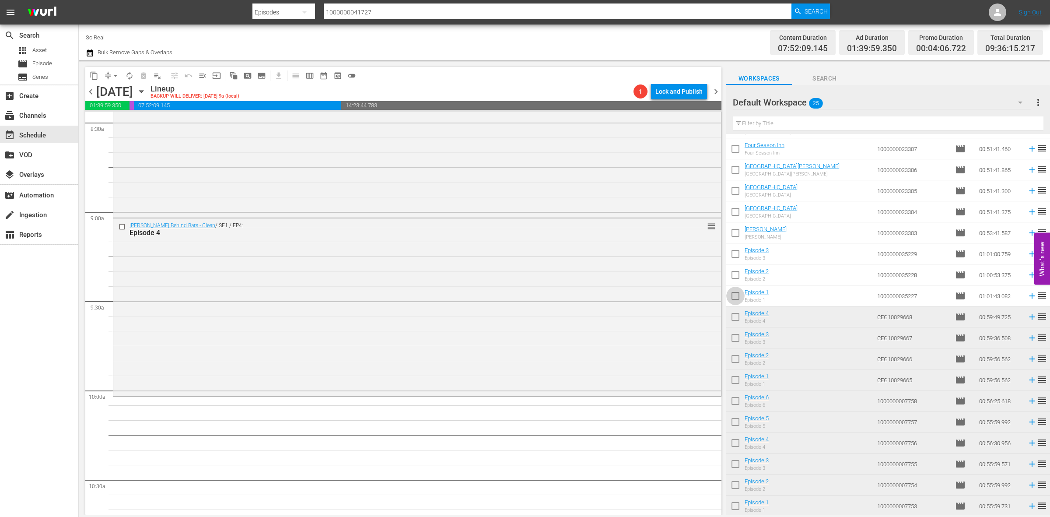
click at [734, 298] on input "checkbox" at bounding box center [735, 297] width 18 height 18
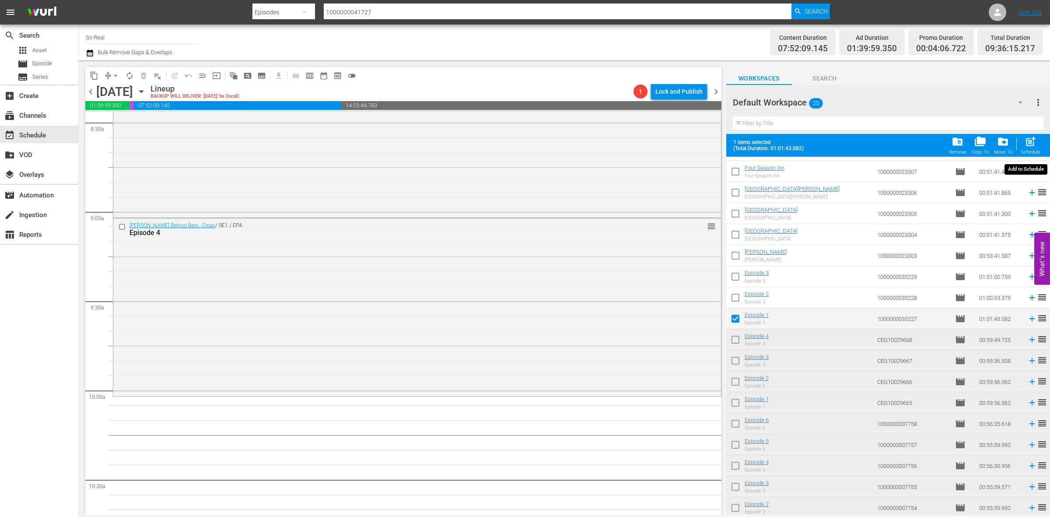
click at [1028, 141] on span "post_add" at bounding box center [1031, 142] width 12 height 12
checkbox input "false"
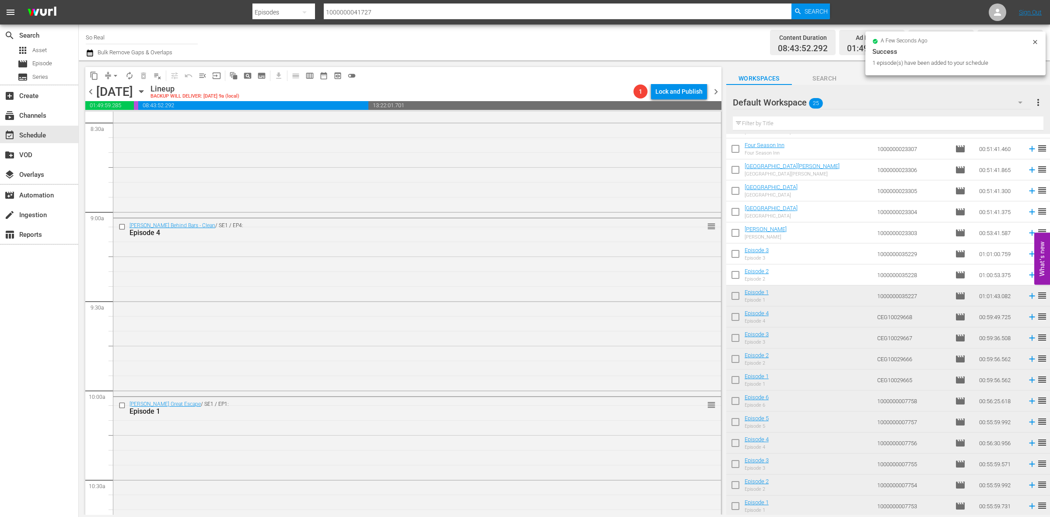
click at [738, 272] on input "checkbox" at bounding box center [735, 276] width 18 height 18
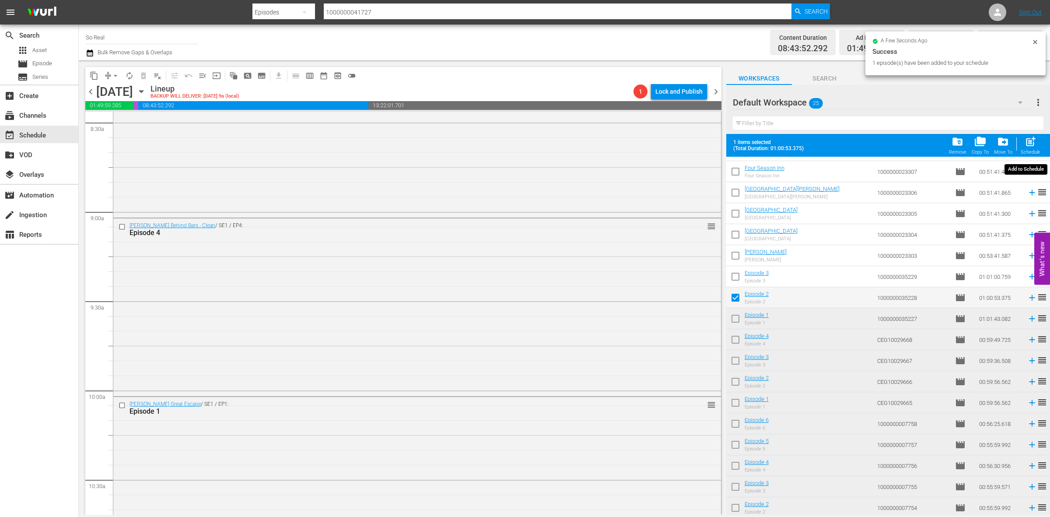
click at [1029, 140] on span "post_add" at bounding box center [1031, 142] width 12 height 12
checkbox input "false"
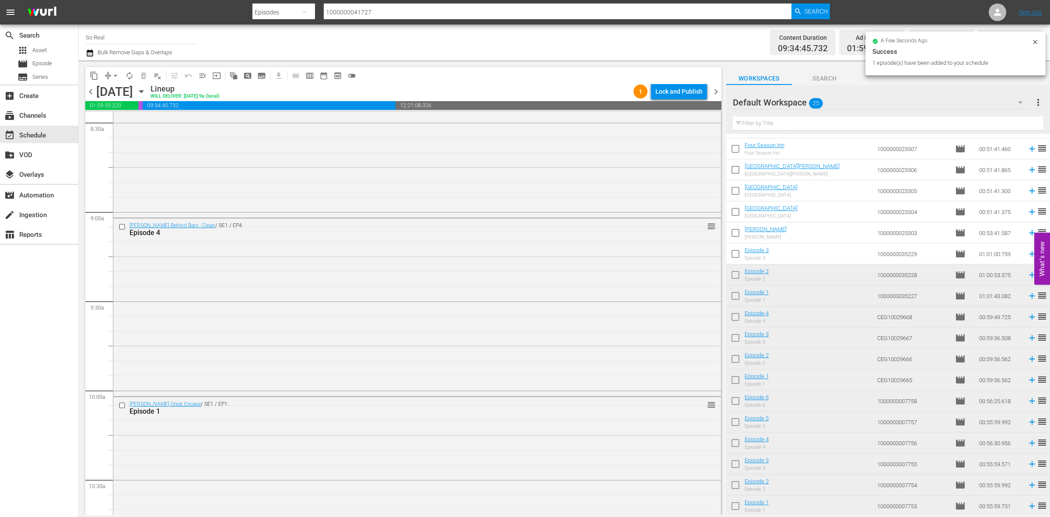
click at [736, 259] on input "checkbox" at bounding box center [735, 255] width 18 height 18
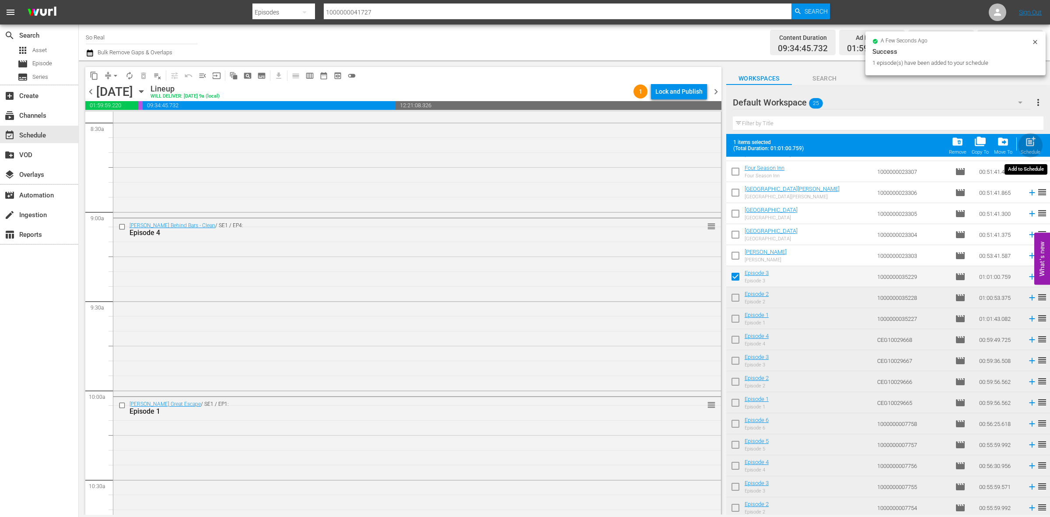
click at [1025, 143] on span "post_add" at bounding box center [1031, 142] width 12 height 12
checkbox input "false"
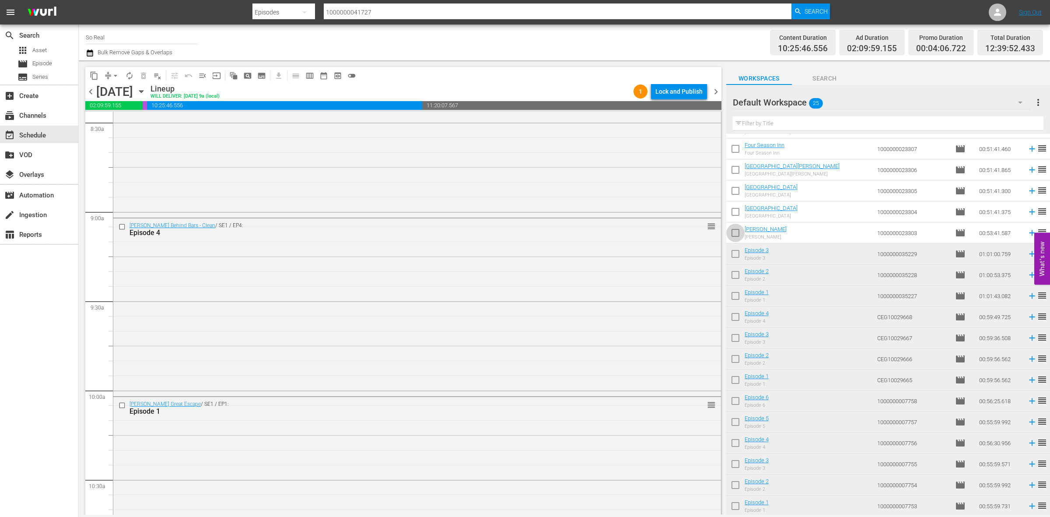
click at [744, 233] on input "checkbox" at bounding box center [735, 234] width 18 height 18
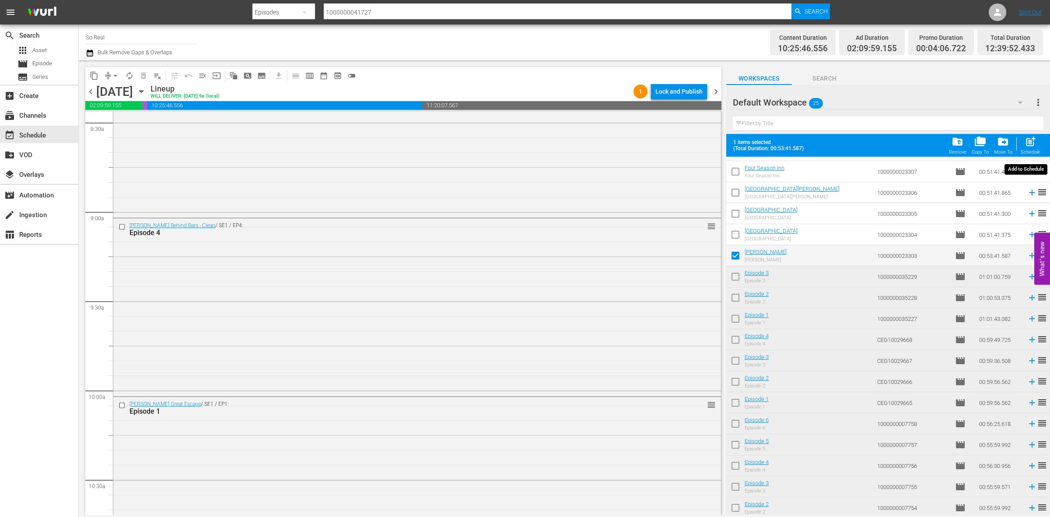
click at [1026, 140] on span "post_add" at bounding box center [1031, 142] width 12 height 12
checkbox input "false"
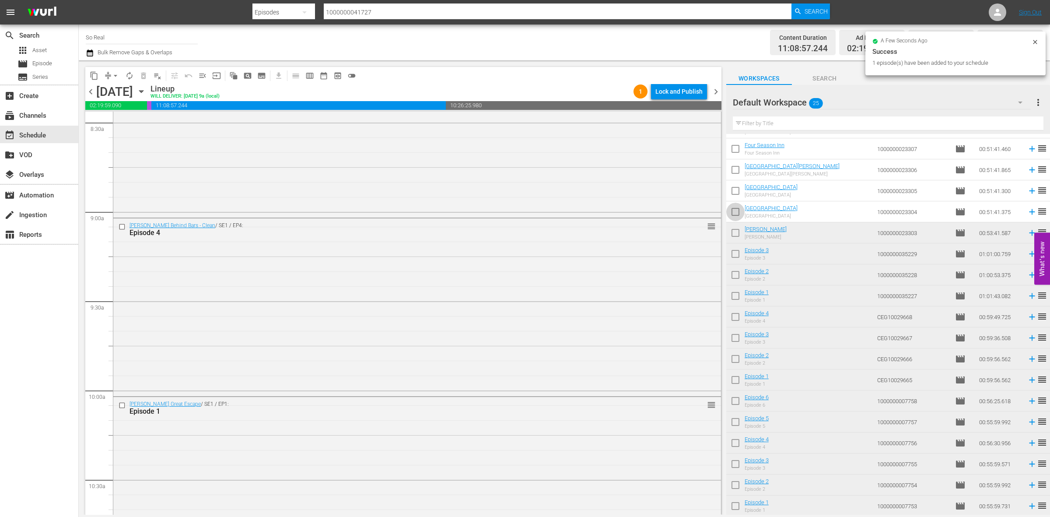
click at [734, 215] on input "checkbox" at bounding box center [735, 213] width 18 height 18
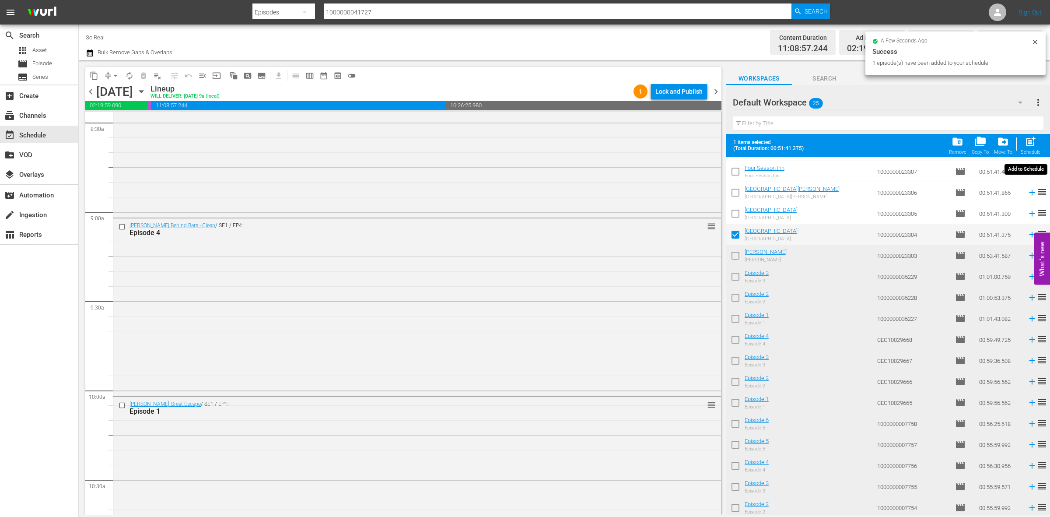
click at [1031, 144] on span "post_add" at bounding box center [1031, 142] width 12 height 12
checkbox input "false"
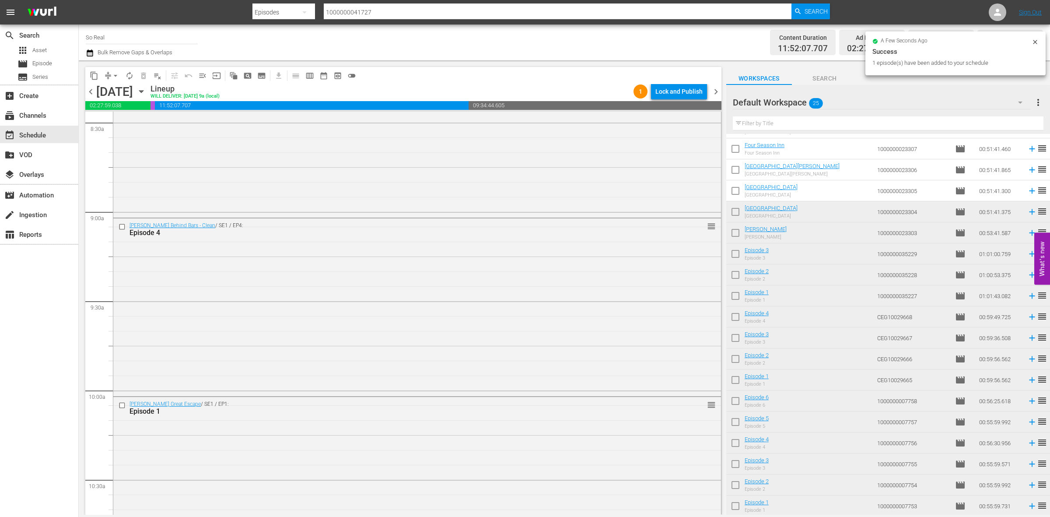
click at [737, 196] on input "checkbox" at bounding box center [735, 192] width 18 height 18
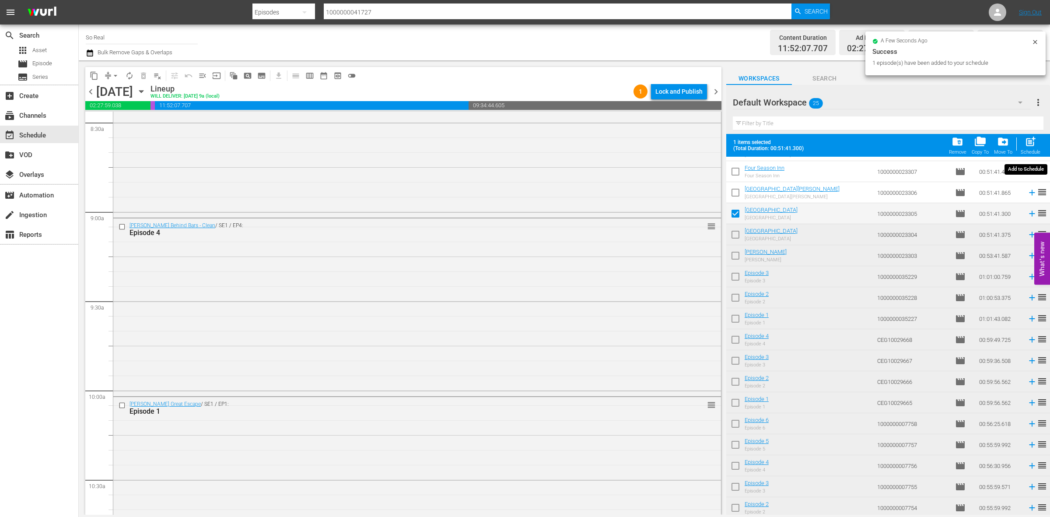
click at [1031, 139] on span "post_add" at bounding box center [1031, 142] width 12 height 12
checkbox input "false"
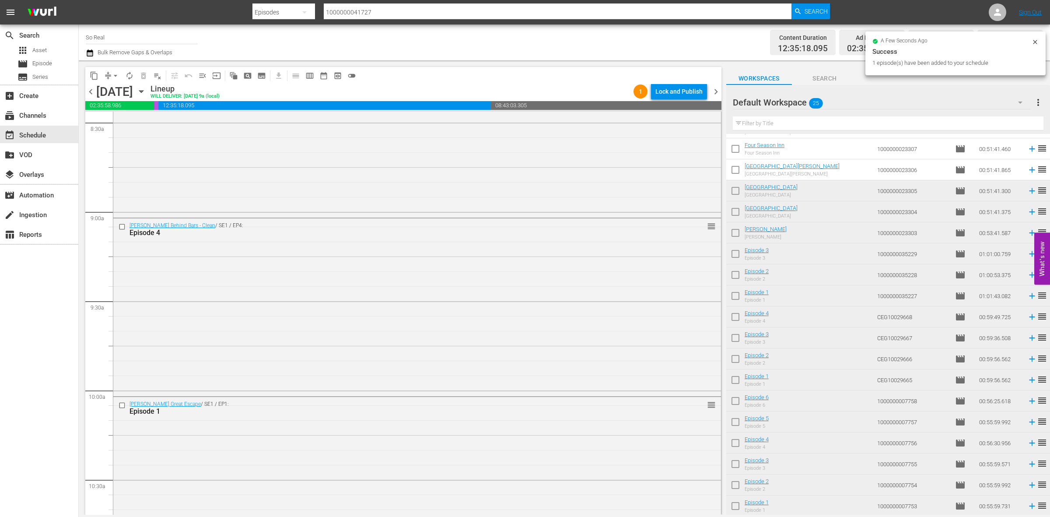
click at [733, 176] on input "checkbox" at bounding box center [735, 171] width 18 height 18
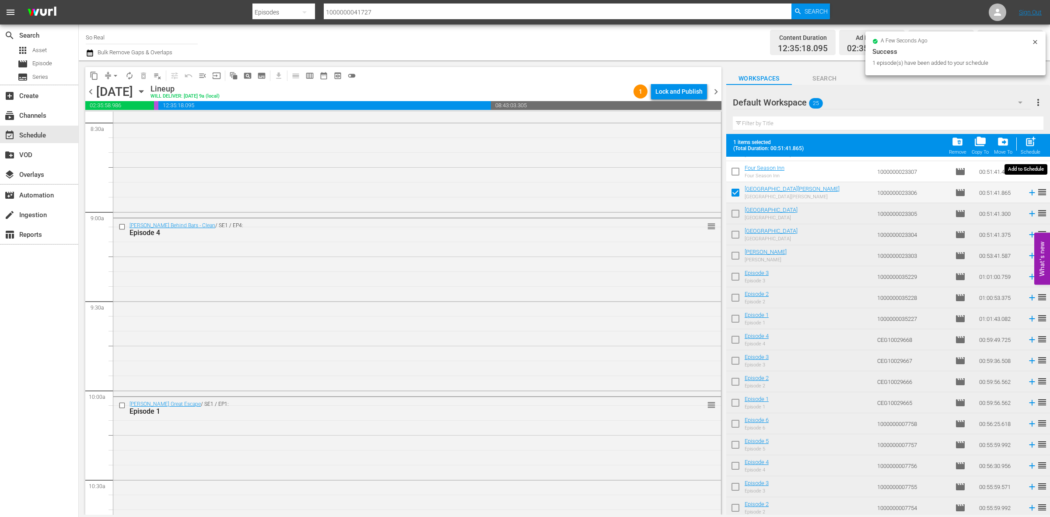
click at [1026, 145] on span "post_add" at bounding box center [1031, 142] width 12 height 12
checkbox input "false"
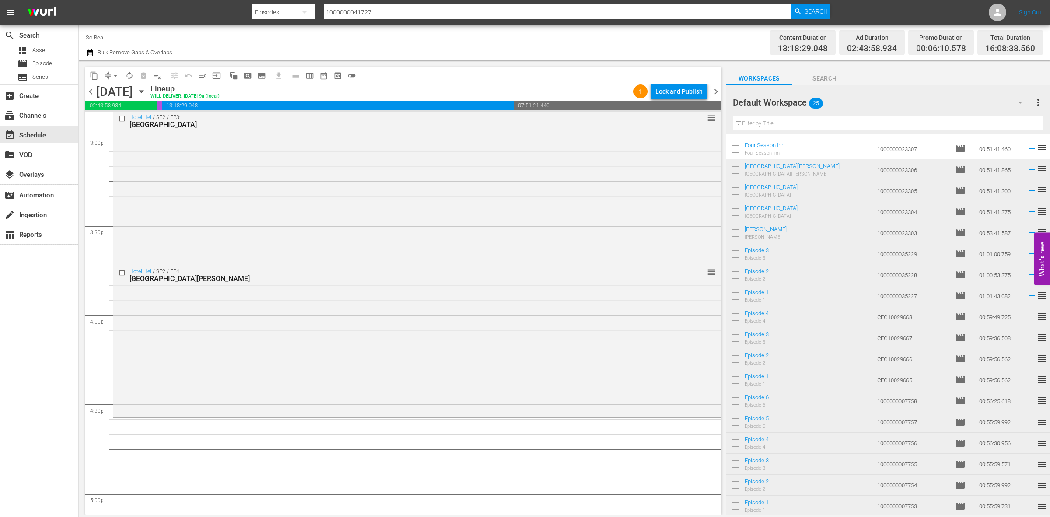
scroll to position [2668, 0]
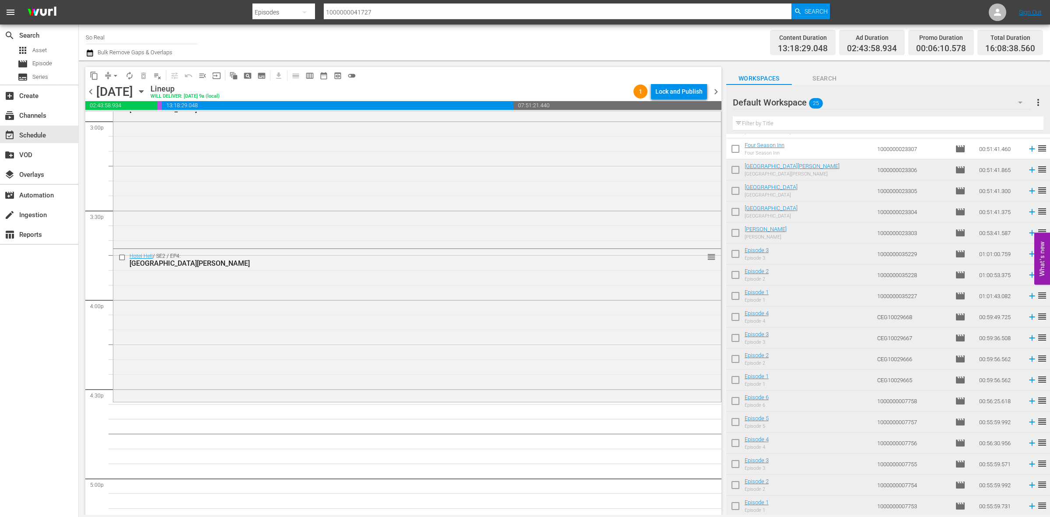
click at [737, 152] on input "checkbox" at bounding box center [735, 150] width 18 height 18
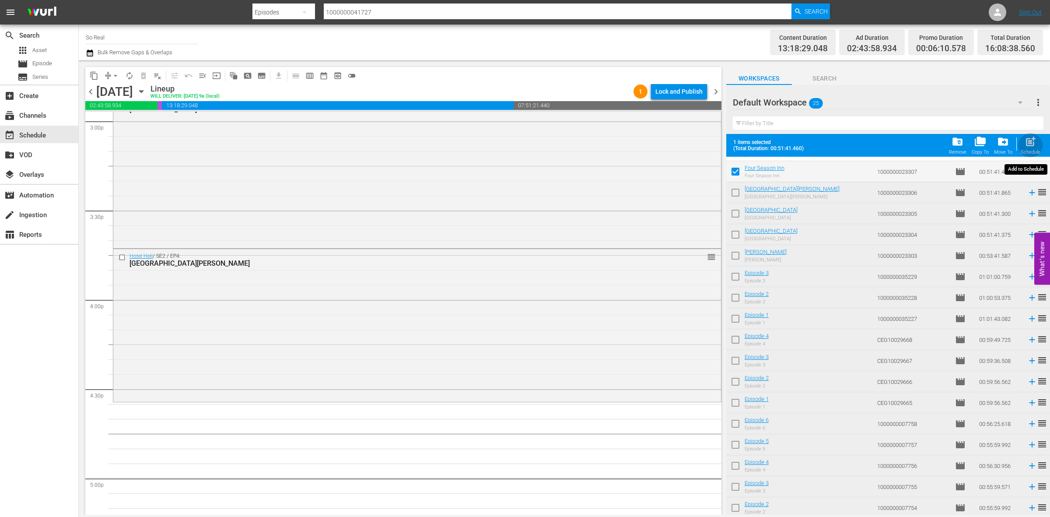
click at [1033, 142] on span "post_add" at bounding box center [1031, 142] width 12 height 12
checkbox input "false"
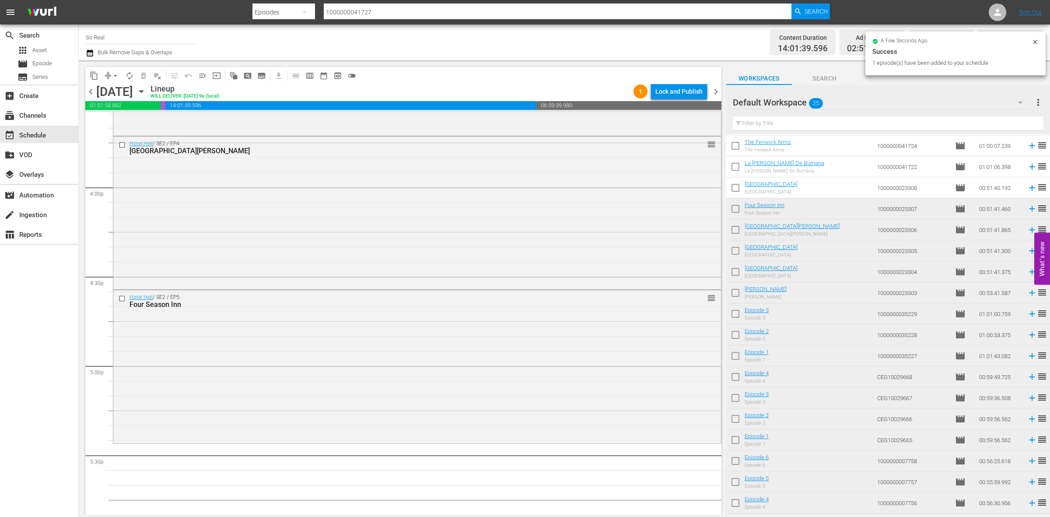
scroll to position [104, 0]
click at [735, 186] on input "checkbox" at bounding box center [735, 190] width 18 height 18
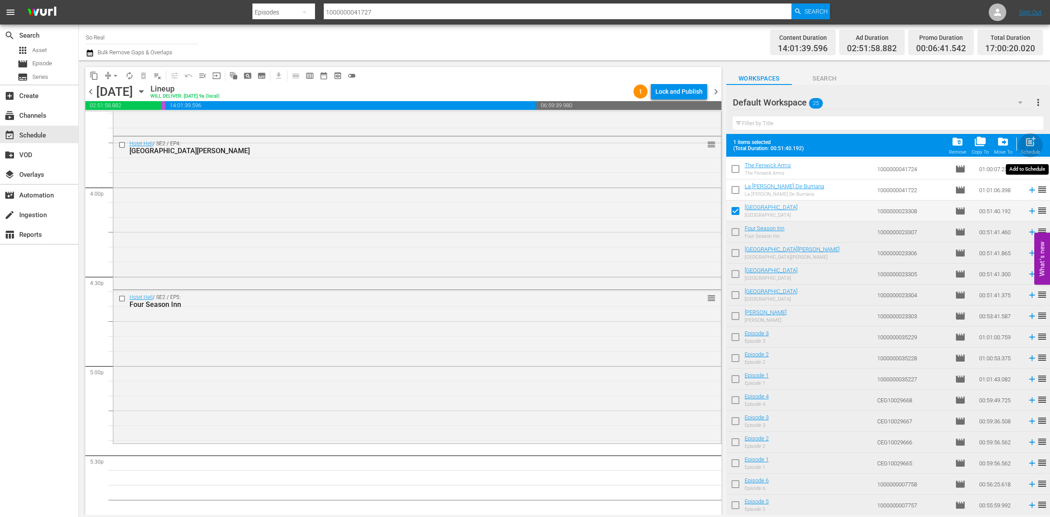
click at [1036, 149] on div "post_add Schedule" at bounding box center [1031, 145] width 20 height 19
checkbox input "false"
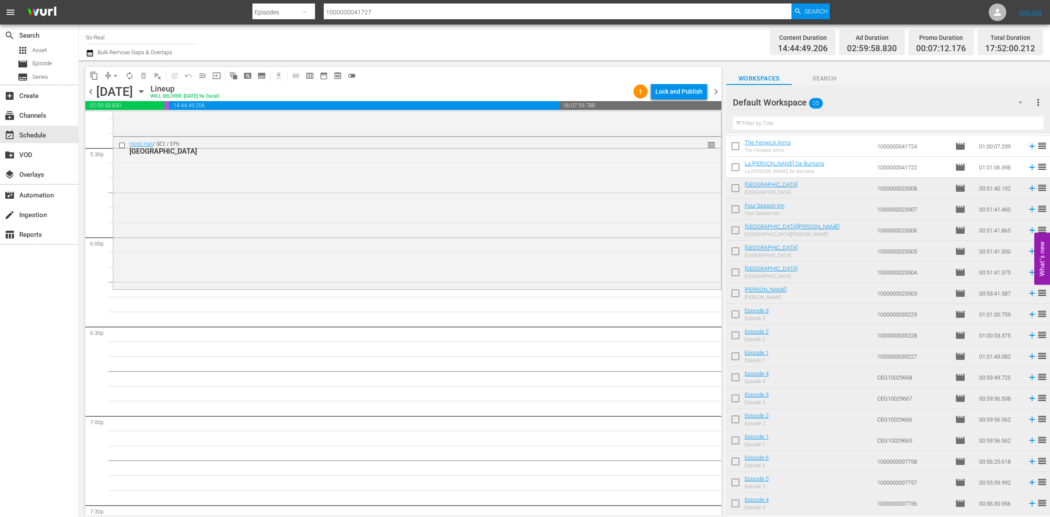
scroll to position [0, 0]
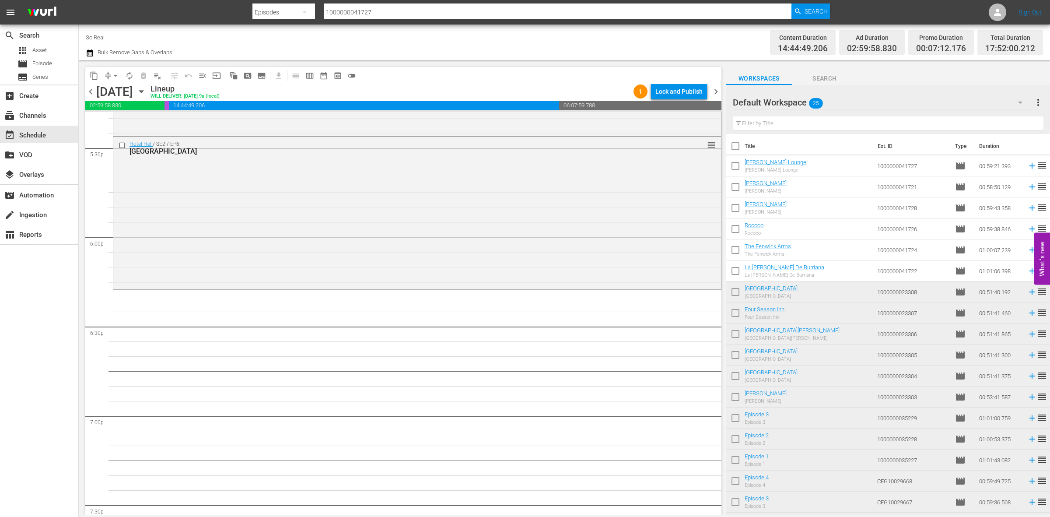
click at [732, 270] on input "checkbox" at bounding box center [735, 272] width 18 height 18
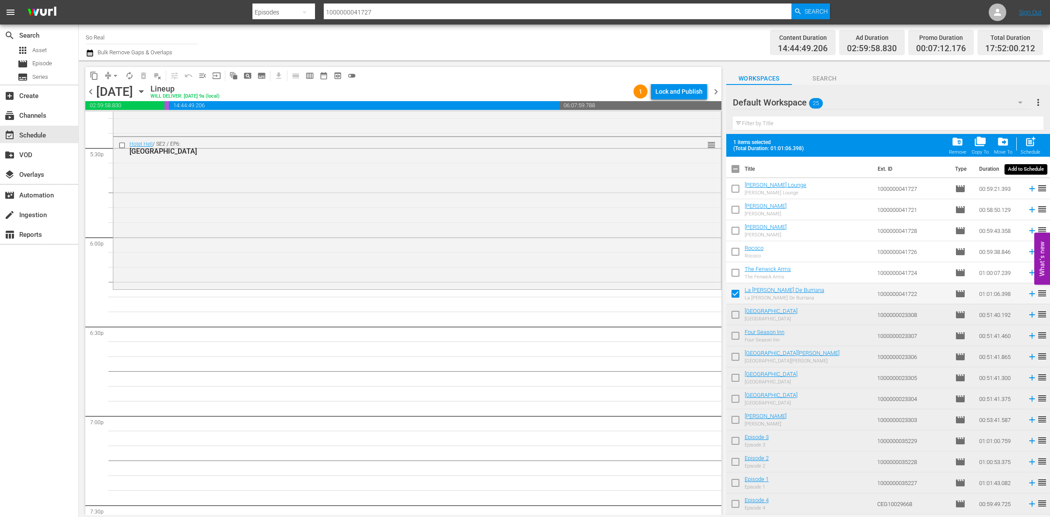
click at [1029, 145] on span "post_add" at bounding box center [1031, 142] width 12 height 12
checkbox input "false"
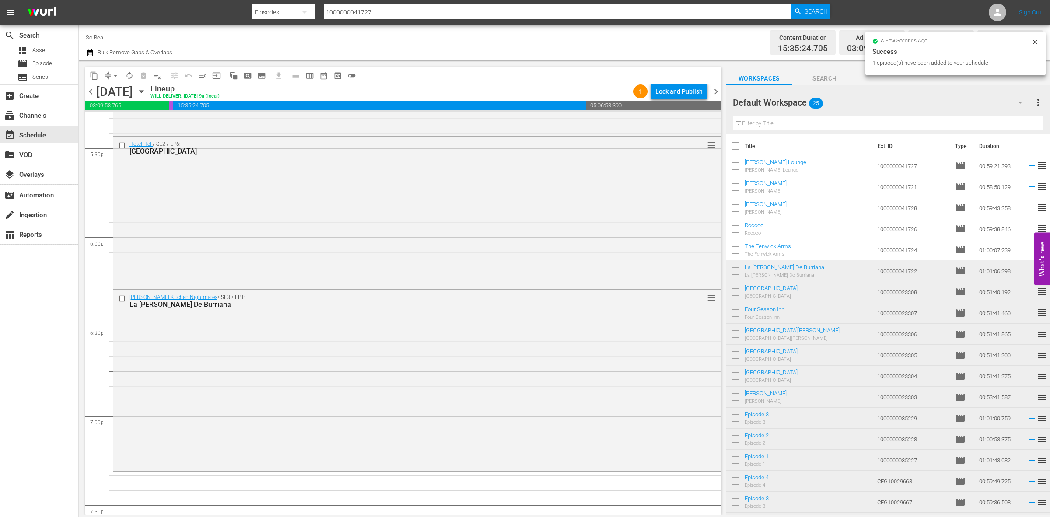
click at [735, 249] on input "checkbox" at bounding box center [735, 251] width 18 height 18
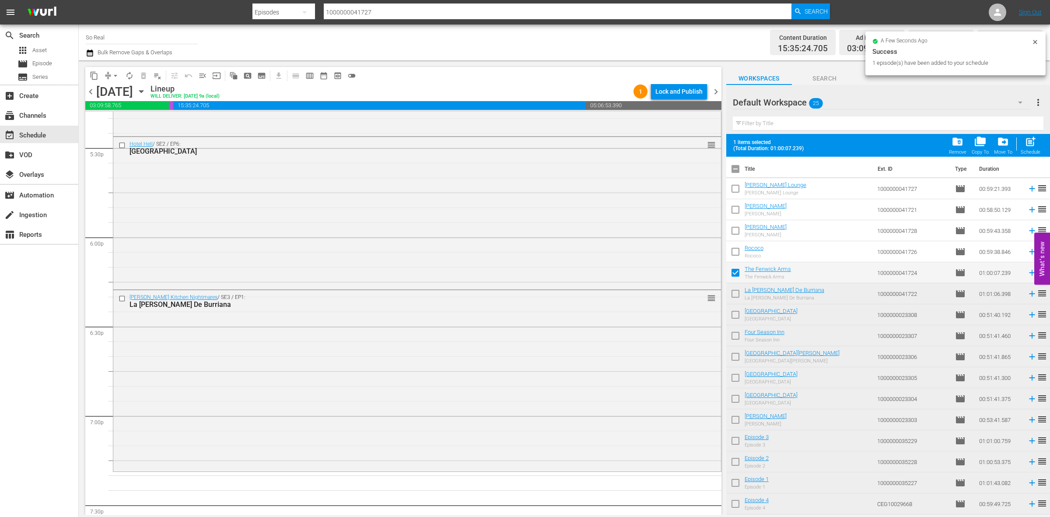
click at [1033, 141] on span "post_add" at bounding box center [1031, 142] width 12 height 12
checkbox input "false"
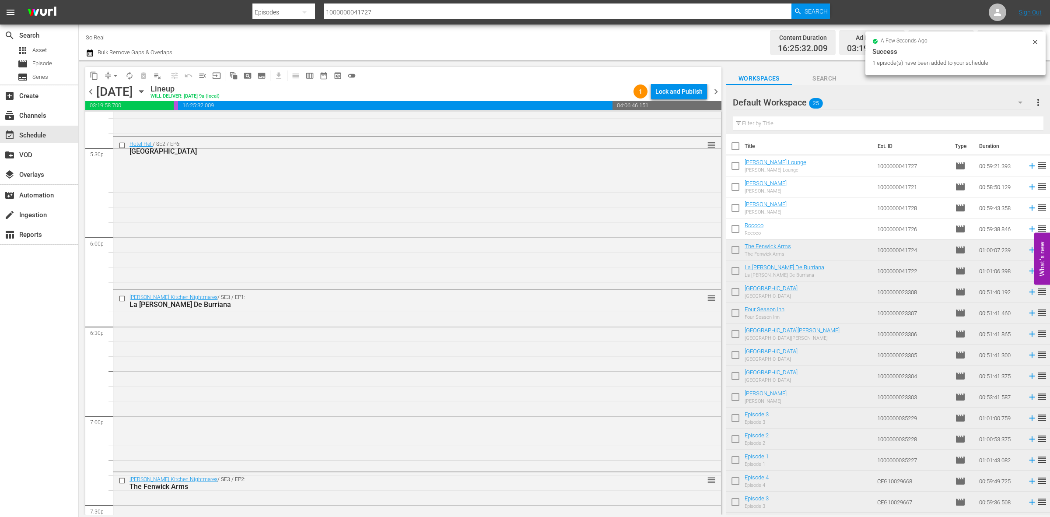
click at [735, 229] on input "checkbox" at bounding box center [735, 230] width 18 height 18
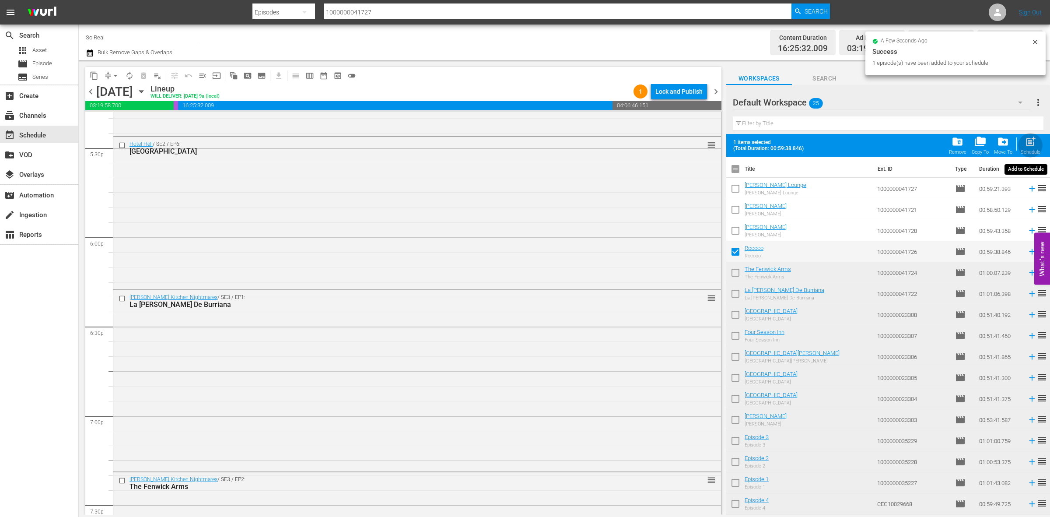
click at [1025, 145] on span "post_add" at bounding box center [1031, 142] width 12 height 12
checkbox input "false"
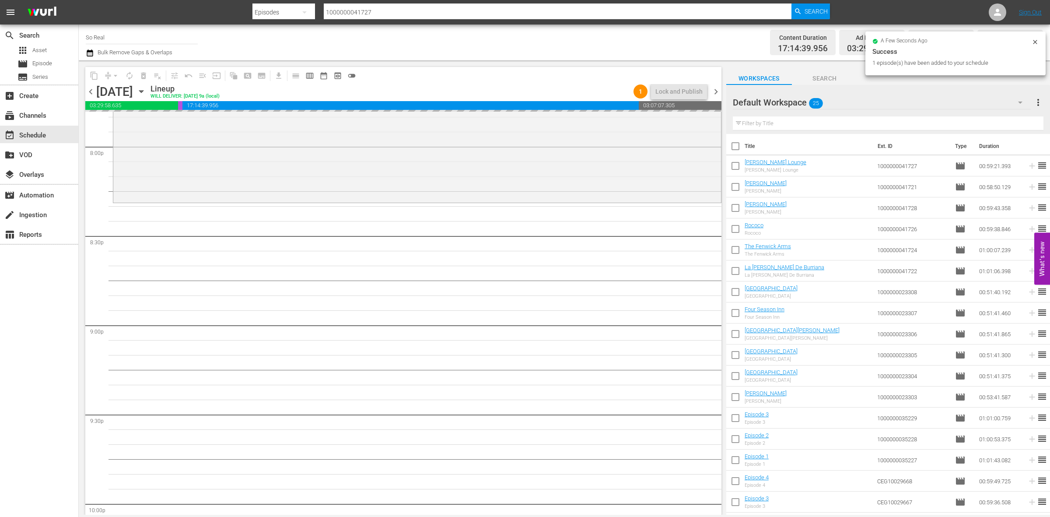
scroll to position [3535, 0]
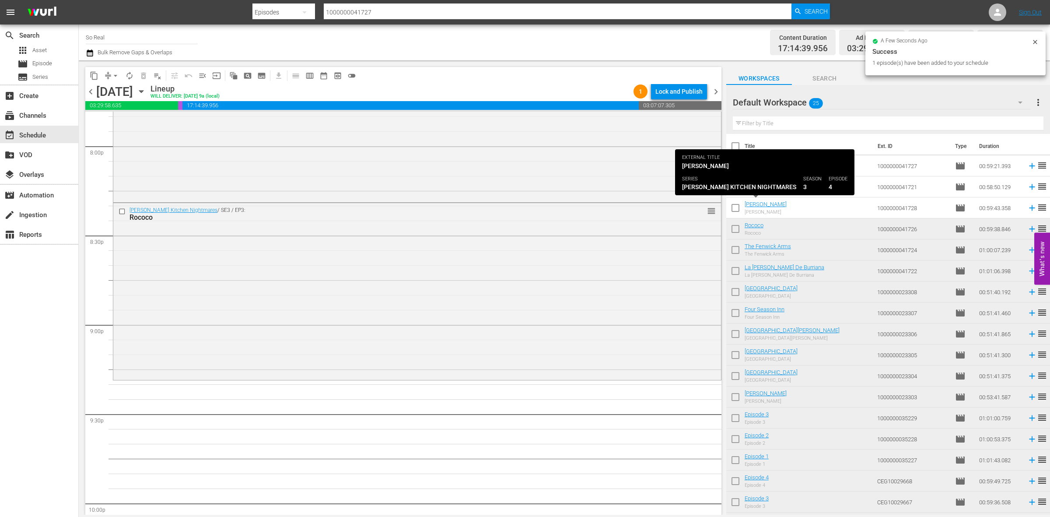
click at [733, 208] on input "checkbox" at bounding box center [735, 209] width 18 height 18
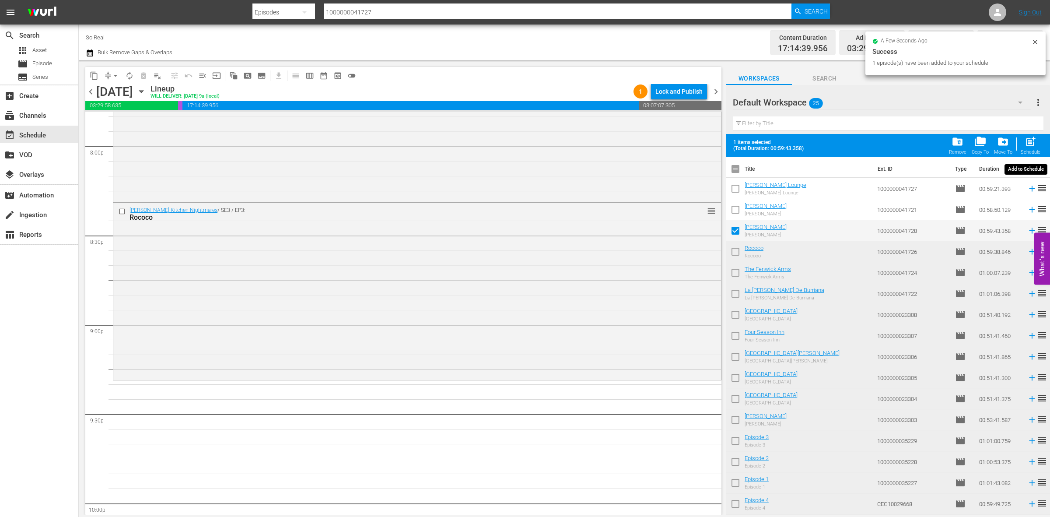
click at [1029, 144] on span "post_add" at bounding box center [1031, 142] width 12 height 12
checkbox input "false"
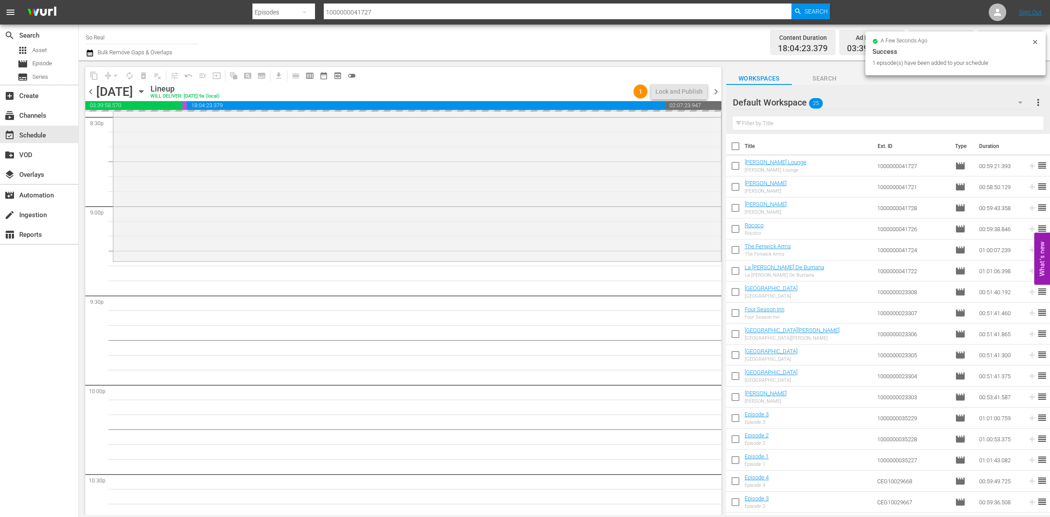
scroll to position [3673, 0]
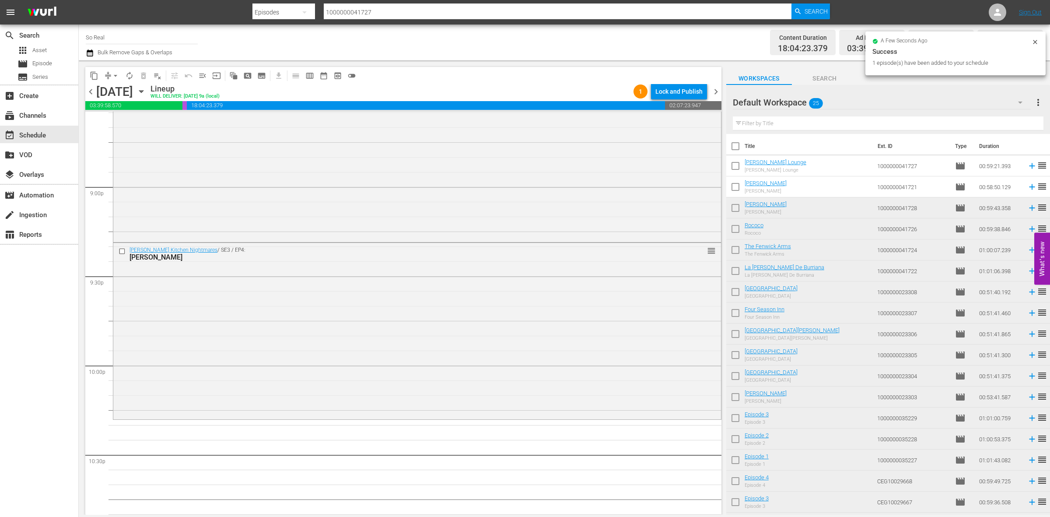
click at [737, 191] on input "checkbox" at bounding box center [735, 188] width 18 height 18
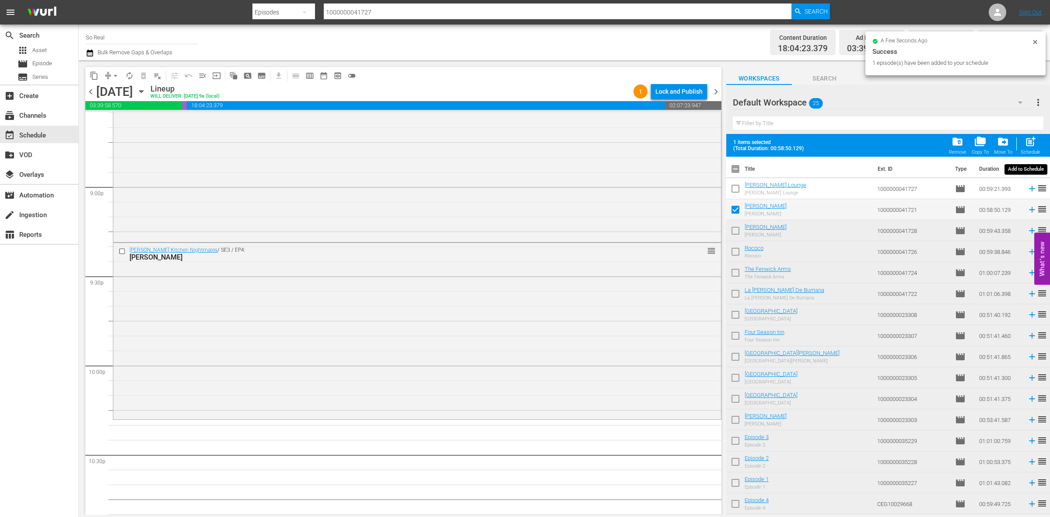
click at [1027, 145] on span "post_add" at bounding box center [1031, 142] width 12 height 12
checkbox input "false"
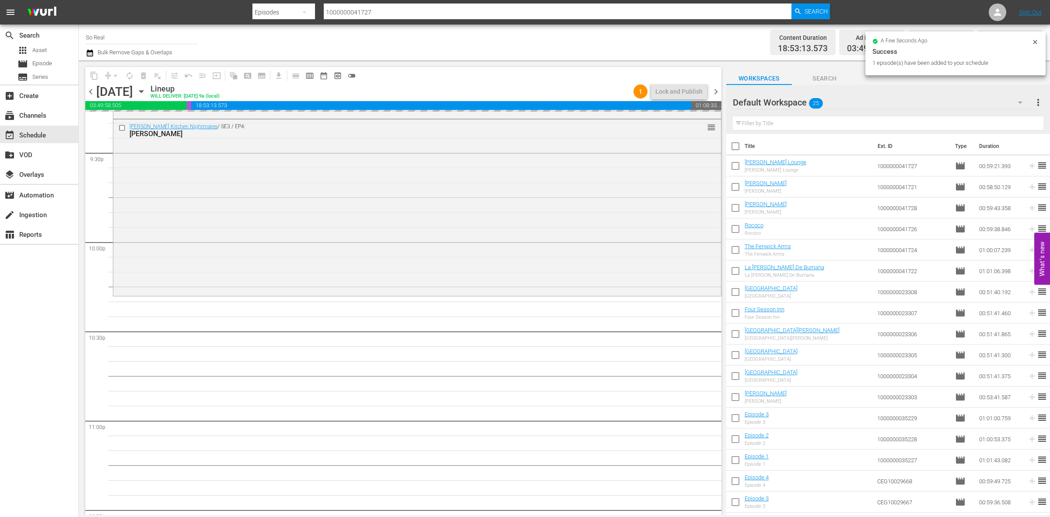
scroll to position [3881, 0]
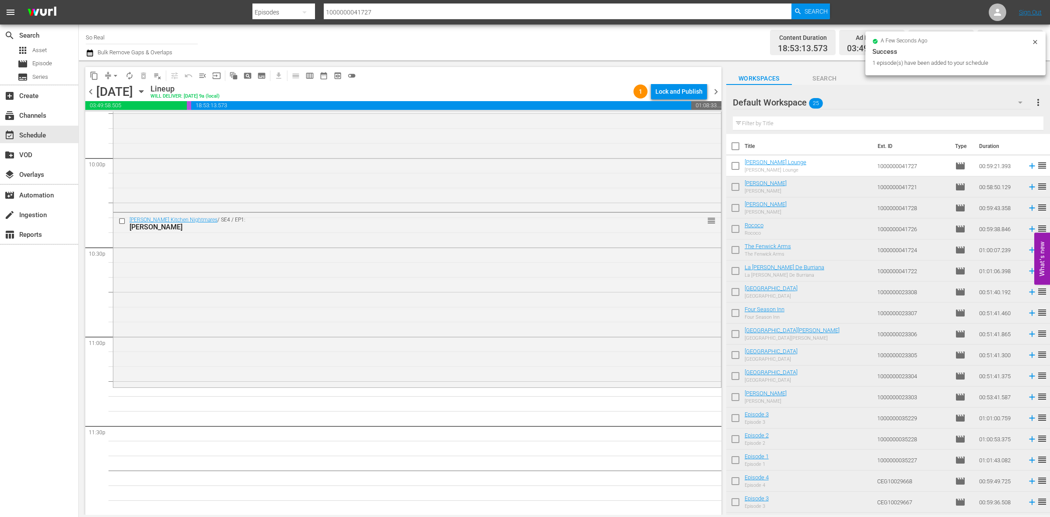
click at [738, 167] on input "checkbox" at bounding box center [735, 167] width 18 height 18
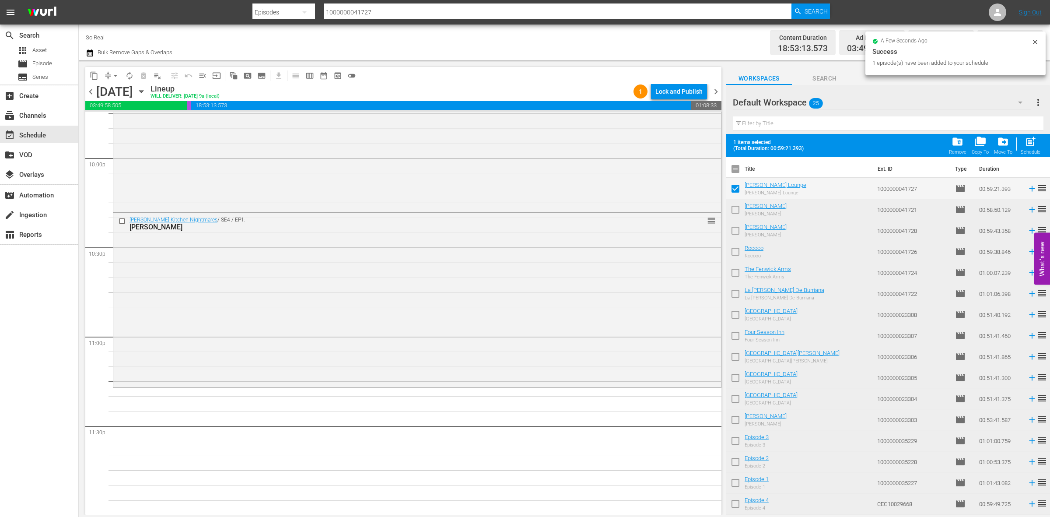
click at [1032, 144] on span "post_add" at bounding box center [1031, 142] width 12 height 12
checkbox input "false"
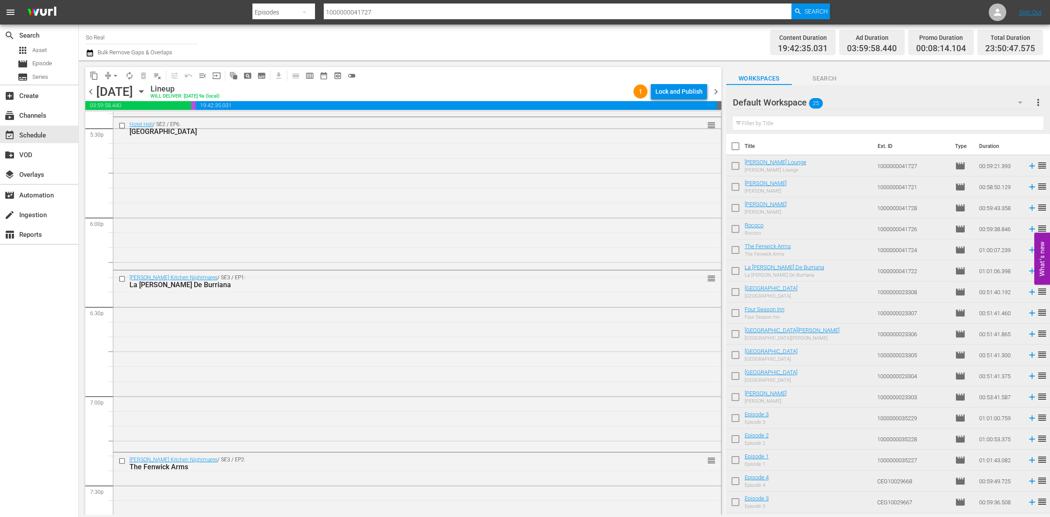
scroll to position [2891, 0]
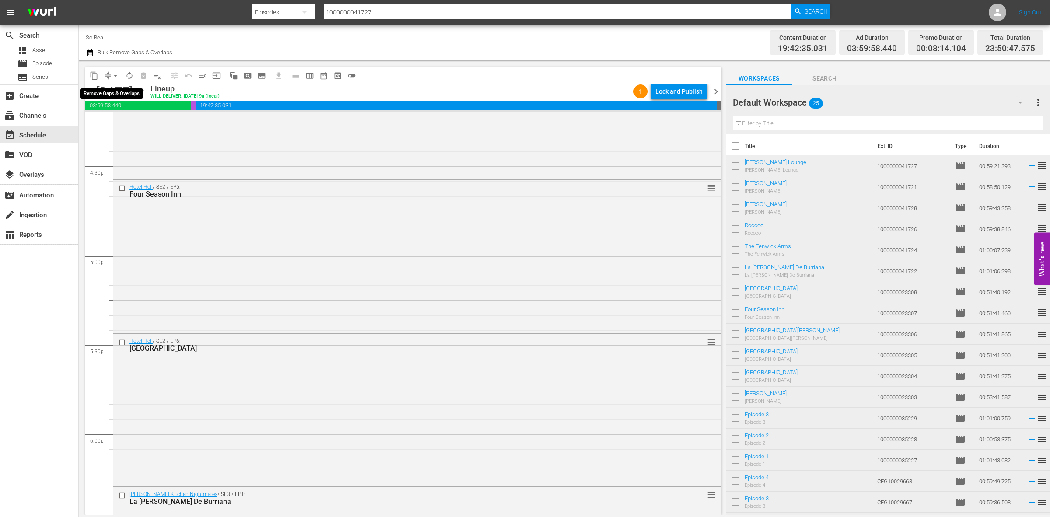
click at [112, 79] on span "arrow_drop_down" at bounding box center [115, 75] width 9 height 9
click at [125, 119] on li "Align to End of Previous Day" at bounding box center [116, 122] width 92 height 14
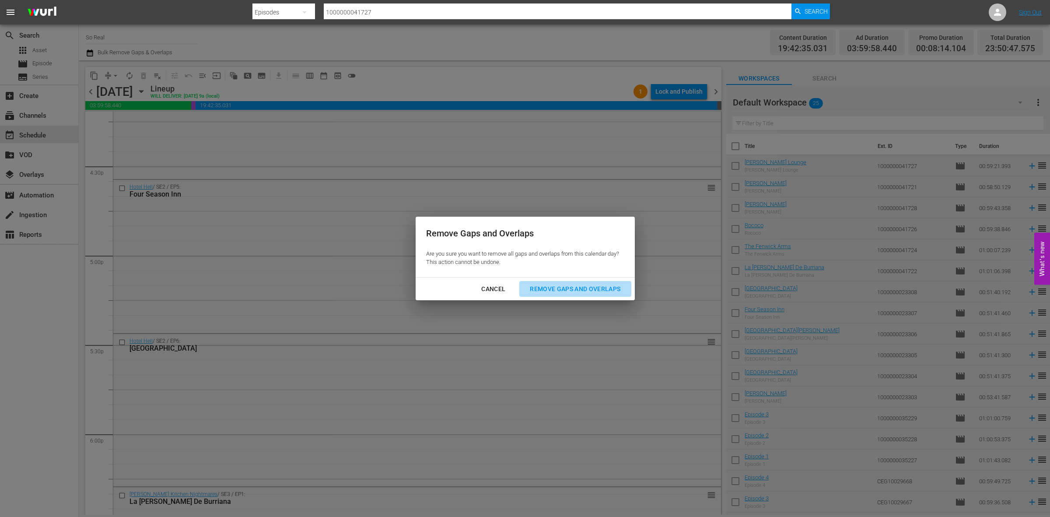
click at [595, 291] on div "Remove Gaps and Overlaps" at bounding box center [575, 289] width 105 height 11
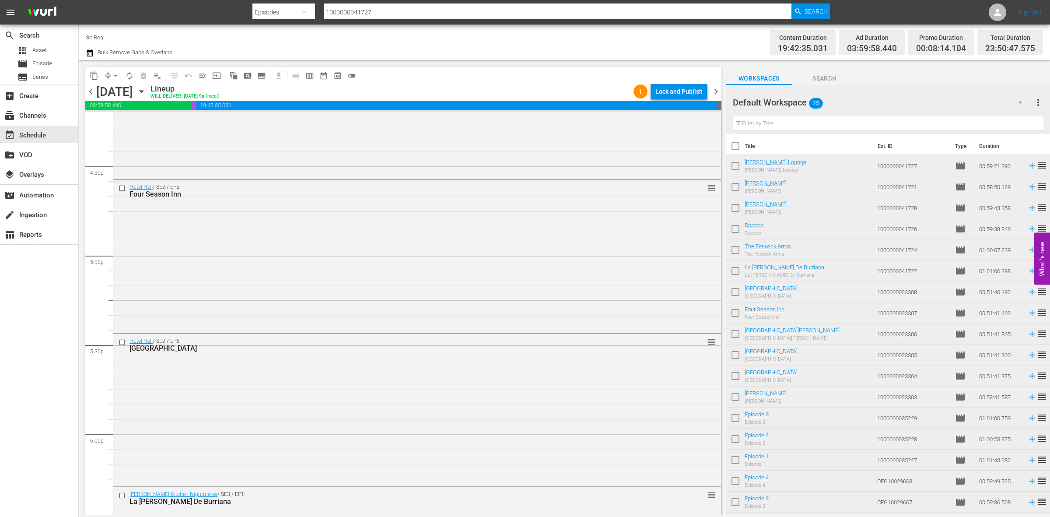
click at [692, 83] on div "content_copy compress arrow_drop_down autorenew_outlined delete_forever_outline…" at bounding box center [403, 75] width 636 height 17
click at [687, 88] on div "Lock and Publish" at bounding box center [678, 92] width 47 height 16
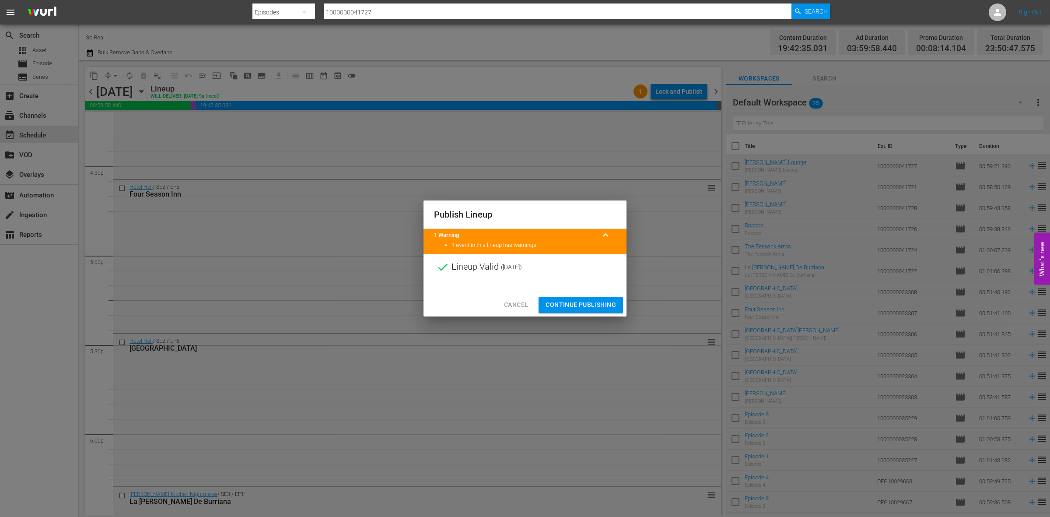
click at [574, 305] on span "Continue Publishing" at bounding box center [581, 304] width 70 height 11
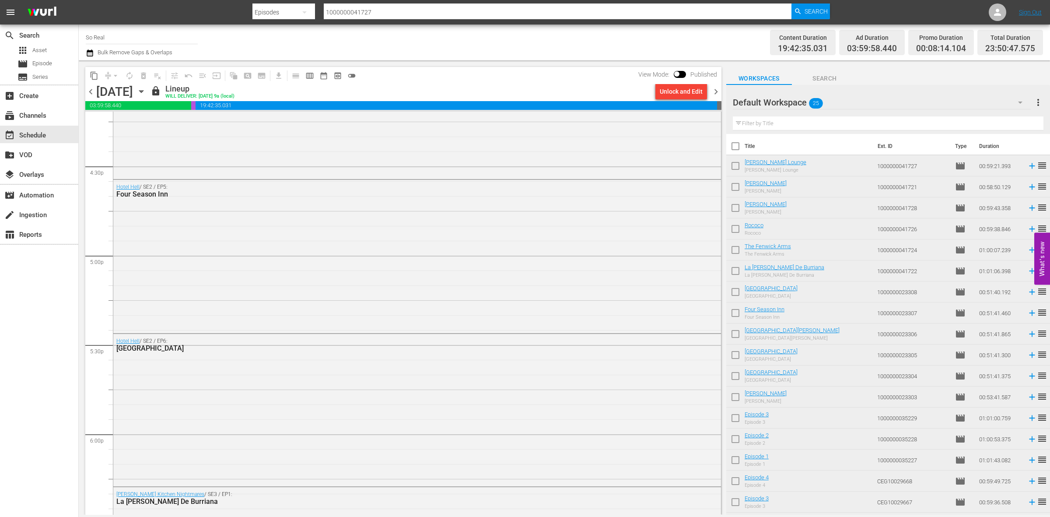
click at [714, 93] on span "chevron_right" at bounding box center [716, 91] width 11 height 11
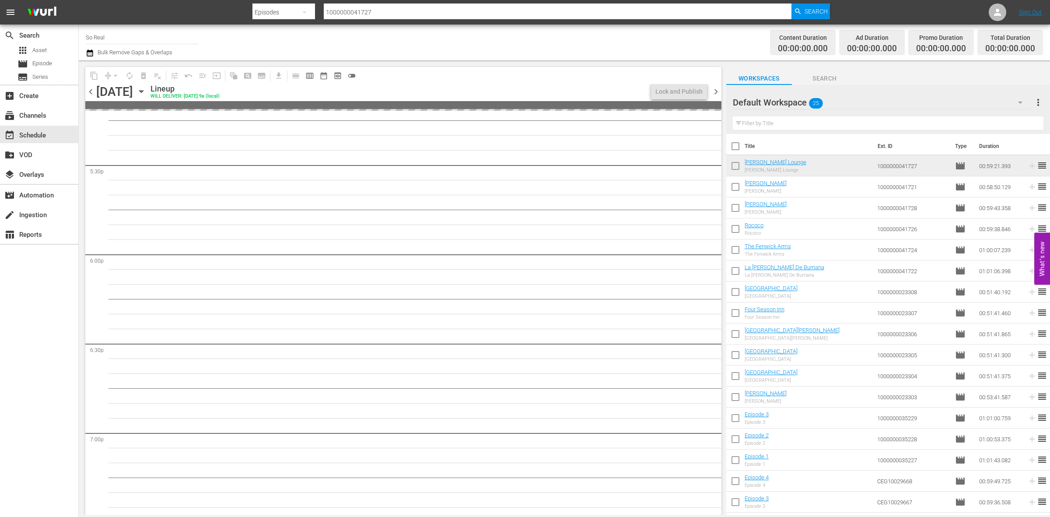
scroll to position [3054, 0]
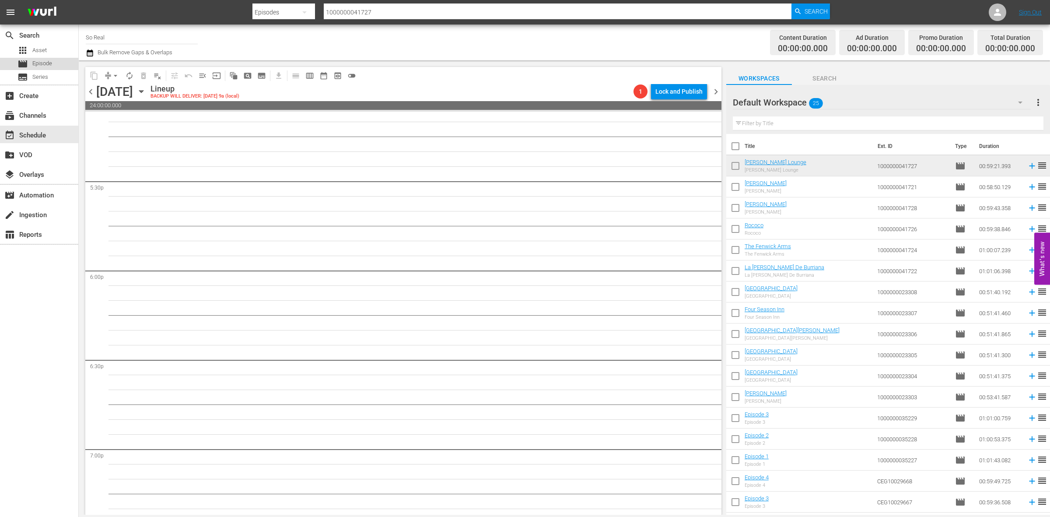
click at [46, 64] on span "Episode" at bounding box center [42, 63] width 20 height 9
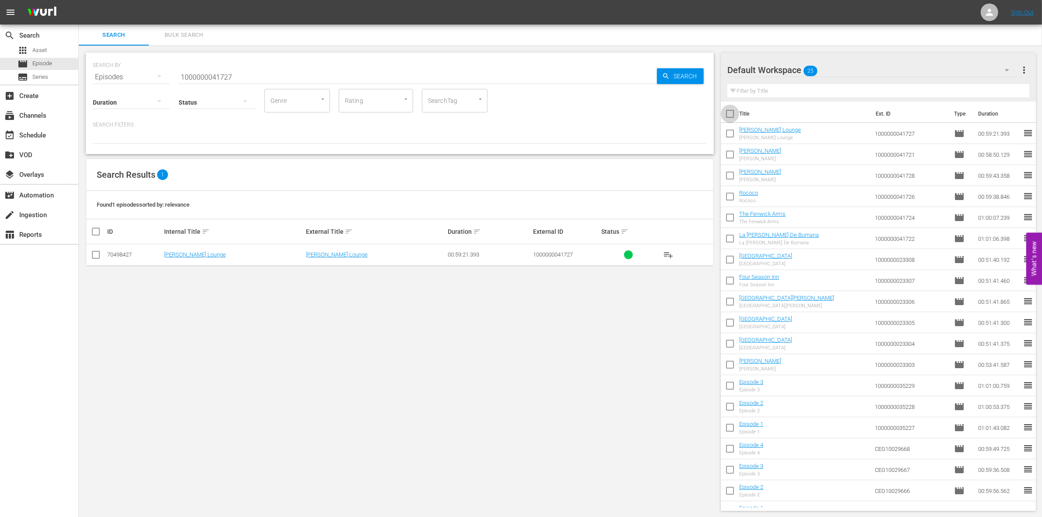
click at [732, 117] on input "checkbox" at bounding box center [730, 115] width 18 height 18
checkbox input "true"
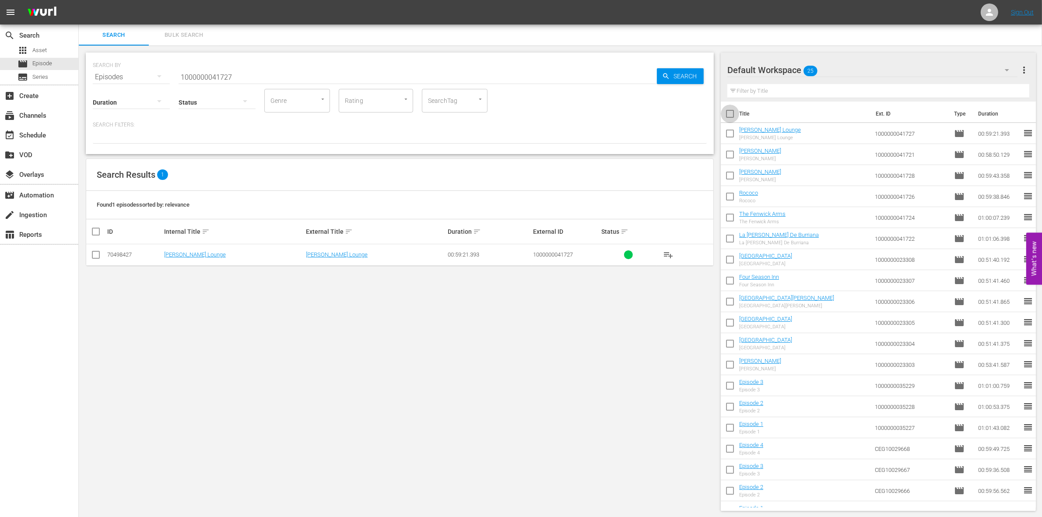
checkbox input "true"
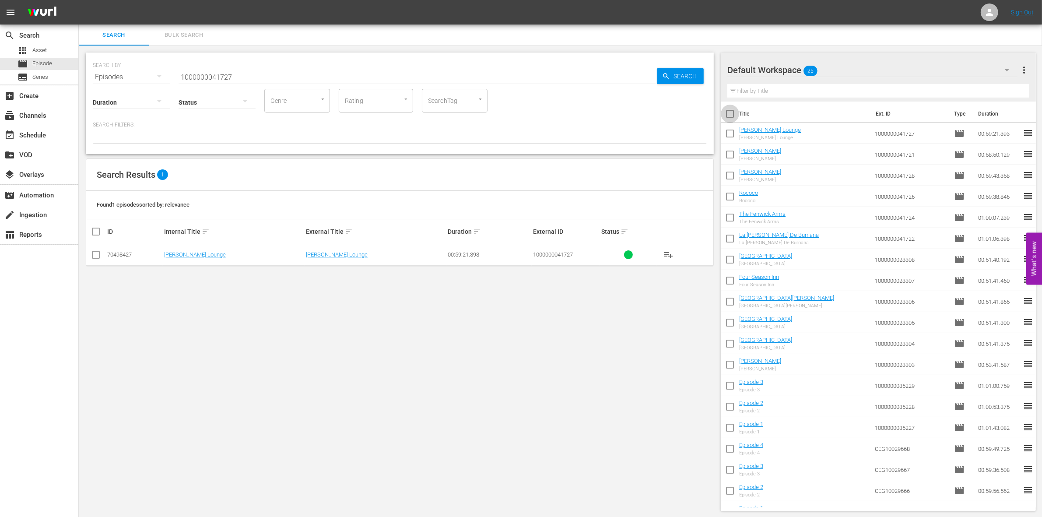
checkbox input "true"
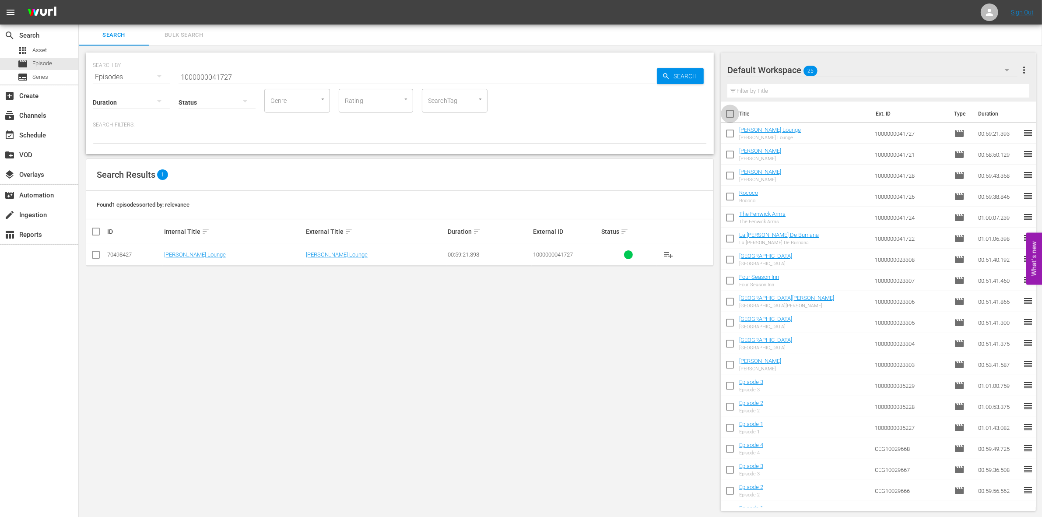
checkbox input "true"
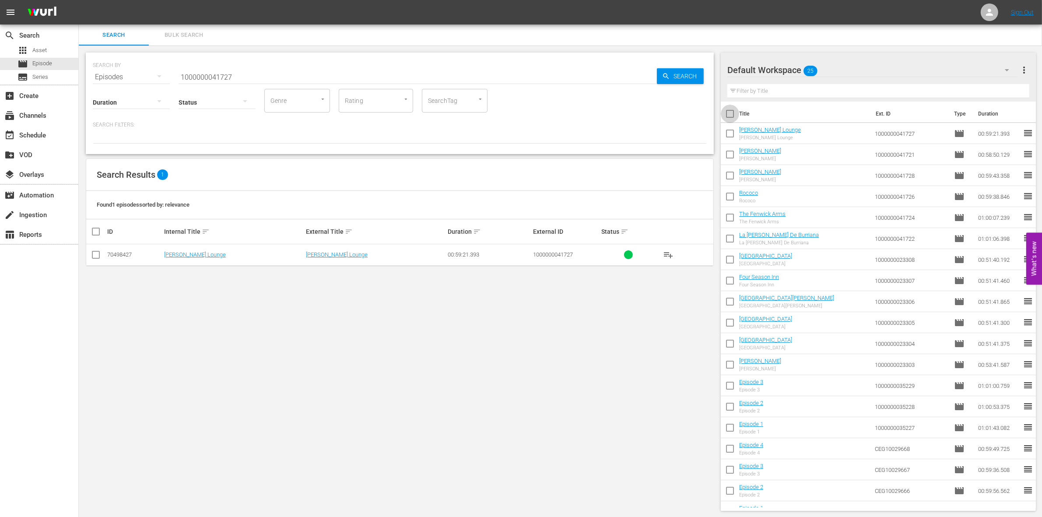
checkbox input "true"
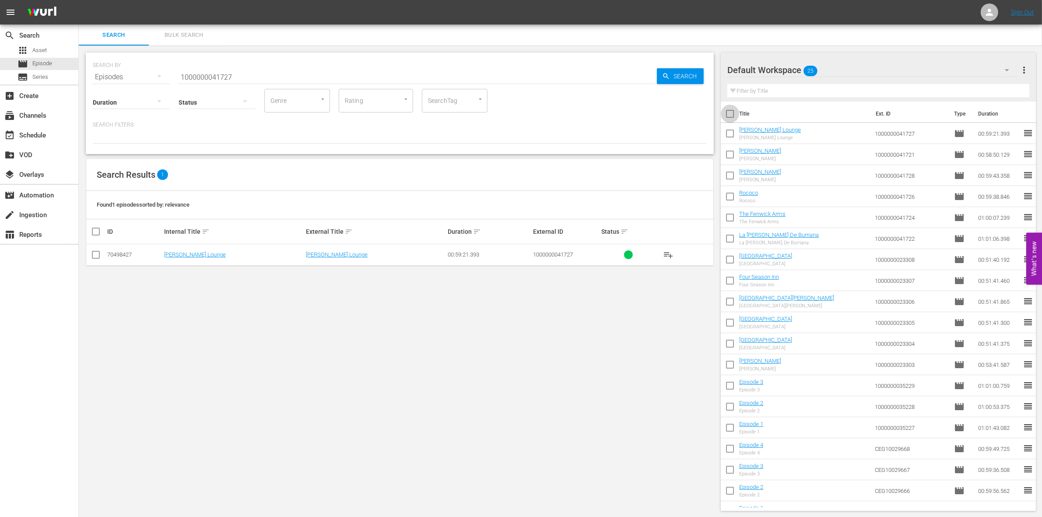
checkbox input "true"
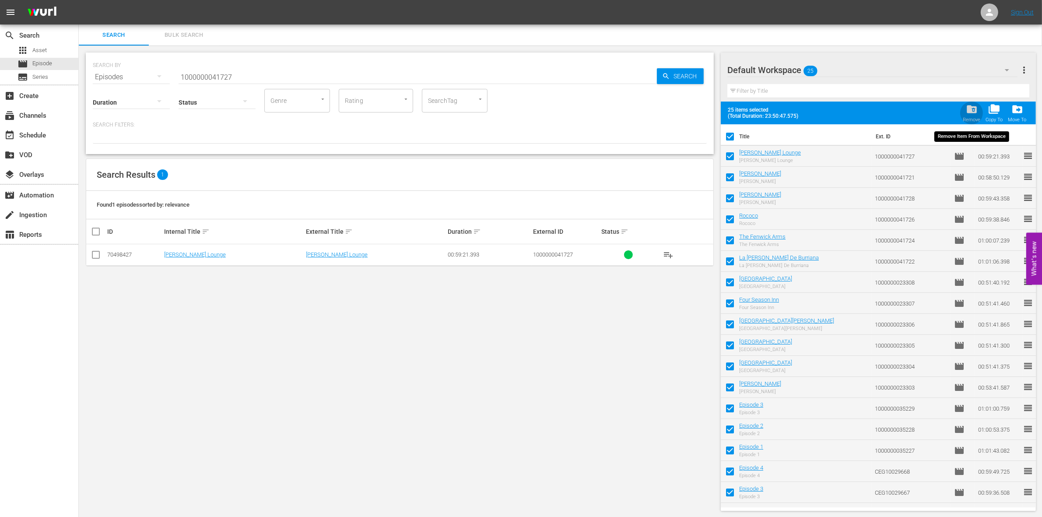
click at [966, 114] on span "folder_delete" at bounding box center [972, 109] width 12 height 12
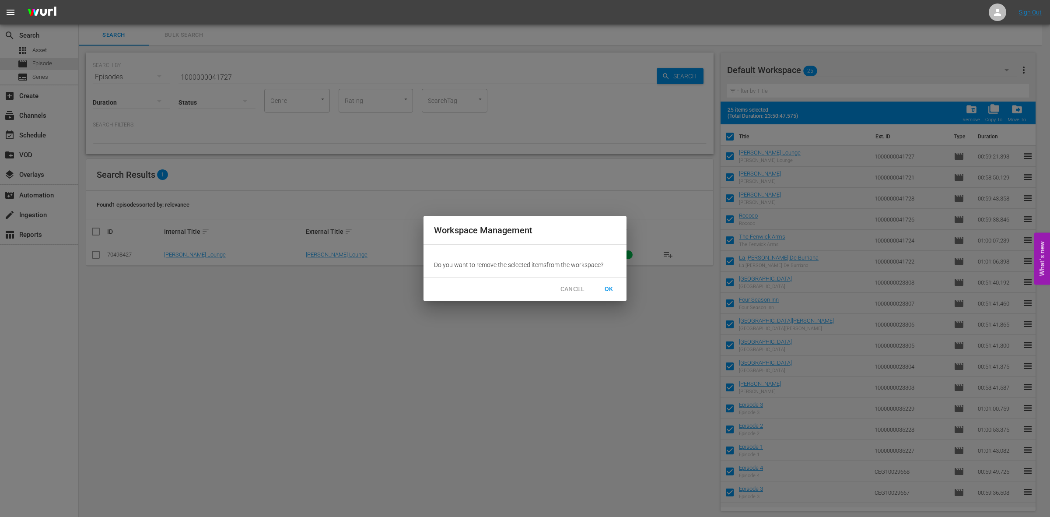
click at [606, 289] on span "OK" at bounding box center [609, 289] width 14 height 11
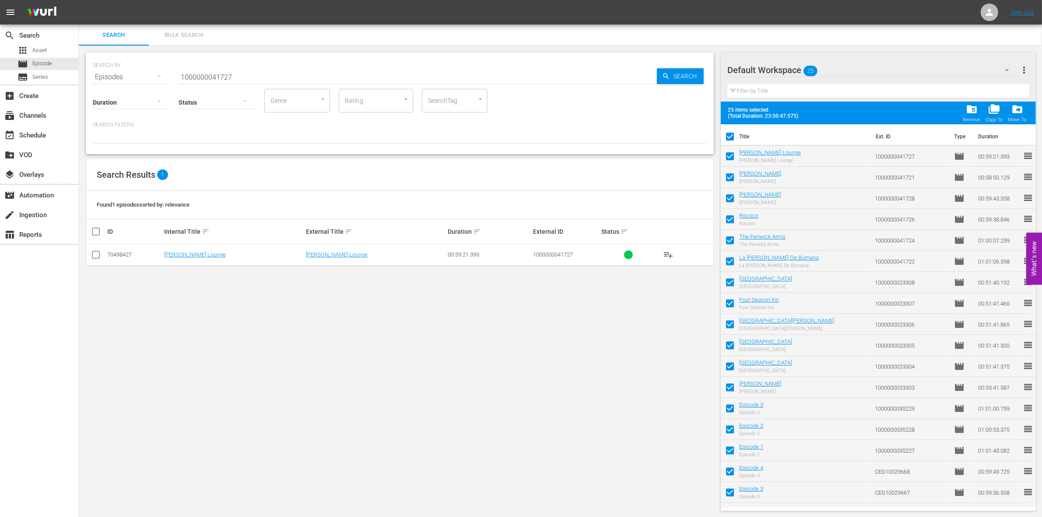
checkbox input "false"
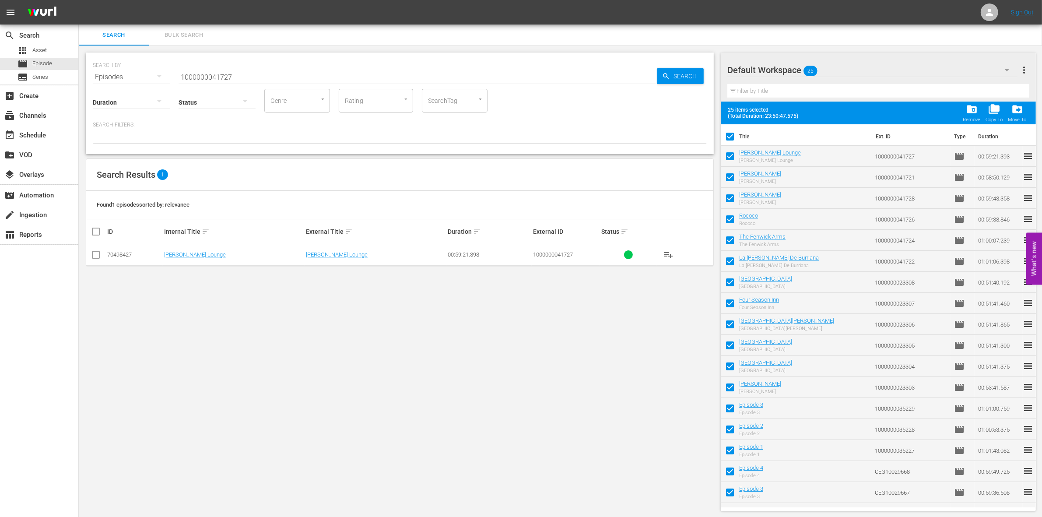
checkbox input "false"
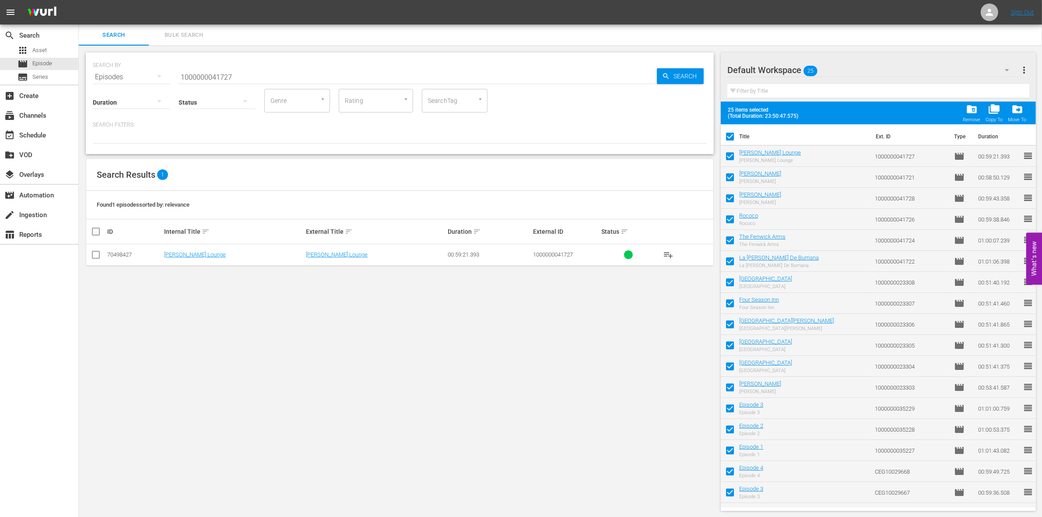
checkbox input "false"
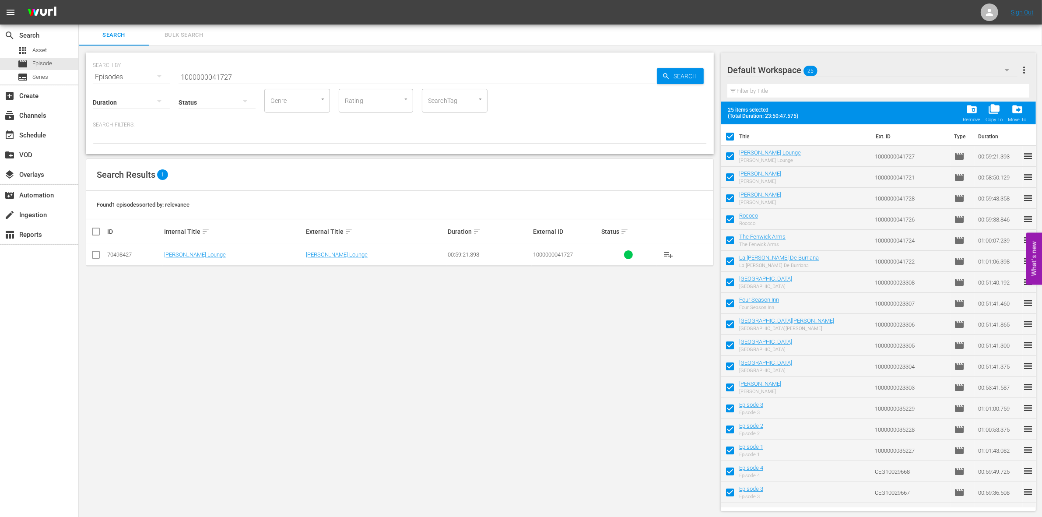
checkbox input "false"
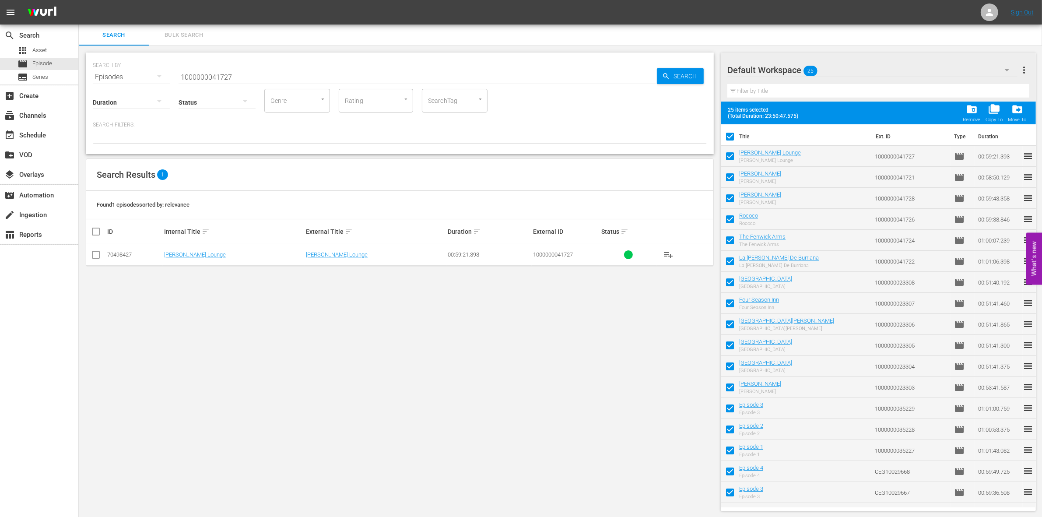
checkbox input "false"
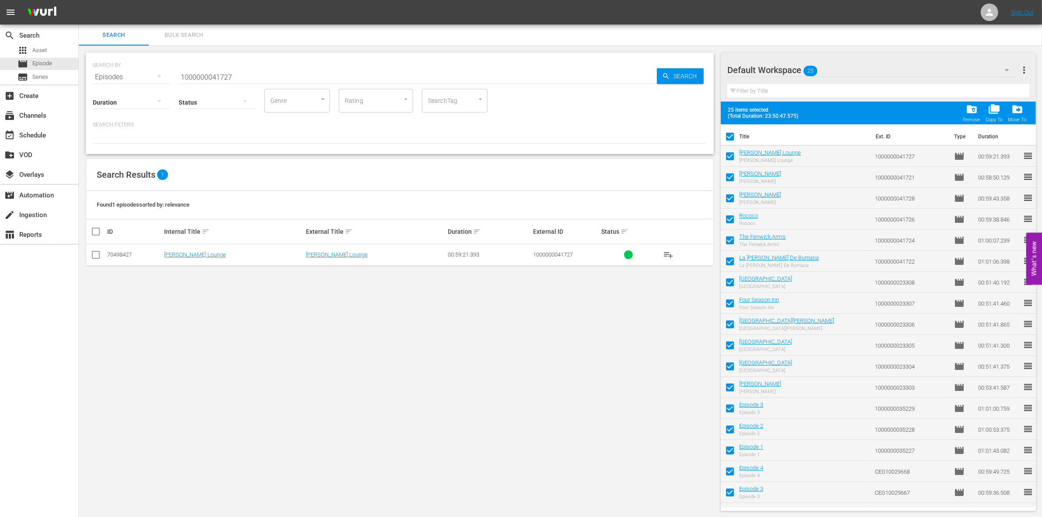
checkbox input "false"
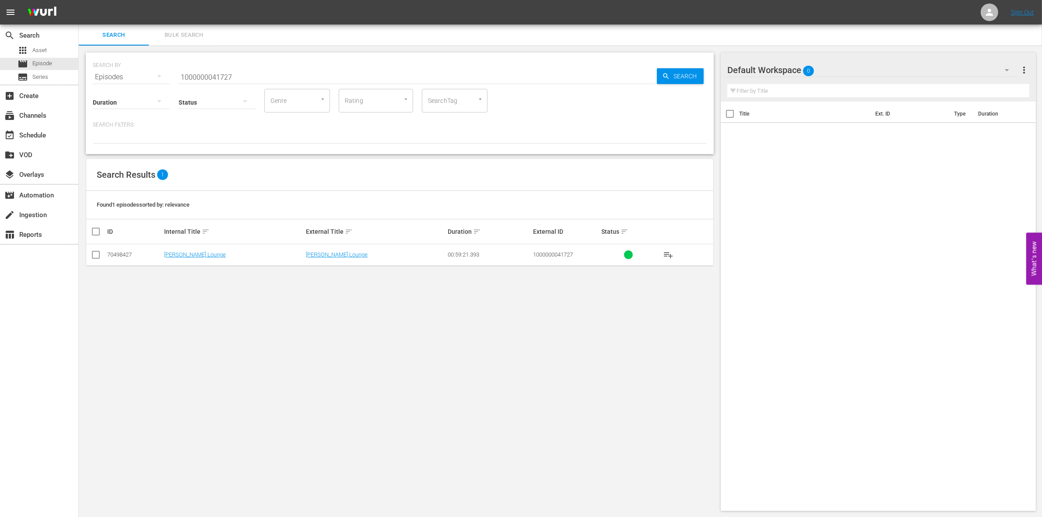
click at [188, 74] on input "1000000041727" at bounding box center [418, 77] width 478 height 21
paste input "23295"
type input "1000000023295"
click at [95, 258] on input "checkbox" at bounding box center [96, 256] width 11 height 11
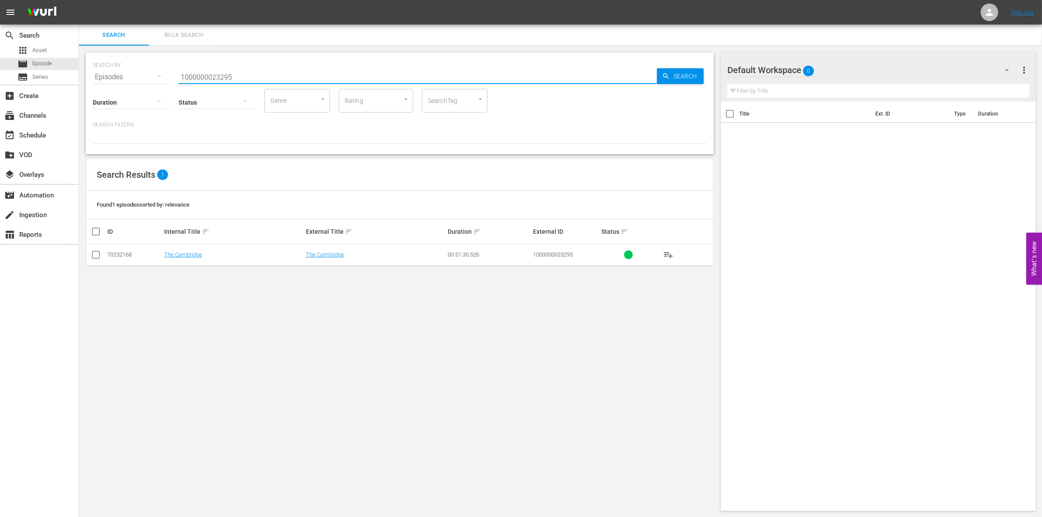
checkbox input "true"
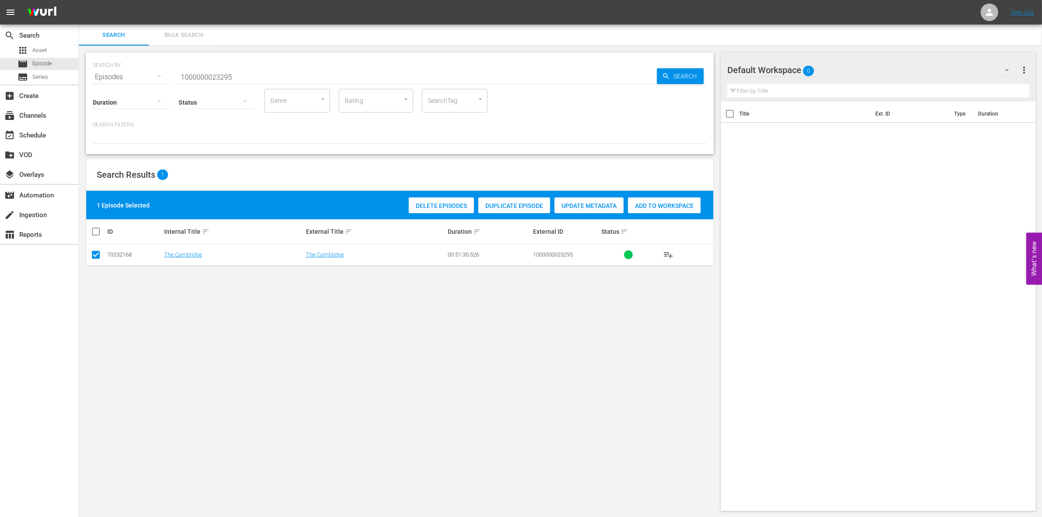
click at [674, 200] on div "Add to Workspace" at bounding box center [664, 205] width 73 height 17
click at [270, 76] on input "1000000023295" at bounding box center [418, 77] width 478 height 21
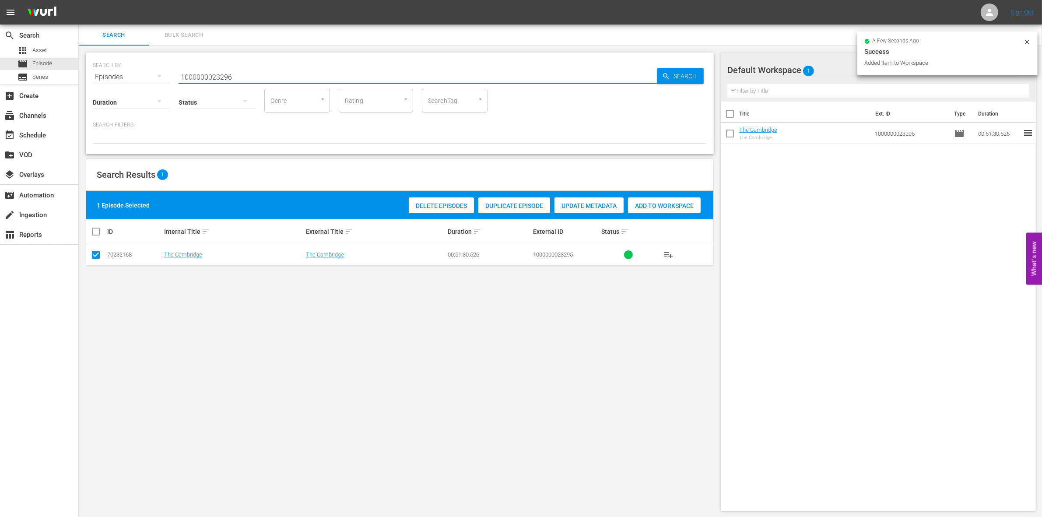
type input "1000000023296"
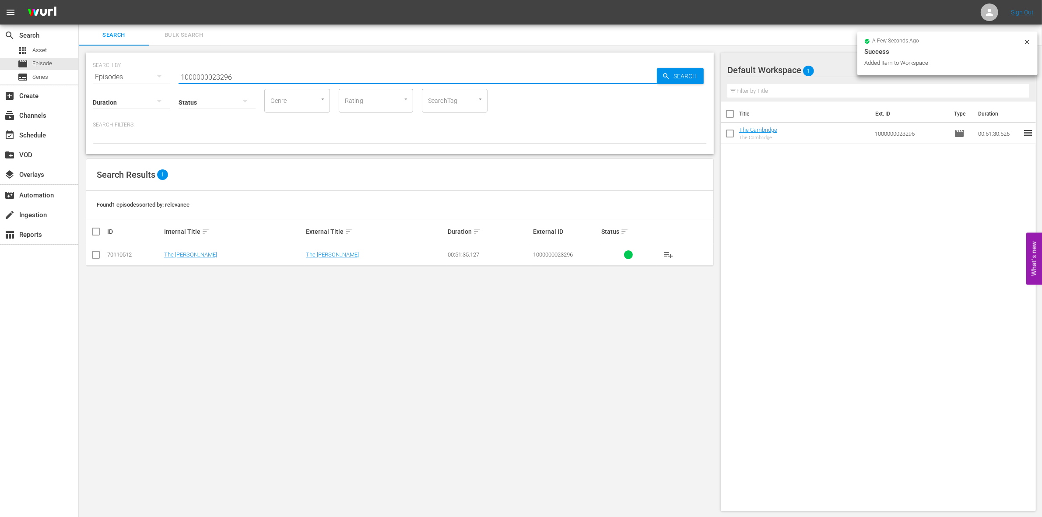
click at [93, 254] on input "checkbox" at bounding box center [96, 256] width 11 height 11
checkbox input "true"
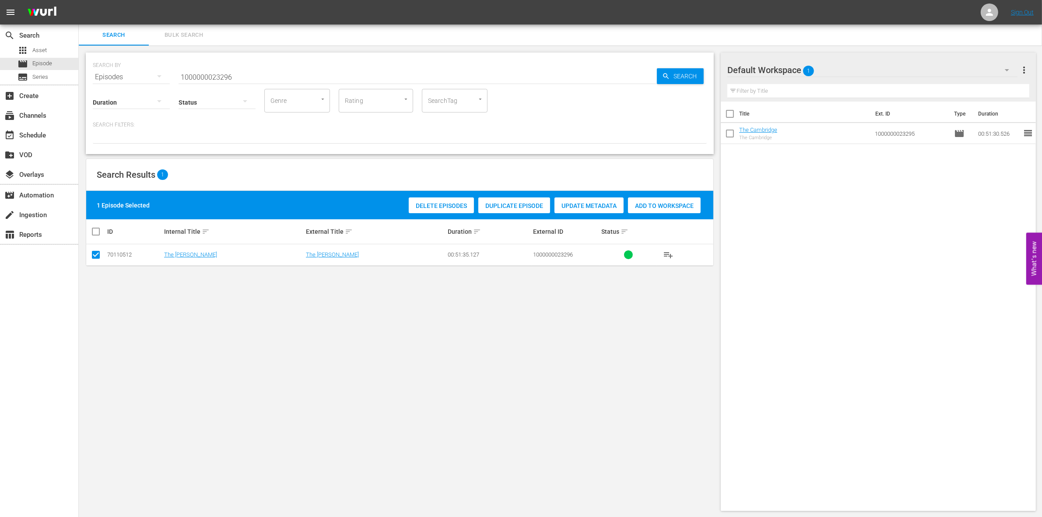
click at [691, 208] on span "Add to Workspace" at bounding box center [664, 205] width 73 height 7
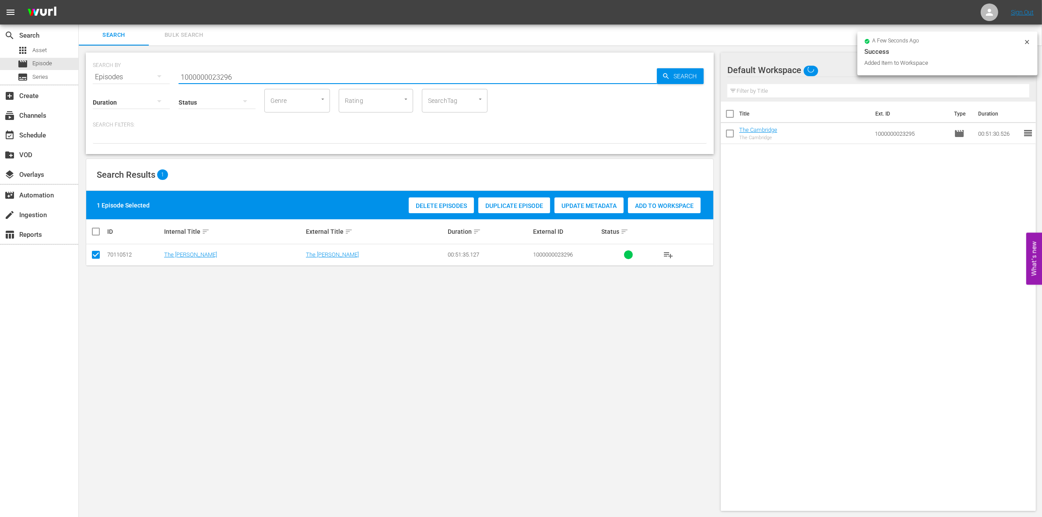
click at [239, 67] on input "1000000023296" at bounding box center [418, 77] width 478 height 21
type input "1000000023297"
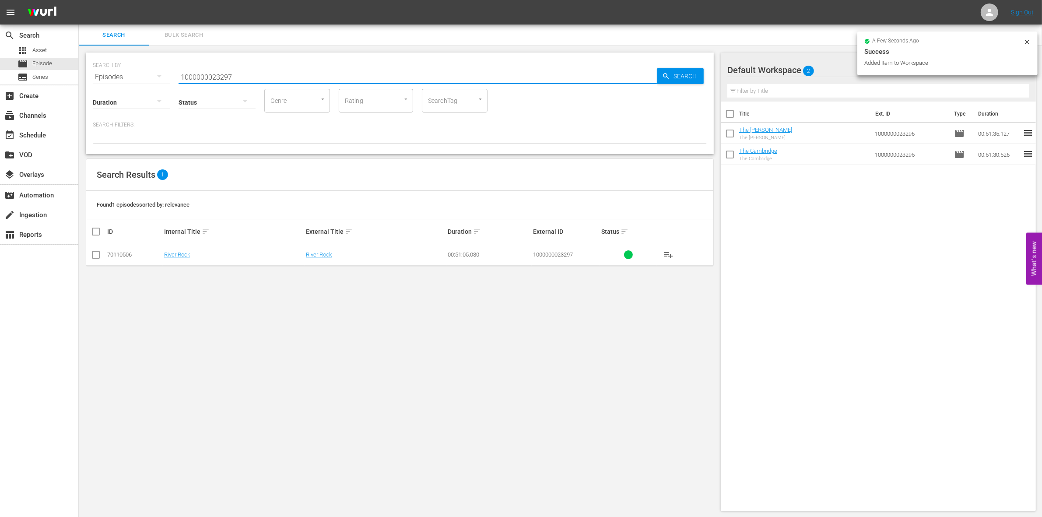
click at [96, 259] on input "checkbox" at bounding box center [96, 256] width 11 height 11
checkbox input "true"
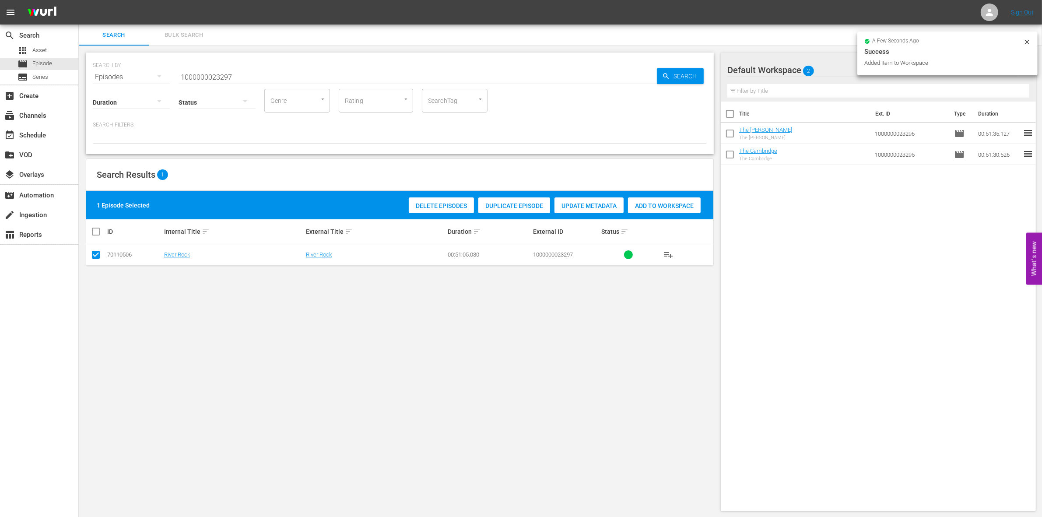
click at [674, 207] on span "Add to Workspace" at bounding box center [664, 205] width 73 height 7
click at [257, 71] on input "1000000023297" at bounding box center [418, 77] width 478 height 21
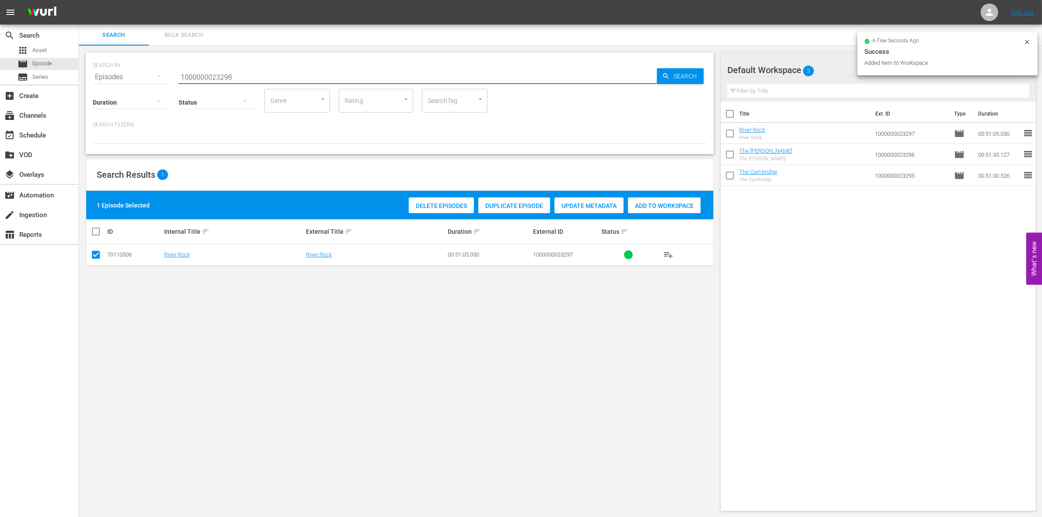
type input "1000000023298"
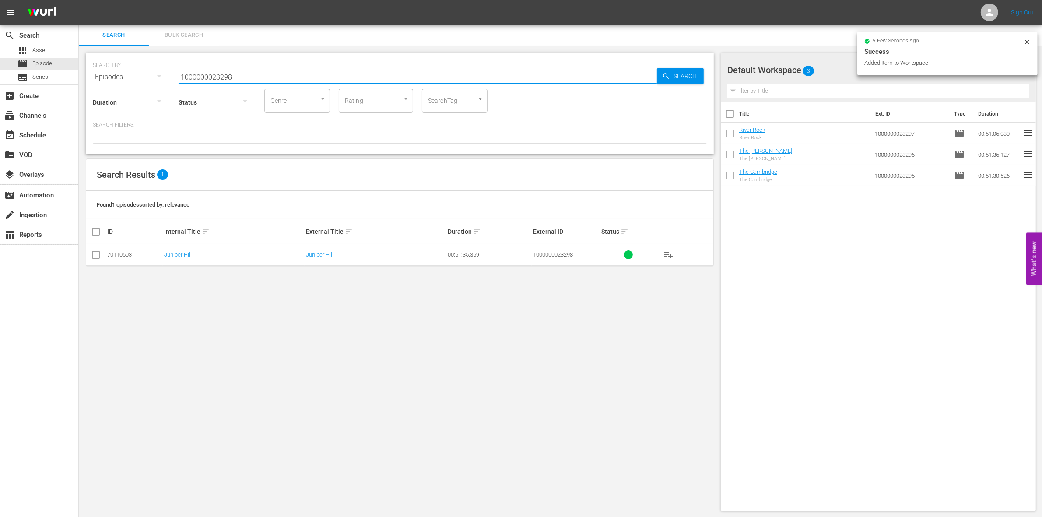
click at [99, 256] on input "checkbox" at bounding box center [96, 256] width 11 height 11
checkbox input "true"
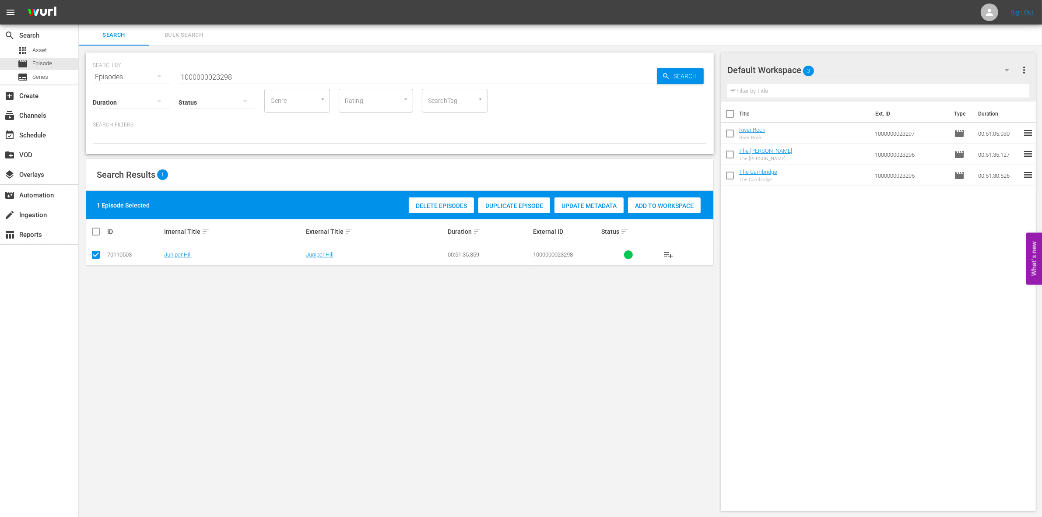
click at [657, 199] on div "Add to Workspace" at bounding box center [664, 205] width 73 height 17
click at [271, 64] on div "SEARCH BY Search By Episodes Search ID, Title, Description, Keywords, or Catego…" at bounding box center [400, 72] width 614 height 32
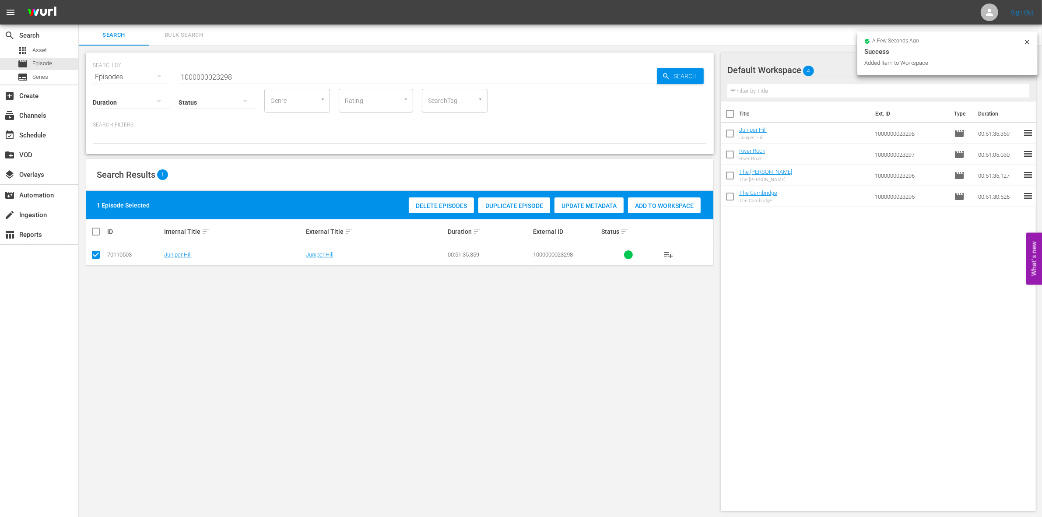
click at [252, 73] on input "1000000023298" at bounding box center [418, 77] width 478 height 21
type input "1000000023299"
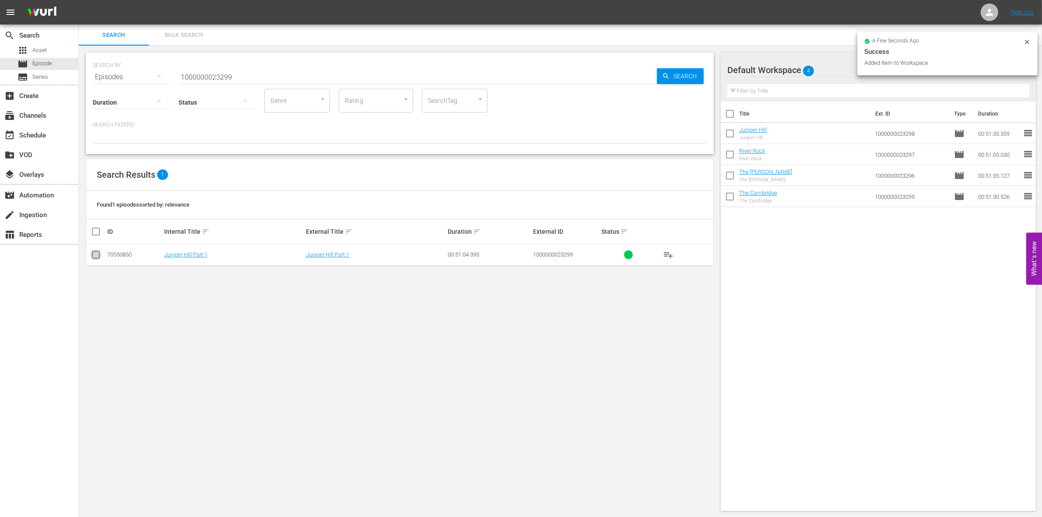
click at [97, 256] on input "checkbox" at bounding box center [96, 256] width 11 height 11
checkbox input "true"
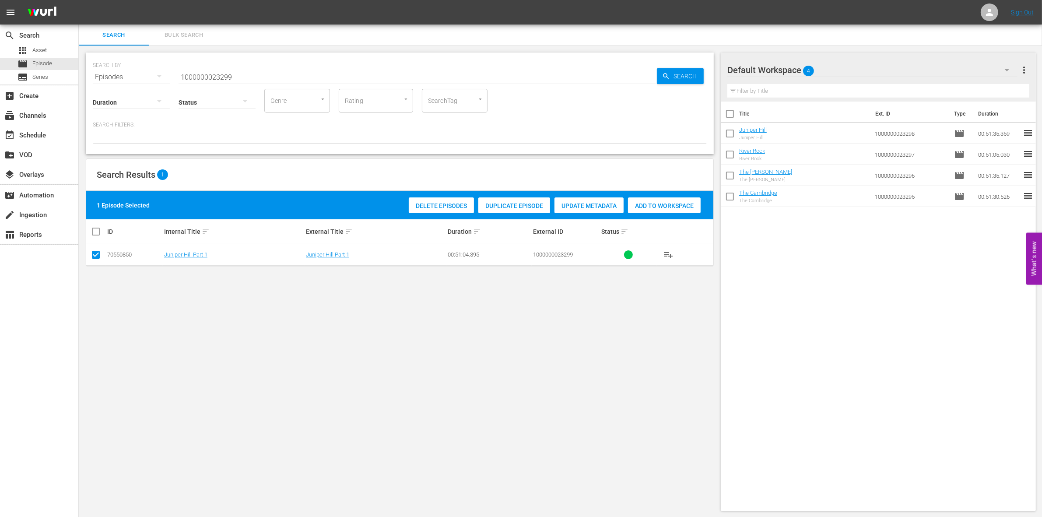
click at [672, 204] on span "Add to Workspace" at bounding box center [664, 205] width 73 height 7
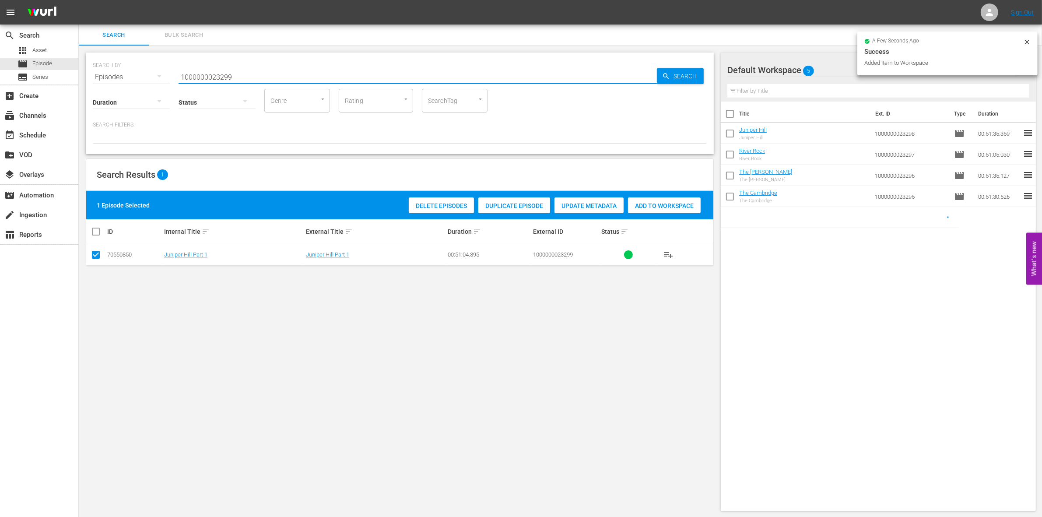
click at [250, 79] on input "1000000023299" at bounding box center [418, 77] width 478 height 21
type input "1000000023300"
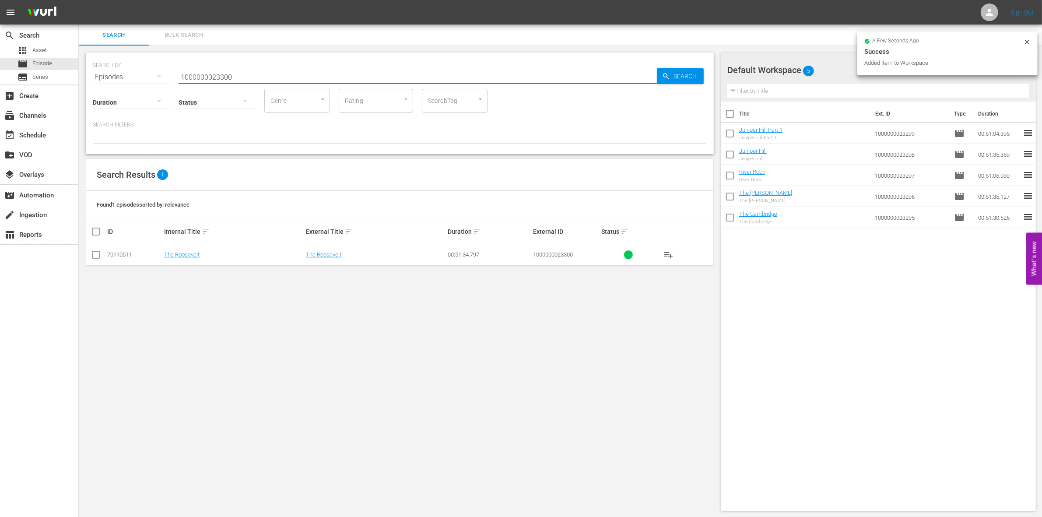
click at [93, 255] on input "checkbox" at bounding box center [96, 256] width 11 height 11
checkbox input "true"
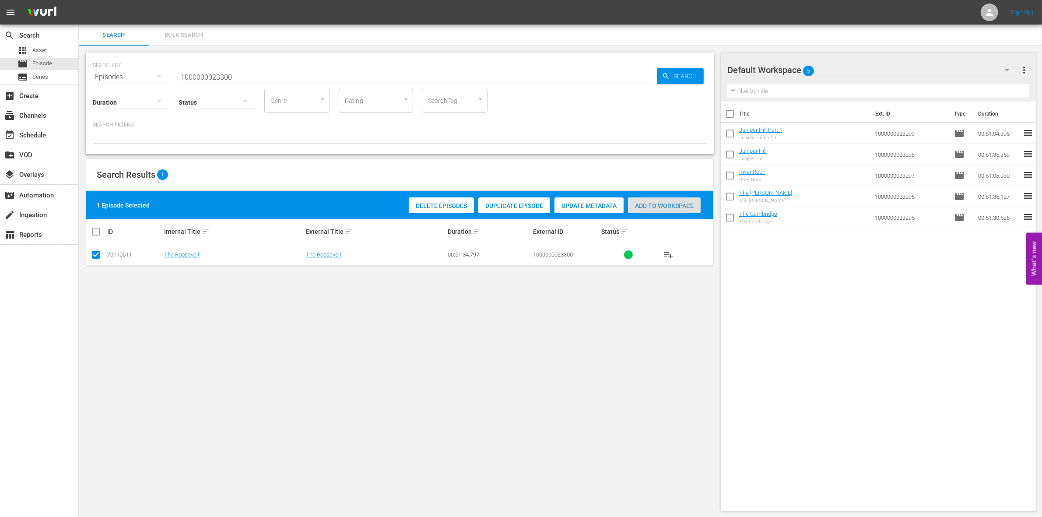
click at [644, 209] on div "Add to Workspace" at bounding box center [664, 205] width 73 height 17
click at [230, 72] on input "1000000023300" at bounding box center [418, 77] width 478 height 21
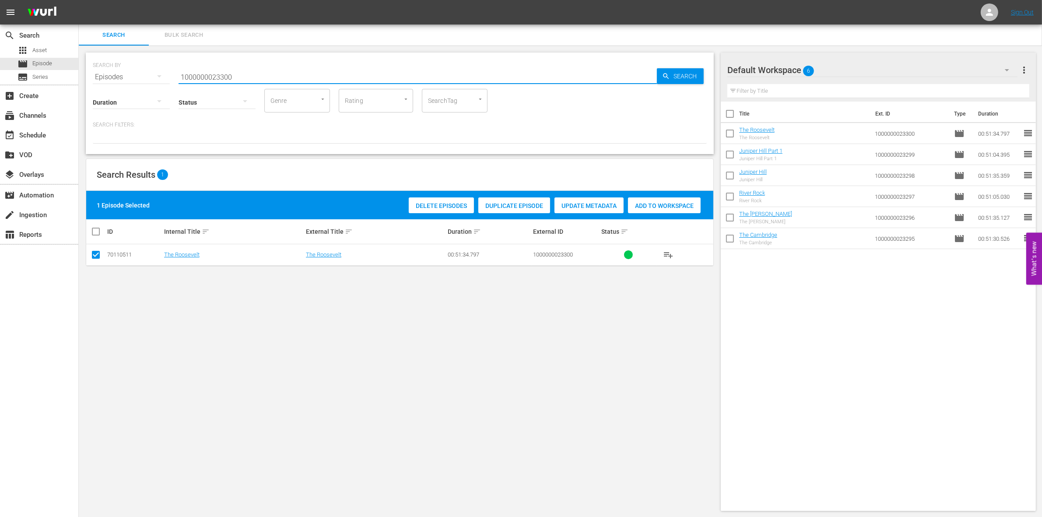
click at [230, 72] on input "1000000023300" at bounding box center [418, 77] width 478 height 21
paste input "35227"
type input "1000000035227"
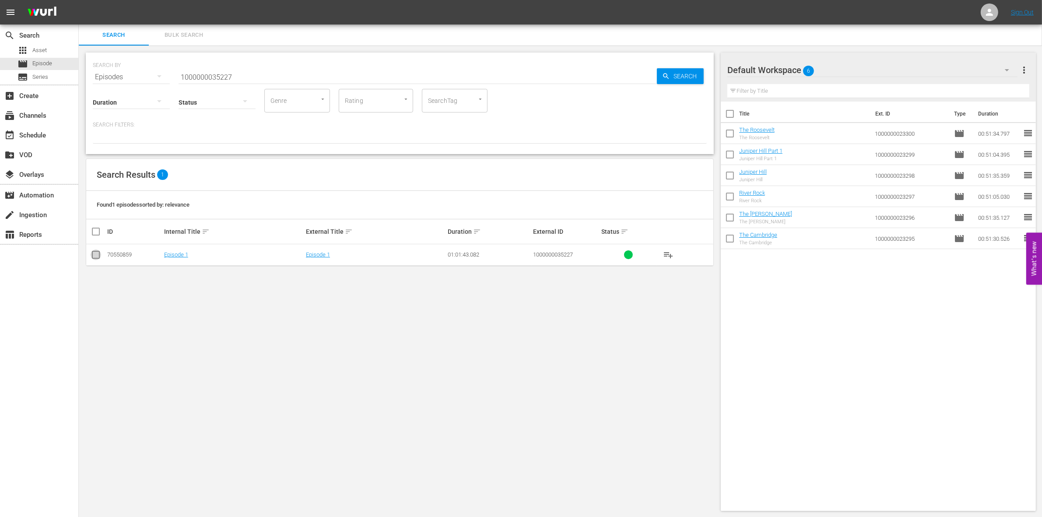
click at [91, 252] on input "checkbox" at bounding box center [96, 256] width 11 height 11
checkbox input "true"
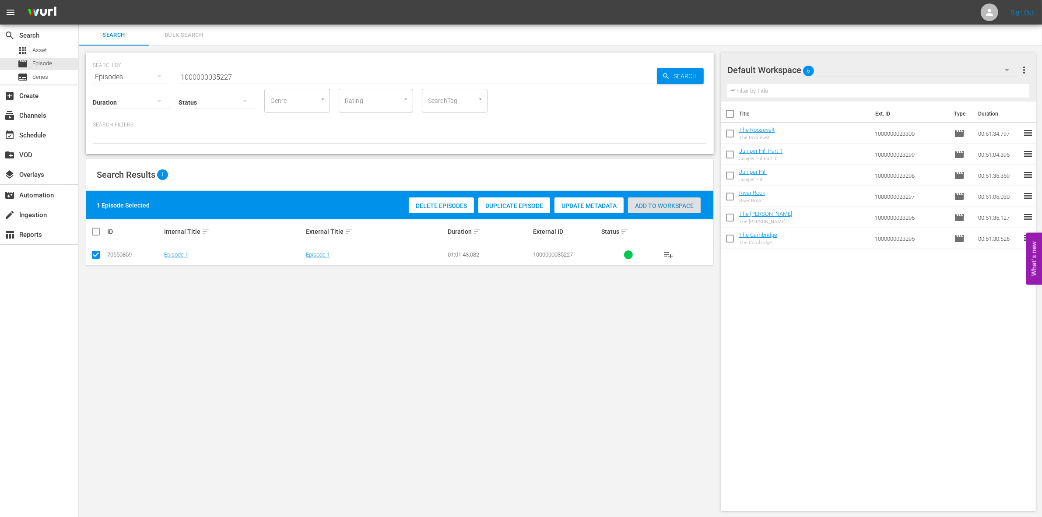
click at [682, 206] on span "Add to Workspace" at bounding box center [664, 205] width 73 height 7
click at [265, 74] on input "1000000035227" at bounding box center [418, 77] width 478 height 21
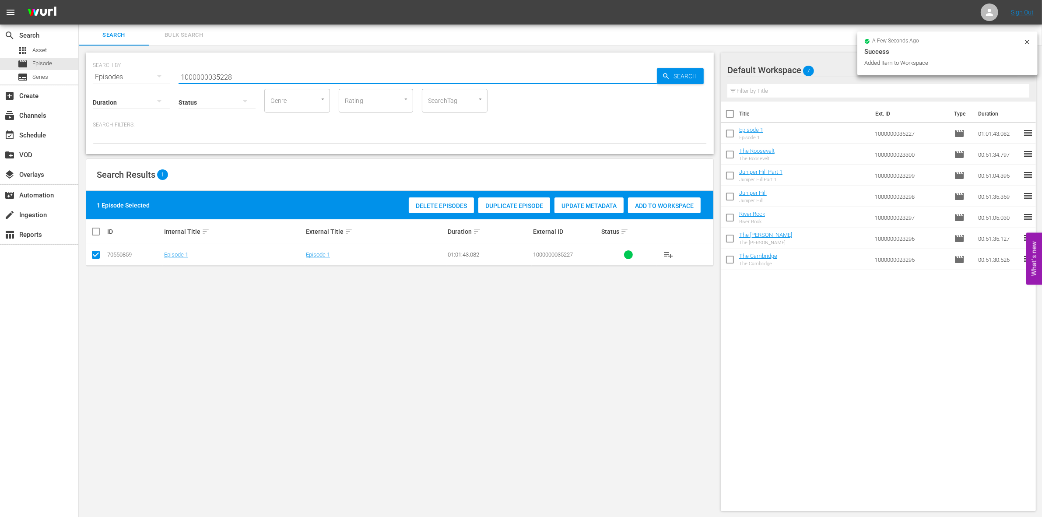
type input "1000000035228"
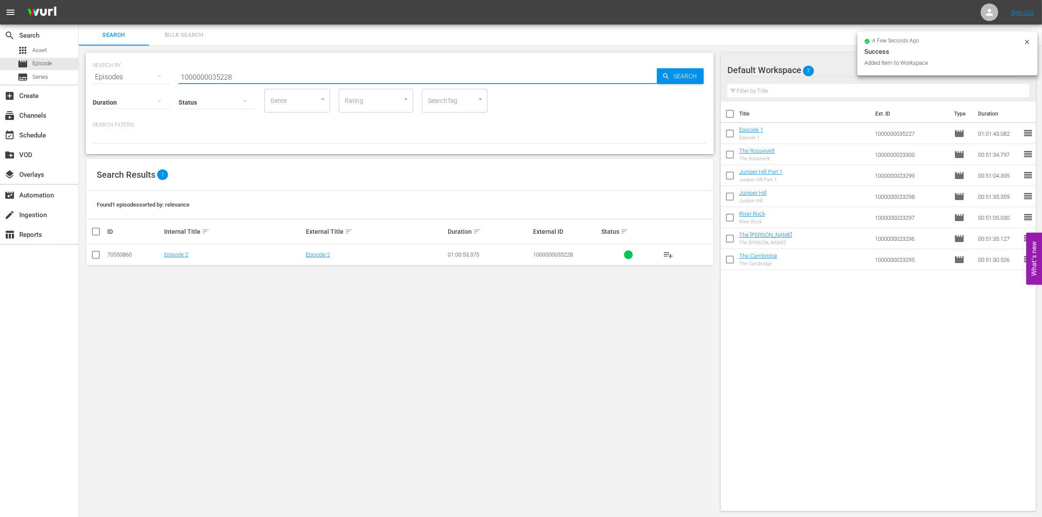
click at [98, 250] on icon at bounding box center [96, 254] width 11 height 11
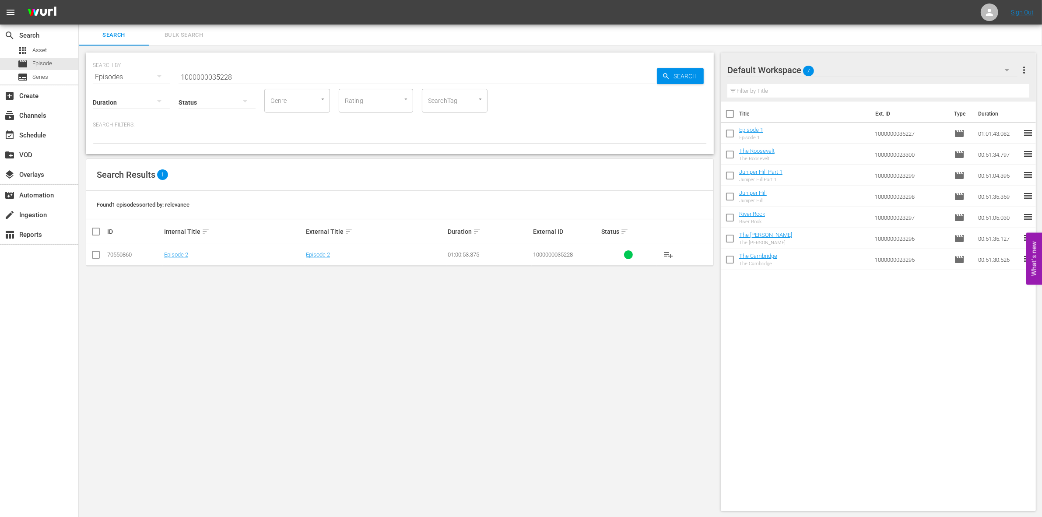
click at [98, 257] on input "checkbox" at bounding box center [96, 256] width 11 height 11
checkbox input "true"
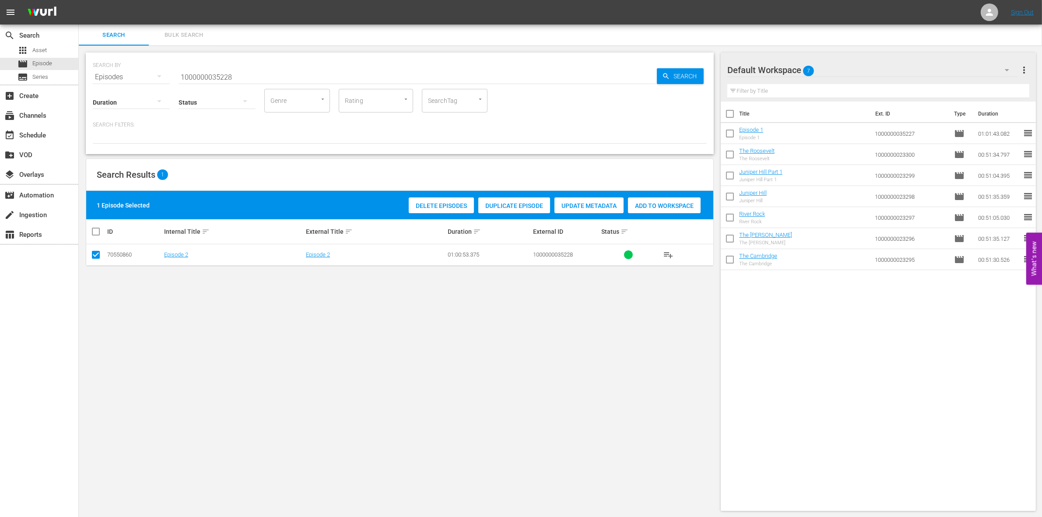
click at [679, 198] on div "Add to Workspace" at bounding box center [664, 205] width 73 height 17
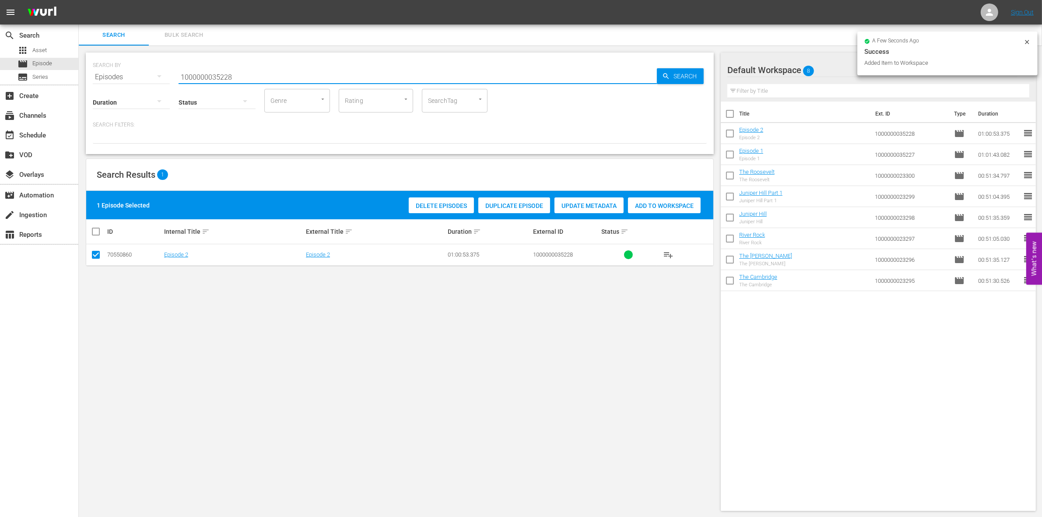
click at [239, 67] on input "1000000035228" at bounding box center [418, 77] width 478 height 21
type input "1000000035229"
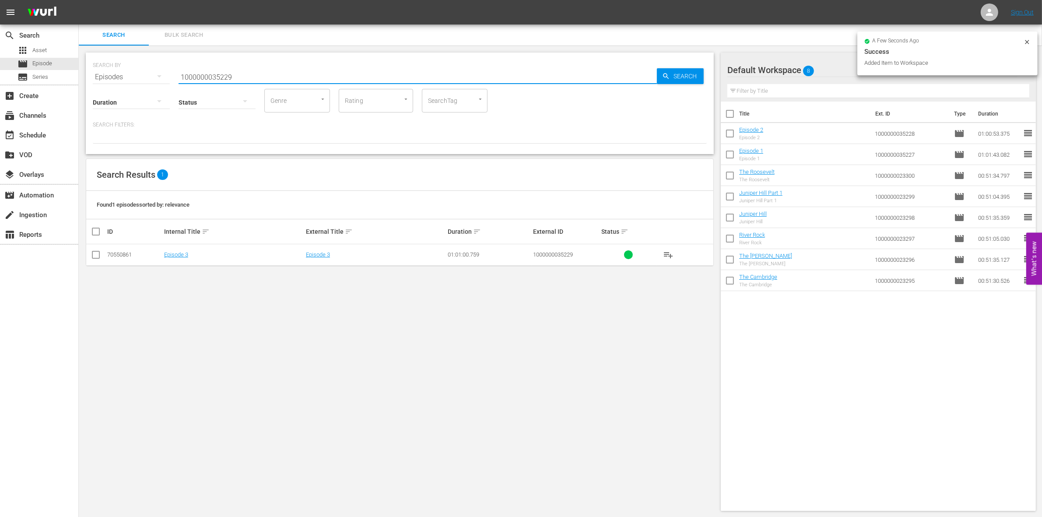
click at [93, 252] on input "checkbox" at bounding box center [96, 256] width 11 height 11
checkbox input "true"
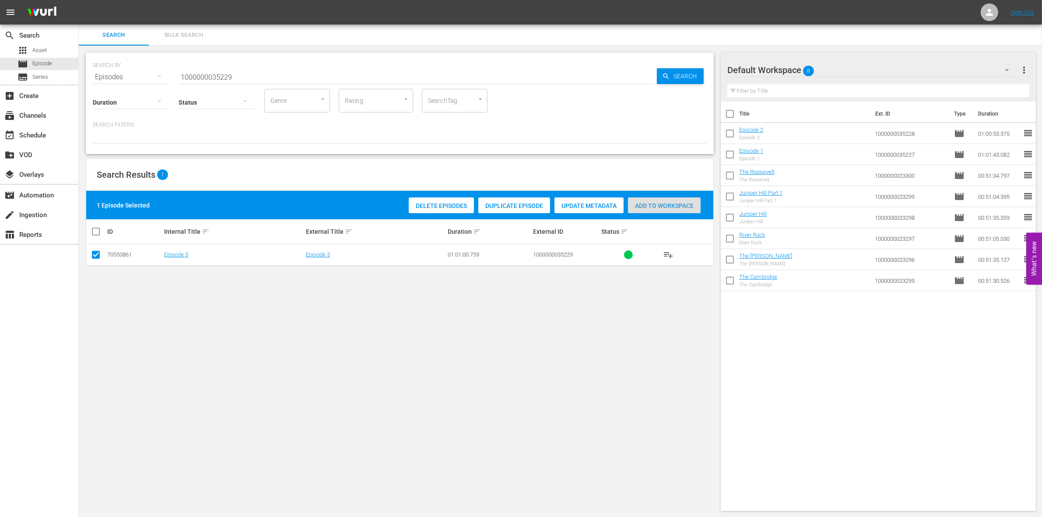
click at [680, 210] on div "Add to Workspace" at bounding box center [664, 205] width 73 height 17
click at [198, 77] on input "1000000035229" at bounding box center [418, 77] width 478 height 21
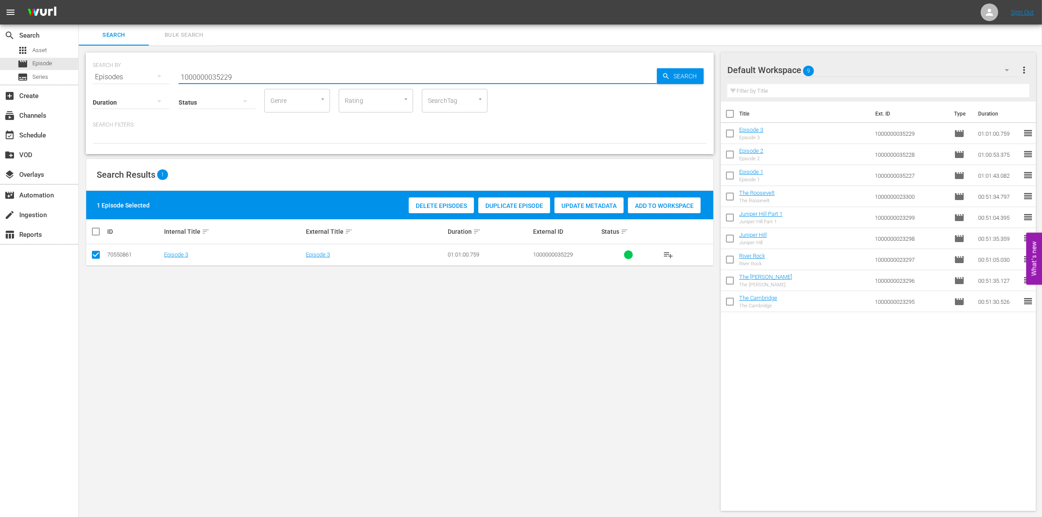
click at [198, 77] on input "1000000035229" at bounding box center [418, 77] width 478 height 21
paste input "23313"
type input "1000000023313"
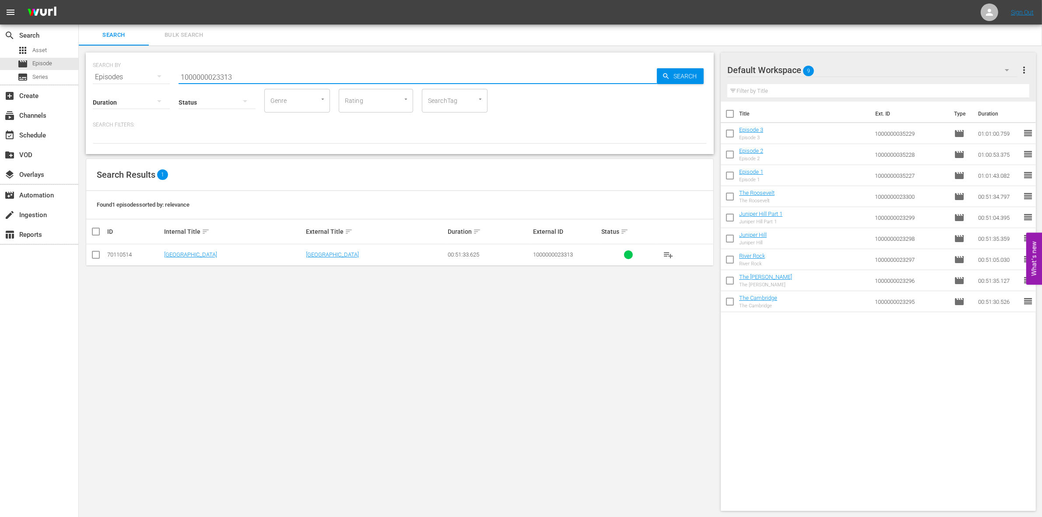
click at [101, 252] on input "checkbox" at bounding box center [96, 256] width 11 height 11
checkbox input "true"
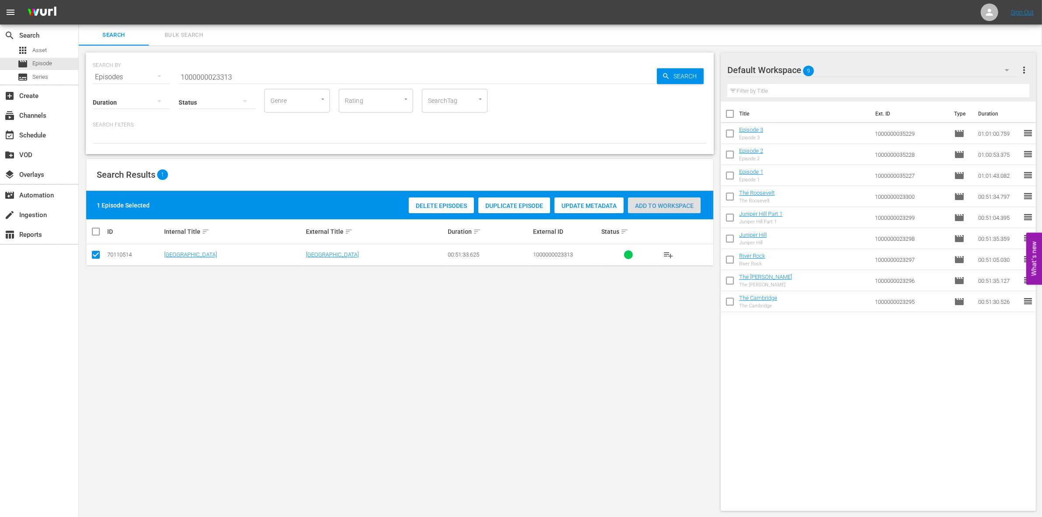
click at [670, 204] on span "Add to Workspace" at bounding box center [664, 205] width 73 height 7
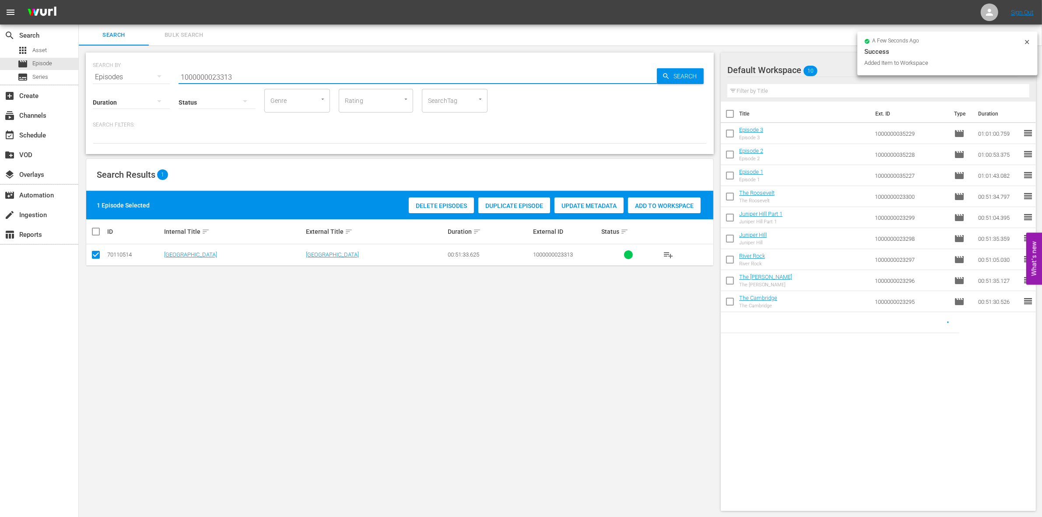
click at [242, 79] on input "1000000023313" at bounding box center [418, 77] width 478 height 21
type input "1000000023314"
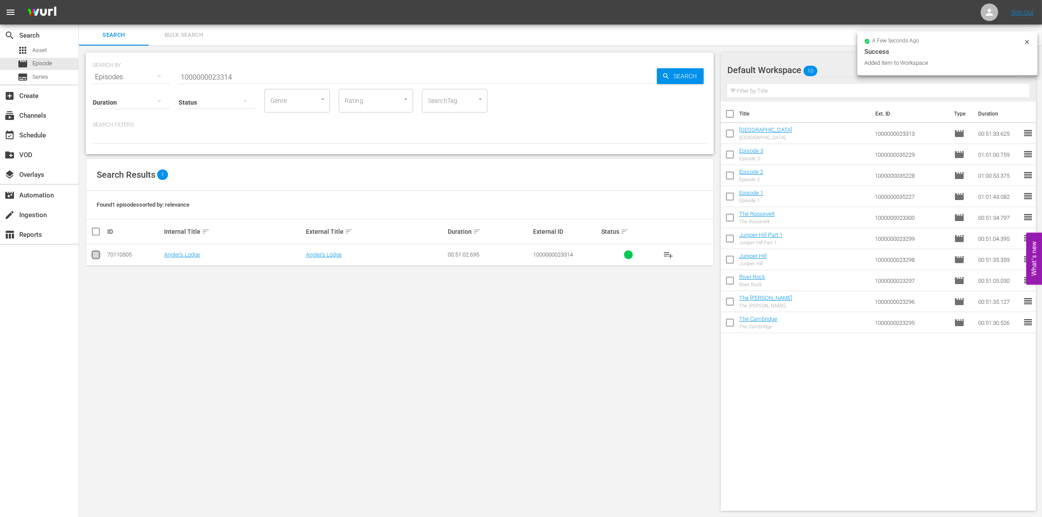
click at [95, 256] on input "checkbox" at bounding box center [96, 256] width 11 height 11
checkbox input "true"
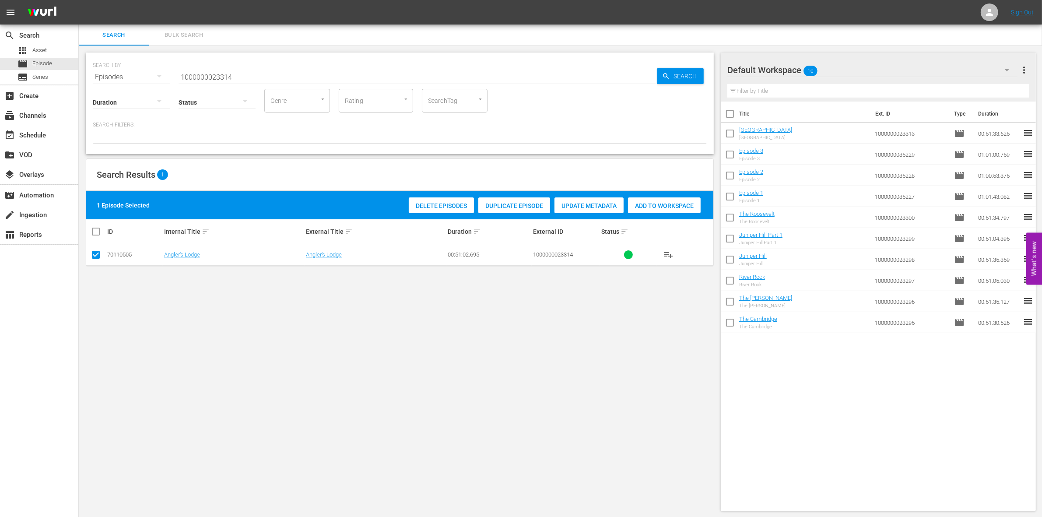
click at [644, 211] on div "Add to Workspace" at bounding box center [664, 205] width 73 height 17
click at [263, 84] on input "1000000023314" at bounding box center [418, 77] width 478 height 21
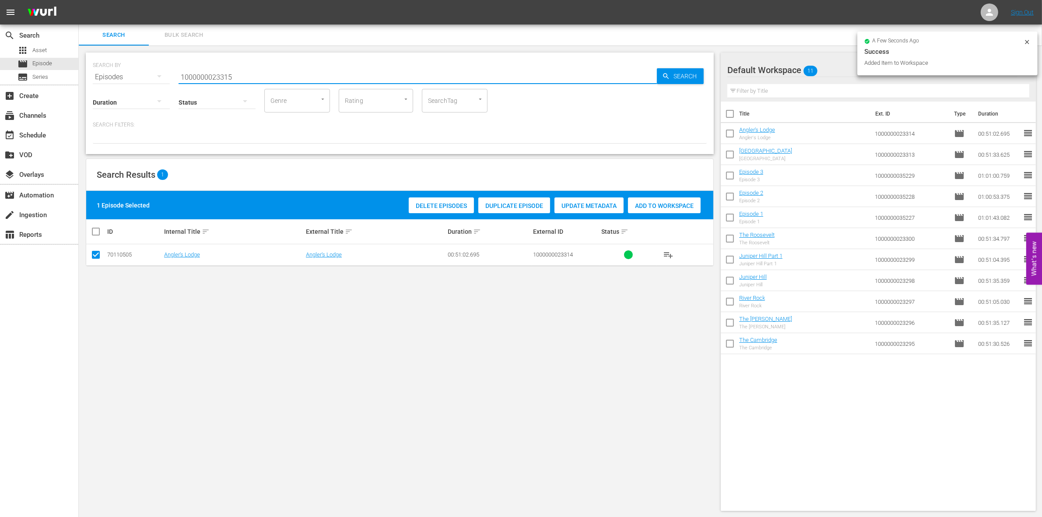
type input "1000000023315"
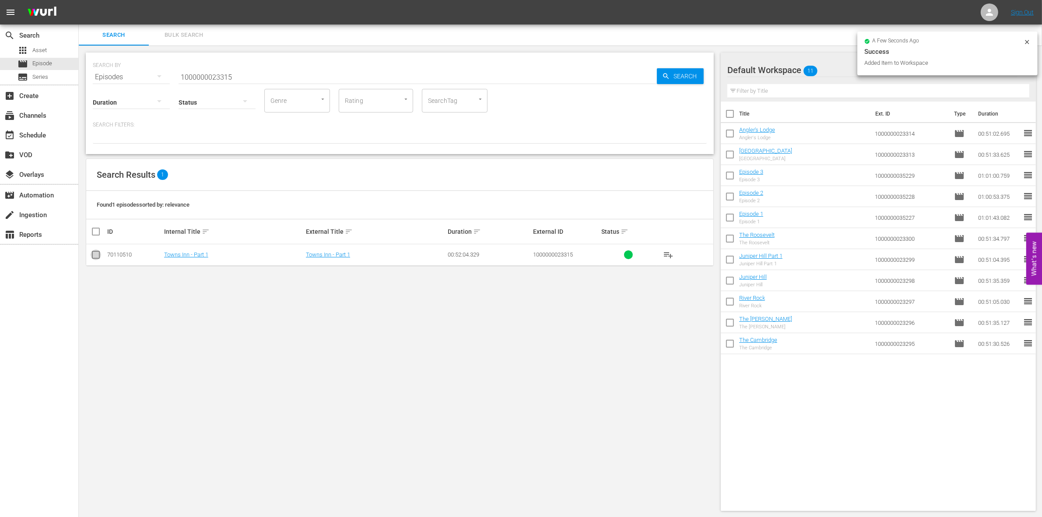
click at [98, 254] on input "checkbox" at bounding box center [96, 256] width 11 height 11
checkbox input "true"
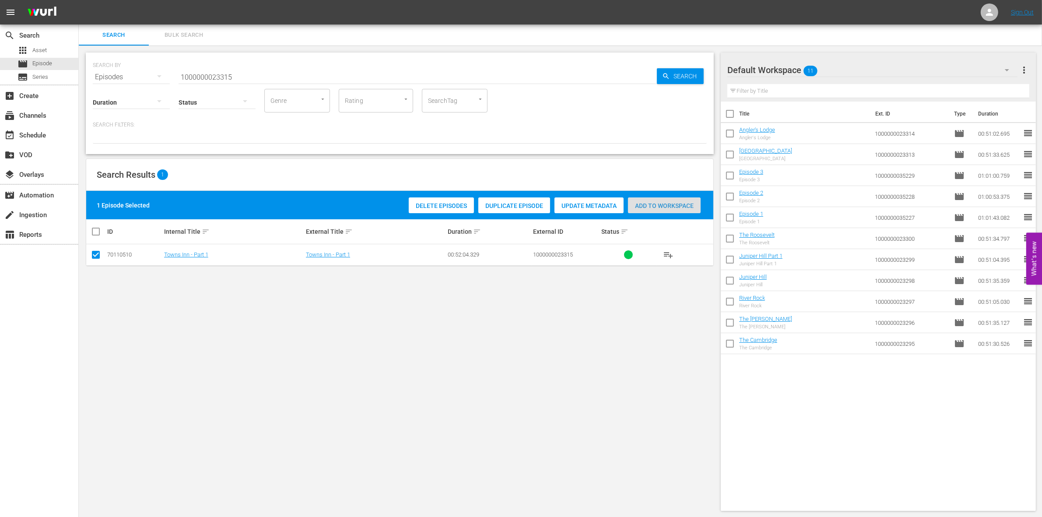
click at [637, 200] on div "Add to Workspace" at bounding box center [664, 205] width 73 height 17
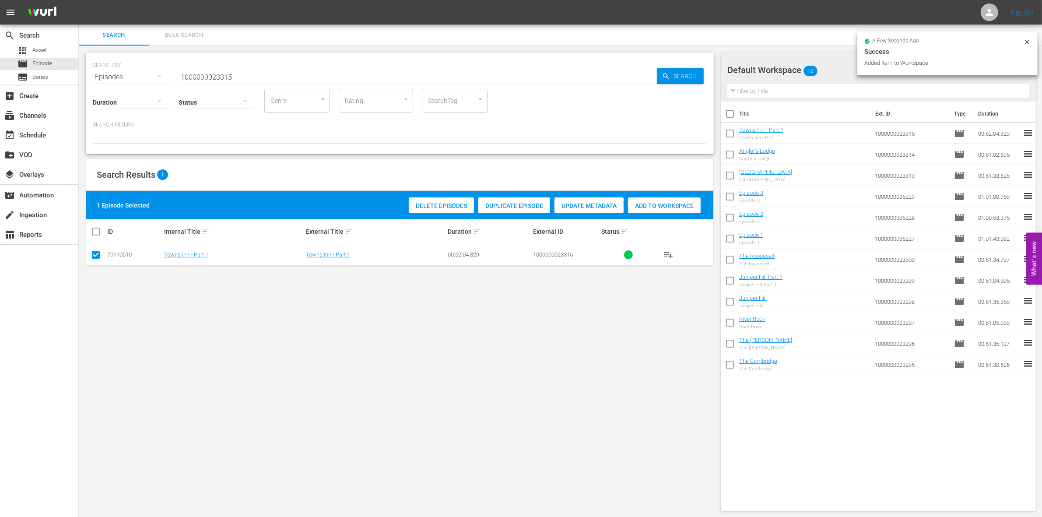
click at [259, 73] on input "1000000023315" at bounding box center [418, 77] width 478 height 21
type input "1000000023316"
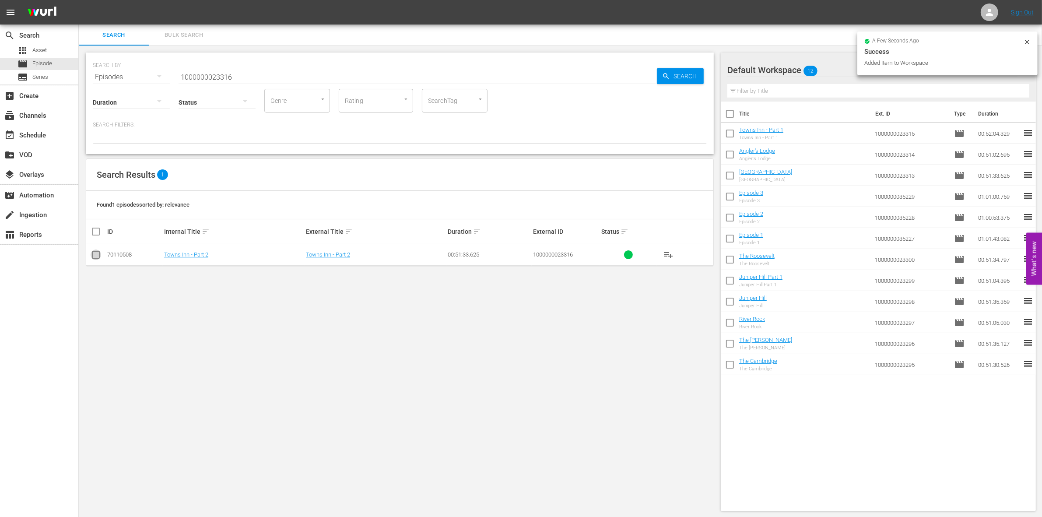
click at [97, 259] on input "checkbox" at bounding box center [96, 256] width 11 height 11
checkbox input "true"
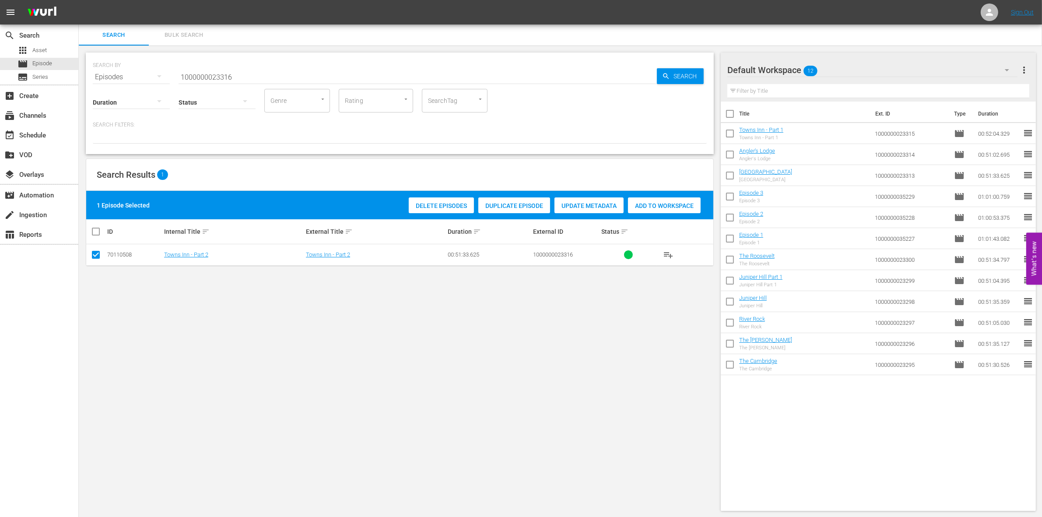
click at [670, 204] on span "Add to Workspace" at bounding box center [664, 205] width 73 height 7
click at [263, 78] on input "1000000023316" at bounding box center [418, 77] width 478 height 21
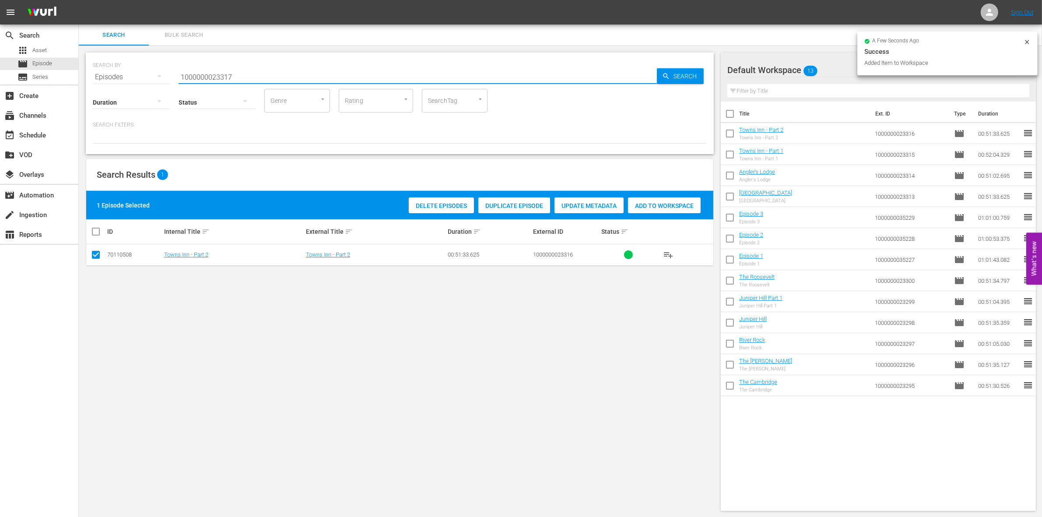
type input "1000000023317"
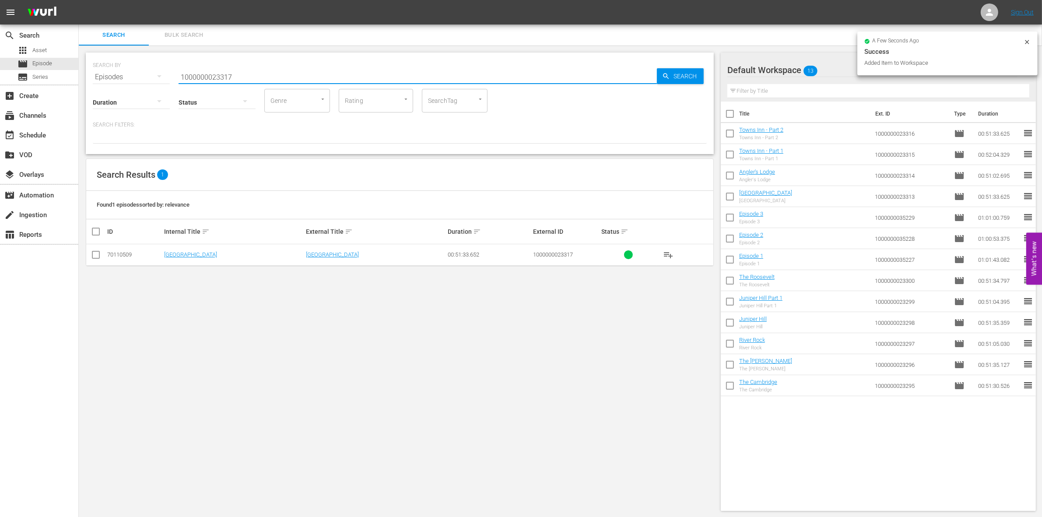
click at [94, 250] on icon at bounding box center [96, 254] width 11 height 11
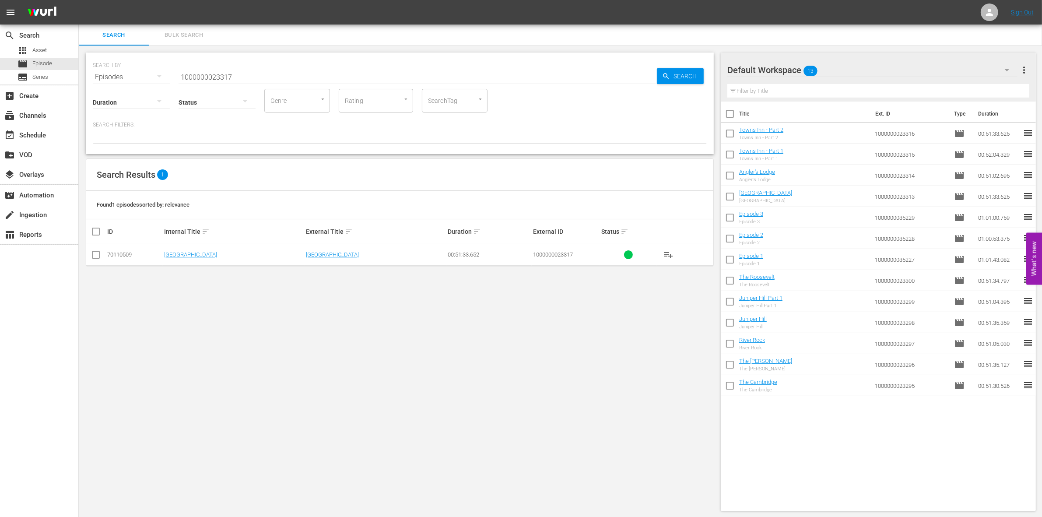
click at [95, 256] on input "checkbox" at bounding box center [96, 256] width 11 height 11
checkbox input "true"
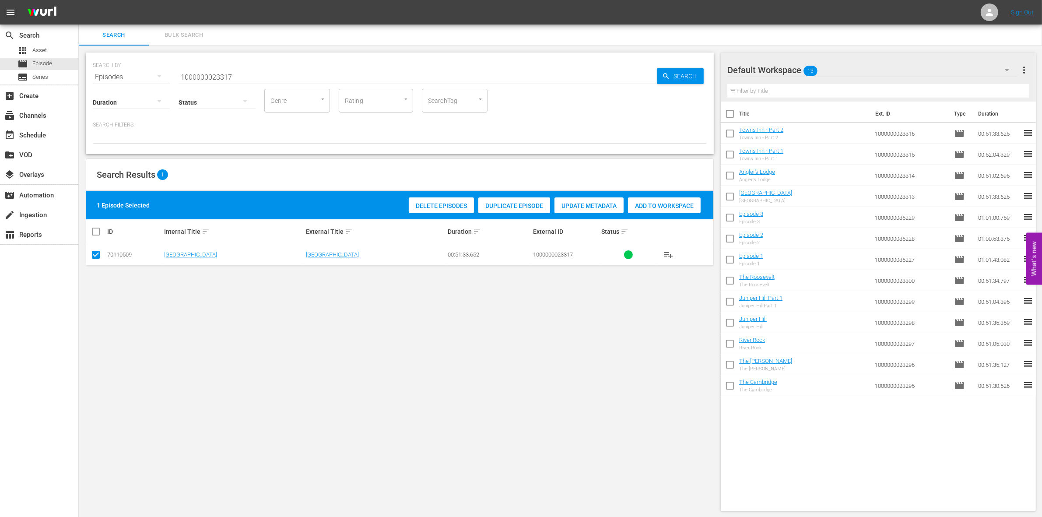
click at [666, 207] on span "Add to Workspace" at bounding box center [664, 205] width 73 height 7
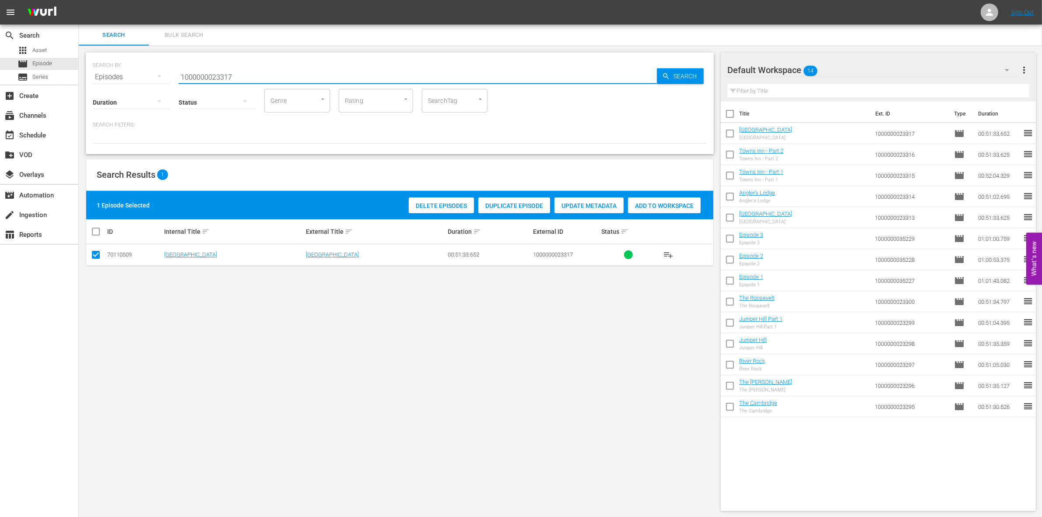
click at [190, 73] on input "1000000023317" at bounding box center [418, 77] width 478 height 21
paste input "41725"
type input "1000000041725"
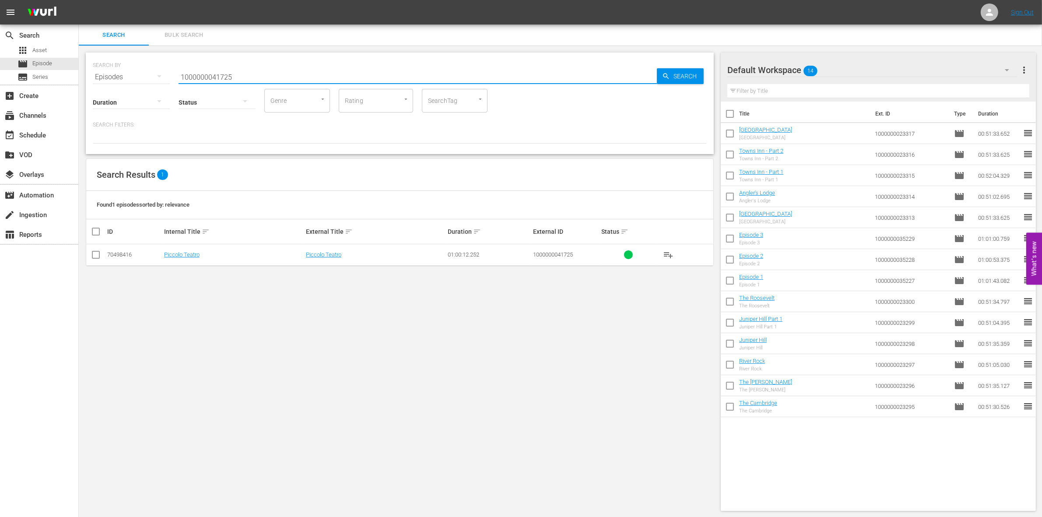
click at [96, 252] on input "checkbox" at bounding box center [96, 256] width 11 height 11
checkbox input "true"
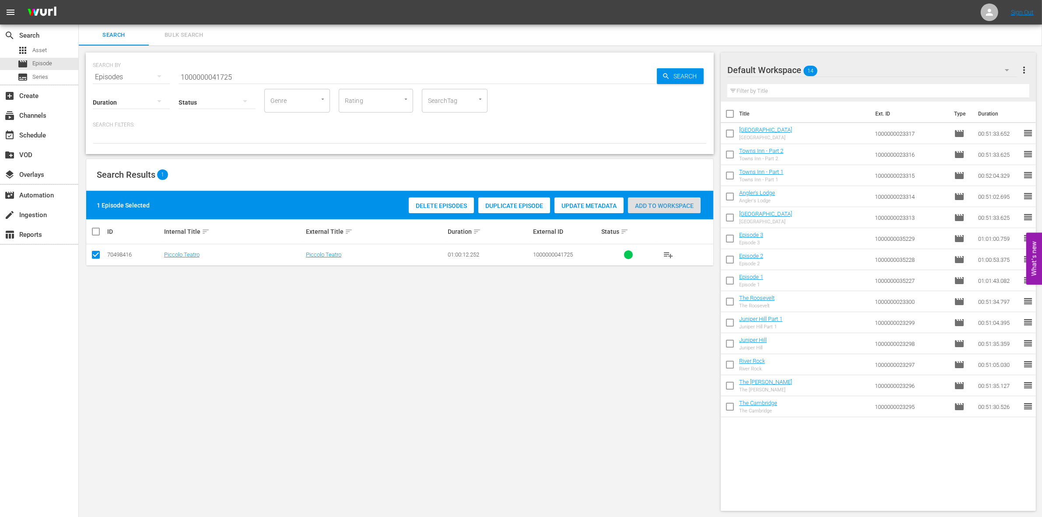
click at [677, 202] on span "Add to Workspace" at bounding box center [664, 205] width 73 height 7
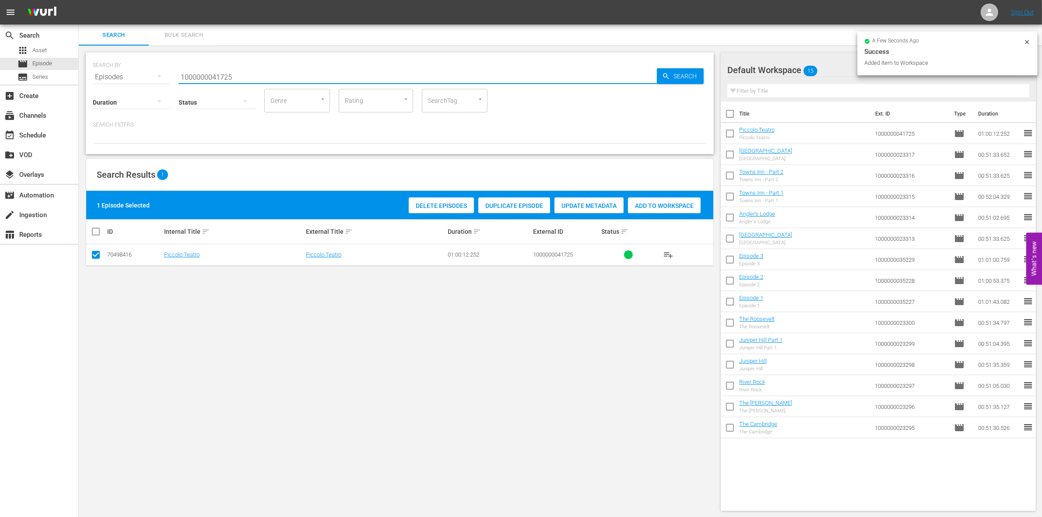
click at [314, 77] on input "1000000041725" at bounding box center [418, 77] width 478 height 21
type input "1000000041729"
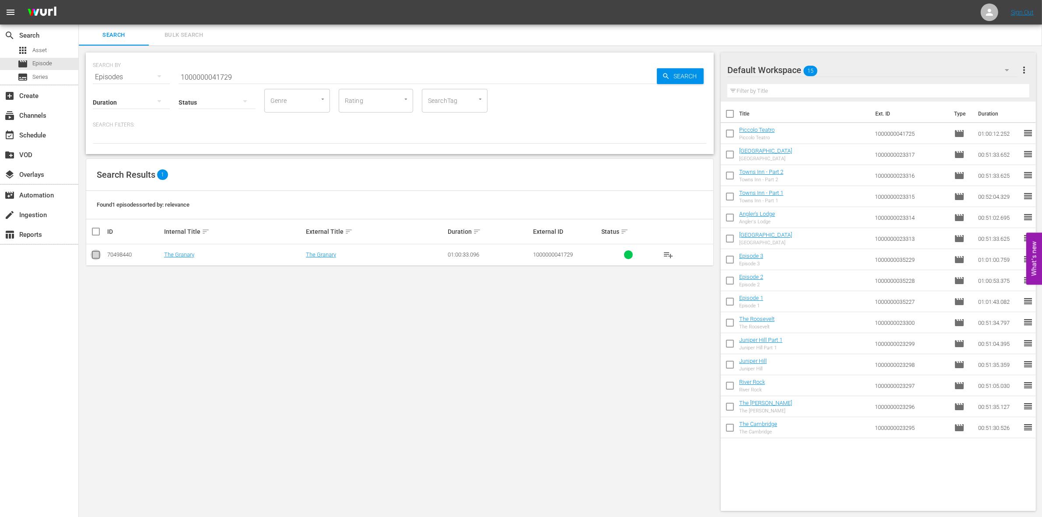
click at [92, 250] on icon at bounding box center [96, 254] width 11 height 11
click at [95, 255] on input "checkbox" at bounding box center [96, 256] width 11 height 11
checkbox input "true"
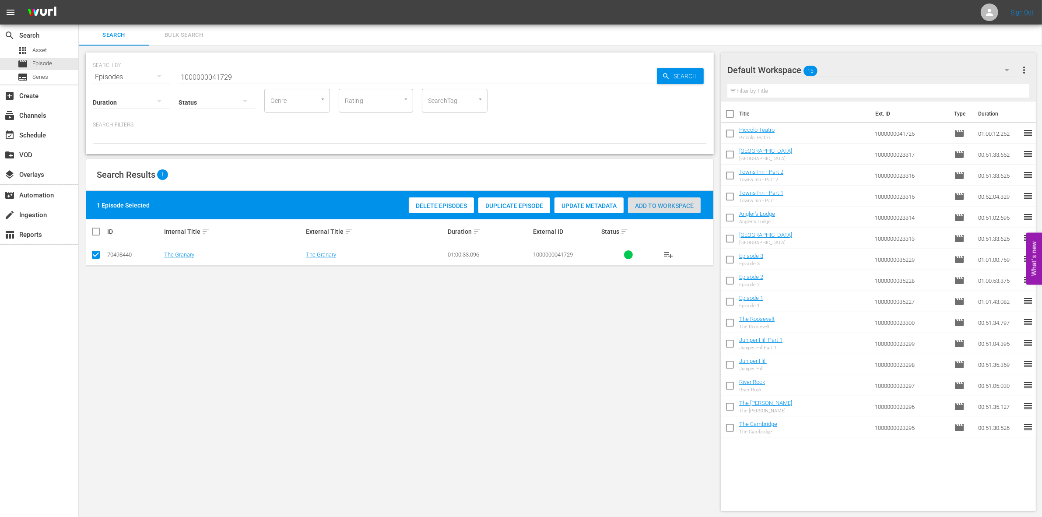
click at [669, 206] on span "Add to Workspace" at bounding box center [664, 205] width 73 height 7
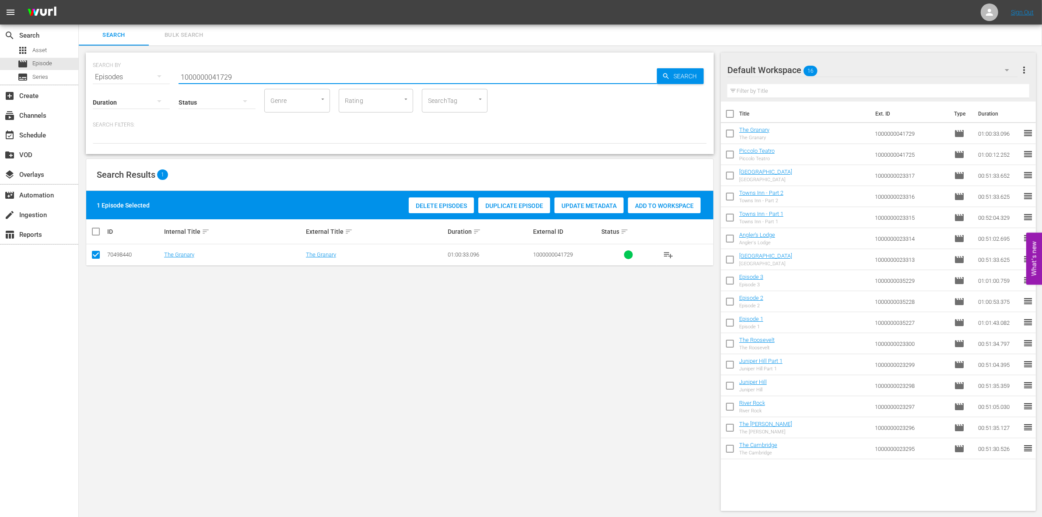
click at [205, 74] on input "1000000041729" at bounding box center [418, 77] width 478 height 21
paste input "31"
type input "1000000041731"
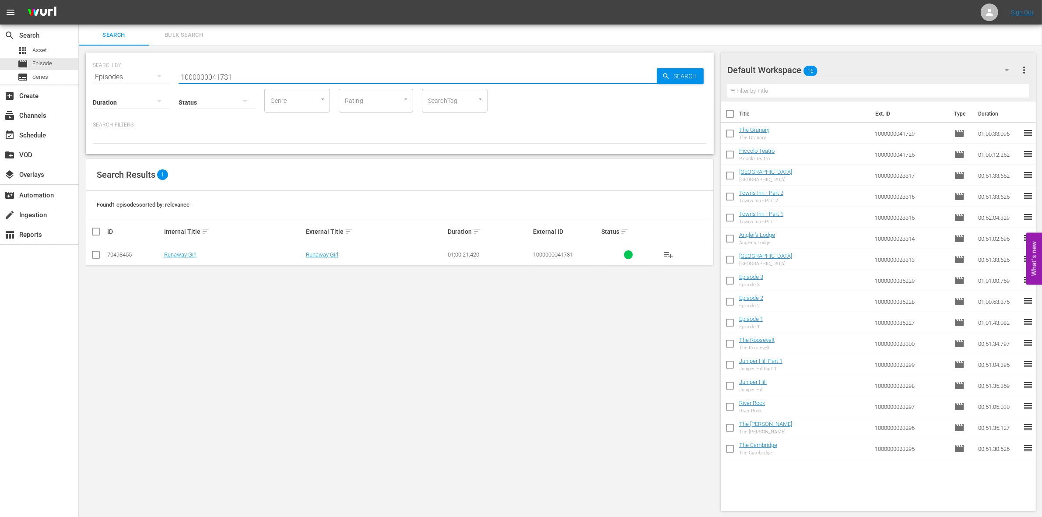
click at [95, 252] on input "checkbox" at bounding box center [96, 256] width 11 height 11
checkbox input "true"
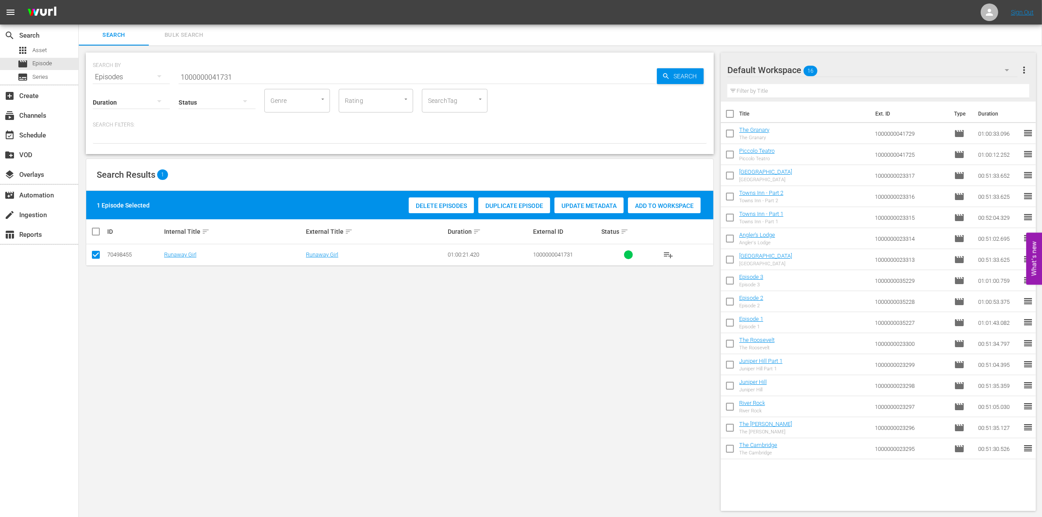
click at [676, 206] on span "Add to Workspace" at bounding box center [664, 205] width 73 height 7
click at [191, 75] on input "1000000041731" at bounding box center [418, 77] width 478 height 21
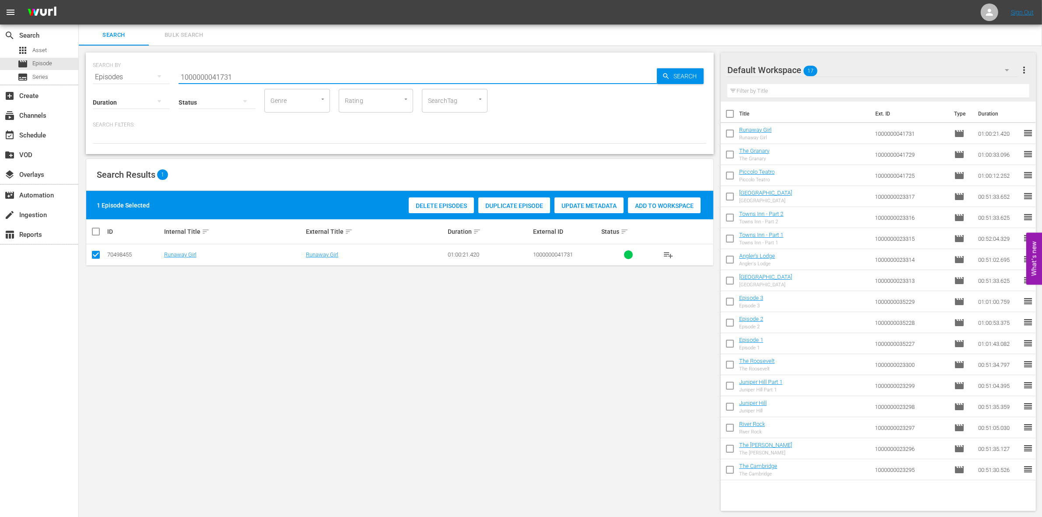
paste input "57656"
type input "1000000057656"
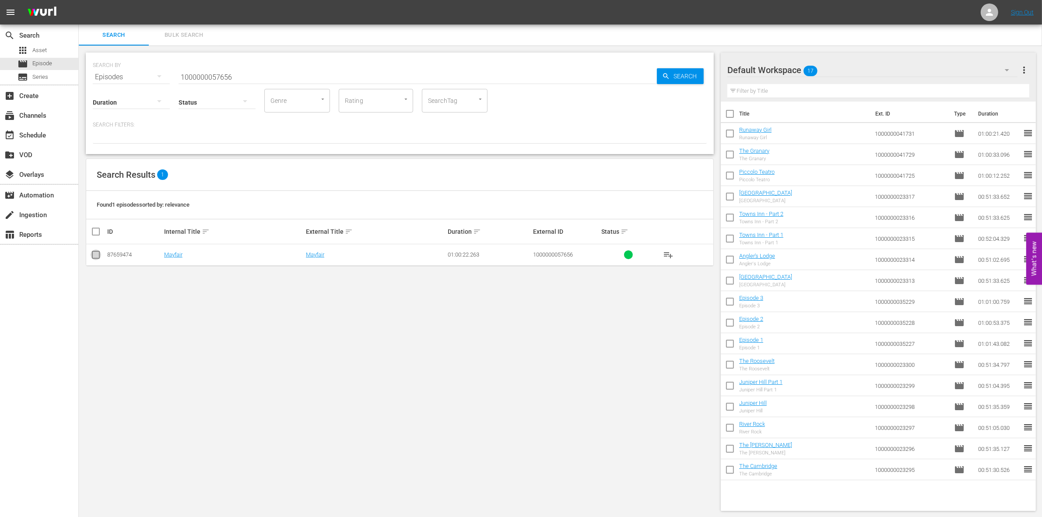
click at [95, 257] on input "checkbox" at bounding box center [96, 256] width 11 height 11
checkbox input "true"
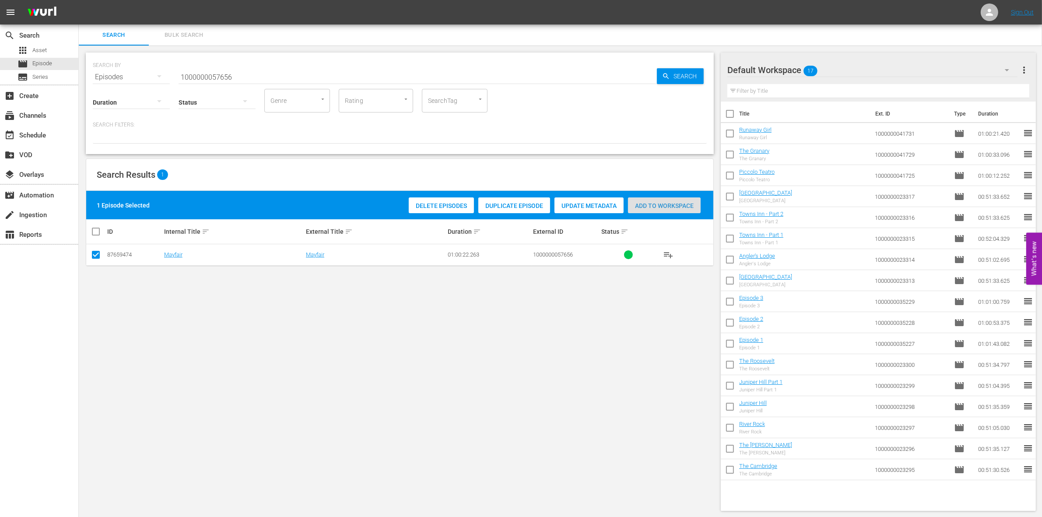
click at [679, 200] on div "Add to Workspace" at bounding box center [664, 205] width 73 height 17
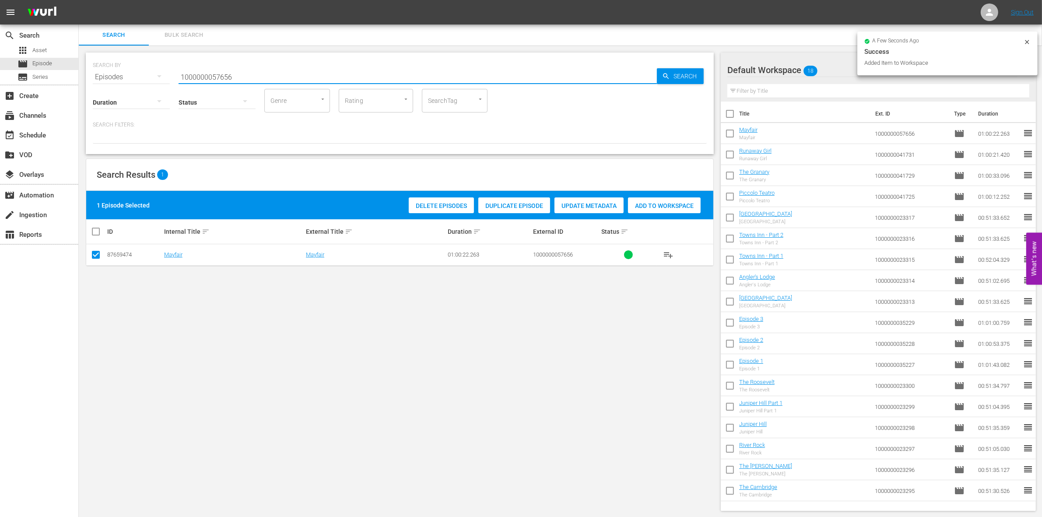
click at [291, 74] on input "1000000057656" at bounding box center [418, 77] width 478 height 21
type input "1000000057657"
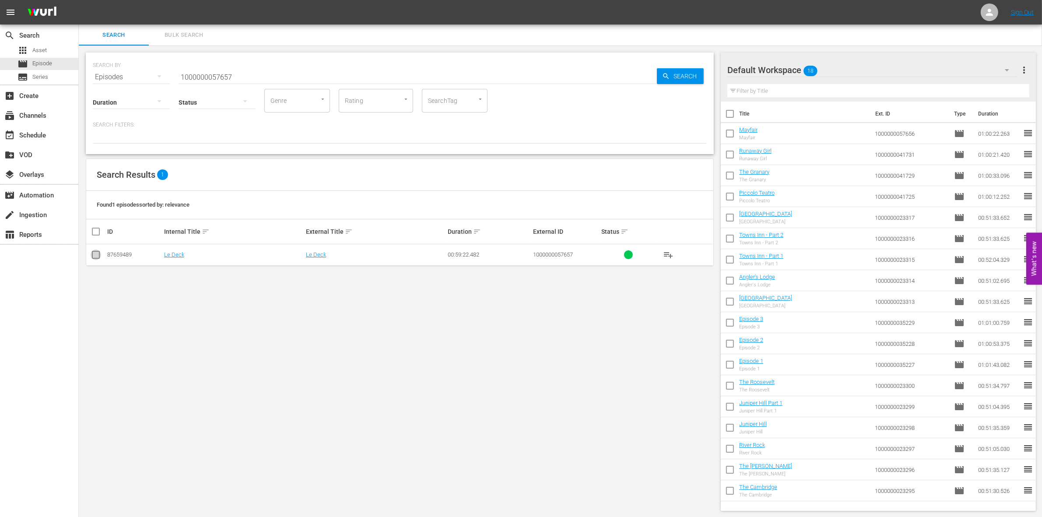
click at [98, 257] on input "checkbox" at bounding box center [96, 256] width 11 height 11
checkbox input "true"
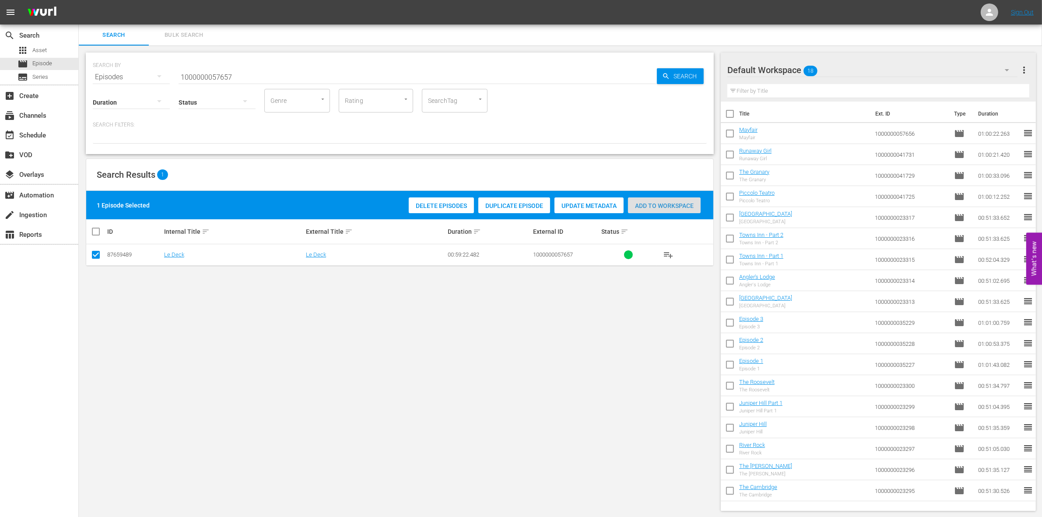
click at [672, 208] on span "Add to Workspace" at bounding box center [664, 205] width 73 height 7
click at [203, 75] on input "1000000057657" at bounding box center [418, 77] width 478 height 21
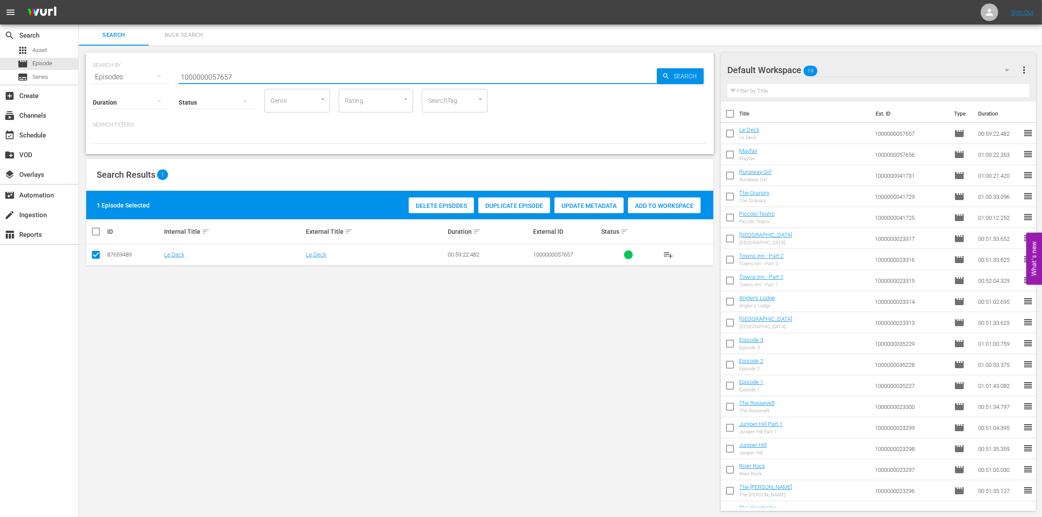
click at [203, 75] on input "1000000057657" at bounding box center [418, 77] width 478 height 21
paste input "8565"
type input "1000000058565"
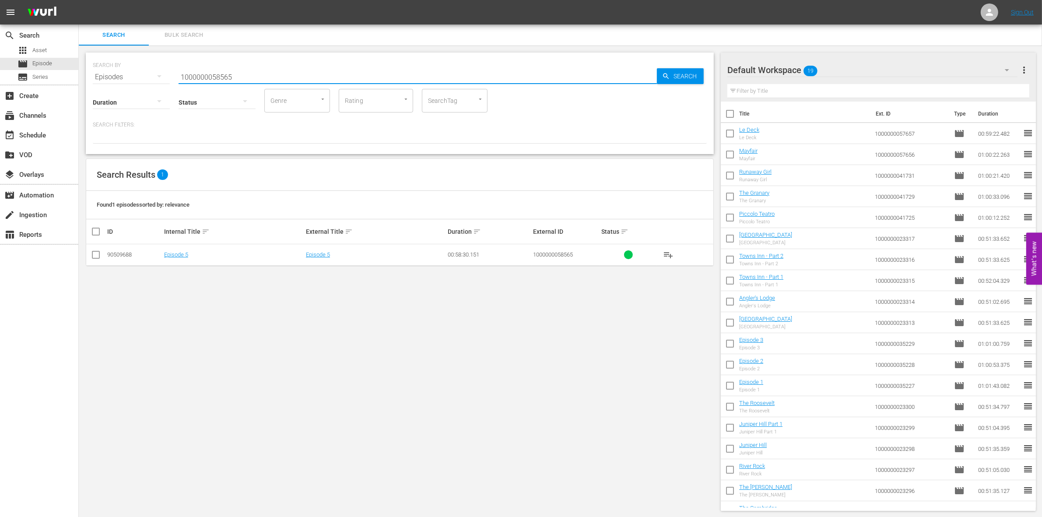
click at [95, 253] on input "checkbox" at bounding box center [96, 256] width 11 height 11
checkbox input "true"
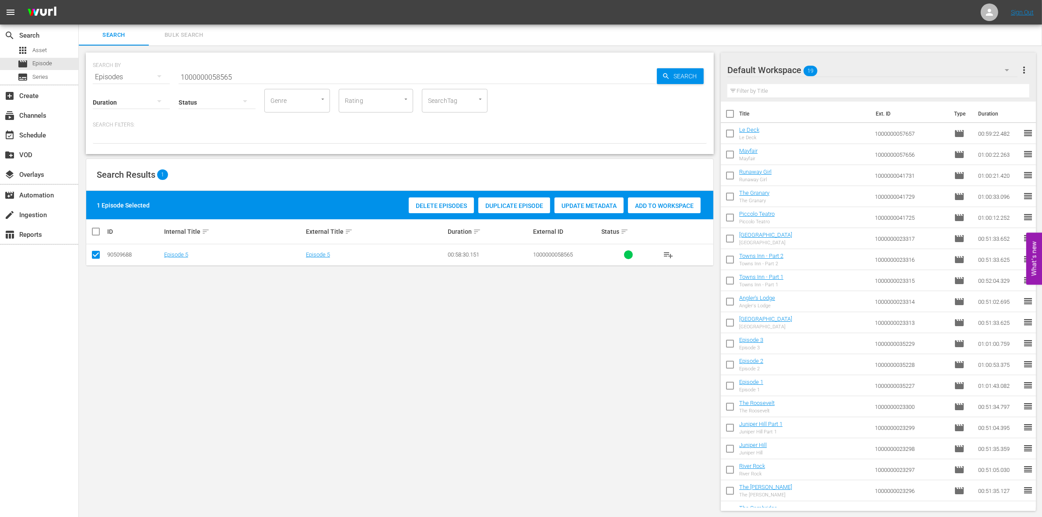
click at [681, 200] on div "Add to Workspace" at bounding box center [664, 205] width 73 height 17
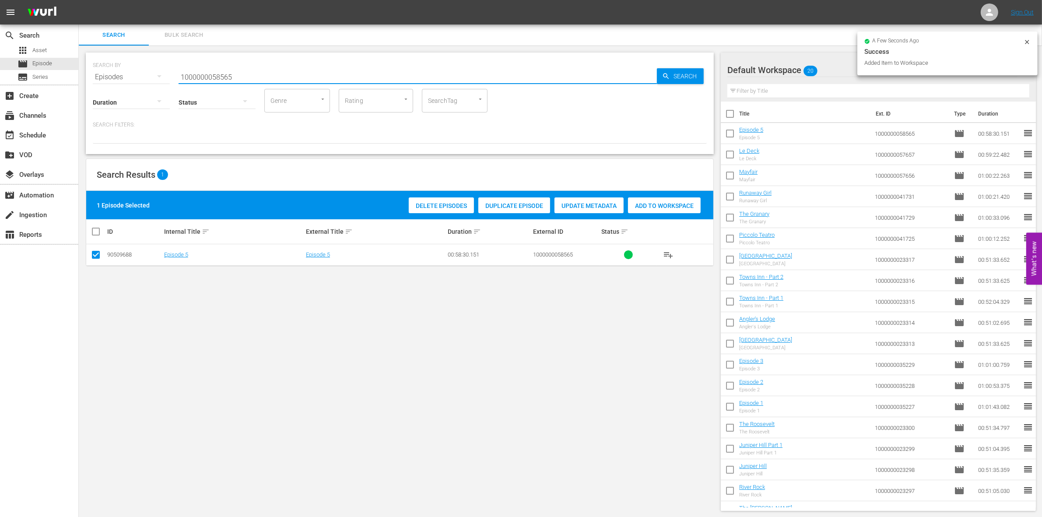
click at [259, 75] on input "1000000058565" at bounding box center [418, 77] width 478 height 21
type input "1000000058566"
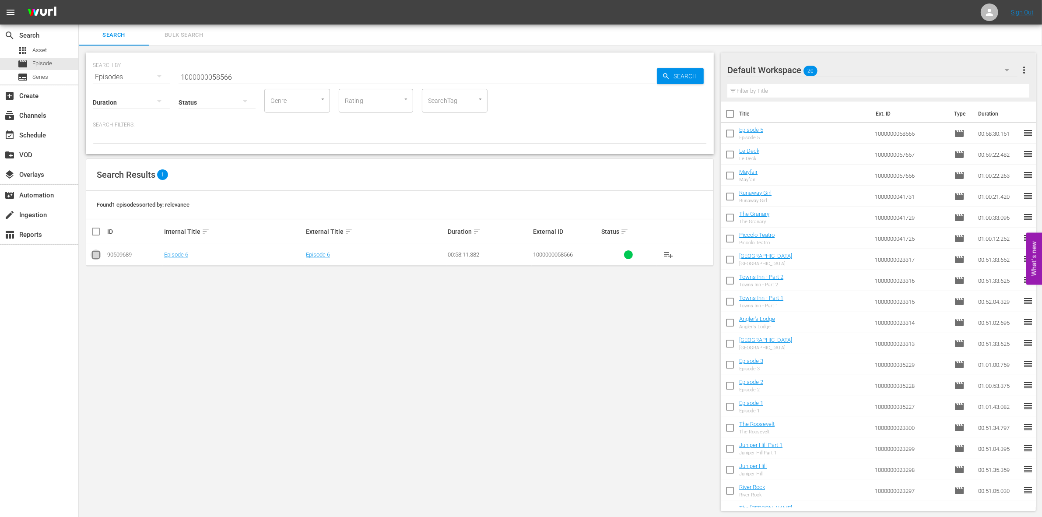
click at [91, 257] on input "checkbox" at bounding box center [96, 256] width 11 height 11
checkbox input "true"
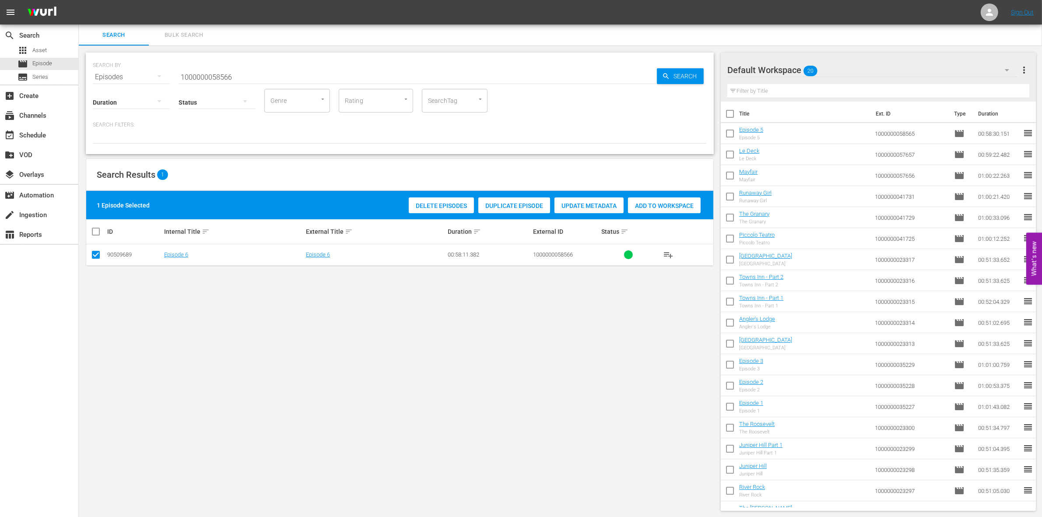
click at [662, 209] on div "Add to Workspace" at bounding box center [664, 205] width 73 height 17
click at [239, 74] on input "1000000058566" at bounding box center [418, 77] width 478 height 21
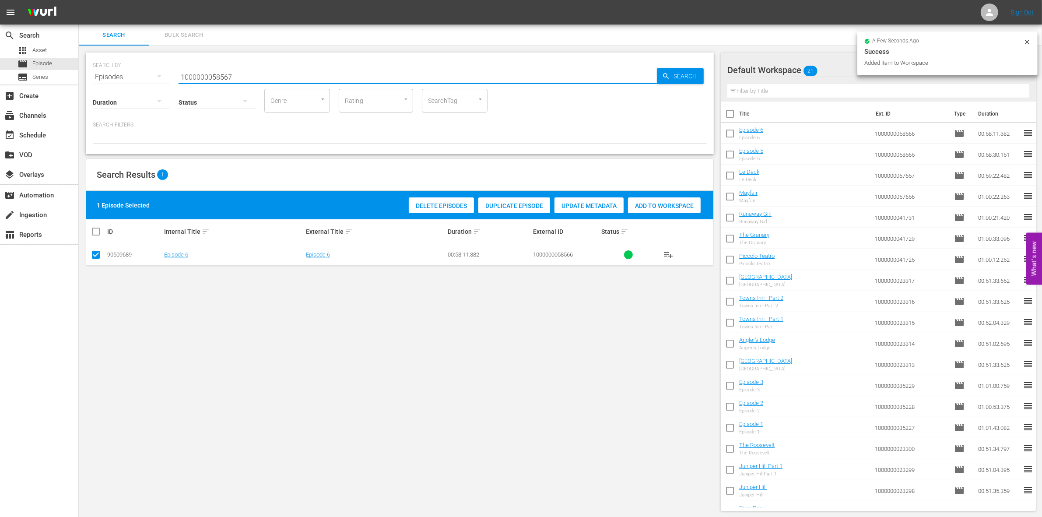
type input "1000000058567"
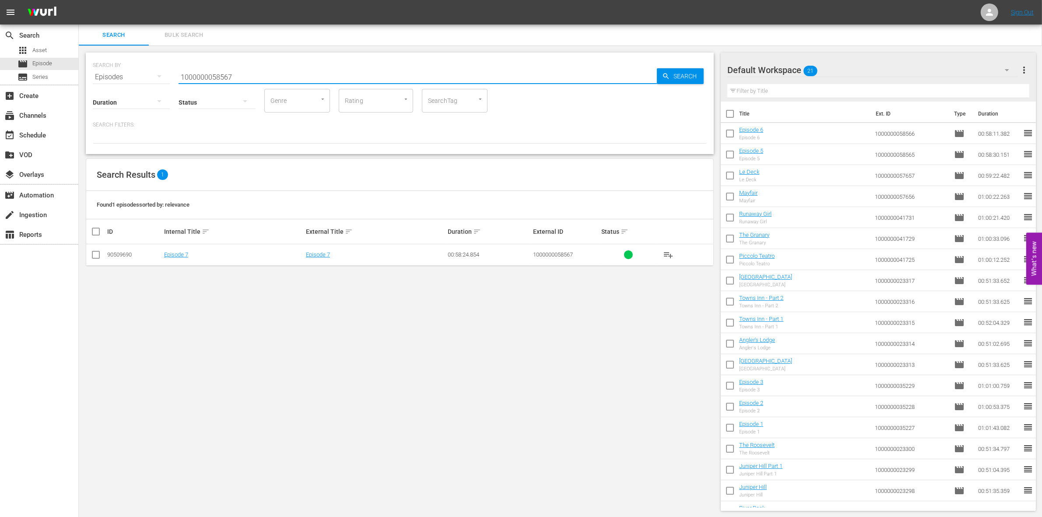
click at [95, 254] on input "checkbox" at bounding box center [96, 256] width 11 height 11
checkbox input "true"
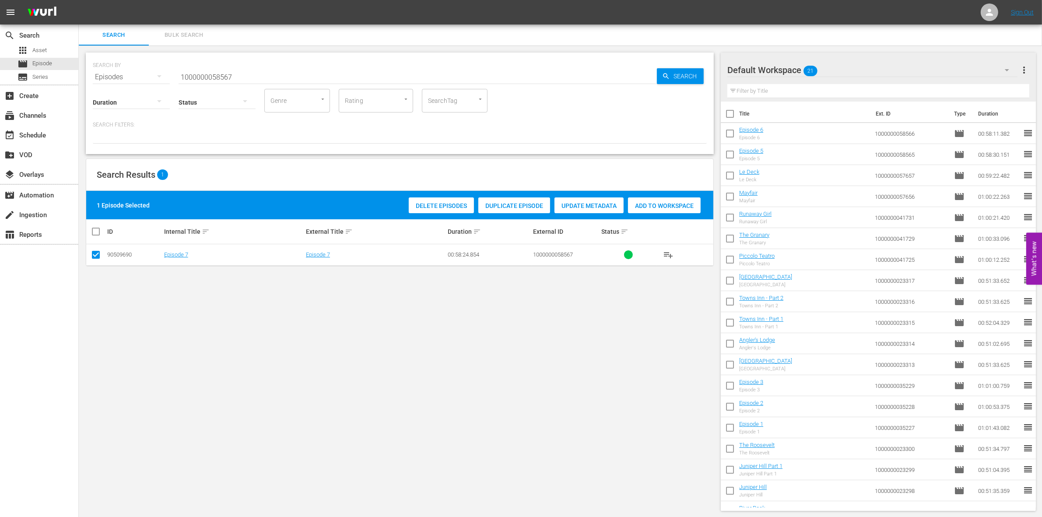
click at [669, 210] on div "Add to Workspace" at bounding box center [664, 205] width 73 height 17
click at [255, 69] on input "1000000058567" at bounding box center [418, 77] width 478 height 21
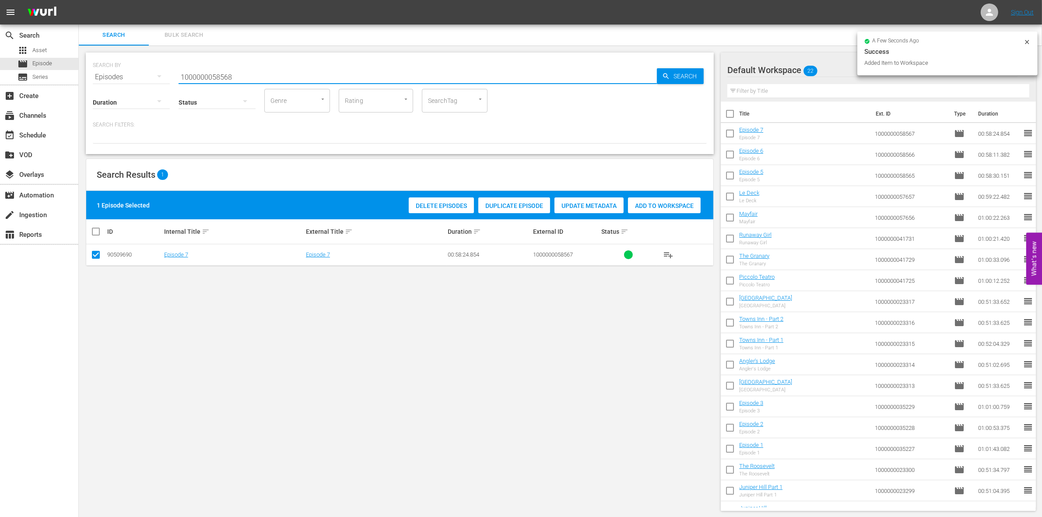
type input "1000000058568"
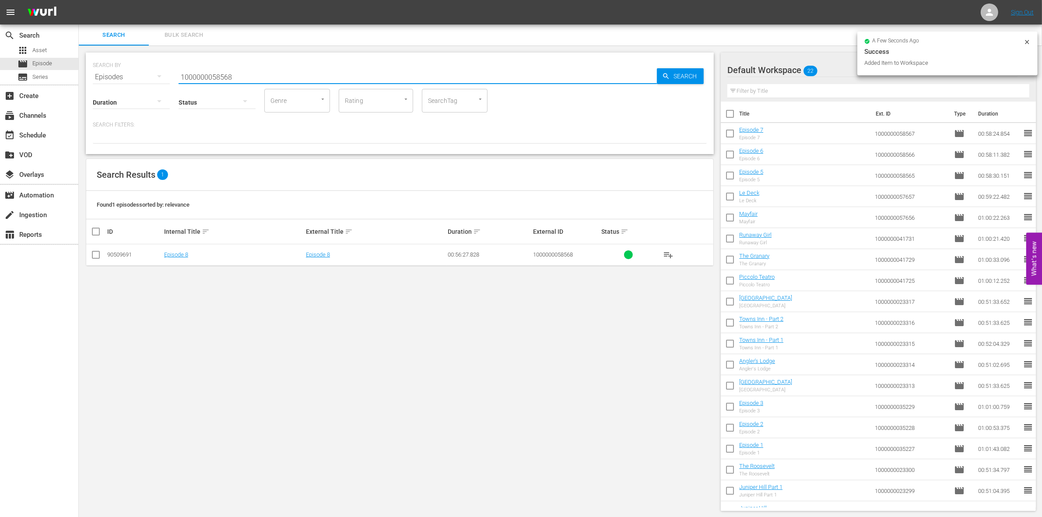
click at [98, 257] on input "checkbox" at bounding box center [96, 256] width 11 height 11
checkbox input "true"
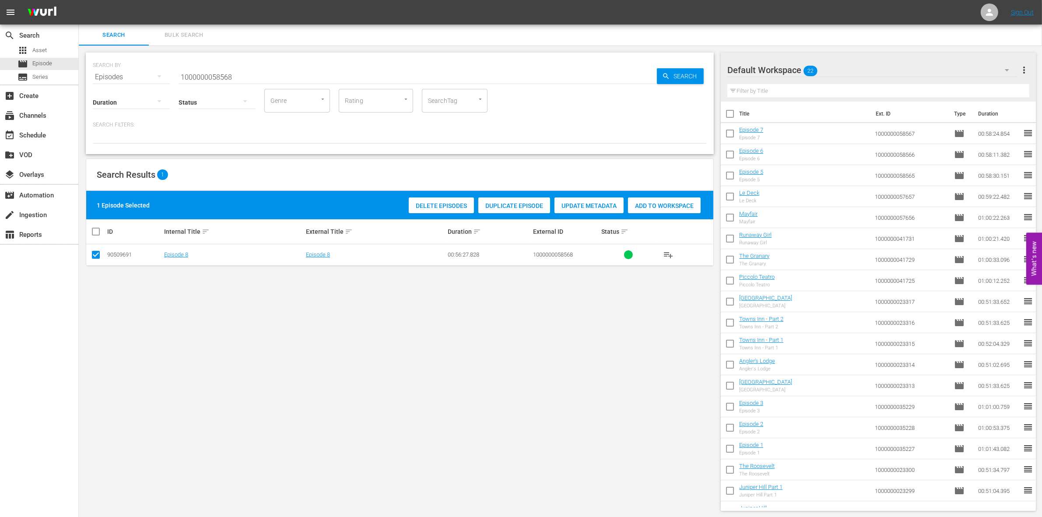
click at [641, 205] on span "Add to Workspace" at bounding box center [664, 205] width 73 height 7
click at [236, 77] on input "1000000058568" at bounding box center [418, 77] width 478 height 21
paste input "2331"
type input "1000000023318"
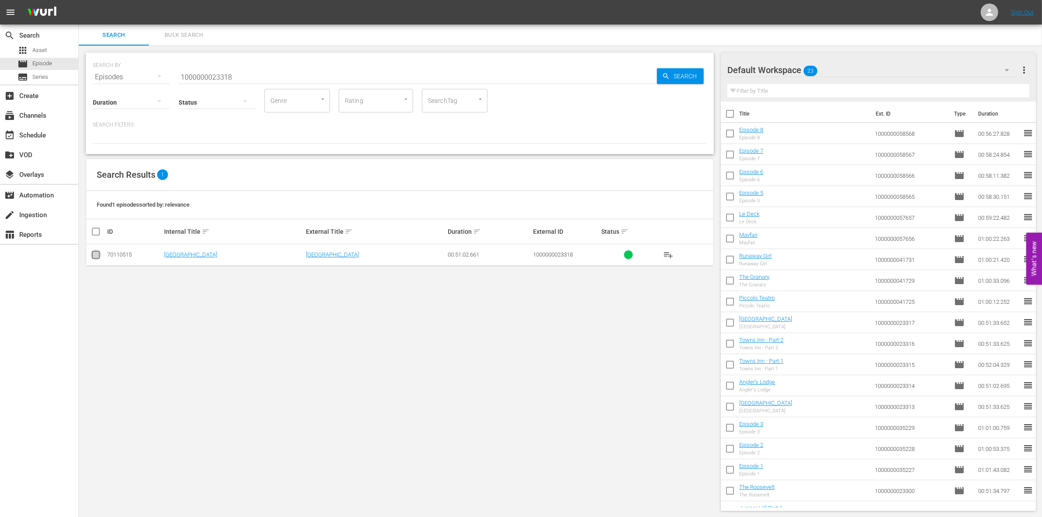
click at [95, 258] on input "checkbox" at bounding box center [96, 256] width 11 height 11
checkbox input "true"
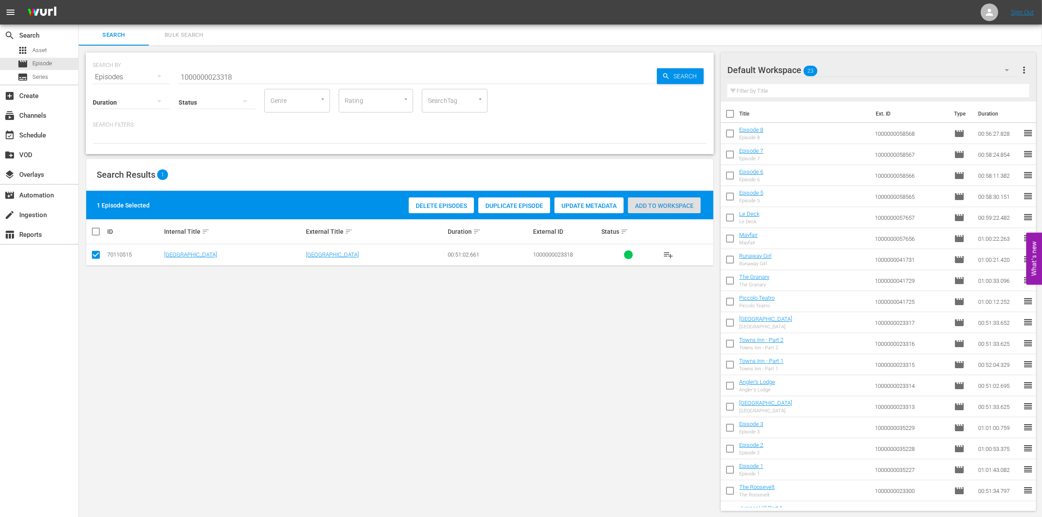
click at [654, 208] on span "Add to Workspace" at bounding box center [664, 205] width 73 height 7
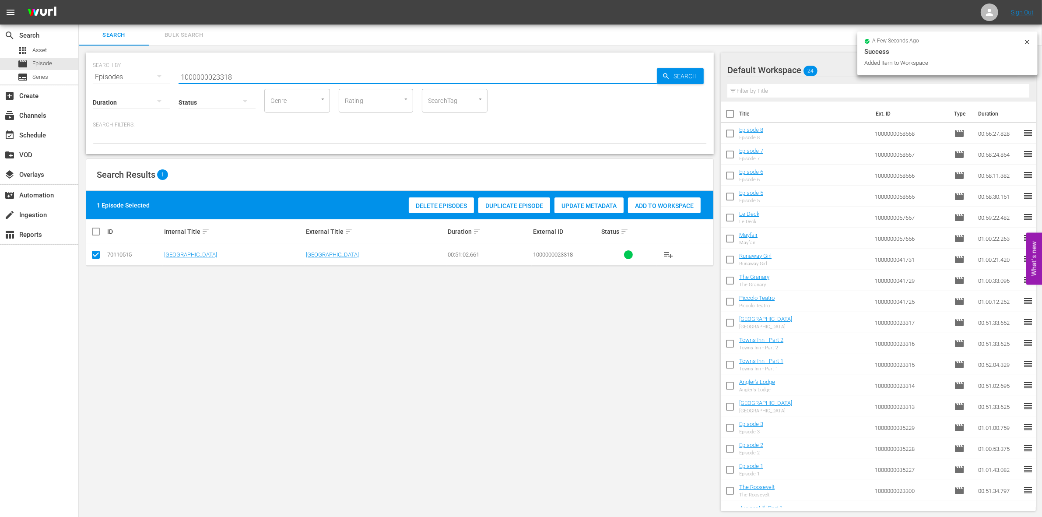
click at [250, 78] on input "1000000023318" at bounding box center [418, 77] width 478 height 21
type input "1000000023319"
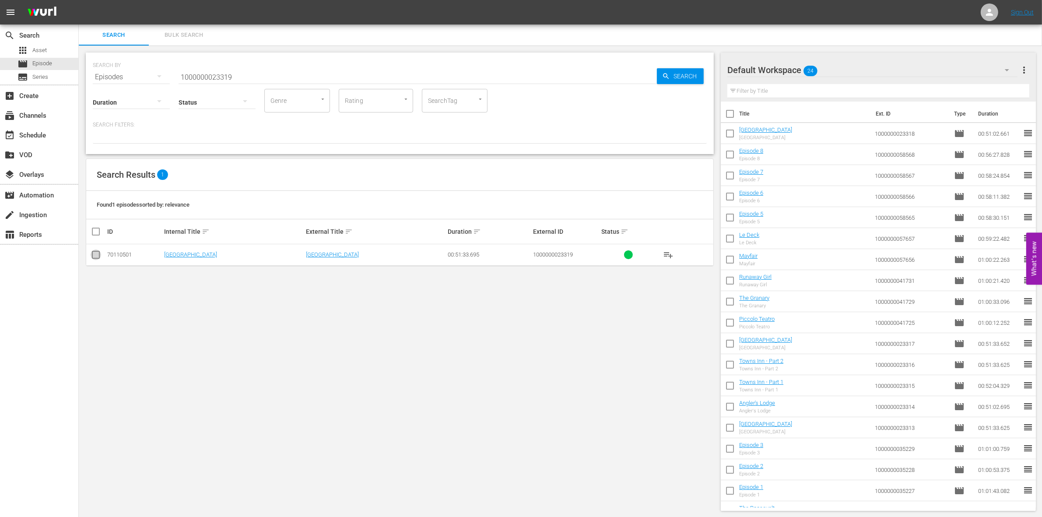
click at [93, 254] on input "checkbox" at bounding box center [96, 256] width 11 height 11
checkbox input "true"
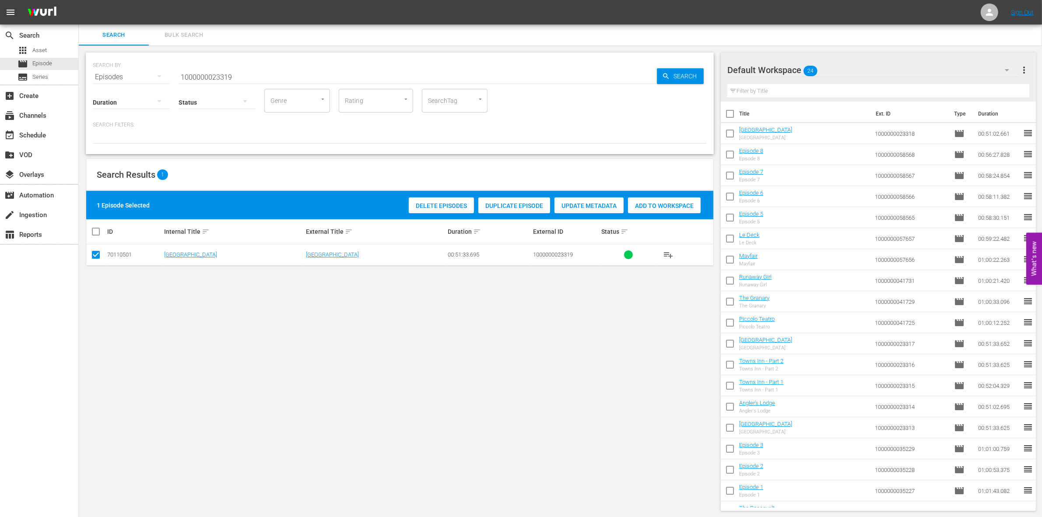
click at [660, 210] on div "Add to Workspace" at bounding box center [664, 205] width 73 height 17
click at [242, 75] on input "1000000023319" at bounding box center [418, 77] width 478 height 21
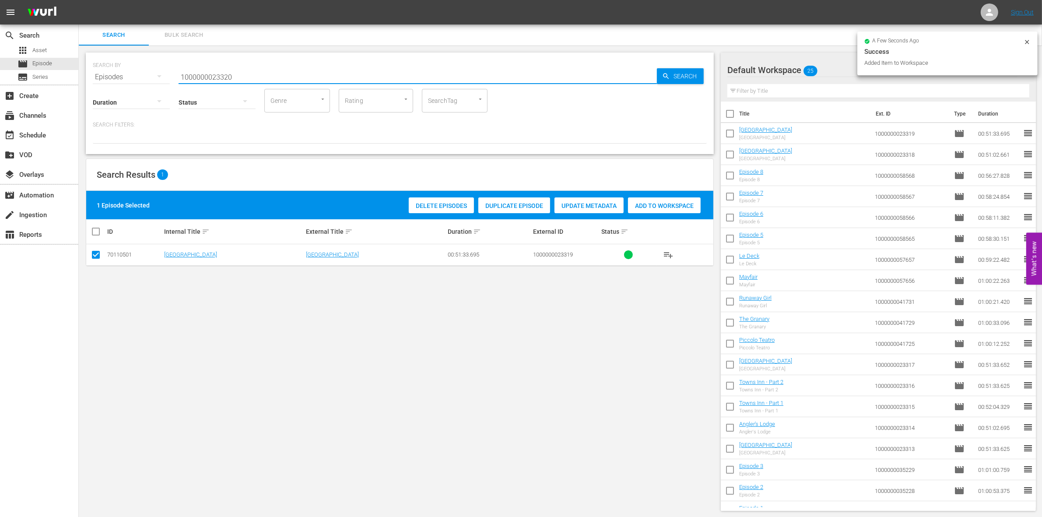
type input "1000000023320"
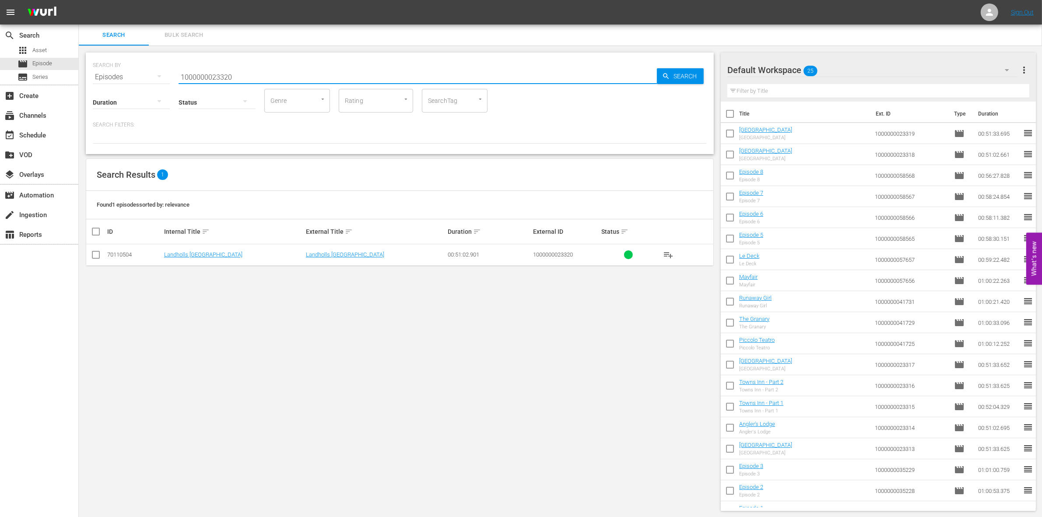
click at [97, 255] on input "checkbox" at bounding box center [96, 256] width 11 height 11
checkbox input "true"
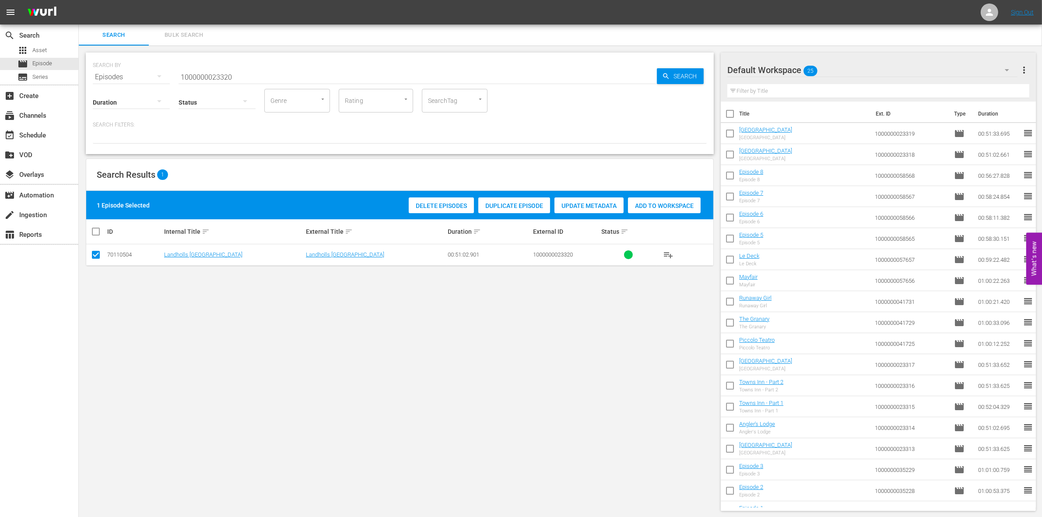
click at [662, 212] on div "Add to Workspace" at bounding box center [664, 205] width 73 height 17
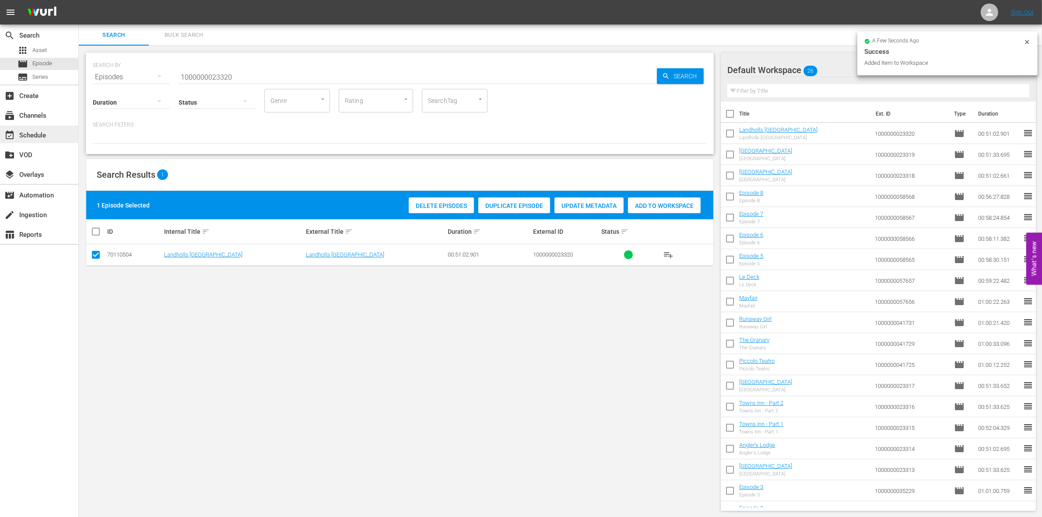
click at [18, 140] on div "event_available Schedule" at bounding box center [39, 135] width 78 height 18
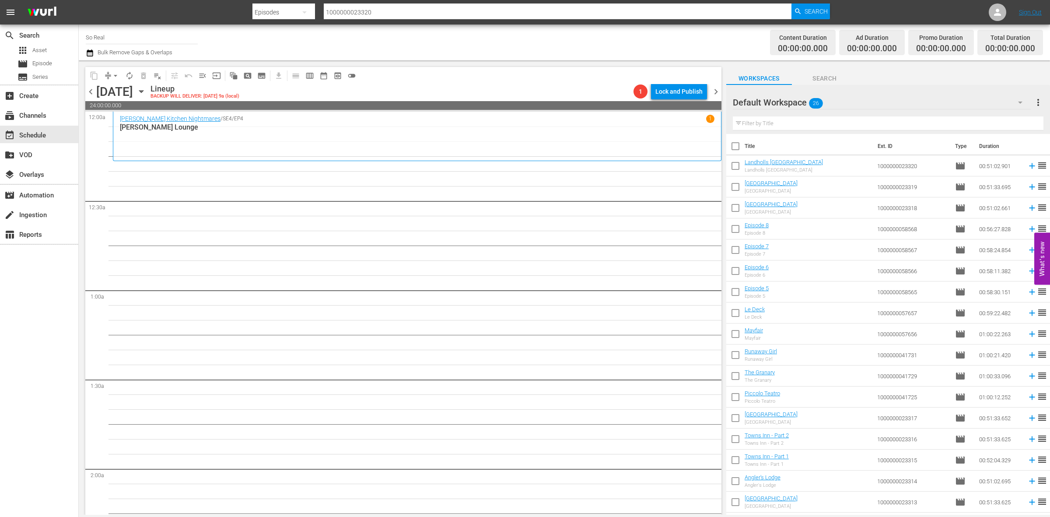
scroll to position [185, 0]
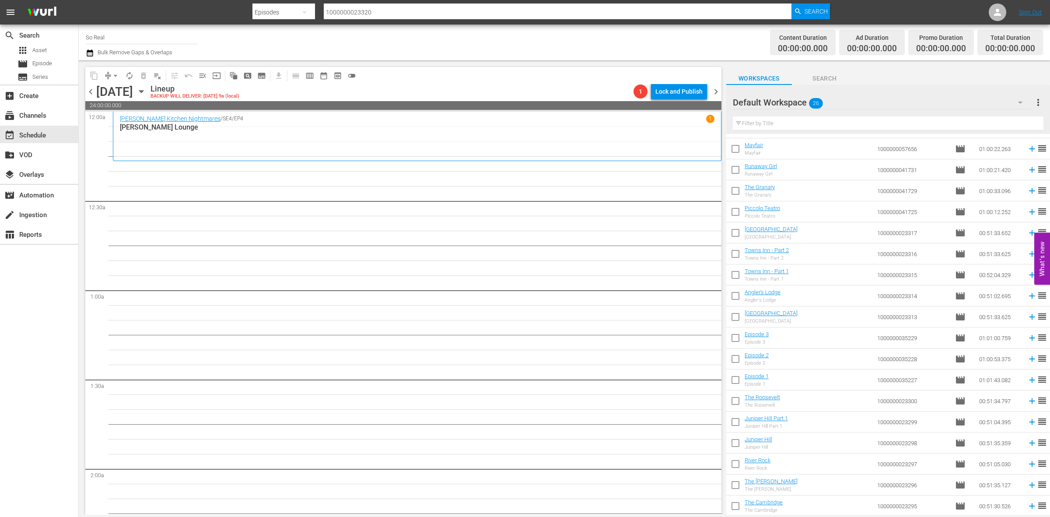
click at [742, 504] on input "checkbox" at bounding box center [735, 507] width 18 height 18
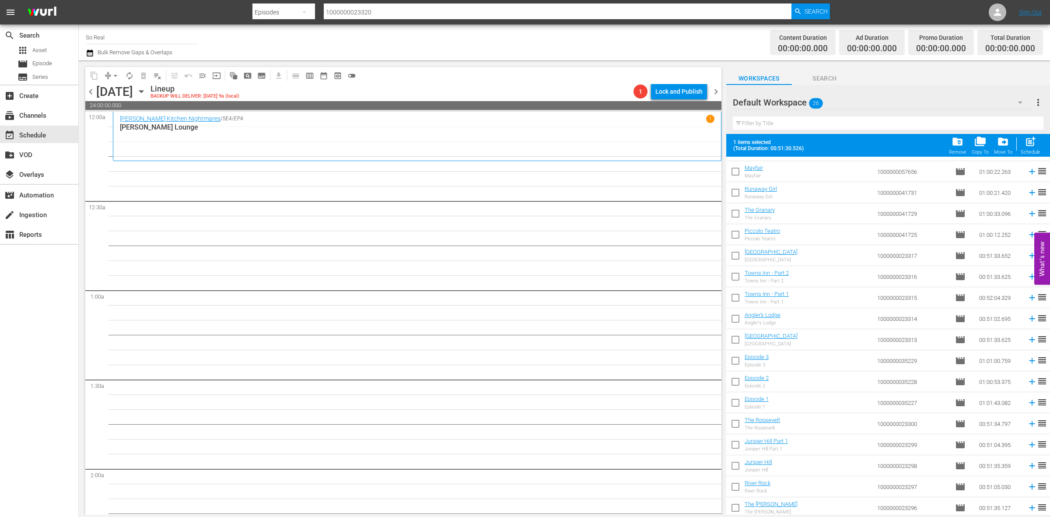
click at [1037, 141] on div "post_add Schedule" at bounding box center [1031, 145] width 20 height 19
checkbox input "false"
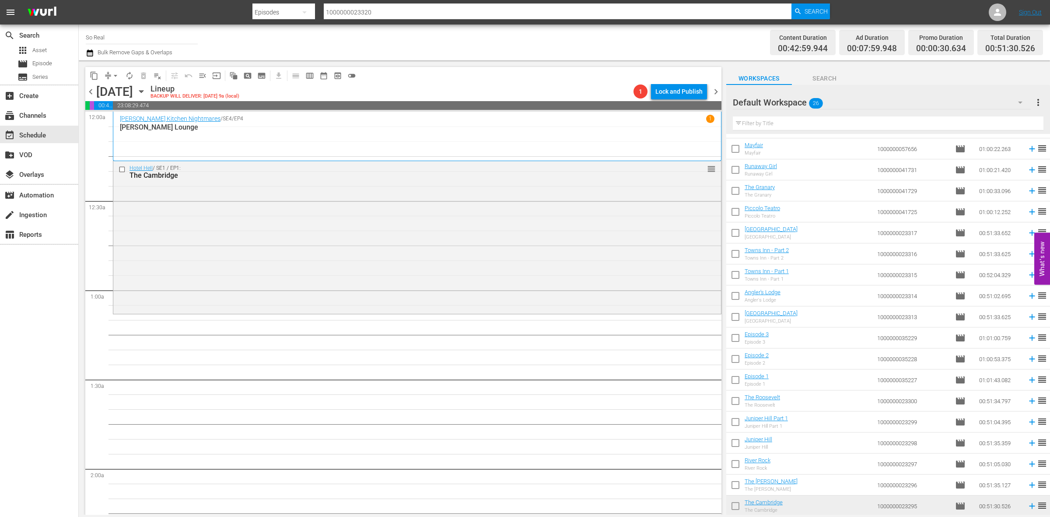
click at [738, 485] on input "checkbox" at bounding box center [735, 486] width 18 height 18
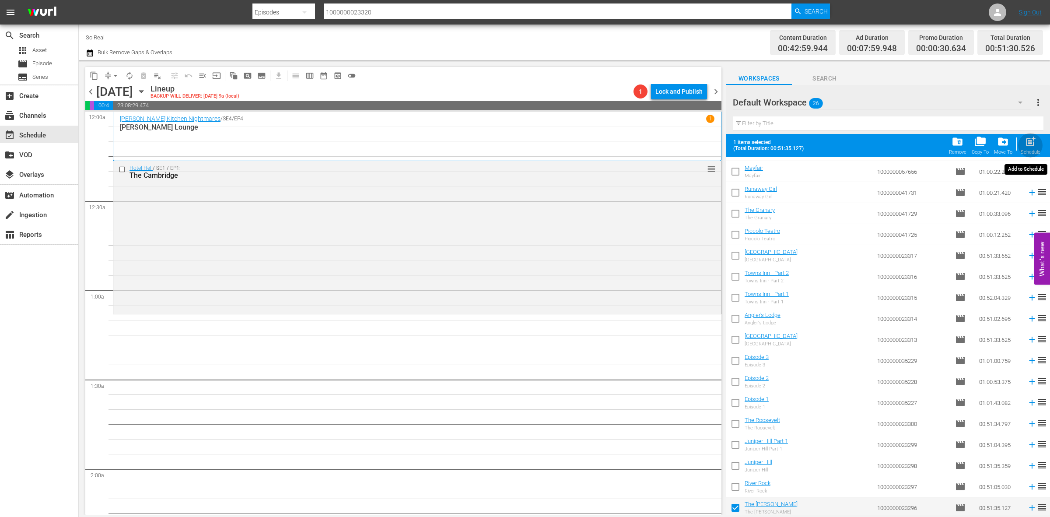
click at [1025, 145] on span "post_add" at bounding box center [1031, 142] width 12 height 12
checkbox input "false"
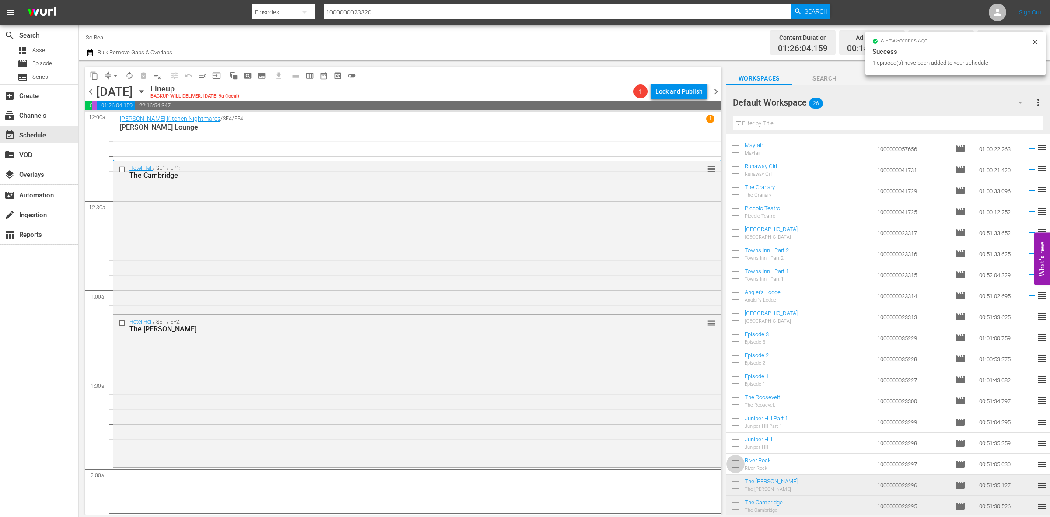
click at [737, 460] on input "checkbox" at bounding box center [735, 465] width 18 height 18
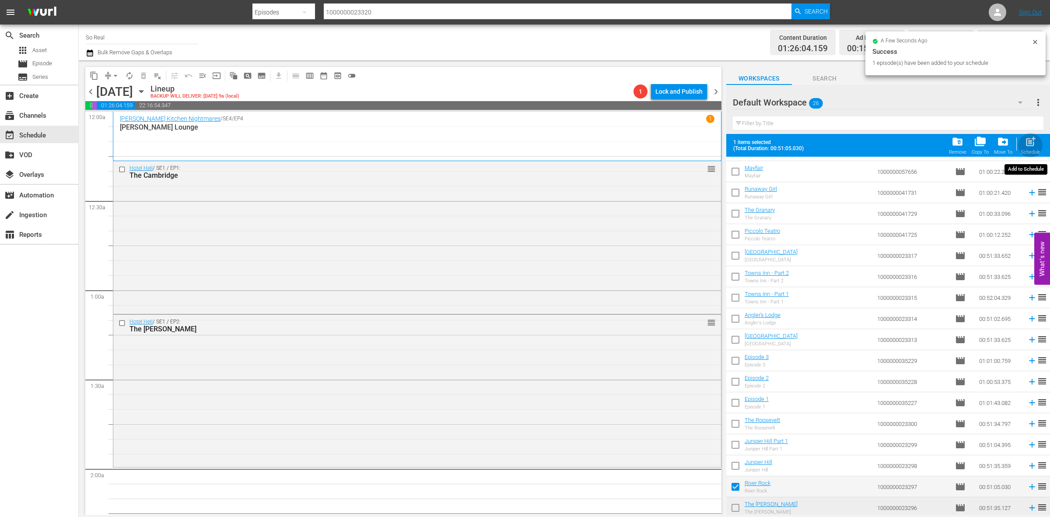
click at [1029, 143] on span "post_add" at bounding box center [1031, 142] width 12 height 12
checkbox input "false"
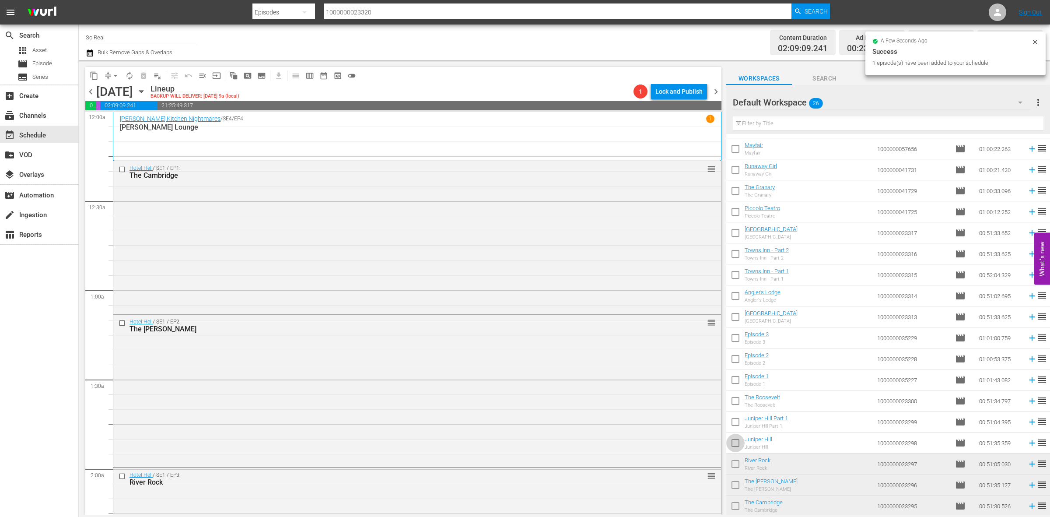
click at [738, 447] on input "checkbox" at bounding box center [735, 444] width 18 height 18
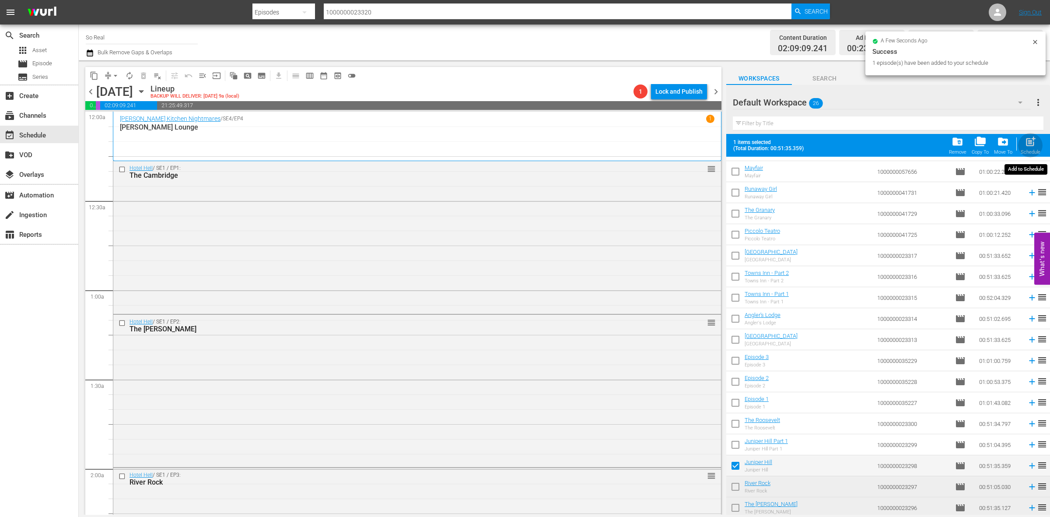
click at [1022, 143] on div "post_add Schedule" at bounding box center [1031, 145] width 20 height 19
checkbox input "false"
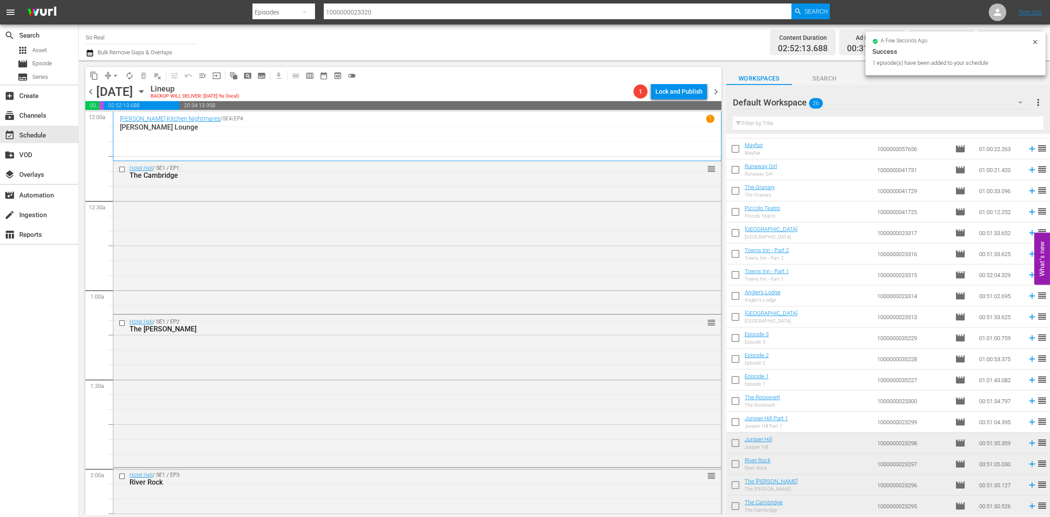
click at [738, 423] on input "checkbox" at bounding box center [735, 423] width 18 height 18
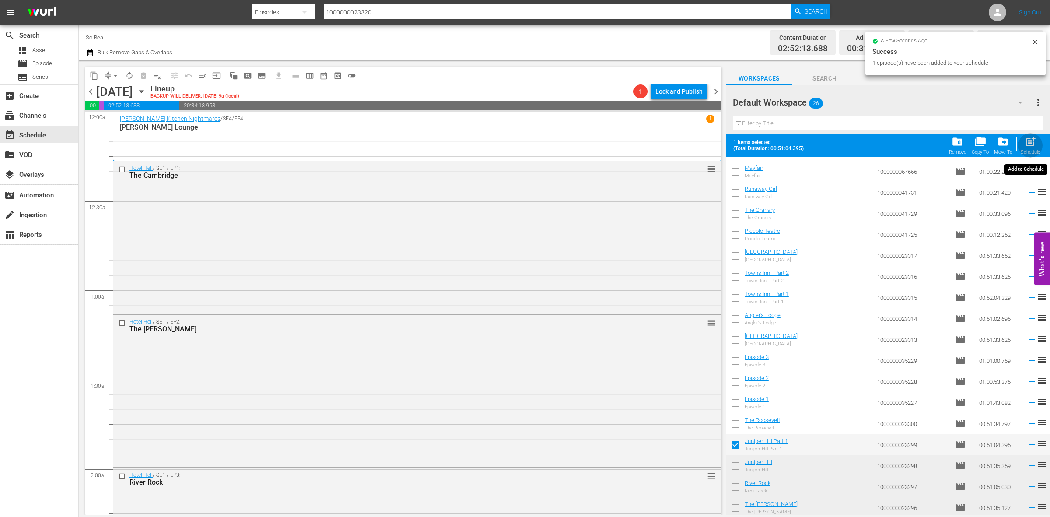
click at [1031, 145] on span "post_add" at bounding box center [1031, 142] width 12 height 12
checkbox input "false"
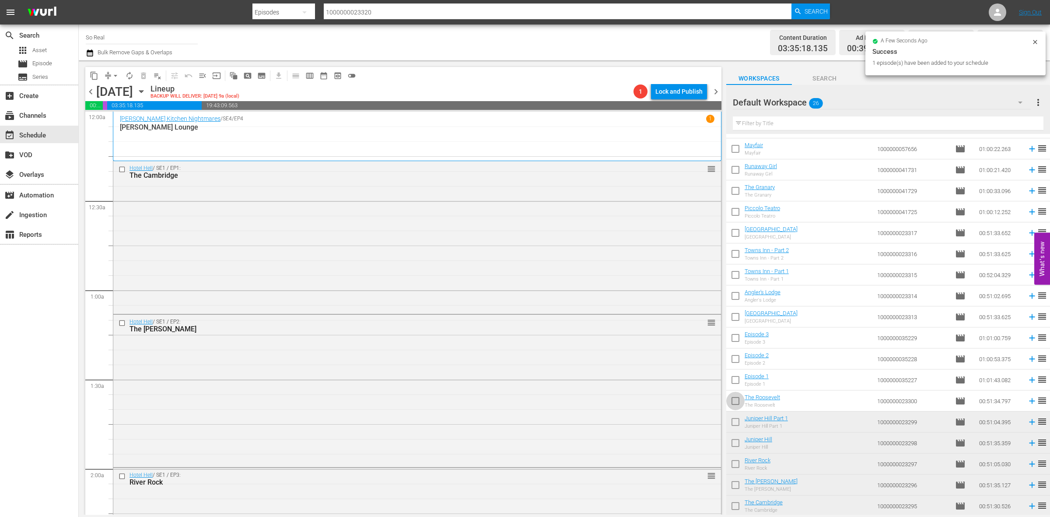
click at [734, 397] on input "checkbox" at bounding box center [735, 402] width 18 height 18
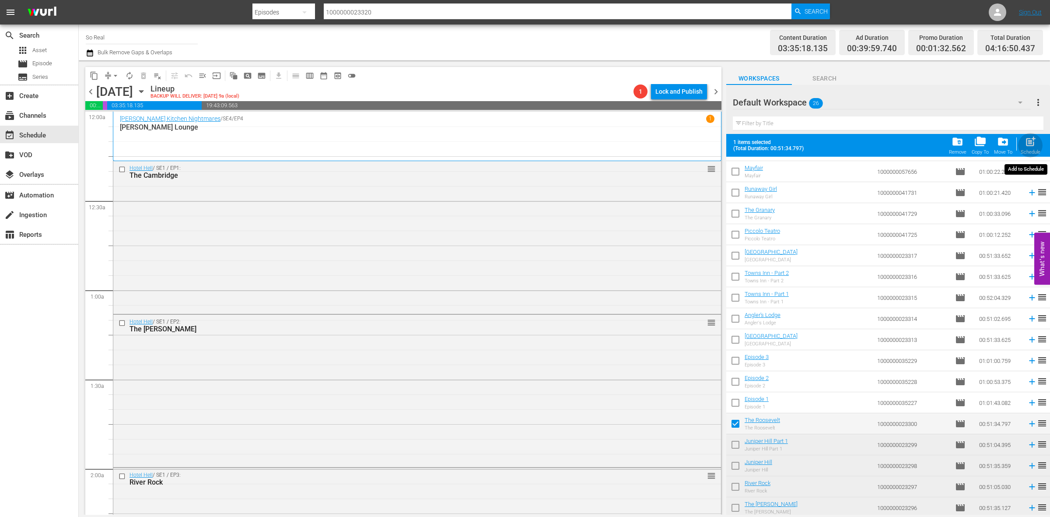
click at [1027, 144] on span "post_add" at bounding box center [1031, 142] width 12 height 12
checkbox input "false"
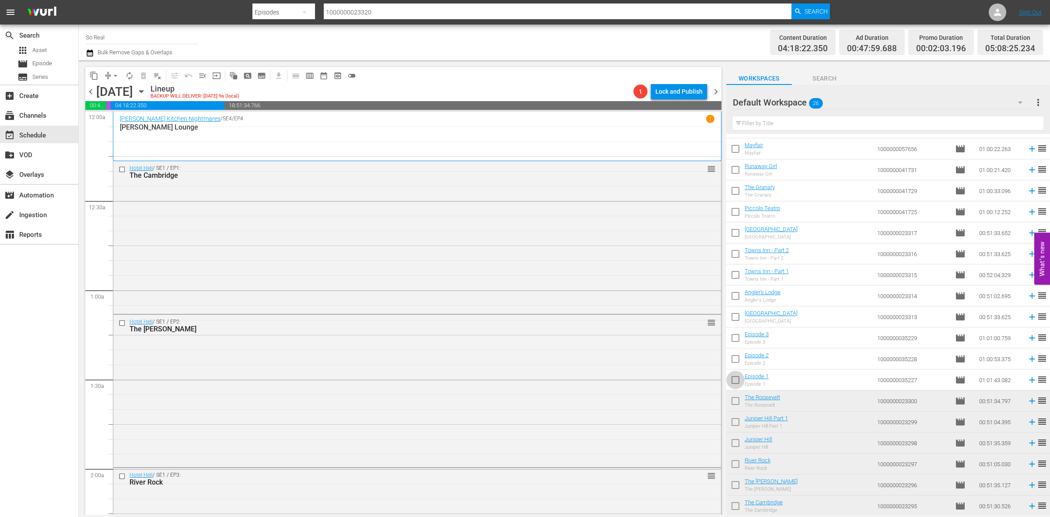
click at [736, 379] on input "checkbox" at bounding box center [735, 381] width 18 height 18
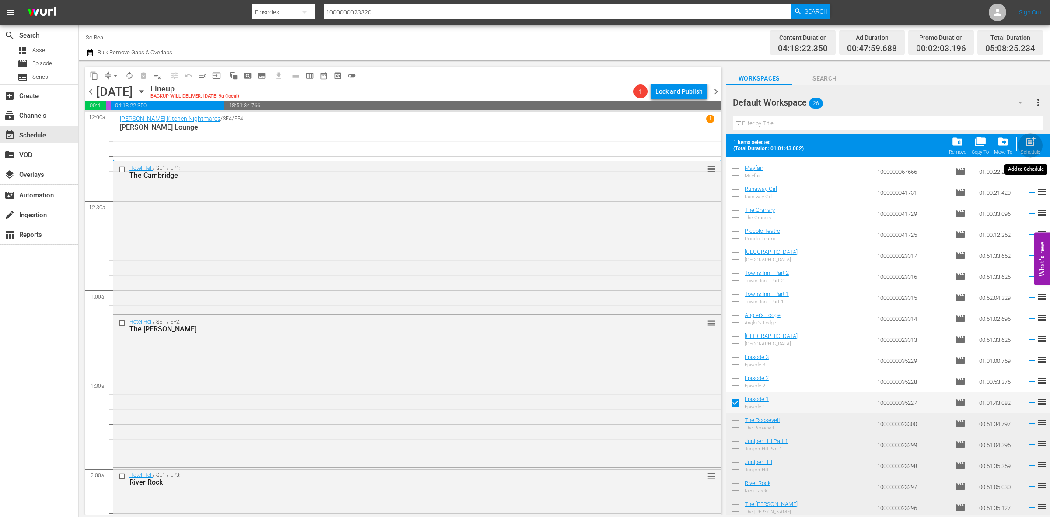
click at [1031, 148] on div "post_add Schedule" at bounding box center [1031, 145] width 20 height 19
checkbox input "false"
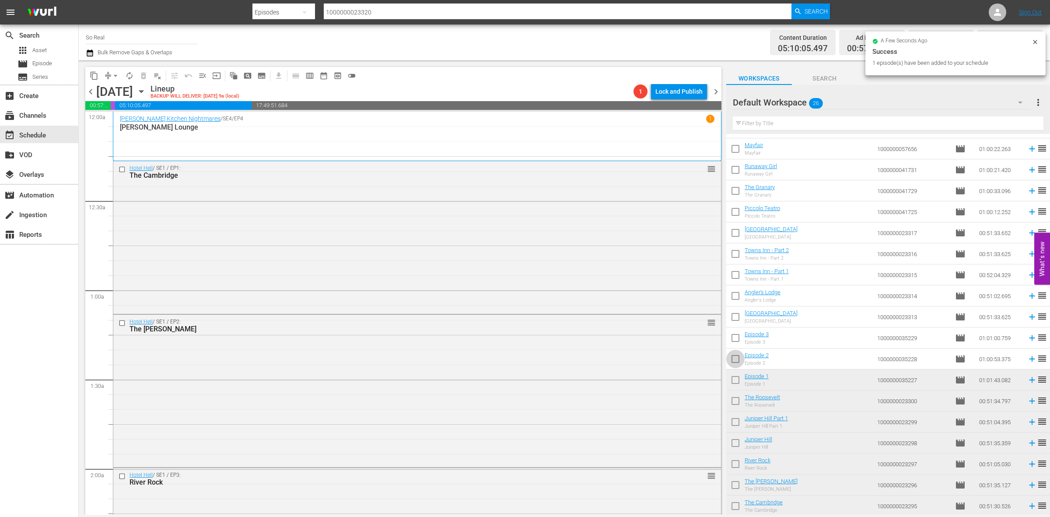
click at [742, 362] on input "checkbox" at bounding box center [735, 360] width 18 height 18
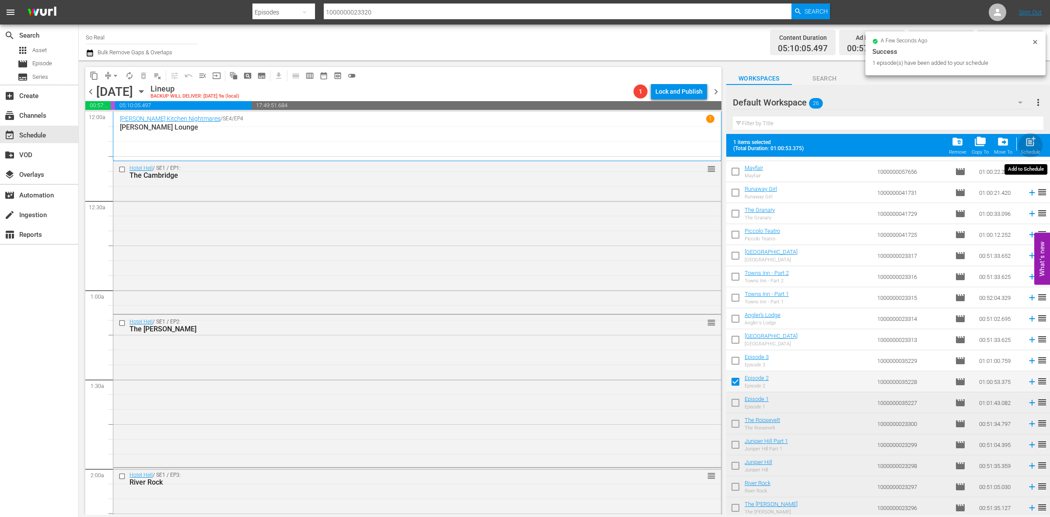
click at [1033, 136] on button "post_add Schedule" at bounding box center [1030, 145] width 25 height 25
checkbox input "false"
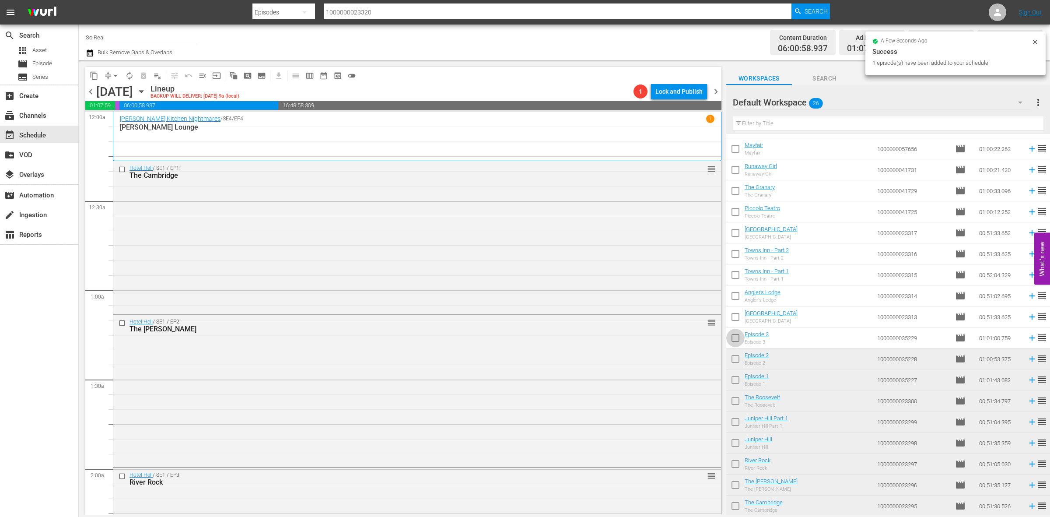
click at [738, 330] on input "checkbox" at bounding box center [735, 339] width 18 height 18
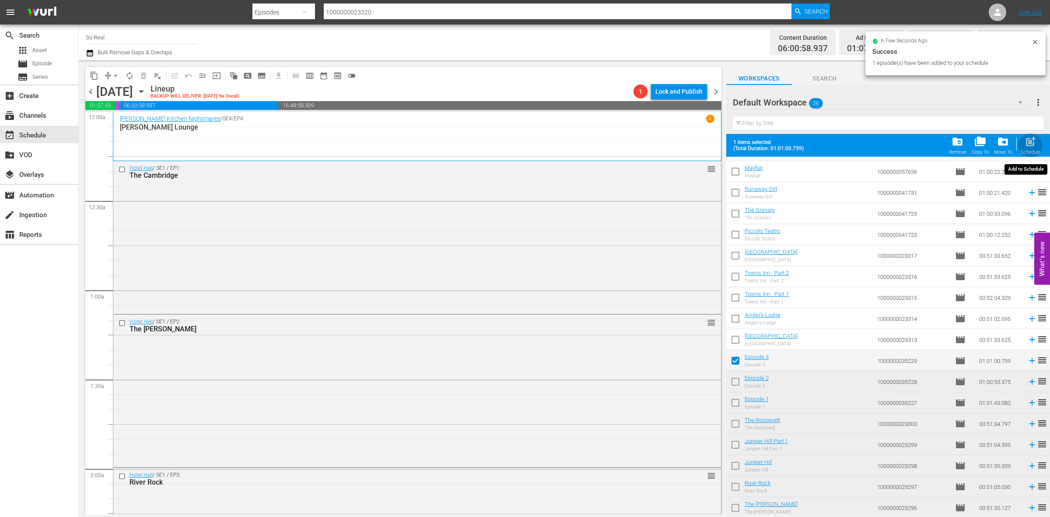
click at [1027, 145] on span "post_add" at bounding box center [1031, 142] width 12 height 12
checkbox input "false"
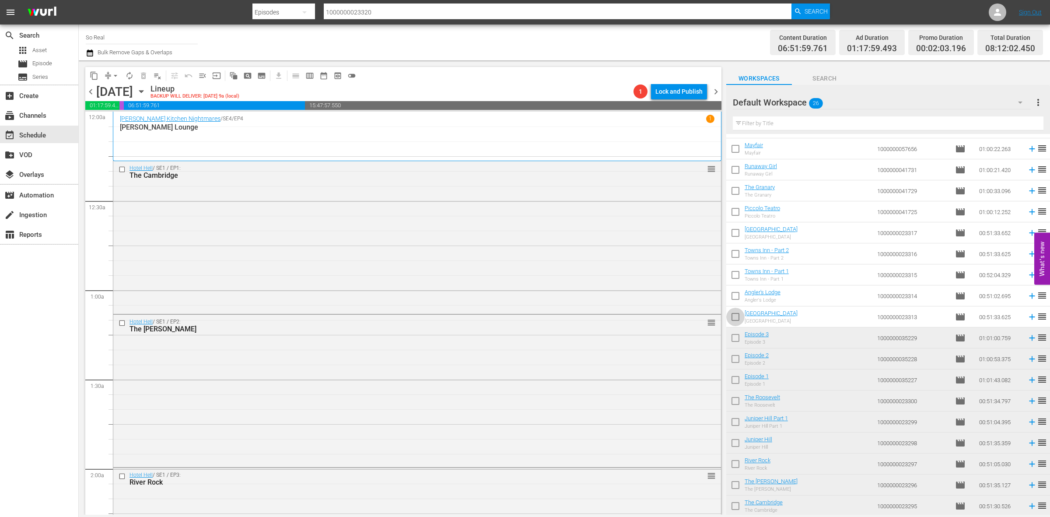
click at [729, 316] on input "checkbox" at bounding box center [735, 318] width 18 height 18
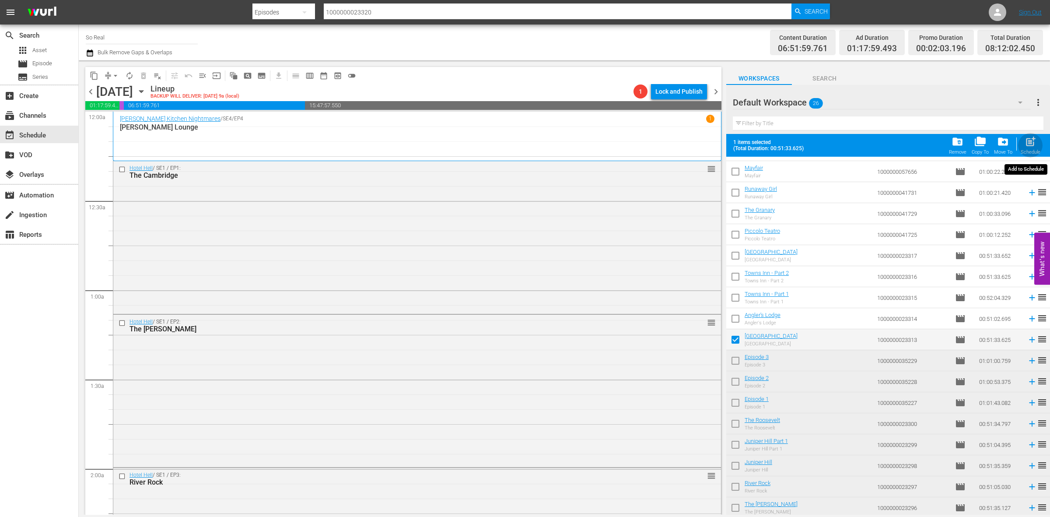
click at [1025, 140] on span "post_add" at bounding box center [1031, 142] width 12 height 12
checkbox input "false"
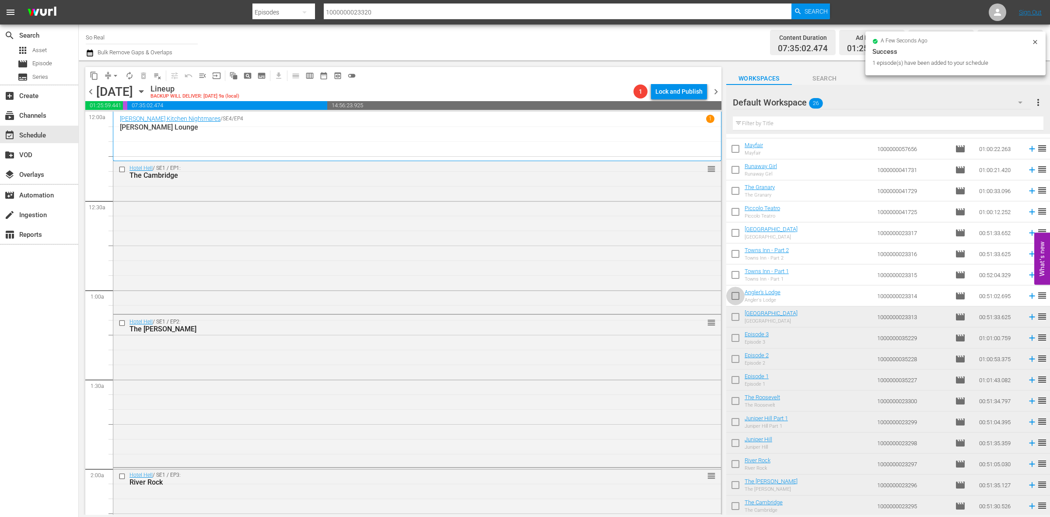
click at [735, 297] on input "checkbox" at bounding box center [735, 297] width 18 height 18
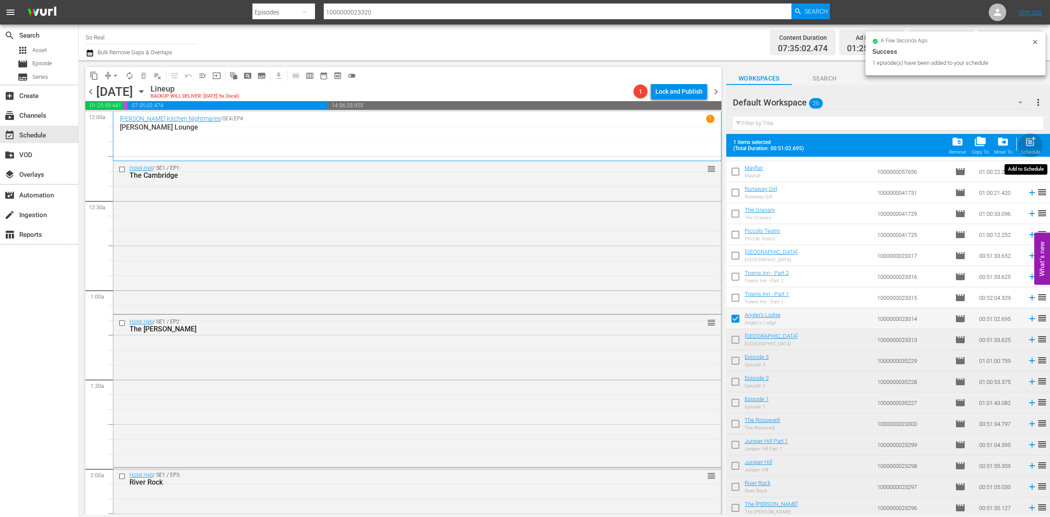
click at [1033, 139] on span "post_add" at bounding box center [1031, 142] width 12 height 12
checkbox input "false"
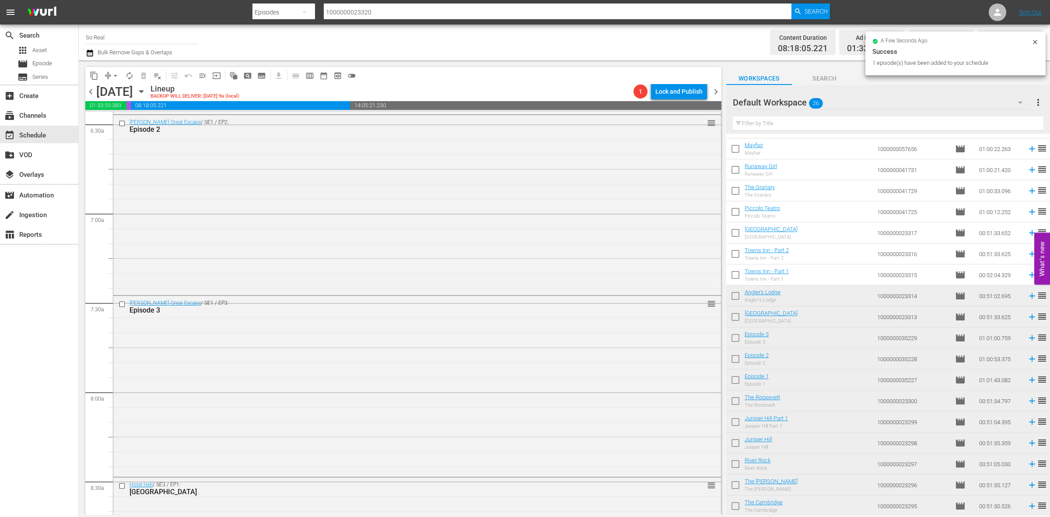
scroll to position [1148, 0]
click at [727, 272] on input "checkbox" at bounding box center [735, 276] width 18 height 18
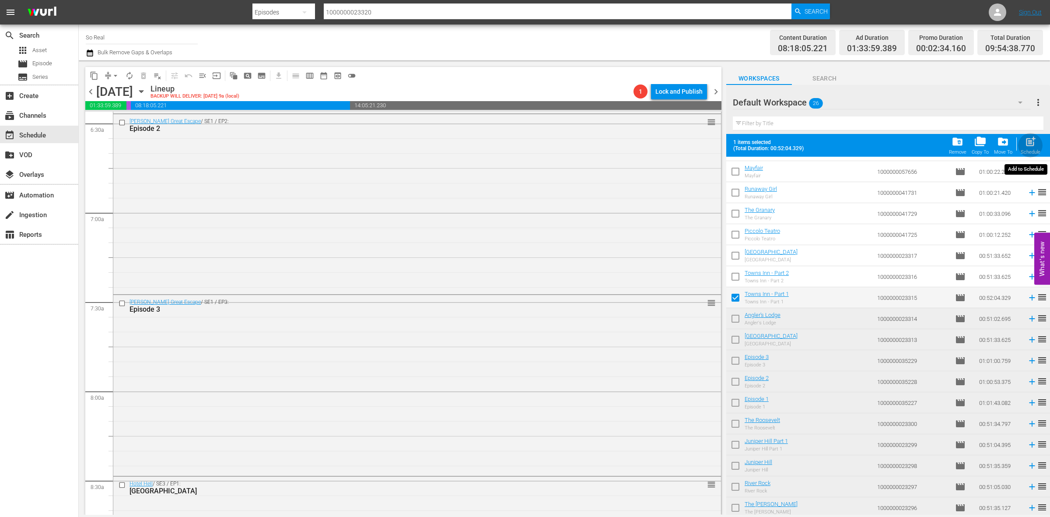
click at [1033, 149] on div "post_add Schedule" at bounding box center [1031, 145] width 20 height 19
checkbox input "false"
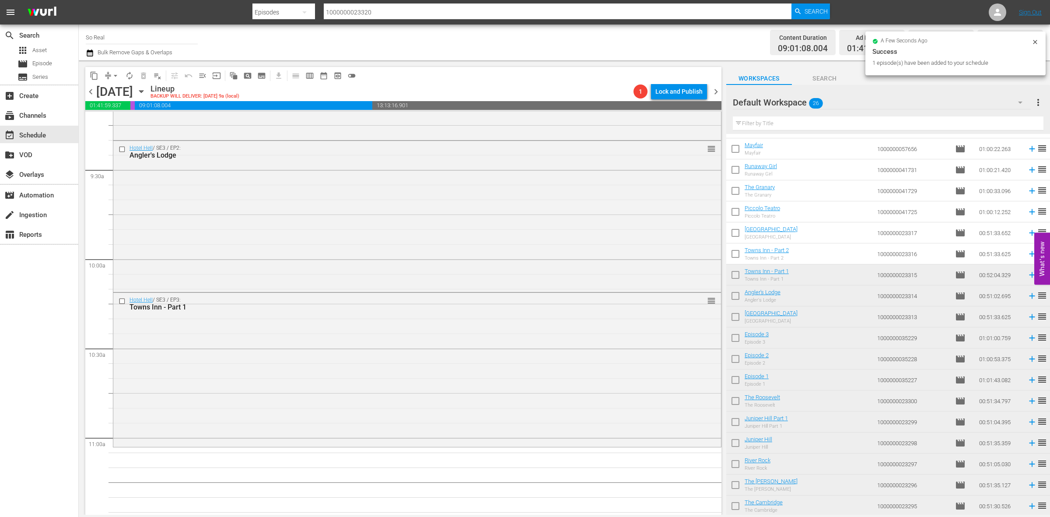
scroll to position [1684, 0]
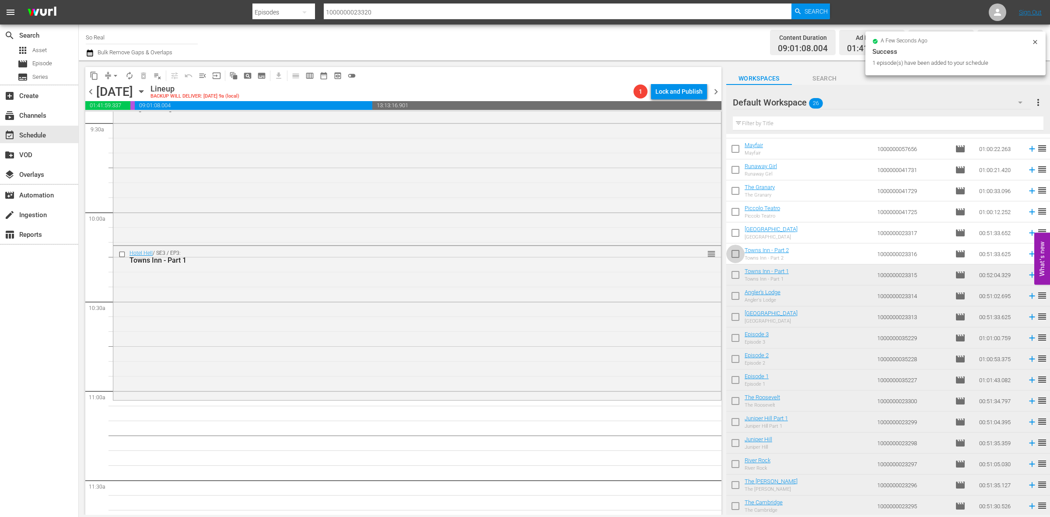
click at [735, 251] on input "checkbox" at bounding box center [735, 255] width 18 height 18
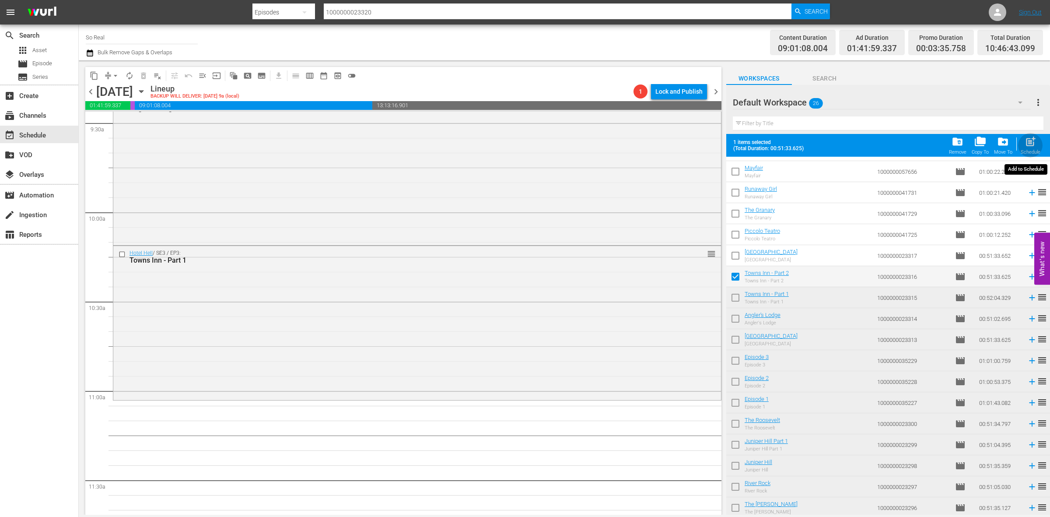
click at [1027, 151] on div "Schedule" at bounding box center [1031, 152] width 20 height 6
checkbox input "false"
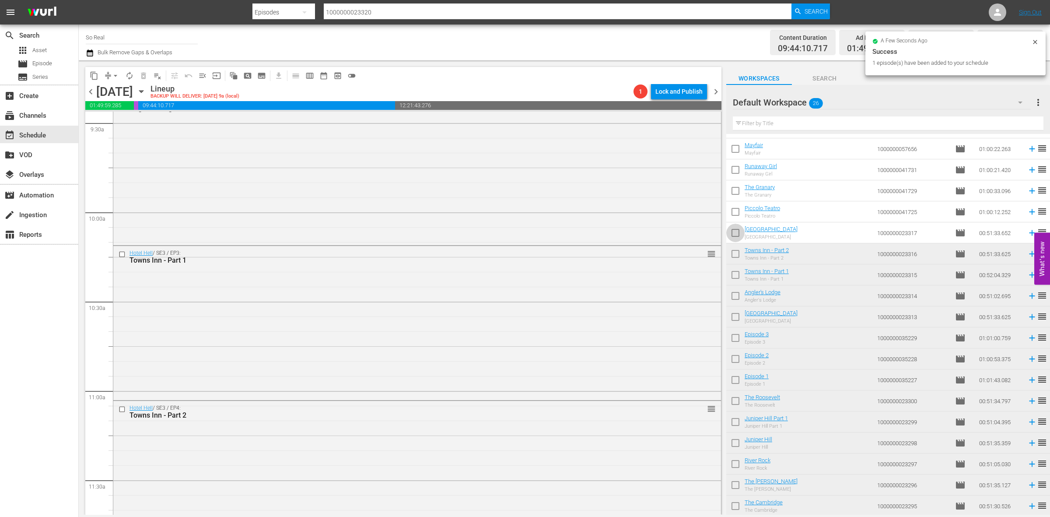
click at [736, 231] on input "checkbox" at bounding box center [735, 234] width 18 height 18
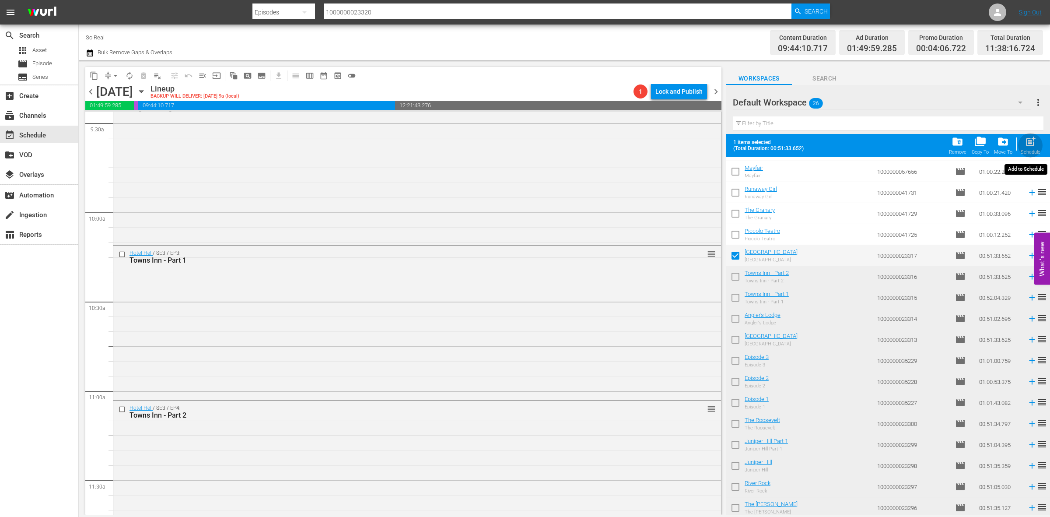
click at [1033, 141] on span "post_add" at bounding box center [1031, 142] width 12 height 12
checkbox input "false"
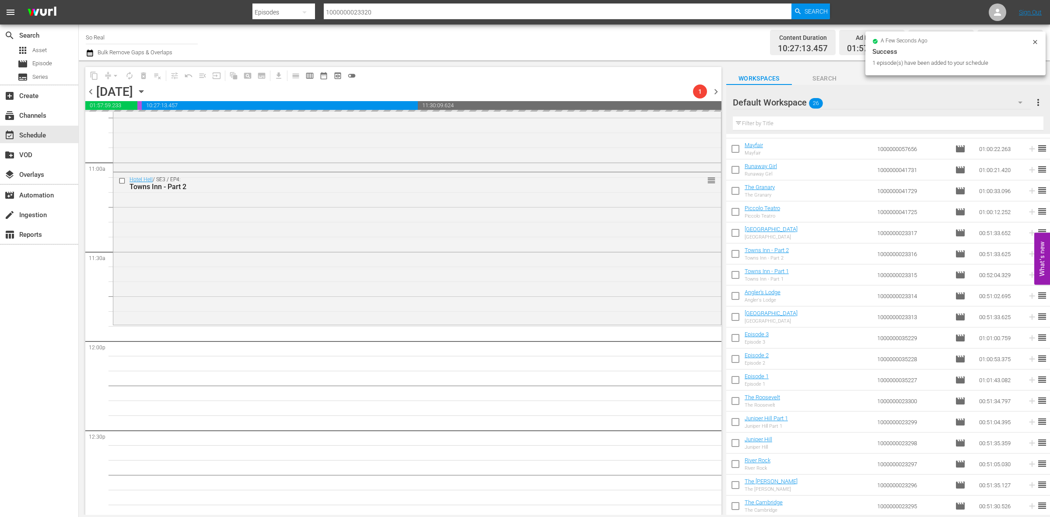
scroll to position [1915, 0]
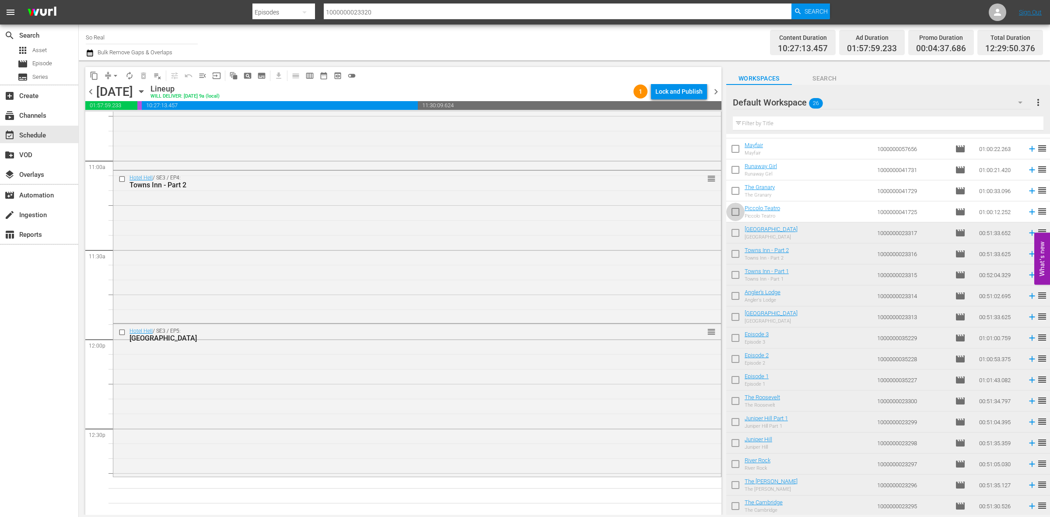
click at [733, 214] on input "checkbox" at bounding box center [735, 213] width 18 height 18
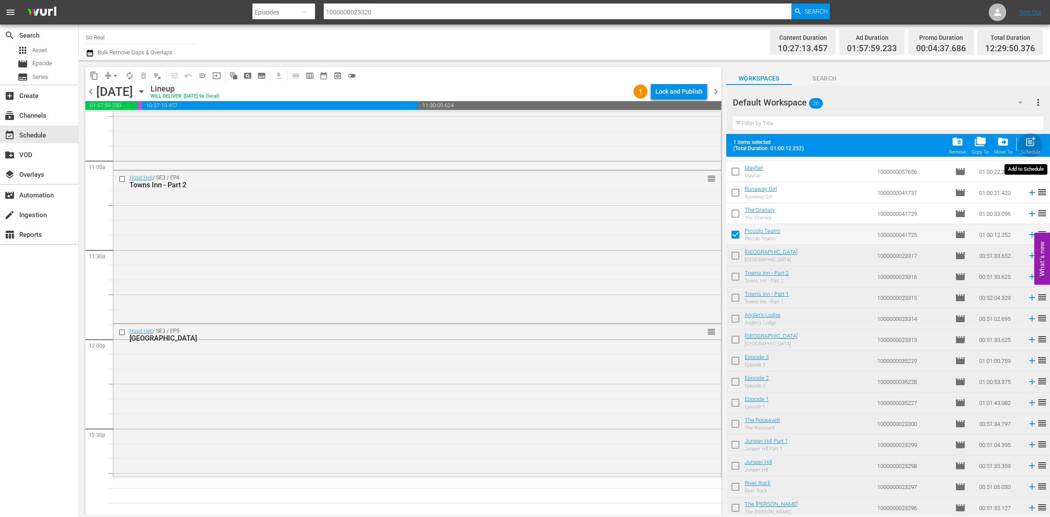
click at [1031, 151] on div "Schedule" at bounding box center [1031, 152] width 20 height 6
checkbox input "false"
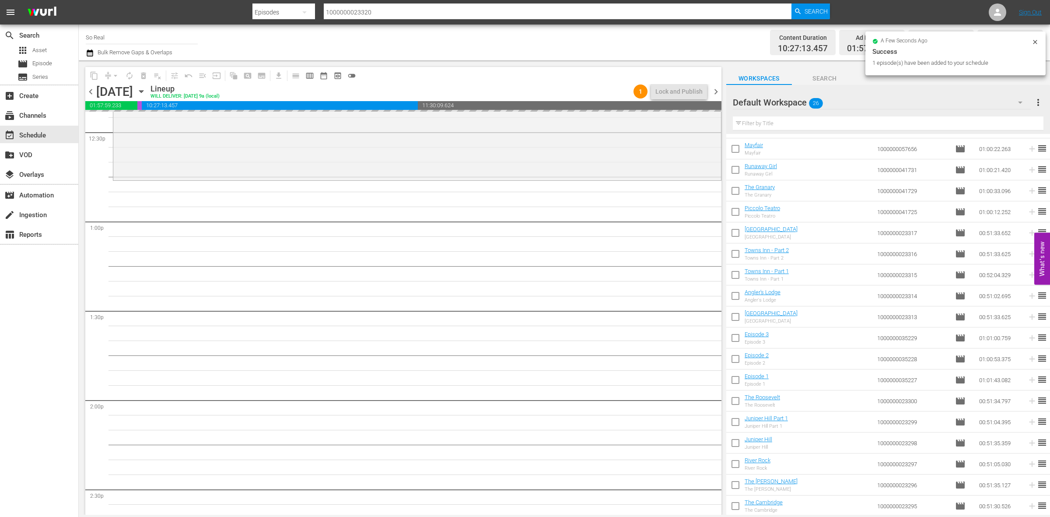
scroll to position [2232, 0]
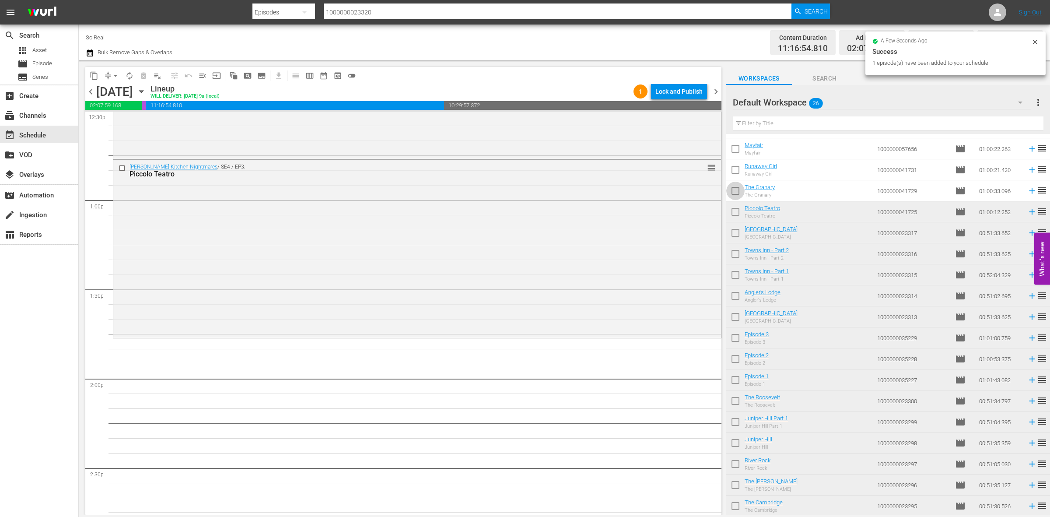
click at [733, 190] on input "checkbox" at bounding box center [735, 192] width 18 height 18
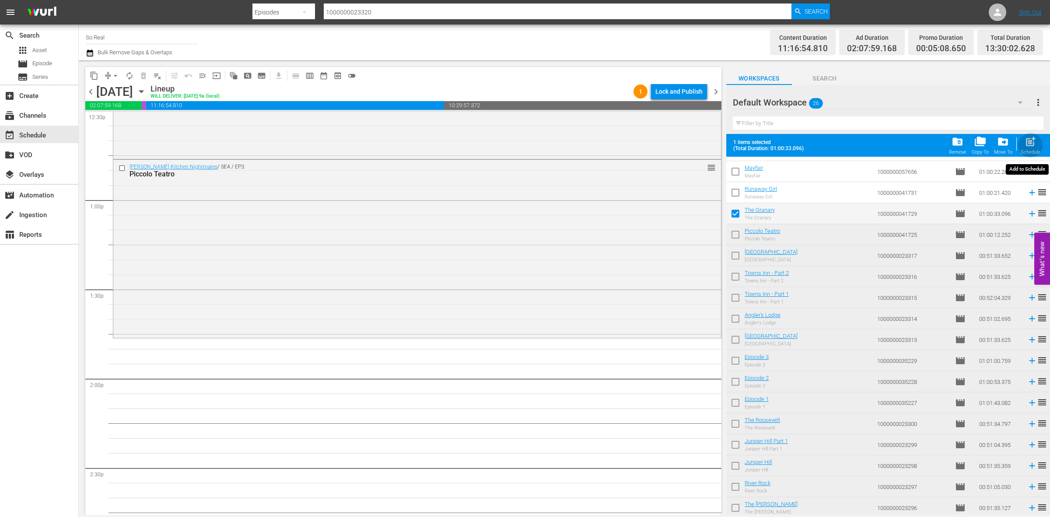
click at [1034, 150] on div "Schedule" at bounding box center [1031, 152] width 20 height 6
checkbox input "false"
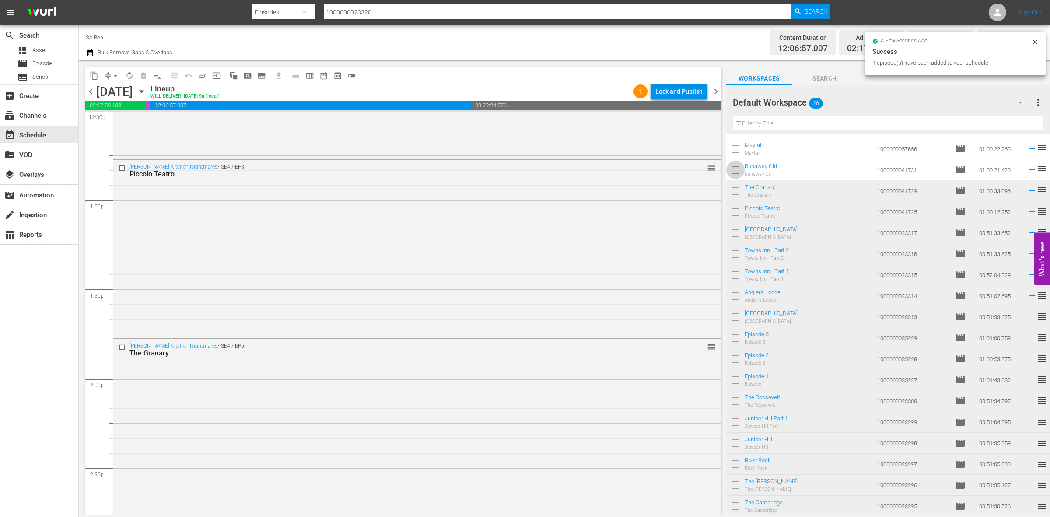
click at [732, 169] on input "checkbox" at bounding box center [735, 171] width 18 height 18
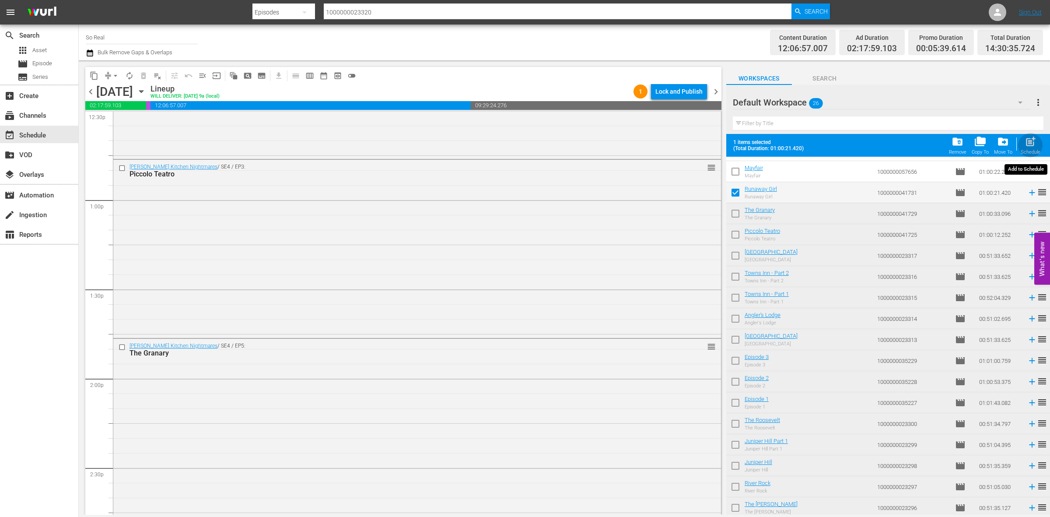
click at [1031, 141] on span "post_add" at bounding box center [1031, 142] width 12 height 12
checkbox input "false"
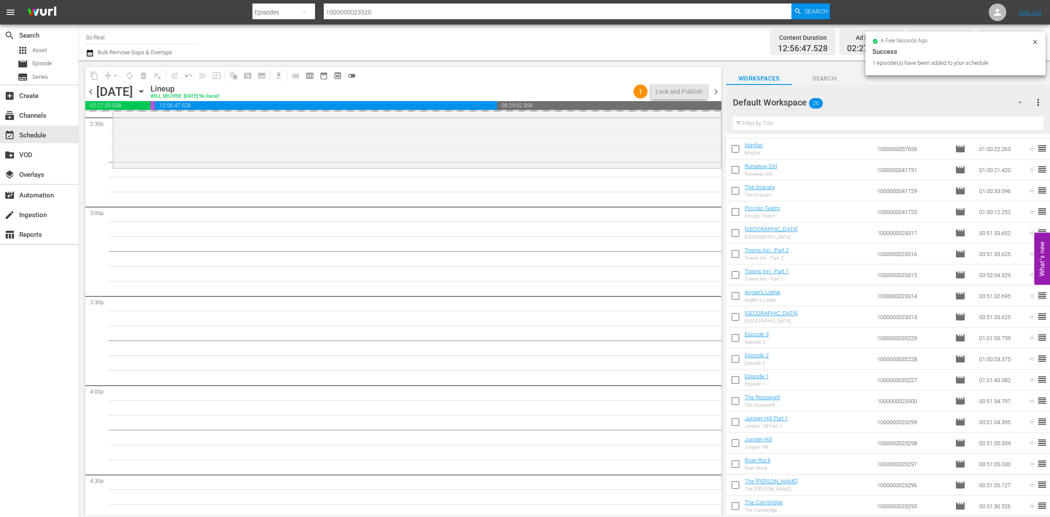
scroll to position [2583, 0]
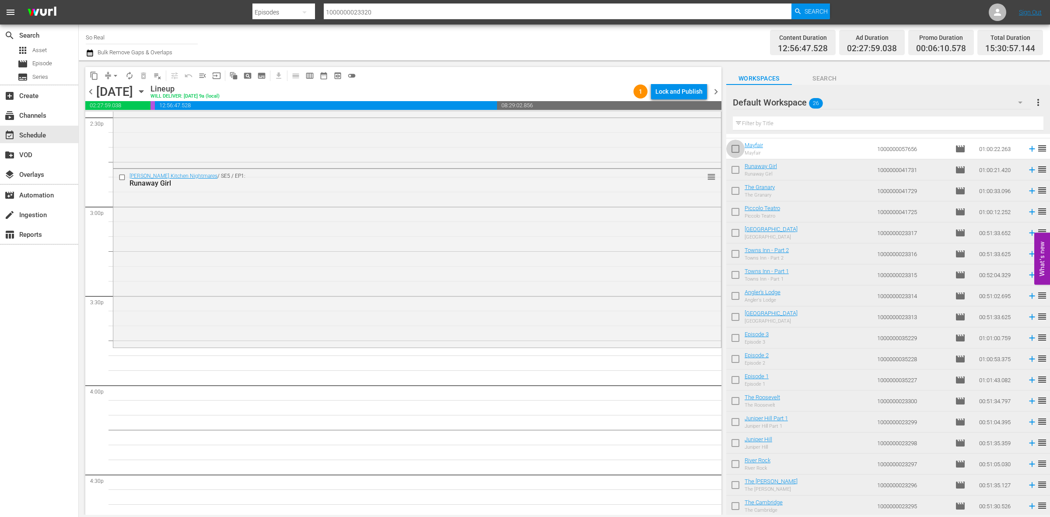
click at [738, 154] on input "checkbox" at bounding box center [735, 150] width 18 height 18
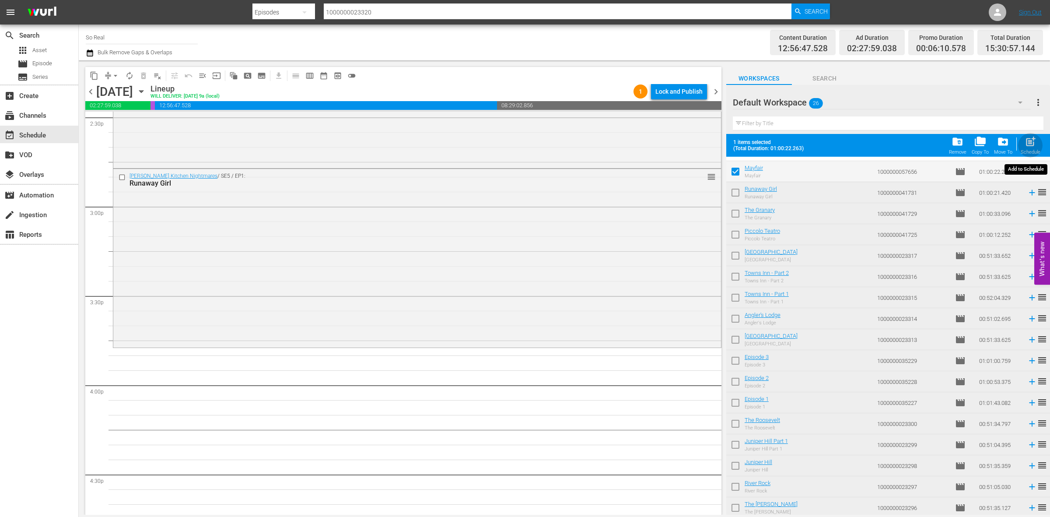
click at [1032, 141] on span "post_add" at bounding box center [1031, 142] width 12 height 12
checkbox input "false"
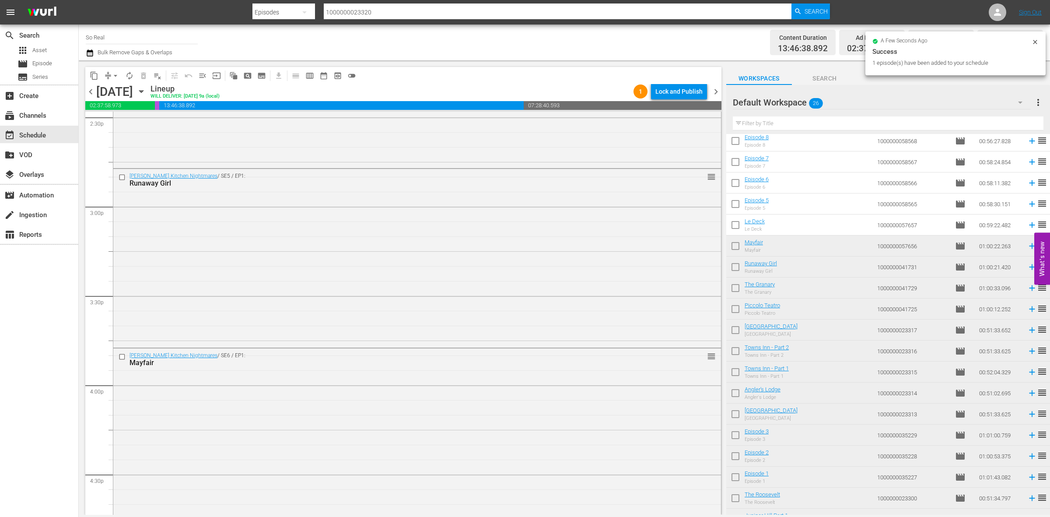
scroll to position [84, 0]
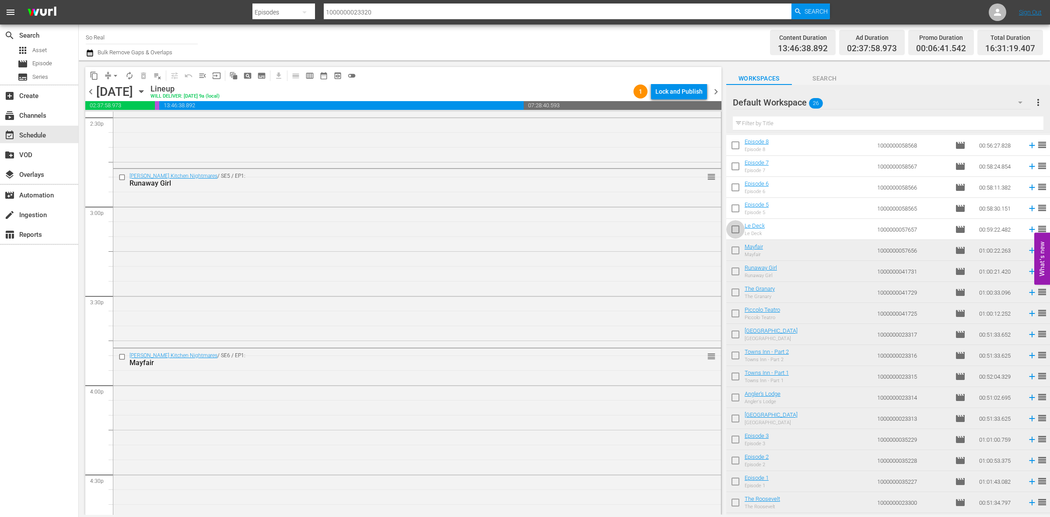
click at [733, 237] on input "checkbox" at bounding box center [735, 231] width 18 height 18
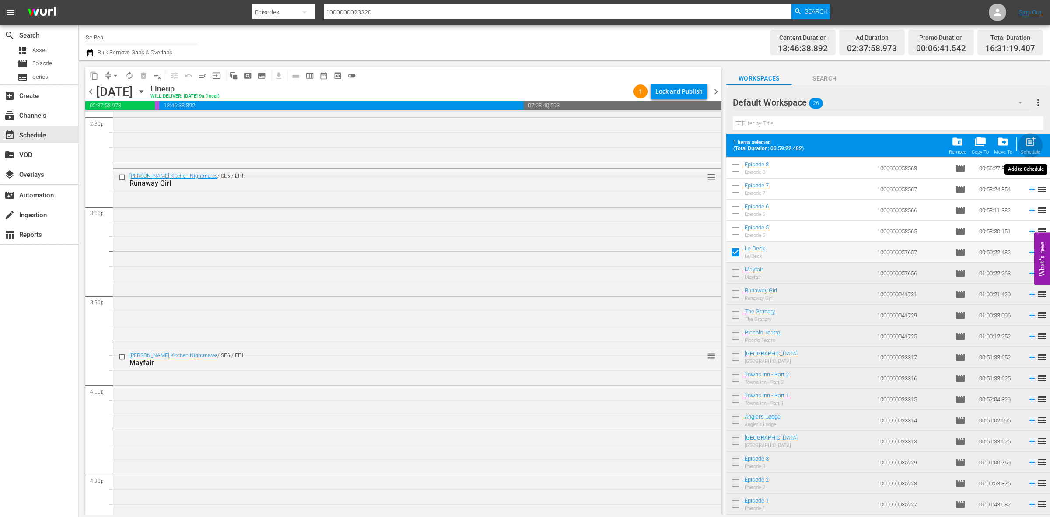
click at [1035, 149] on div "post_add Schedule" at bounding box center [1031, 145] width 20 height 19
checkbox input "false"
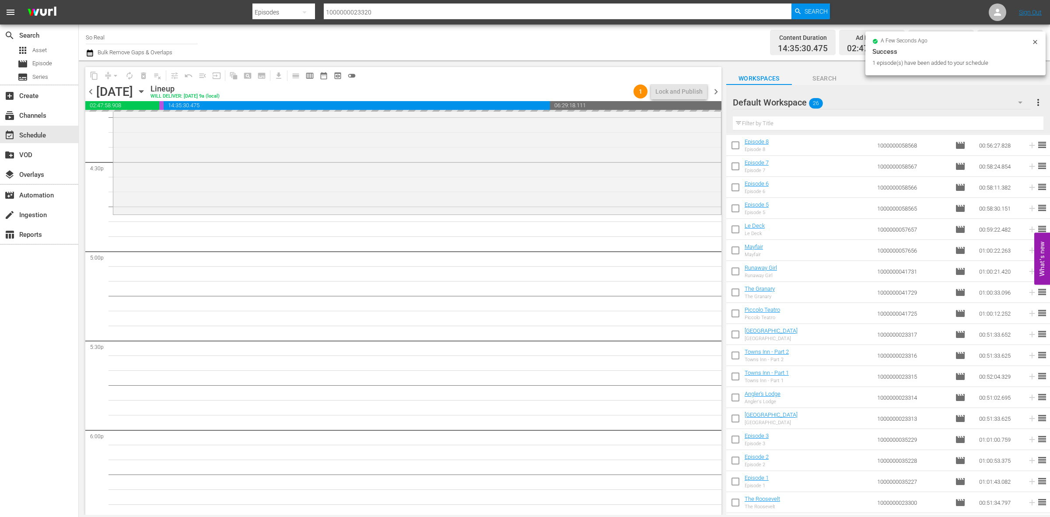
scroll to position [2895, 0]
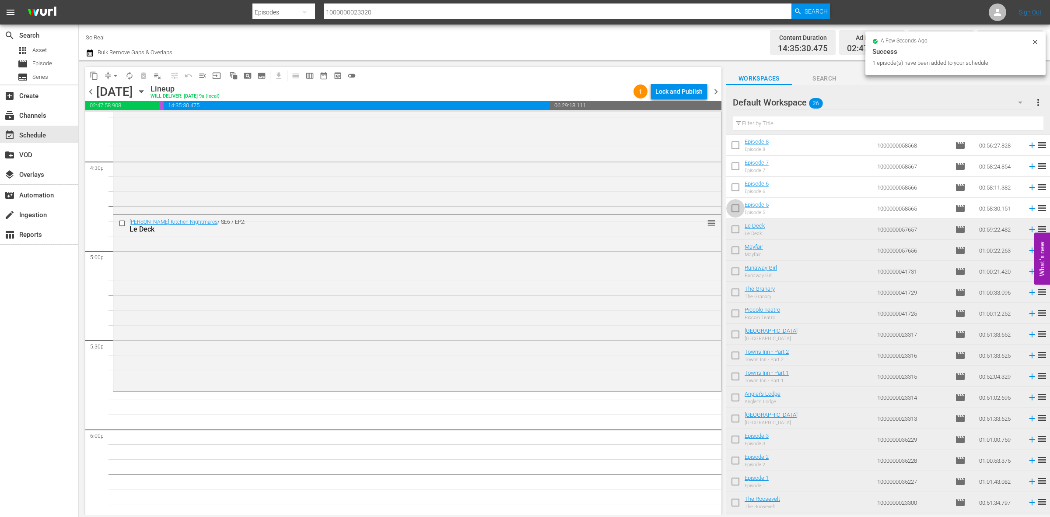
click at [734, 208] on input "checkbox" at bounding box center [735, 210] width 18 height 18
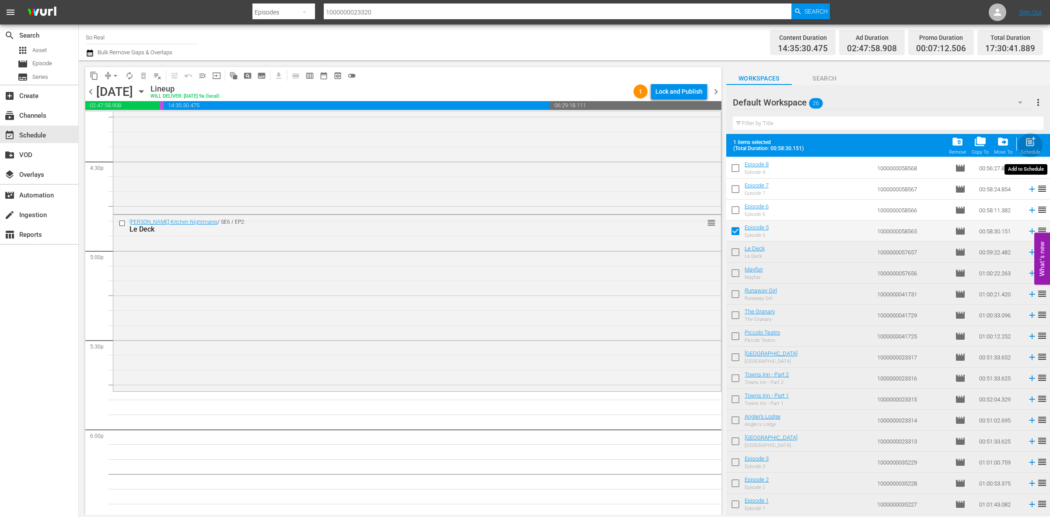
click at [1033, 145] on span "post_add" at bounding box center [1031, 142] width 12 height 12
checkbox input "false"
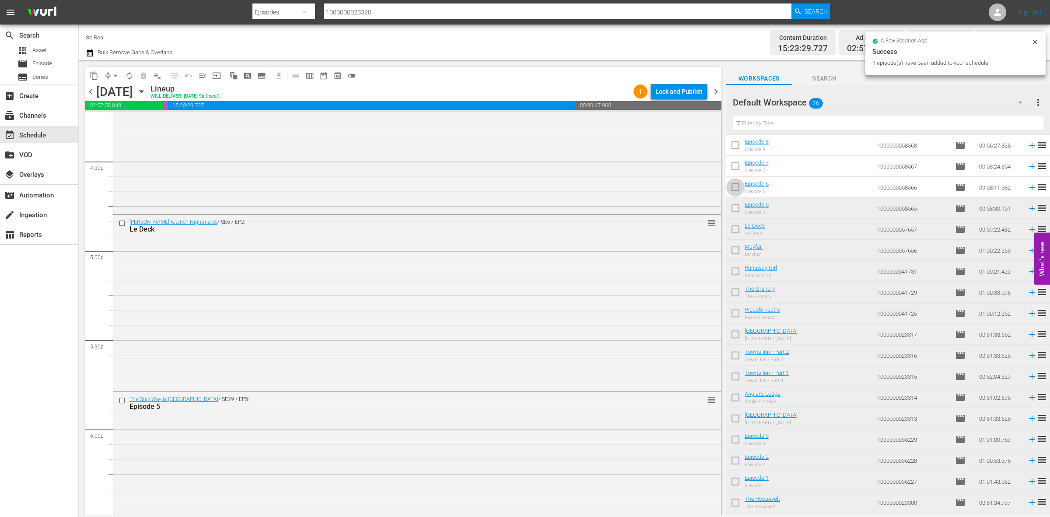
click at [733, 185] on input "checkbox" at bounding box center [735, 189] width 18 height 18
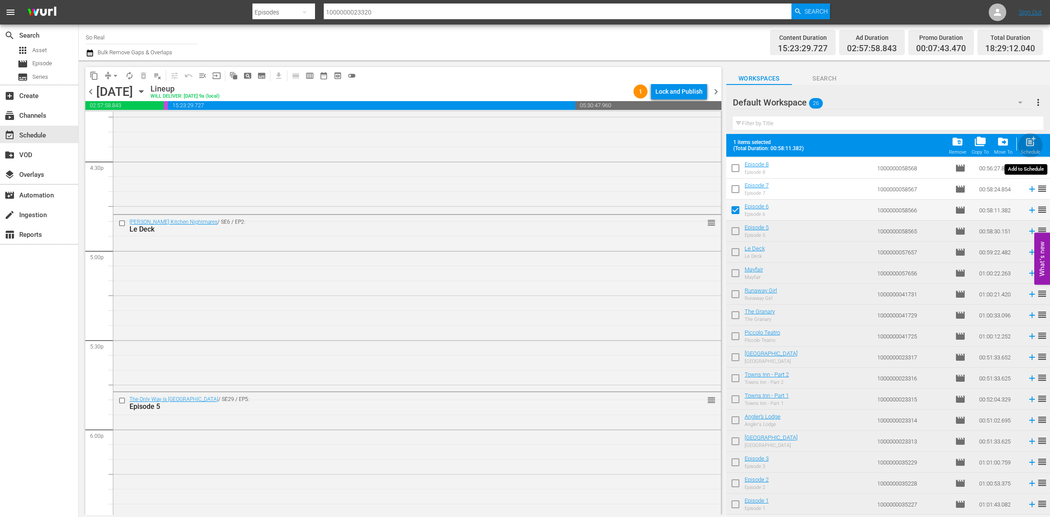
click at [1031, 143] on span "post_add" at bounding box center [1031, 142] width 12 height 12
checkbox input "false"
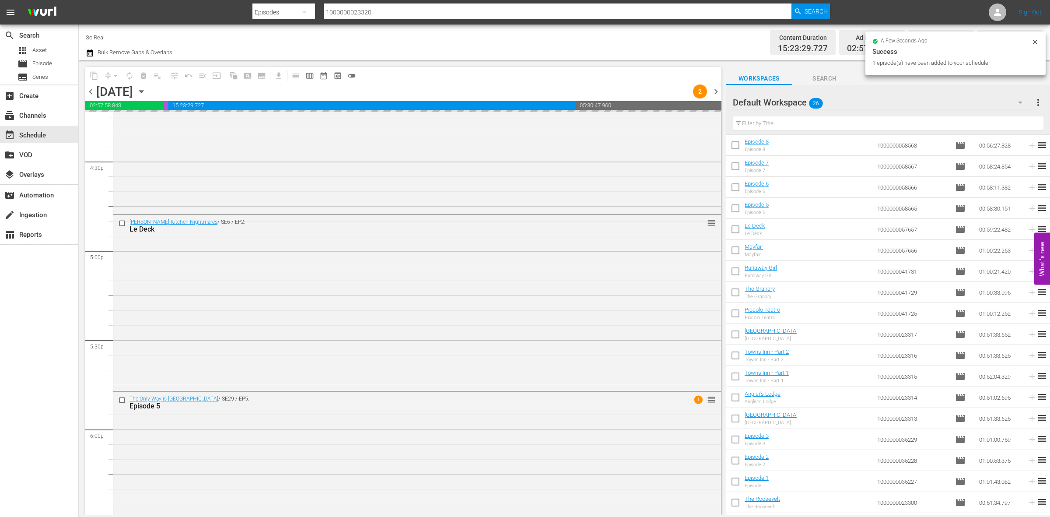
scroll to position [3124, 0]
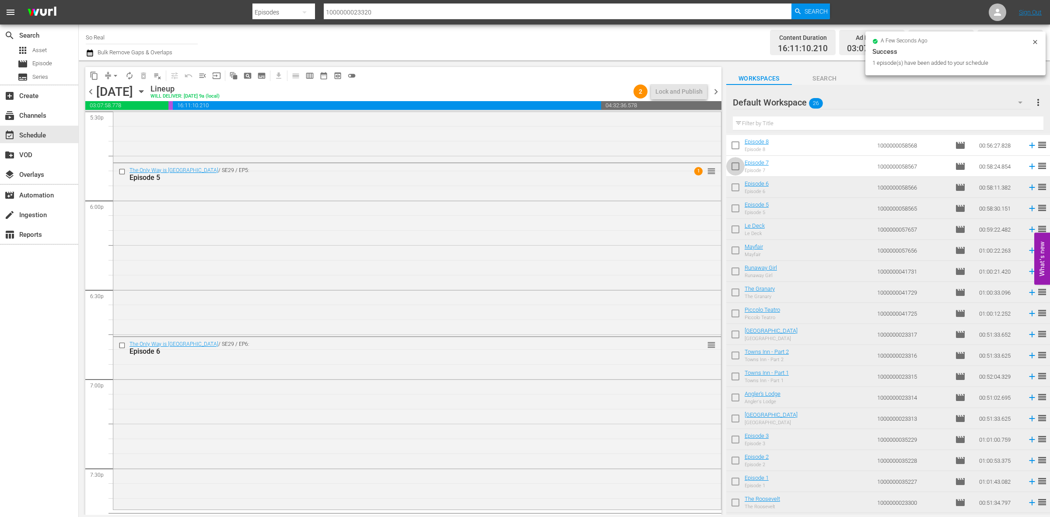
click at [735, 162] on input "checkbox" at bounding box center [735, 168] width 18 height 18
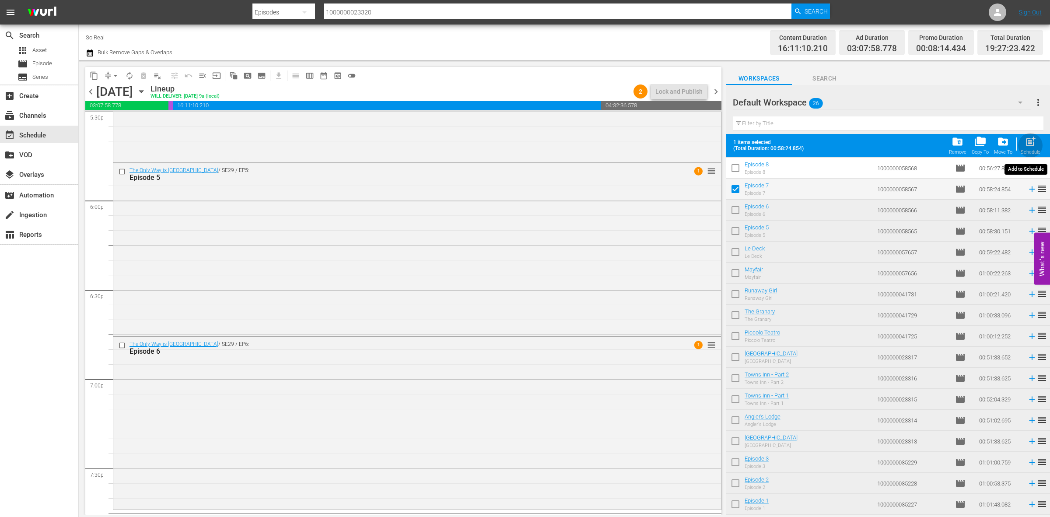
click at [1031, 144] on span "post_add" at bounding box center [1031, 142] width 12 height 12
checkbox input "false"
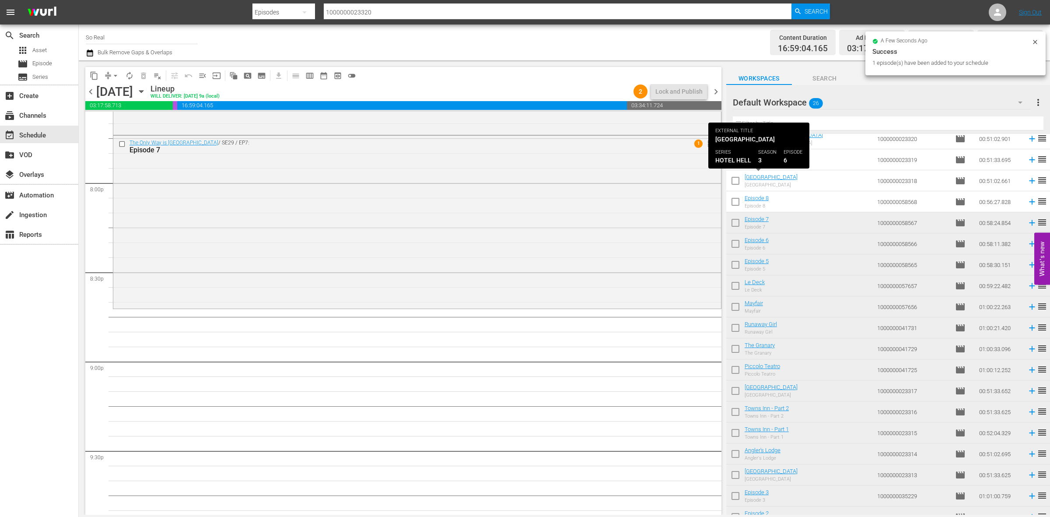
scroll to position [27, 0]
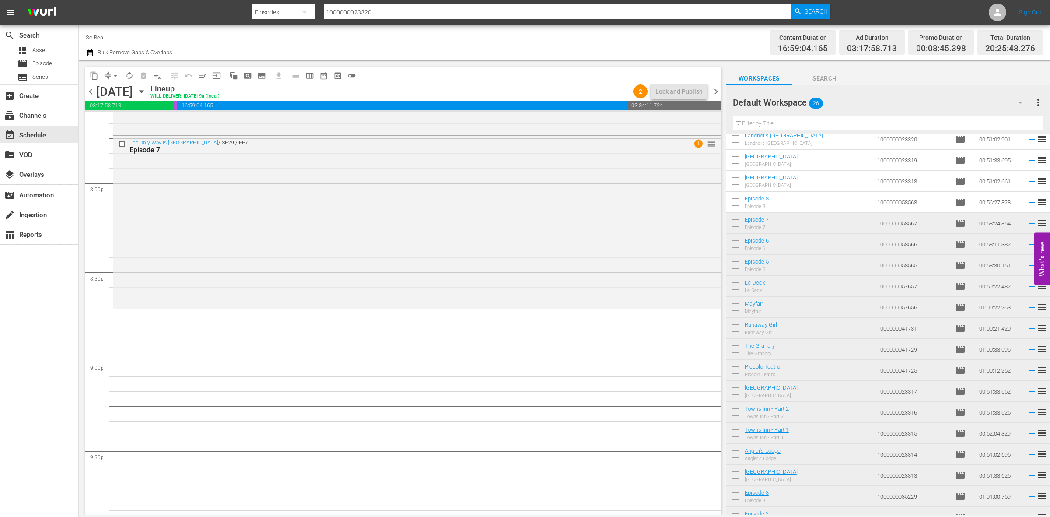
click at [735, 205] on input "checkbox" at bounding box center [735, 204] width 18 height 18
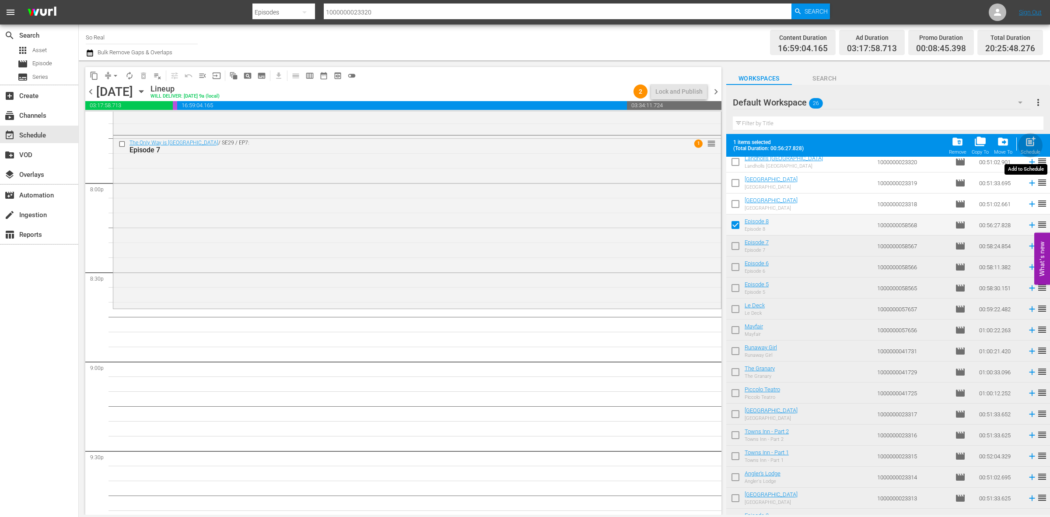
click at [1036, 144] on span "post_add" at bounding box center [1031, 142] width 12 height 12
checkbox input "false"
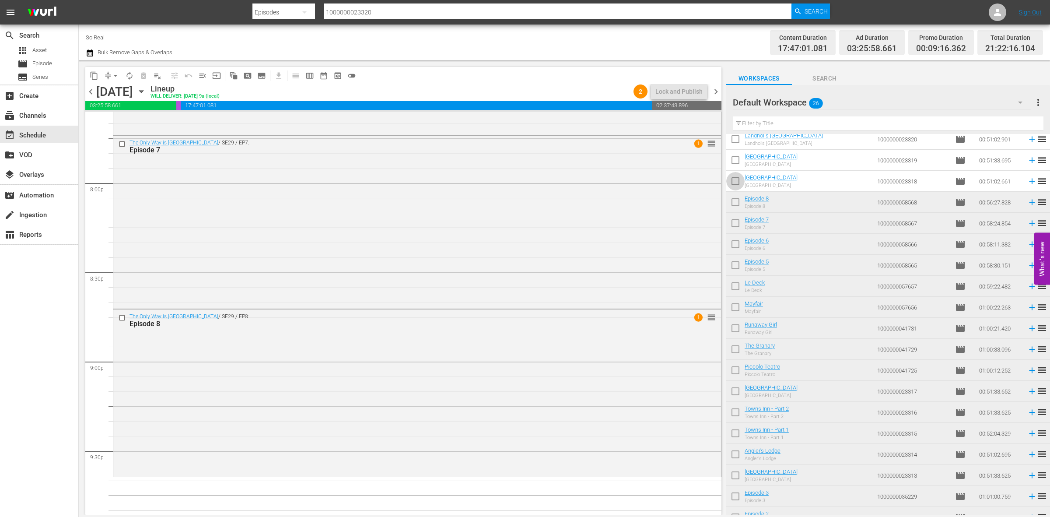
click at [733, 182] on input "checkbox" at bounding box center [735, 183] width 18 height 18
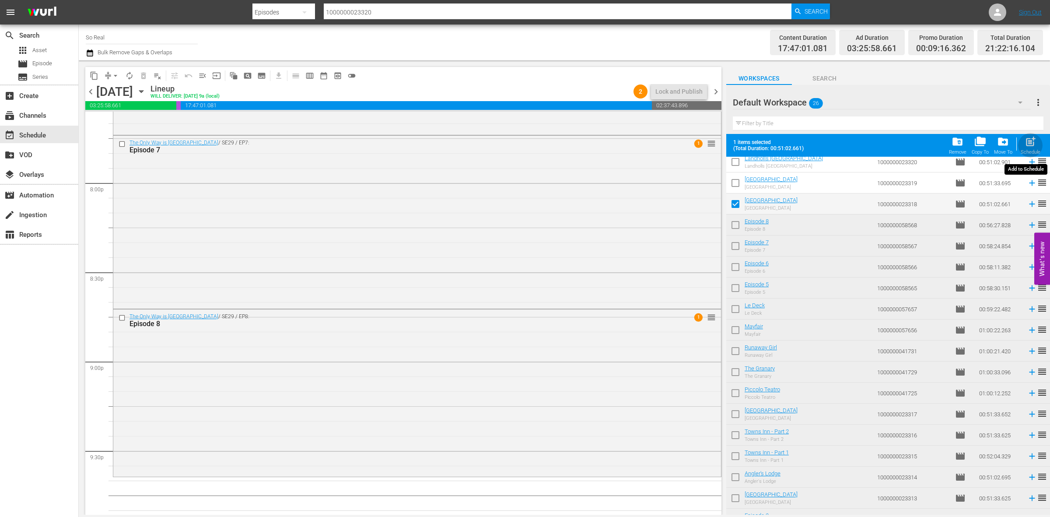
click at [1031, 147] on span "post_add" at bounding box center [1031, 142] width 12 height 12
checkbox input "false"
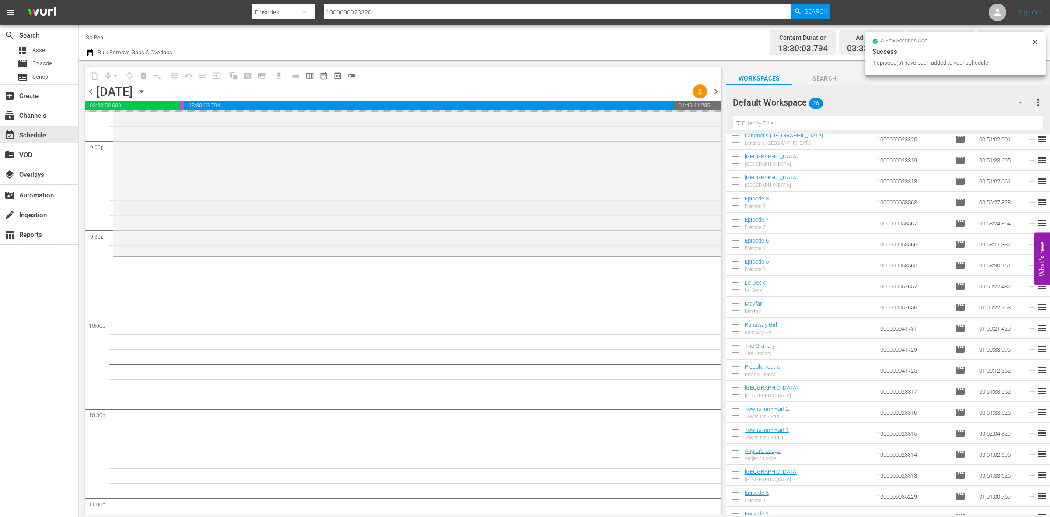
scroll to position [3739, 0]
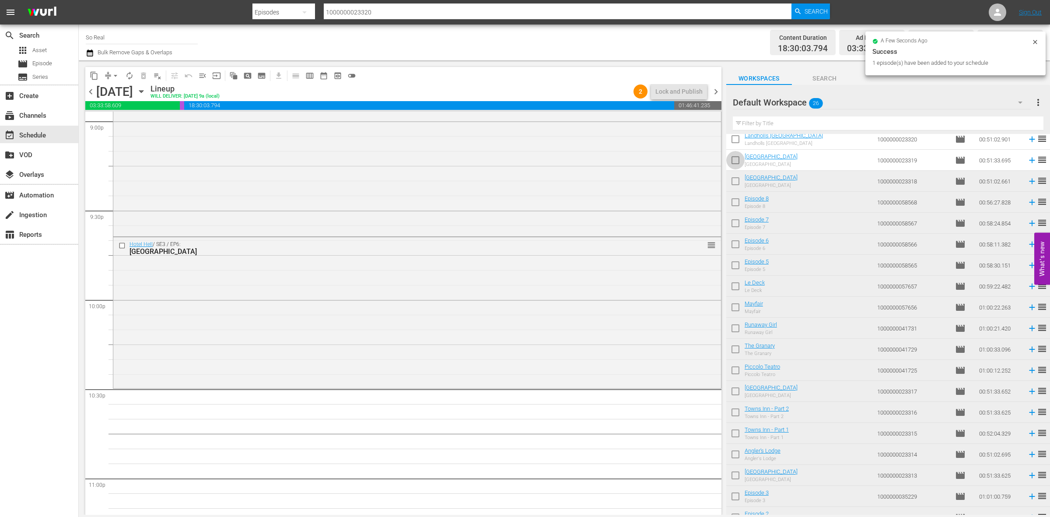
click at [739, 160] on input "checkbox" at bounding box center [735, 162] width 18 height 18
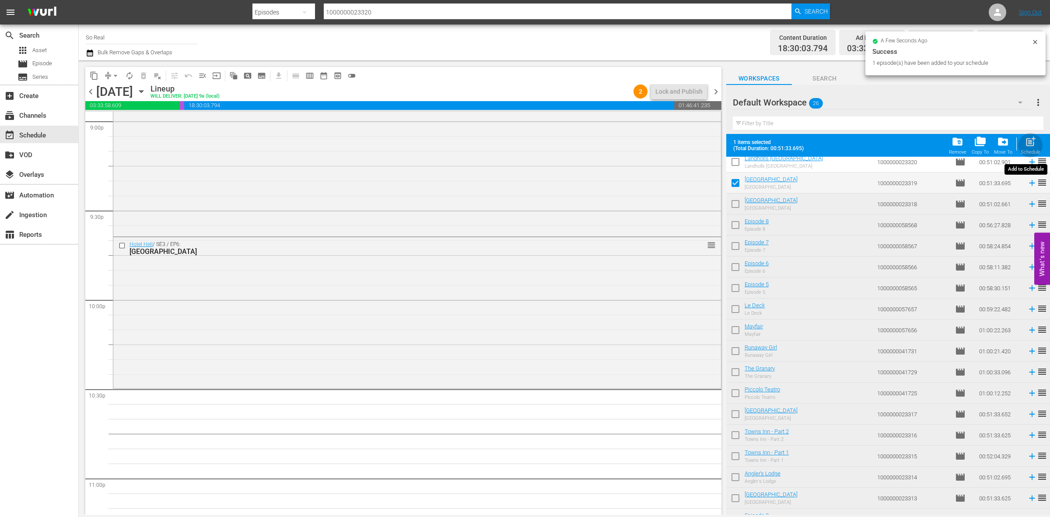
click at [1035, 144] on span "post_add" at bounding box center [1031, 142] width 12 height 12
checkbox input "false"
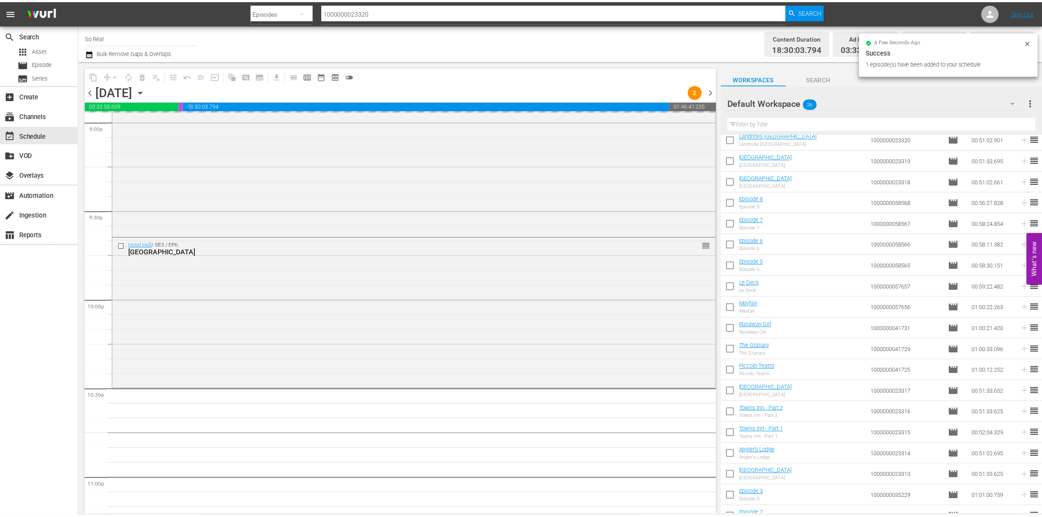
scroll to position [3881, 0]
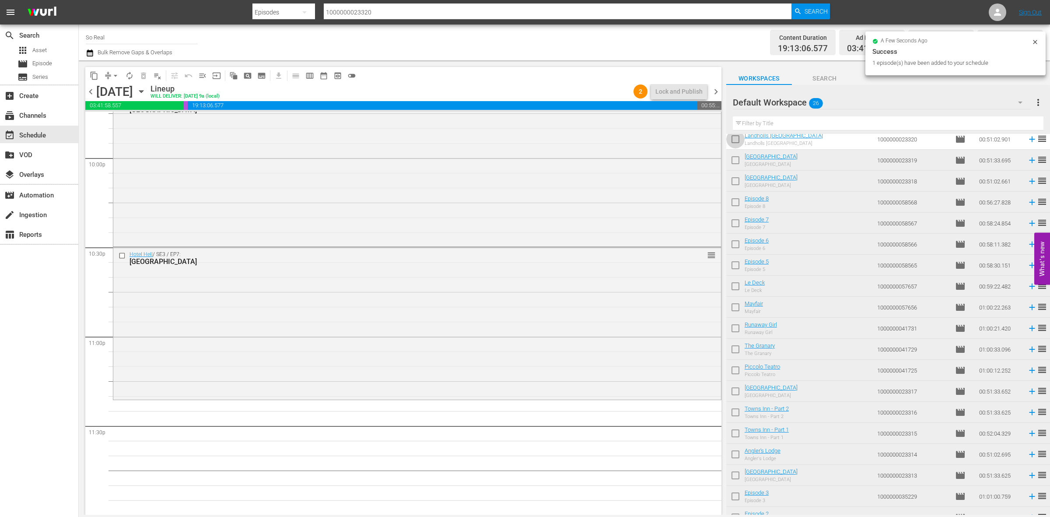
click at [736, 137] on input "checkbox" at bounding box center [735, 141] width 18 height 18
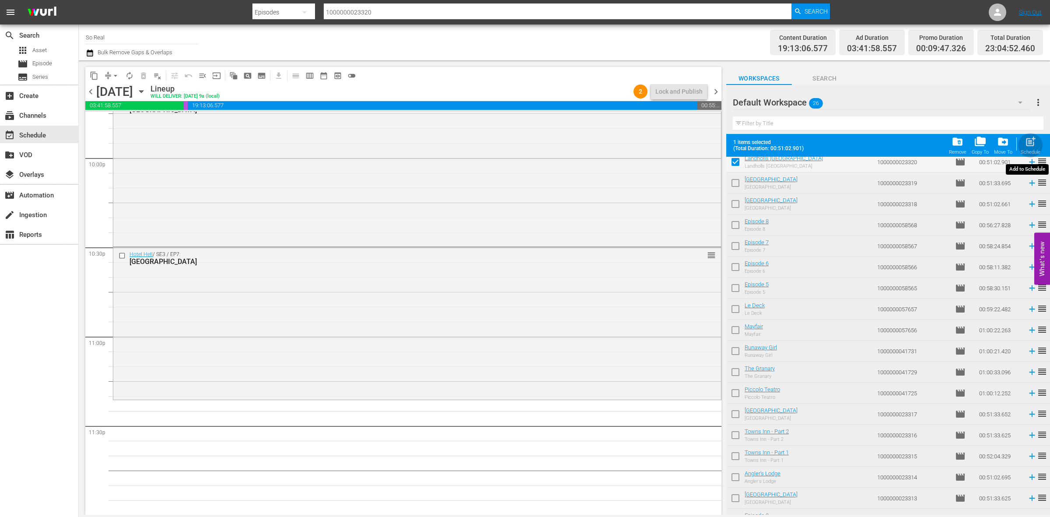
click at [1026, 149] on div "post_add Schedule" at bounding box center [1031, 145] width 20 height 19
checkbox input "false"
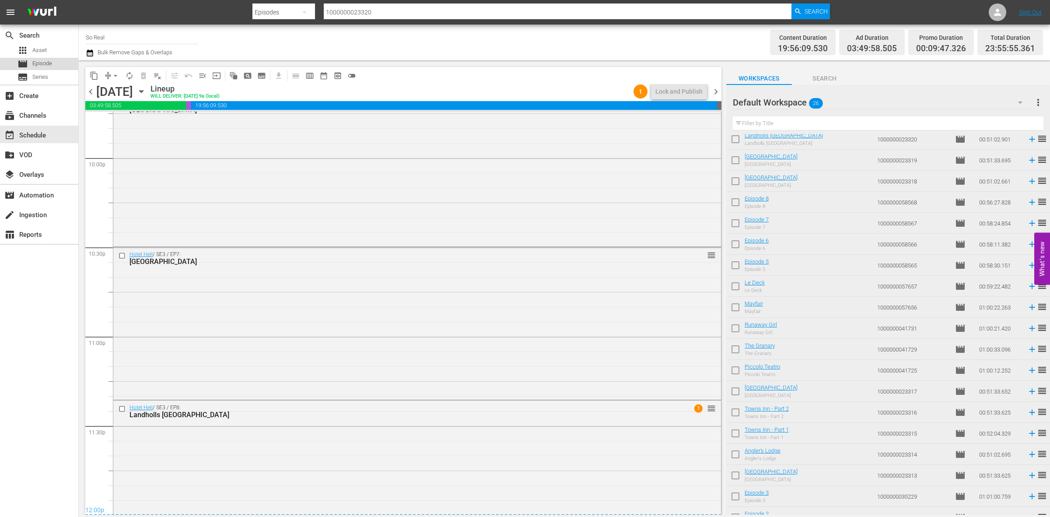
click at [43, 67] on span "Episode" at bounding box center [42, 63] width 20 height 9
